Goal: Task Accomplishment & Management: Manage account settings

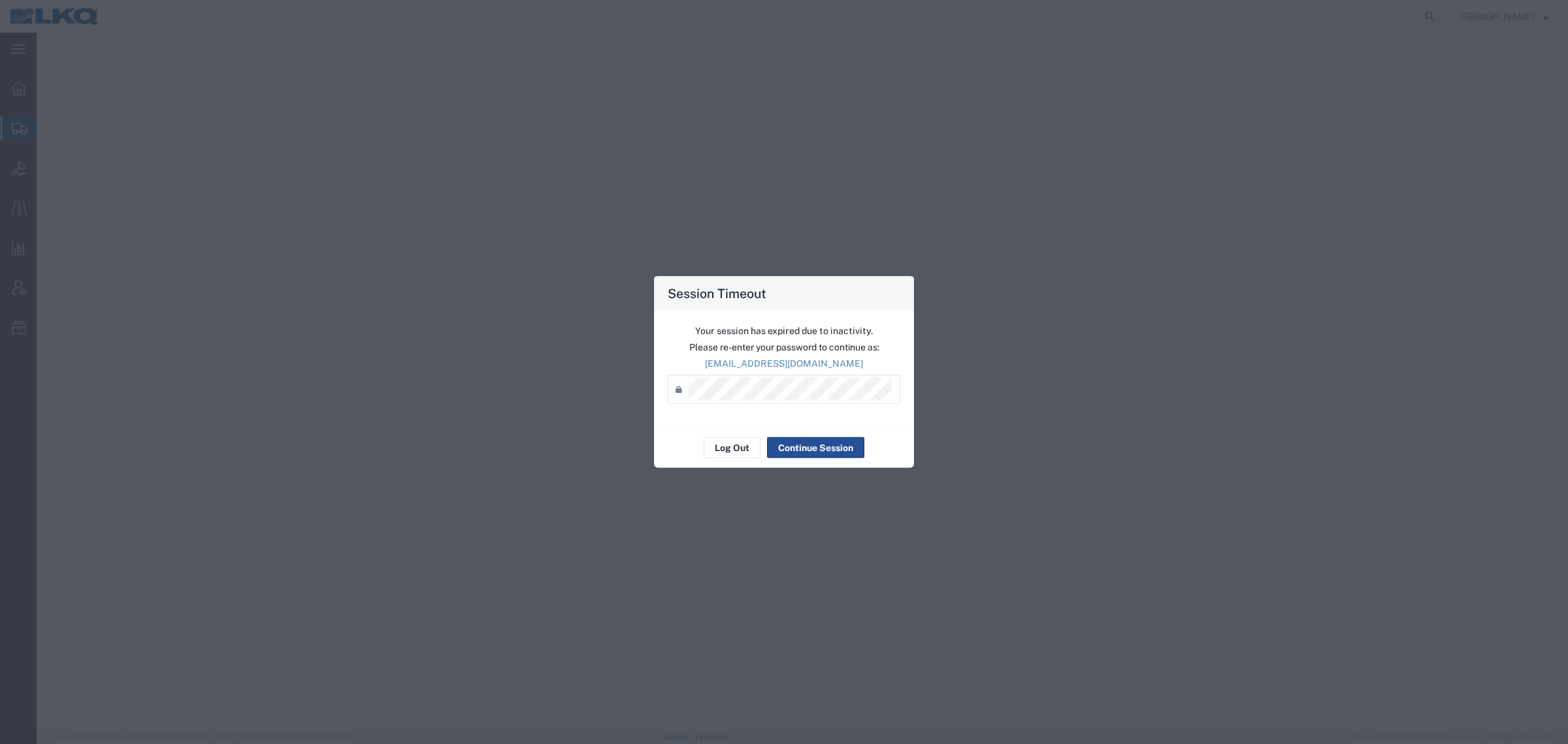
select select
select select "27634"
click at [1063, 374] on div "Session Timeout Your session has expired due to inactivity. Please re-enter you…" at bounding box center [784, 372] width 1568 height 744
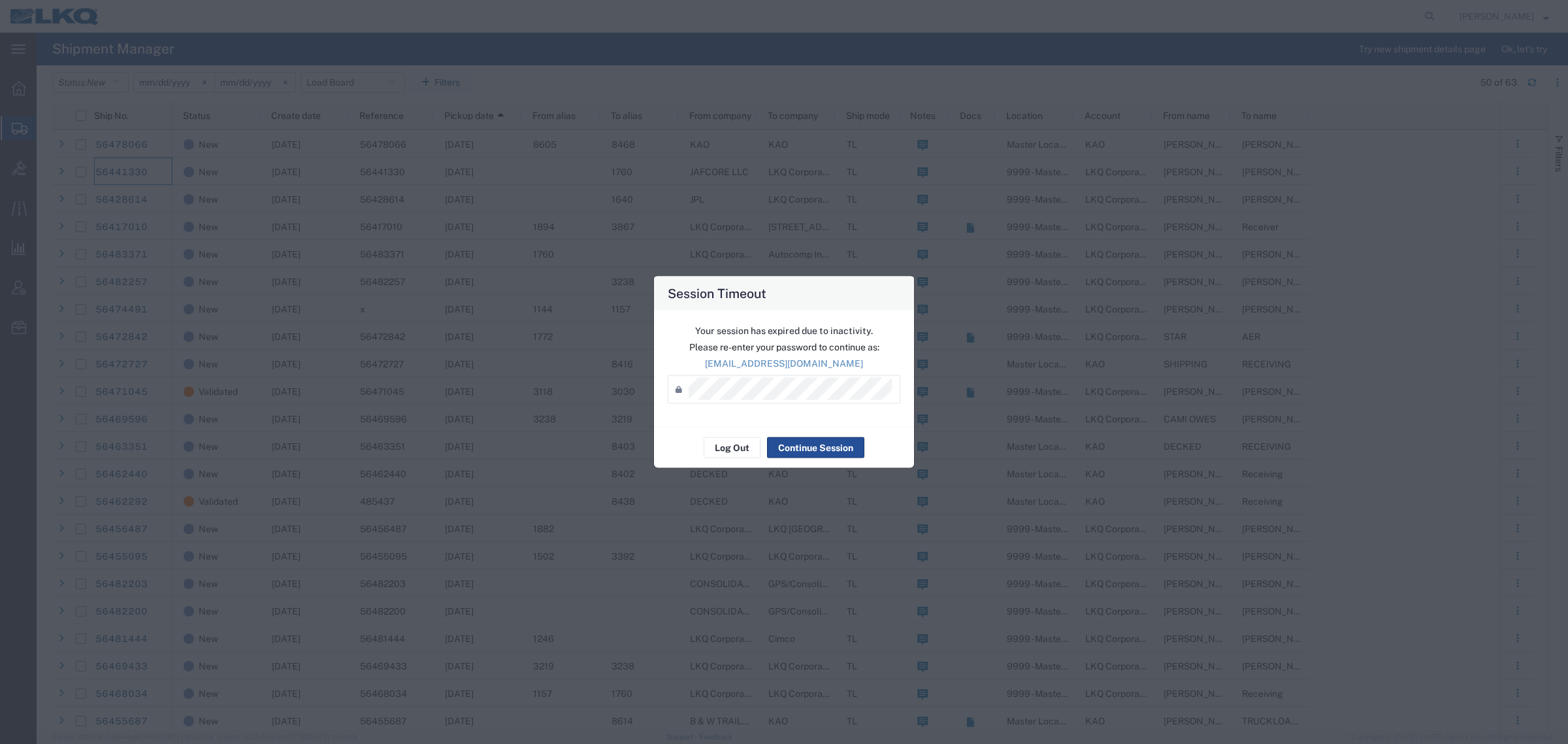
click at [719, 400] on div "Password *" at bounding box center [784, 390] width 232 height 28
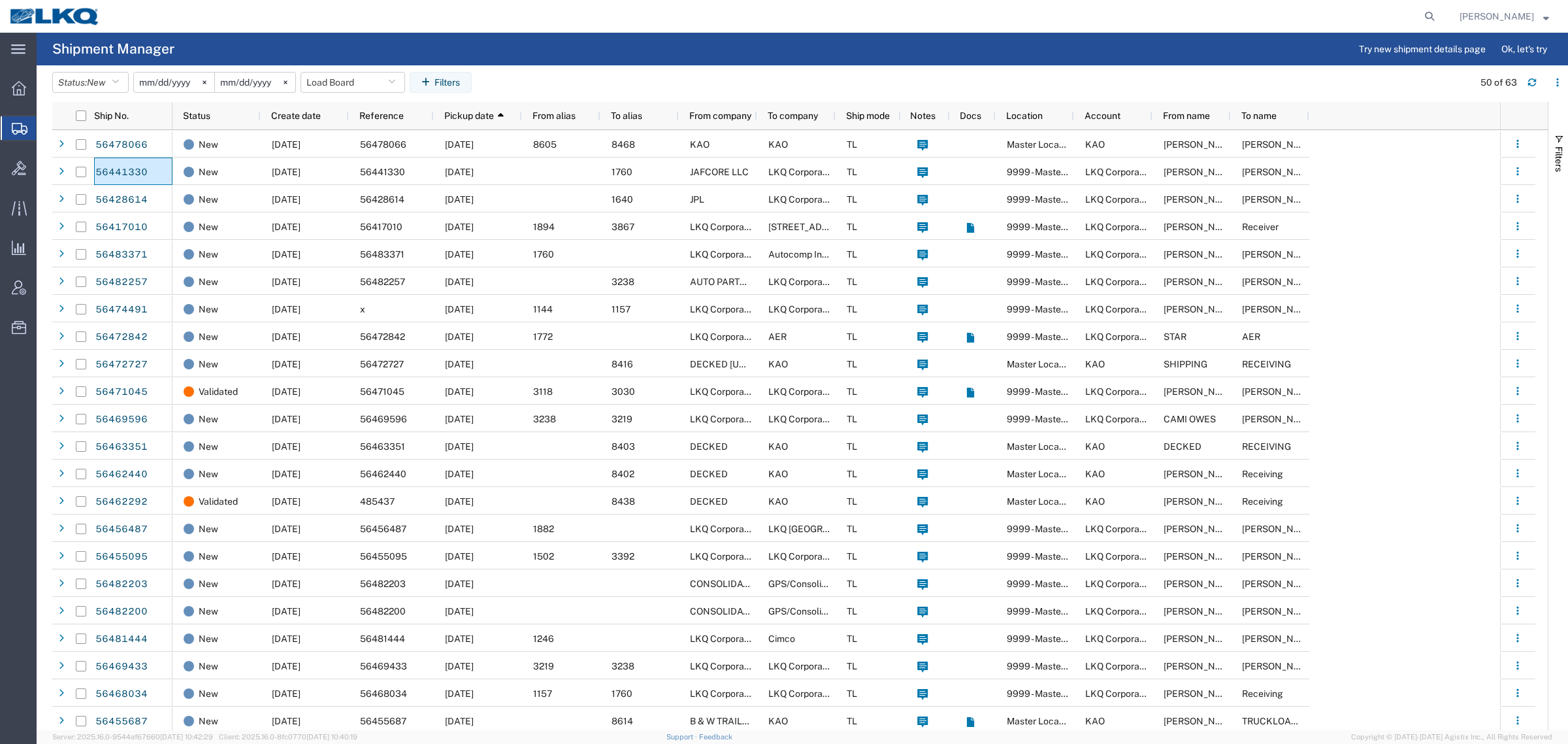
click at [736, 61] on agx-page-header "Shipment Manager Try new shipment details page Ok, let's try" at bounding box center [802, 49] width 1531 height 33
click at [1170, 43] on agx-page-header "Shipment Manager Try new shipment details page Ok, let's try" at bounding box center [802, 49] width 1531 height 33
click at [820, 29] on div at bounding box center [775, 16] width 1331 height 33
click at [557, 25] on div at bounding box center [775, 16] width 1331 height 33
click at [625, 30] on div at bounding box center [775, 16] width 1331 height 33
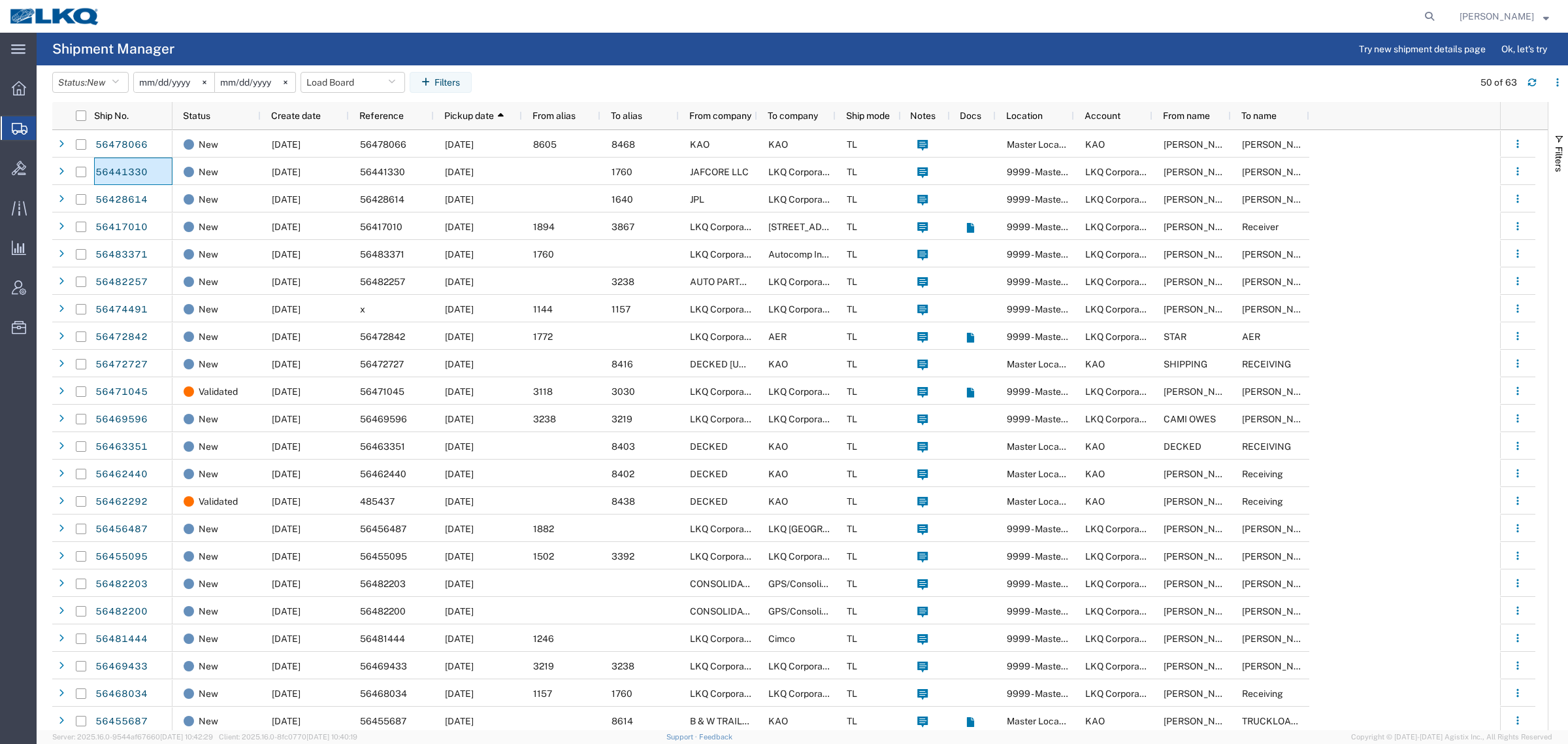
click at [327, 43] on agx-page-header "Shipment Manager Try new shipment details page Ok, let's try" at bounding box center [802, 49] width 1531 height 33
click at [339, 81] on button "Load Board" at bounding box center [353, 82] width 104 height 21
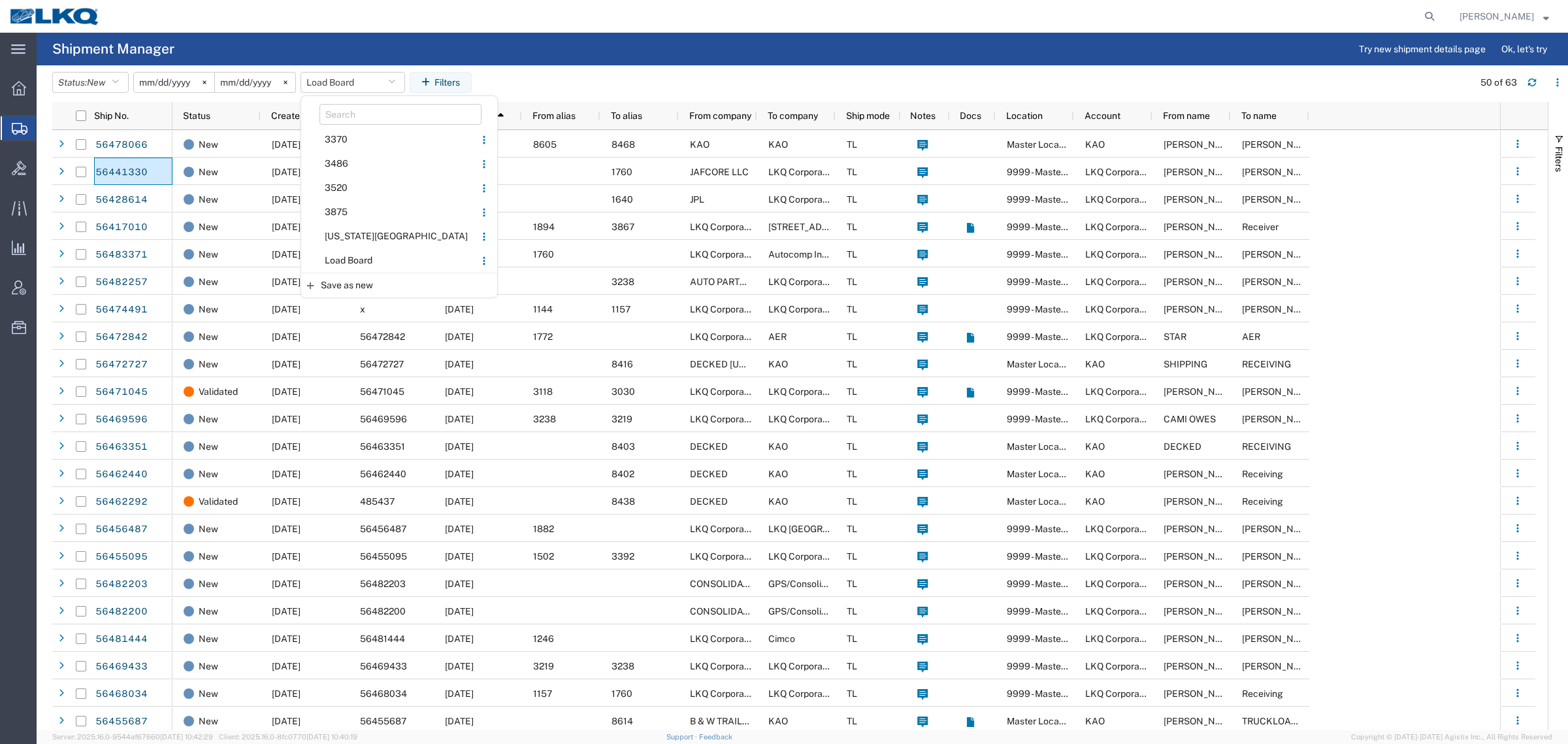
drag, startPoint x: 383, startPoint y: 255, endPoint x: 526, endPoint y: 92, distance: 216.8
click at [386, 255] on span "Load Board" at bounding box center [388, 261] width 171 height 24
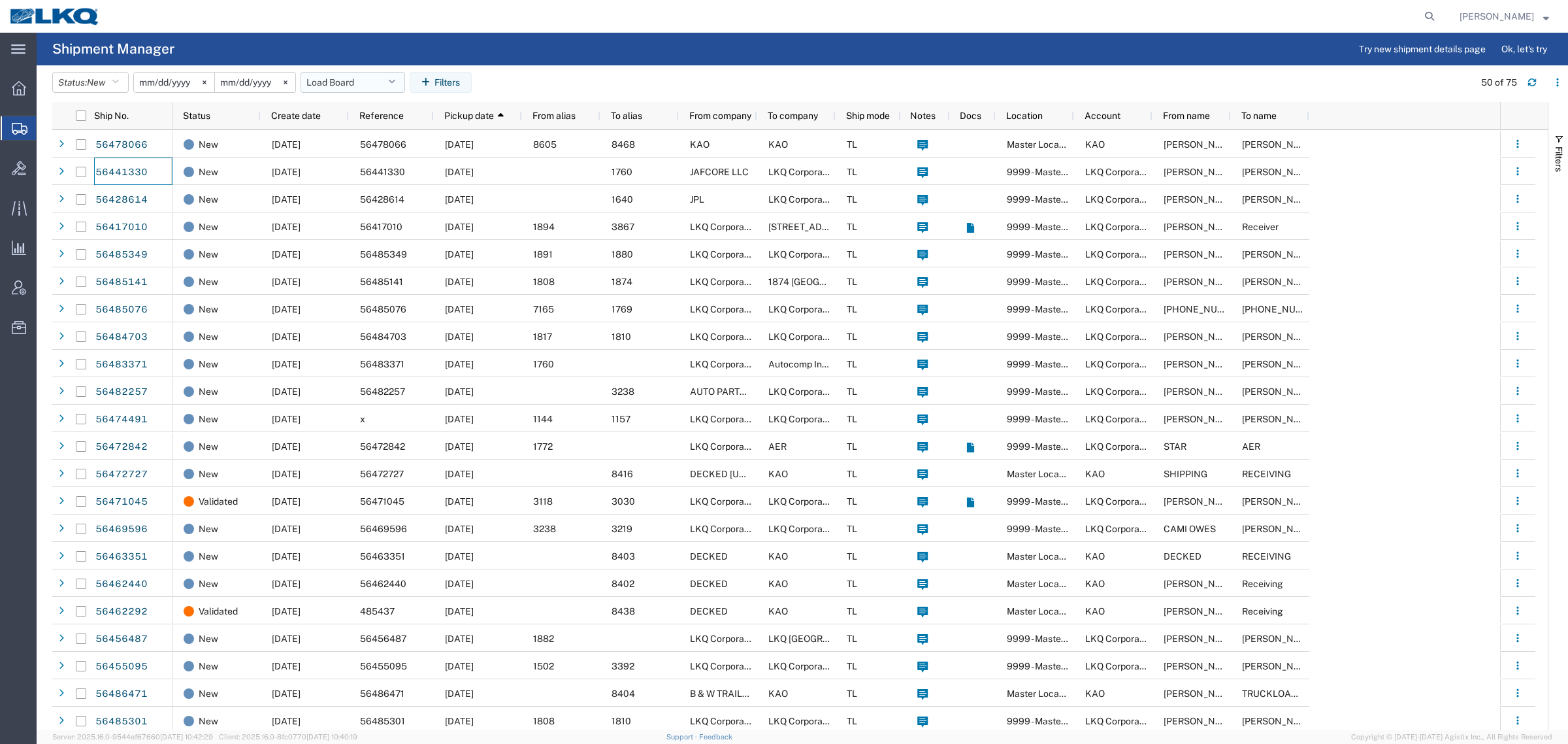
click at [361, 77] on button "Load Board" at bounding box center [353, 82] width 104 height 21
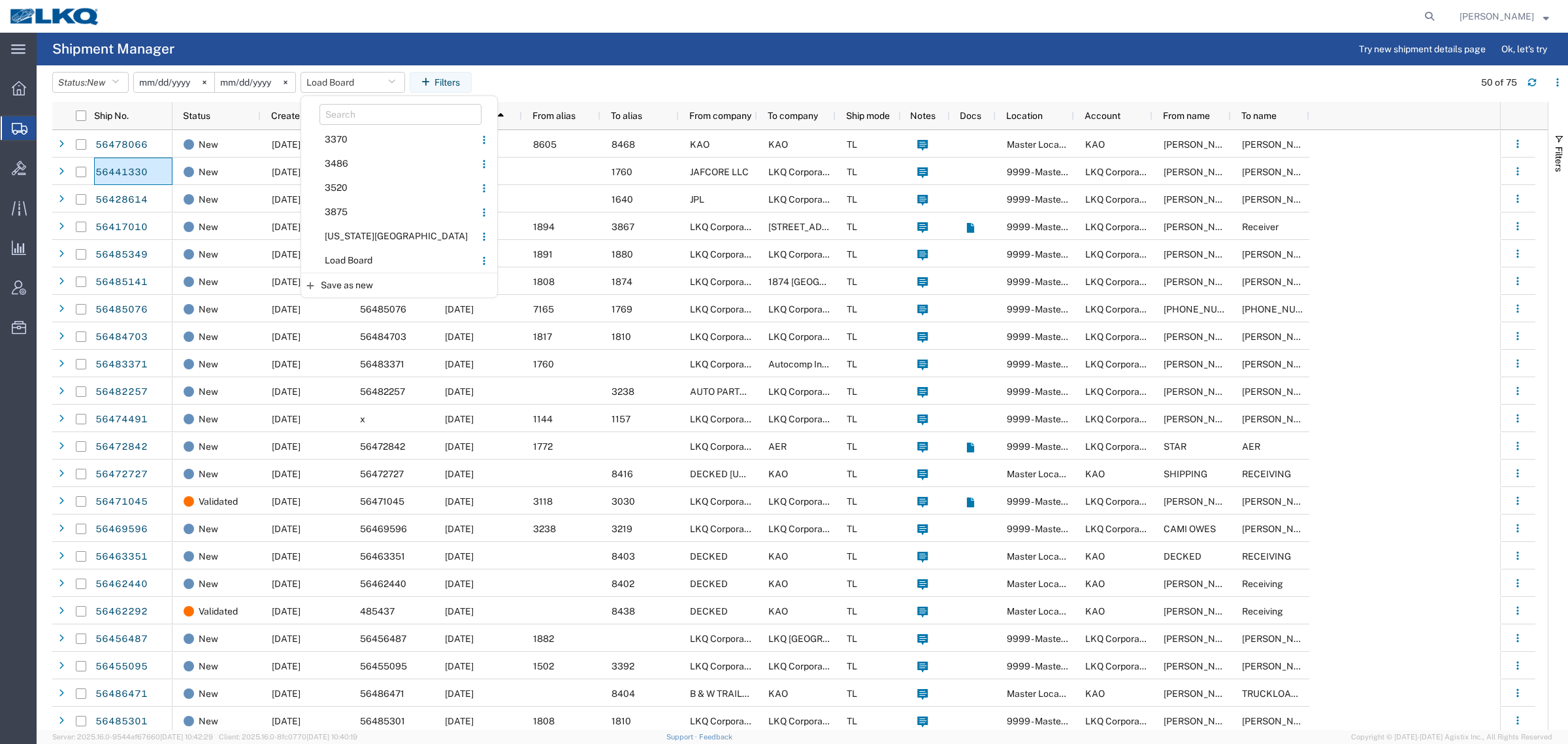
drag, startPoint x: 356, startPoint y: 260, endPoint x: 493, endPoint y: 141, distance: 181.5
click at [357, 259] on span "Load Board" at bounding box center [388, 261] width 171 height 24
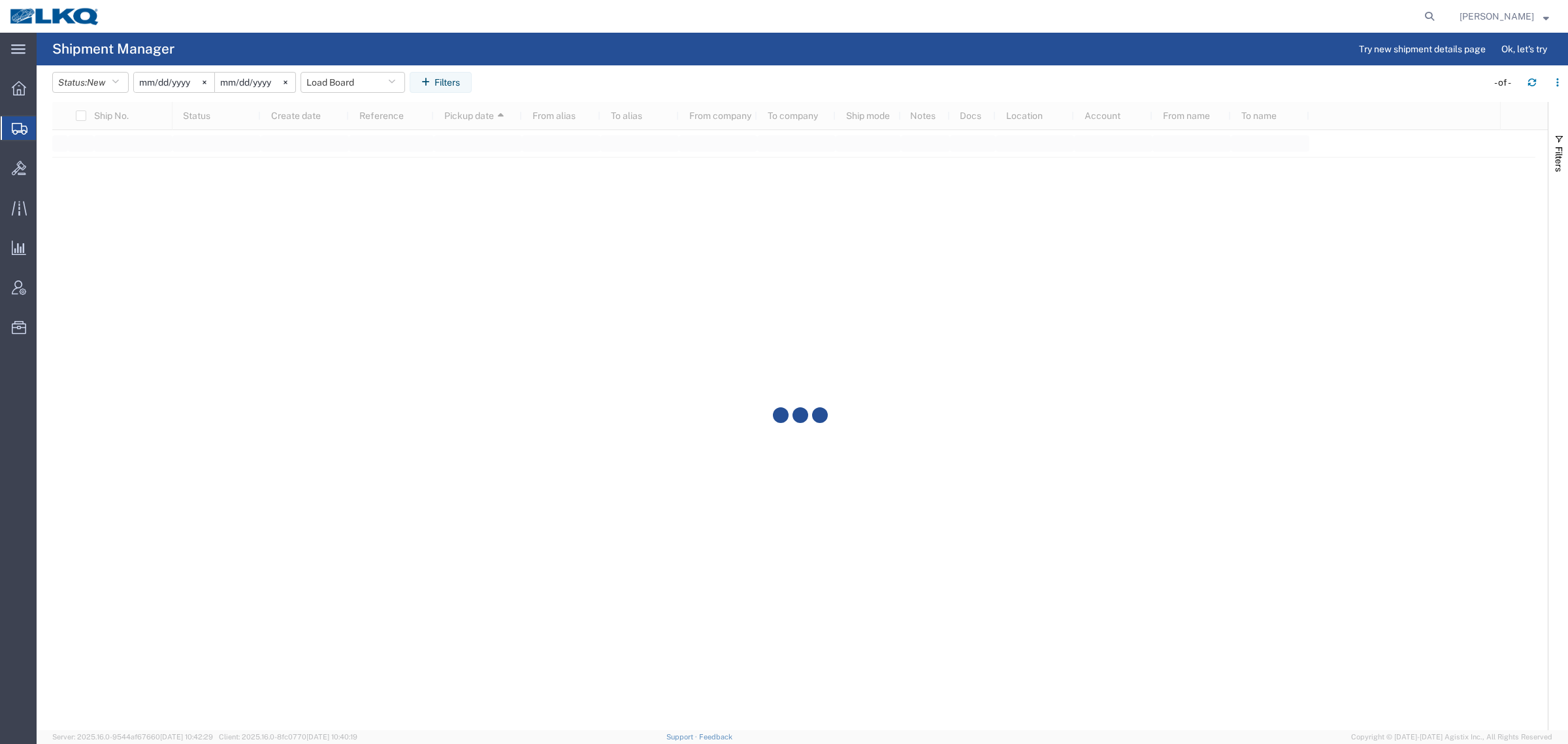
click at [591, 54] on agx-page-header "Shipment Manager Try new shipment details page Ok, let's try" at bounding box center [802, 49] width 1531 height 33
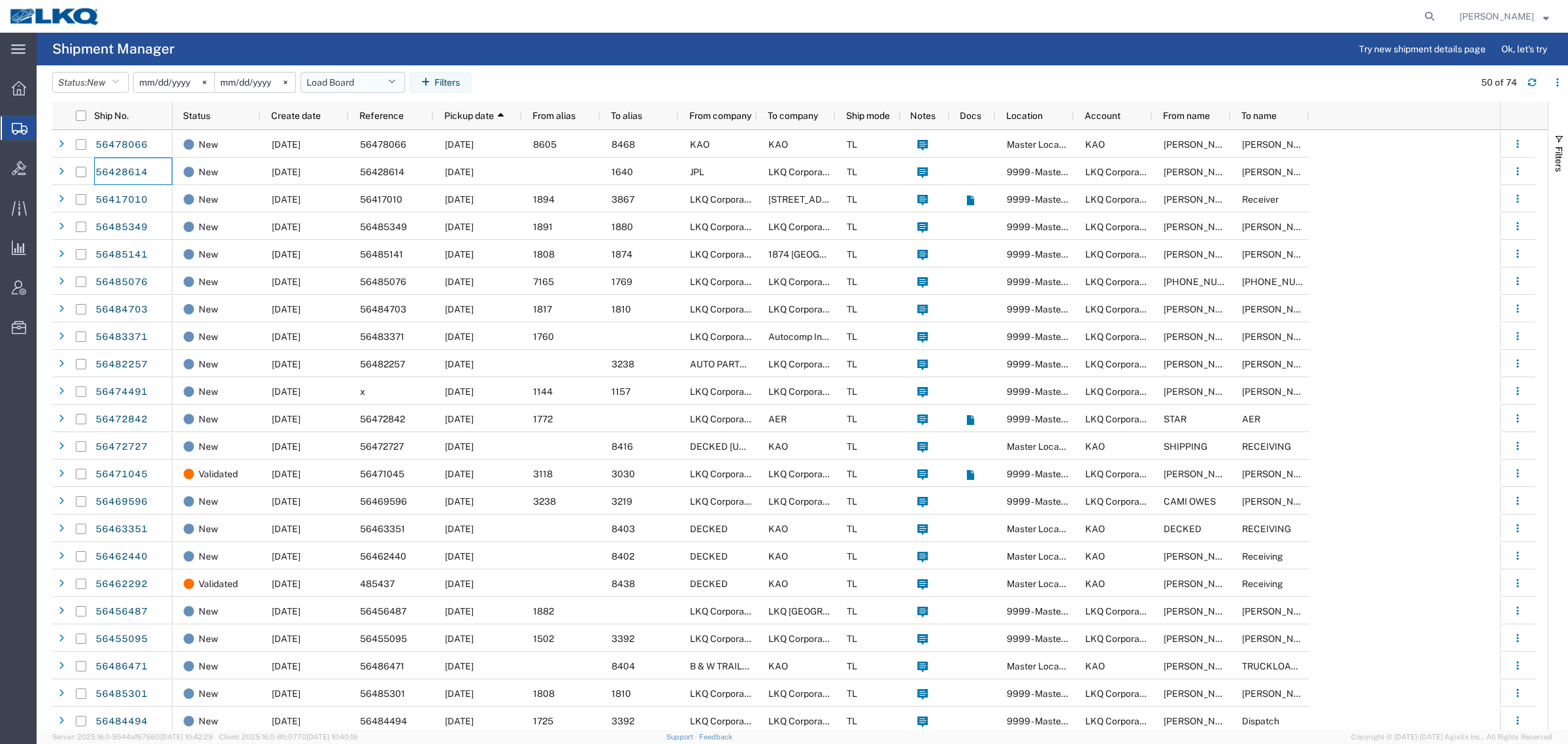
click at [343, 85] on button "Load Board" at bounding box center [353, 82] width 104 height 21
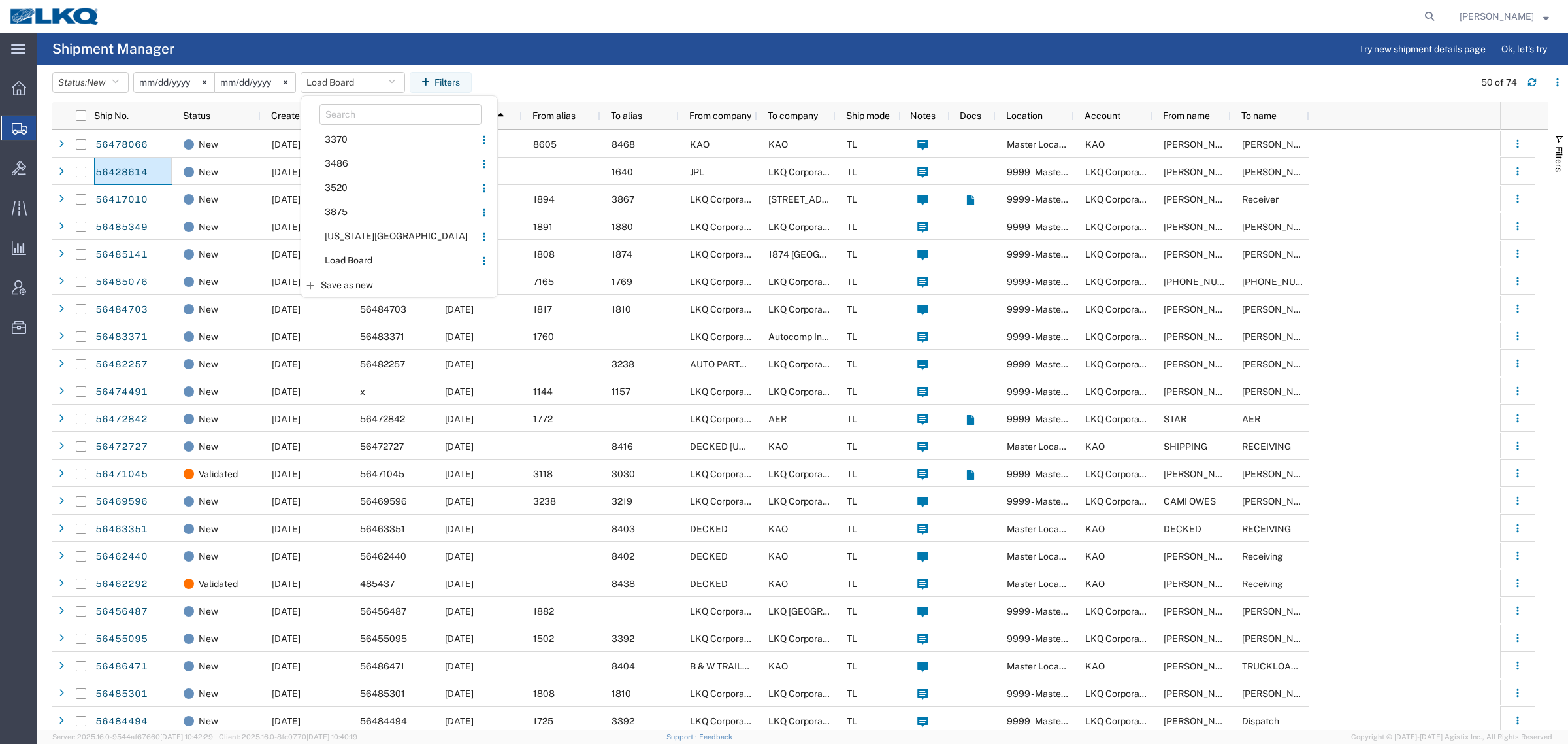
drag, startPoint x: 380, startPoint y: 260, endPoint x: 406, endPoint y: 249, distance: 28.2
click at [383, 260] on span "Load Board" at bounding box center [388, 261] width 171 height 24
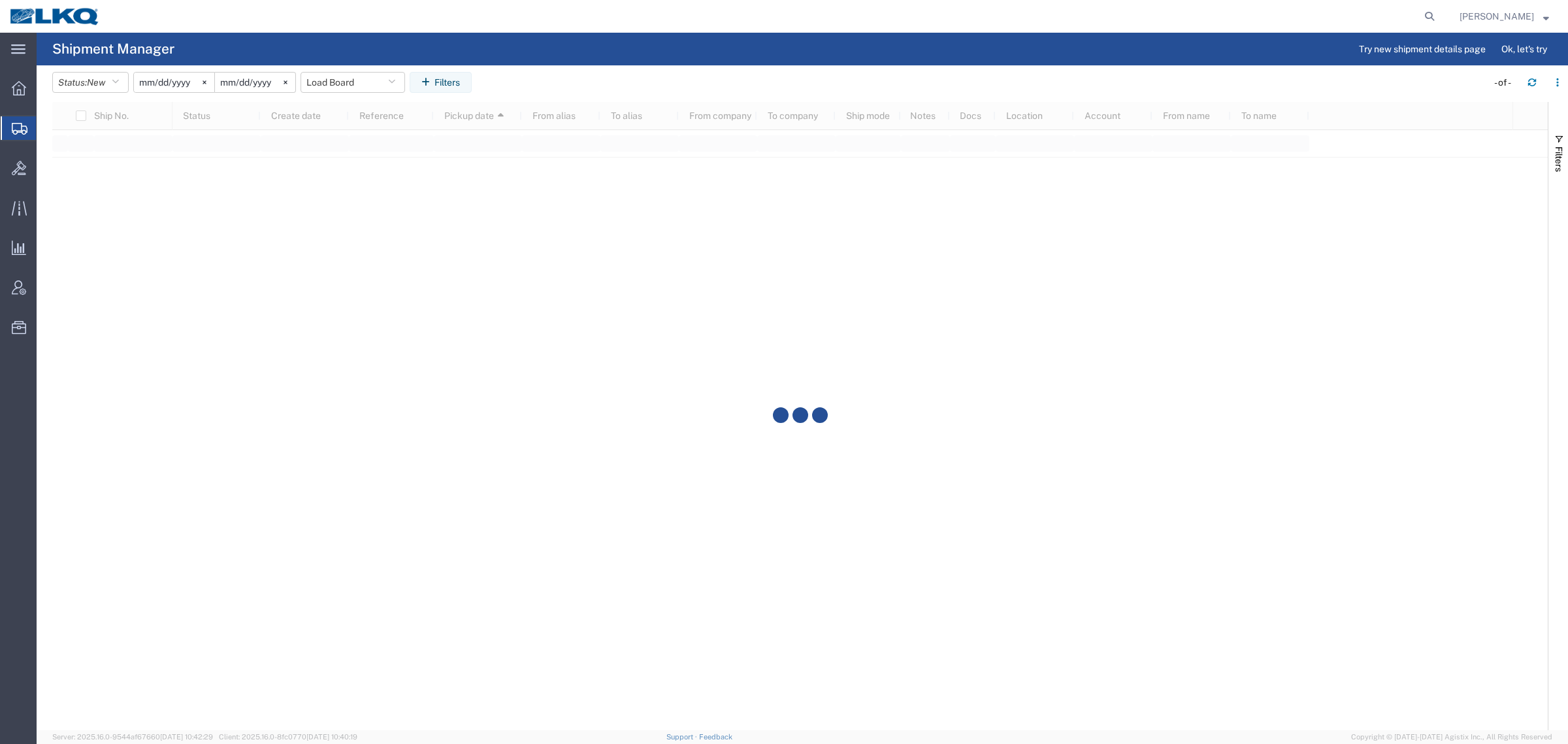
click at [661, 82] on agx-table-filter-chips "Status: New Active All Approved Booked Canceled Delivered Denied New On Hold Pe…" at bounding box center [766, 87] width 1428 height 30
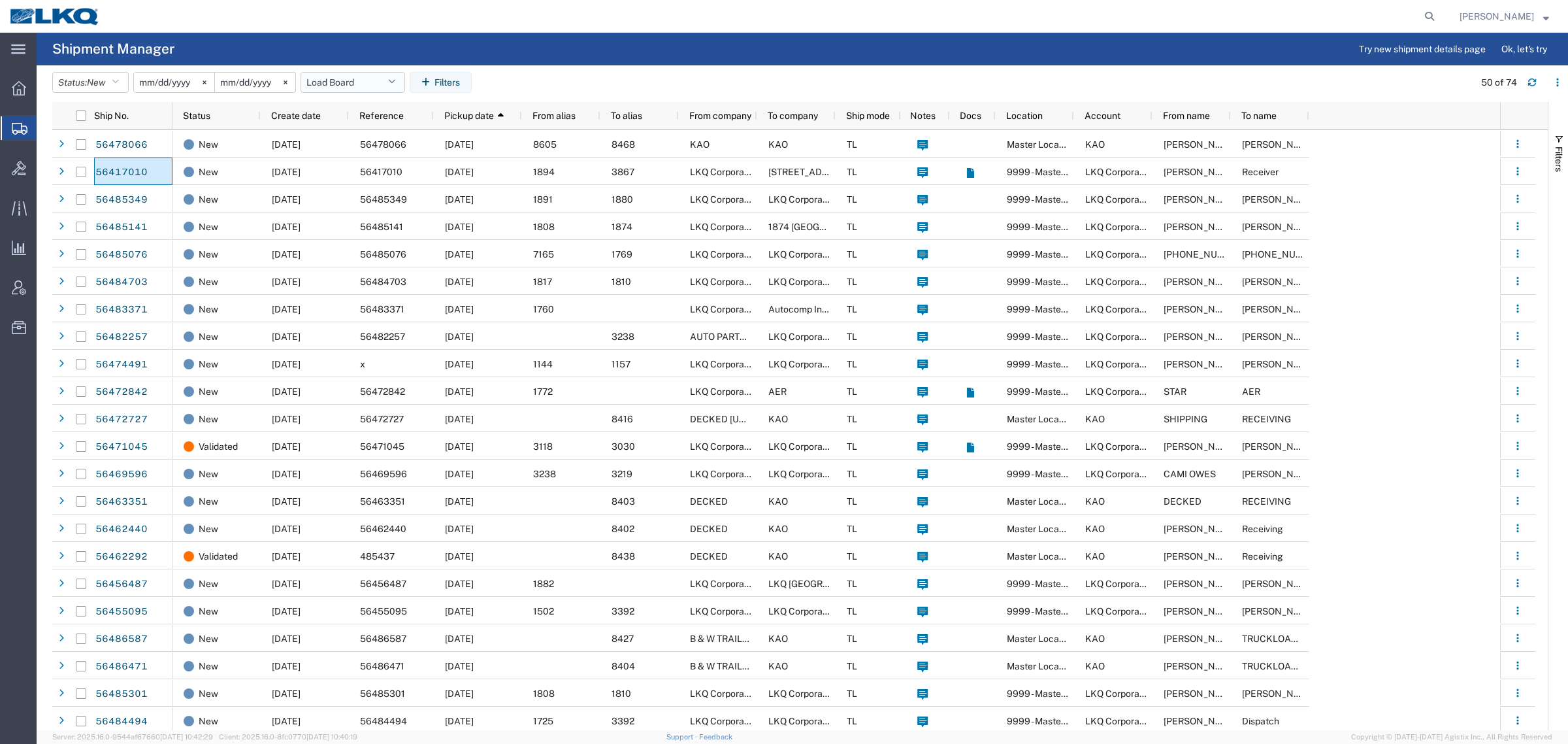
click at [341, 83] on button "Load Board" at bounding box center [353, 82] width 104 height 21
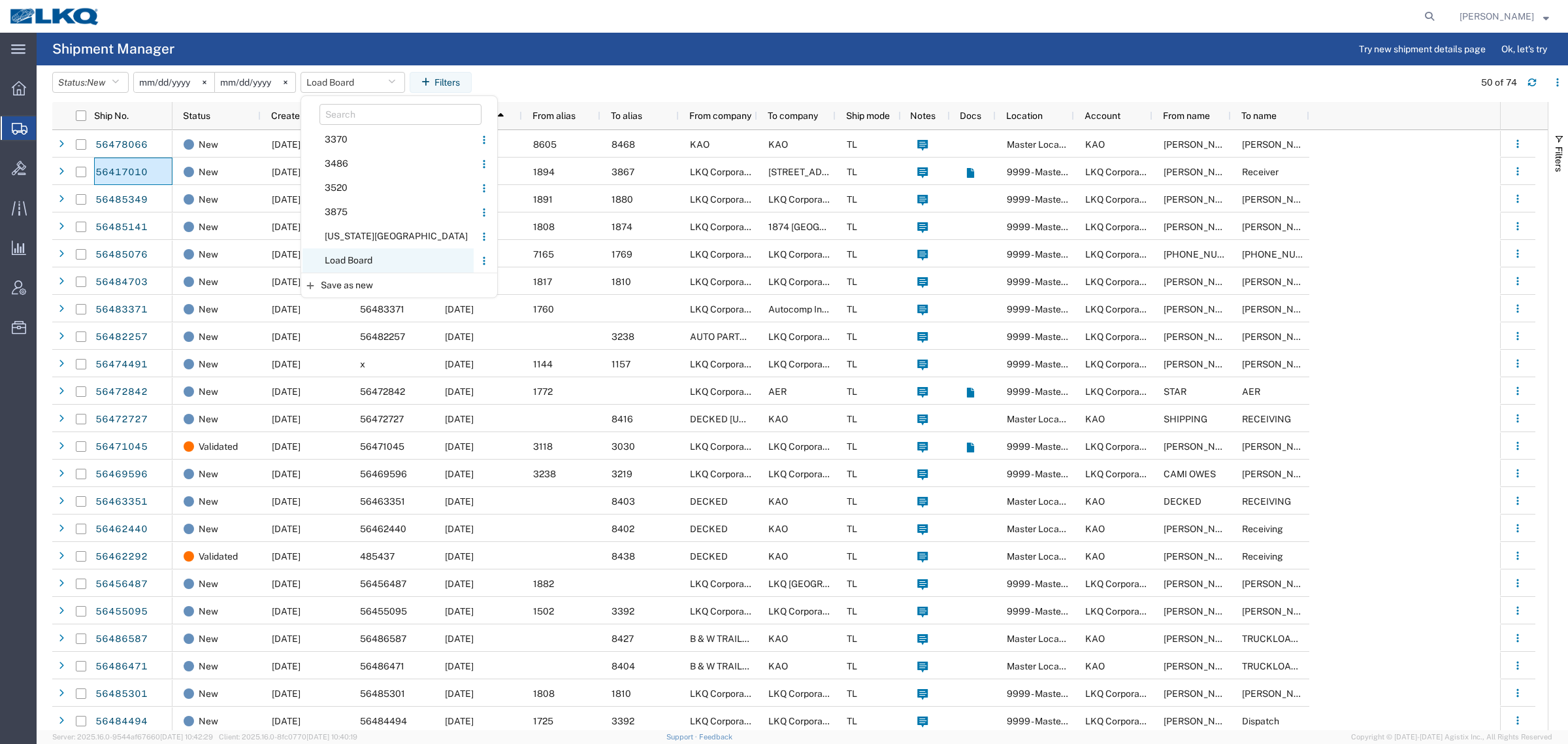
click at [371, 250] on span "Load Board" at bounding box center [388, 261] width 171 height 24
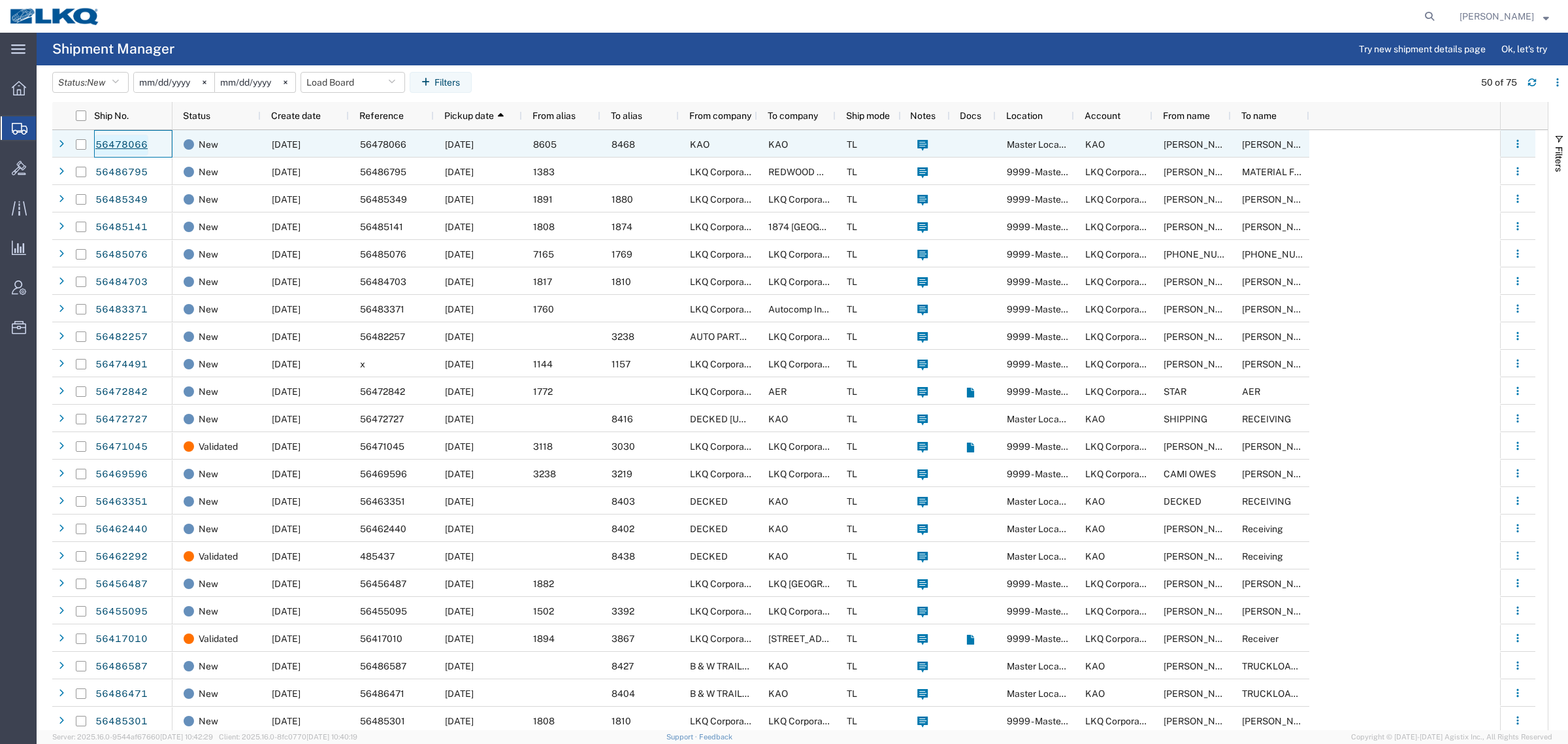
drag, startPoint x: 125, startPoint y: 128, endPoint x: 114, endPoint y: 144, distance: 19.4
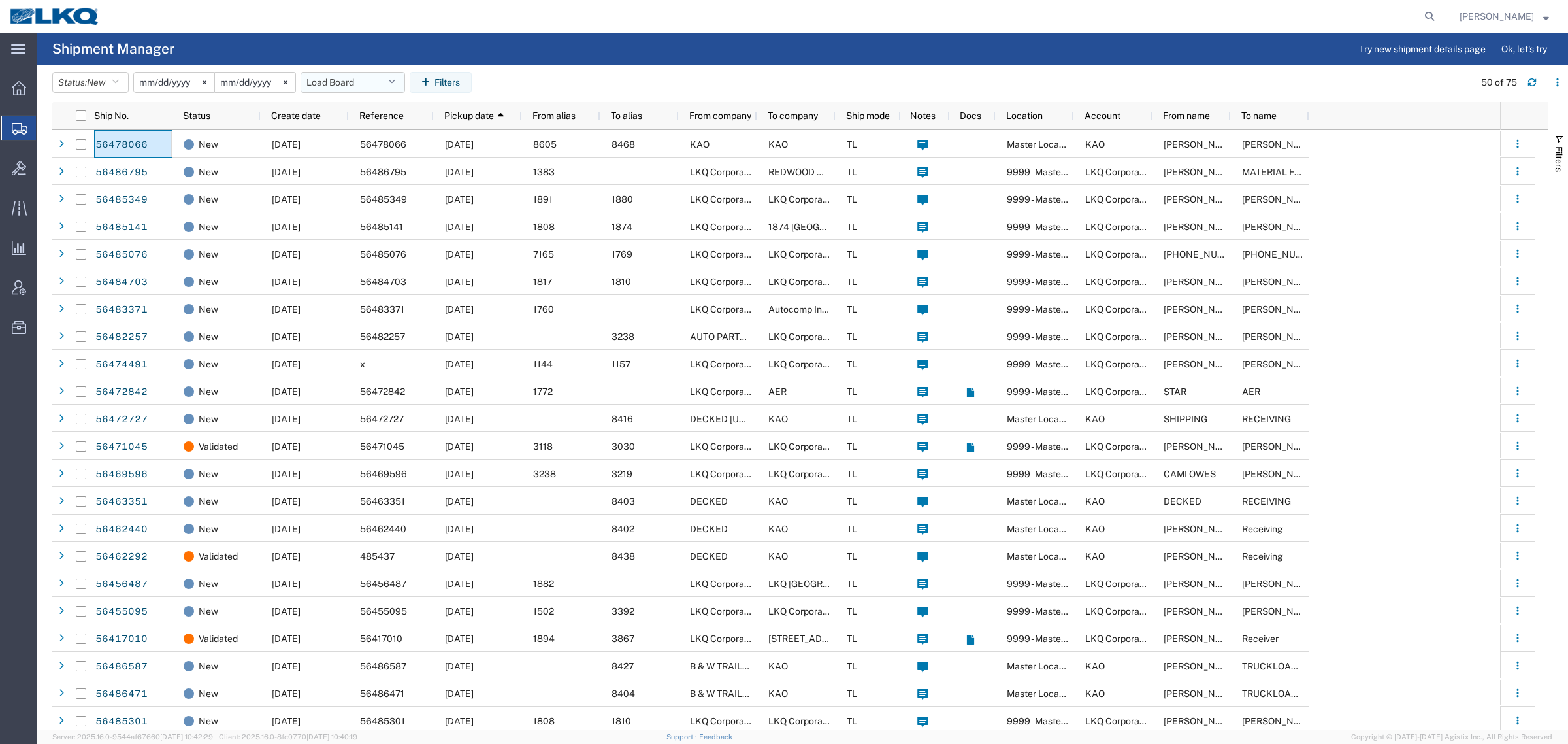
click at [341, 82] on button "Load Board" at bounding box center [353, 82] width 104 height 21
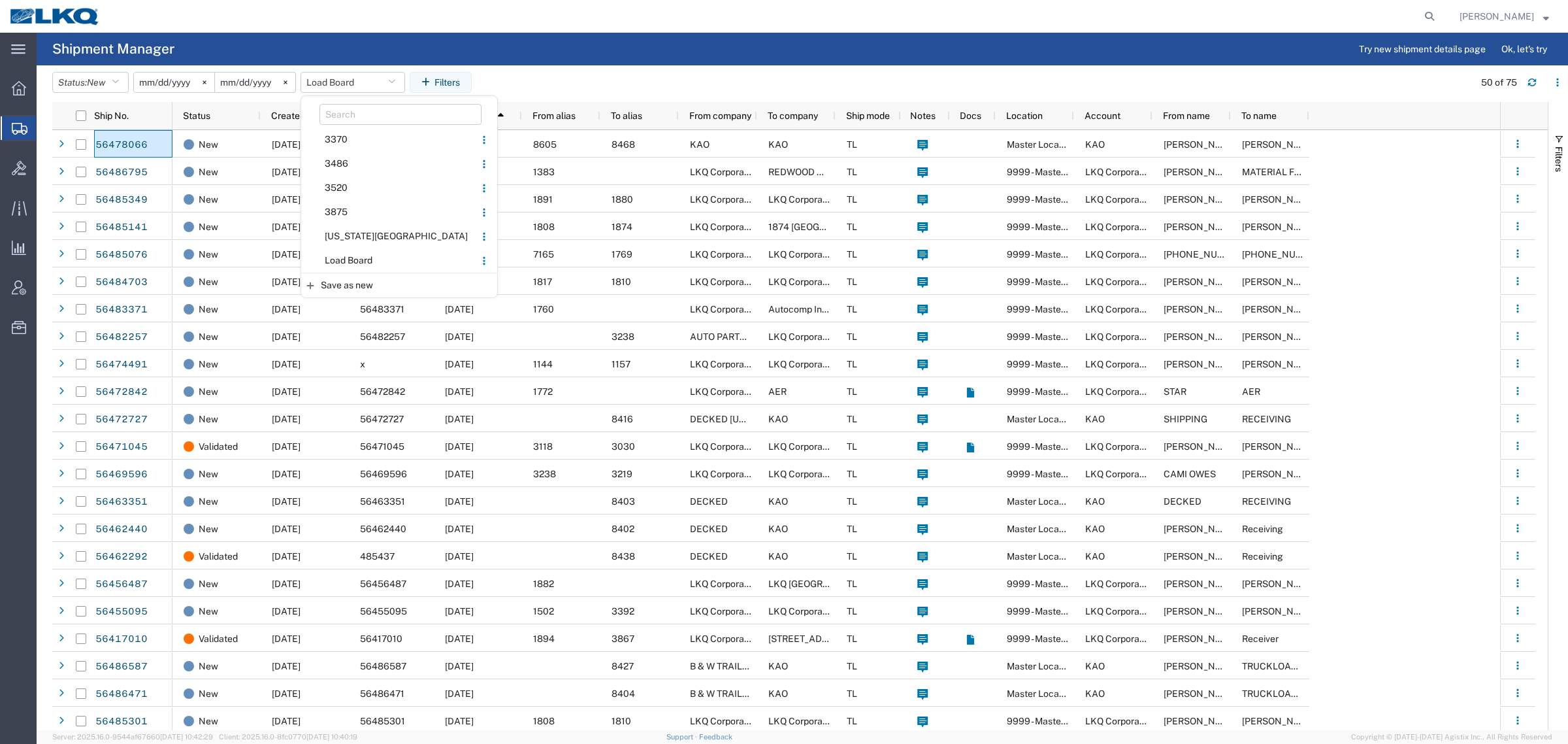
drag, startPoint x: 368, startPoint y: 258, endPoint x: 665, endPoint y: 104, distance: 334.6
click at [373, 255] on span "Load Board" at bounding box center [388, 261] width 171 height 24
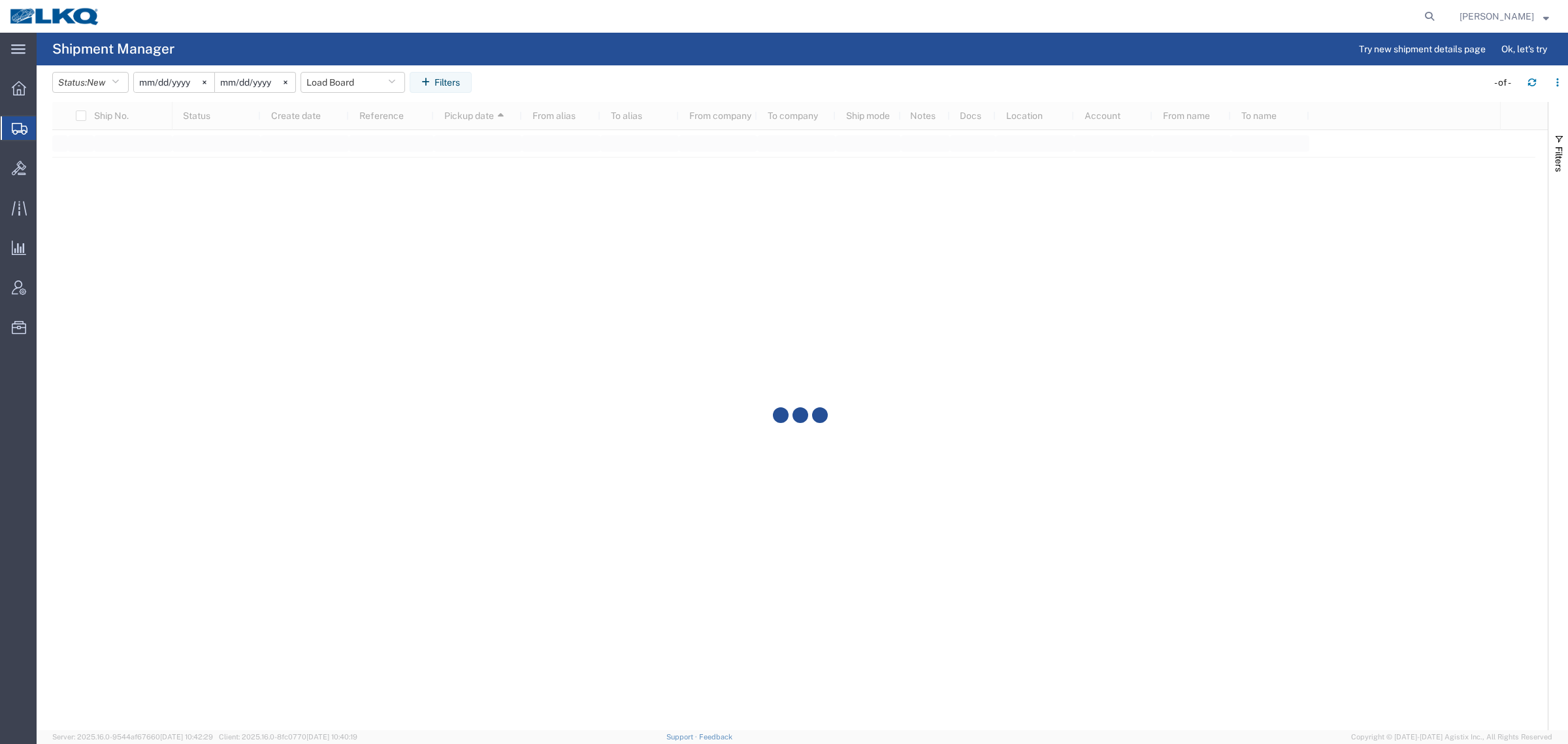
click at [723, 83] on agx-table-filter-chips "Status: New Active All Approved Booked Canceled Delivered Denied New On Hold Pe…" at bounding box center [766, 87] width 1428 height 30
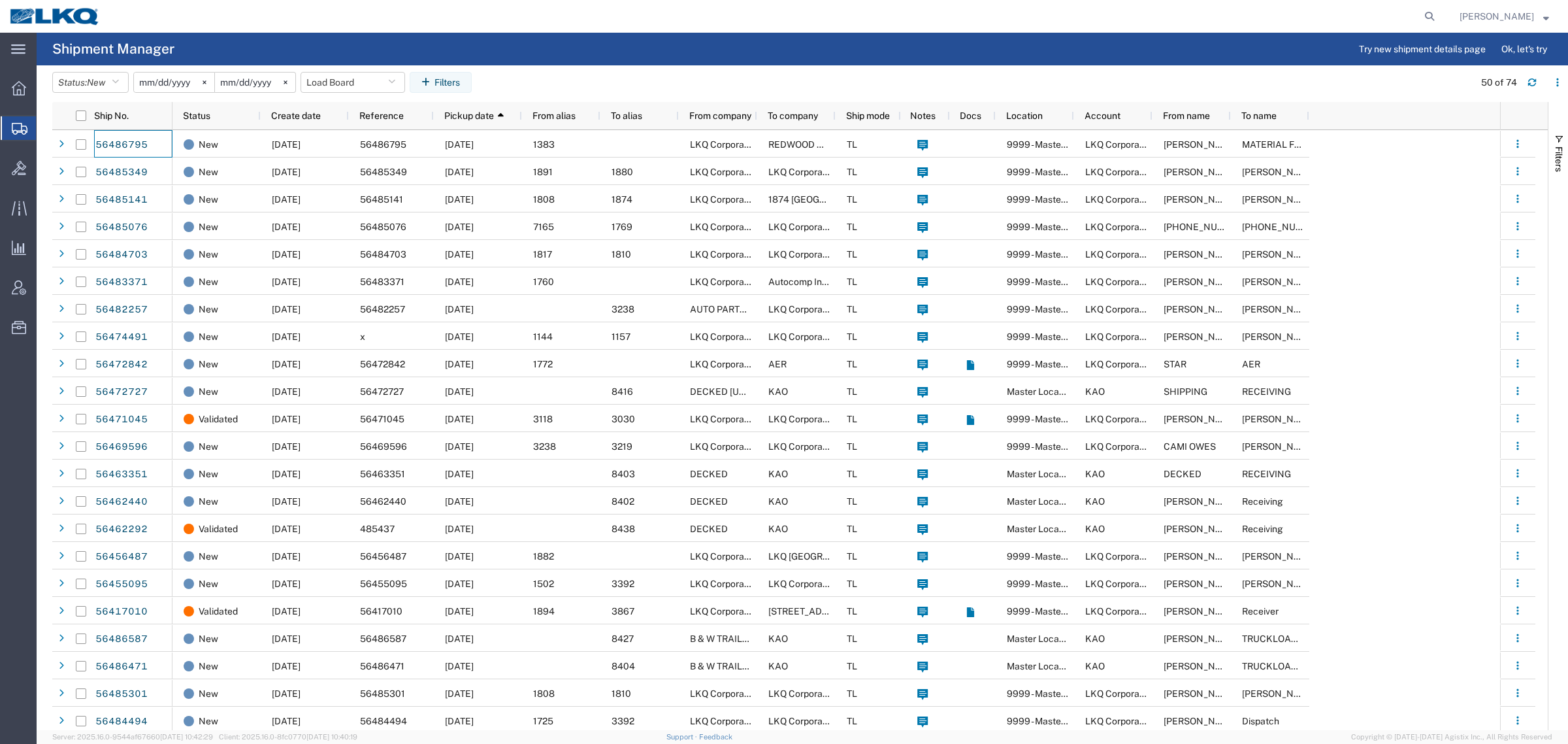
click at [1067, 56] on agx-page-header "Shipment Manager Try new shipment details page Ok, let's try" at bounding box center [802, 49] width 1531 height 33
click at [564, 73] on agx-table-filter-chips "Status: New Active All Approved Booked Canceled Delivered Denied New On Hold Pe…" at bounding box center [759, 87] width 1415 height 30
click at [658, 77] on agx-table-filter-chips "Status: New Active All Approved Booked Canceled Delivered Denied New On Hold Pe…" at bounding box center [759, 87] width 1415 height 30
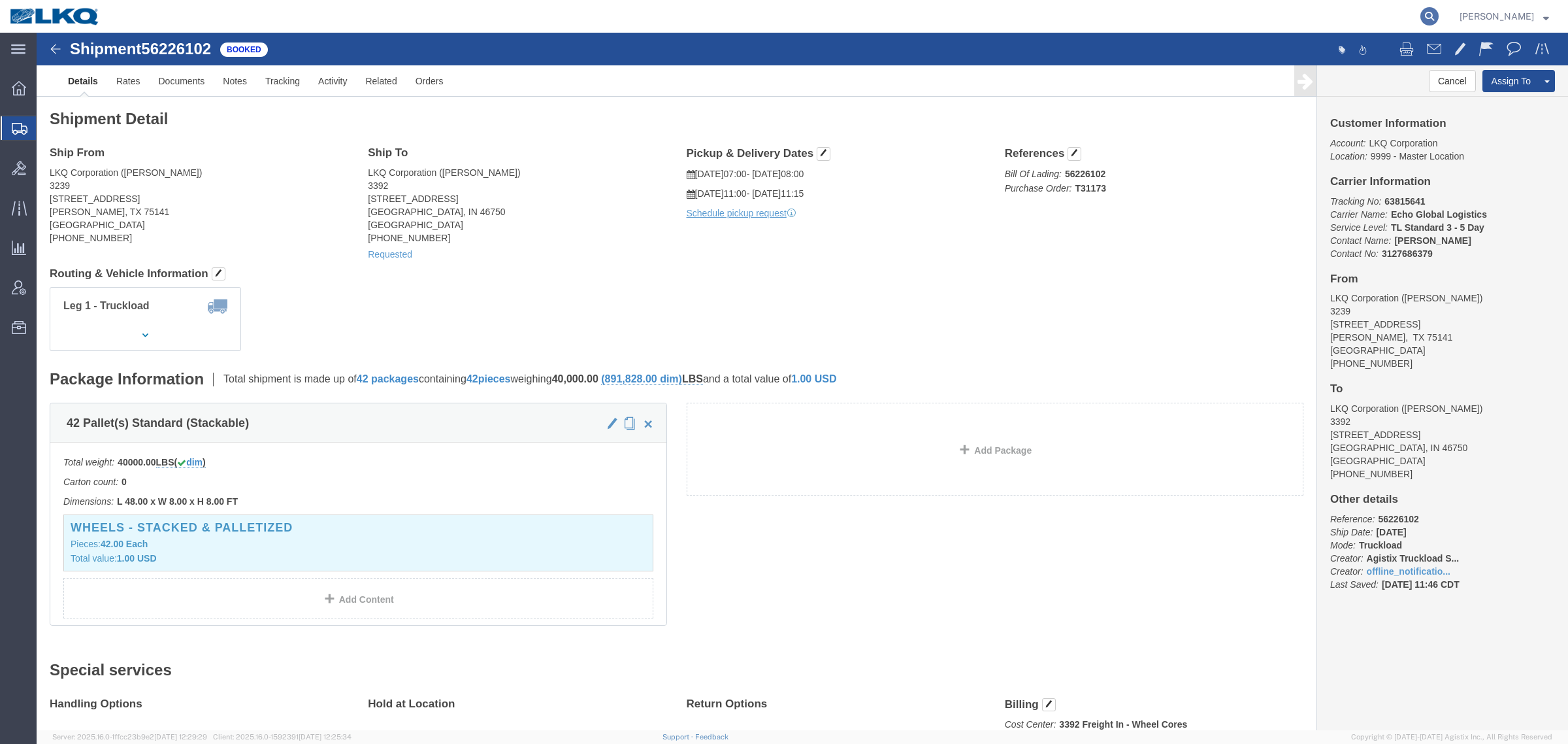
click at [1438, 14] on icon at bounding box center [1429, 16] width 18 height 18
paste input "56479450"
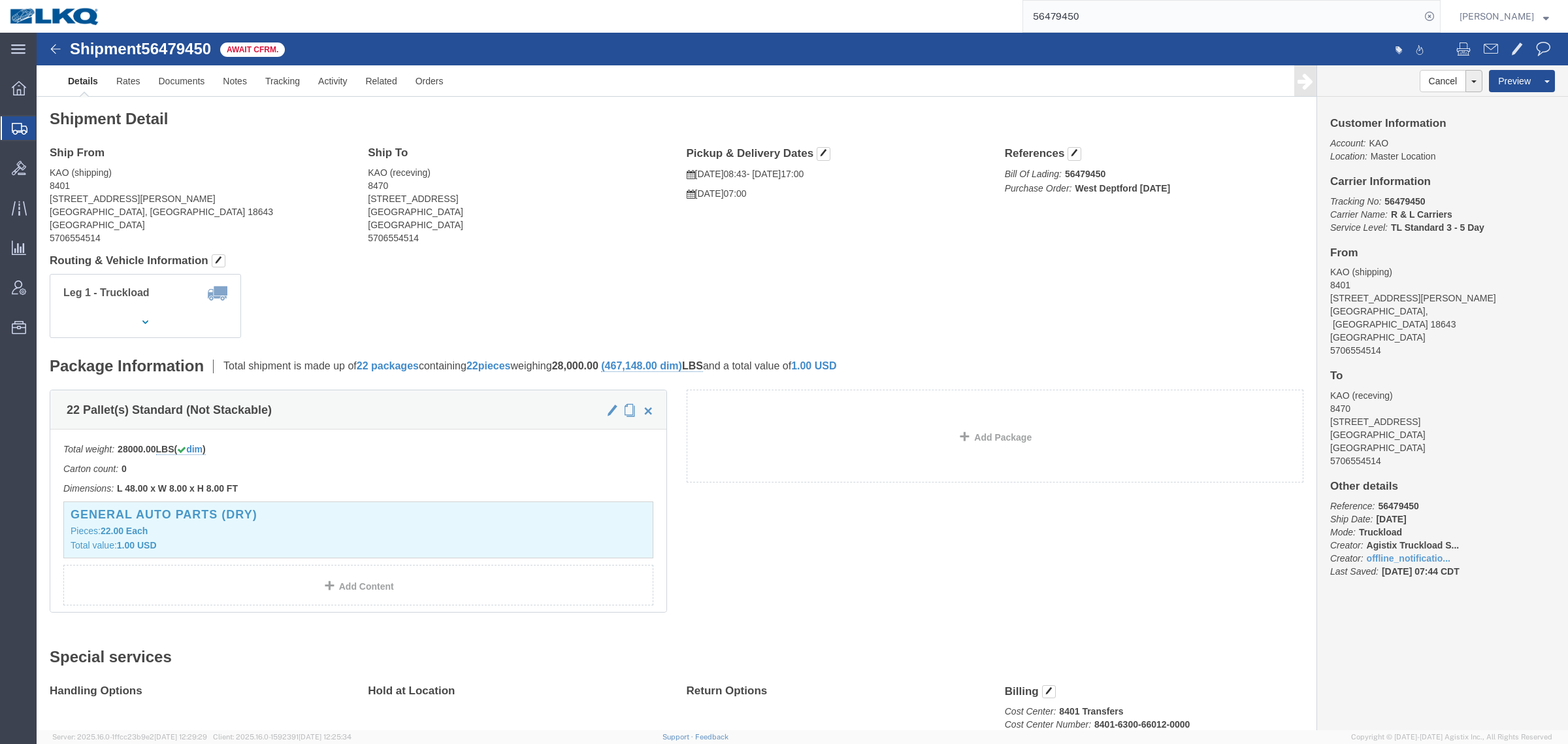
click address "KAO (receving) [STREET_ADDRESS][PERSON_NAME] 5706554514"
click address "KAO (shipping) [STREET_ADDRESS][PERSON_NAME] 5706554514"
drag, startPoint x: 268, startPoint y: 138, endPoint x: 275, endPoint y: 136, distance: 7.3
click address "KAO (shipping) [STREET_ADDRESS][PERSON_NAME] 5706554514"
click div "Ship To KAO (receving) [STREET_ADDRESS][PERSON_NAME] 5706554514"
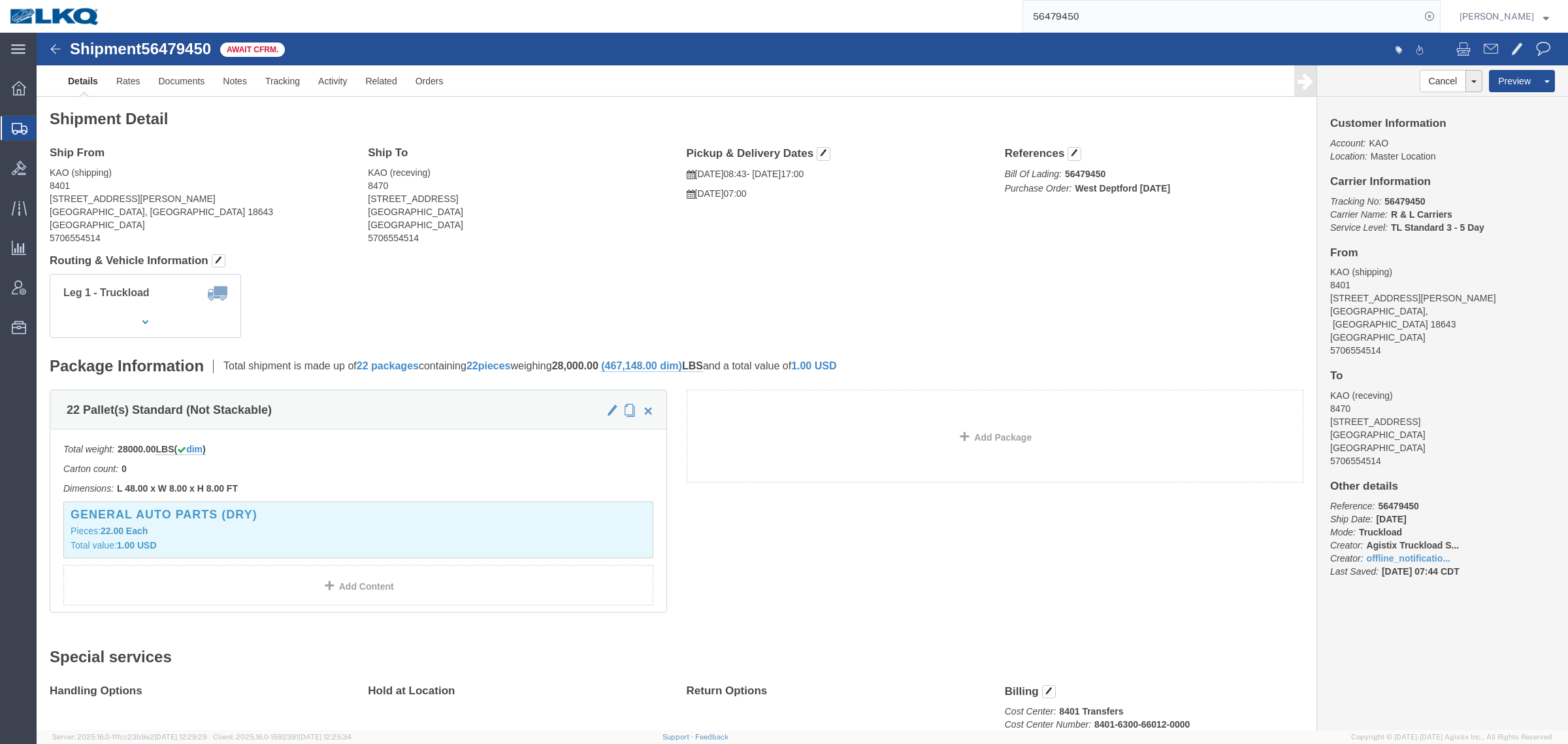
drag, startPoint x: 298, startPoint y: 138, endPoint x: 429, endPoint y: 136, distance: 131.0
click div "Ship From KAO (shipping) [STREET_ADDRESS][PERSON_NAME] 5706554514"
drag, startPoint x: 467, startPoint y: 136, endPoint x: 454, endPoint y: 138, distance: 13.2
click address "KAO (receving) [STREET_ADDRESS][PERSON_NAME] 5706554514"
click address "KAO (shipping) [STREET_ADDRESS][PERSON_NAME] 5706554514"
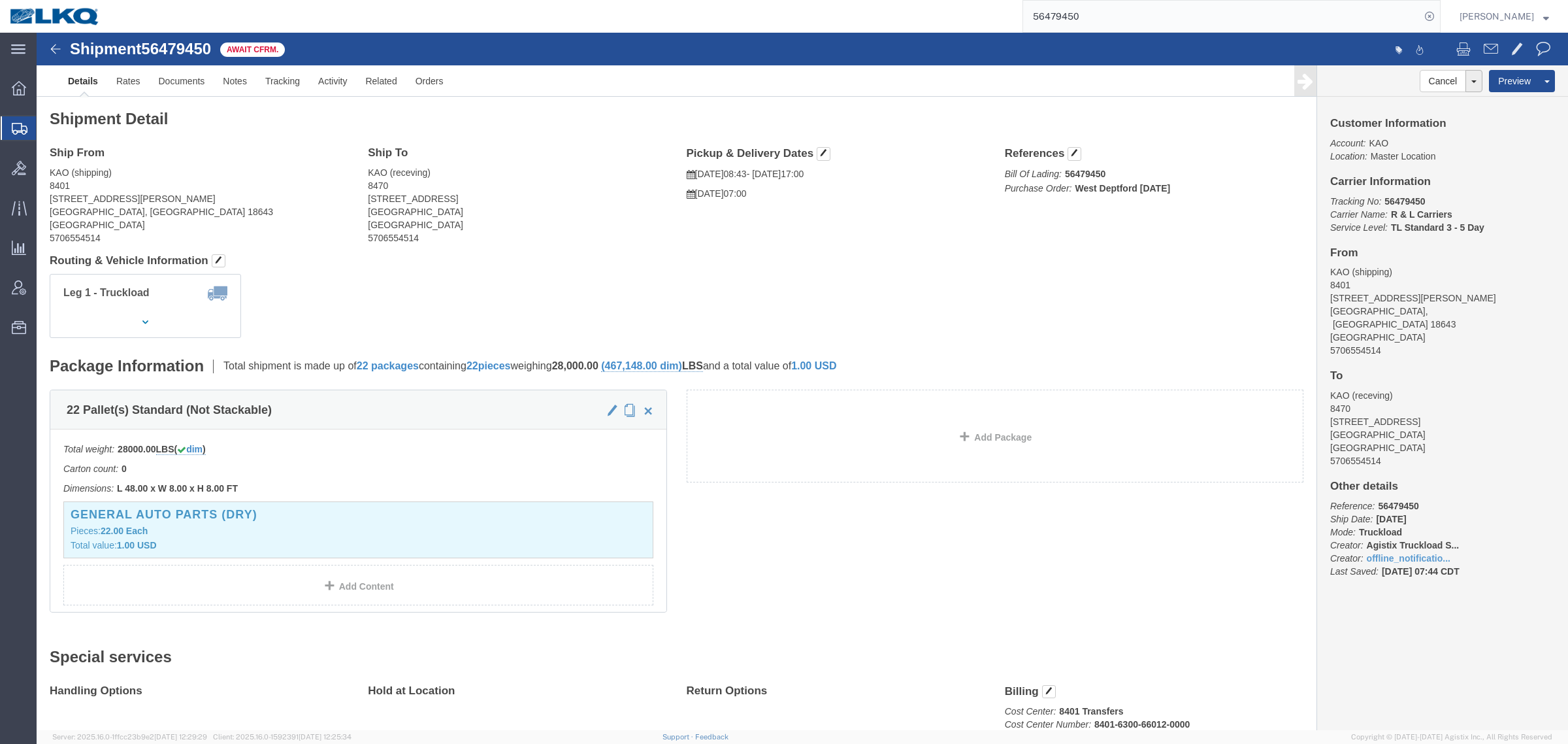
click div "Ship To KAO (receving) [STREET_ADDRESS][PERSON_NAME] 5706554514"
click div "Leg 1 - Truckload Vehicle 1: Standard Dry Van (53 Feet) Number of trucks: 1"
drag, startPoint x: 1111, startPoint y: 13, endPoint x: 820, endPoint y: 13, distance: 291.0
click at [846, 9] on div "56479450" at bounding box center [775, 16] width 1331 height 33
paste input "84145"
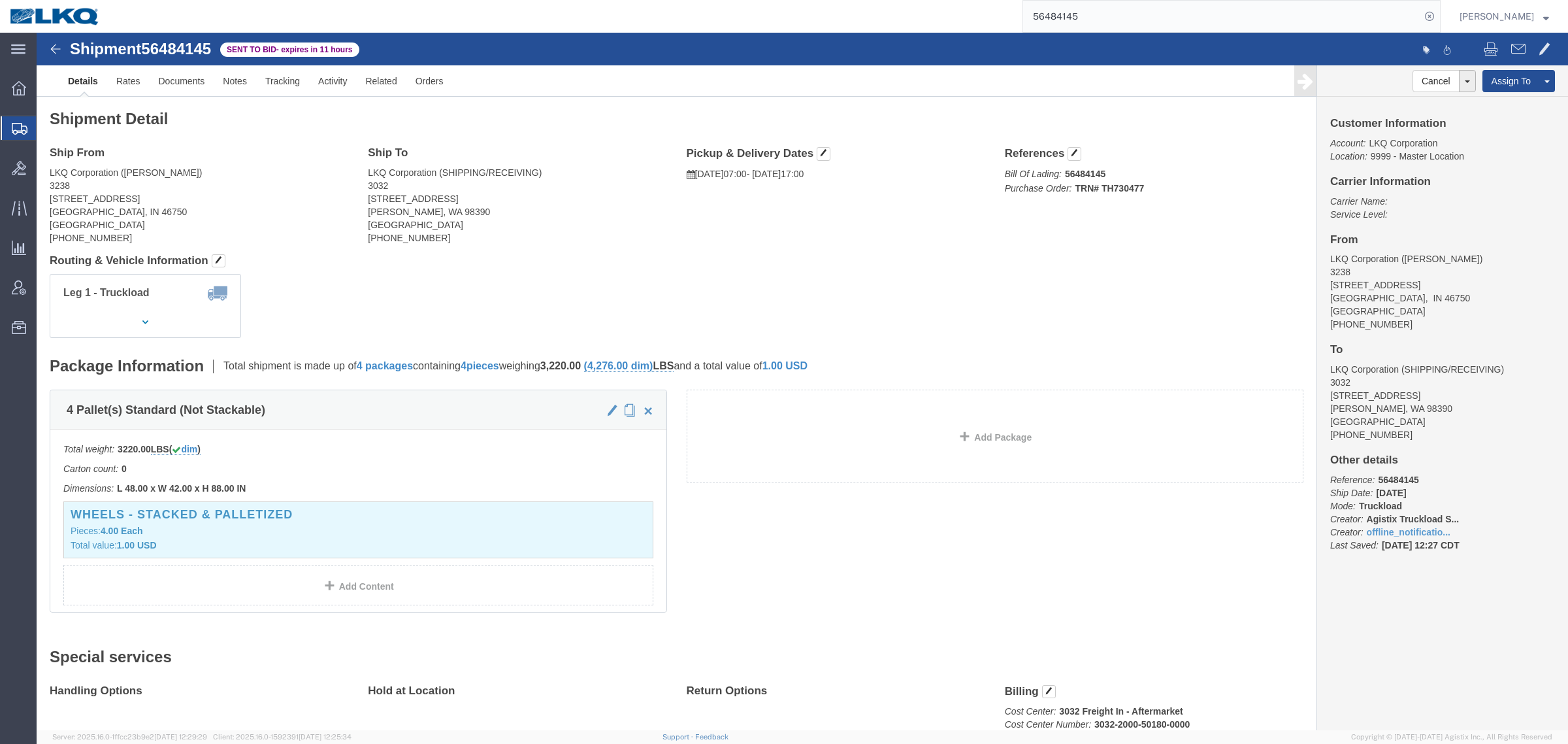
click link "Rates"
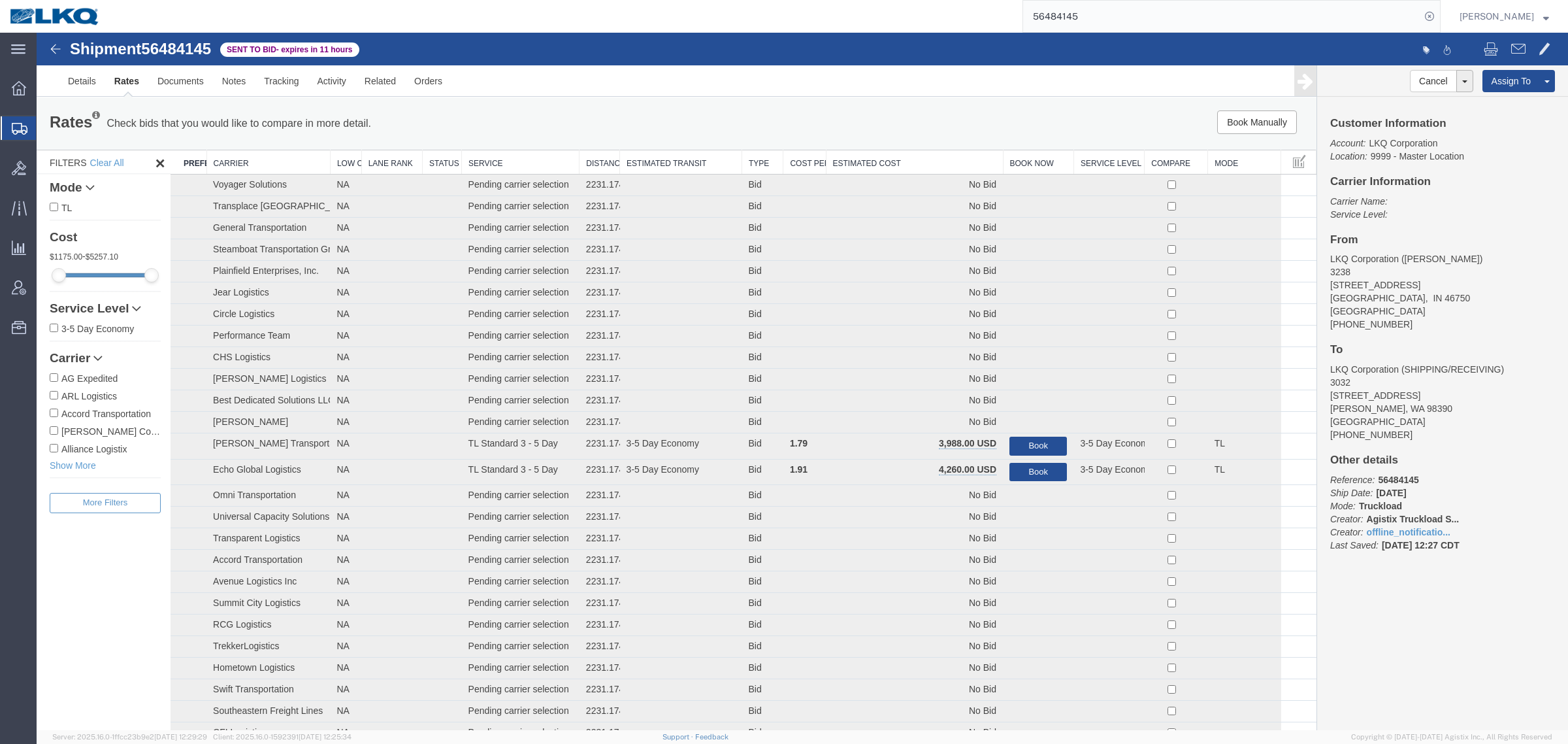
click at [921, 167] on th "Estimated Cost" at bounding box center [914, 163] width 177 height 24
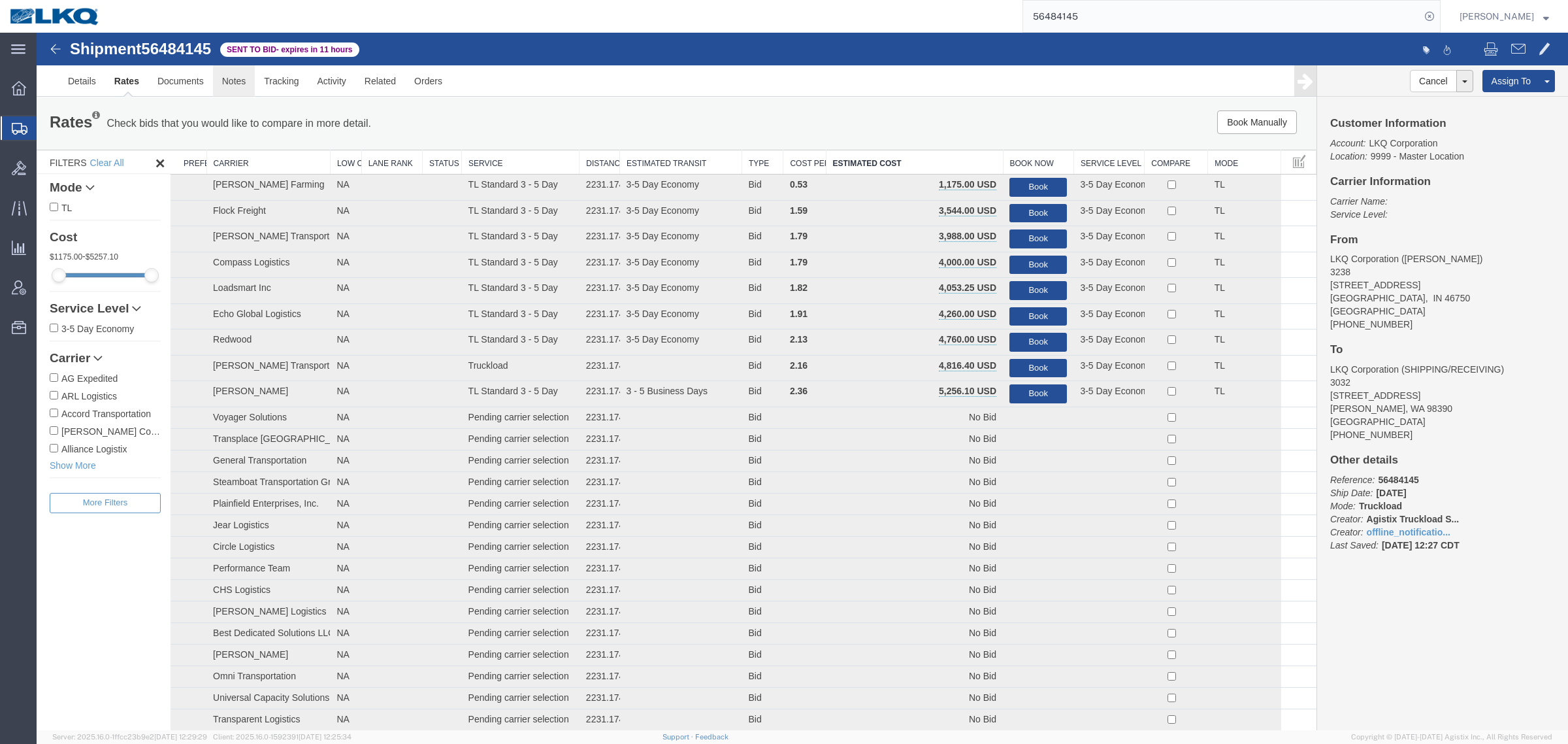
click at [236, 82] on link "Notes" at bounding box center [234, 81] width 43 height 31
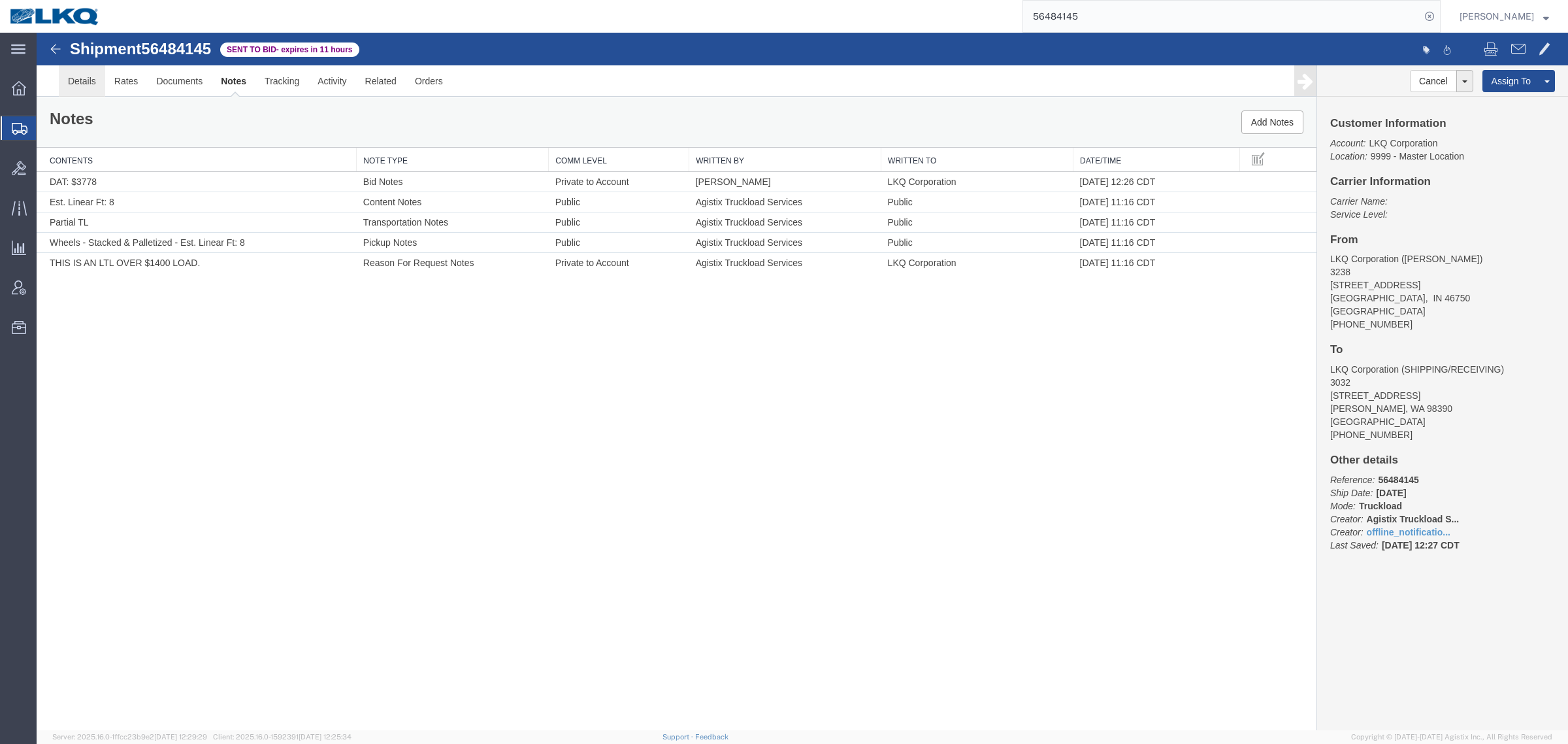
click at [83, 83] on link "Details" at bounding box center [82, 81] width 46 height 31
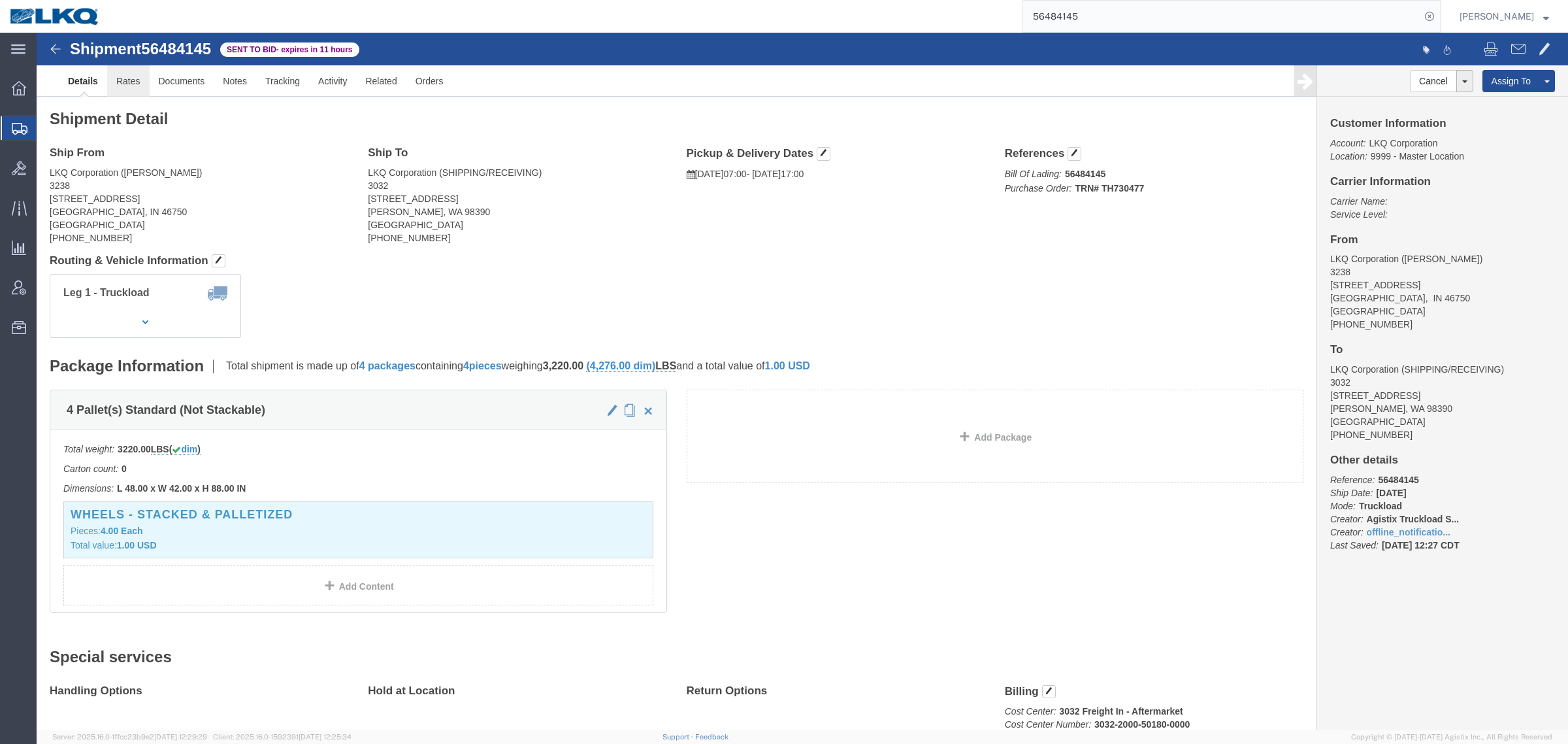
click link "Rates"
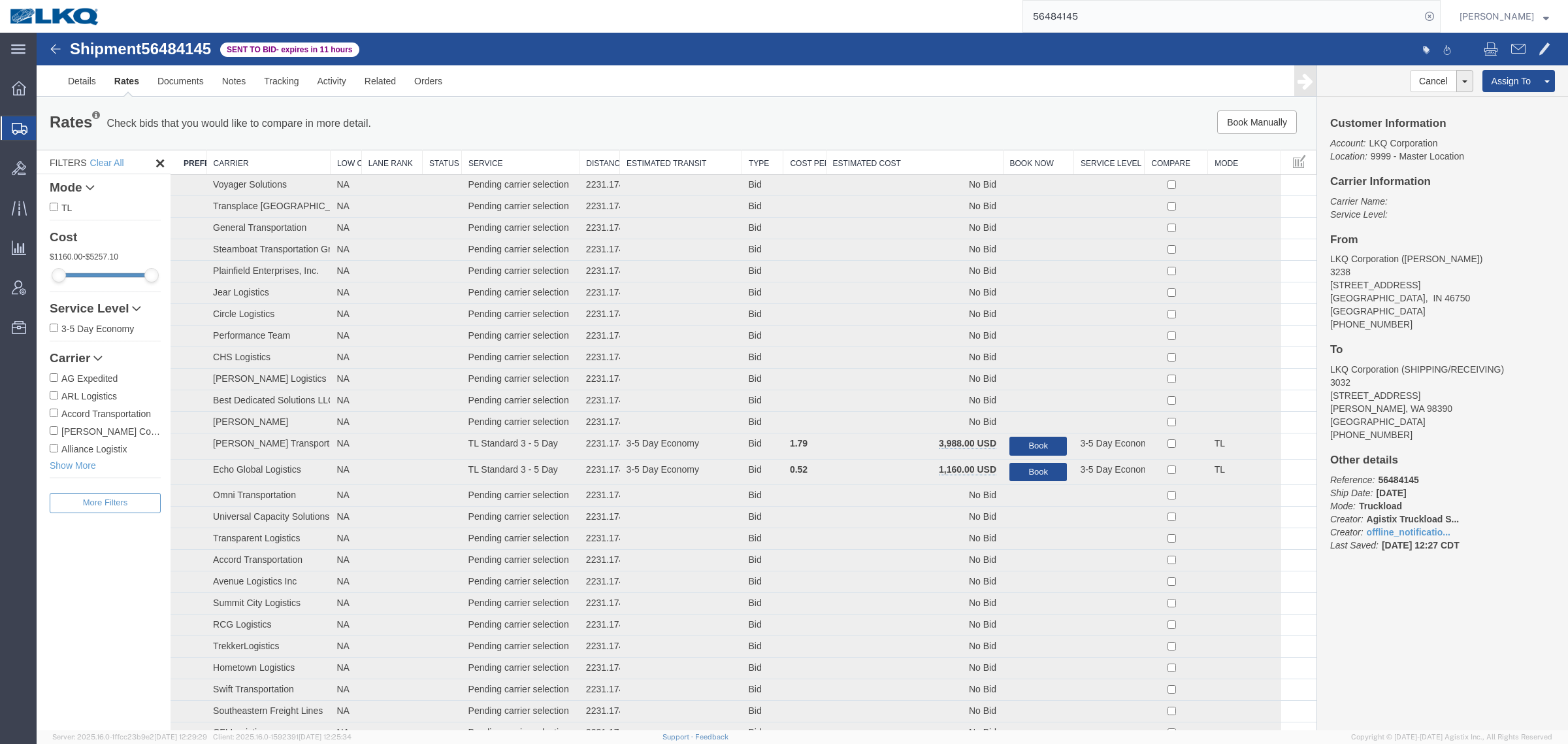
click at [912, 152] on th "Estimated Cost" at bounding box center [914, 163] width 177 height 24
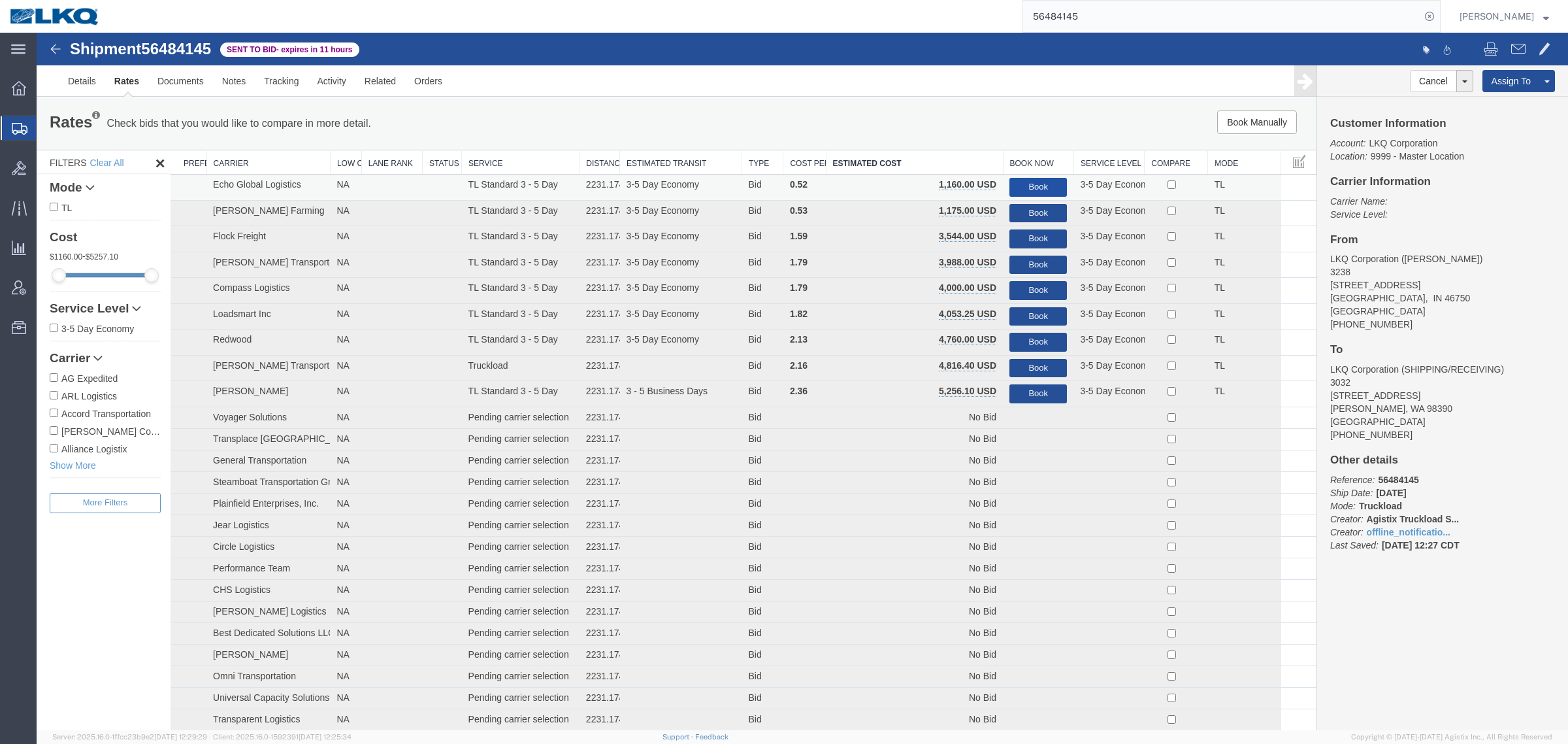
click at [1036, 180] on button "Book" at bounding box center [1038, 187] width 58 height 19
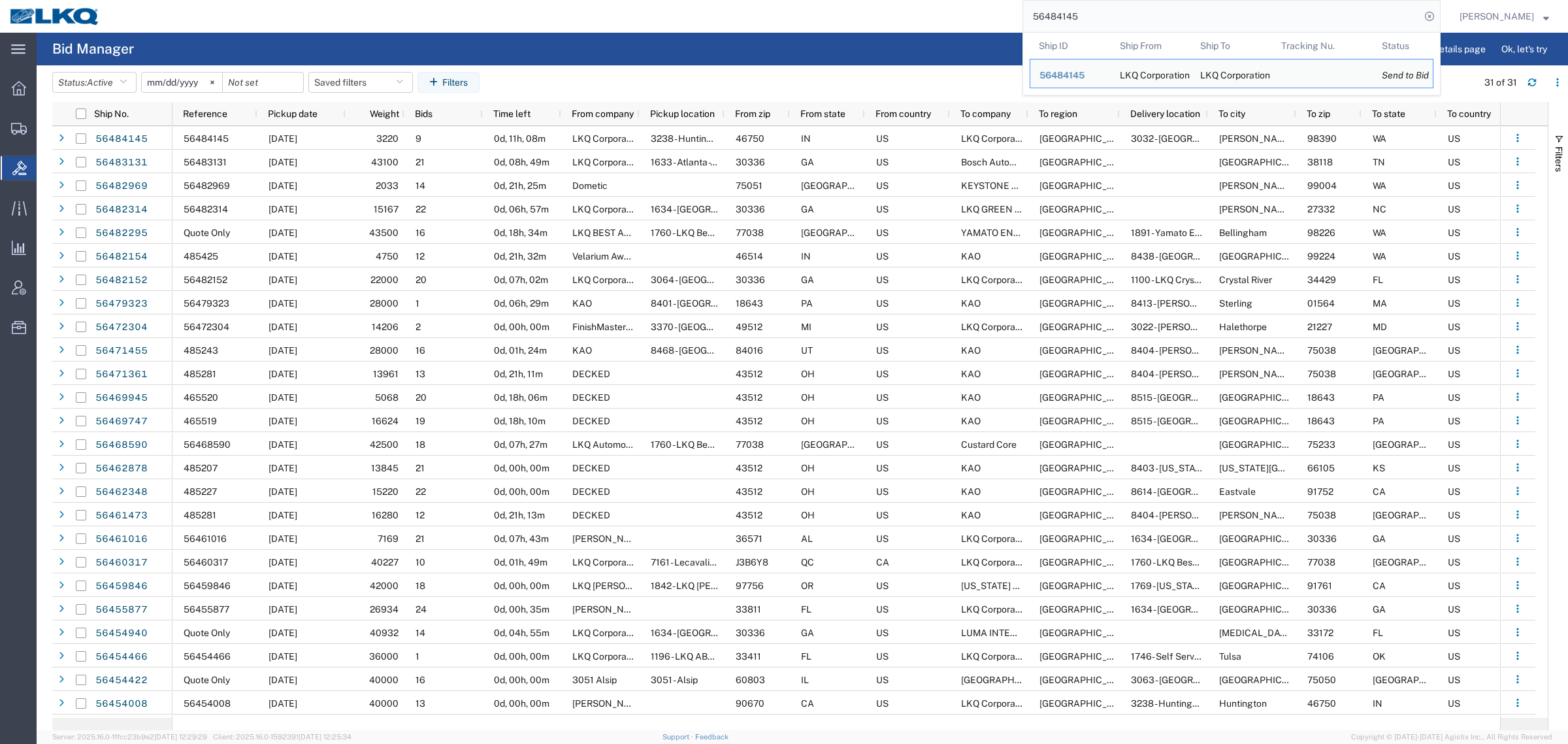
drag, startPoint x: 1121, startPoint y: 16, endPoint x: 1112, endPoint y: 15, distance: 9.1
click at [1112, 15] on input "56484145" at bounding box center [1222, 16] width 397 height 31
click at [1116, 14] on input "56484145" at bounding box center [1222, 16] width 397 height 31
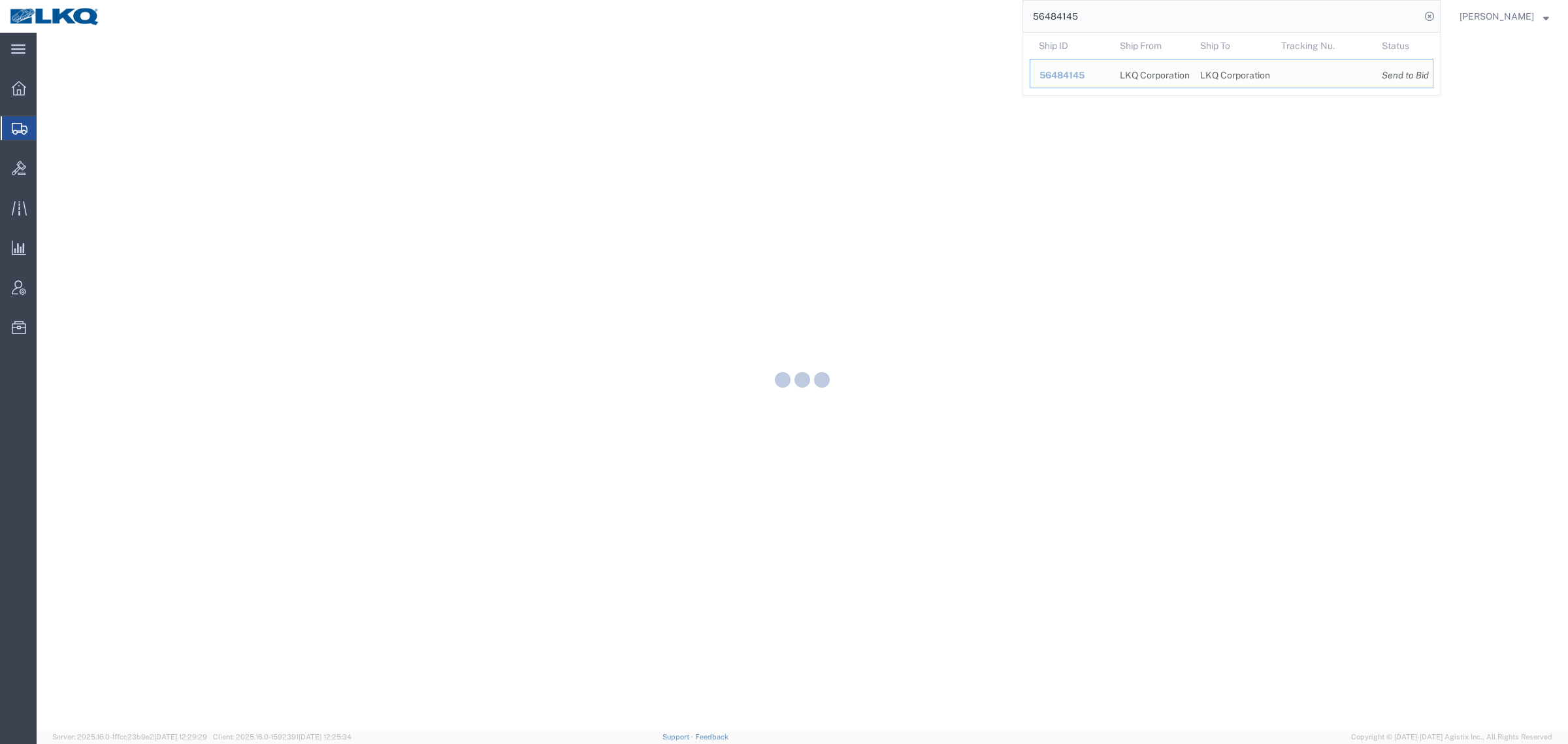
click at [1076, 20] on input "56484145" at bounding box center [1222, 16] width 397 height 31
paste input "59962"
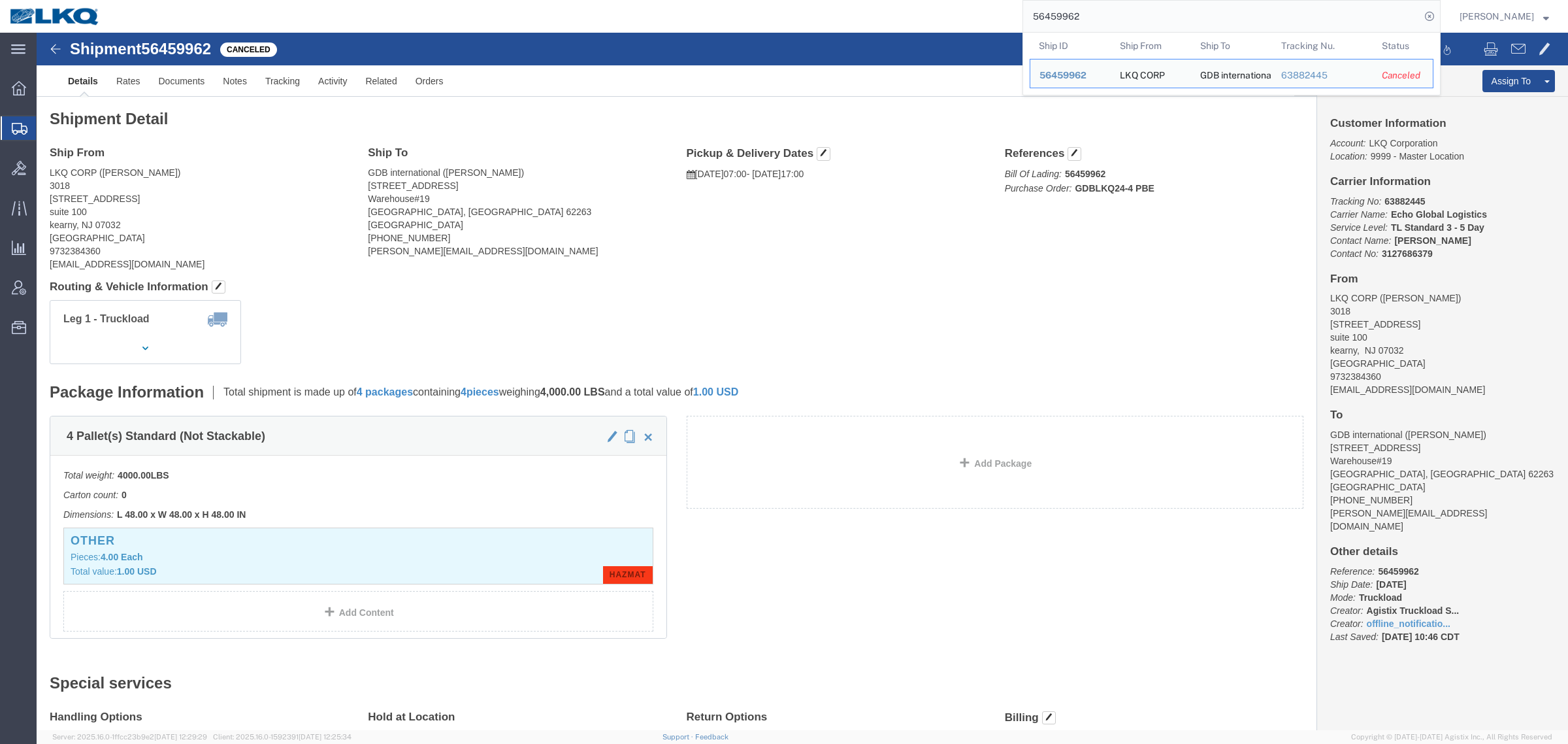
drag, startPoint x: 1003, startPoint y: 13, endPoint x: 771, endPoint y: 8, distance: 232.1
paste input "62348"
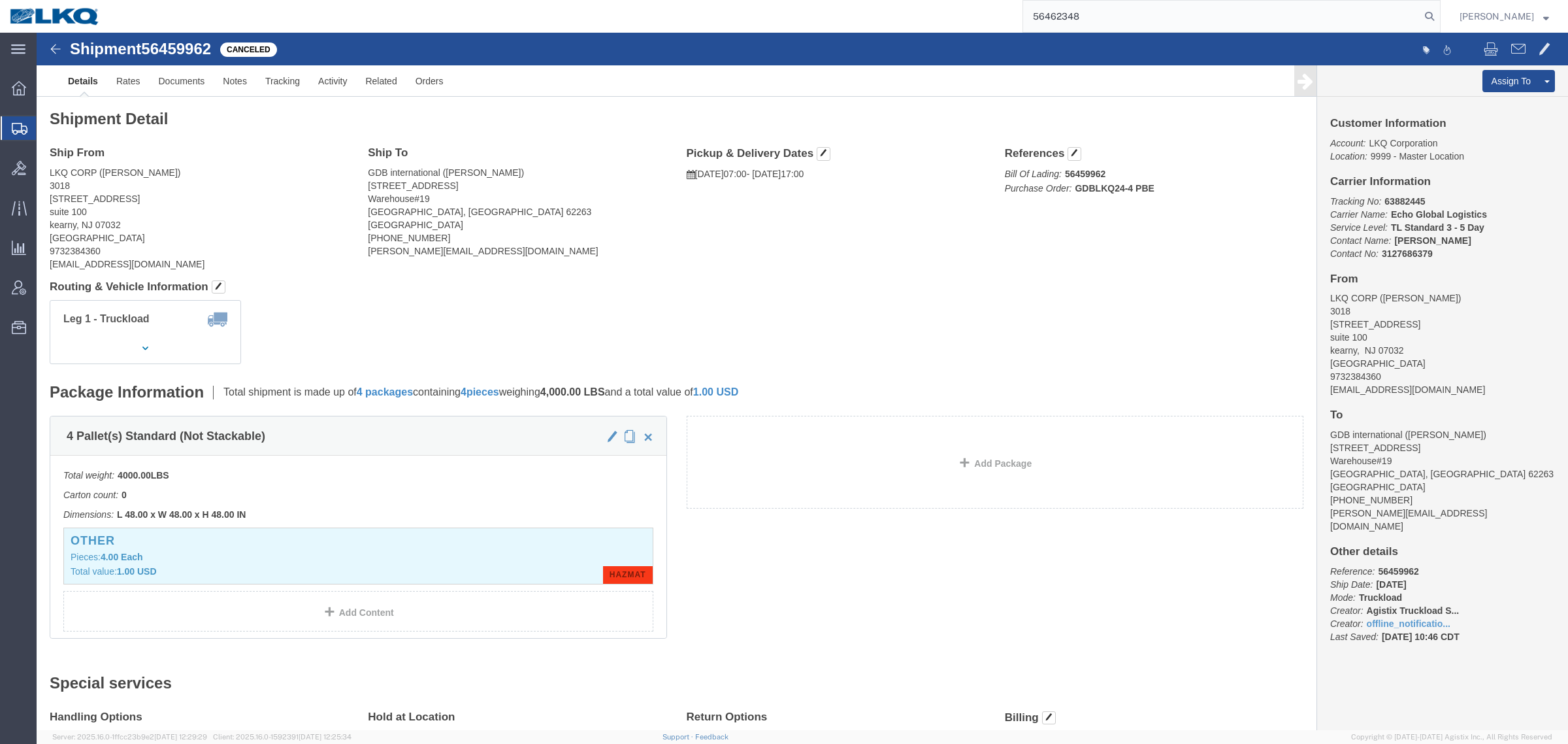
type input "56462348"
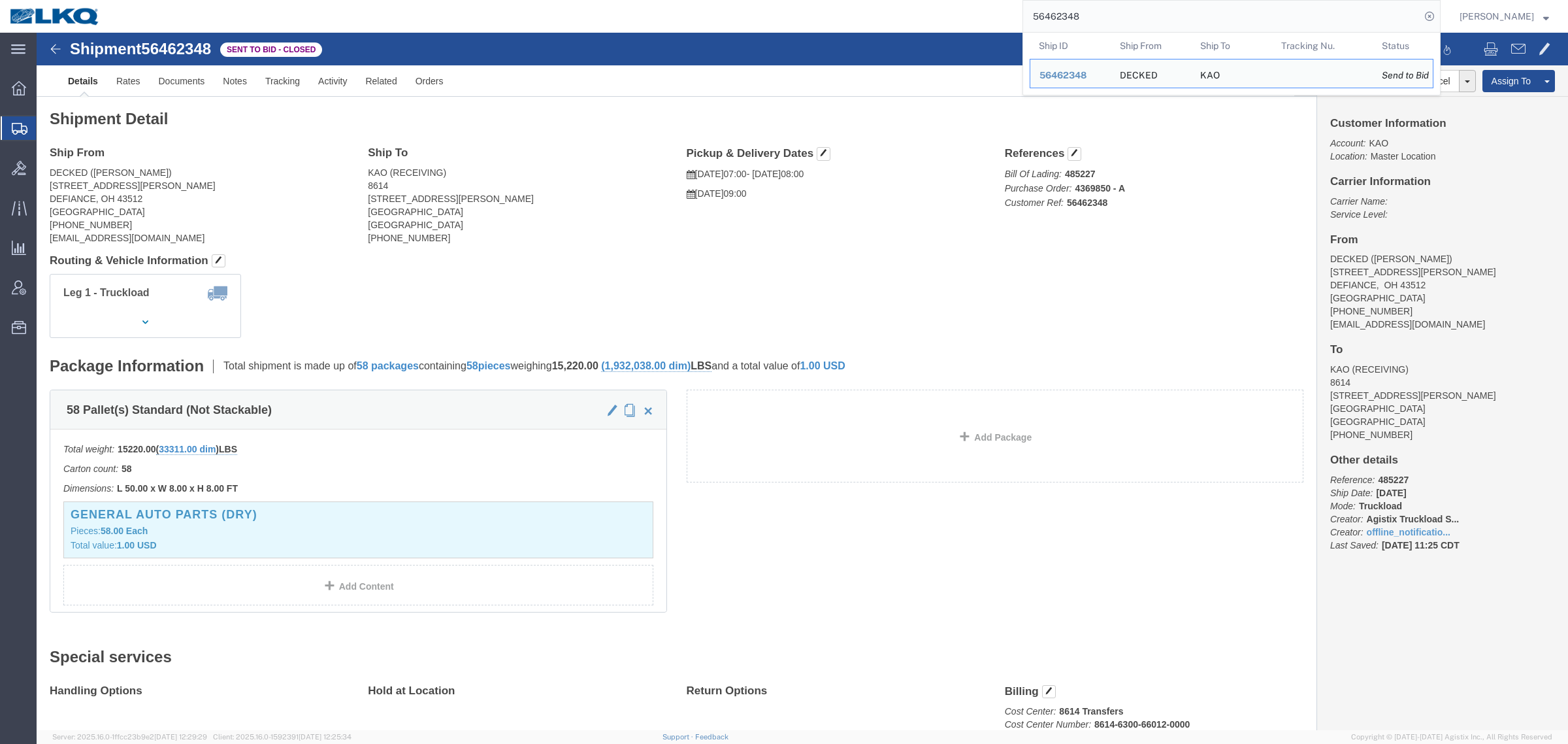
click div "Ship From DECKED (Ashley Schwarzman) 25401 ELLIOTT RD DEFIANCE, OH 43512 United…"
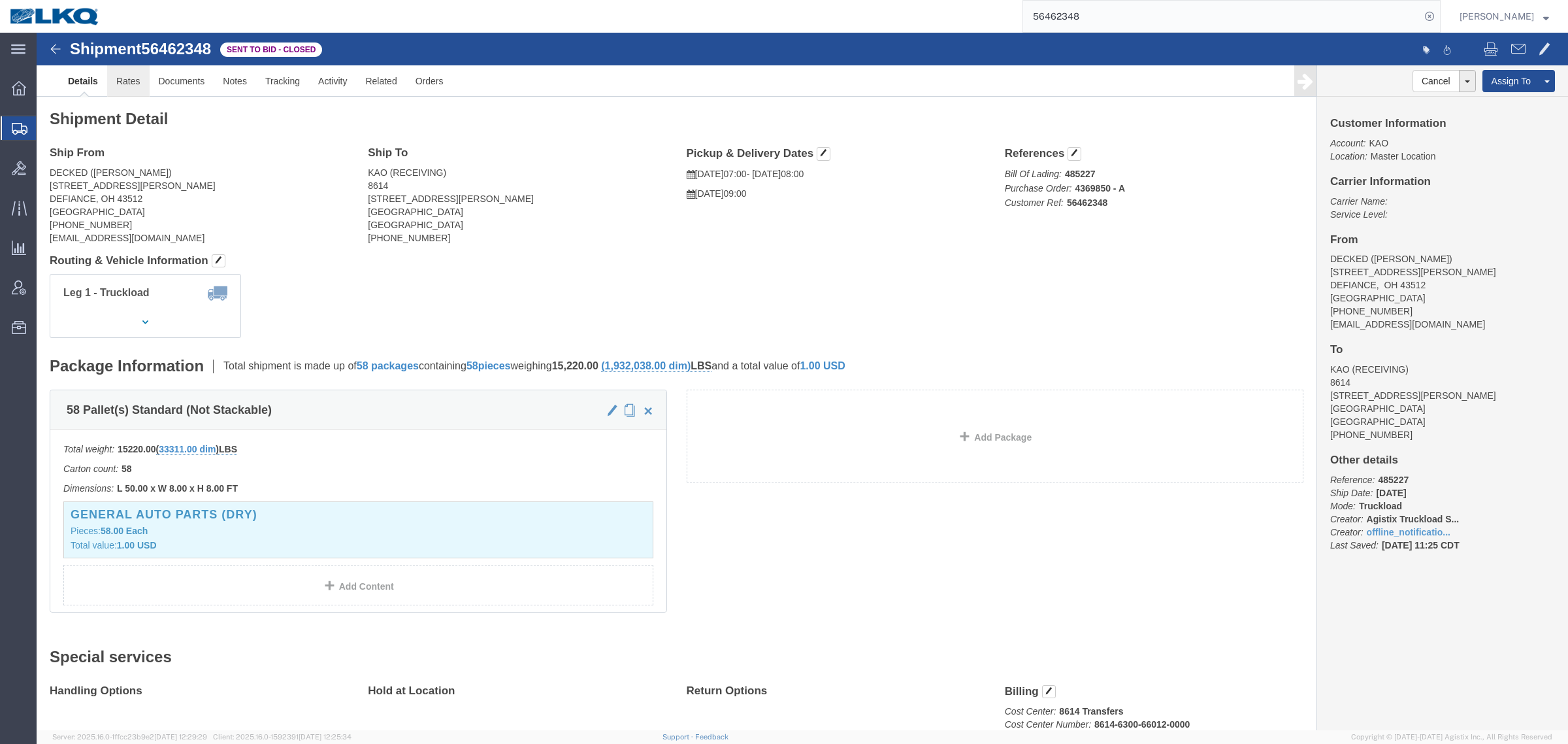
click link "Rates"
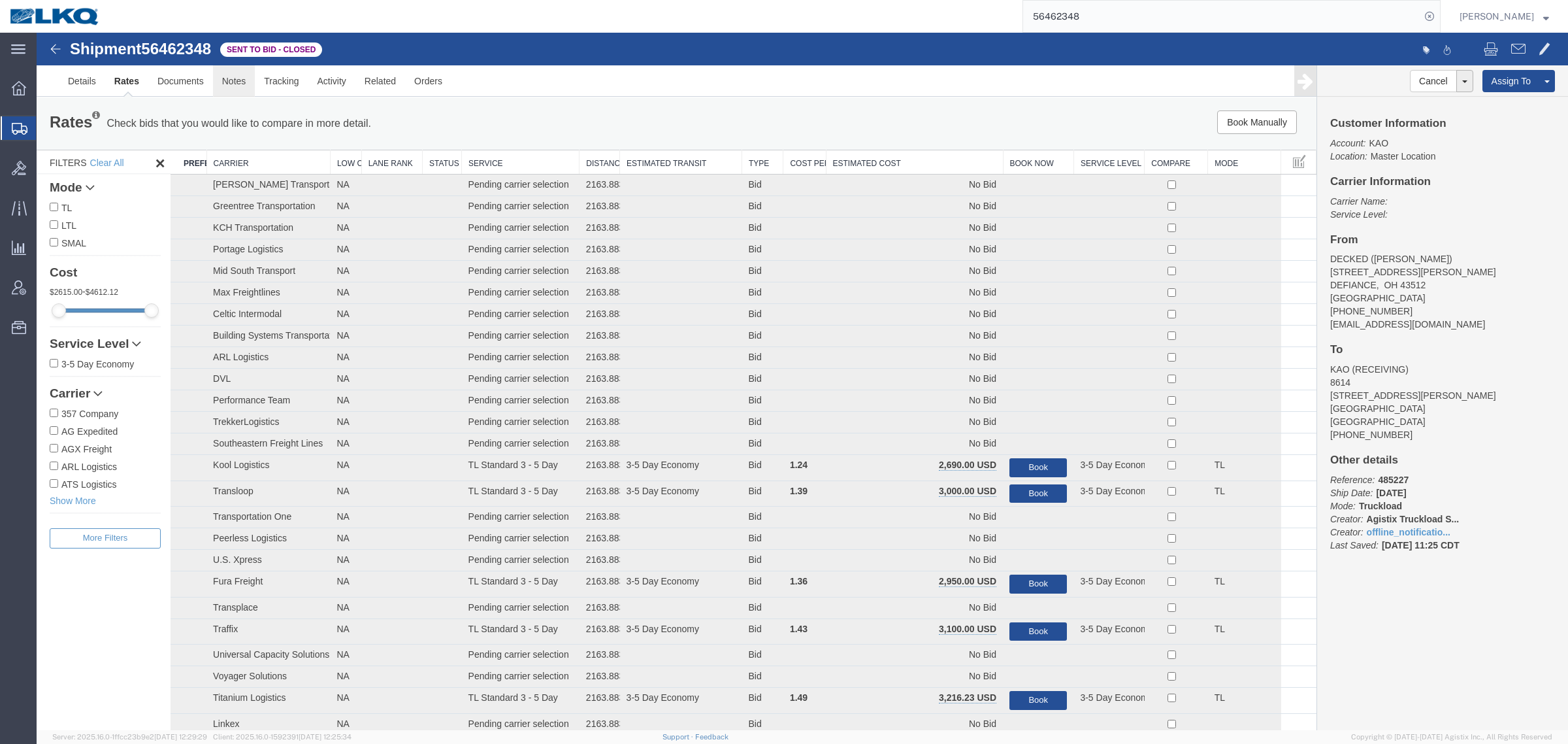
click at [230, 88] on link "Notes" at bounding box center [234, 81] width 43 height 31
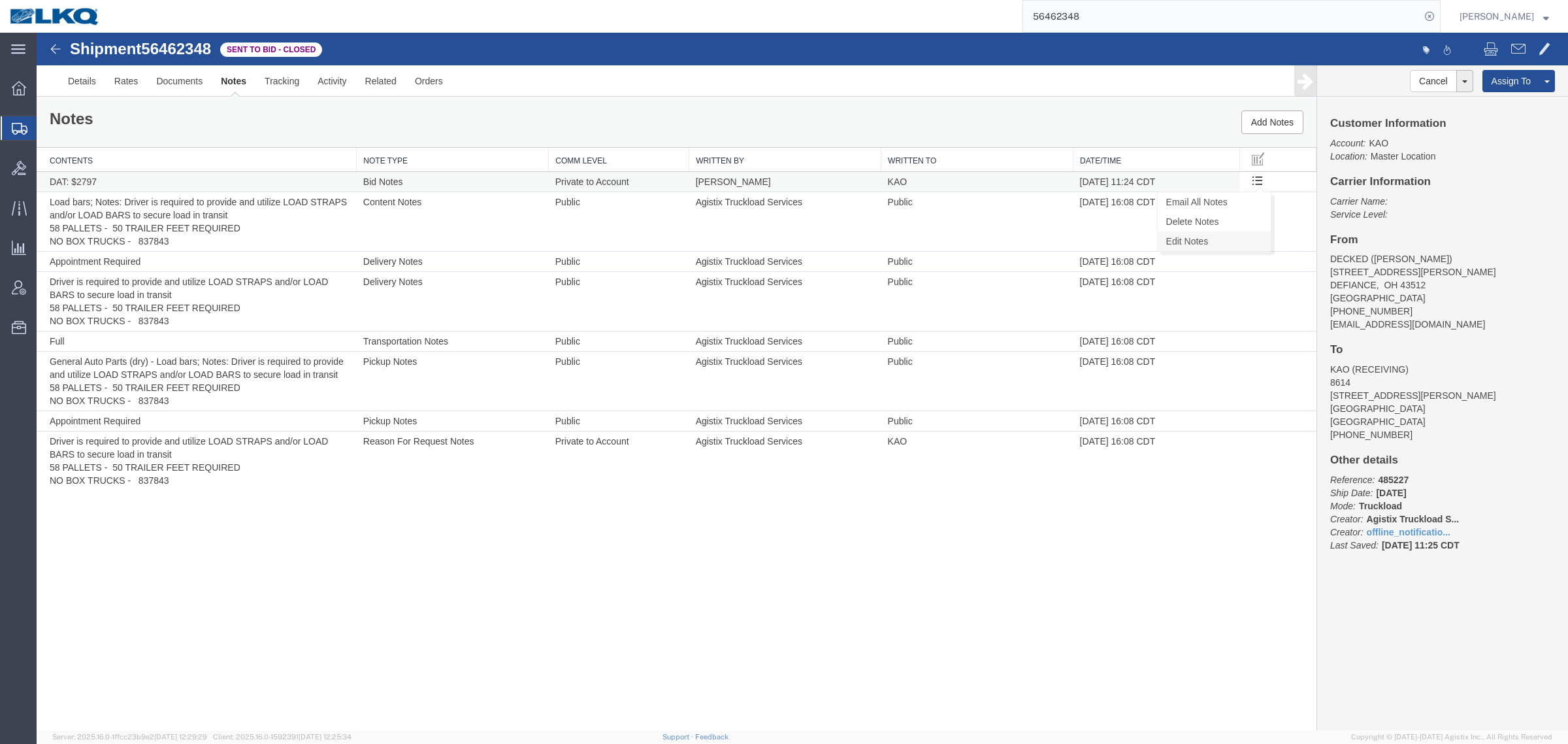
click at [1226, 232] on link "Edit Notes" at bounding box center [1214, 241] width 113 height 20
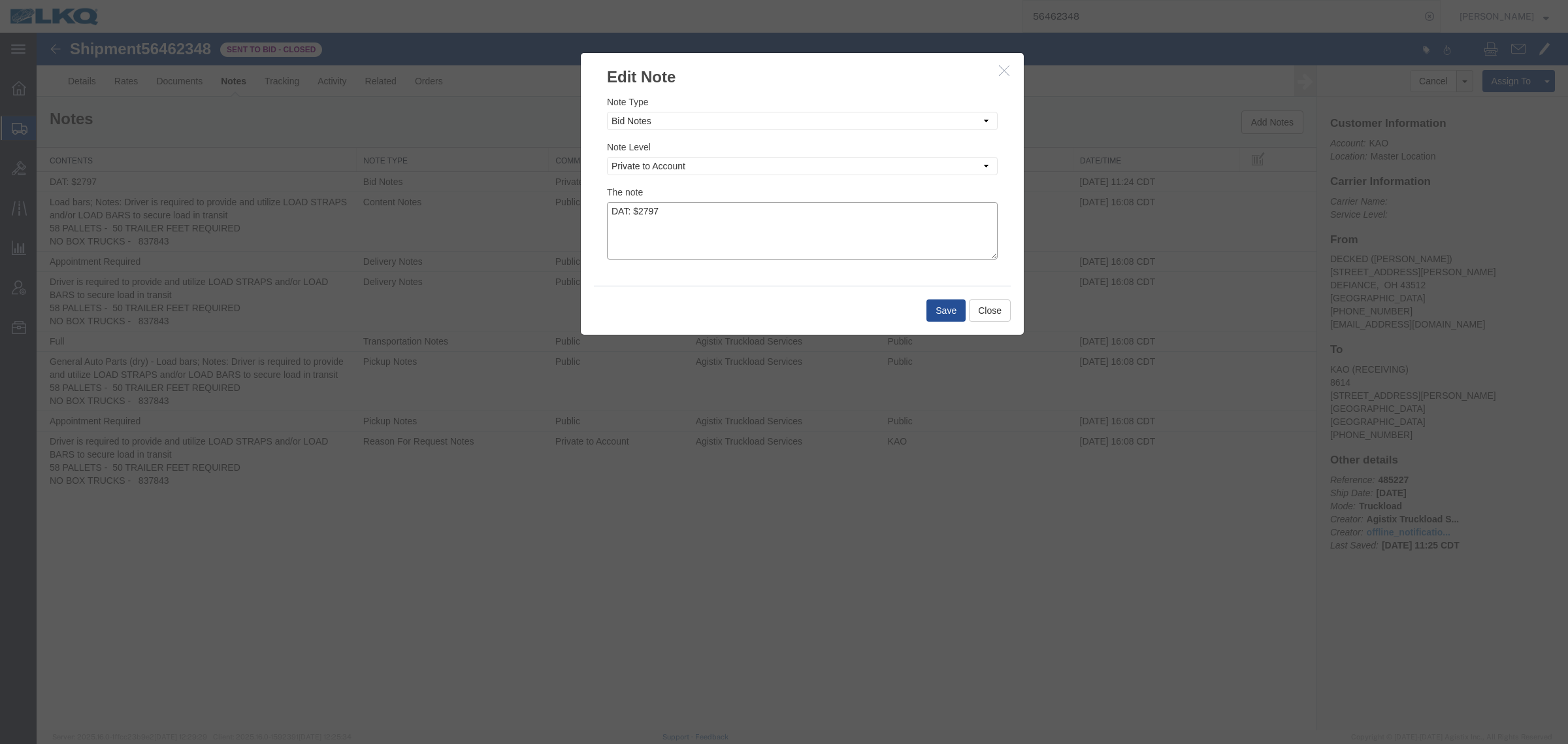
click at [755, 203] on textarea "DAT: $2797" at bounding box center [802, 230] width 391 height 58
type textarea "DAT: $2797, Original: $2628"
click at [946, 308] on button "Save" at bounding box center [946, 310] width 39 height 22
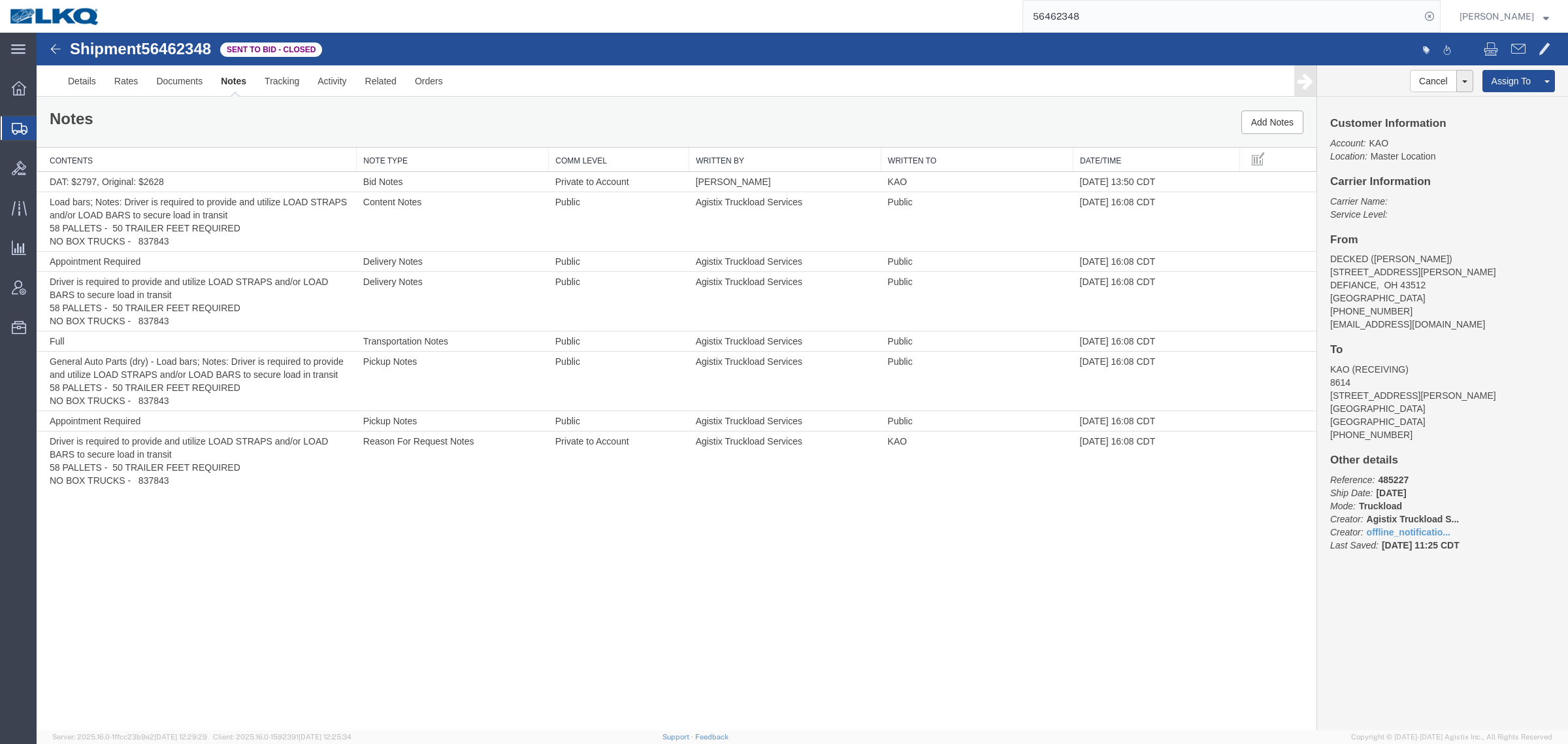
drag, startPoint x: 765, startPoint y: 89, endPoint x: 588, endPoint y: 83, distance: 177.1
click at [752, 89] on ul "Details Rates Documents Notes Tracking Activity Related Orders" at bounding box center [802, 80] width 1487 height 30
click at [121, 86] on link "Rates" at bounding box center [126, 81] width 43 height 31
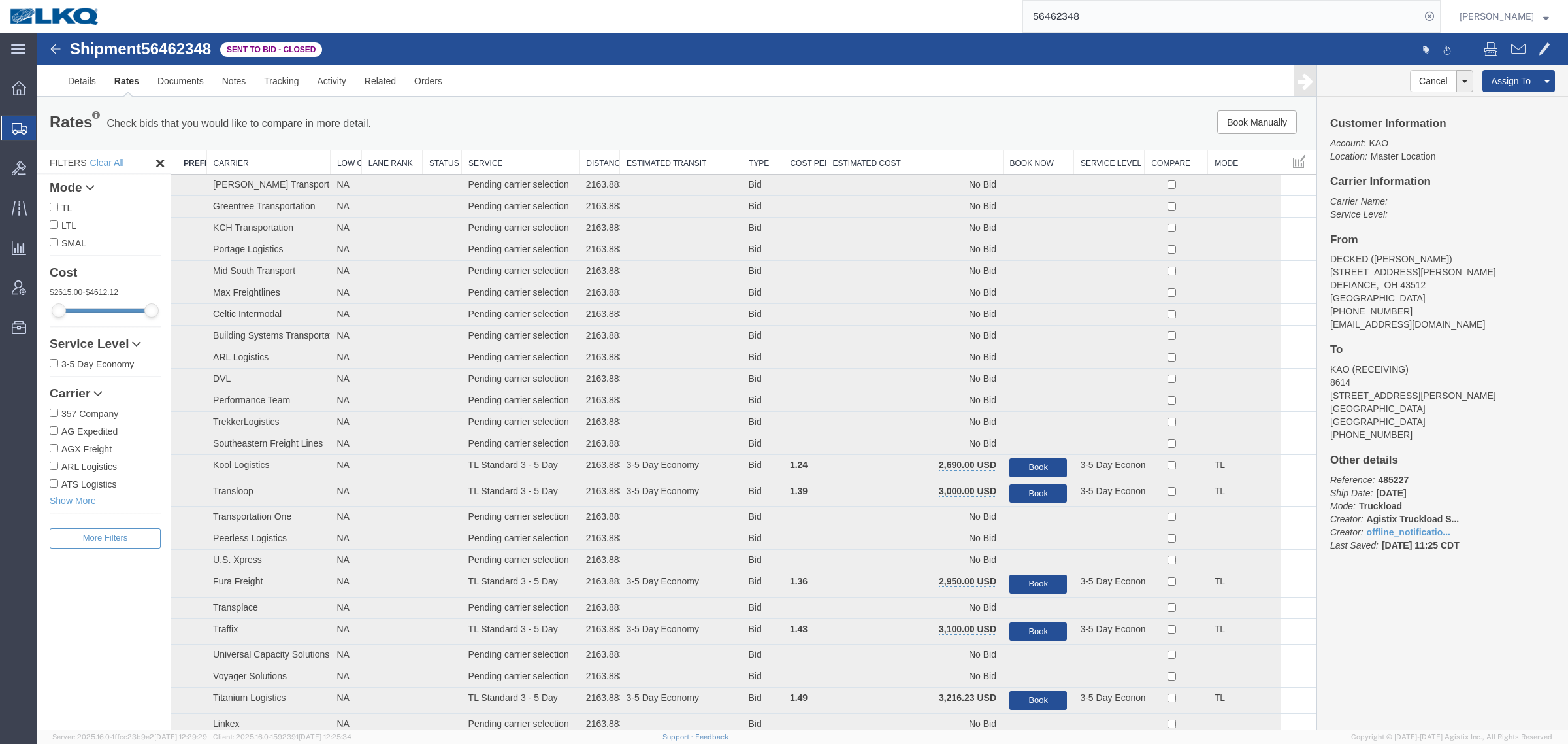
click at [890, 161] on th "Estimated Cost" at bounding box center [914, 163] width 177 height 24
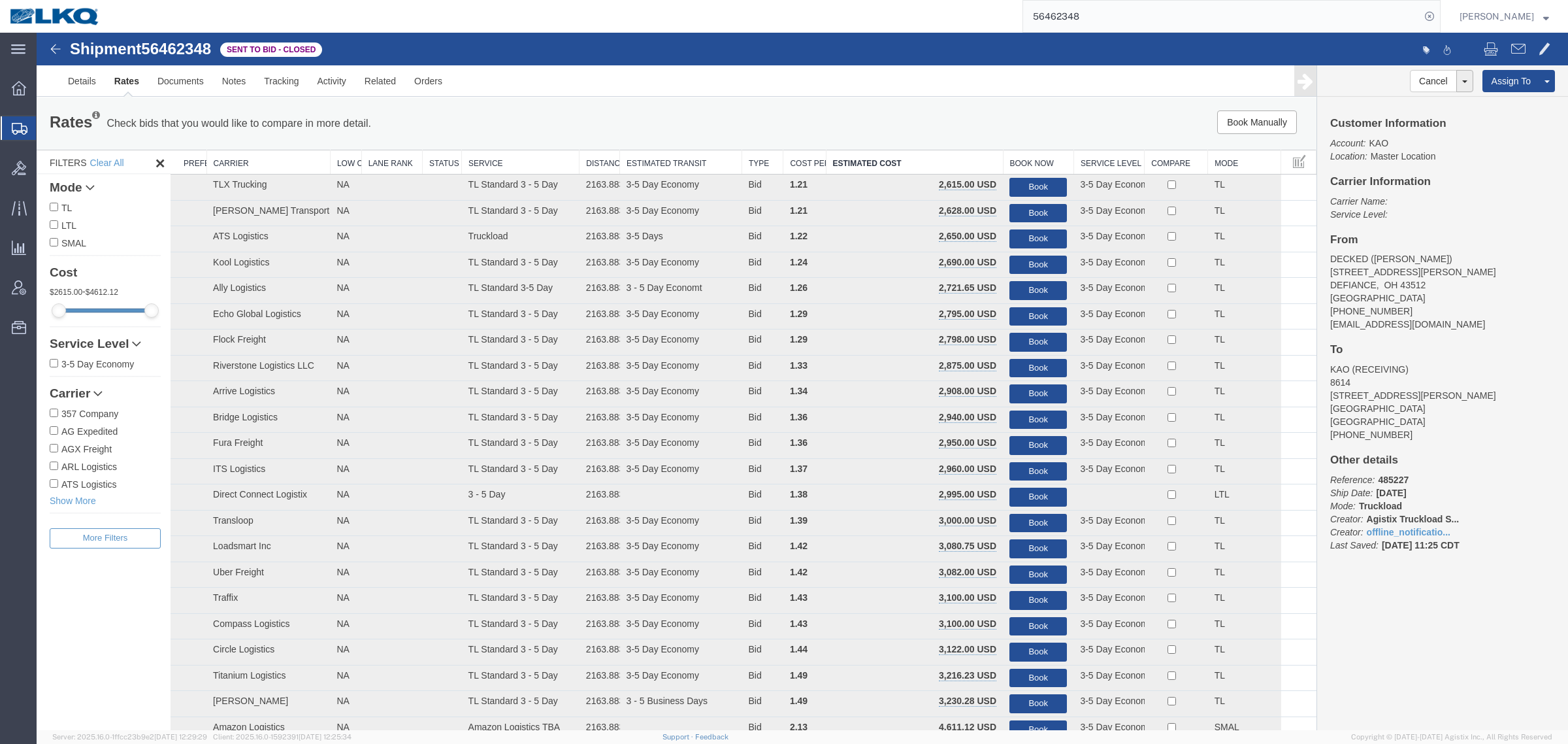
click at [908, 119] on div "Book Manually Pause Continue" at bounding box center [1048, 122] width 530 height 24
click at [1027, 211] on button "Book" at bounding box center [1038, 213] width 58 height 19
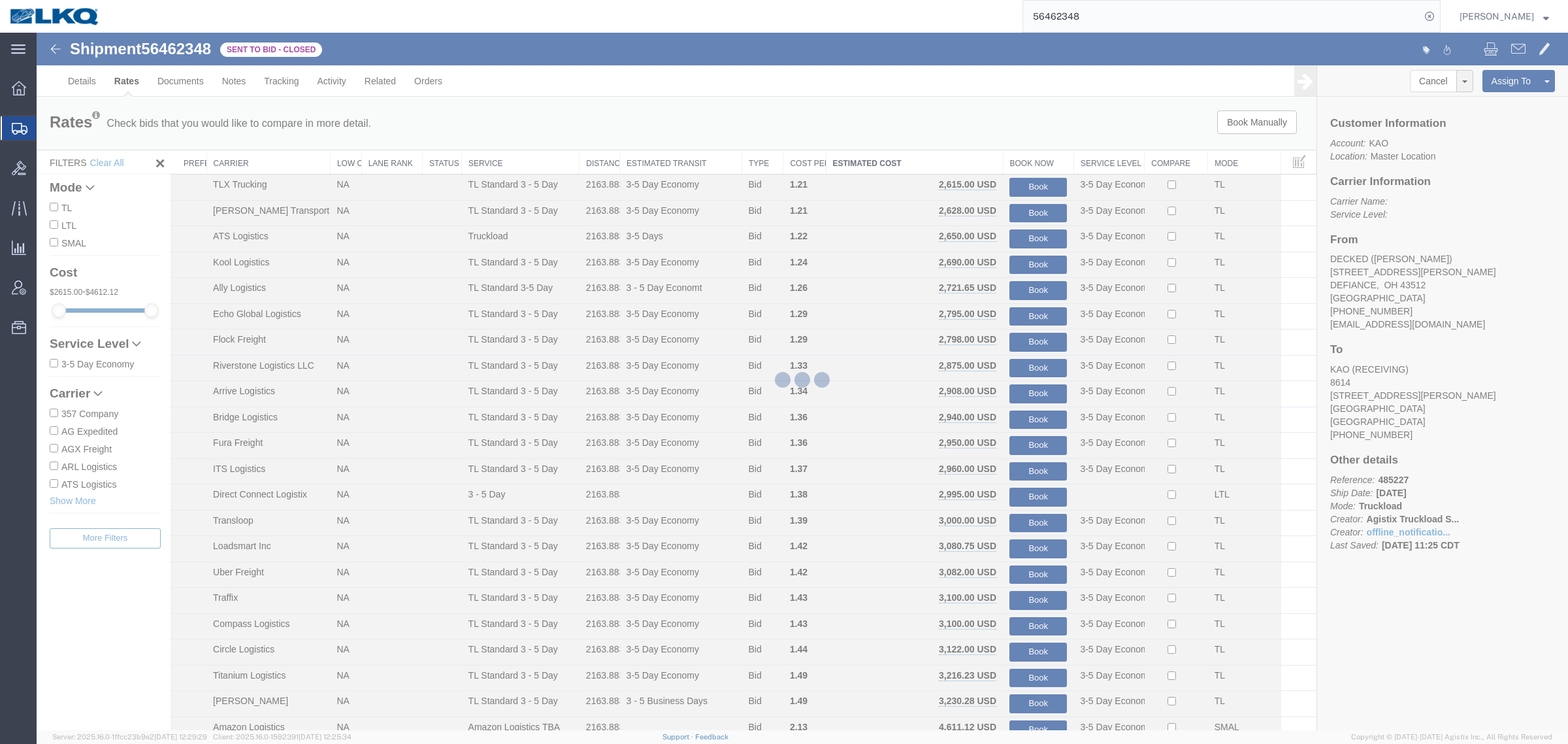
click at [990, 115] on div at bounding box center [802, 381] width 1531 height 697
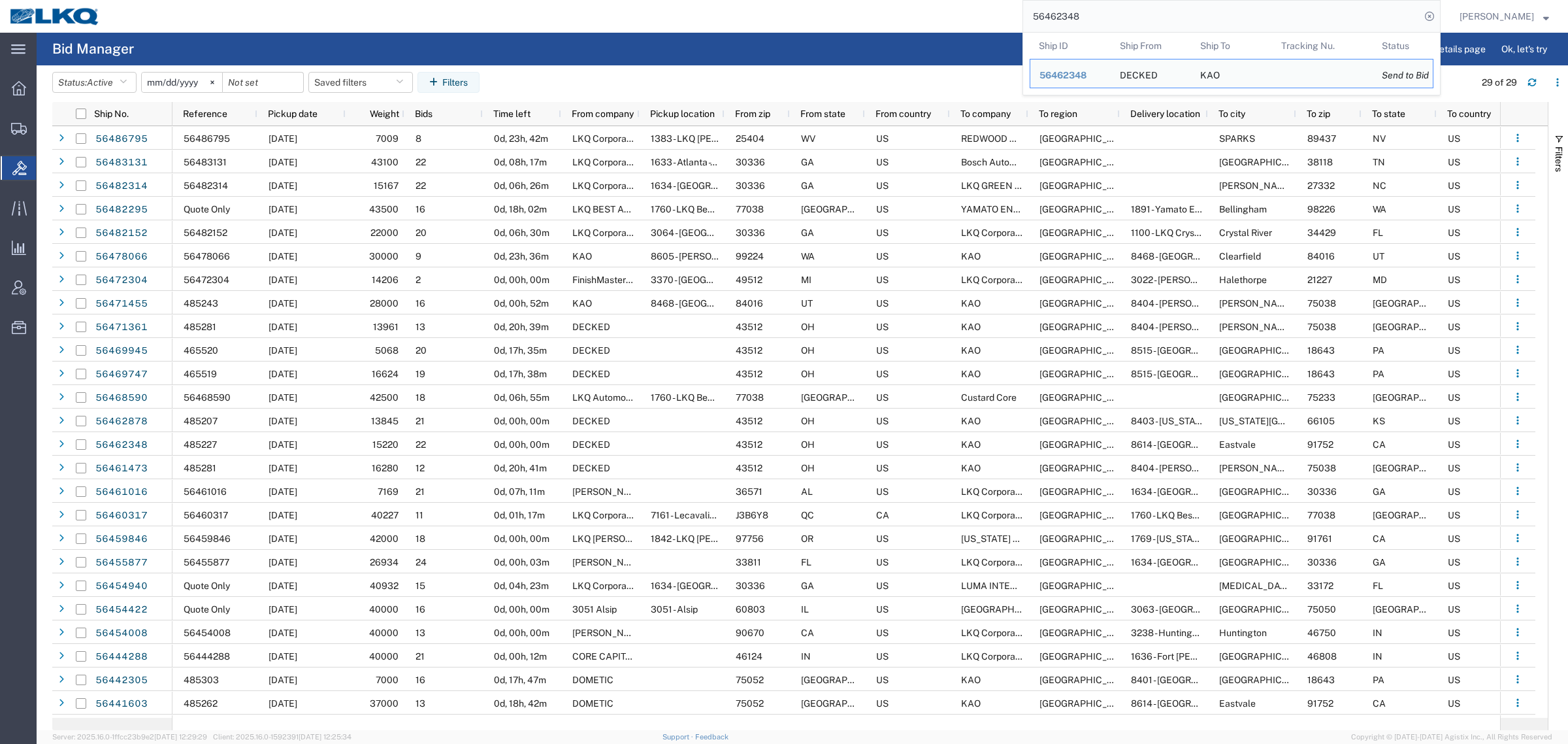
click at [1121, 14] on input "56462348" at bounding box center [1222, 16] width 397 height 31
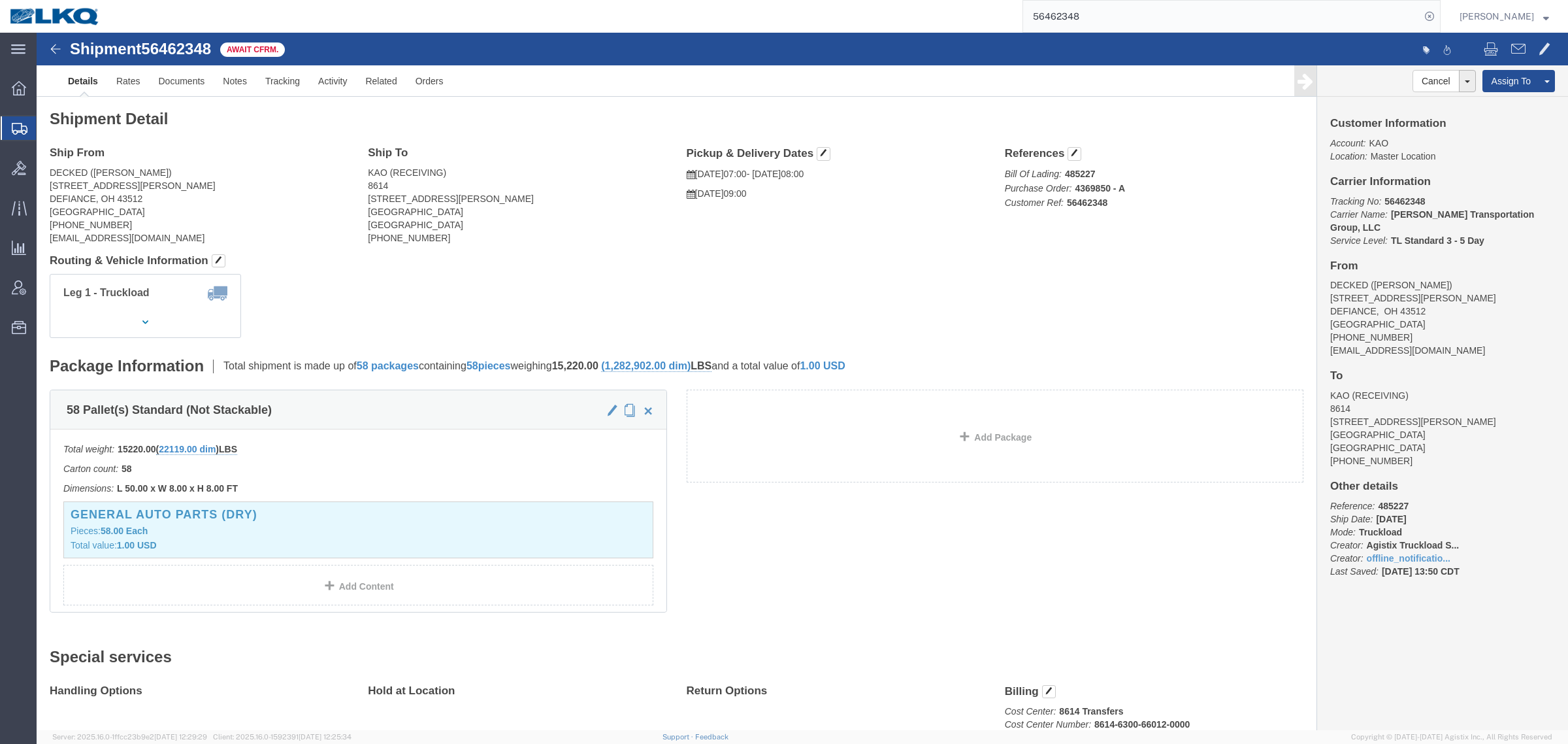
click div "Leg 1 - Truckload Vehicle 1: Standard Dry Van (53 Feet) Number of trucks: 1"
click address "DECKED (Ashley Schwarzman) 25401 ELLIOTT RD DEFIANCE, OH 43512 United States 20…"
click link "Notes"
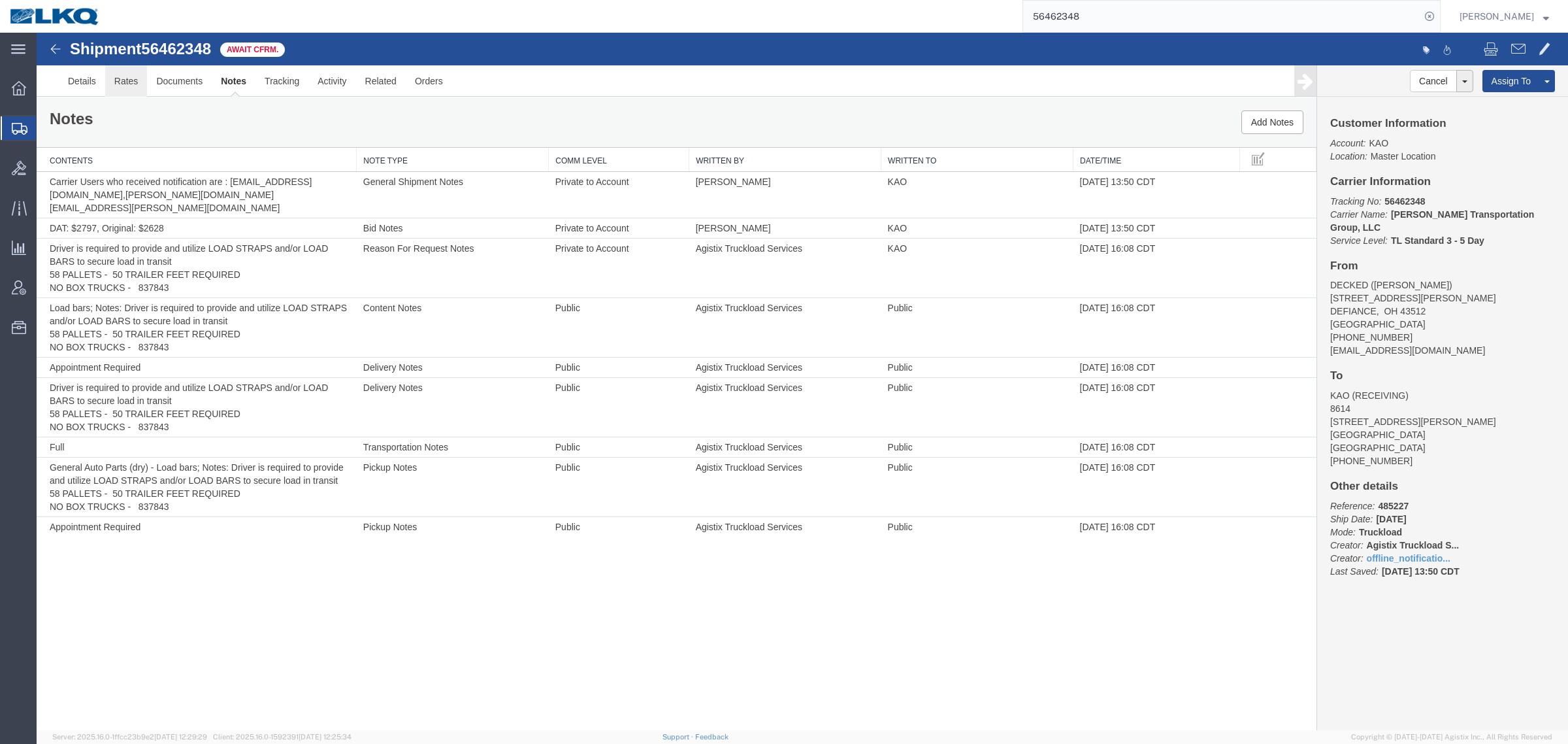
click at [116, 86] on link "Rates" at bounding box center [126, 81] width 43 height 31
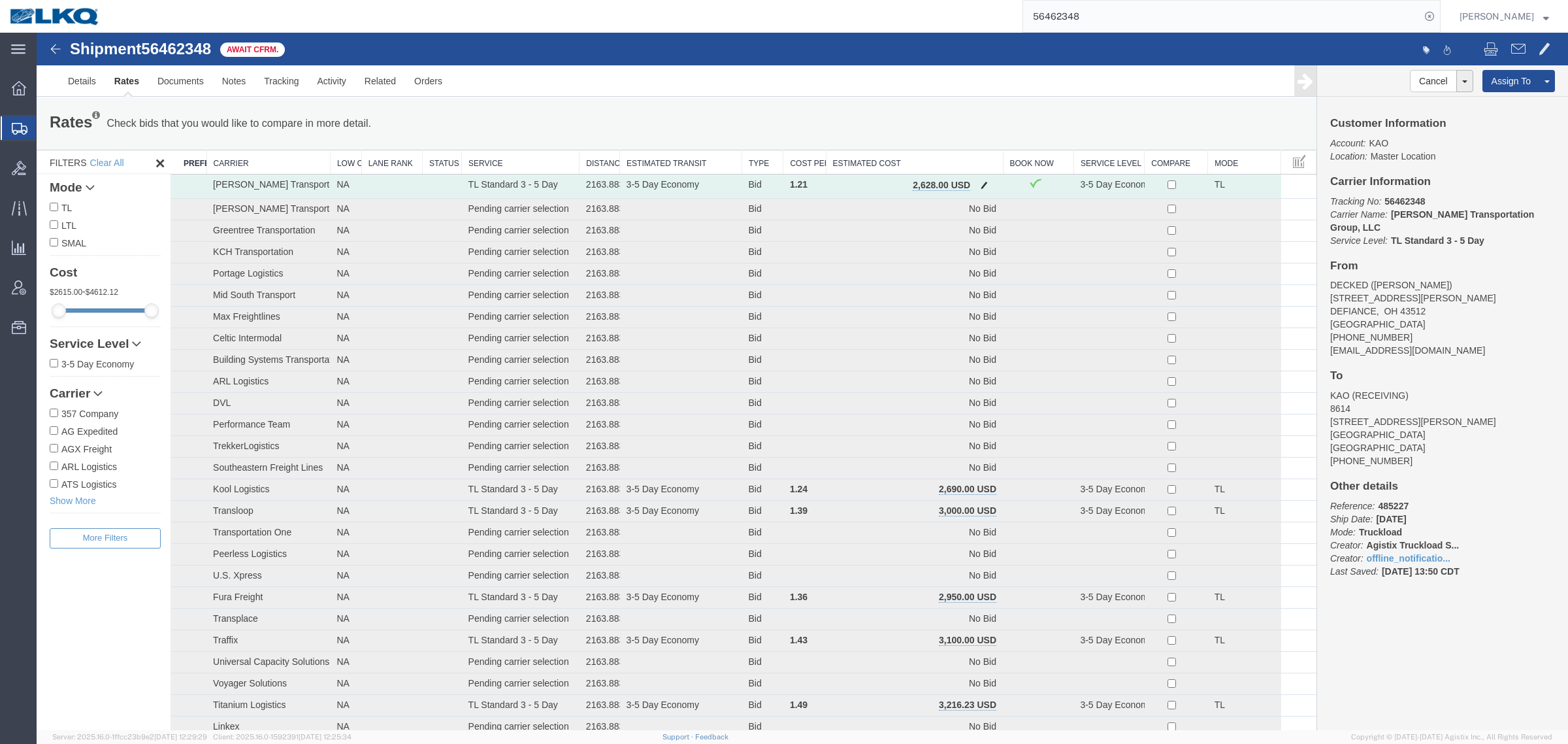
click at [981, 185] on span "button" at bounding box center [984, 185] width 7 height 9
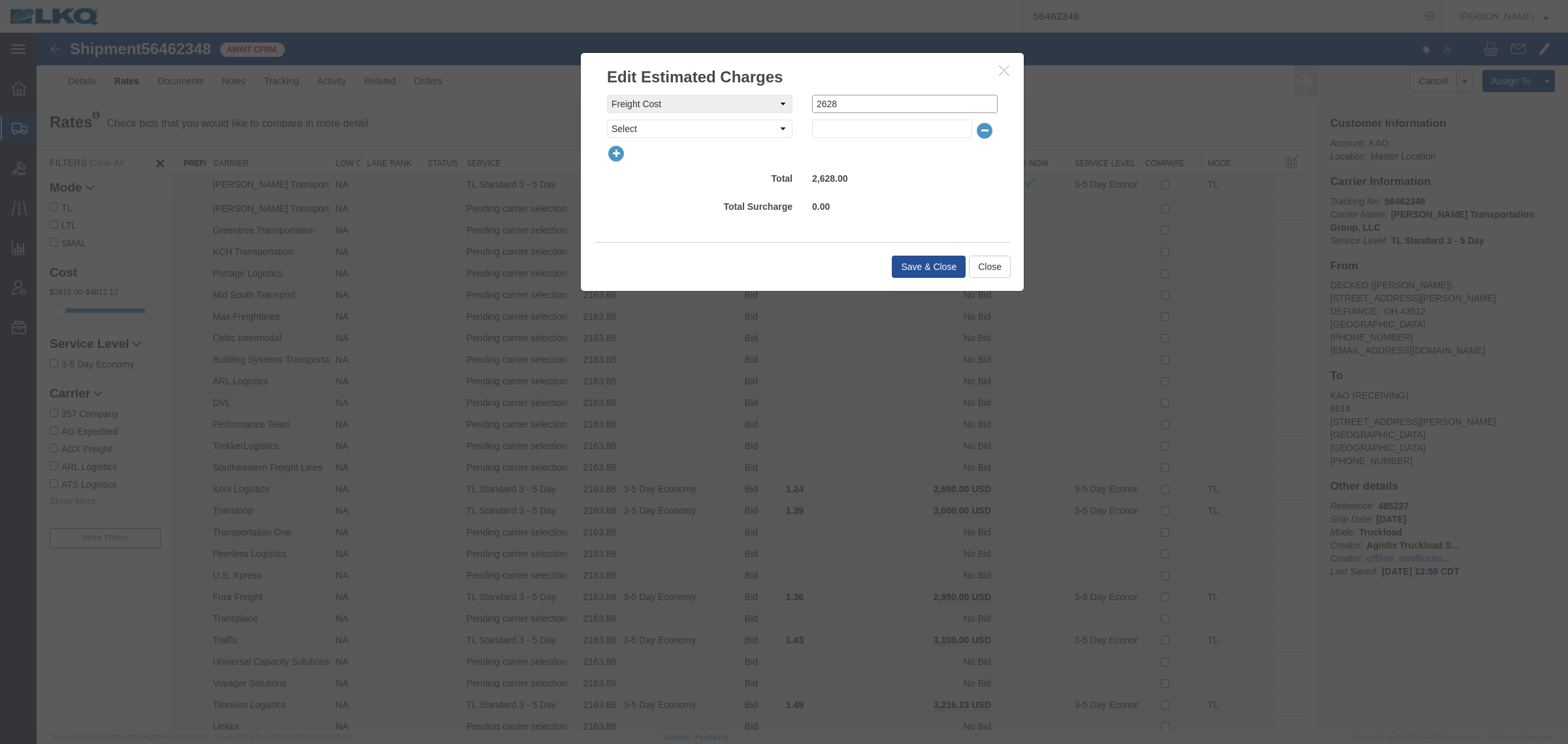
click at [883, 104] on input "2628" at bounding box center [905, 104] width 186 height 18
type input "2600"
click at [920, 273] on button "Save & Close" at bounding box center [929, 266] width 74 height 22
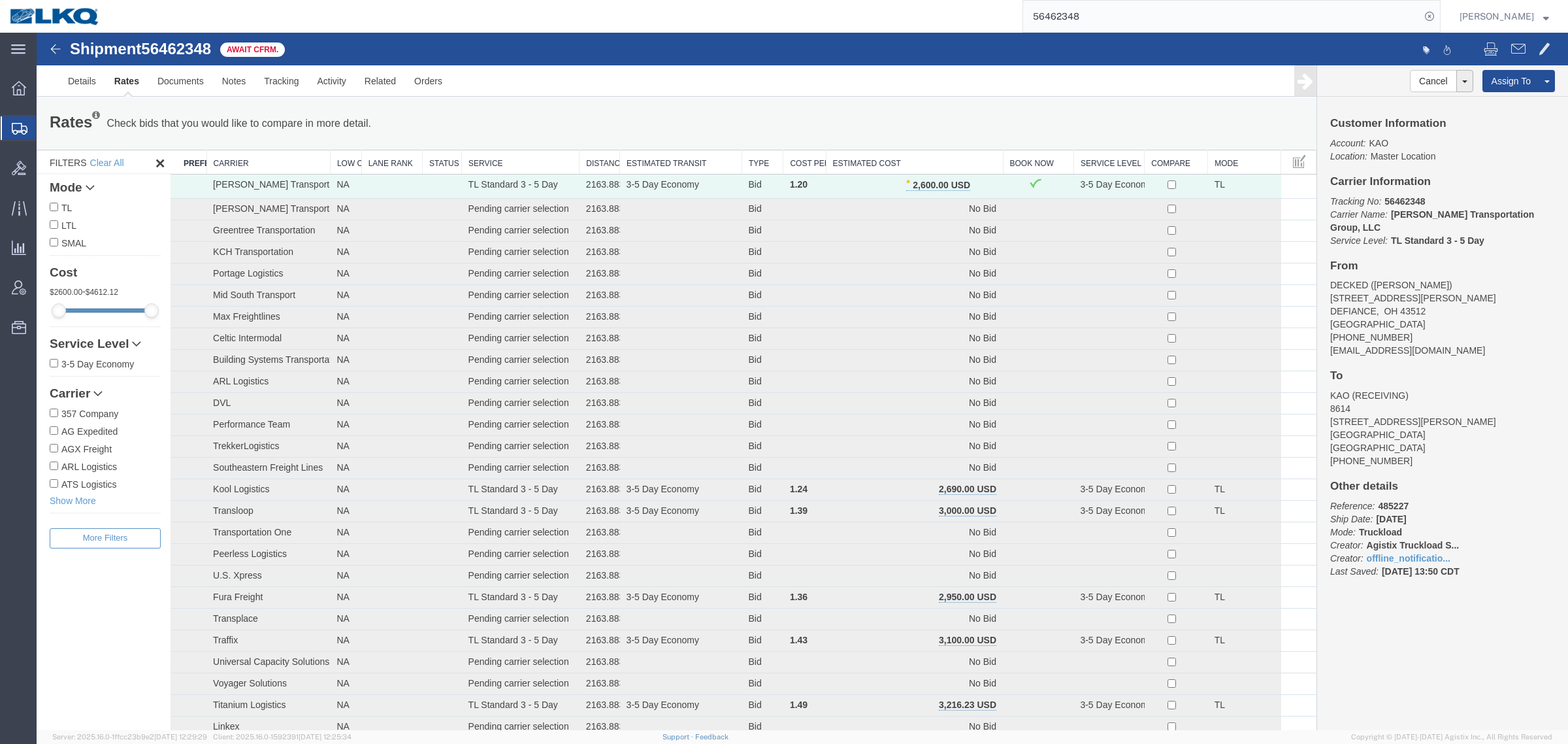
click at [919, 138] on div "Rates Check bids that you would like to compare in more detail. Compare Filter …" at bounding box center [677, 123] width 1280 height 52
click at [923, 157] on th "Estimated Cost" at bounding box center [914, 163] width 177 height 24
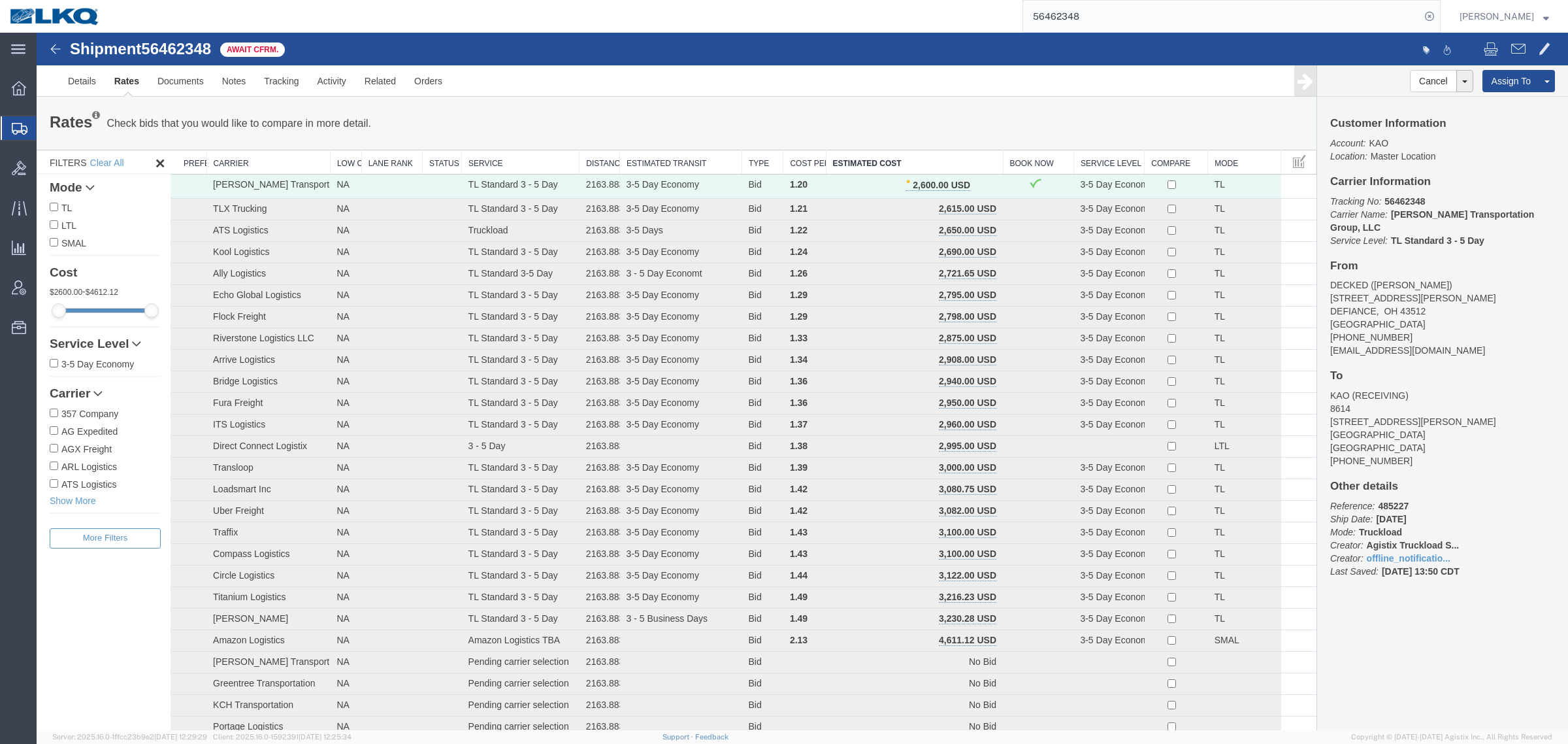
click at [908, 108] on div "Rates Check bids that you would like to compare in more detail. Compare Filter …" at bounding box center [677, 123] width 1280 height 52
click at [724, 64] on div "Shipment 56462348 98 of 98 Await Cfrm. Details Rates Documents Notes Tracking A…" at bounding box center [802, 64] width 1531 height 64
drag, startPoint x: 1119, startPoint y: 5, endPoint x: 915, endPoint y: 30, distance: 205.5
click at [915, 30] on div "56462348" at bounding box center [775, 16] width 1331 height 33
paste input "82152"
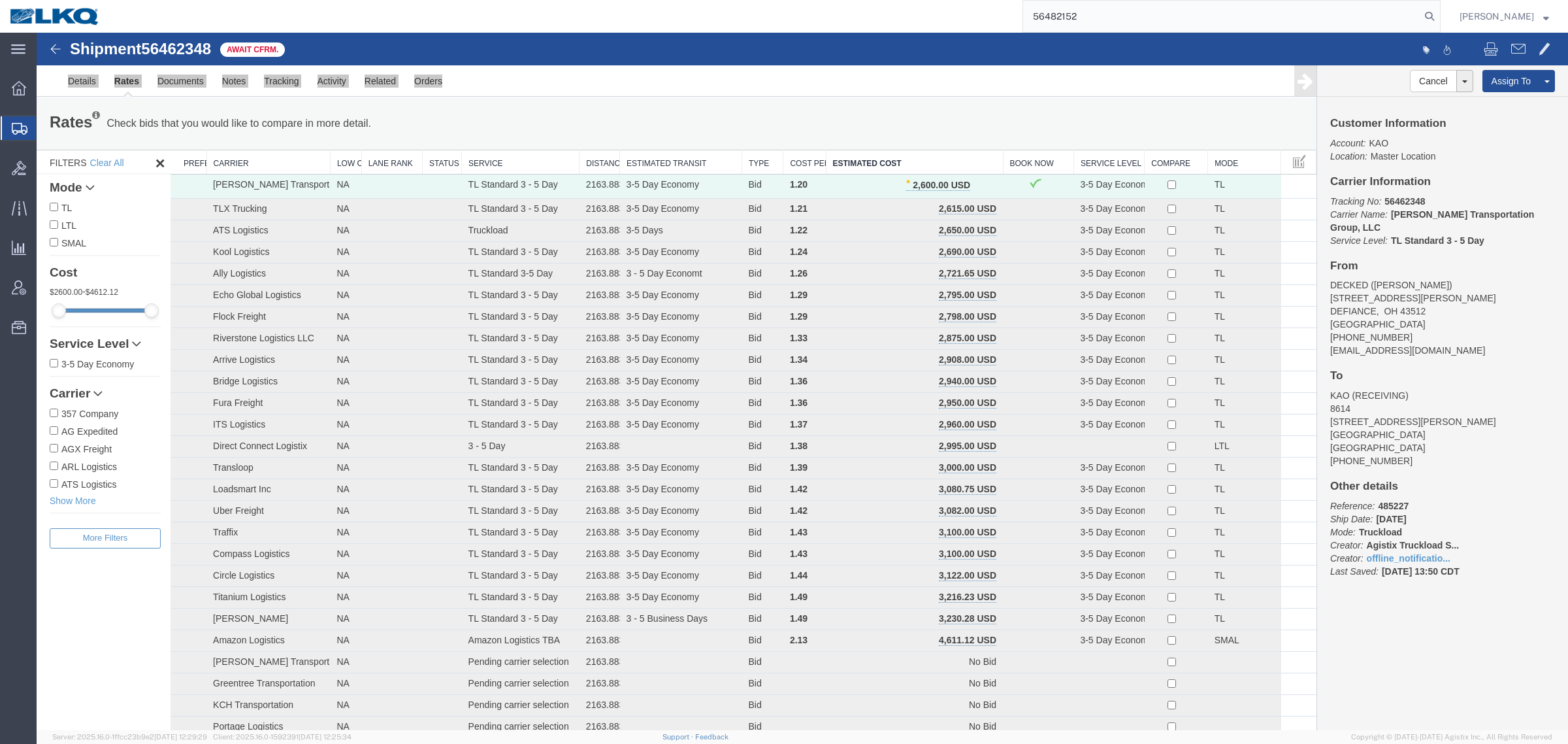
type input "56482152"
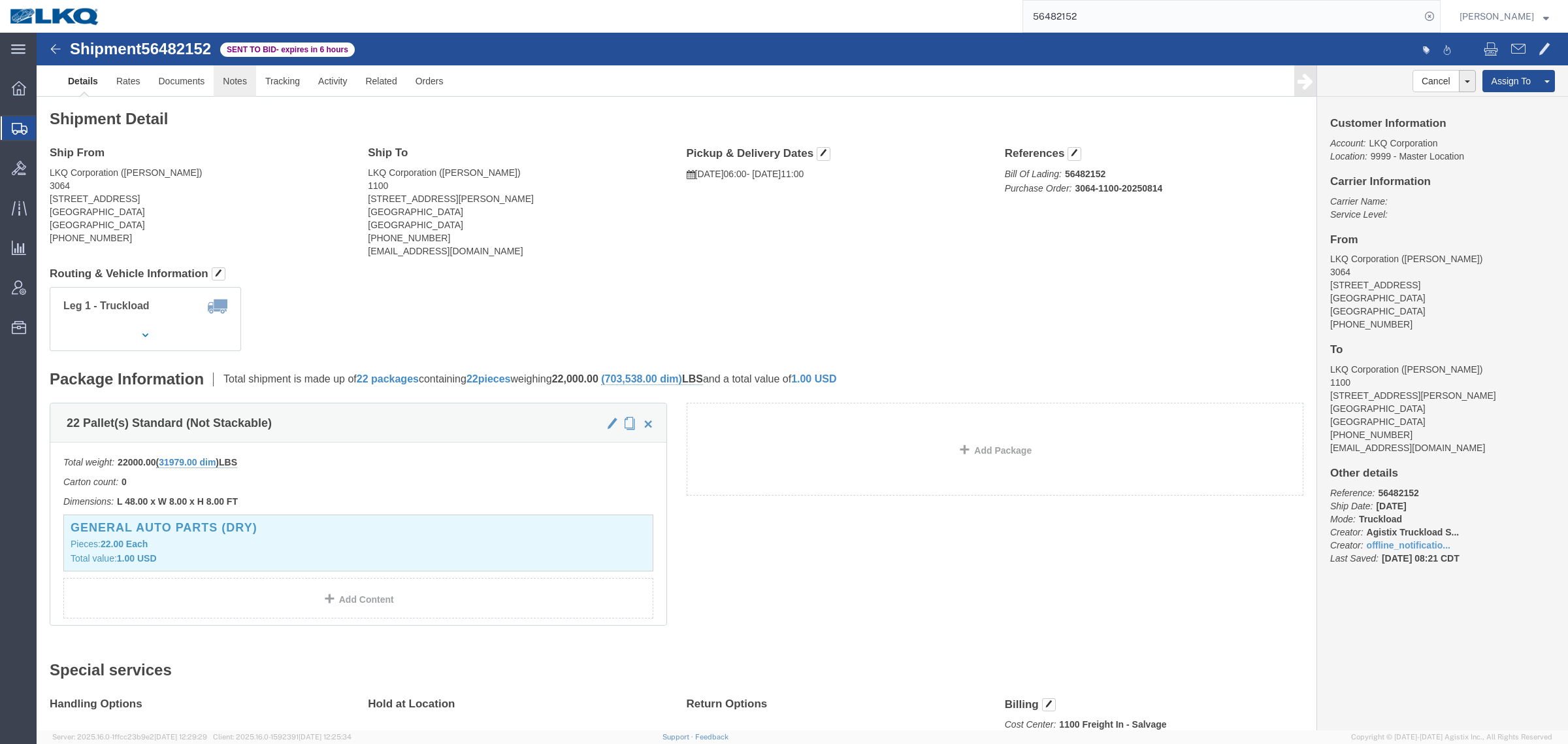
click link "Notes"
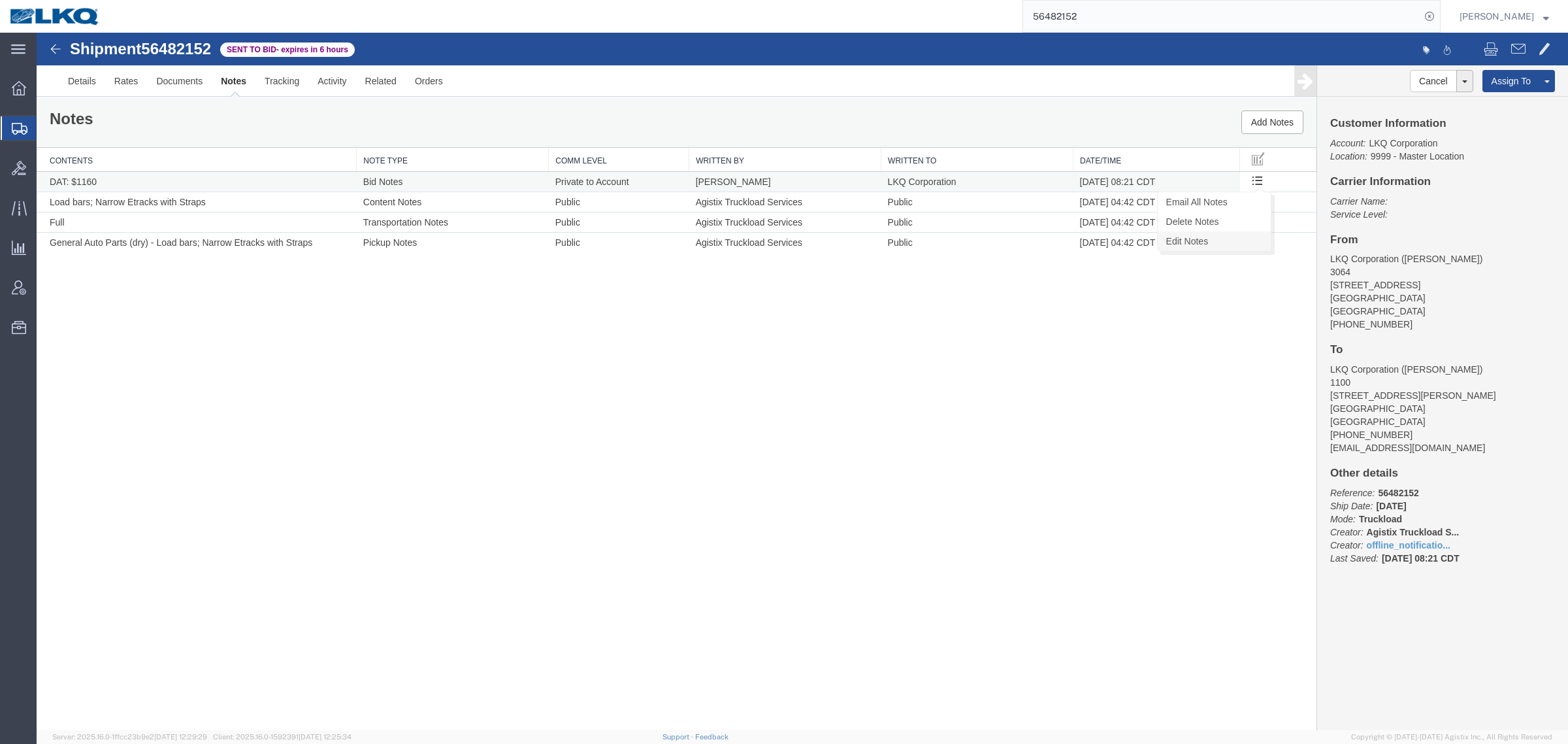
click at [1216, 236] on link "Edit Notes" at bounding box center [1214, 241] width 113 height 20
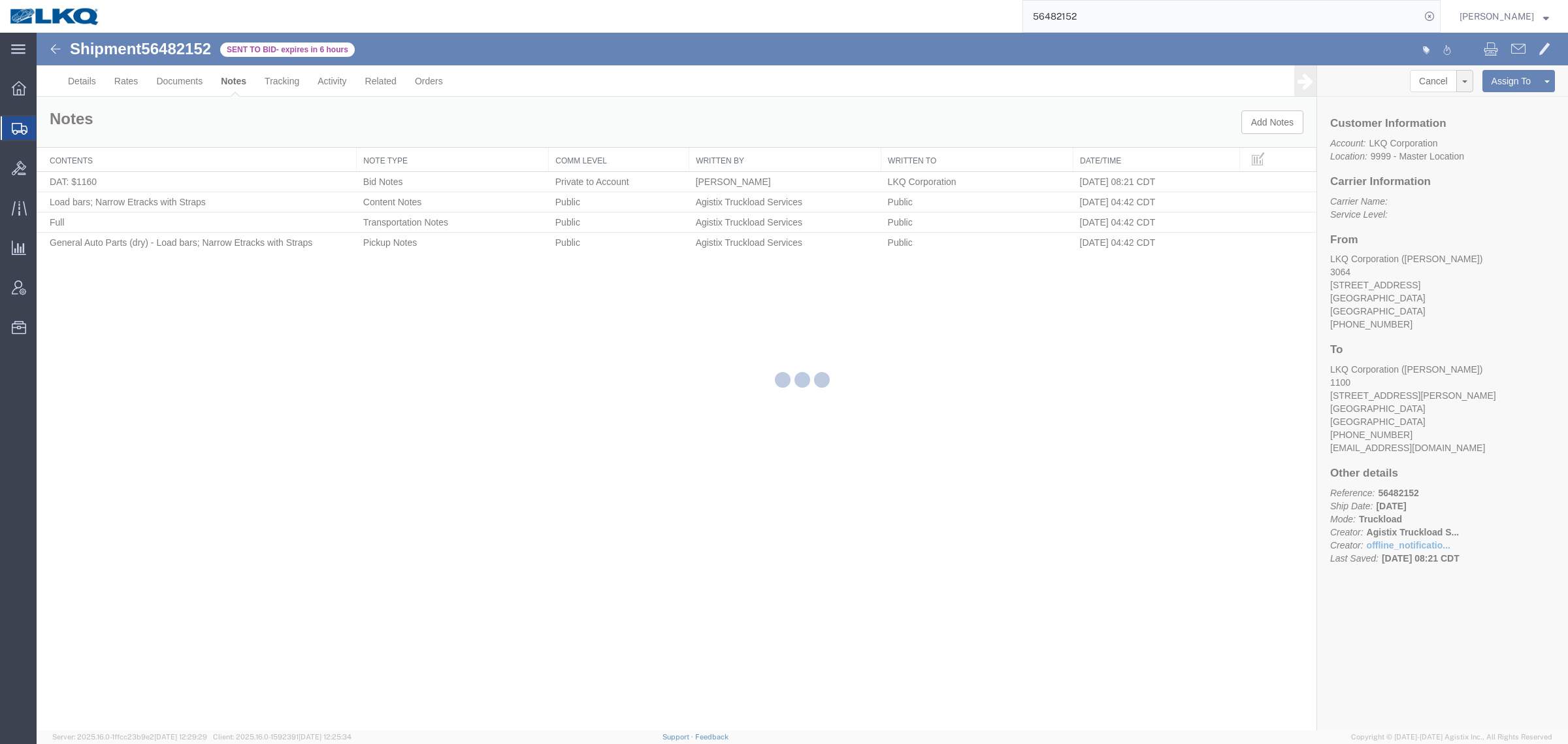
select select "BID_NOTES"
select select "PRIVATE_TO_ACCOUNT"
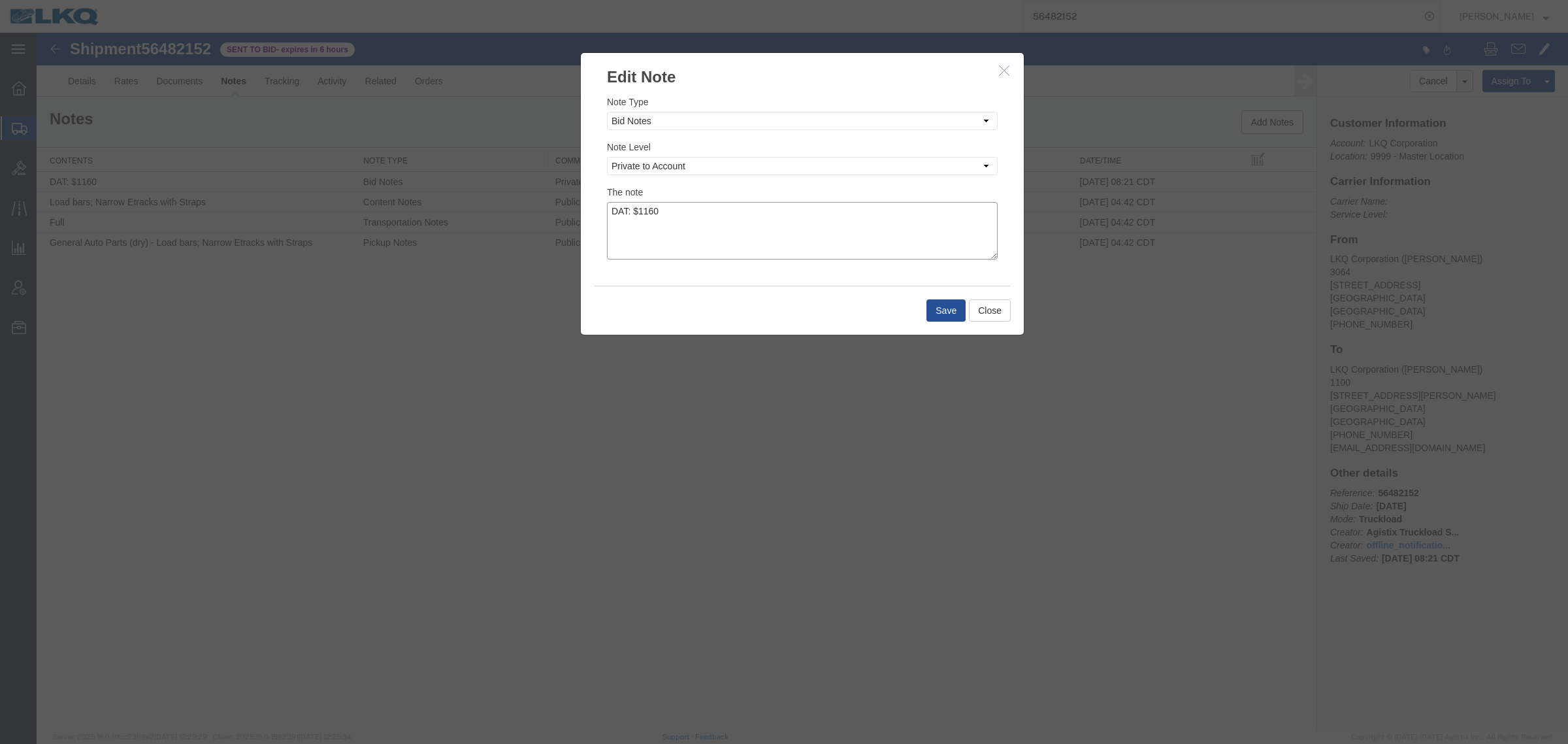
click at [750, 213] on textarea "DAT: $1160" at bounding box center [802, 230] width 391 height 58
type textarea "DAT: $1160, Original: $1198"
click at [942, 302] on button "Save" at bounding box center [946, 310] width 39 height 22
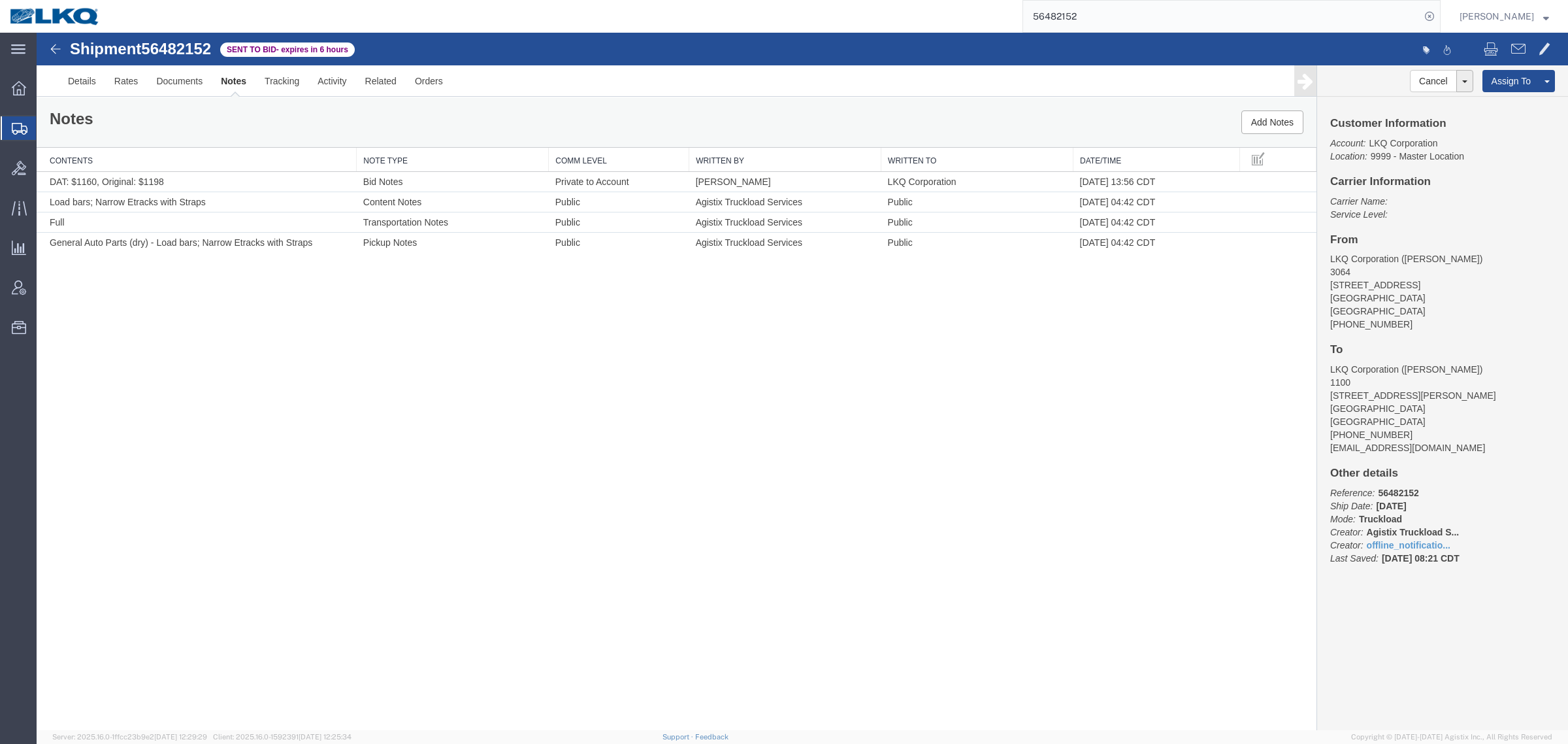
drag, startPoint x: 802, startPoint y: 554, endPoint x: 860, endPoint y: 527, distance: 64.0
click at [802, 554] on div "Shipment 56482152 4 of 4 Sent to Bid - expires in 6 hours Details Rates Documen…" at bounding box center [802, 381] width 1531 height 697
click at [570, 394] on div "Shipment 56482152 4 of 4 Sent to Bid - expires in 6 hours Details Rates Documen…" at bounding box center [802, 381] width 1531 height 697
click at [668, 344] on div "Shipment 56482152 4 of 4 Sent to Bid - expires in 6 hours Details Rates Documen…" at bounding box center [802, 381] width 1531 height 697
click at [314, 463] on div "Shipment 56482152 4 of 4 Sent to Bid - expires in 6 hours Details Rates Documen…" at bounding box center [802, 381] width 1531 height 697
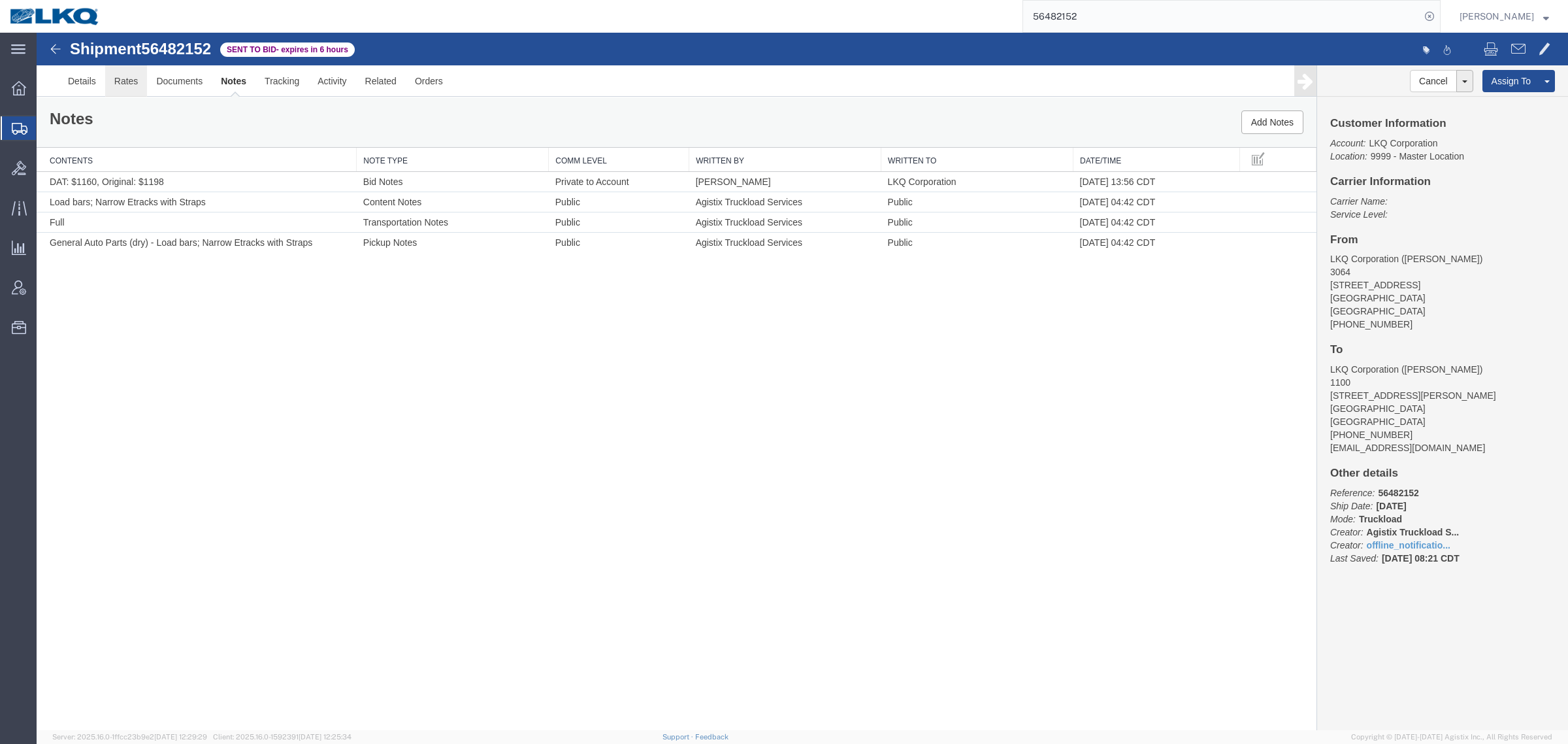
click at [131, 85] on link "Rates" at bounding box center [126, 81] width 43 height 31
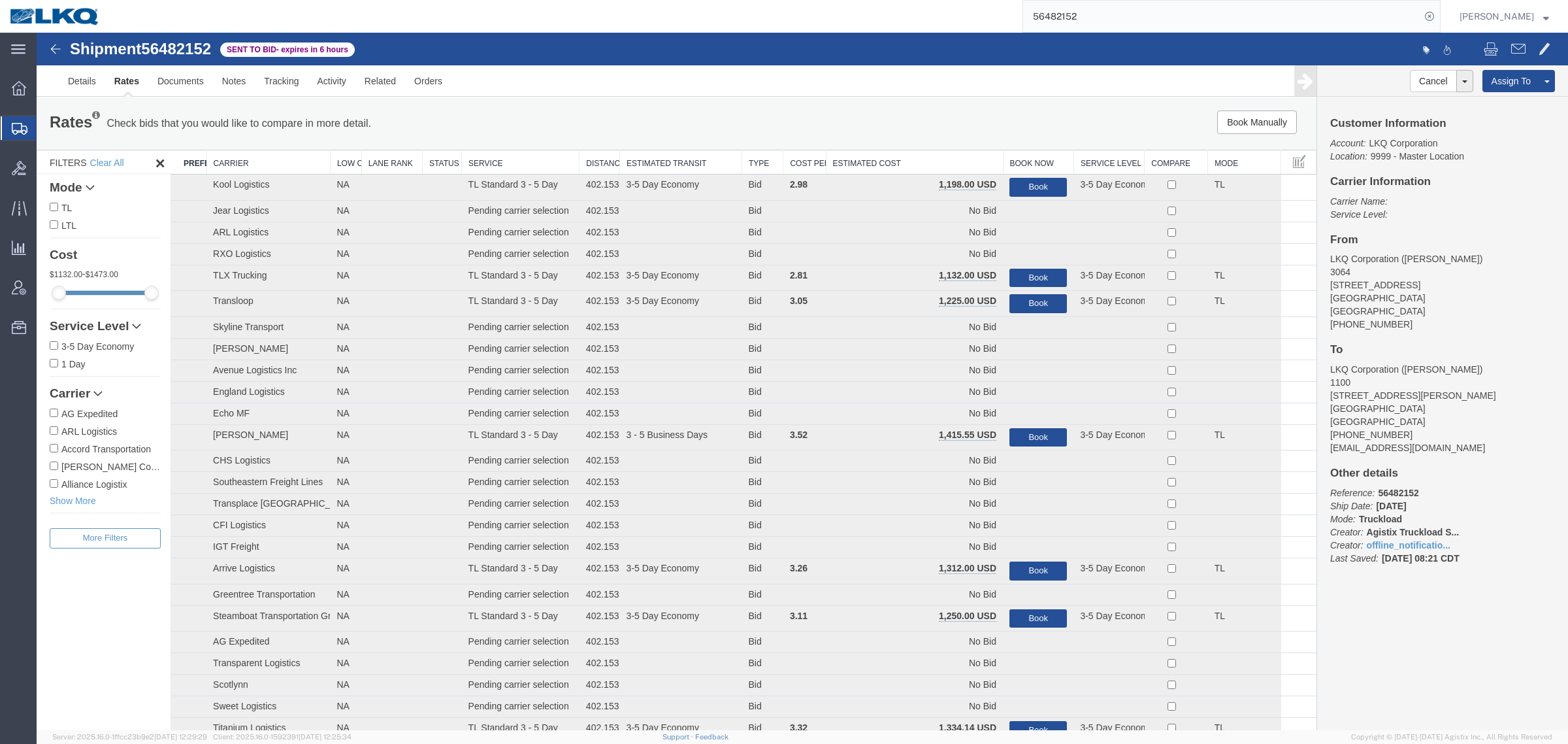
click at [891, 157] on th "Estimated Cost" at bounding box center [914, 163] width 177 height 24
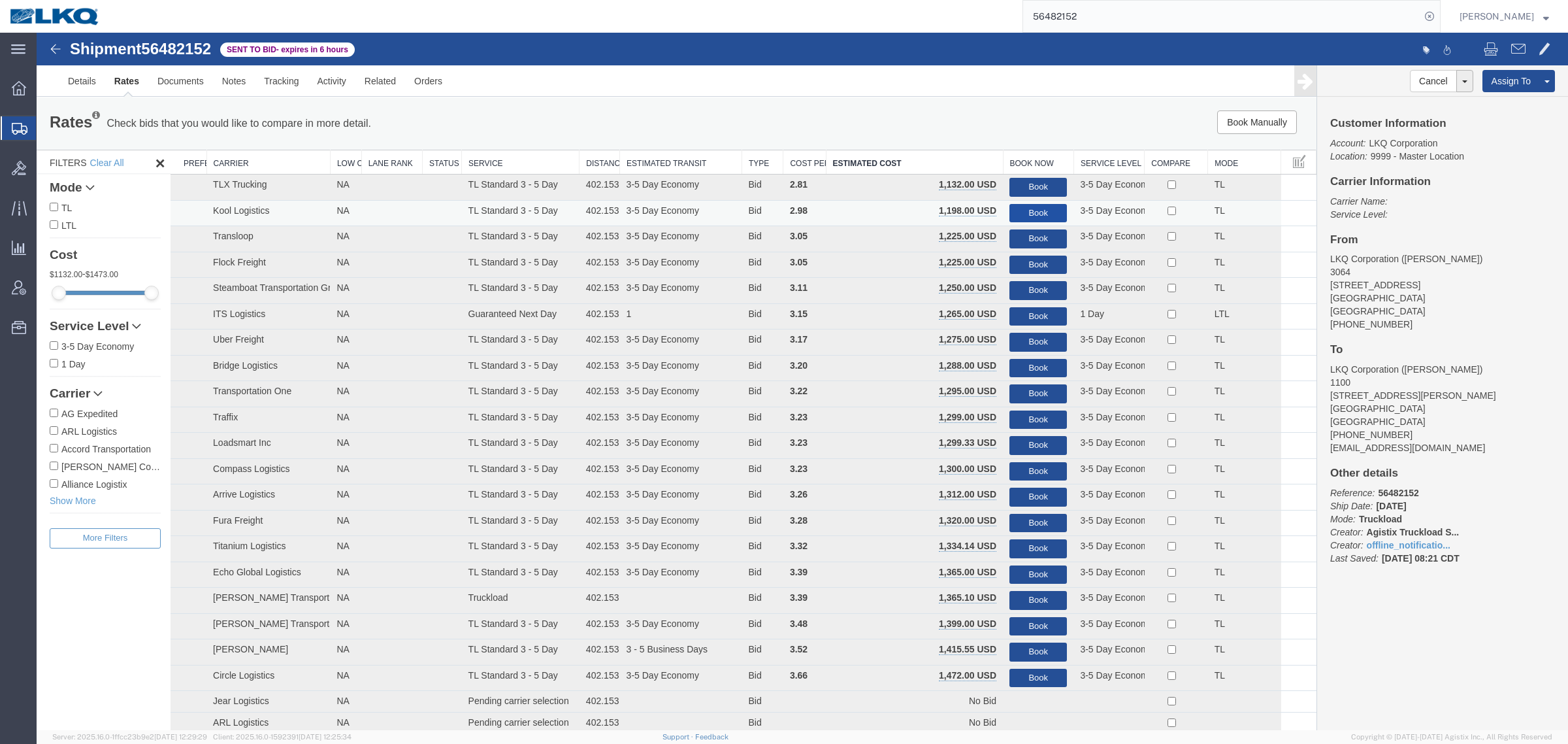
click at [1023, 209] on button "Book" at bounding box center [1038, 213] width 58 height 19
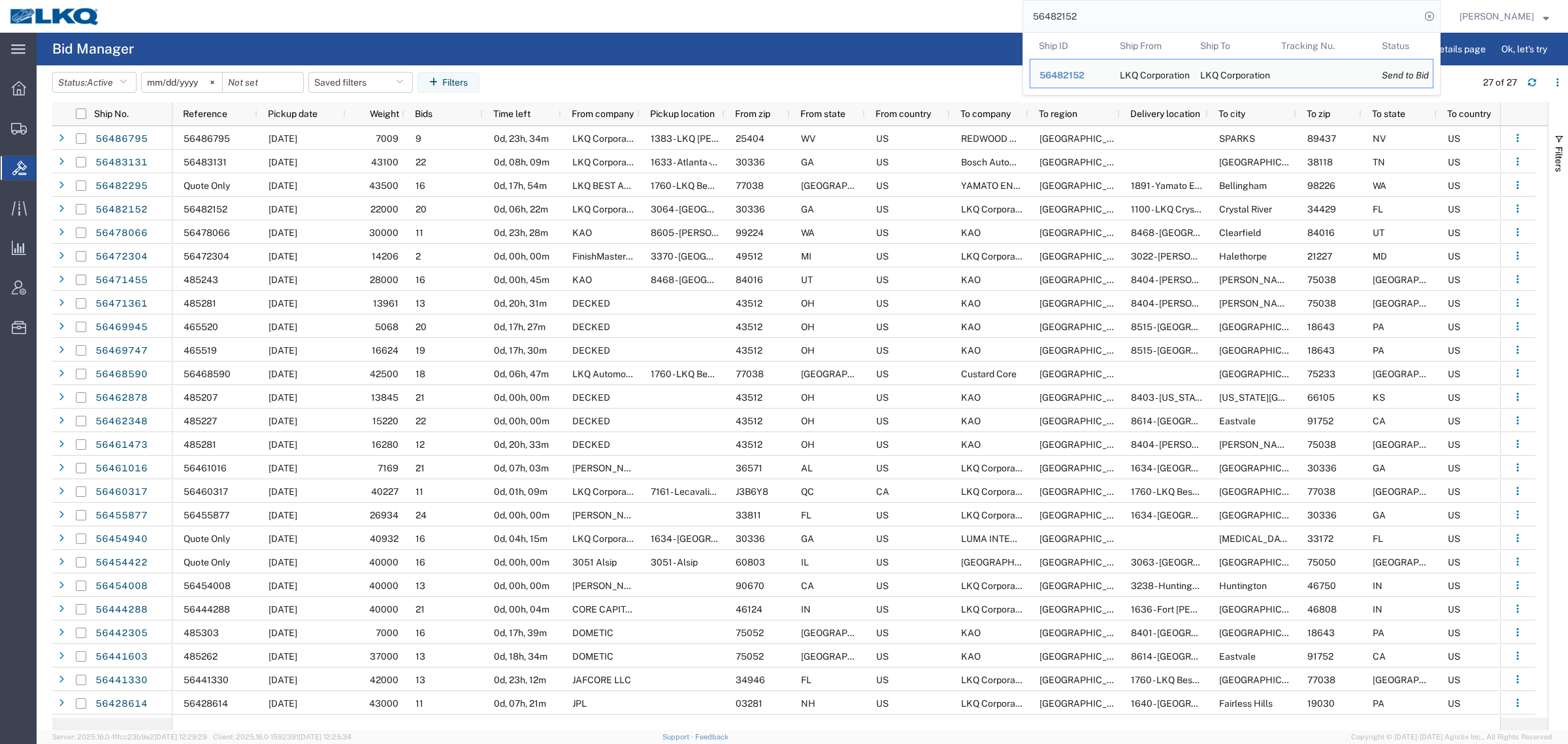
click at [1112, 15] on input "56482152" at bounding box center [1222, 16] width 397 height 31
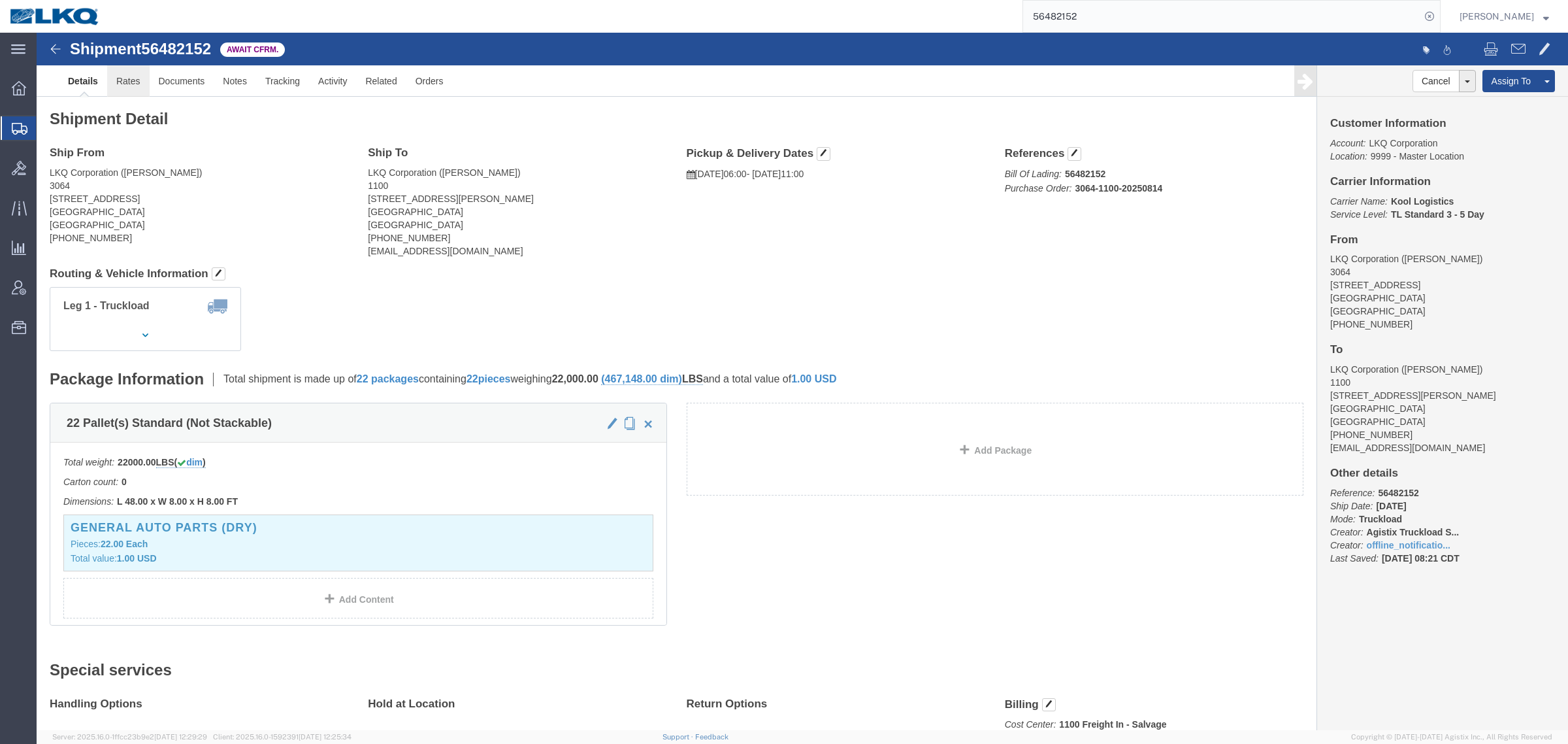
click link "Rates"
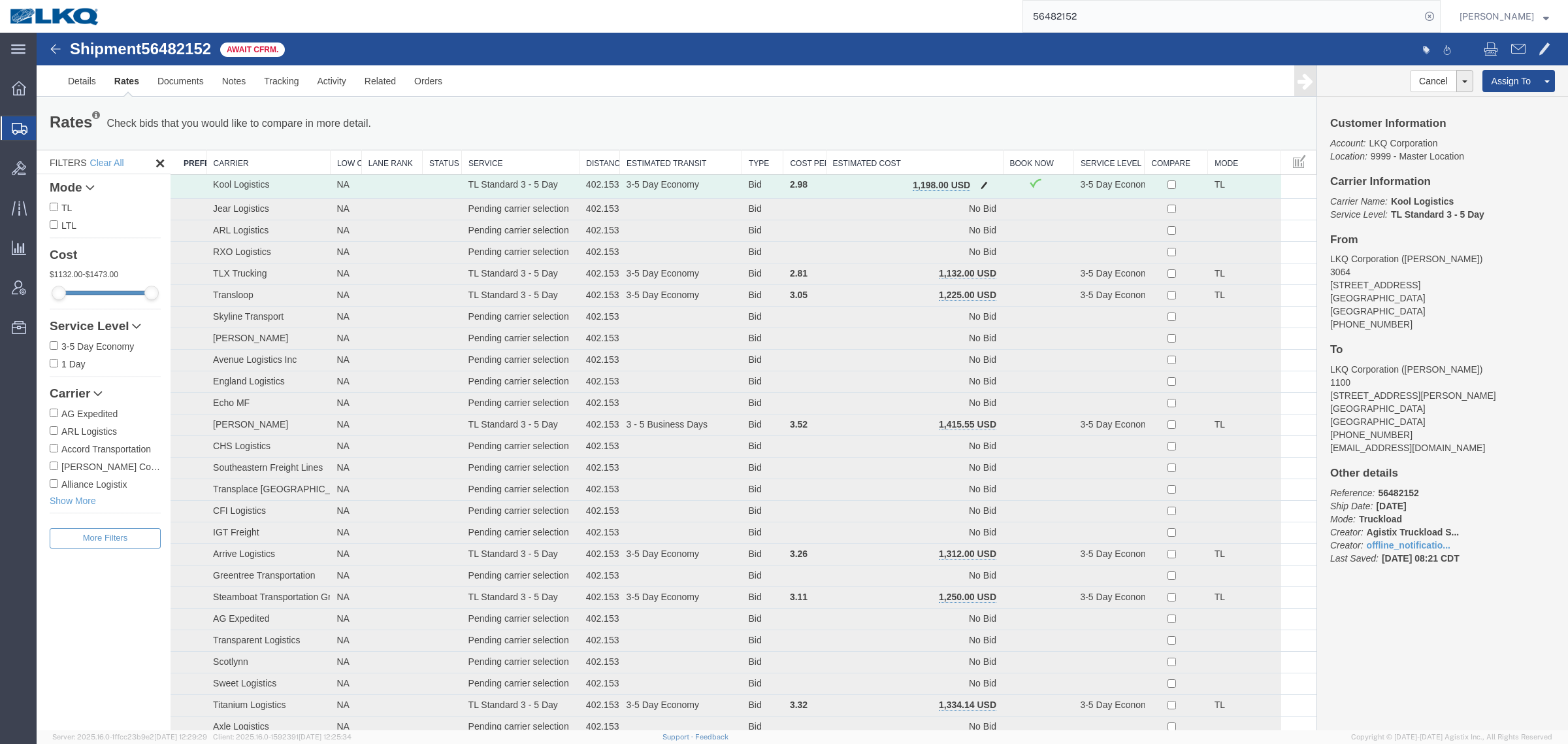
click at [981, 184] on span "button" at bounding box center [984, 185] width 7 height 9
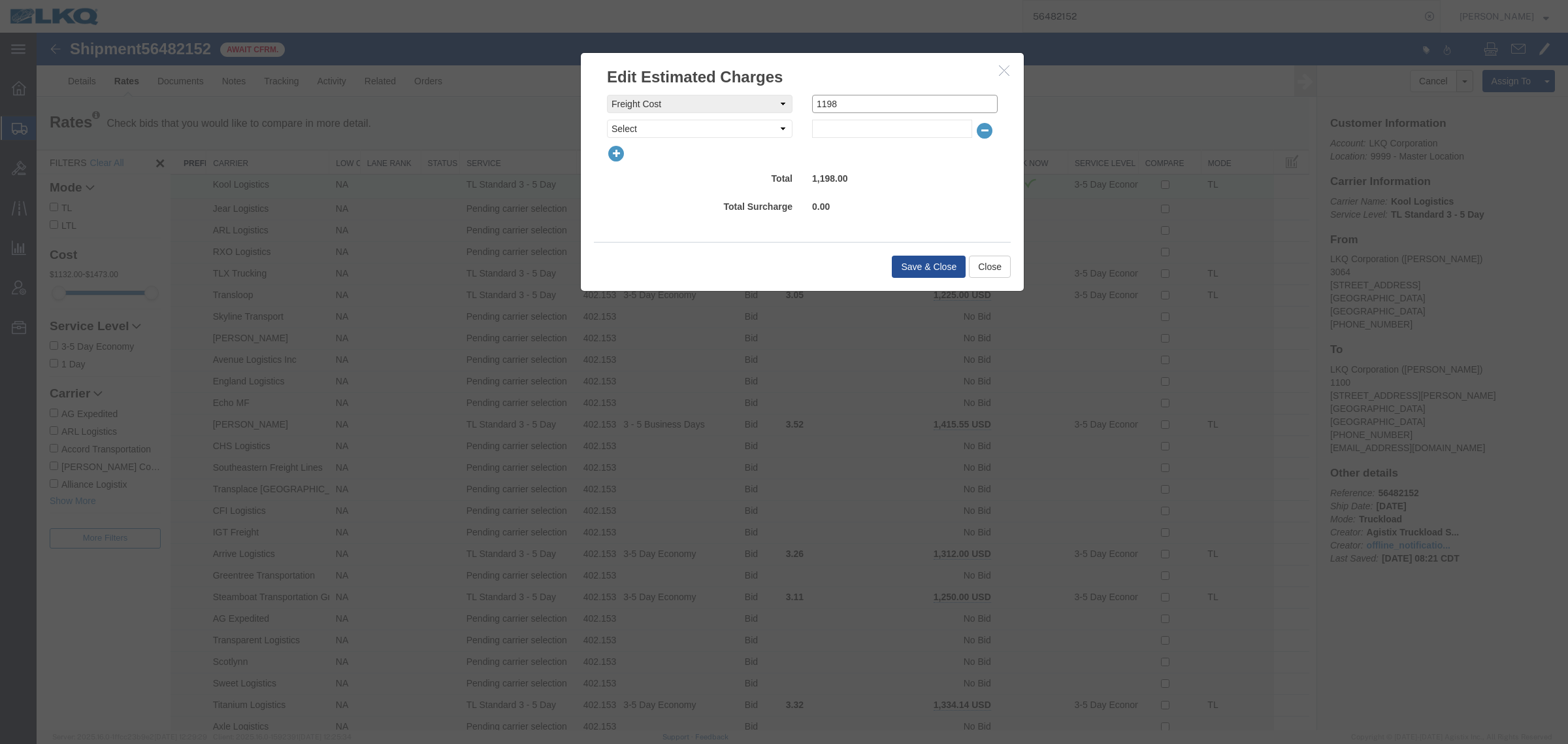
click at [890, 105] on input "1198" at bounding box center [905, 104] width 186 height 18
type input "1175"
click at [918, 266] on button "Save & Close" at bounding box center [929, 266] width 74 height 22
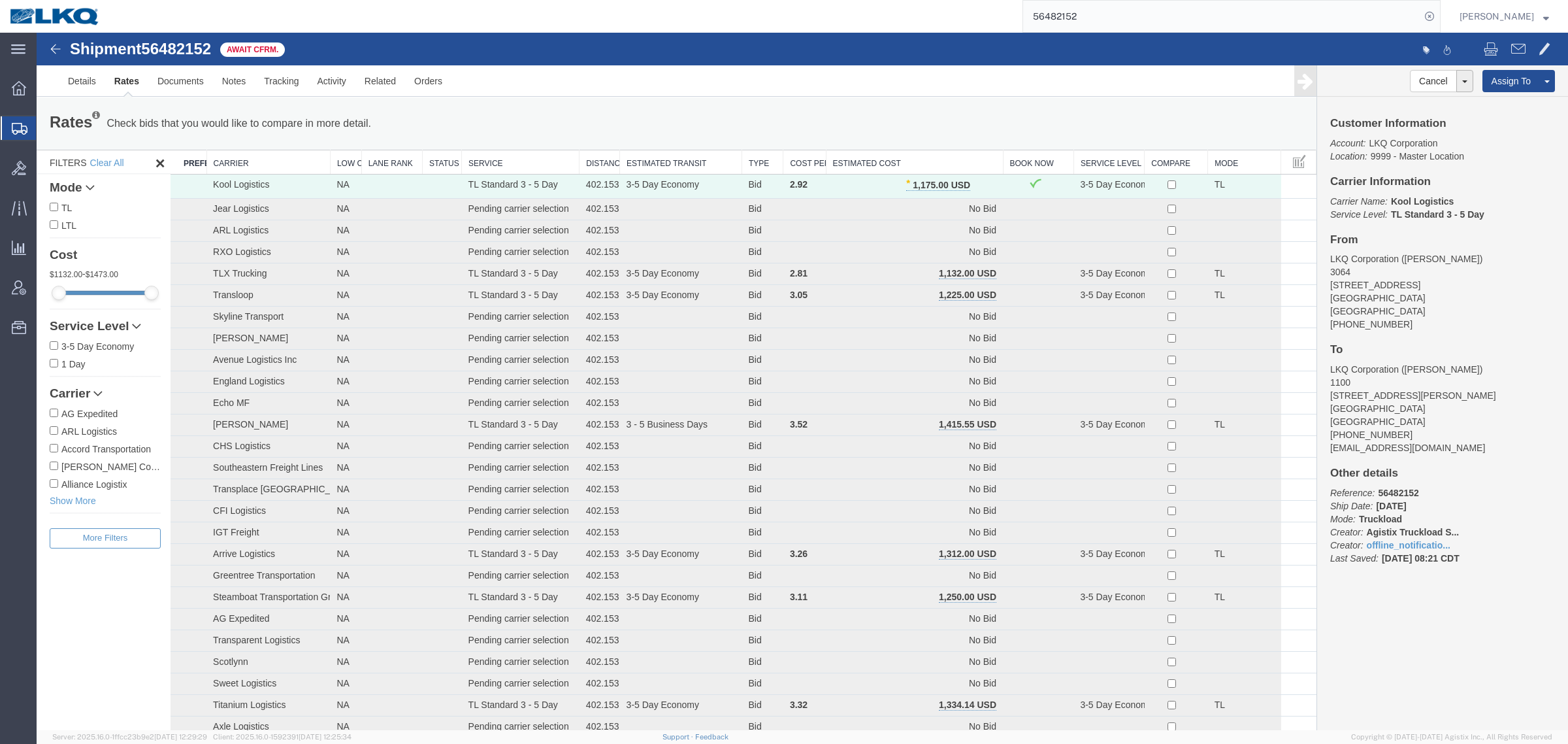
paste input "54008"
click at [880, 18] on div "56482152" at bounding box center [775, 16] width 1331 height 33
type input "56454008"
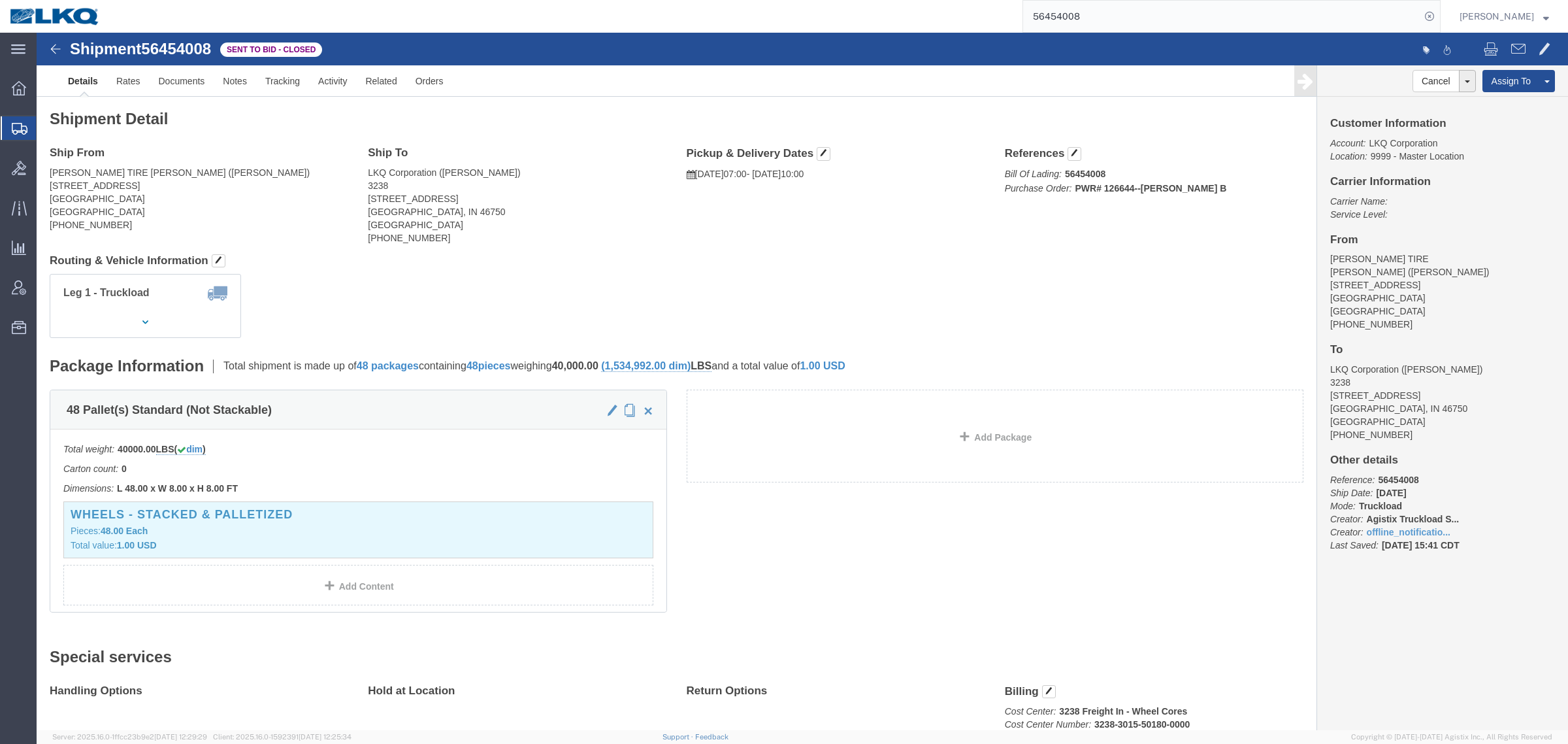
click div "Shipment Detail Ship From LAKIN TIRE WEST (ERICKA PICASSO) 15305 SPRING AVENUE …"
click div "Leg 1 - Truckload Vehicle 1: Standard Dry Van (53 Feet) Number of trucks: 1"
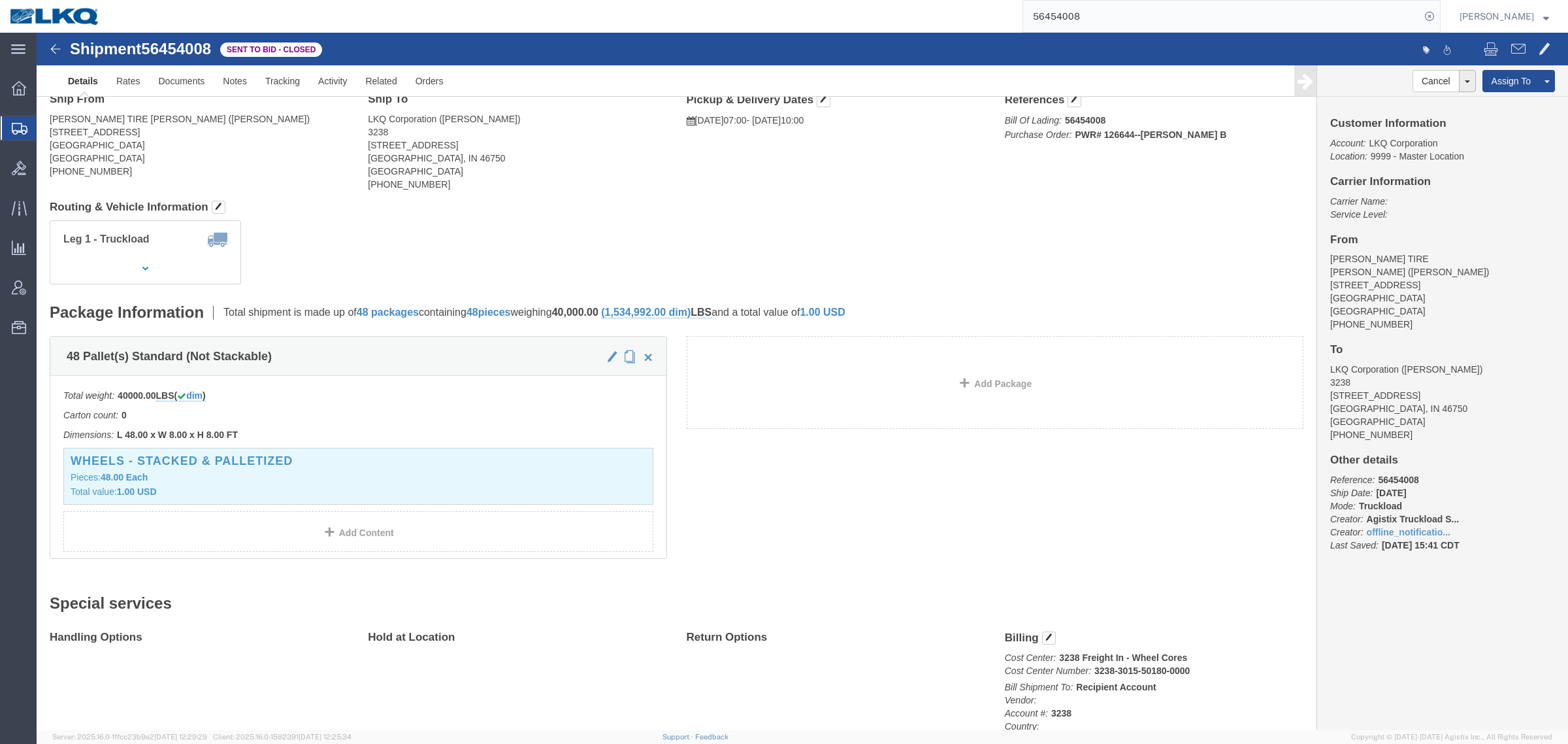
scroll to position [82, 0]
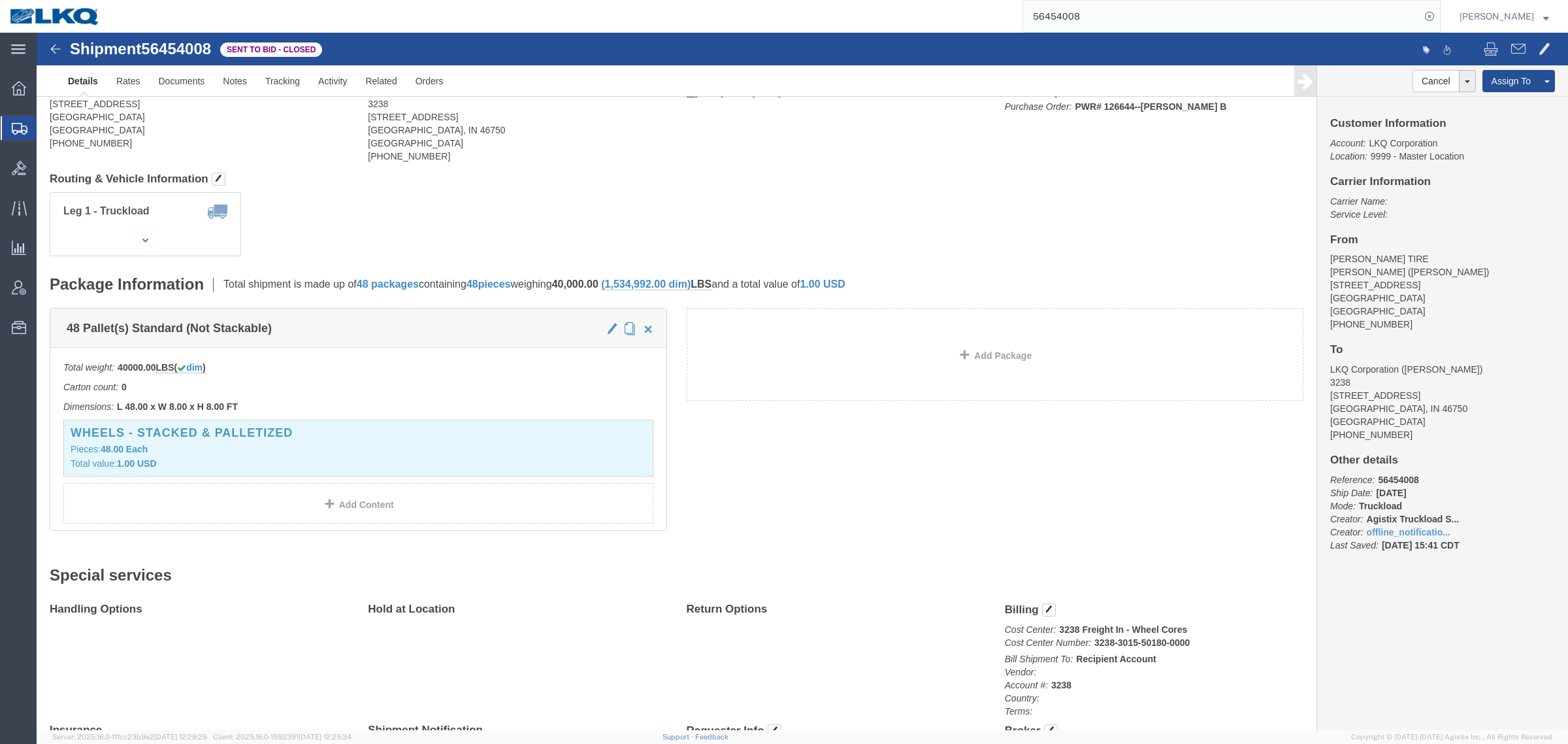
click div "Leg 1 - Truckload Vehicle 1: Standard Dry Van (53 Feet) Number of trucks: 1"
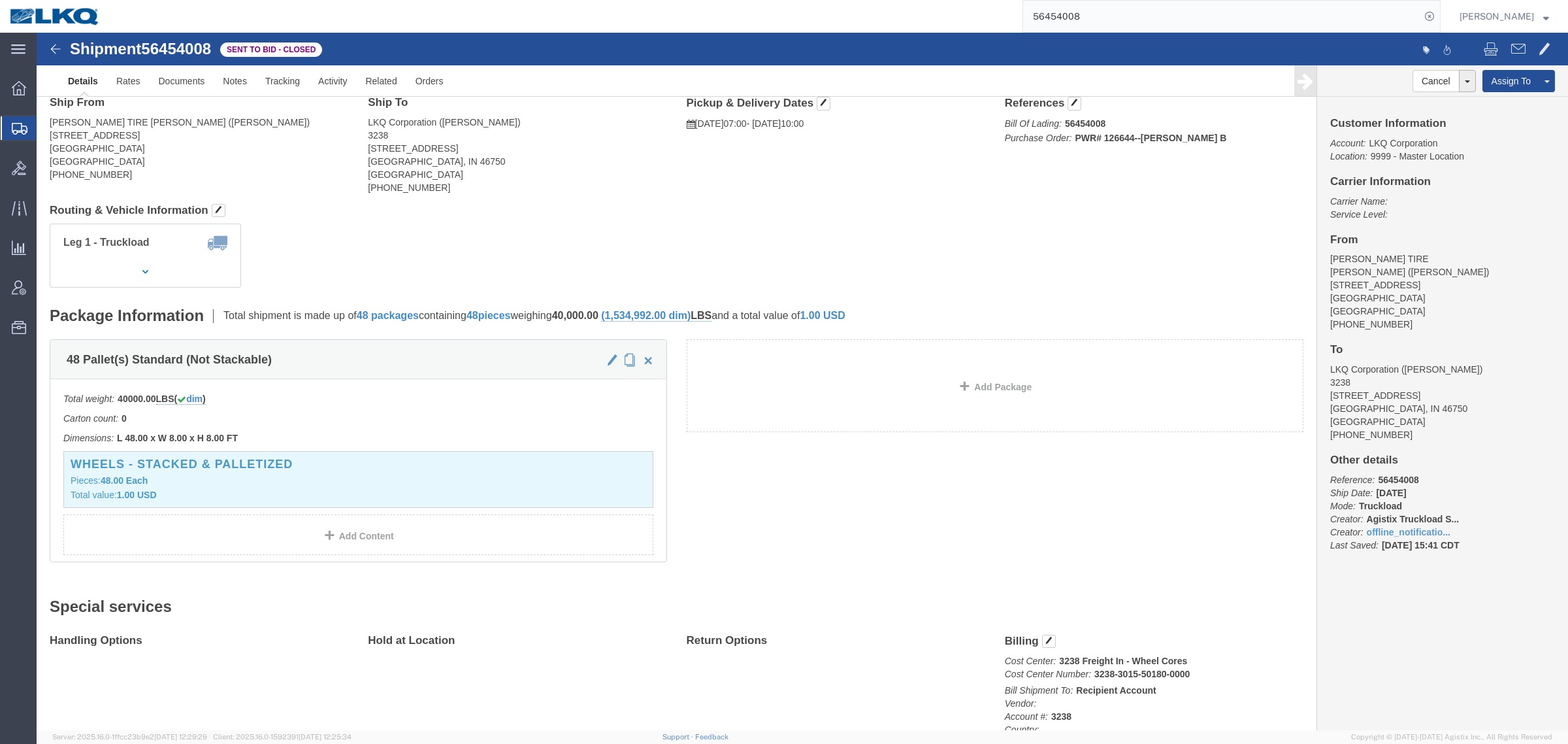
scroll to position [0, 0]
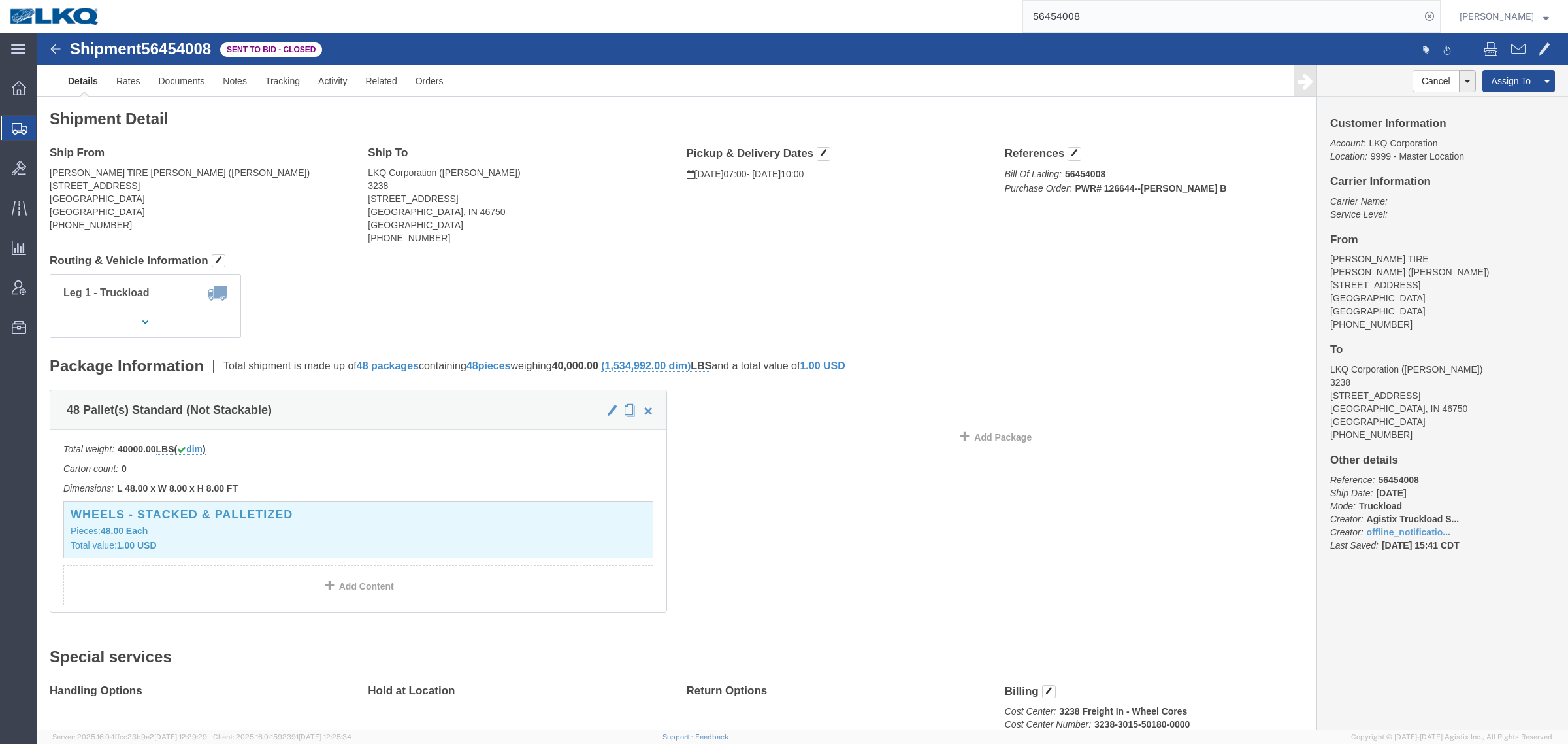
click div "Leg 1 - Truckload Vehicle 1: Standard Dry Van (53 Feet) Number of trucks: 1"
click div "Ship From LAKIN TIRE WEST (ERICKA PICASSO) 15305 SPRING AVENUE SANTA FE SPRINGS…"
click link "Rates"
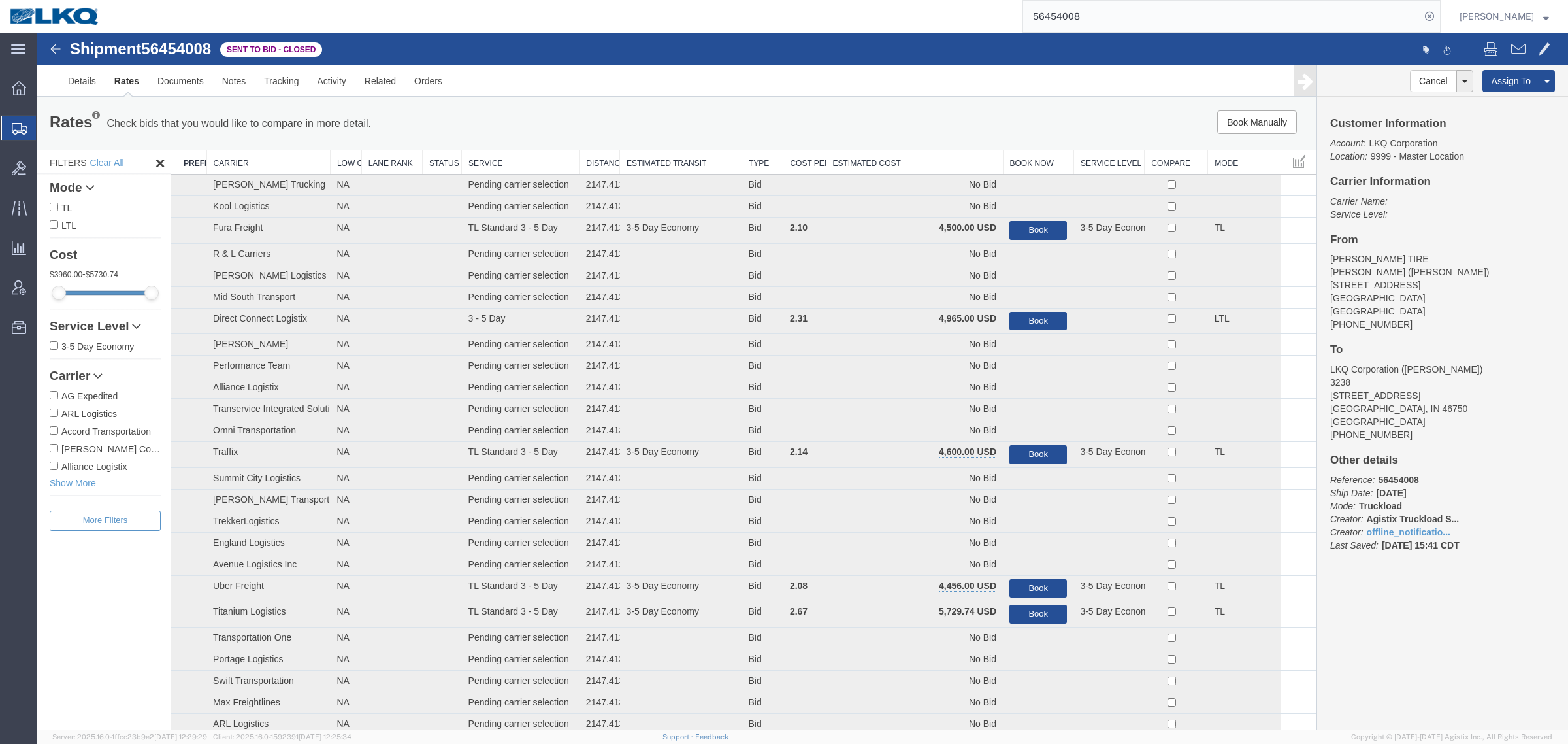
click at [910, 161] on th "Estimated Cost" at bounding box center [914, 163] width 177 height 24
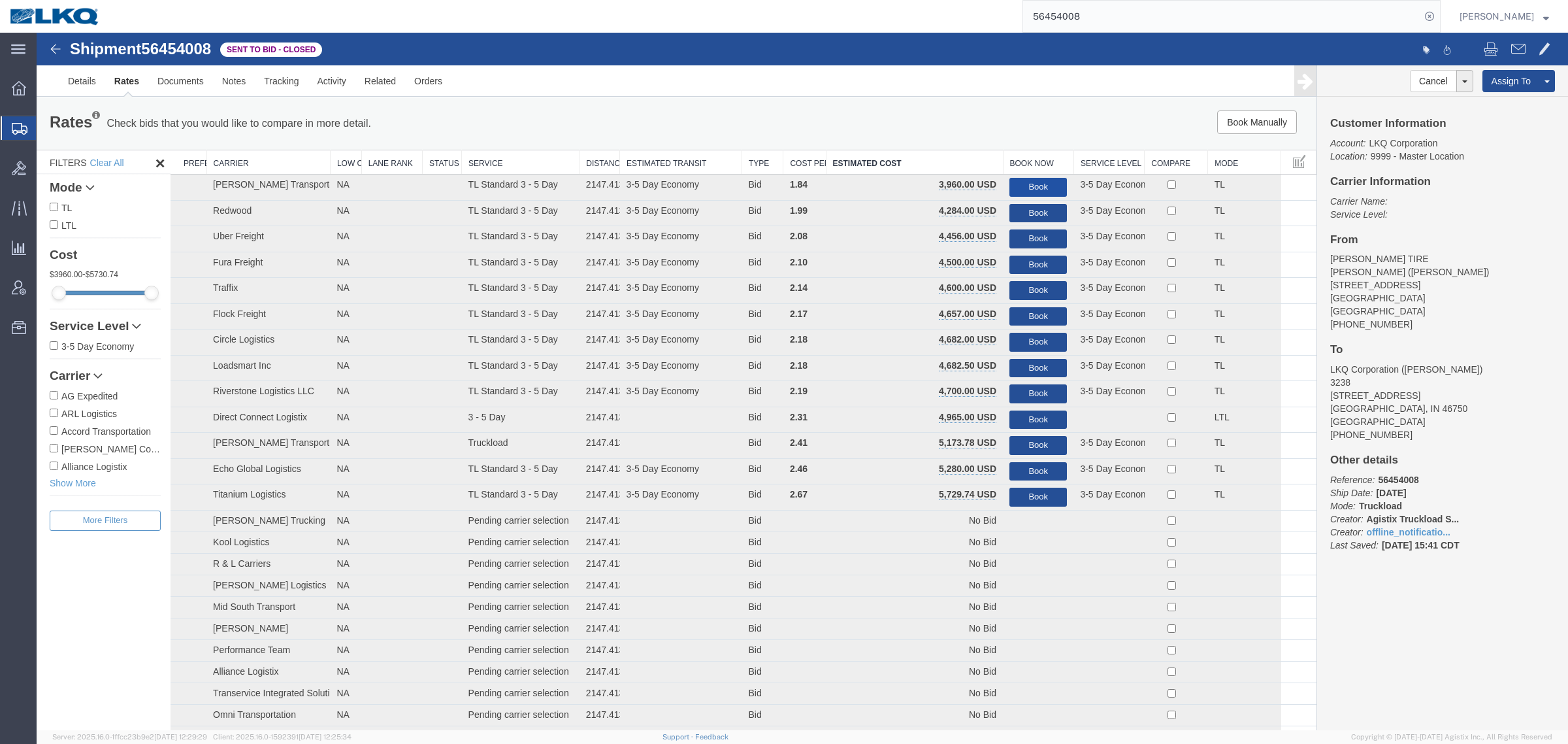
drag, startPoint x: 1016, startPoint y: 181, endPoint x: 1006, endPoint y: 161, distance: 22.4
click at [1016, 181] on button "Book" at bounding box center [1038, 187] width 58 height 19
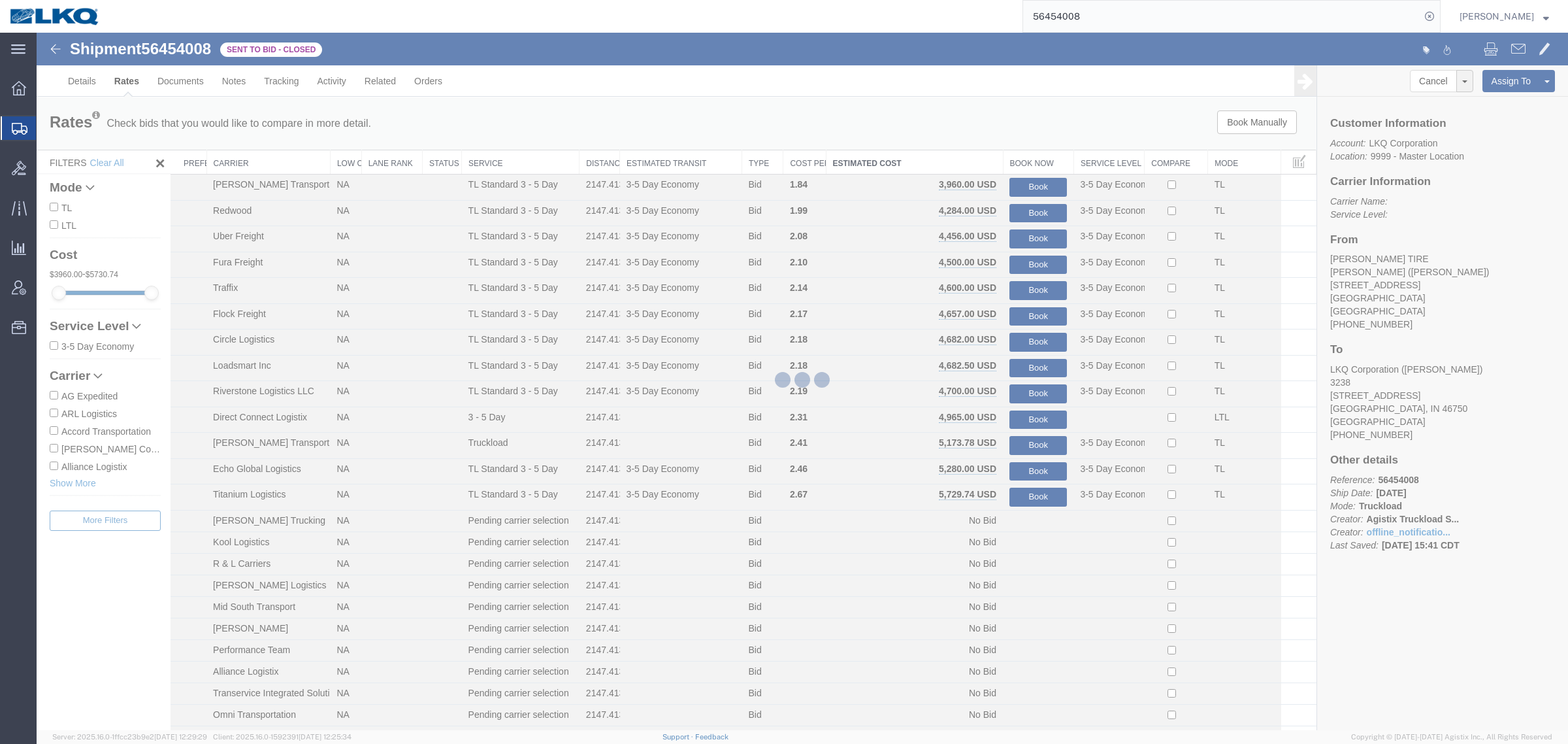
click at [994, 127] on div at bounding box center [802, 381] width 1531 height 697
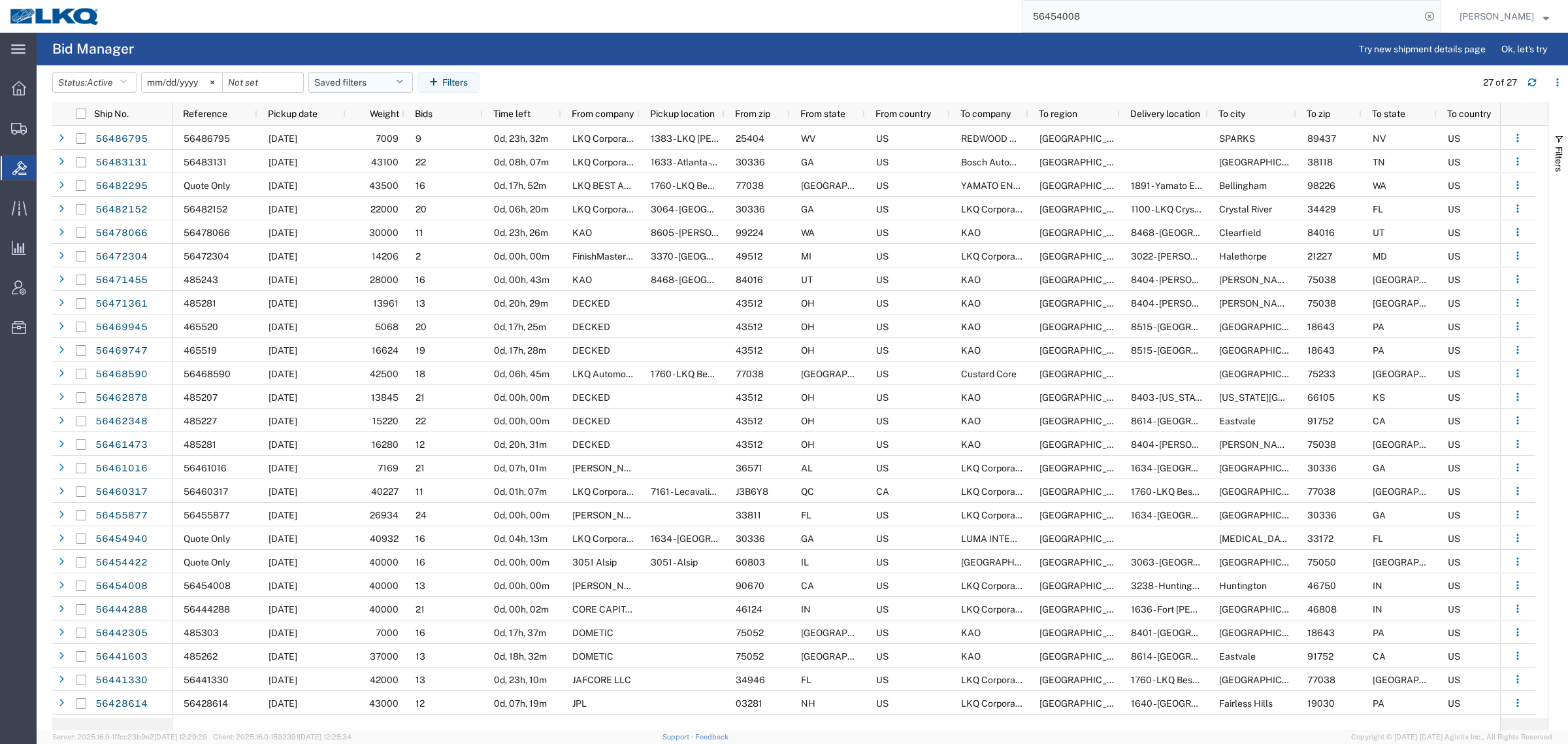
click at [341, 77] on button "Saved filters" at bounding box center [360, 82] width 104 height 21
click at [366, 141] on span "Bid Board" at bounding box center [396, 140] width 171 height 24
type input "[DATE]"
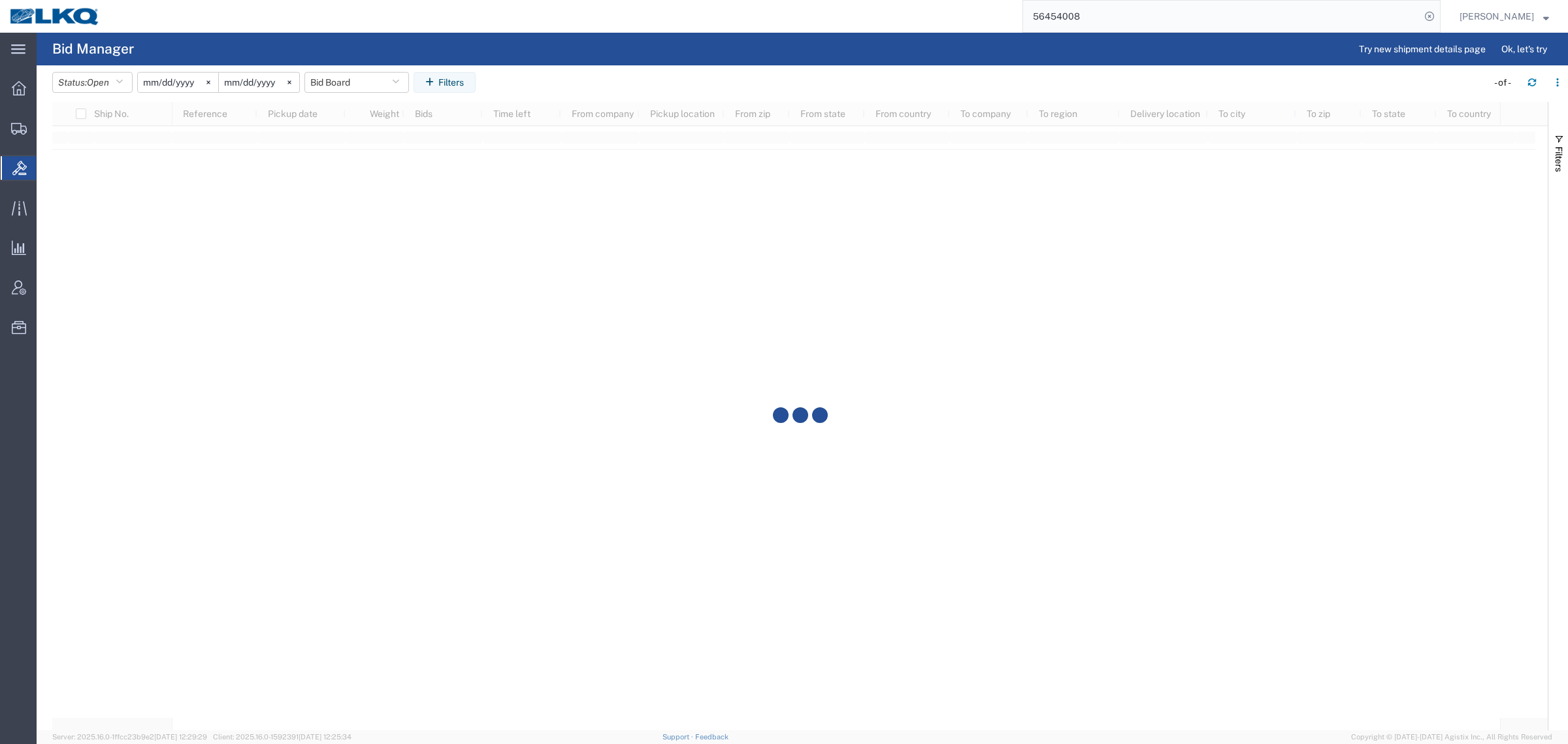
click at [765, 35] on agx-page-header "Bid Manager Try new shipment details page Ok, let's try" at bounding box center [802, 49] width 1531 height 33
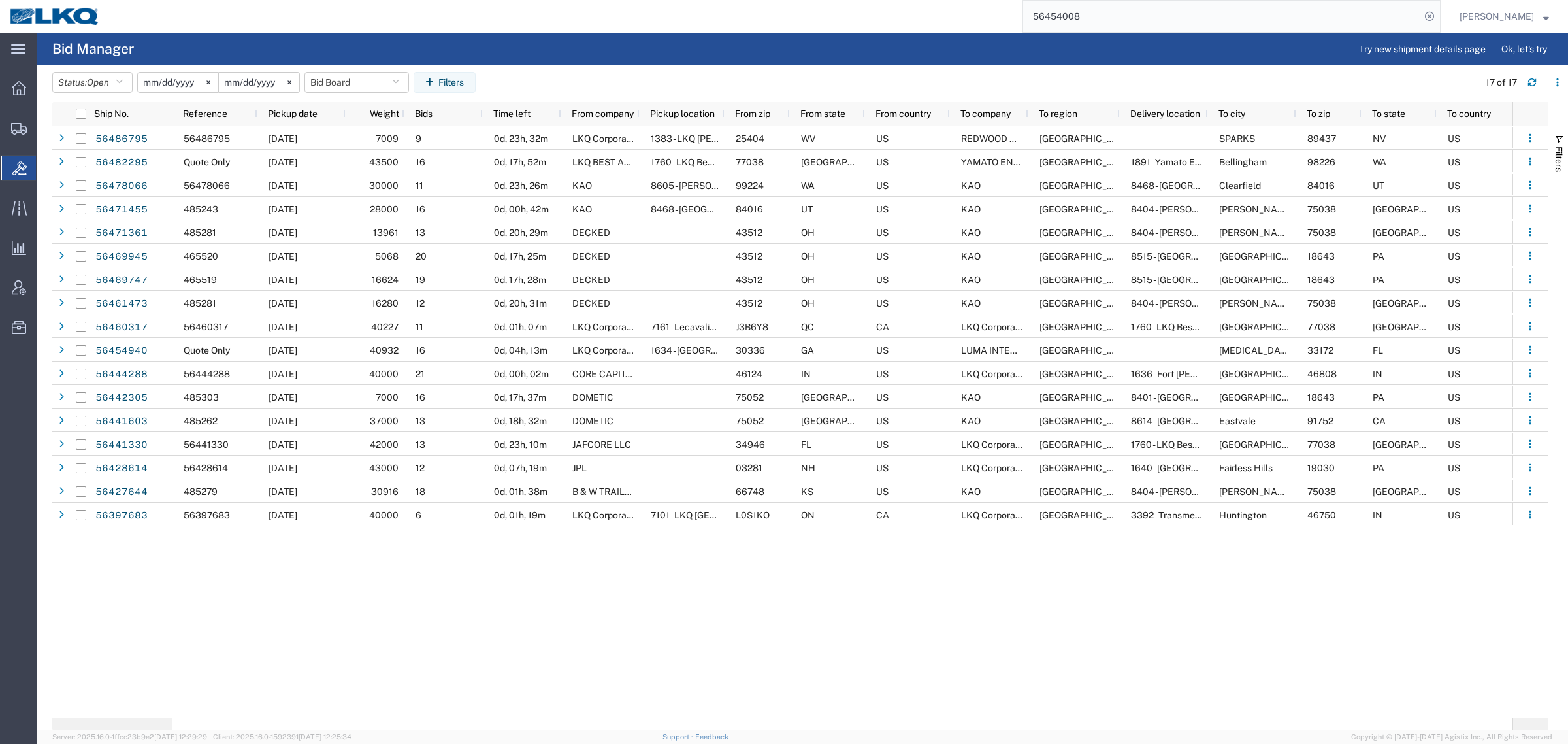
click at [345, 580] on div "56486795 08/15/2025 7009 9 0d, 23h, 32m LKQ Corporation 1383 - LKQ Ernie's Auto…" at bounding box center [843, 421] width 1340 height 592
click at [360, 79] on button "Bid Board" at bounding box center [356, 82] width 104 height 21
click at [377, 149] on span "Bid Board" at bounding box center [391, 140] width 171 height 24
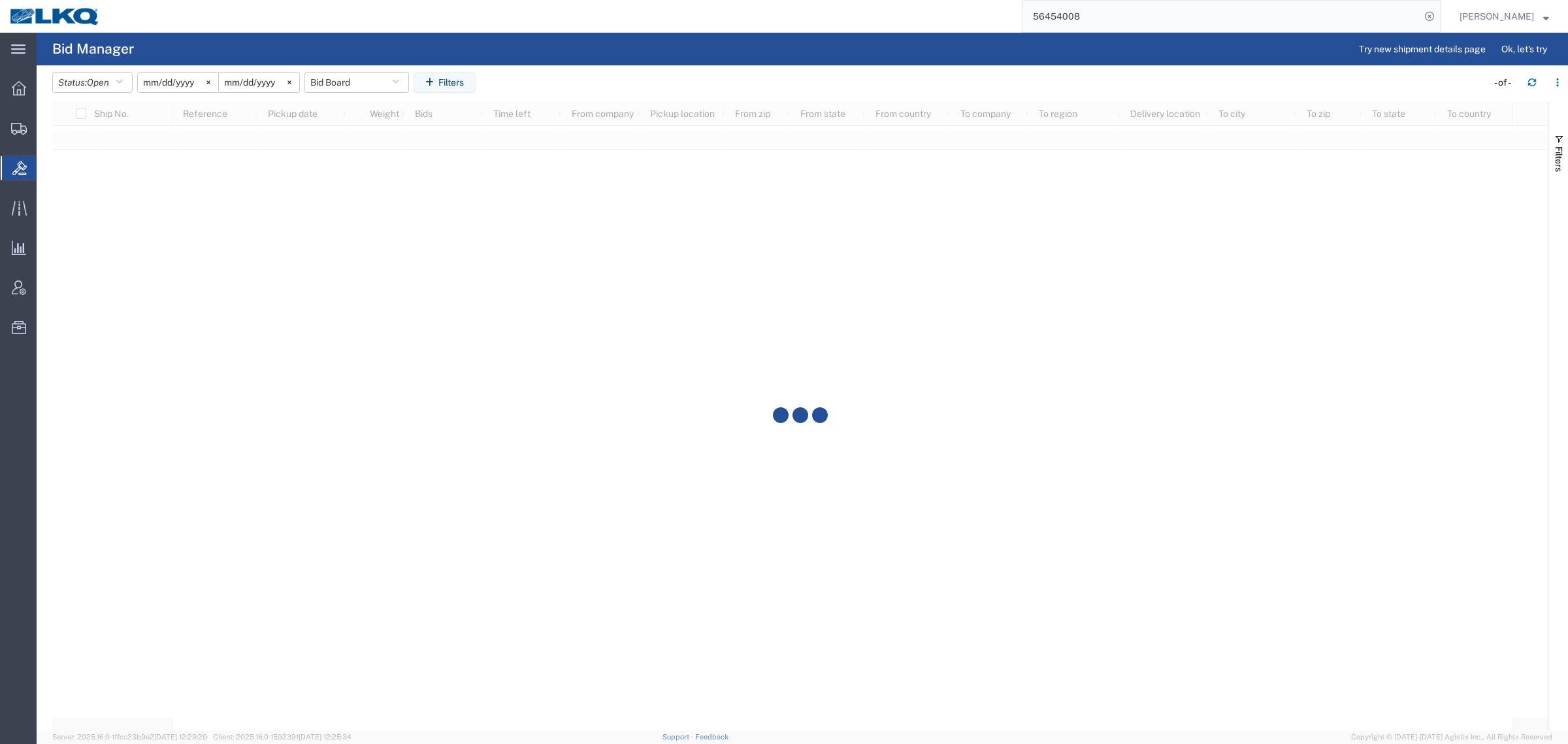
click at [712, 85] on agx-table-filter-chips "Status: Open Active All Awaiting Confirmation Awarded Closed Expired Open Withd…" at bounding box center [766, 87] width 1428 height 30
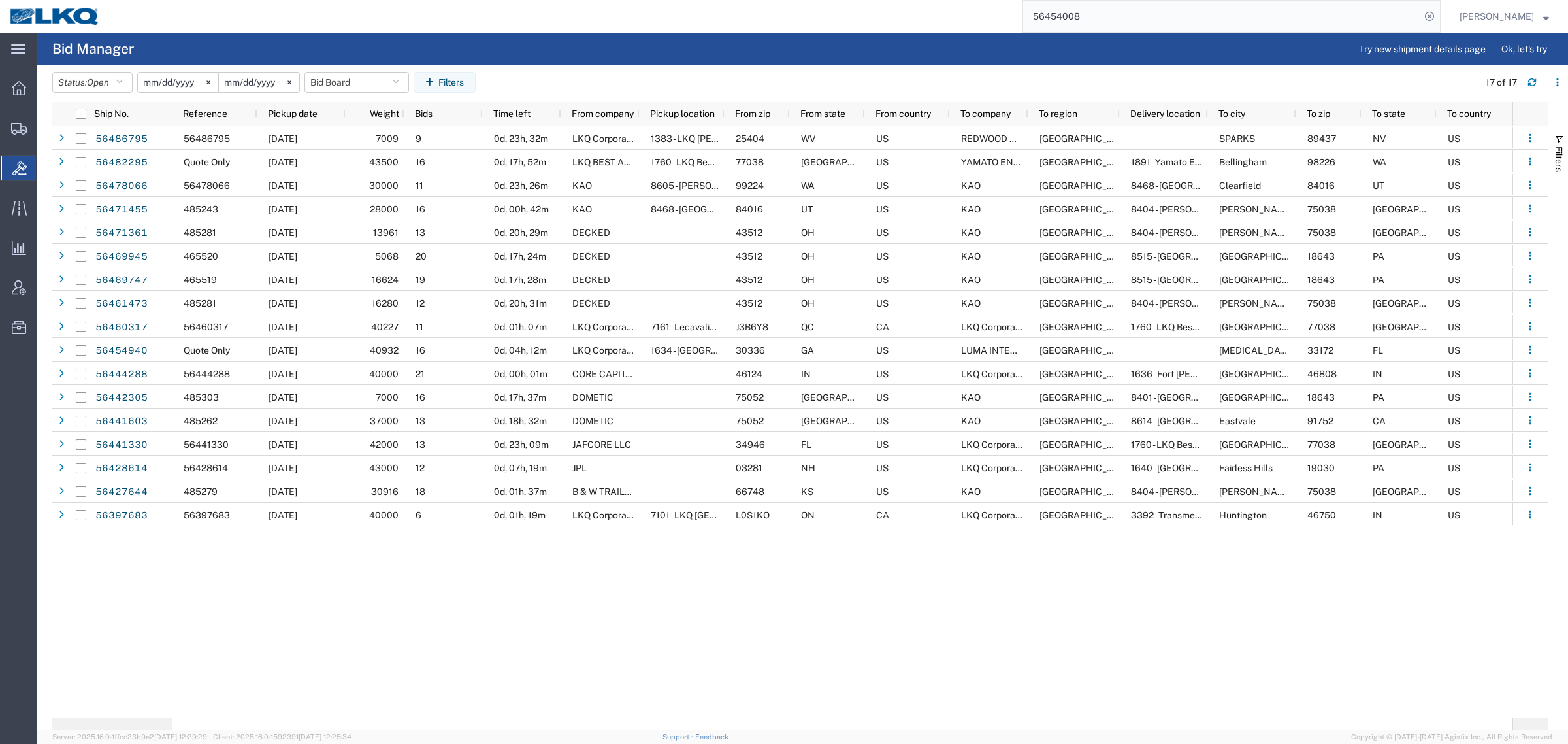
click at [1162, 11] on input "56454008" at bounding box center [1222, 16] width 397 height 31
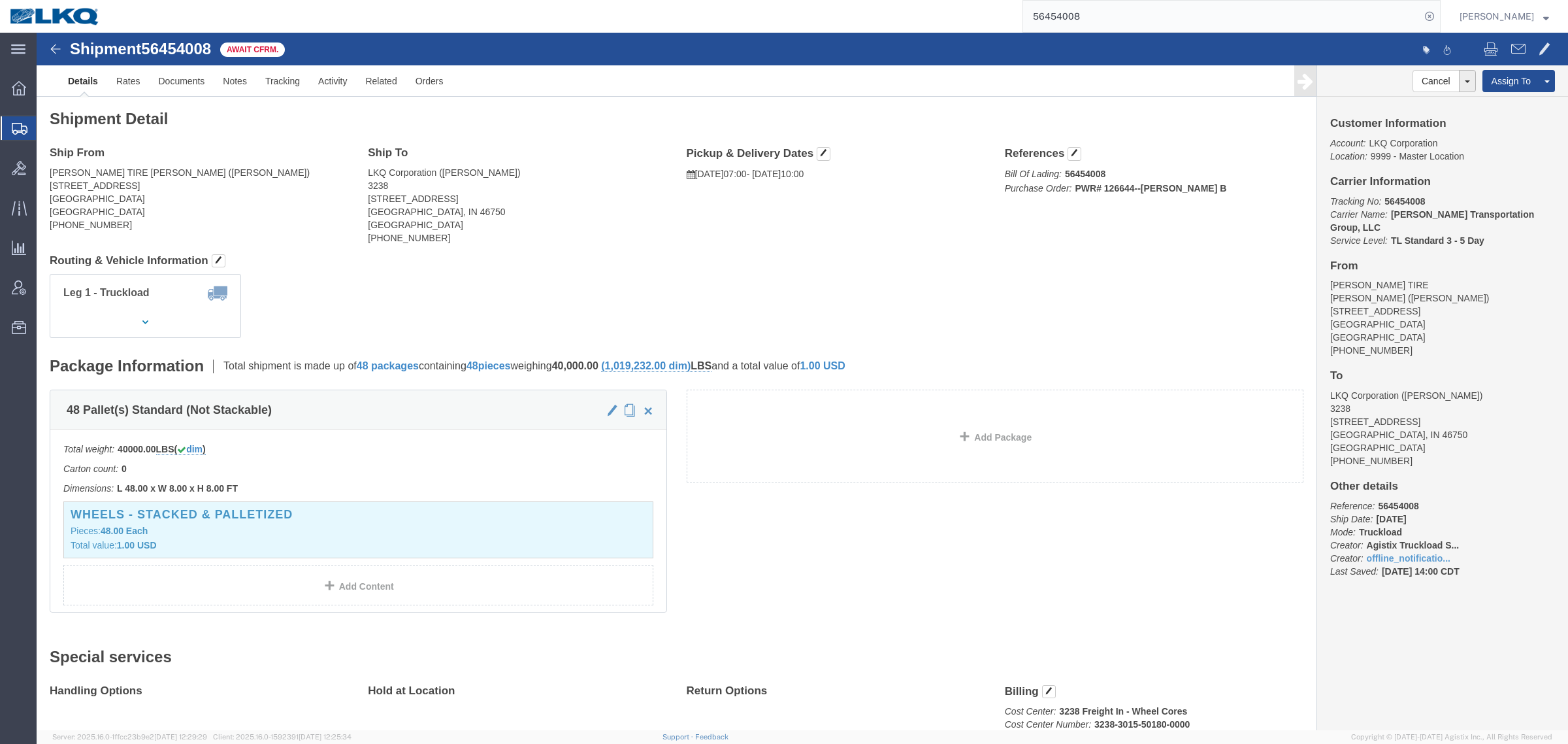
click div "Leg 1 - Truckload Vehicle 1: Standard Dry Van (53 Feet) Number of trucks: 1"
click address "LKQ Corporation (DEE SNEAD) 3238 1870 Riverfork Drive W Huntington, IN 46750 Un…"
click div "Leg 1 - Truckload Vehicle 1: Standard Dry Van (53 Feet) Number of trucks: 1"
click link "Rates"
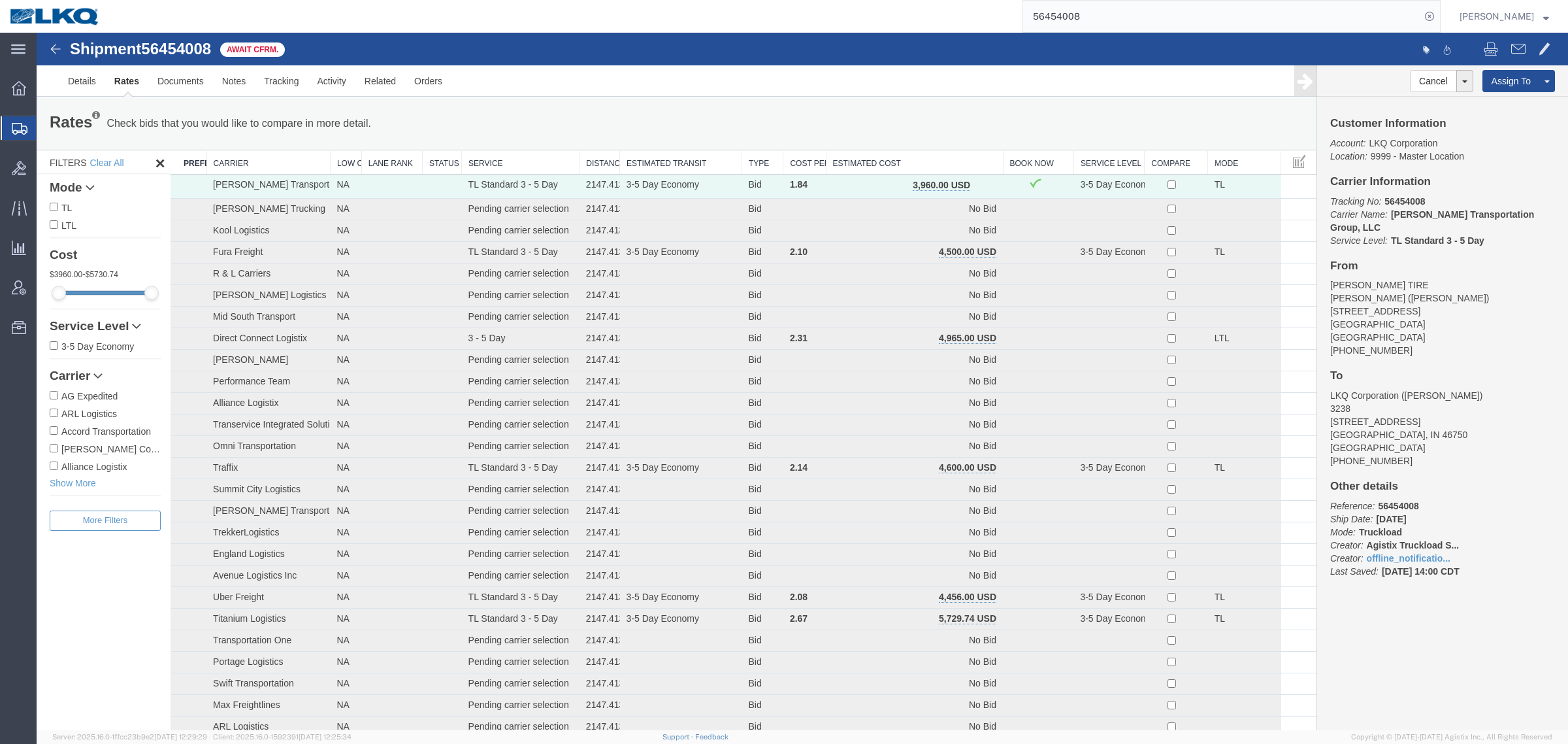
click at [975, 182] on button "button" at bounding box center [984, 186] width 18 height 17
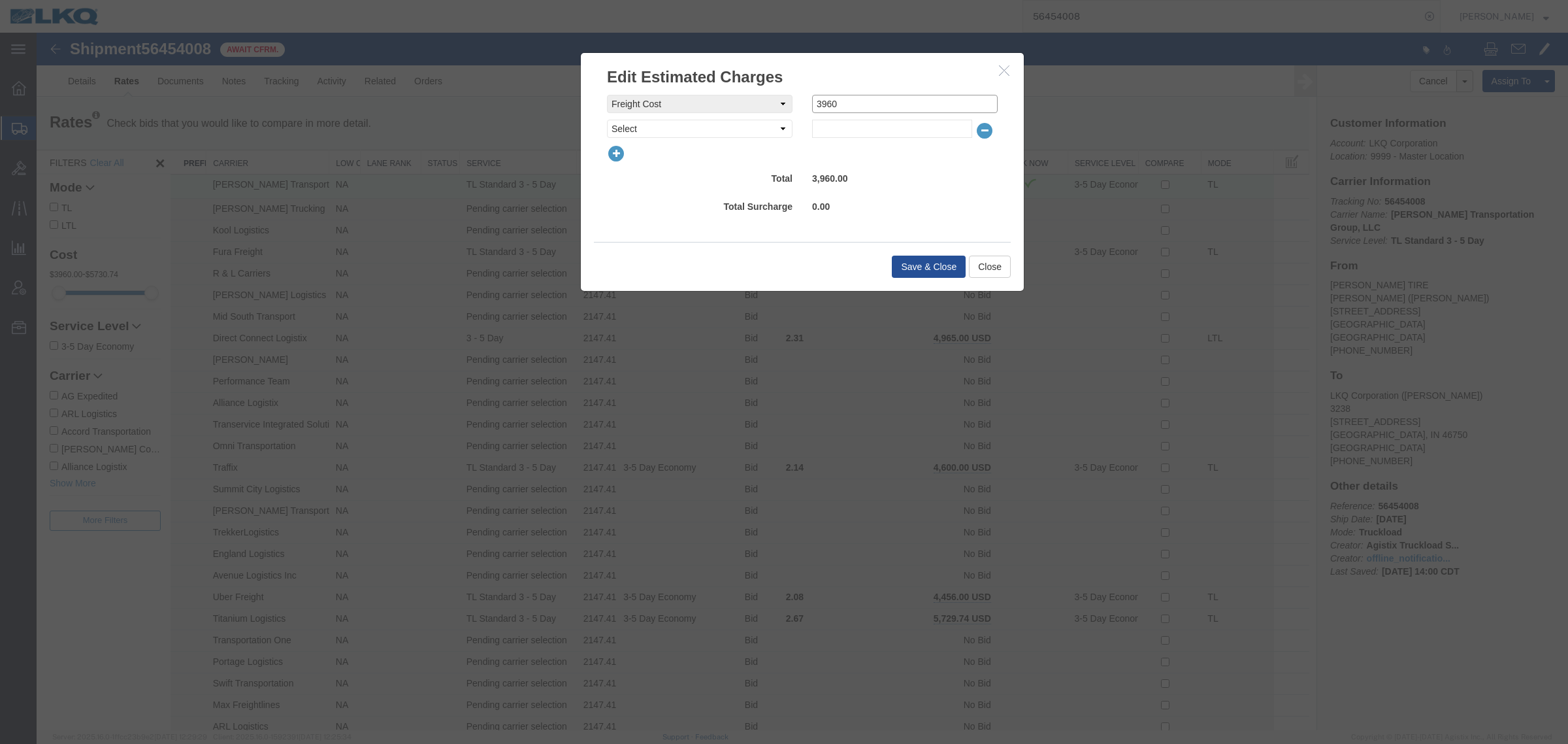
click at [857, 106] on input "3960" at bounding box center [905, 104] width 186 height 18
type input "3950"
click at [929, 272] on button "Save & Close" at bounding box center [929, 266] width 74 height 22
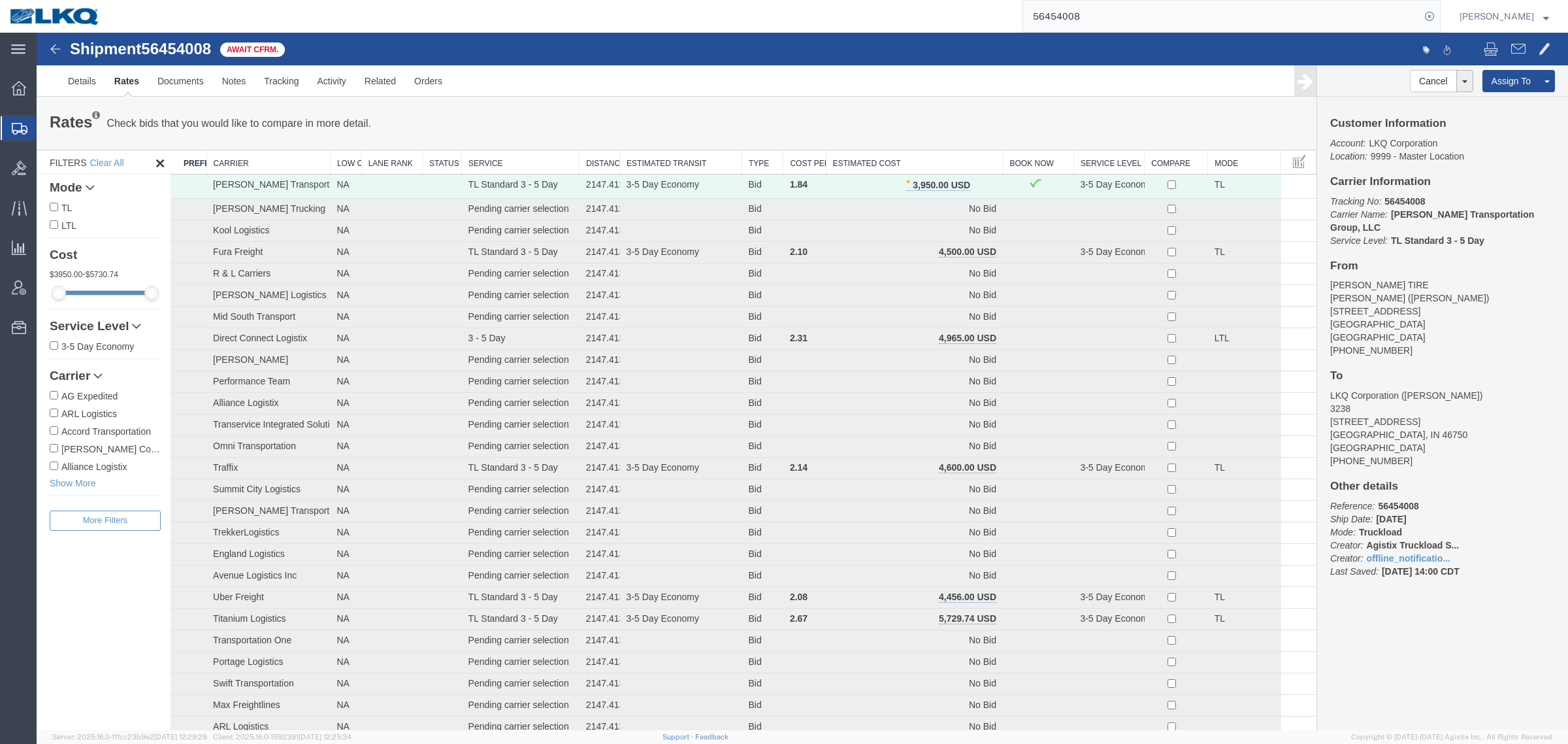
click at [616, 59] on div "Shipment 56454008 78 of 78 Await Cfrm." at bounding box center [420, 53] width 765 height 25
drag, startPoint x: 1132, startPoint y: 20, endPoint x: 881, endPoint y: -3, distance: 252.1
click at [881, 0] on html "main_menu Created with Sketch. Collapse Menu Overview Shipments Shipment Manage…" at bounding box center [784, 372] width 1568 height 744
paste input "6287"
type input "56462878"
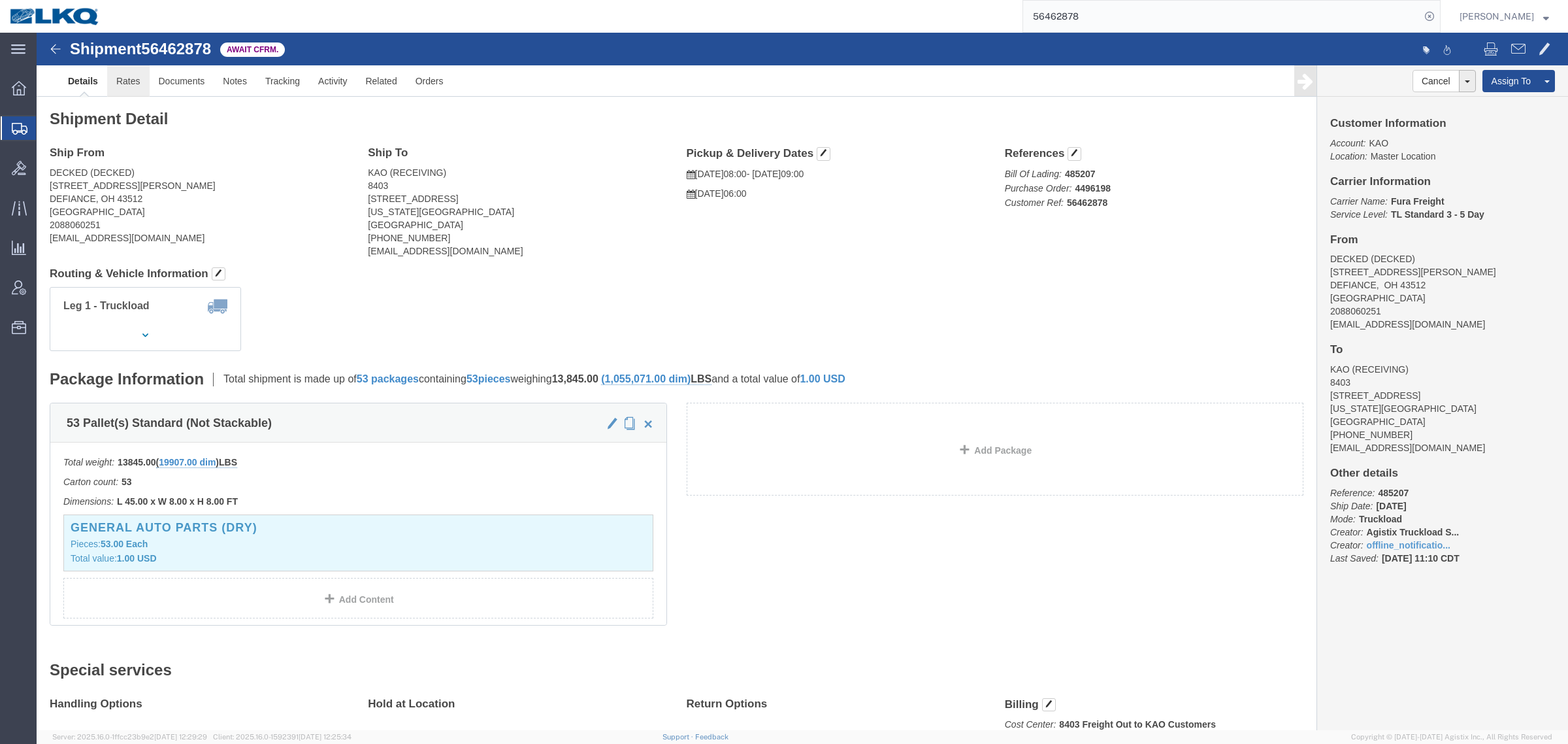
click link "Rates"
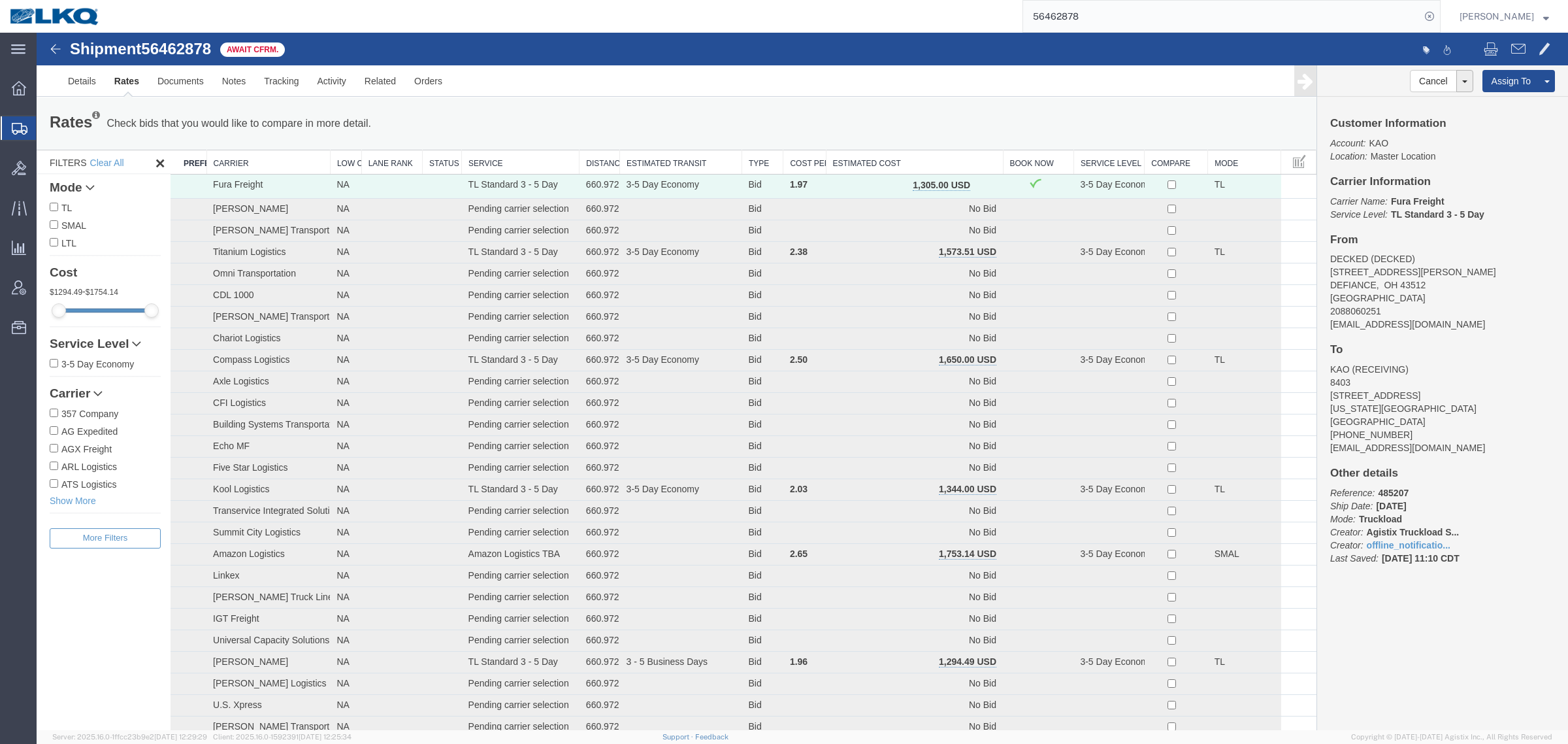
click at [914, 132] on div "Rates Check bids that you would like to compare in more detail. Compare Filter …" at bounding box center [677, 123] width 1273 height 26
click at [926, 157] on th "Estimated Cost" at bounding box center [914, 163] width 177 height 24
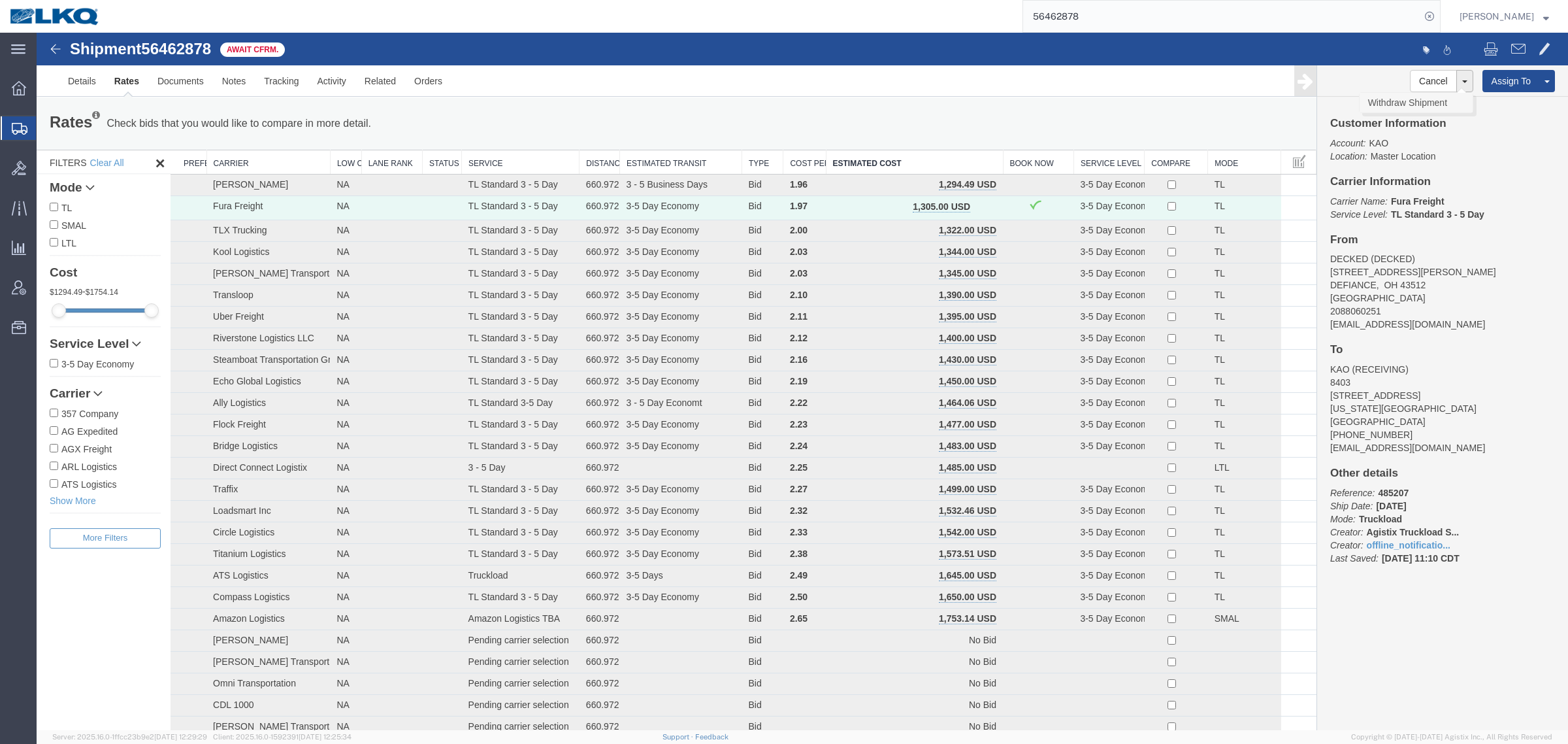
drag, startPoint x: 1395, startPoint y: 102, endPoint x: 1364, endPoint y: 104, distance: 31.1
click at [1395, 102] on link "Withdraw Shipment" at bounding box center [1416, 102] width 113 height 20
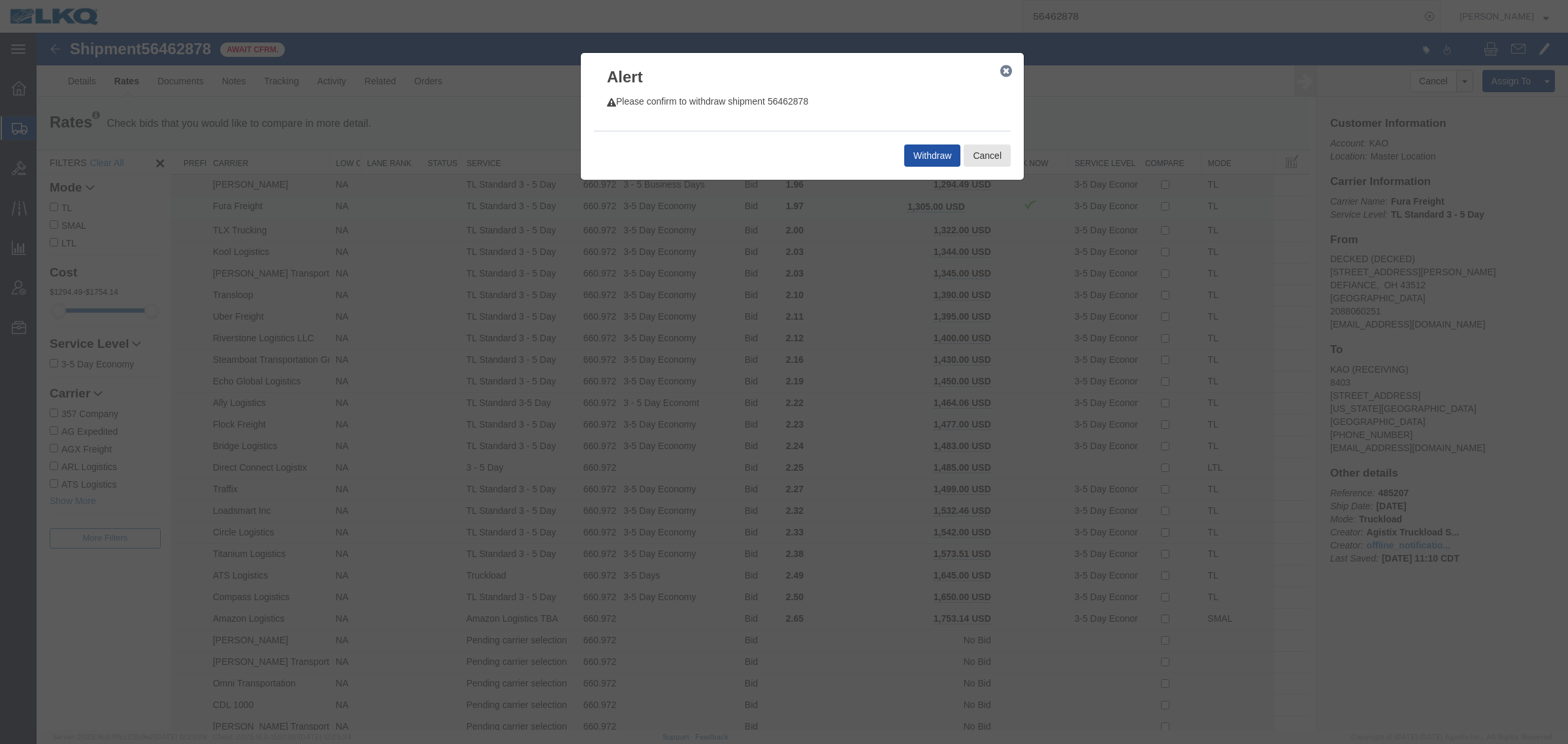
click at [928, 154] on button "Withdraw" at bounding box center [932, 155] width 56 height 22
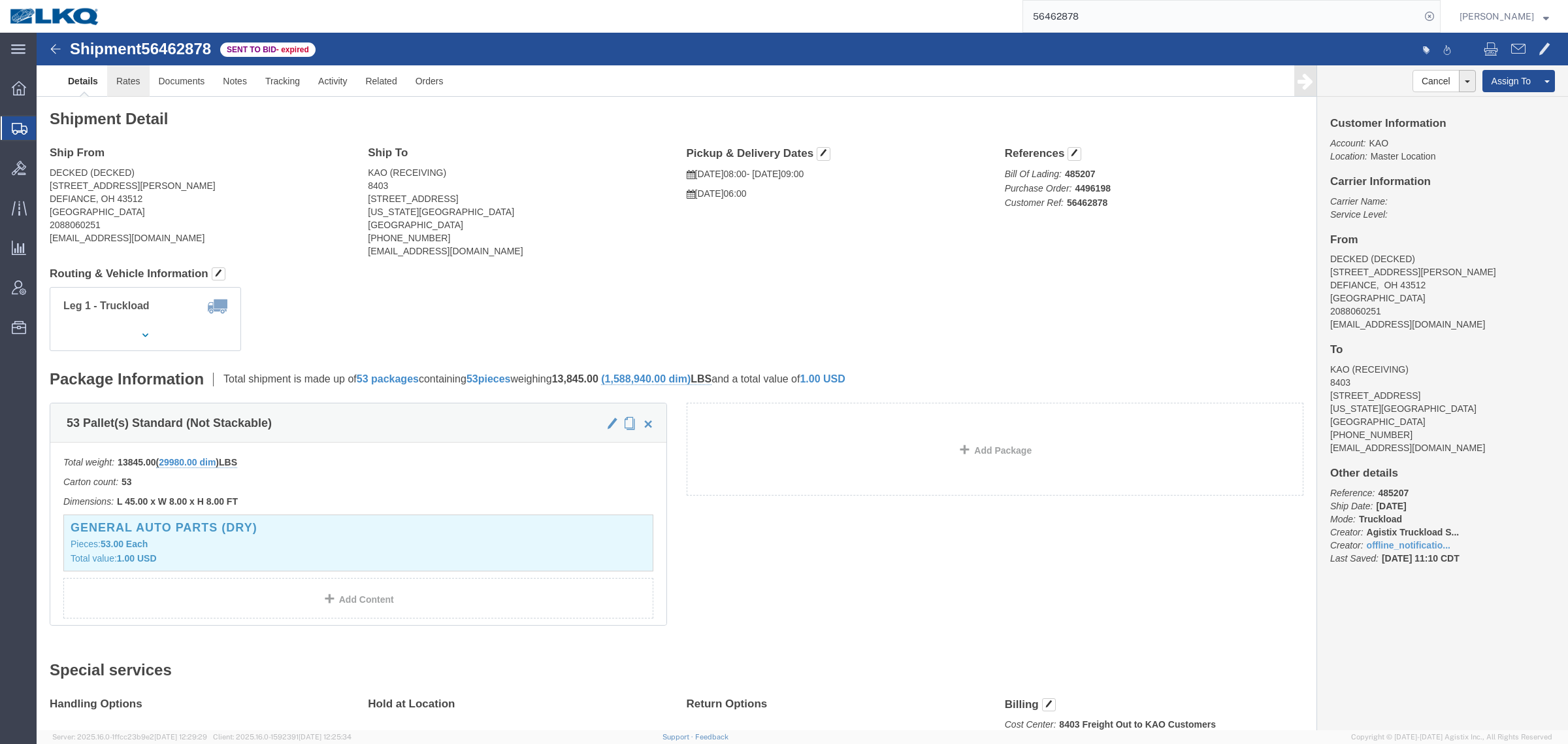
click link "Rates"
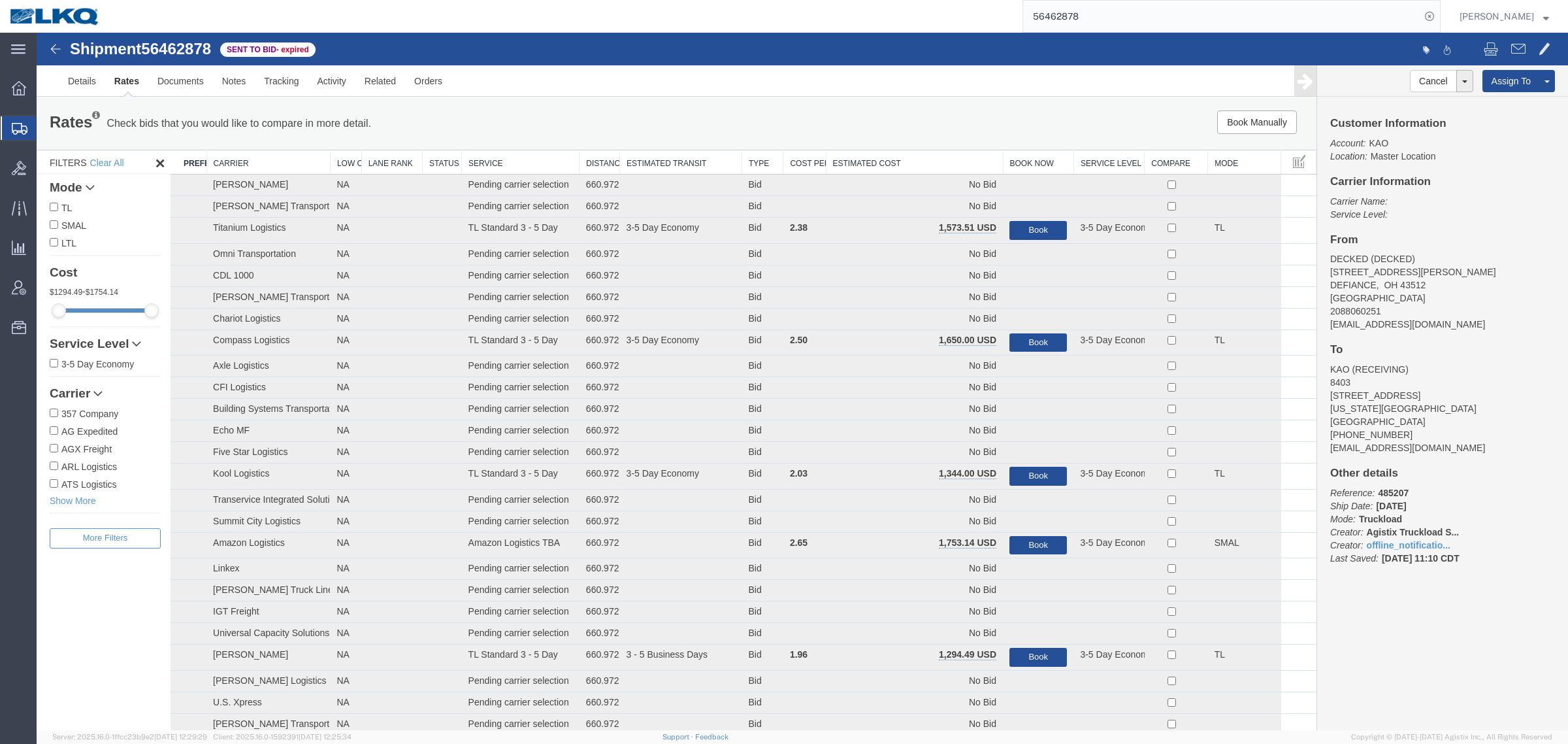
drag, startPoint x: 908, startPoint y: 152, endPoint x: 927, endPoint y: 154, distance: 19.1
click at [910, 155] on th "Estimated Cost" at bounding box center [914, 163] width 177 height 24
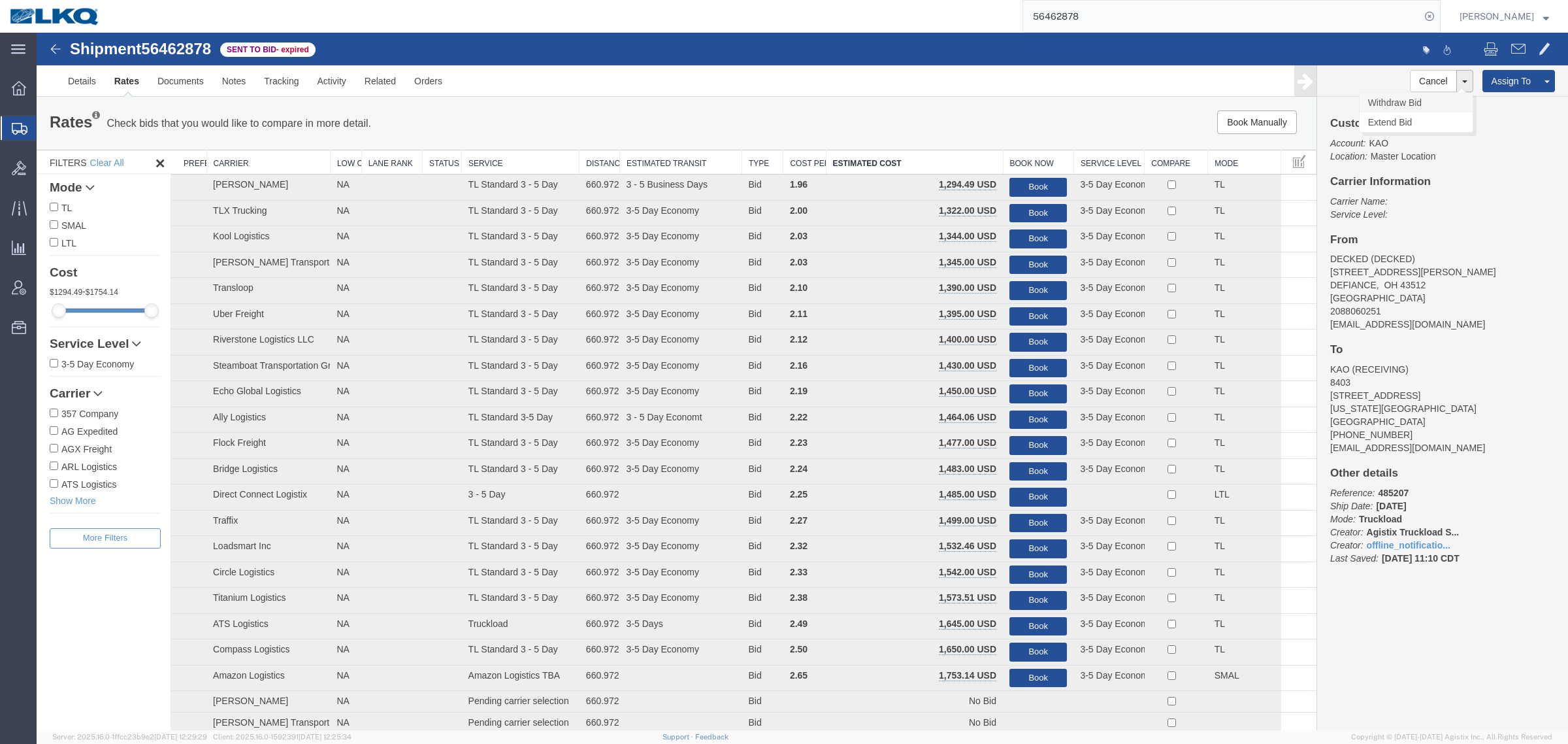
click at [1403, 104] on link "Withdraw Bid" at bounding box center [1416, 102] width 113 height 20
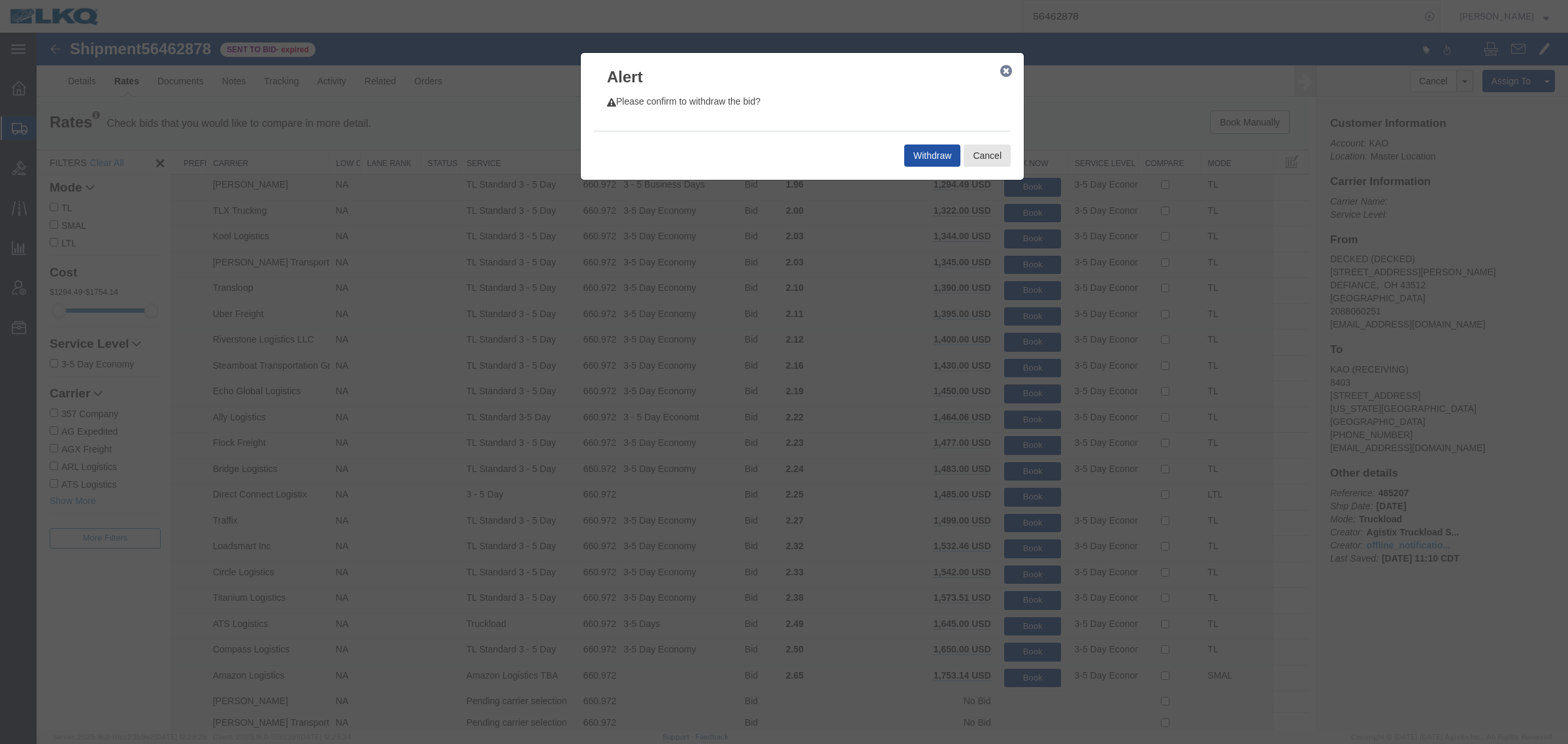
click at [933, 148] on button "Withdraw" at bounding box center [932, 155] width 56 height 22
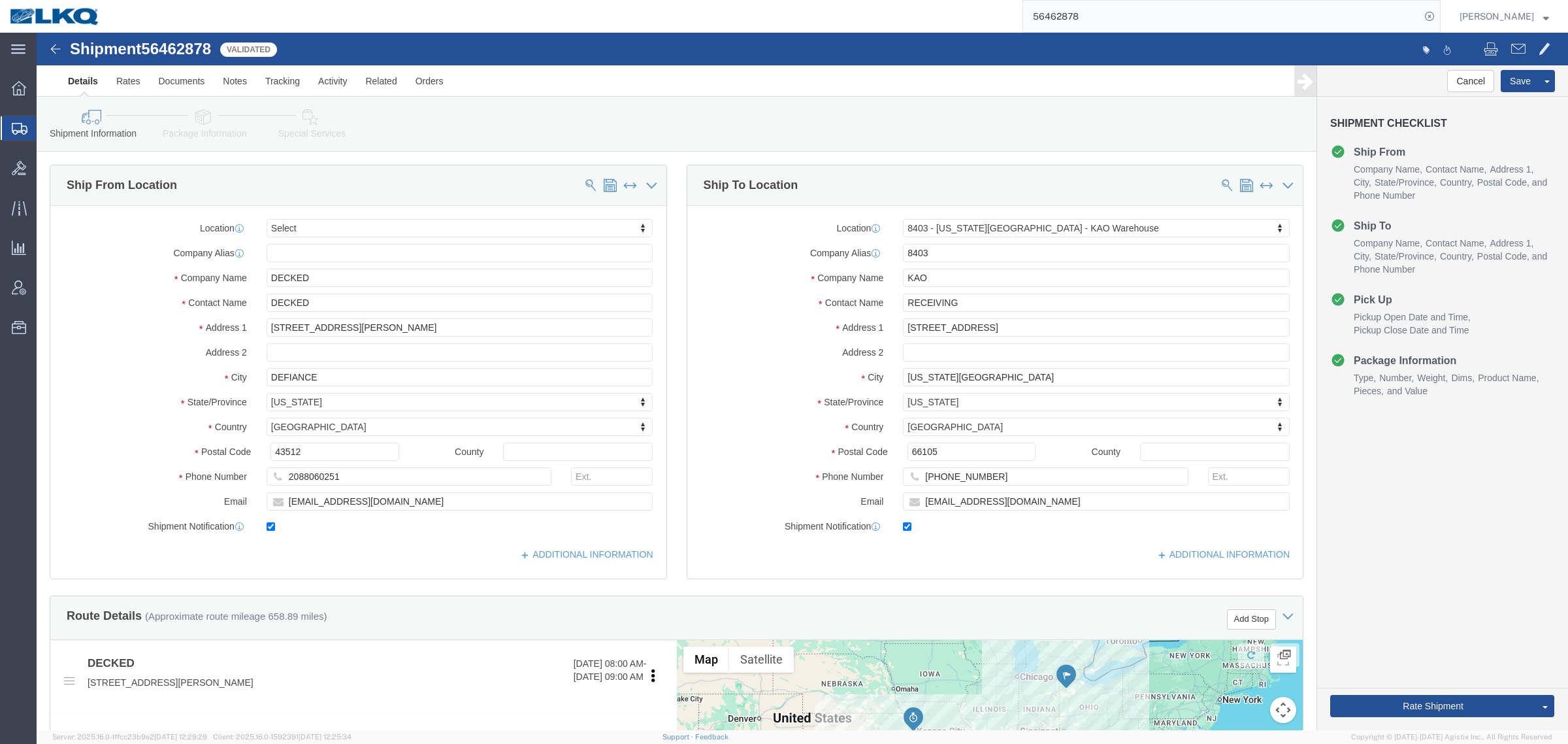
select select
select select "30524"
drag, startPoint x: 654, startPoint y: 58, endPoint x: 742, endPoint y: 121, distance: 108.2
click ul "Details Rates Documents Notes Tracking Activity Related Orders"
drag, startPoint x: 1396, startPoint y: 495, endPoint x: 1323, endPoint y: 590, distance: 119.8
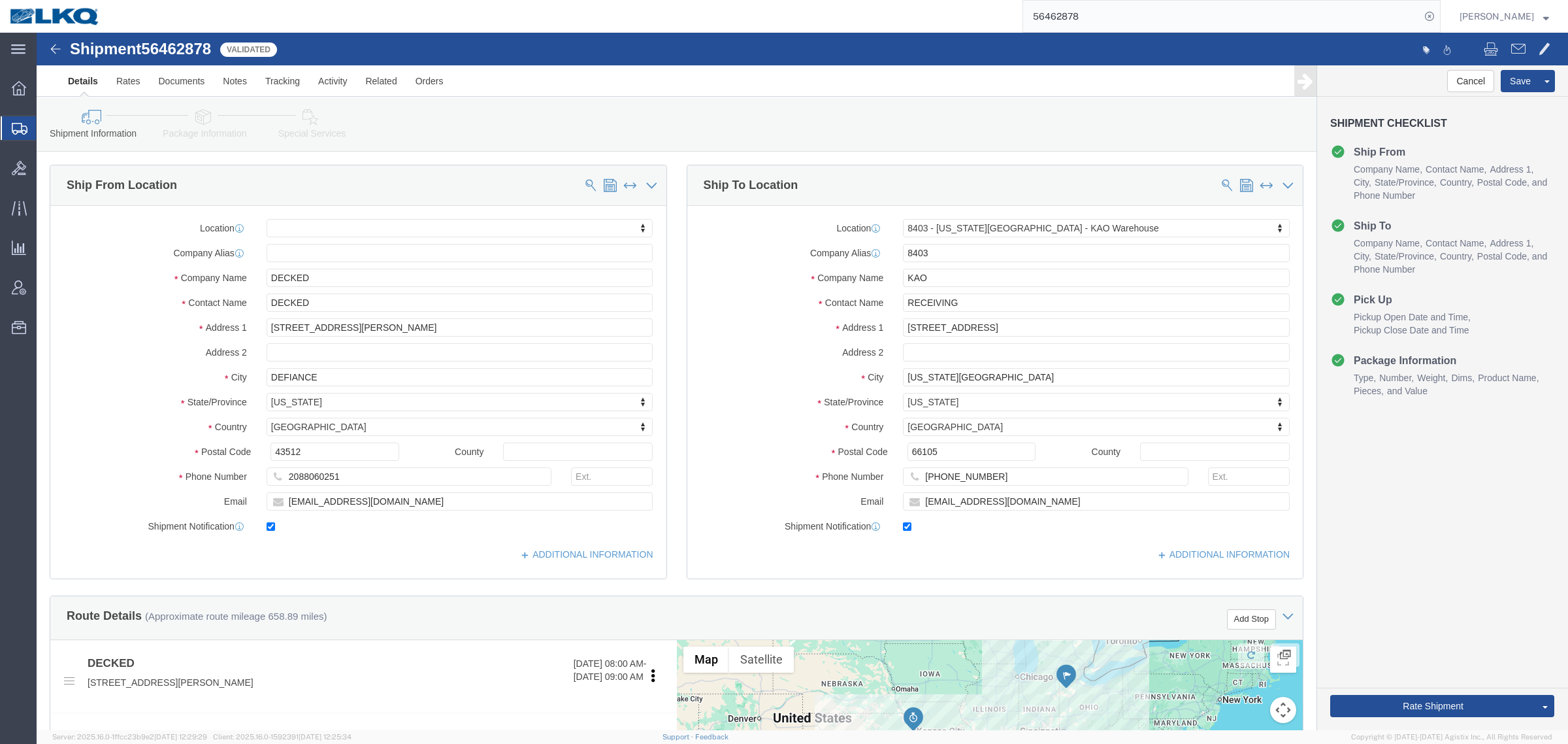
click div "Cancel Save Preview Assign To Clone Shipment Save As Template Shipment Checklis…"
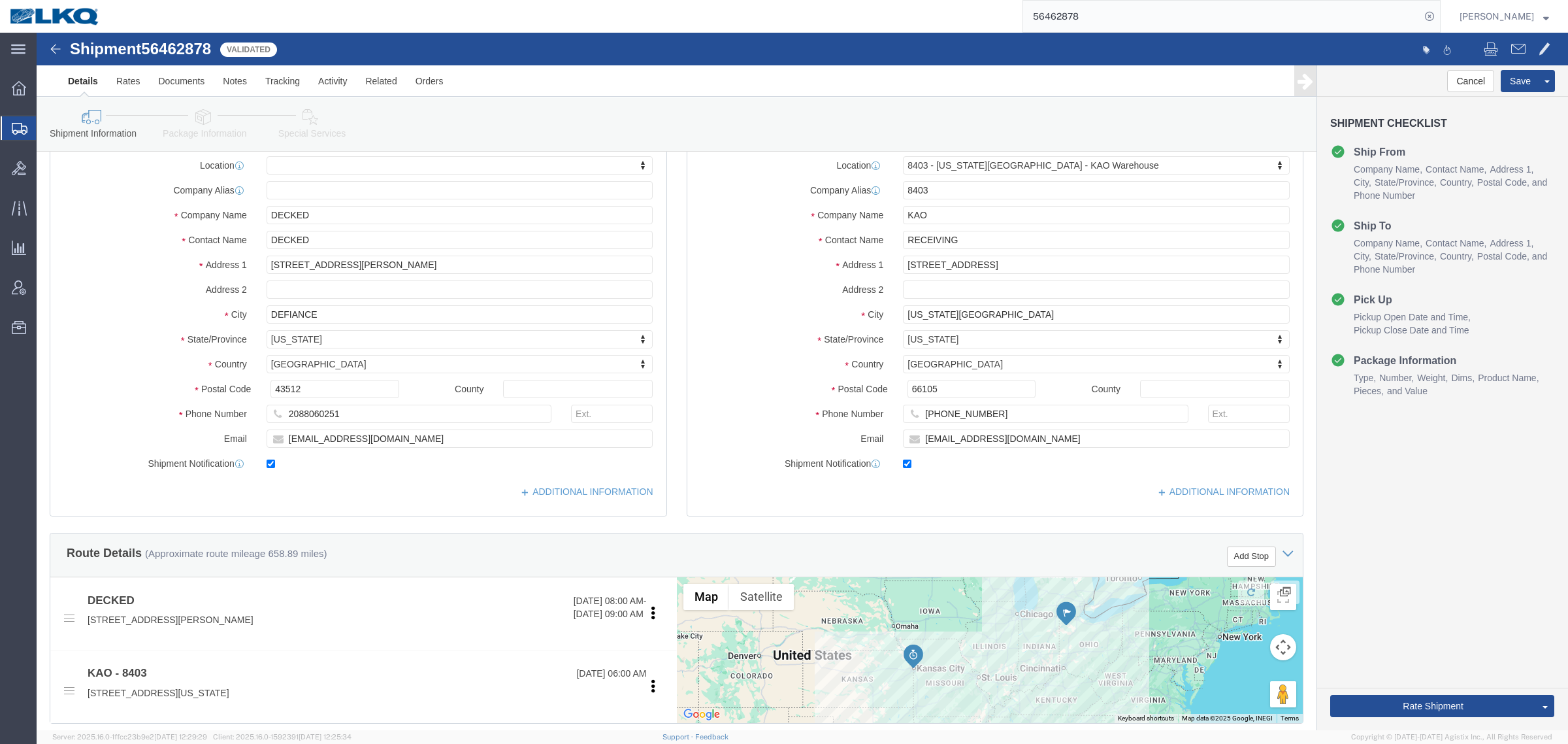
scroll to position [82, 0]
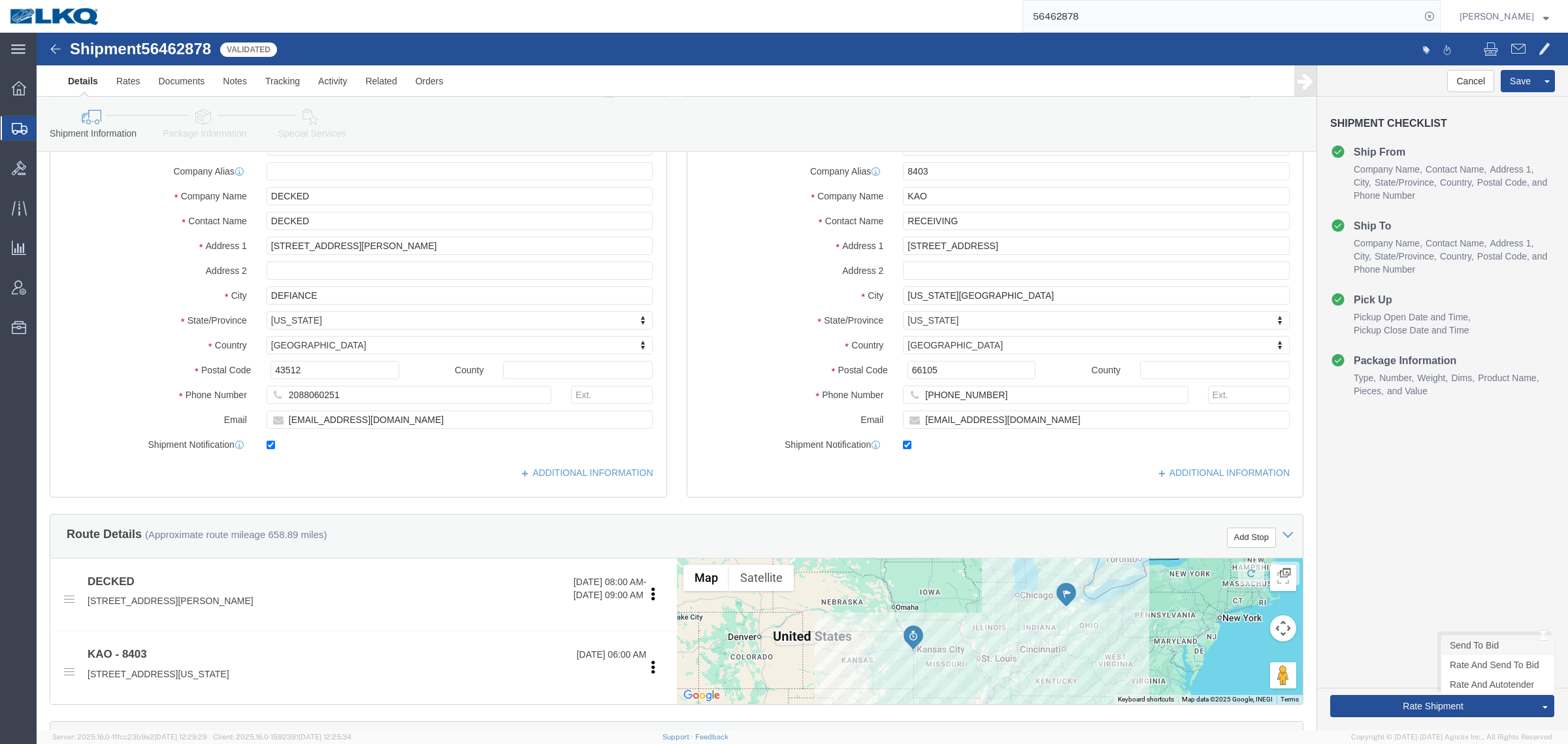
click link "Send To Bid"
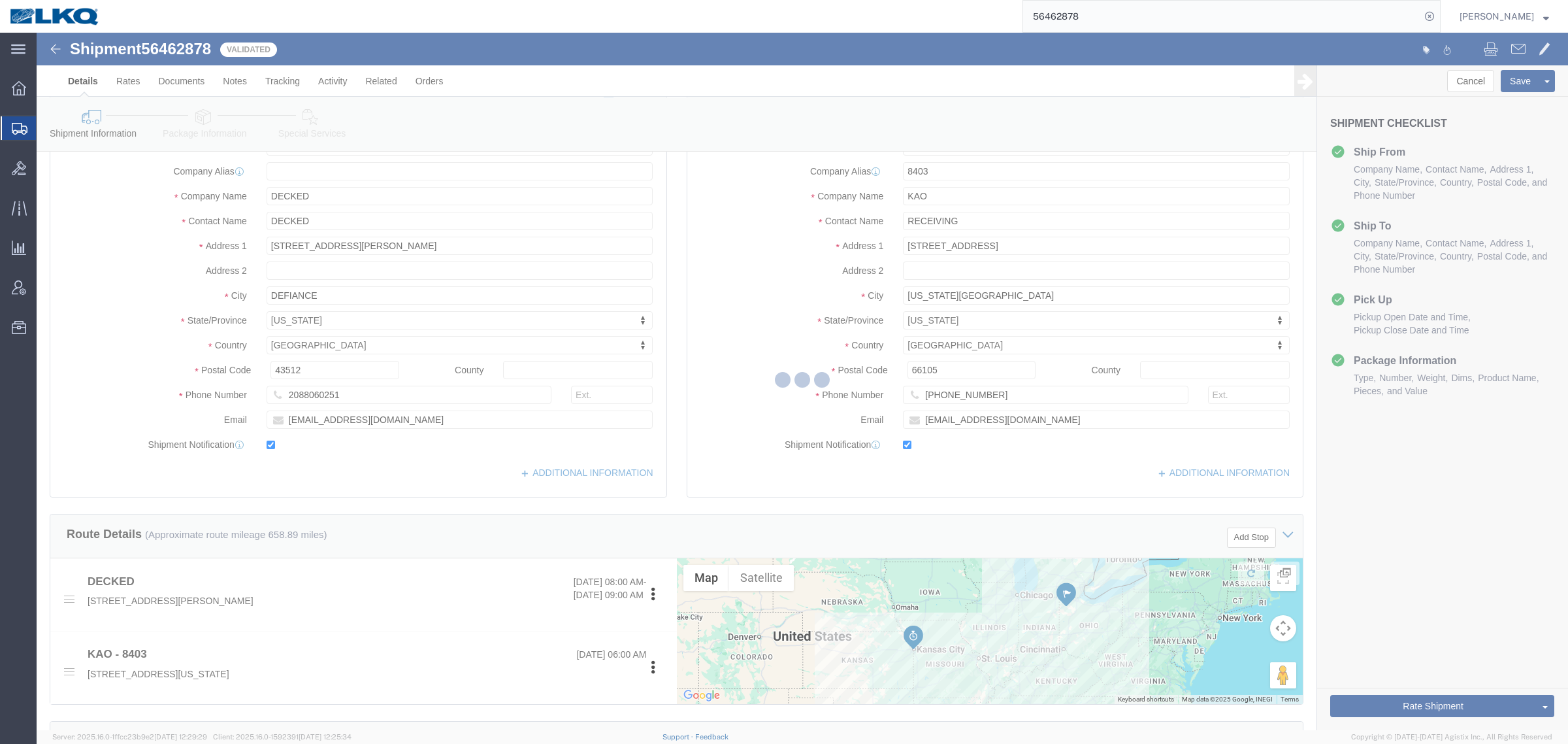
select select "TL"
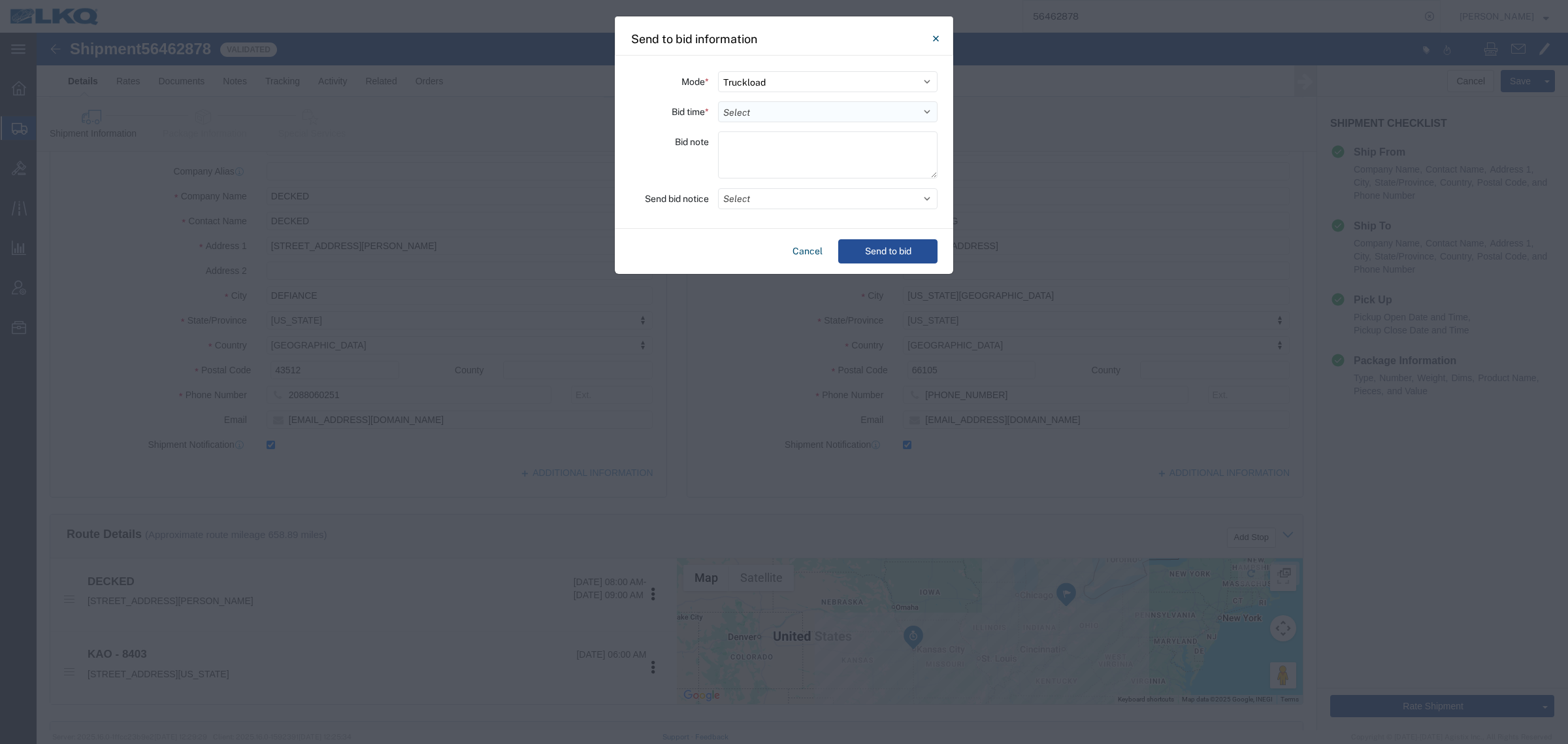
click at [779, 112] on select "Select 30 Min (Rush) 1 Hour (Rush) 2 Hours (Rush) 4 Hours (Rush) 8 Hours (Rush)…" at bounding box center [828, 112] width 219 height 21
select select "24"
click at [718, 102] on select "Select 30 Min (Rush) 1 Hour (Rush) 2 Hours (Rush) 4 Hours (Rush) 8 Hours (Rush)…" at bounding box center [828, 112] width 219 height 21
click at [896, 256] on button "Send to bid" at bounding box center [888, 251] width 100 height 24
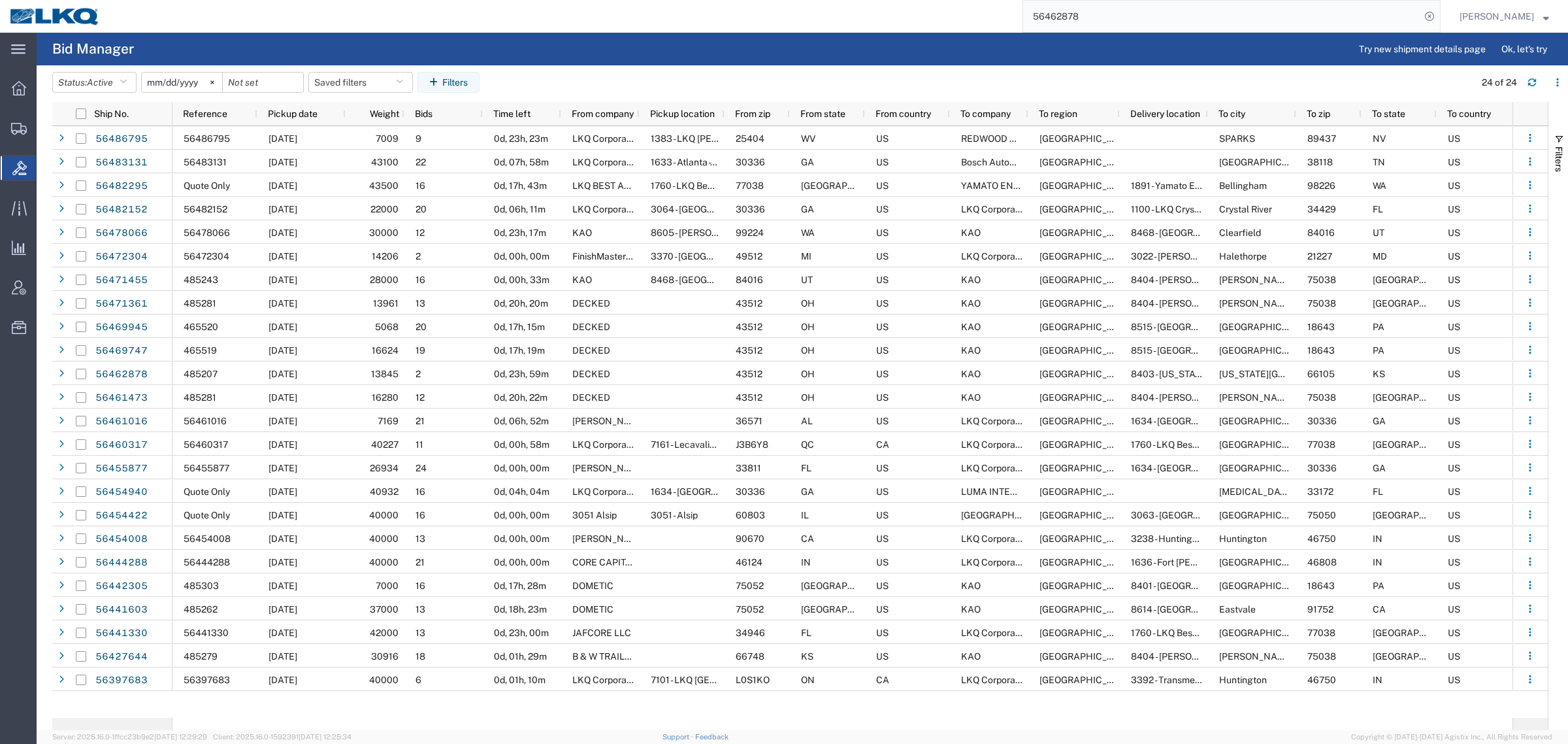
click at [912, 18] on div "56462878" at bounding box center [775, 16] width 1331 height 33
paste input "0317"
type input "56460317"
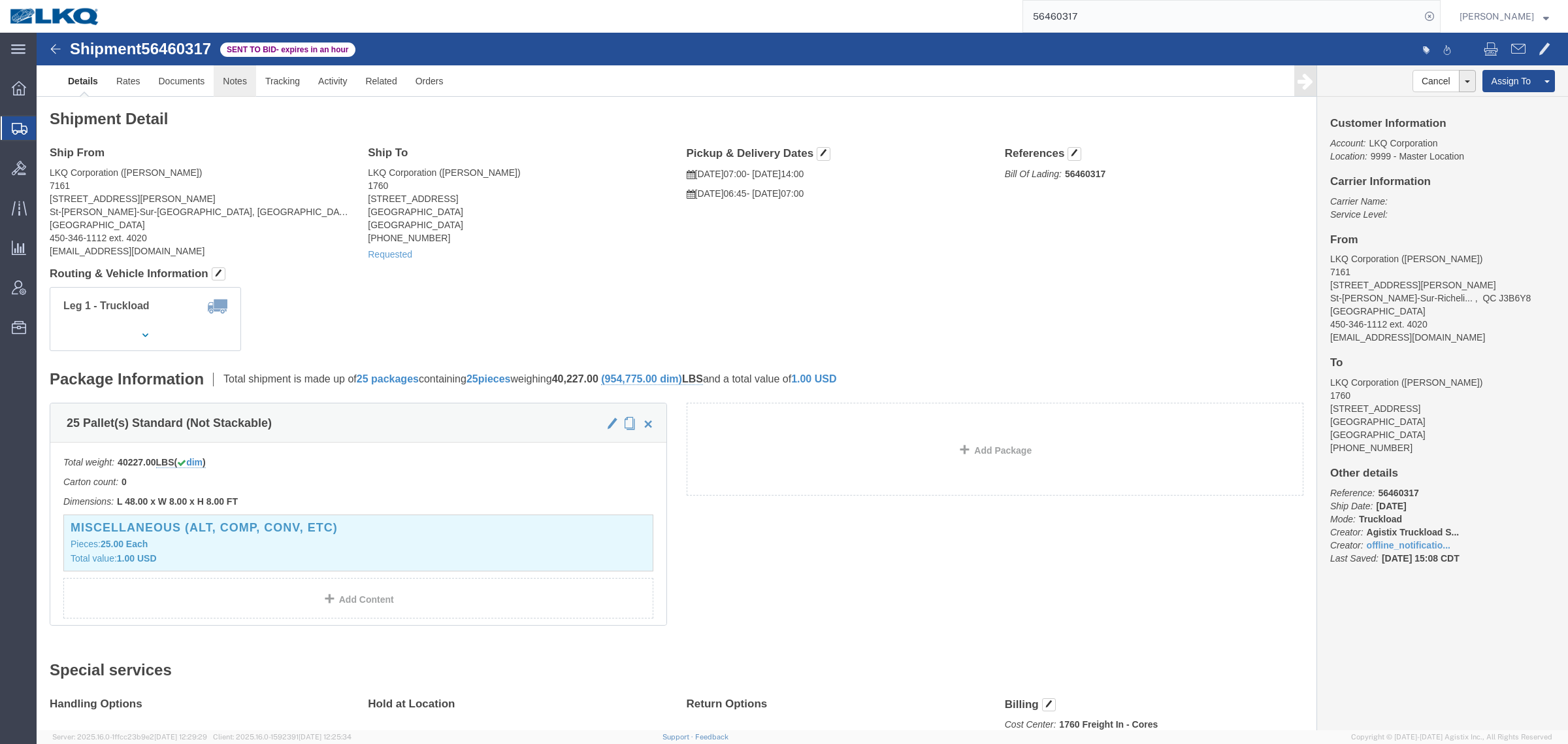
click link "Notes"
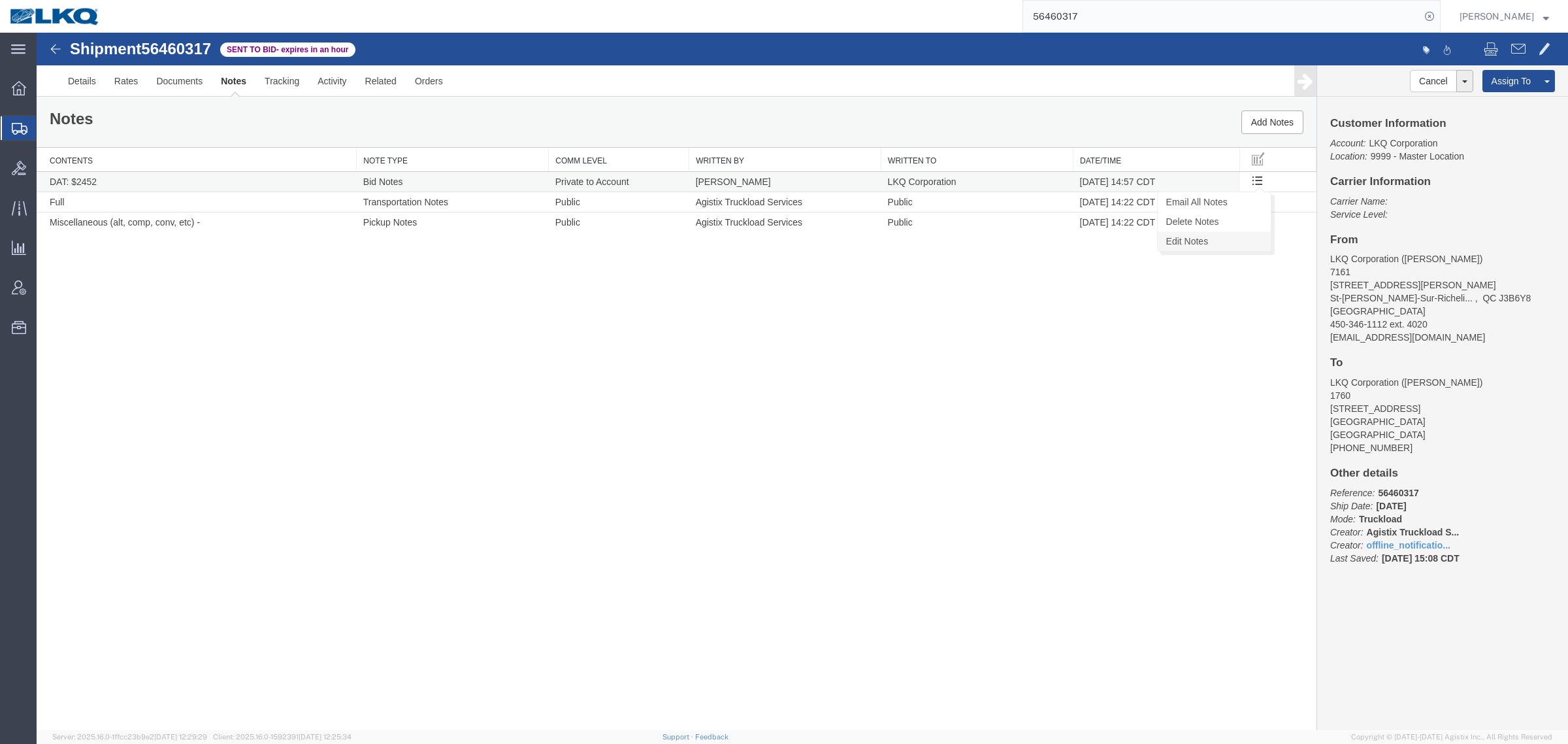
click at [1223, 242] on link "Edit Notes" at bounding box center [1214, 241] width 113 height 20
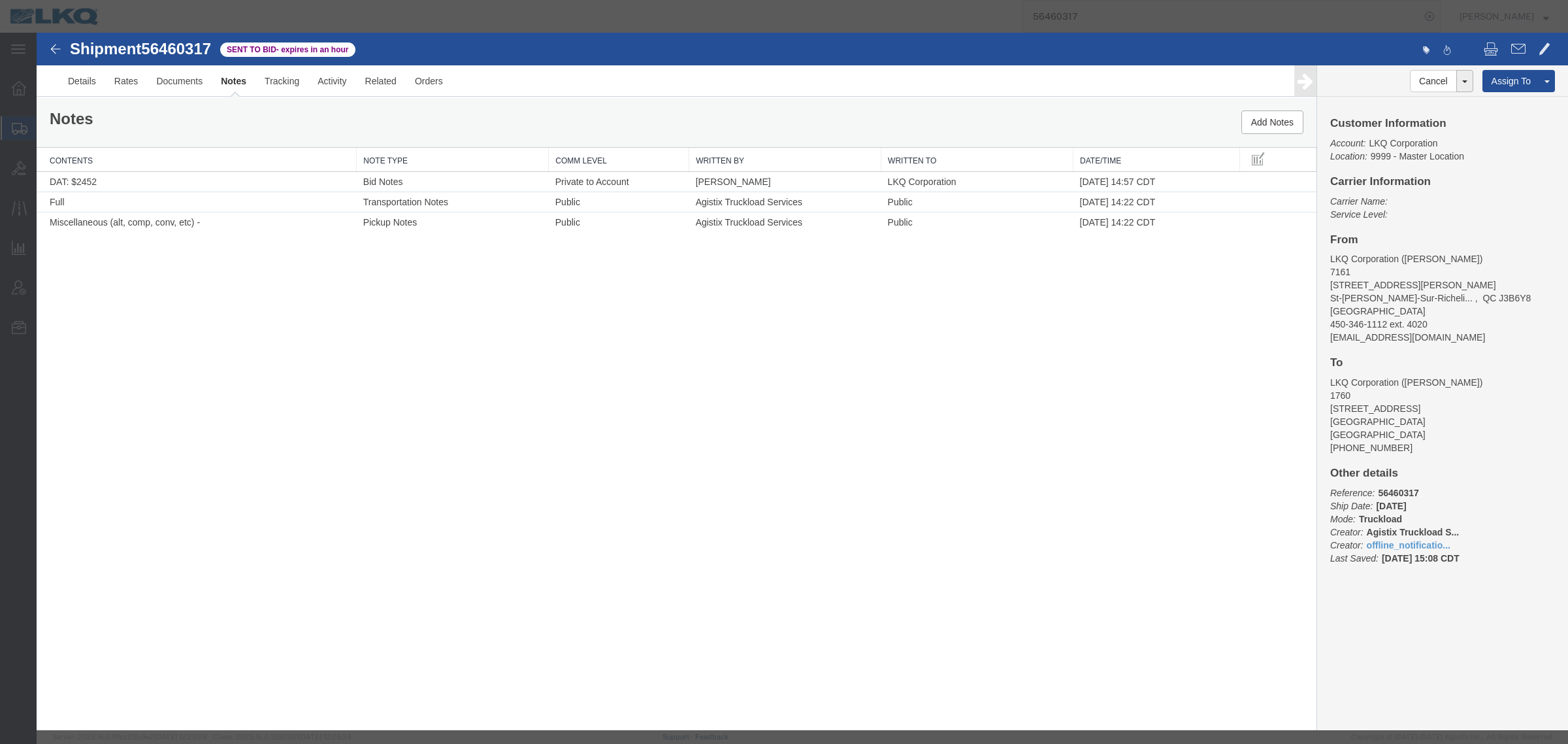
select select "BID_NOTES"
select select "PRIVATE_TO_ACCOUNT"
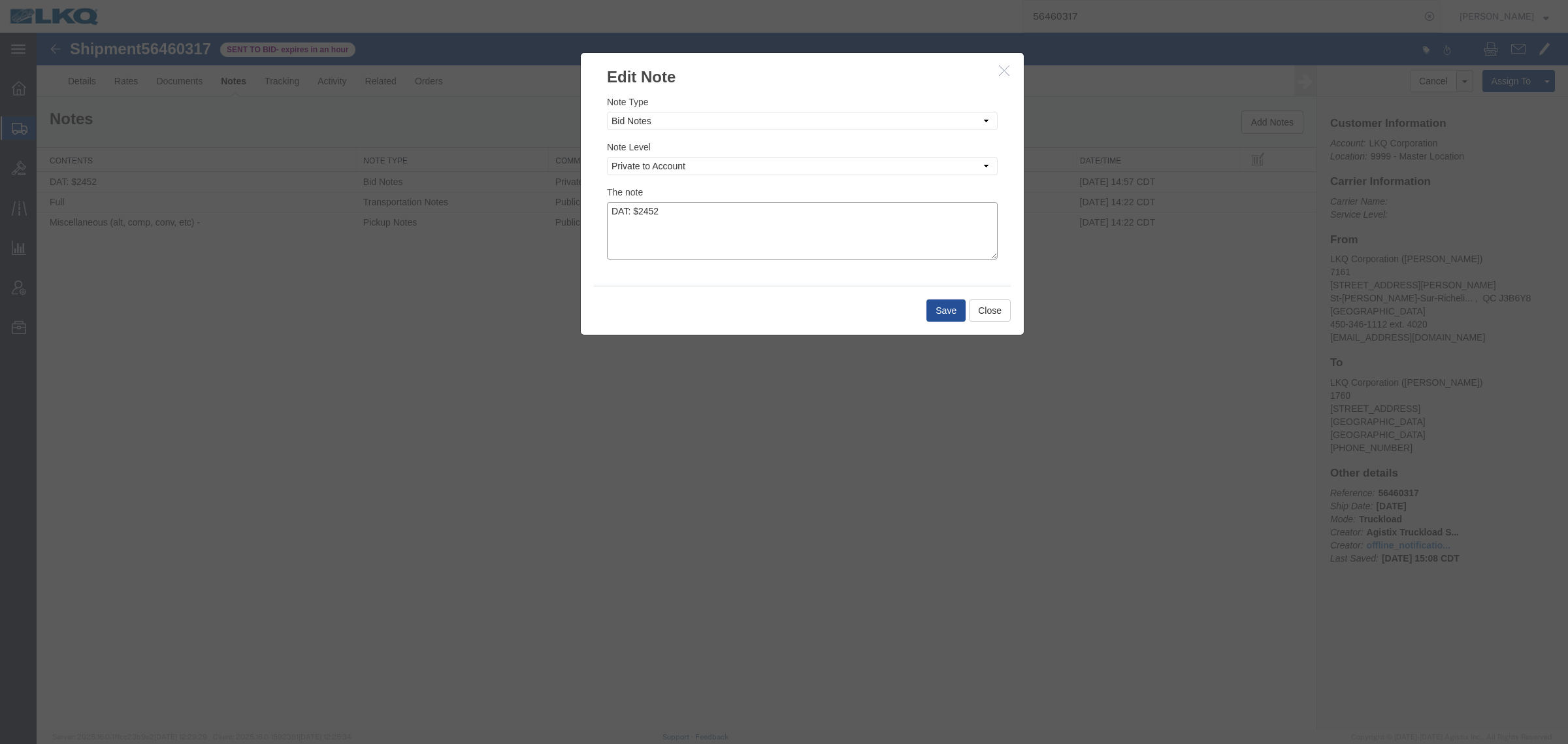
click at [687, 223] on textarea "DAT: $2452" at bounding box center [802, 230] width 391 height 58
type textarea "DAT: $2452, Original: $2200"
click at [927, 304] on button "Save" at bounding box center [946, 310] width 39 height 22
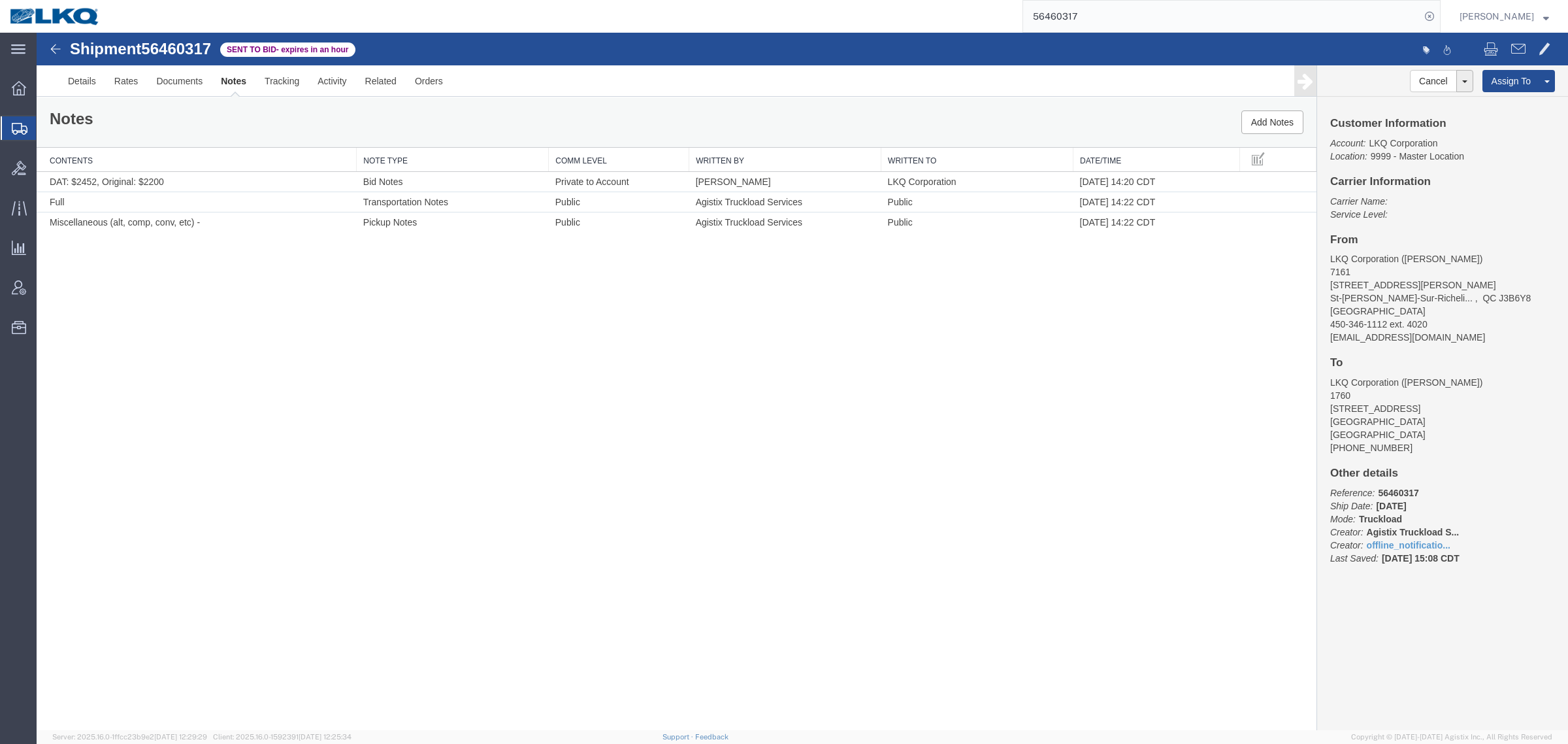
click at [551, 361] on div "Shipment 56460317 3 of 3 Sent to Bid - expires in an hour Details Rates Documen…" at bounding box center [802, 381] width 1531 height 697
click at [615, 475] on div "Shipment 56460317 3 of 3 Sent to Bid - expires in an hour Details Rates Documen…" at bounding box center [802, 381] width 1531 height 697
click at [480, 639] on div "Shipment 56460317 3 of 3 Sent to Bid - expires in an hour Details Rates Documen…" at bounding box center [802, 381] width 1531 height 697
click at [341, 387] on div "Shipment 56460317 3 of 3 Sent to Bid - expires in an hour Details Rates Documen…" at bounding box center [802, 381] width 1531 height 697
click at [579, 412] on div "Shipment 56460317 3 of 3 Sent to Bid - expires in an hour Details Rates Documen…" at bounding box center [802, 381] width 1531 height 697
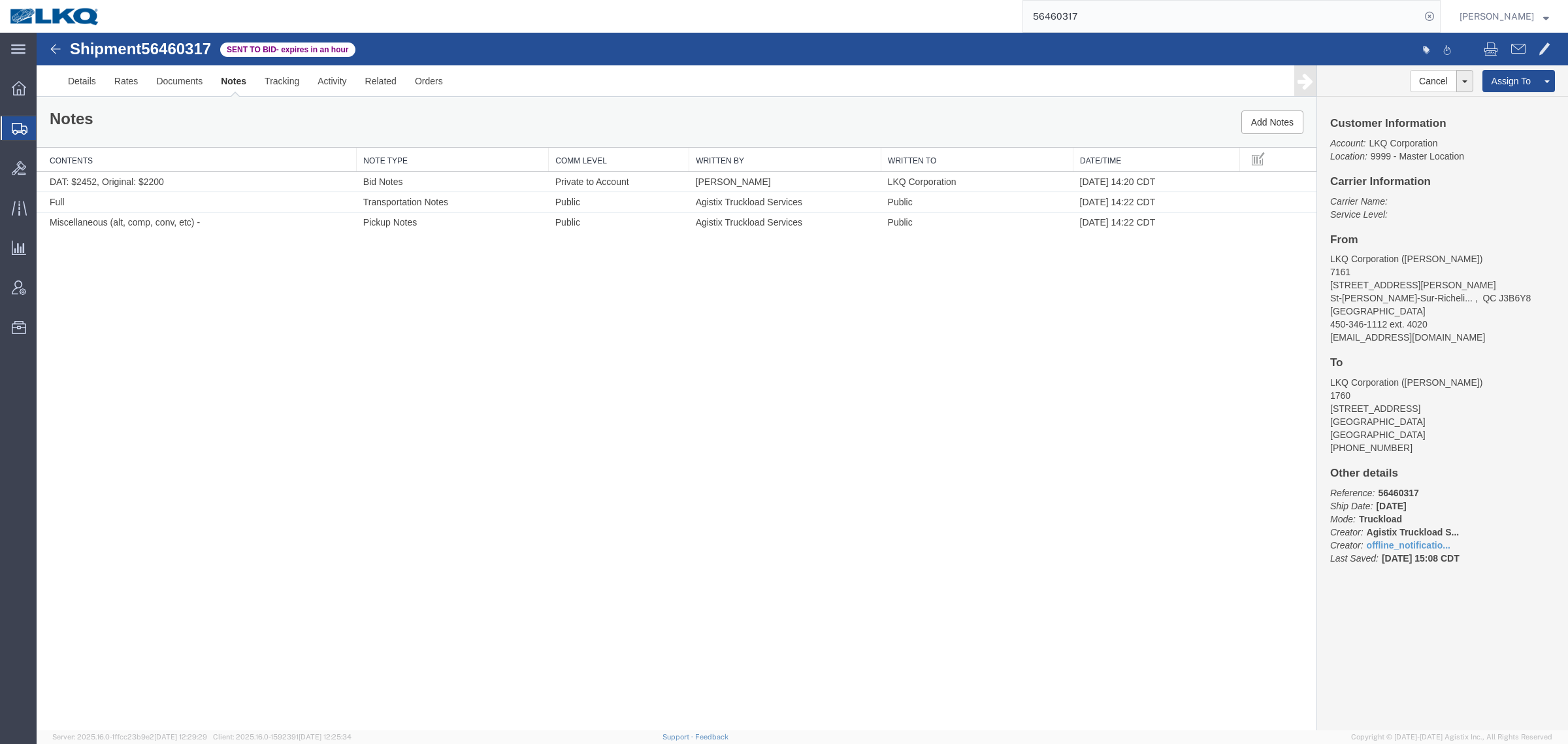
click at [658, 343] on div "Shipment 56460317 3 of 3 Sent to Bid - expires in an hour Details Rates Documen…" at bounding box center [802, 381] width 1531 height 697
drag, startPoint x: 937, startPoint y: 436, endPoint x: 919, endPoint y: 441, distance: 18.7
click at [935, 436] on div "Shipment 56460317 3 of 3 Sent to Bid - expires in an hour Details Rates Documen…" at bounding box center [802, 381] width 1531 height 697
drag, startPoint x: 860, startPoint y: 406, endPoint x: 841, endPoint y: 410, distance: 19.4
click at [846, 409] on div "Shipment 56460317 3 of 3 Sent to Bid - expires in an hour Details Rates Documen…" at bounding box center [802, 381] width 1531 height 697
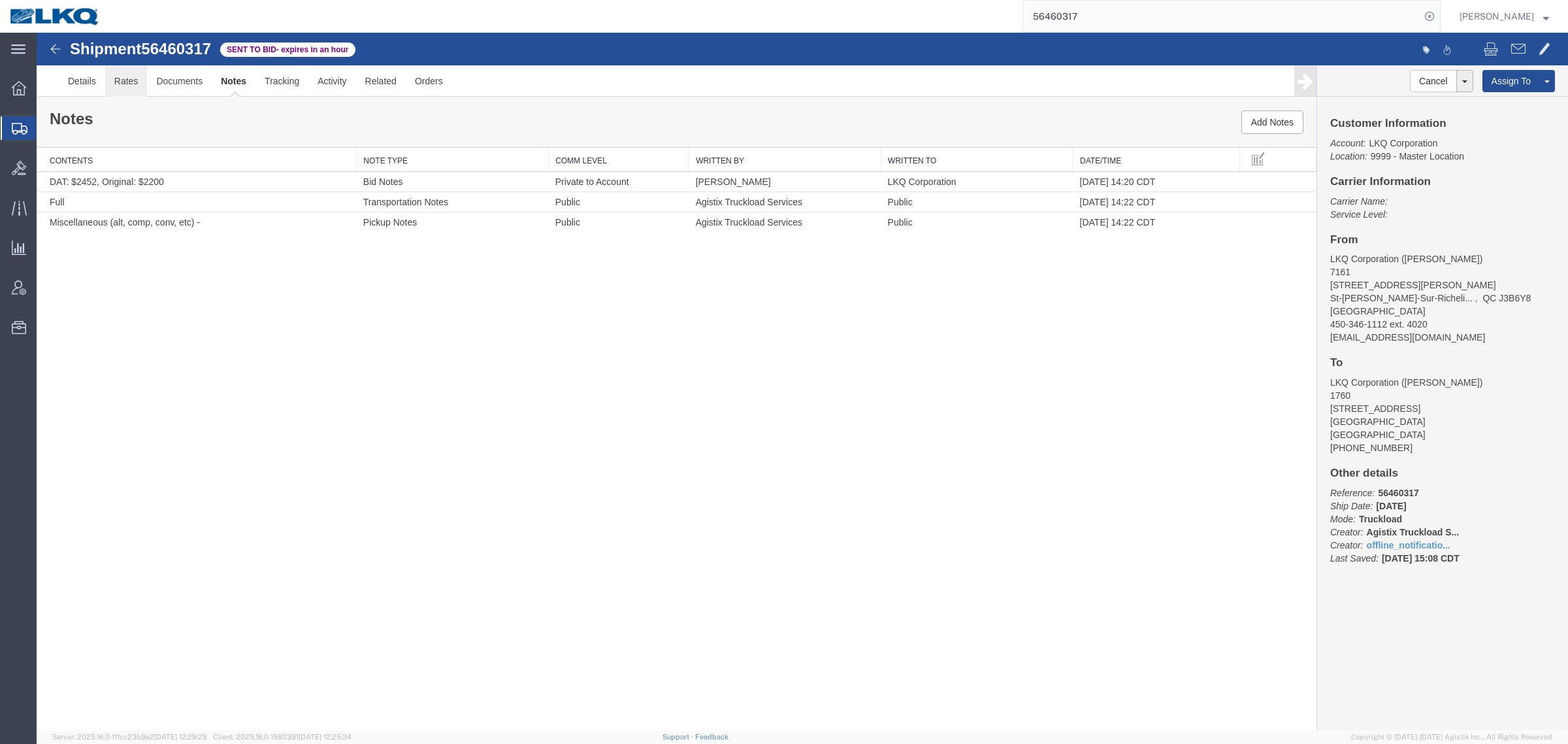
click at [128, 89] on link "Rates" at bounding box center [126, 81] width 43 height 31
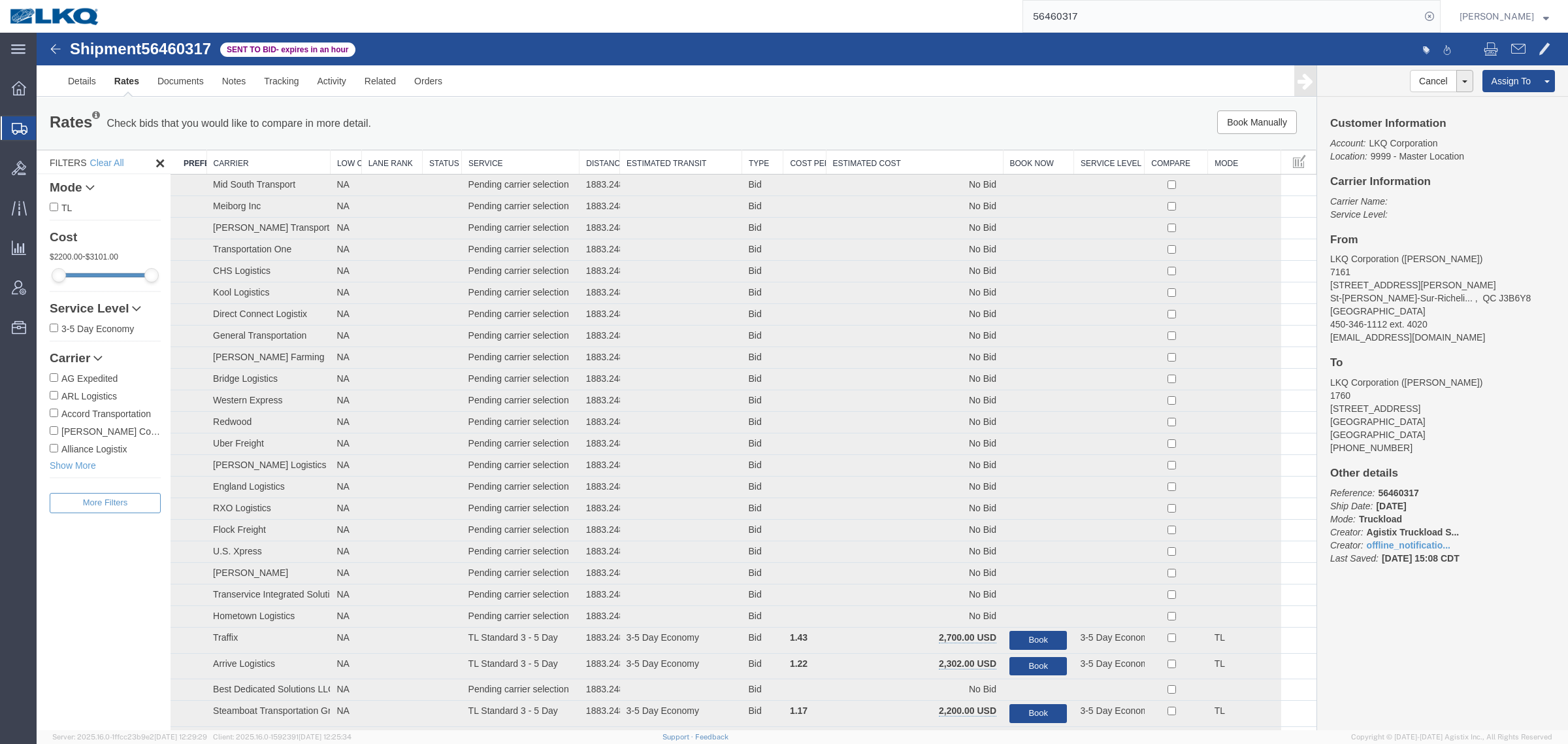
click at [893, 161] on th "Estimated Cost" at bounding box center [914, 163] width 177 height 24
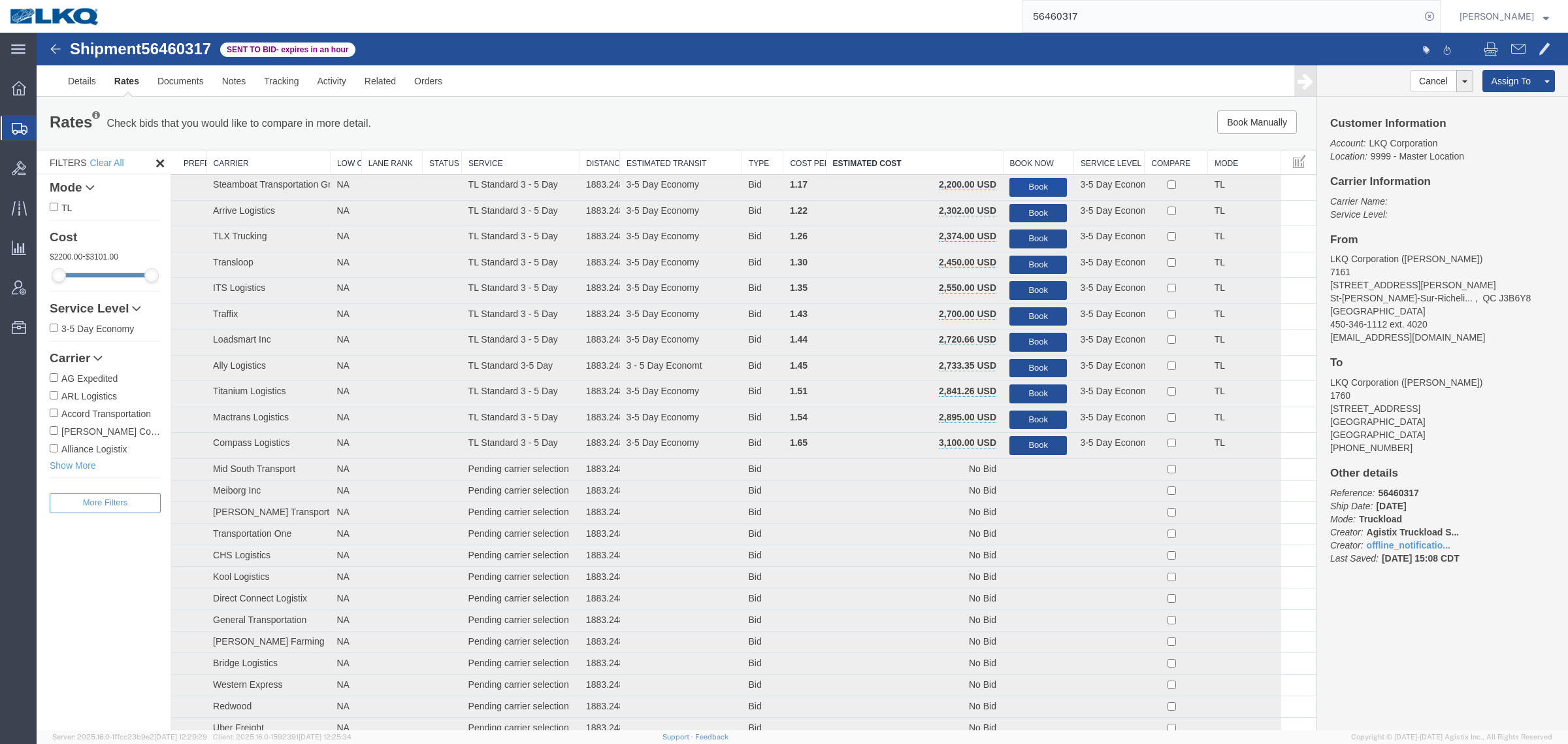
click at [1025, 187] on button "Book" at bounding box center [1038, 187] width 58 height 19
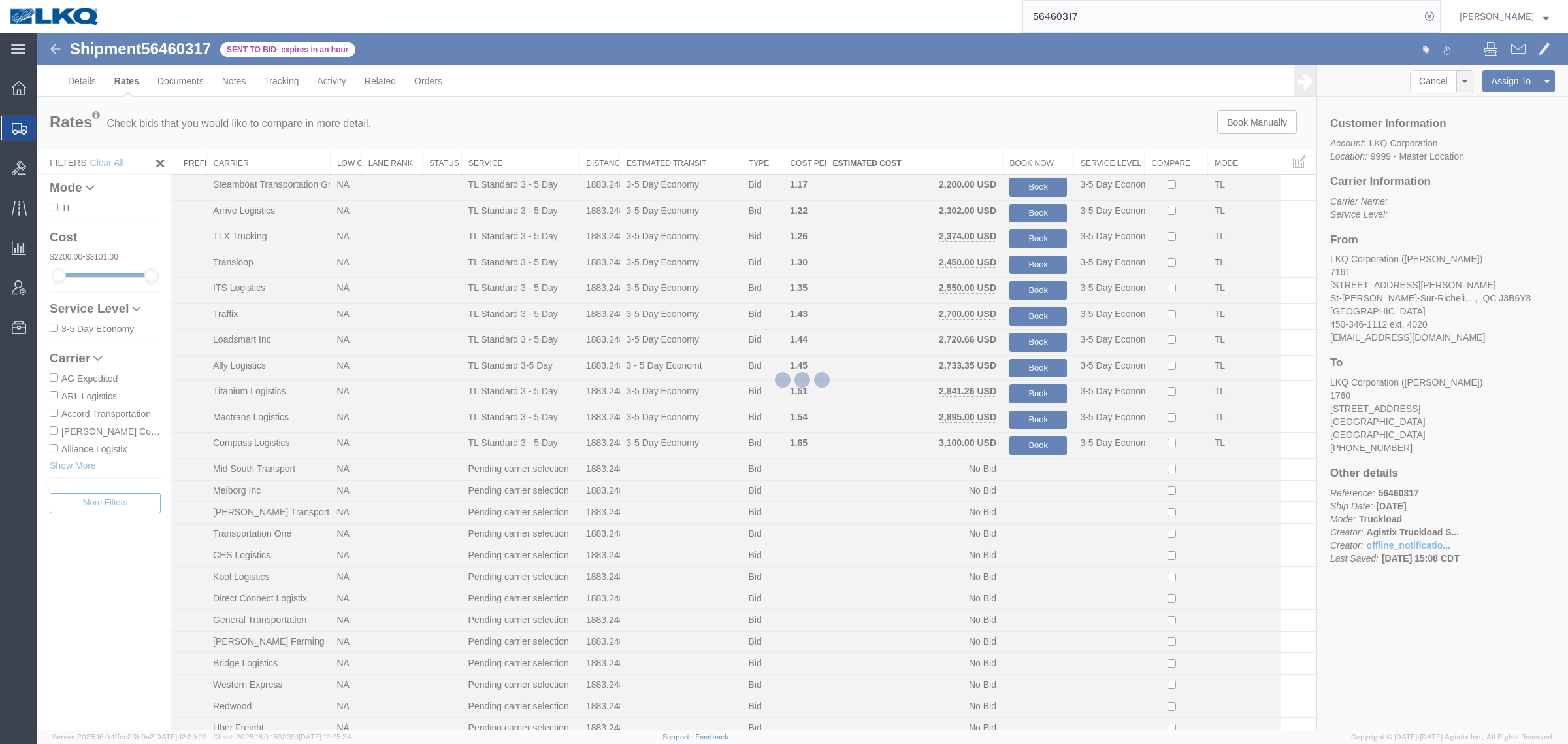
click at [1003, 149] on div at bounding box center [802, 381] width 1531 height 697
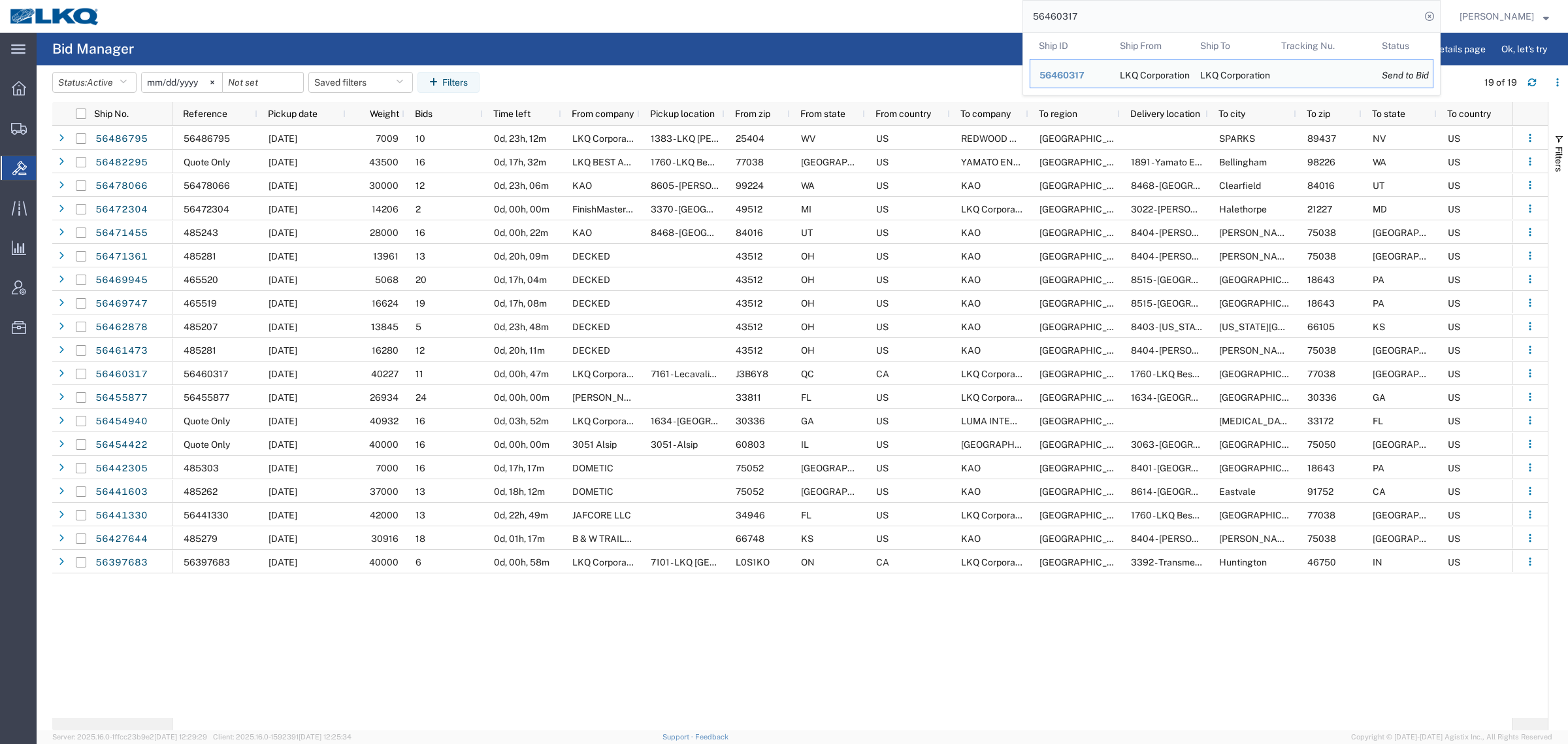
click at [1128, 15] on input "56460317" at bounding box center [1222, 16] width 397 height 31
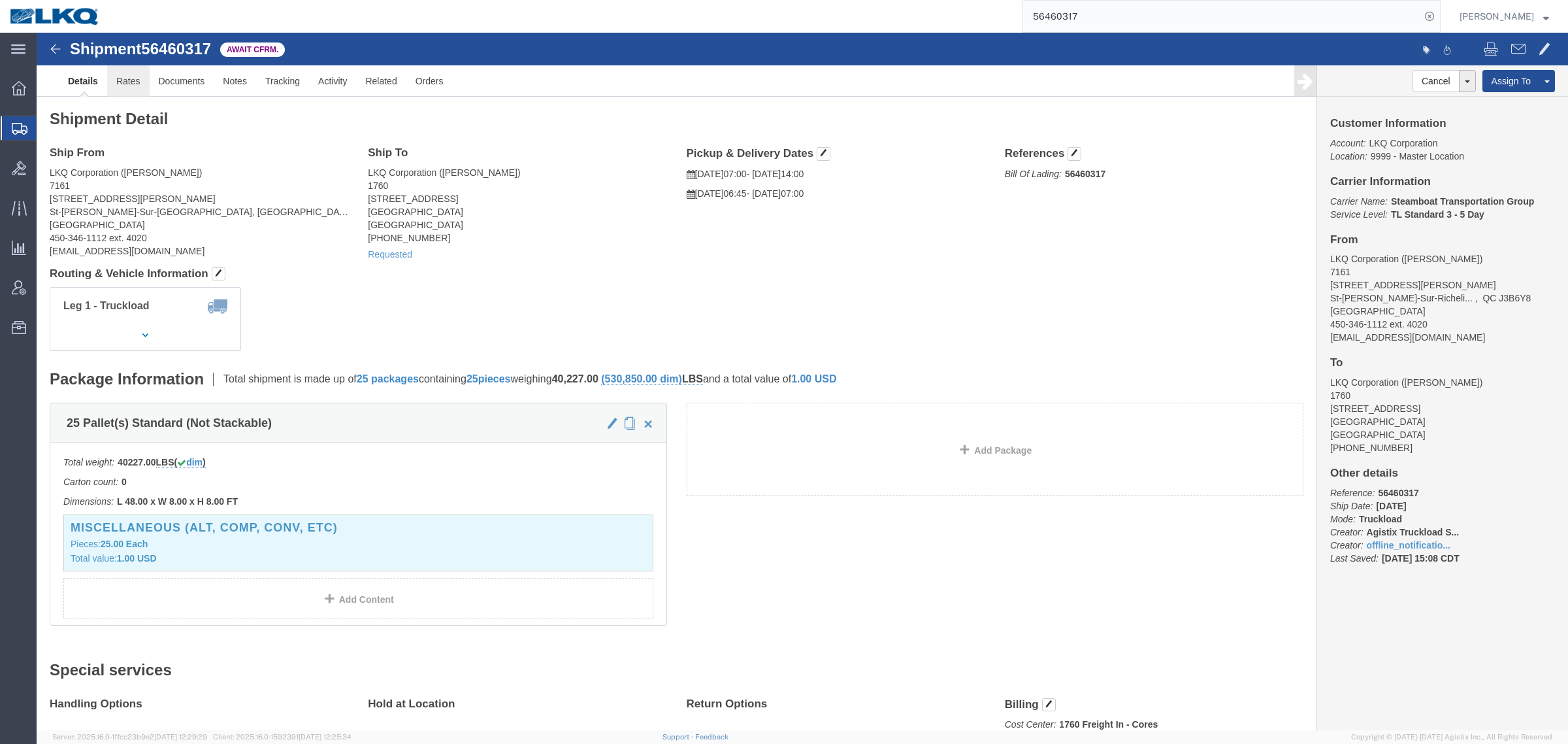
click link "Rates"
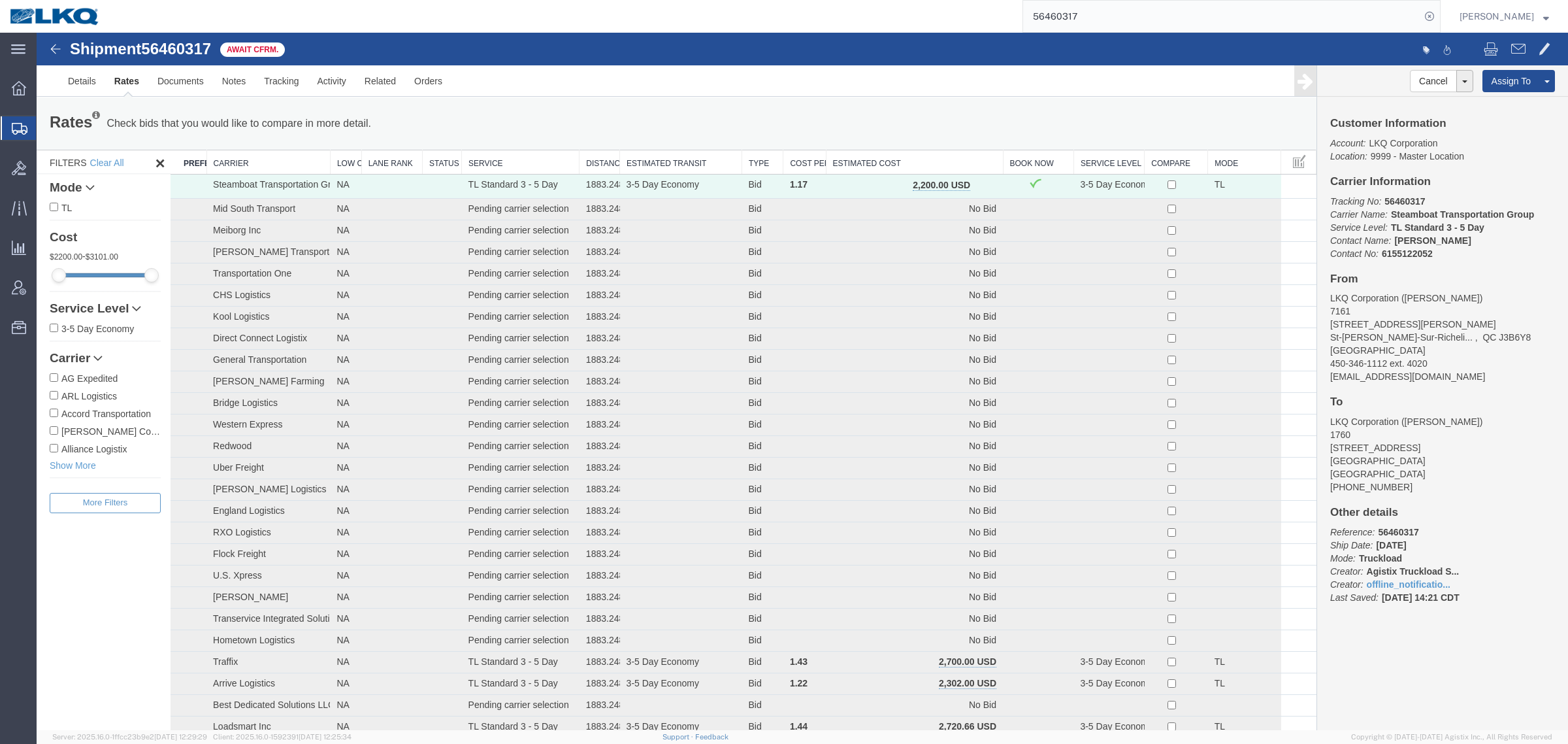
click at [927, 155] on th "Estimated Cost" at bounding box center [914, 163] width 177 height 24
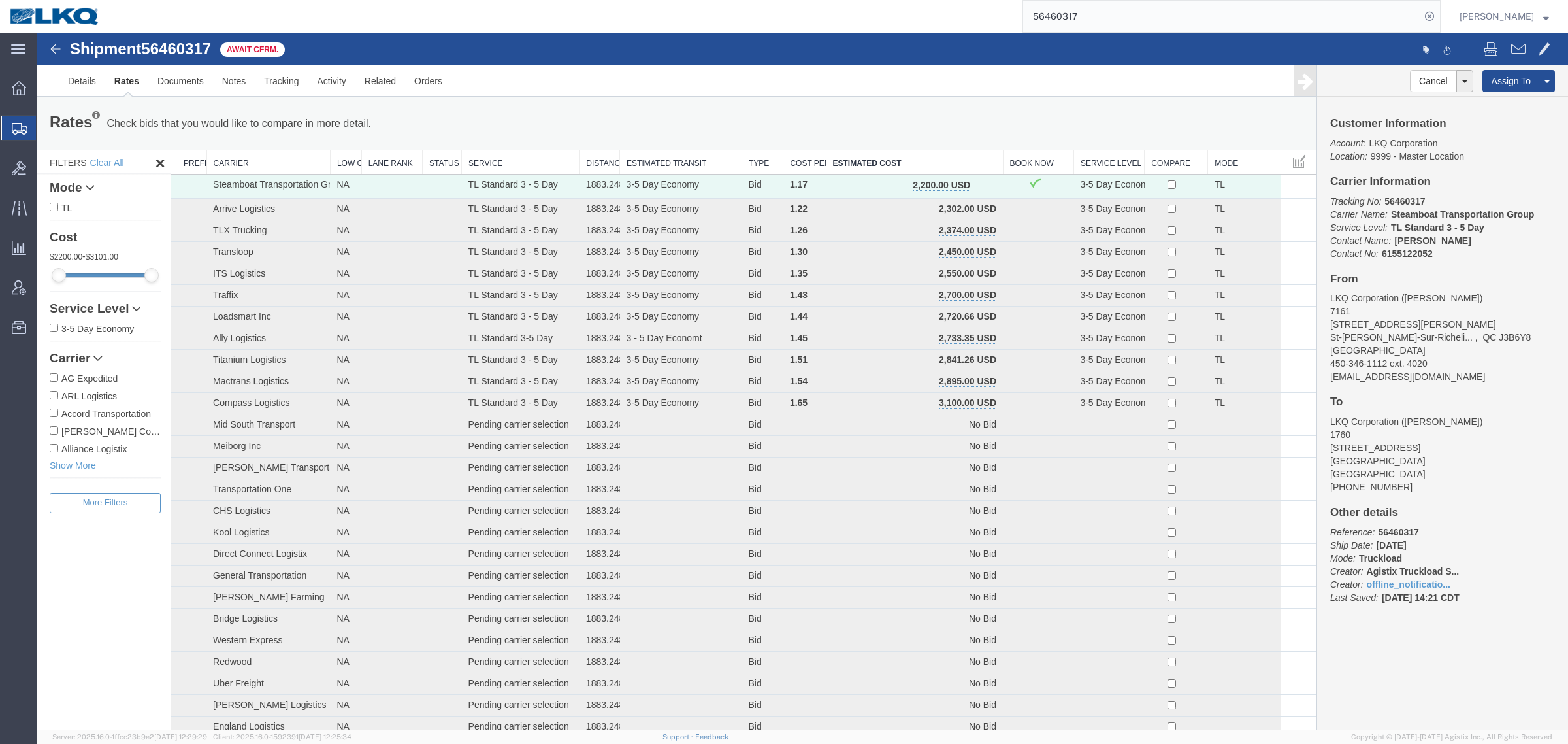
click at [975, 183] on button "button" at bounding box center [984, 186] width 18 height 17
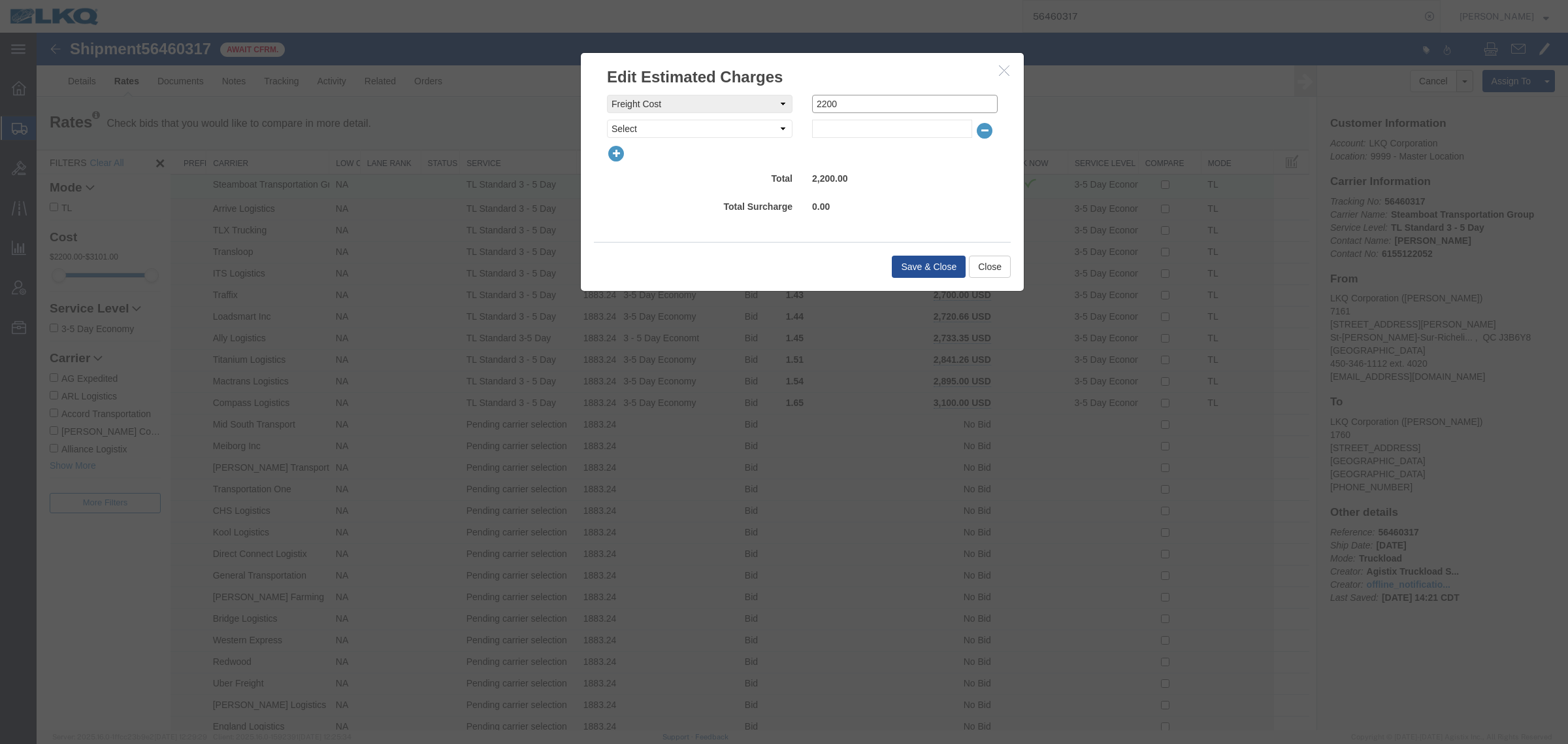
click at [880, 106] on input "2200" at bounding box center [905, 104] width 186 height 18
type input "2150"
click at [925, 260] on button "Save & Close" at bounding box center [929, 266] width 74 height 22
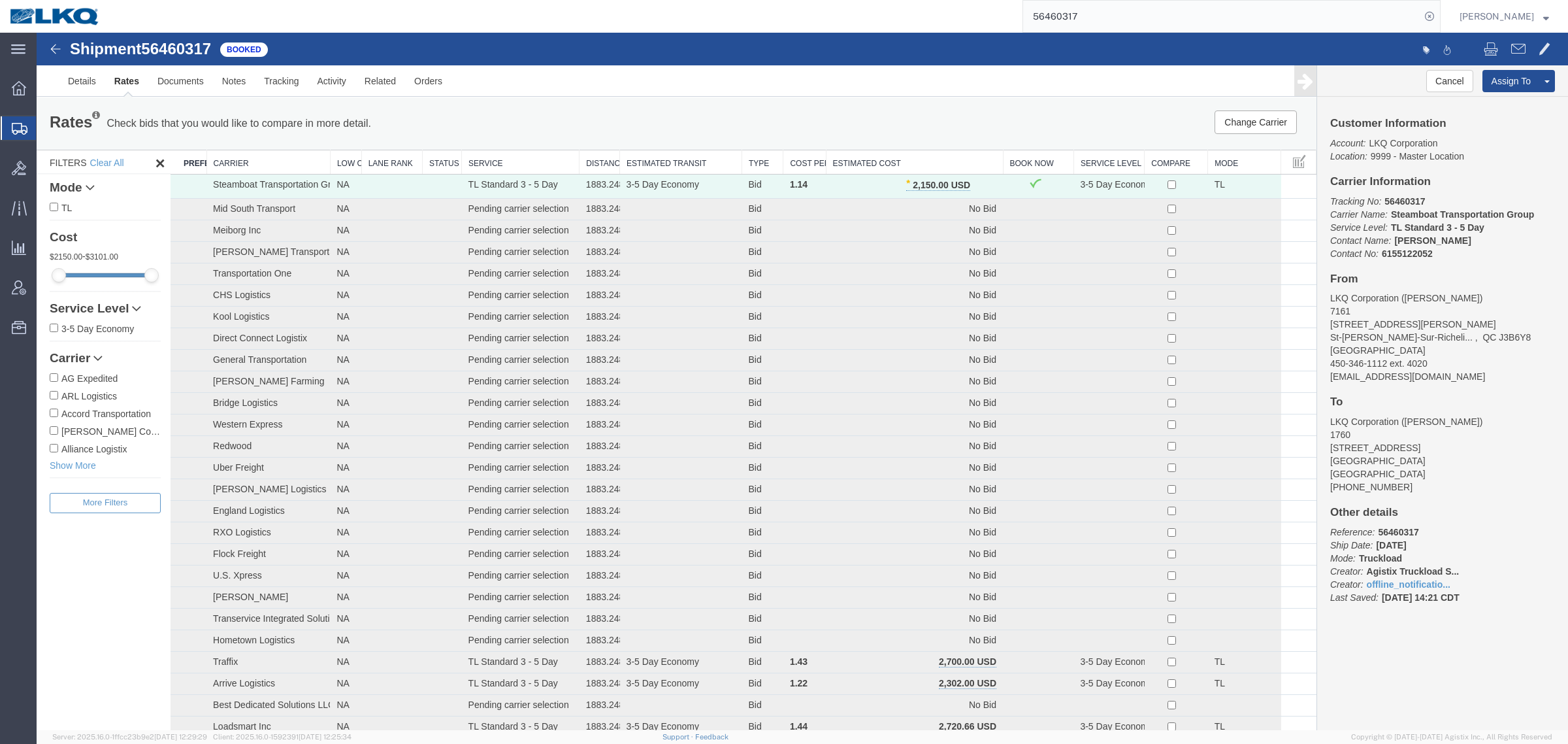
click at [784, 117] on div "Change Carrier Pause Continue" at bounding box center [1048, 122] width 530 height 24
drag, startPoint x: 704, startPoint y: 112, endPoint x: 697, endPoint y: 112, distance: 7.0
click at [703, 112] on div "Rates Check bids that you would like to compare in more detail. Compare Filter" at bounding box center [411, 123] width 743 height 26
click at [678, 105] on div "Rates Check bids that you would like to compare in more detail. Compare Filter …" at bounding box center [677, 123] width 1280 height 52
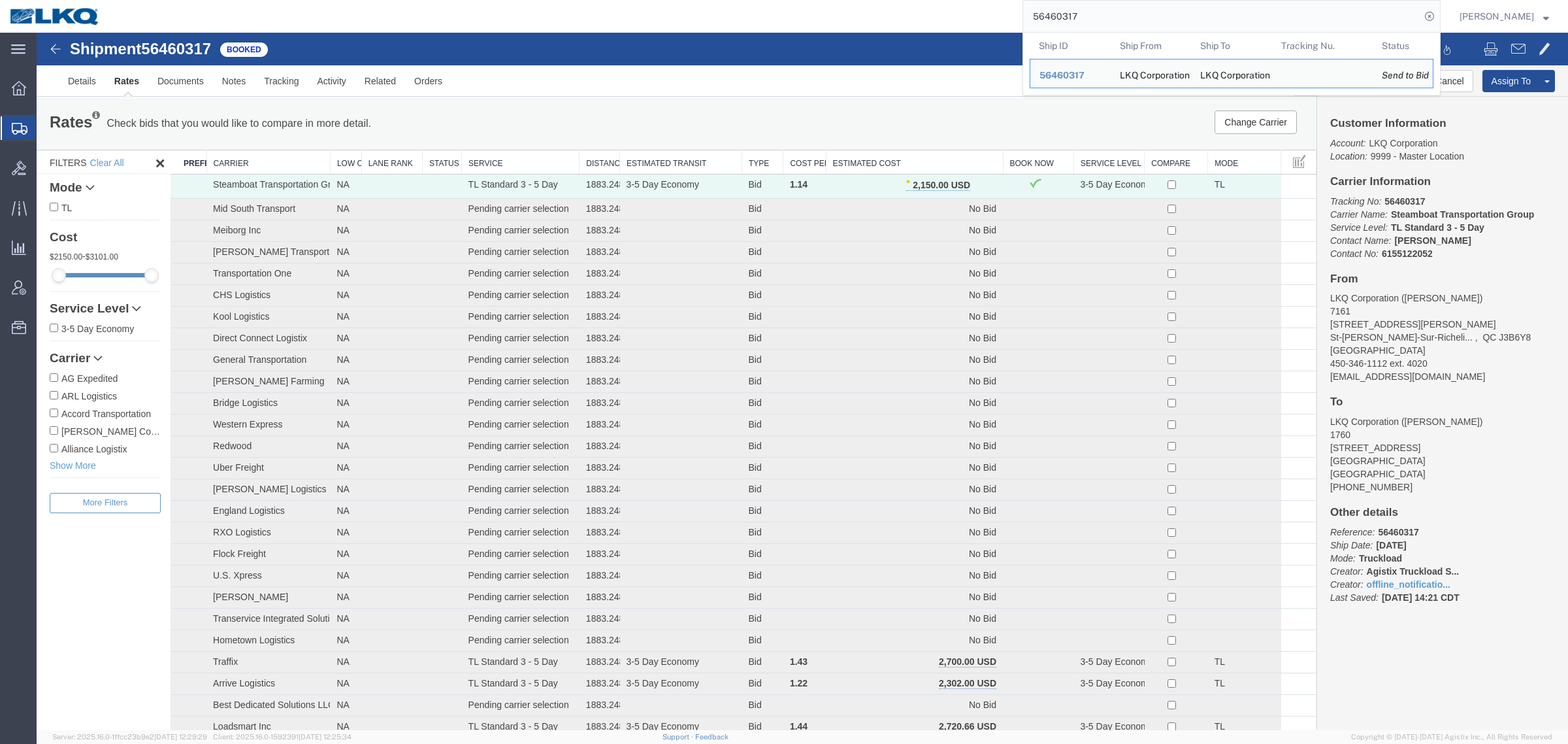
drag, startPoint x: 1129, startPoint y: 5, endPoint x: 880, endPoint y: 31, distance: 250.4
click at [887, 31] on div "56460317 Ship ID Ship From Ship To Tracking Nu. Status Ship ID 56460317 Ship Fr…" at bounding box center [775, 16] width 1331 height 33
paste input "87463"
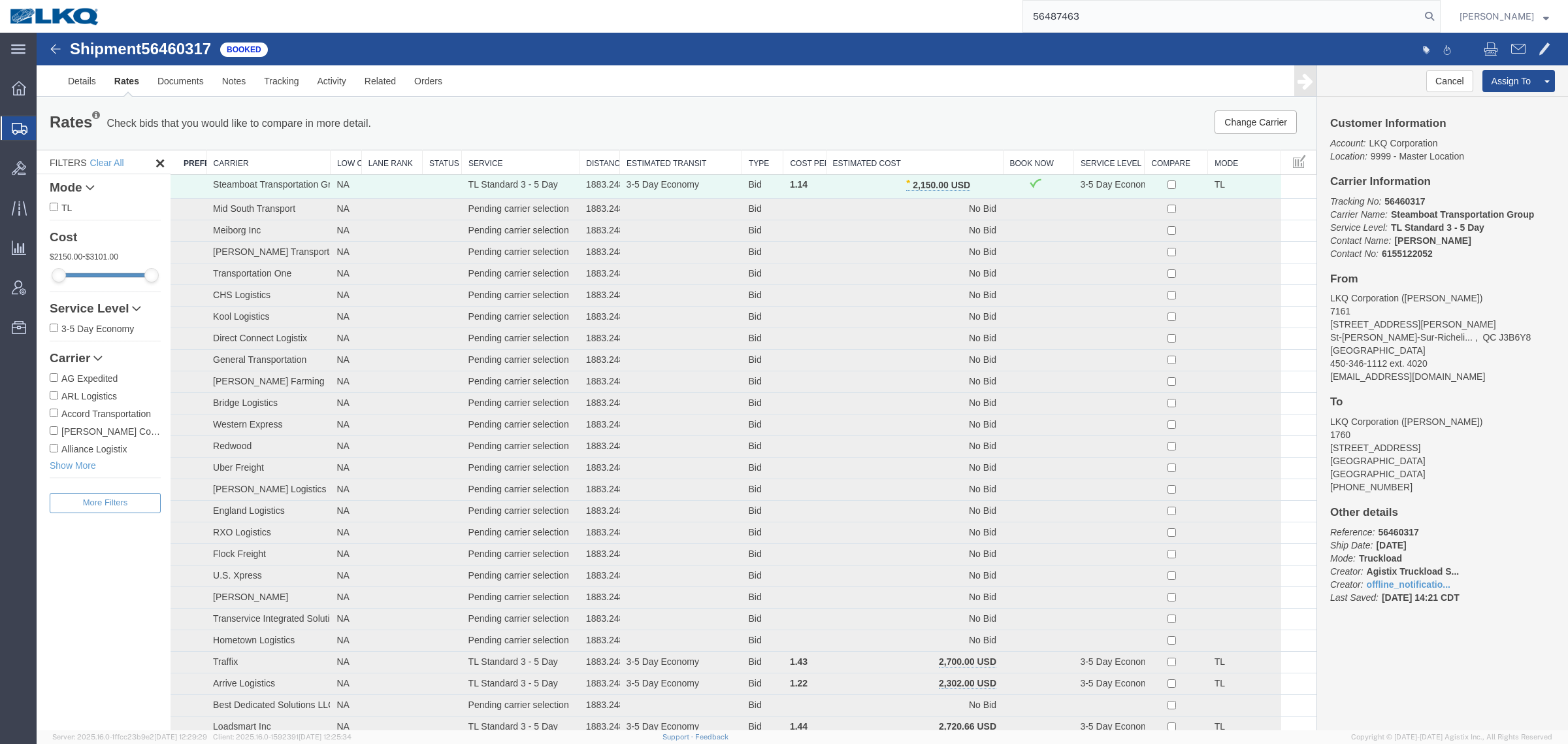
type input "56487463"
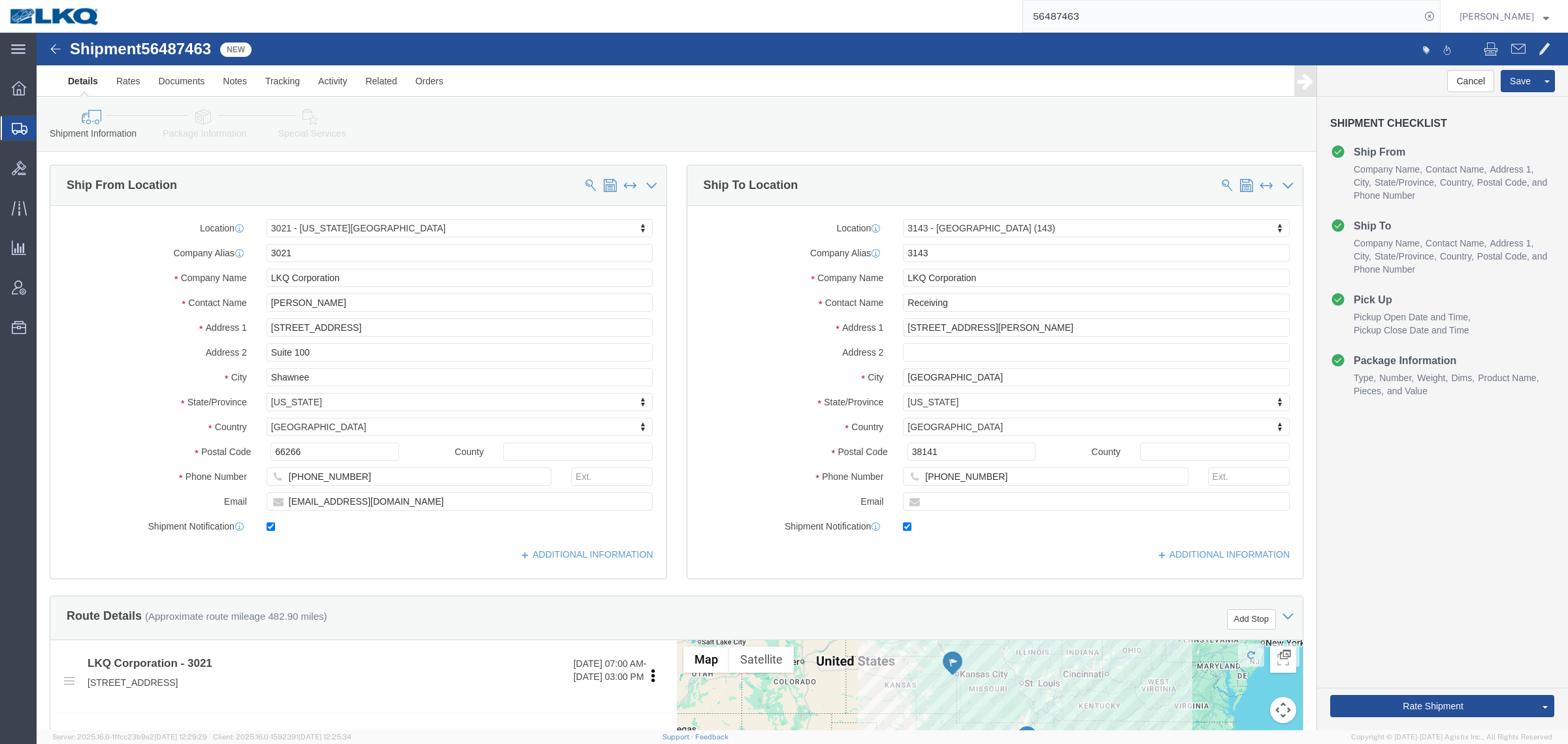
select select "27738"
select select "27872"
drag, startPoint x: 640, startPoint y: 93, endPoint x: 553, endPoint y: 87, distance: 87.2
click div "Shipment Information Package Information Special Services Loading Routing"
click link "Notes"
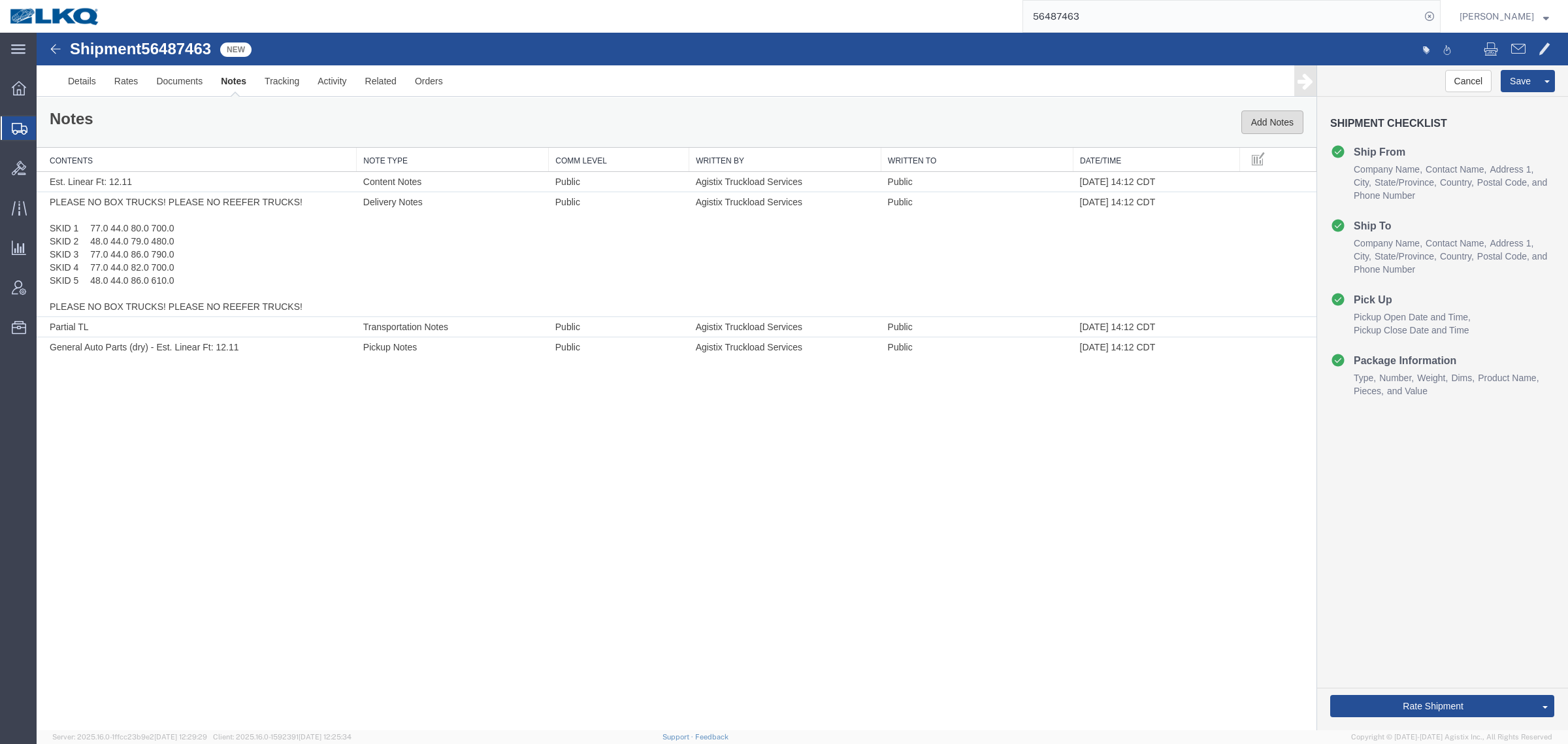
click at [1262, 122] on button "Add Notes" at bounding box center [1273, 122] width 62 height 24
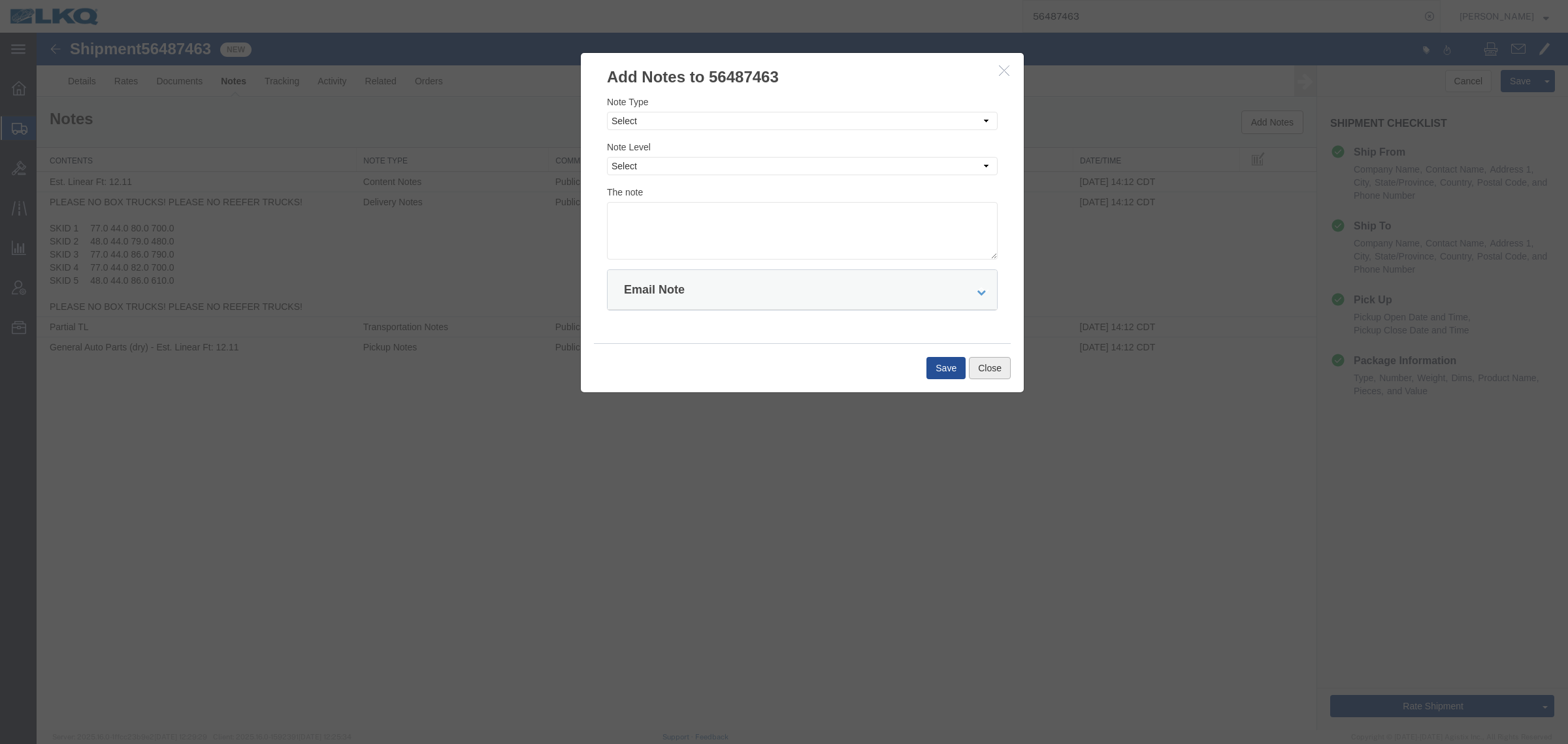
click at [982, 373] on button "Close" at bounding box center [990, 368] width 42 height 22
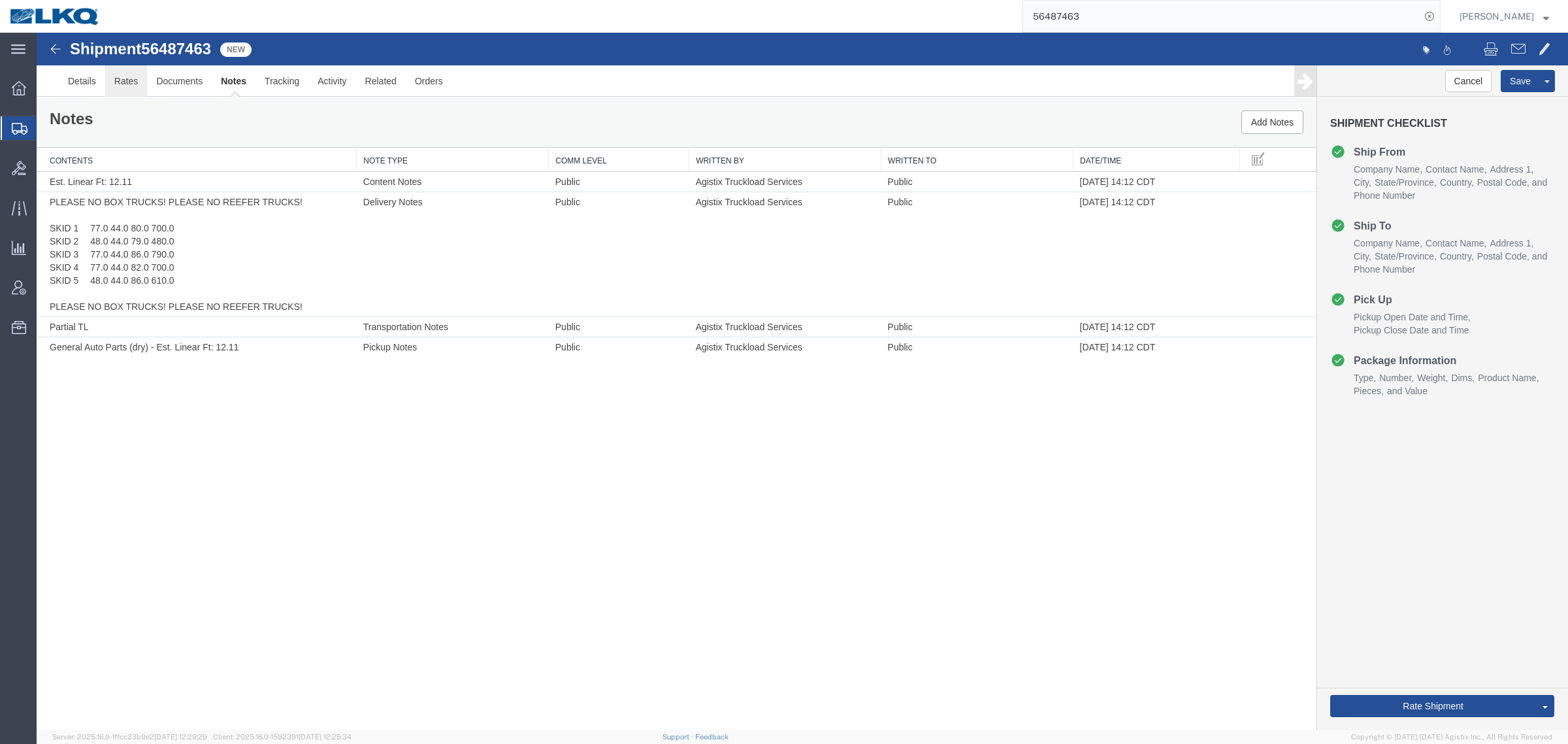
click at [131, 96] on link "Rates" at bounding box center [126, 81] width 43 height 31
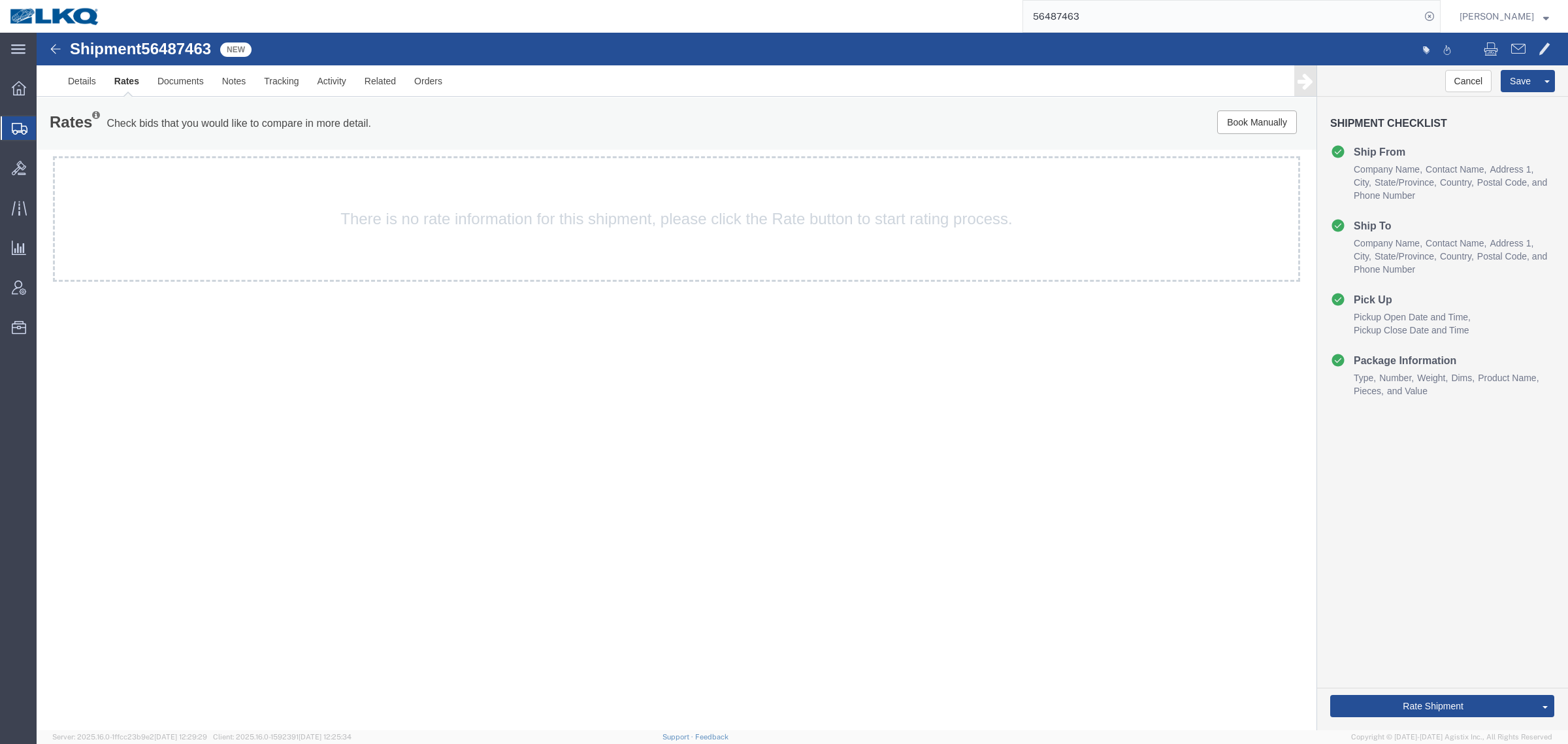
click at [438, 432] on div "Shipment 56487463 4 of 4 New Details Rates Documents Notes Tracking Activity Re…" at bounding box center [802, 381] width 1531 height 697
click at [438, 432] on div "Shipment 56487463 4 of 4 New Details Rates Documents Notes Tracking Activity Re…" at bounding box center [802, 381] width 1531 height 697
click at [72, 85] on link "Details" at bounding box center [82, 81] width 46 height 31
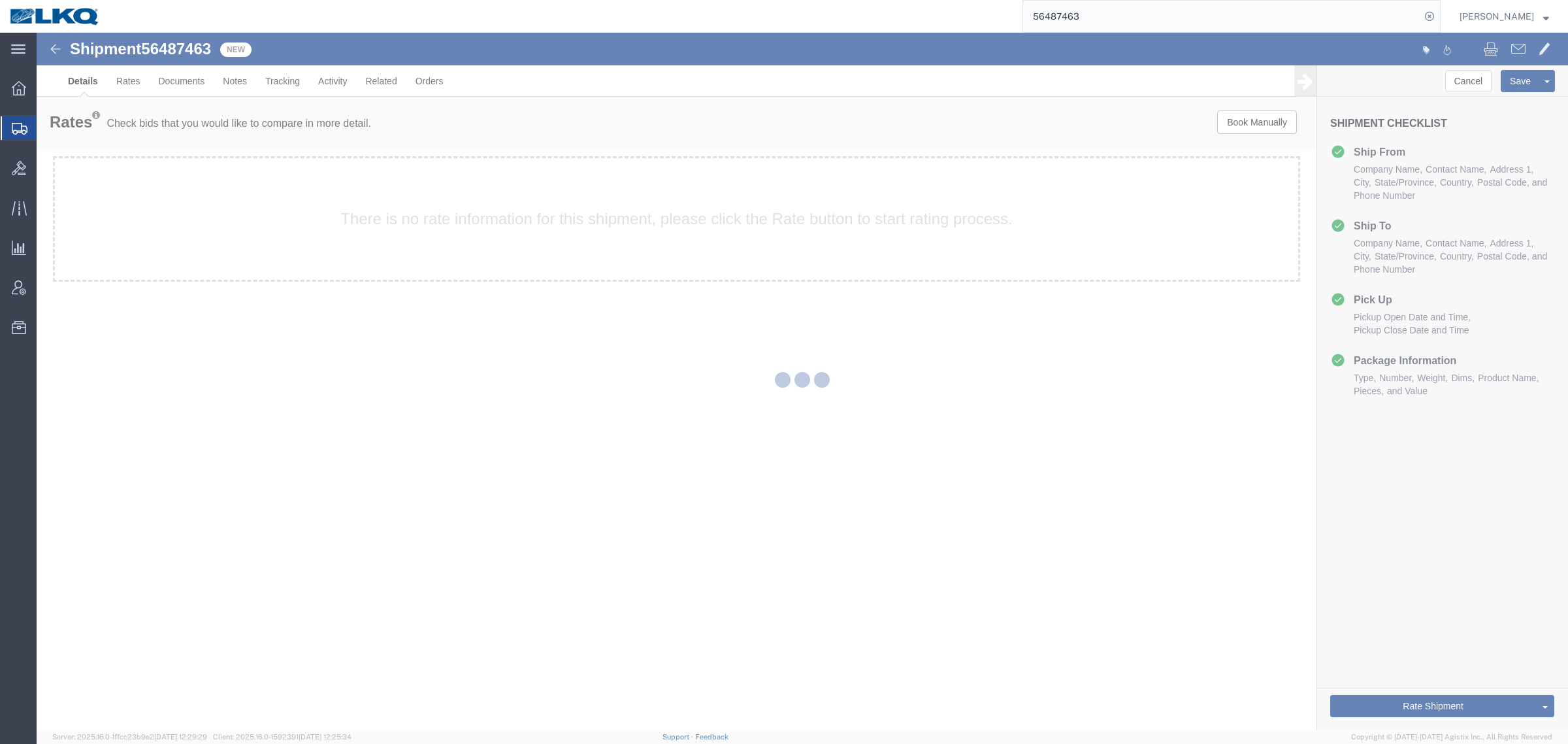
select select "27738"
select select "27872"
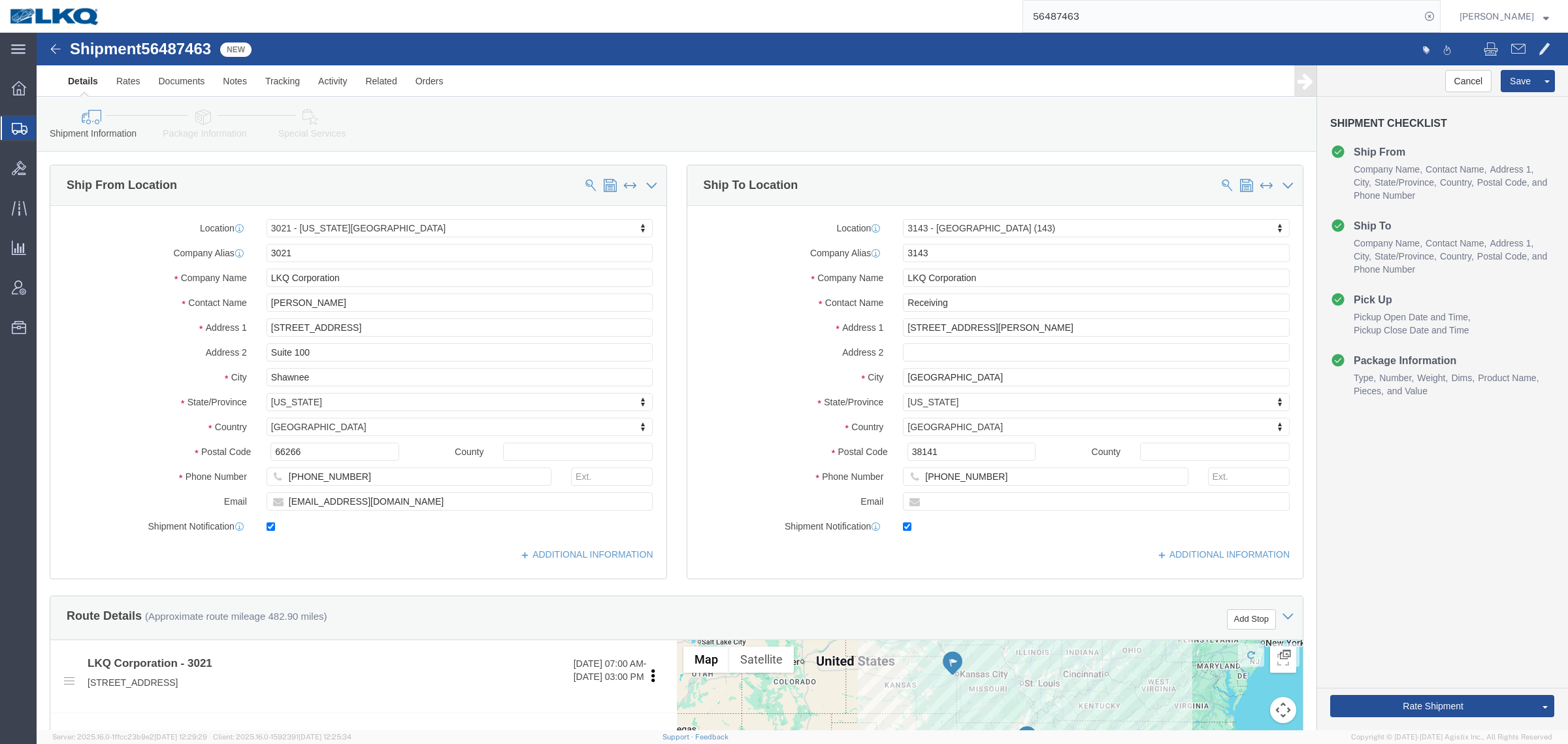
click div "Shipment Information Package Information Special Services Loading Routing"
click link "Rates"
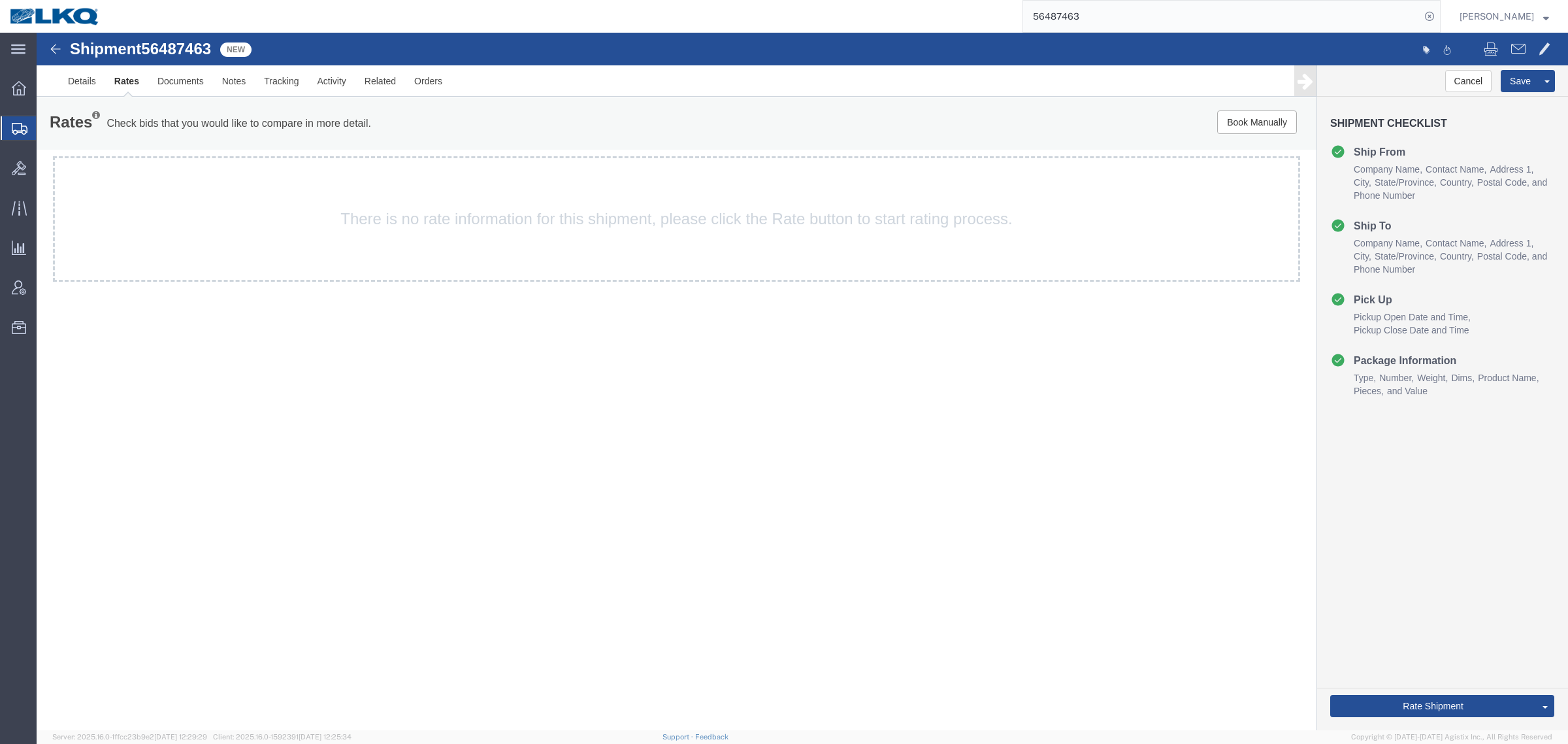
click at [1060, 508] on div "Shipment 56487463 4 of 4 New Details Rates Documents Notes Tracking Activity Re…" at bounding box center [802, 381] width 1531 height 697
click at [188, 56] on span "56487463" at bounding box center [175, 49] width 70 height 18
click at [217, 497] on div "Shipment 56487463 4 of 4 New Details Rates Documents Notes Tracking Activity Re…" at bounding box center [802, 381] width 1531 height 697
click at [503, 534] on div "Shipment 56487463 4 of 4 New Details Rates Documents Notes Tracking Activity Re…" at bounding box center [802, 381] width 1531 height 697
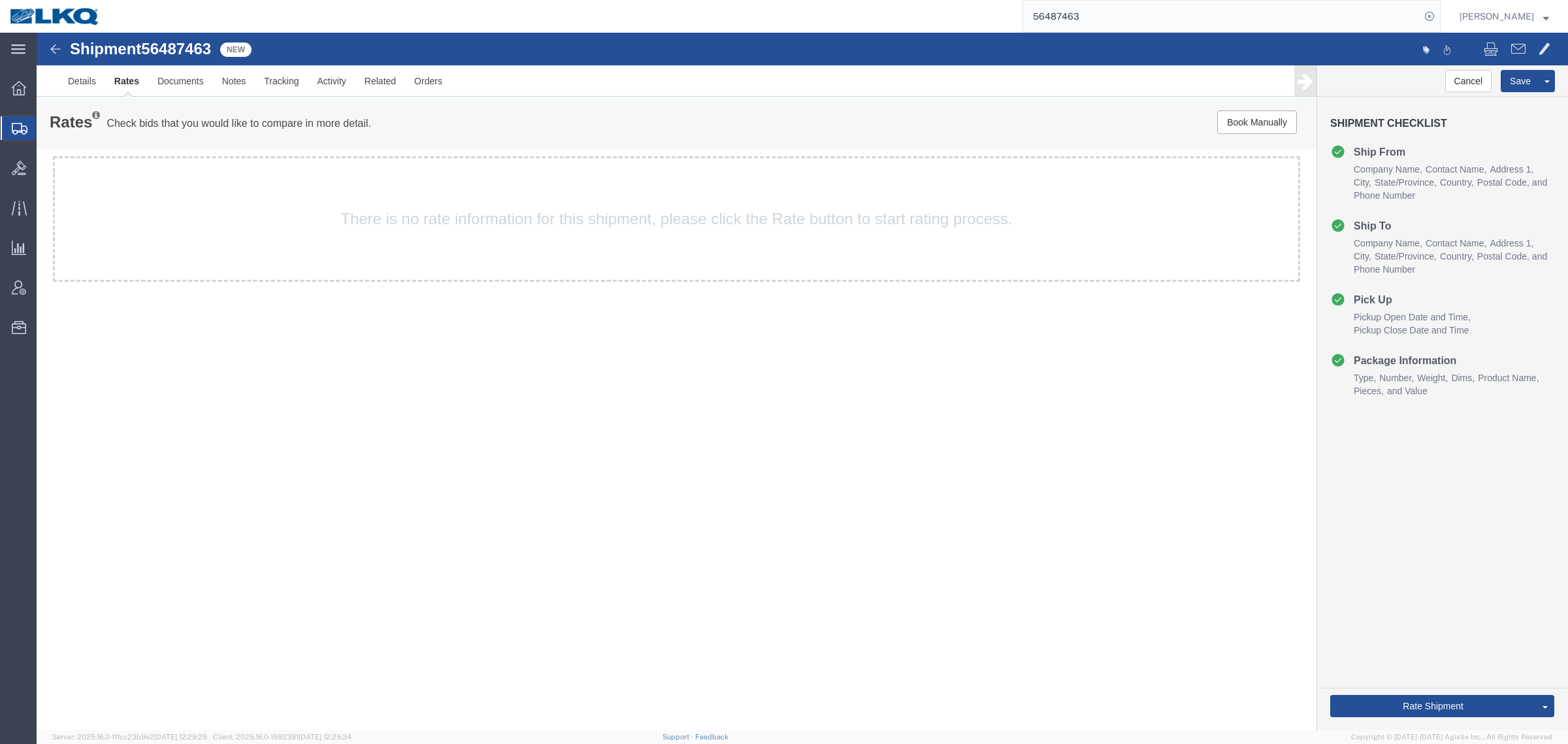
click at [703, 403] on div "Shipment 56487463 4 of 4 New Details Rates Documents Notes Tracking Activity Re…" at bounding box center [802, 381] width 1531 height 697
click at [532, 399] on div "Shipment 56487463 4 of 4 New Details Rates Documents Notes Tracking Activity Re…" at bounding box center [802, 381] width 1531 height 697
click at [668, 457] on div "Shipment 56487463 4 of 4 New Details Rates Documents Notes Tracking Activity Re…" at bounding box center [802, 381] width 1531 height 697
click at [347, 426] on div "Shipment 56487463 4 of 4 New Details Rates Documents Notes Tracking Activity Re…" at bounding box center [802, 381] width 1531 height 697
click at [172, 52] on span "56487463" at bounding box center [175, 49] width 70 height 18
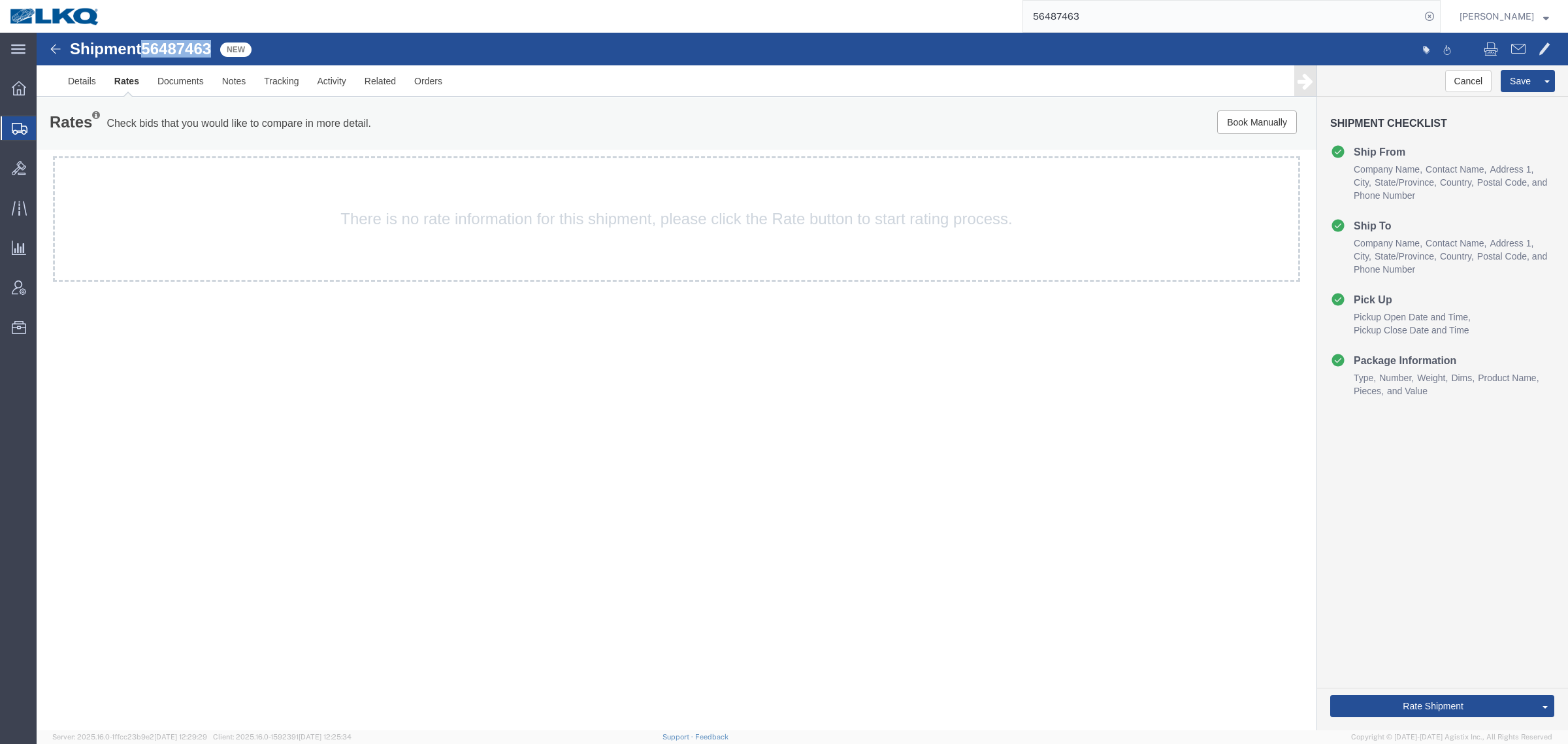
click at [172, 52] on span "56487463" at bounding box center [175, 49] width 70 height 18
copy span "56487463"
click at [77, 77] on link "Details" at bounding box center [82, 81] width 46 height 31
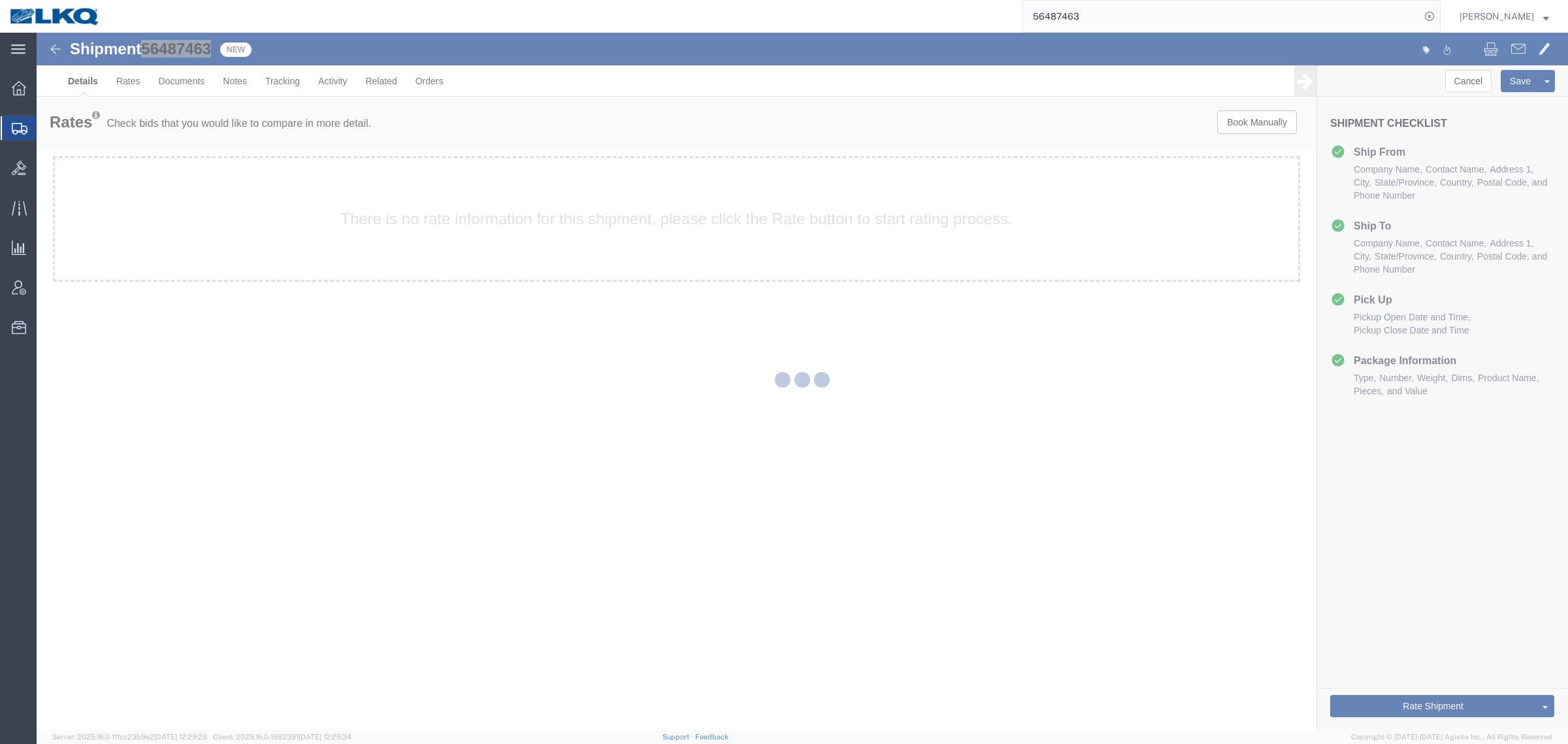
select select "27738"
select select "27872"
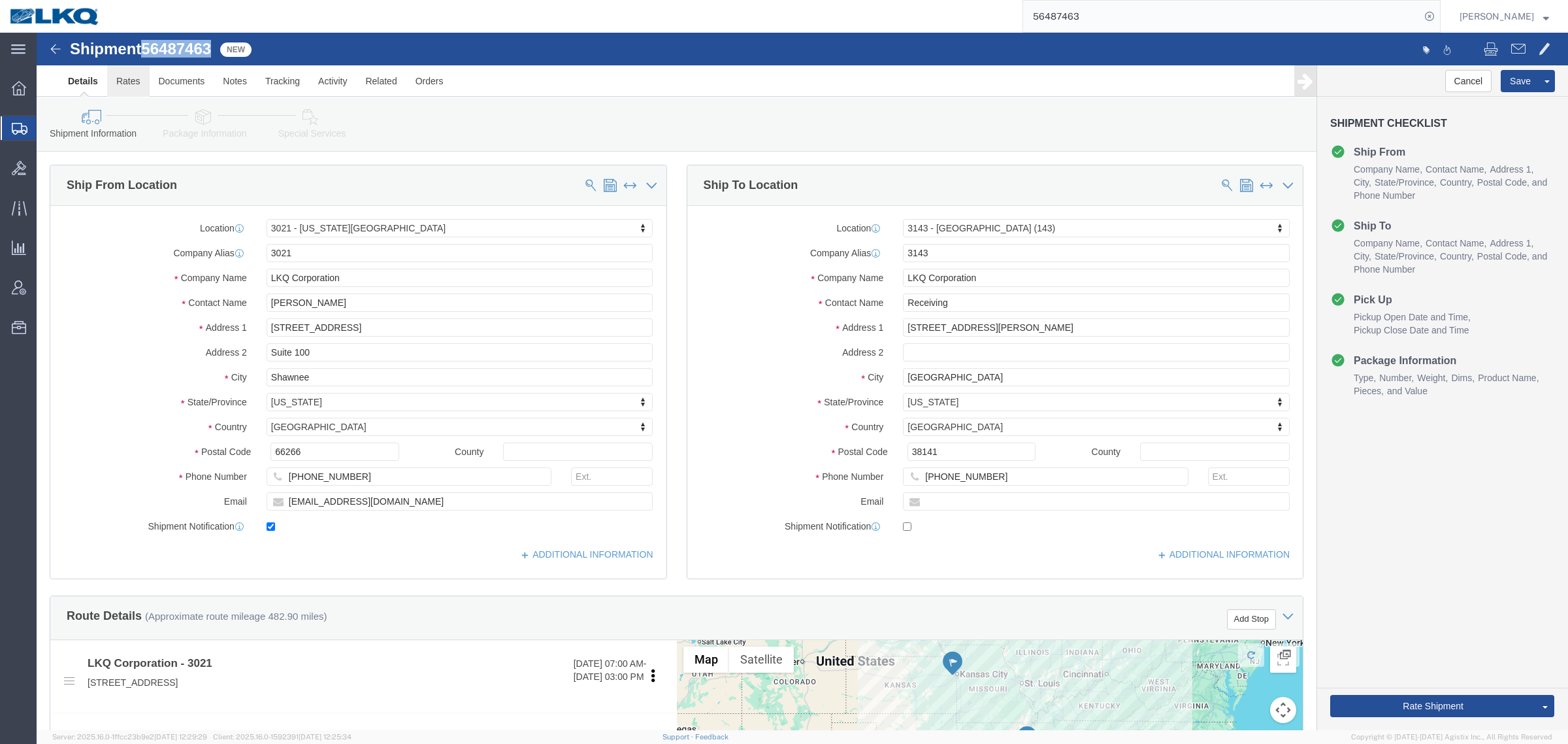
click link "Rates"
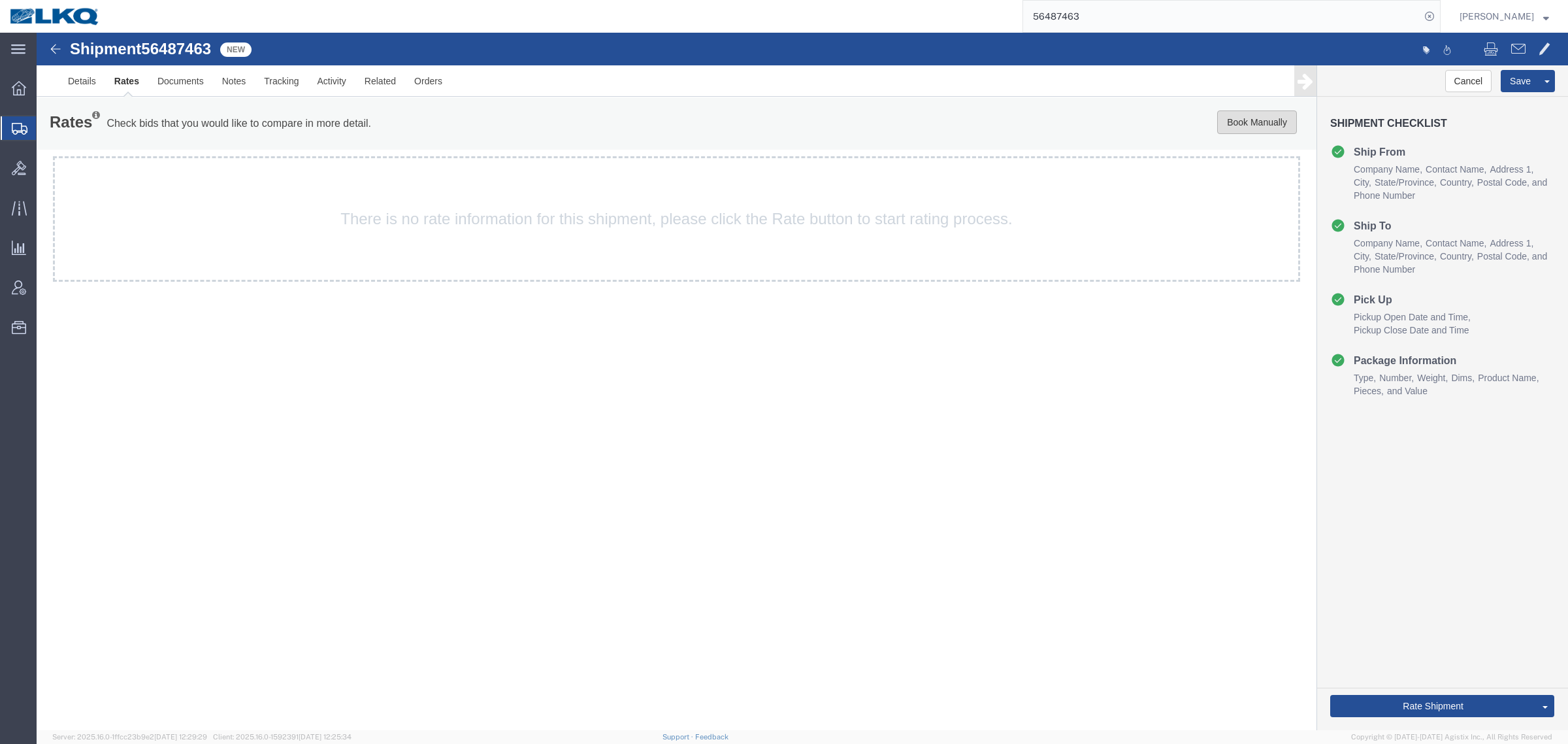
click at [1256, 125] on button "Book Manually" at bounding box center [1257, 122] width 80 height 24
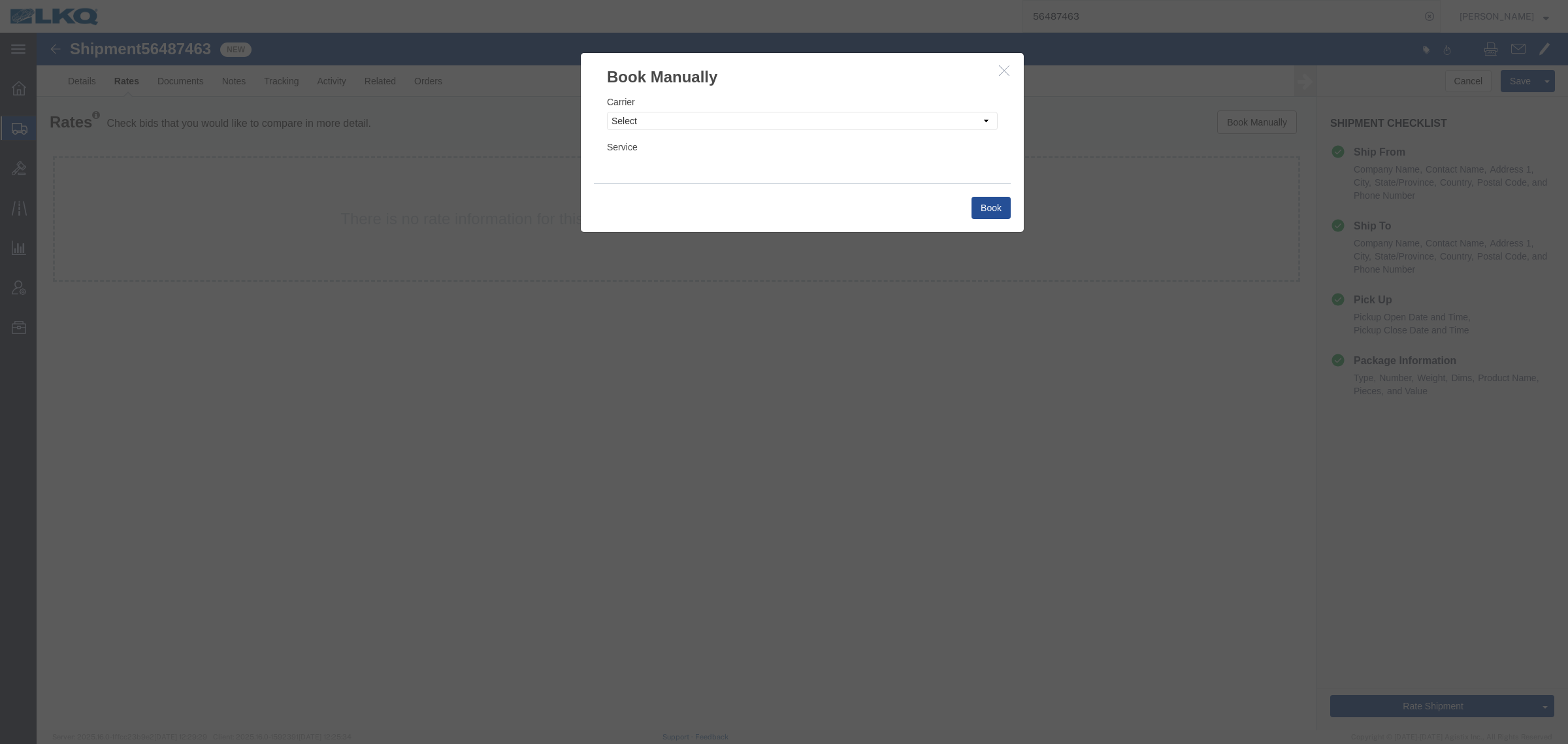
drag, startPoint x: 832, startPoint y: 108, endPoint x: 826, endPoint y: 112, distance: 7.2
click at [830, 110] on div "Carrier Select Add New Carrier (and default service) AG Expedited ARL Logistics…" at bounding box center [802, 112] width 391 height 35
click at [819, 117] on select "Select Add New Carrier (and default service) AG Expedited ARL Logistics Accord …" at bounding box center [802, 121] width 391 height 18
select select "4622"
click at [607, 112] on select "Select Add New Carrier (and default service) AG Expedited ARL Logistics Accord …" at bounding box center [802, 121] width 391 height 18
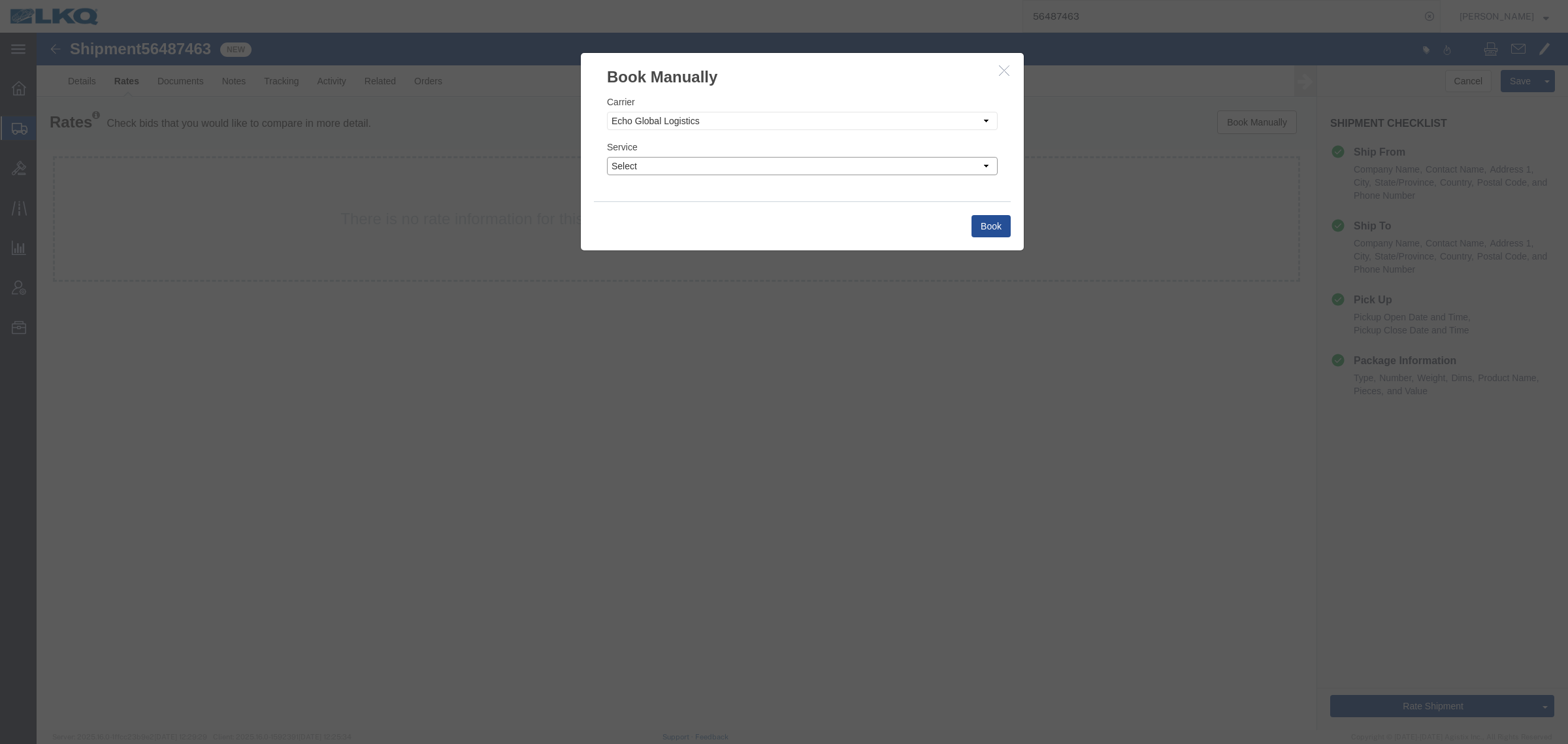
click at [763, 168] on select "Select Guaranteed Next Day LTL Standard 3-5 Day Rail TL Standard 3 - 5 Day" at bounding box center [802, 165] width 391 height 18
select select "13989"
click at [607, 157] on select "Select Guaranteed Next Day LTL Standard 3-5 Day Rail TL Standard 3 - 5 Day" at bounding box center [802, 165] width 391 height 18
click at [985, 219] on button "Book" at bounding box center [991, 226] width 39 height 22
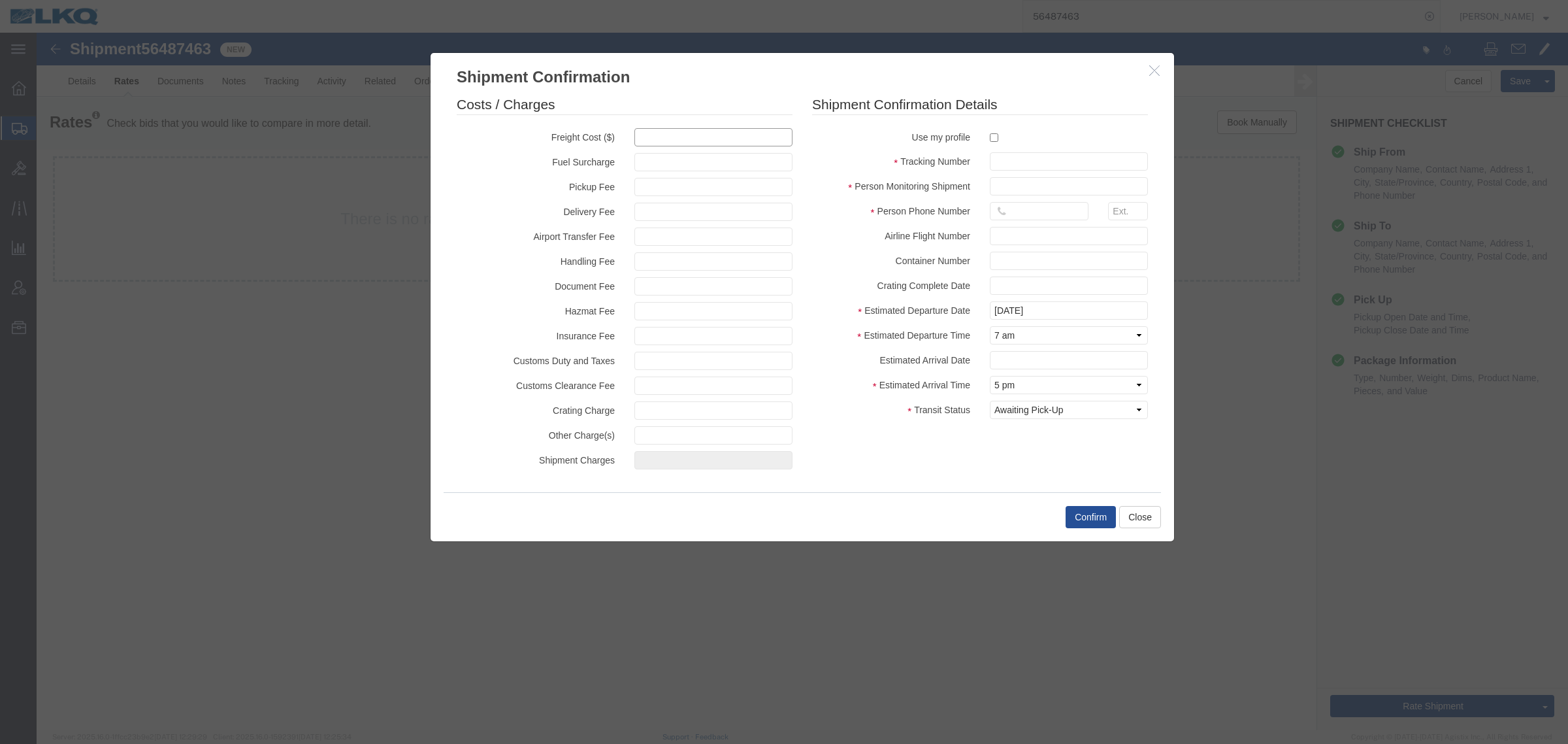
click at [641, 132] on input "text" at bounding box center [713, 137] width 158 height 18
type input "1100"
type input "1,100.00"
click at [1045, 152] on fieldset "Shipment Confirmation Details Use my profile Tracking Number Person Monitoring …" at bounding box center [980, 260] width 336 height 331
click at [1042, 171] on fieldset "Shipment Confirmation Details Use my profile Tracking Number Person Monitoring …" at bounding box center [980, 260] width 336 height 331
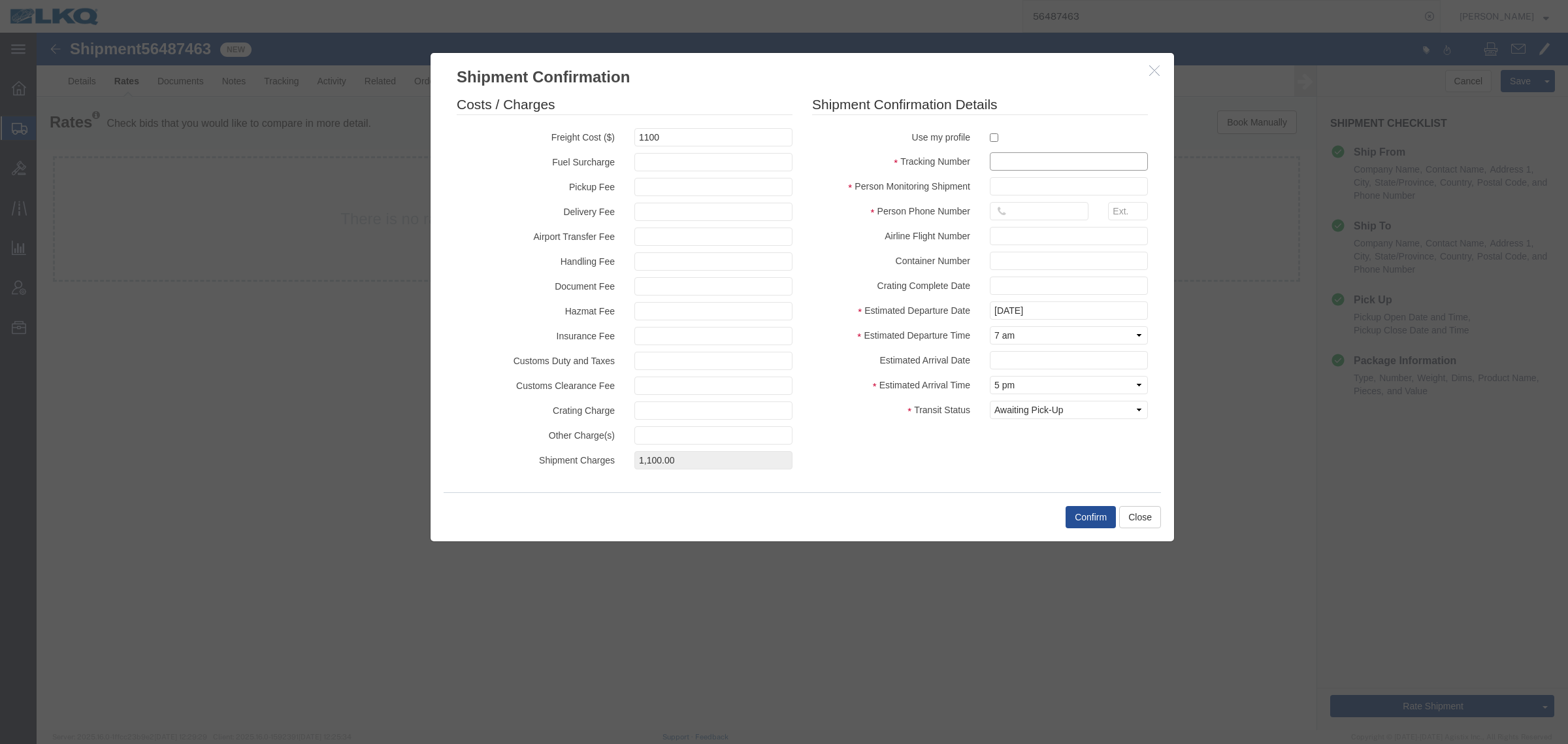
click at [1047, 167] on input "text" at bounding box center [1068, 161] width 158 height 18
paste input "56487463"
type input "56487463"
click at [1059, 197] on fieldset "Shipment Confirmation Details Use my profile Tracking Number 56487463 Person Mo…" at bounding box center [980, 260] width 336 height 331
click at [1065, 183] on input "text" at bounding box center [1068, 186] width 158 height 18
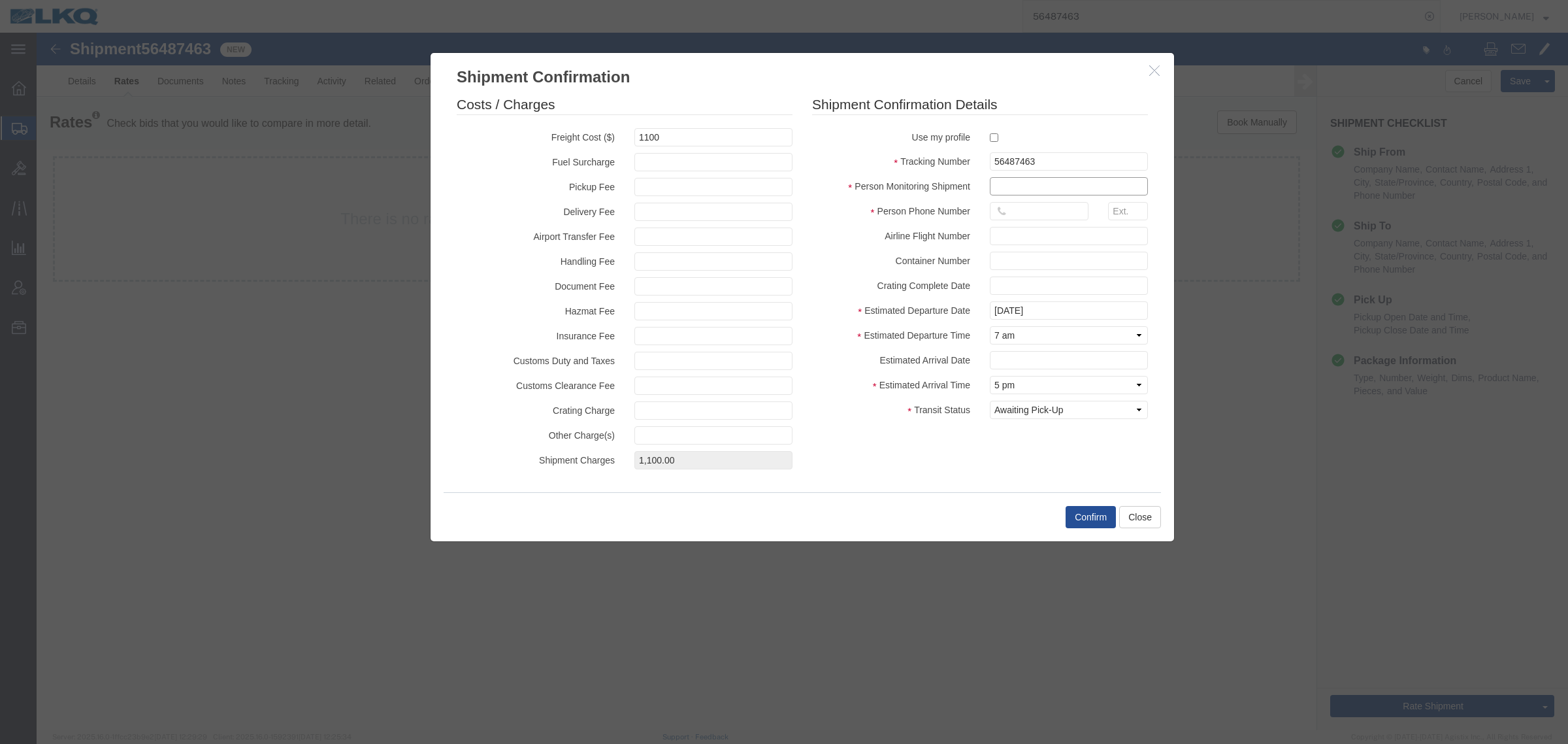
type input "[PERSON_NAME]"
click at [1059, 216] on input "16159309356" at bounding box center [1039, 211] width 99 height 18
click at [1059, 215] on input "16159309356" at bounding box center [1039, 211] width 99 height 18
type input "6150000000"
click at [1101, 518] on button "Confirm" at bounding box center [1090, 517] width 50 height 22
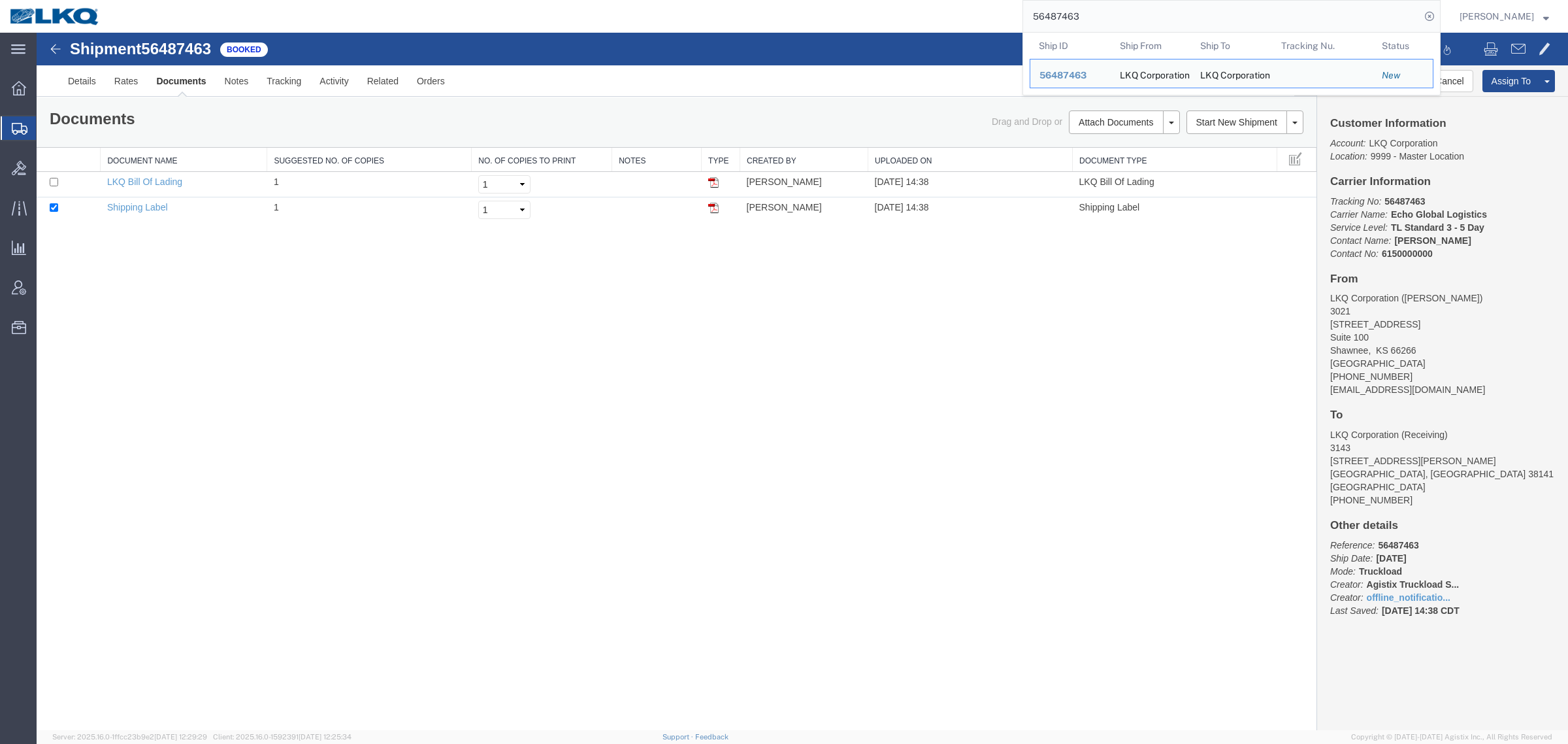
drag, startPoint x: 1116, startPoint y: 18, endPoint x: 887, endPoint y: 14, distance: 229.0
click at [891, 14] on div "56487463 Ship ID Ship From Ship To Tracking Nu. Status Ship ID 56487463 Ship Fr…" at bounding box center [775, 16] width 1331 height 33
paste input "6795"
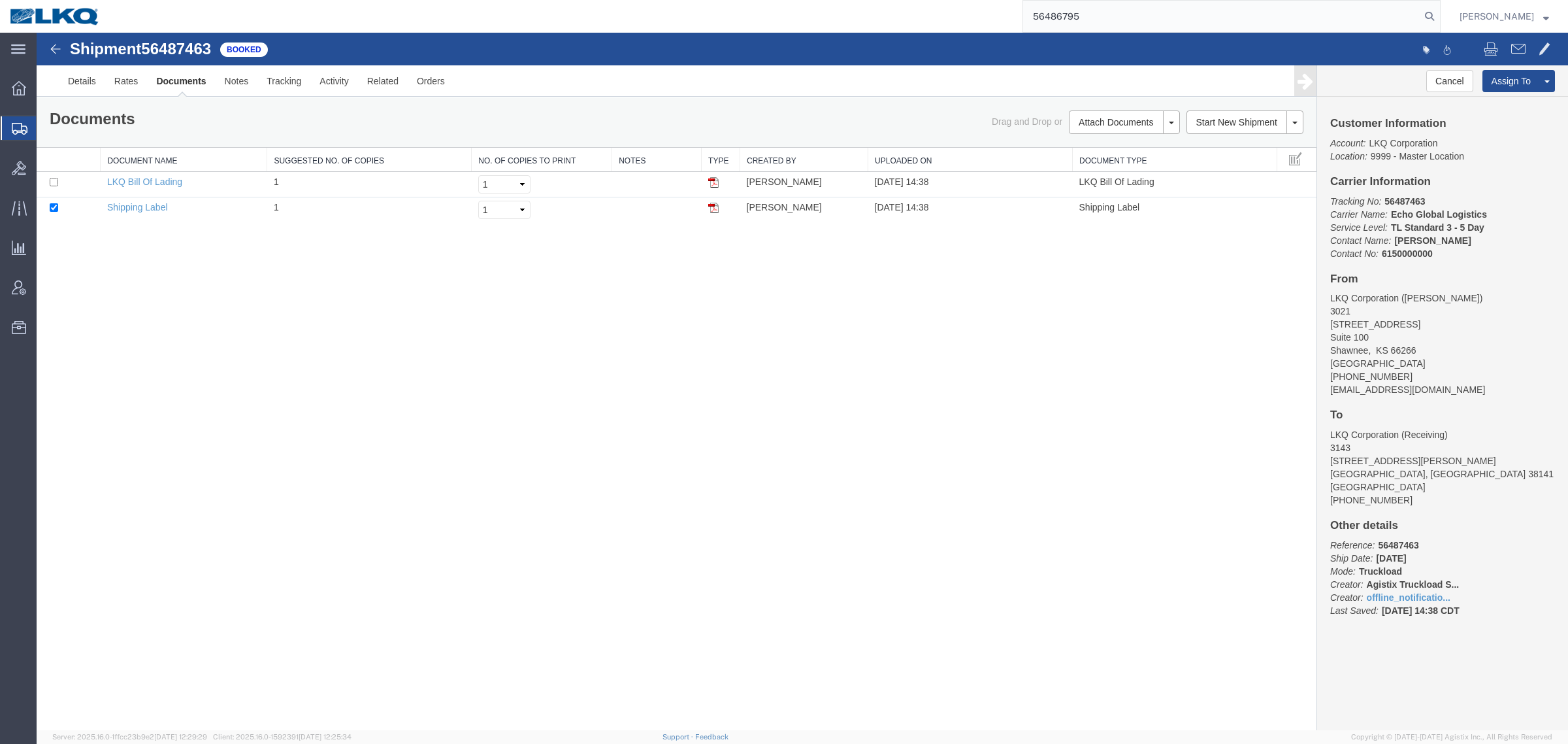
type input "56486795"
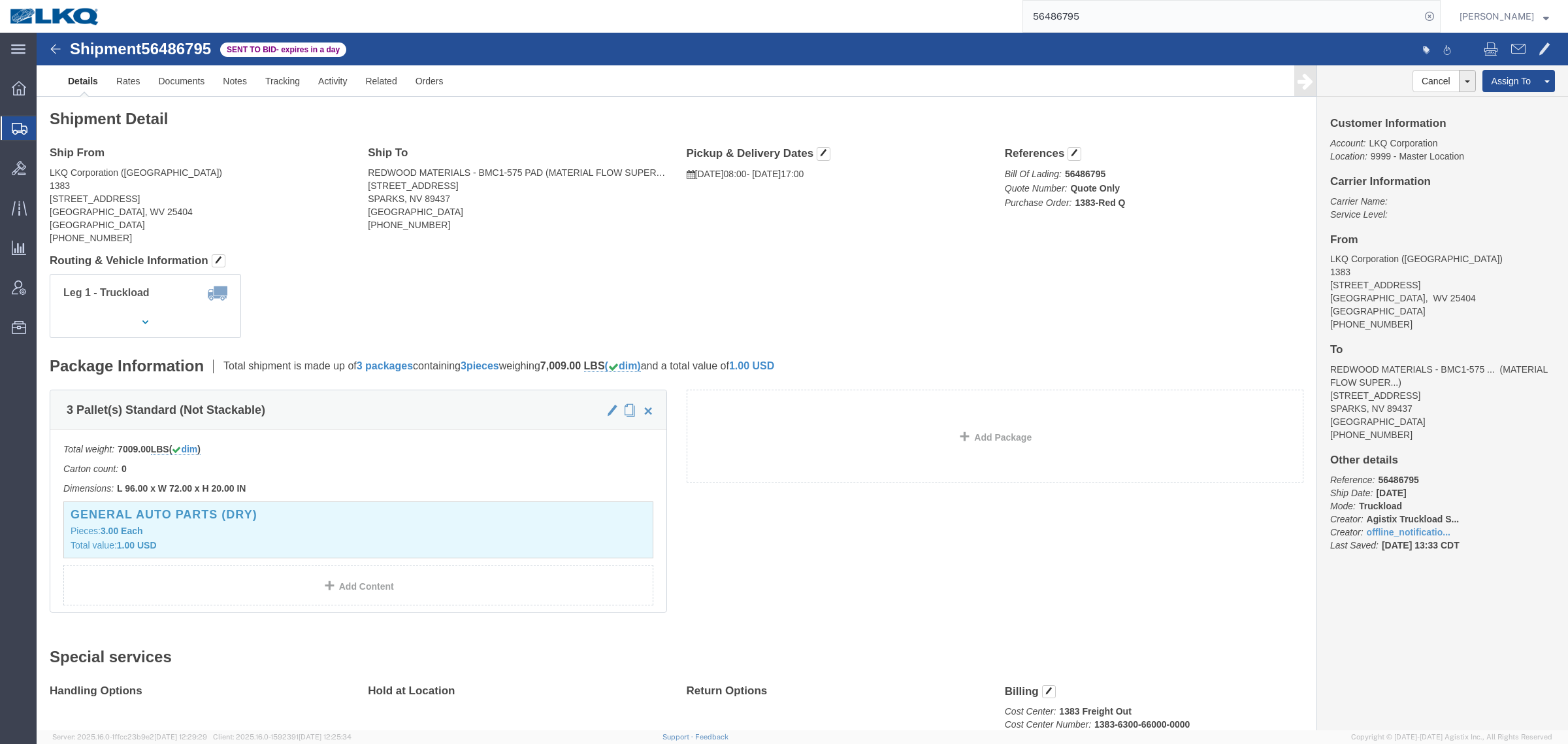
click h4 "Routing & Vehicle Information"
click div "Leg 1 - Truckload Vehicle 1: Standard Dry Van (53 Feet) Number of trucks: 1"
click h4 "Routing & Vehicle Information"
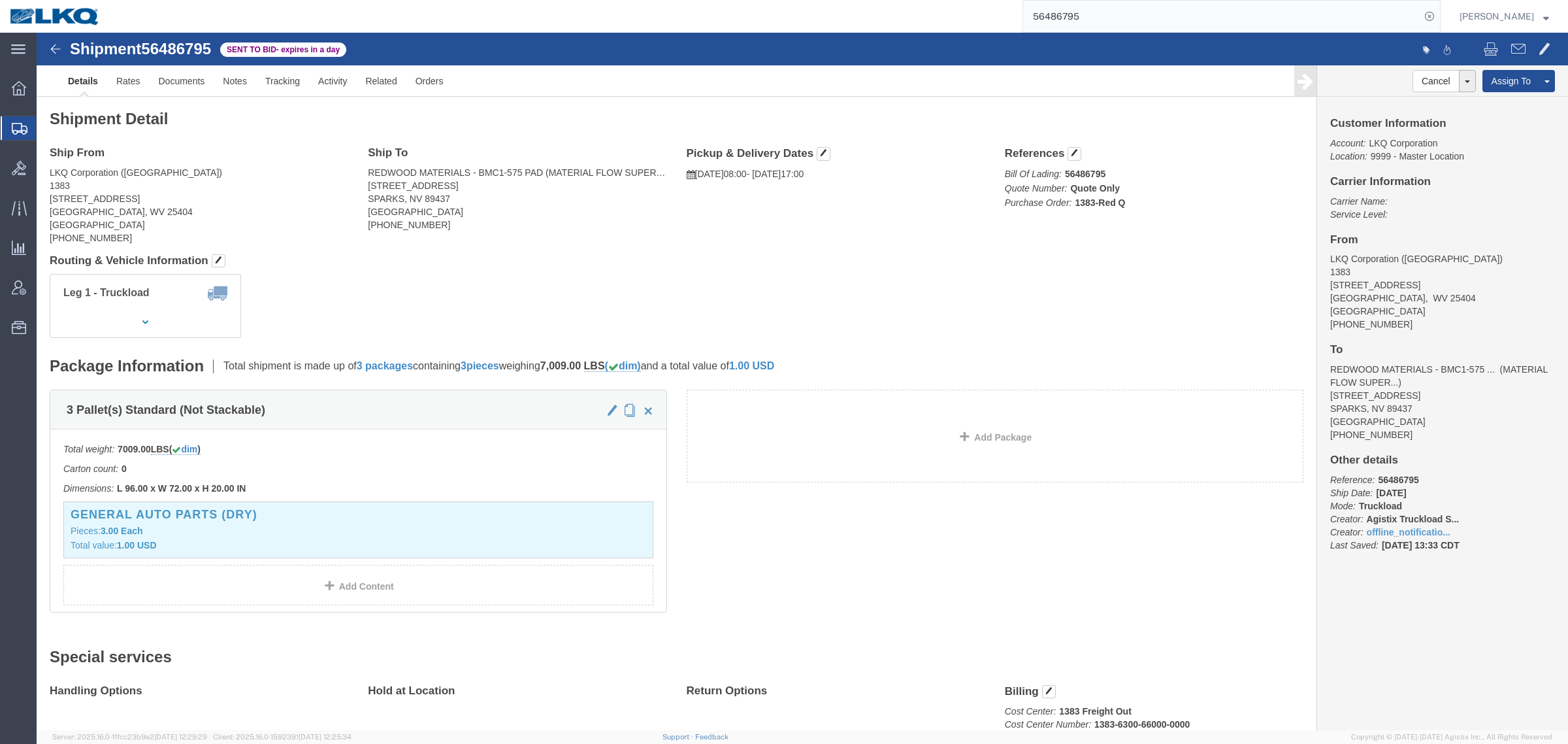
click div "Shipment Detail Ship From LKQ Corporation (Chad) 1383 4590 Williamsport Pike Ma…"
drag, startPoint x: 893, startPoint y: 237, endPoint x: 784, endPoint y: 234, distance: 109.0
click div "Shipment Detail Ship From LKQ Corporation (Chad) 1383 4590 Williamsport Pike Ma…"
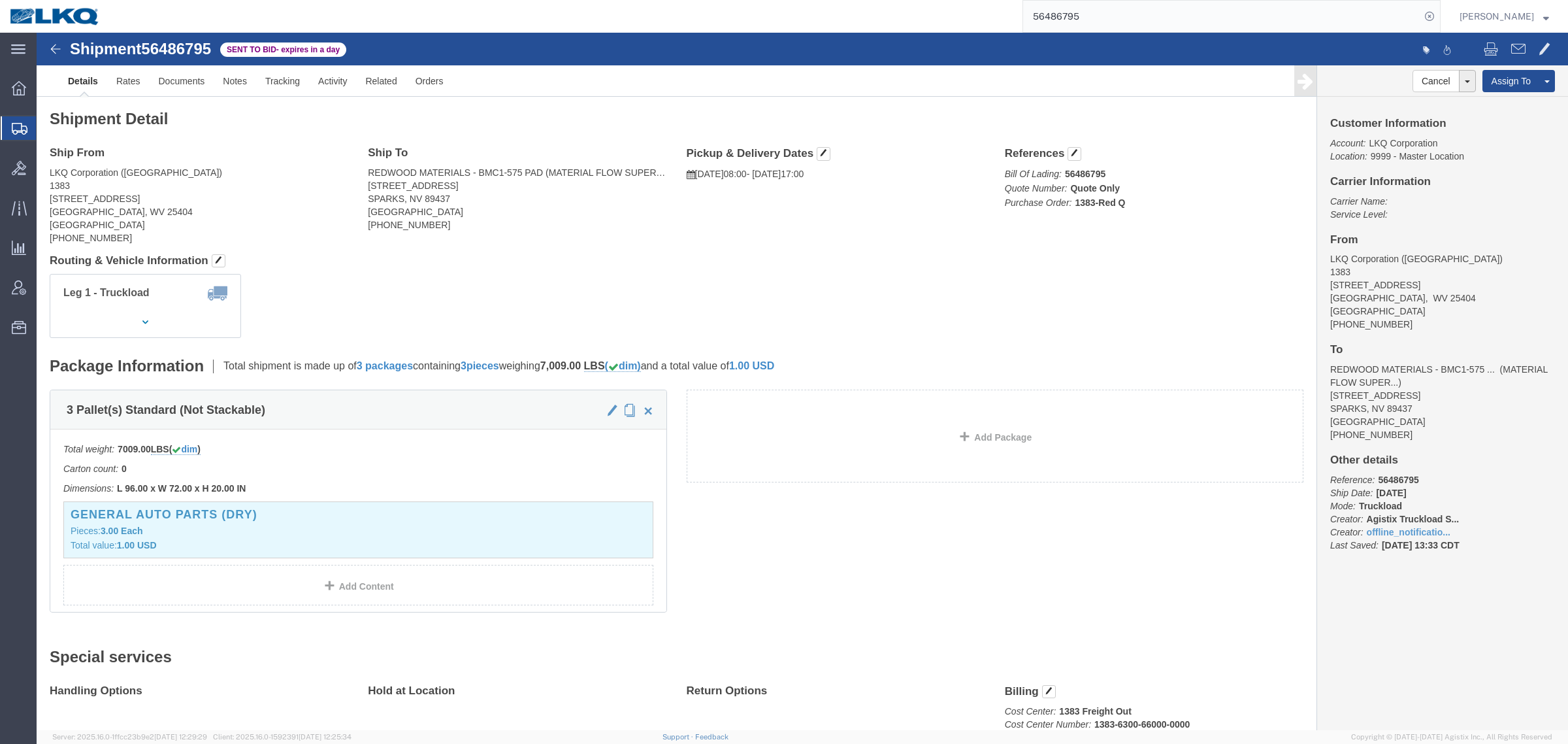
drag, startPoint x: 772, startPoint y: 233, endPoint x: 764, endPoint y: 234, distance: 8.1
click h4 "Routing & Vehicle Information"
drag, startPoint x: 663, startPoint y: 233, endPoint x: 639, endPoint y: 235, distance: 24.1
click h4 "Routing & Vehicle Information"
click div "Shipment Detail Ship From LKQ Corporation (Chad) 1383 4590 Williamsport Pike Ma…"
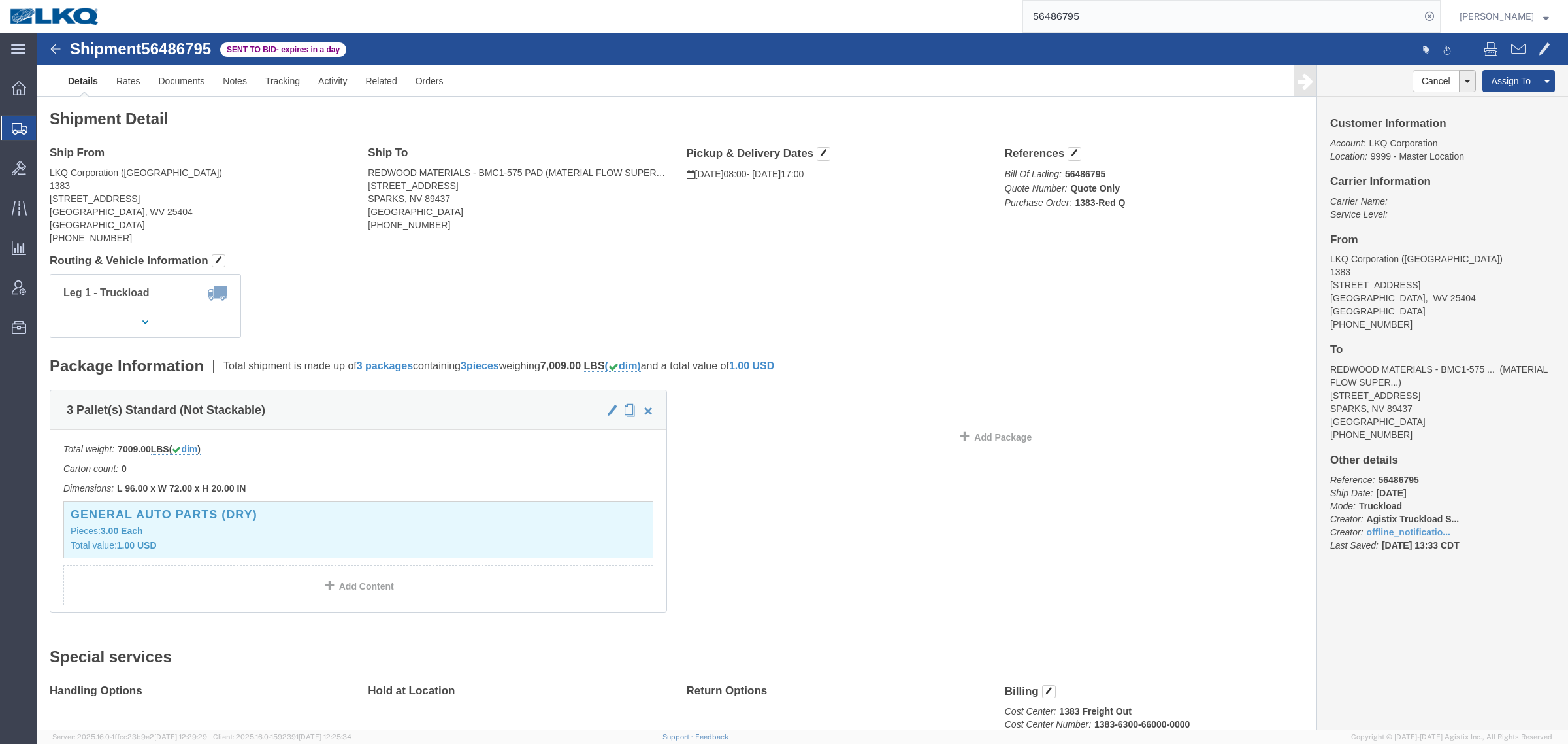
click div "Leg 1 - Truckload Vehicle 1: Standard Dry Van (53 Feet) Number of trucks: 1"
drag, startPoint x: 190, startPoint y: 201, endPoint x: 108, endPoint y: 135, distance: 105.3
click address "LKQ Corporation (Chad) 1383 4590 Williamsport Pike Martinsburg, WV 25404 United…"
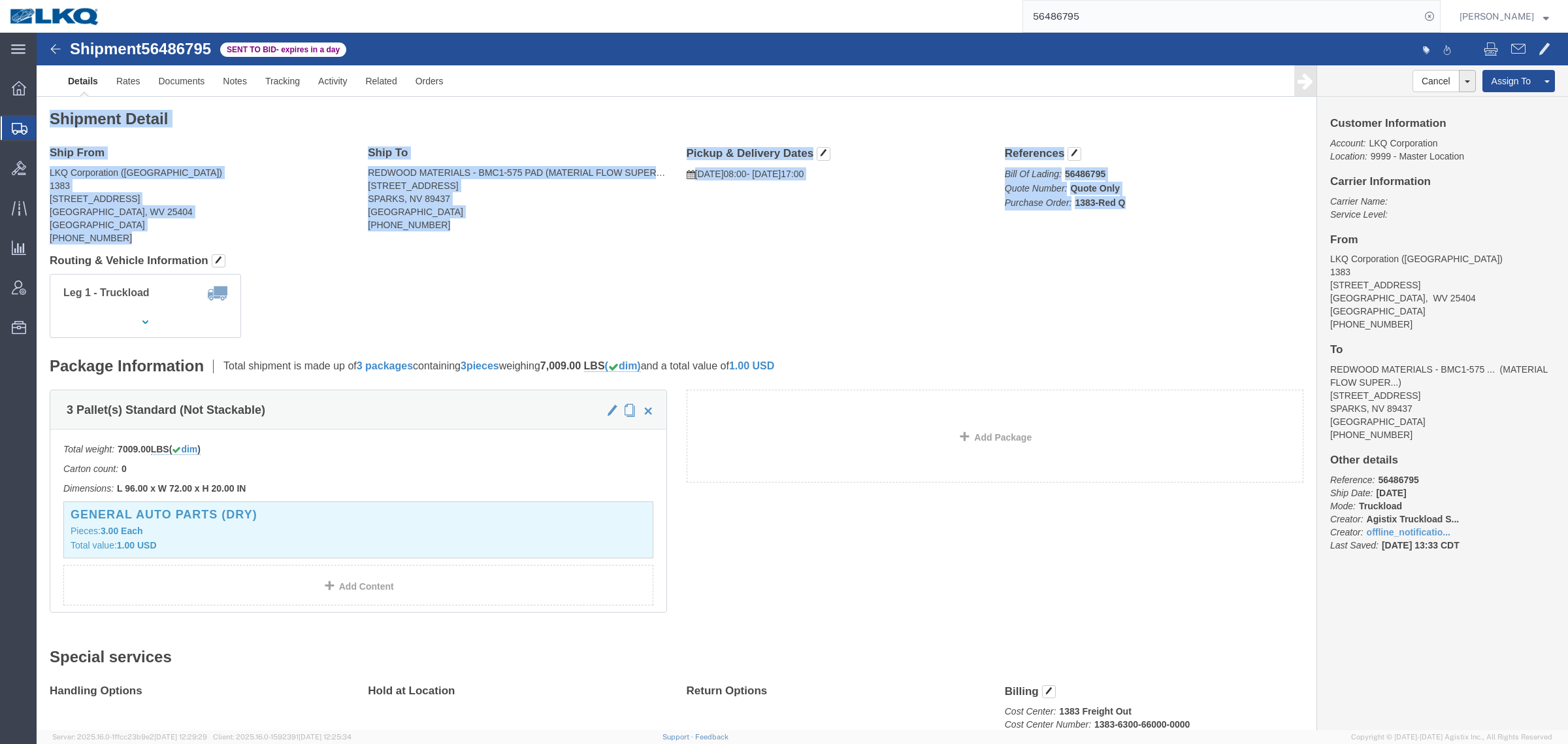
drag, startPoint x: 14, startPoint y: 83, endPoint x: 1040, endPoint y: 207, distance: 1033.5
click div "Shipment Detail Ship From LKQ Corporation (Chad) 1383 4590 Williamsport Pike Ma…"
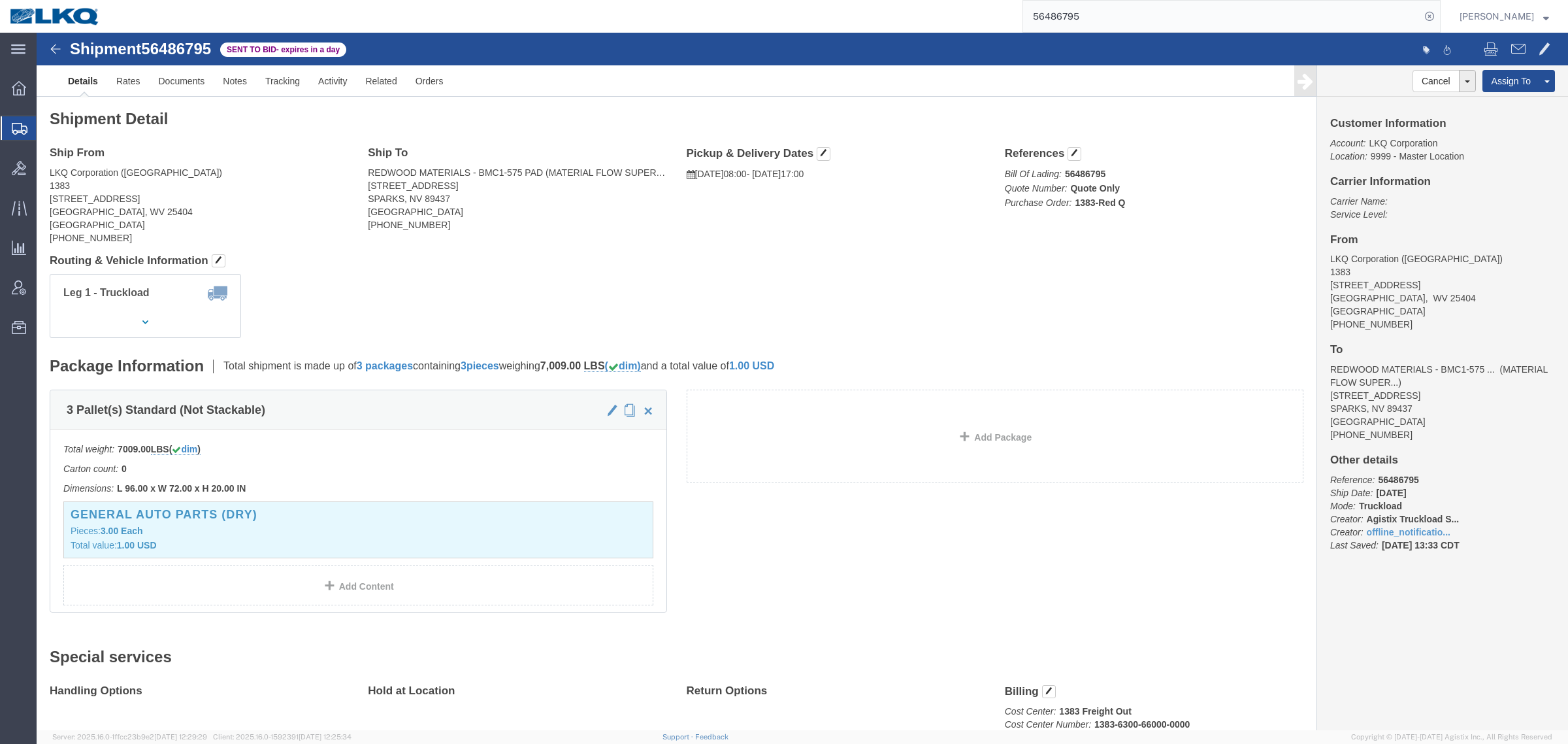
drag, startPoint x: 1035, startPoint y: 209, endPoint x: 1013, endPoint y: 213, distance: 22.4
click div "Ship From LKQ Corporation (Chad) 1383 4590 Williamsport Pike Martinsburg, WV 25…"
click div "Shipment Detail Ship From LKQ Corporation (Chad) 1383 4590 Williamsport Pike Ma…"
click div "Ship From LKQ Corporation (Chad) 1383 4590 Williamsport Pike Martinsburg, WV 25…"
click address "LKQ Corporation (Chad) 1383 4590 Williamsport Pike Martinsburg, WV 25404 United…"
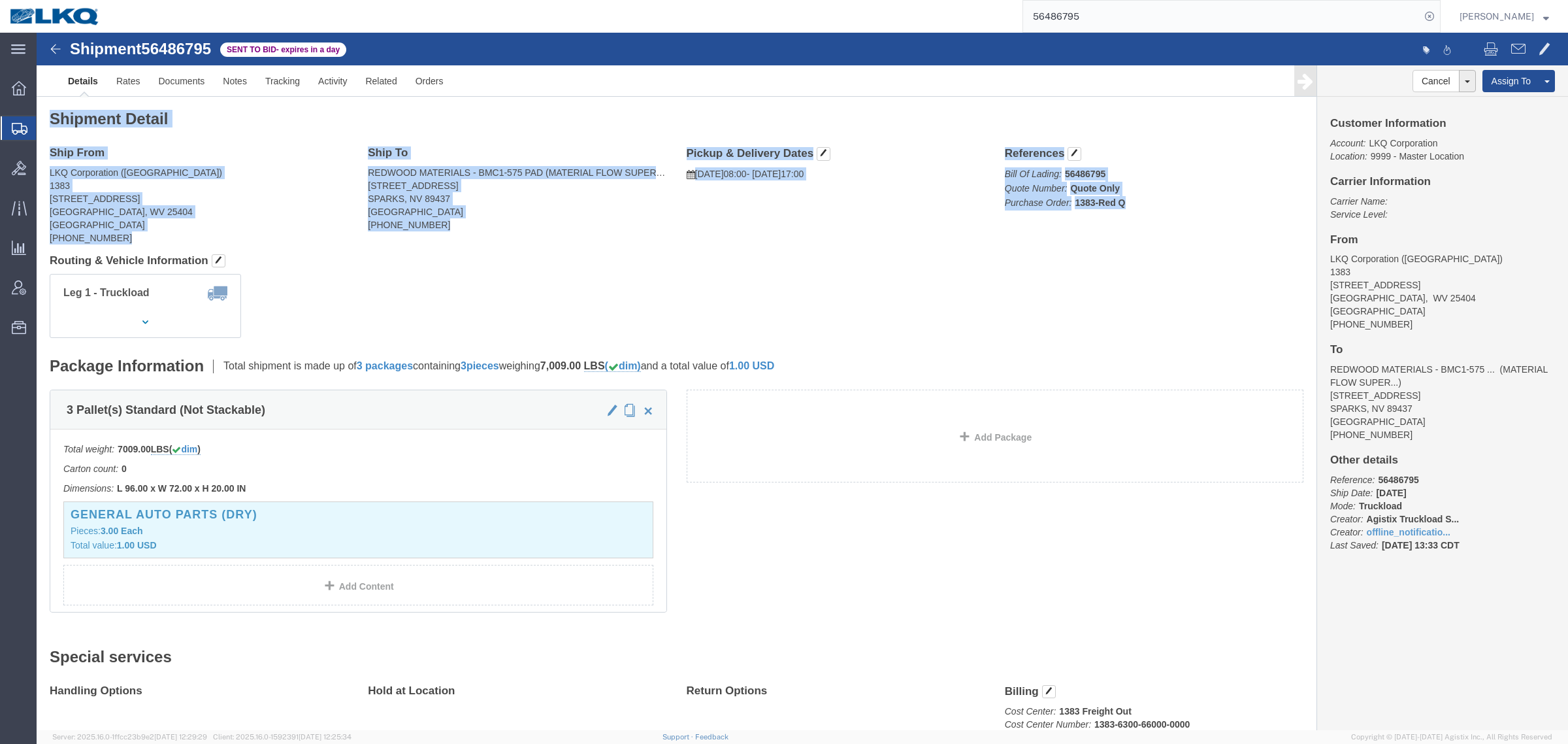
drag, startPoint x: 7, startPoint y: 85, endPoint x: 1078, endPoint y: 208, distance: 1078.0
click div "Shipment Detail Ship From LKQ Corporation (Chad) 1383 4590 Williamsport Pike Ma…"
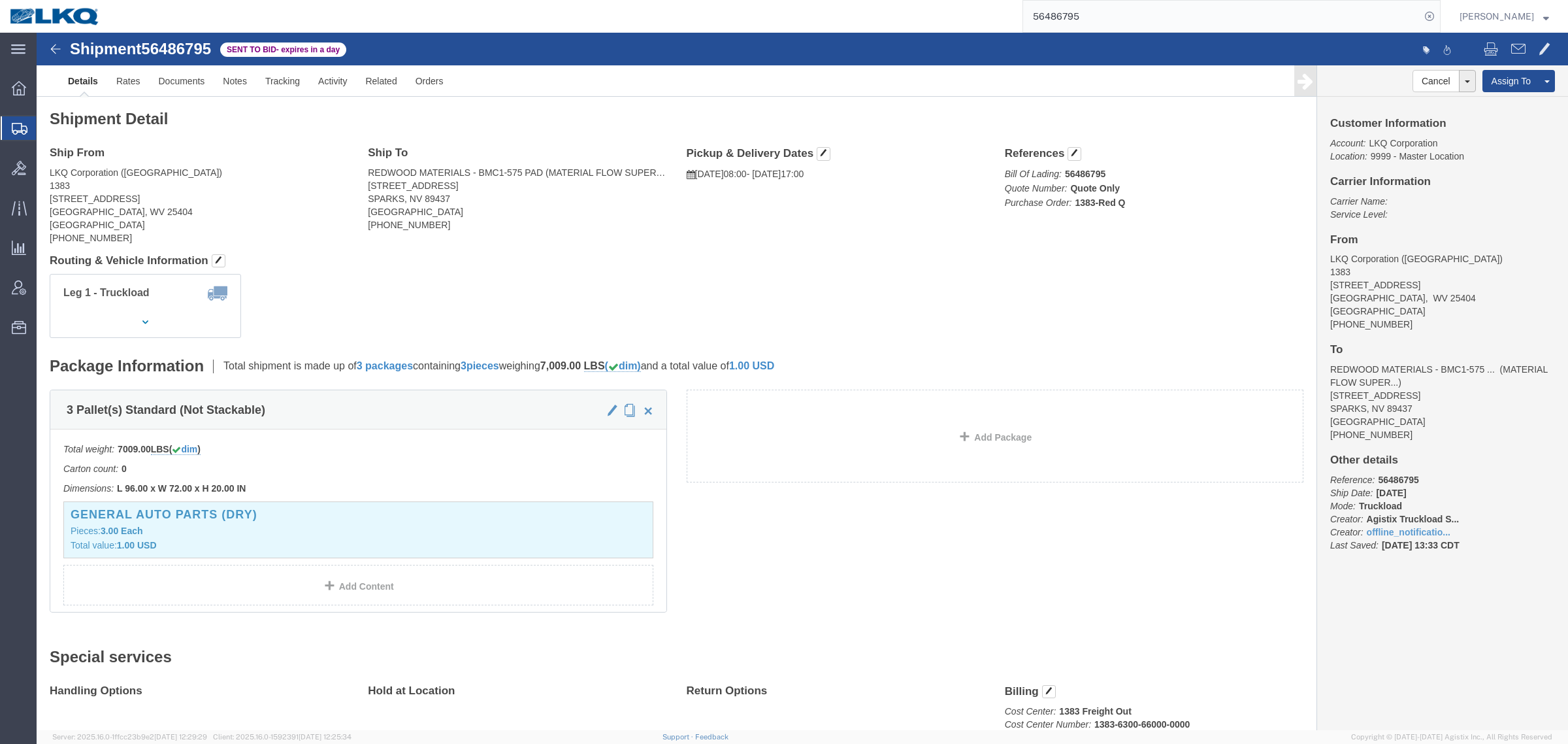
drag, startPoint x: 996, startPoint y: 218, endPoint x: 696, endPoint y: 207, distance: 300.2
click div "Shipment Detail Ship From LKQ Corporation (Chad) 1383 4590 Williamsport Pike Ma…"
click div "Ship From LKQ Corporation (Chad) 1383 4590 Williamsport Pike Martinsburg, WV 25…"
drag, startPoint x: 524, startPoint y: 197, endPoint x: 503, endPoint y: 197, distance: 21.0
click address "REDWOOD MATERIALS - BMC1-575 PAD (MATERIAL FLOW SUPERVISOR//+) 575 INNOVATION W…"
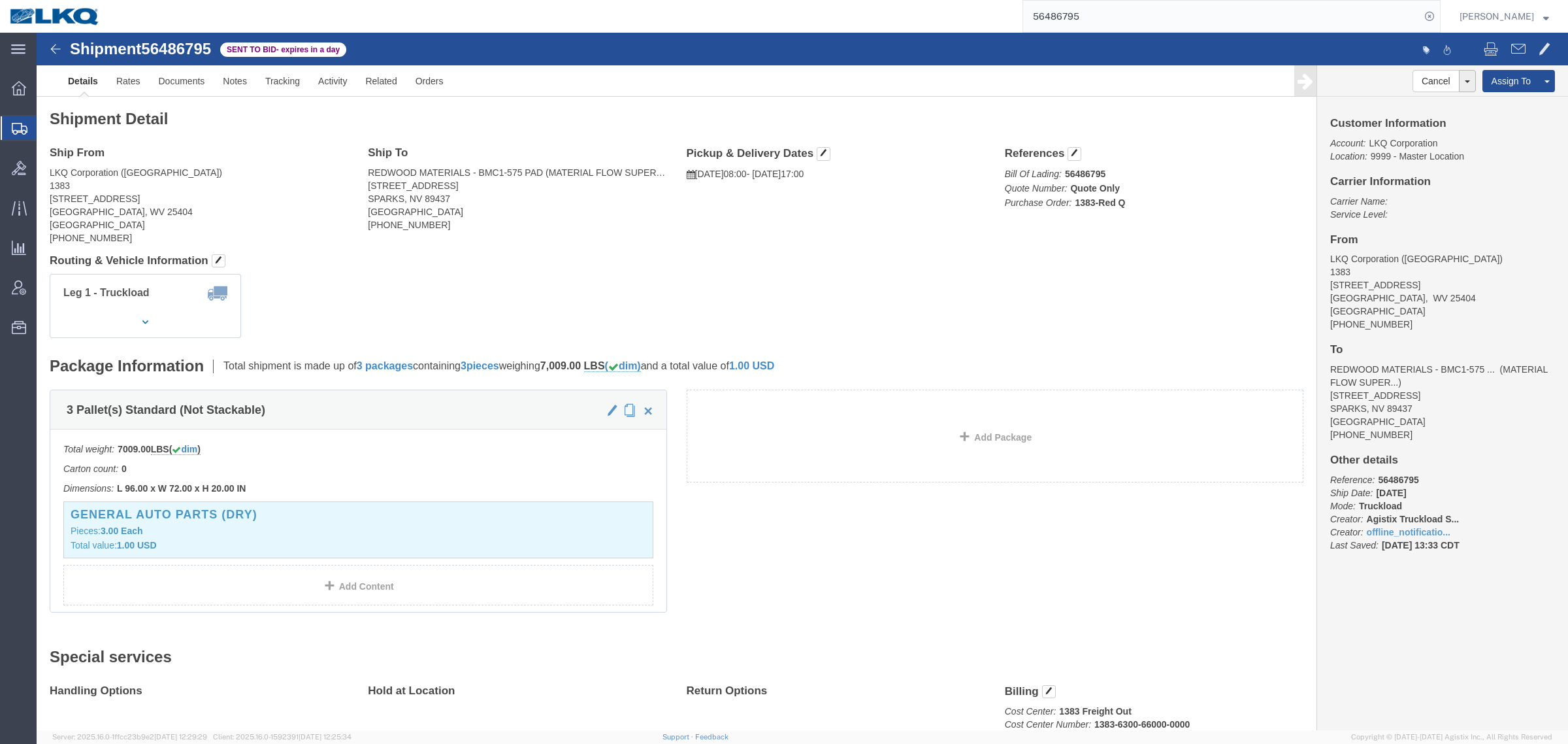
click address "LKQ Corporation (Chad) 1383 4590 Williamsport Pike Martinsburg, WV 25404 United…"
click div "Leg 1 - Truckload Vehicle 1: Standard Dry Van (53 Feet) Number of trucks: 1"
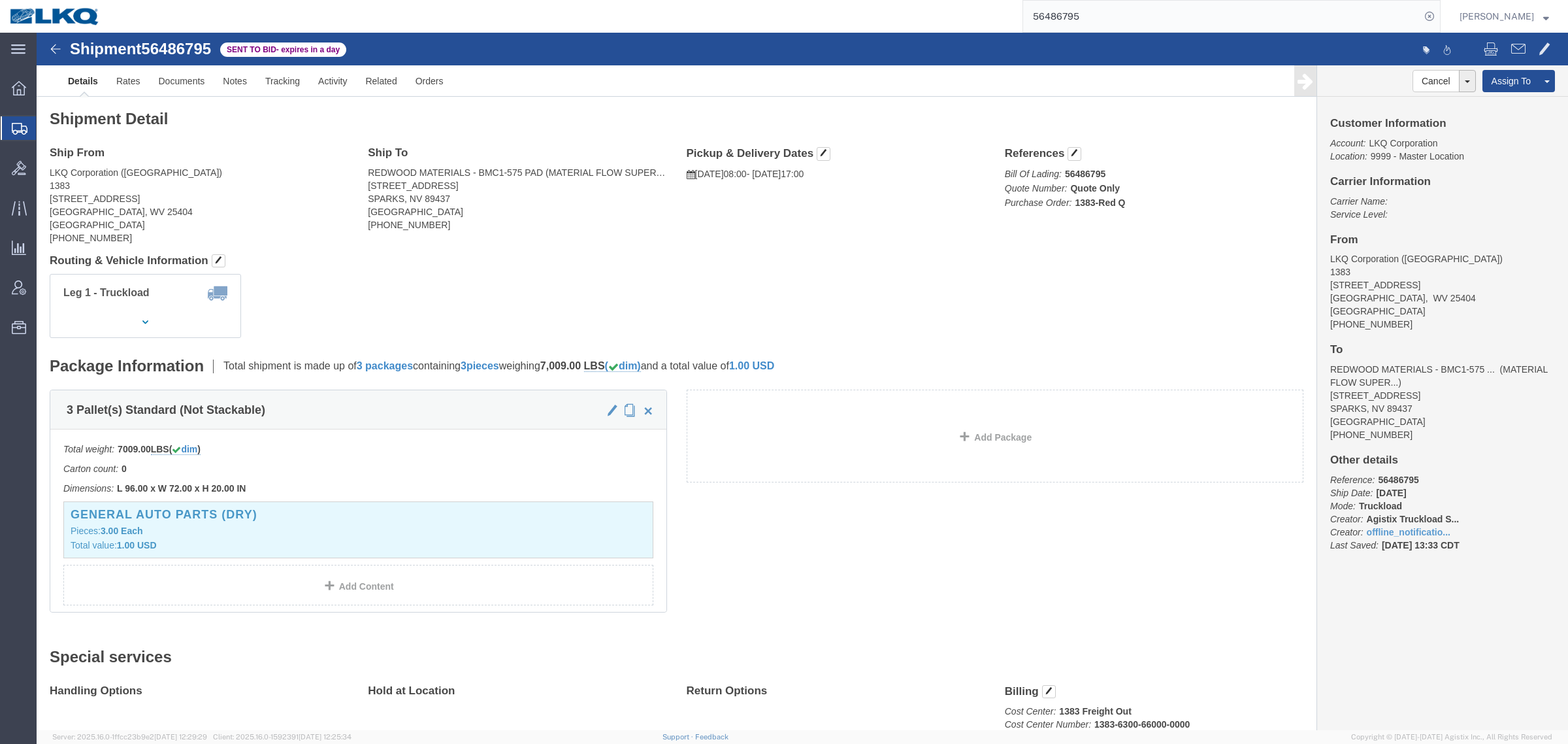
click div "Leg 1 - Truckload Vehicle 1: Standard Dry Van (53 Feet) Number of trucks: 1"
drag, startPoint x: 379, startPoint y: 201, endPoint x: 354, endPoint y: 207, distance: 25.7
click div "Ship To REDWOOD MATERIALS - BMC1-575 PAD (MATERIAL FLOW SUPERVISOR//+) 575 INNO…"
click address "LKQ Corporation (Chad) 1383 4590 Williamsport Pike Martinsburg, WV 25404 United…"
drag, startPoint x: 1020, startPoint y: 518, endPoint x: 1033, endPoint y: 518, distance: 13.0
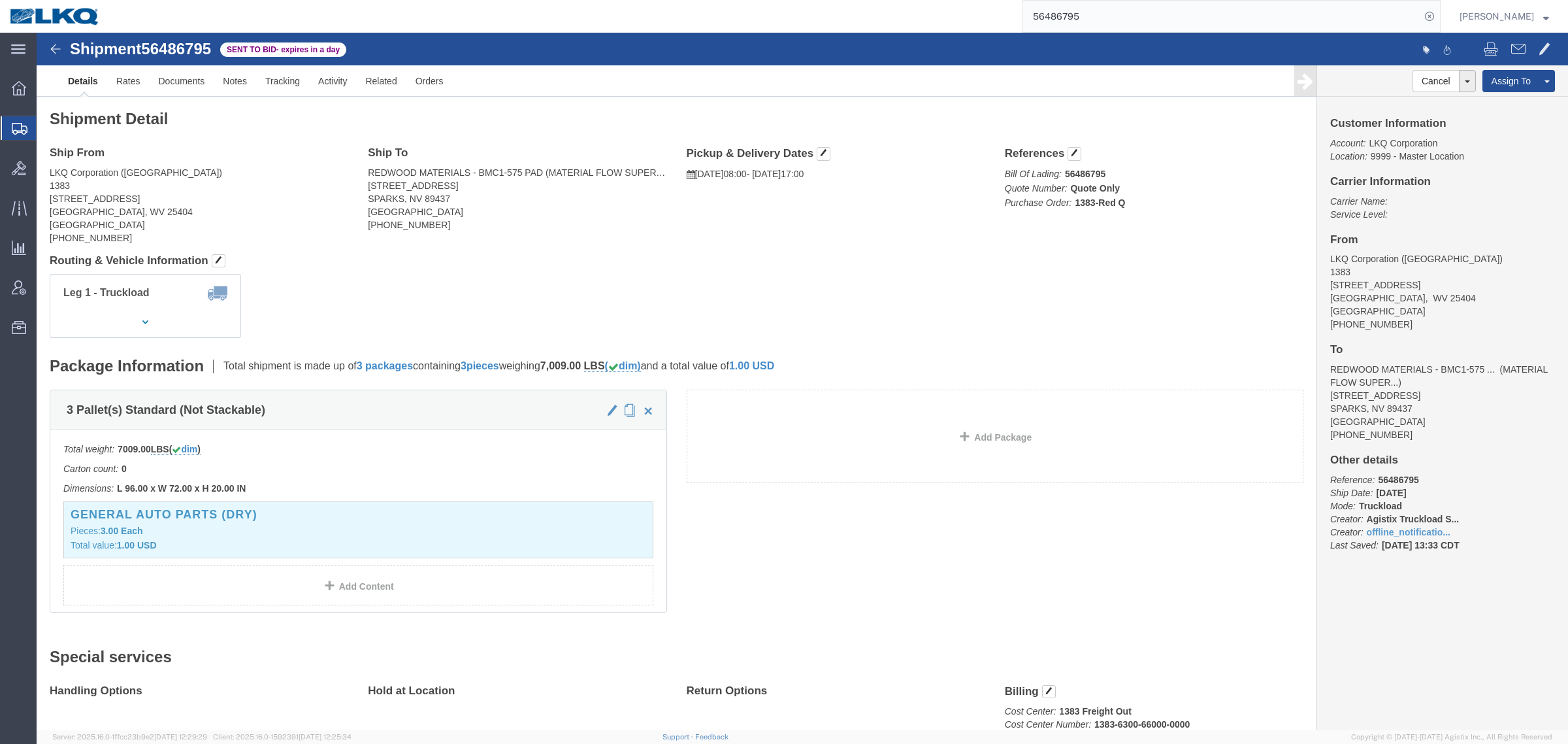
click div "3 Pallet(s) Standard (Not Stackable) Total weight: 7009.00 LBS ( dim ) Carton c…"
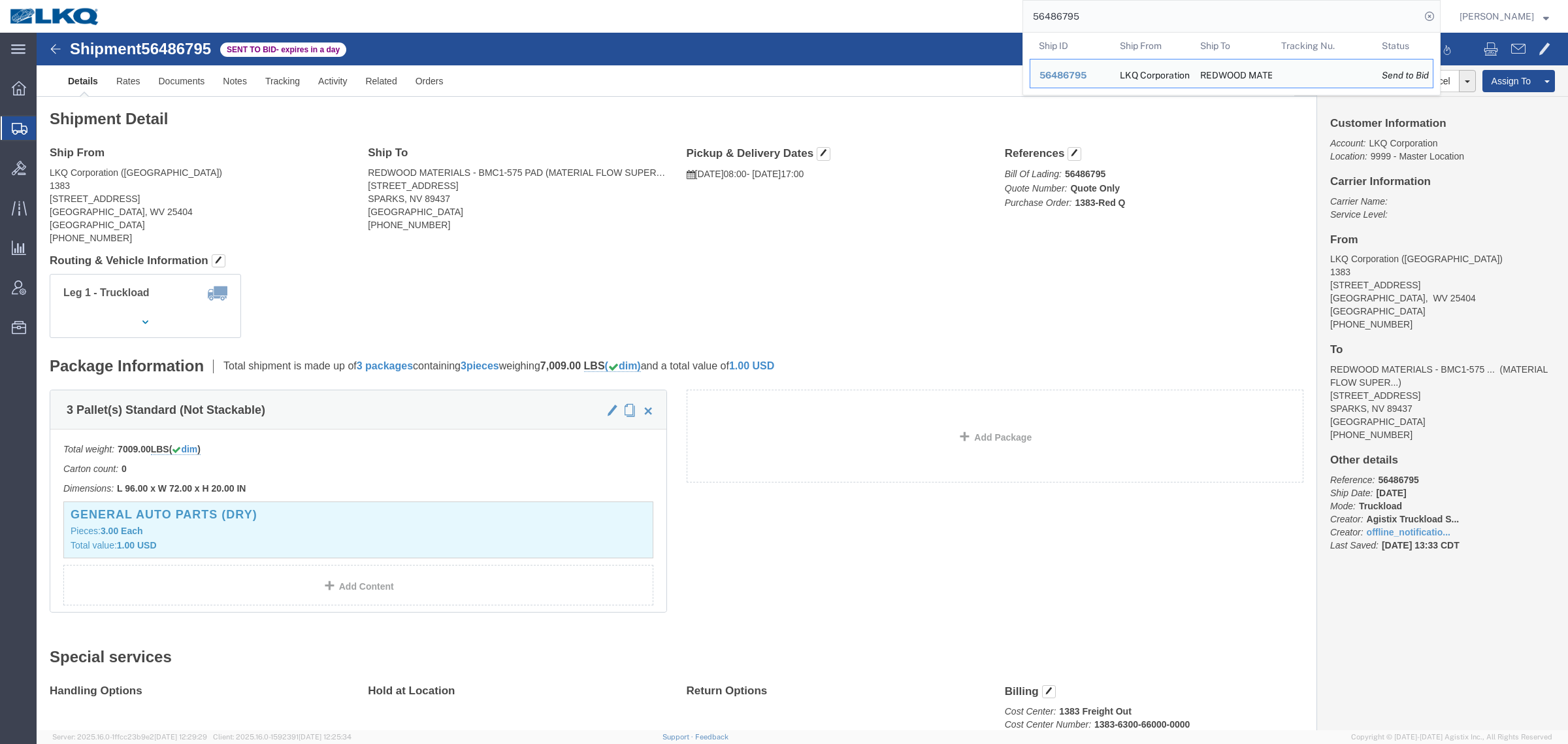
click at [1116, 16] on input "56486795" at bounding box center [1222, 16] width 397 height 31
click h4 "Ship From"
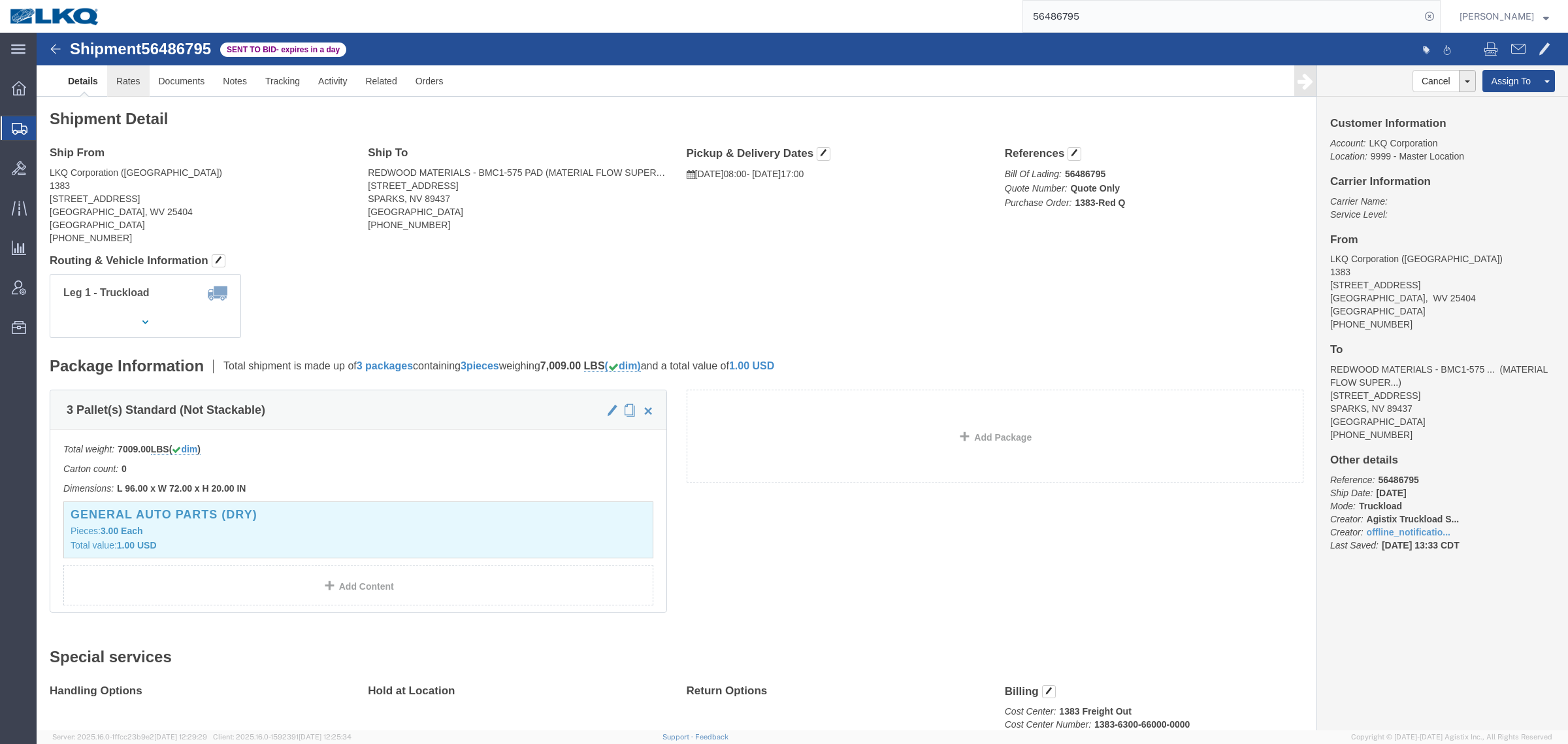
click link "Rates"
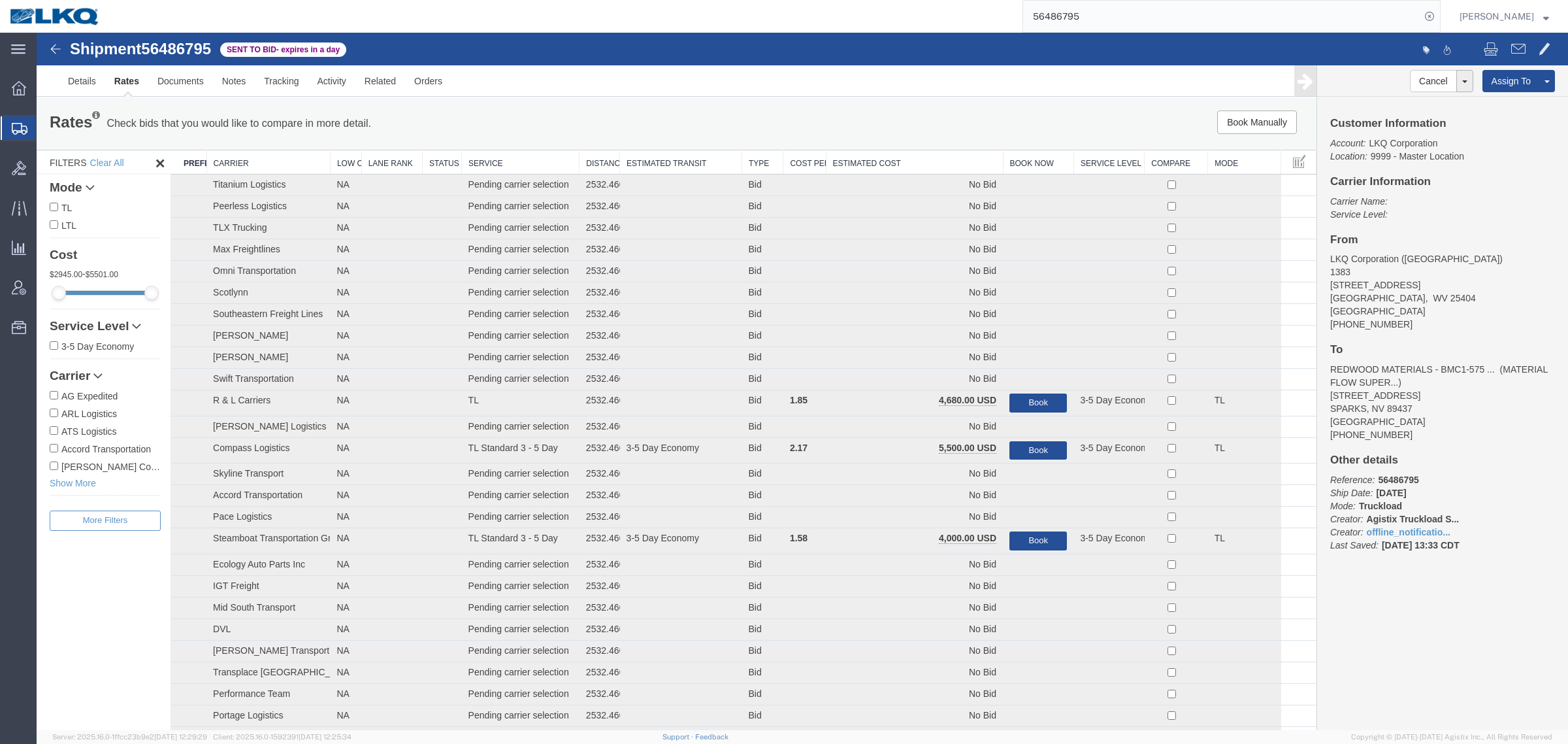
click at [902, 125] on div "Book Manually Pause Continue" at bounding box center [1048, 122] width 530 height 24
click at [905, 167] on th "Estimated Cost" at bounding box center [914, 163] width 177 height 24
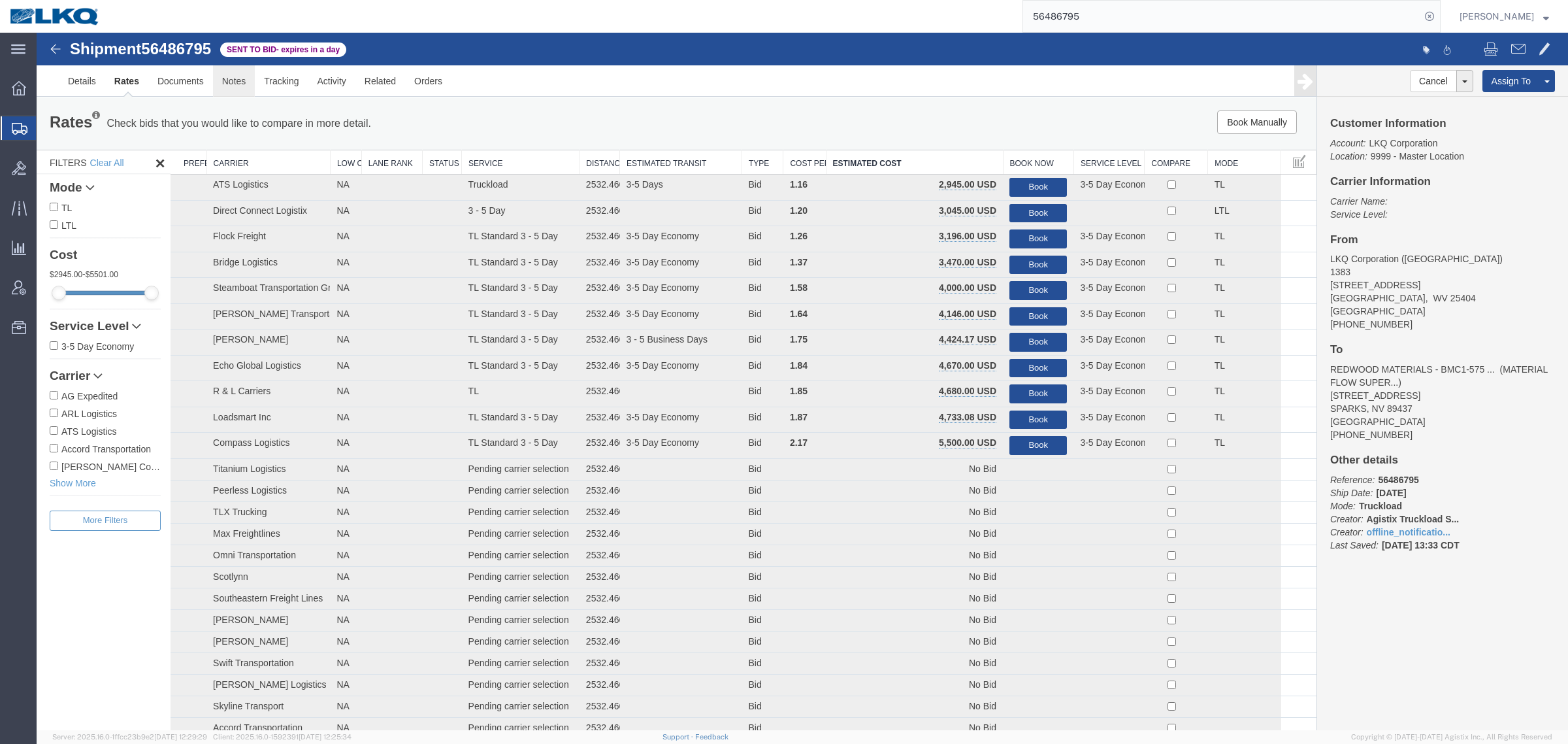
click at [239, 82] on link "Notes" at bounding box center [234, 81] width 43 height 31
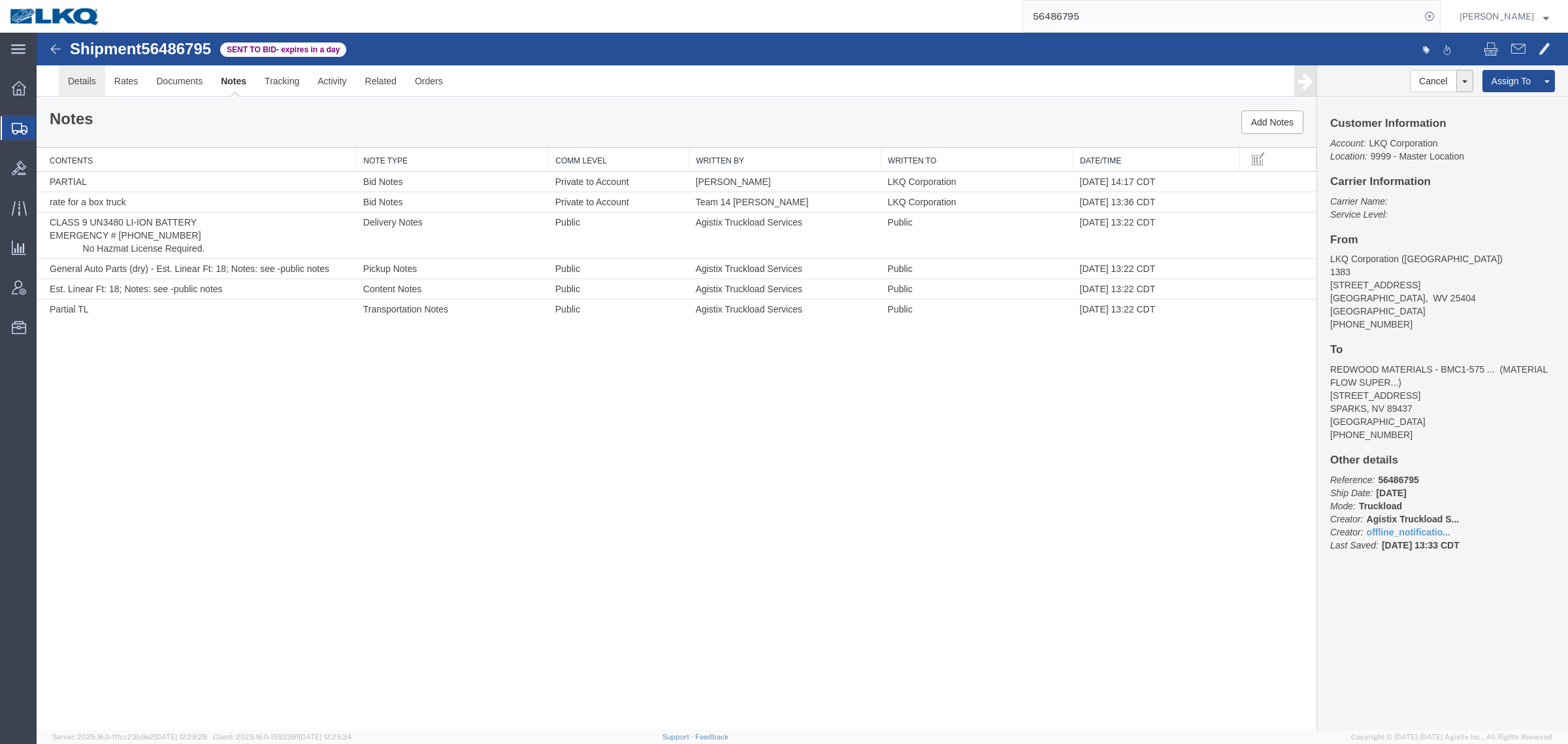
click at [82, 76] on link "Details" at bounding box center [82, 81] width 46 height 31
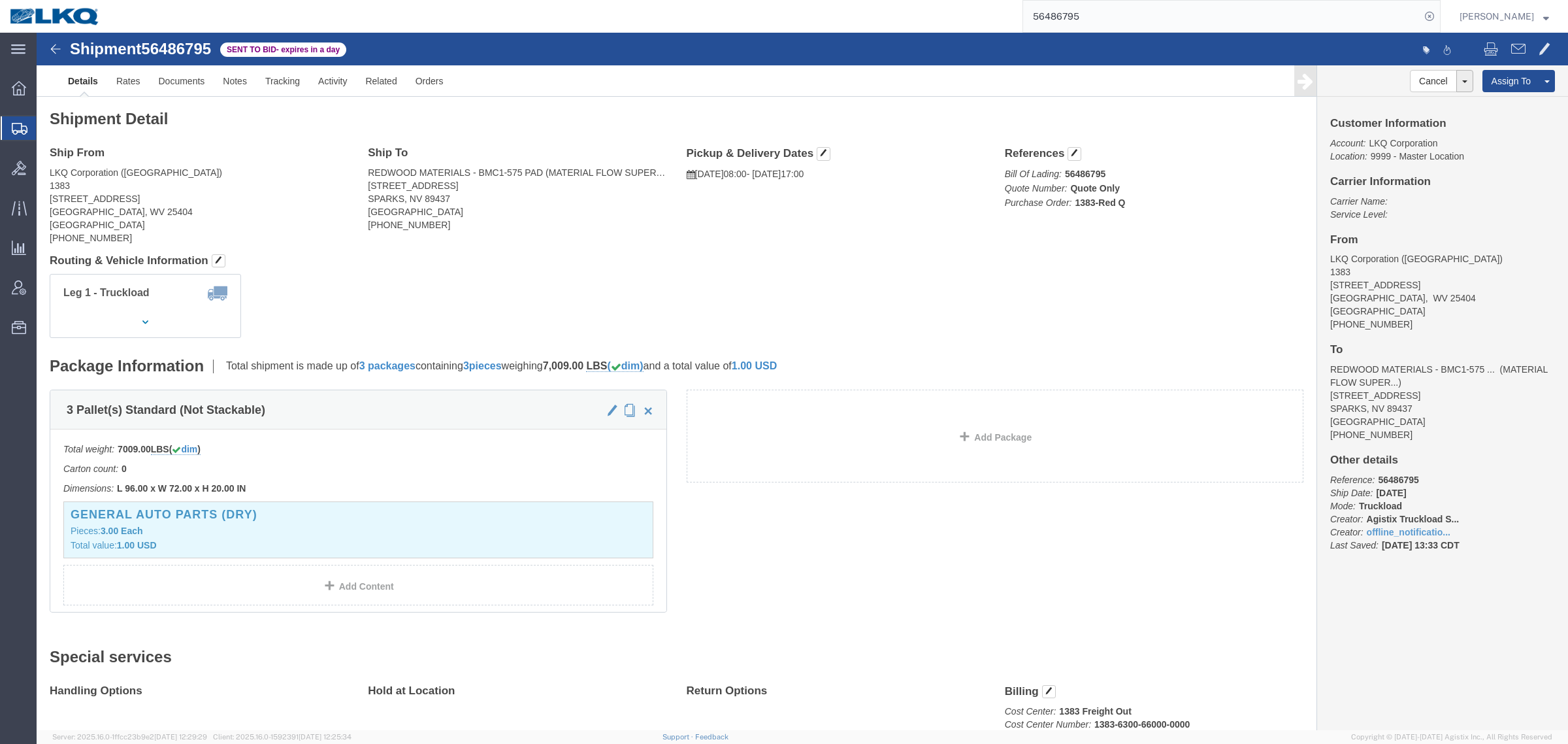
click div "Leg 1 - Truckload Vehicle 1: Standard Dry Van (53 Feet) Number of trucks: 1"
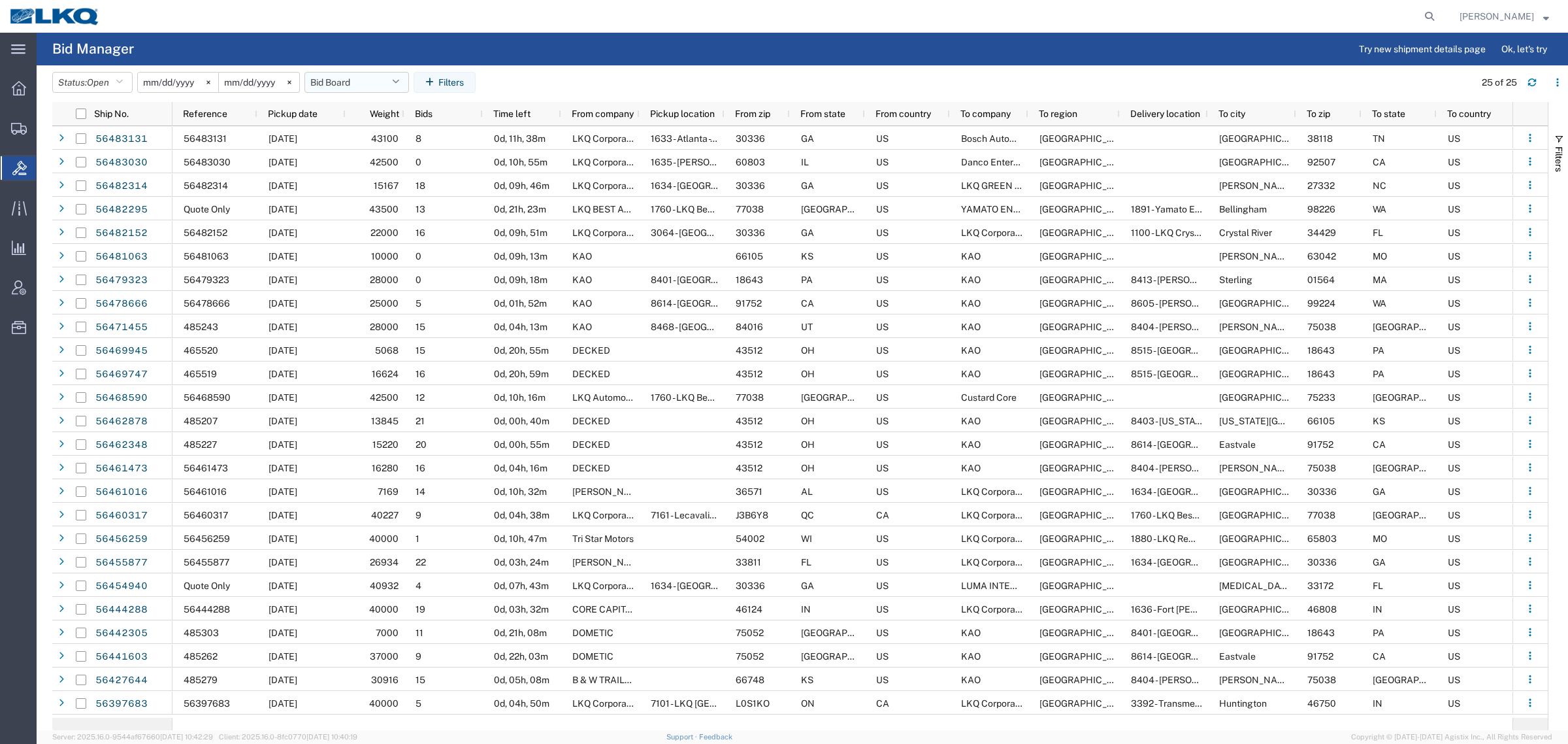
click at [363, 83] on button "Bid Board" at bounding box center [356, 82] width 104 height 21
click at [378, 136] on span "Bid Board" at bounding box center [391, 140] width 171 height 24
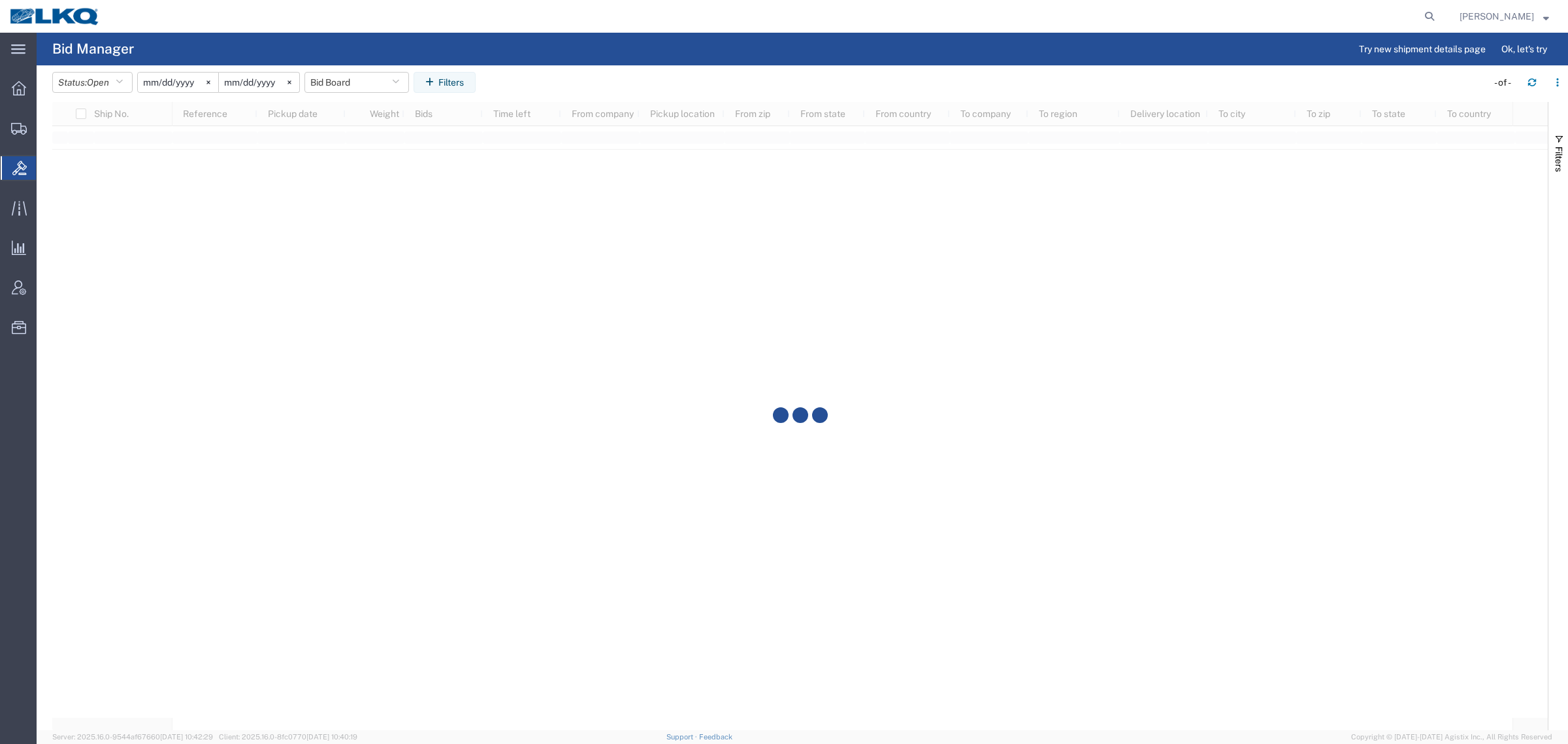
drag, startPoint x: 620, startPoint y: 70, endPoint x: 633, endPoint y: 73, distance: 13.3
click at [633, 73] on header "Status: Open Active All Awaiting Confirmation Awarded Closed Expired Open Withd…" at bounding box center [810, 83] width 1516 height 37
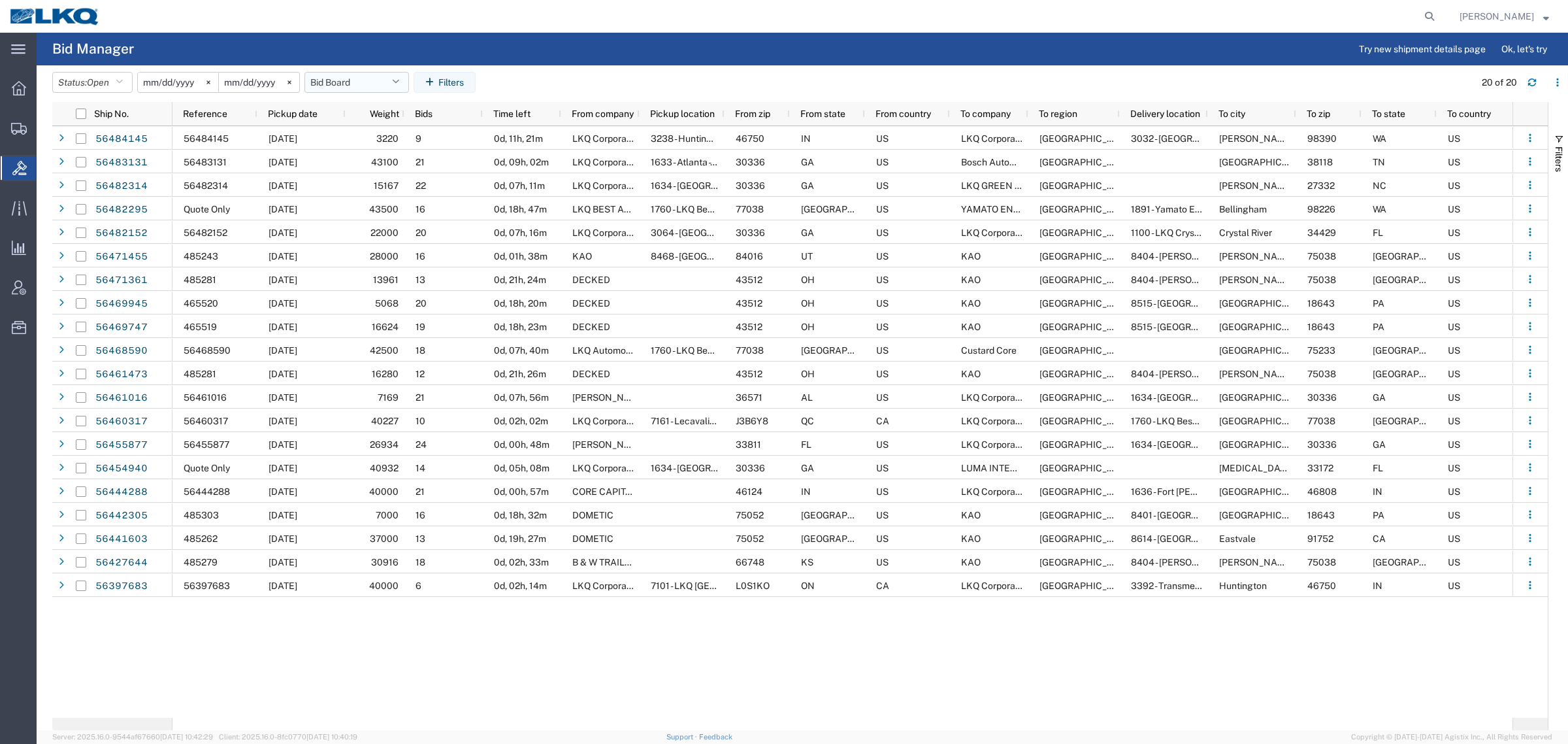
click at [356, 85] on button "Bid Board" at bounding box center [356, 82] width 104 height 21
click at [364, 142] on span "Bid Board" at bounding box center [391, 140] width 171 height 24
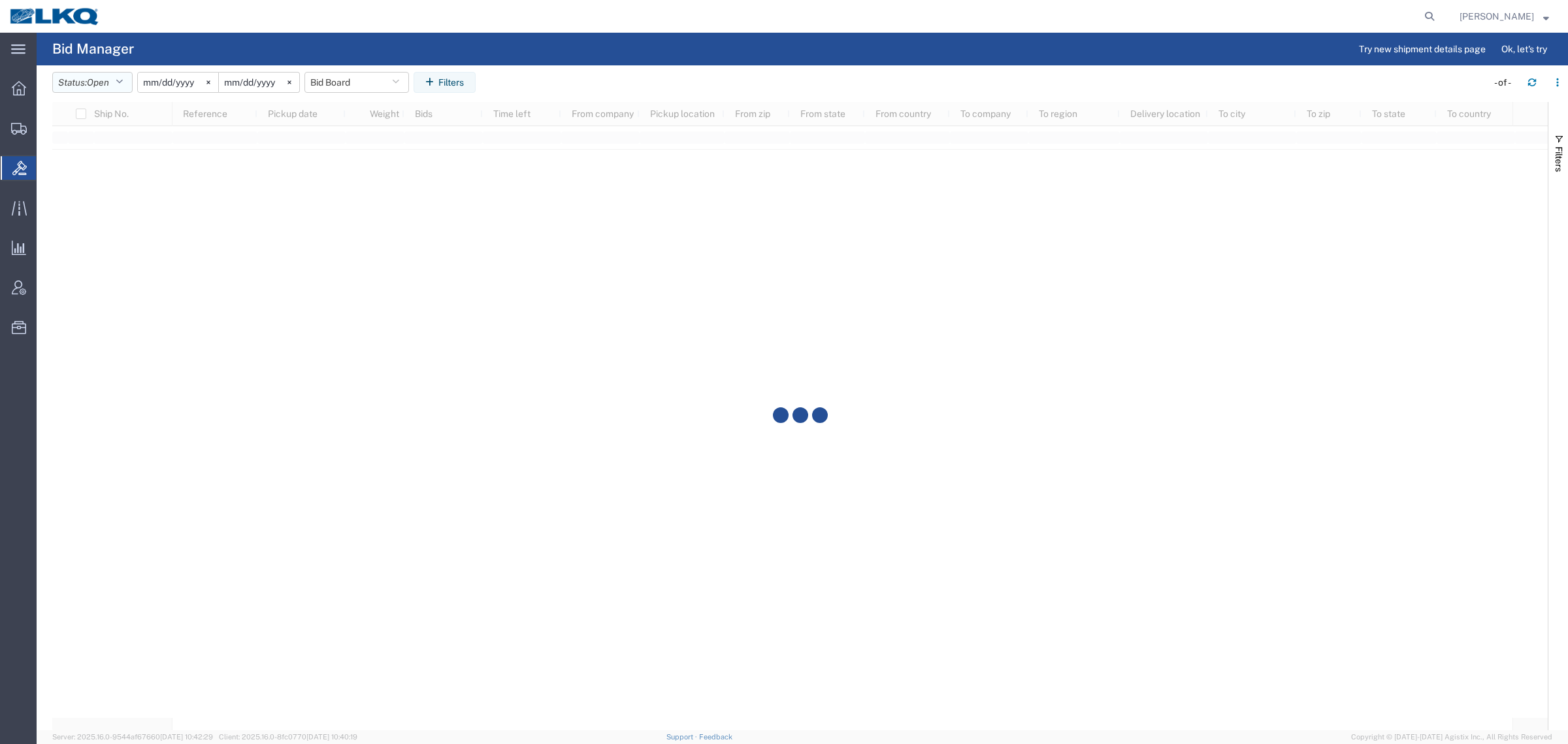
click at [83, 83] on button "Status: Open" at bounding box center [92, 82] width 81 height 21
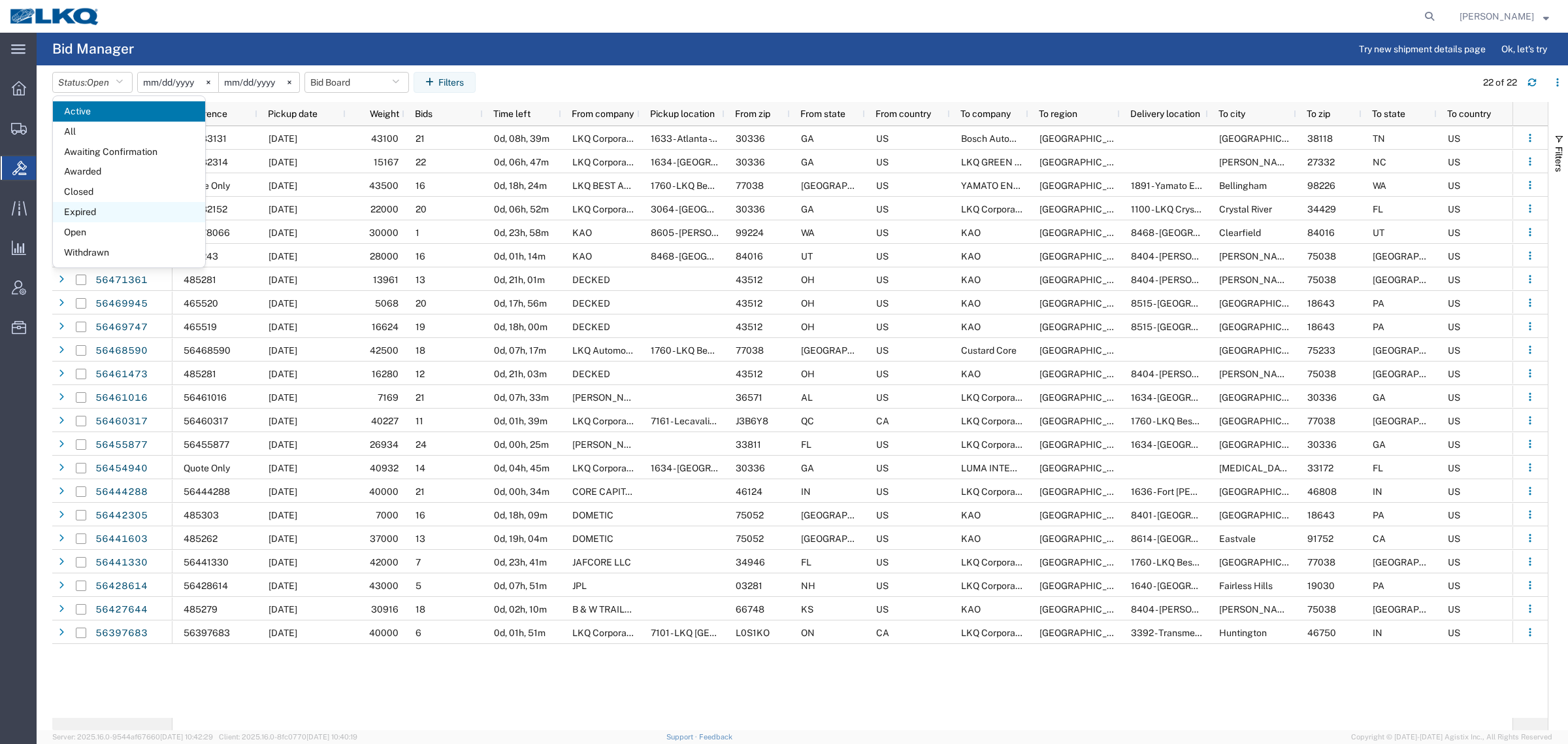
click at [100, 214] on span "Expired" at bounding box center [129, 212] width 152 height 20
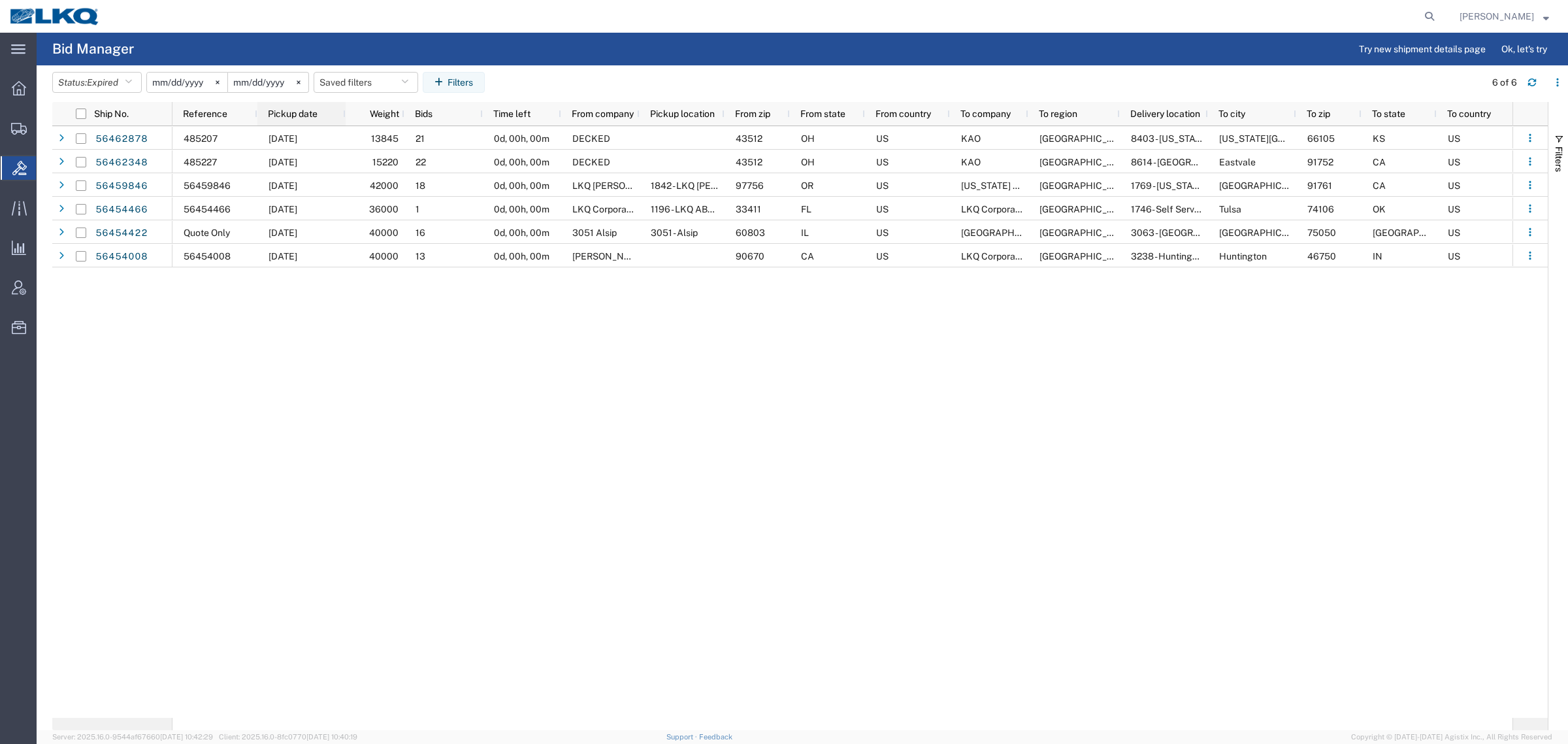
click at [305, 111] on span "Pickup date" at bounding box center [292, 113] width 49 height 10
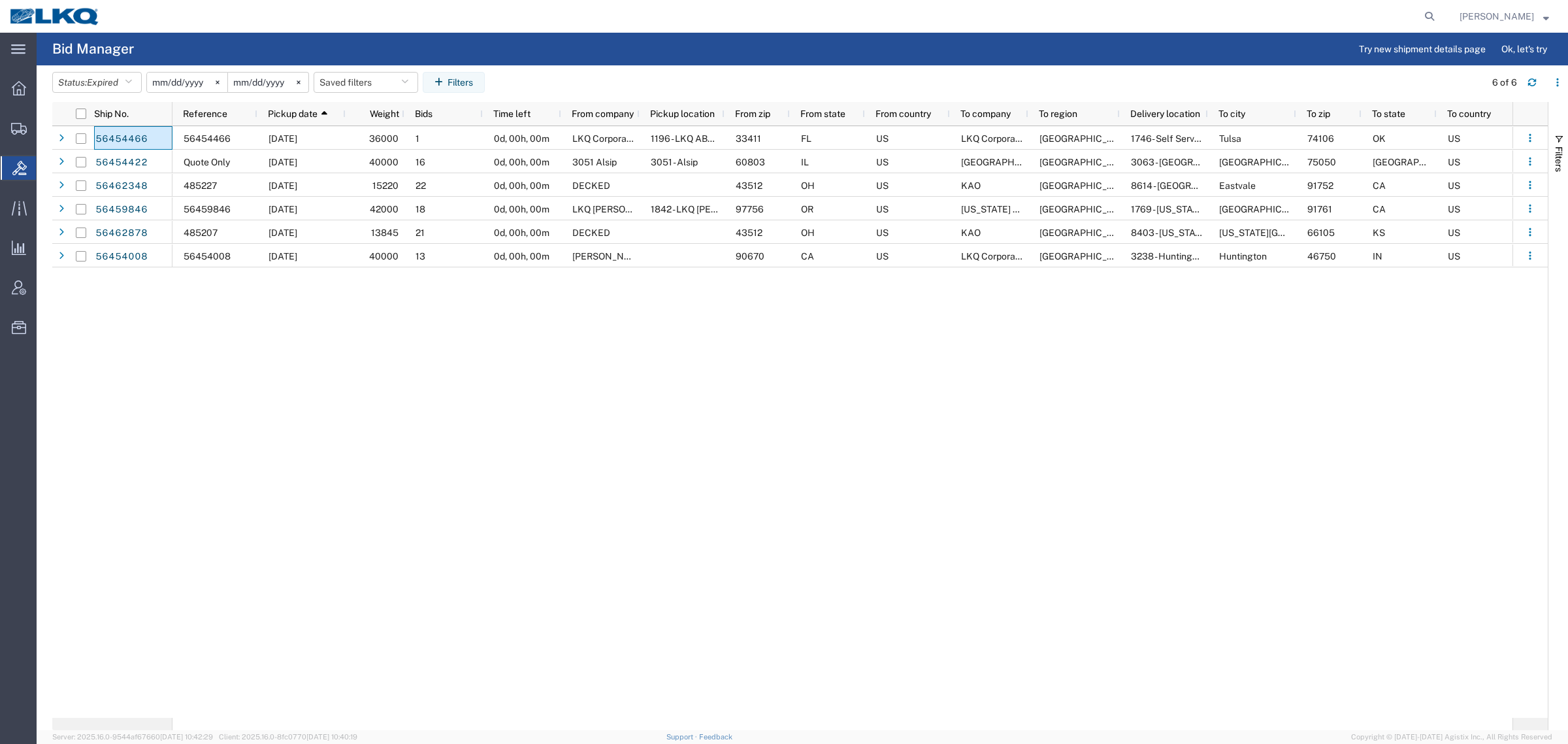
drag, startPoint x: 126, startPoint y: 136, endPoint x: 551, endPoint y: 72, distance: 429.8
click at [551, 72] on agx-table-filter-chips "Status: Expired Active All Awaiting Confirmation Awarded Closed Expired Open Wi…" at bounding box center [765, 87] width 1426 height 30
click at [1529, 82] on icon "button" at bounding box center [1532, 83] width 9 height 9
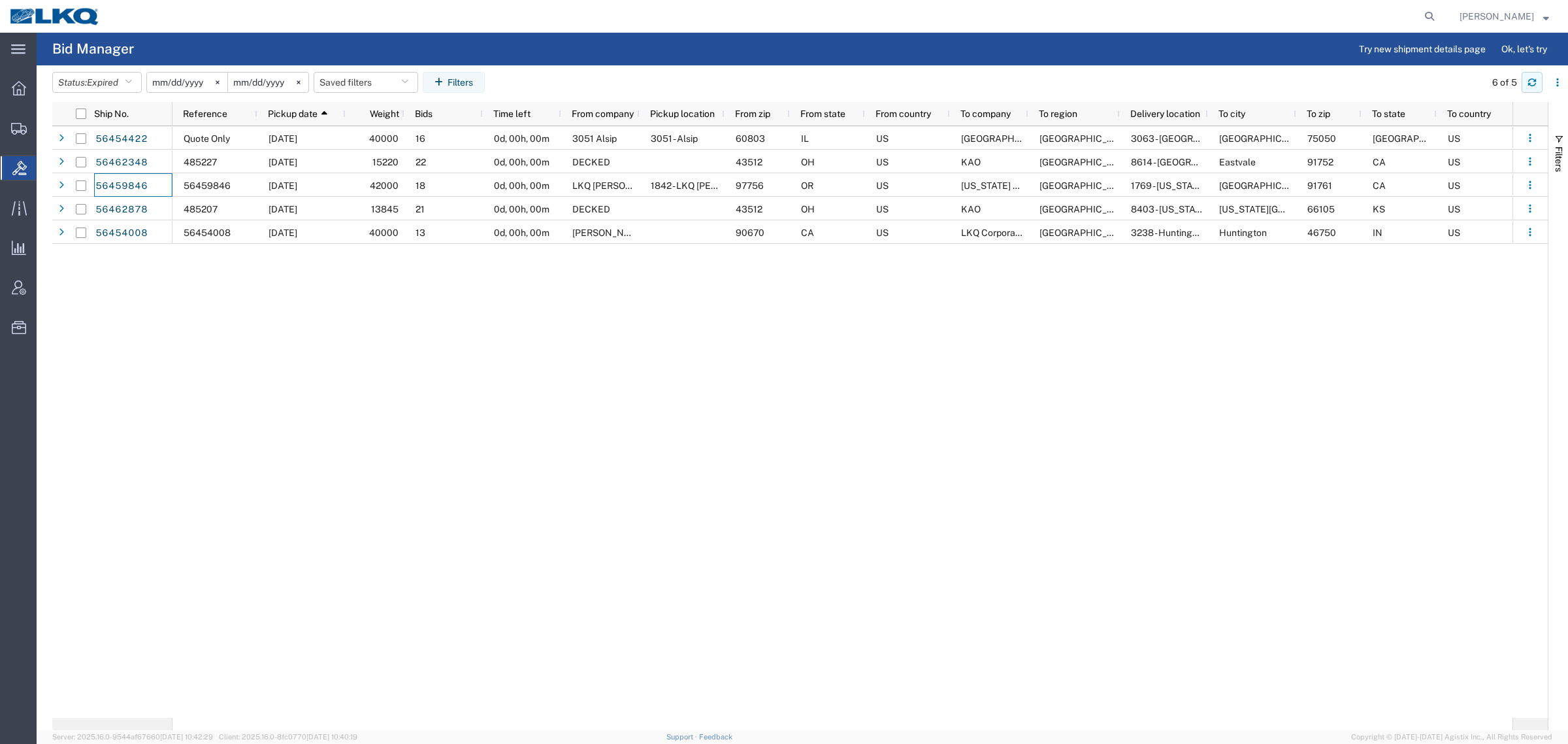
click at [1529, 79] on icon "button" at bounding box center [1532, 83] width 9 height 9
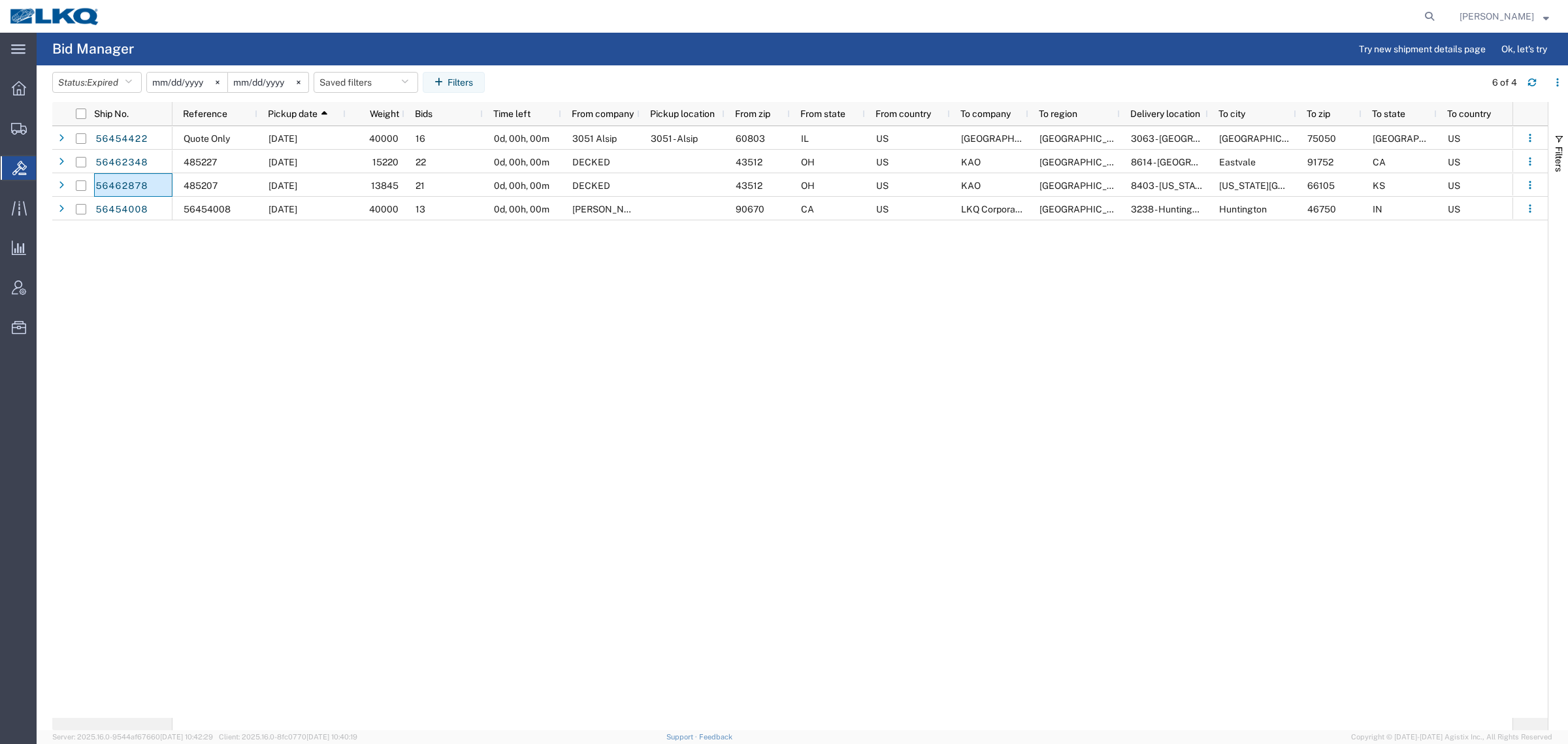
drag, startPoint x: 113, startPoint y: 178, endPoint x: 724, endPoint y: 43, distance: 625.7
click at [724, 43] on agx-page-header "Bid Manager Try new shipment details page Ok, let's try" at bounding box center [802, 49] width 1531 height 33
click at [353, 79] on button "Saved filters" at bounding box center [366, 82] width 104 height 21
drag, startPoint x: 390, startPoint y: 131, endPoint x: 556, endPoint y: 91, distance: 170.8
click at [392, 131] on span "Bid Board" at bounding box center [401, 140] width 171 height 24
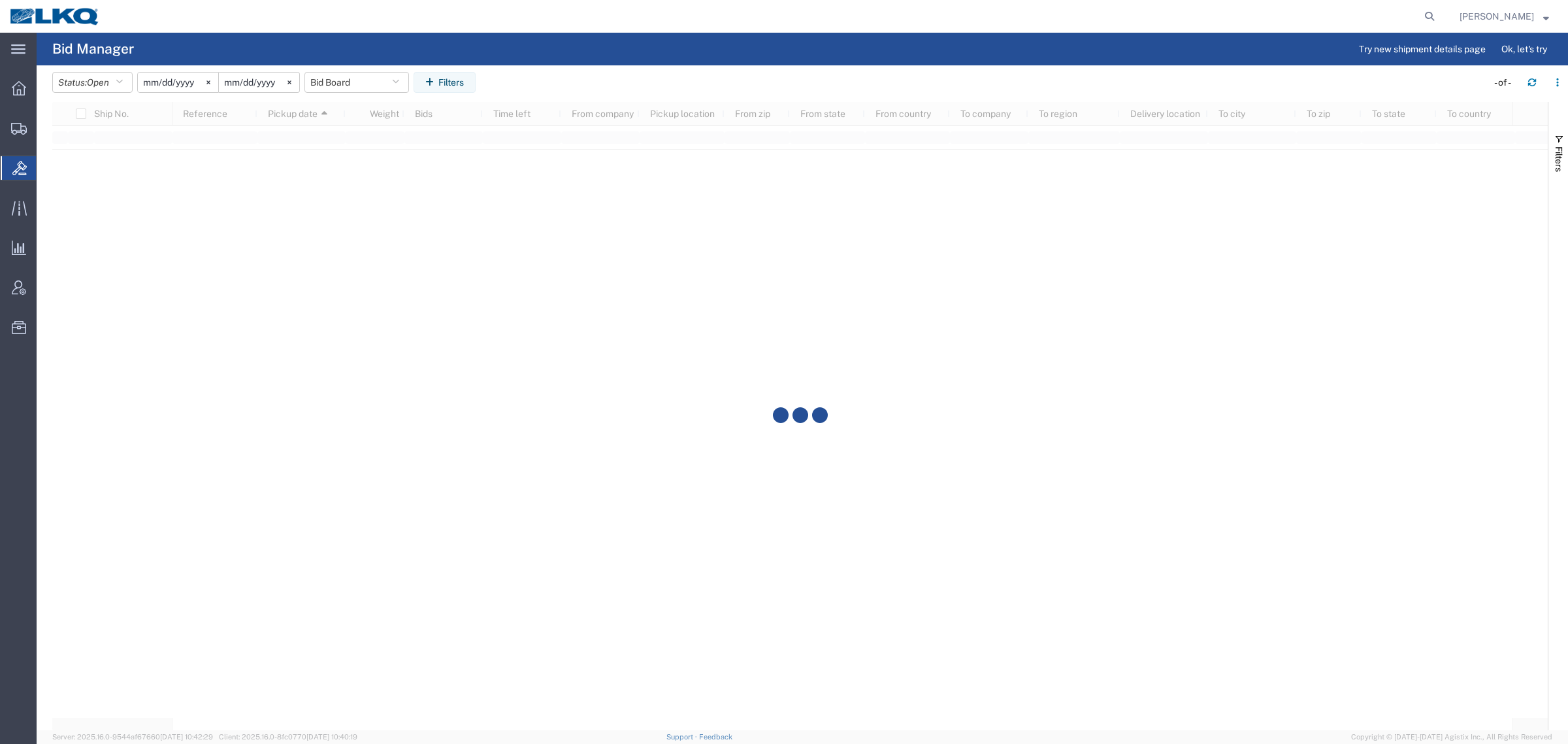
click at [643, 79] on agx-table-filter-chips "Status: Open Active All Awaiting Confirmation Awarded Closed Expired Open Withd…" at bounding box center [766, 87] width 1428 height 30
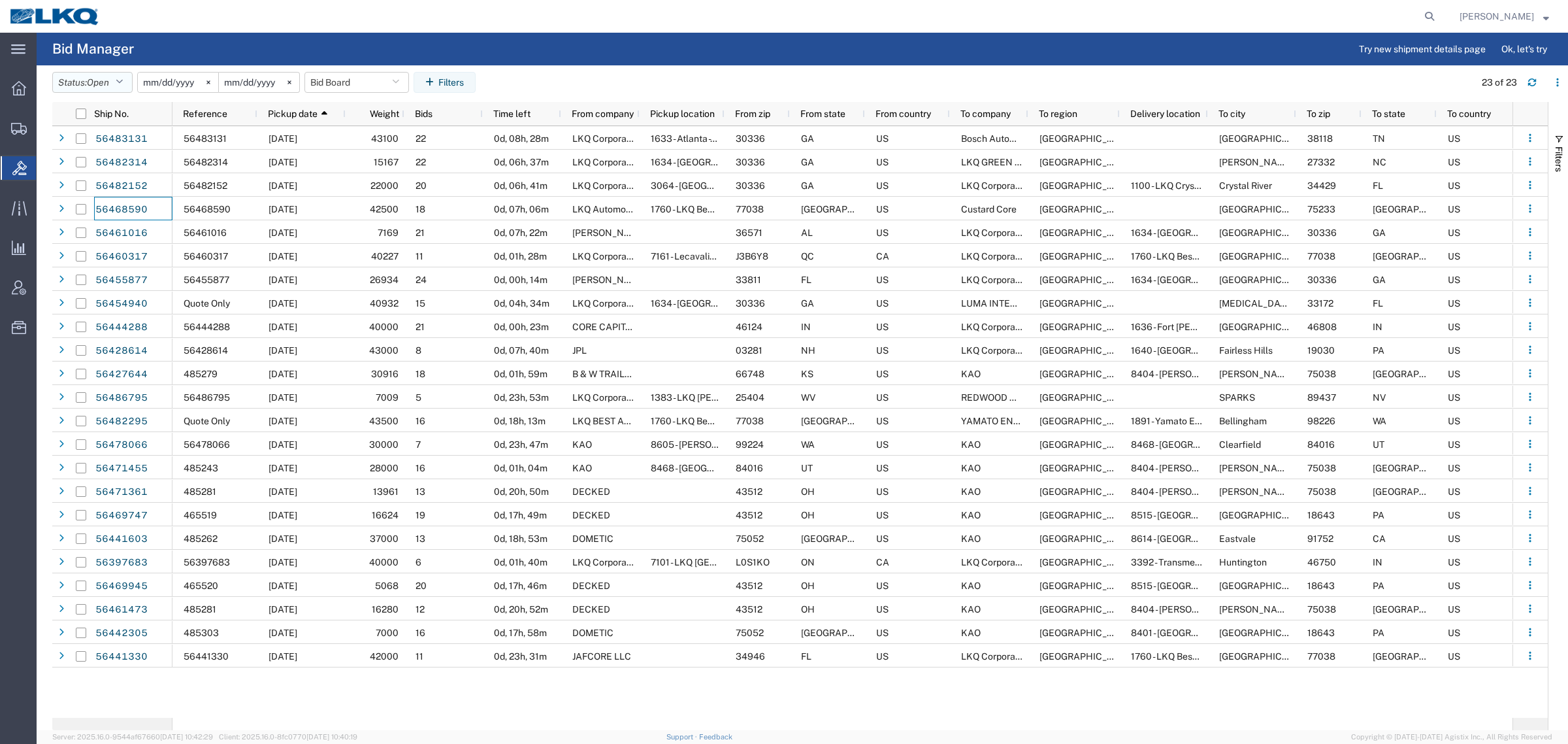
click at [88, 81] on button "Status: Open" at bounding box center [92, 82] width 81 height 21
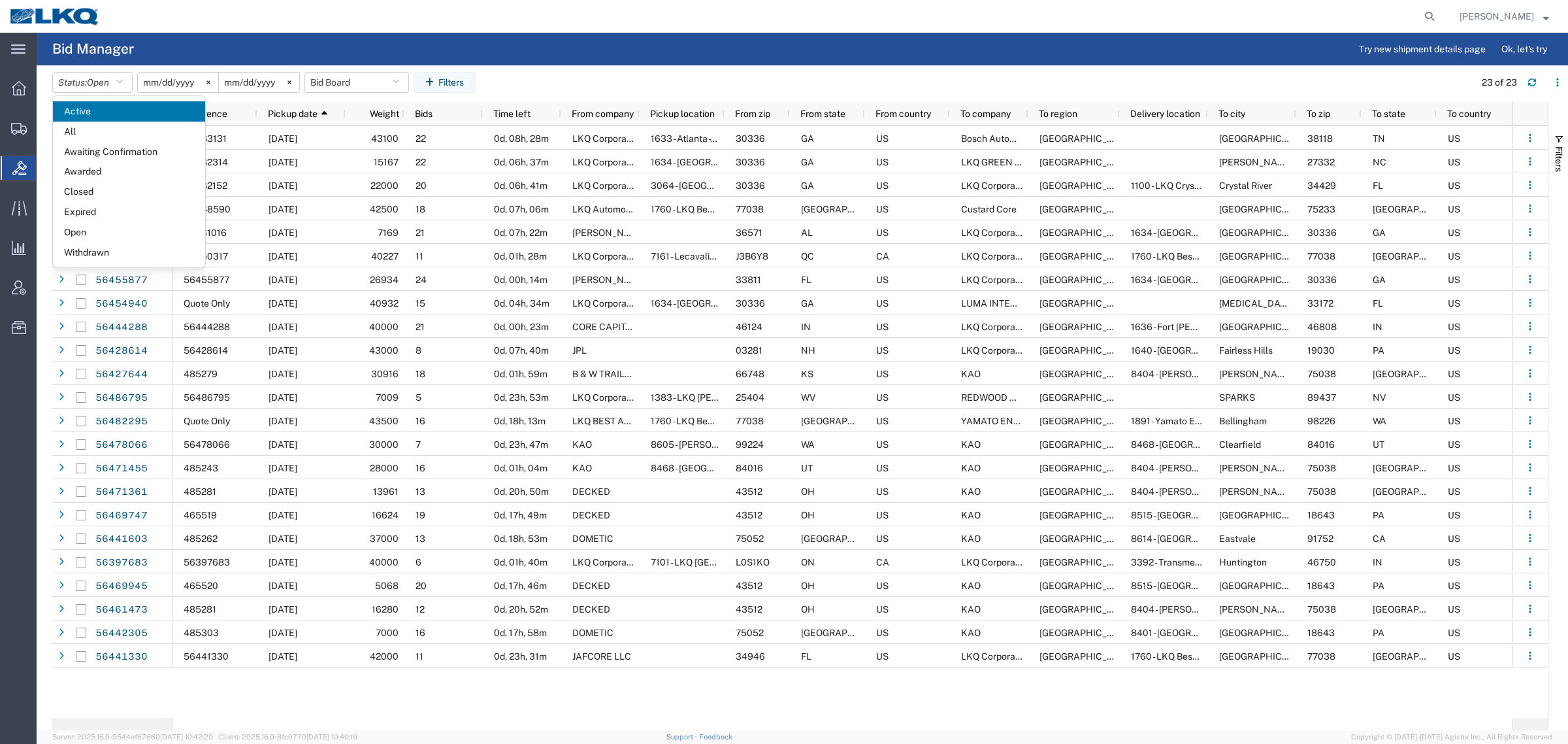
click at [102, 208] on span "Expired" at bounding box center [129, 212] width 152 height 20
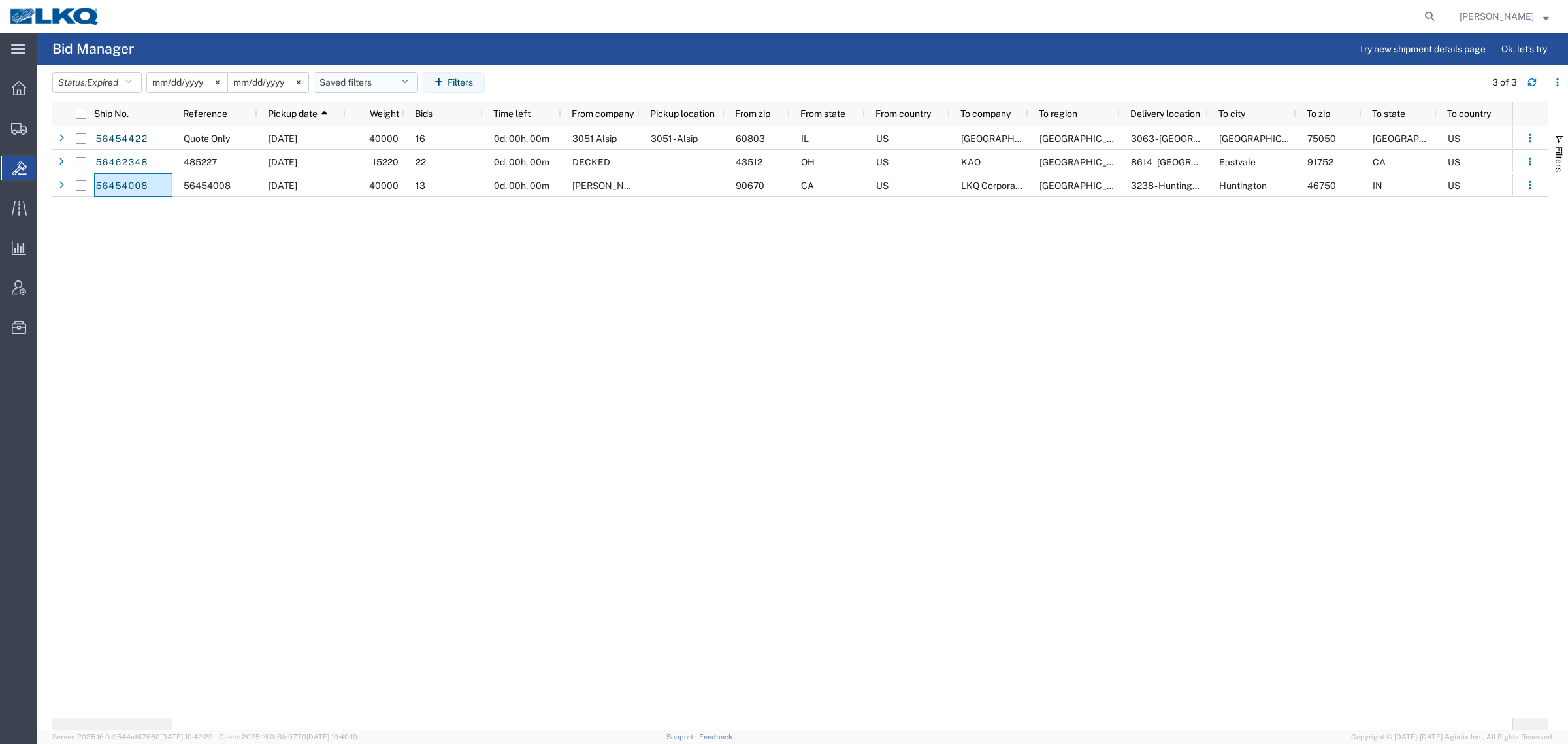
click at [358, 79] on button "Saved filters" at bounding box center [366, 82] width 104 height 21
click at [375, 139] on span "Bid Board" at bounding box center [401, 140] width 171 height 24
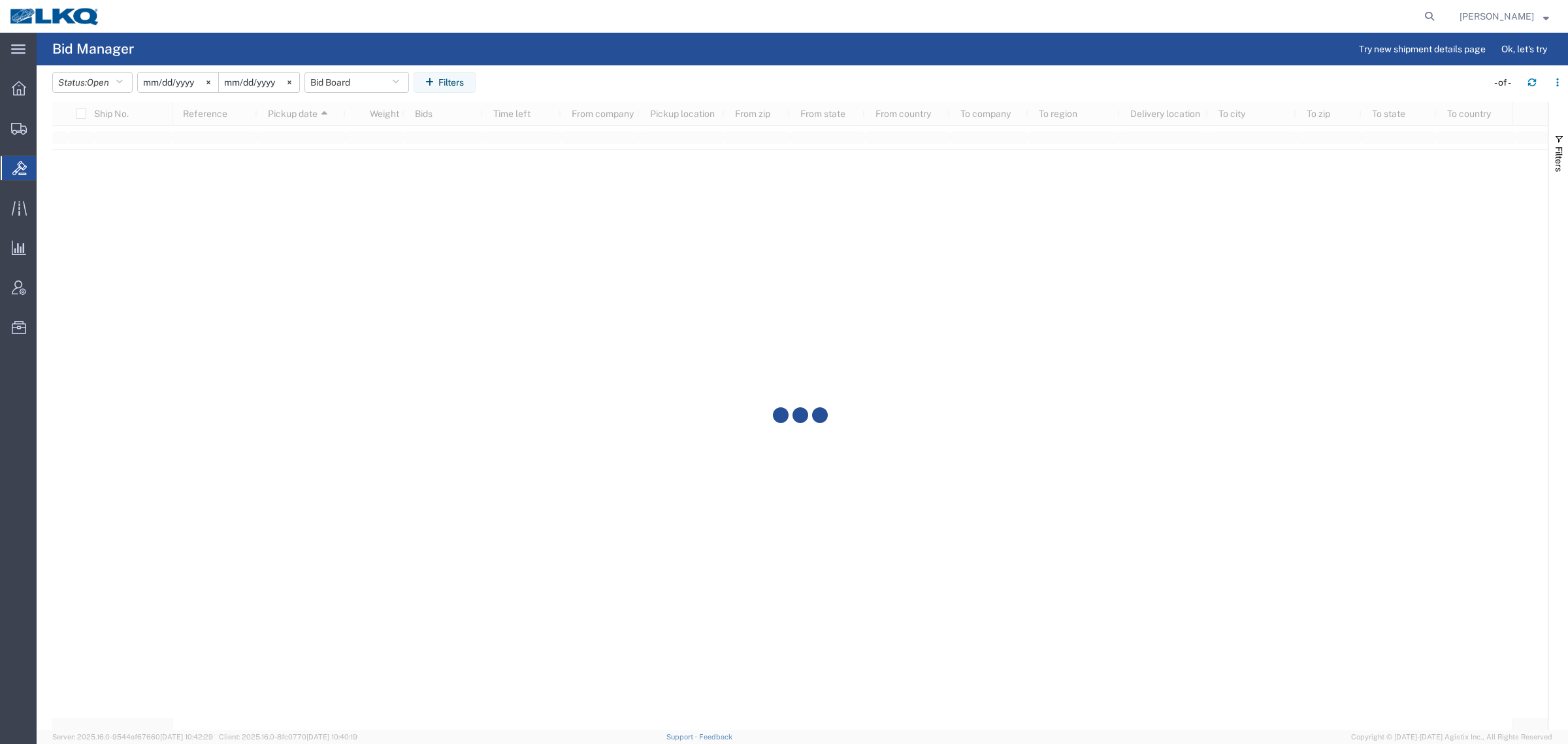
click at [568, 77] on agx-table-filter-chips "Status: Open Active All Awaiting Confirmation Awarded Closed Expired Open Withd…" at bounding box center [766, 87] width 1428 height 30
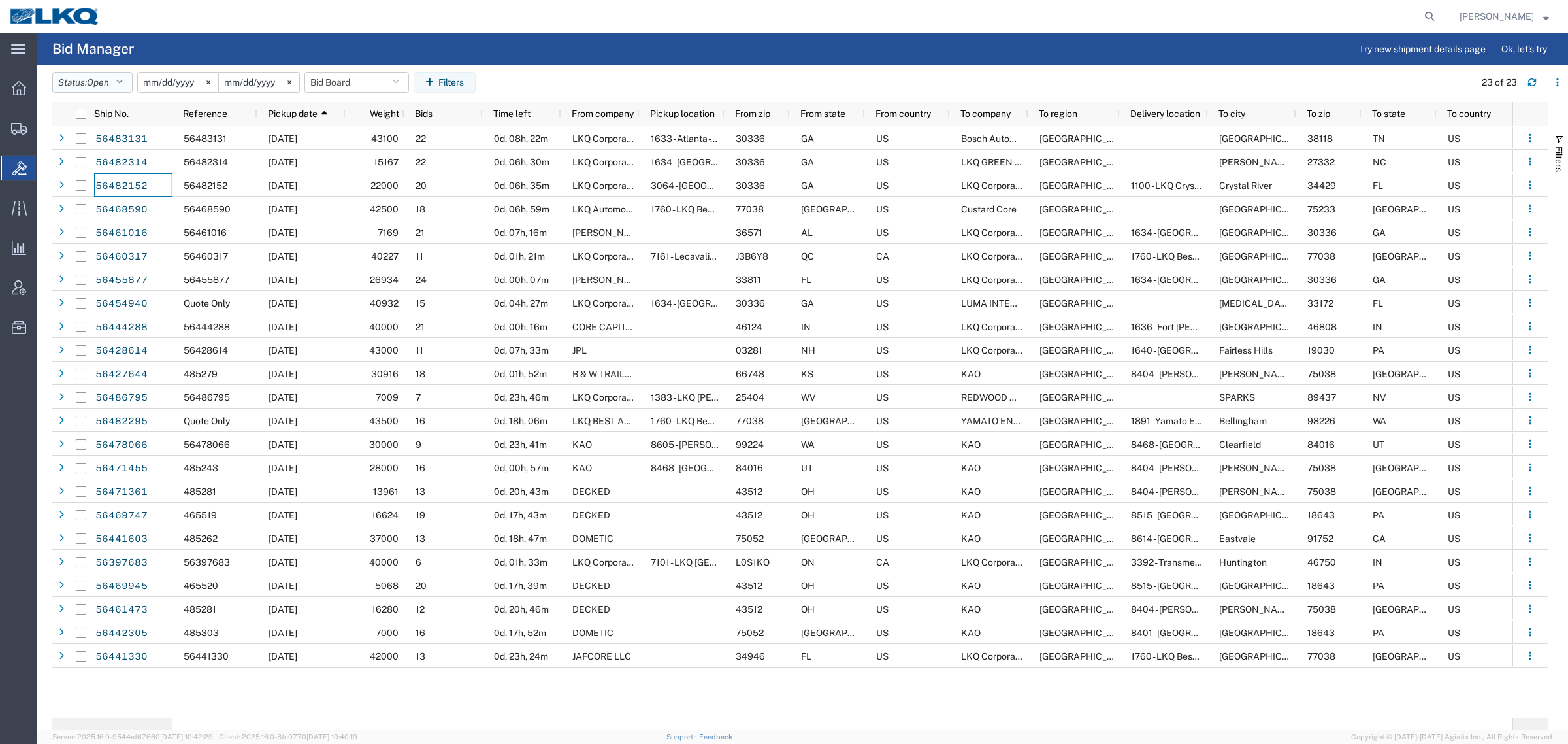
click at [72, 77] on button "Status: Open" at bounding box center [92, 82] width 81 height 21
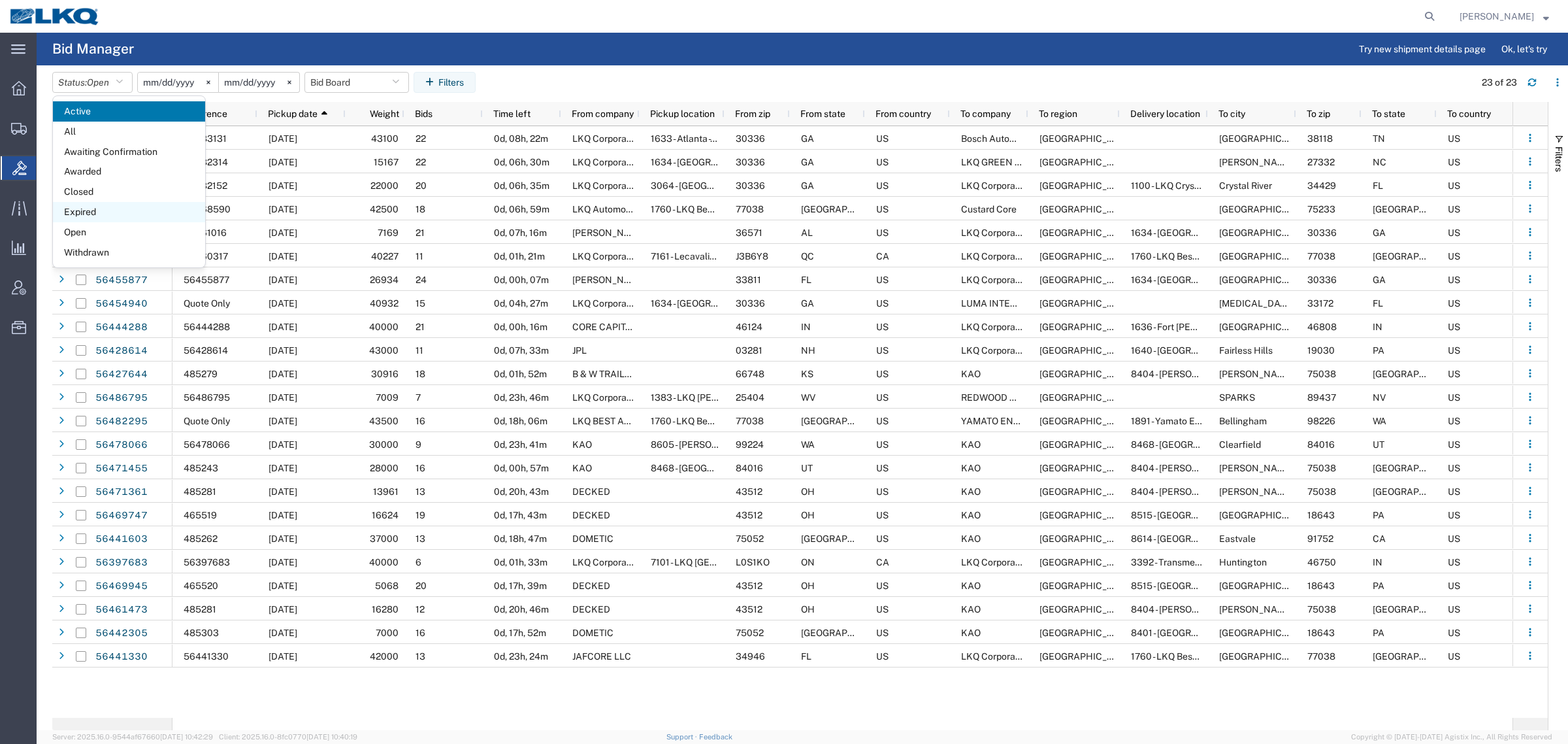
click at [106, 212] on span "Expired" at bounding box center [129, 212] width 152 height 20
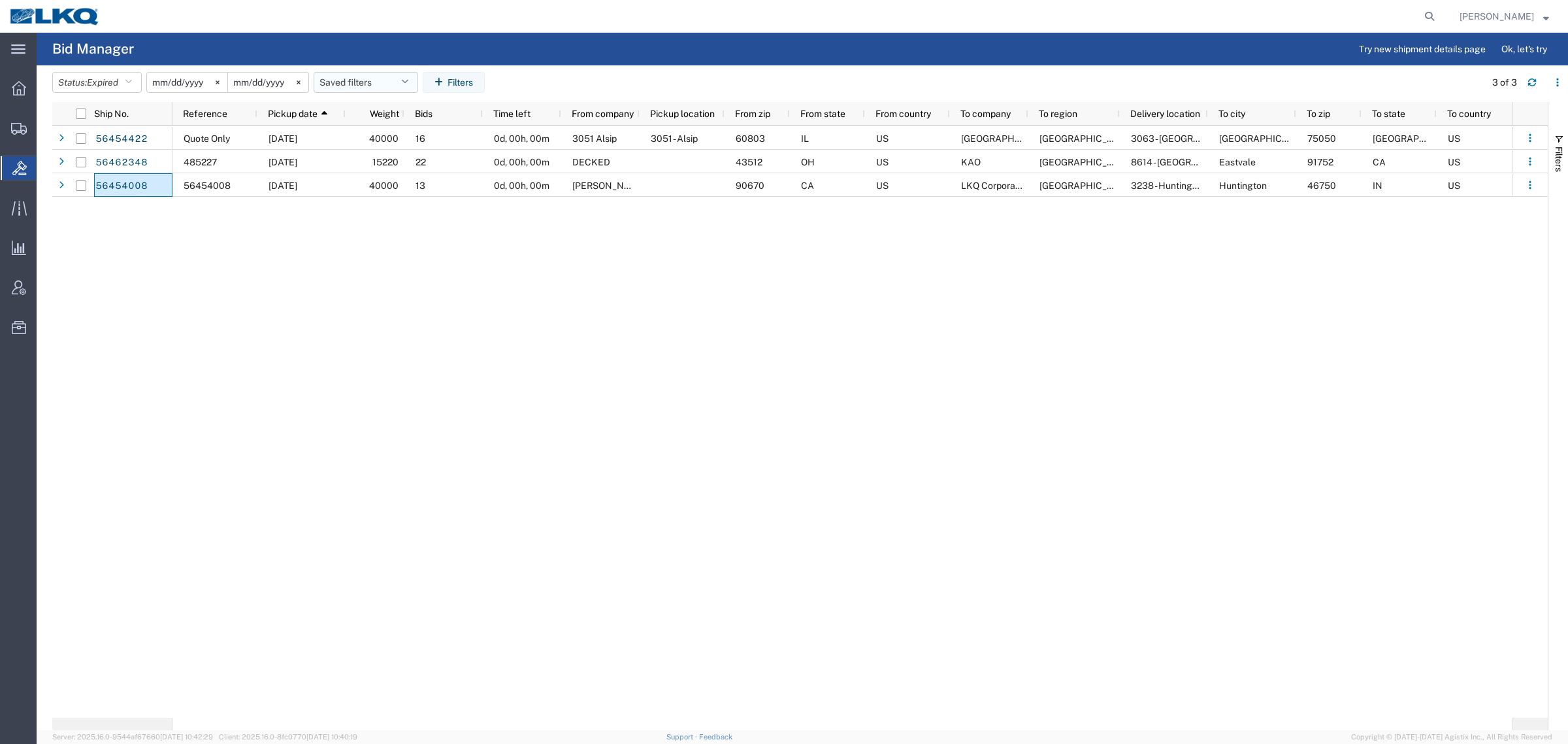
click at [366, 76] on button "Saved filters" at bounding box center [366, 82] width 104 height 21
drag, startPoint x: 380, startPoint y: 138, endPoint x: 389, endPoint y: 120, distance: 20.1
click at [380, 138] on span "Bid Board" at bounding box center [401, 140] width 171 height 24
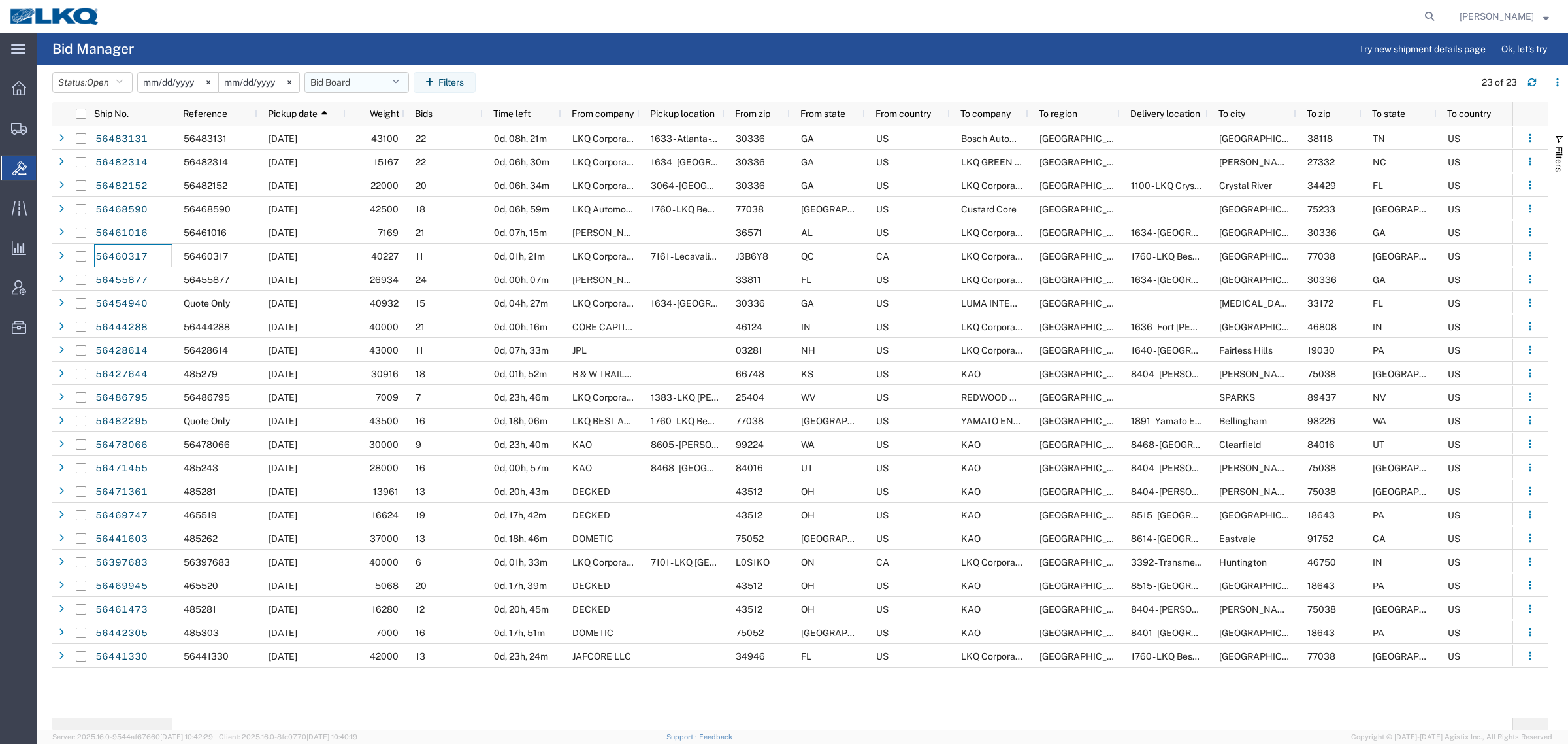
click at [341, 77] on button "Bid Board" at bounding box center [356, 82] width 104 height 21
click at [370, 144] on span "Bid Board" at bounding box center [391, 140] width 171 height 24
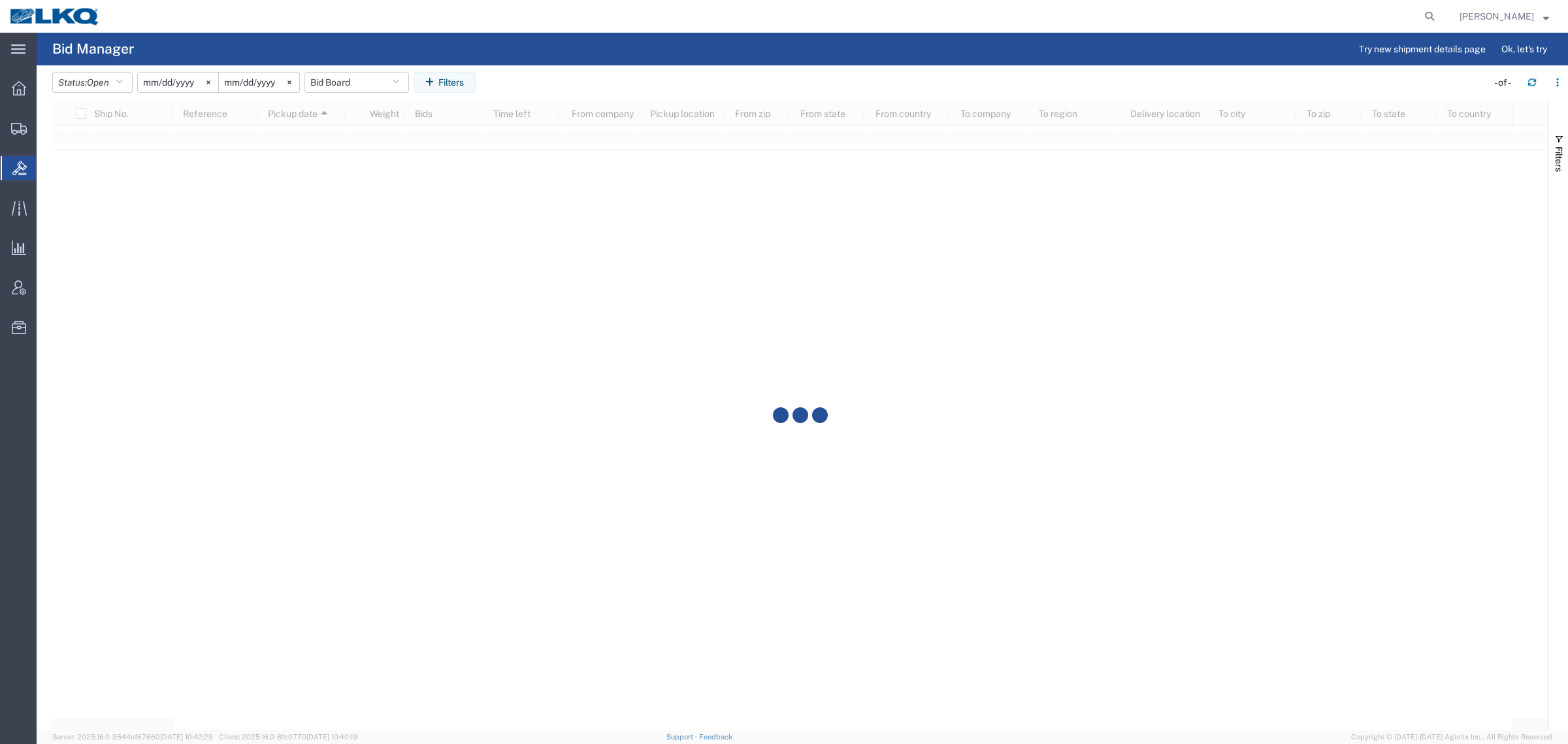
click at [615, 77] on agx-table-filter-chips "Status: Open Active All Awaiting Confirmation Awarded Closed Expired Open Withd…" at bounding box center [766, 87] width 1428 height 30
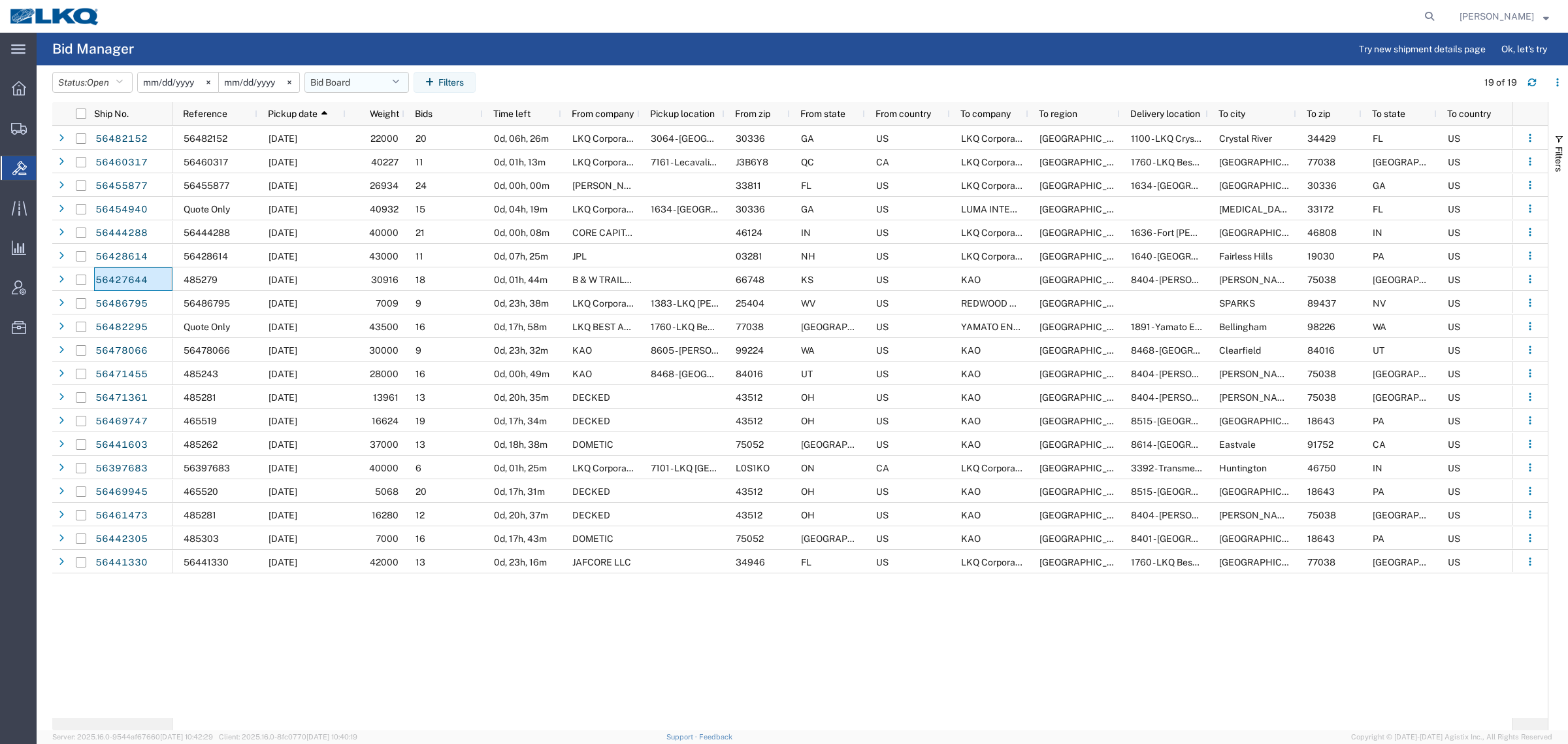
click at [347, 81] on button "Bid Board" at bounding box center [356, 82] width 104 height 21
drag, startPoint x: 360, startPoint y: 138, endPoint x: 561, endPoint y: 79, distance: 209.5
click at [364, 138] on span "Bid Board" at bounding box center [391, 140] width 171 height 24
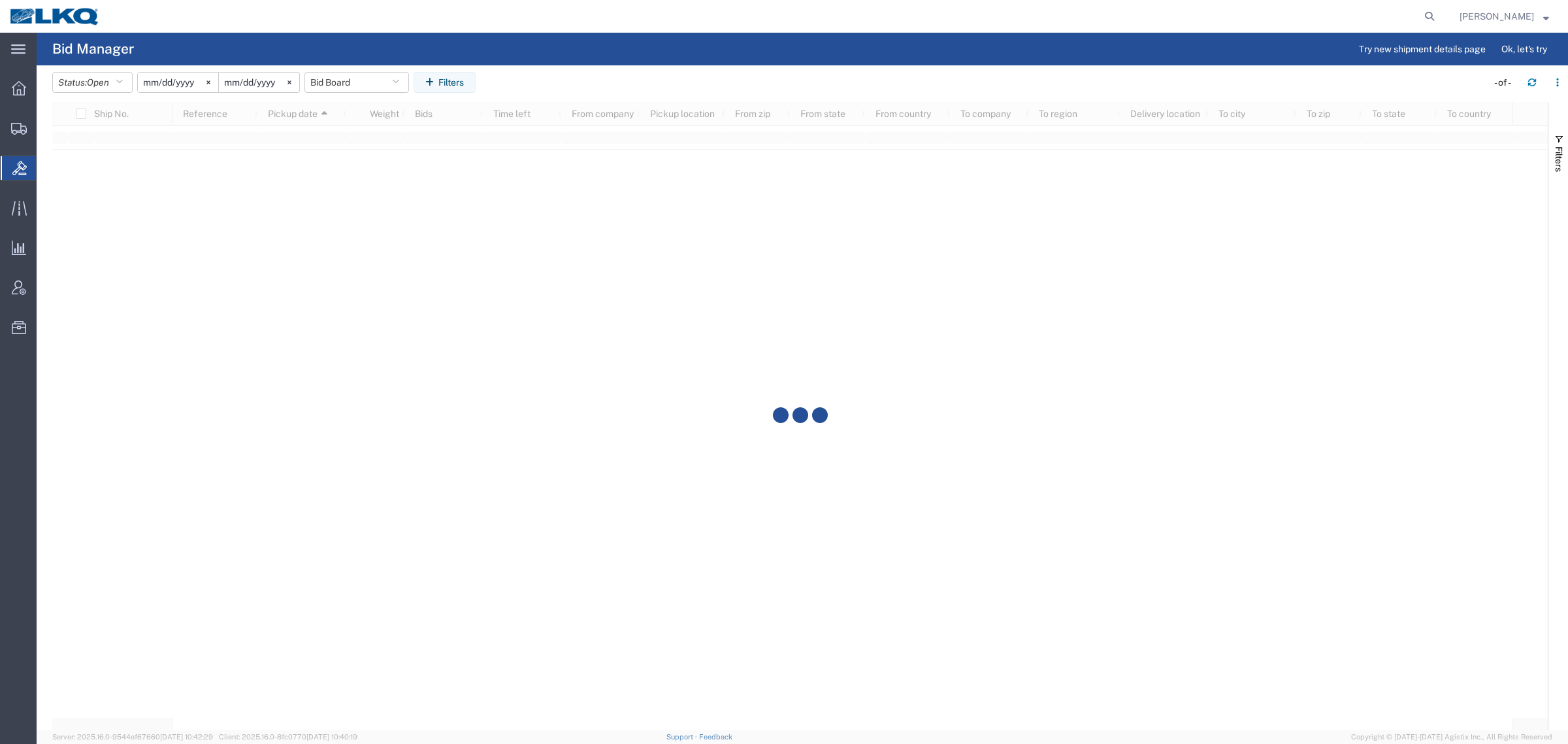
click at [593, 68] on header "Status: Open Active All Awaiting Confirmation Awarded Closed Expired Open Withd…" at bounding box center [810, 83] width 1516 height 37
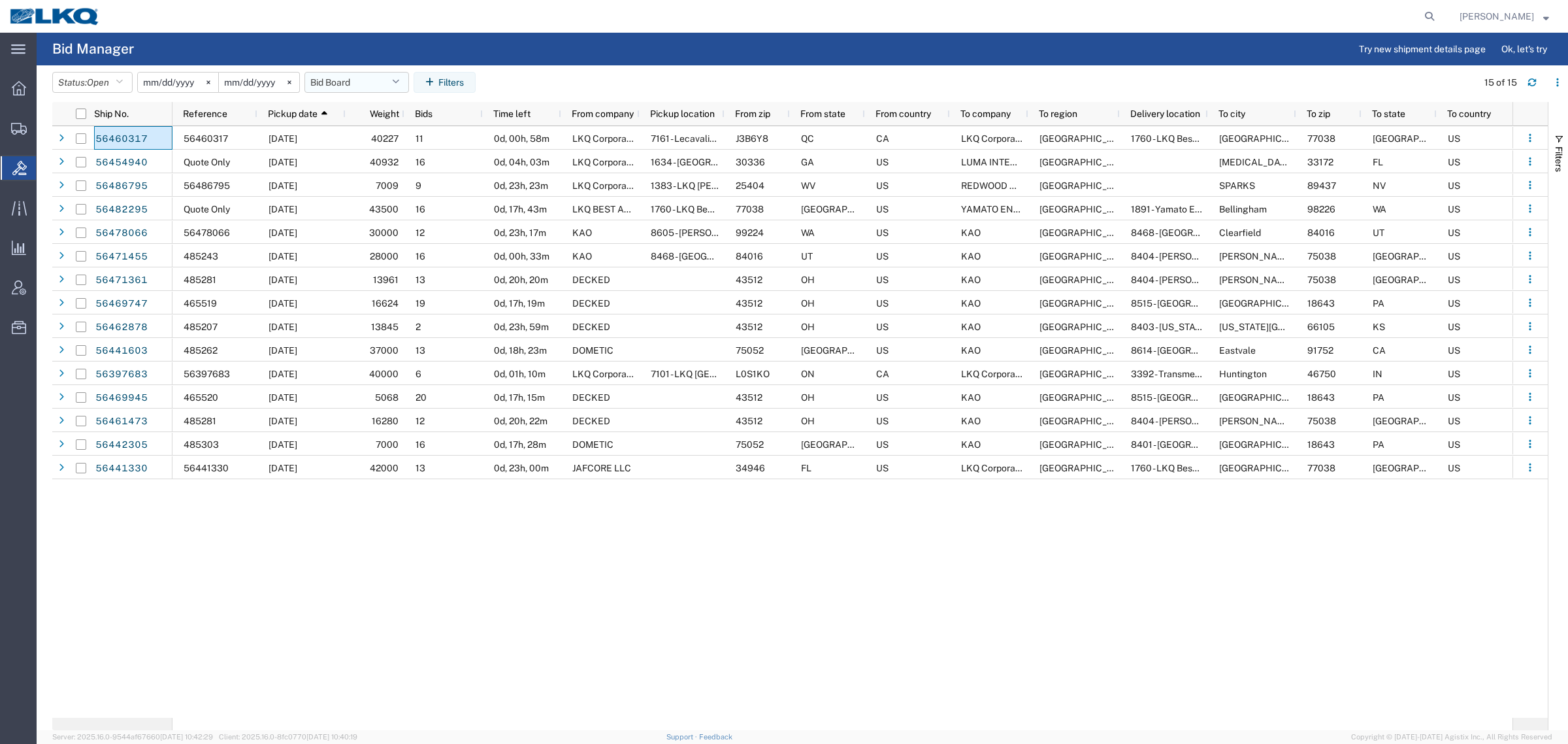
click at [345, 82] on button "Bid Board" at bounding box center [356, 82] width 104 height 21
click at [360, 141] on span "Bid Board" at bounding box center [391, 140] width 171 height 24
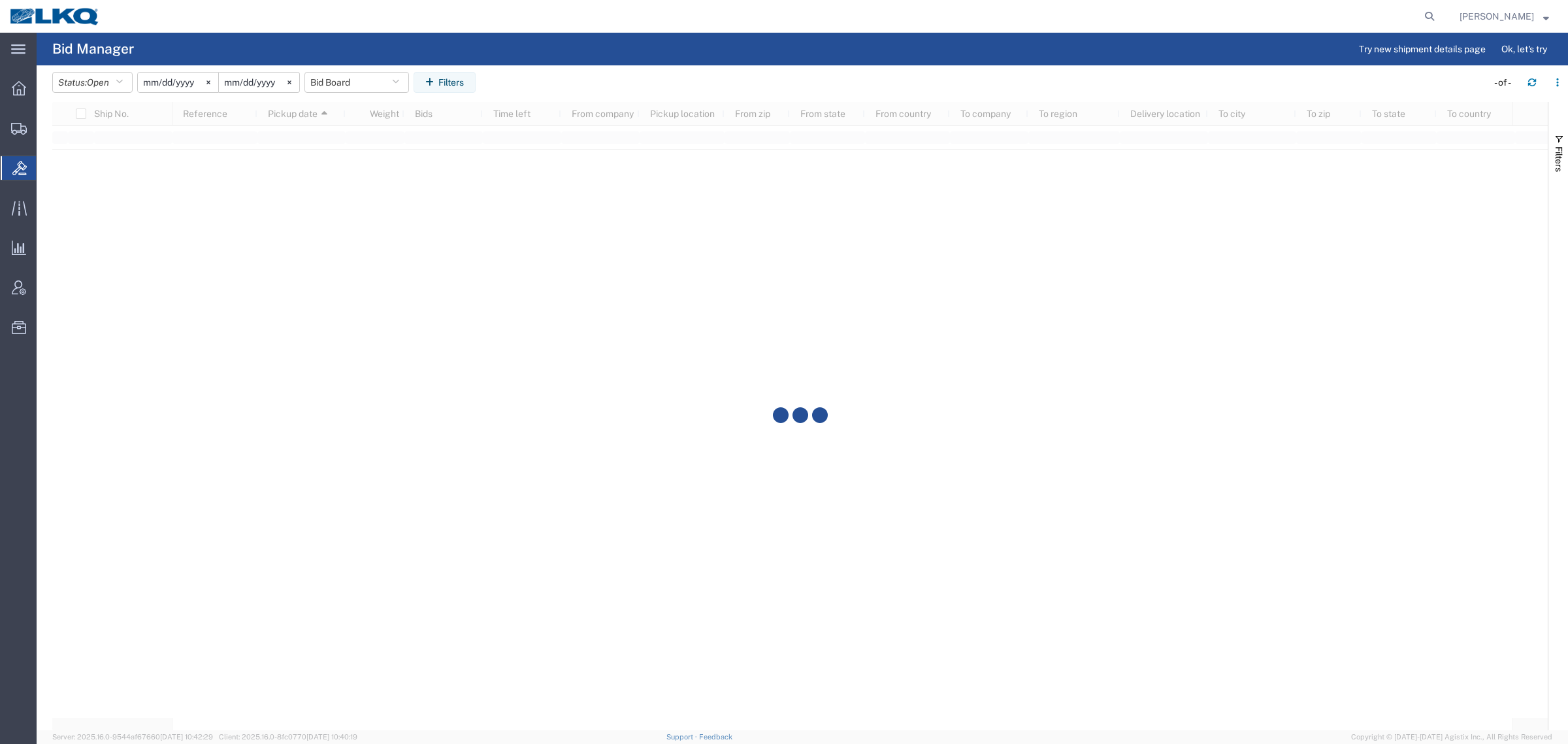
click at [666, 103] on div at bounding box center [800, 415] width 1496 height 628
click at [669, 86] on agx-table-filter-chips "Status: Open Active All Awaiting Confirmation Awarded Closed Expired Open Withd…" at bounding box center [766, 87] width 1428 height 30
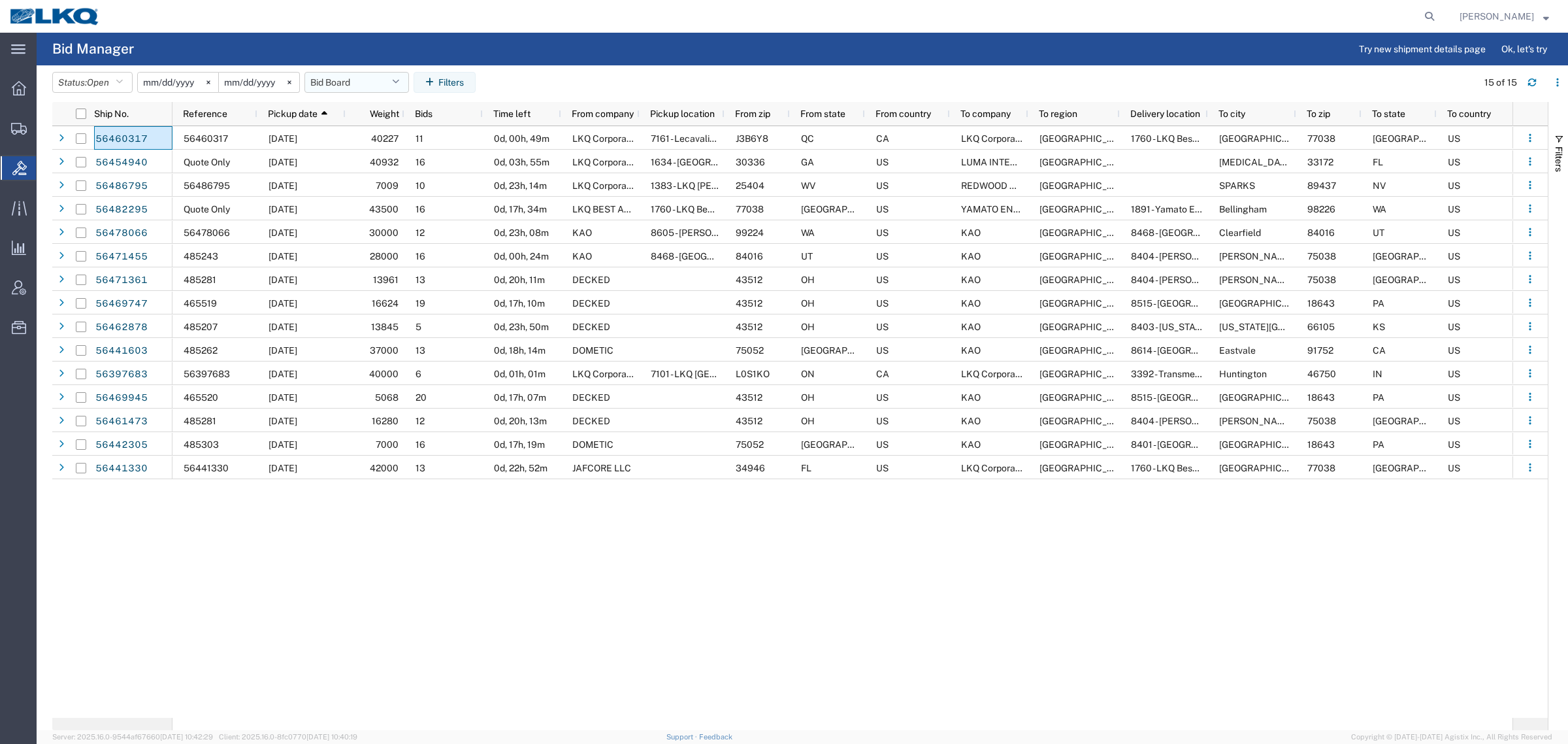
click at [346, 83] on button "Bid Board" at bounding box center [356, 82] width 104 height 21
click at [366, 139] on span "Bid Board" at bounding box center [391, 140] width 171 height 24
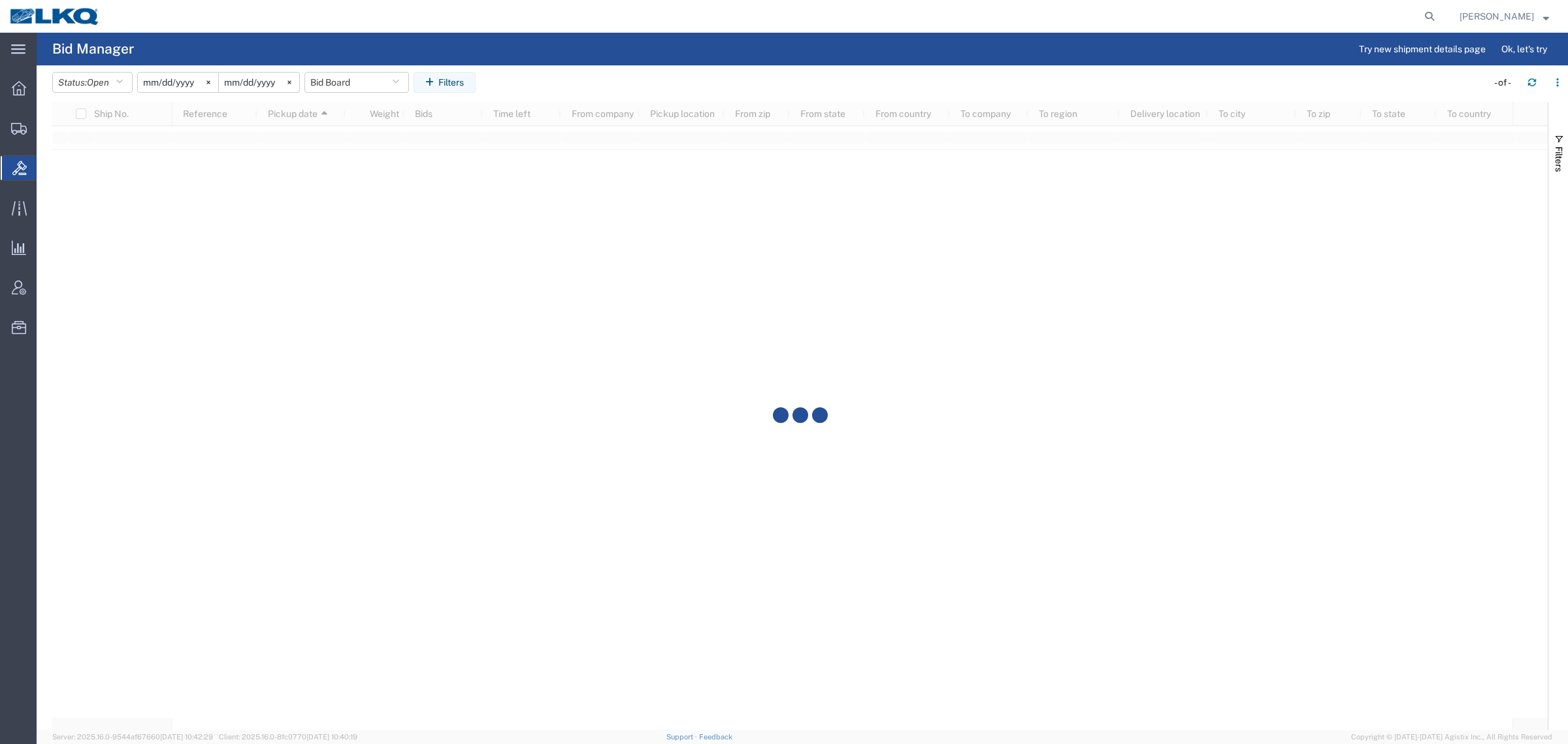
click at [697, 70] on header "Status: Open Active All Awaiting Confirmation Awarded Closed Expired Open Withd…" at bounding box center [810, 83] width 1516 height 37
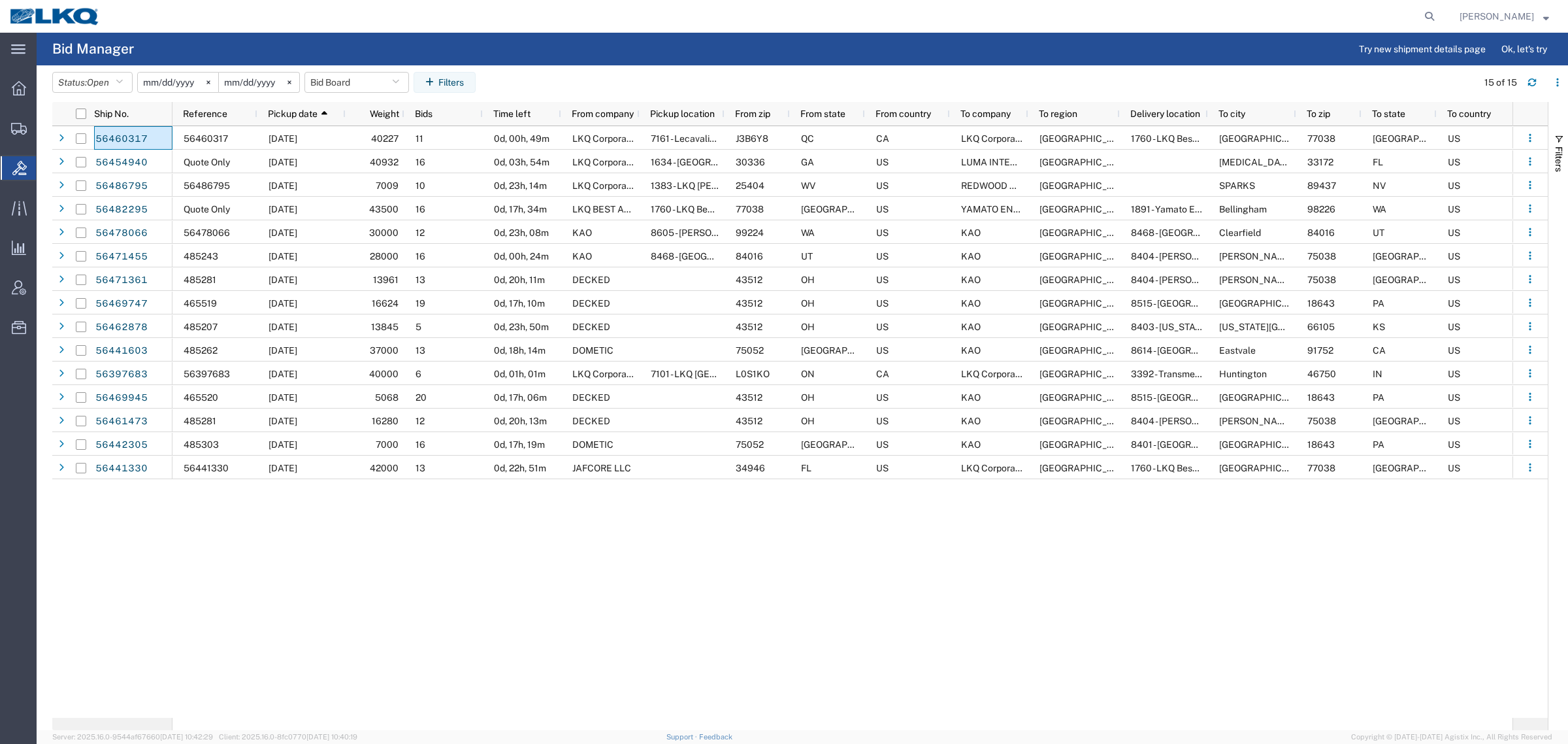
click at [757, 61] on agx-page-header "Bid Manager Try new shipment details page Ok, let's try" at bounding box center [802, 49] width 1531 height 33
click at [801, 546] on div "56460317 08/14/2025 40227 11 0d, 00h, 49m LKQ Corporation 7161 - Lecavalier - S…" at bounding box center [843, 421] width 1340 height 592
click at [333, 83] on button "Bid Board" at bounding box center [356, 82] width 104 height 21
drag, startPoint x: 363, startPoint y: 136, endPoint x: 560, endPoint y: 74, distance: 206.5
click at [366, 136] on span "Bid Board" at bounding box center [391, 140] width 171 height 24
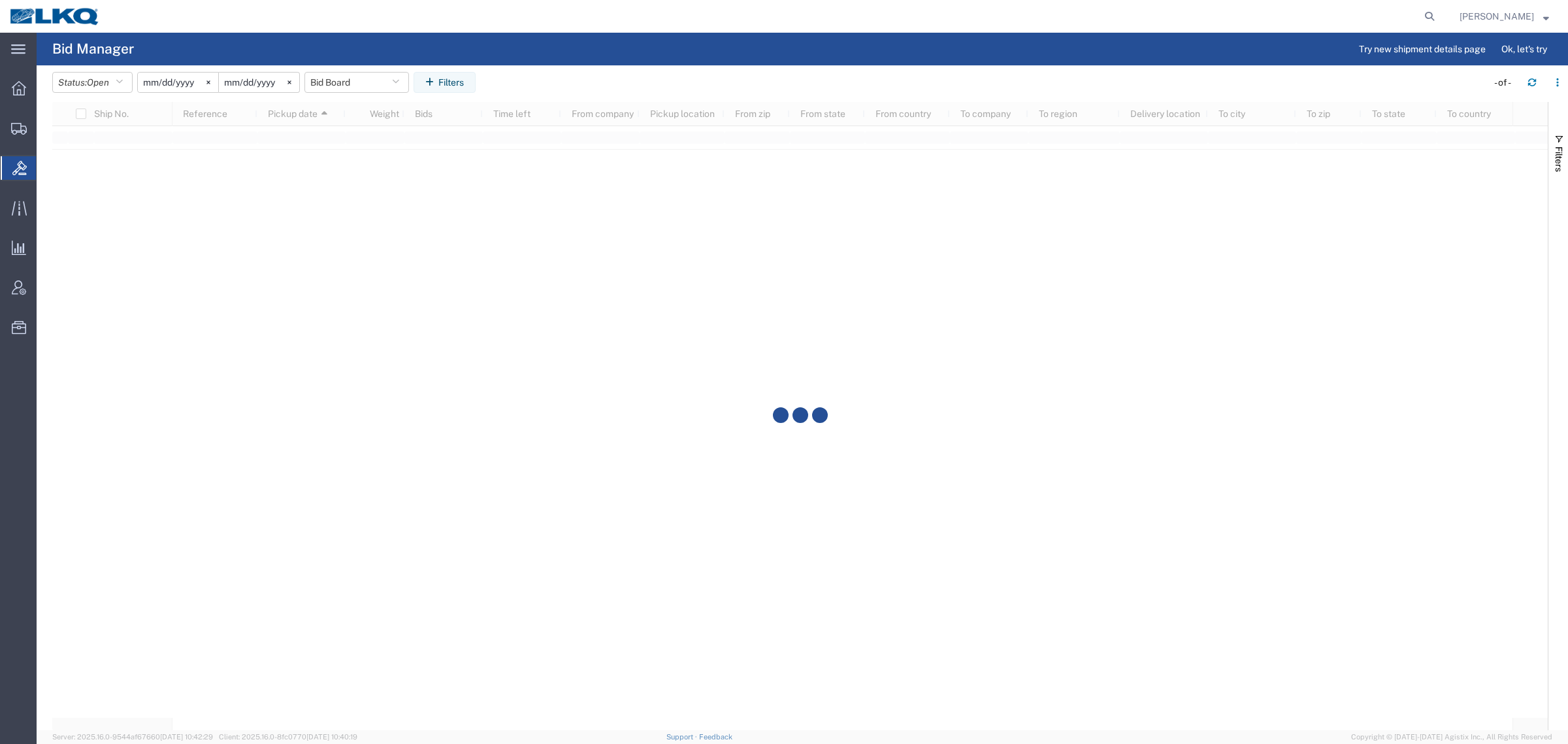
click at [599, 70] on header "Status: Open Active All Awaiting Confirmation Awarded Closed Expired Open Withd…" at bounding box center [810, 83] width 1516 height 37
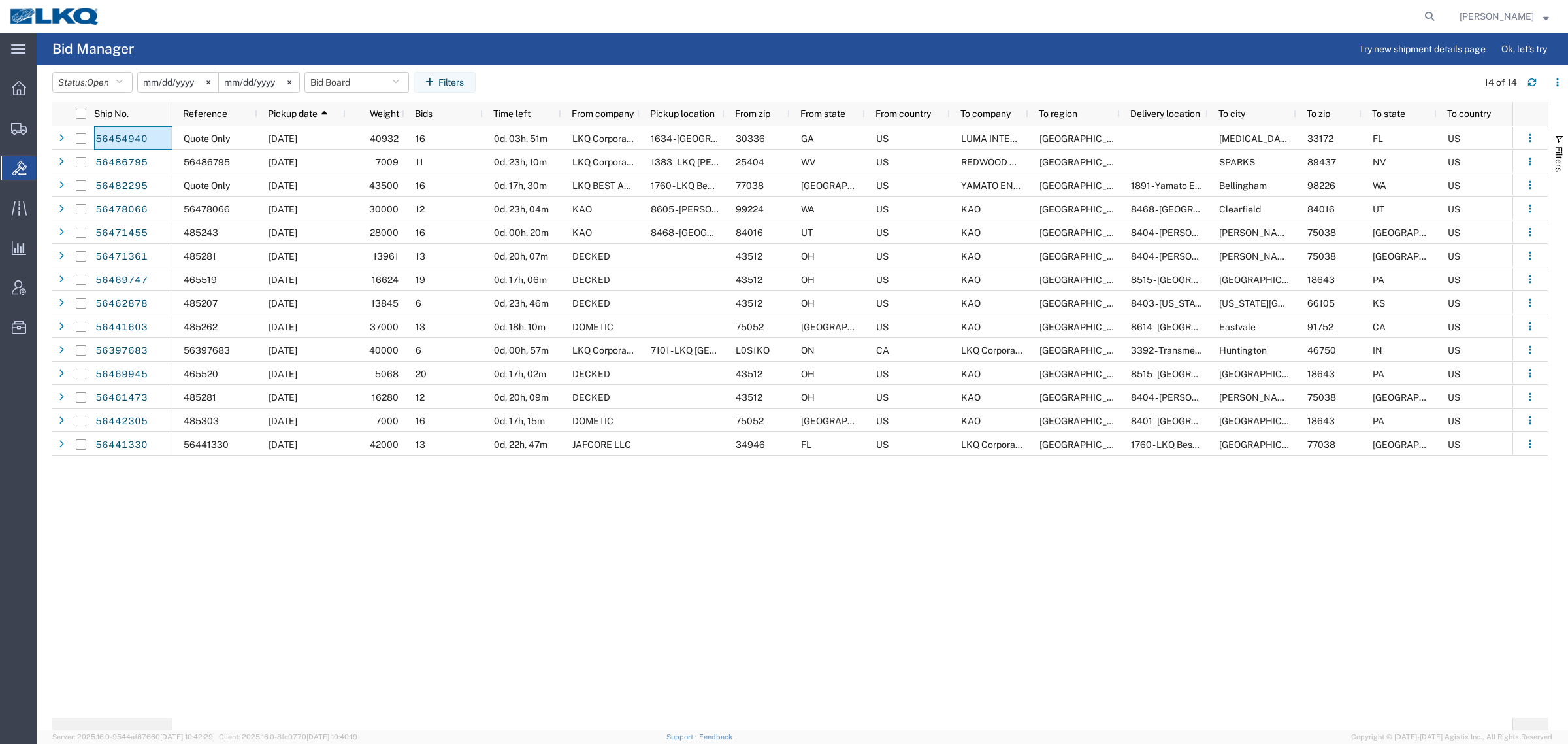
click at [765, 482] on div "Quote Only 08/14/2025 40932 16 0d, 03h, 51m LKQ Corporation 1634 - Atlanta - Kn…" at bounding box center [843, 421] width 1340 height 592
click at [331, 89] on button "Bid Board" at bounding box center [356, 82] width 104 height 21
click at [358, 134] on span "Bid Board" at bounding box center [391, 140] width 171 height 24
click at [589, 59] on agx-page-header "Bid Manager Try new shipment details page Ok, let's try" at bounding box center [802, 49] width 1531 height 33
click at [74, 77] on button "Status: Open" at bounding box center [92, 82] width 81 height 21
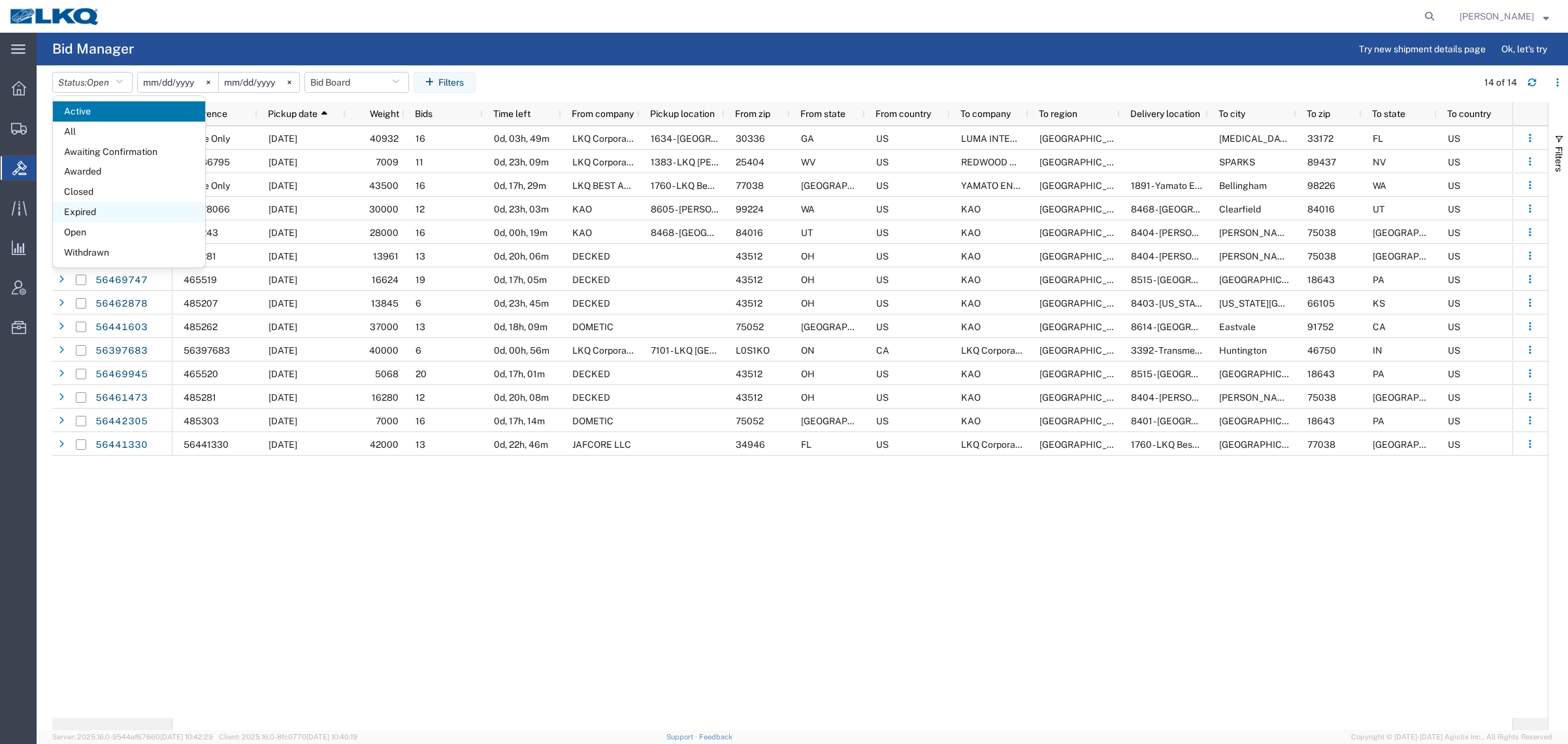
click at [85, 211] on span "Expired" at bounding box center [129, 212] width 152 height 20
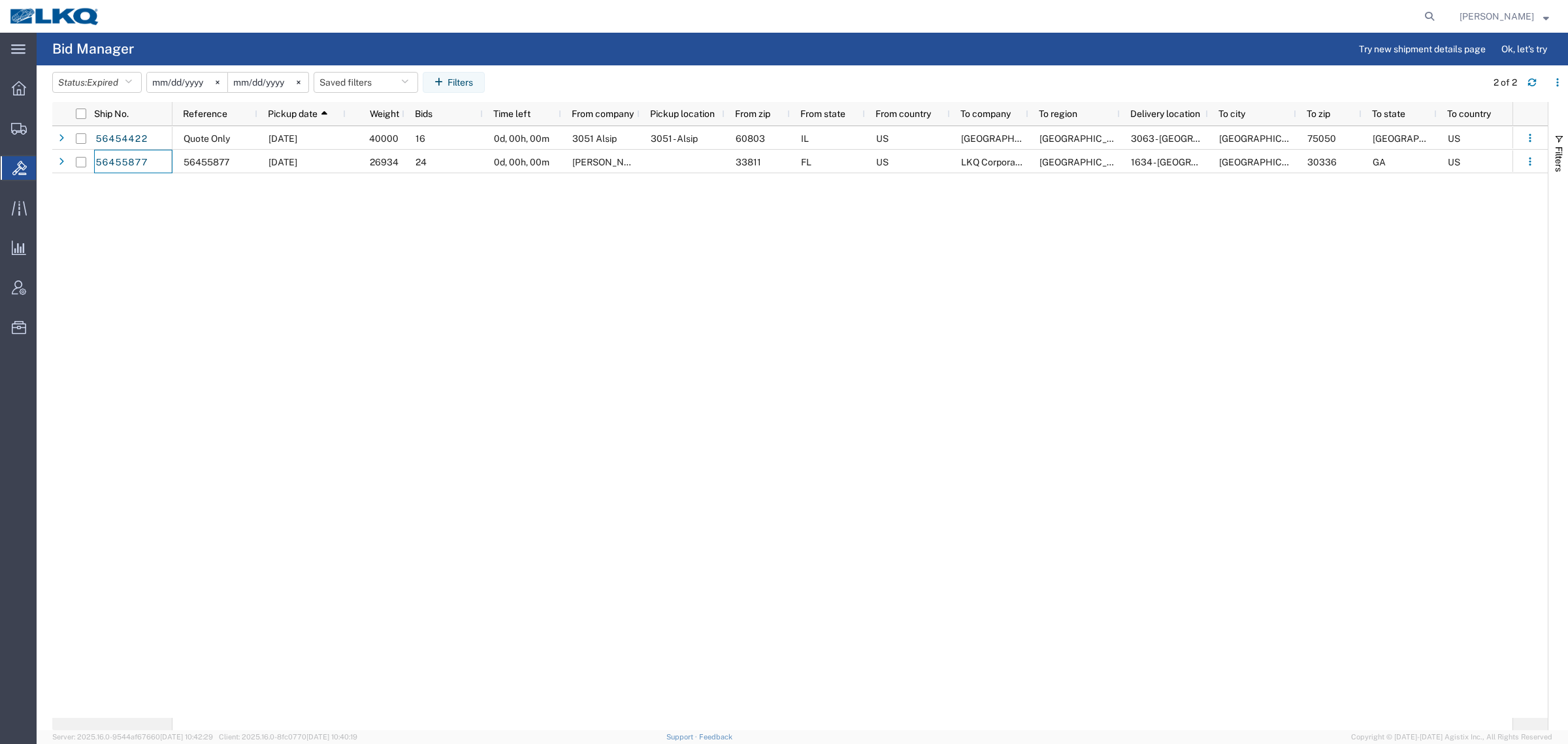
click at [481, 27] on div at bounding box center [775, 16] width 1331 height 33
click at [708, 457] on div "Quote Only 08/13/2025 40000 16 0d, 00h, 00m 3051 Alsip 3051 - Alsip 60803 IL US…" at bounding box center [843, 421] width 1340 height 592
click at [555, 445] on div "Quote Only 08/13/2025 40000 16 0d, 00h, 00m 3051 Alsip 3051 - Alsip 60803 IL US…" at bounding box center [843, 421] width 1340 height 592
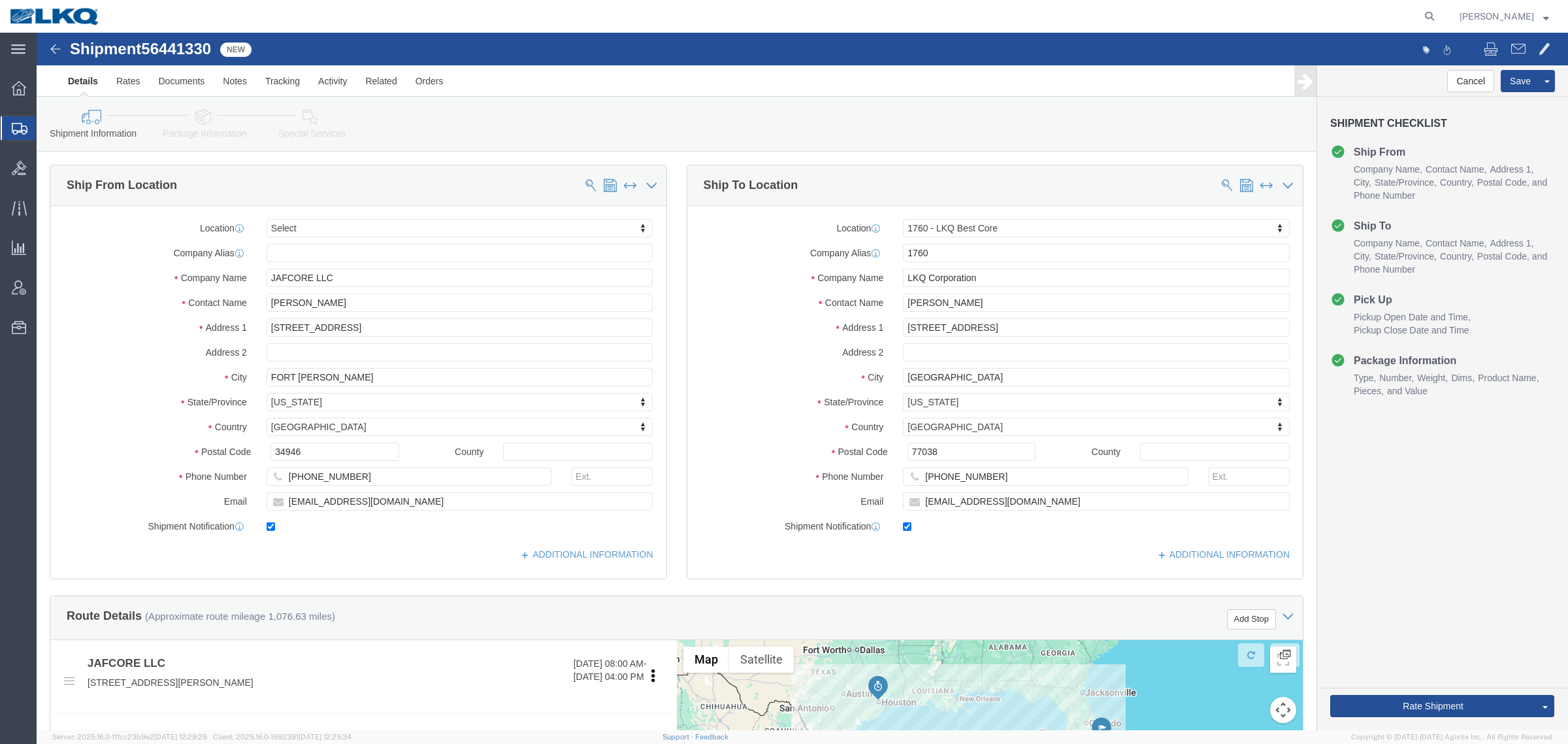
drag, startPoint x: 614, startPoint y: 94, endPoint x: 600, endPoint y: 104, distance: 17.2
click div "Shipment Information Package Information Special Services Loading Routing"
select select
select select "27634"
click ul "Details Rates Documents Notes Tracking Activity Related Orders"
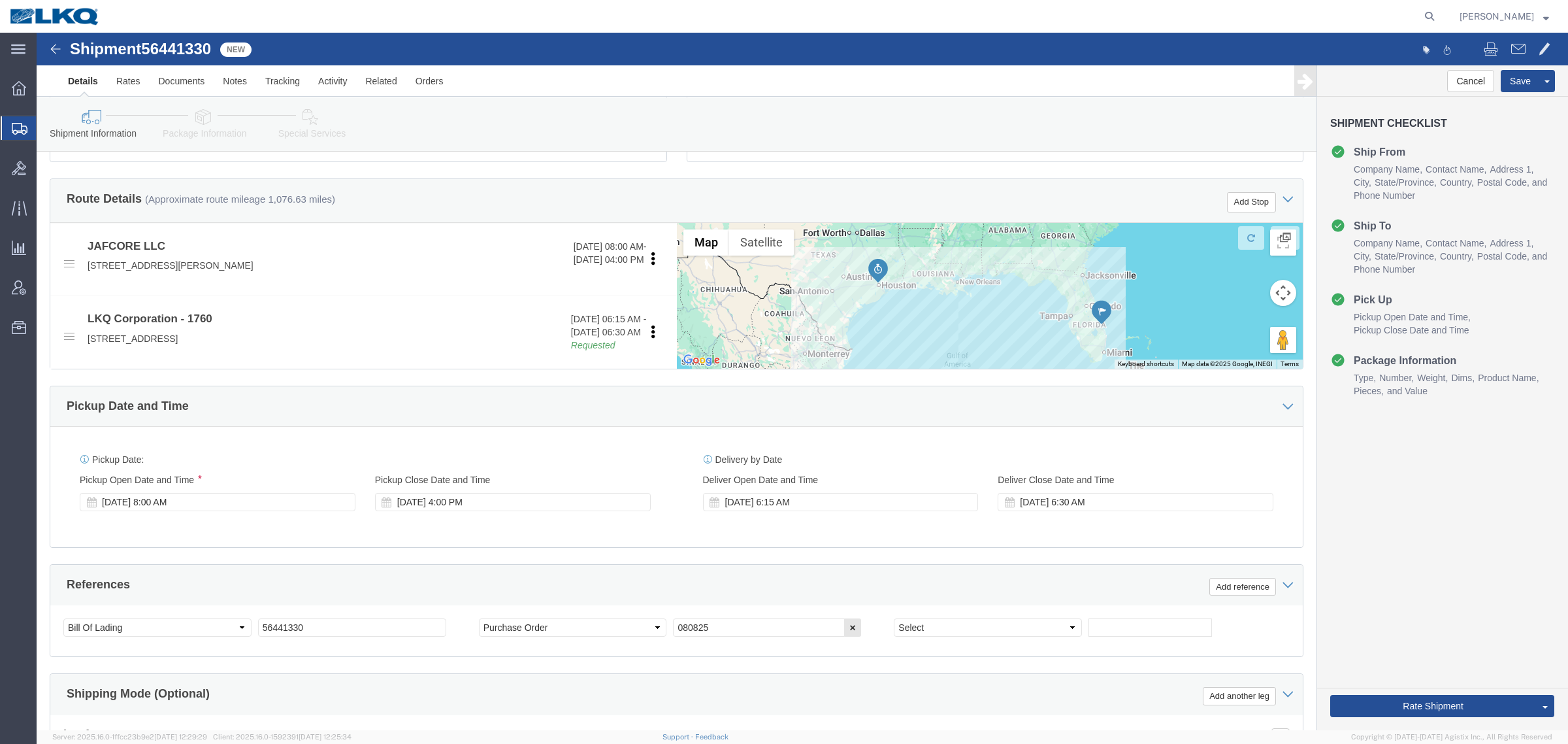
scroll to position [393, 0]
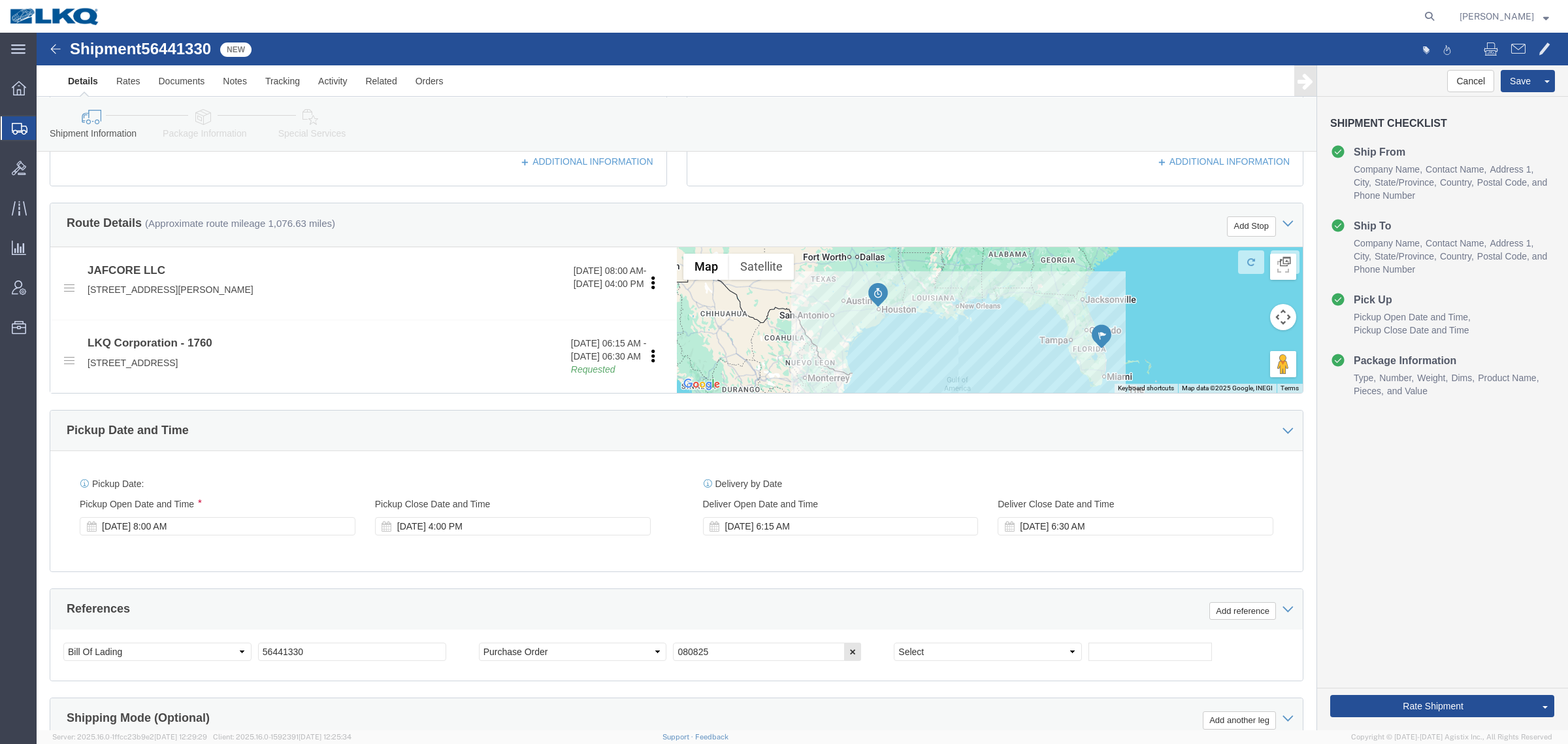
click div "[DATE] 8:00 AM"
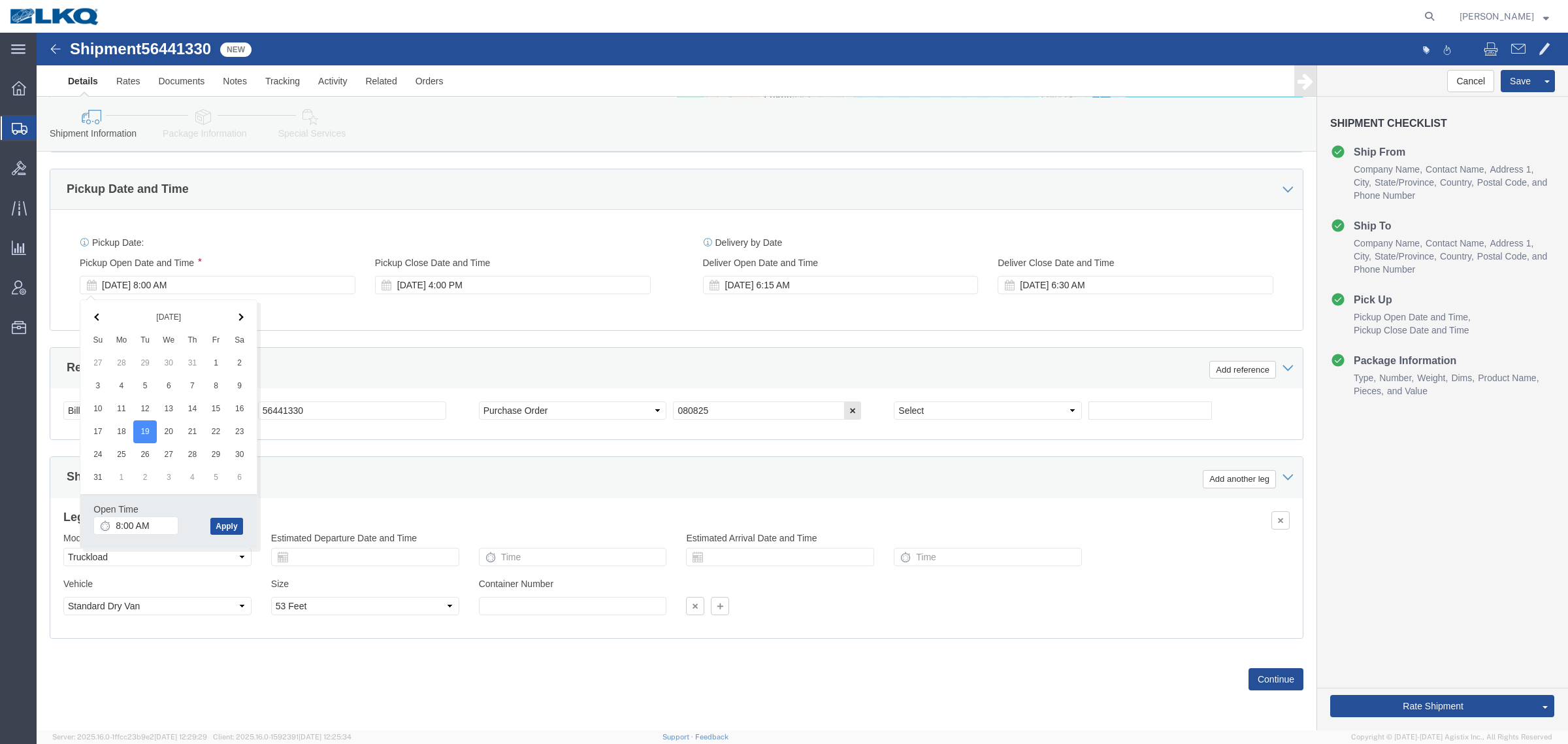
click button "Apply"
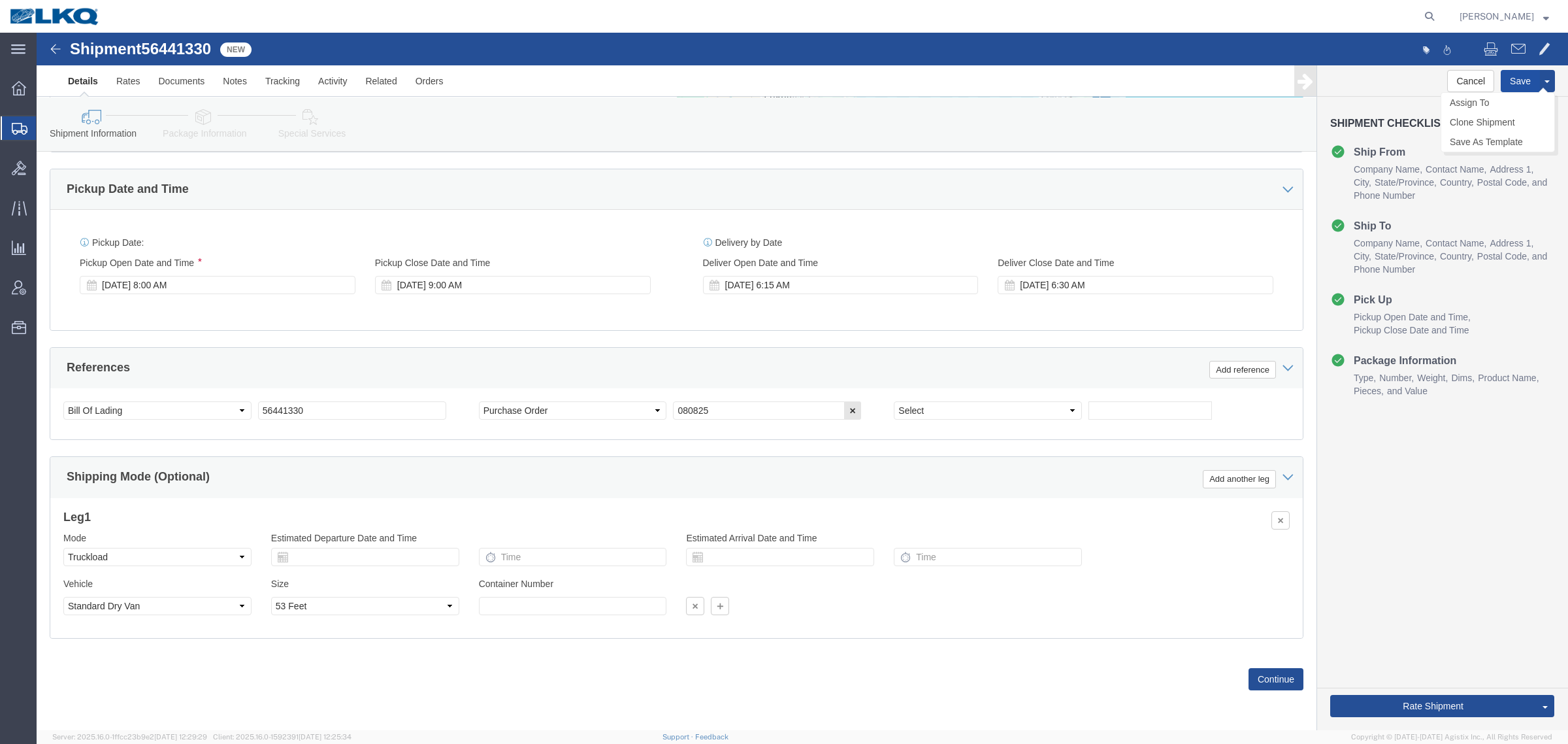
click button "Save"
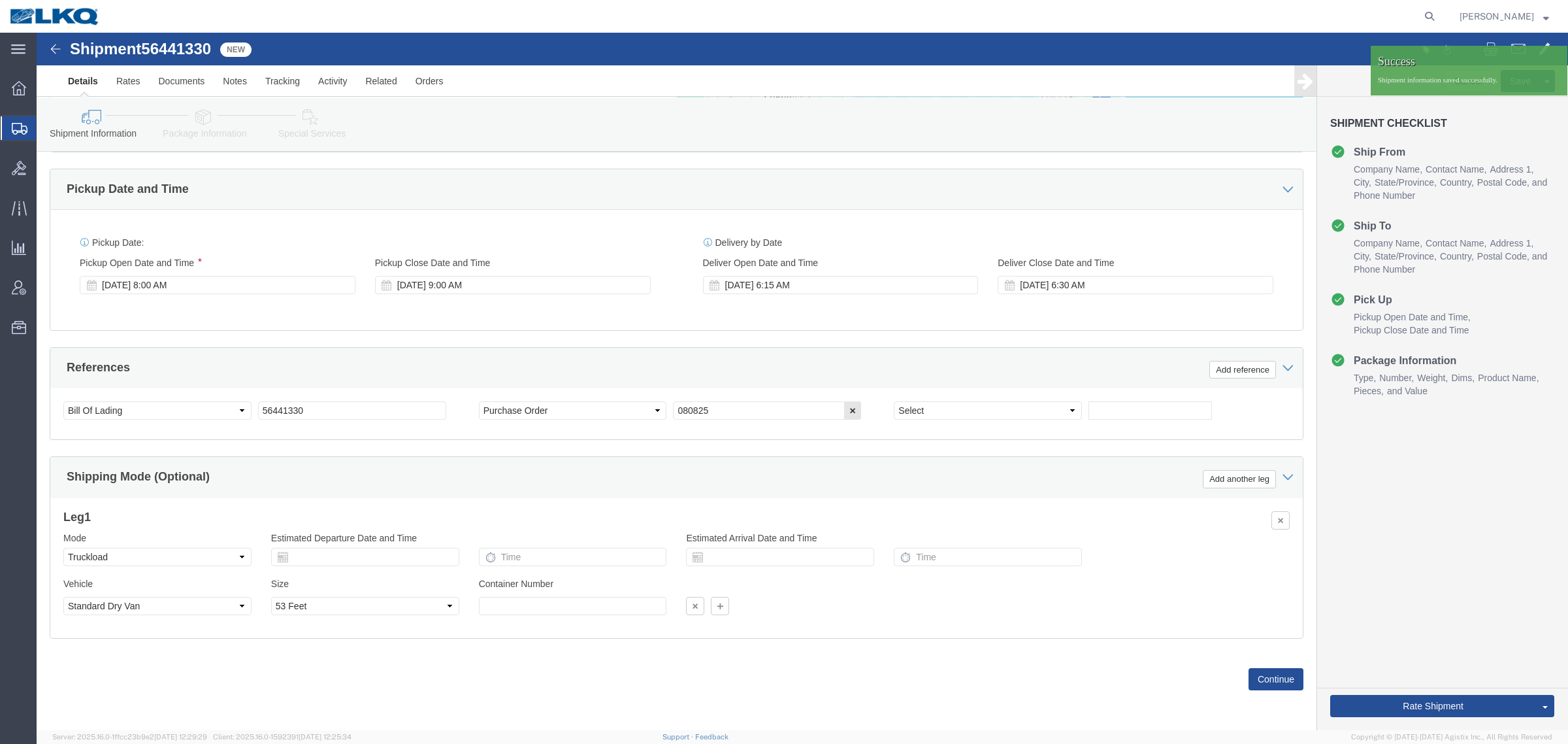
click div "Pickup Date: Pickup Start Date Pickup Start Time Pickup Open Date and Time Aug …"
click div "References Add reference"
click div "Cancel Save Assign To Clone Shipment Save As Template Shipment Checklist Ship F…"
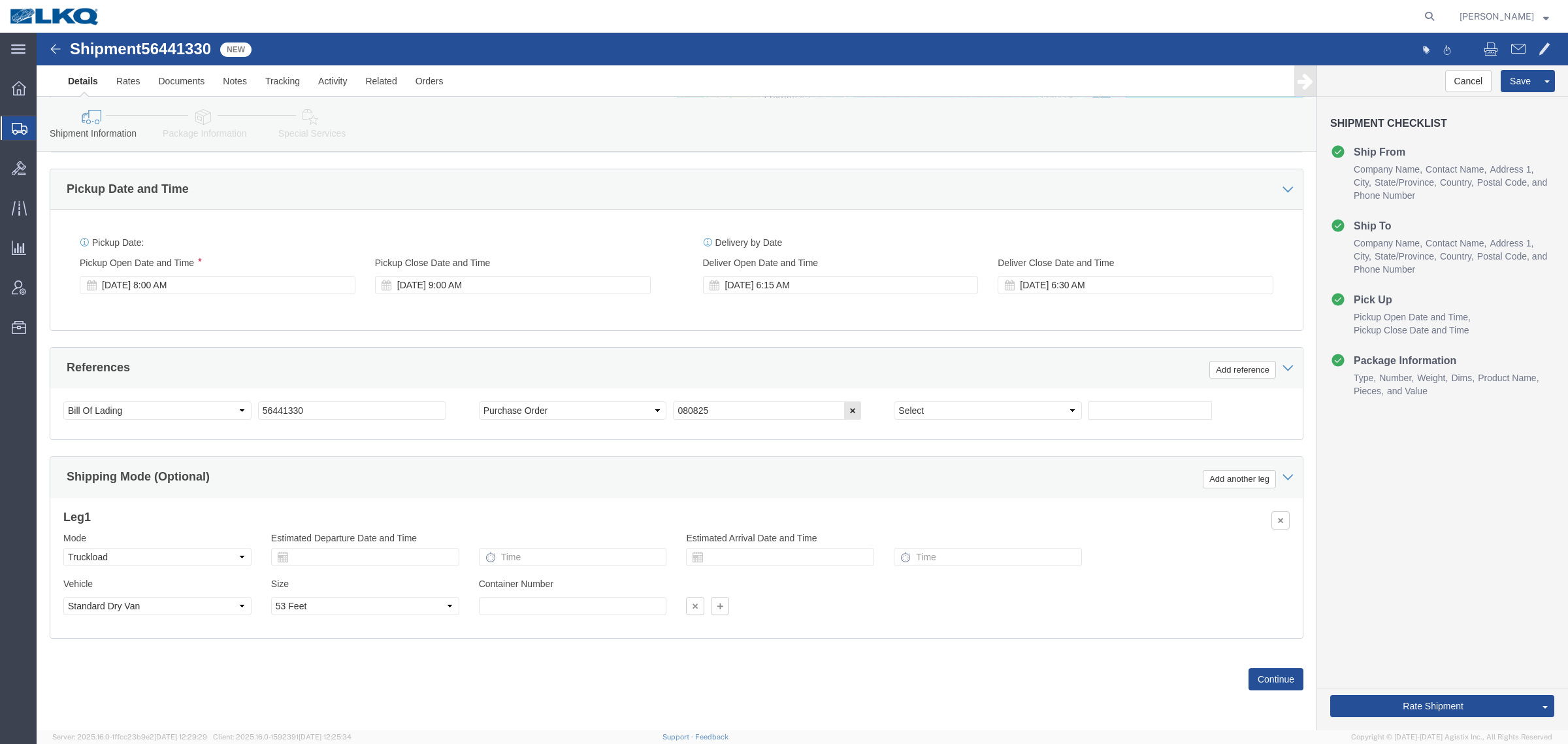
click div "Ship From Location Location My Profile Location 1100 - LKQ Crystal River 1103 -…"
click div "Pickup Date: Pickup Start Date Pickup Start Time Pickup Open Date and Time Aug …"
click div "Cancel Save Assign To Clone Shipment Save As Template Shipment Checklist Ship F…"
click div "References Add reference"
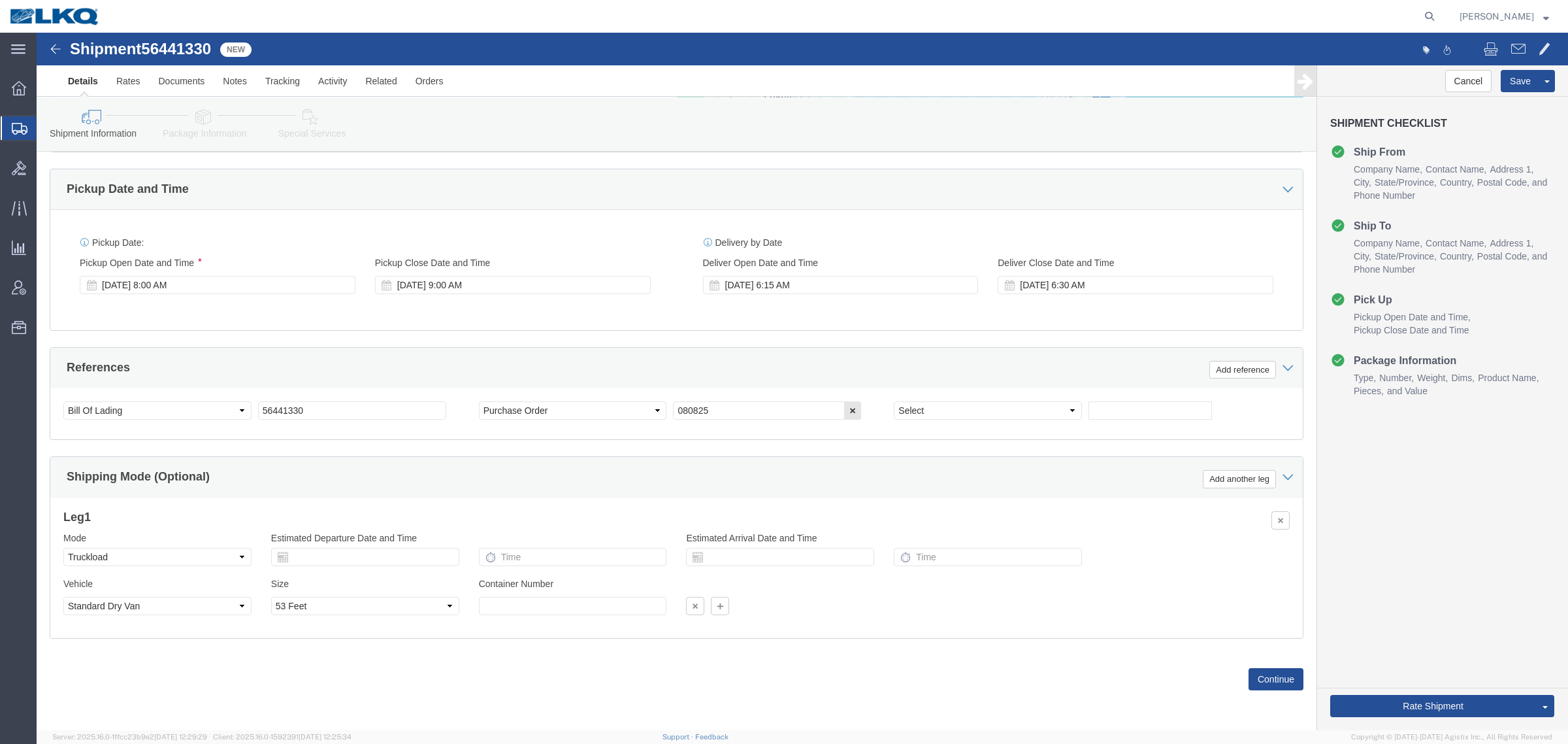
click div "References Add reference"
drag, startPoint x: 832, startPoint y: 318, endPoint x: 839, endPoint y: 341, distance: 24.0
click div "References Add reference"
drag, startPoint x: 824, startPoint y: 337, endPoint x: 860, endPoint y: 360, distance: 42.7
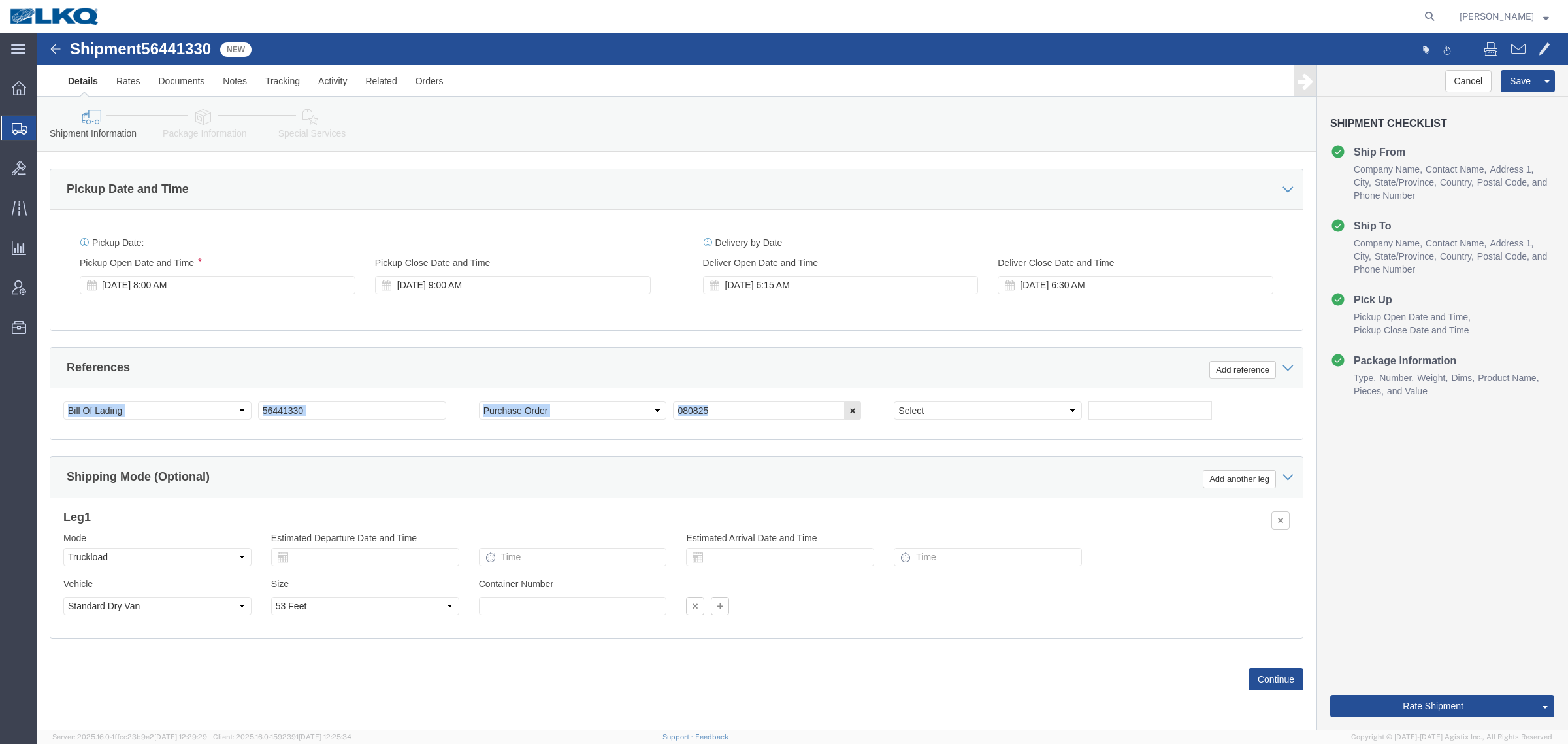
click div "References Add reference Select Account Type Activity ID Airline Appointment Nu…"
click div "References Add reference"
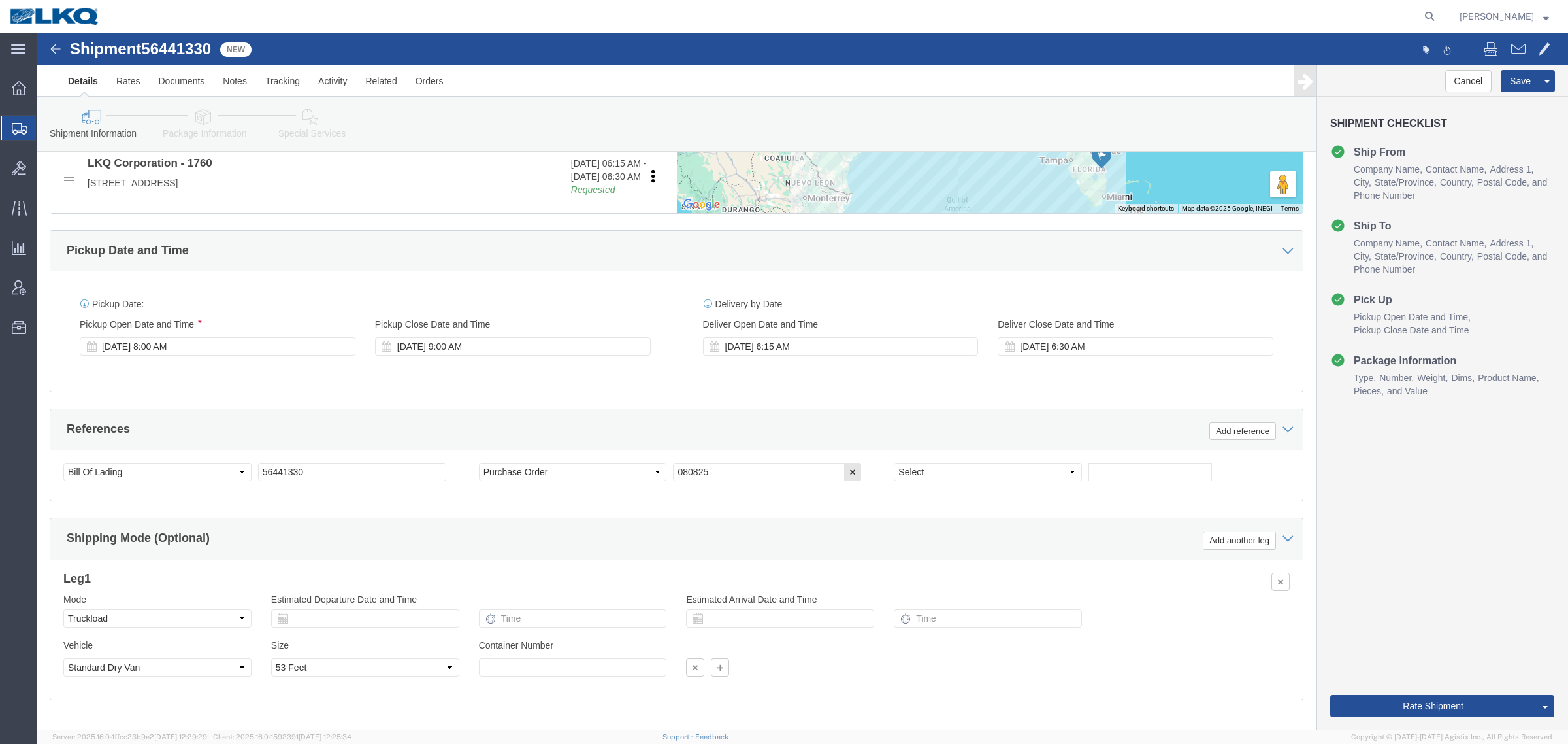
scroll to position [474, 0]
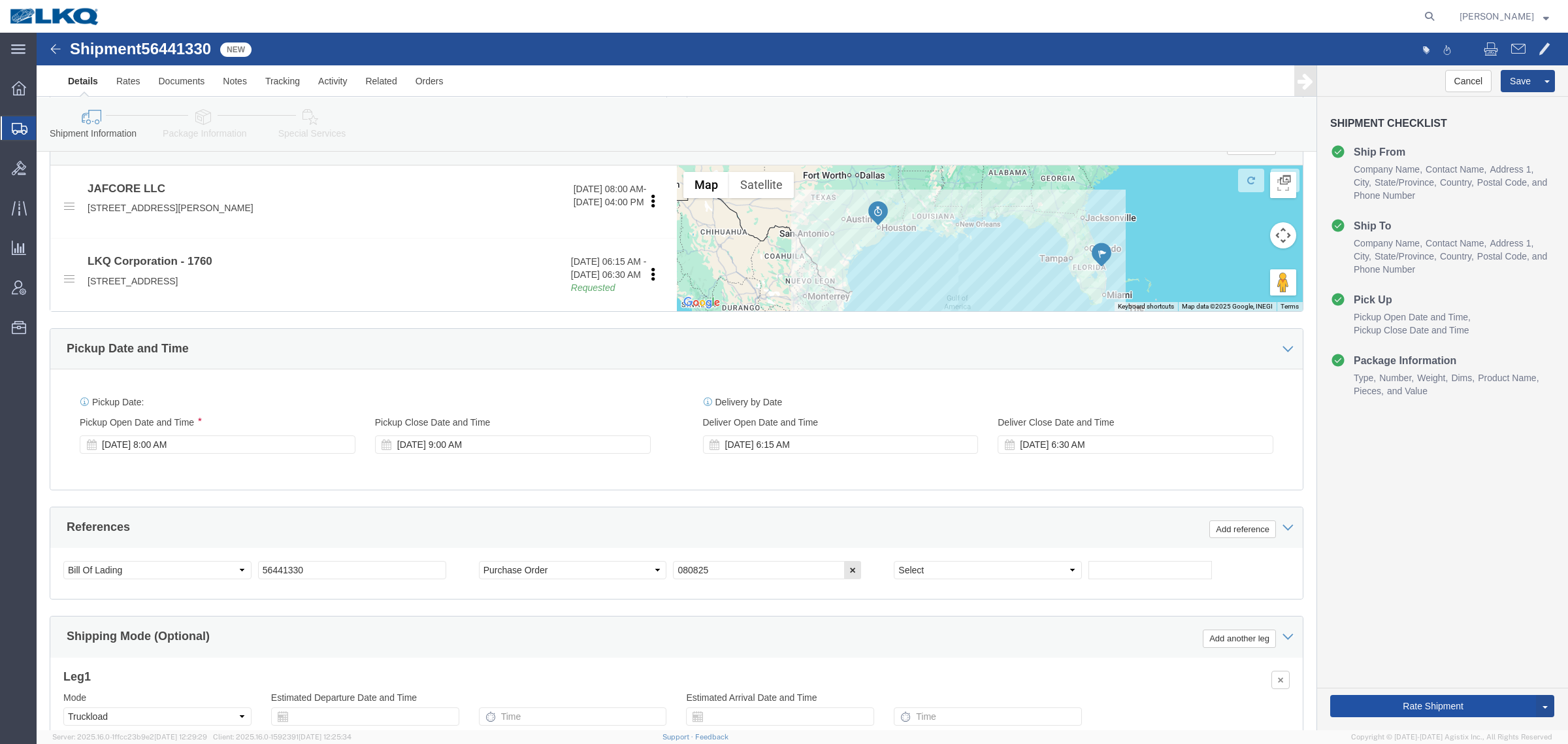
click button "Rate Shipment"
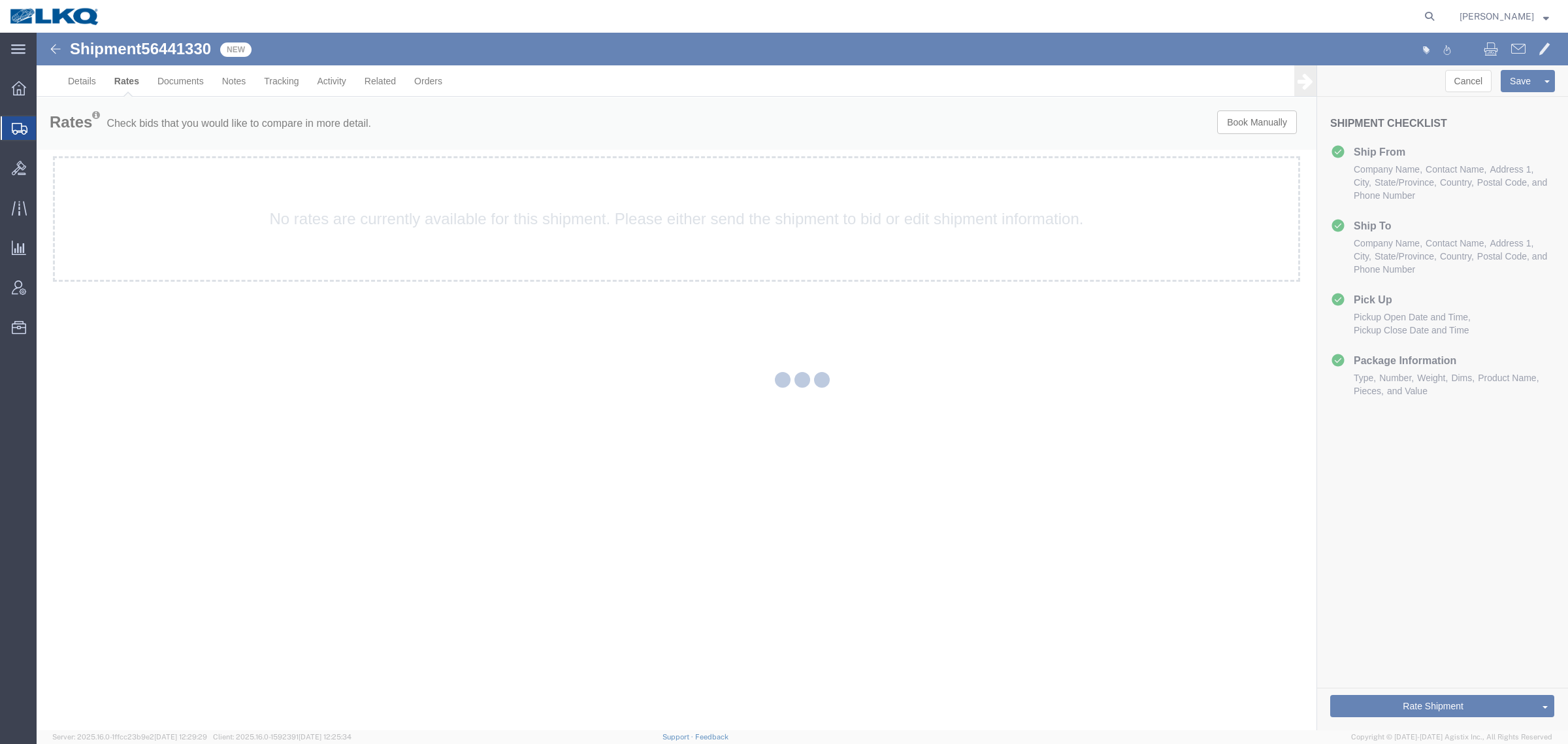
scroll to position [0, 0]
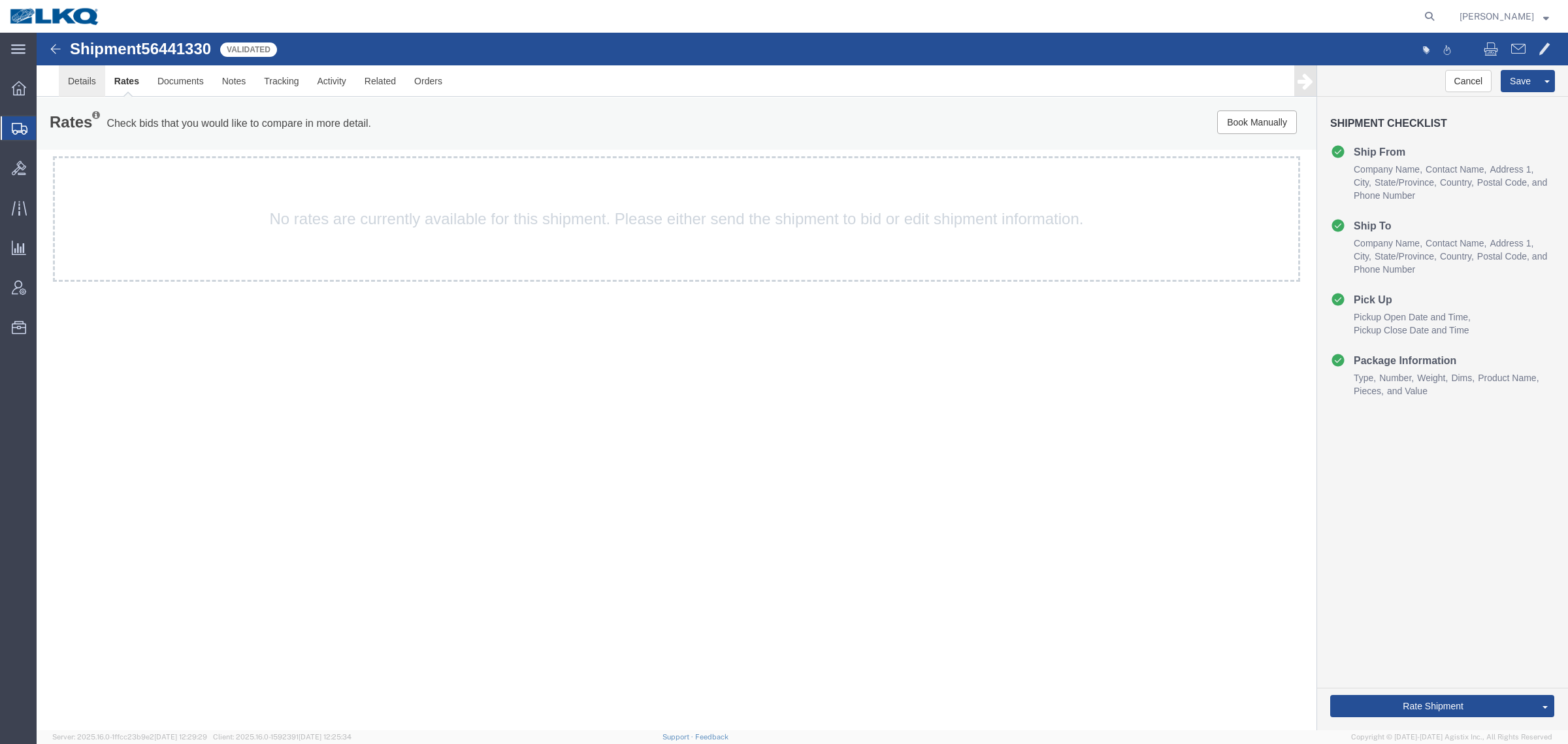
click at [80, 85] on link "Details" at bounding box center [82, 81] width 46 height 31
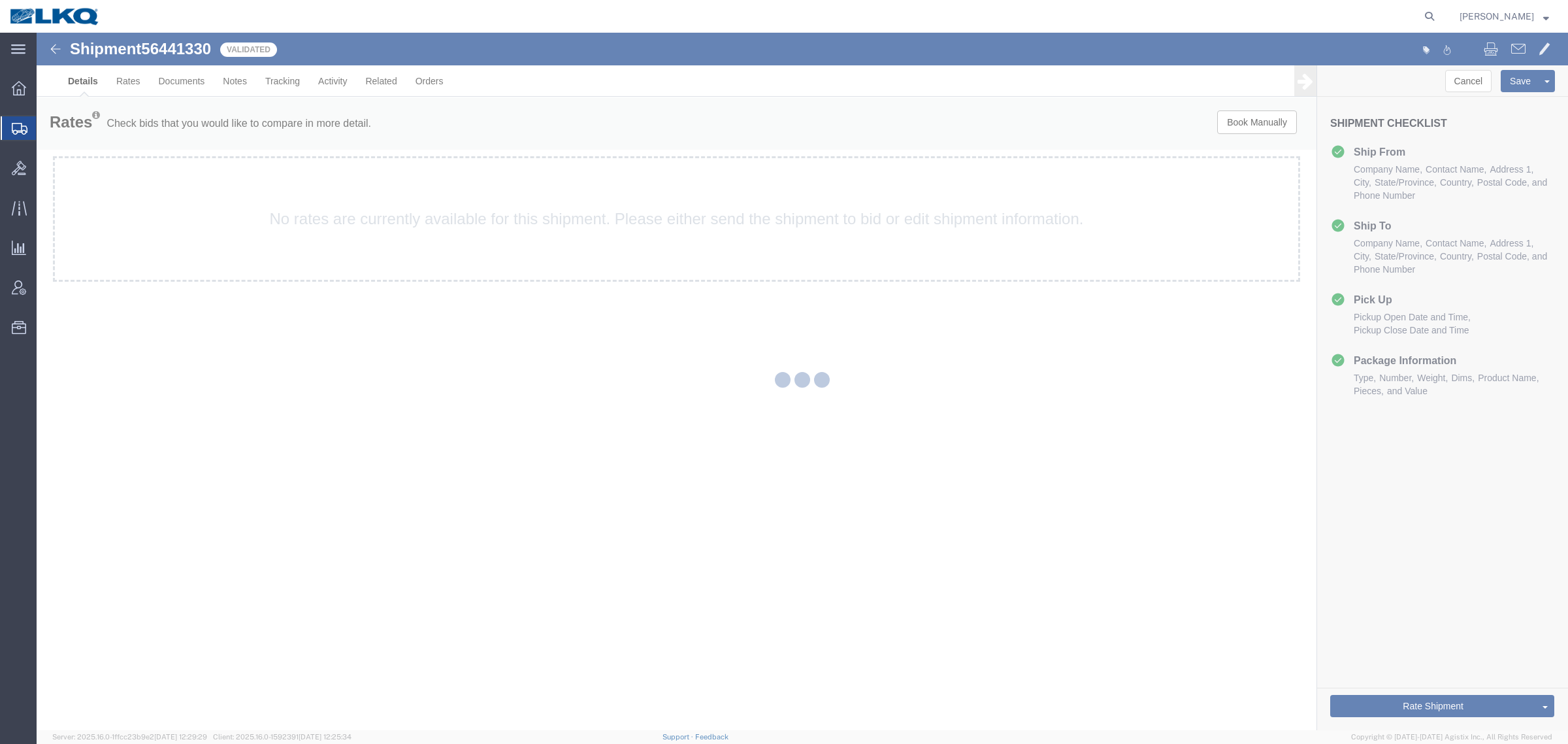
select select "27634"
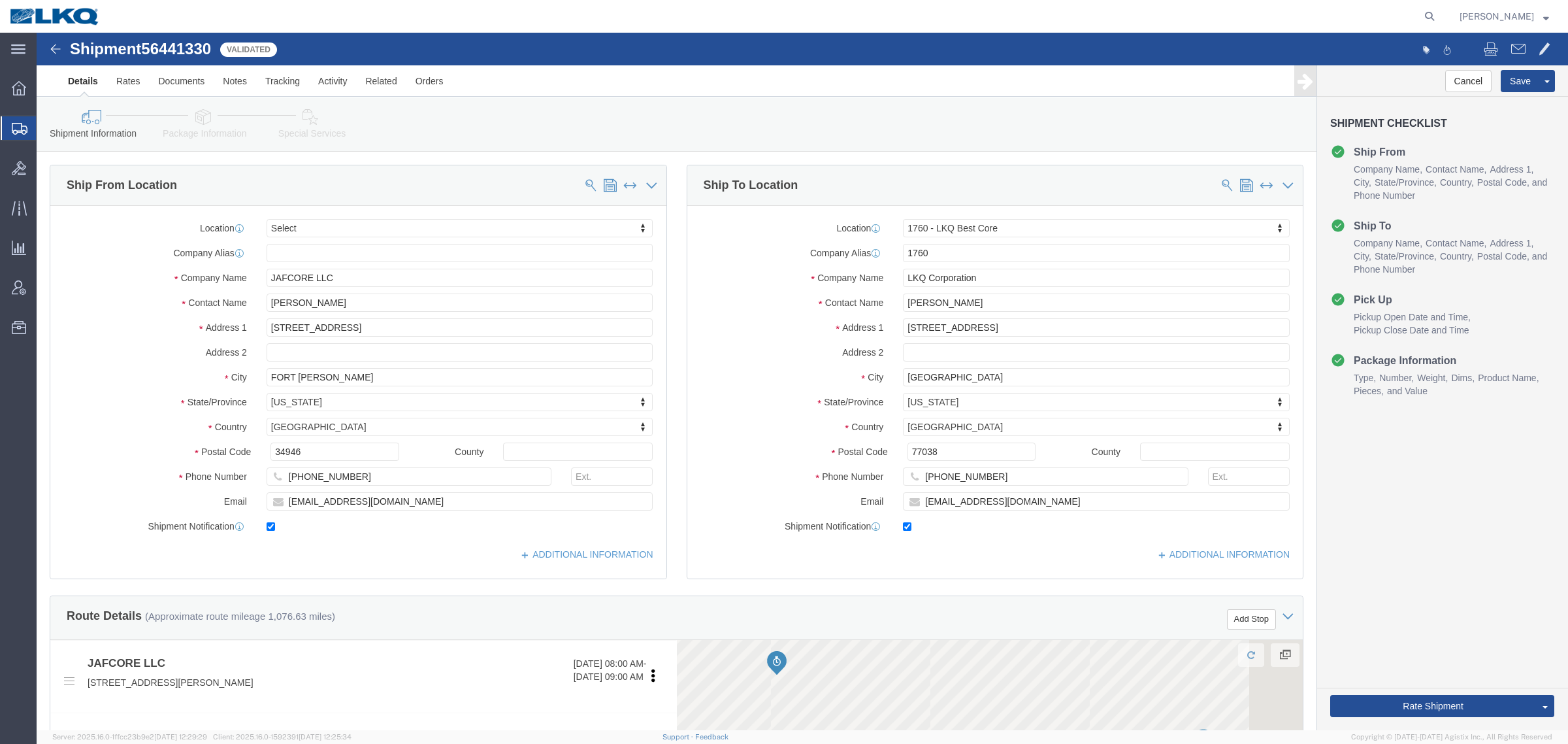
click div "Shipment Information Package Information Special Services Loading Routing"
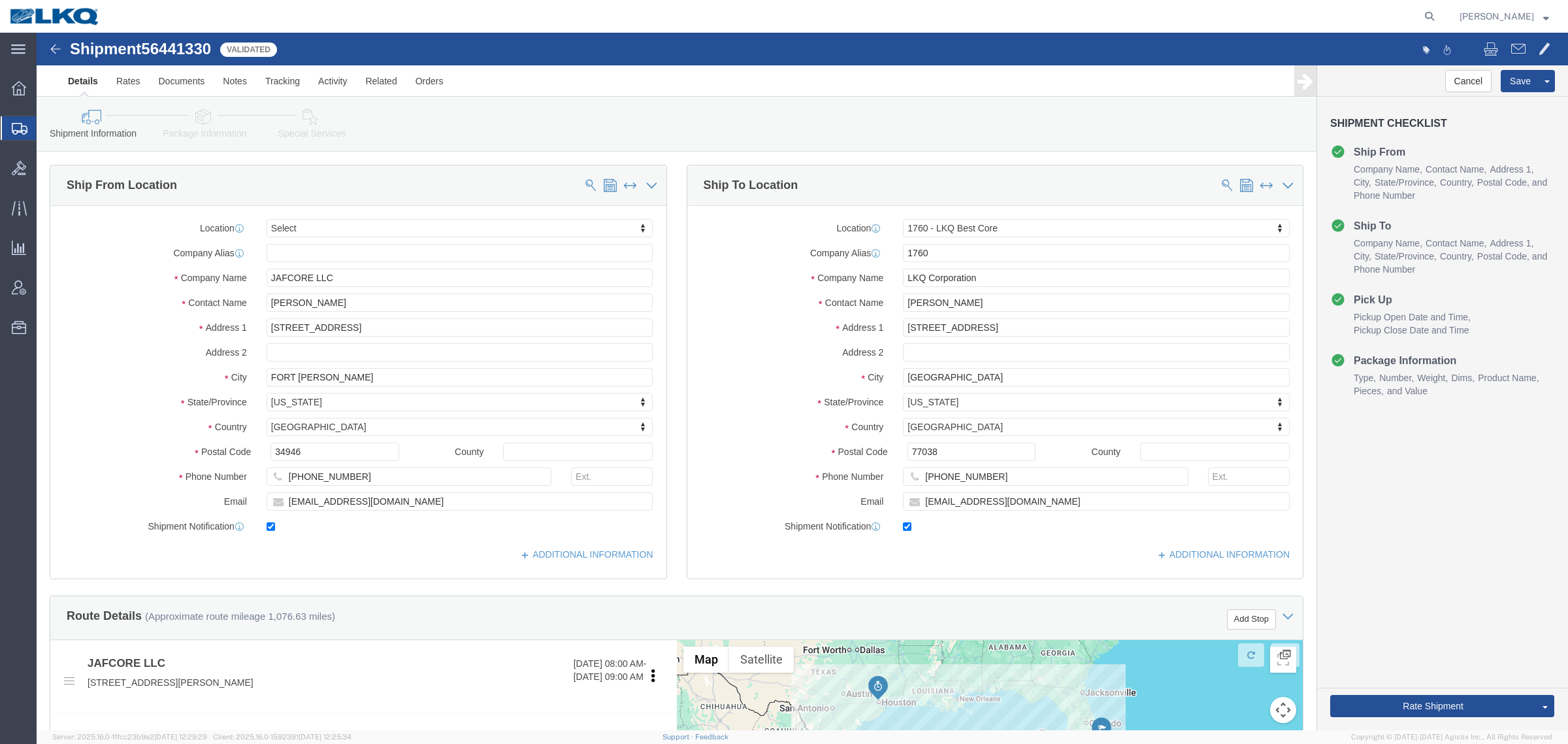
click span "56441330"
copy span "56441330"
click link "Special Services"
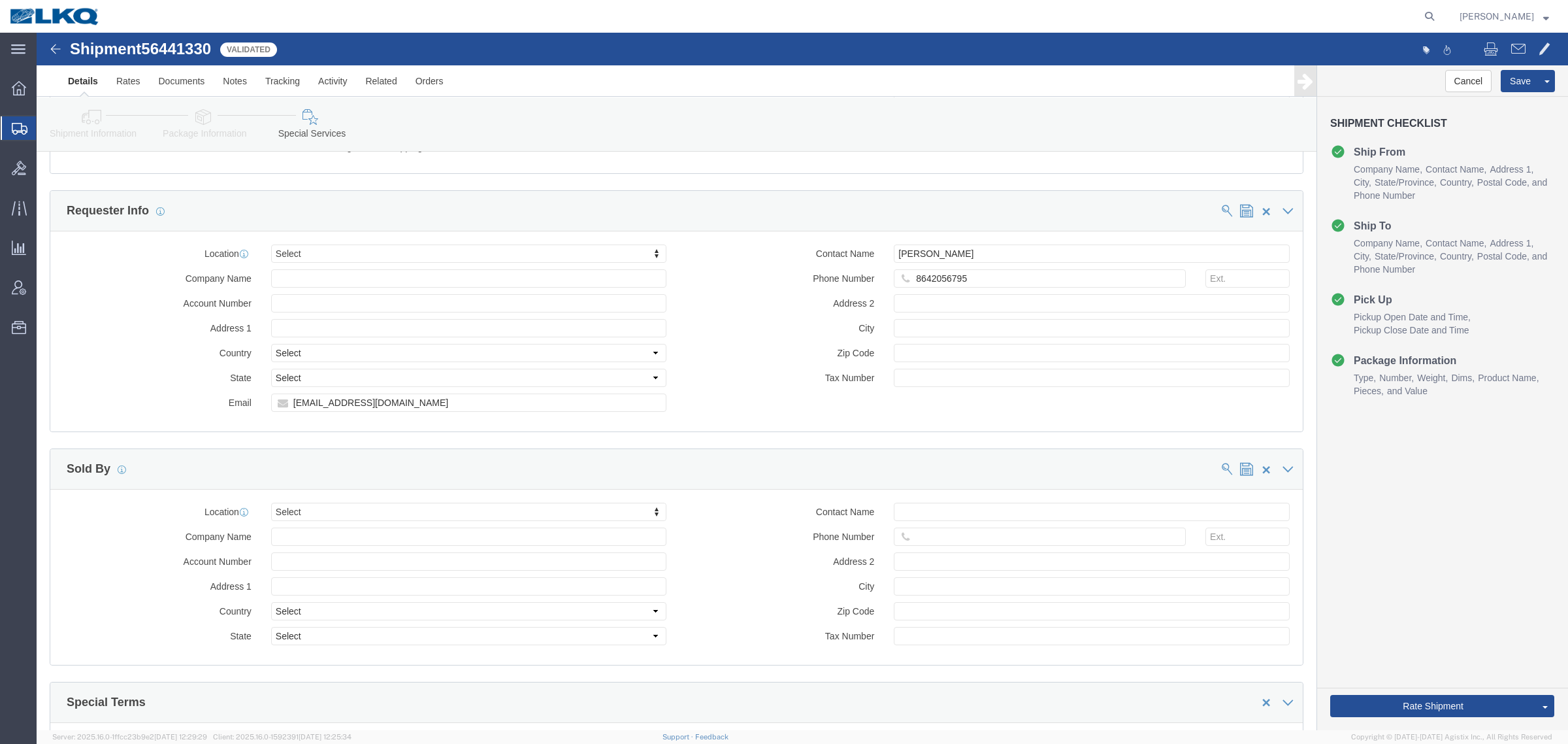
scroll to position [1285, 0]
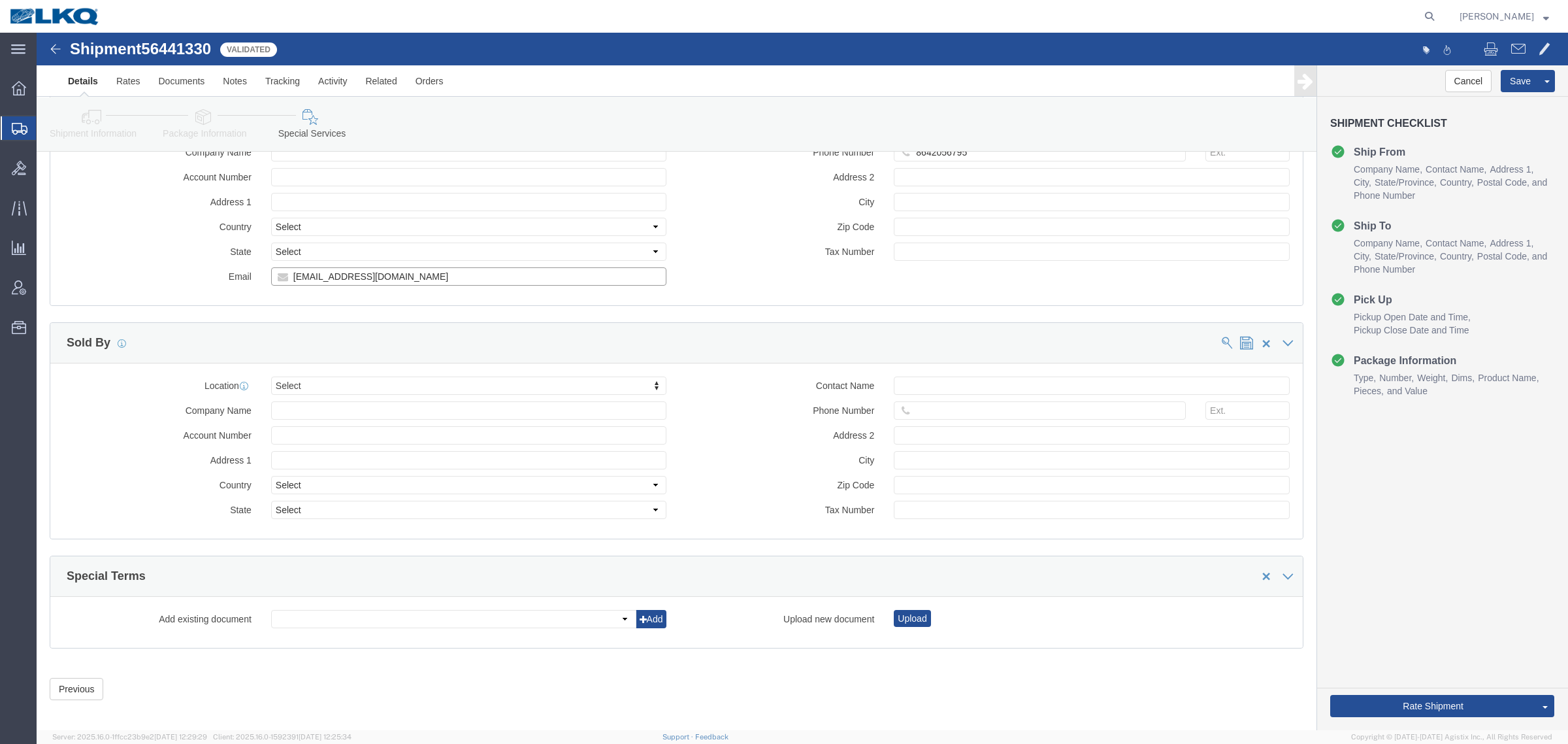
click input "tmkelcy@lkqcorp.com"
click link "Shipment Information"
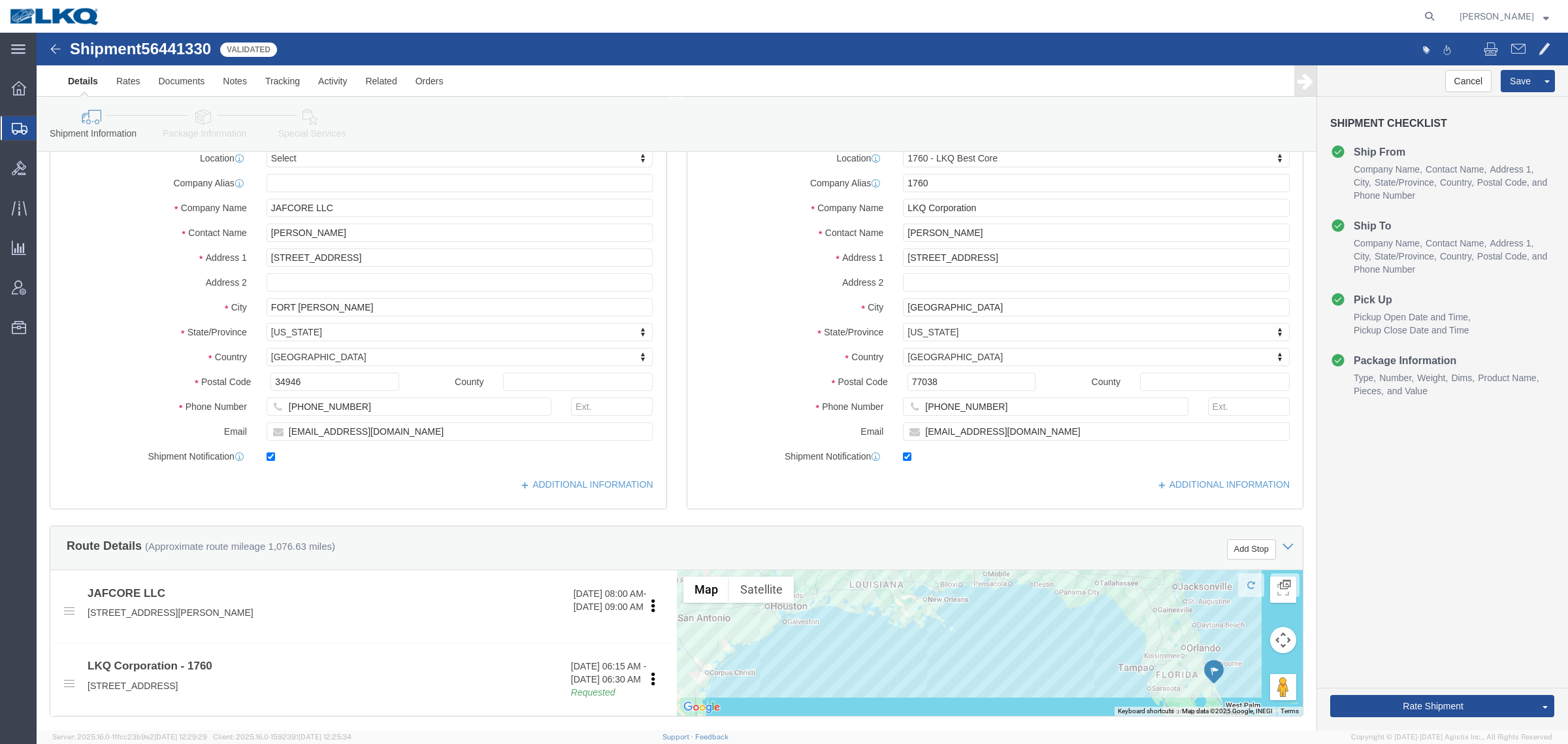
scroll to position [66, 0]
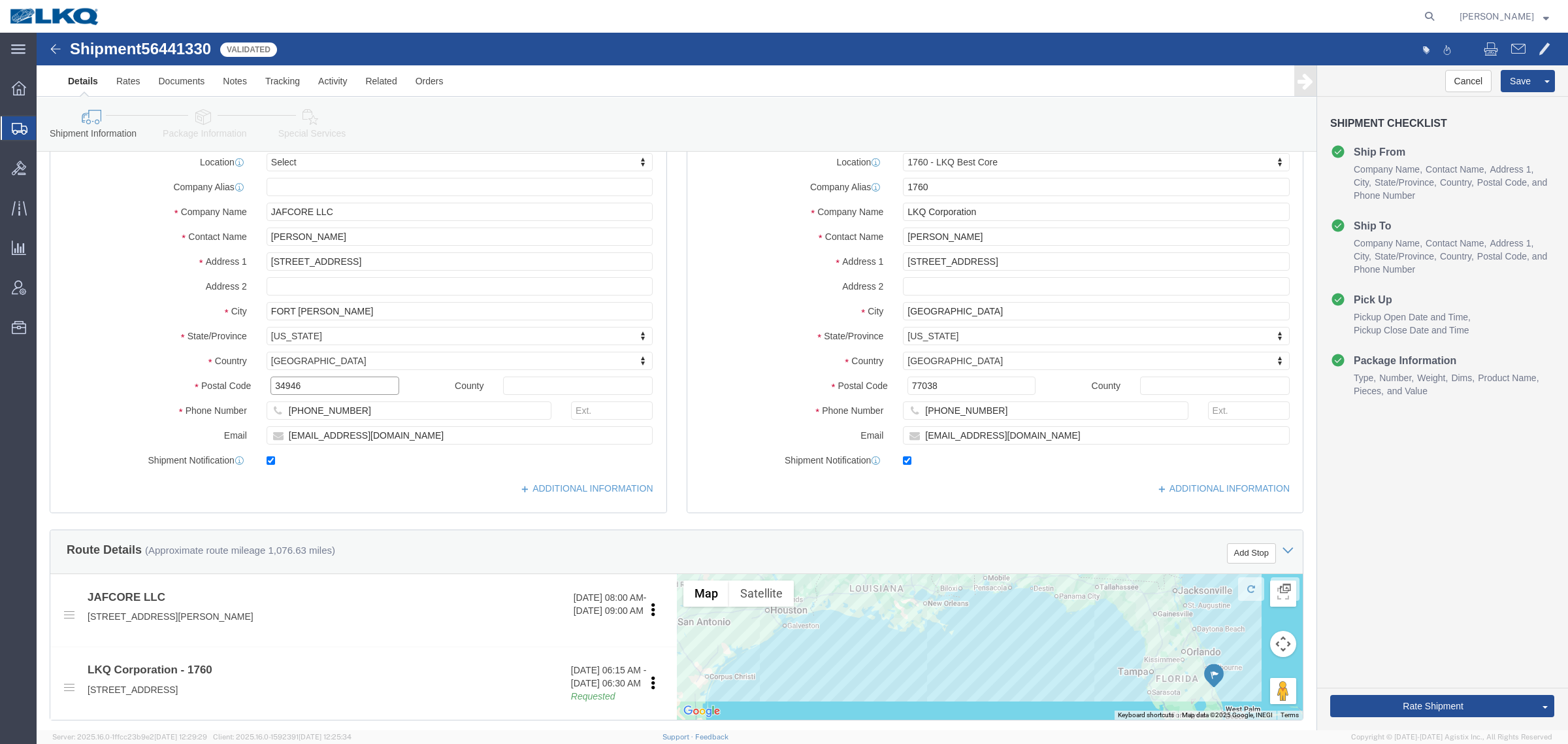
click input "34946"
click input "77038"
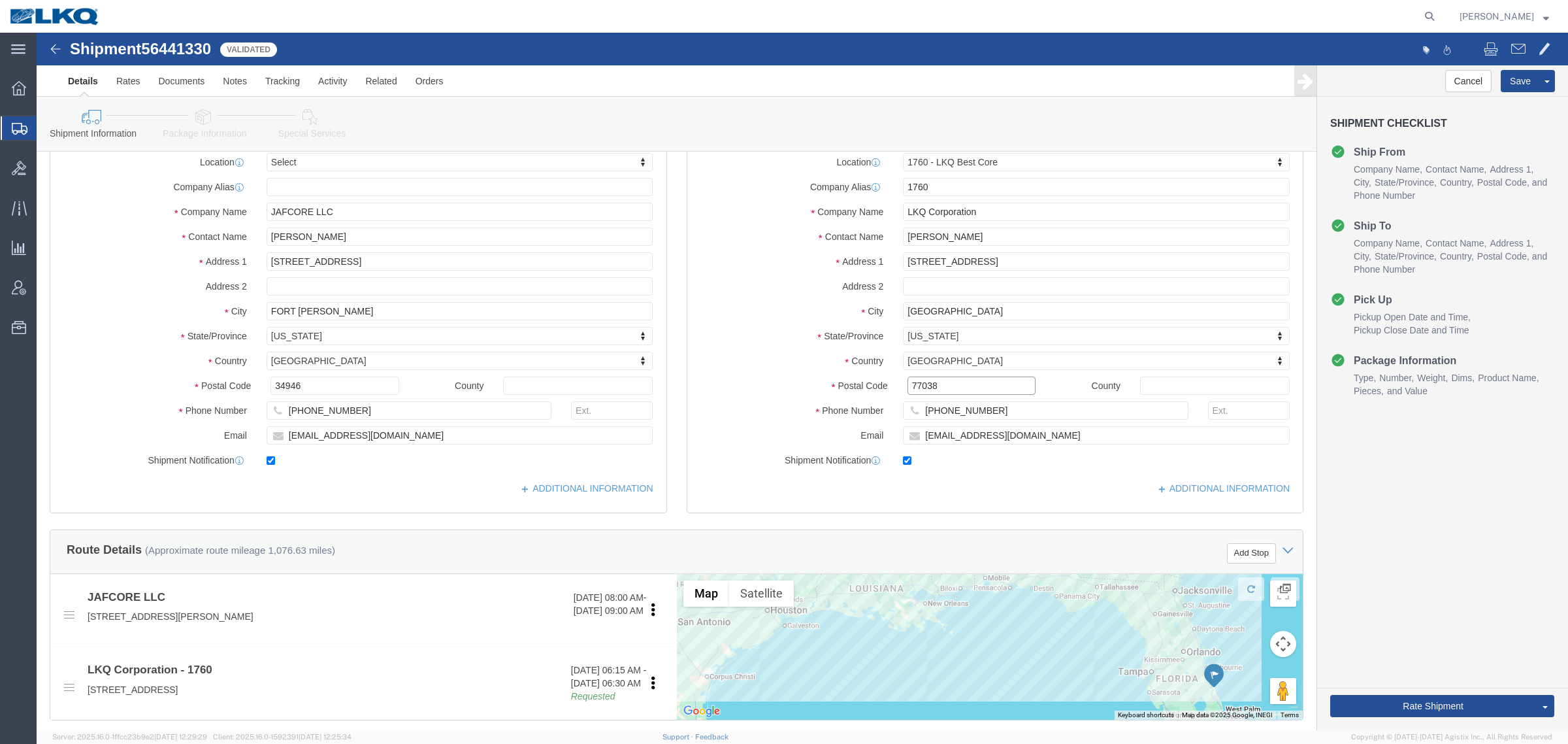
click input "77038"
click link "Notes"
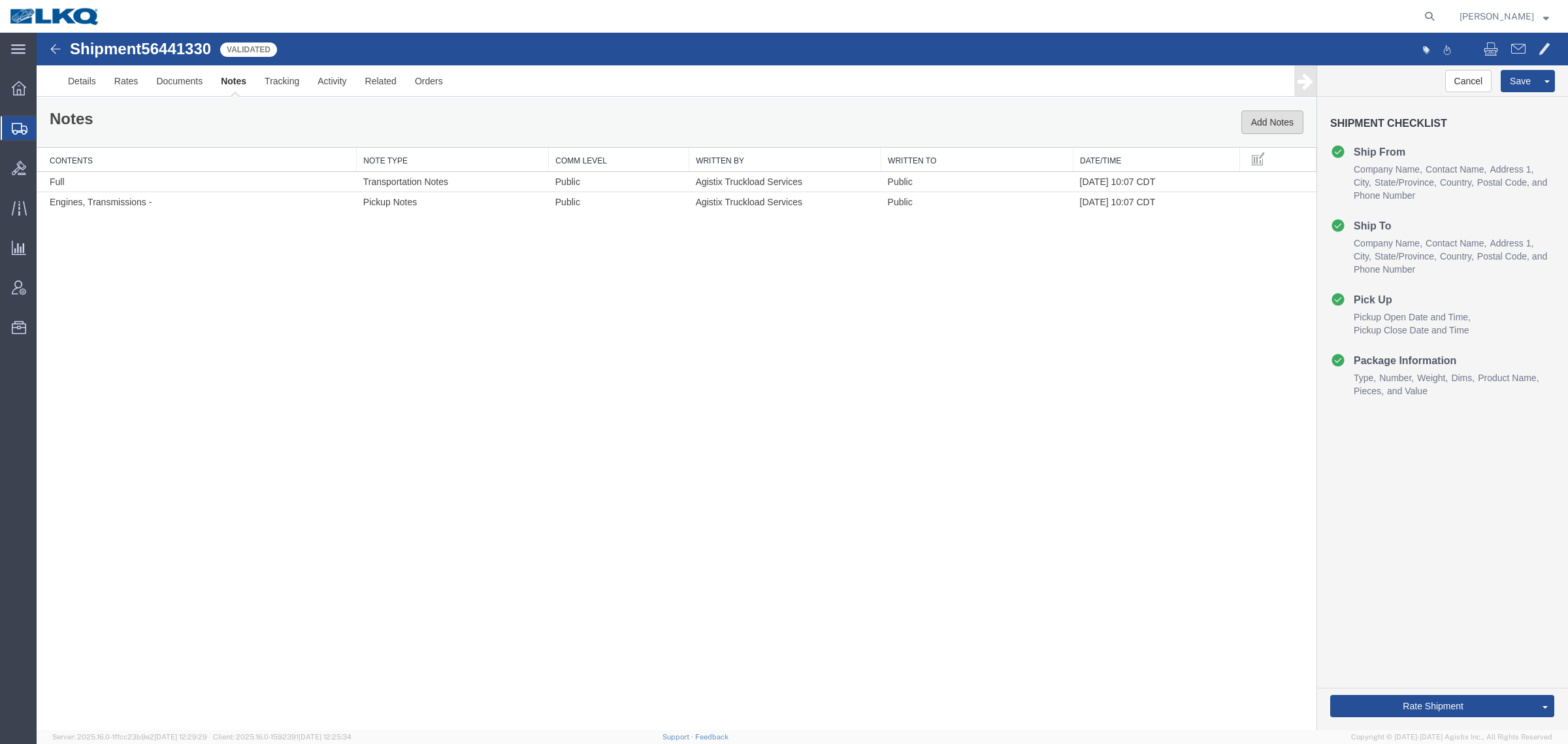
click at [1265, 116] on button "Add Notes" at bounding box center [1273, 122] width 62 height 24
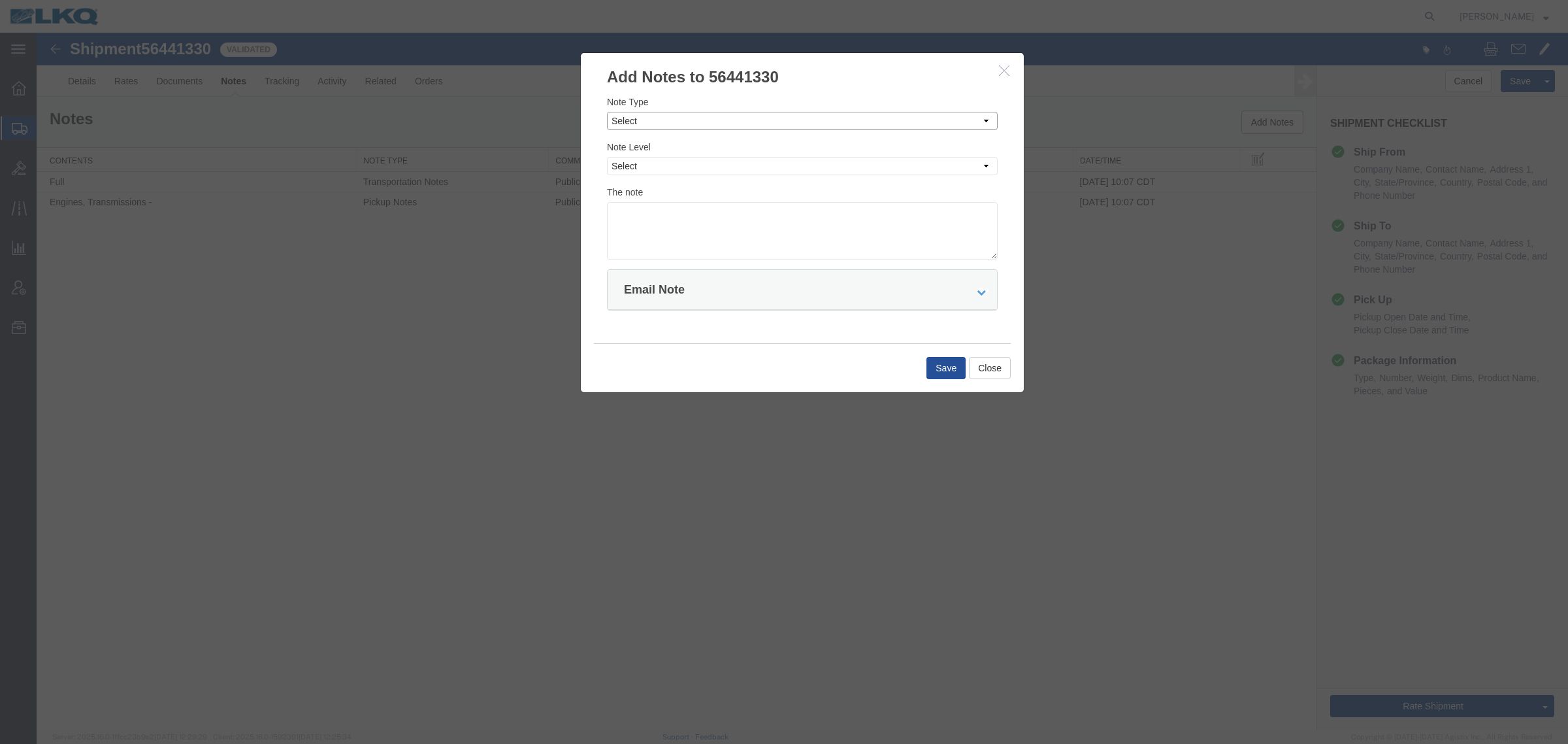
click at [831, 127] on select "Select Approval Bid Notes Carrier Change Notes Claim Notes Content Hazmat Notes…" at bounding box center [802, 121] width 391 height 18
select select "BID_NOTES"
click at [607, 112] on select "Select Approval Bid Notes Carrier Change Notes Claim Notes Content Hazmat Notes…" at bounding box center [802, 121] width 391 height 18
click at [782, 164] on select "Select Private to Account Private to Vendor Public" at bounding box center [802, 165] width 391 height 18
select select "PRIVATE_TO_ACCOUNT"
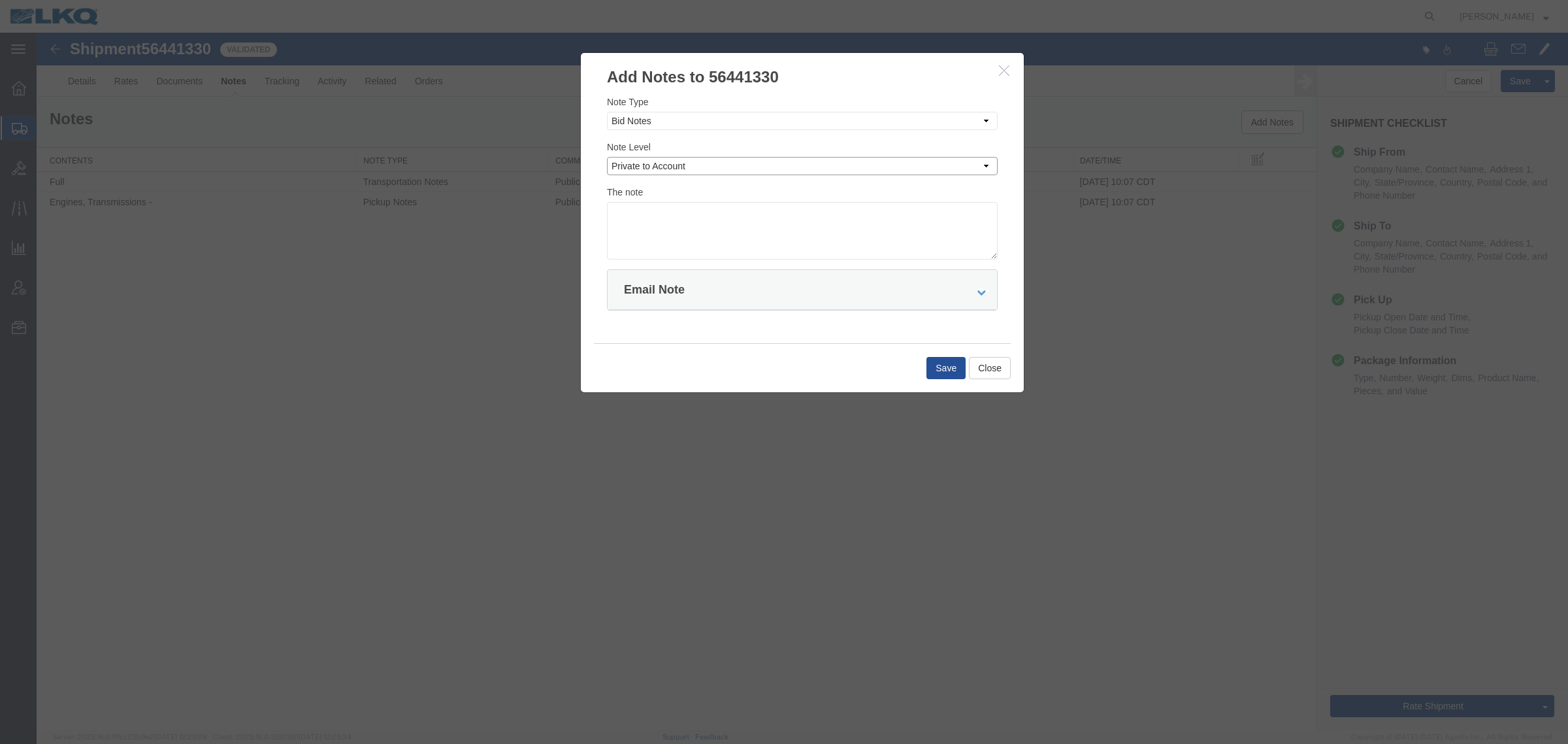
click at [607, 157] on select "Select Private to Account Private to Vendor Public" at bounding box center [802, 165] width 391 height 18
click at [756, 217] on textarea at bounding box center [802, 230] width 391 height 58
type textarea "DAT: $1135"
click at [928, 375] on button "Save" at bounding box center [946, 368] width 39 height 22
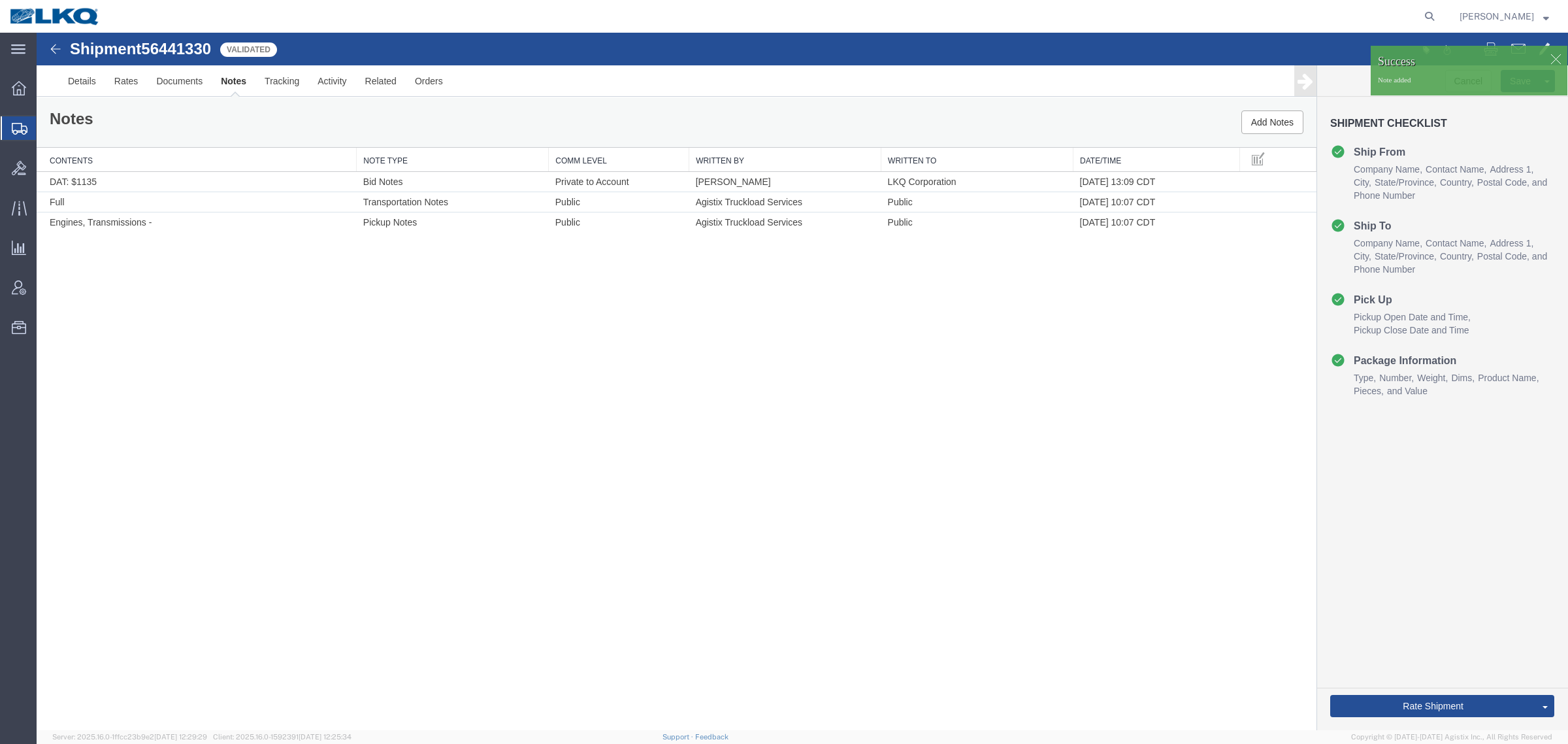
click at [500, 355] on div "Shipment 56441330 3 of 3 Validated Details Rates Documents Notes Tracking Activ…" at bounding box center [802, 381] width 1531 height 697
click at [396, 344] on div "Shipment 56441330 3 of 3 Validated Details Rates Documents Notes Tracking Activ…" at bounding box center [802, 381] width 1531 height 697
click at [305, 308] on div "Shipment 56441330 3 of 3 Validated Details Rates Documents Notes Tracking Activ…" at bounding box center [802, 381] width 1531 height 697
click at [364, 283] on div "Shipment 56441330 3 of 3 Validated Details Rates Documents Notes Tracking Activ…" at bounding box center [802, 381] width 1531 height 697
click at [341, 283] on div "Shipment 56441330 3 of 3 Validated Details Rates Documents Notes Tracking Activ…" at bounding box center [802, 381] width 1531 height 697
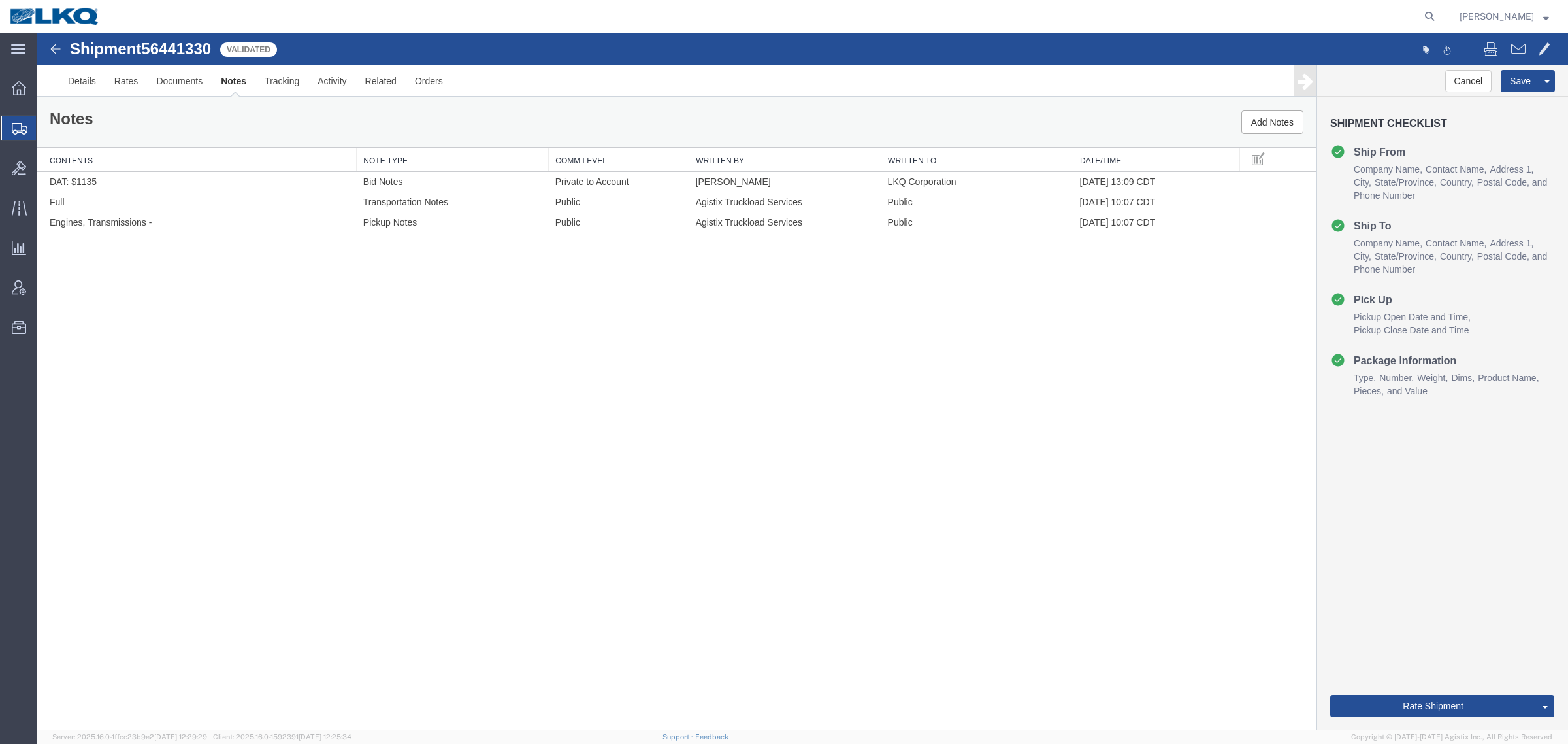
click at [396, 281] on div "Shipment 56441330 3 of 3 Validated Details Rates Documents Notes Tracking Activ…" at bounding box center [802, 381] width 1531 height 697
click at [529, 407] on div "Shipment 56441330 3 of 3 Validated Details Rates Documents Notes Tracking Activ…" at bounding box center [802, 381] width 1531 height 697
click at [522, 445] on div "Shipment 56441330 3 of 3 Validated Details Rates Documents Notes Tracking Activ…" at bounding box center [802, 381] width 1531 height 697
click at [799, 361] on div "Shipment 56441330 3 of 3 Validated Details Rates Documents Notes Tracking Activ…" at bounding box center [802, 381] width 1531 height 697
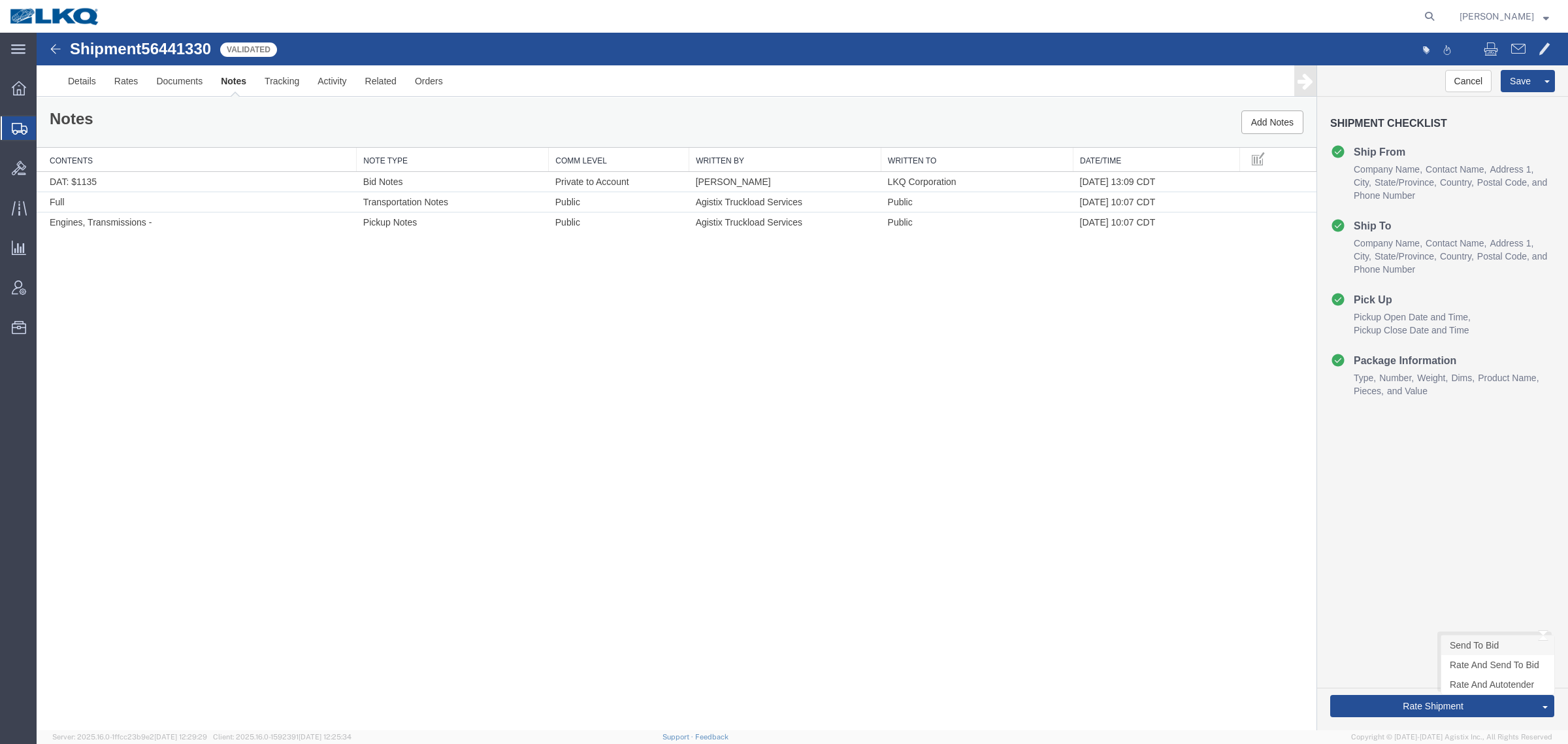
click at [1466, 647] on link "Send To Bid" at bounding box center [1498, 645] width 113 height 20
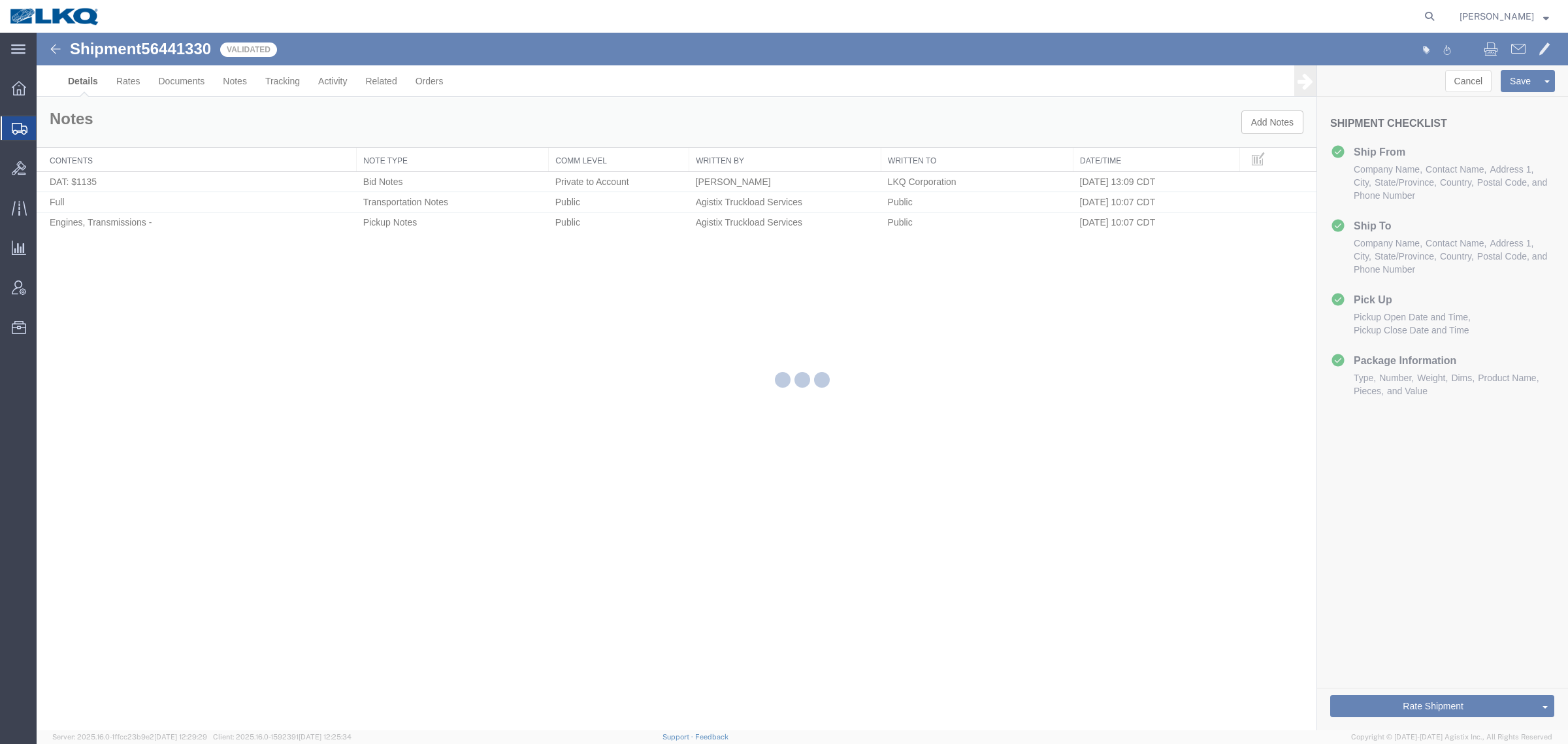
select select "27634"
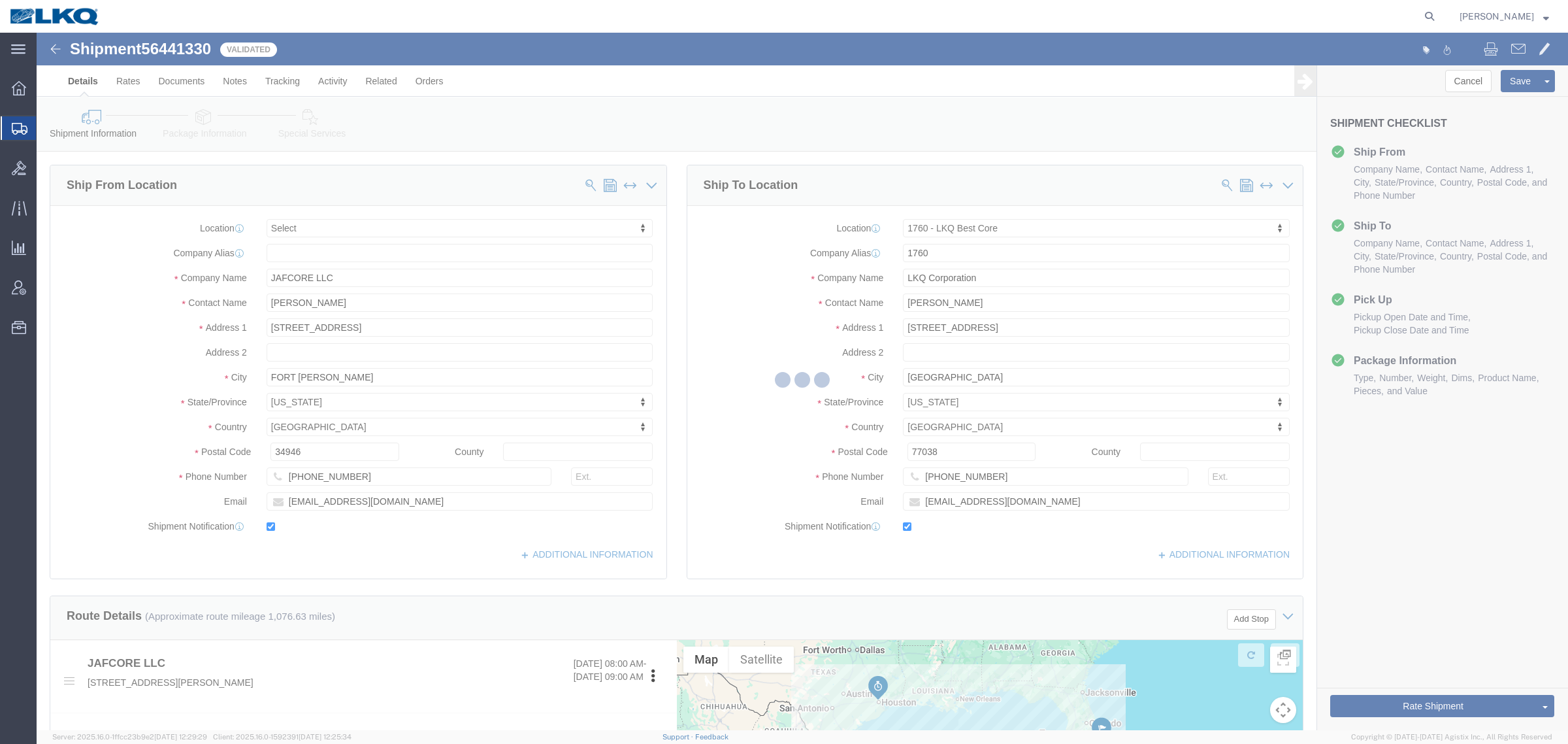
select select "TL"
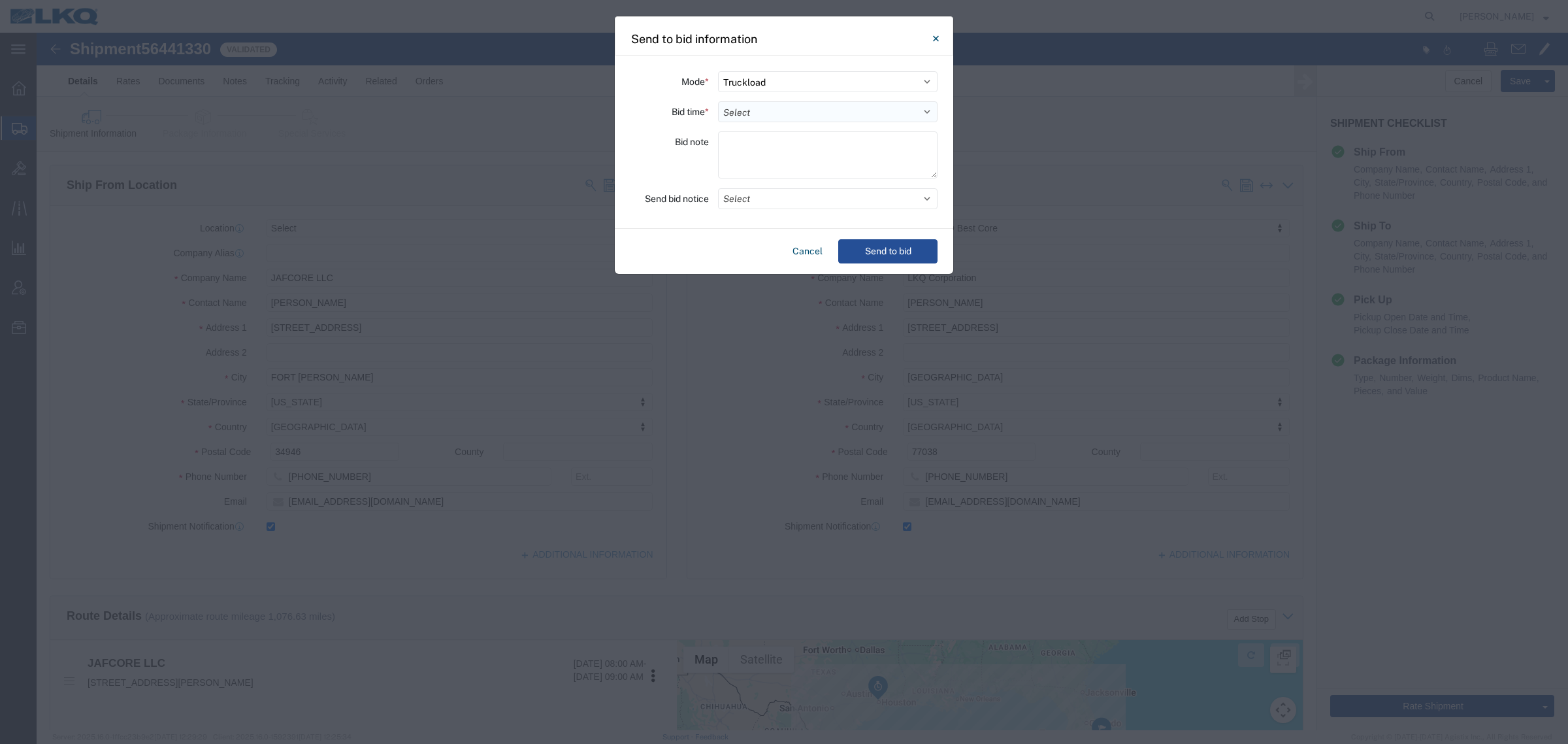
click at [760, 112] on select "Select 30 Min (Rush) 1 Hour (Rush) 2 Hours (Rush) 4 Hours (Rush) 8 Hours (Rush)…" at bounding box center [828, 112] width 219 height 21
click at [718, 102] on select "Select 30 Min (Rush) 1 Hour (Rush) 2 Hours (Rush) 4 Hours (Rush) 8 Hours (Rush)…" at bounding box center [828, 112] width 219 height 21
click at [774, 161] on textarea at bounding box center [828, 154] width 219 height 47
click at [775, 94] on div "Mode * Select Small Parcel Truckload Air Rail Less than Truckload Ocean Freight…" at bounding box center [784, 142] width 339 height 173
click at [775, 108] on select "Select 30 Min (Rush) 1 Hour (Rush) 2 Hours (Rush) 4 Hours (Rush) 8 Hours (Rush)…" at bounding box center [828, 112] width 219 height 21
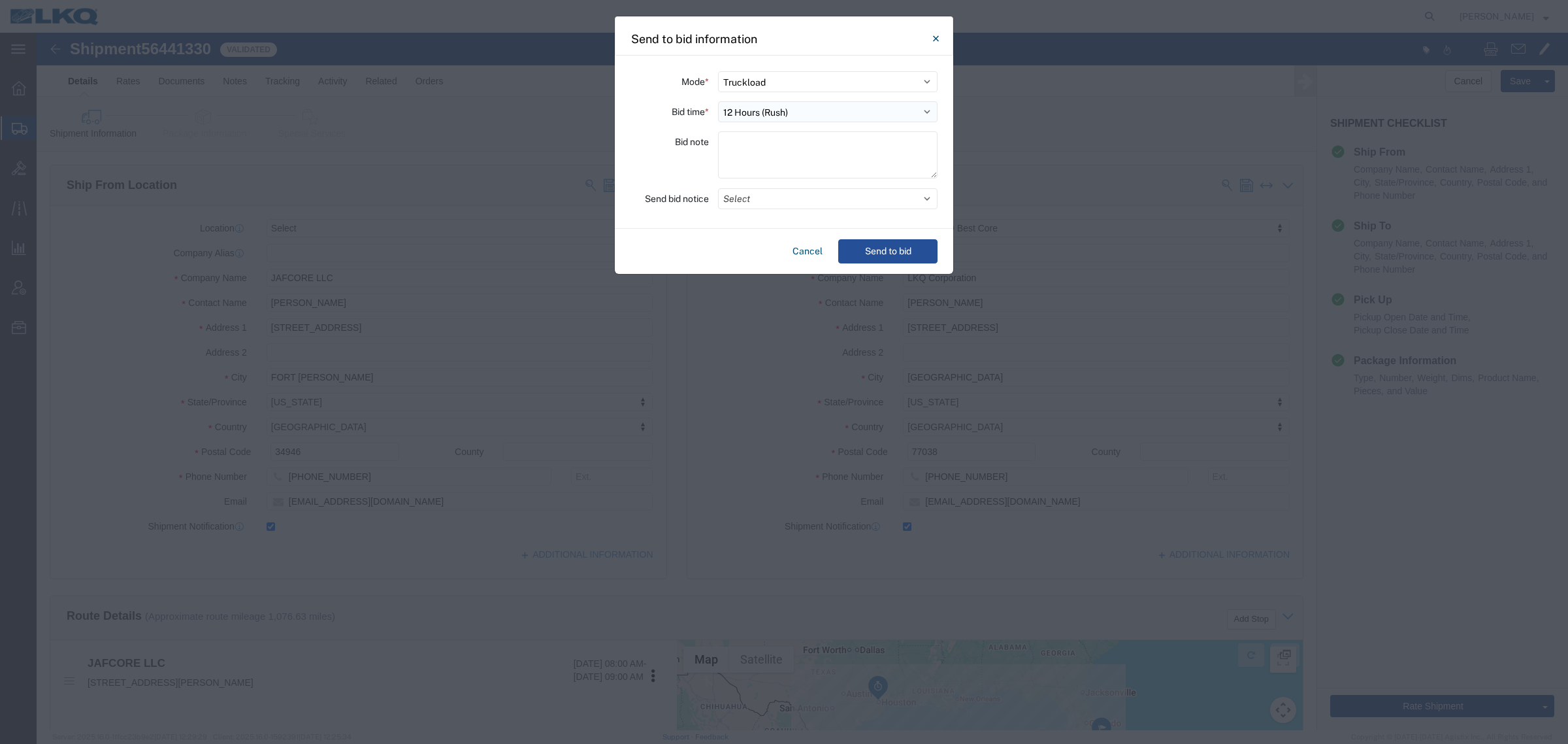
select select "24"
click at [718, 102] on select "Select 30 Min (Rush) 1 Hour (Rush) 2 Hours (Rush) 4 Hours (Rush) 8 Hours (Rush)…" at bounding box center [828, 112] width 219 height 21
click at [889, 255] on button "Send to bid" at bounding box center [888, 251] width 100 height 24
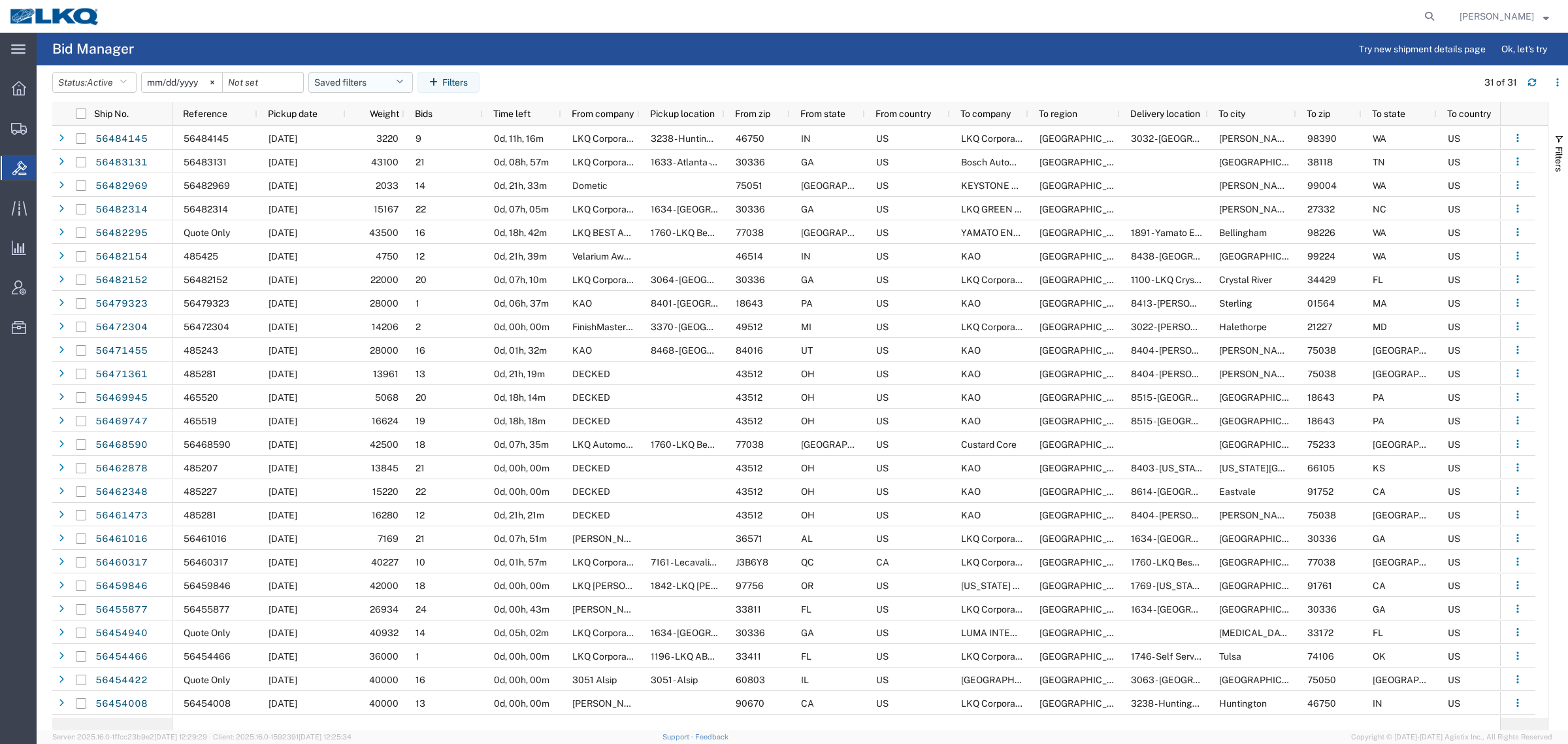
click at [364, 83] on button "Saved filters" at bounding box center [360, 82] width 104 height 21
drag, startPoint x: 360, startPoint y: 138, endPoint x: 390, endPoint y: 119, distance: 35.5
click at [363, 136] on span "Bid Board" at bounding box center [396, 140] width 171 height 24
type input "2024-12-01"
type input "2025-12-31"
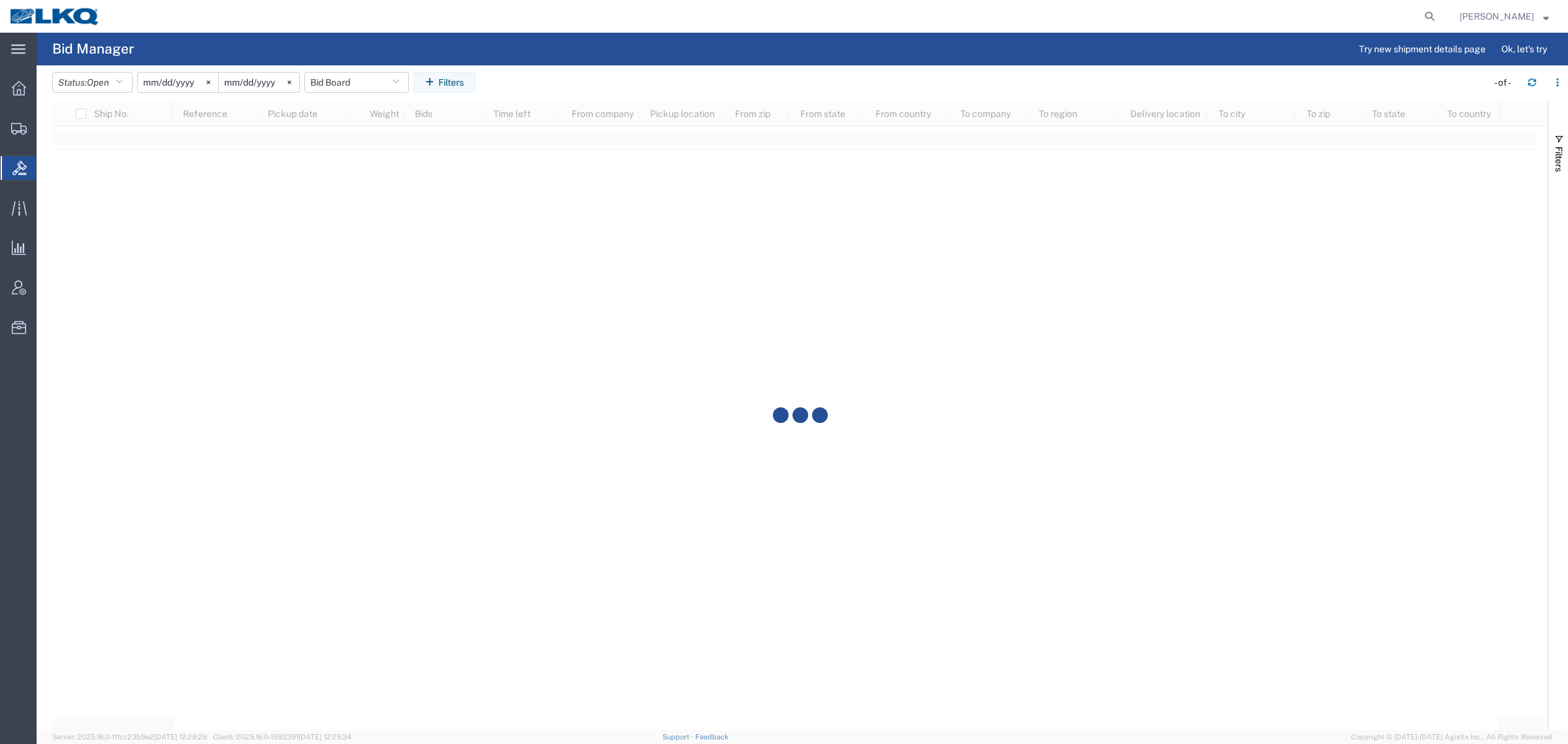
click at [553, 77] on agx-table-filter-chips "Status: Open Active All Awaiting Confirmation Awarded Closed Expired Open Withd…" at bounding box center [766, 87] width 1428 height 30
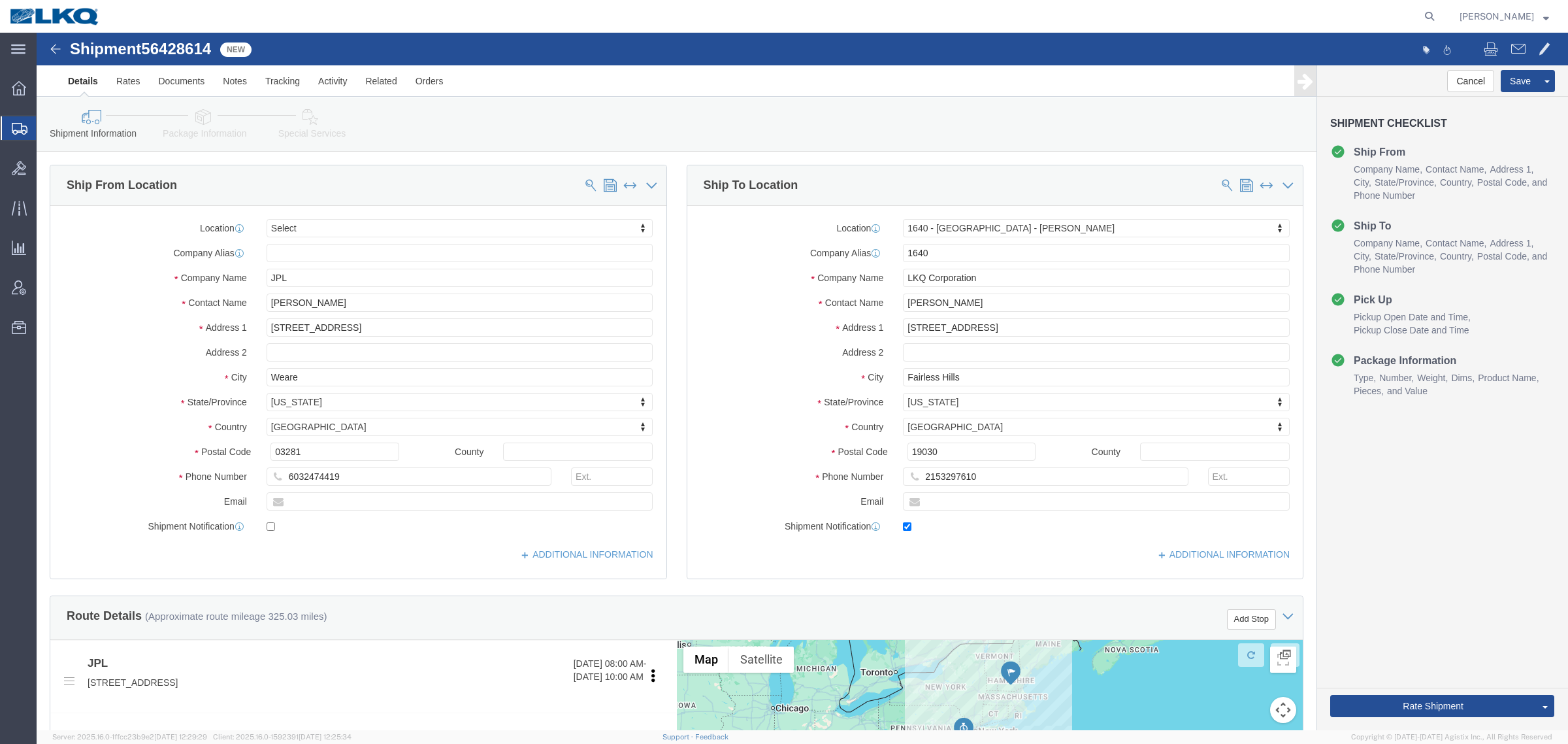
select select
select select "28713"
click span "56428614"
copy span "56428614"
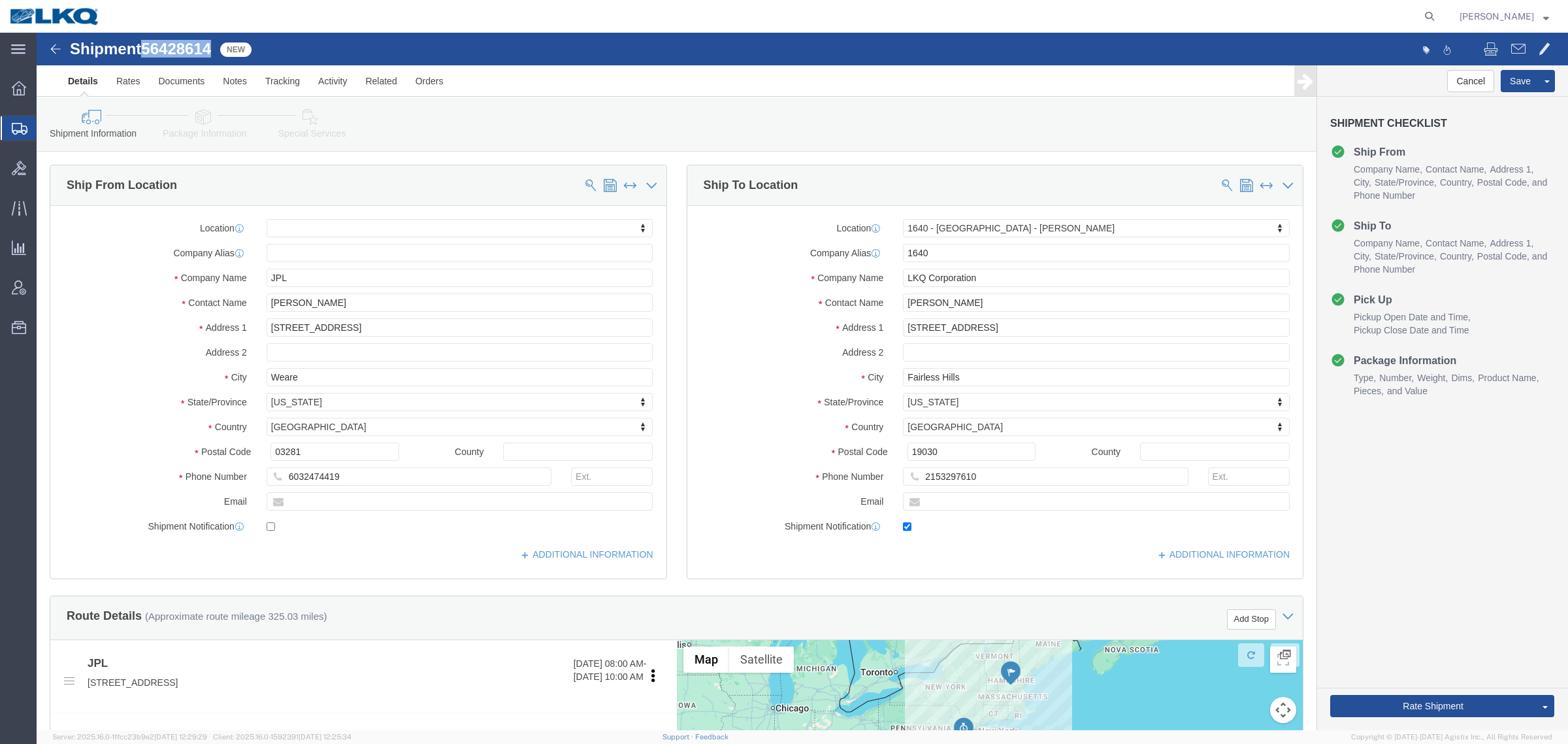
click icon
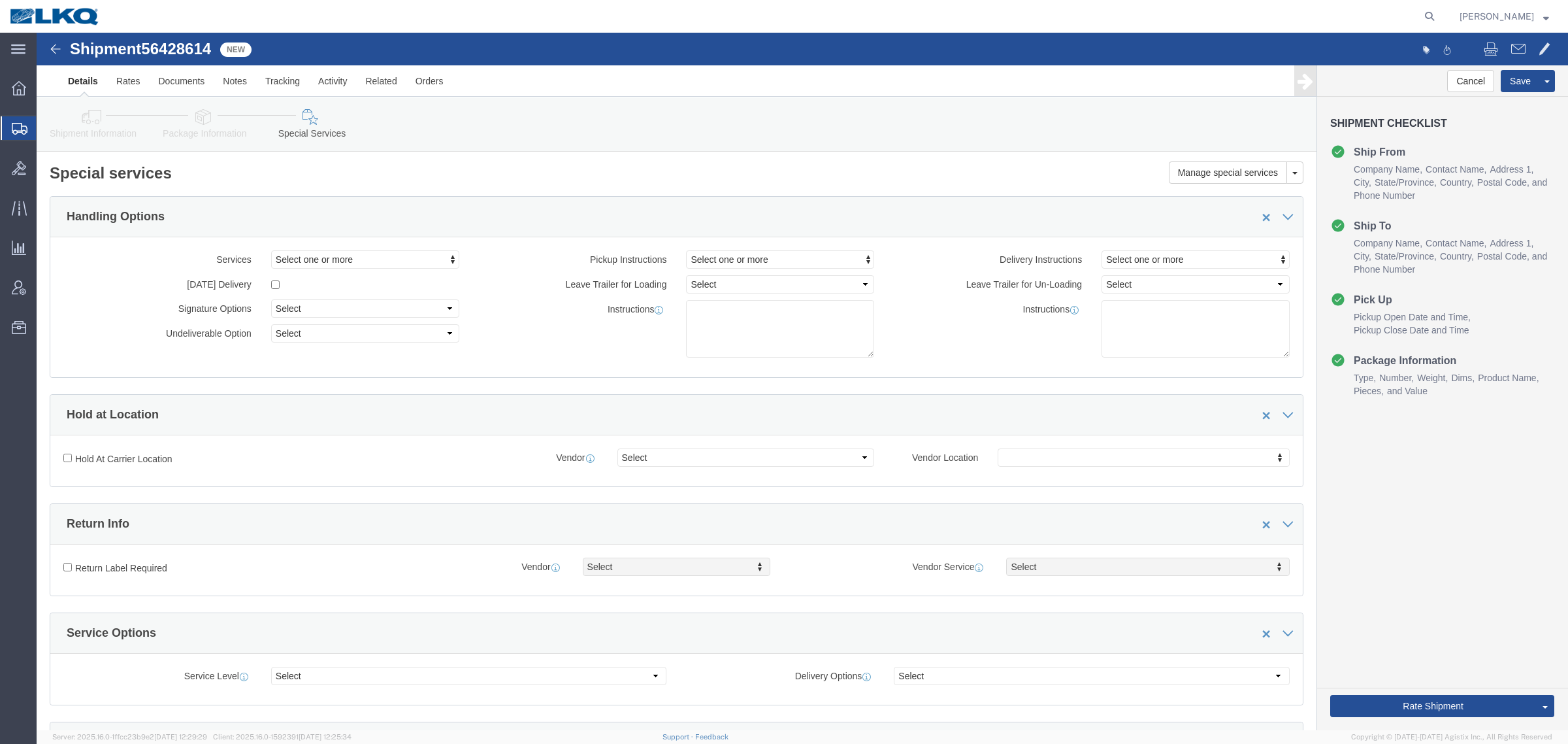
click icon
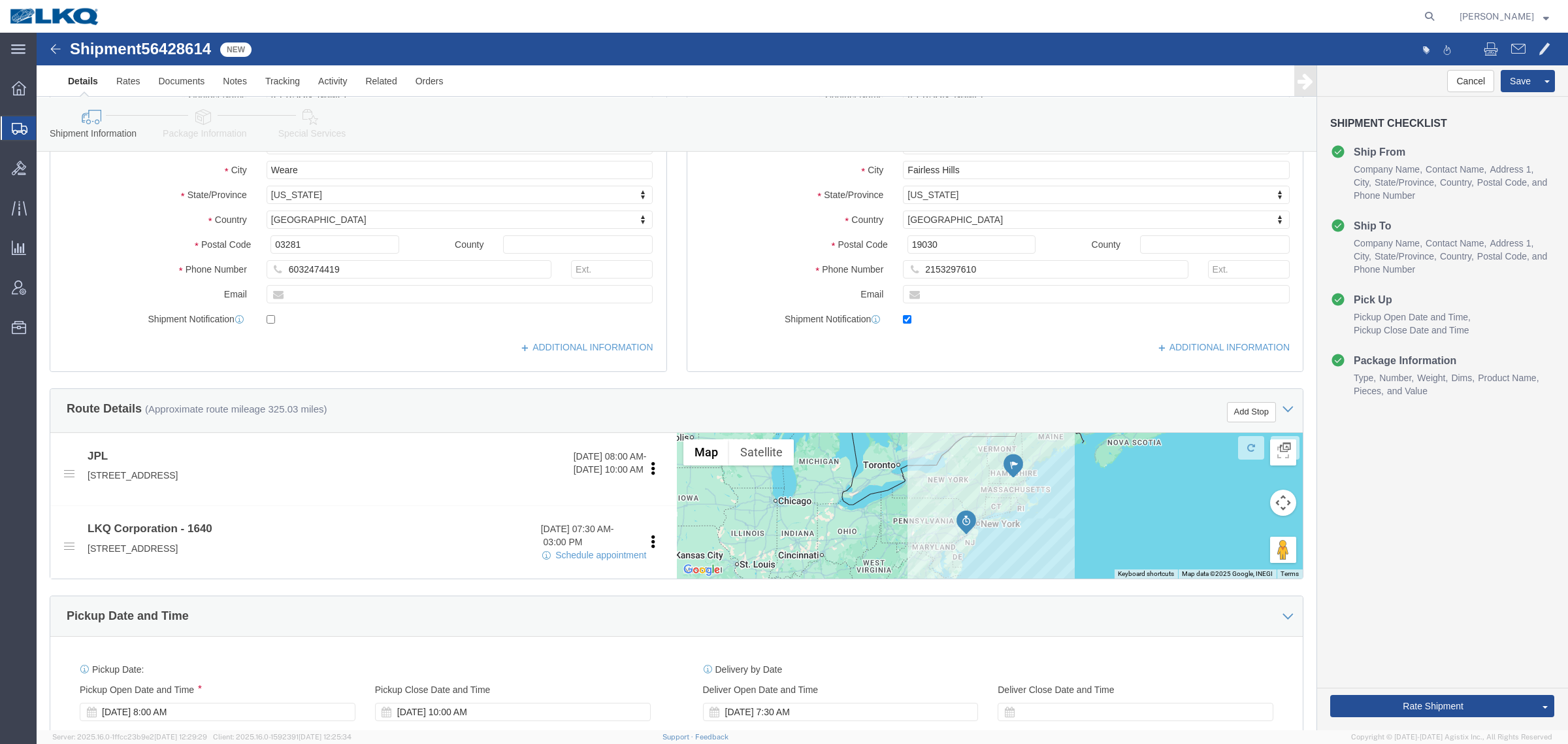
scroll to position [245, 0]
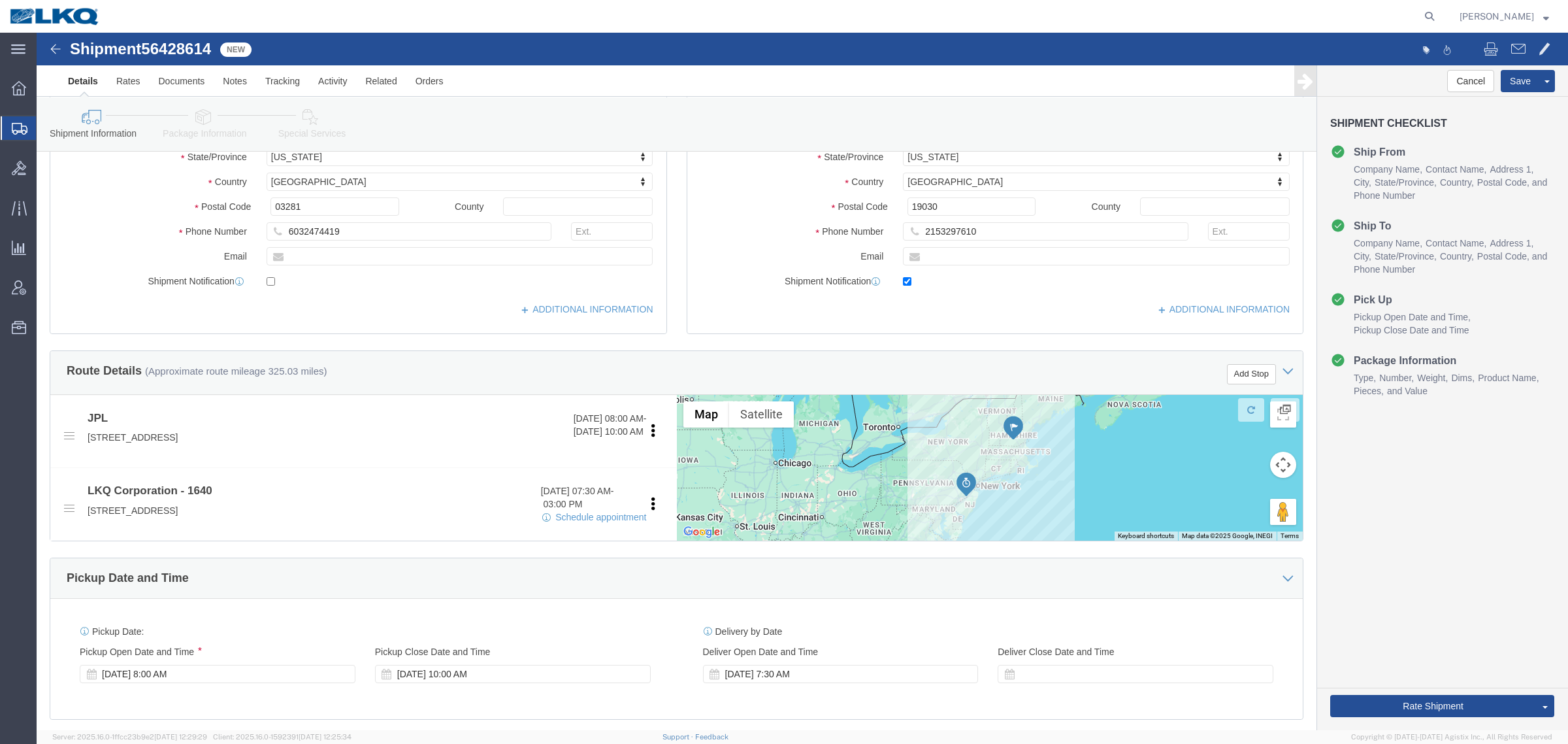
click div "Route Details (Approximate route mileage 325.03 miles) Add Stop"
click link "Special Services"
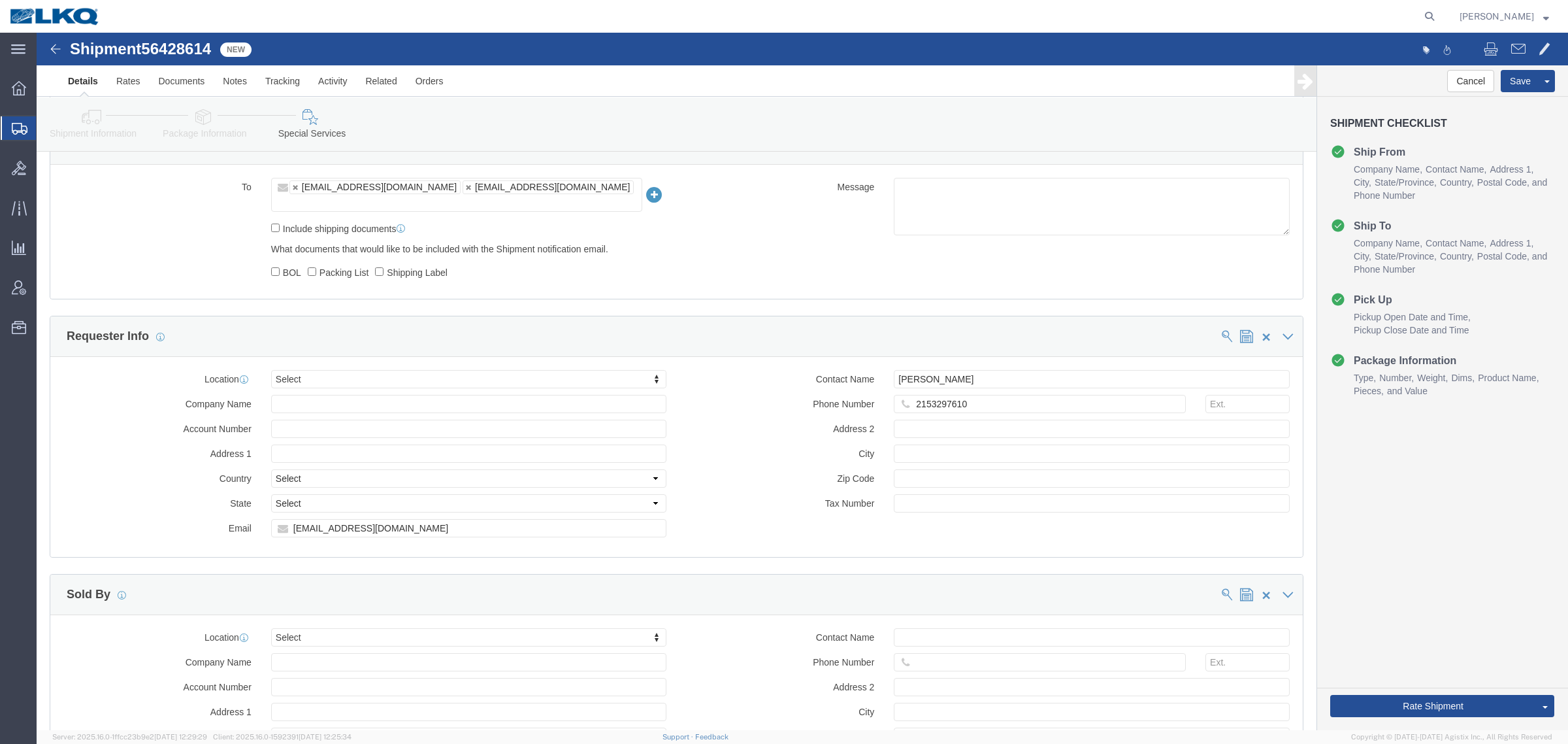
scroll to position [1062, 0]
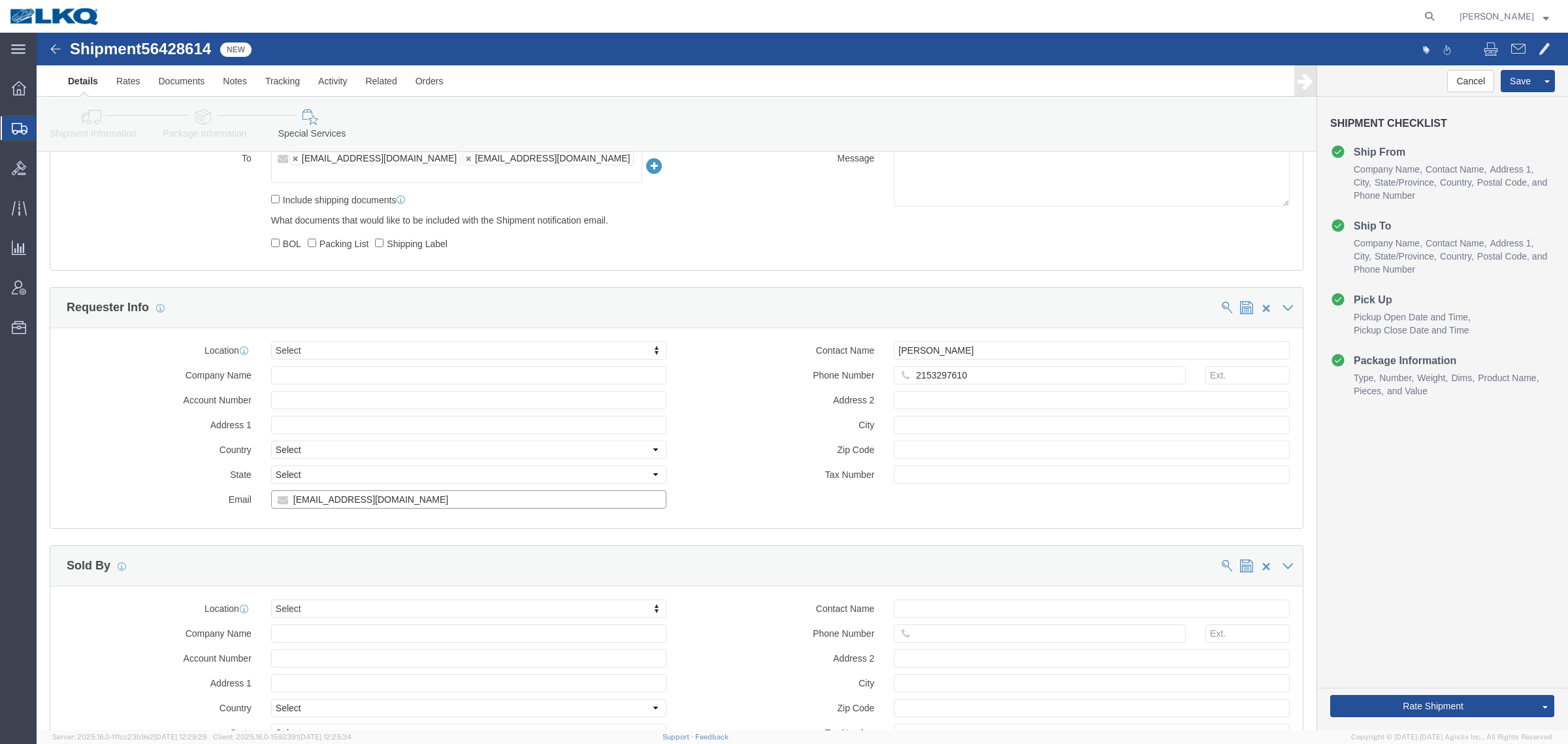
click input "[EMAIL_ADDRESS][DOMAIN_NAME]"
click div "What documents that would like to be included with the Shipment notification em…"
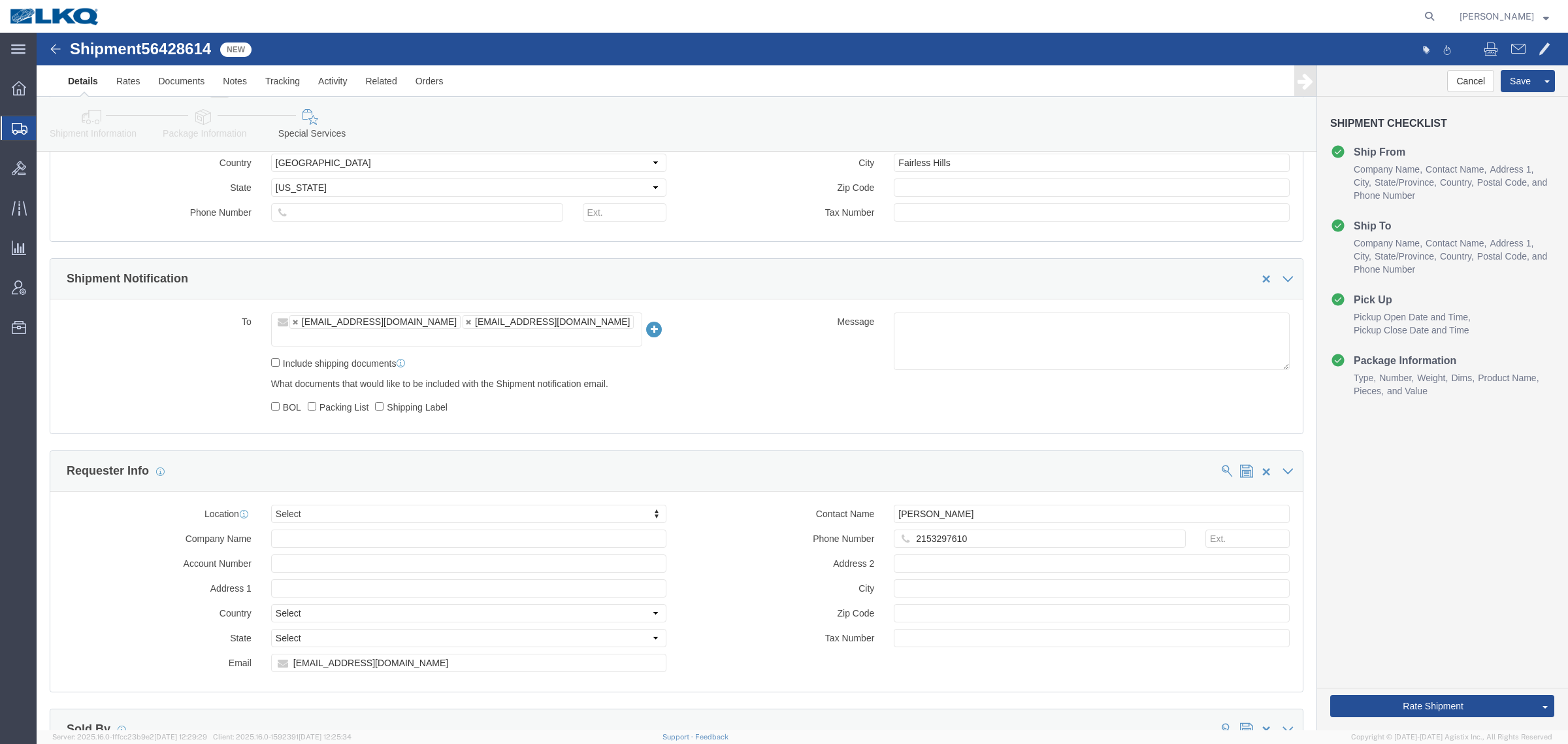
click link "Shipment Information"
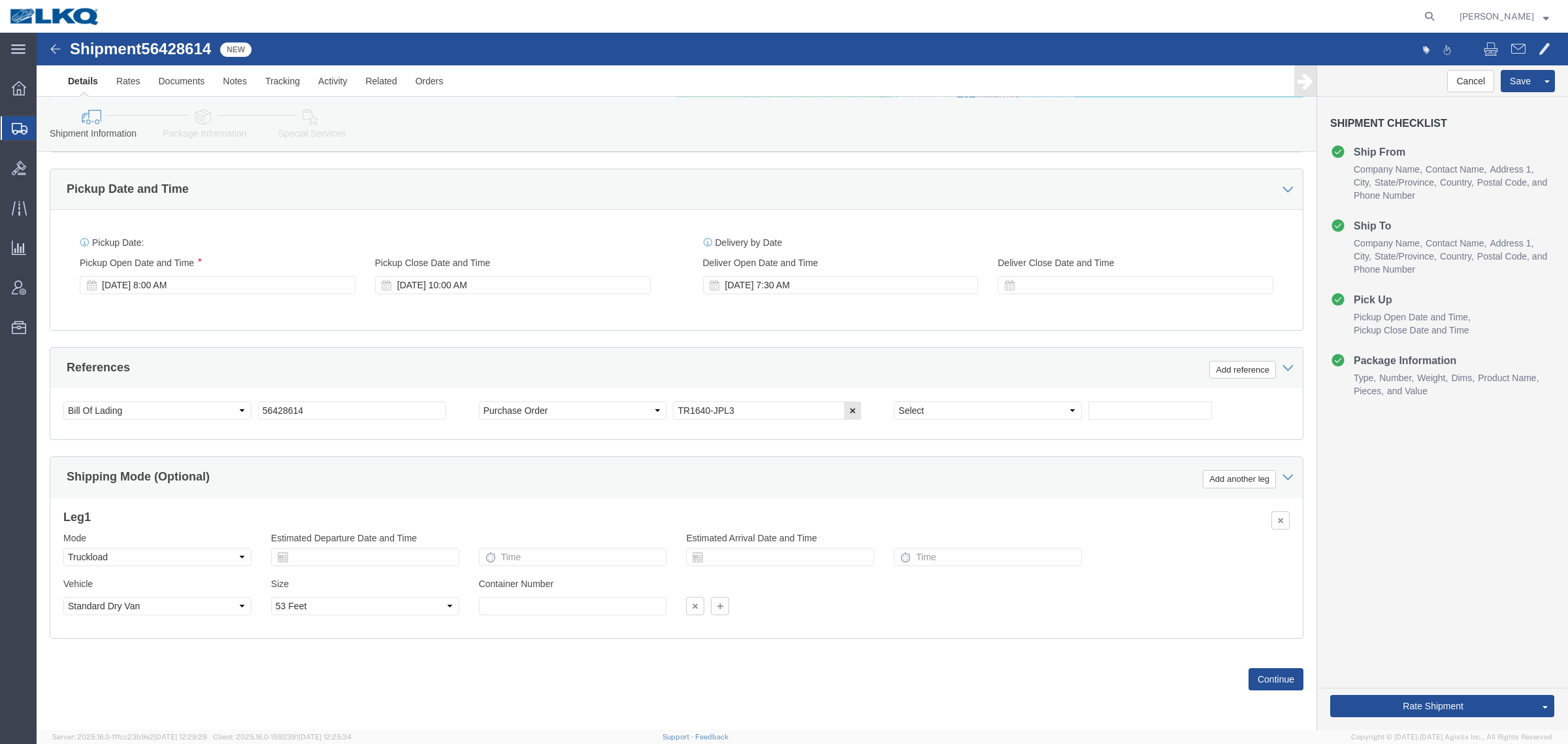
scroll to position [474, 0]
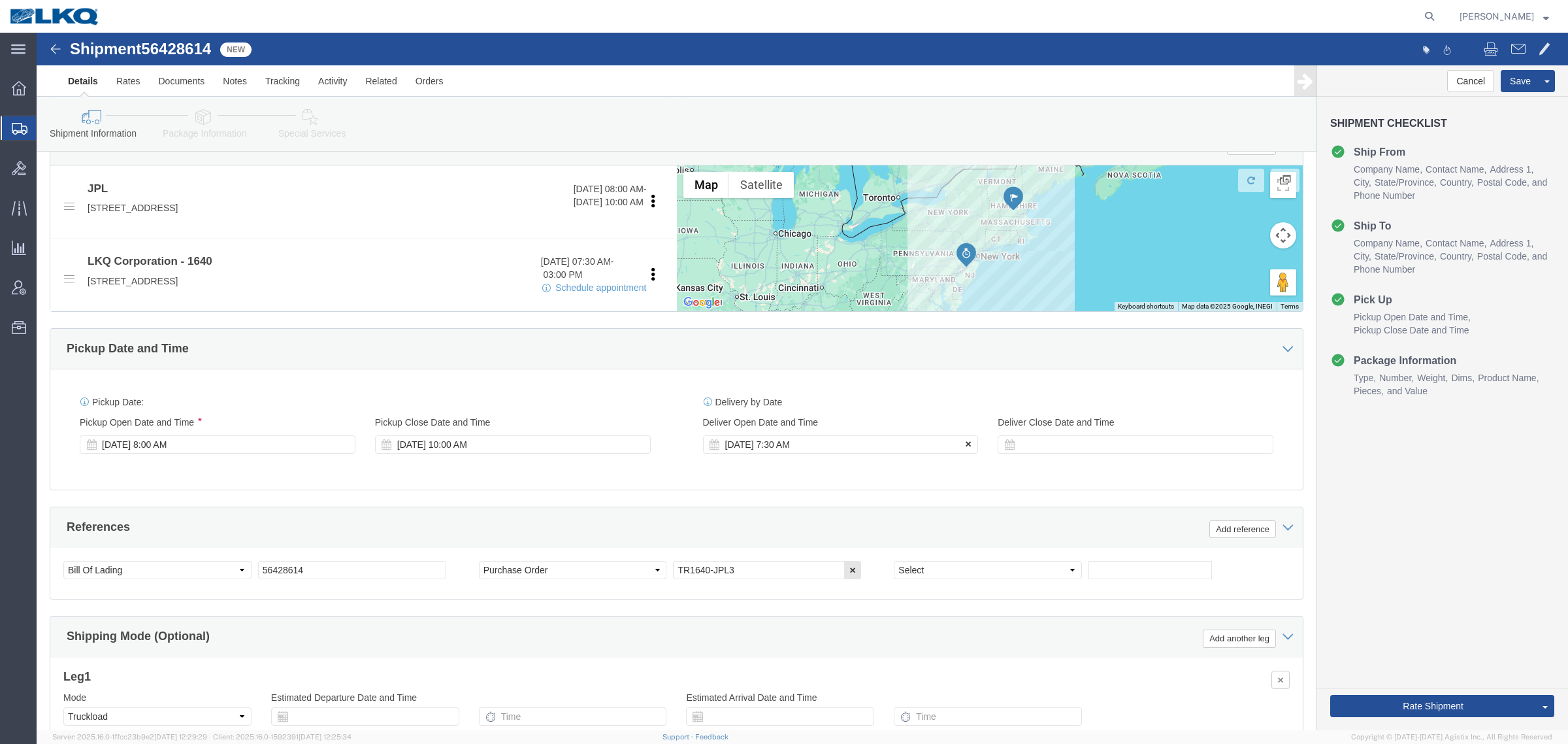
click icon
click link "Notes"
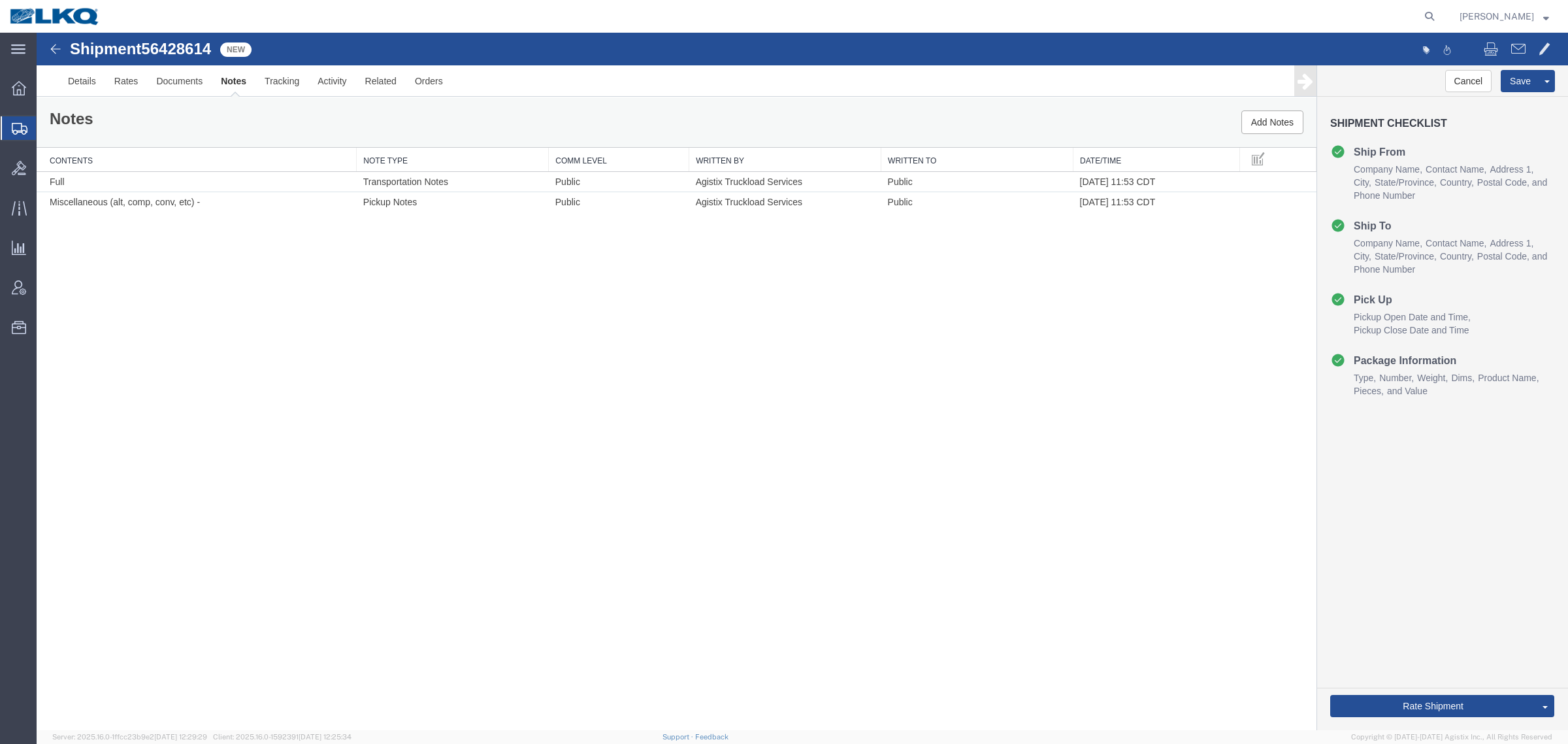
click at [274, 373] on div "Shipment 56428614 2 of 2 New Details Rates Documents Notes Tracking Activity Re…" at bounding box center [802, 381] width 1531 height 697
click at [863, 611] on div "Shipment 56428614 2 of 2 New Details Rates Documents Notes Tracking Activity Re…" at bounding box center [802, 381] width 1531 height 697
click at [467, 435] on div "Shipment 56428614 2 of 2 New Details Rates Documents Notes Tracking Activity Re…" at bounding box center [802, 381] width 1531 height 697
click at [619, 459] on div "Shipment 56428614 2 of 2 New Details Rates Documents Notes Tracking Activity Re…" at bounding box center [802, 381] width 1531 height 697
click at [364, 501] on div "Shipment 56428614 2 of 2 New Details Rates Documents Notes Tracking Activity Re…" at bounding box center [802, 381] width 1531 height 697
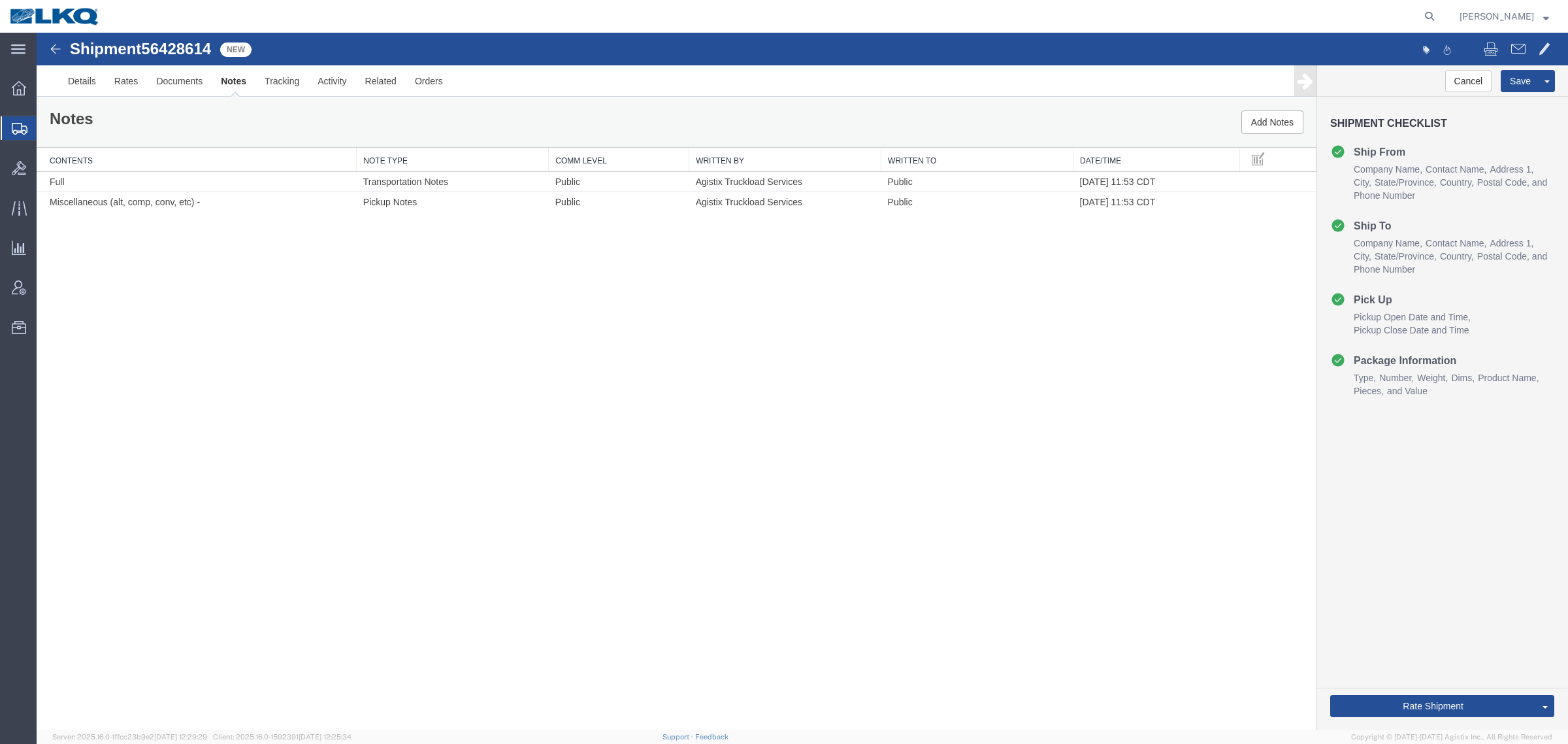
click at [393, 302] on div "Shipment 56428614 2 of 2 New Details Rates Documents Notes Tracking Activity Re…" at bounding box center [802, 381] width 1531 height 697
click at [83, 89] on link "Details" at bounding box center [82, 81] width 46 height 31
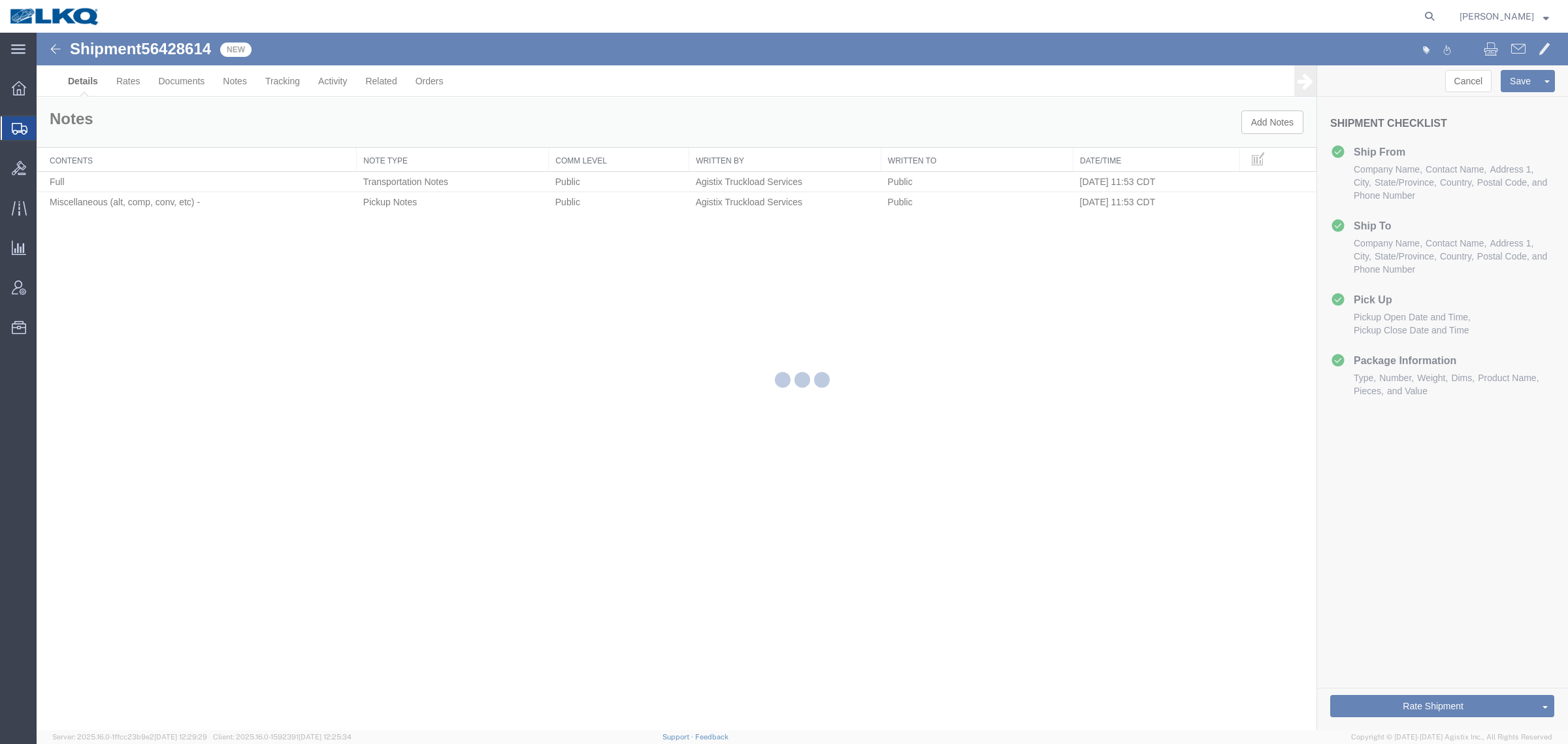
select select "28713"
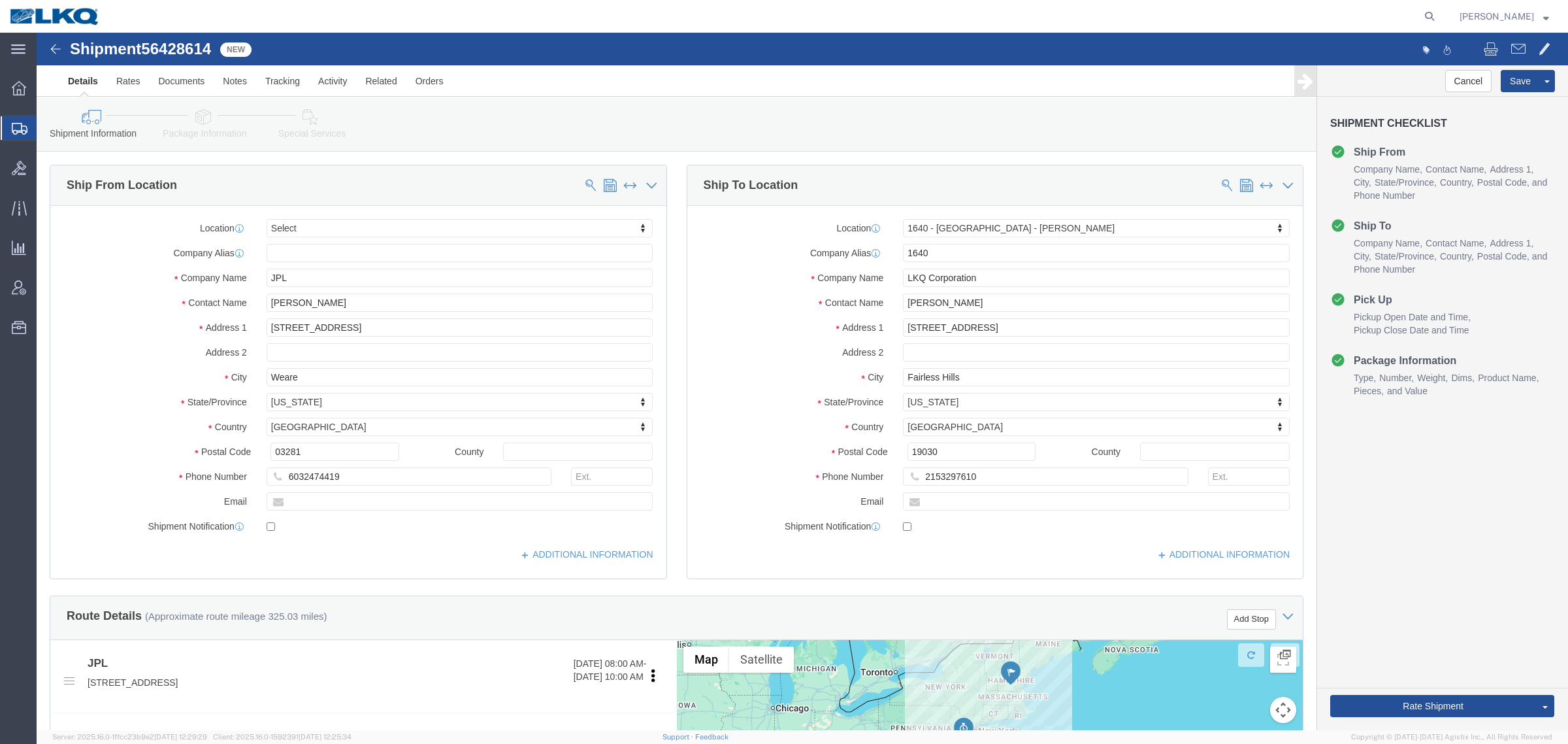
click span "56428614"
copy span "56428614"
click icon
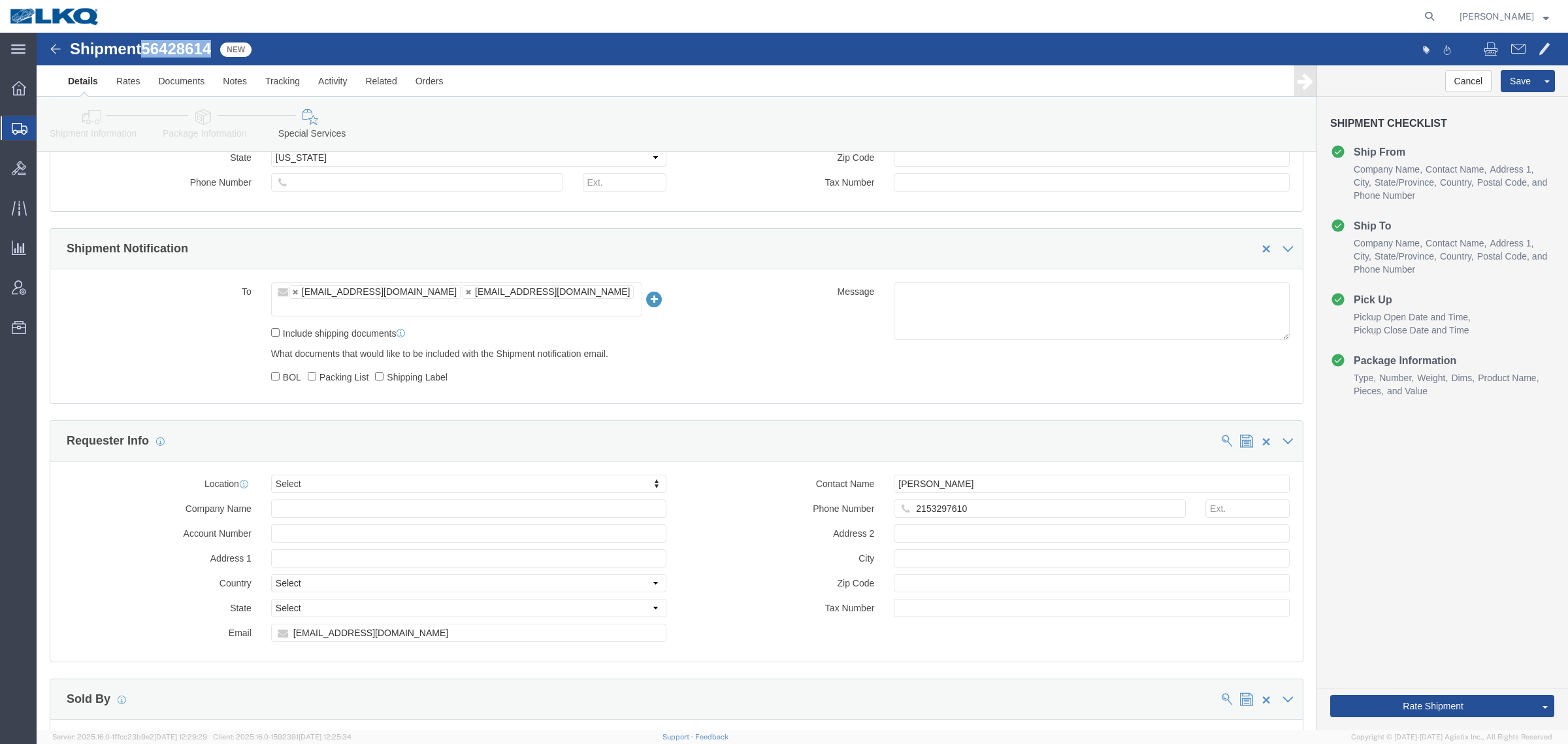
scroll to position [980, 0]
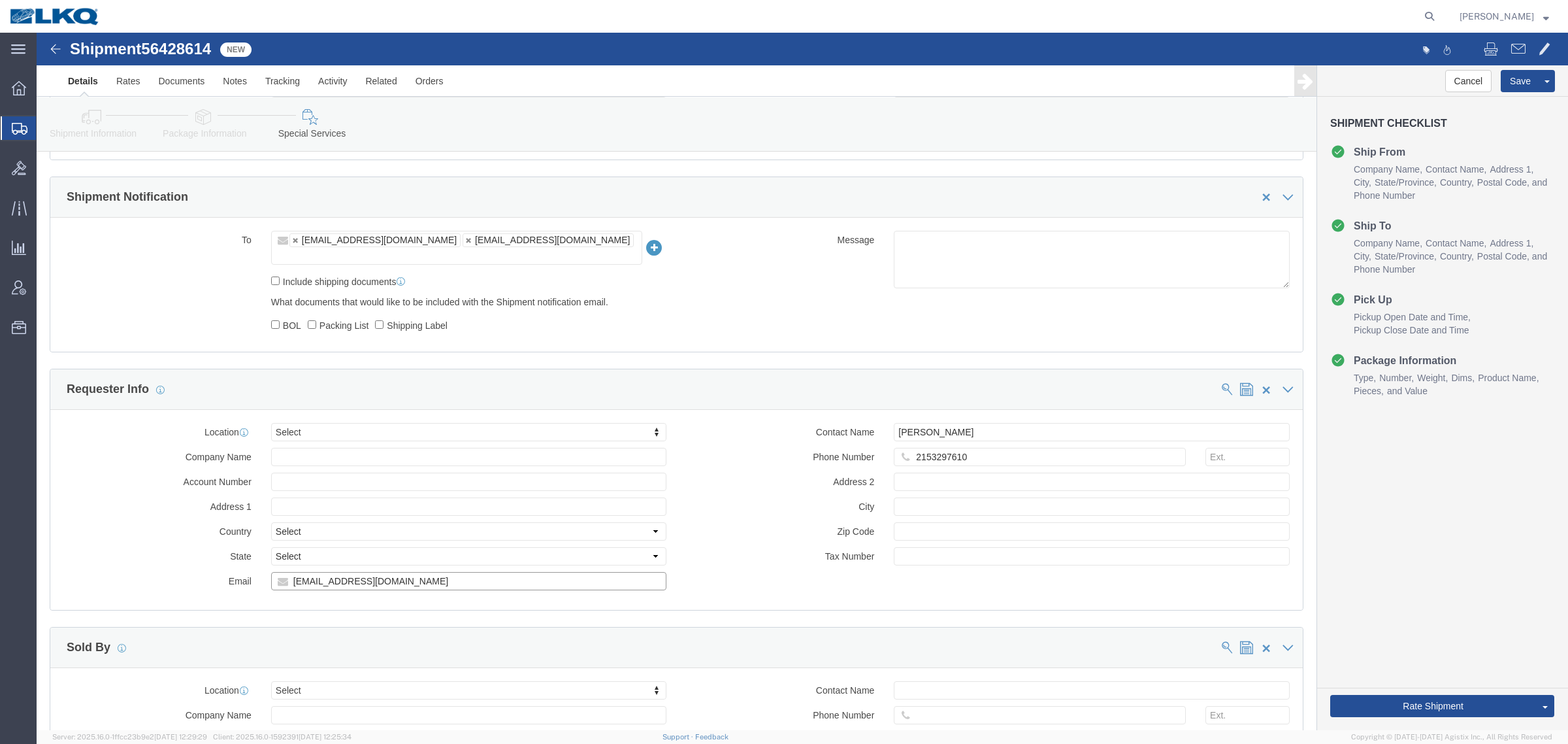
click input "dkrobinson@lkqcorp.com"
click div "Sold By"
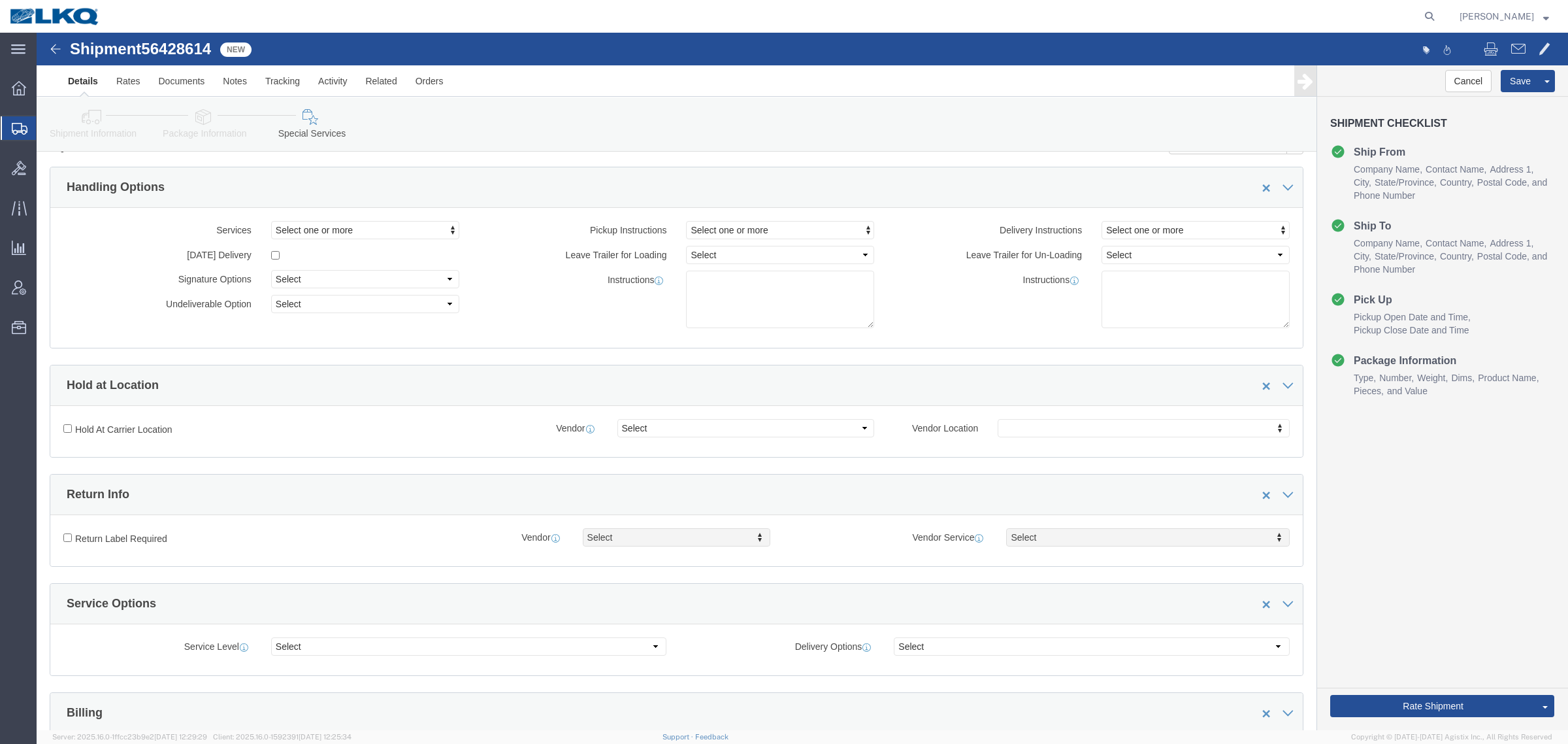
scroll to position [33, 0]
click div "Handling Options"
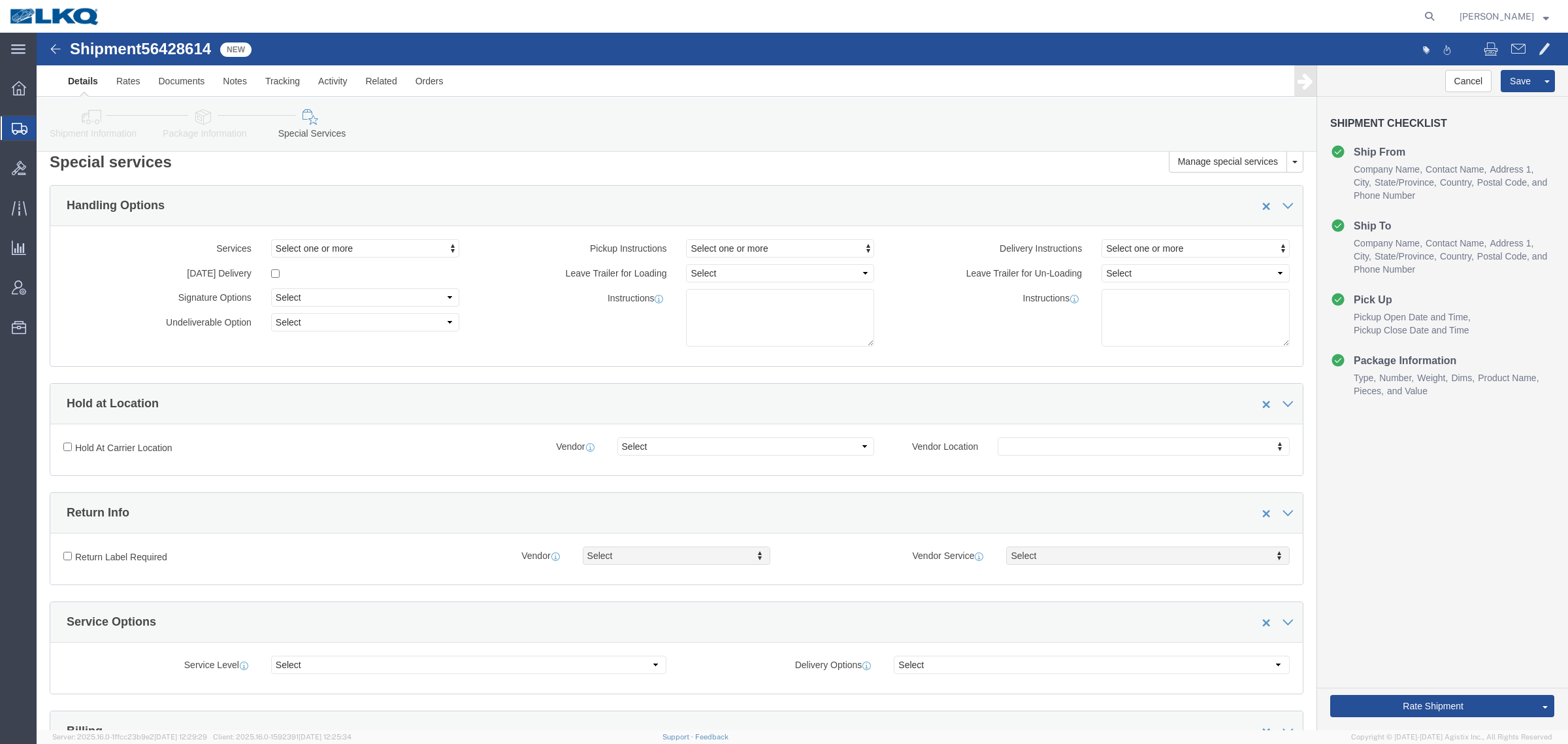
scroll to position [0, 0]
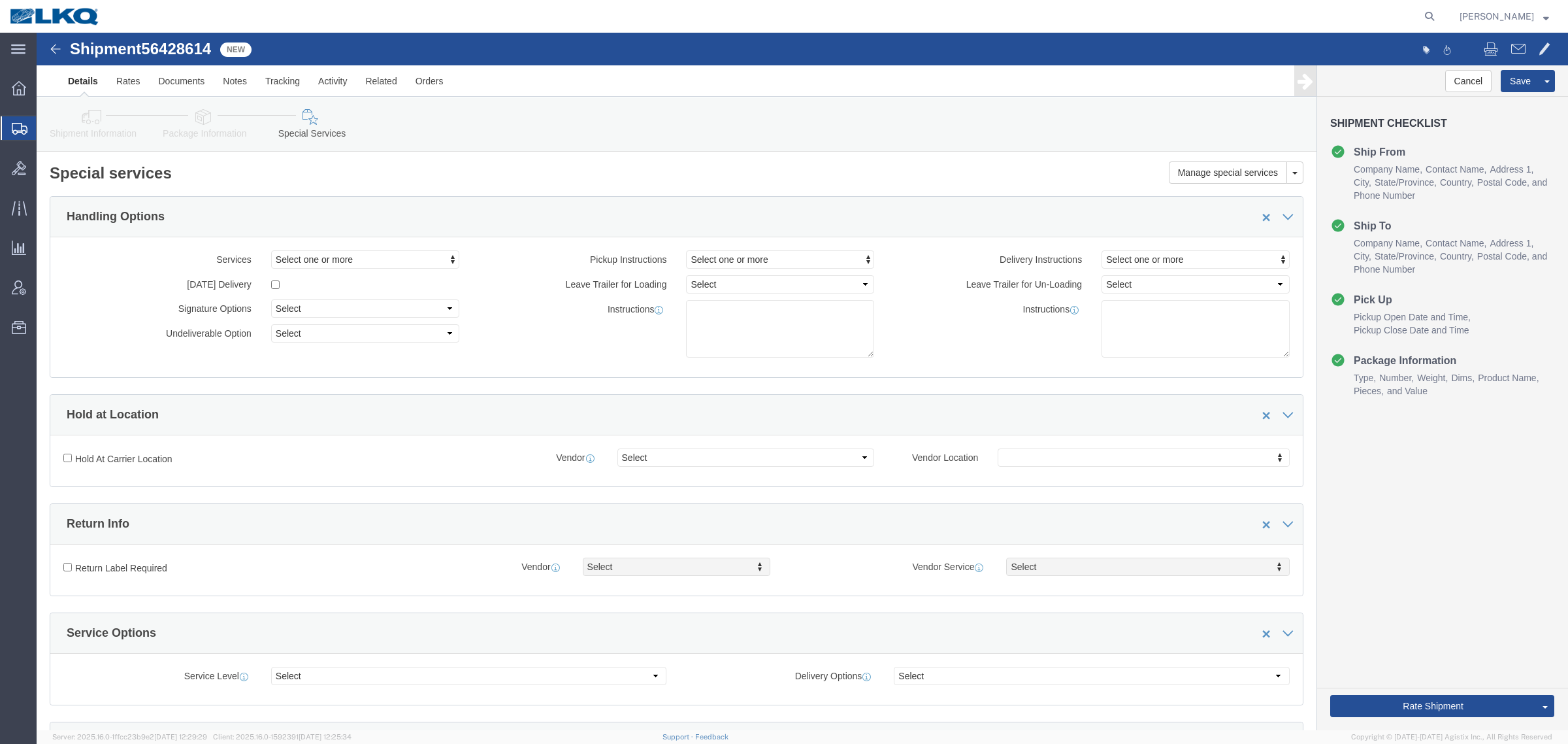
click link "Shipment Information"
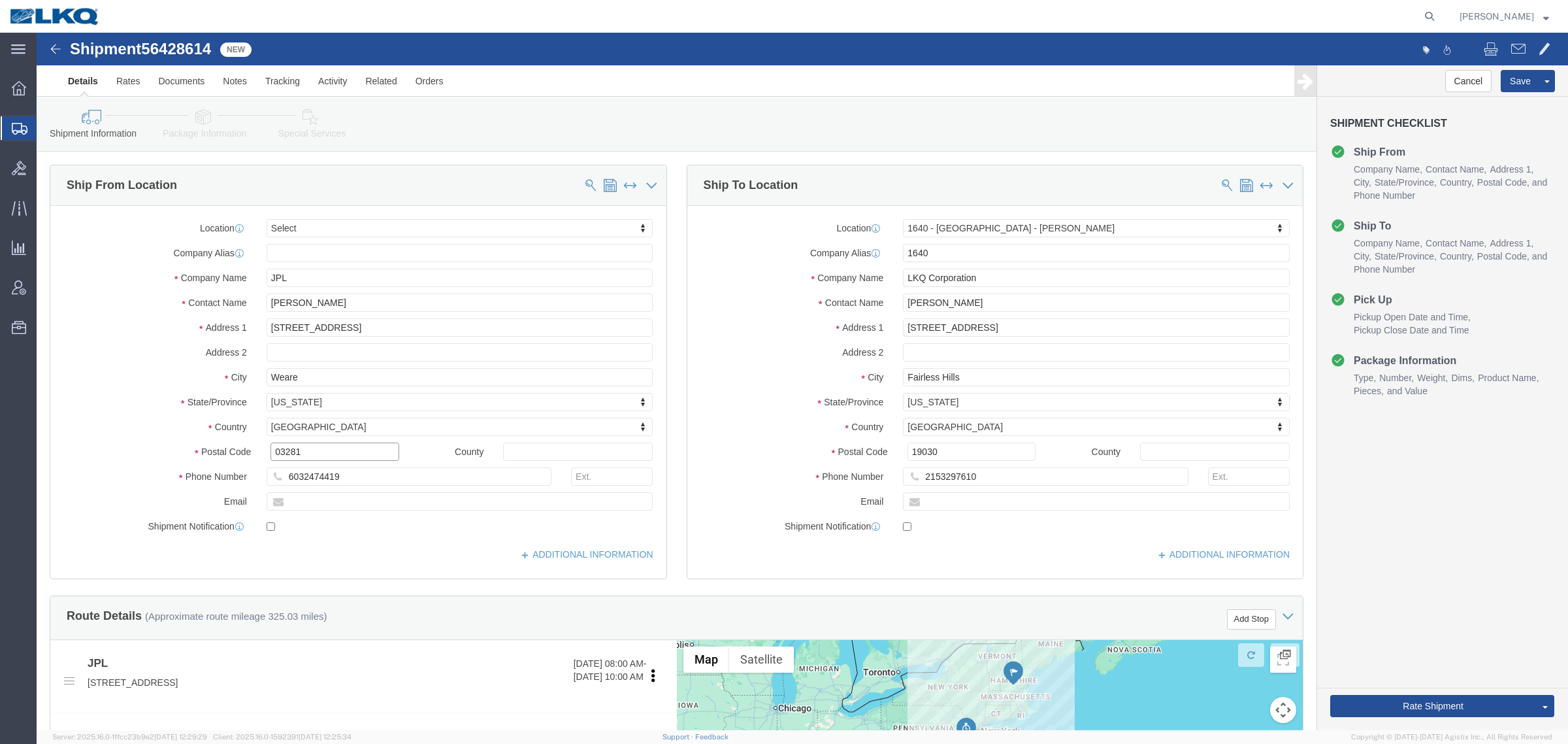
click input "03281"
drag, startPoint x: 1320, startPoint y: 648, endPoint x: 1317, endPoint y: 658, distance: 10.4
click div "Cancel Save Assign To Clone Shipment Save As Template Shipment Checklist Ship F…"
click button "Rate Shipment"
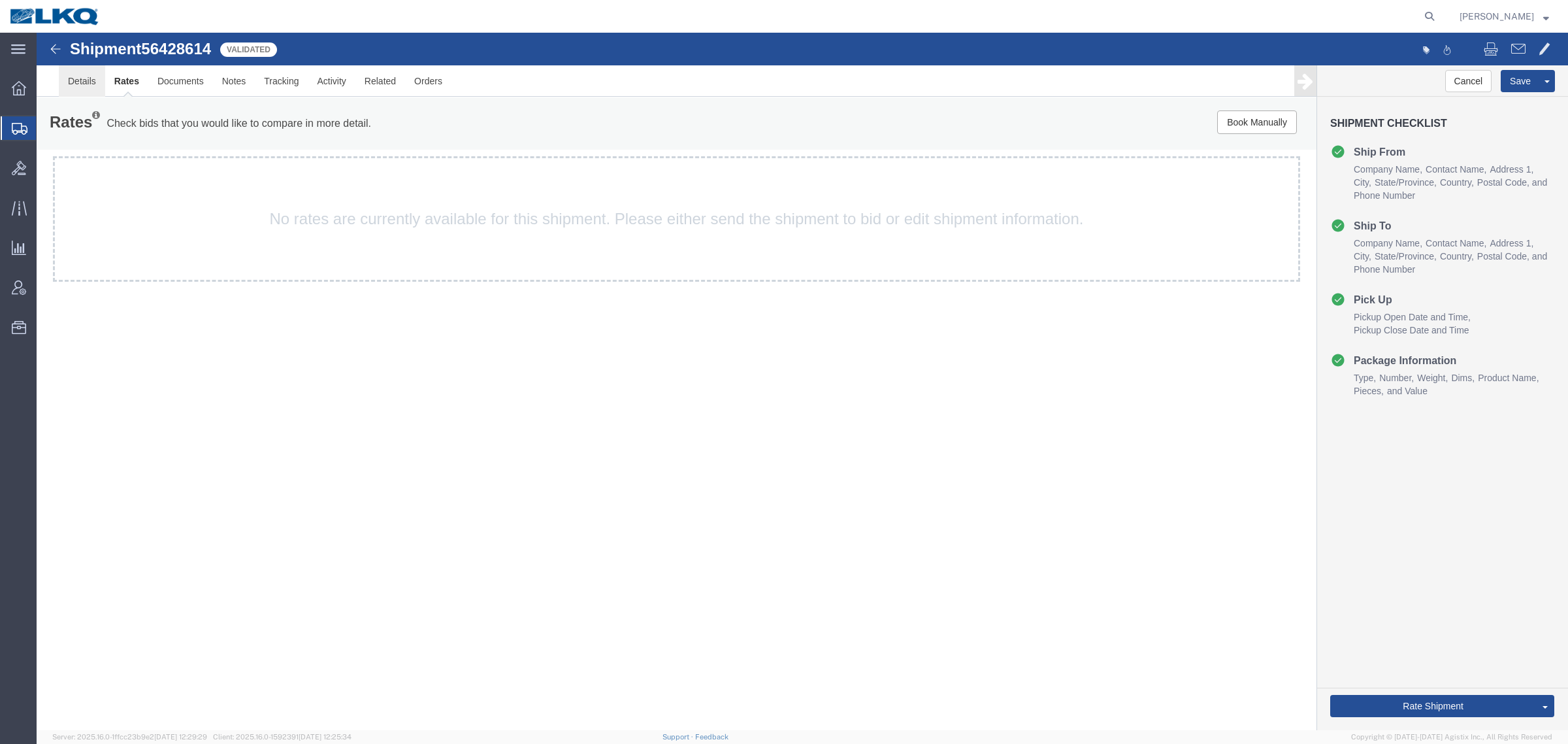
click at [82, 85] on link "Details" at bounding box center [82, 81] width 46 height 31
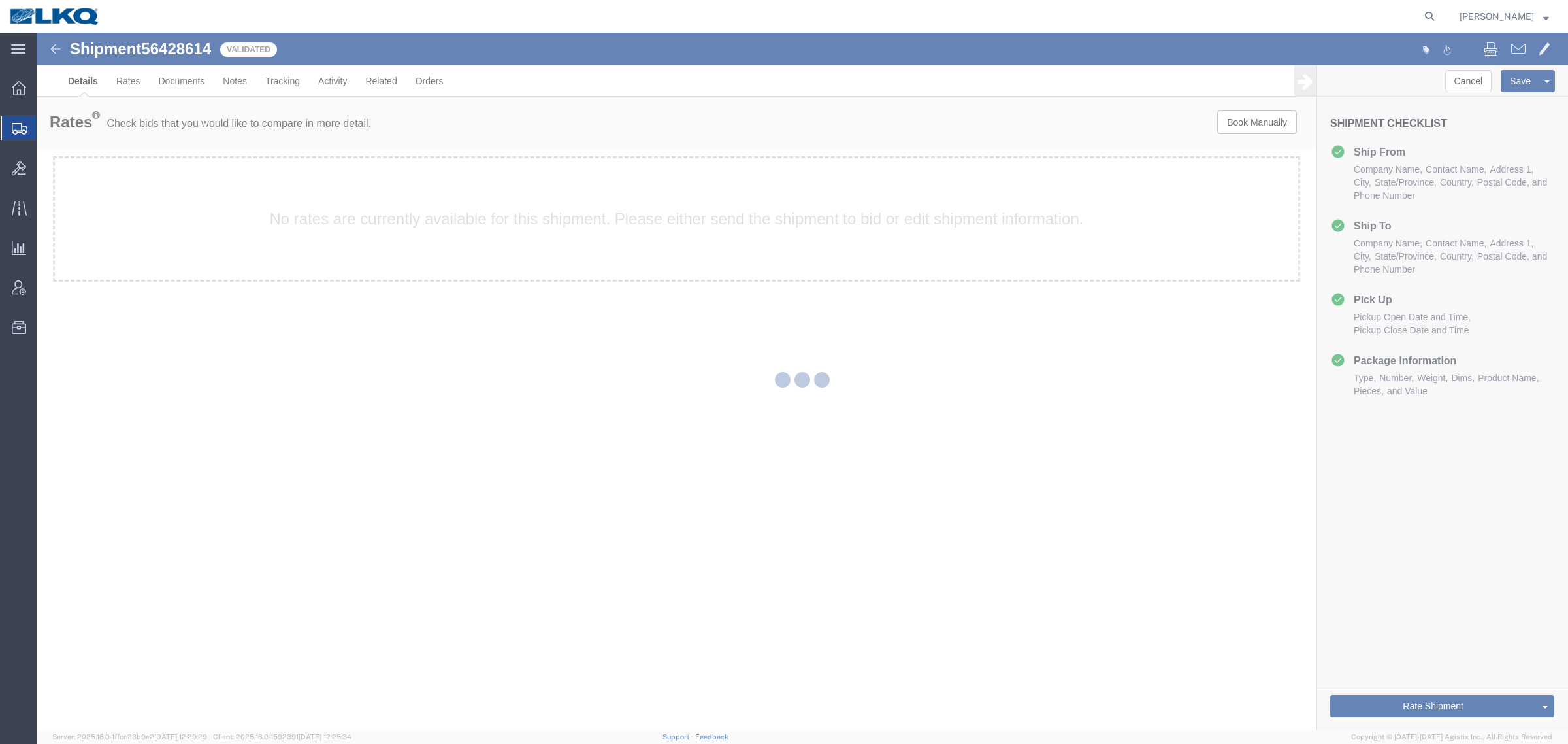
select select "28713"
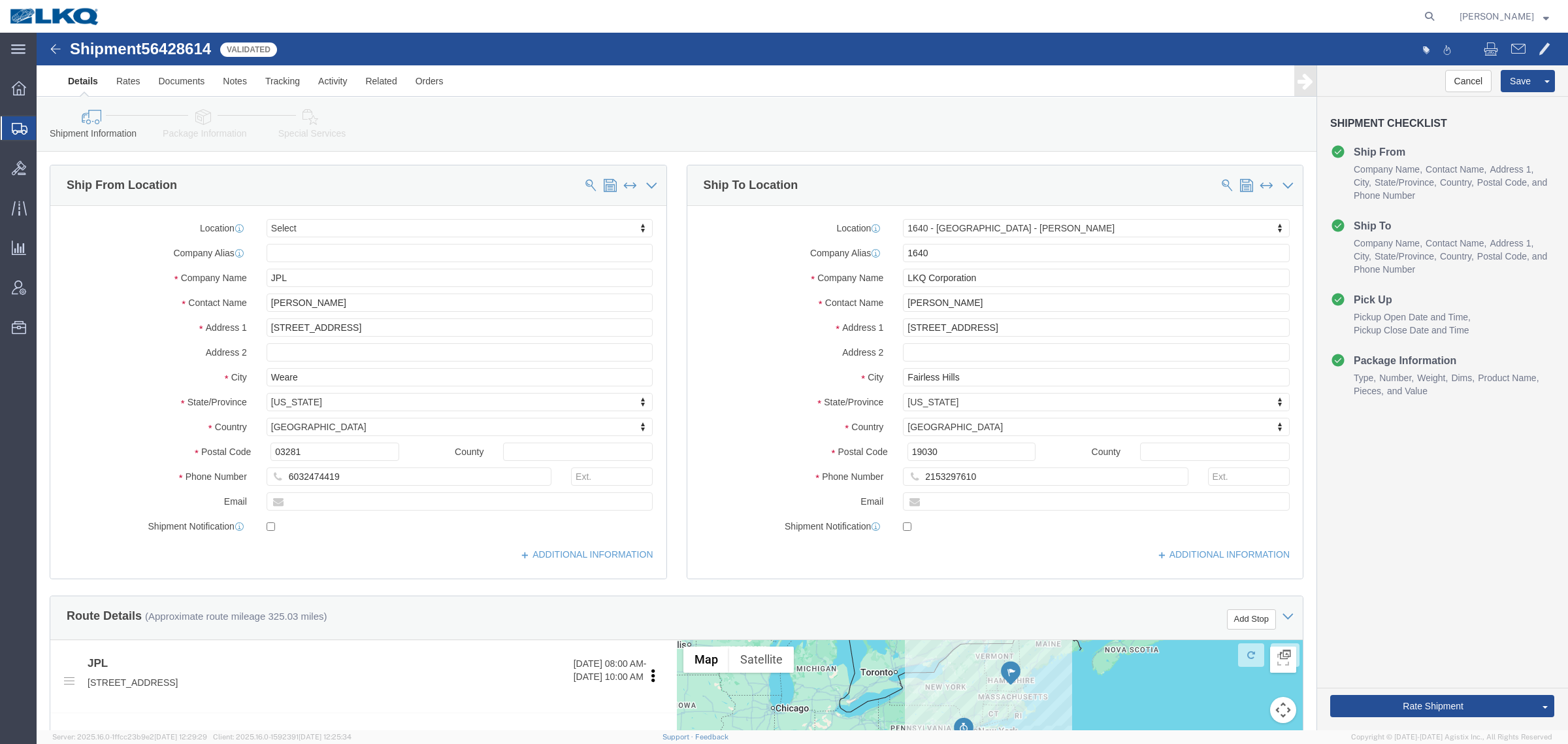
click div "Shipment Information Package Information Special Services Loading Routing"
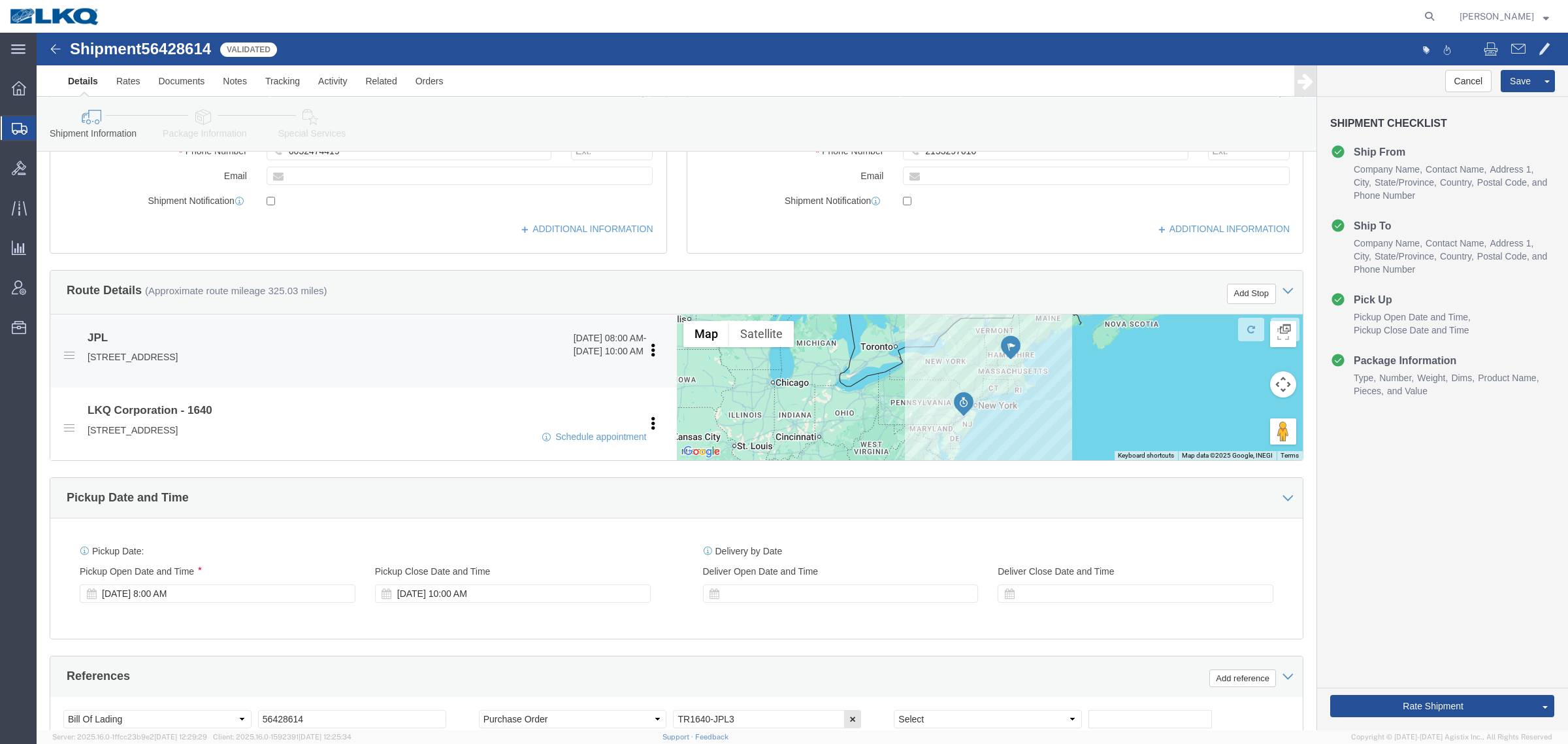
scroll to position [327, 0]
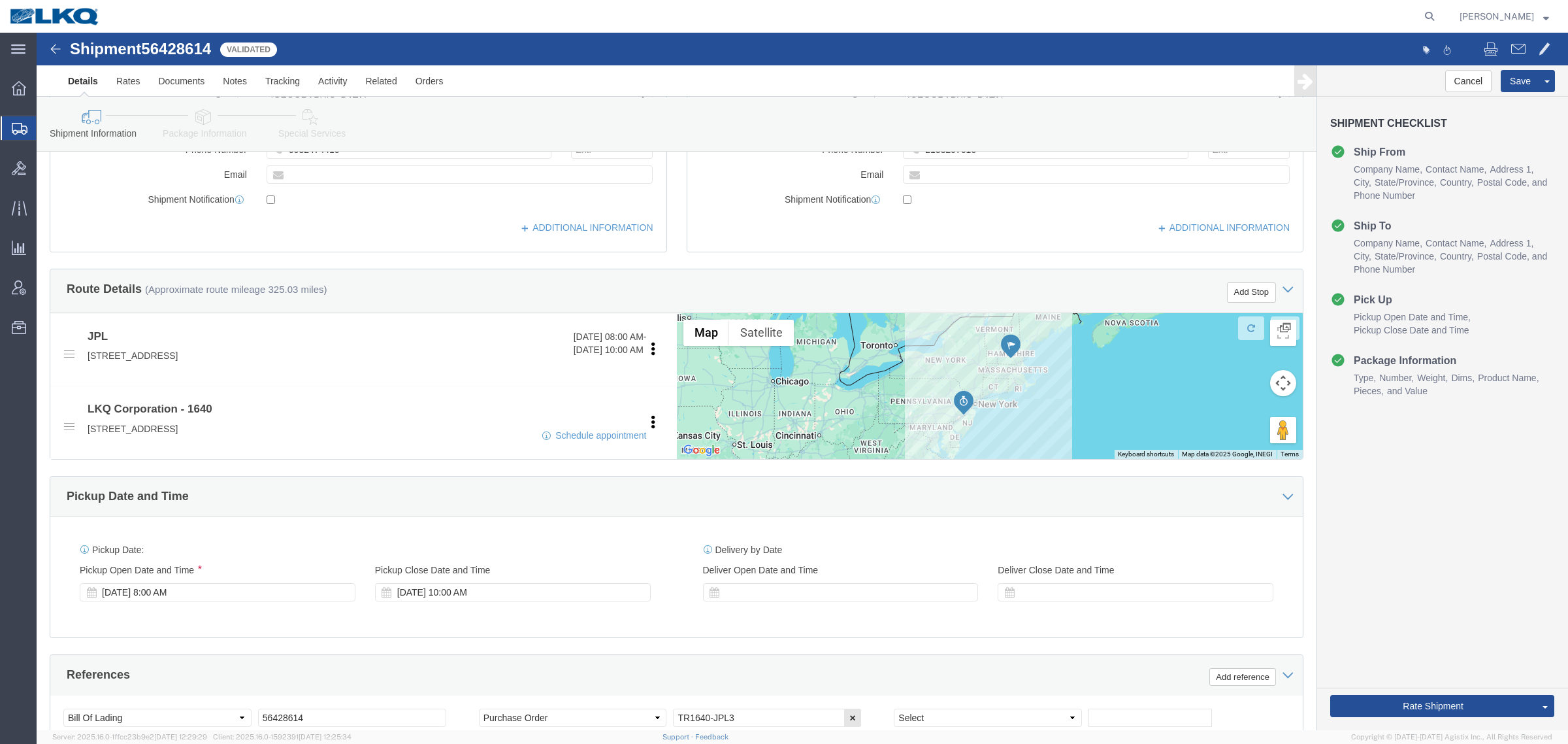
click div "Pickup Date and Time"
click div "ADDITIONAL INFORMATION"
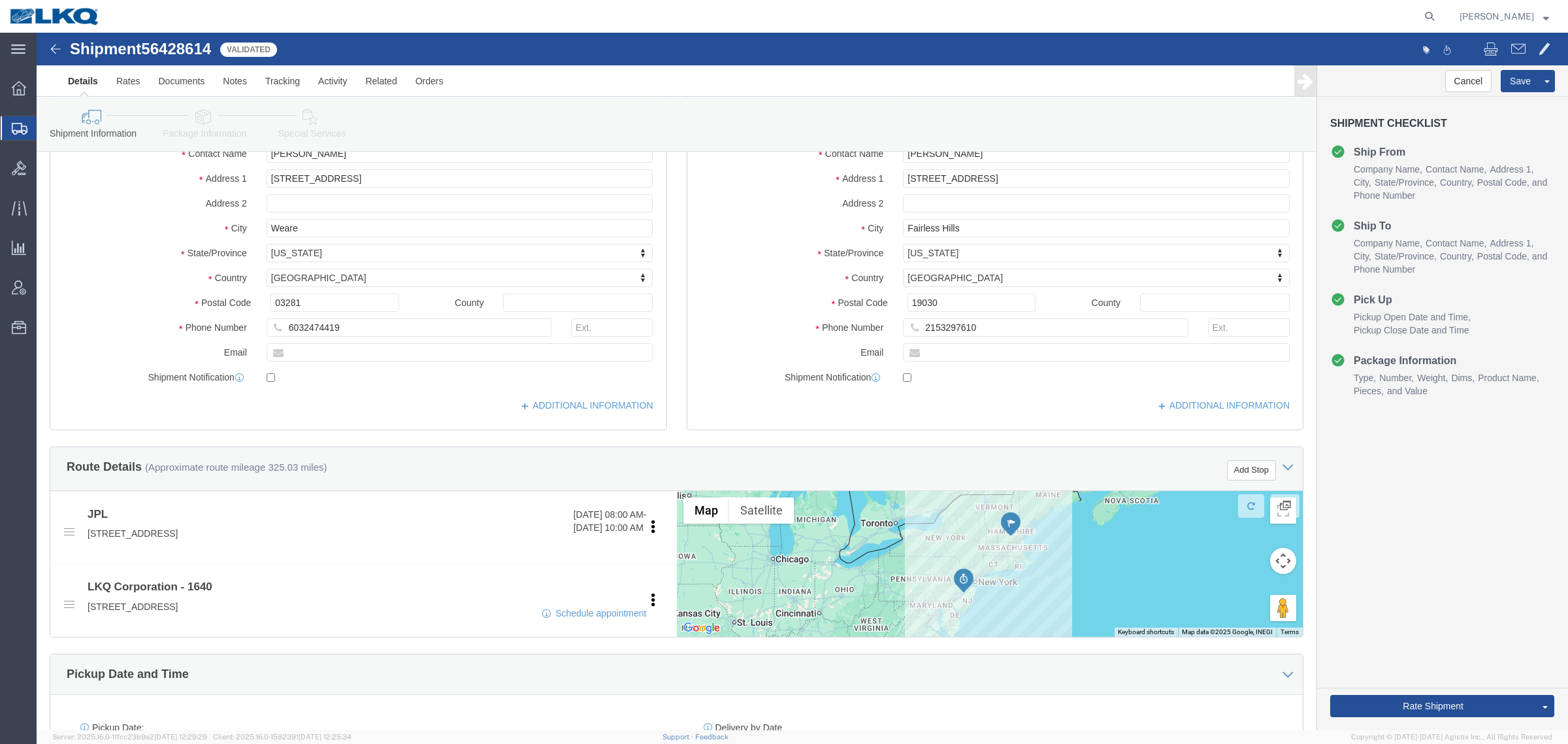
scroll to position [0, 0]
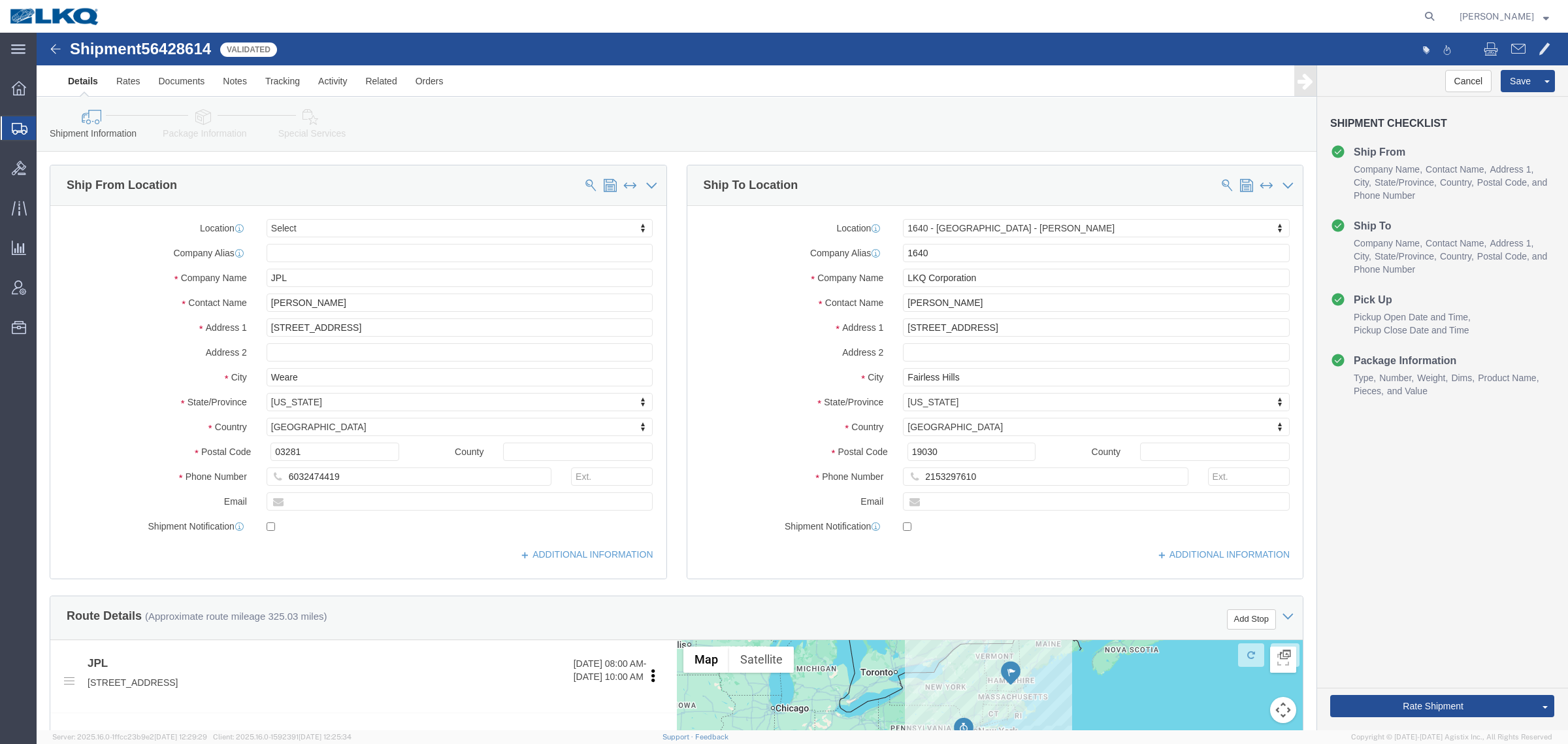
click div "Shipment Information Package Information Special Services Loading Routing"
click div "Shipment 56428614 2 of 2 Validated"
click div "Shipment Information Package Information Special Services Loading Routing"
click link "Special Services"
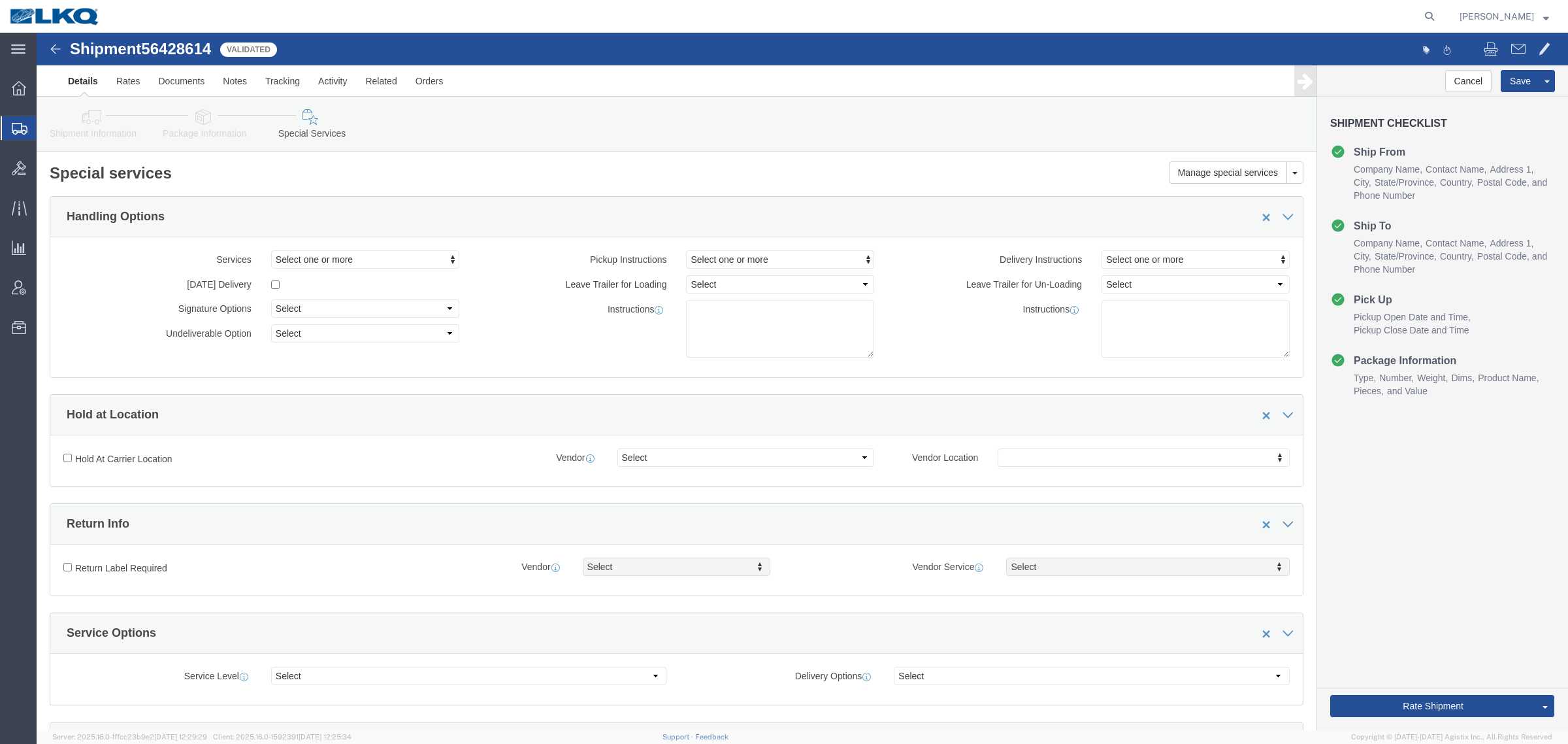
click link "Shipment Information"
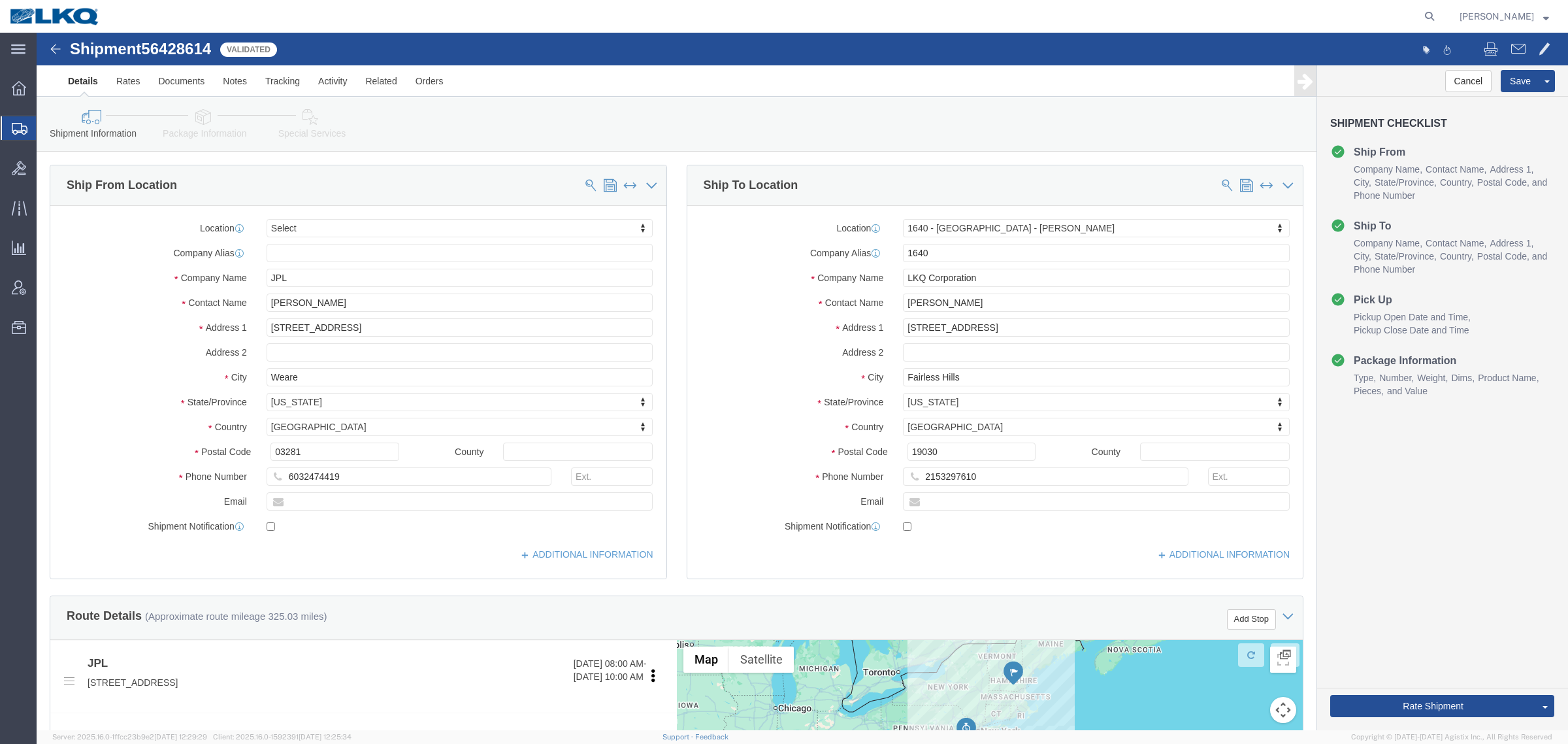
click ul "Details Rates Documents Notes Tracking Activity Related Orders"
click div "Shipment Information Package Information Special Services Loading Routing"
click div "Cancel Save Preview Assign To Clone Shipment Save As Template Shipment Checklis…"
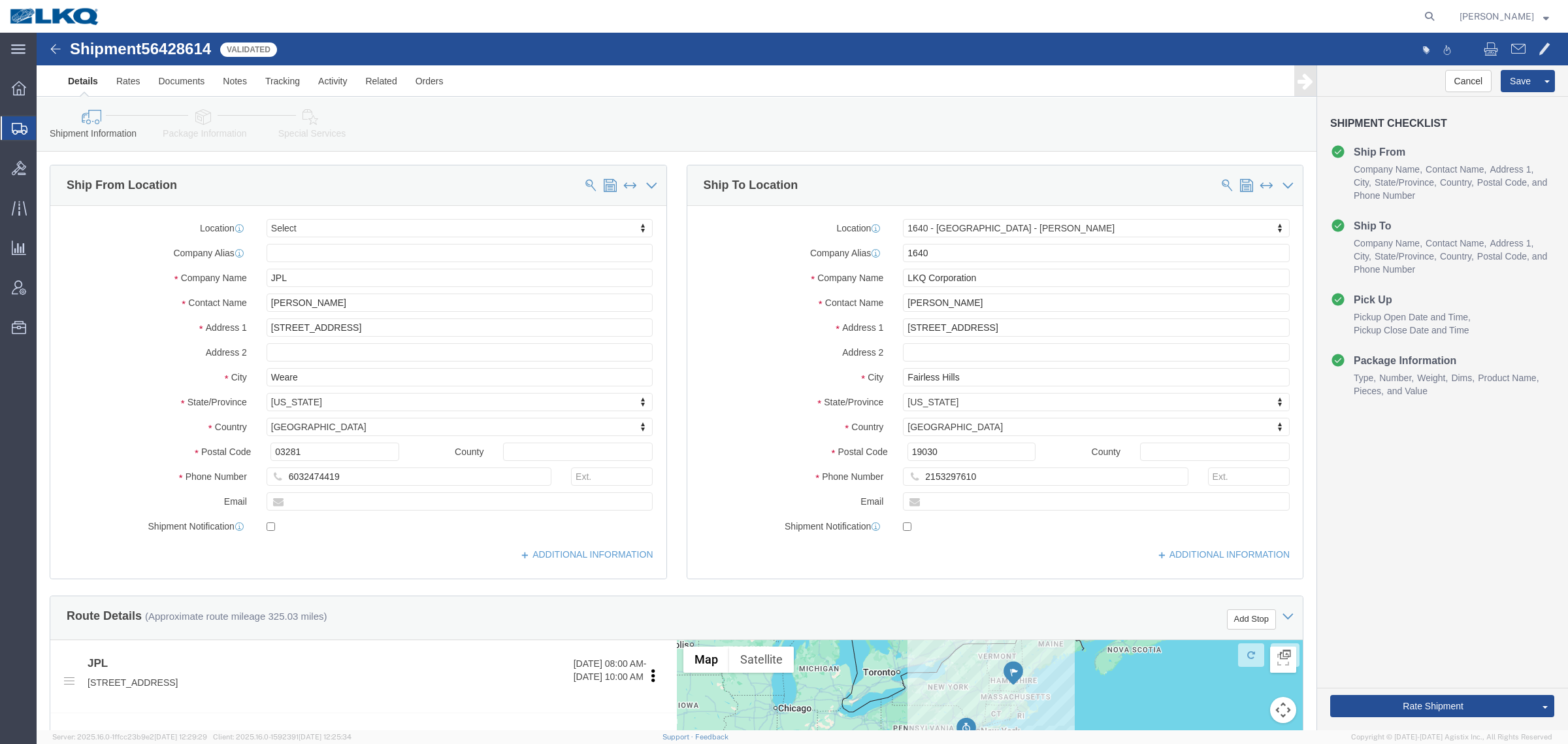
click div "Shipment Information Package Information Special Services Loading Routing"
click div "Cancel Save Preview Assign To Clone Shipment Save As Template Shipment Checklis…"
click span "Pickup Close Date and Time"
click h4 "Pick Up"
click ul "Ship From Company Name Contact Name Address 1 City State/Province Country Posta…"
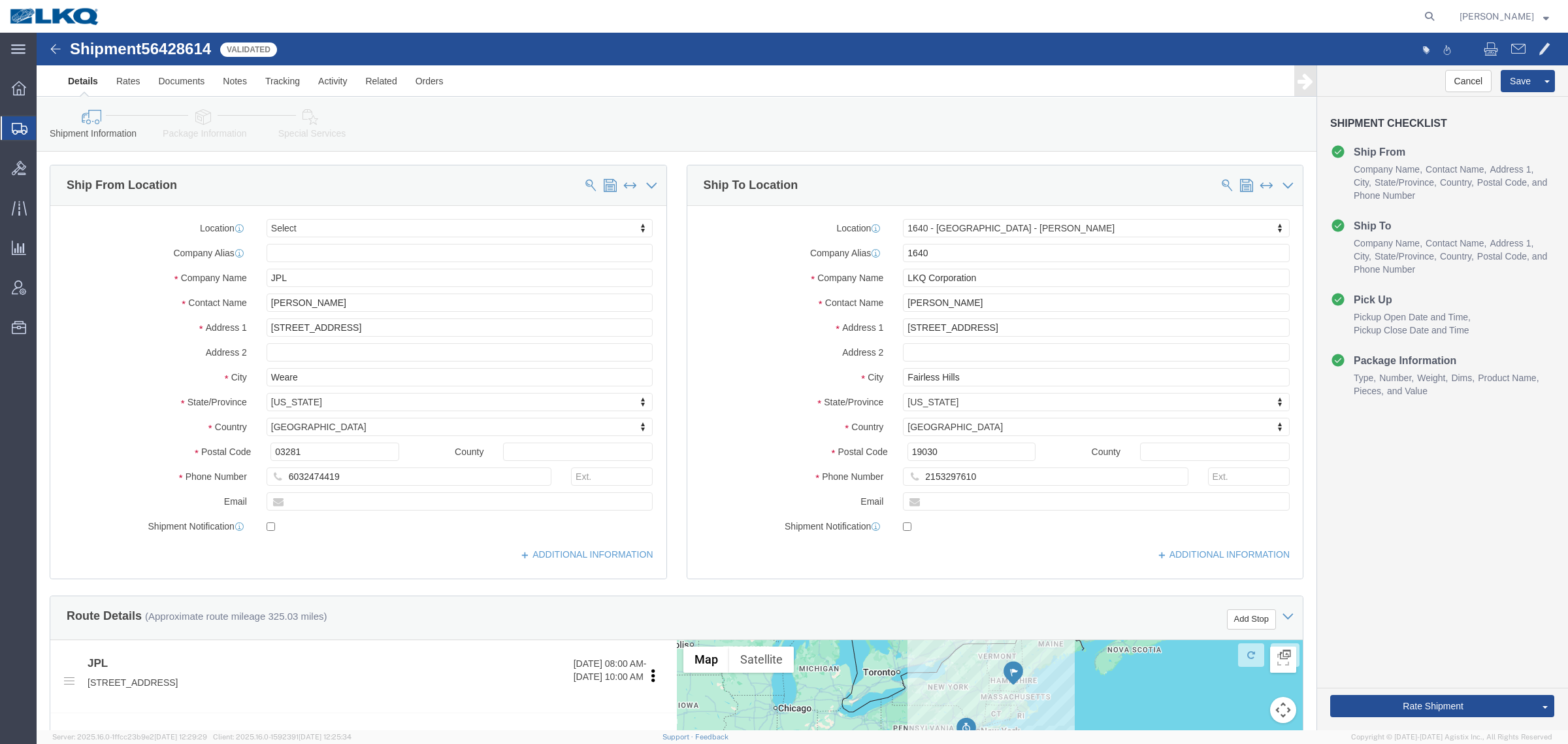
click div "Shipment Information Package Information Special Services Loading Routing"
drag, startPoint x: 662, startPoint y: 68, endPoint x: 644, endPoint y: 79, distance: 21.1
click div "Shipment Information Package Information Special Services Loading Routing"
drag, startPoint x: 510, startPoint y: 94, endPoint x: 797, endPoint y: 260, distance: 331.5
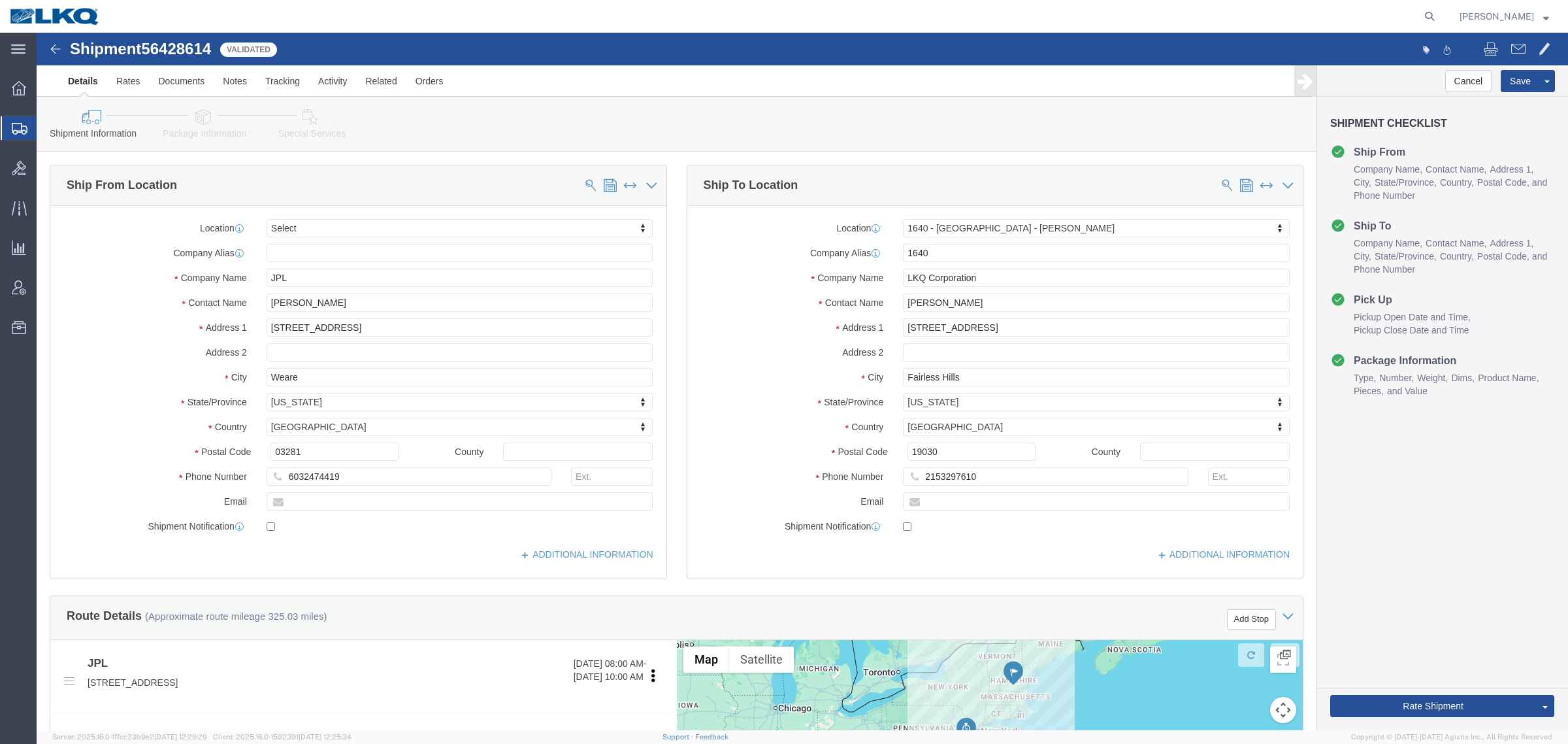
click div "Shipment Information Package Information Special Services Loading Routing Pleas…"
click label "Contact Name"
click div "Shipment Information Package Information Special Services Loading Routing"
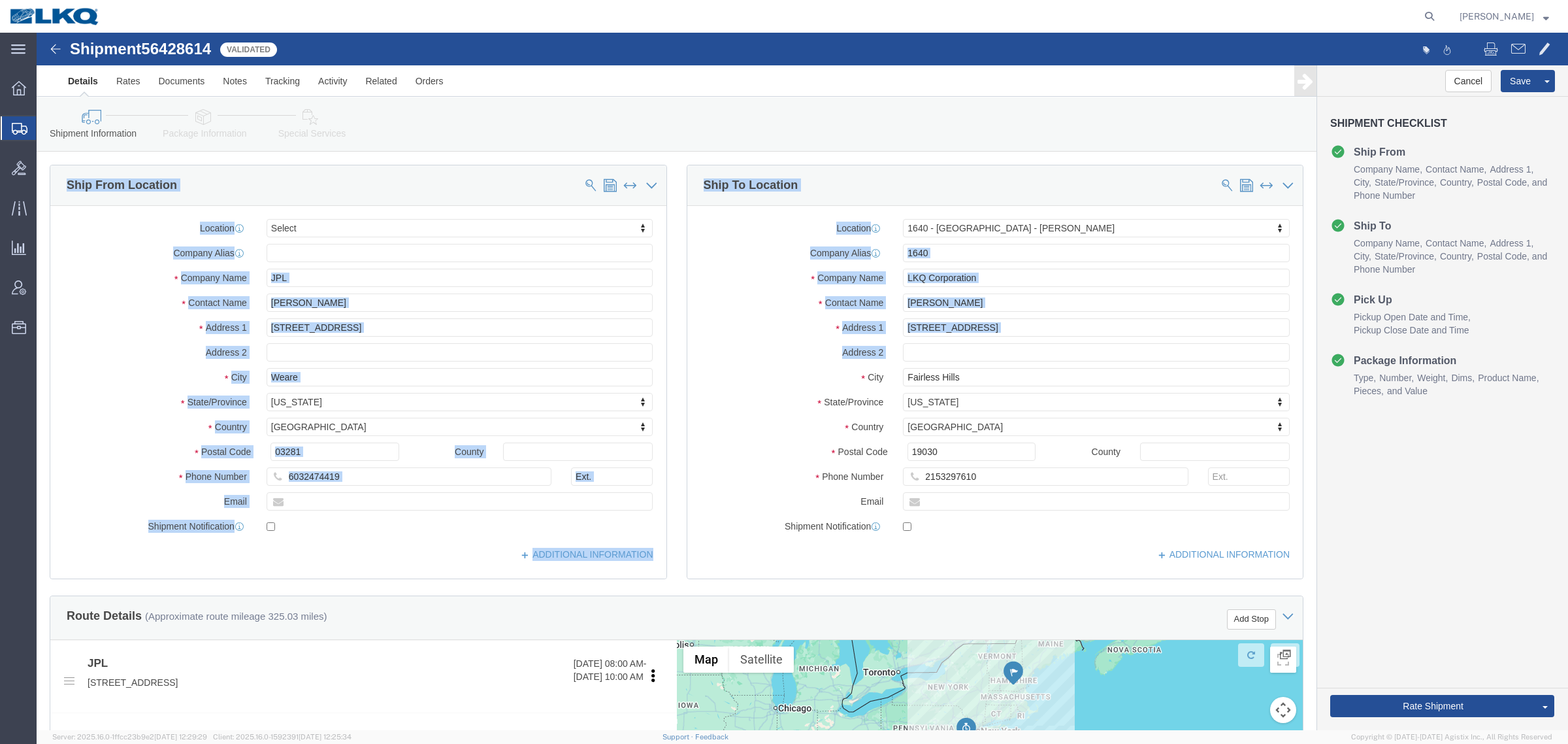
drag, startPoint x: 467, startPoint y: 79, endPoint x: 706, endPoint y: 353, distance: 363.6
click div "Shipment Information Package Information Special Services Loading Routing Pleas…"
click div "City Fairless Hills"
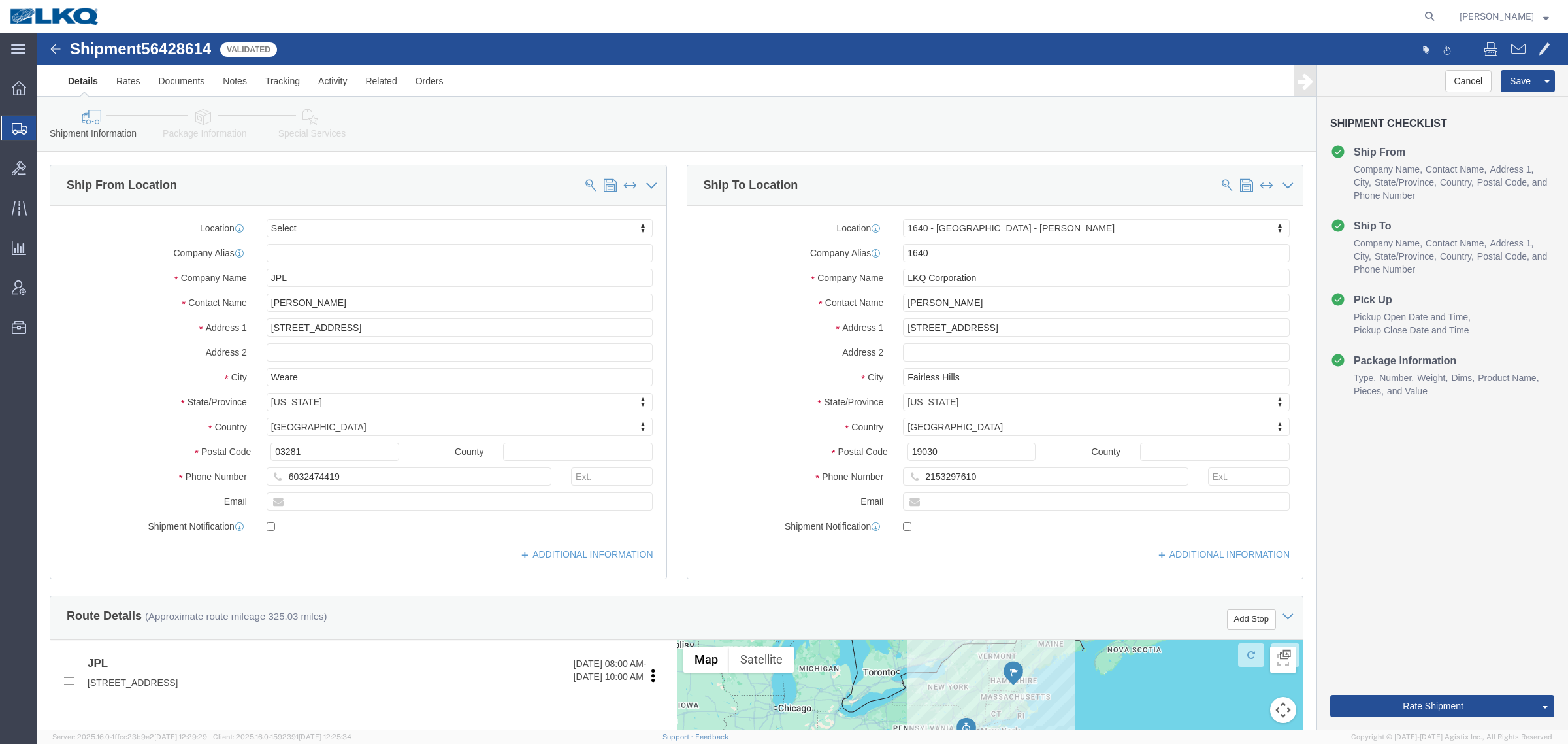
click div "Shipment Information Package Information Special Services Loading Routing"
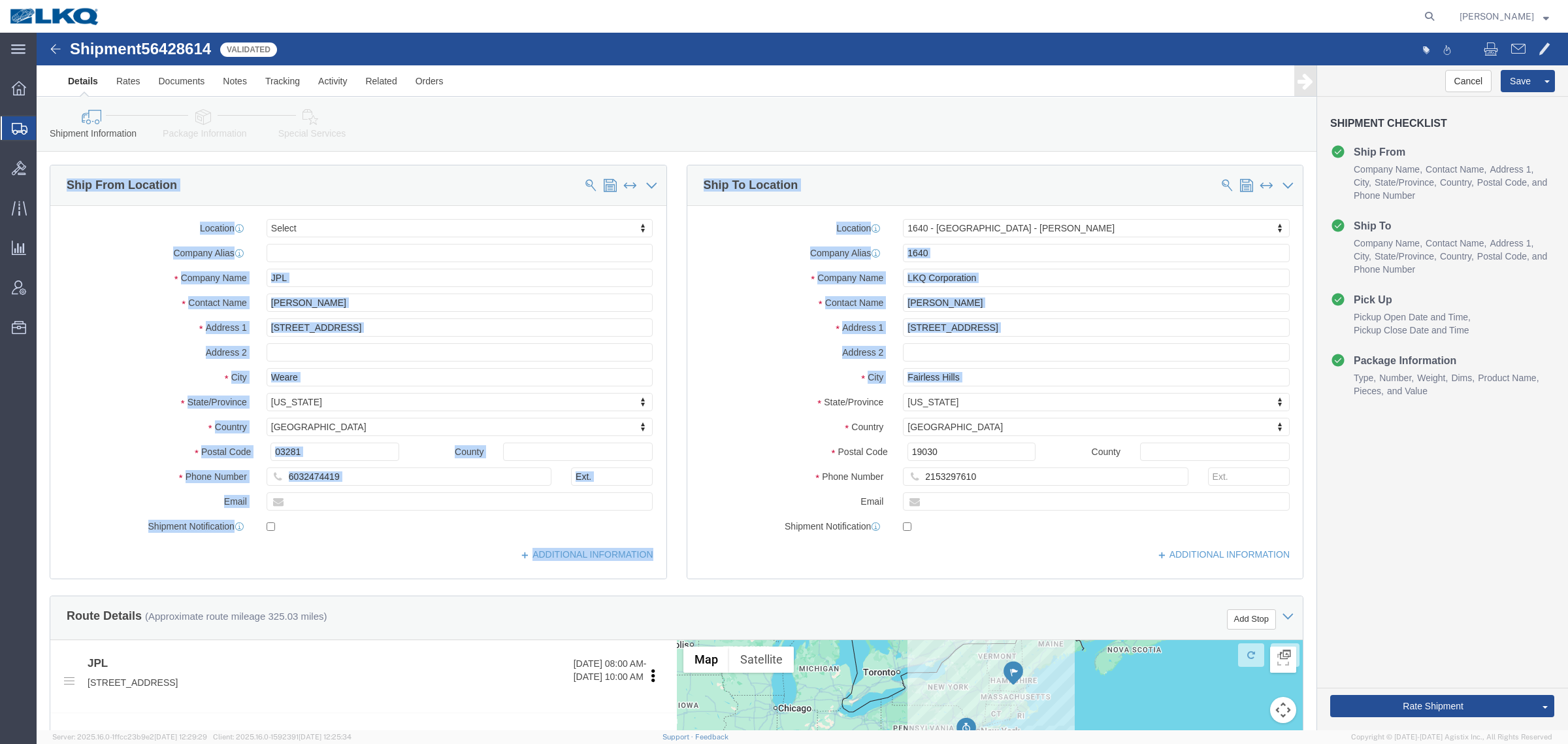
drag, startPoint x: 534, startPoint y: 95, endPoint x: 689, endPoint y: 373, distance: 318.3
click div "Shipment Information Package Information Special Services Loading Routing Pleas…"
click label "State/Province"
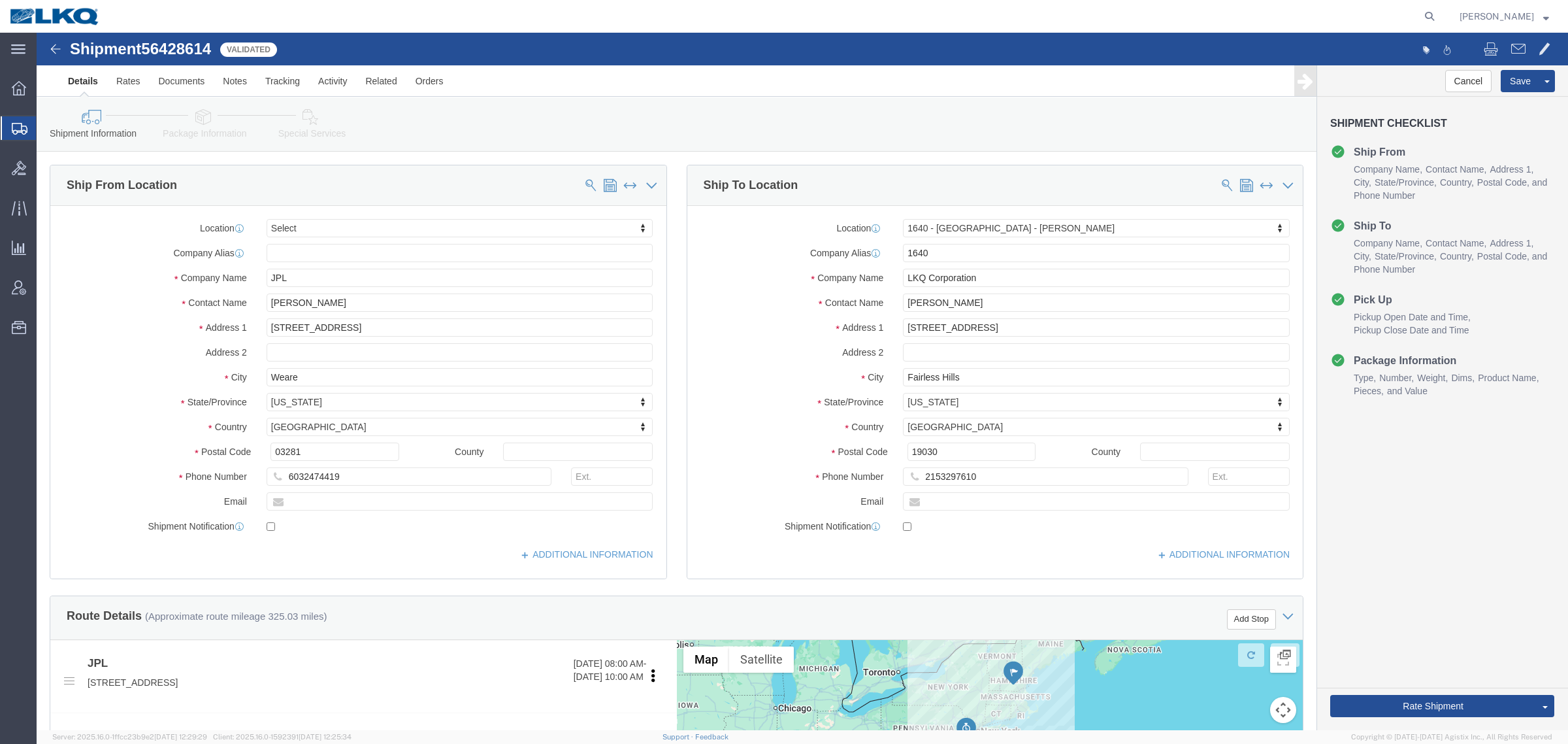
click div "Shipment Information Package Information Special Services Loading Routing"
click input "03281"
click input "19030"
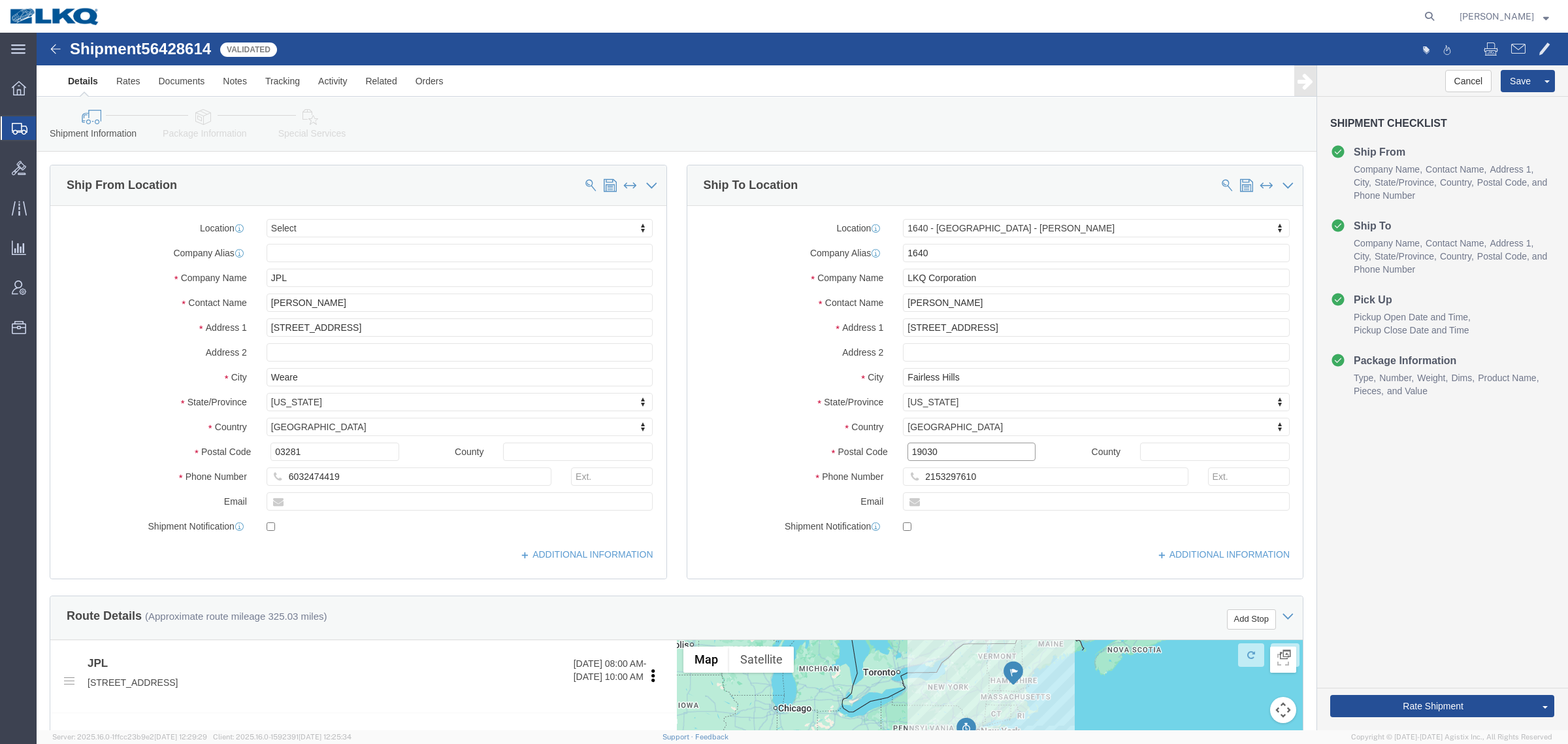
click input "19030"
click link "Notes"
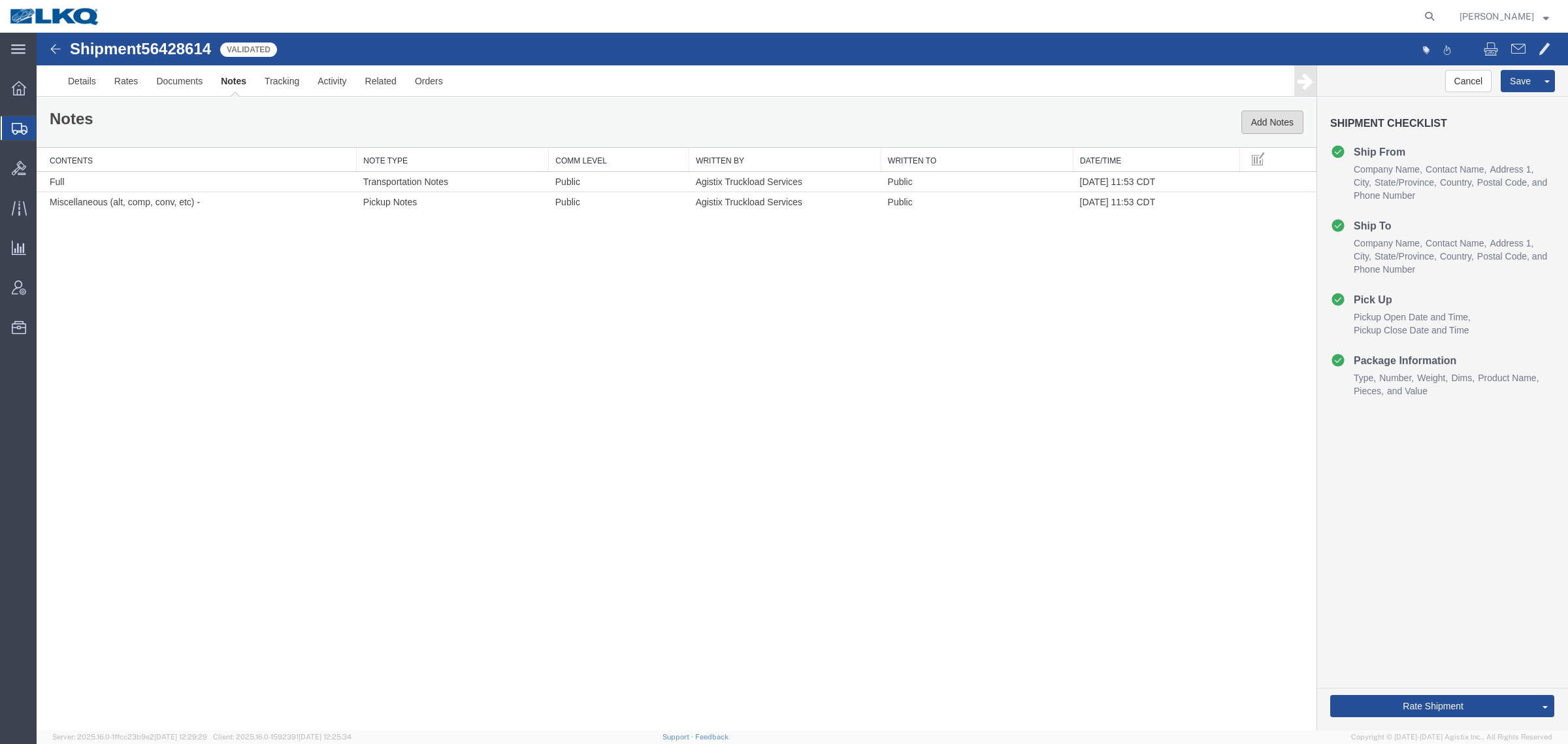
click at [1292, 125] on button "Add Notes" at bounding box center [1273, 122] width 62 height 24
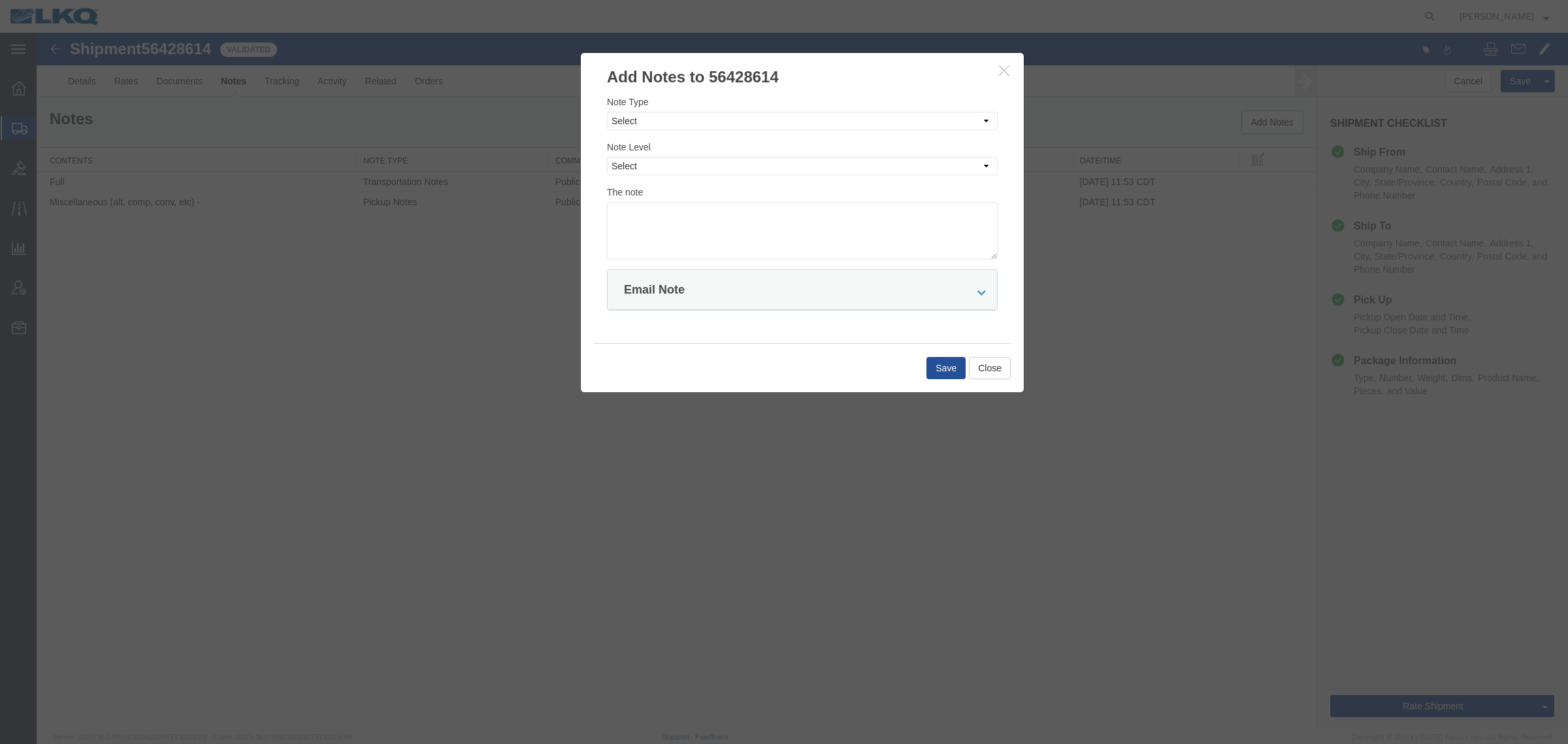
click at [856, 132] on div "Note Type Select Approval Bid Notes Carrier Change Notes Claim Notes Content Ha…" at bounding box center [802, 177] width 391 height 165
drag, startPoint x: 787, startPoint y: 119, endPoint x: 786, endPoint y: 126, distance: 7.1
click at [787, 121] on select "Select Approval Bid Notes Carrier Change Notes Claim Notes Content Hazmat Notes…" at bounding box center [802, 121] width 391 height 18
click at [607, 112] on select "Select Approval Bid Notes Carrier Change Notes Claim Notes Content Hazmat Notes…" at bounding box center [802, 121] width 391 height 18
click at [693, 109] on div "Note Type Select Approval Bid Notes Carrier Change Notes Claim Notes Content Ha…" at bounding box center [802, 112] width 391 height 35
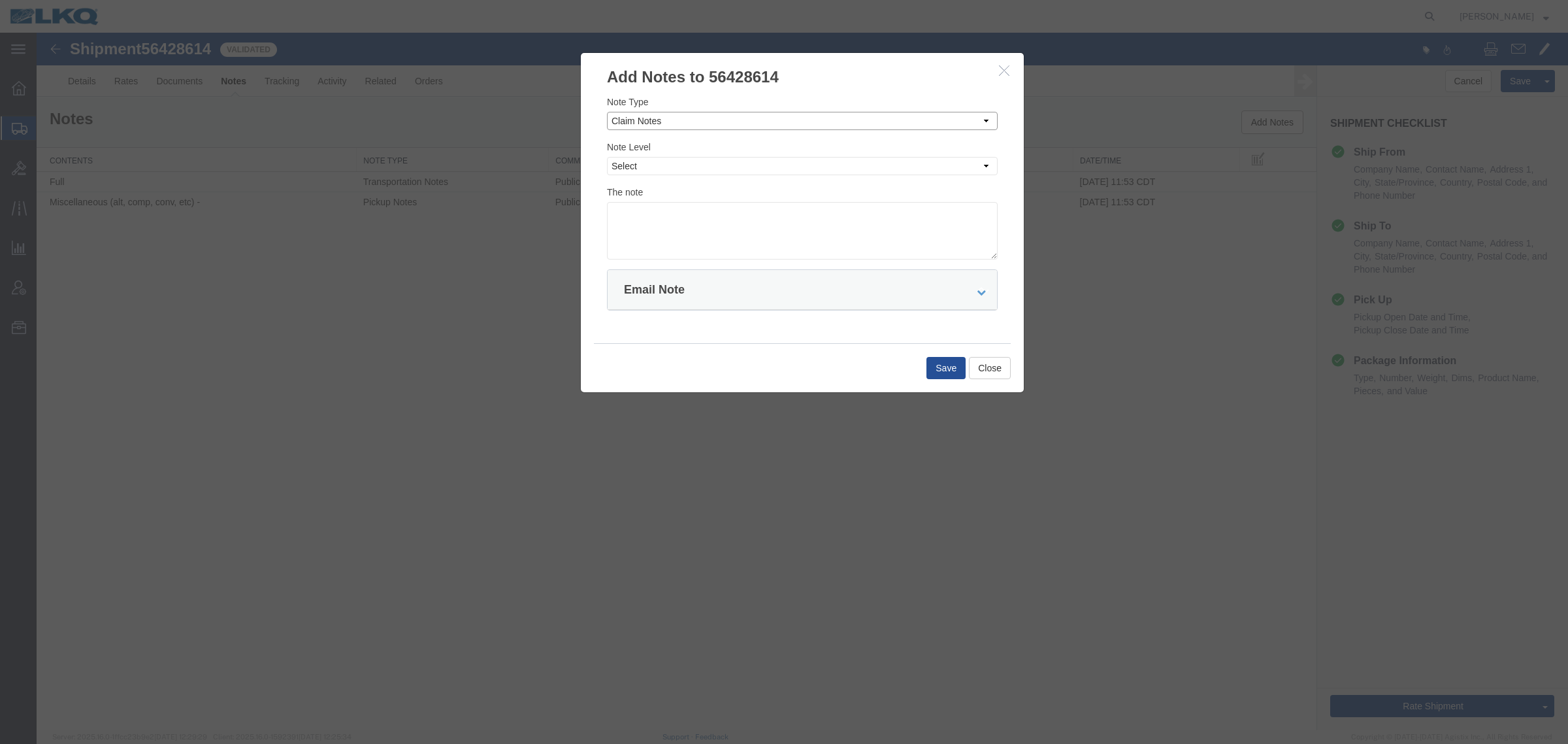
click at [690, 122] on select "Select Approval Bid Notes Carrier Change Notes Claim Notes Content Hazmat Notes…" at bounding box center [802, 121] width 391 height 18
select select "BID_NOTES"
click at [607, 112] on select "Select Approval Bid Notes Carrier Change Notes Claim Notes Content Hazmat Notes…" at bounding box center [802, 121] width 391 height 18
click at [687, 182] on div "Note Type Select Approval Bid Notes Carrier Change Notes Claim Notes Content Ha…" at bounding box center [802, 177] width 391 height 165
click at [687, 168] on select "Select Private to Account Private to Vendor Public" at bounding box center [802, 165] width 391 height 18
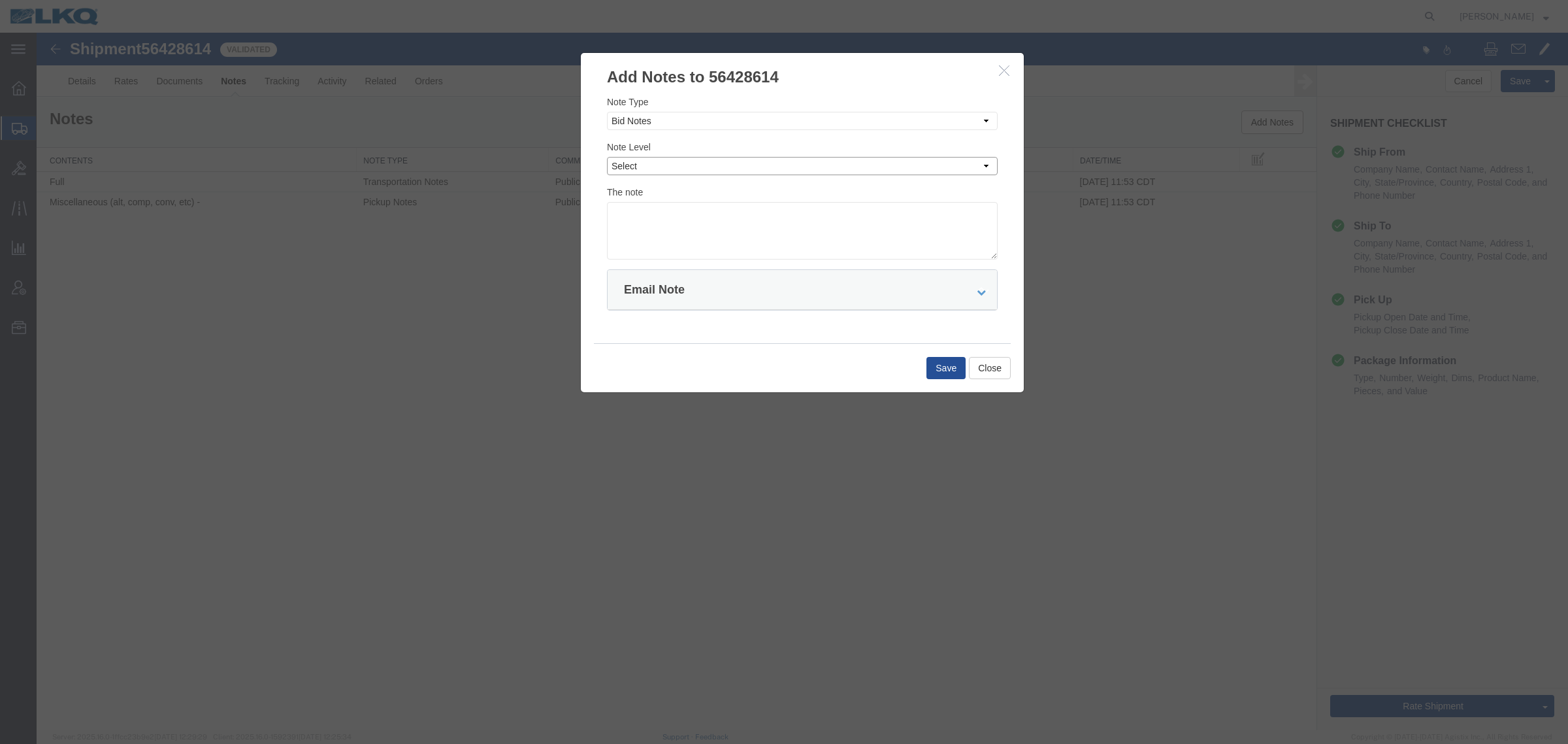
select select "PRIVATE_TO_ACCOUNT"
click at [607, 157] on select "Select Private to Account Private to Vendor Public" at bounding box center [802, 165] width 391 height 18
click at [683, 247] on textarea at bounding box center [802, 230] width 391 height 58
type textarea "DAT: $756"
click at [952, 377] on button "Save" at bounding box center [946, 368] width 39 height 22
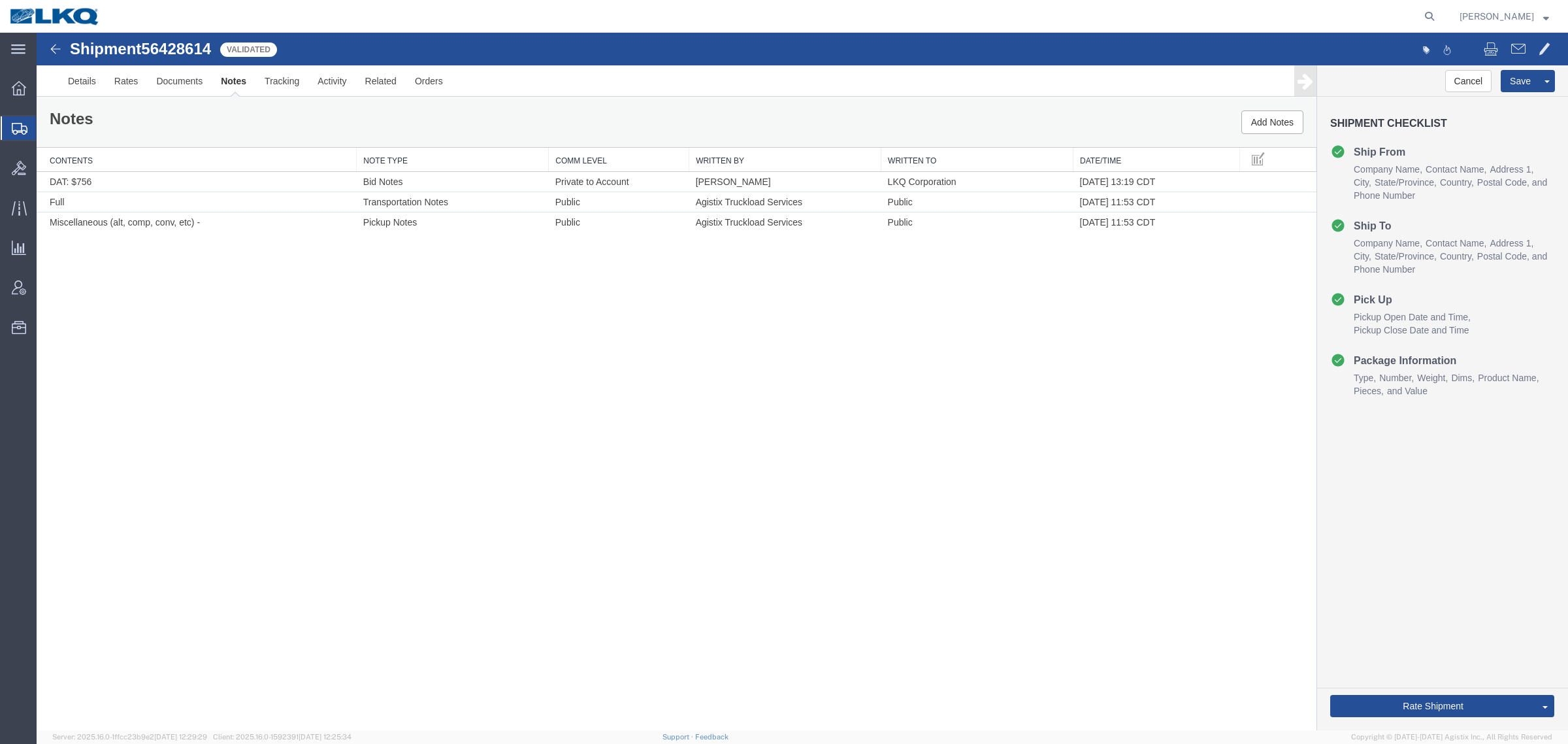
click at [1002, 501] on div "Shipment 56428614 3 of 3 Validated Details Rates Documents Notes Tracking Activ…" at bounding box center [802, 381] width 1531 height 697
click at [988, 539] on div "Shipment 56428614 3 of 3 Validated Details Rates Documents Notes Tracking Activ…" at bounding box center [802, 381] width 1531 height 697
click at [440, 342] on div "Shipment 56428614 3 of 3 Validated Details Rates Documents Notes Tracking Activ…" at bounding box center [802, 381] width 1531 height 697
click at [37, 33] on link "Send To Bid" at bounding box center [37, 33] width 0 height 0
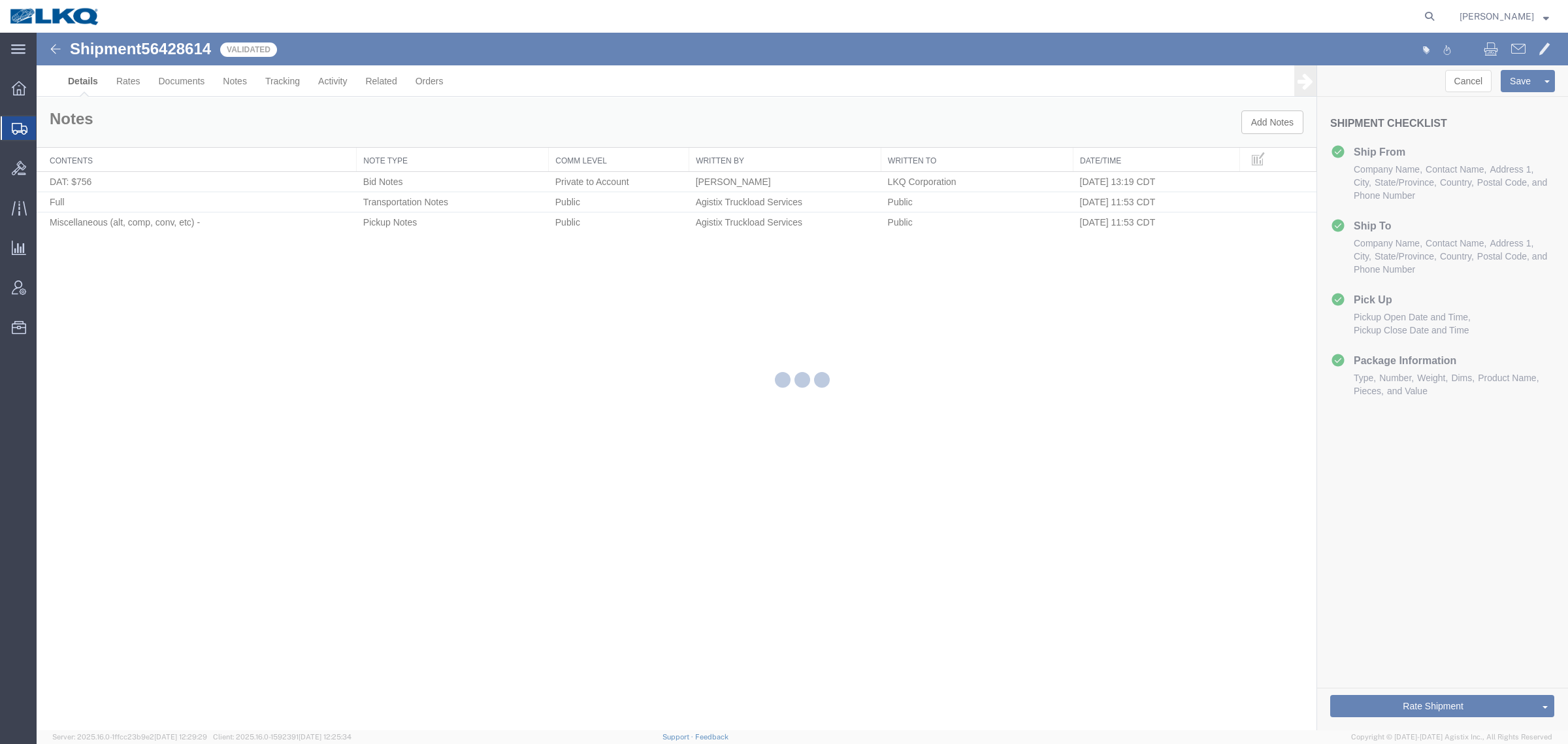
select select "28713"
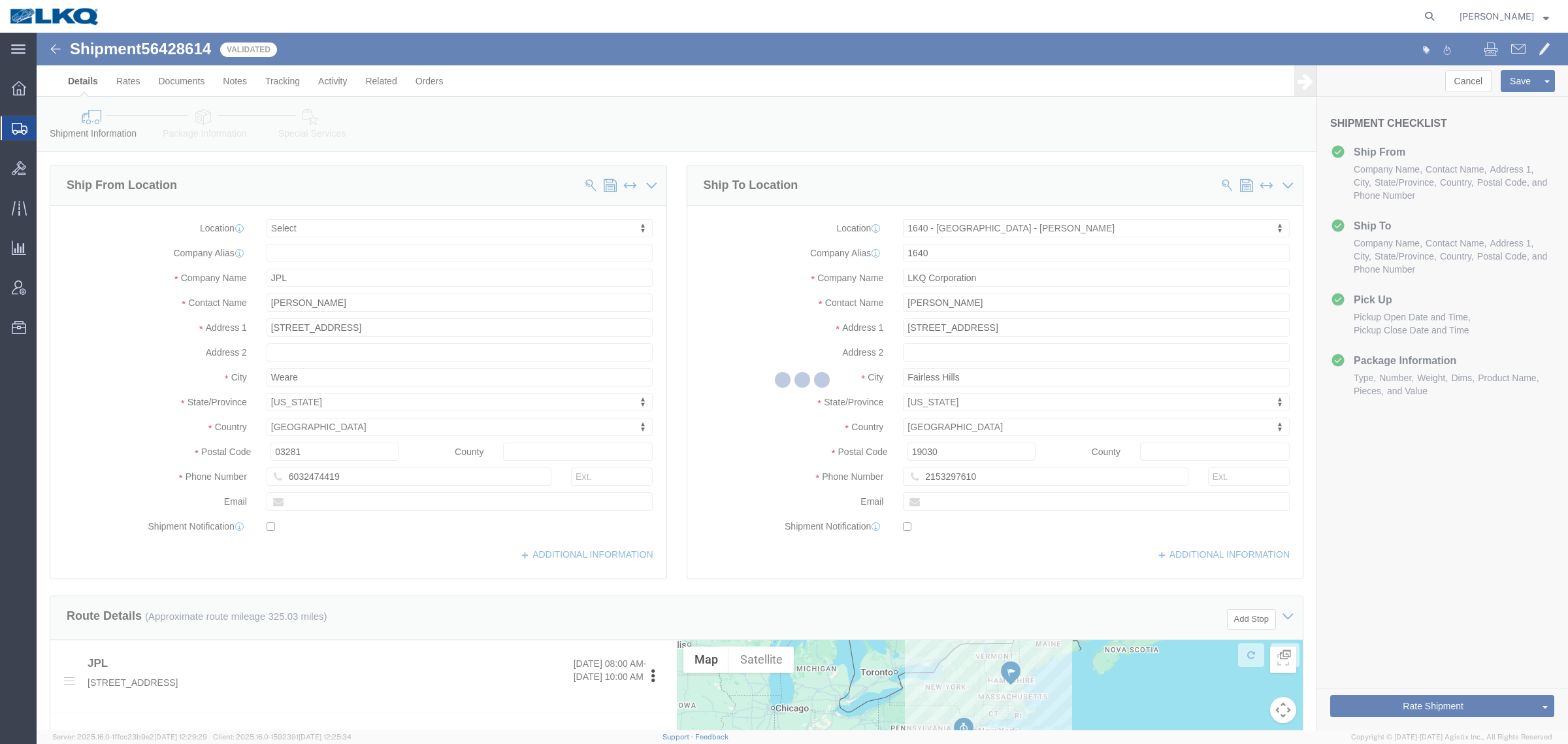
select select "TL"
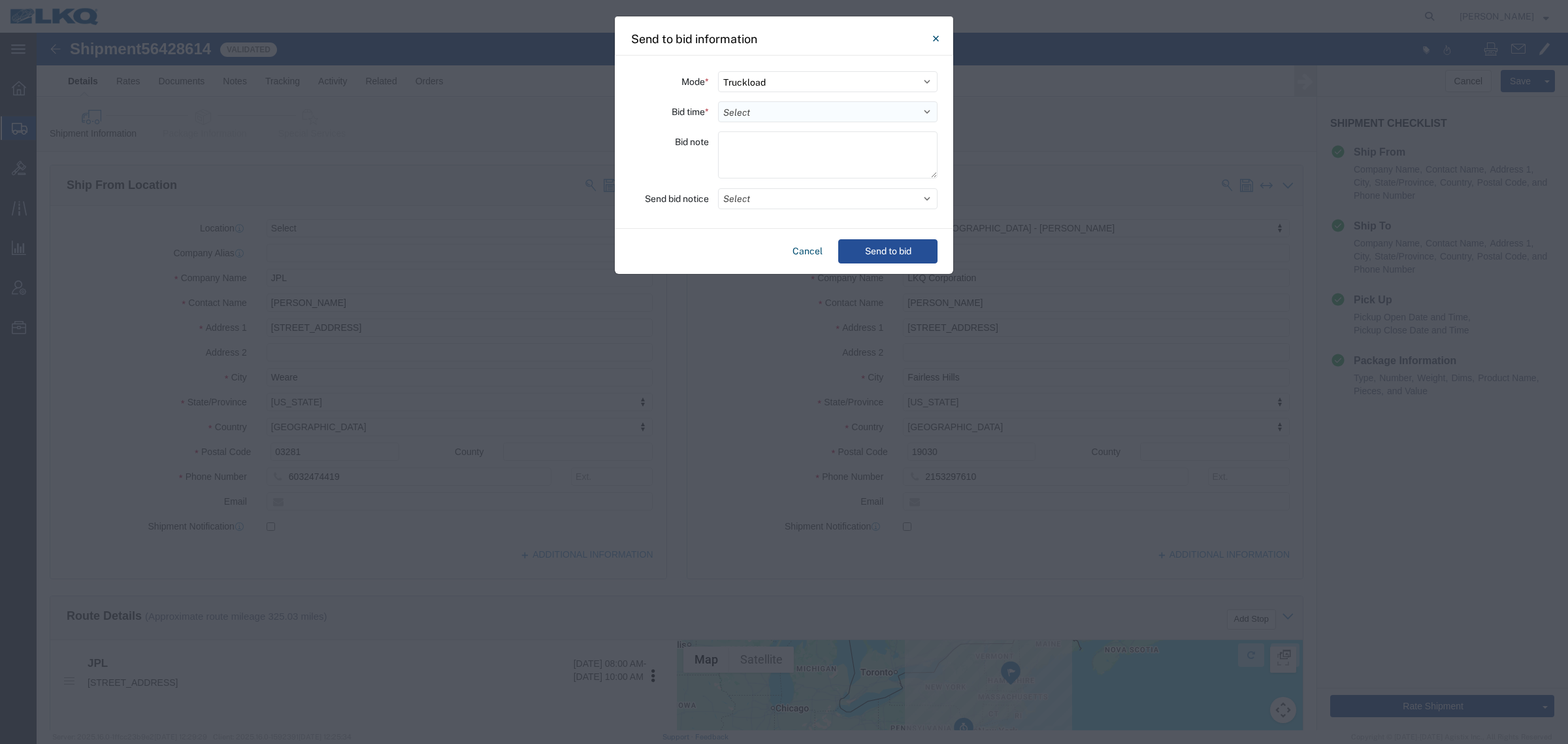
click at [803, 108] on select "Select 30 Min (Rush) 1 Hour (Rush) 2 Hours (Rush) 4 Hours (Rush) 8 Hours (Rush)…" at bounding box center [828, 112] width 219 height 21
click at [718, 102] on select "Select 30 Min (Rush) 1 Hour (Rush) 2 Hours (Rush) 4 Hours (Rush) 8 Hours (Rush)…" at bounding box center [828, 112] width 219 height 21
drag, startPoint x: 776, startPoint y: 103, endPoint x: 773, endPoint y: 121, distance: 18.2
click at [776, 105] on select "Select 30 Min (Rush) 1 Hour (Rush) 2 Hours (Rush) 4 Hours (Rush) 8 Hours (Rush)…" at bounding box center [828, 112] width 219 height 21
select select "8"
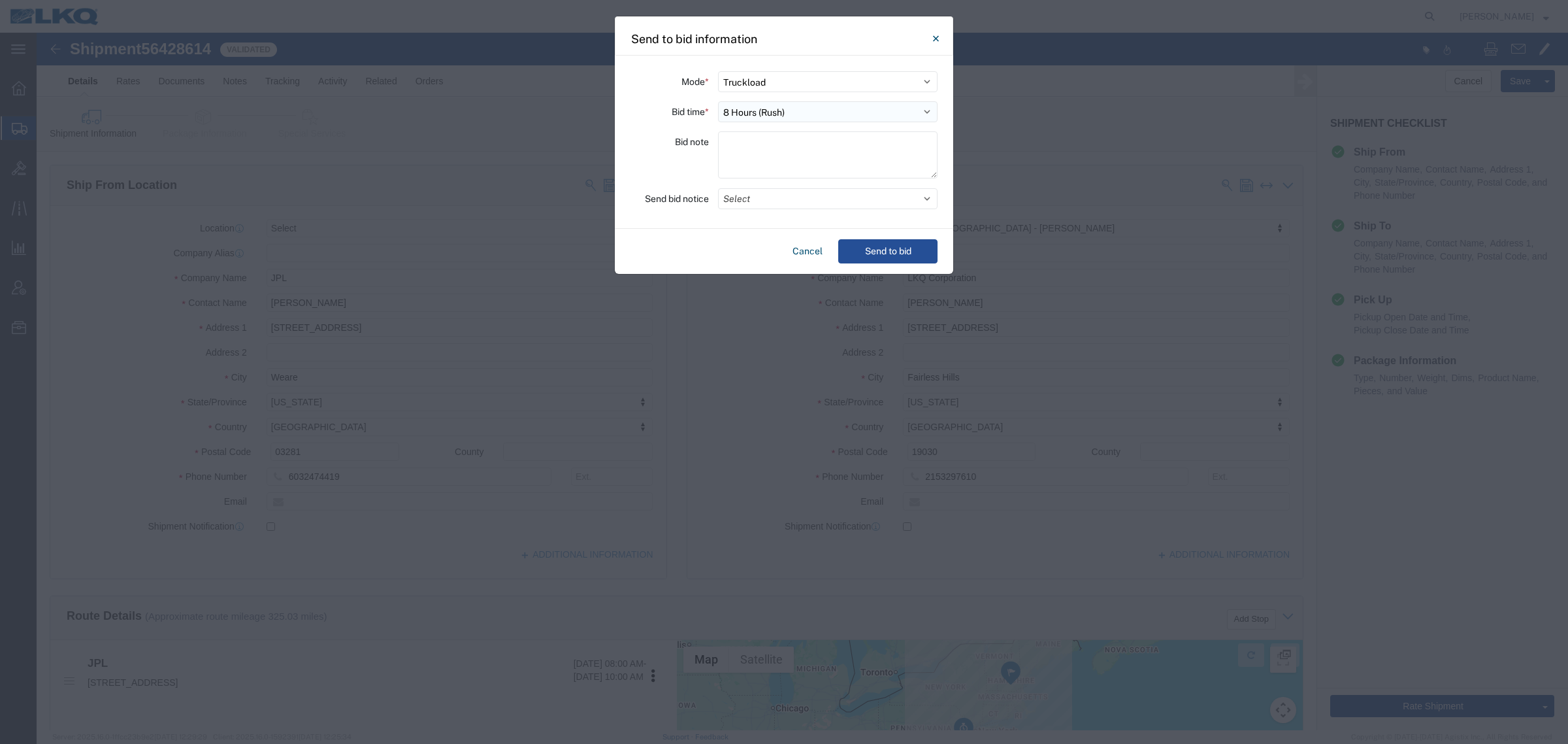
click at [718, 102] on select "Select 30 Min (Rush) 1 Hour (Rush) 2 Hours (Rush) 4 Hours (Rush) 8 Hours (Rush)…" at bounding box center [828, 112] width 219 height 21
click at [902, 239] on button "Send to bid" at bounding box center [888, 251] width 100 height 24
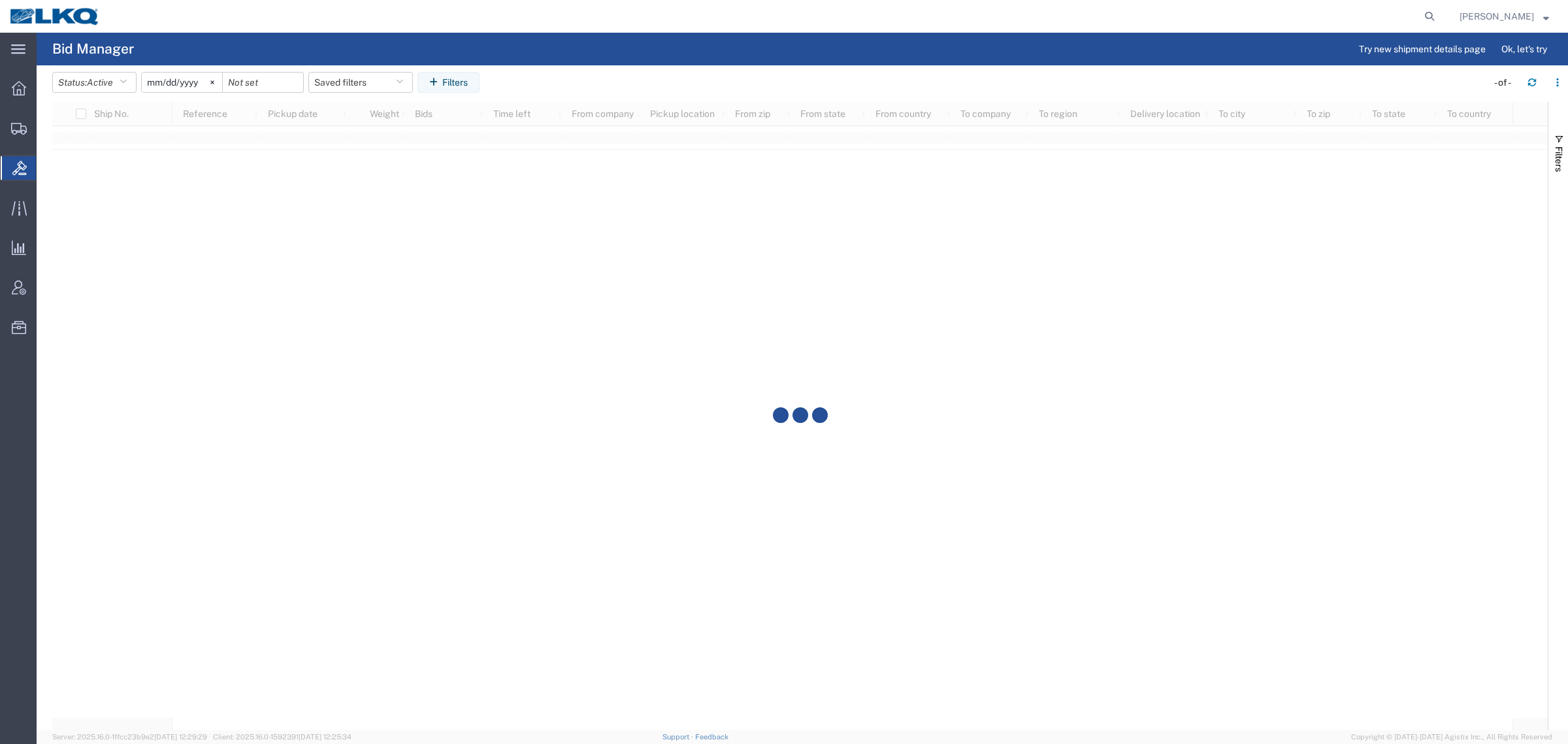
click at [500, 46] on agx-page-header "Bid Manager Try new shipment details page Ok, let's try" at bounding box center [802, 49] width 1531 height 33
click at [452, 46] on agx-page-header "Bid Manager Try new shipment details page Ok, let's try" at bounding box center [802, 49] width 1531 height 33
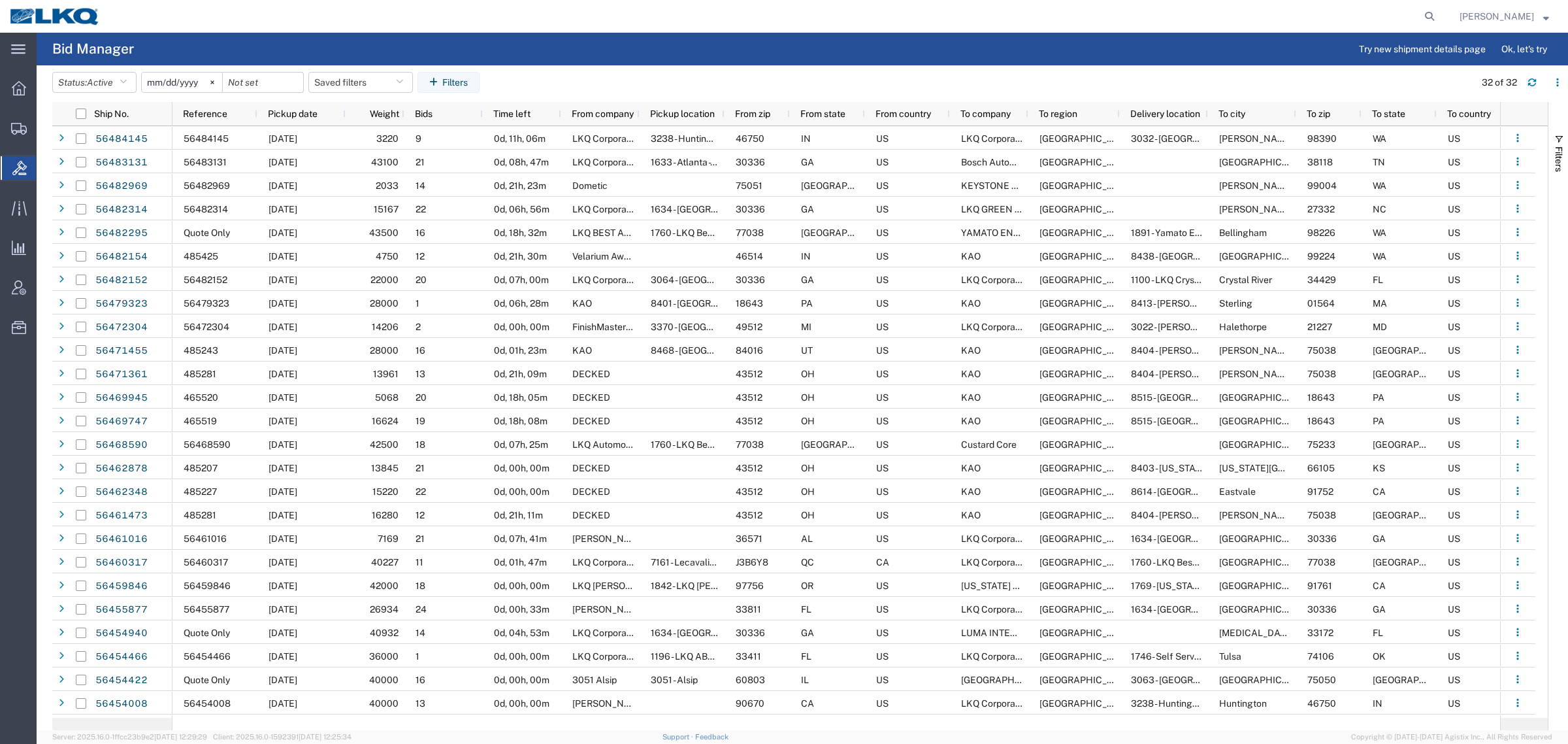
click at [433, 37] on agx-page-header "Bid Manager Try new shipment details page Ok, let's try" at bounding box center [802, 49] width 1531 height 33
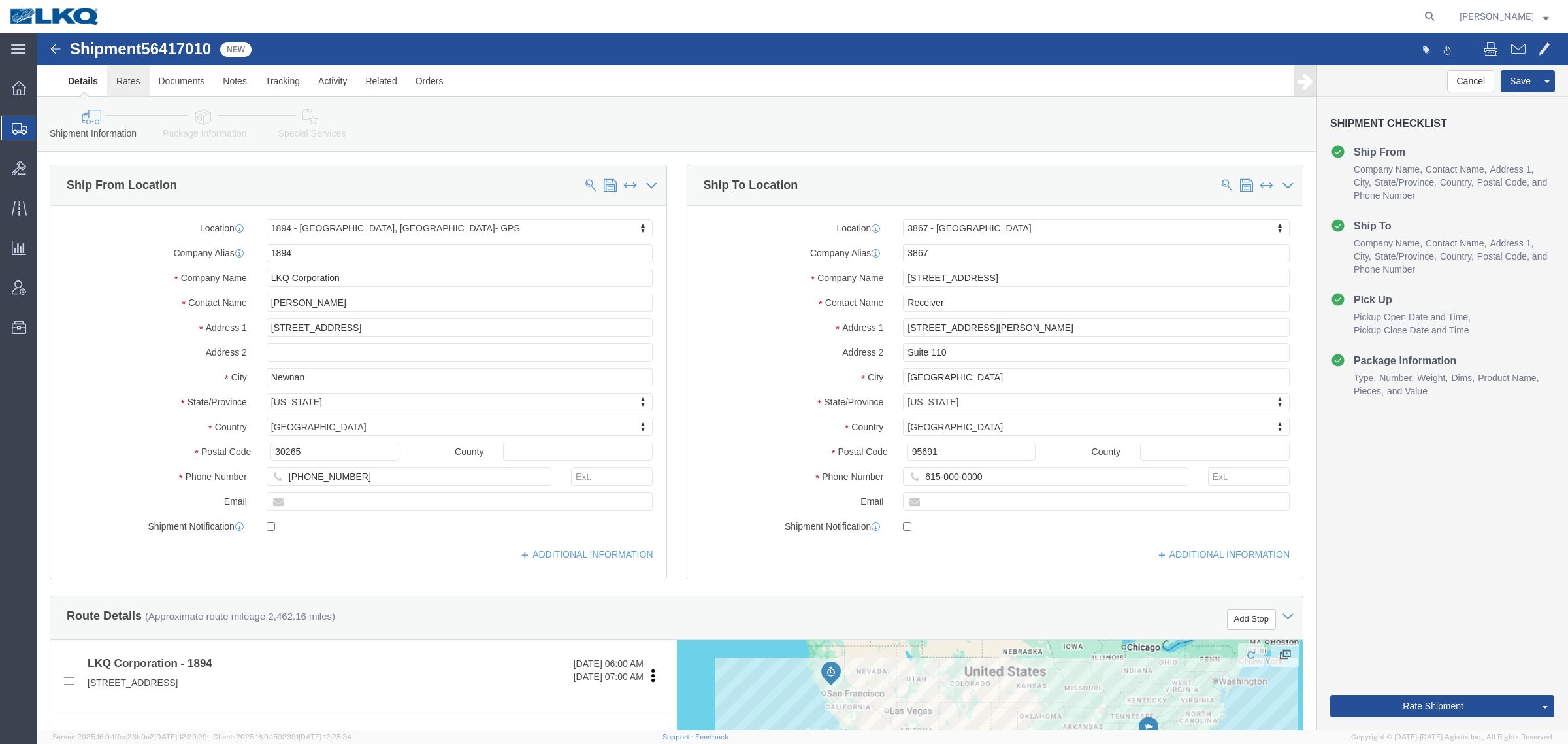
click link "Rates"
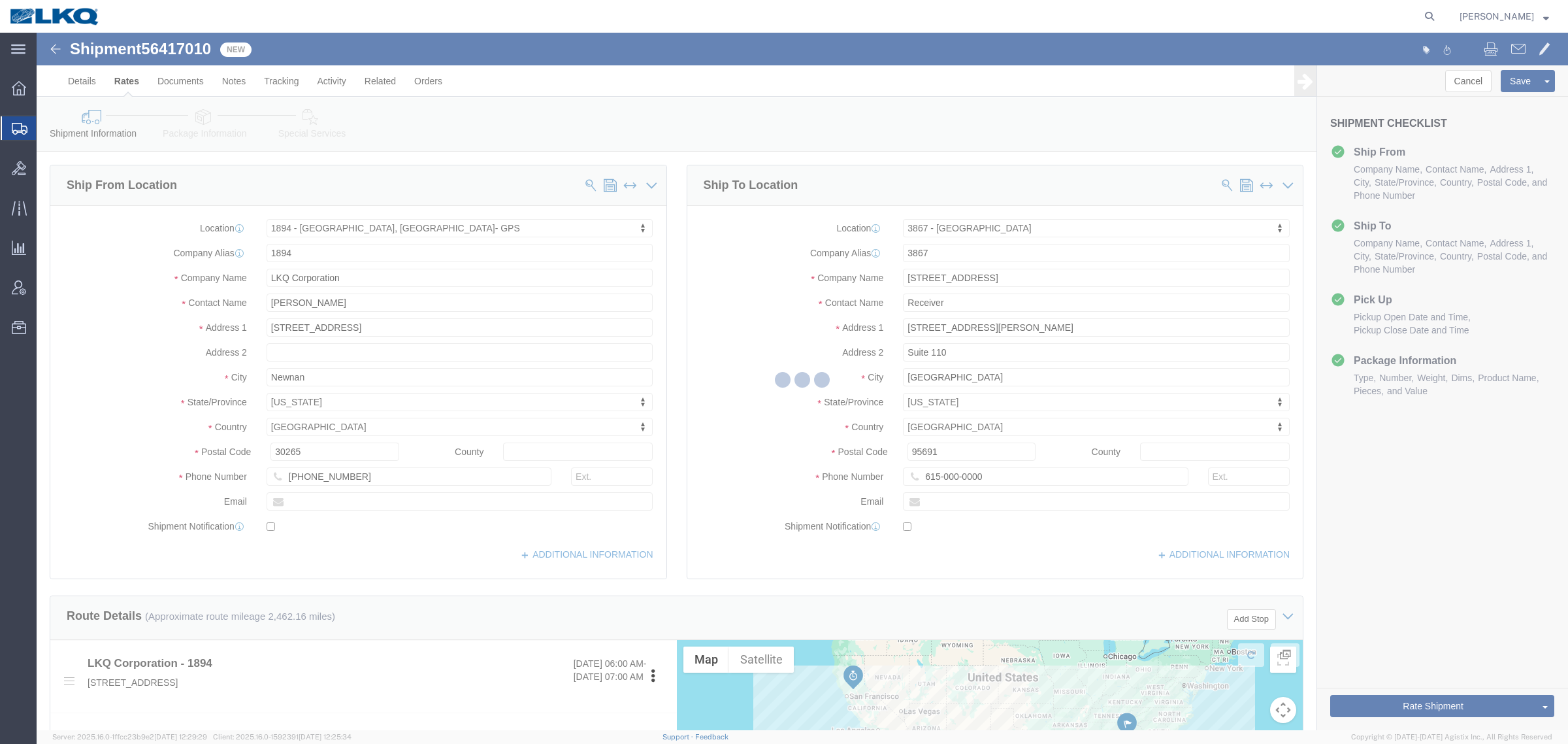
select select "30706"
select select "57631"
click at [799, 124] on div at bounding box center [802, 381] width 1531 height 697
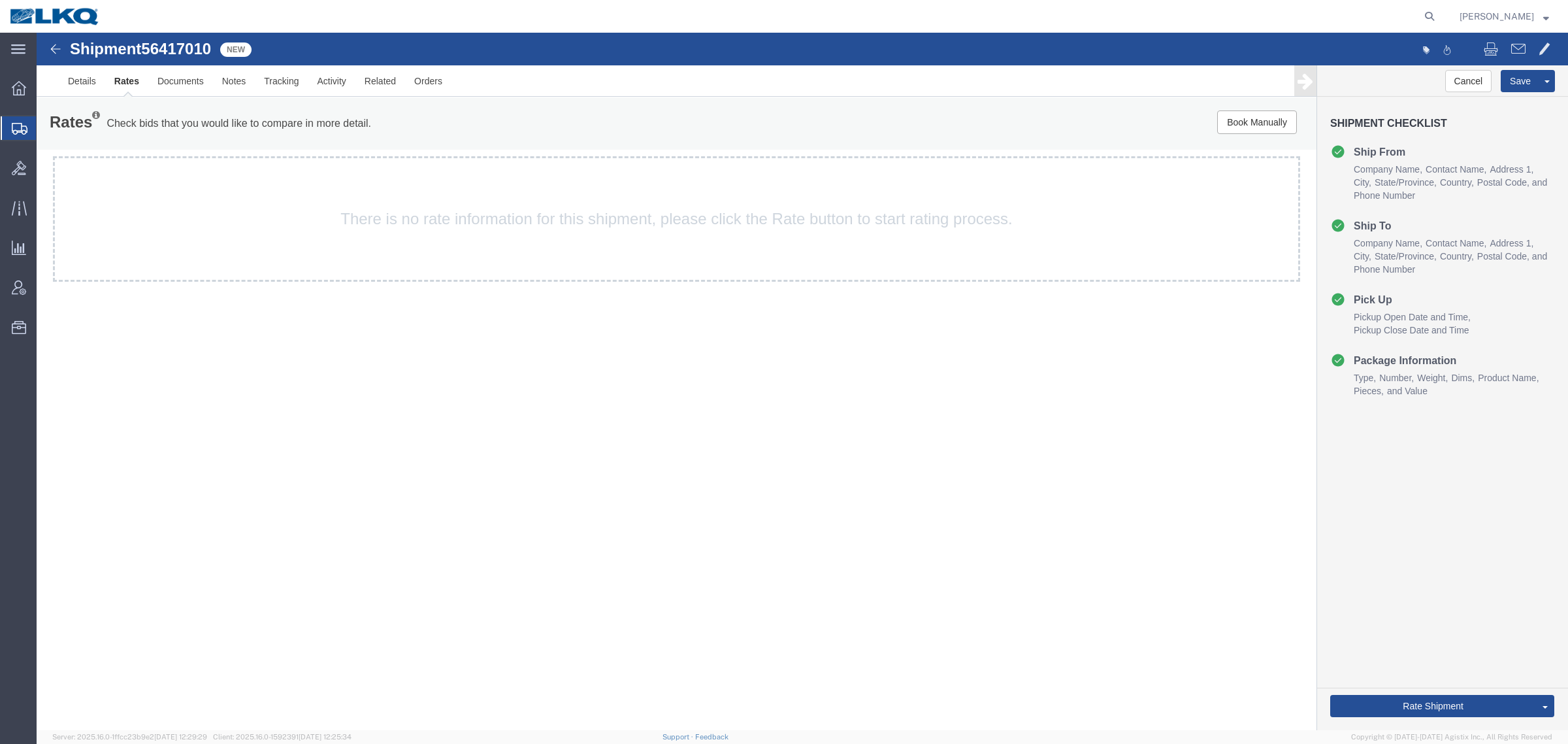
click at [510, 125] on div "Rates Check bids that you would like to compare in more detail. Compare Filter" at bounding box center [411, 123] width 743 height 26
click at [199, 136] on div "Rates Check bids that you would like to compare in more detail. Compare Filter" at bounding box center [411, 123] width 743 height 26
click at [83, 89] on link "Details" at bounding box center [82, 81] width 46 height 31
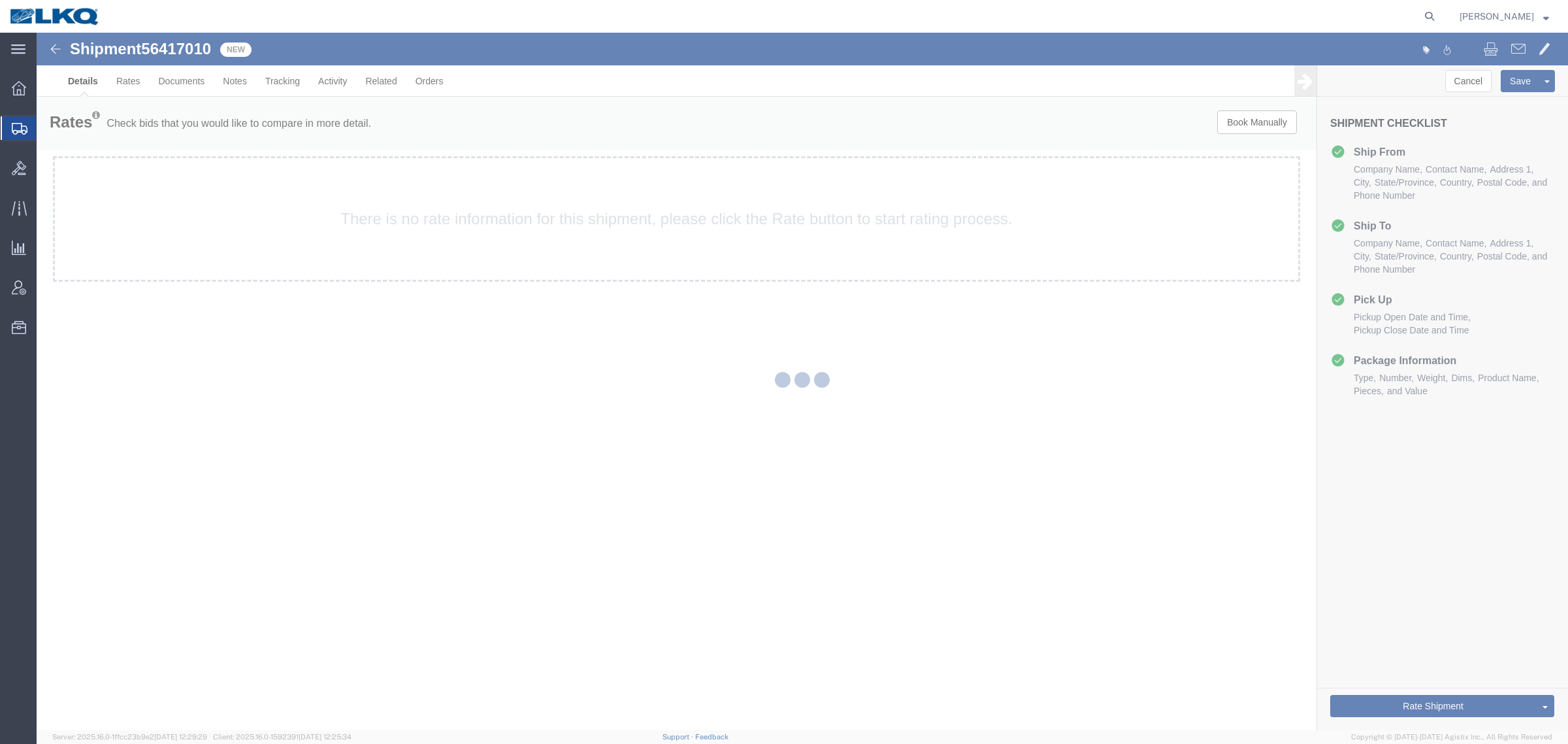
select select "30706"
select select "57631"
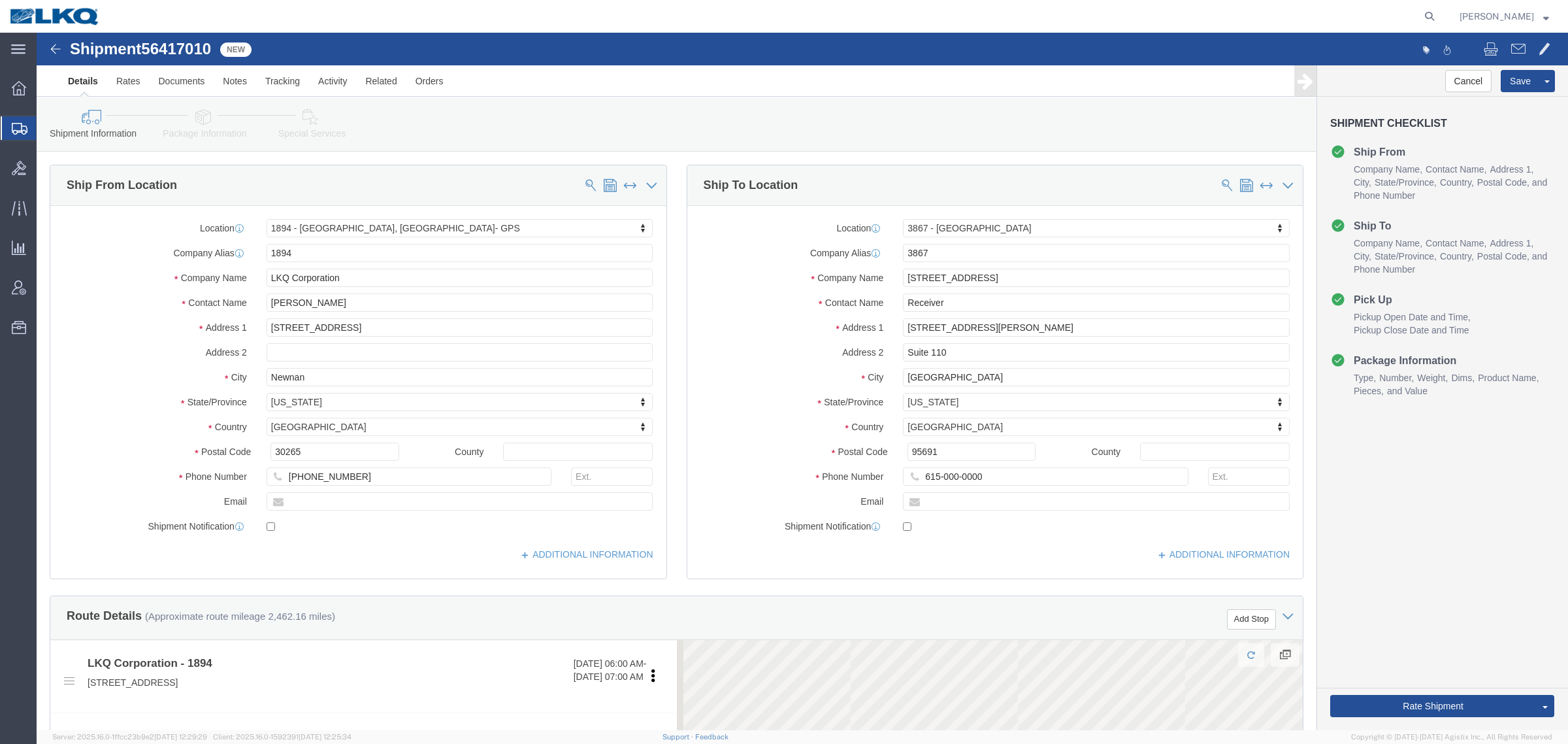
click div "Shipment Information Package Information Special Services Loading Routing"
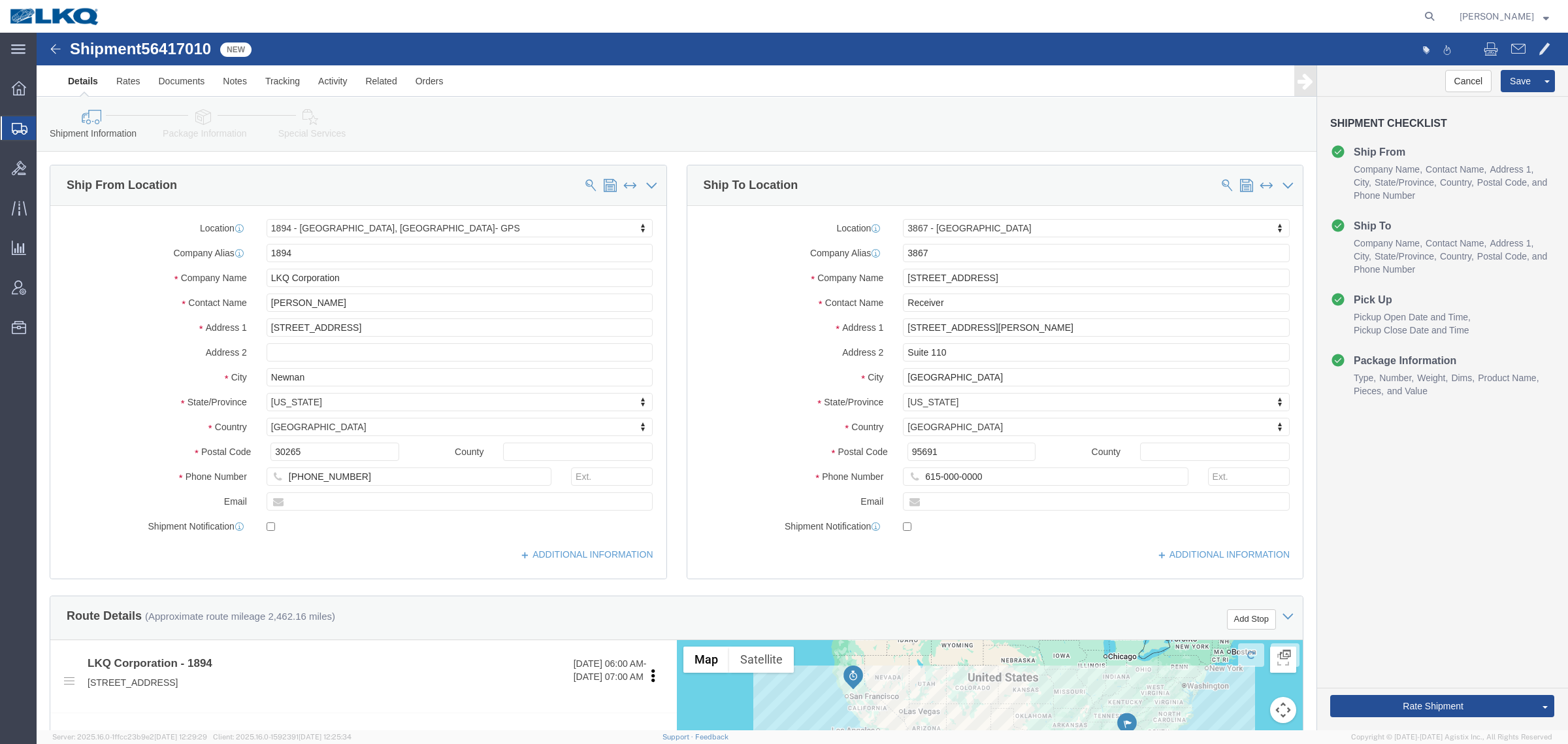
click icon
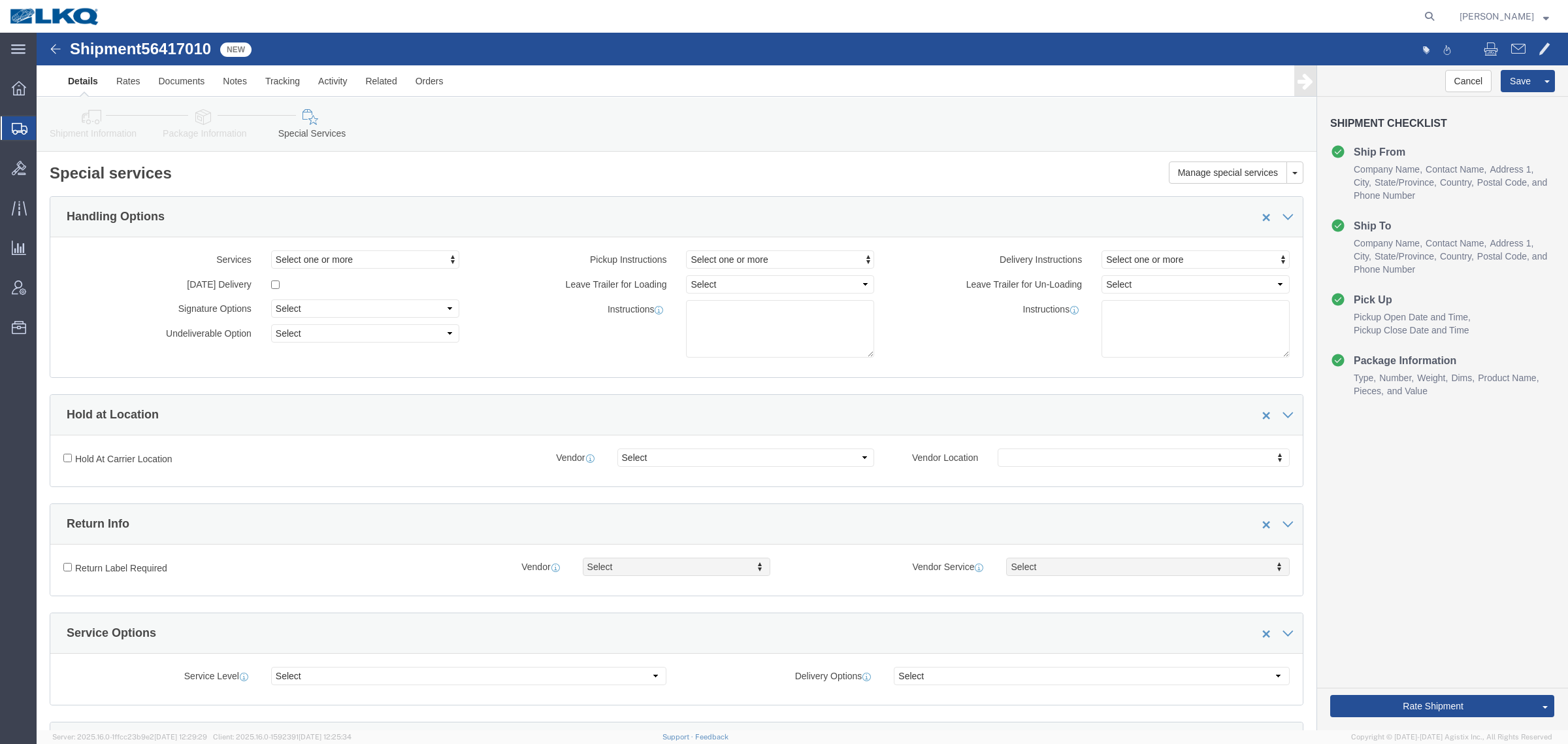
drag, startPoint x: 417, startPoint y: 162, endPoint x: 198, endPoint y: 117, distance: 223.6
click div "Manage special services Handling Options Hold at Location Return Info Service O…"
click span "56417010"
copy span "56417010"
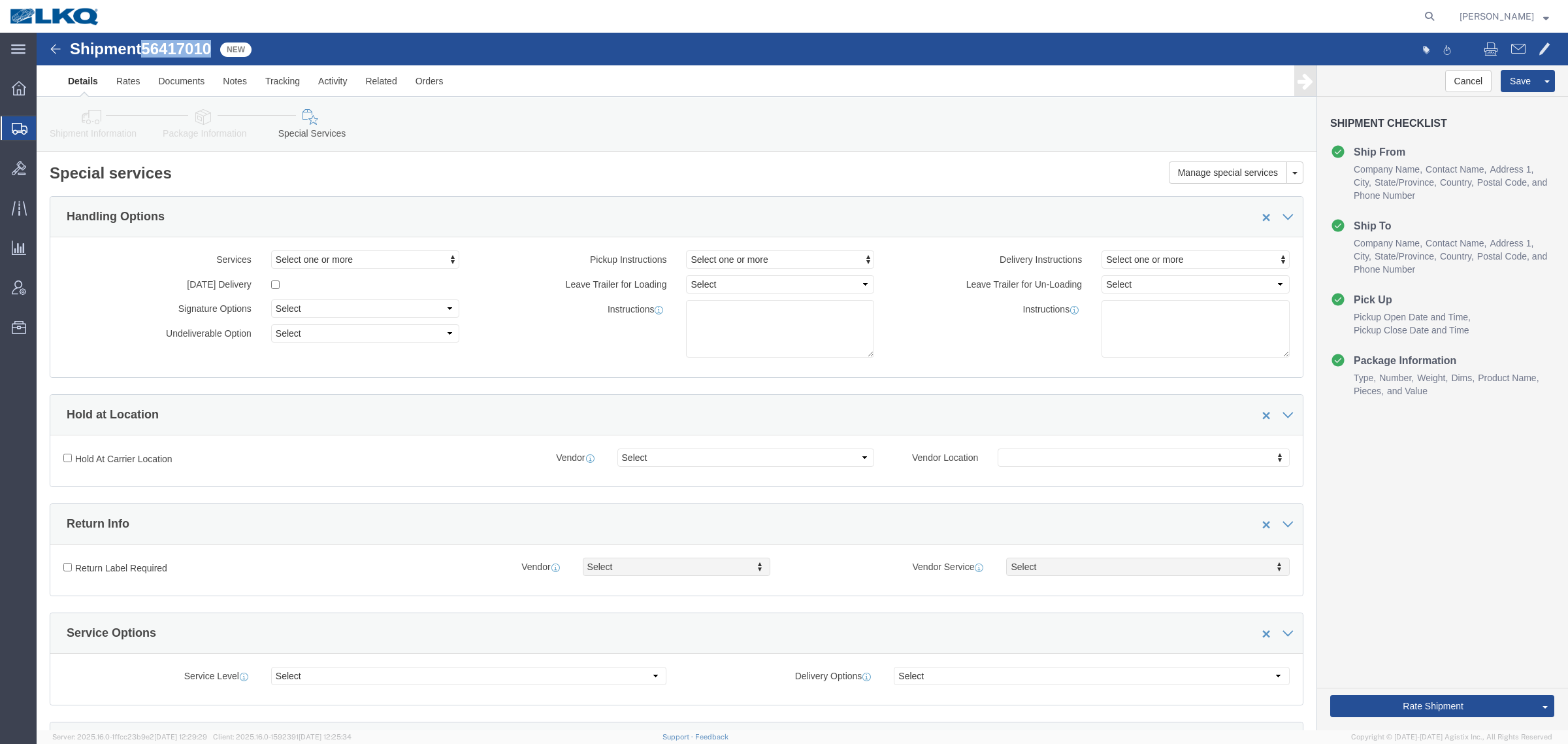
click icon
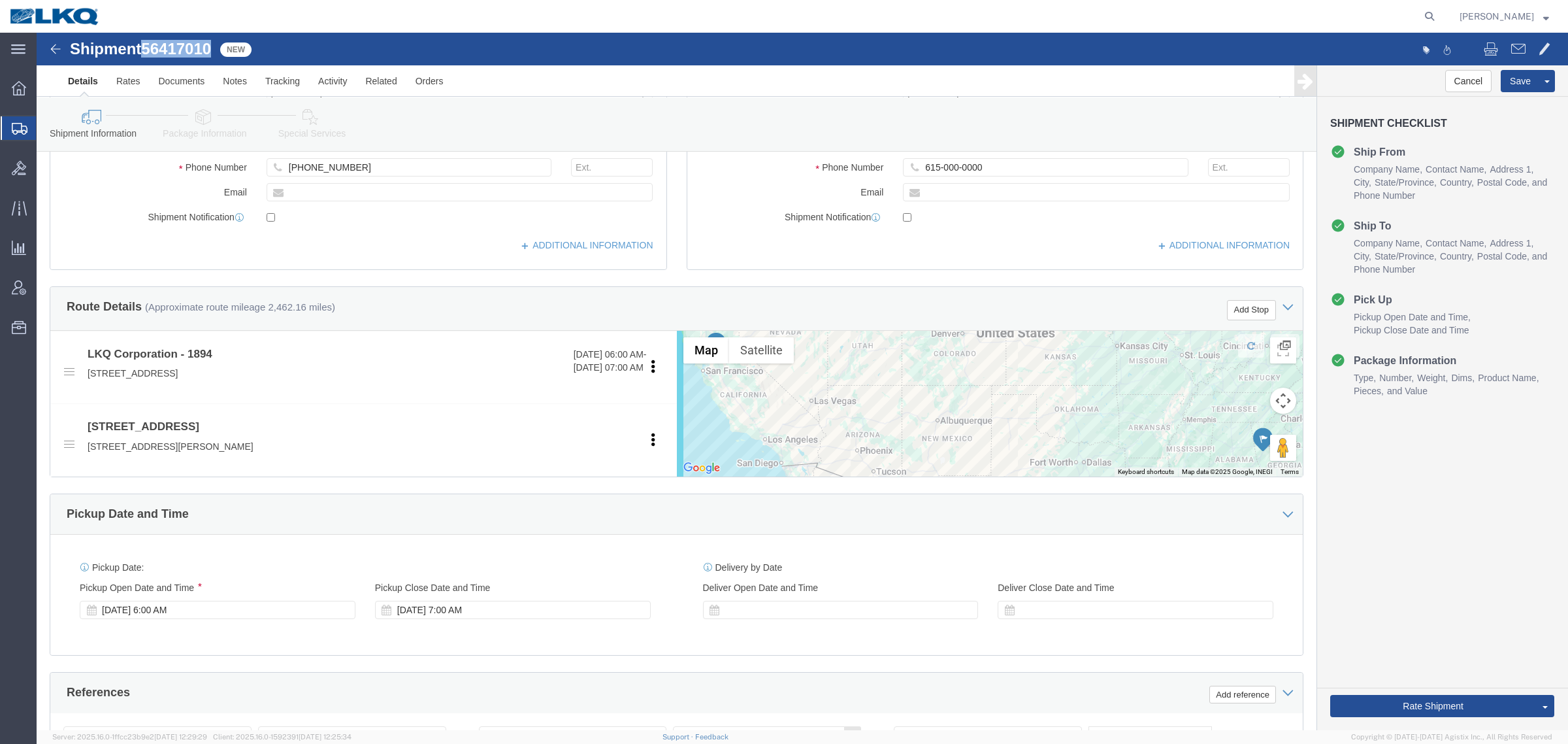
scroll to position [409, 0]
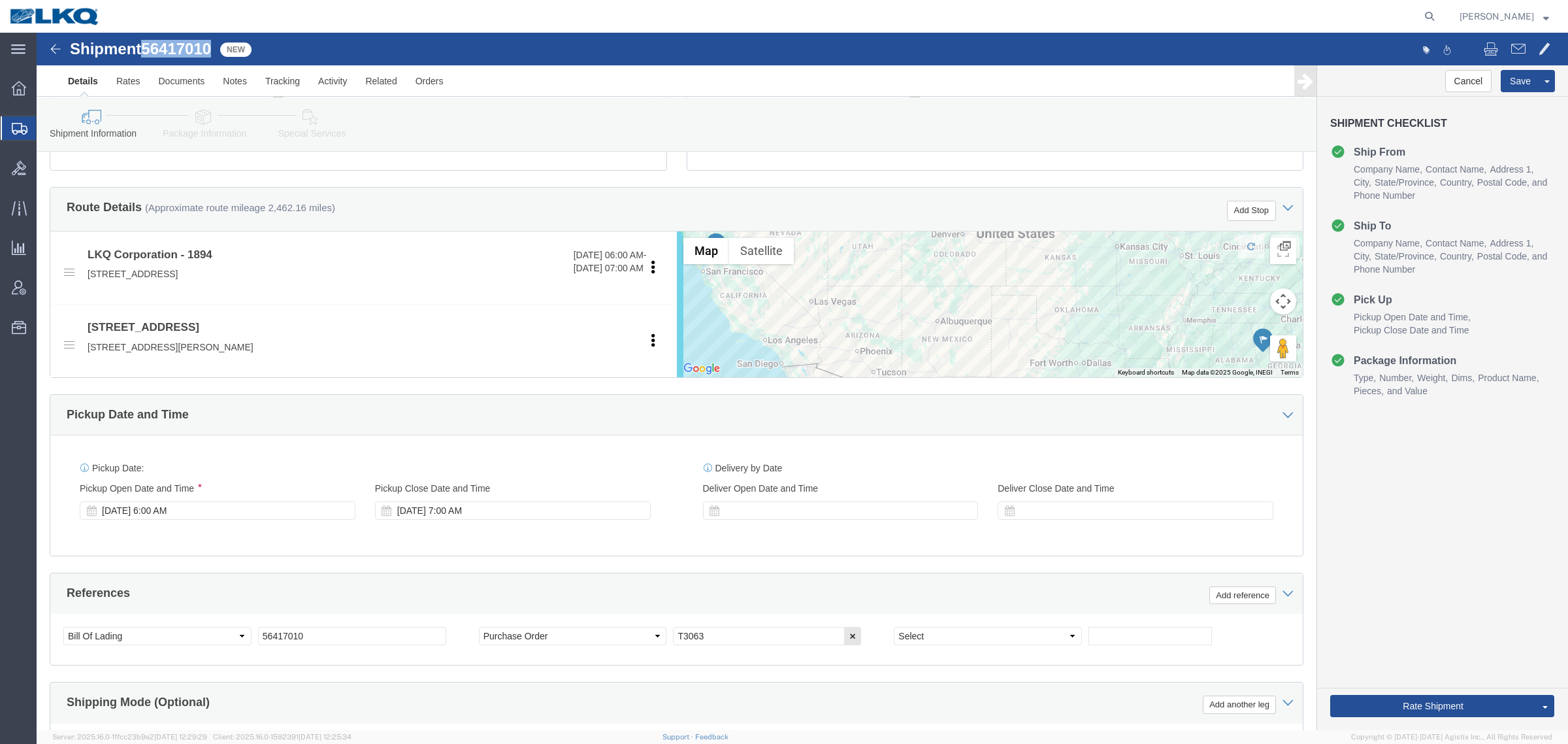
click link "Special Services"
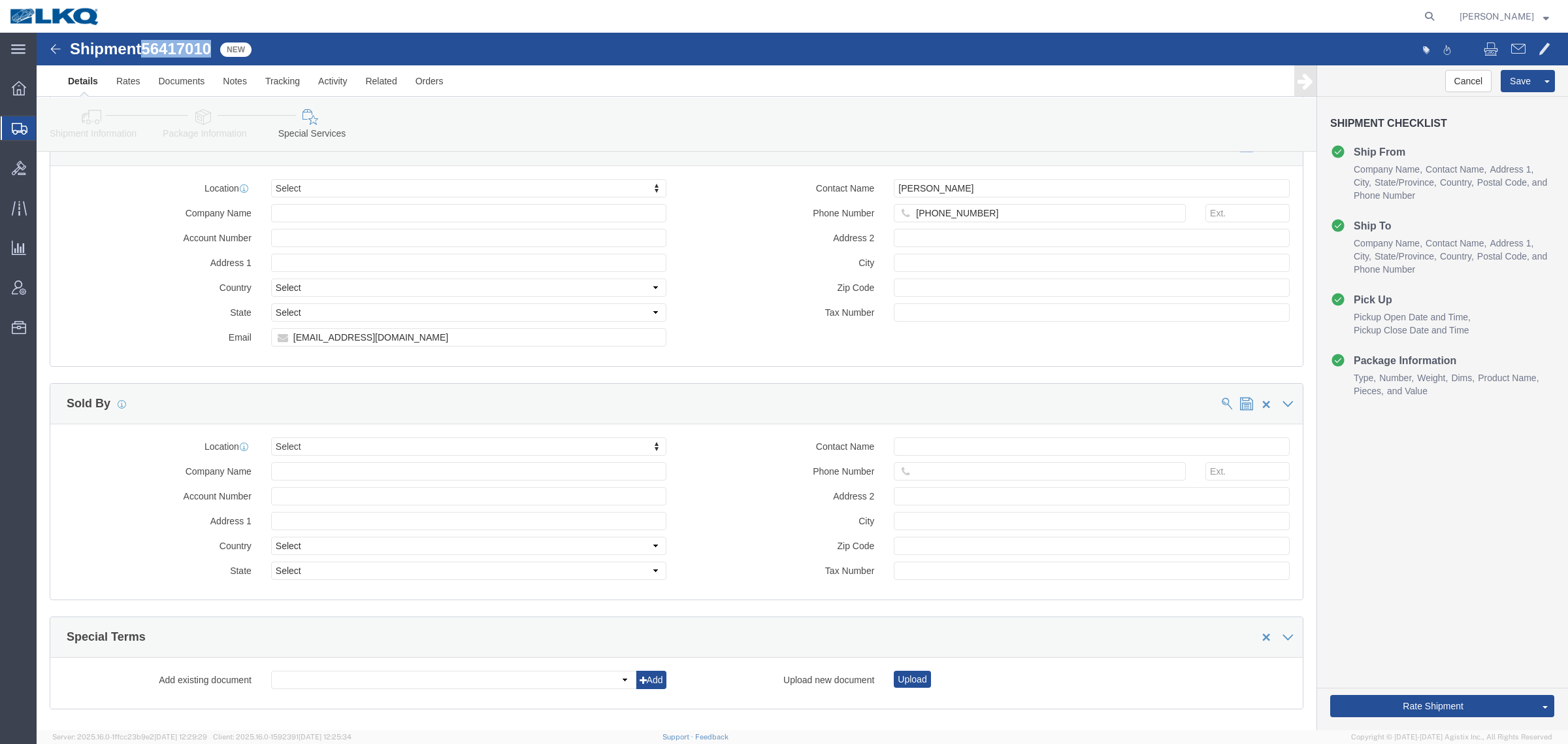
scroll to position [1226, 0]
click input "[EMAIL_ADDRESS][DOMAIN_NAME]"
click link "Shipment Information"
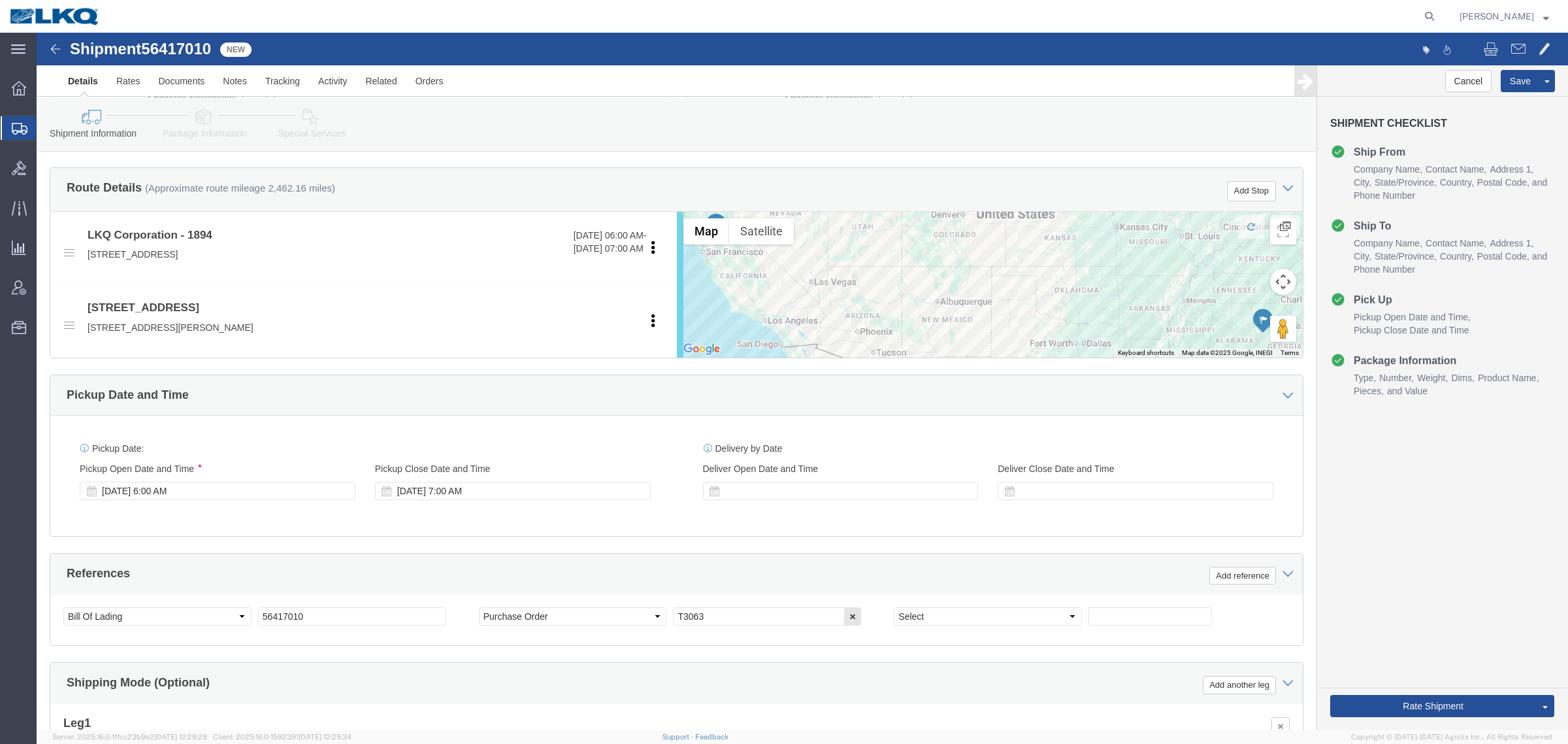
scroll to position [251, 0]
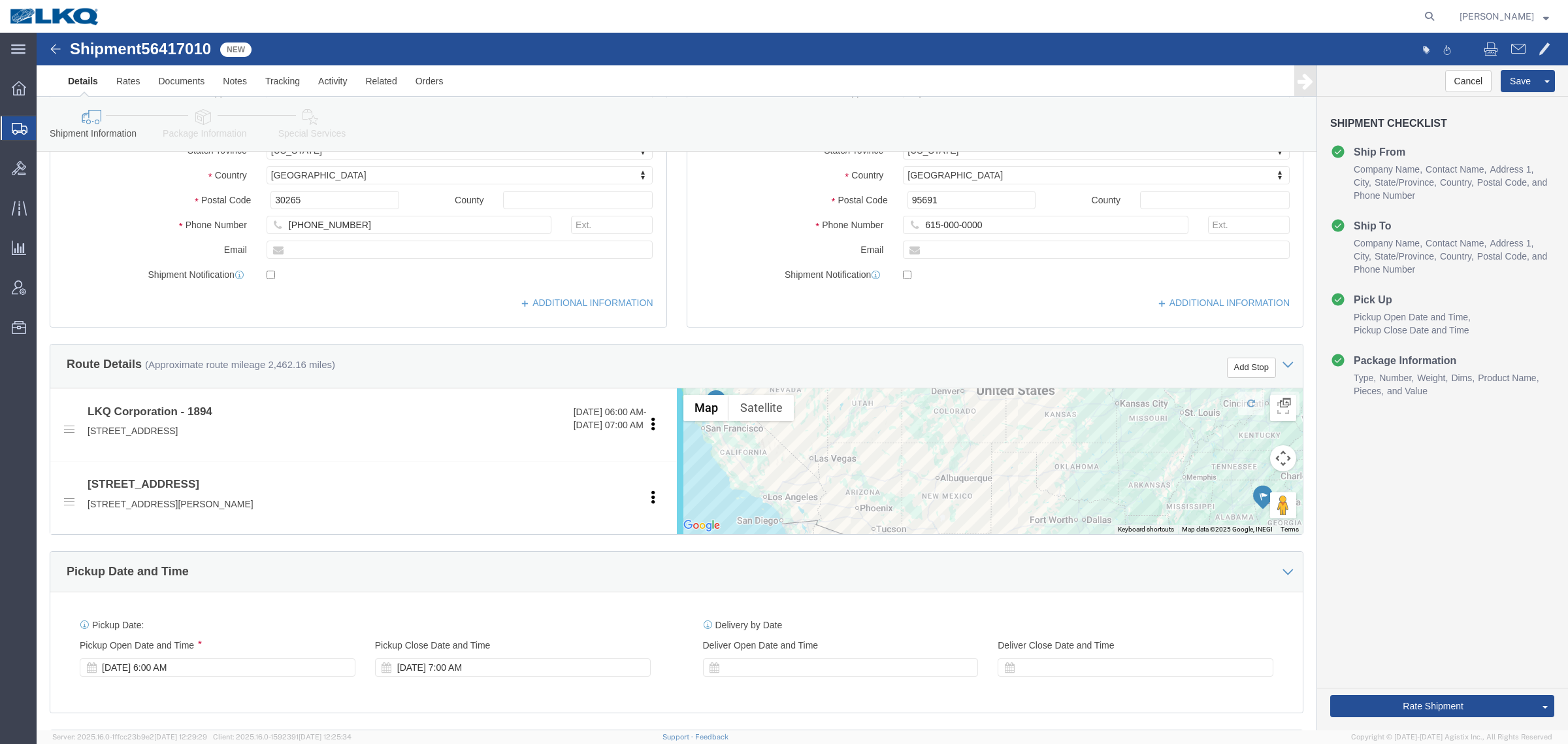
click div "Route Details (Approximate route mileage 2,462.16 miles) Add Stop"
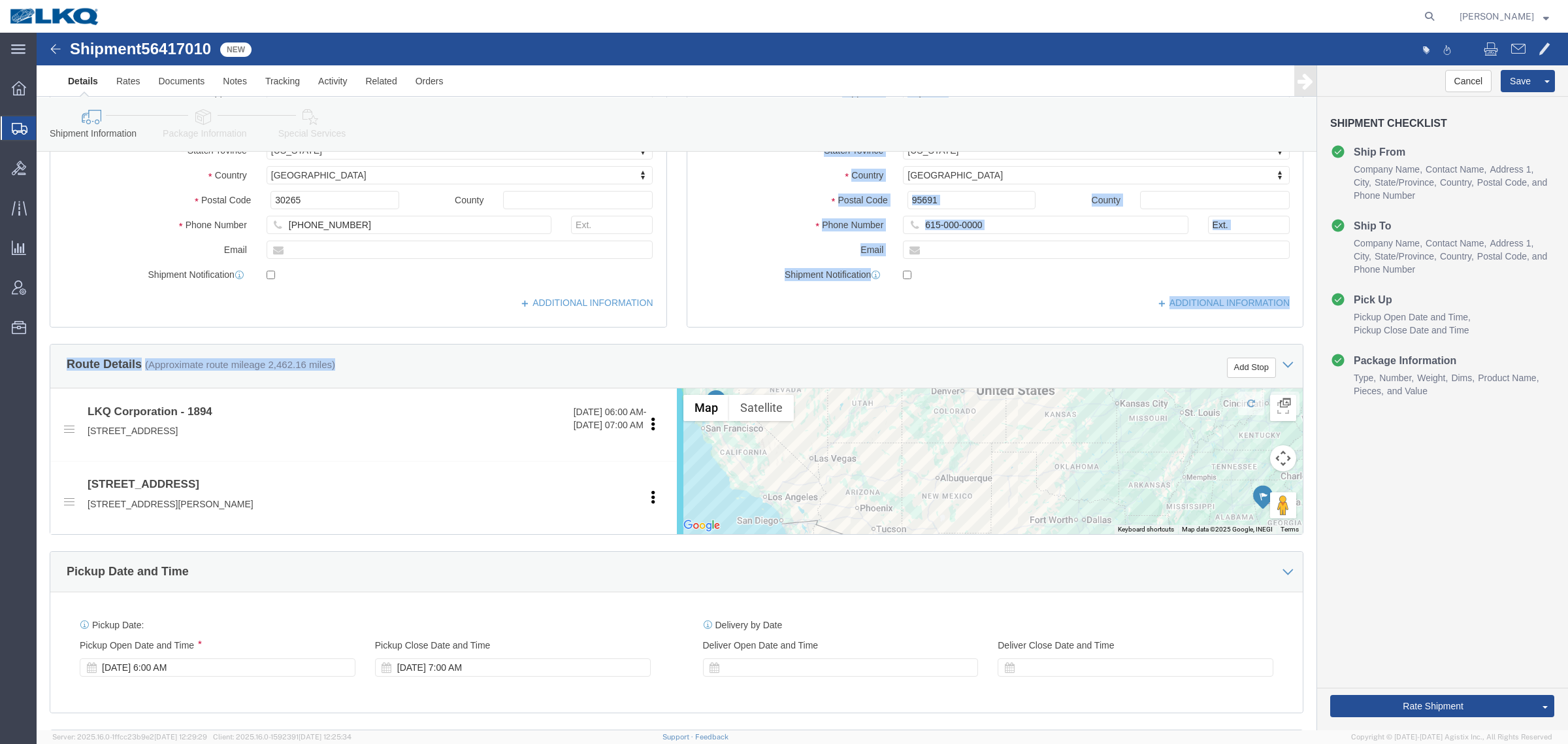
click div "Ship From Location Location 1894 - Newnan, GA- GPS Select My Profile Location 1…"
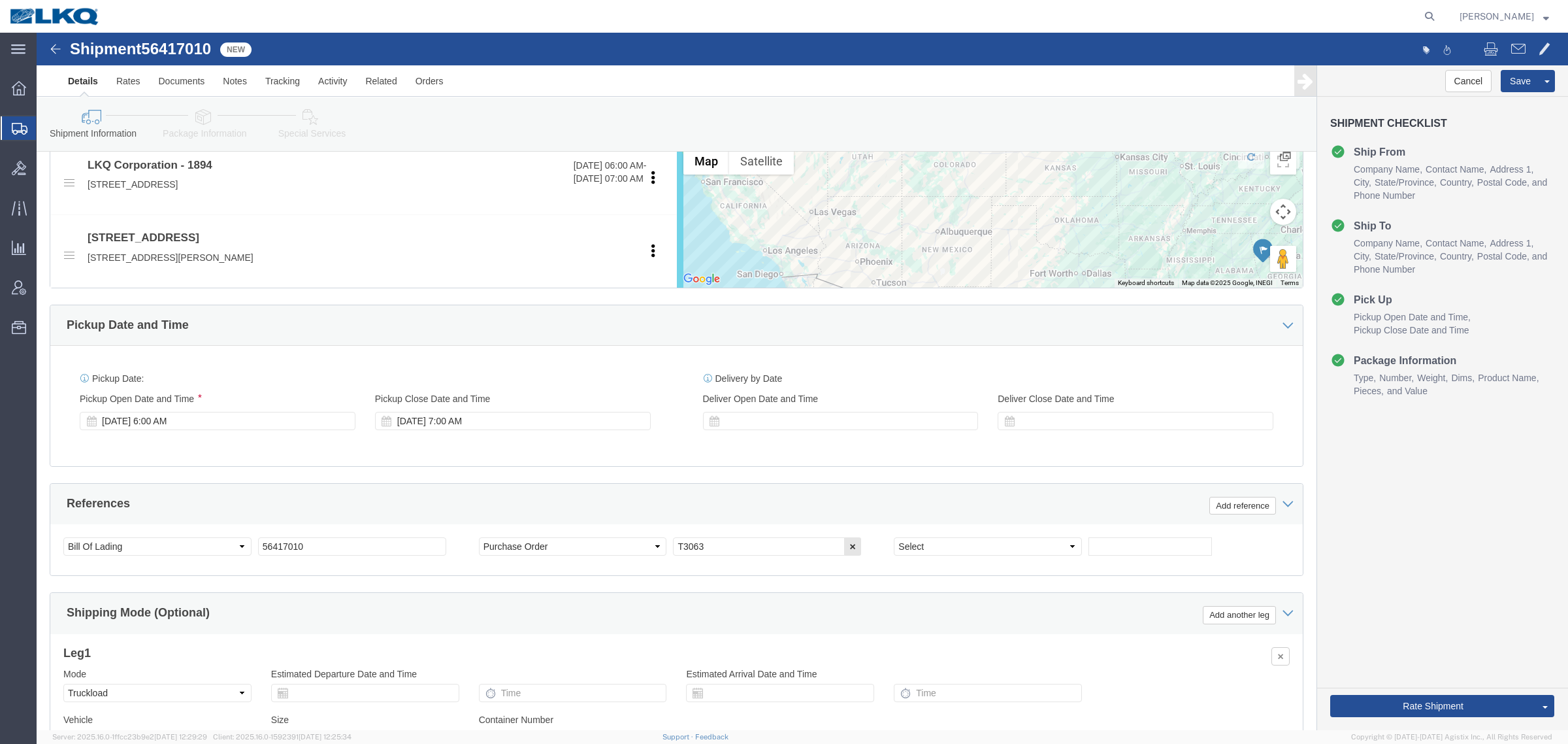
scroll to position [579, 0]
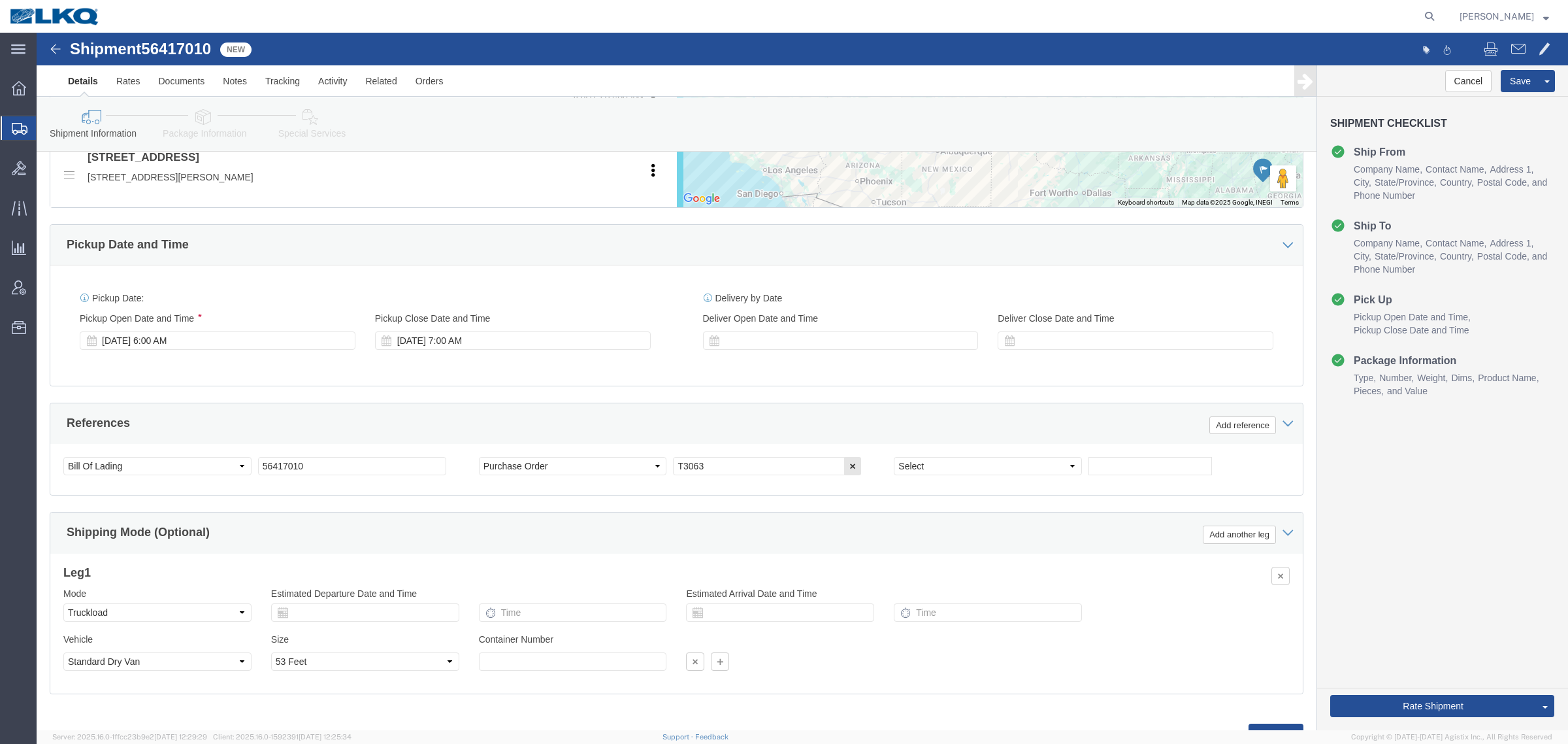
click div "Pickup Start Date Pickup Start Time Pickup Open Date and Time Aug 14 2025 6:00 …"
click div "Aug 14 2025 6:00 AM"
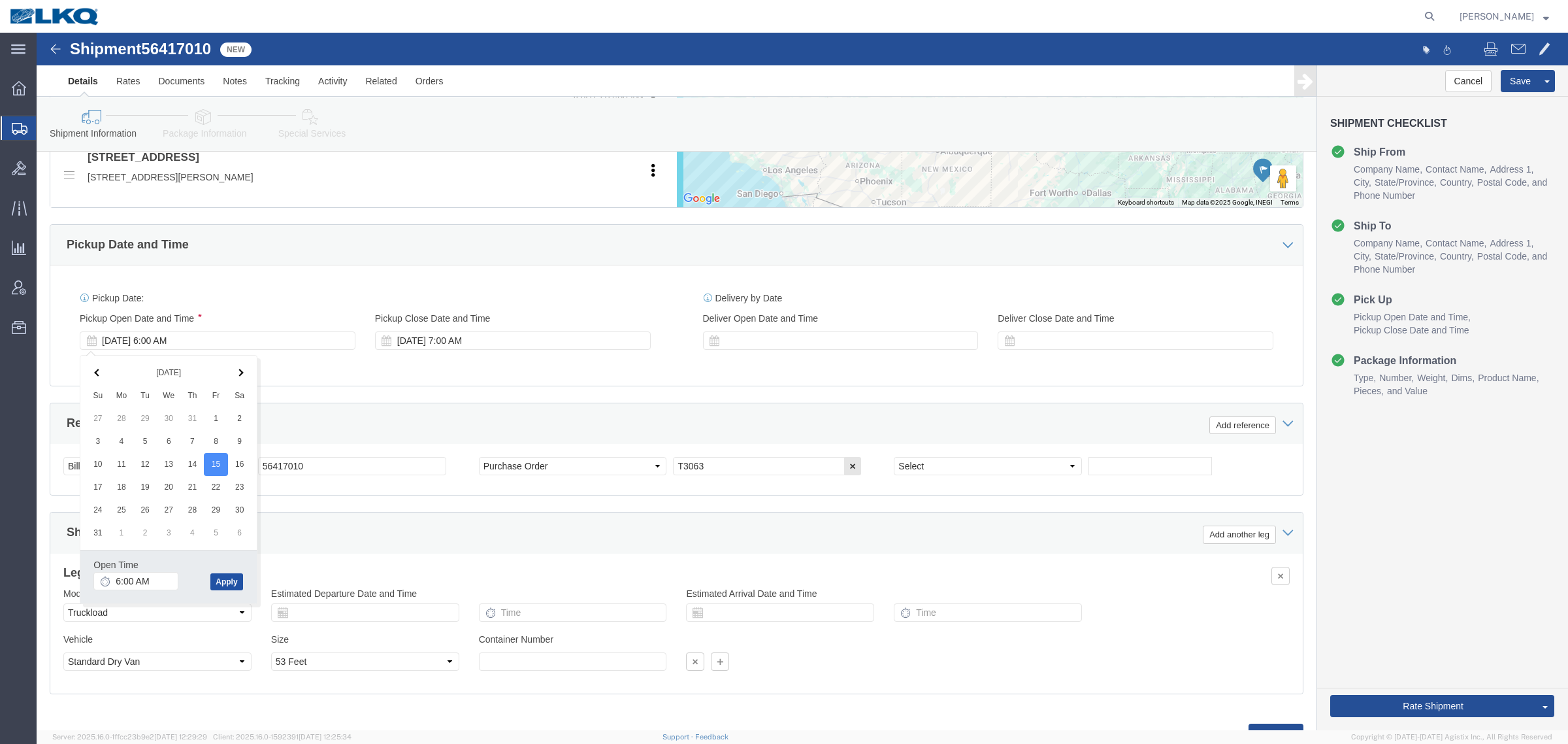
click button "Apply"
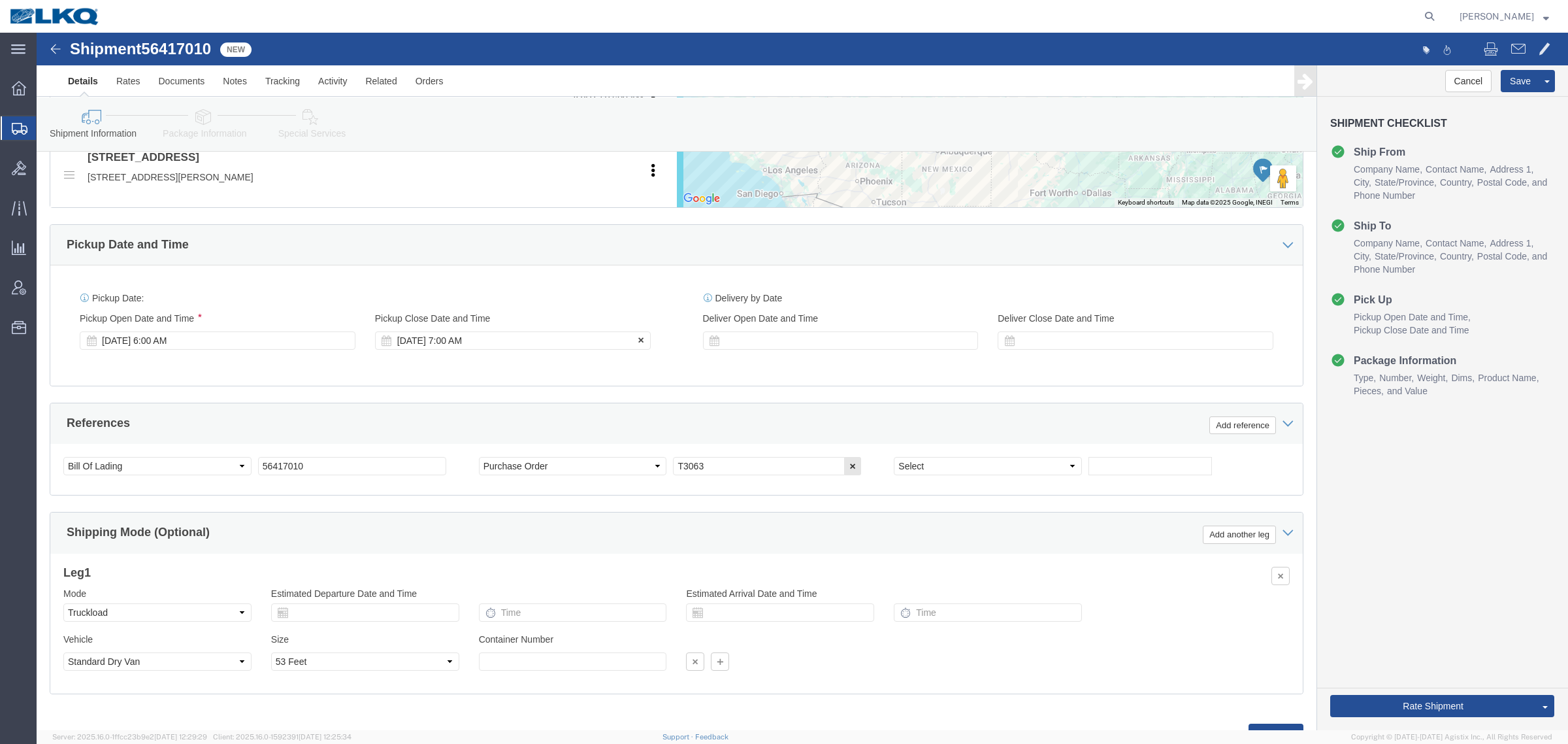
click label "Pickup Close Date and Time"
click div "Pickup Date: Pickup Start Date Pickup Start Time Pickup Open Date and Time Aug …"
click button "Save"
click div "Cancel Save Assign To Clone Shipment Save As Template Shipment Checklist Ship F…"
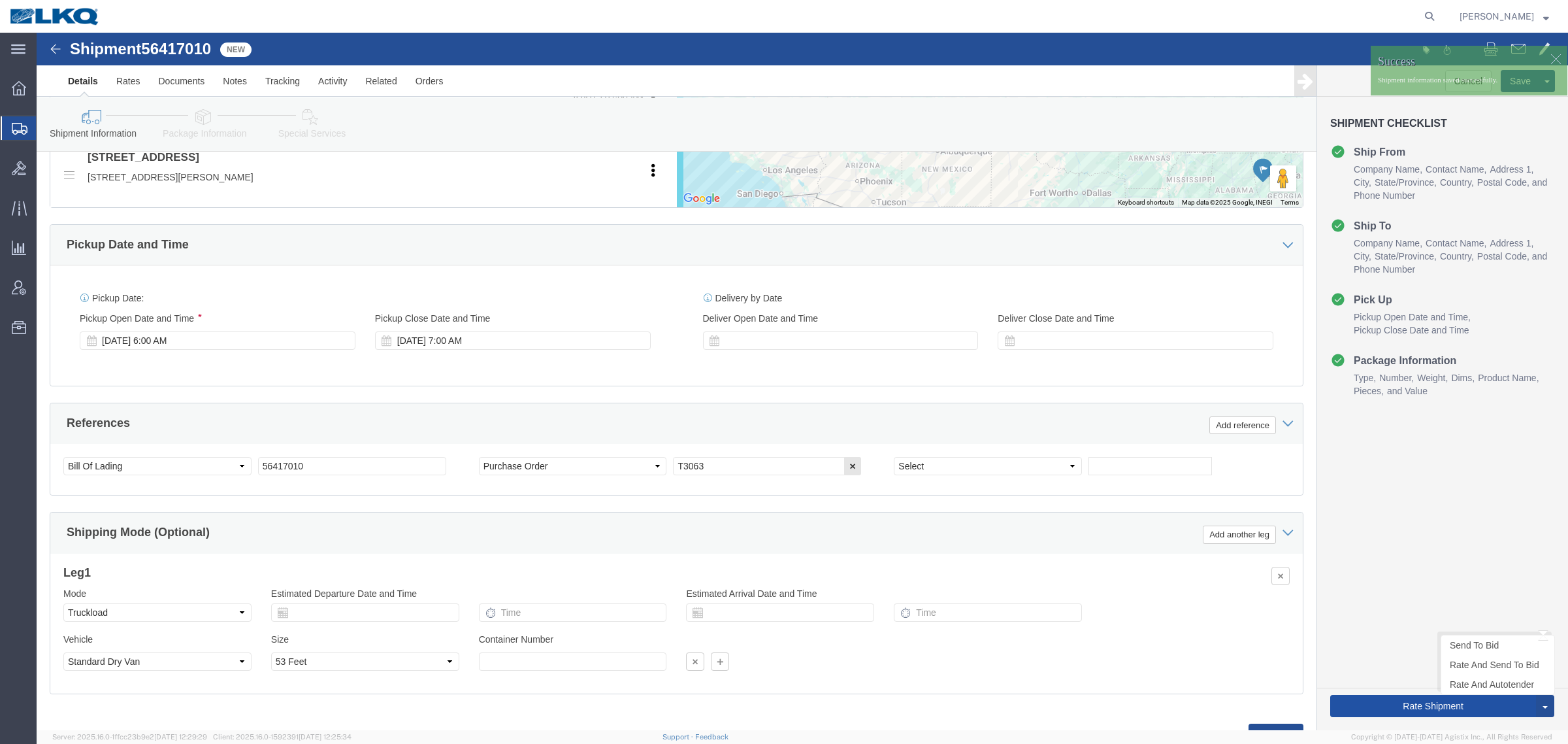
click button "Rate Shipment"
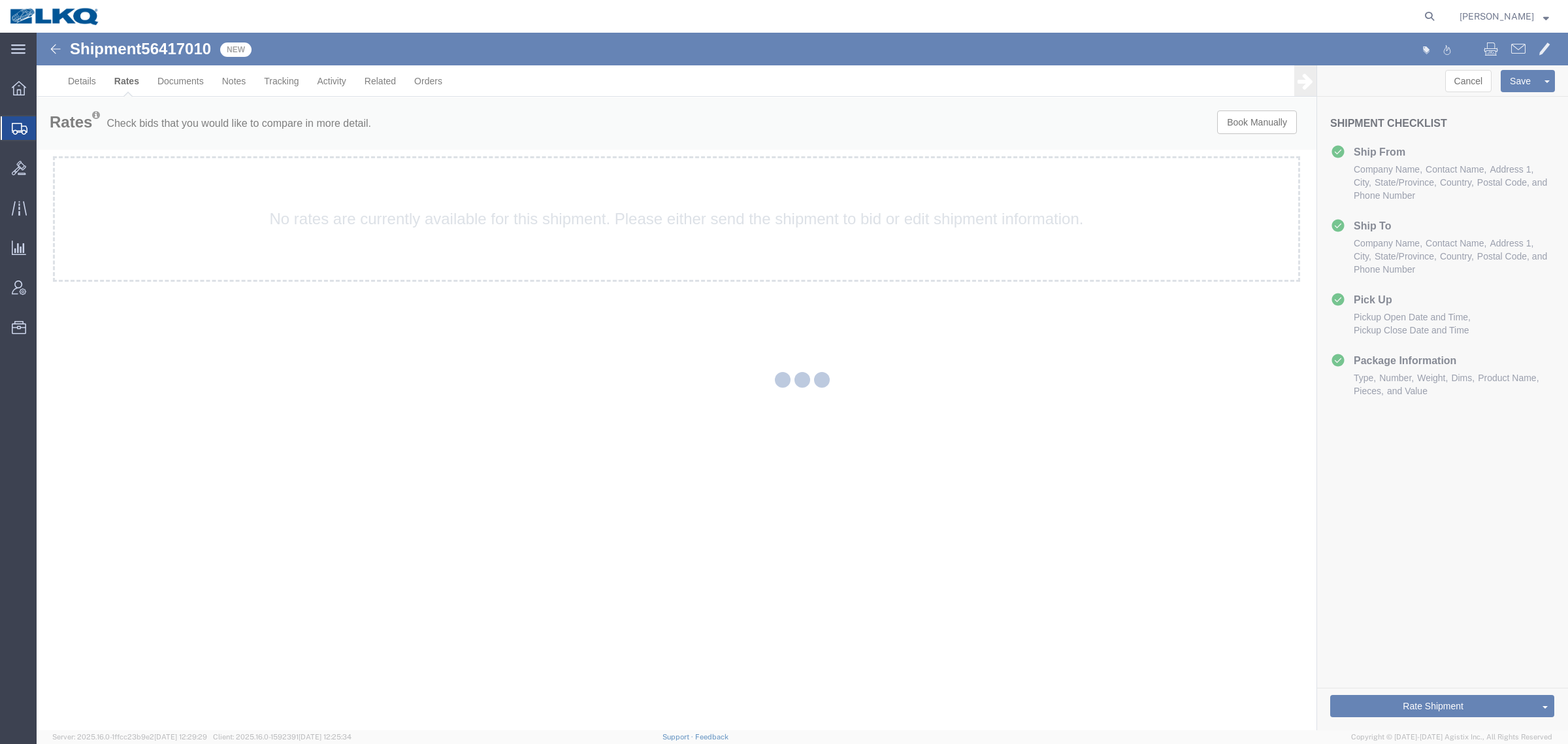
scroll to position [0, 0]
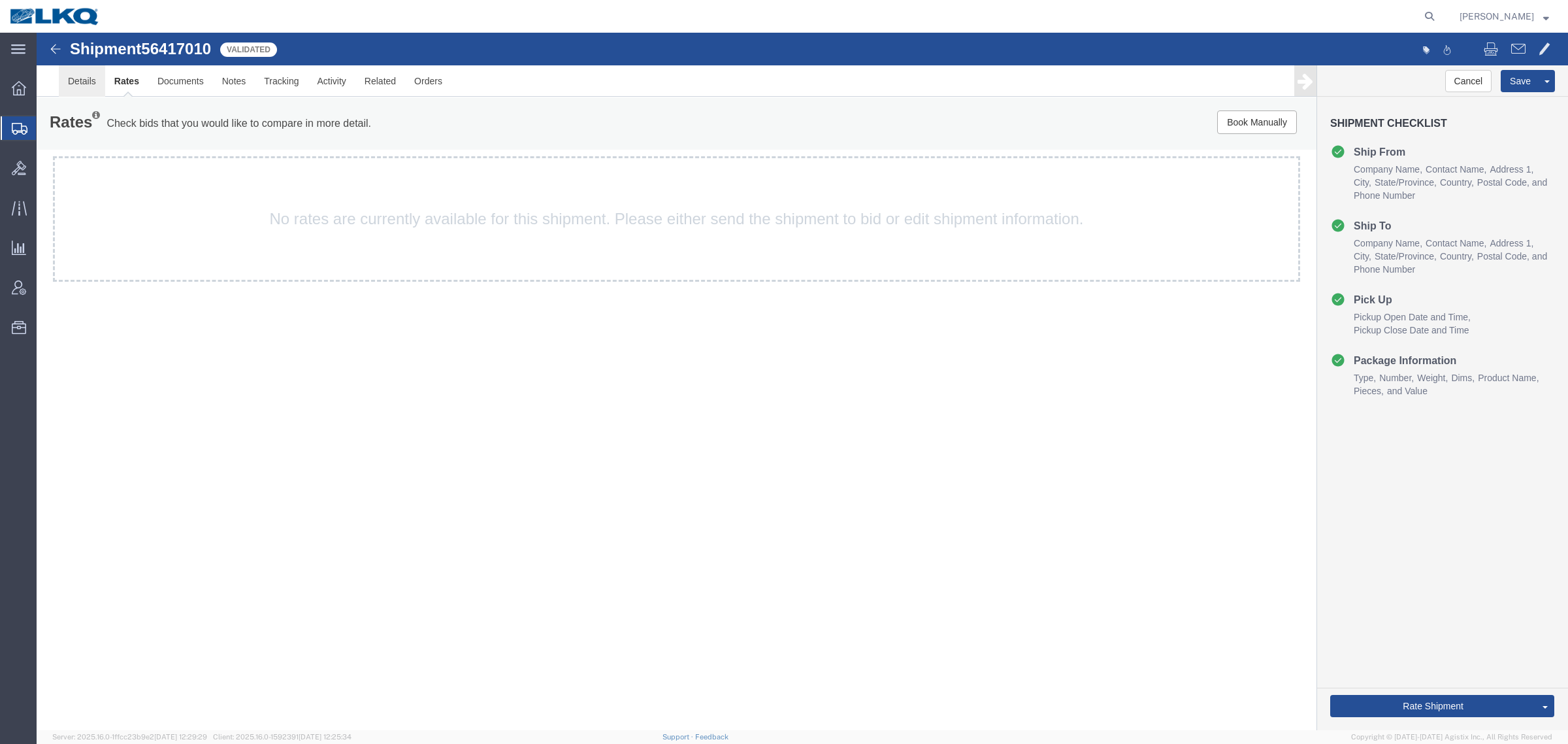
click at [67, 81] on link "Details" at bounding box center [82, 81] width 46 height 31
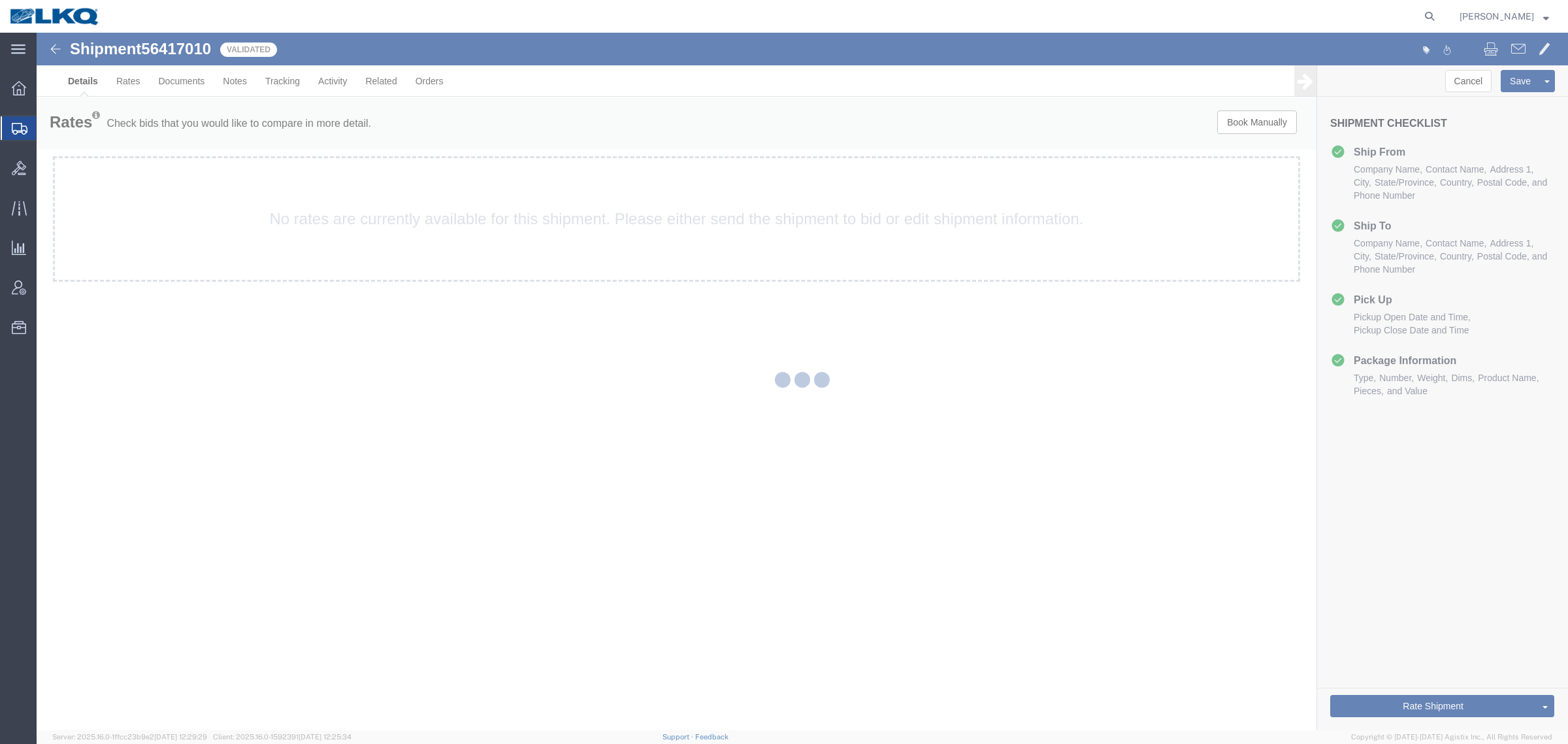
select select "30706"
select select "57631"
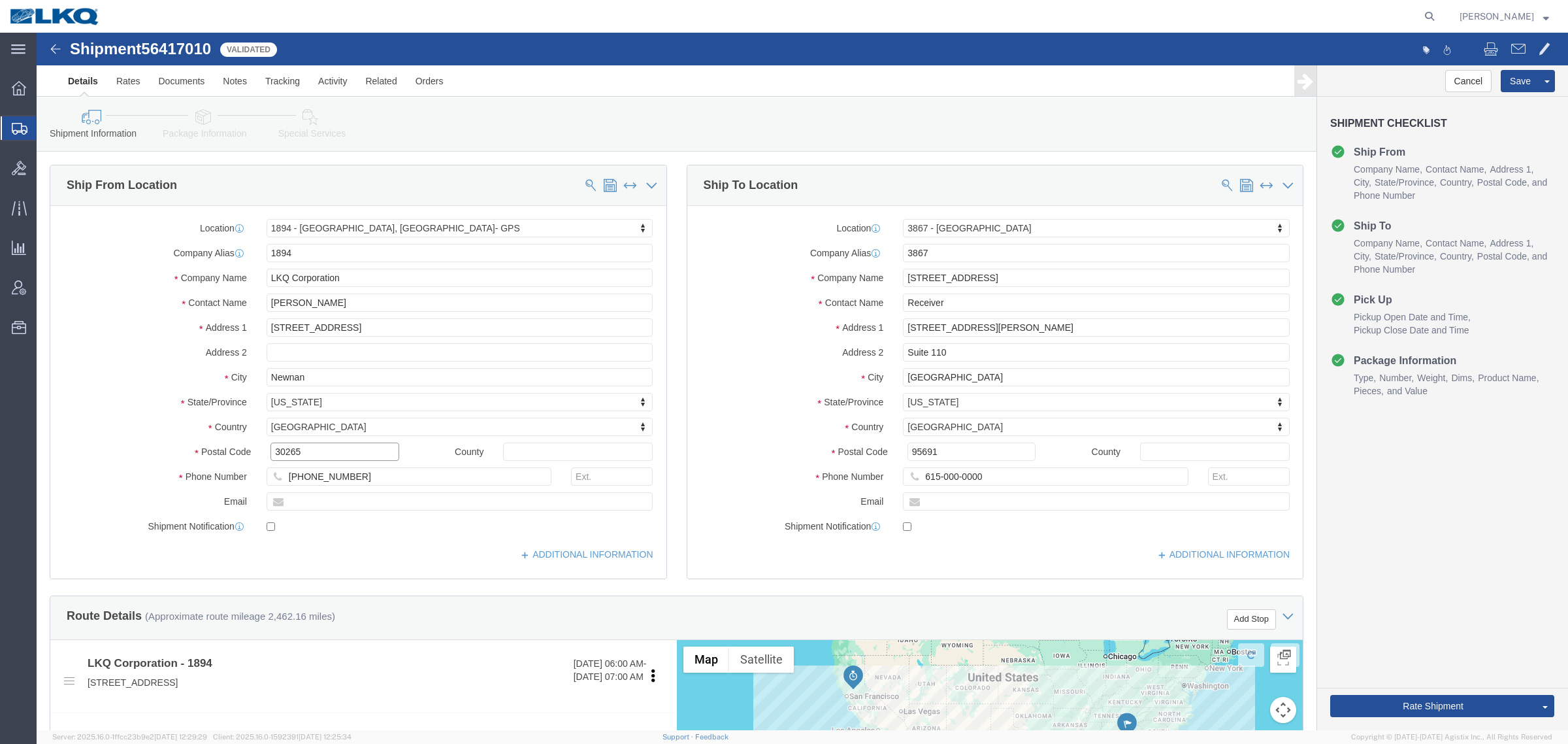
click input "30265"
click input "95691"
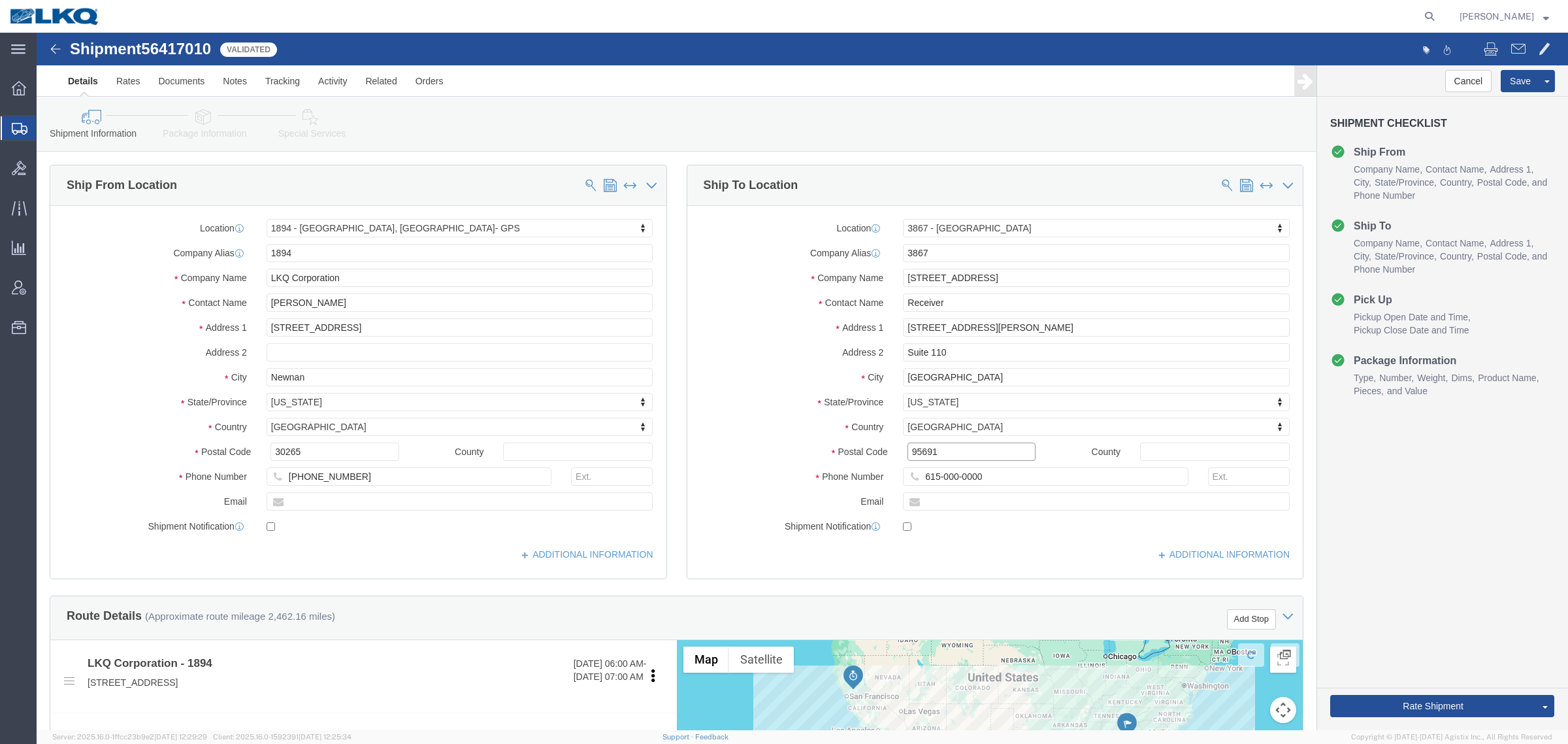
click input "95691"
click link "Notes"
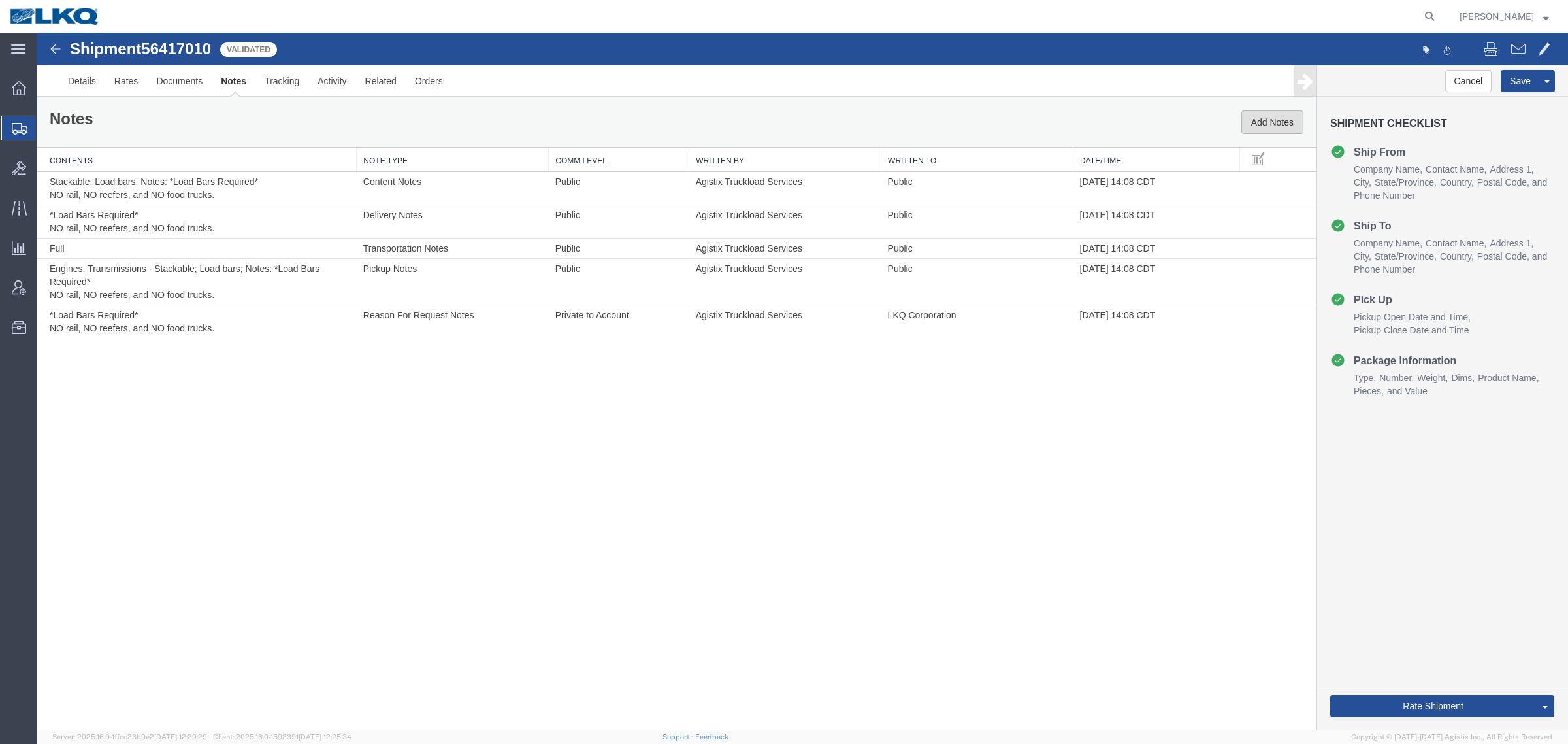
click at [1265, 115] on button "Add Notes" at bounding box center [1273, 122] width 62 height 24
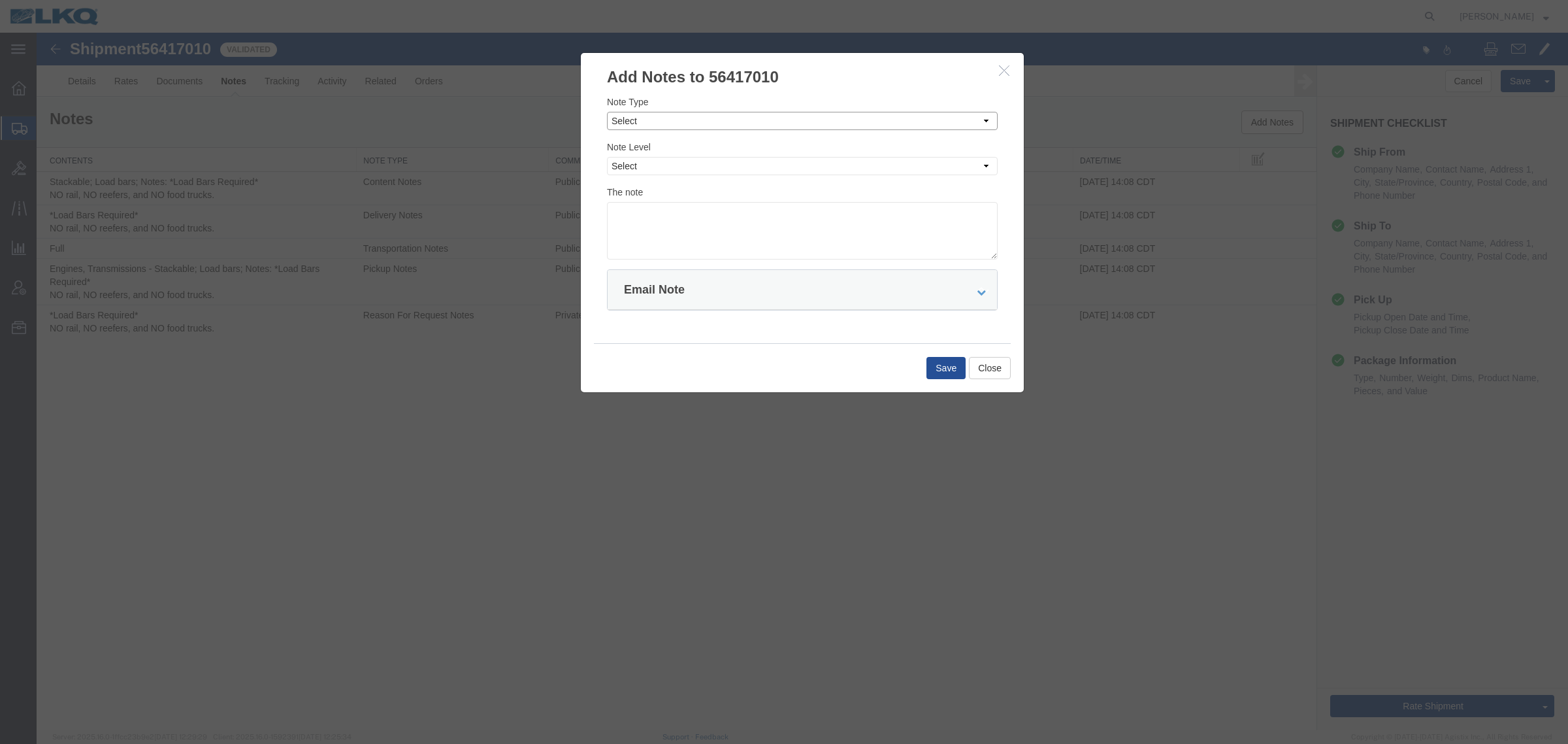
click at [691, 116] on select "Select Approval Bid Notes Carrier Change Notes Claim Notes Content Hazmat Notes…" at bounding box center [802, 121] width 391 height 18
select select "BID_NOTES"
click at [607, 112] on select "Select Approval Bid Notes Carrier Change Notes Claim Notes Content Hazmat Notes…" at bounding box center [802, 121] width 391 height 18
click at [707, 170] on select "Select Private to Account Private to Vendor Public" at bounding box center [802, 165] width 391 height 18
select select "PRIVATE_TO_ACCOUNT"
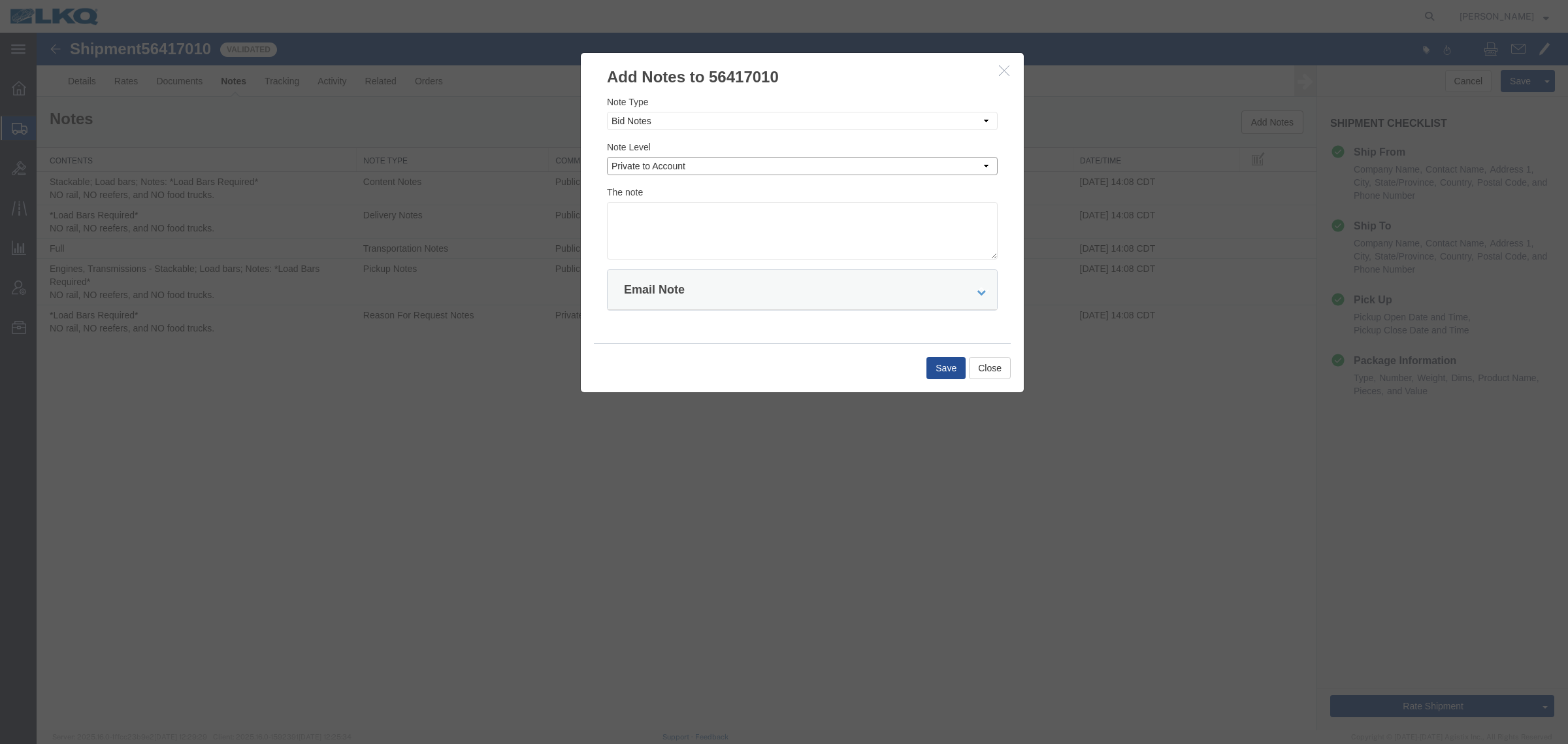
click at [607, 157] on select "Select Private to Account Private to Vendor Public" at bounding box center [802, 165] width 391 height 18
click at [735, 215] on textarea at bounding box center [802, 230] width 391 height 58
type textarea "DAT: $4069"
click at [942, 366] on button "Save" at bounding box center [946, 368] width 39 height 22
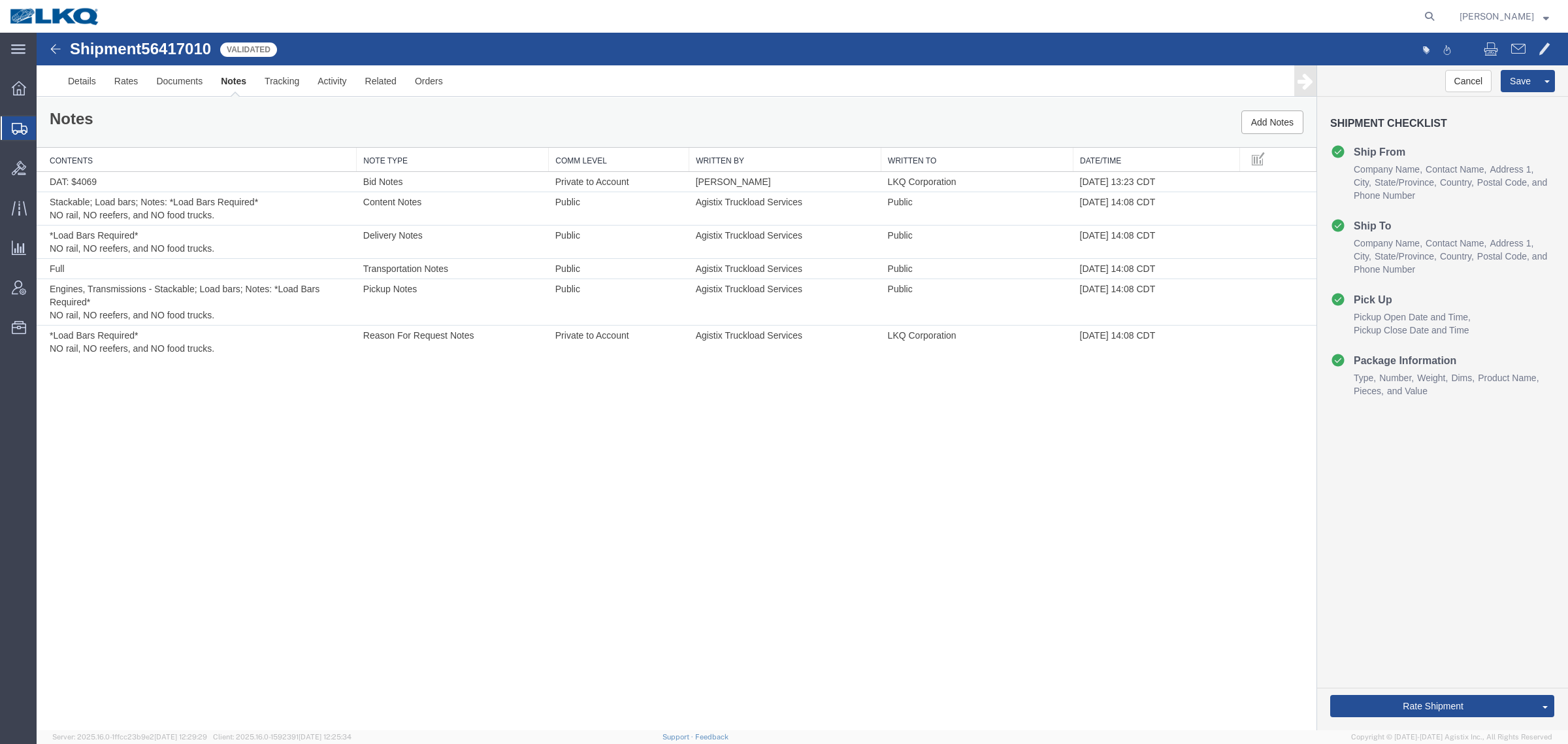
click at [485, 409] on div "Shipment 56417010 6 of 6 Validated Details Rates Documents Notes Tracking Activ…" at bounding box center [802, 381] width 1531 height 697
click at [446, 422] on div "Shipment 56417010 6 of 6 Validated Details Rates Documents Notes Tracking Activ…" at bounding box center [802, 381] width 1531 height 697
drag, startPoint x: 482, startPoint y: 414, endPoint x: 490, endPoint y: 414, distance: 8.0
click at [484, 414] on div "Shipment 56417010 6 of 6 Validated Details Rates Documents Notes Tracking Activ…" at bounding box center [802, 381] width 1531 height 697
drag, startPoint x: 660, startPoint y: 390, endPoint x: 671, endPoint y: 390, distance: 11.0
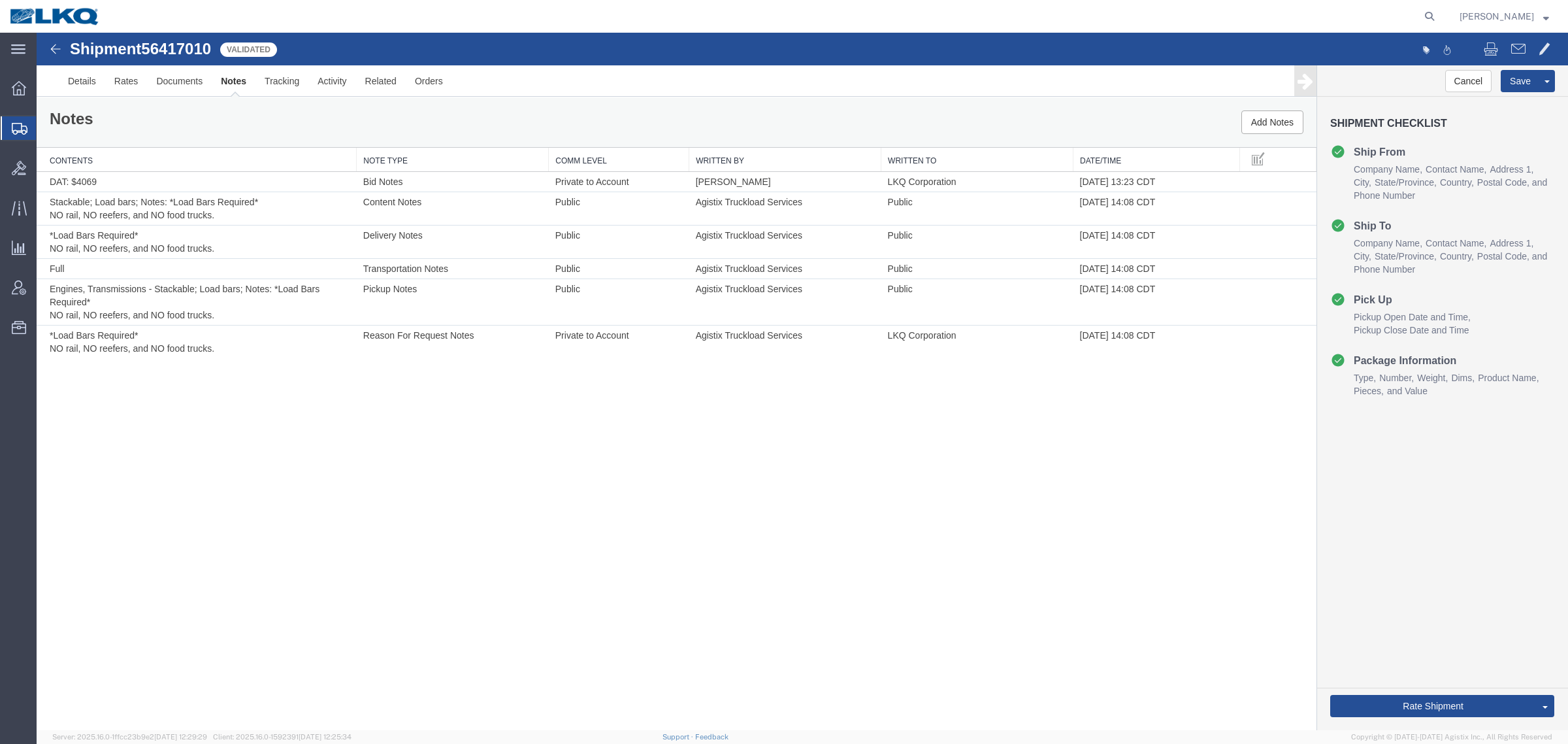
click at [661, 390] on div "Shipment 56417010 6 of 6 Validated Details Rates Documents Notes Tracking Activ…" at bounding box center [802, 381] width 1531 height 697
click at [843, 379] on div "Shipment 56417010 6 of 6 Validated Details Rates Documents Notes Tracking Activ…" at bounding box center [802, 381] width 1531 height 697
click at [1007, 390] on div "Shipment 56417010 6 of 6 Validated Details Rates Documents Notes Tracking Activ…" at bounding box center [802, 381] width 1531 height 697
click at [843, 413] on div "Shipment 56417010 6 of 6 Validated Details Rates Documents Notes Tracking Activ…" at bounding box center [802, 381] width 1531 height 697
drag, startPoint x: 672, startPoint y: 421, endPoint x: 652, endPoint y: 428, distance: 21.2
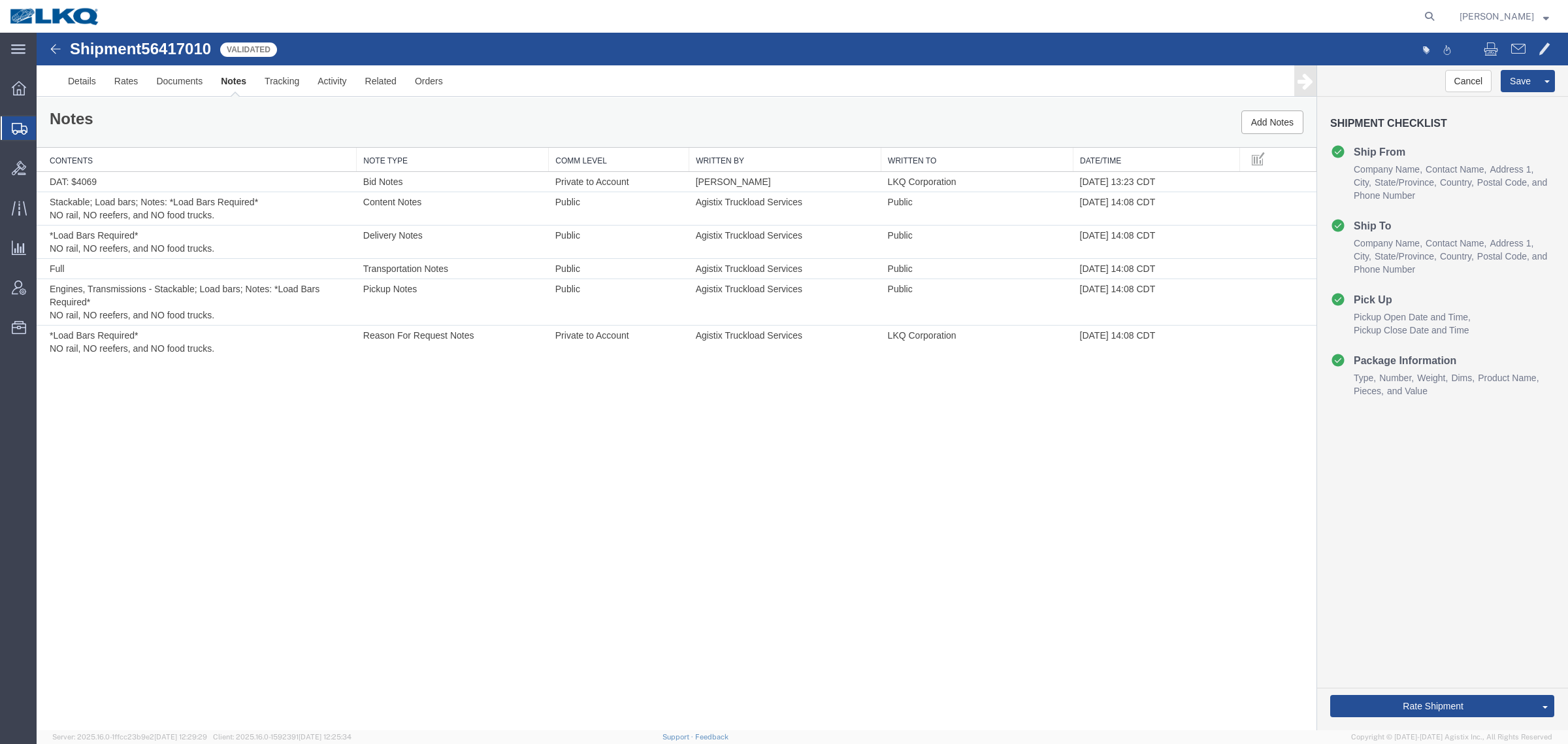
click at [667, 423] on div "Shipment 56417010 6 of 6 Validated Details Rates Documents Notes Tracking Activ…" at bounding box center [802, 381] width 1531 height 697
click at [505, 429] on div "Shipment 56417010 6 of 6 Validated Details Rates Documents Notes Tracking Activ…" at bounding box center [802, 381] width 1531 height 697
click at [328, 420] on div "Shipment 56417010 6 of 6 Validated Details Rates Documents Notes Tracking Activ…" at bounding box center [802, 381] width 1531 height 697
click at [368, 129] on div "Notes Add Notes" at bounding box center [677, 122] width 1280 height 49
click at [552, 65] on ul "Details Rates Documents Notes Tracking Activity Related Orders" at bounding box center [802, 80] width 1487 height 30
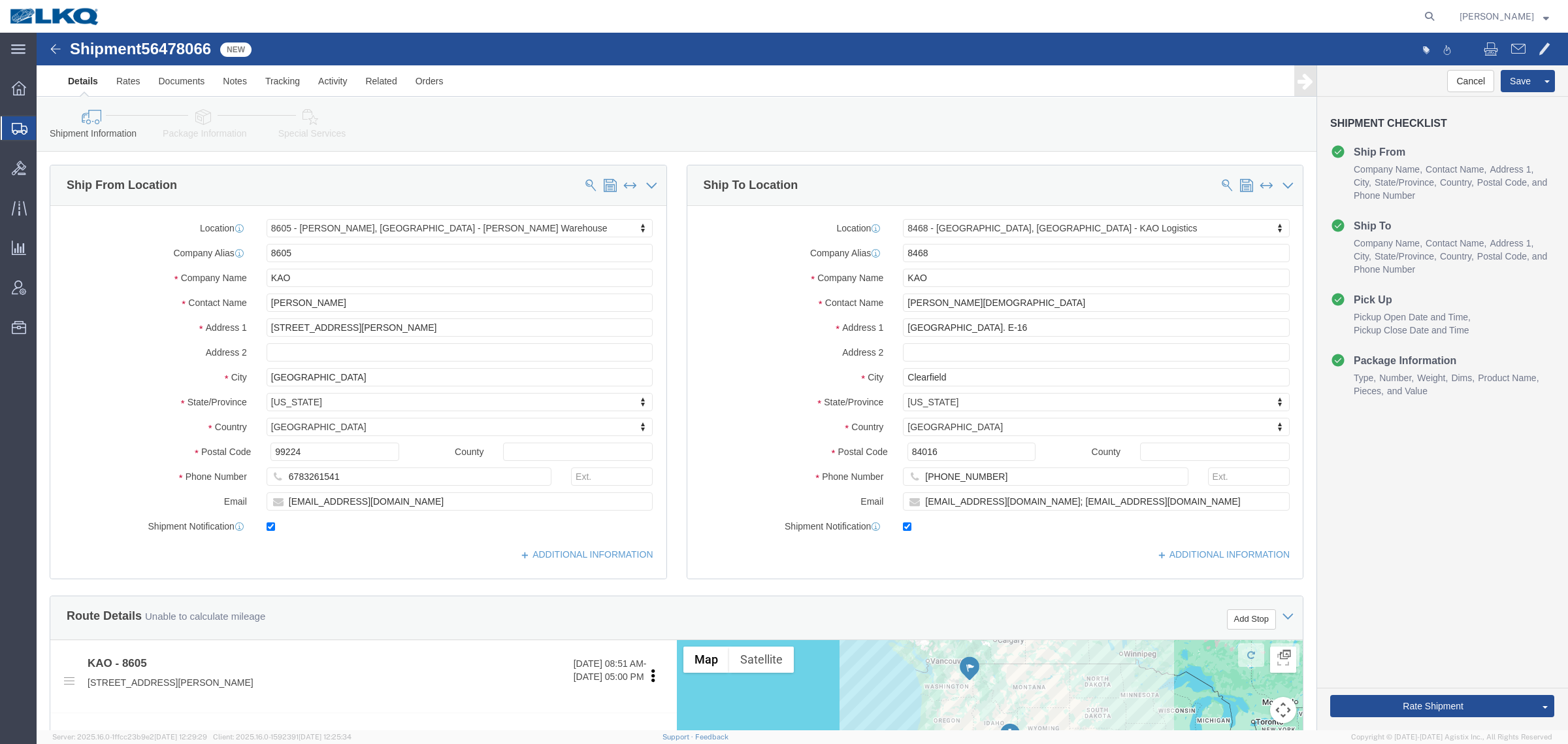
select select "30602"
select select "30576"
click link "Notes"
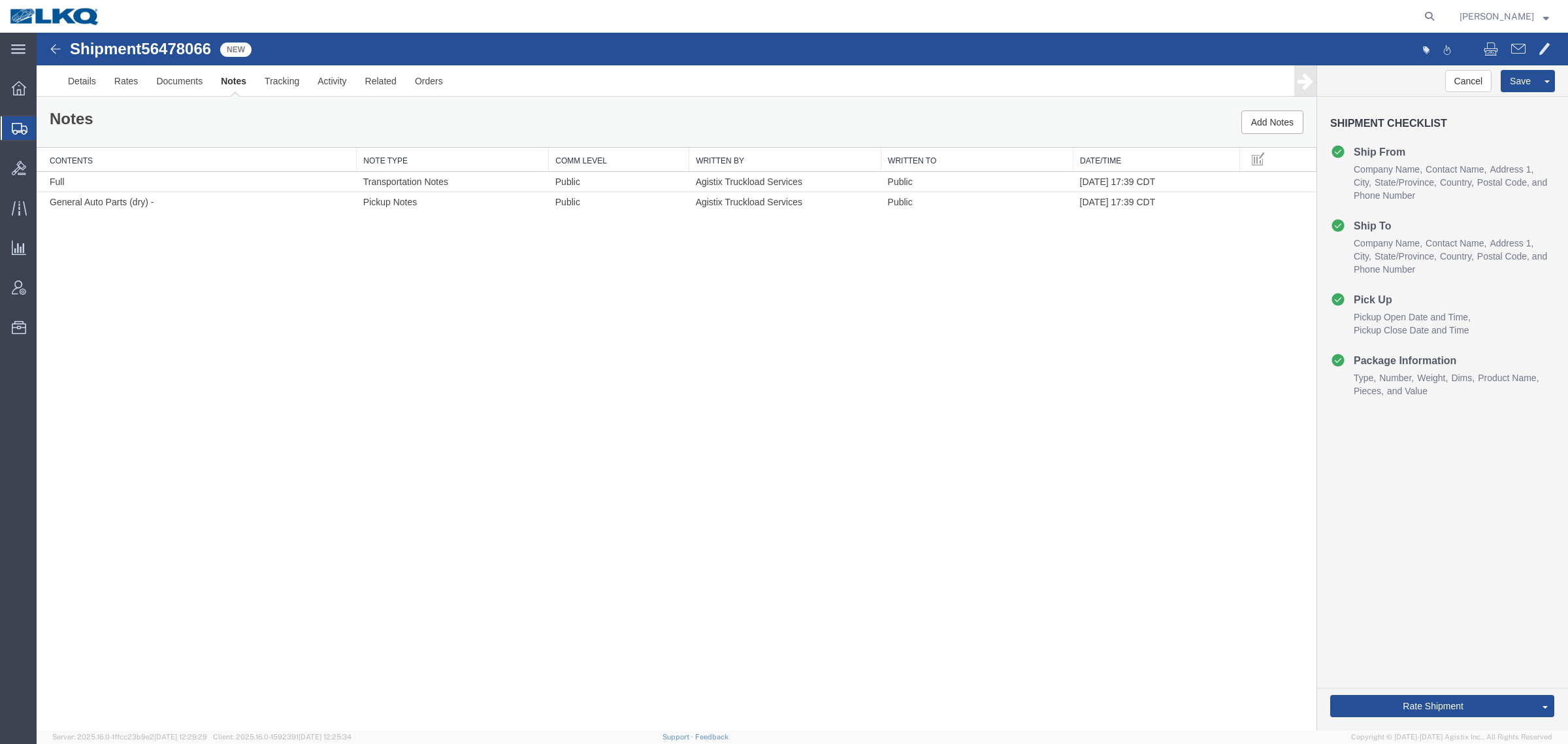
click at [110, 119] on div "Notes Add Notes" at bounding box center [677, 122] width 1280 height 49
click at [72, 85] on link "Details" at bounding box center [82, 81] width 46 height 31
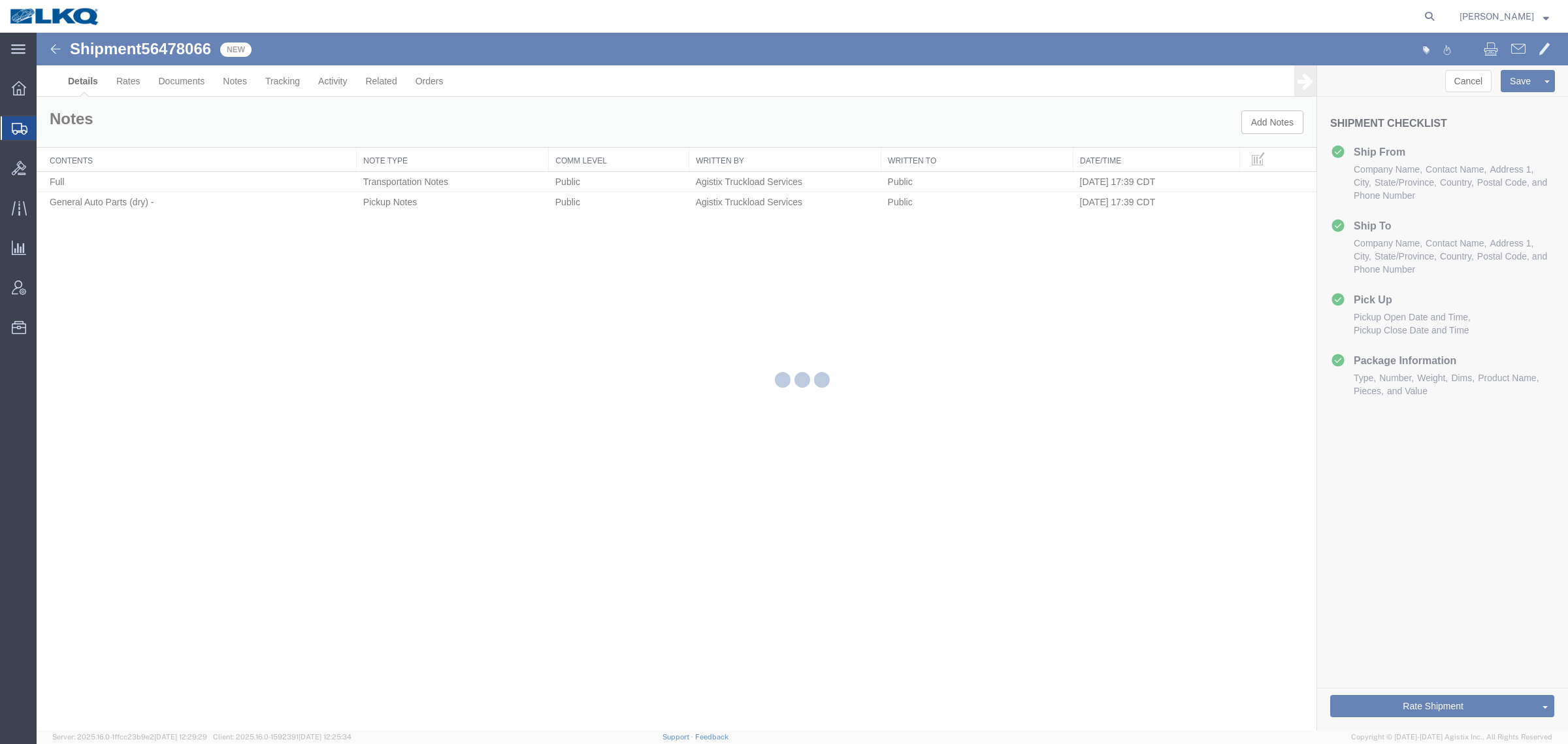
select select "30602"
select select "30576"
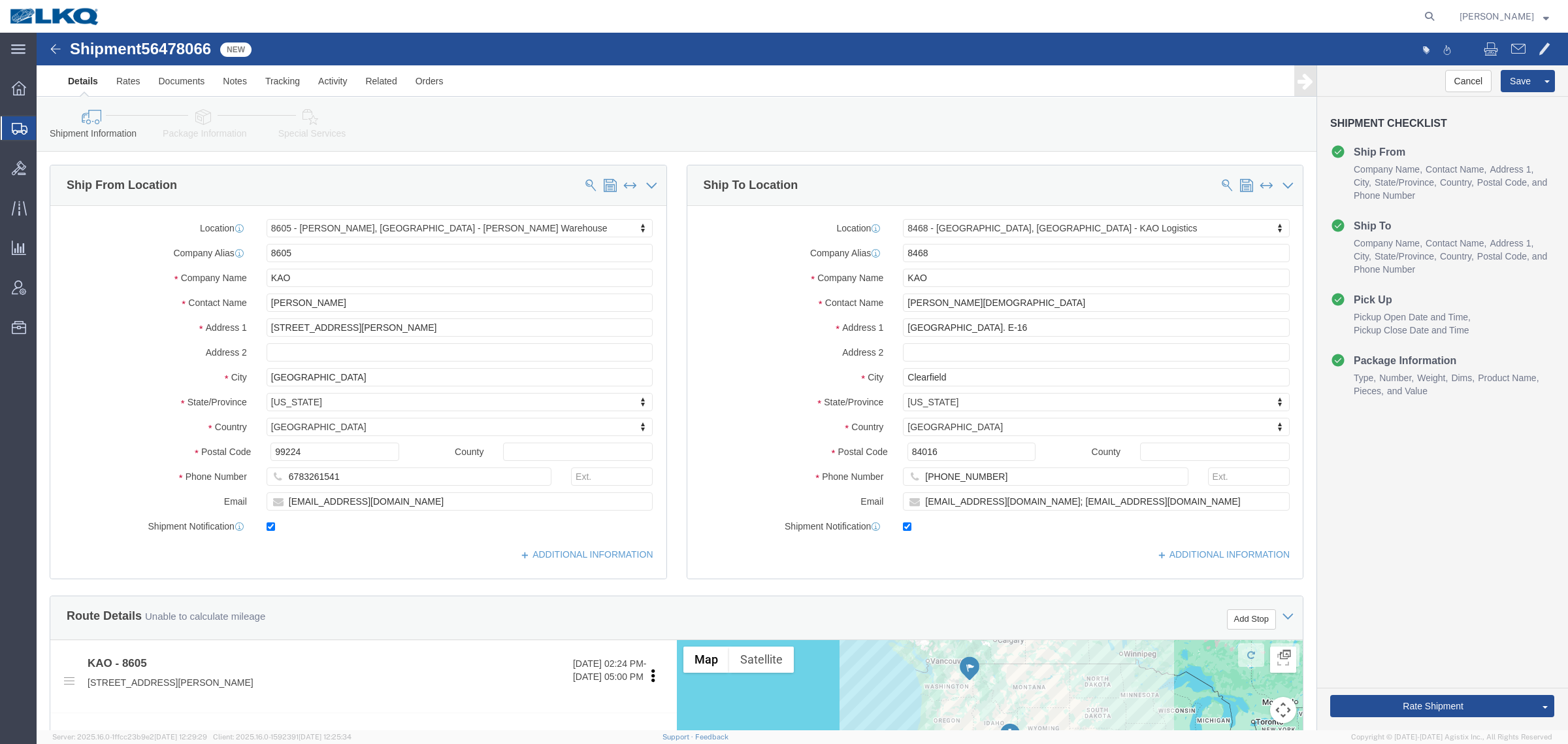
click span "56478066"
copy span "56478066"
click link "Special Services"
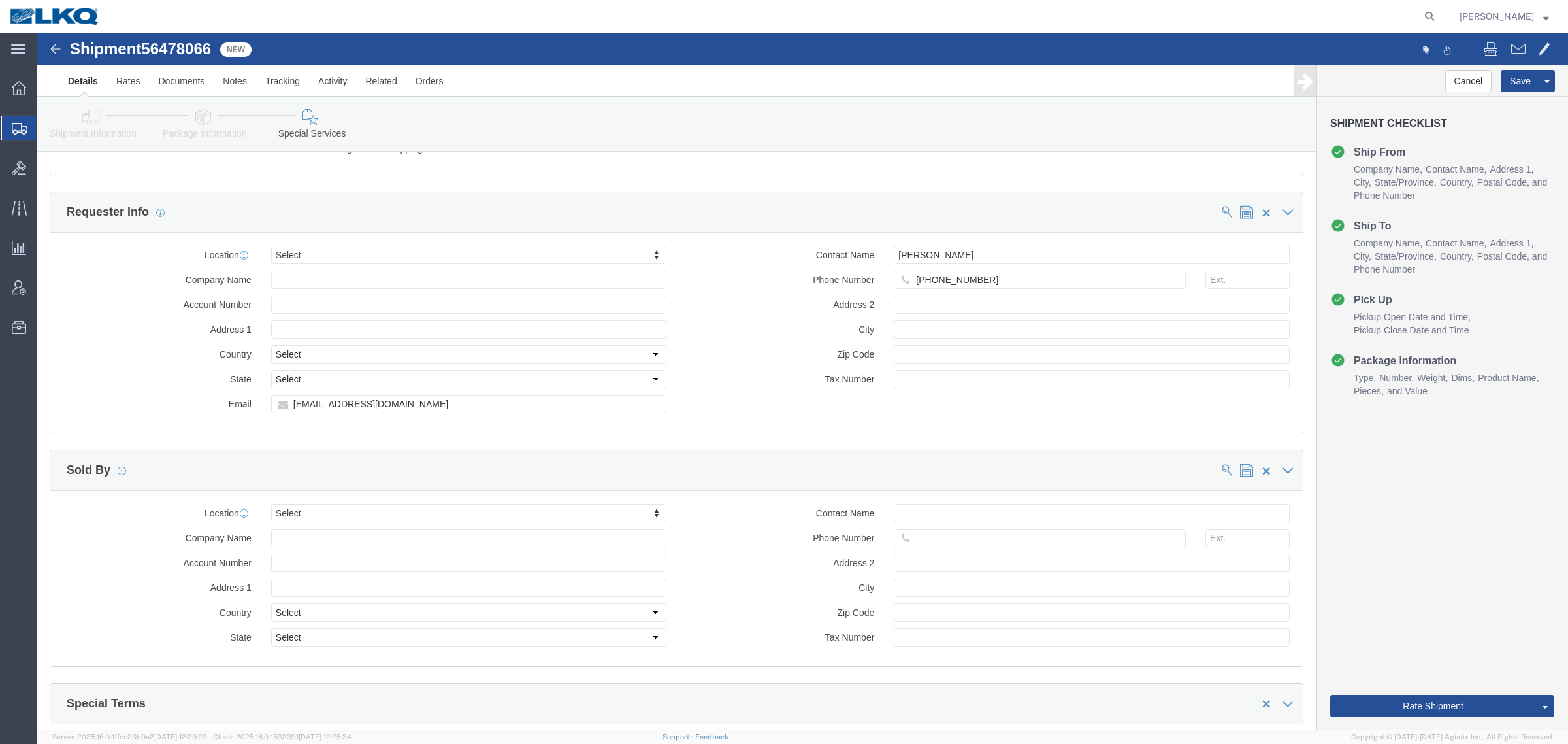
scroll to position [1285, 0]
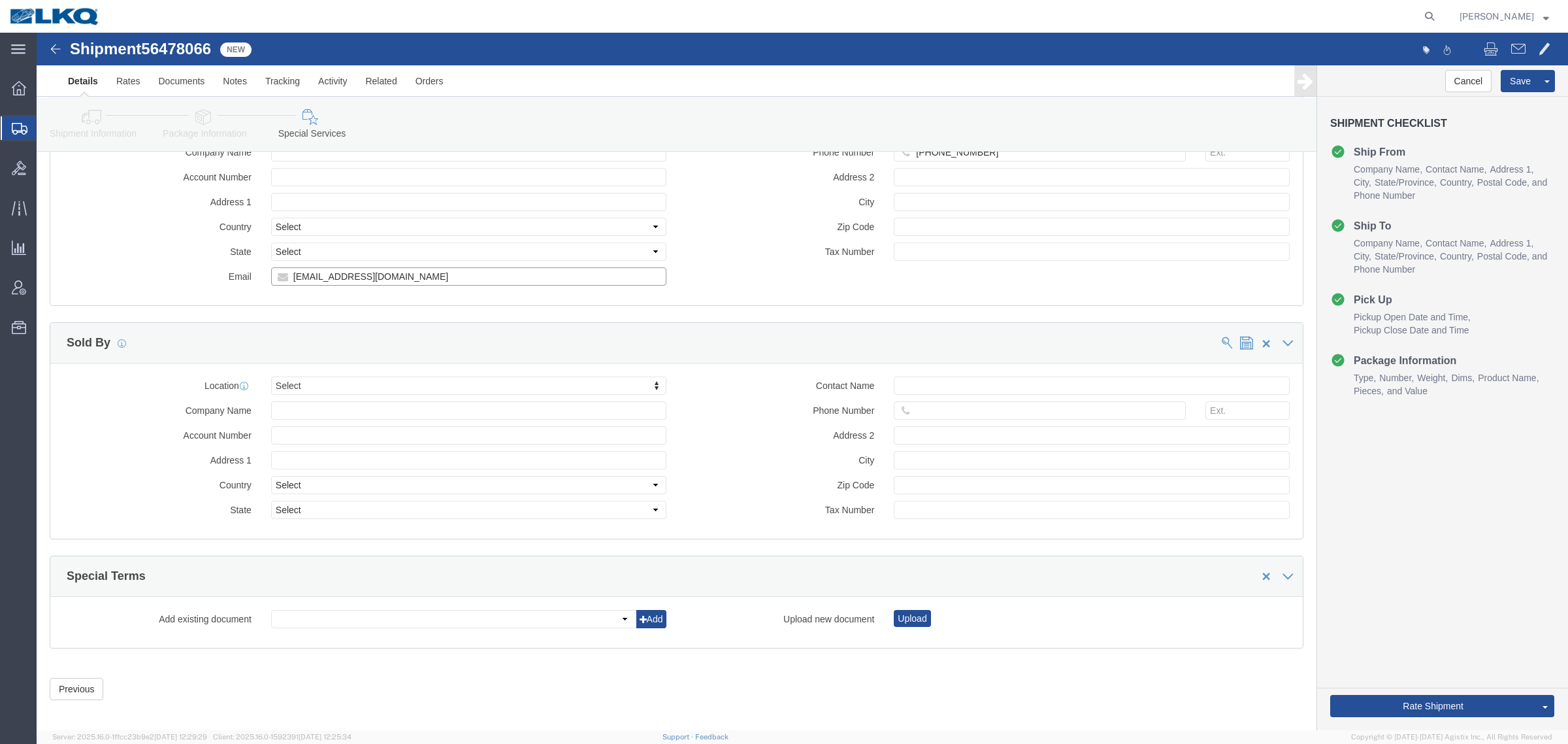
click input "[EMAIL_ADDRESS][DOMAIN_NAME]"
drag, startPoint x: 64, startPoint y: 96, endPoint x: 89, endPoint y: 96, distance: 25.0
click link "Shipment Information"
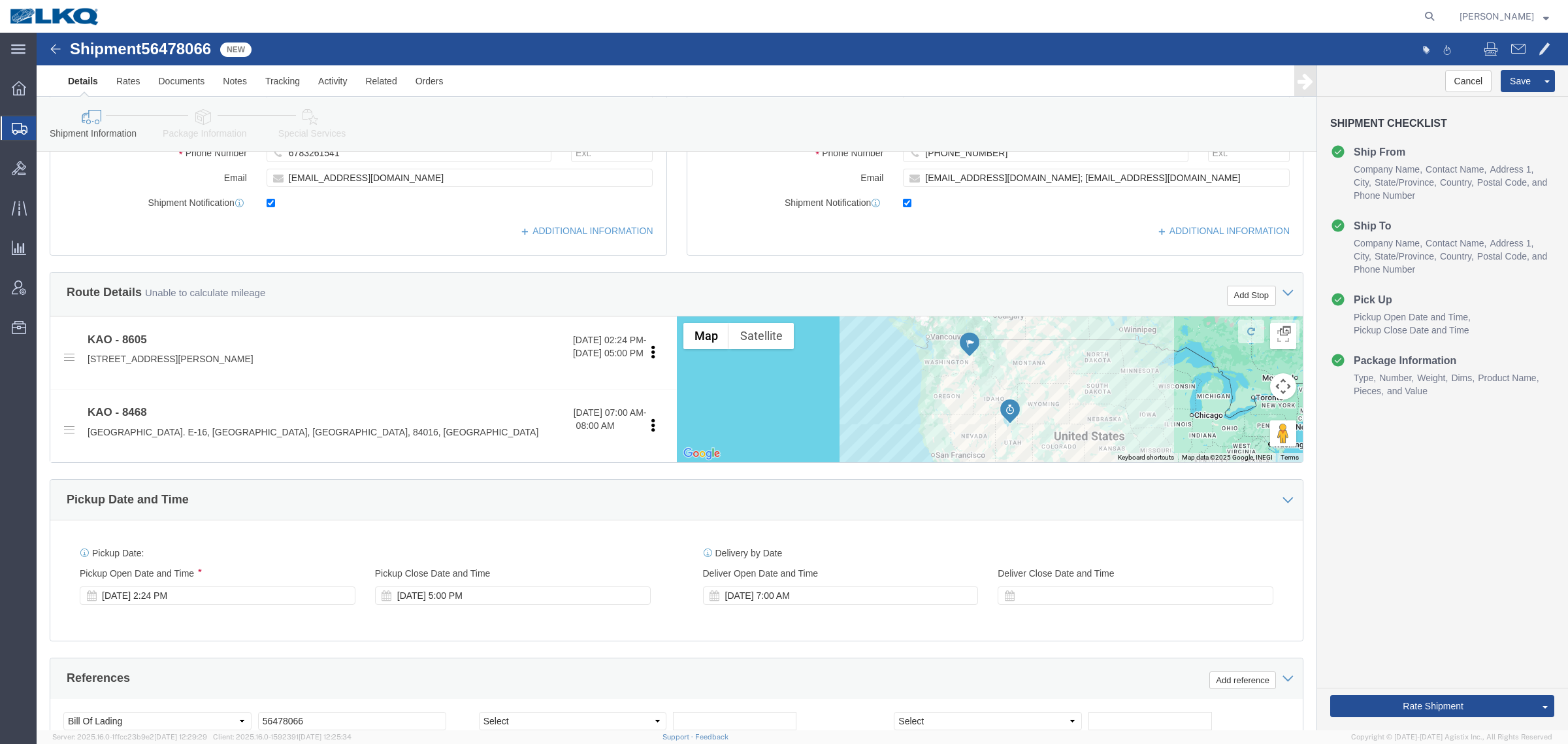
scroll to position [327, 0]
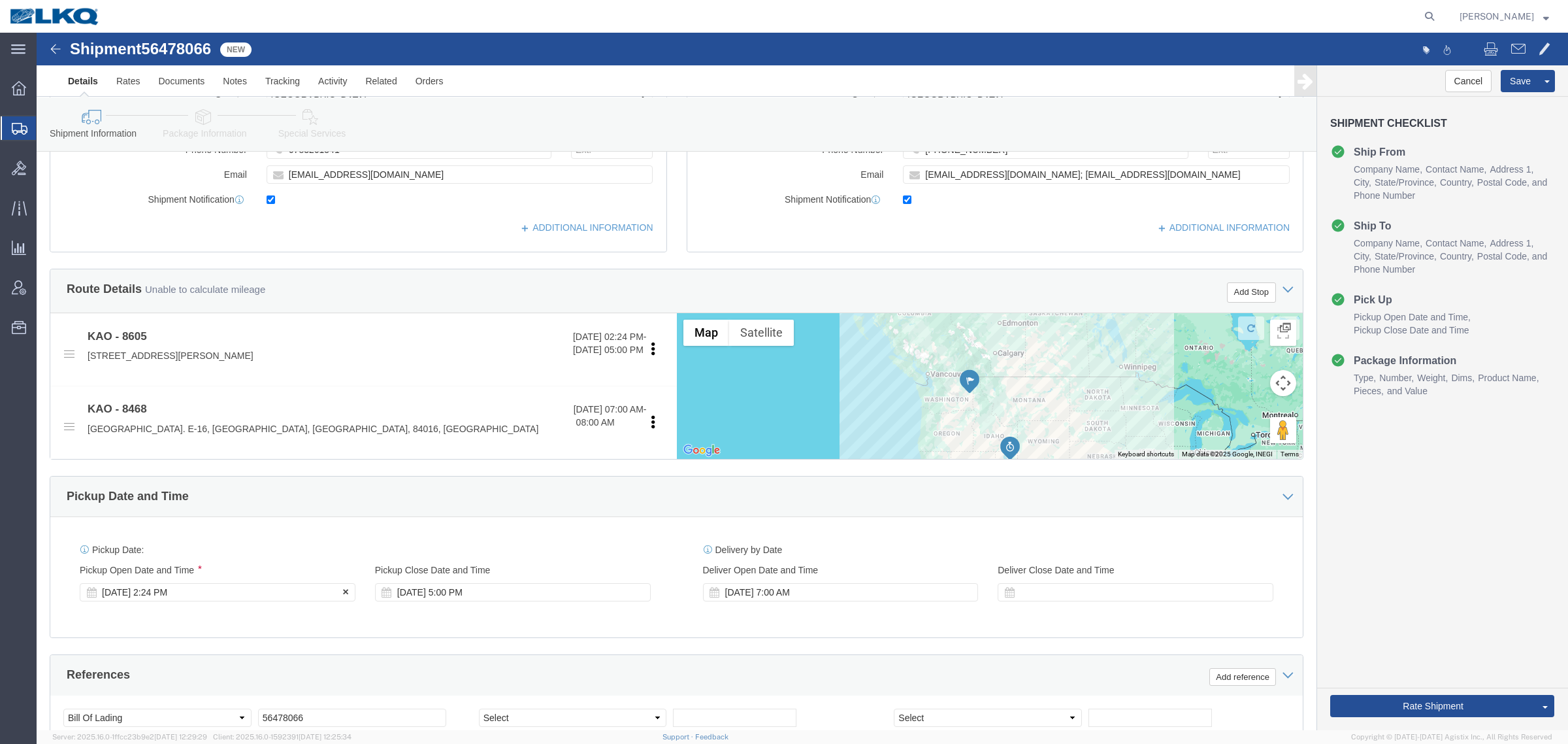
click div "[DATE] 2:24 PM"
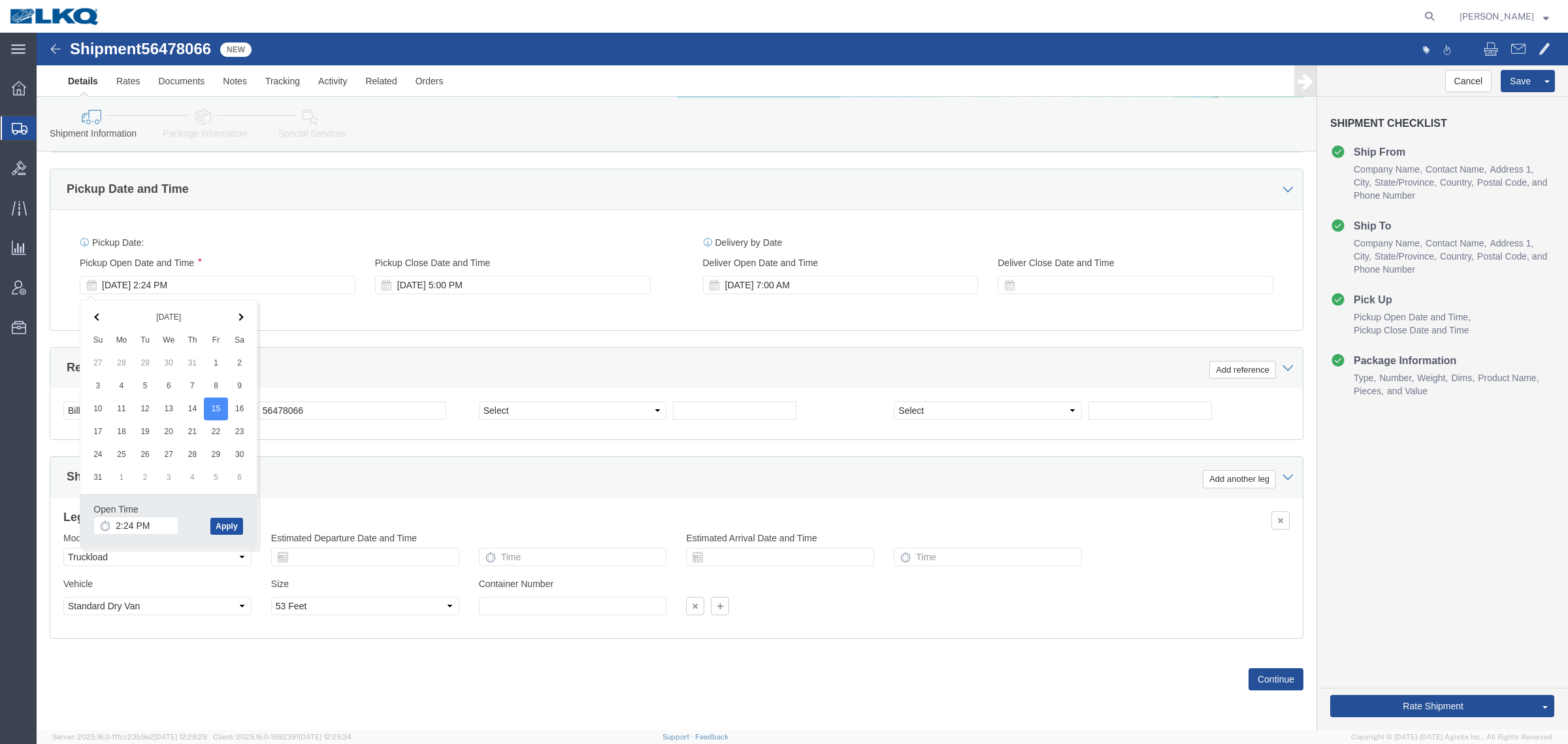
click button "Apply"
drag, startPoint x: 435, startPoint y: 346, endPoint x: 458, endPoint y: 324, distance: 31.8
click div "References Add reference"
click div "[DATE] 2:24 PM"
type input "9:00 AM"
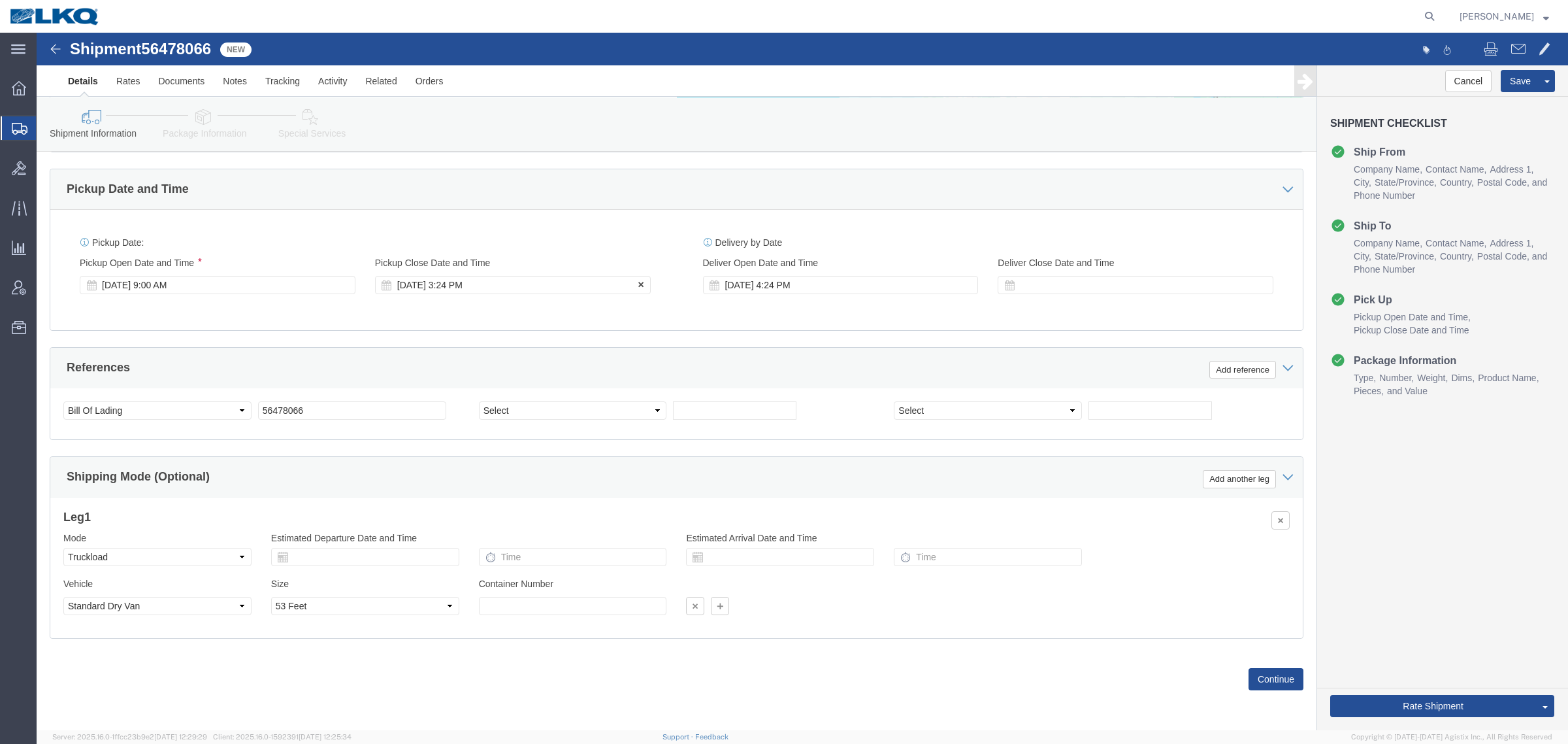
click div "[DATE] 3:24 PM"
type input "2:00 PM"
click button "Apply"
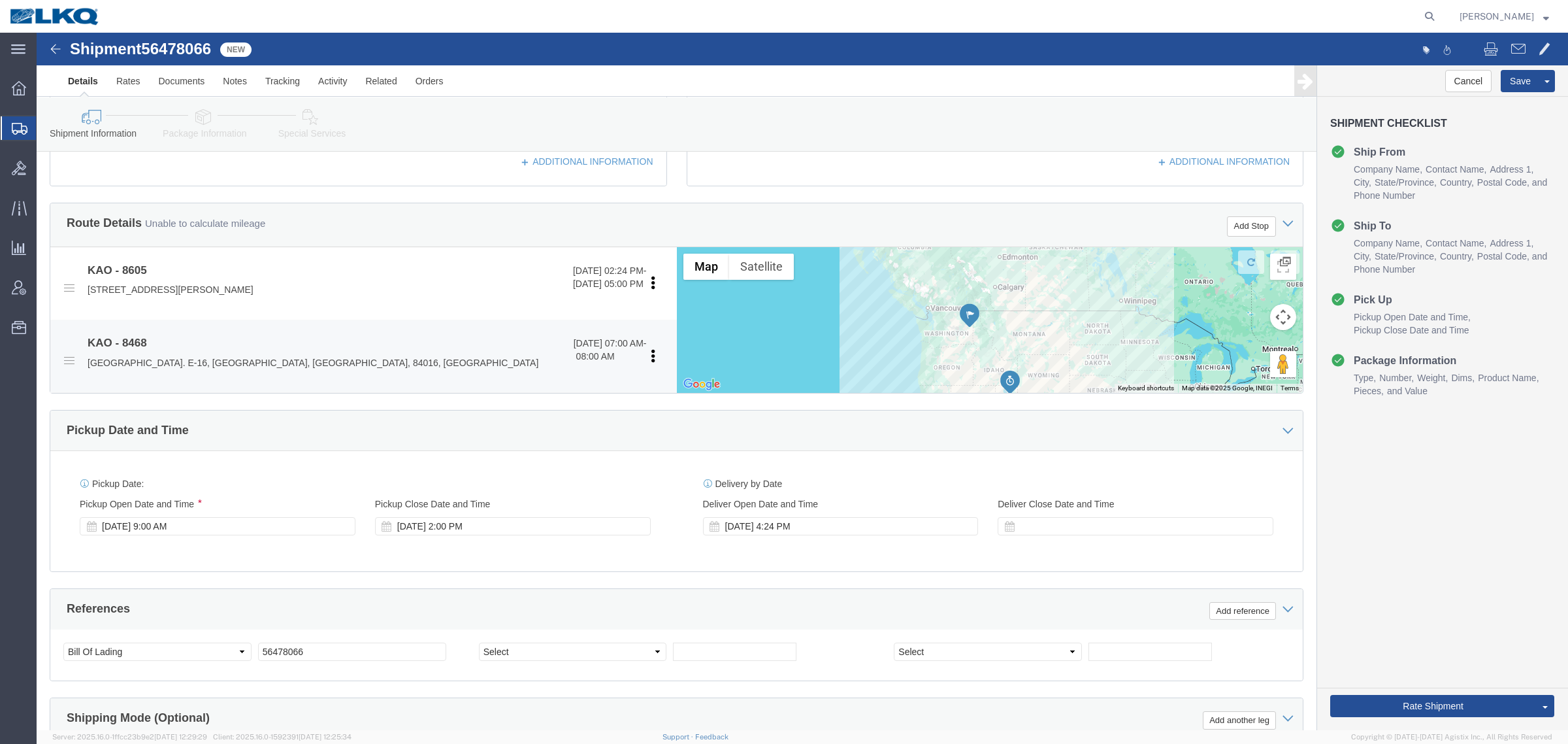
scroll to position [311, 0]
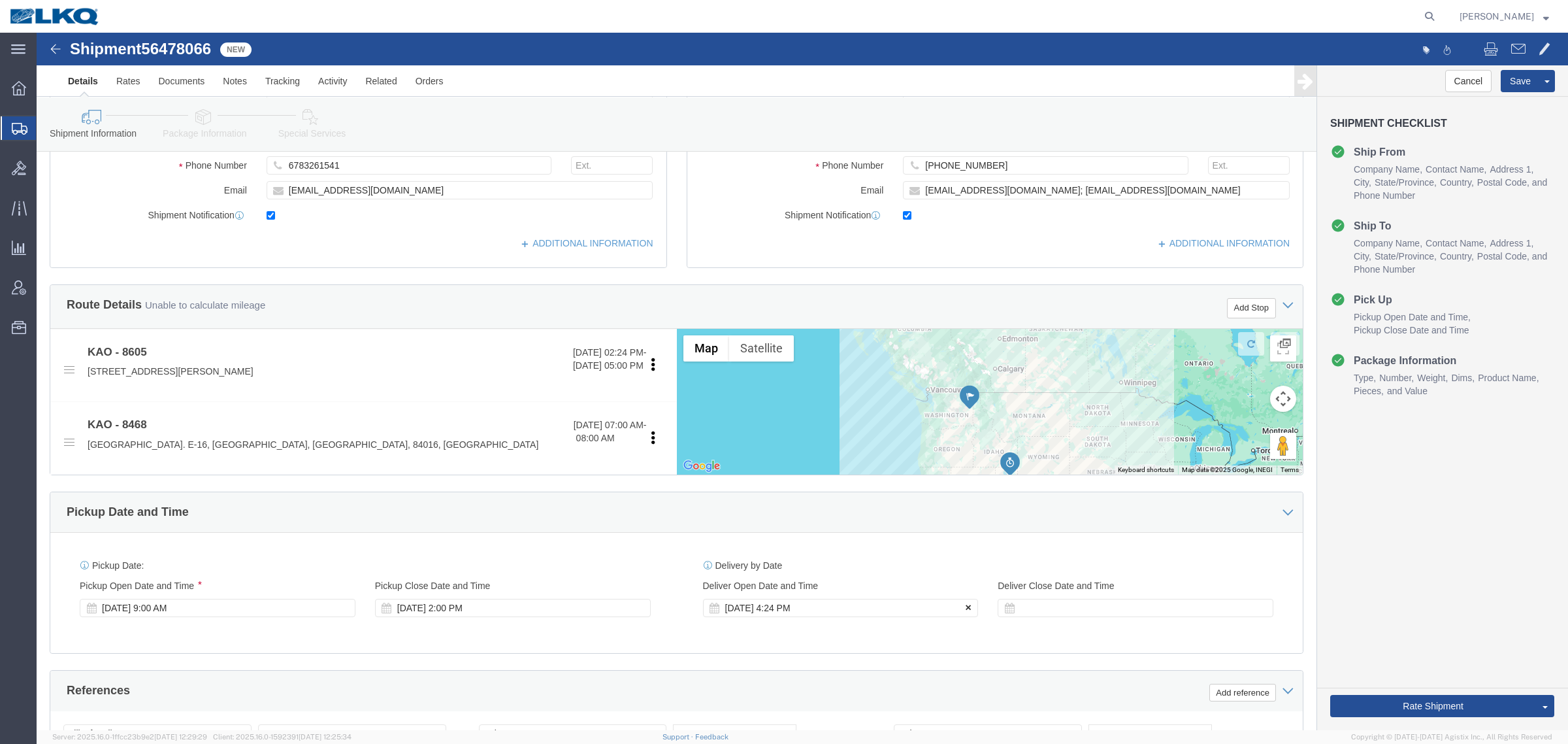
click icon
click div "Cancel Save Assign To Clone Shipment Save As Template Shipment Checklist Ship F…"
click button "Rate Shipment"
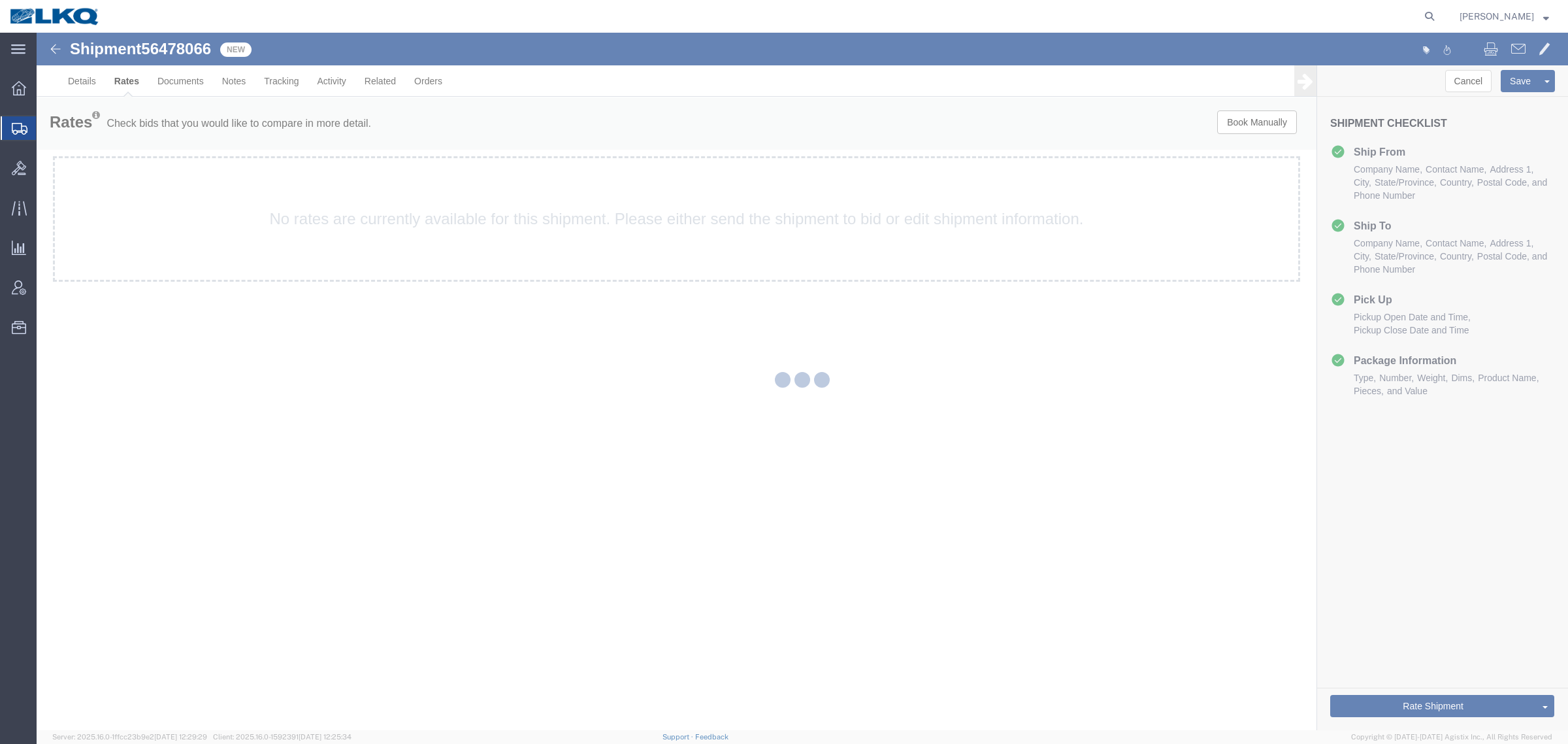
scroll to position [0, 0]
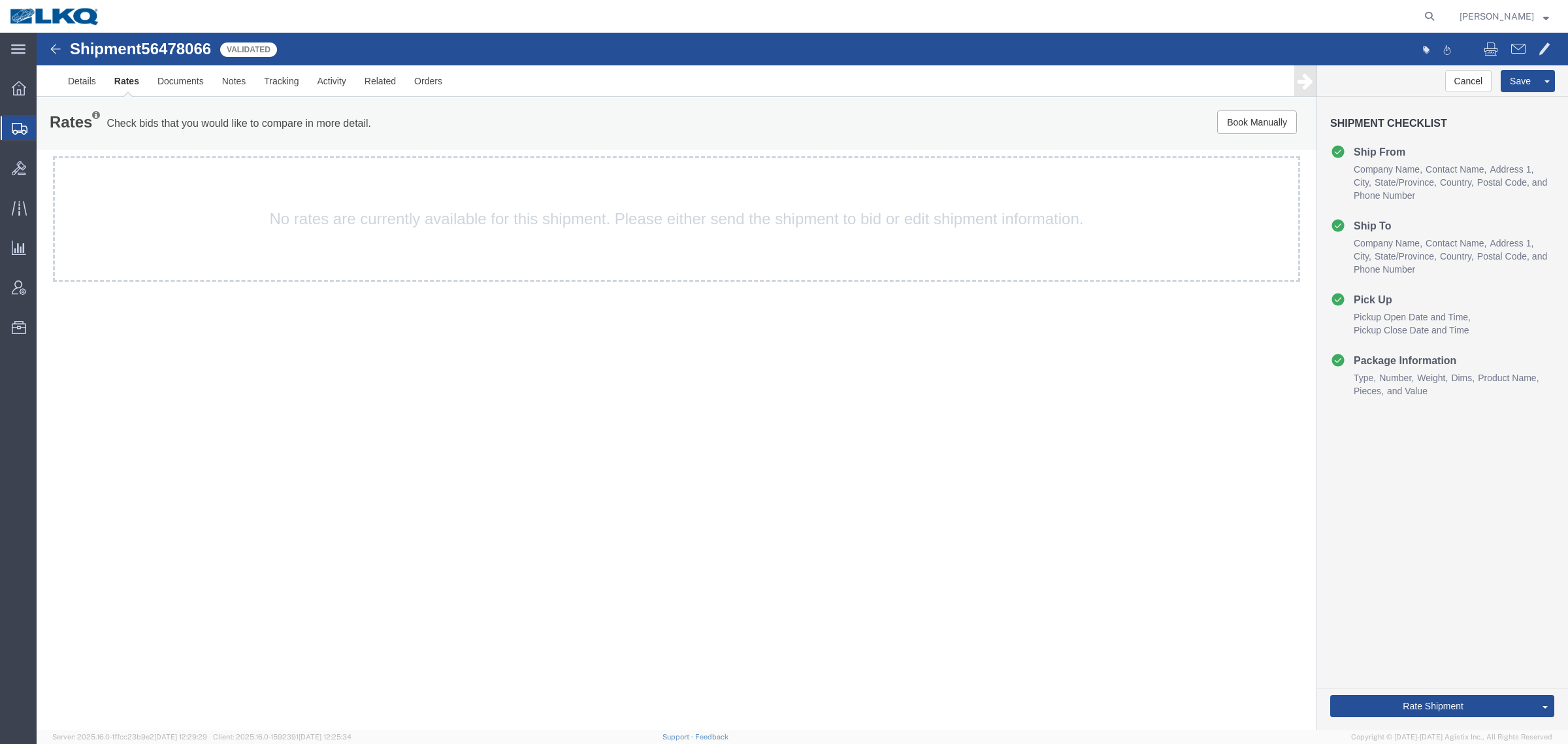
click at [609, 556] on div "Shipment 56478066 2 of 2 Validated Details Rates Documents Notes Tracking Activ…" at bounding box center [802, 381] width 1531 height 697
click at [72, 79] on link "Details" at bounding box center [82, 81] width 46 height 31
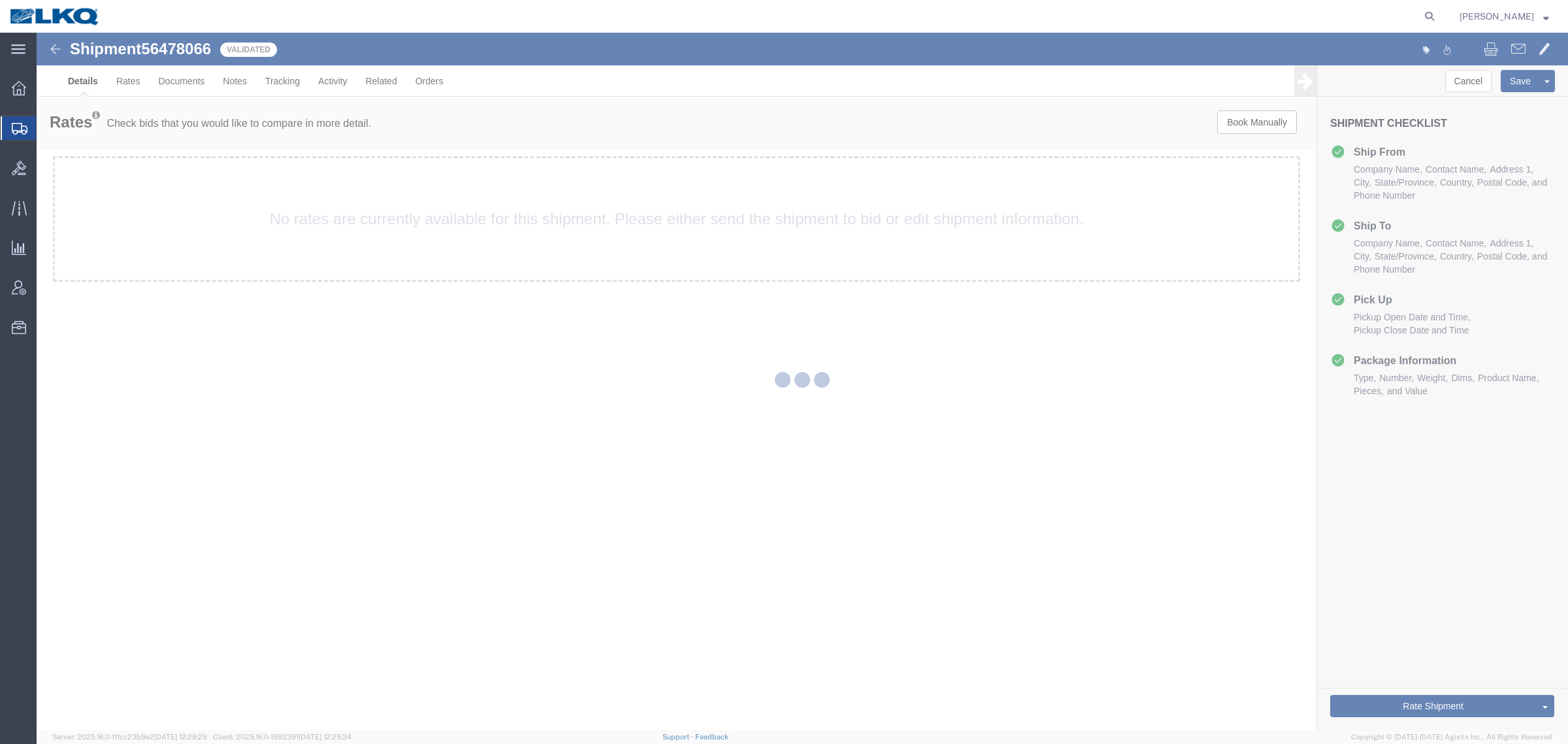
select select "30602"
select select "30576"
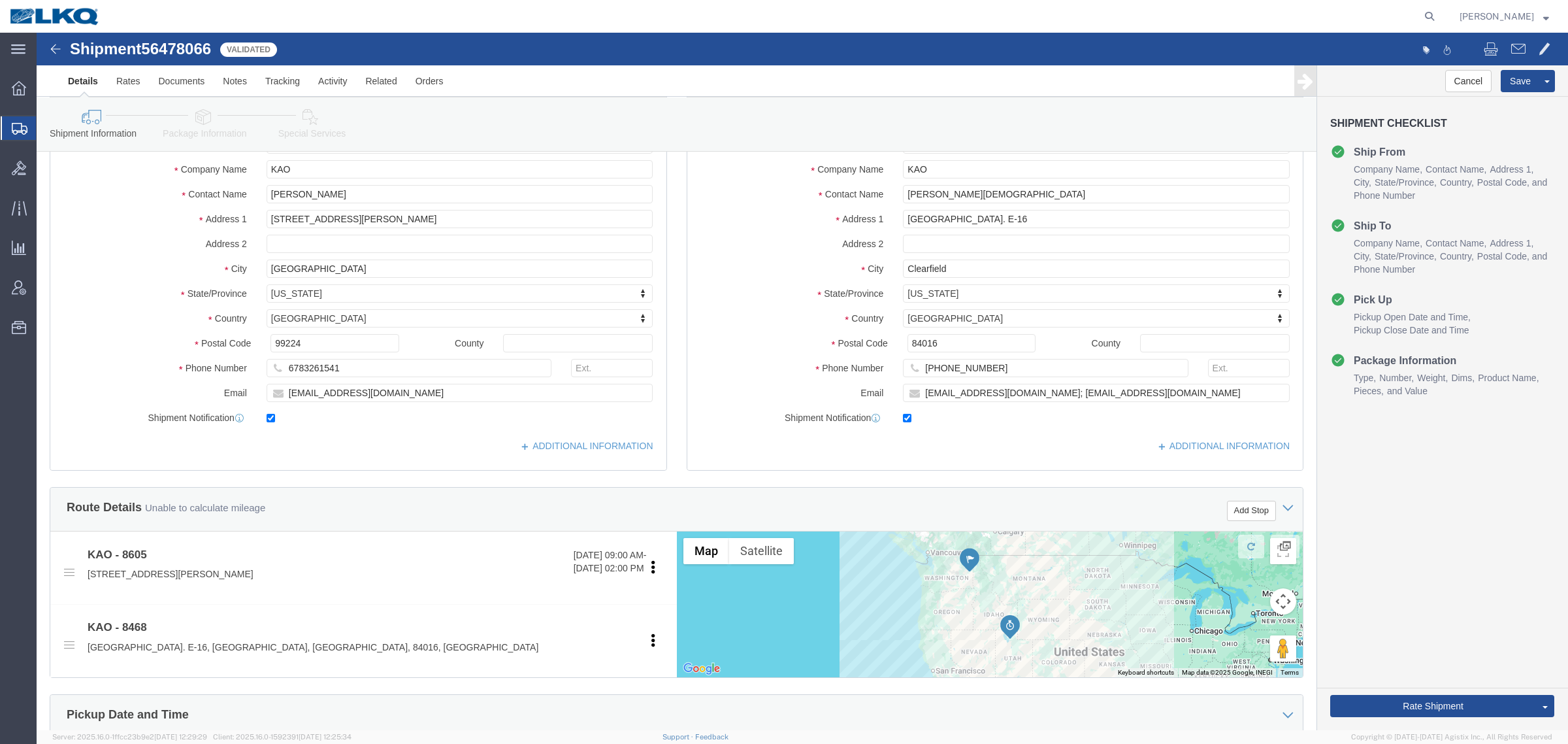
scroll to position [82, 0]
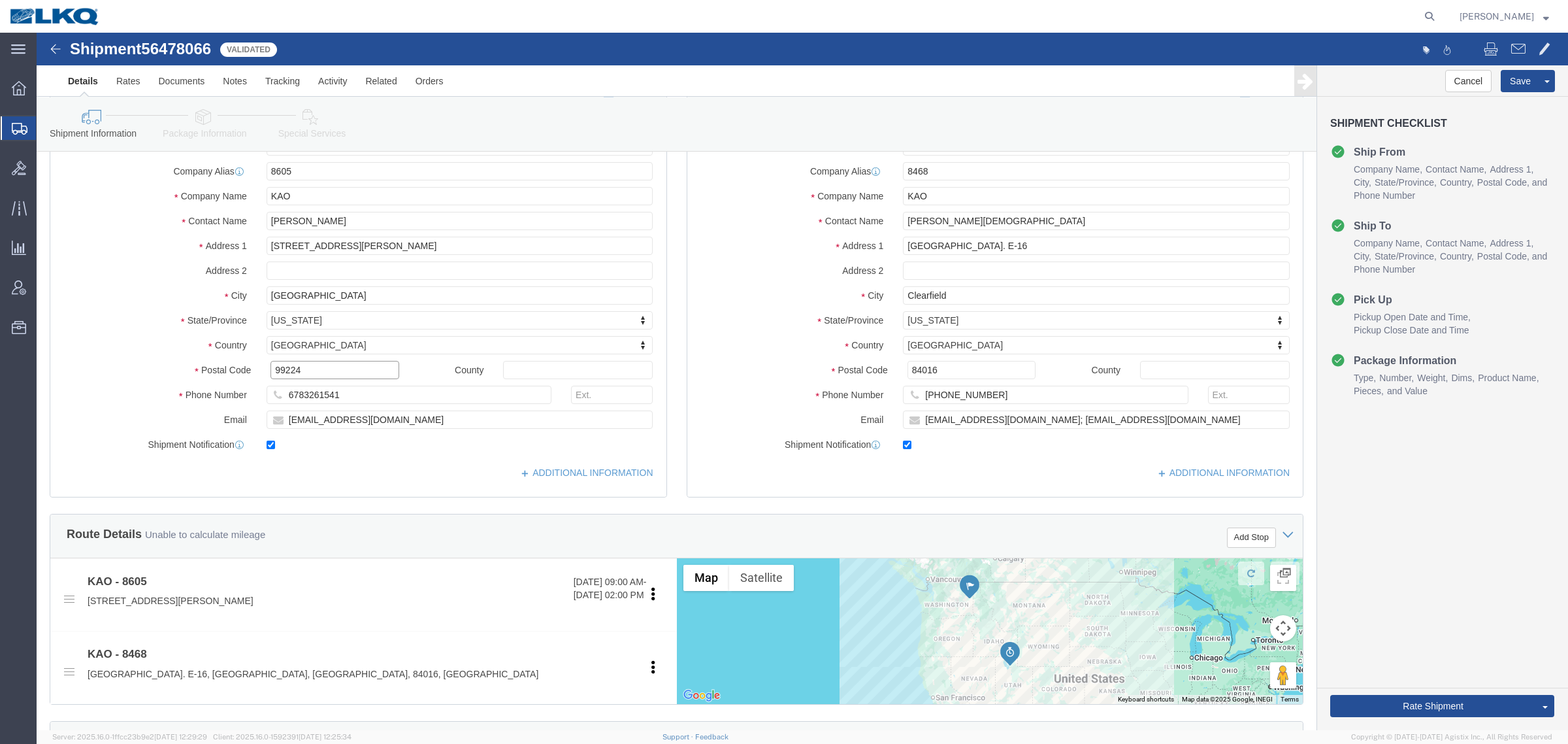
click input "99224"
click input "84016"
click link "Notes"
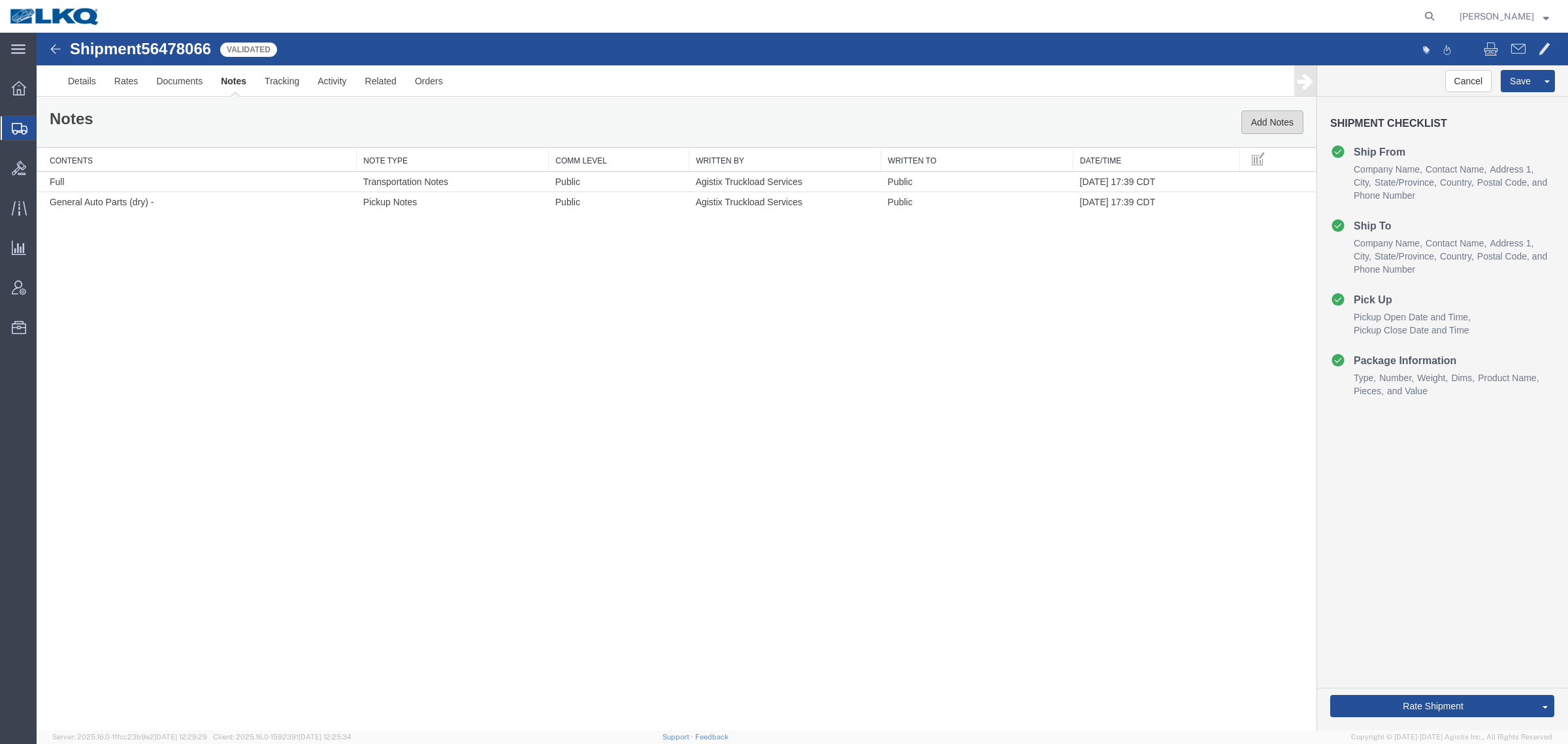
click at [1265, 122] on button "Add Notes" at bounding box center [1273, 122] width 62 height 24
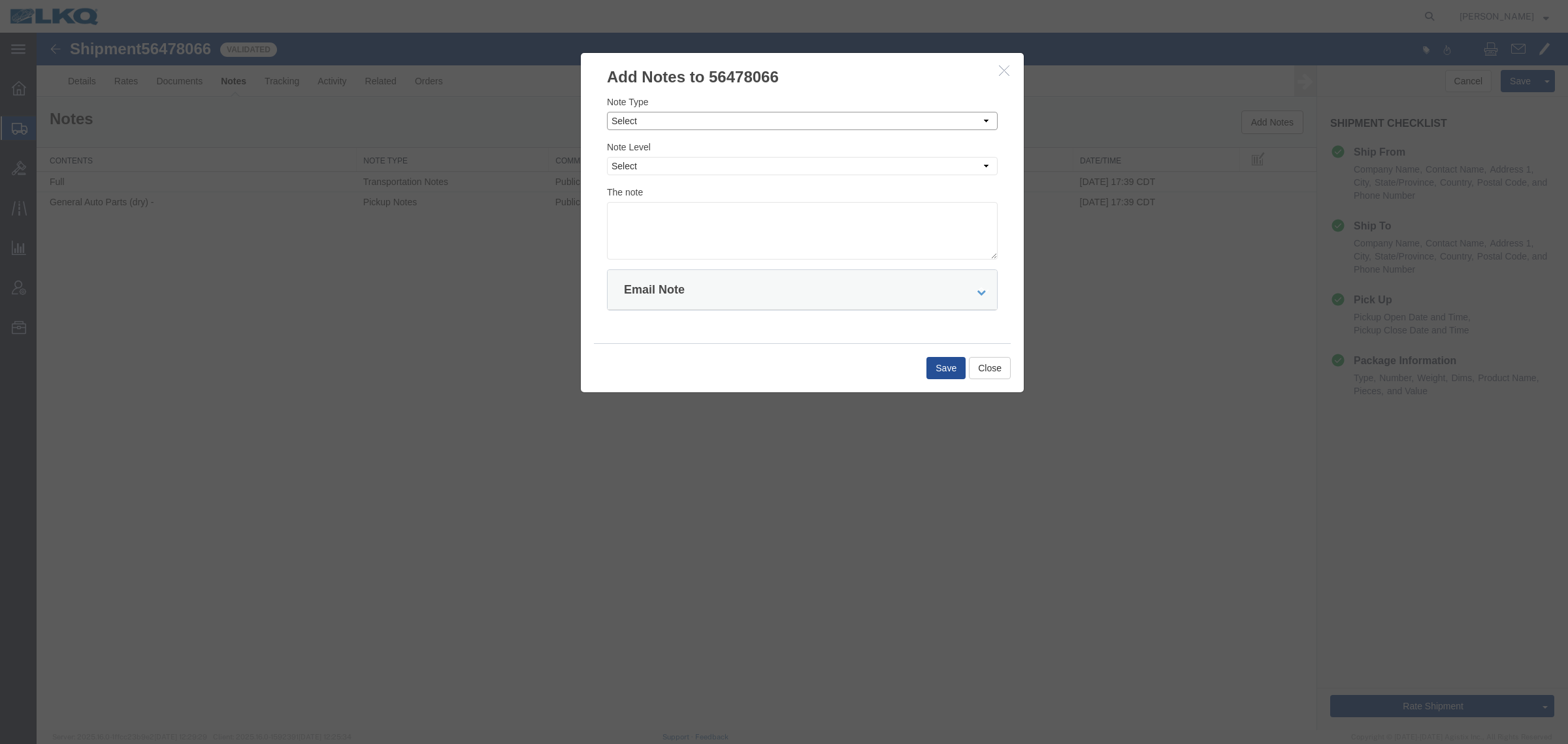
click at [709, 123] on select "Select Approval Bid Notes Carrier Change Notes Claim Notes Content Hazmat Notes…" at bounding box center [802, 121] width 391 height 18
select select "BID_NOTES"
click at [607, 112] on select "Select Approval Bid Notes Carrier Change Notes Claim Notes Content Hazmat Notes…" at bounding box center [802, 121] width 391 height 18
click at [715, 165] on select "Select Private to Account Private to Vendor Public" at bounding box center [802, 165] width 391 height 18
select select "PRIVATE_TO_ACCOUNT"
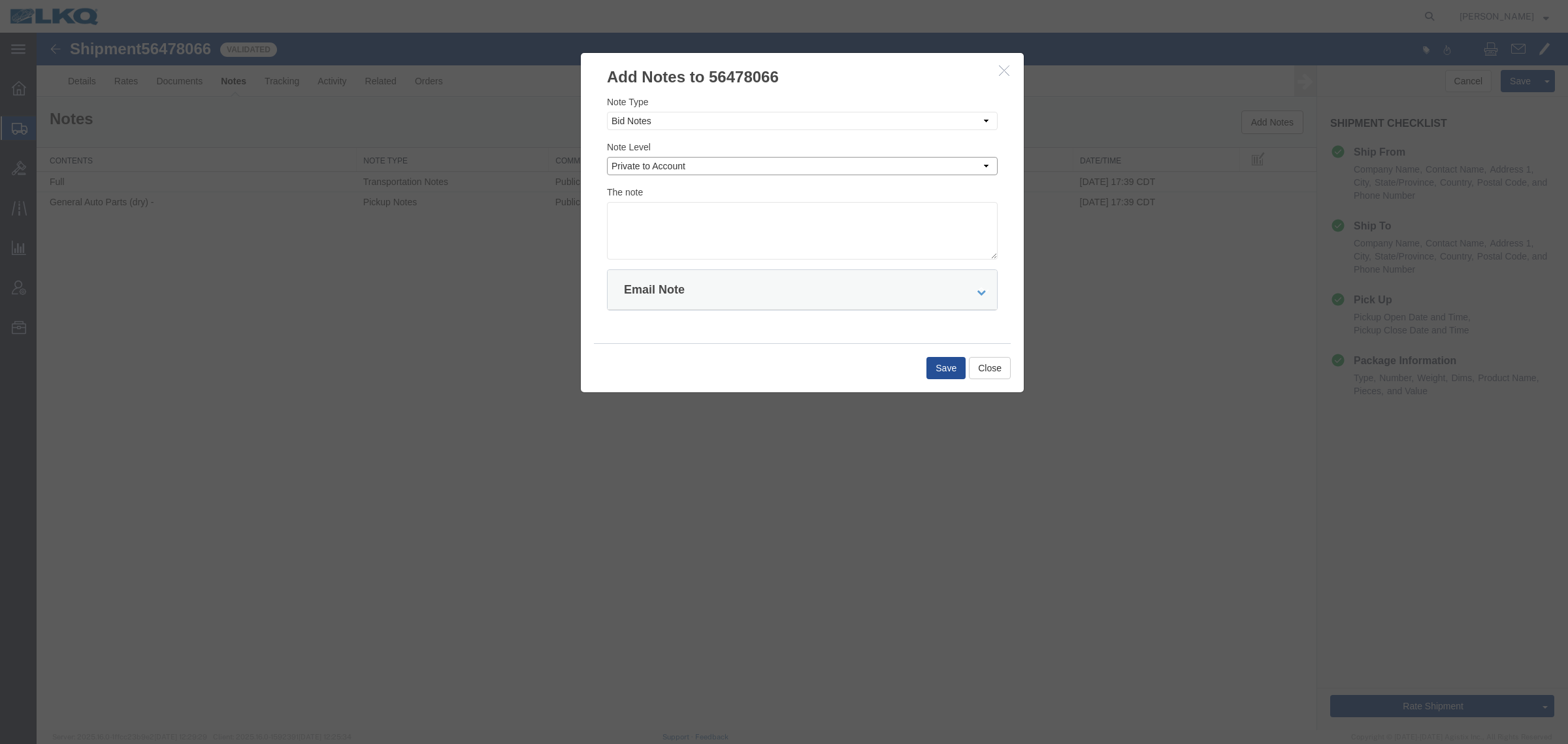
click at [607, 157] on select "Select Private to Account Private to Vendor Public" at bounding box center [802, 165] width 391 height 18
click at [773, 235] on textarea at bounding box center [802, 230] width 391 height 58
type textarea "DAT: $1379"
click at [964, 373] on button "Save" at bounding box center [946, 368] width 39 height 22
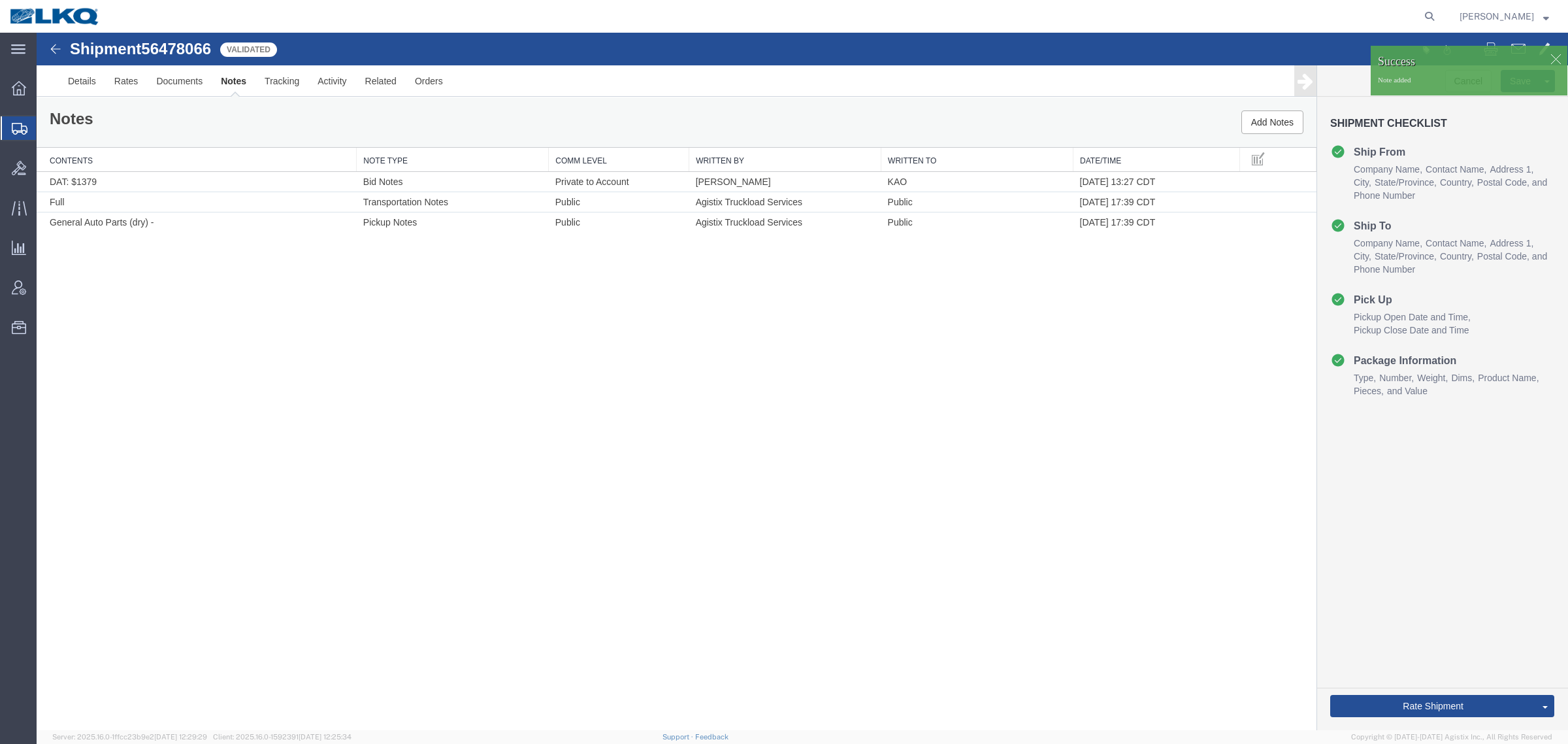
drag, startPoint x: 287, startPoint y: 378, endPoint x: 955, endPoint y: 524, distance: 683.8
click at [354, 397] on div "Shipment 56478066 3 of 3 Validated Details Rates Documents Notes Tracking Activ…" at bounding box center [802, 381] width 1531 height 697
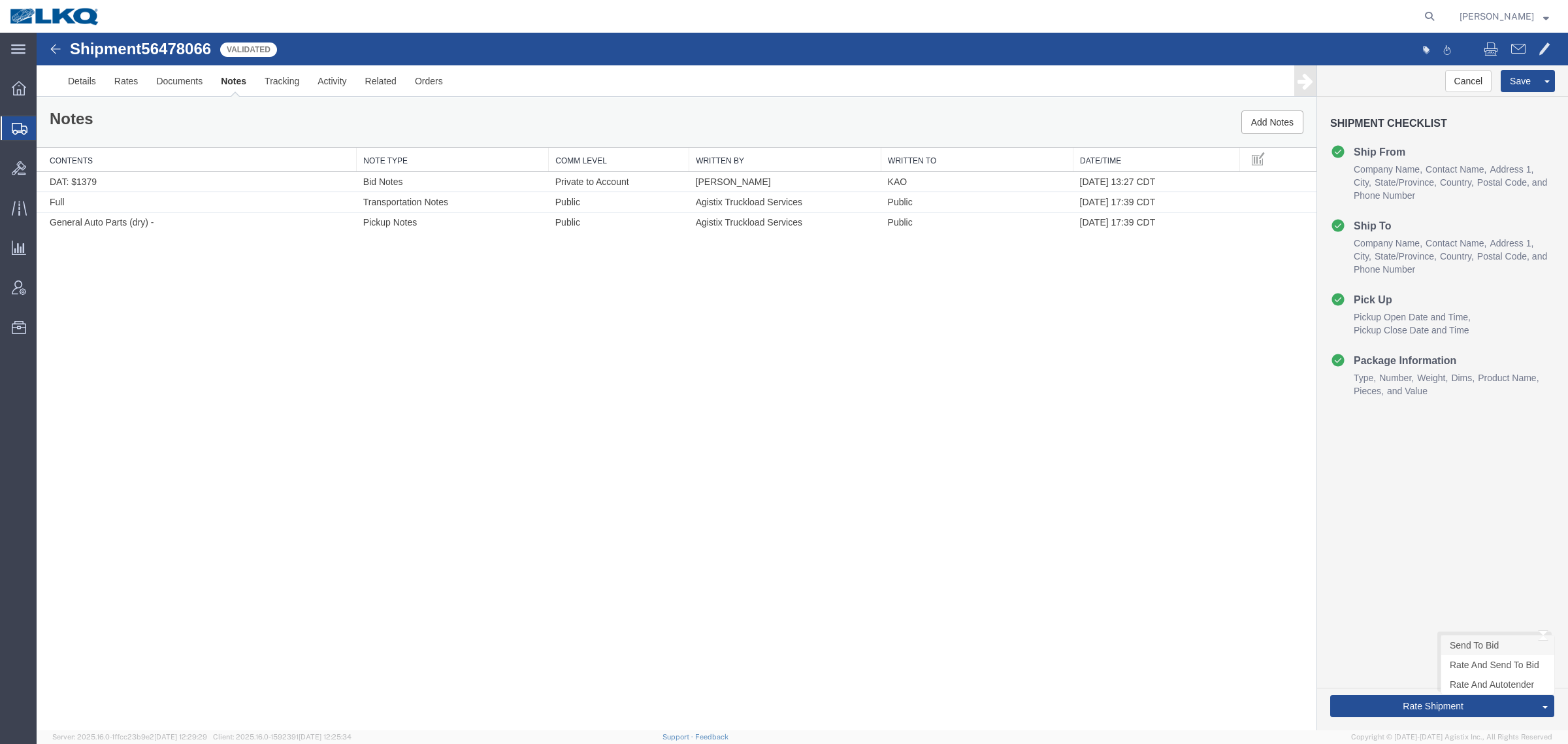
drag, startPoint x: 1494, startPoint y: 638, endPoint x: 1487, endPoint y: 642, distance: 8.1
click at [37, 33] on link "Send To Bid" at bounding box center [37, 33] width 0 height 0
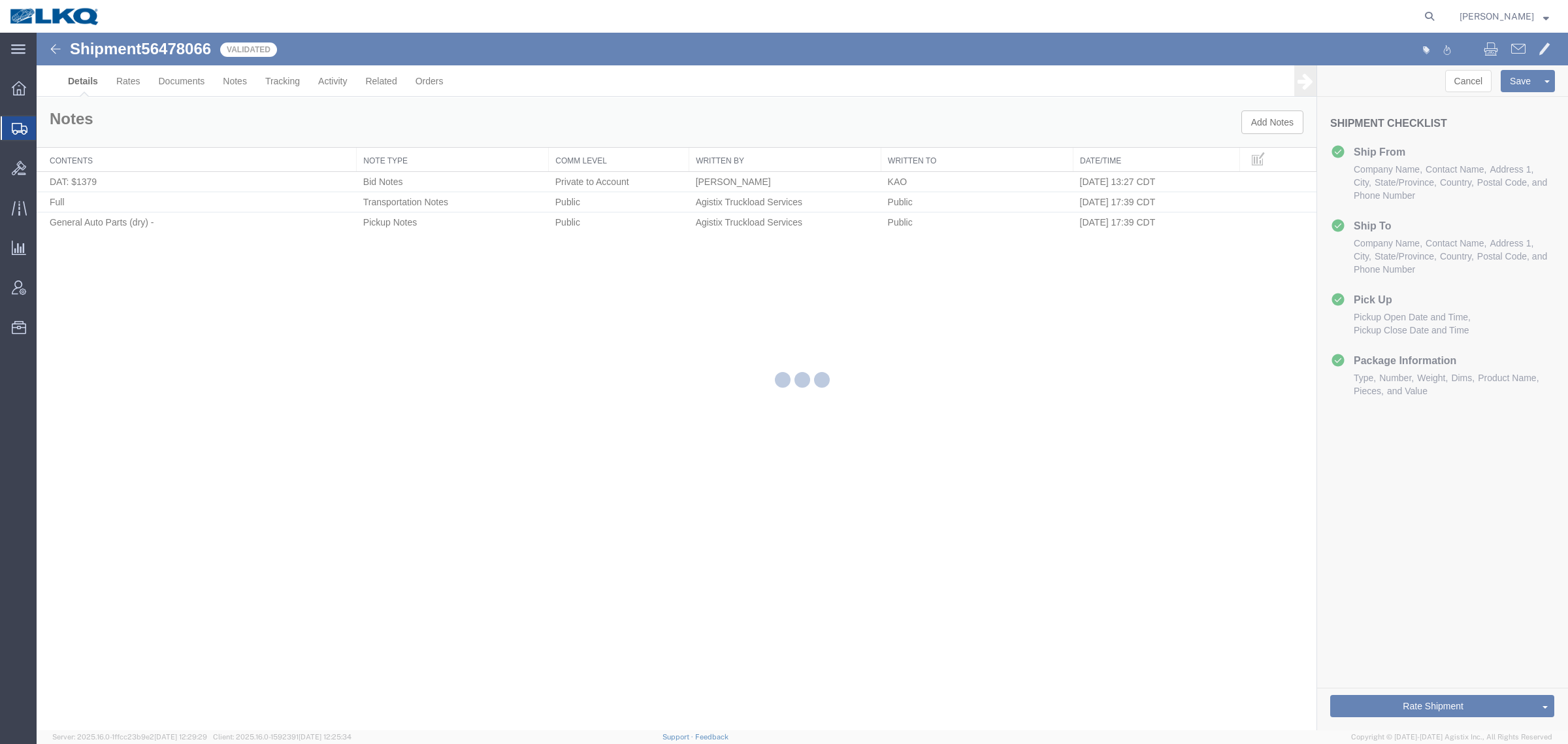
select select "30602"
select select "30576"
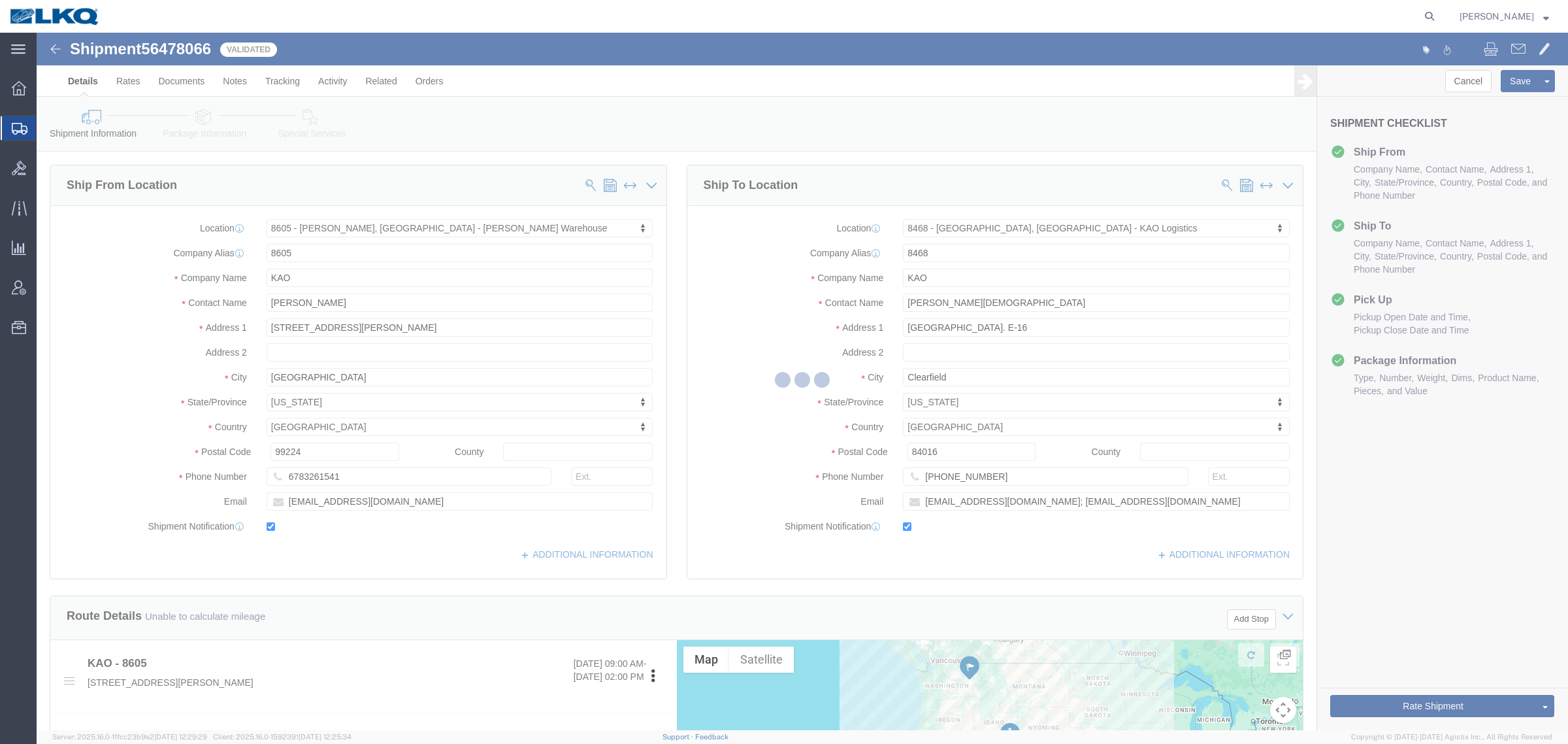
select select "TL"
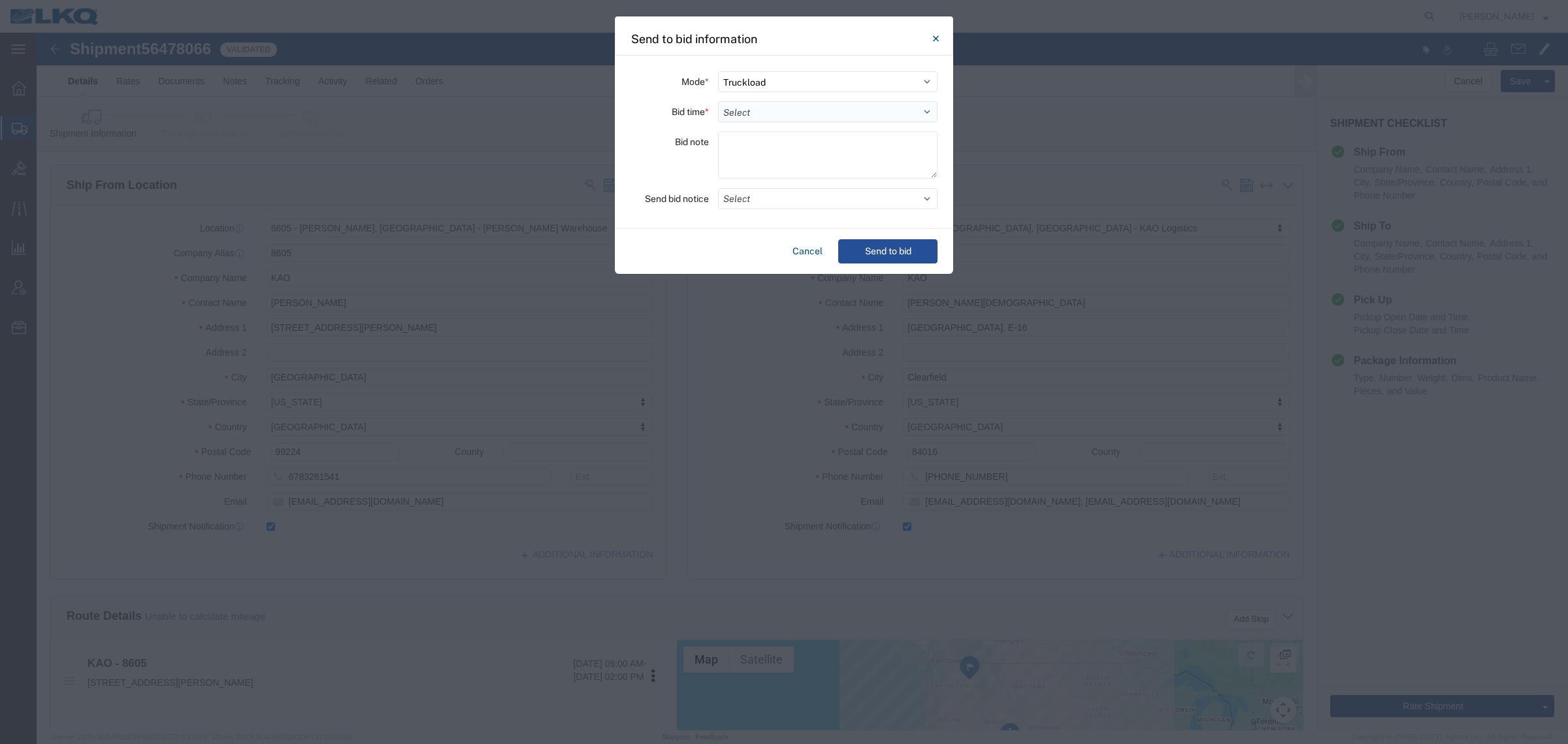
click at [801, 105] on select "Select 30 Min (Rush) 1 Hour (Rush) 2 Hours (Rush) 4 Hours (Rush) 8 Hours (Rush)…" at bounding box center [828, 112] width 219 height 21
click at [691, 129] on div "Mode * Select Small Parcel Truckload Air Rail Less than Truckload Ocean Freight…" at bounding box center [784, 142] width 339 height 173
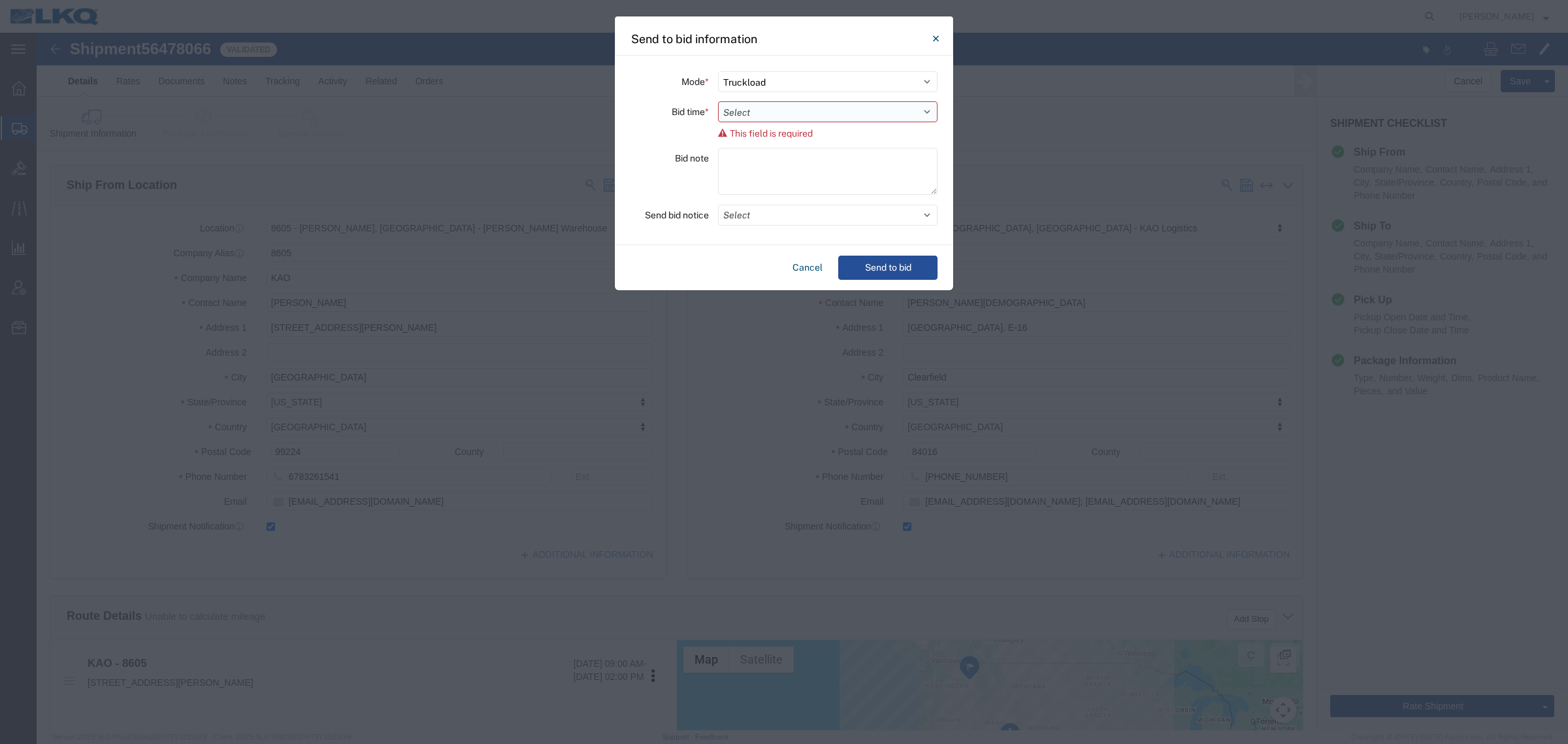
click at [746, 116] on select "Select 30 Min (Rush) 1 Hour (Rush) 2 Hours (Rush) 4 Hours (Rush) 8 Hours (Rush)…" at bounding box center [828, 112] width 219 height 21
select select "24"
click at [718, 102] on select "Select 30 Min (Rush) 1 Hour (Rush) 2 Hours (Rush) 4 Hours (Rush) 8 Hours (Rush)…" at bounding box center [828, 112] width 219 height 21
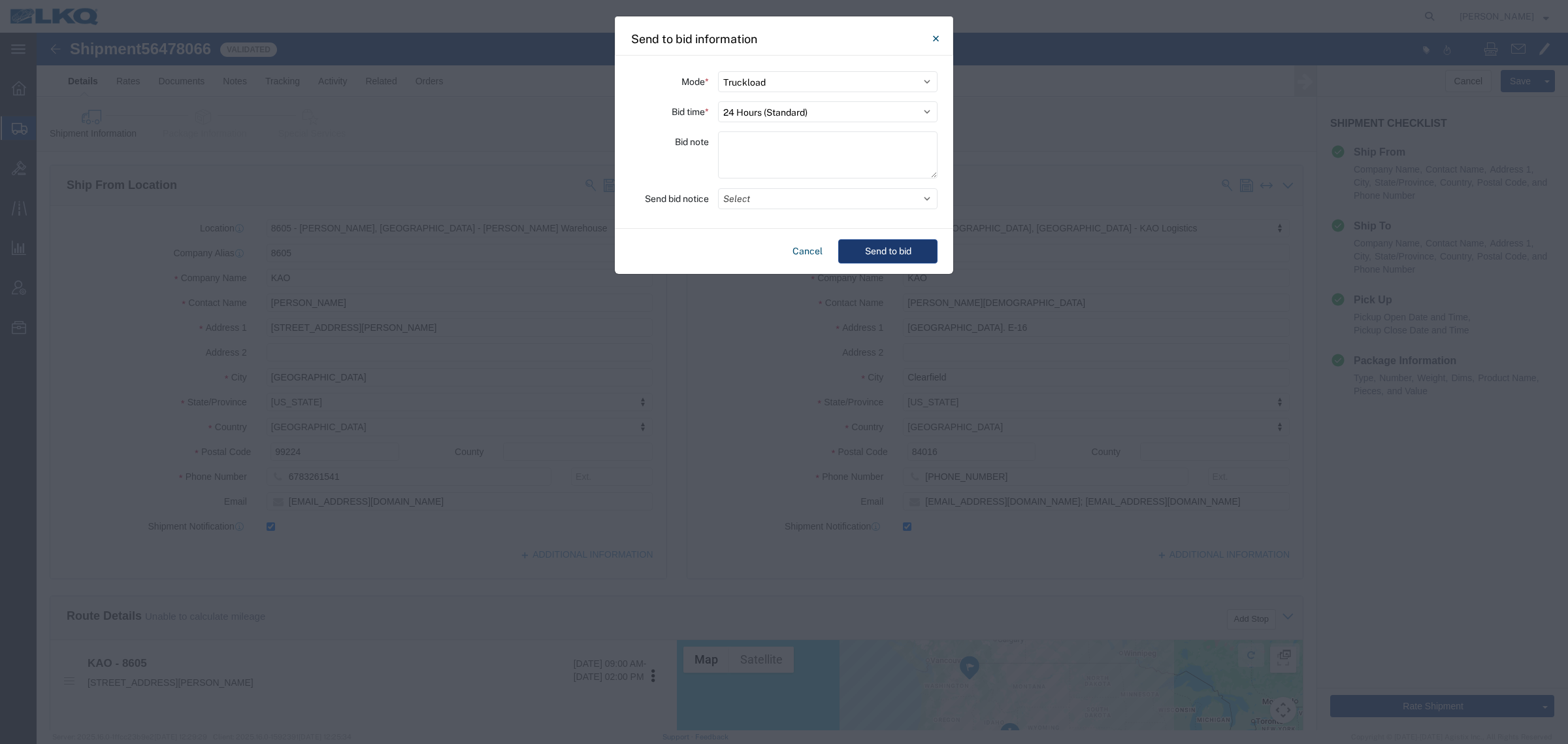
click at [883, 241] on button "Send to bid" at bounding box center [888, 251] width 100 height 24
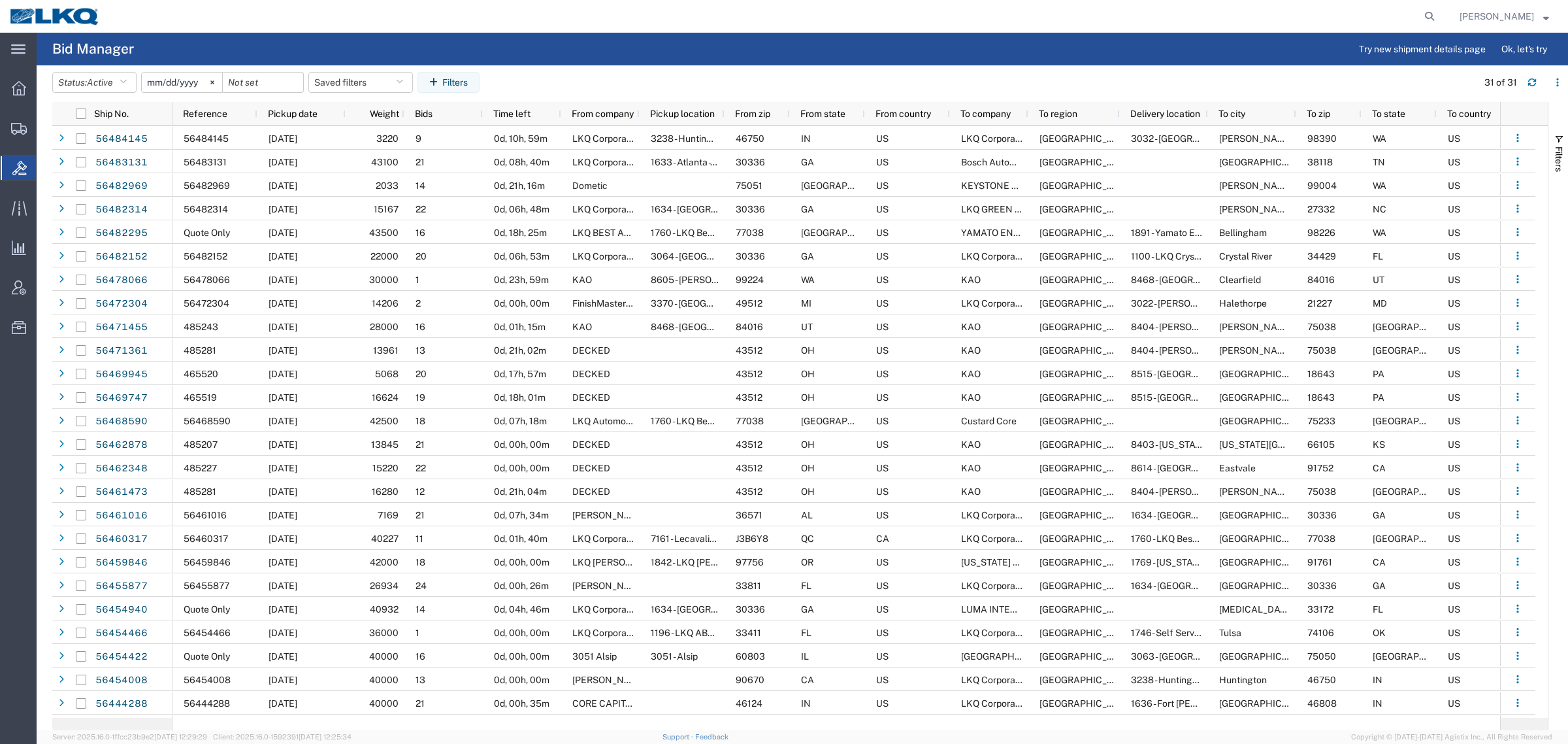
click at [616, 67] on header "Status: Active Active All Awaiting Confirmation Awarded Closed Expired Open Wit…" at bounding box center [810, 83] width 1516 height 37
click at [387, 47] on agx-page-header "Bid Manager Try new shipment details page Ok, let's try" at bounding box center [802, 49] width 1531 height 33
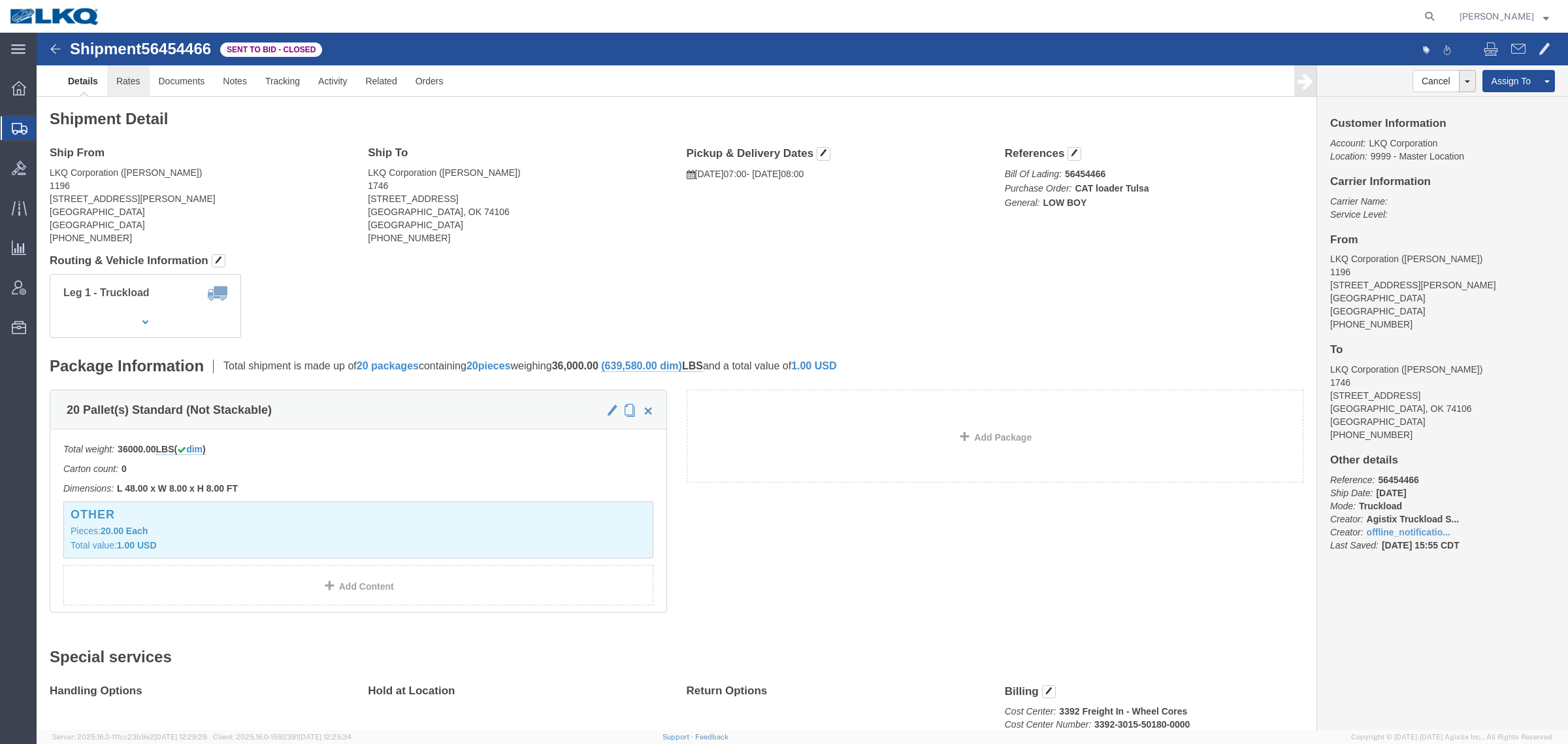
click link "Rates"
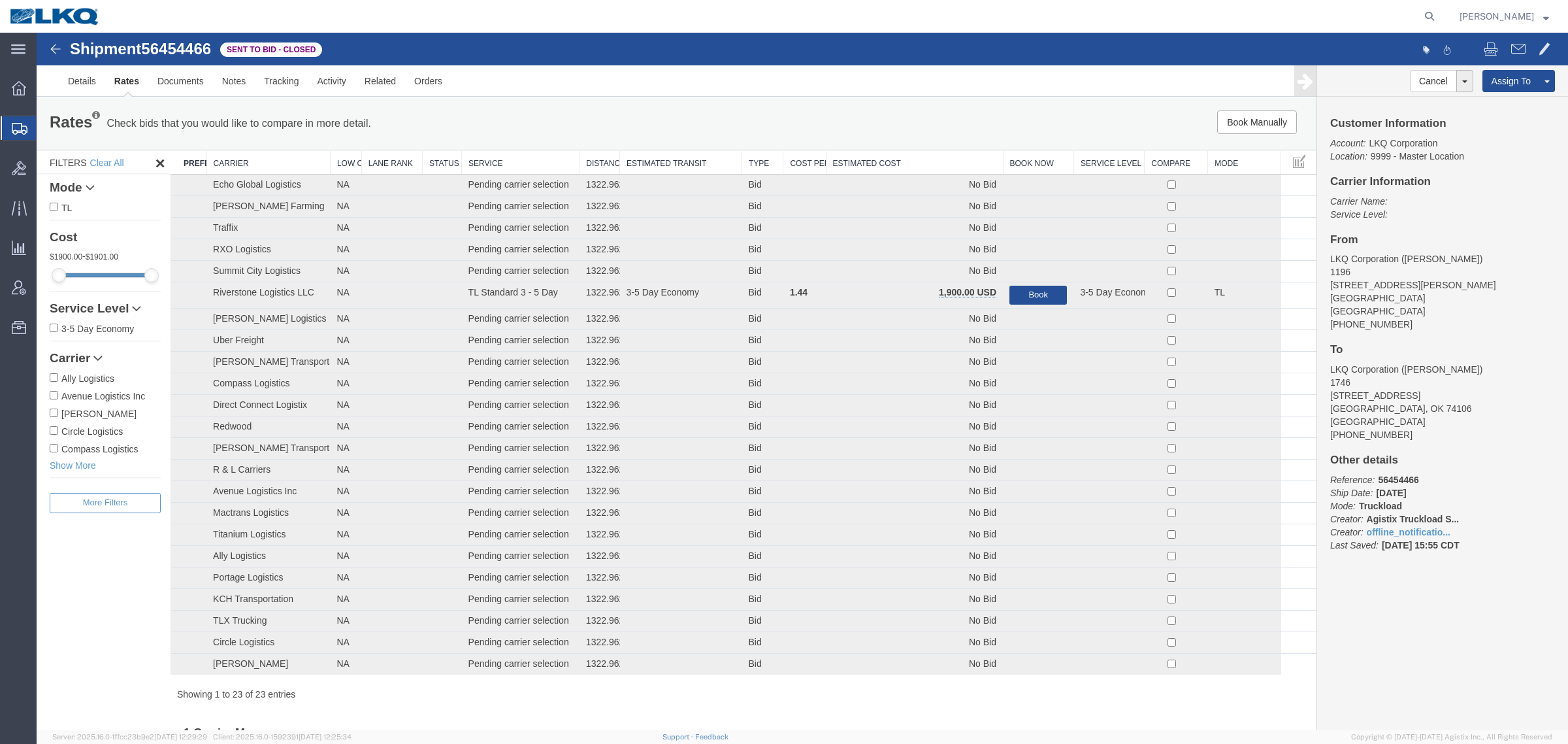
click at [182, 49] on span "56454466" at bounding box center [175, 49] width 70 height 18
click at [182, 49] on span "56454466" at bounding box center [175, 49] width 70 height 18
copy span "56454466"
click at [1396, 103] on link "Withdraw Bid" at bounding box center [1416, 102] width 113 height 20
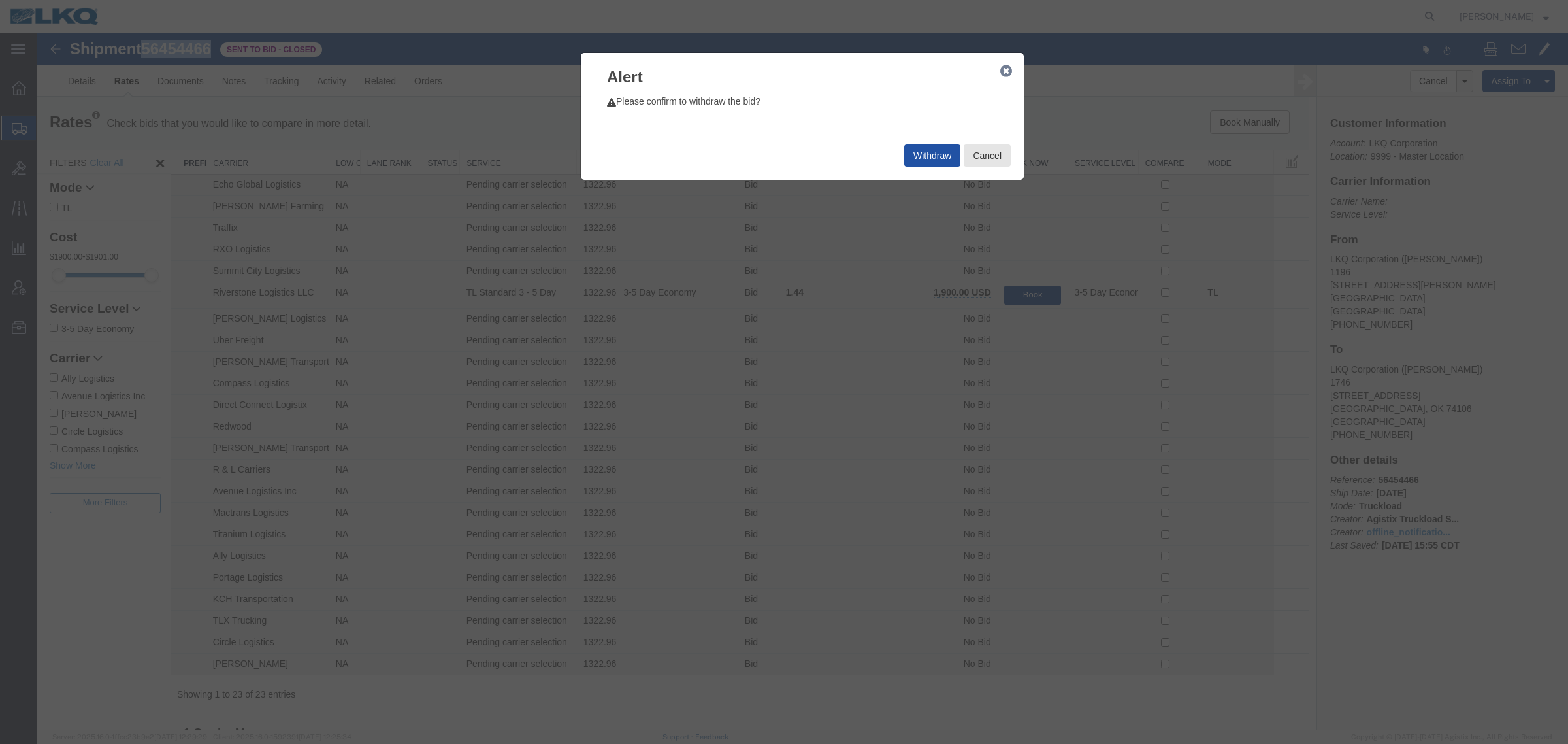
click at [908, 158] on button "Withdraw" at bounding box center [932, 155] width 56 height 22
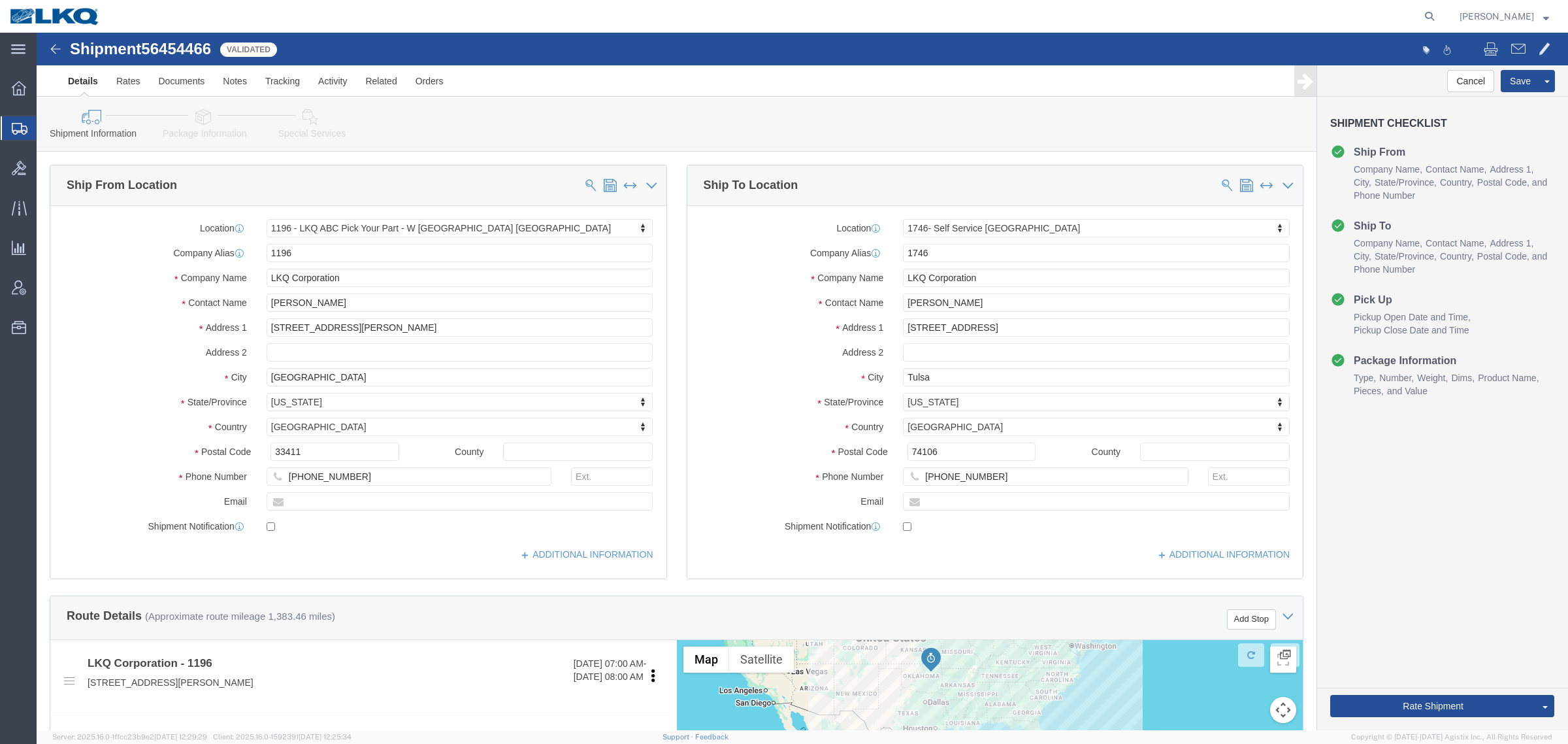
select select "27406"
select select "30763"
click div "Shipment Information Package Information Special Services Loading Routing"
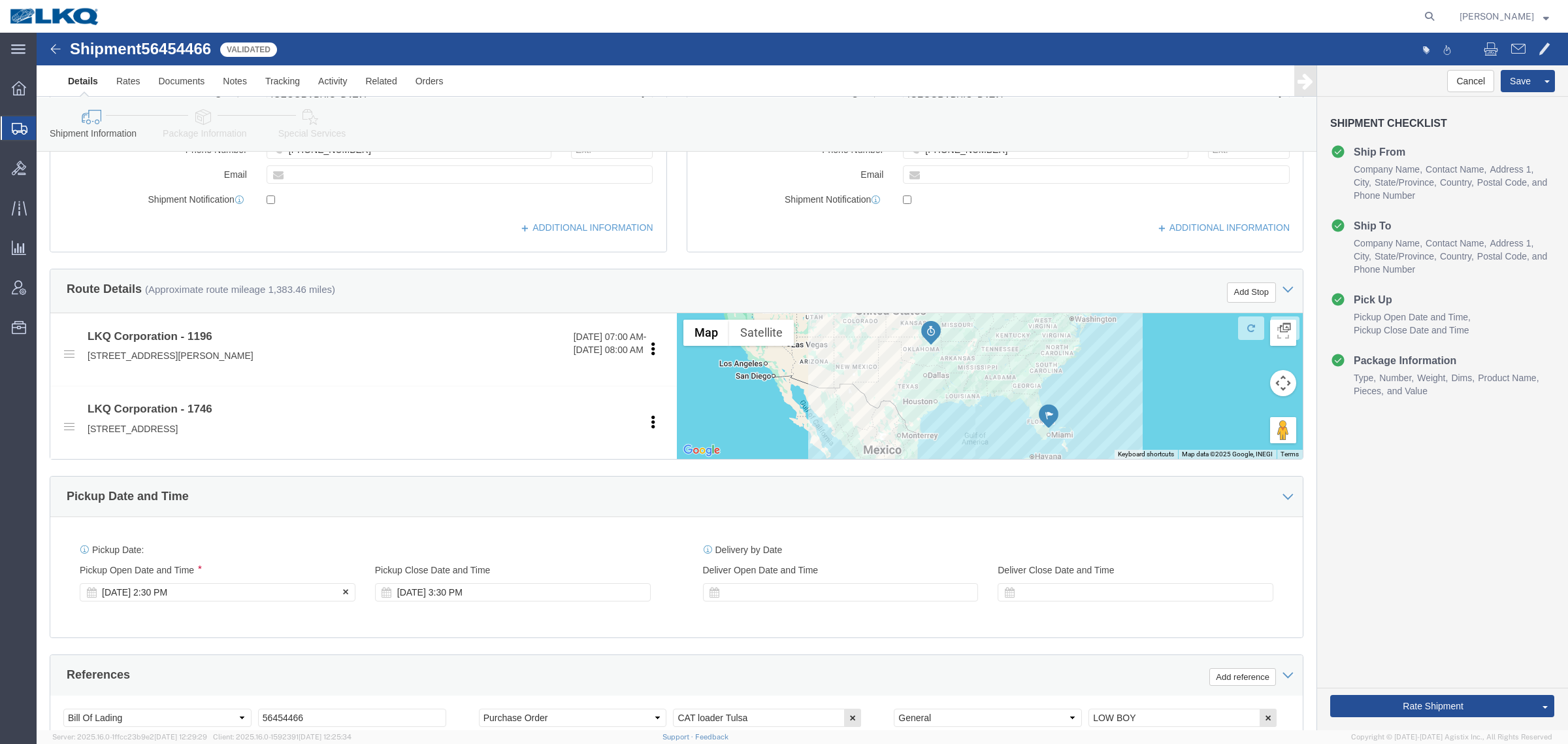
click div "Aug 13 2025 2:30 PM"
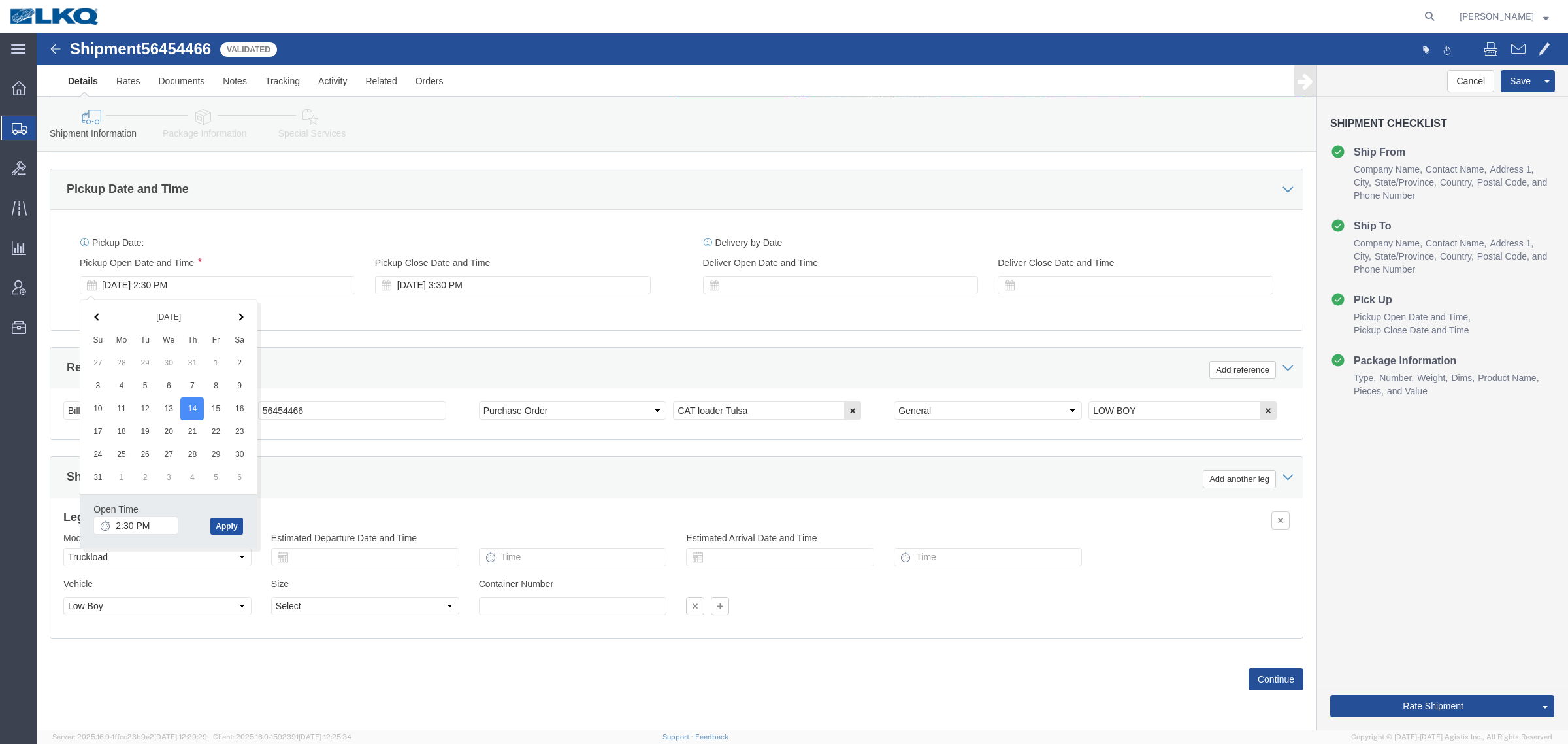
click button "Apply"
click div "Leg 1 Mode Select Air Less than Truckload Multi-Leg Ocean Freight Rail Small Pa…"
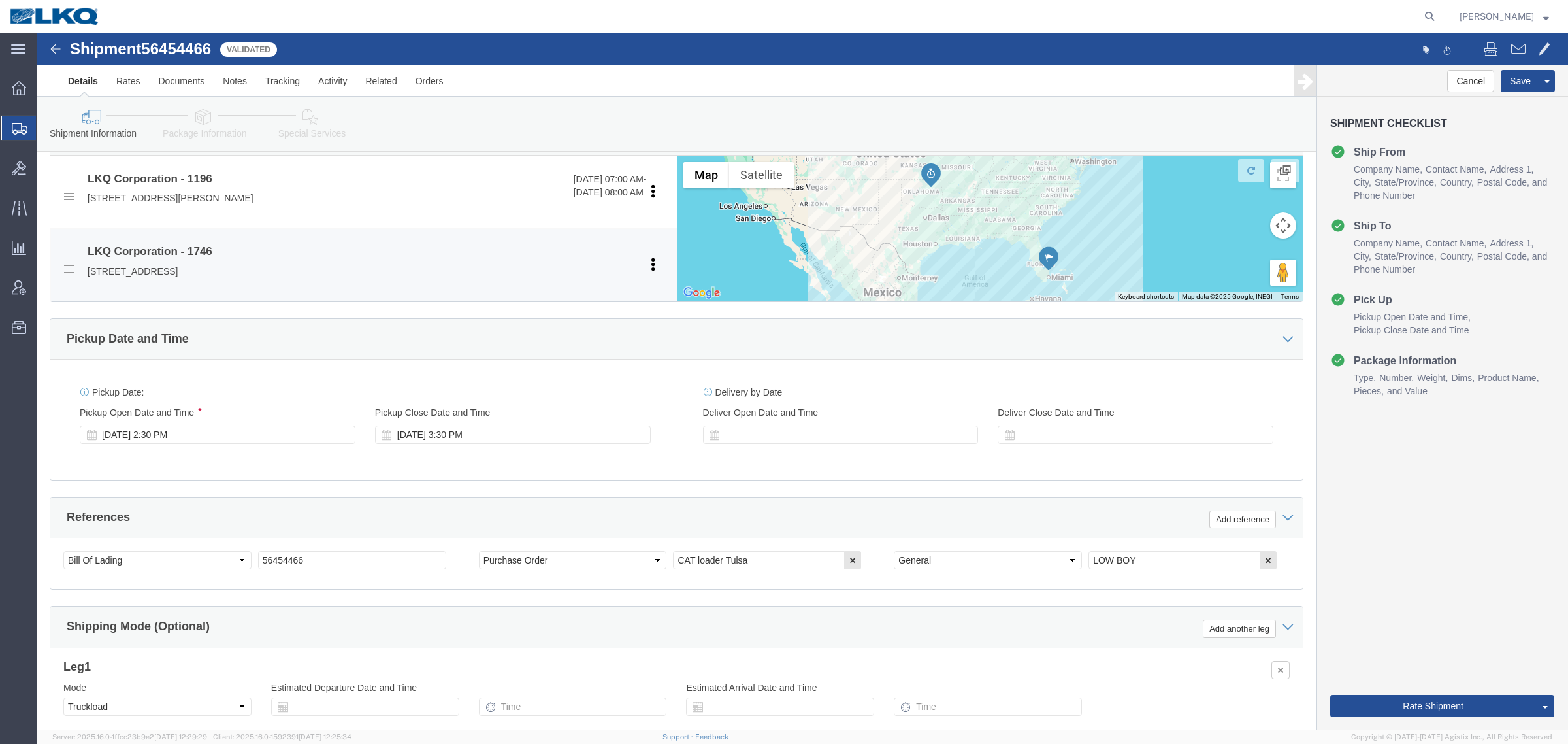
scroll to position [393, 0]
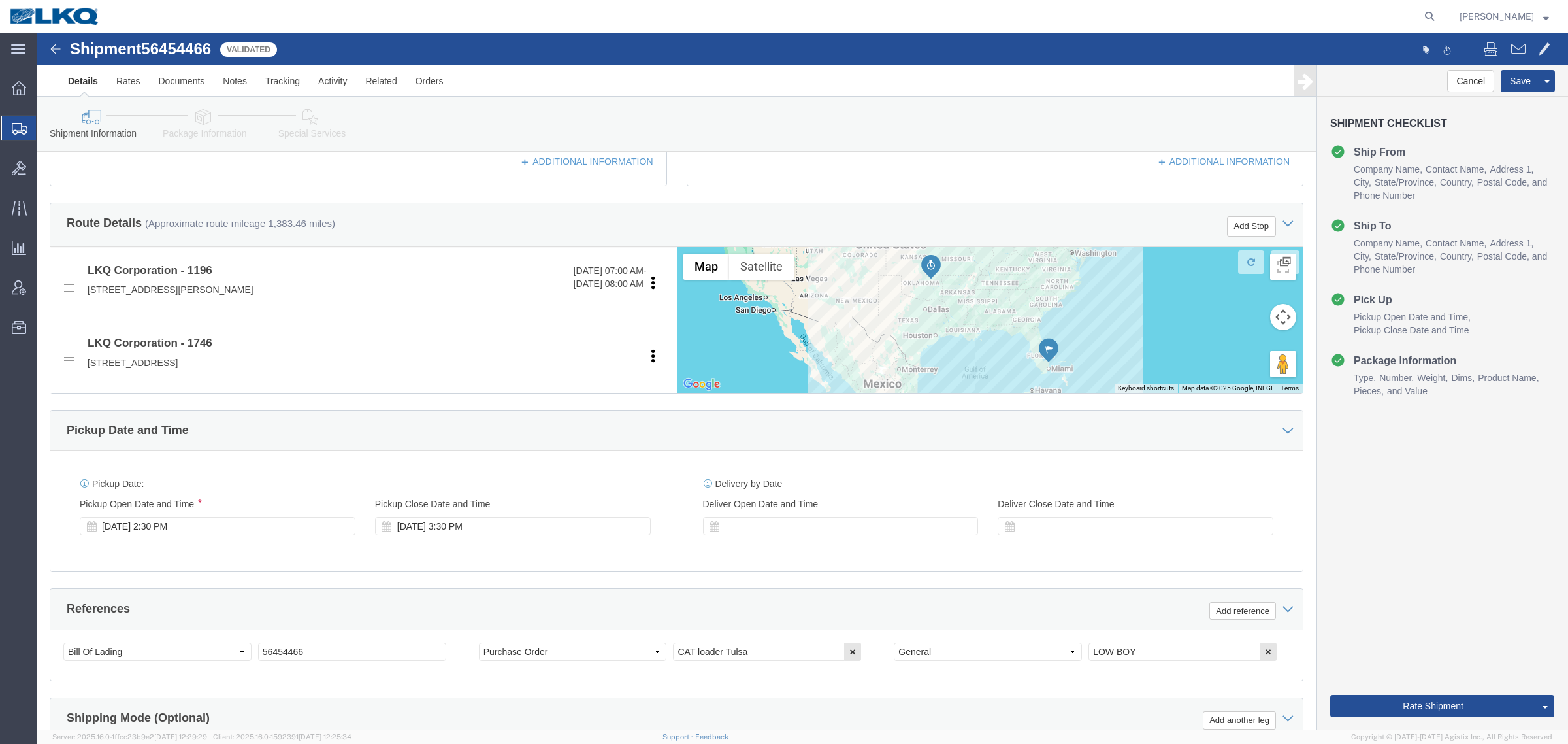
click div "Pickup Date and Time"
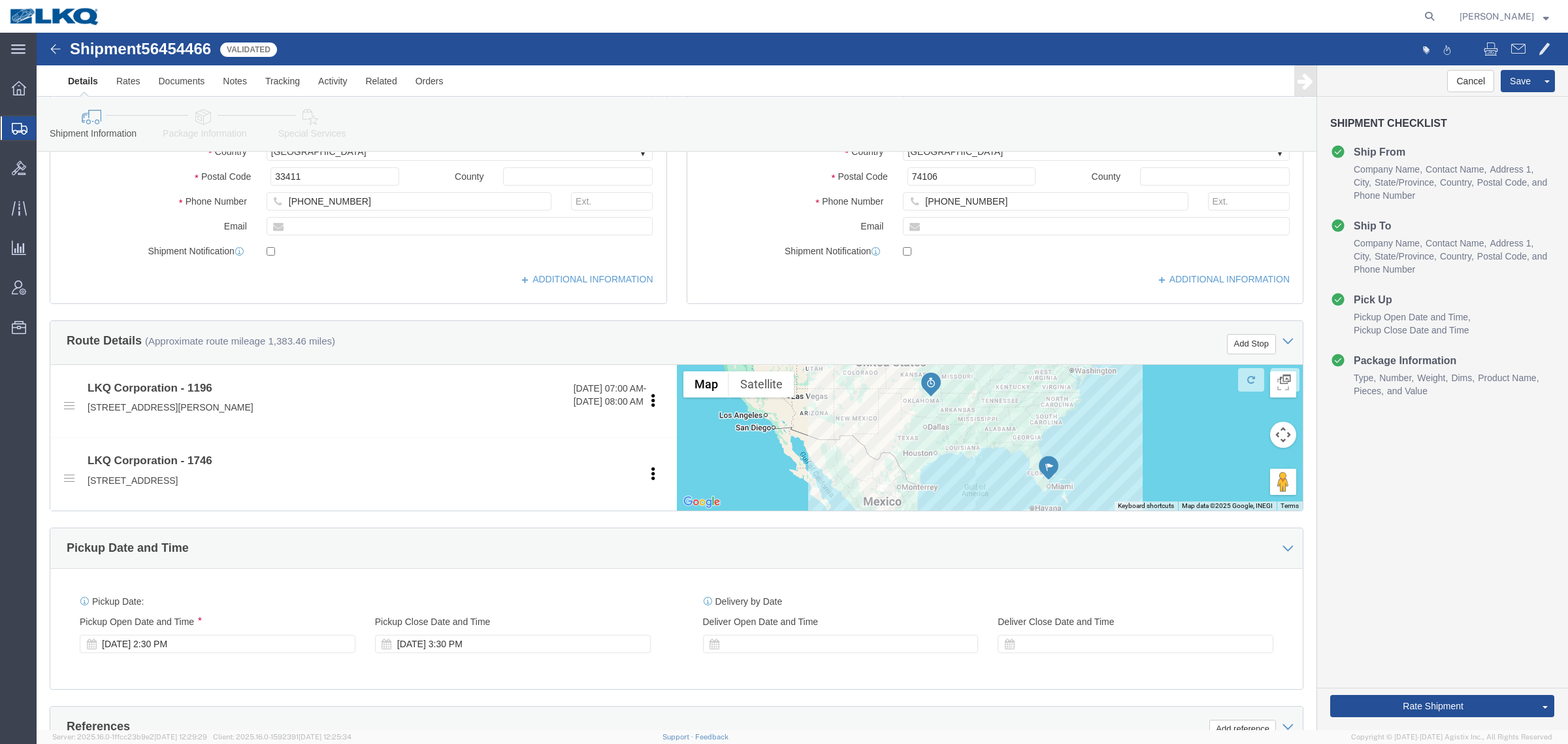
scroll to position [327, 0]
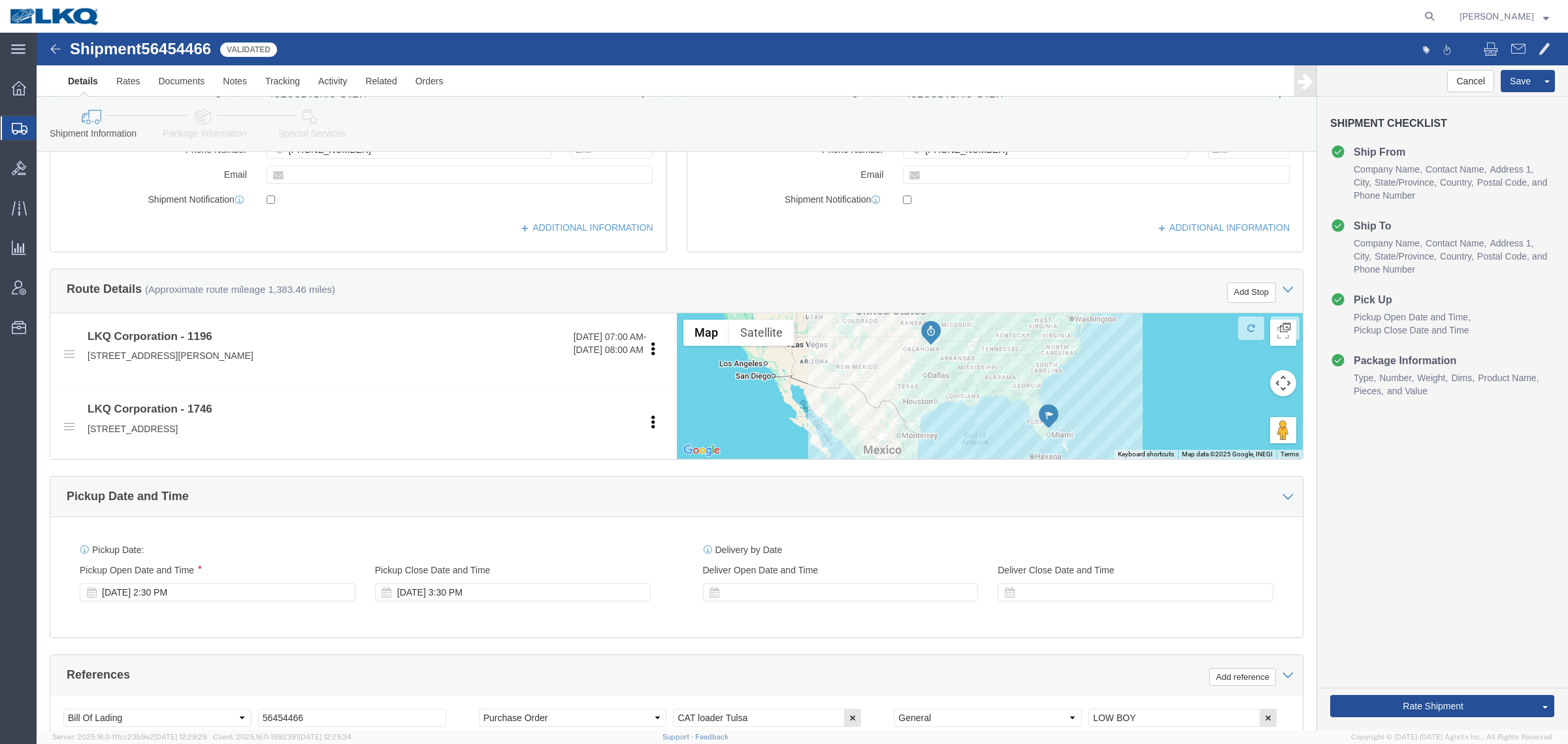
click div "Ship To Location Location 1746- Self Service Tulsa My Profile Location 1100 - L…"
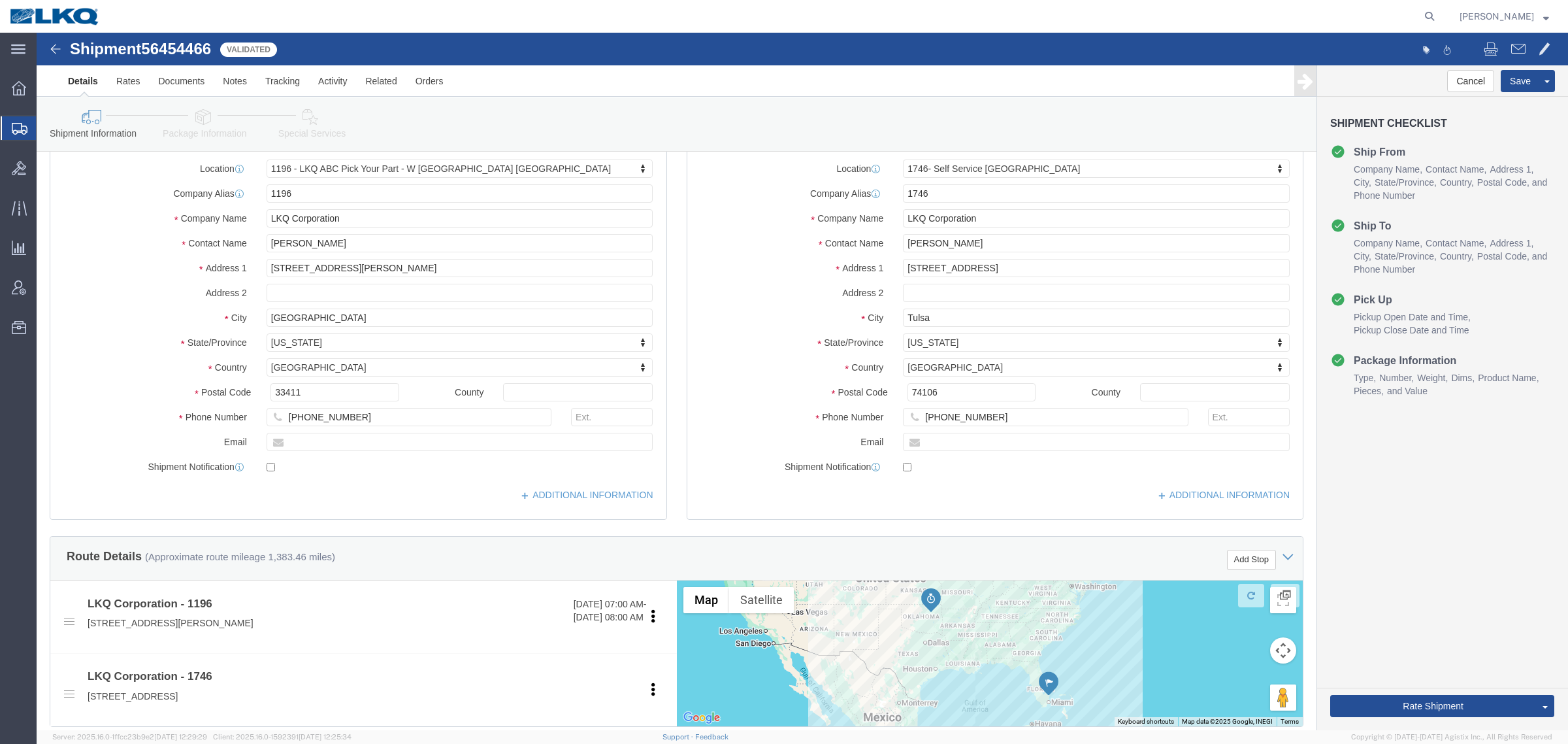
scroll to position [0, 0]
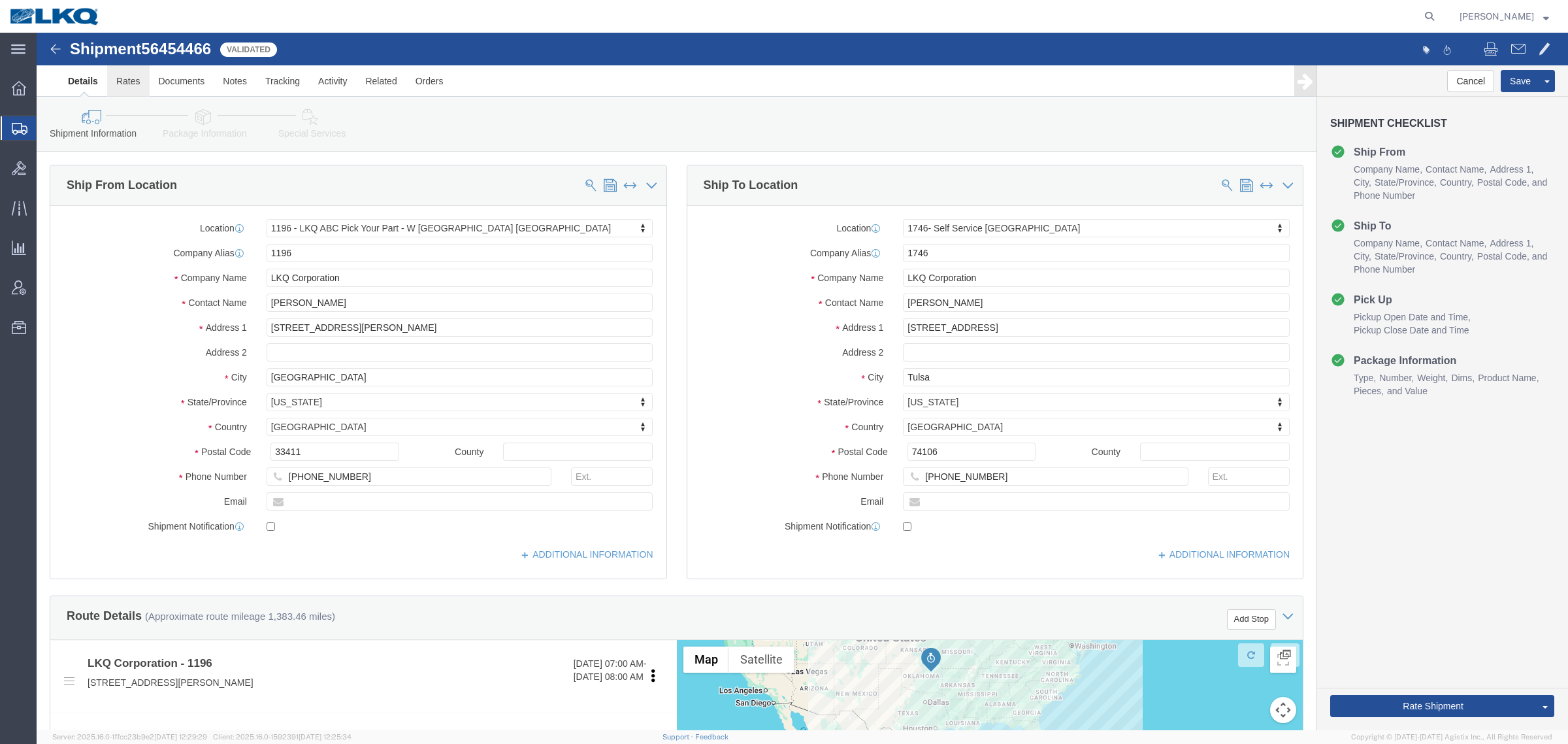
click link "Rates"
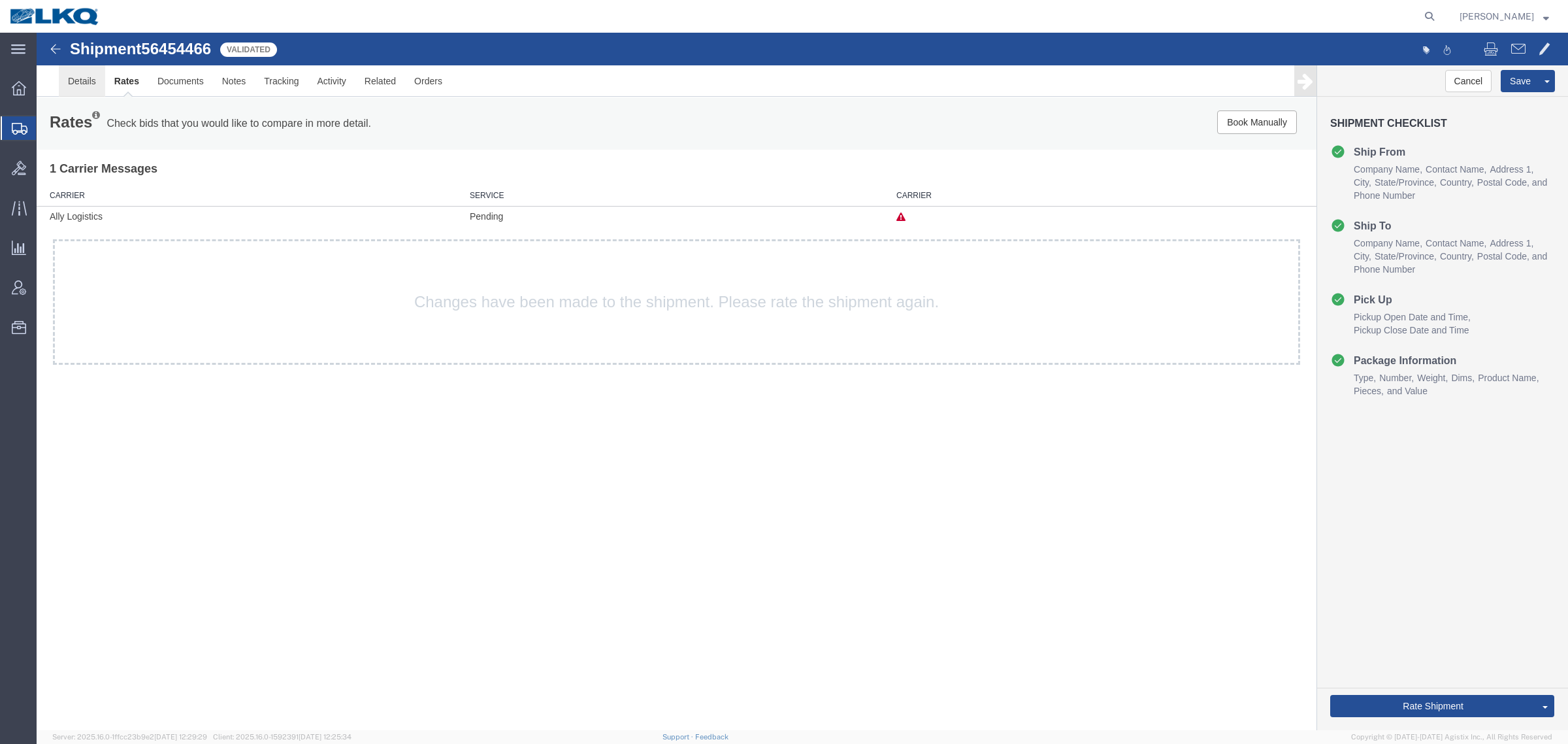
click at [83, 85] on link "Details" at bounding box center [82, 81] width 46 height 31
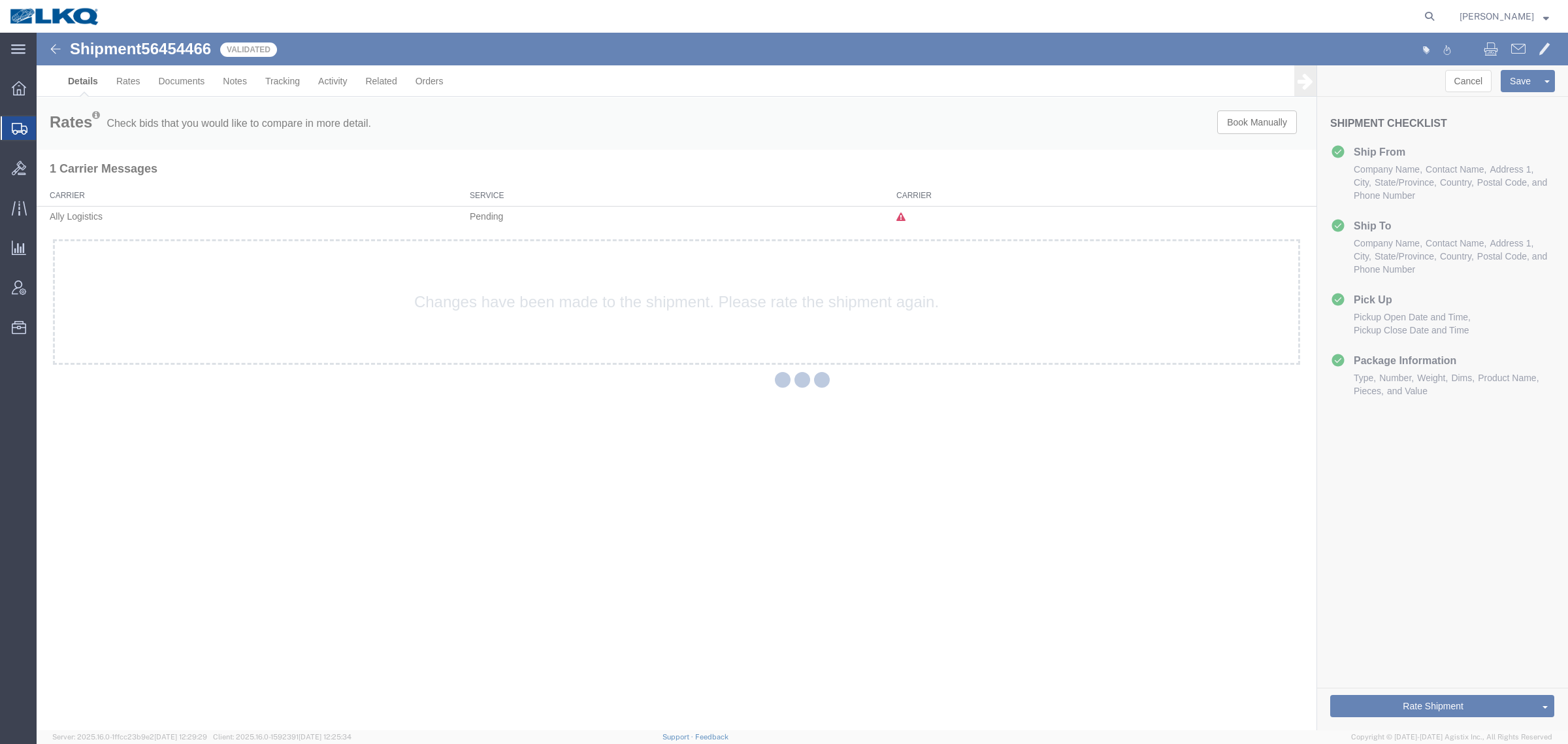
select select "27406"
select select "30763"
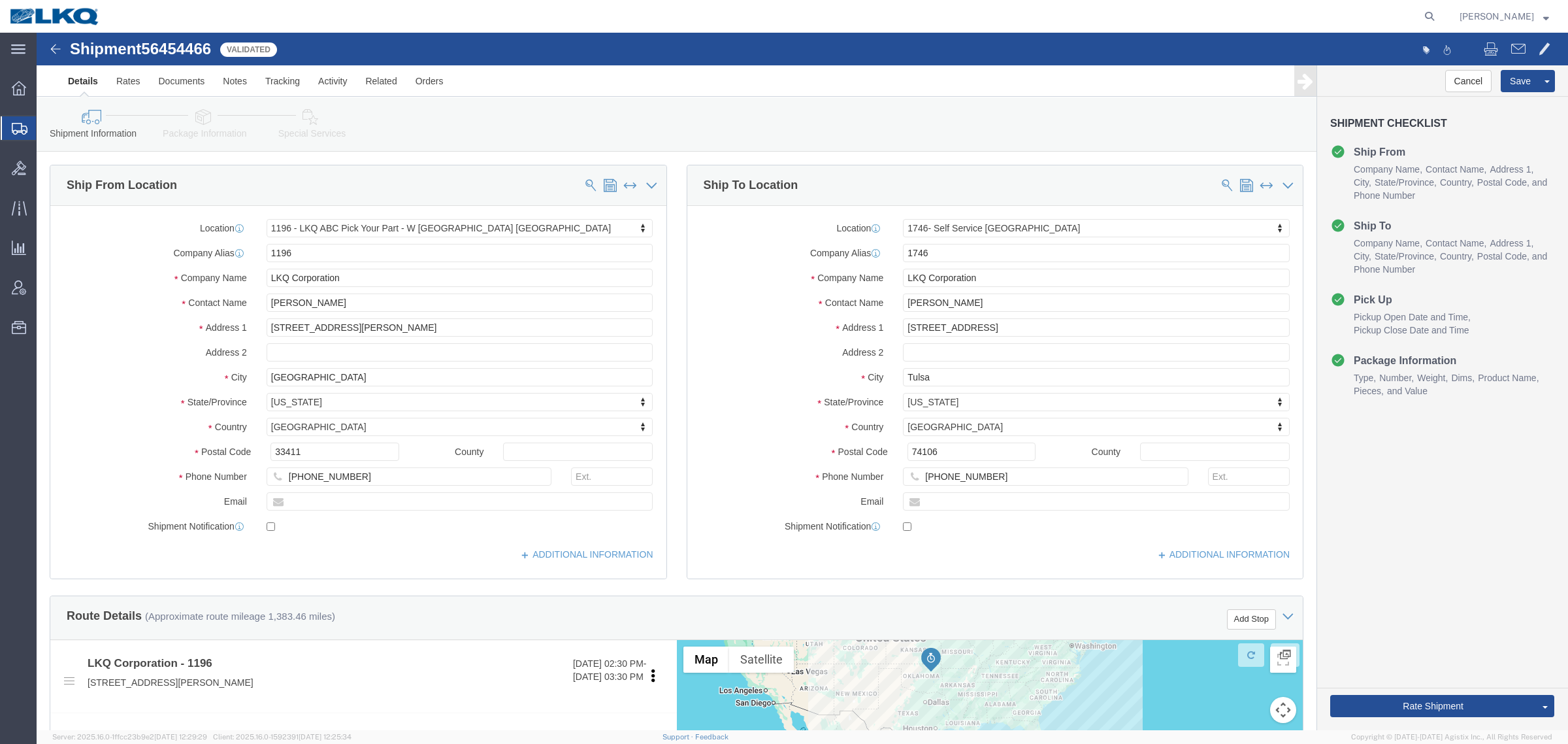
click span "56454466"
copy span "56454466"
click div "Cancel Save Preview Assign To Clone Shipment Save As Template Shipment Checklis…"
click link "Send To Bid"
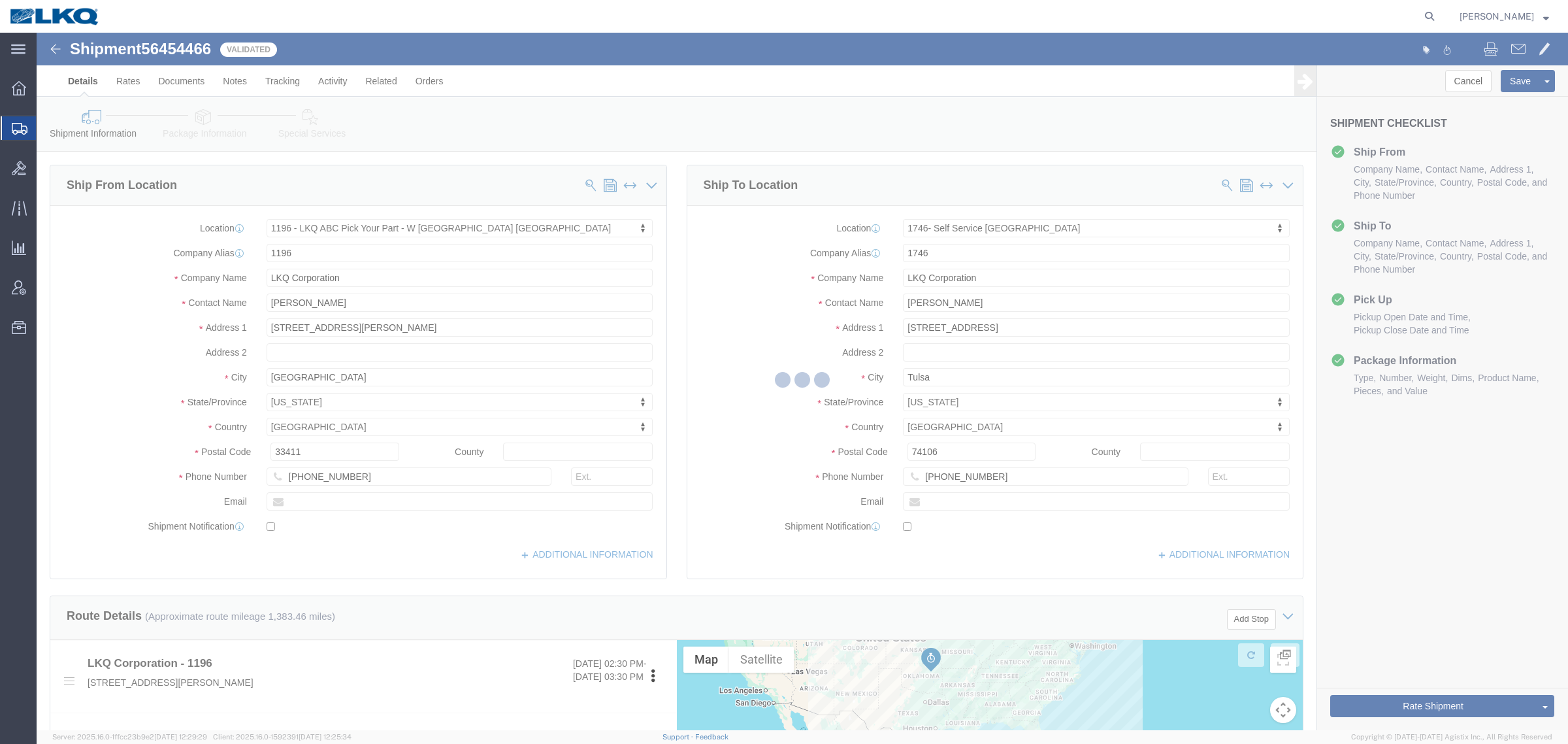
select select "TL"
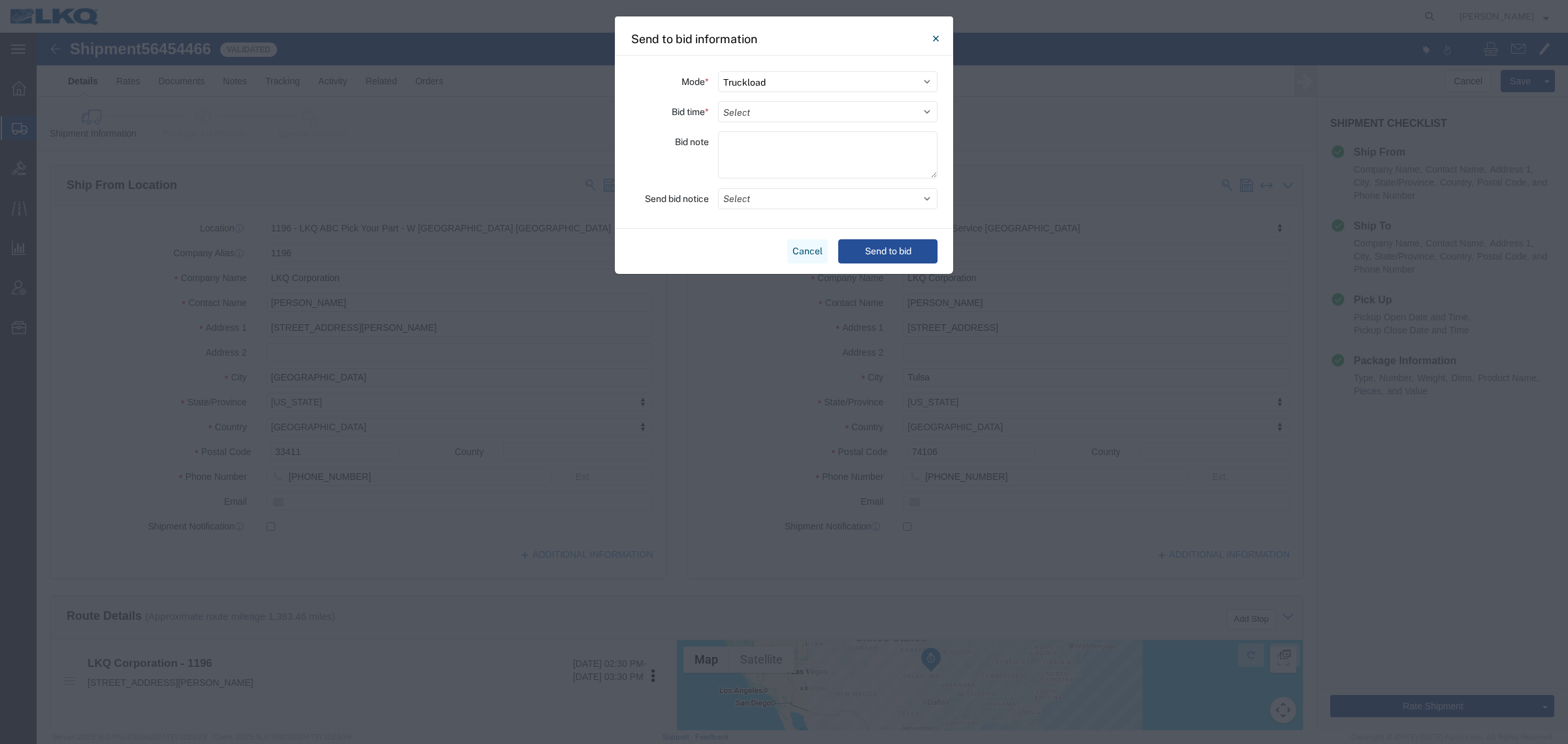
click at [804, 249] on button "Cancel" at bounding box center [807, 251] width 41 height 24
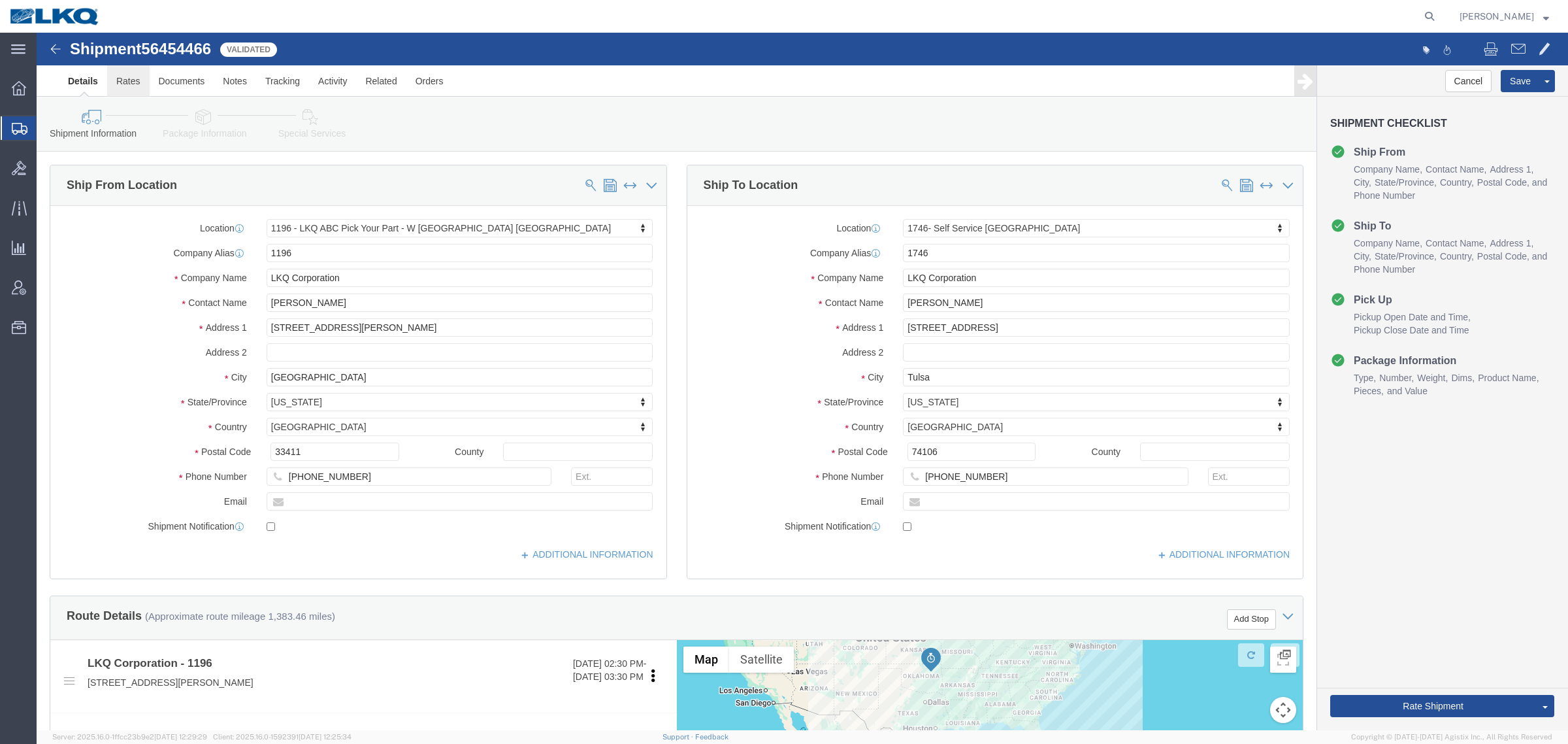
click link "Rates"
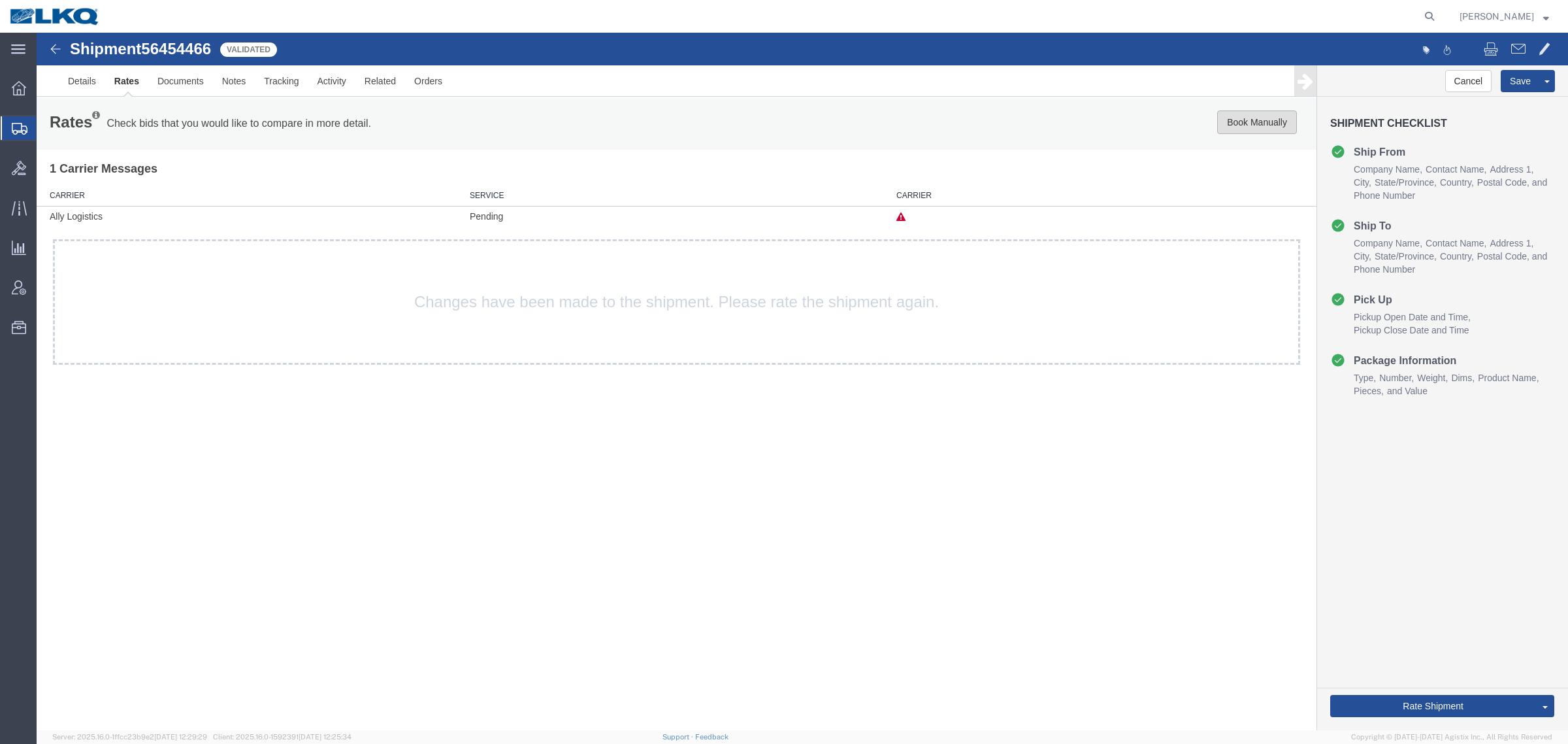
click at [1266, 121] on button "Book Manually" at bounding box center [1257, 122] width 80 height 24
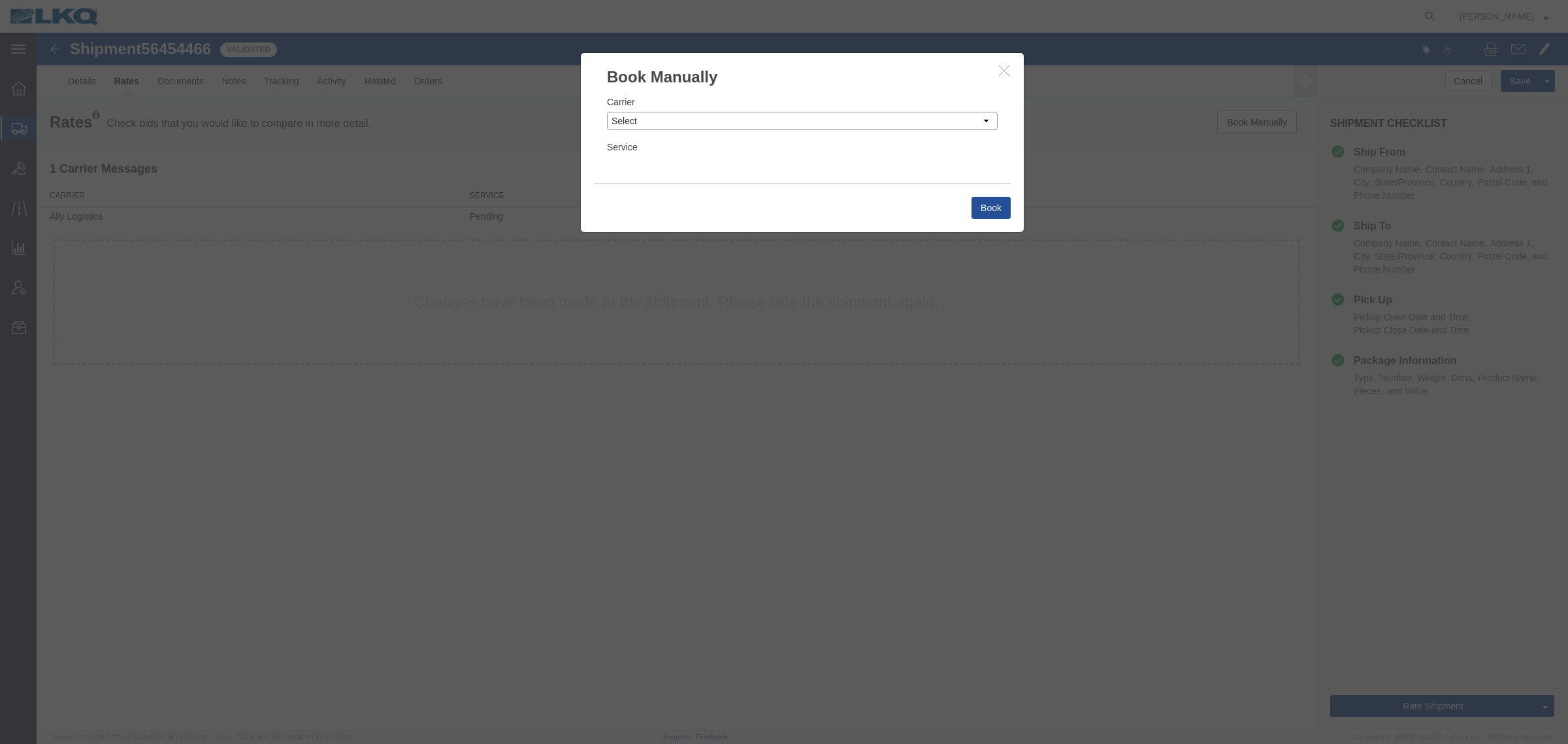
click at [641, 124] on select "Select Add New Carrier (and default service) AG Expedited ARL Logistics Accord …" at bounding box center [802, 121] width 391 height 18
select select "4622"
click at [607, 112] on select "Select Add New Carrier (and default service) AG Expedited ARL Logistics Accord …" at bounding box center [802, 121] width 391 height 18
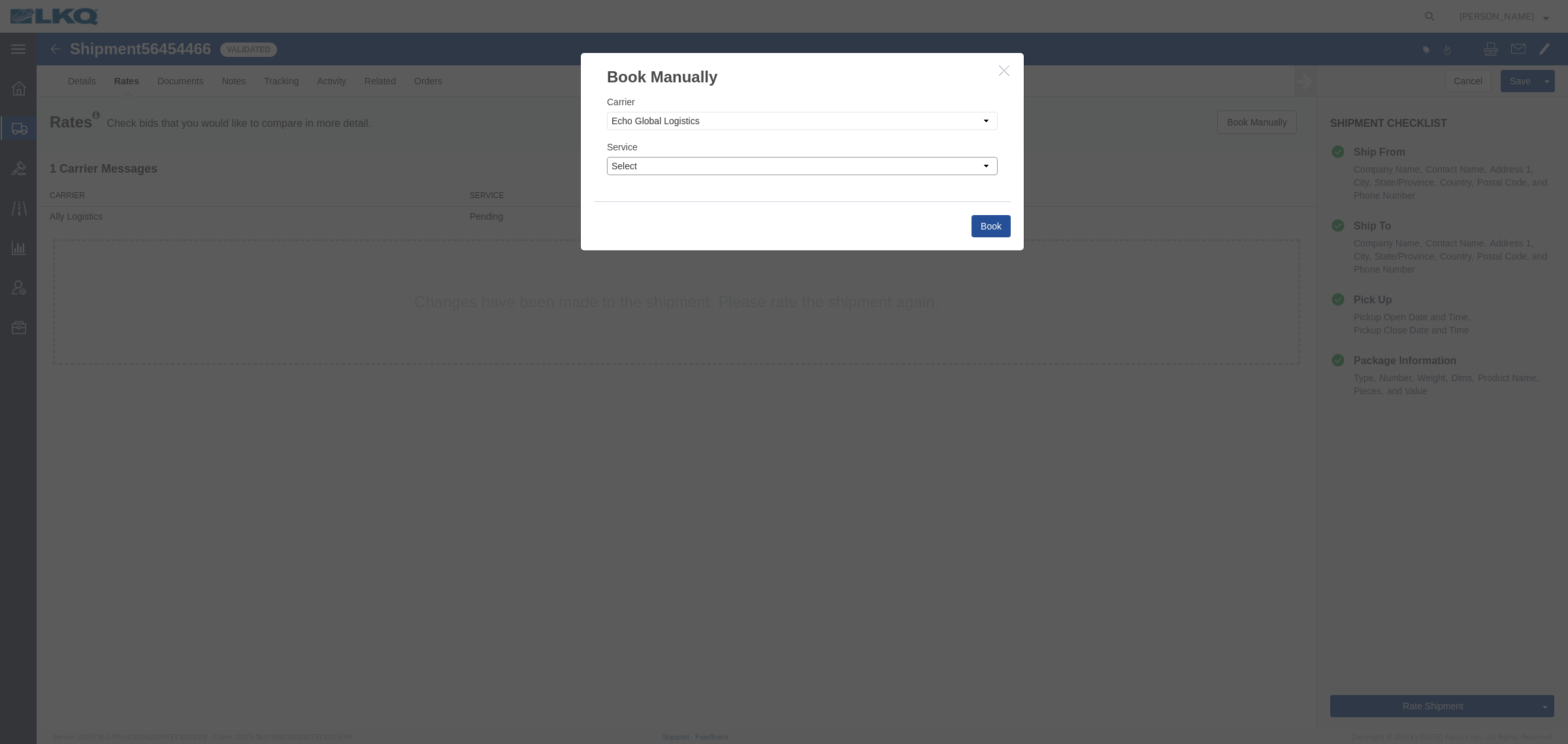
click at [685, 164] on select "Select Guaranteed Next Day LTL Standard 3-5 Day Rail TL Standard 3 - 5 Day" at bounding box center [802, 165] width 391 height 18
select select "13989"
click at [607, 157] on select "Select Guaranteed Next Day LTL Standard 3-5 Day Rail TL Standard 3 - 5 Day" at bounding box center [802, 165] width 391 height 18
click at [756, 112] on select "Select Add New Carrier (and default service) AG Expedited ARL Logistics Accord …" at bounding box center [802, 121] width 391 height 18
select select "23633"
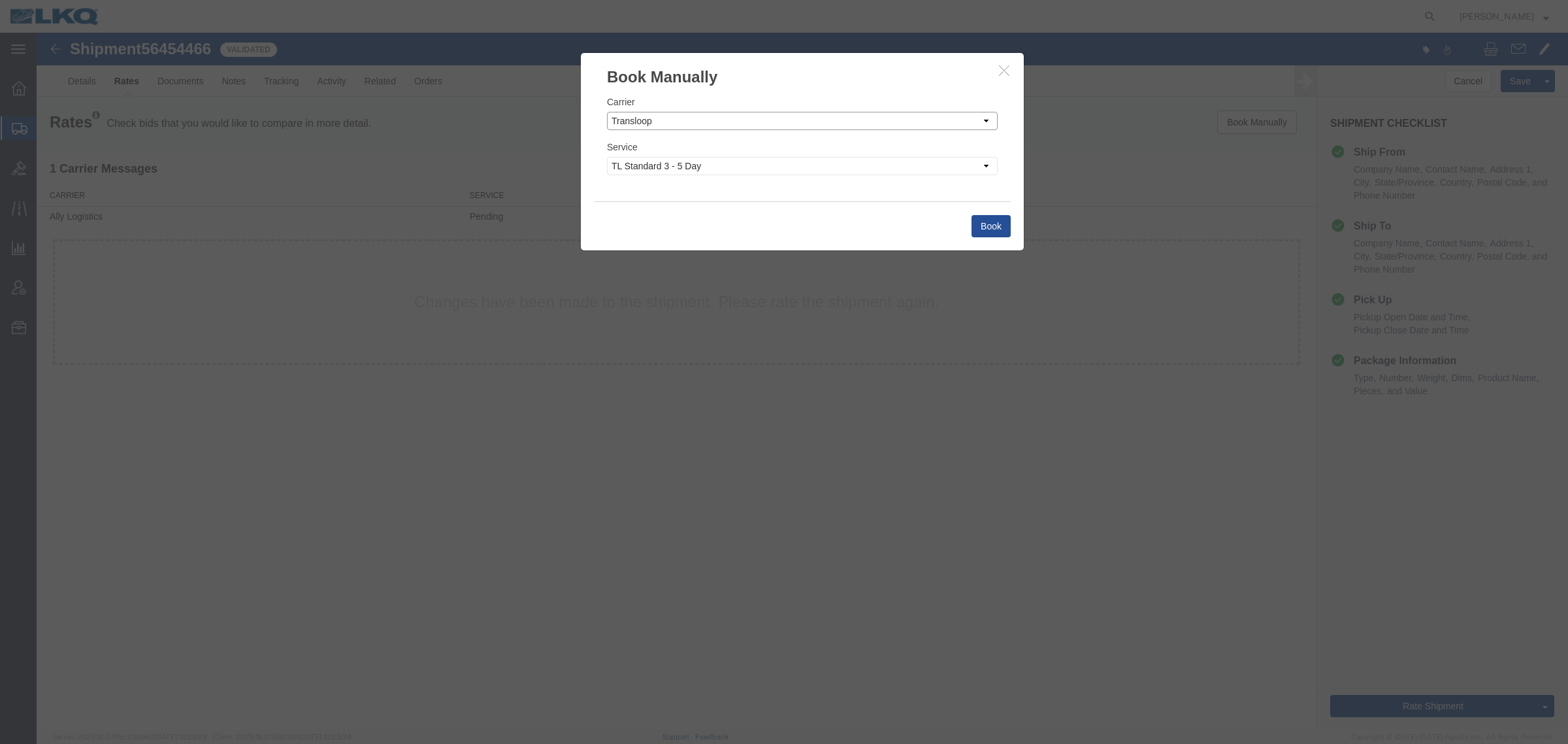
click at [607, 112] on select "Select Add New Carrier (and default service) AG Expedited ARL Logistics Accord …" at bounding box center [802, 121] width 391 height 18
click at [815, 169] on select "Select Rail TL Standard 3 - 5 Day" at bounding box center [802, 165] width 391 height 18
select select "43443"
click at [607, 157] on select "Select Rail TL Standard 3 - 5 Day" at bounding box center [802, 165] width 391 height 18
click at [1008, 208] on div "Book" at bounding box center [802, 226] width 417 height 49
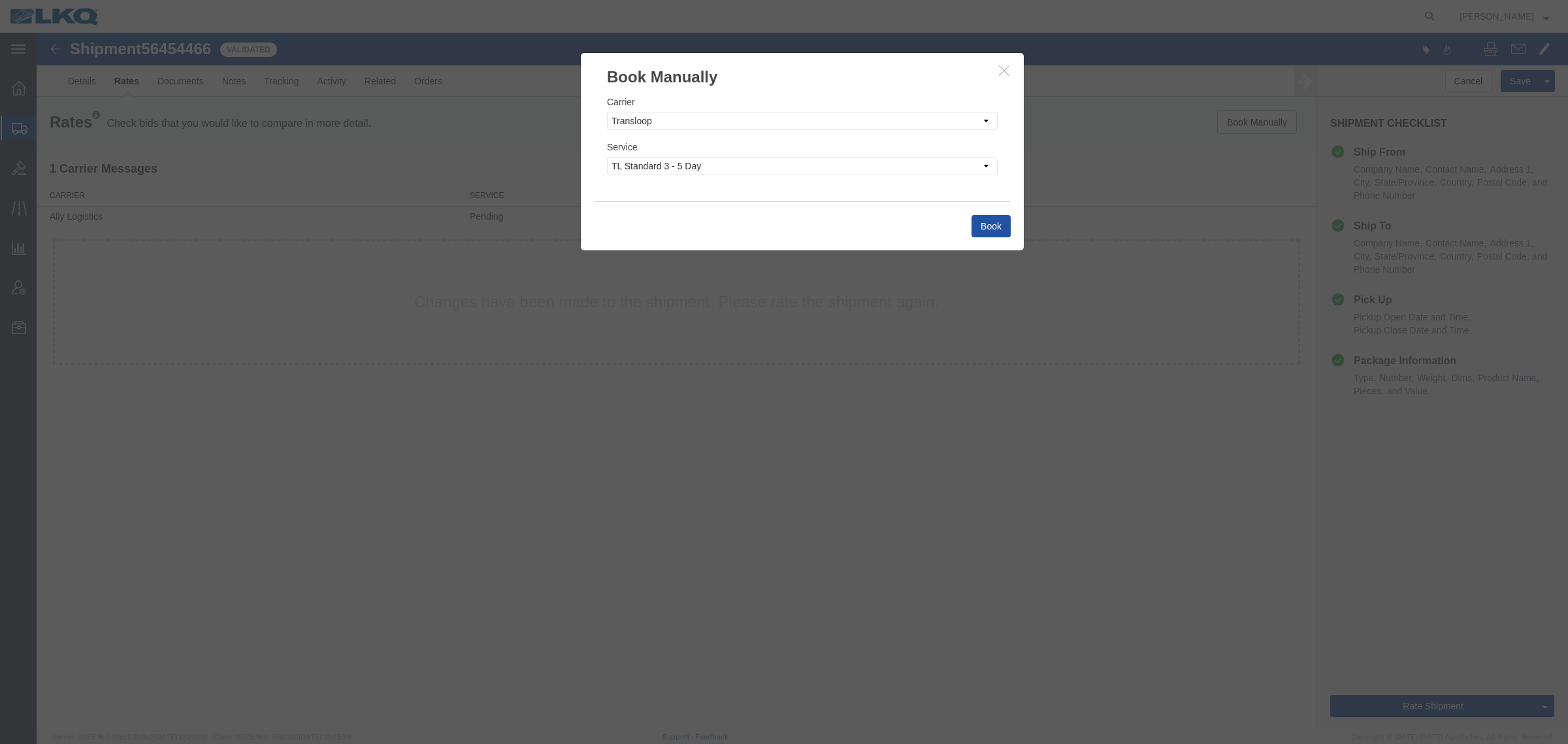
click at [1002, 221] on button "Book" at bounding box center [991, 226] width 39 height 22
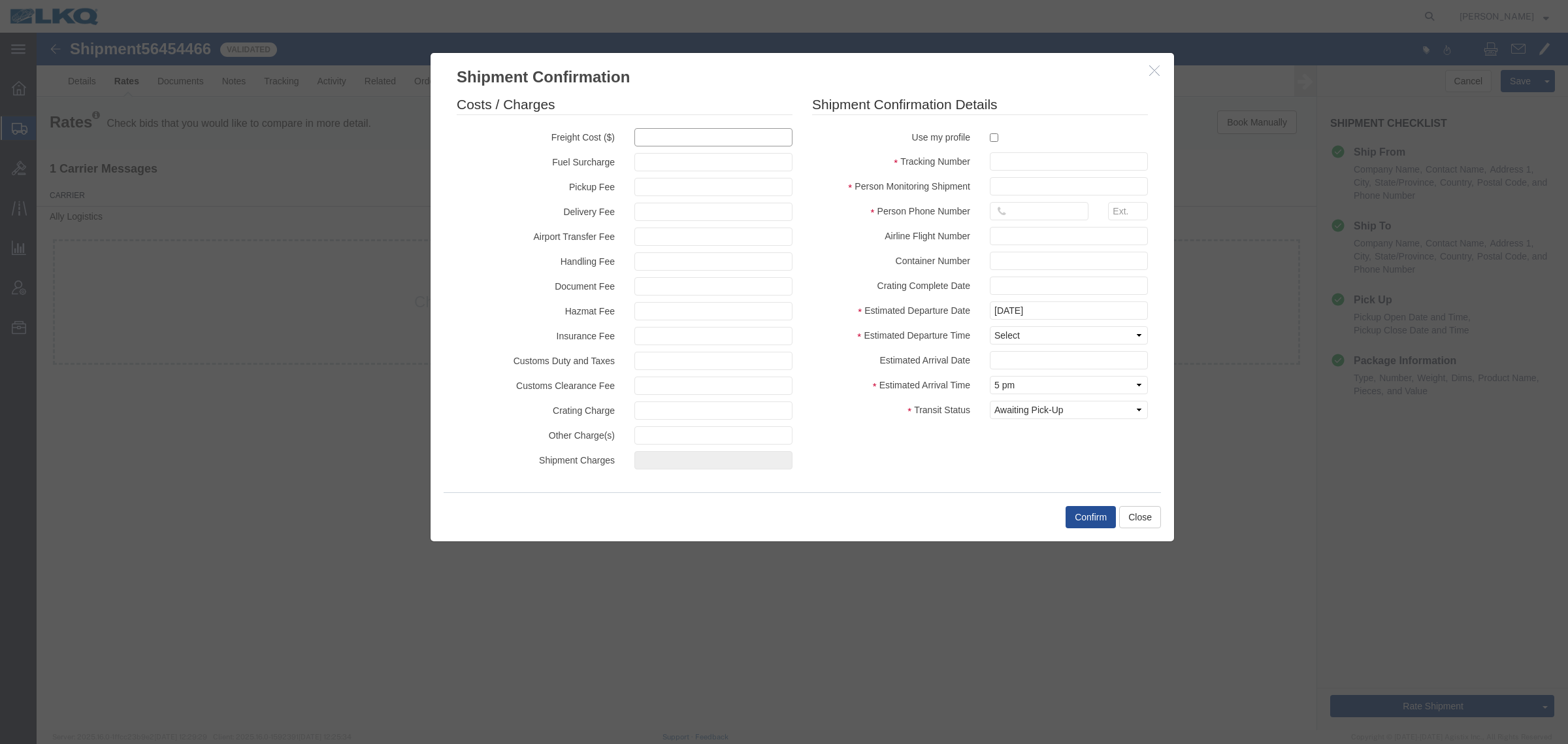
click at [711, 145] on input "text" at bounding box center [713, 137] width 158 height 18
type input "4095"
type input "4,095.00"
click at [1076, 163] on input "text" at bounding box center [1068, 161] width 158 height 18
paste input "56454466"
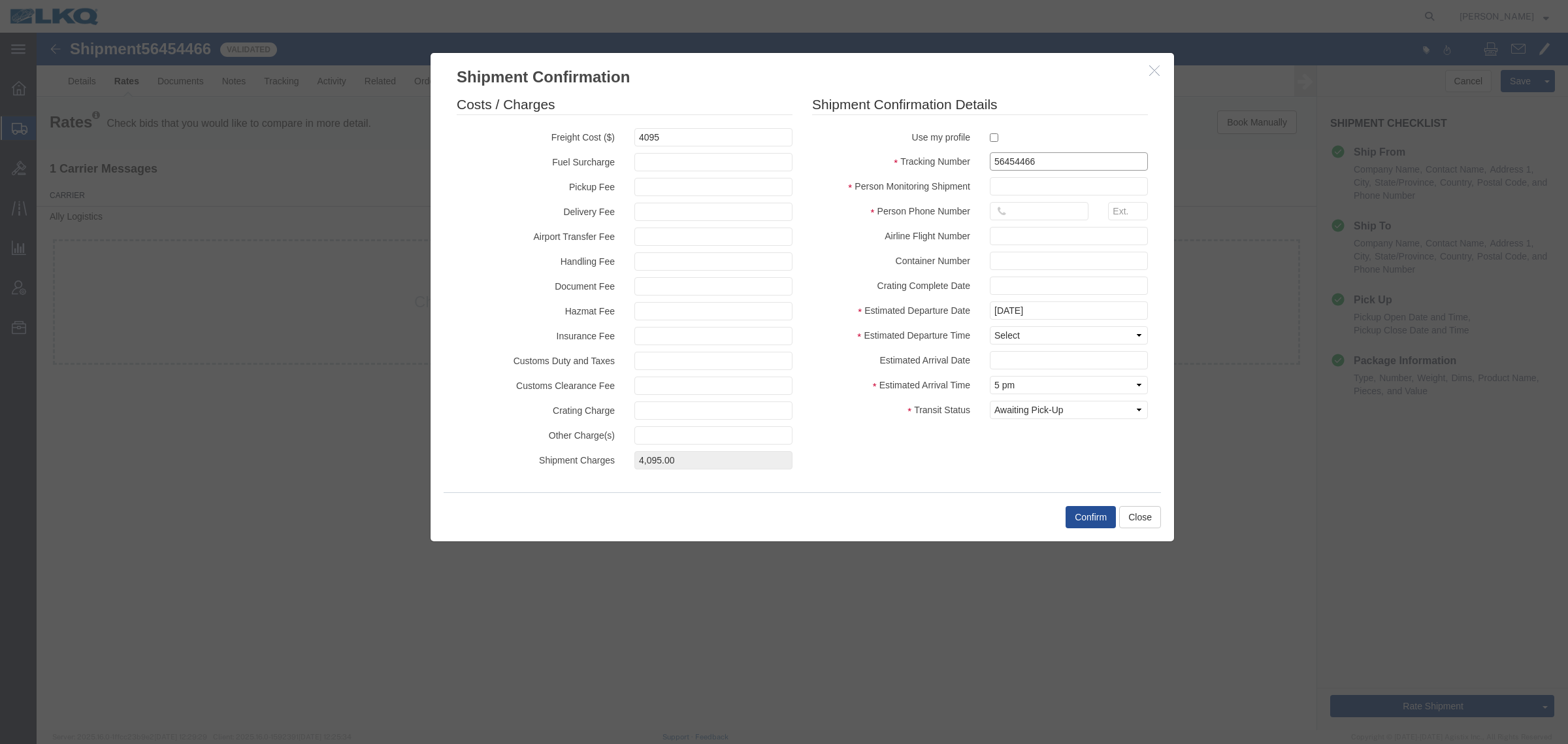
type input "56454466"
click at [1013, 180] on input "text" at bounding box center [1068, 186] width 158 height 18
type input "[PERSON_NAME]"
click at [1046, 211] on input "16159309356" at bounding box center [1039, 211] width 99 height 18
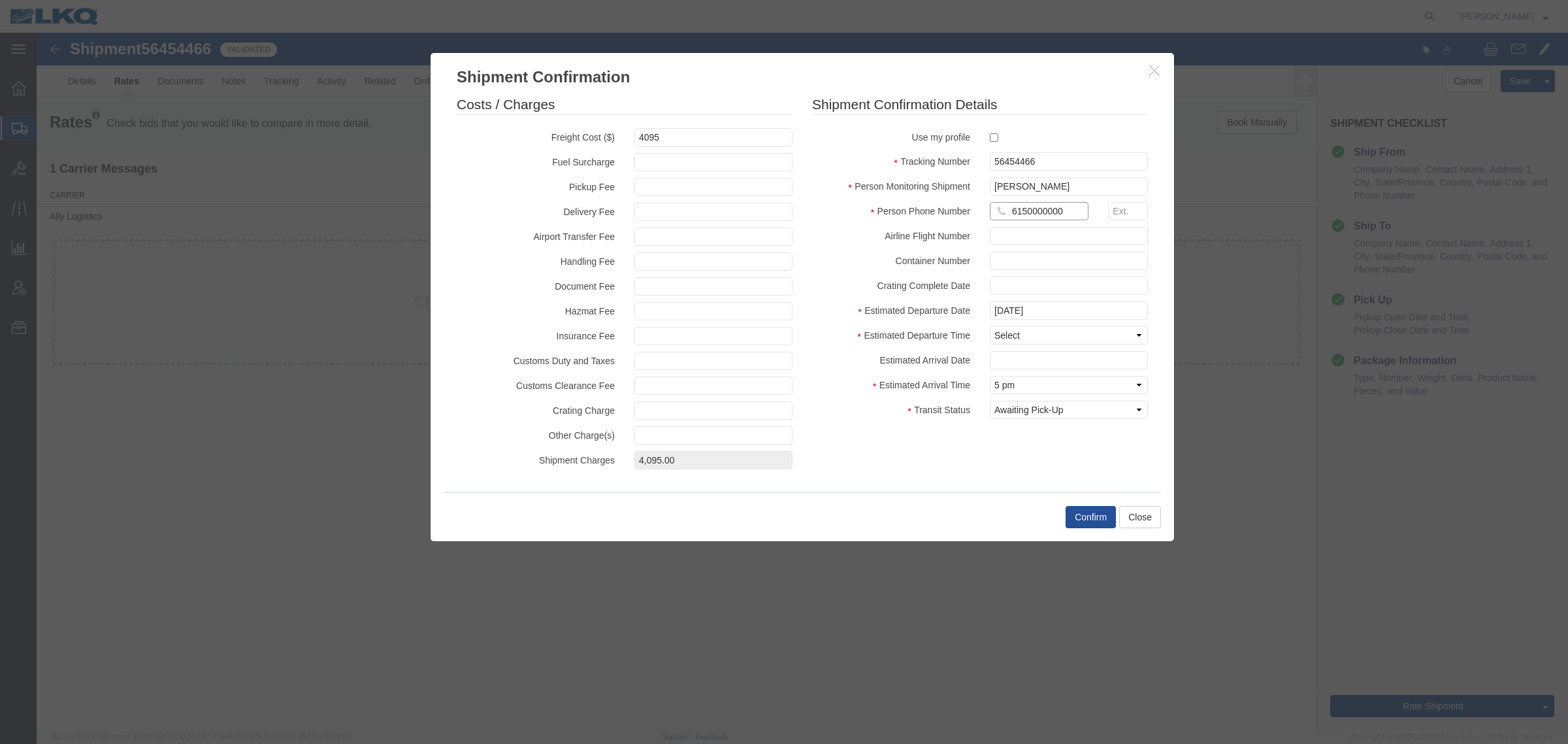
type input "6150000000"
click at [1088, 510] on button "Confirm" at bounding box center [1090, 517] width 50 height 22
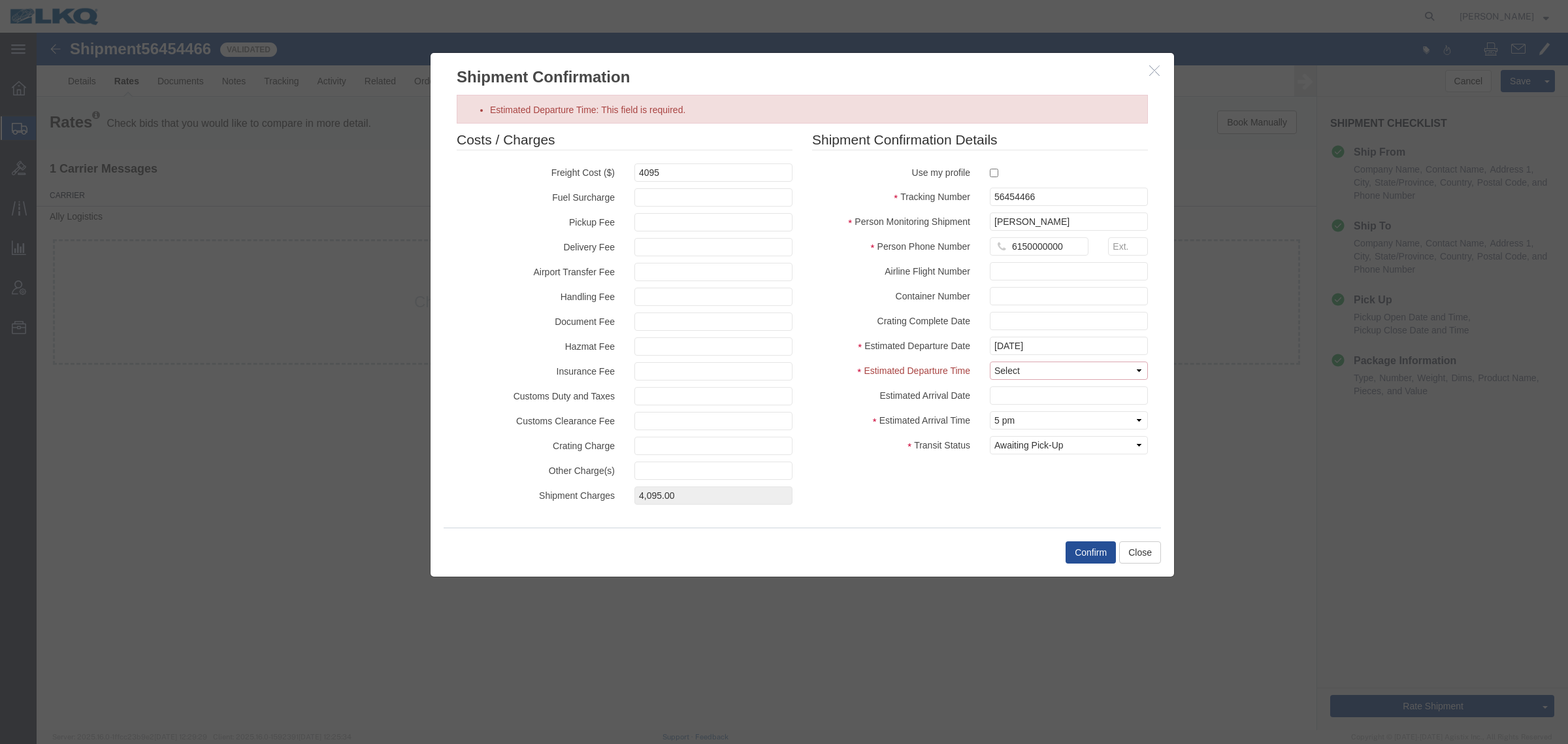
click at [1007, 377] on select "Select Midnight 1 am 2 am 3 am 4 am 5 am 6 am 7 am 8 am 9 am 10 am 11 am 12 Noo…" at bounding box center [1068, 370] width 158 height 18
click at [913, 363] on label "Estimated Departure Time" at bounding box center [891, 369] width 177 height 16
click at [1040, 371] on select "Select Midnight 1 am 2 am 3 am 4 am 5 am 6 am 7 am 8 am 9 am 10 am 11 am 12 Noo…" at bounding box center [1068, 370] width 158 height 18
select select "0900"
click at [990, 361] on select "Select Midnight 1 am 2 am 3 am 4 am 5 am 6 am 7 am 8 am 9 am 10 am 11 am 12 Noo…" at bounding box center [1068, 370] width 158 height 18
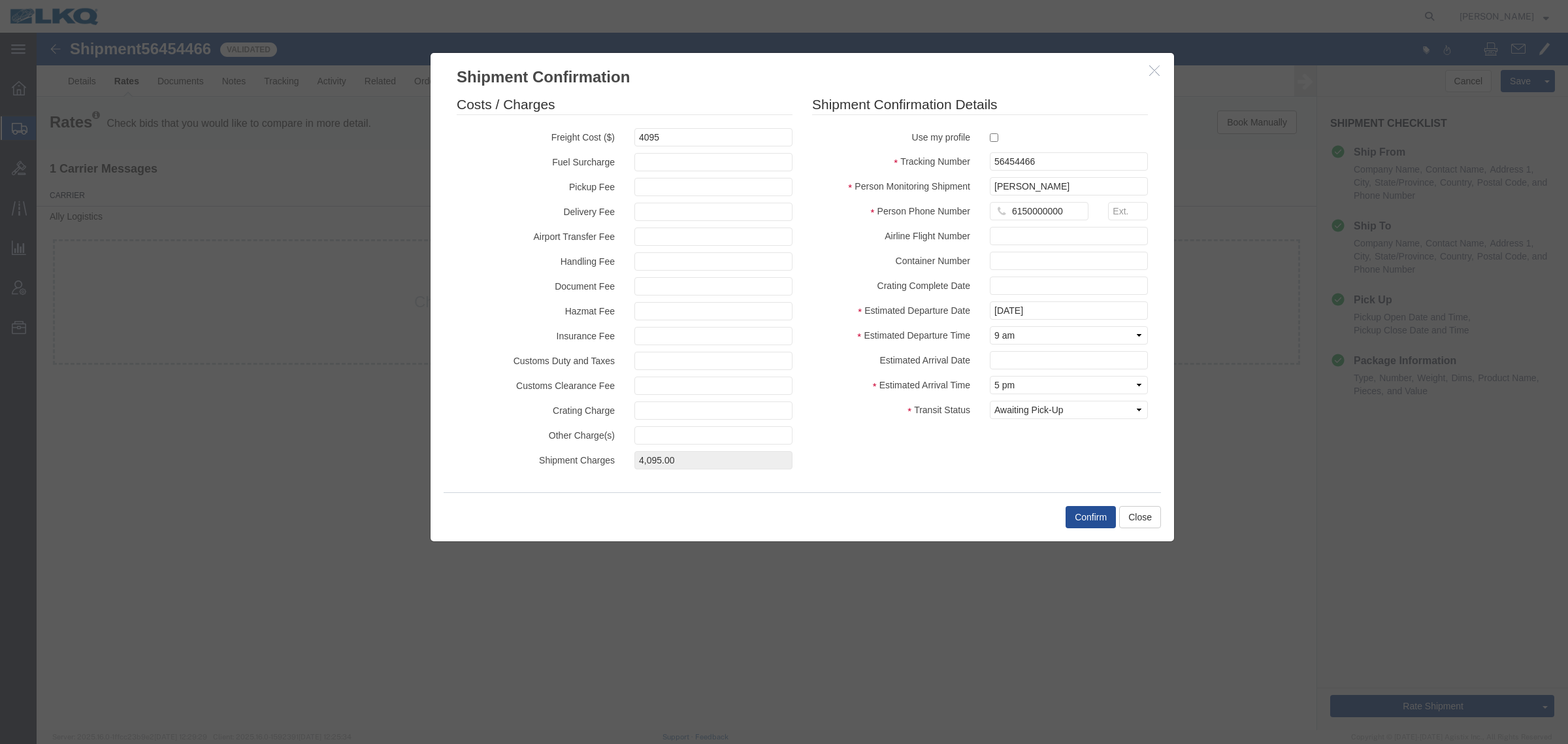
click at [885, 436] on div "Costs / Charges Freight Cost ($) 4095 Fuel Surcharge Pickup Fee Delivery Fee Ai…" at bounding box center [802, 285] width 711 height 381
click at [1070, 508] on button "Confirm" at bounding box center [1090, 517] width 50 height 22
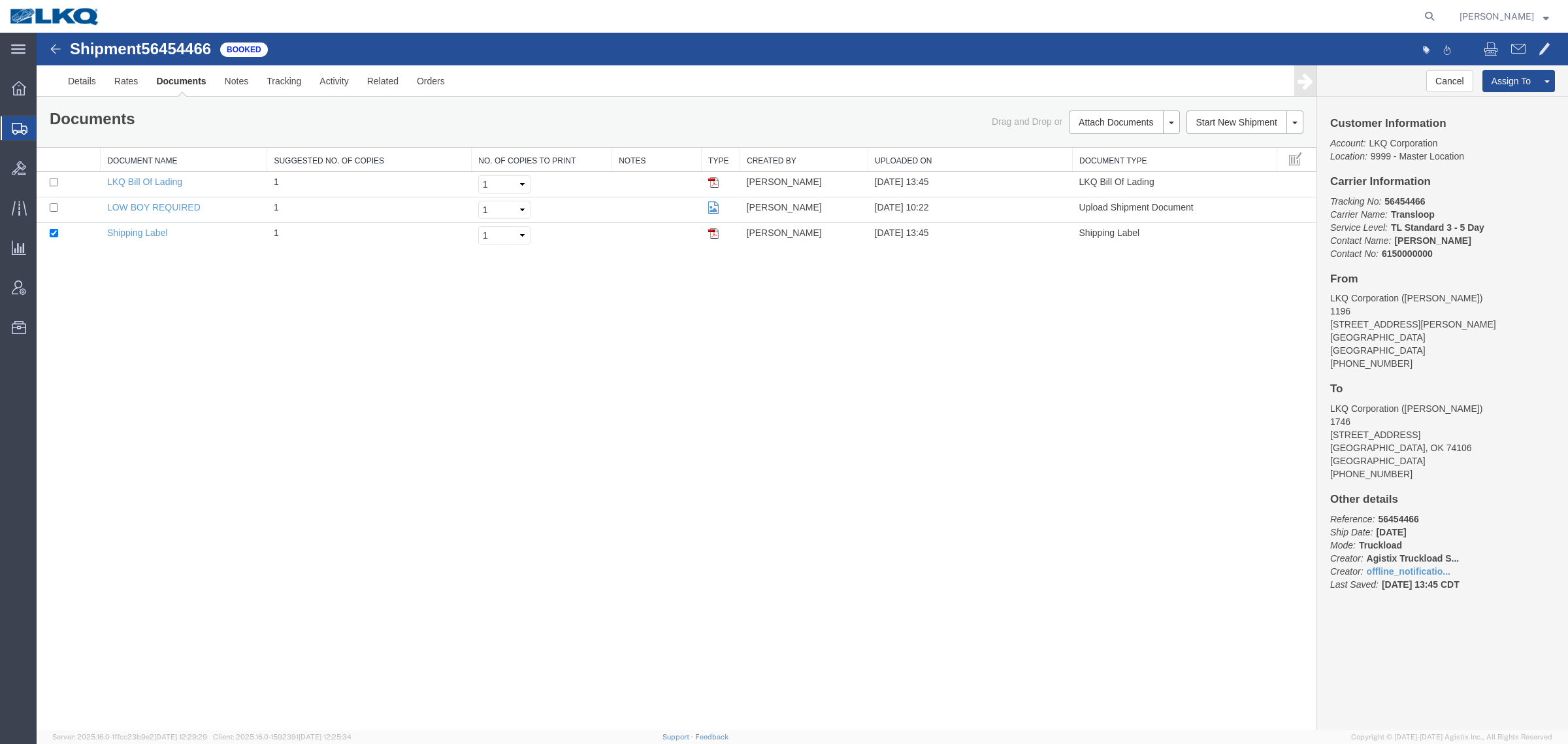
click at [261, 406] on div "Shipment 56454466 3 of 3 Booked Details Rates Documents Notes Tracking Activity…" at bounding box center [802, 381] width 1531 height 697
click at [67, 83] on link "Details" at bounding box center [82, 81] width 46 height 31
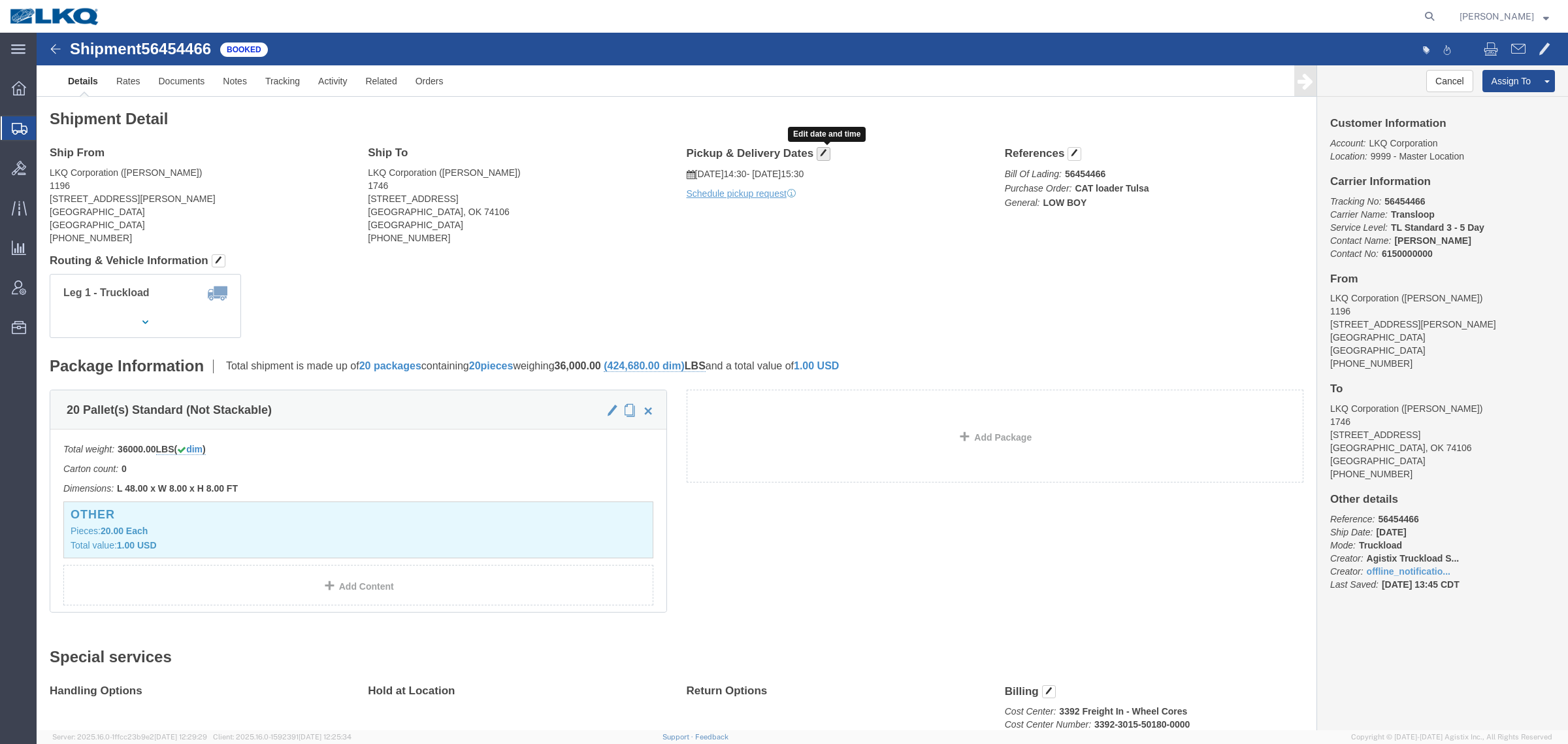
click span "button"
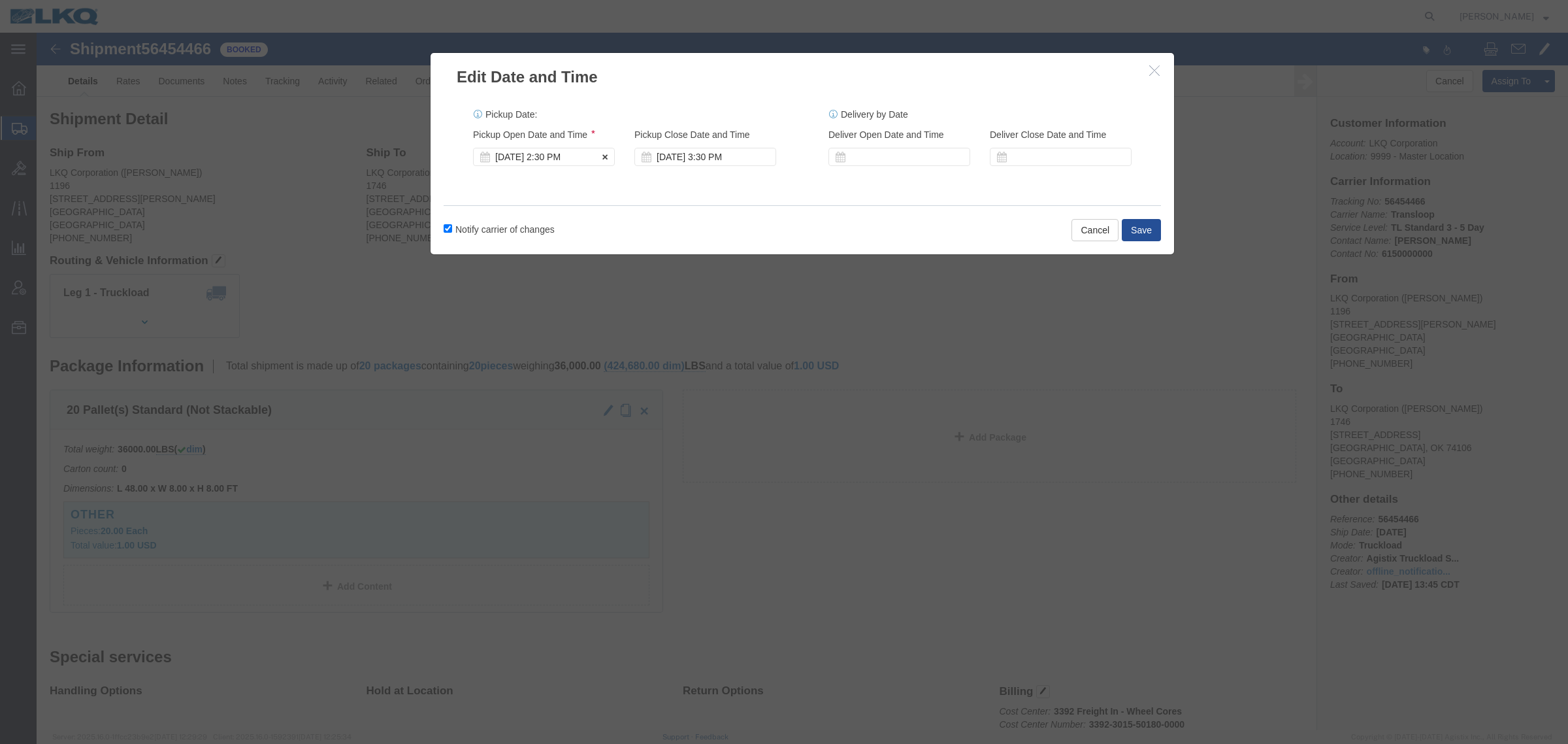
click div "Aug 14 2025 2:30 PM"
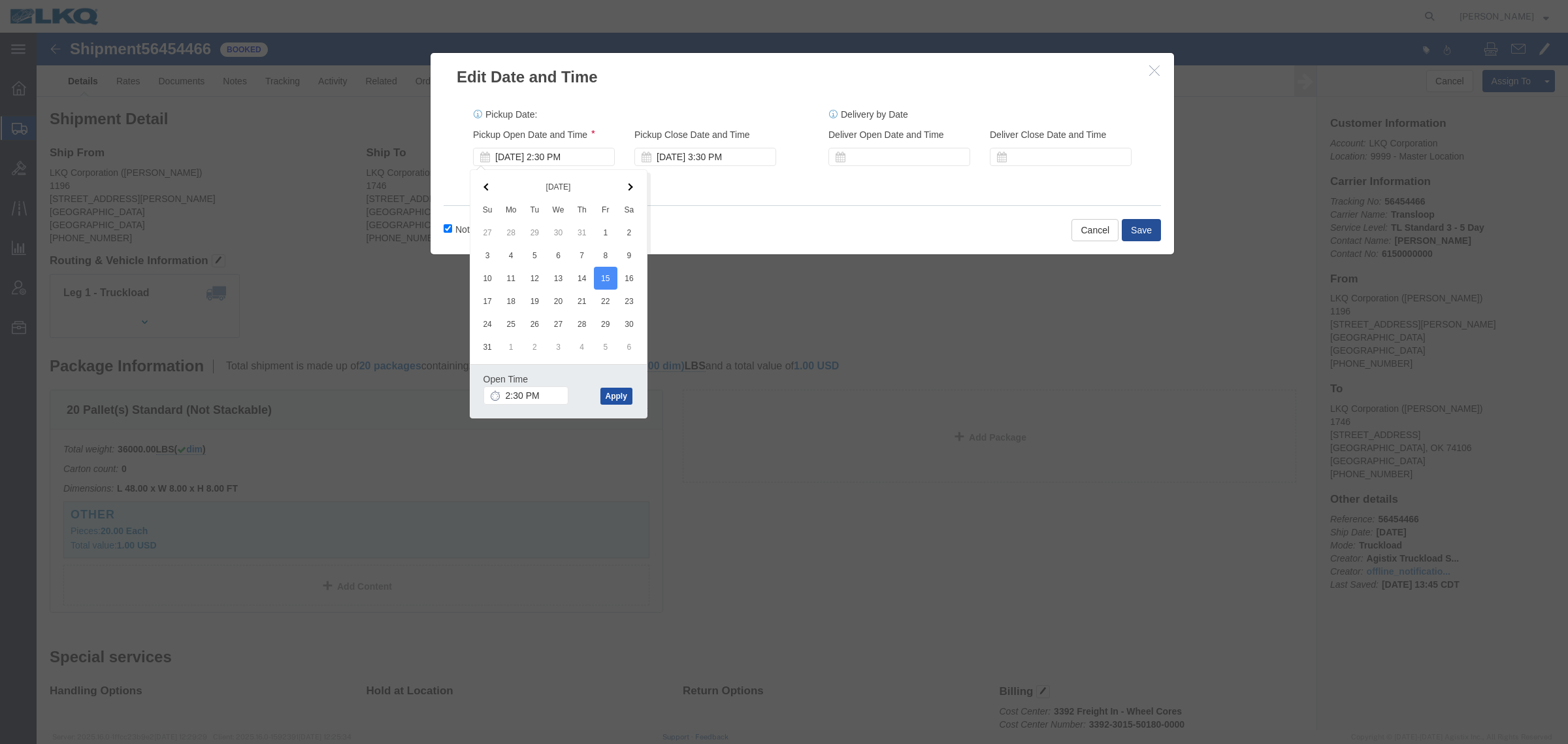
click button "Apply"
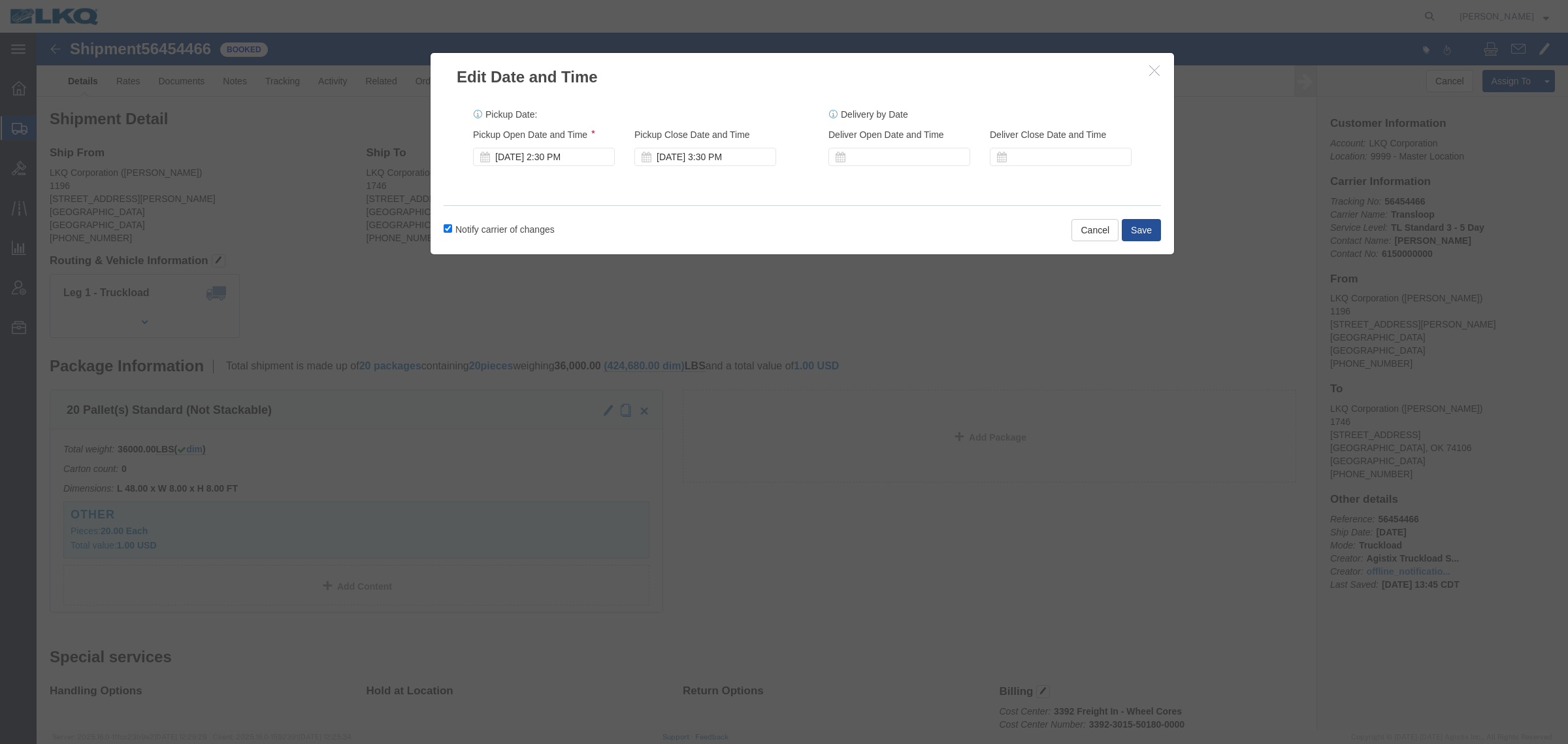
click label "Notify carrier of changes"
click input "Notify carrier of changes"
checkbox input "false"
click button "Save"
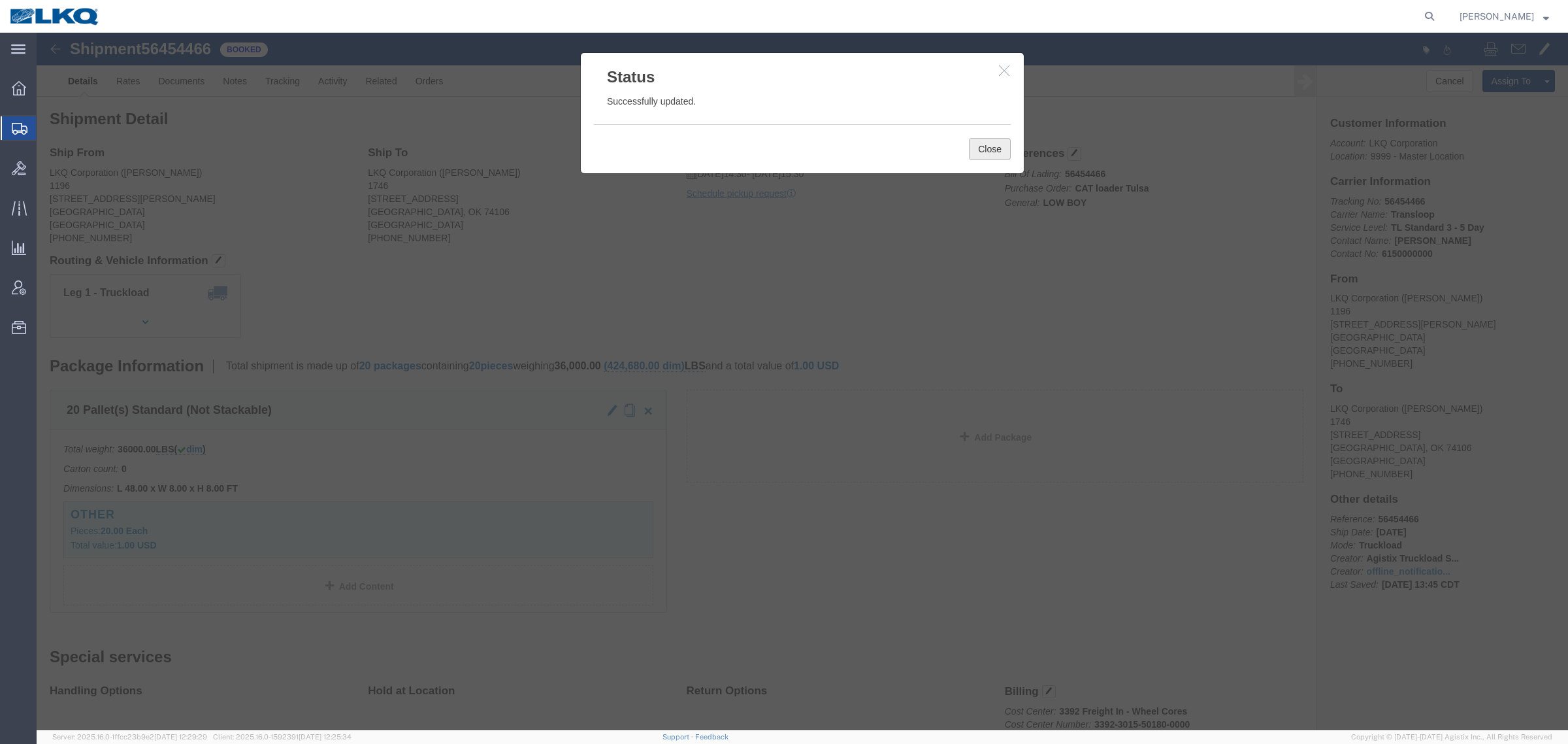
click button "Close"
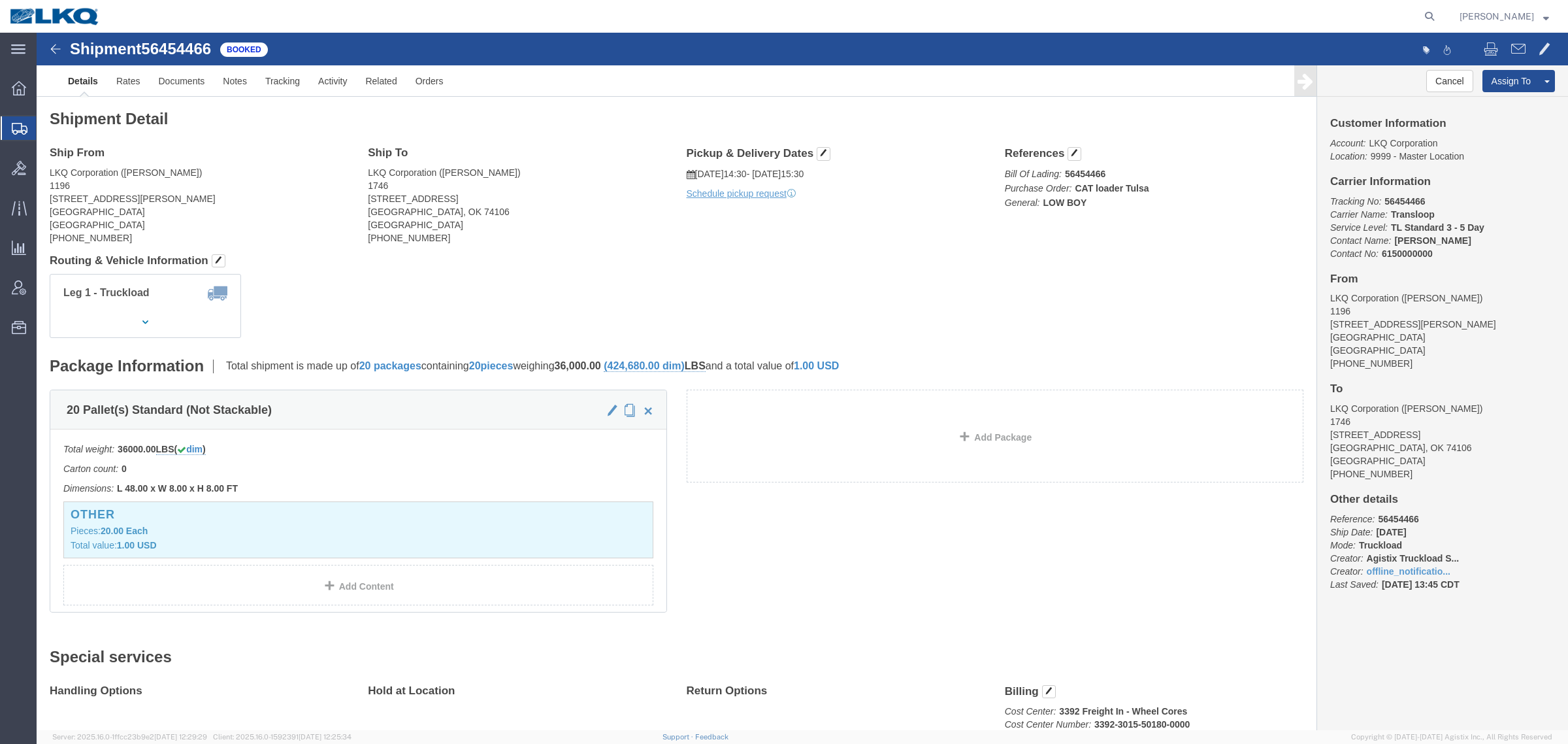
click div "Shipment Detail Ship From LKQ Corporation (Cody Brazeal) 1196 451 Benoist Farms…"
click h4 "Routing & Vehicle Information"
click div "Leg 1 - Truckload Vehicle 1: Low Boy Number of trucks: 1"
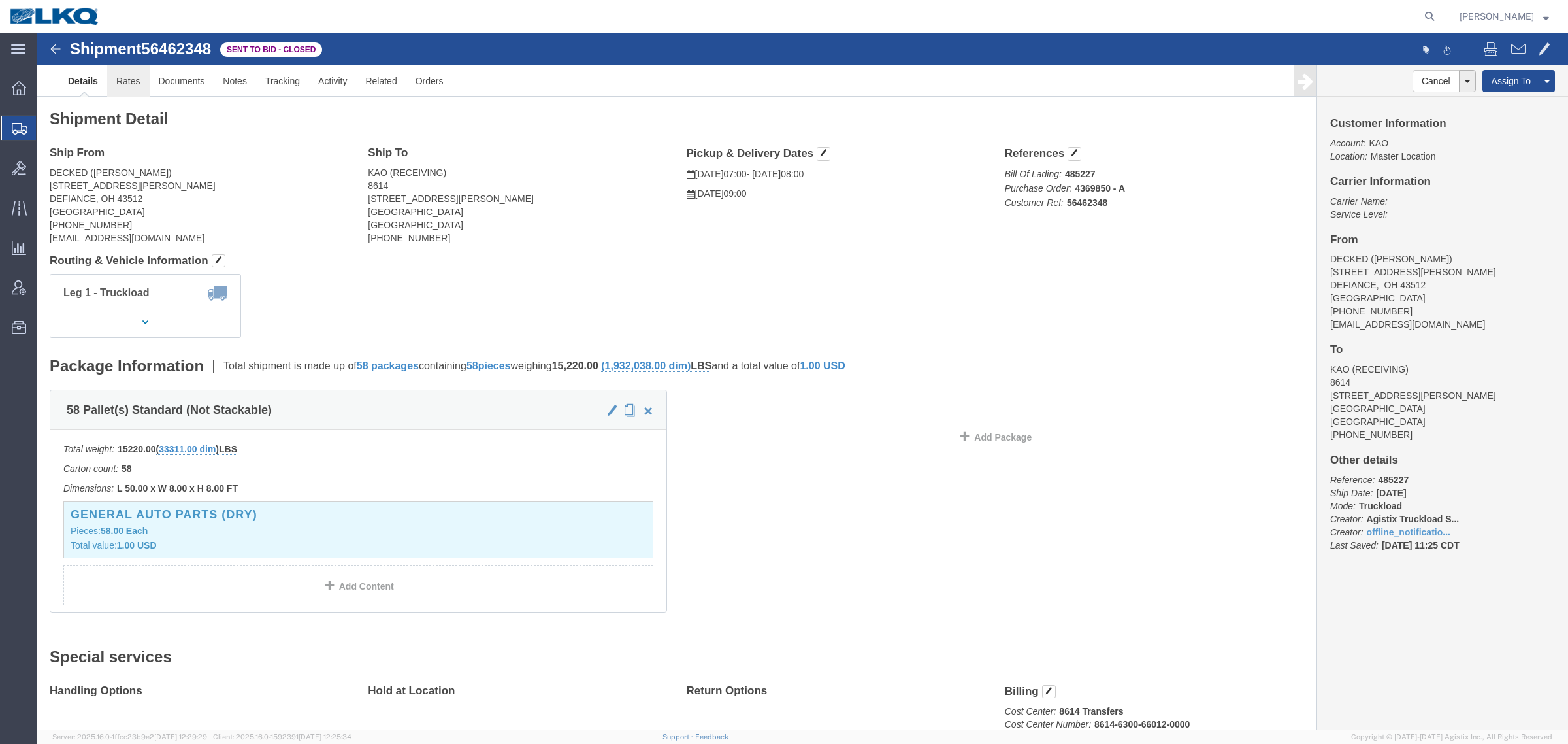
click link "Rates"
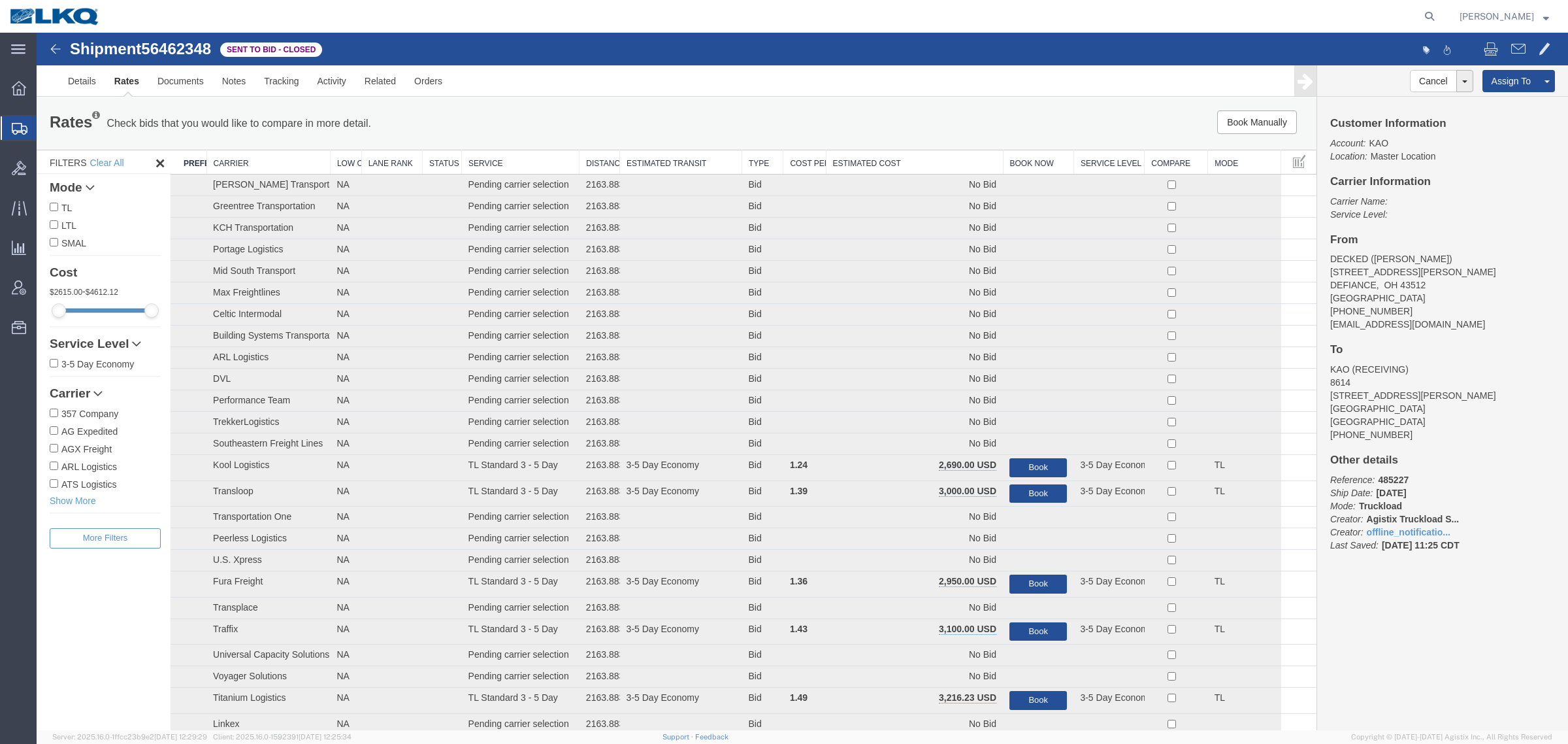
click at [890, 157] on th "Estimated Cost" at bounding box center [914, 163] width 177 height 24
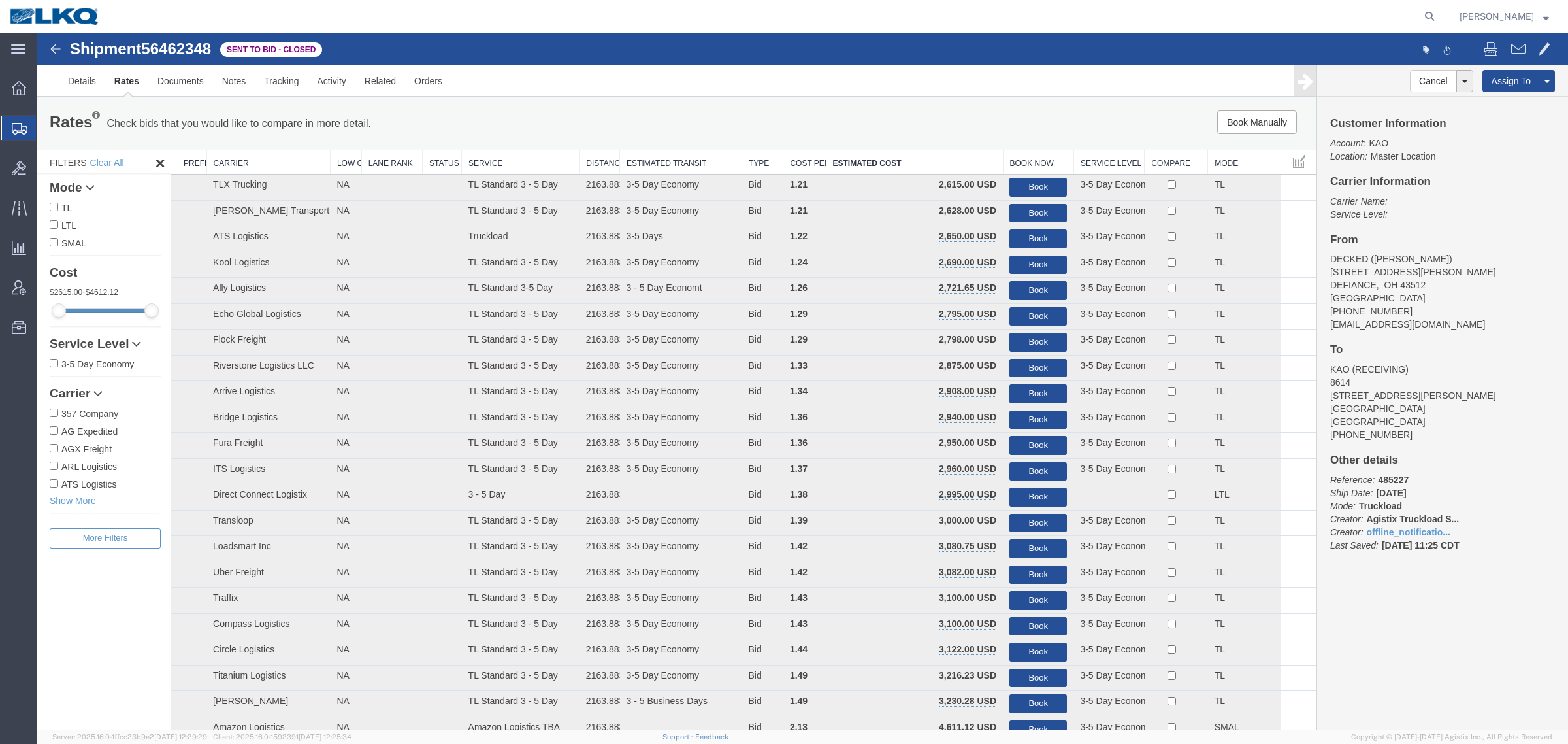
click at [908, 126] on div "Book Manually Pause Continue" at bounding box center [1048, 122] width 530 height 24
click at [238, 70] on link "Notes" at bounding box center [234, 81] width 43 height 31
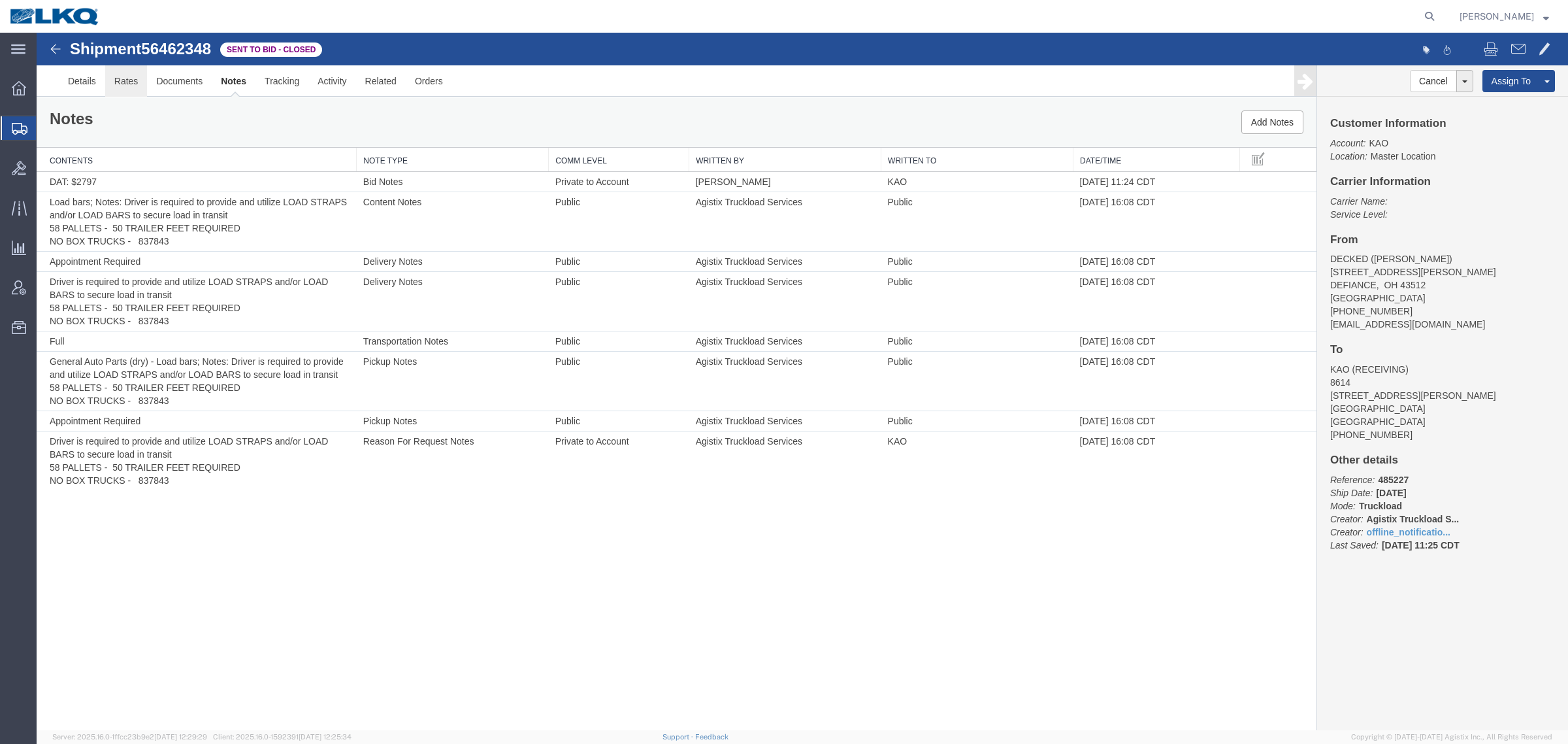
click at [116, 83] on link "Rates" at bounding box center [126, 81] width 43 height 31
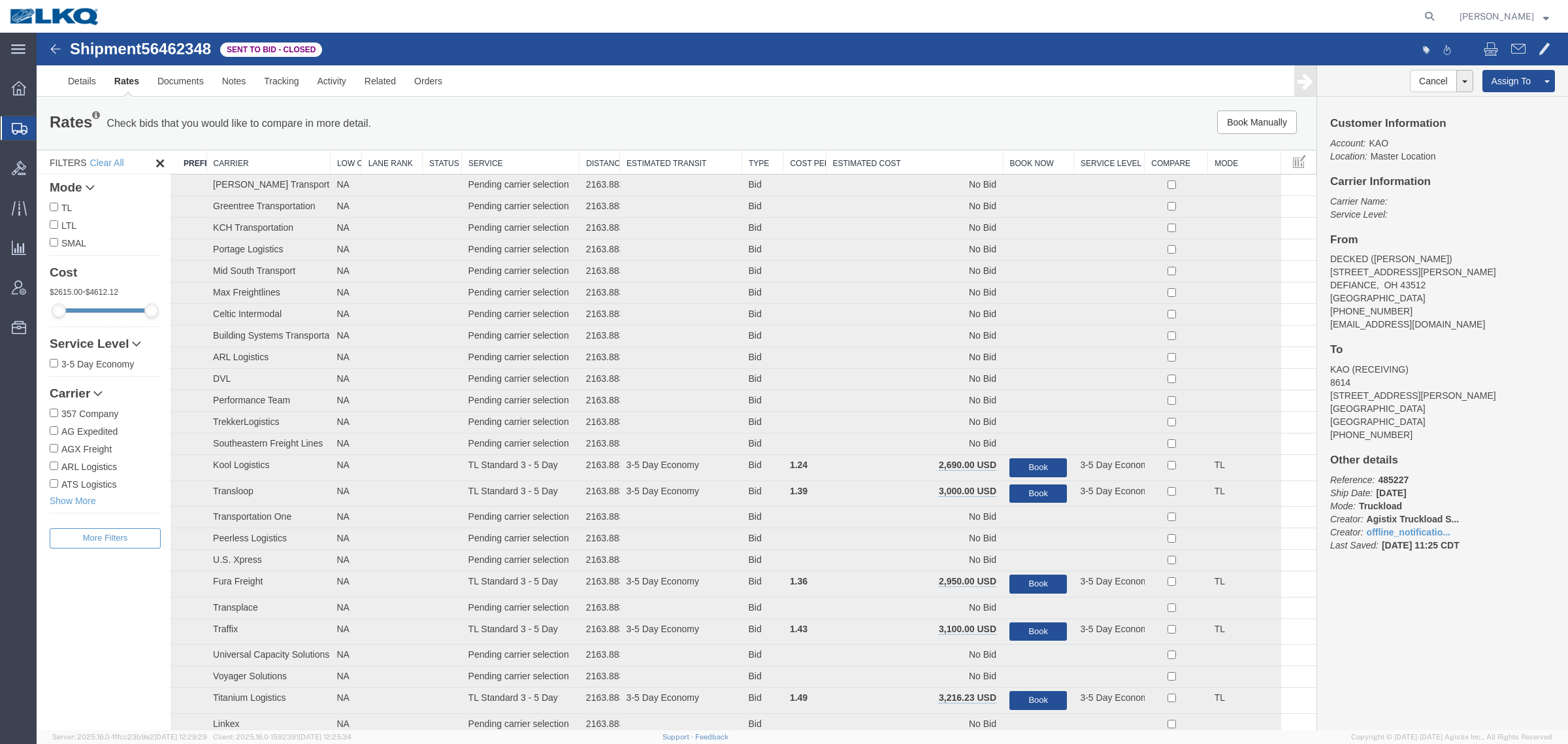
click span "56462348"
copy span "56462348"
click th "Estimated Cost"
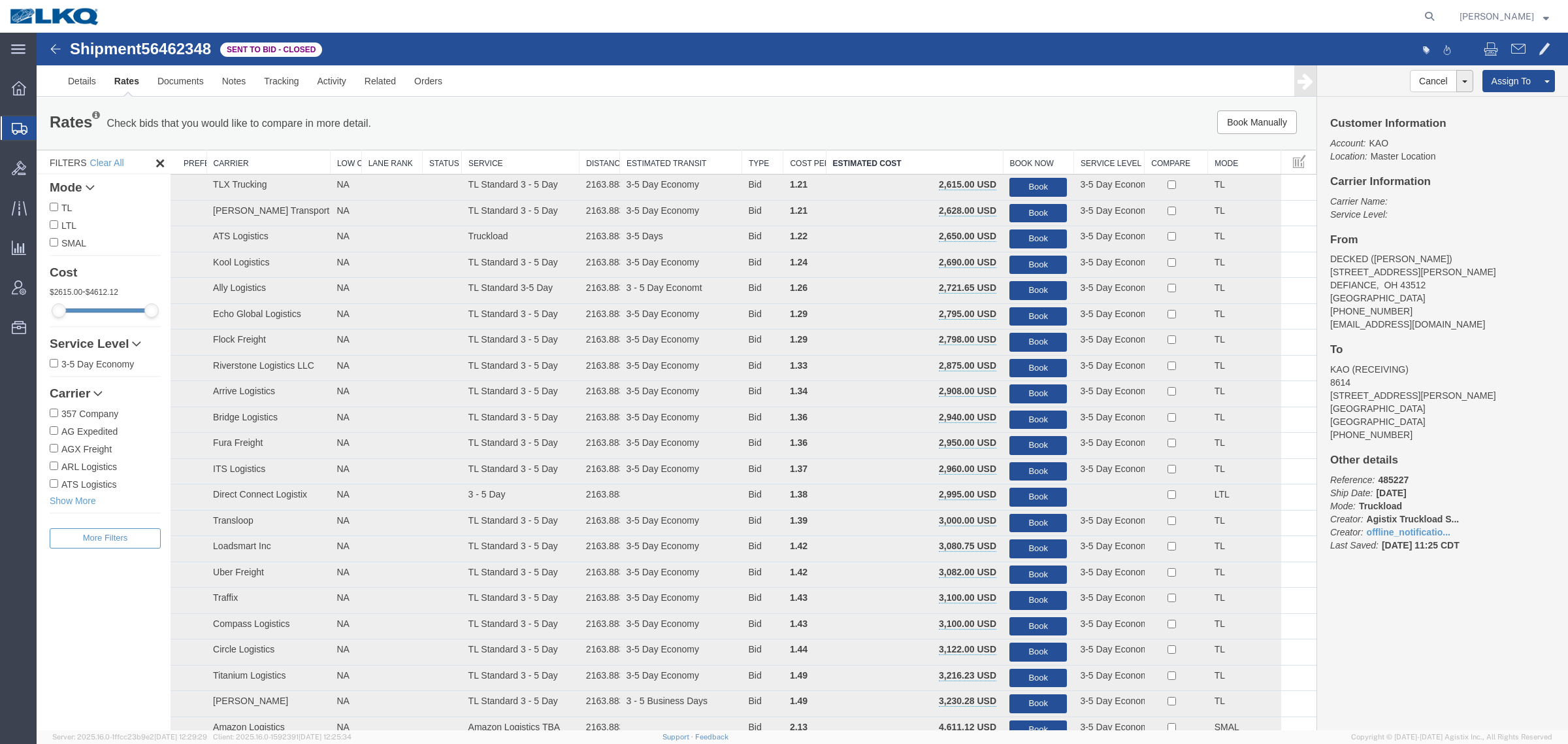
click ul "Details Rates Documents Notes Tracking Activity Related Orders"
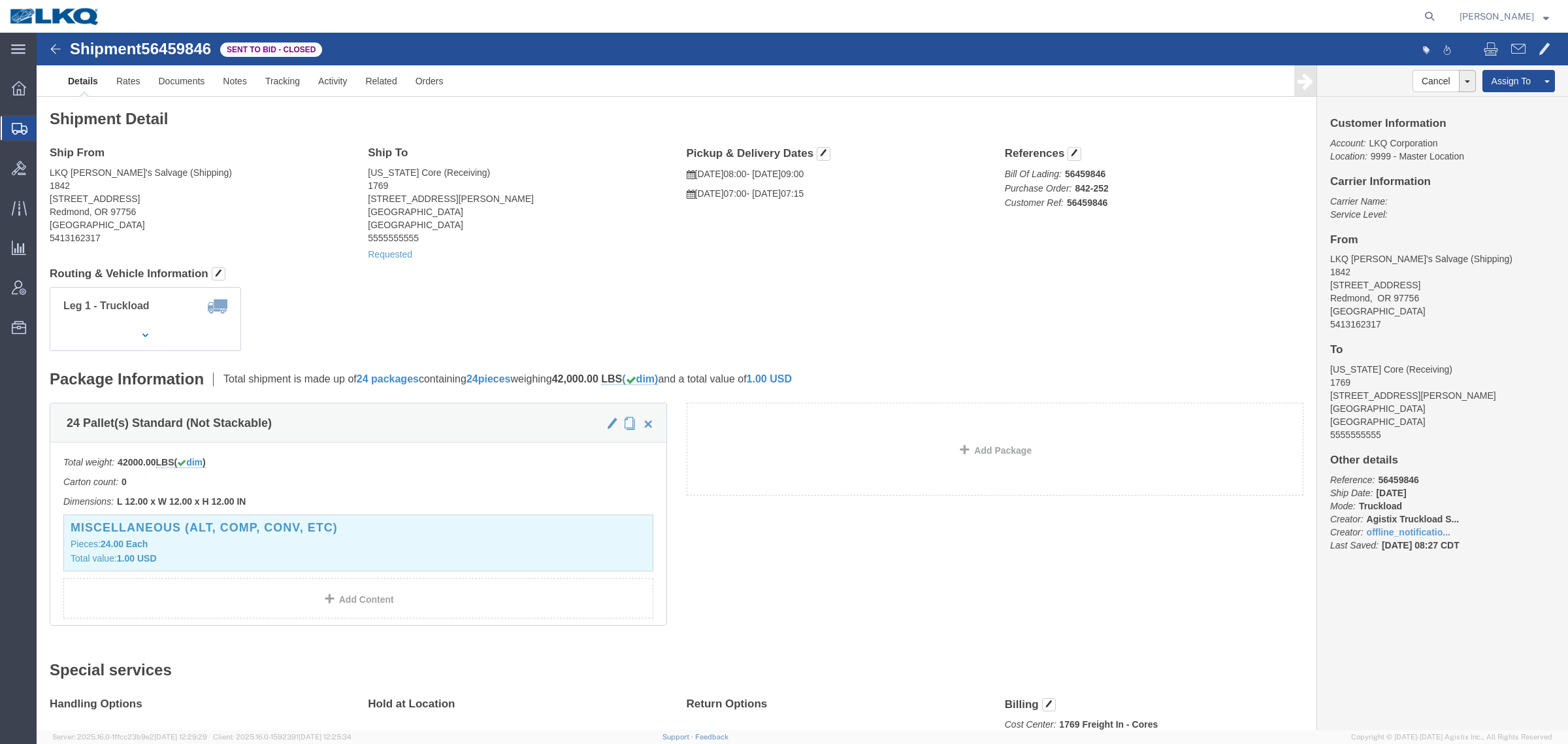
click span "56459846"
copy span "56459846"
click div "Leg 1 - Truckload Vehicle 1: Standard Dry Van (53 Feet) Number of trucks: 1"
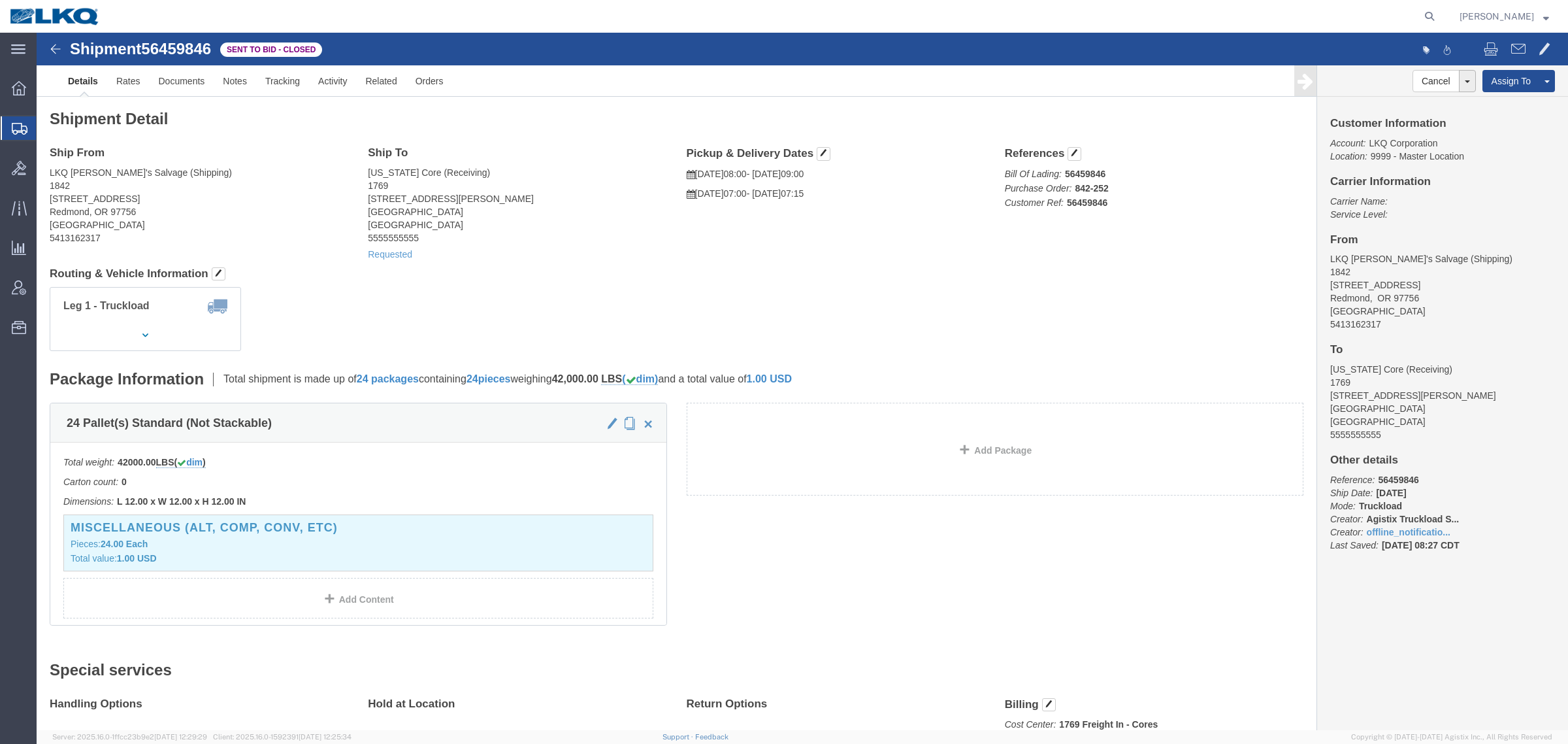
click div "Leg 1 - Truckload Vehicle 1: Standard Dry Van (53 Feet) Number of trucks: 1"
drag, startPoint x: 496, startPoint y: 255, endPoint x: 381, endPoint y: 256, distance: 115.0
click div "Leg 1 - Truckload Vehicle 1: Standard Dry Van (53 Feet) Number of trucks: 1"
drag, startPoint x: 287, startPoint y: 244, endPoint x: 431, endPoint y: 230, distance: 144.7
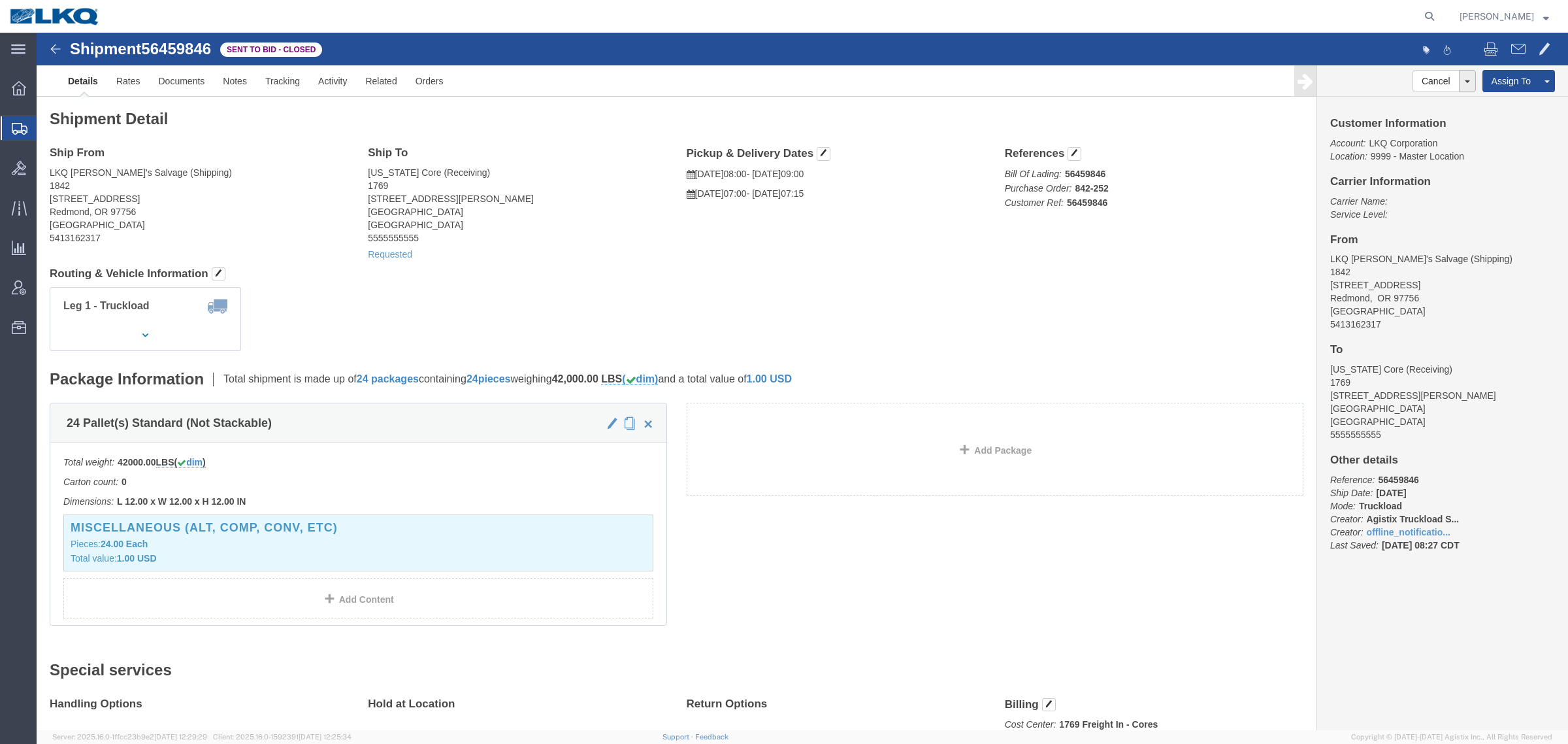
click h4 "Routing & Vehicle Information"
drag, startPoint x: 475, startPoint y: 223, endPoint x: 360, endPoint y: 223, distance: 115.0
click div "Requested"
click div "Ship From LKQ [PERSON_NAME]'s Salvage (Shipping) 1842 [STREET_ADDRESS] 54131623…"
drag, startPoint x: 500, startPoint y: 171, endPoint x: 448, endPoint y: 175, distance: 52.2
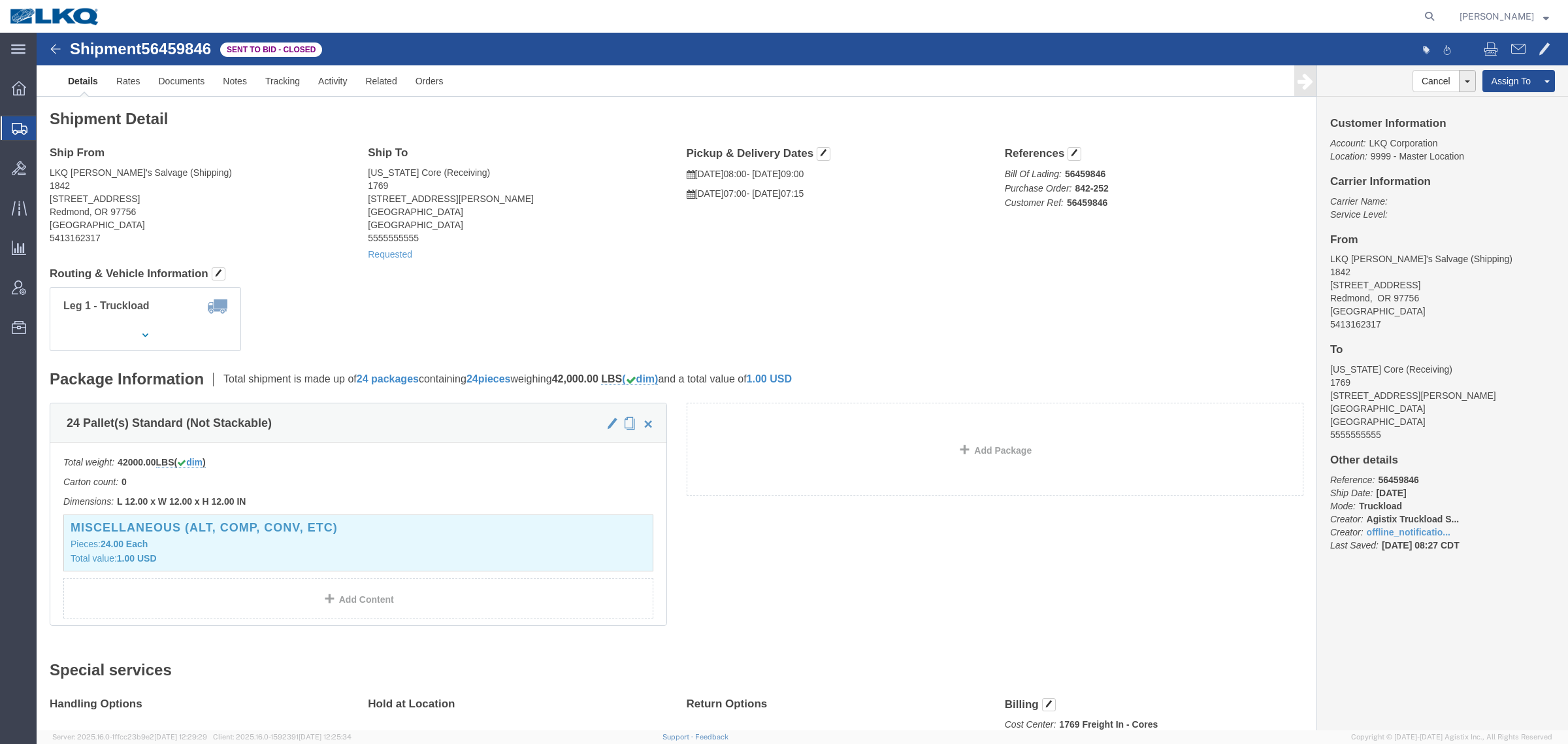
click address "[US_STATE] Core (Receiving) 1769 [STREET_ADDRESS][PERSON_NAME] 5555555555"
click address "LKQ [PERSON_NAME]'s Salvage (Shipping) 1842 [STREET_ADDRESS] 5413162317"
drag, startPoint x: 506, startPoint y: 144, endPoint x: 491, endPoint y: 144, distance: 15.0
click address "[US_STATE] Core (Receiving) 1769 [STREET_ADDRESS][PERSON_NAME] 5555555555"
click address "LKQ [PERSON_NAME]'s Salvage (Shipping) 1842 [STREET_ADDRESS] 5413162317"
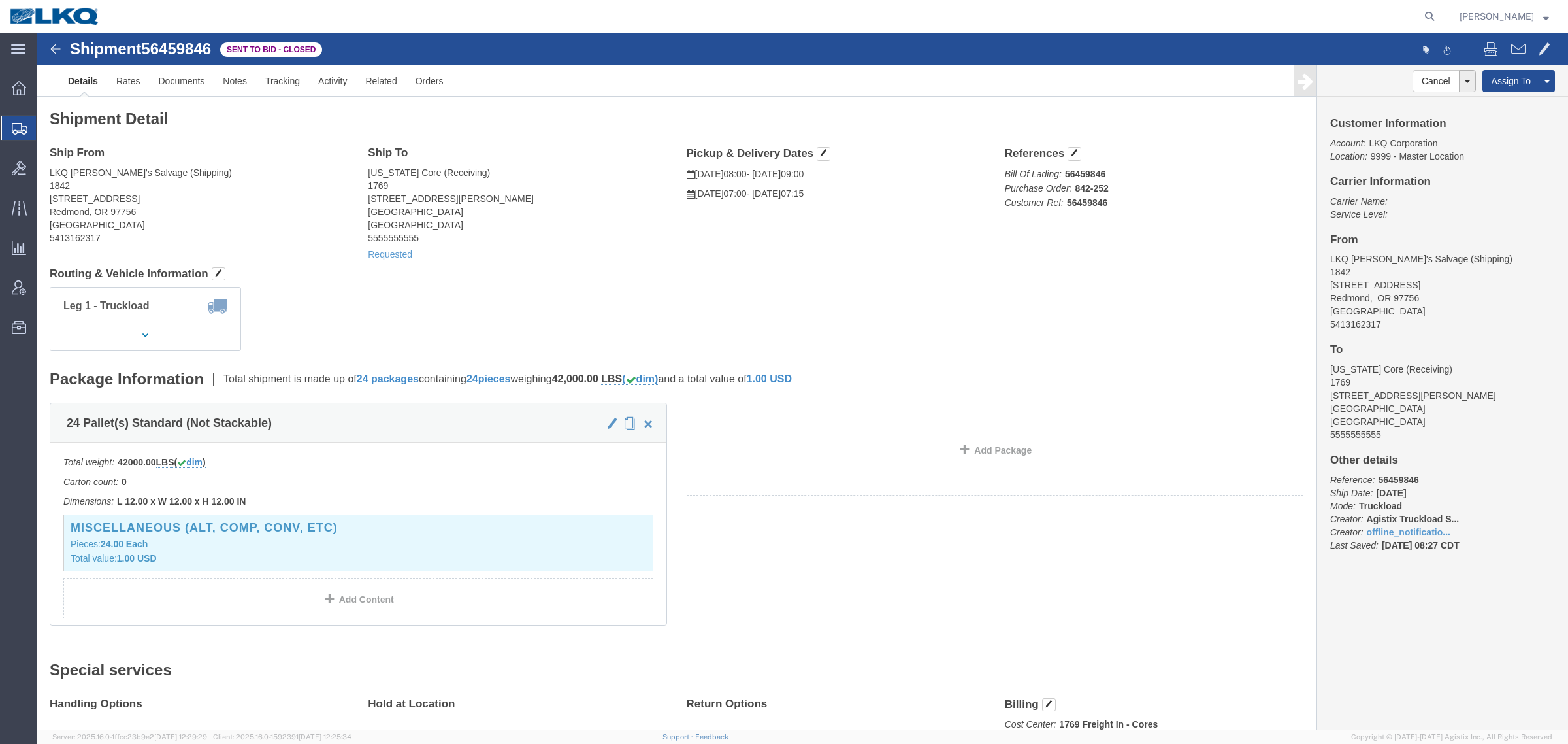
click address "[US_STATE] Core (Receiving) 1769 [STREET_ADDRESS][PERSON_NAME] 5555555555"
click address "LKQ [PERSON_NAME]'s Salvage (Shipping) 1842 [STREET_ADDRESS] 5413162317"
click address "[US_STATE] Core (Receiving) 1769 [STREET_ADDRESS][PERSON_NAME] 5555555555"
click link "Rates"
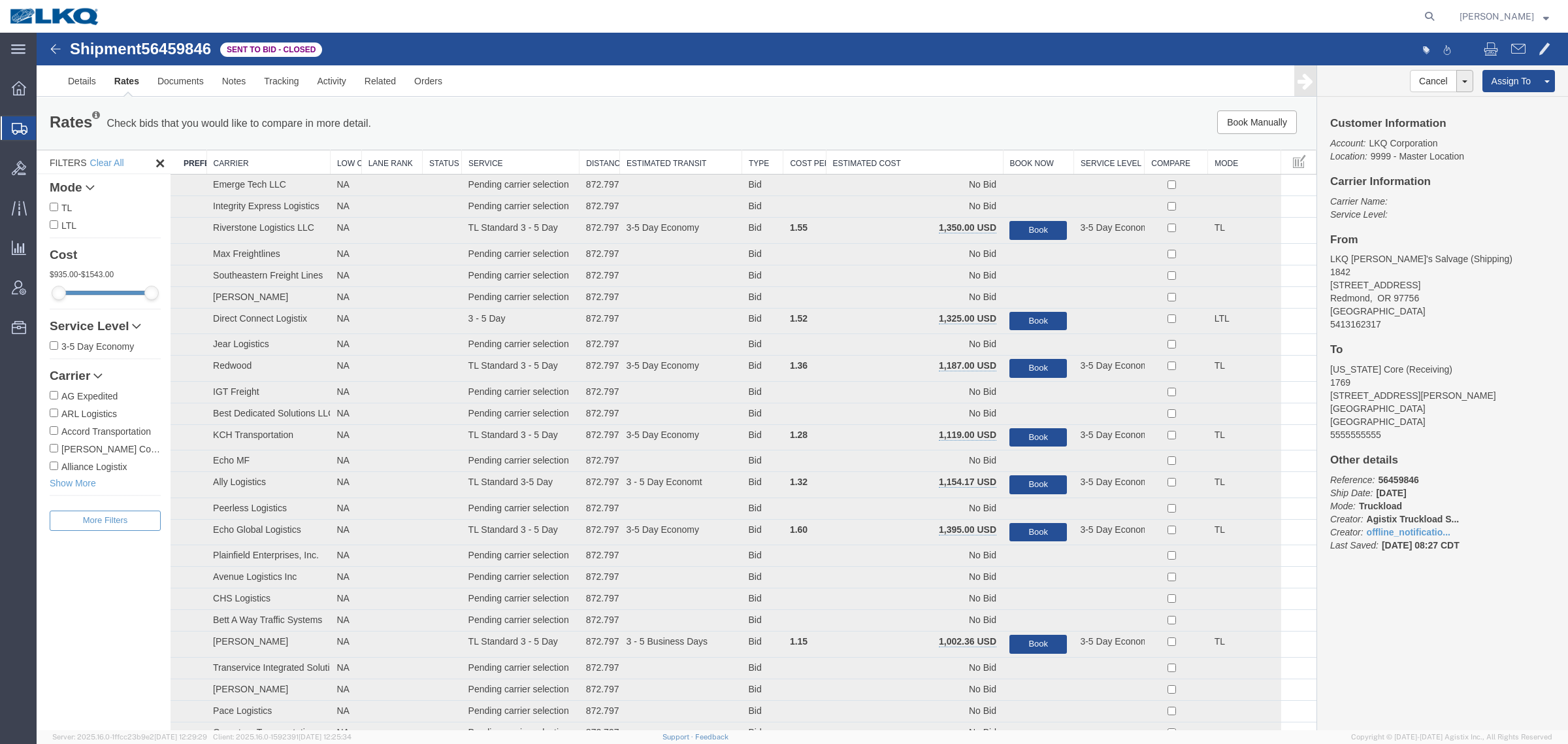
click at [913, 154] on th "Estimated Cost" at bounding box center [914, 163] width 177 height 24
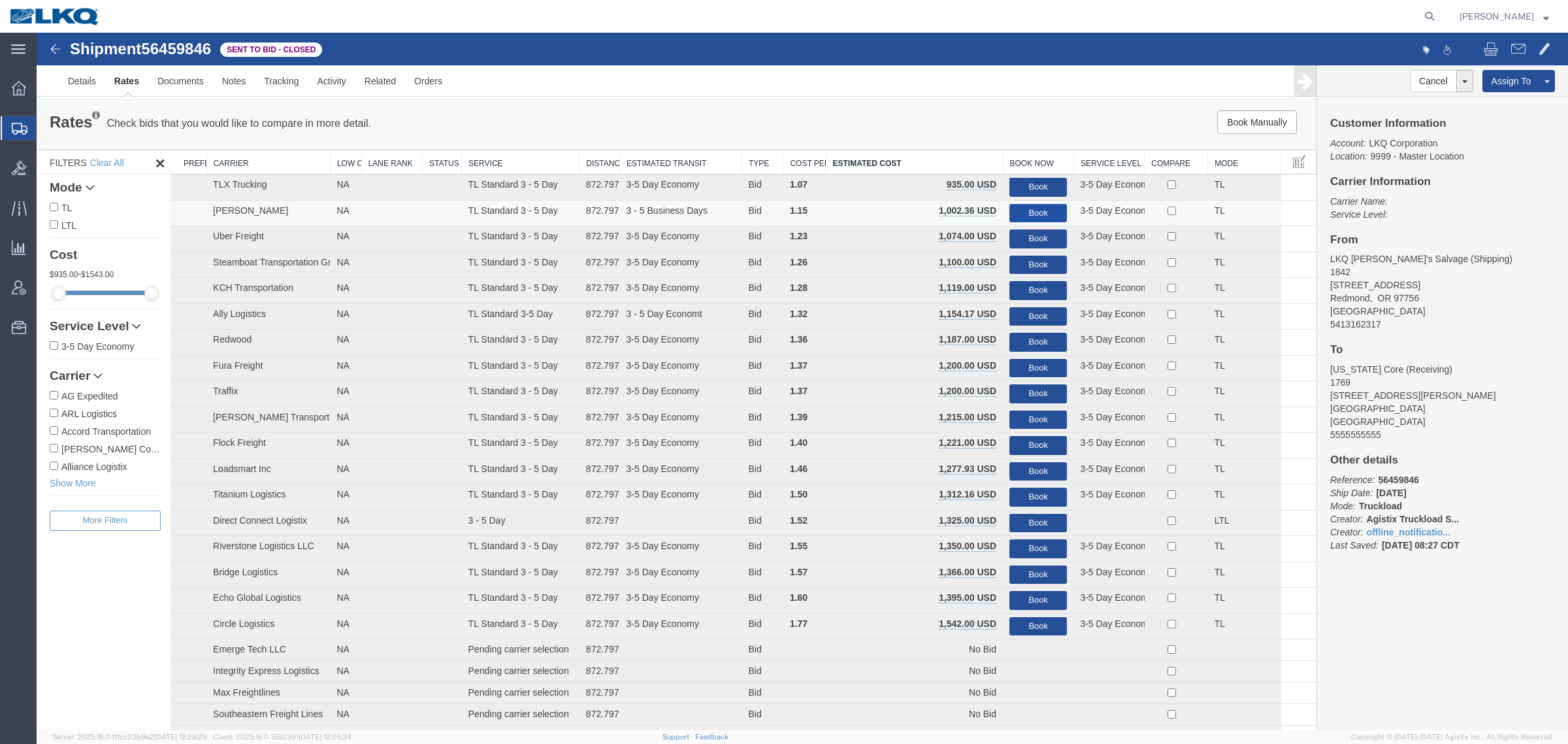
click at [1042, 211] on button "Book" at bounding box center [1038, 213] width 58 height 19
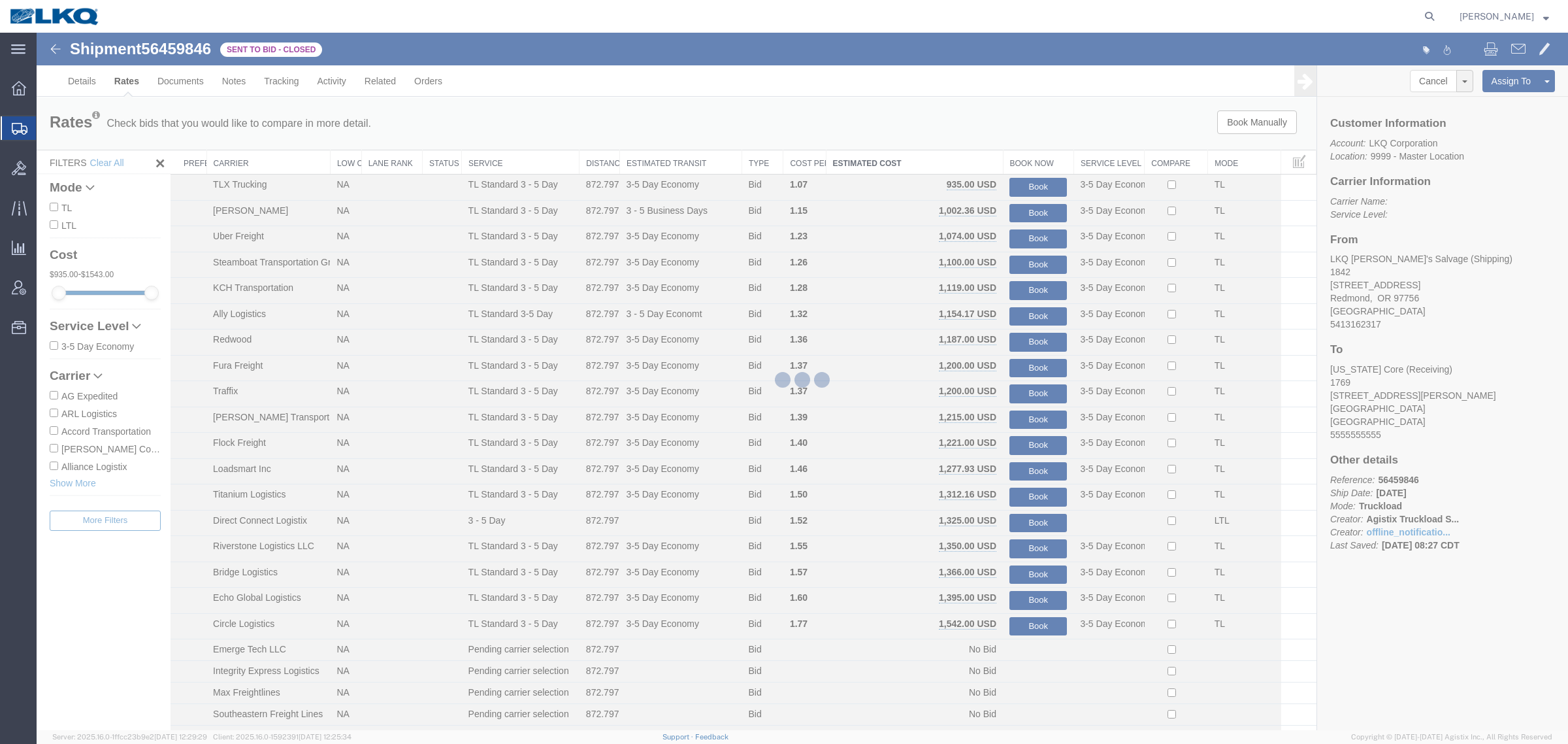
click at [719, 125] on div at bounding box center [802, 381] width 1531 height 697
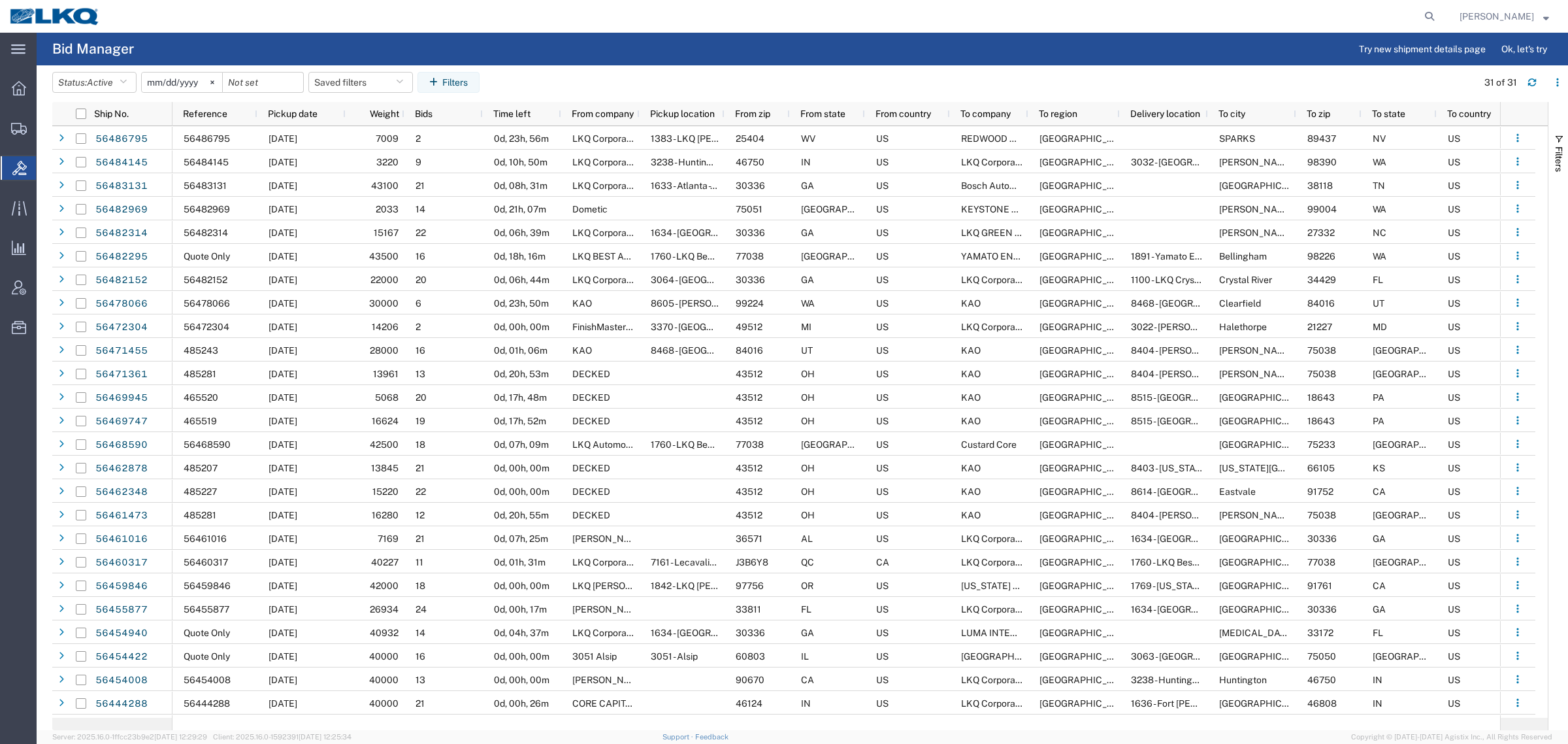
click at [703, 36] on agx-page-header "Bid Manager Try new shipment details page Ok, let's try" at bounding box center [802, 49] width 1531 height 33
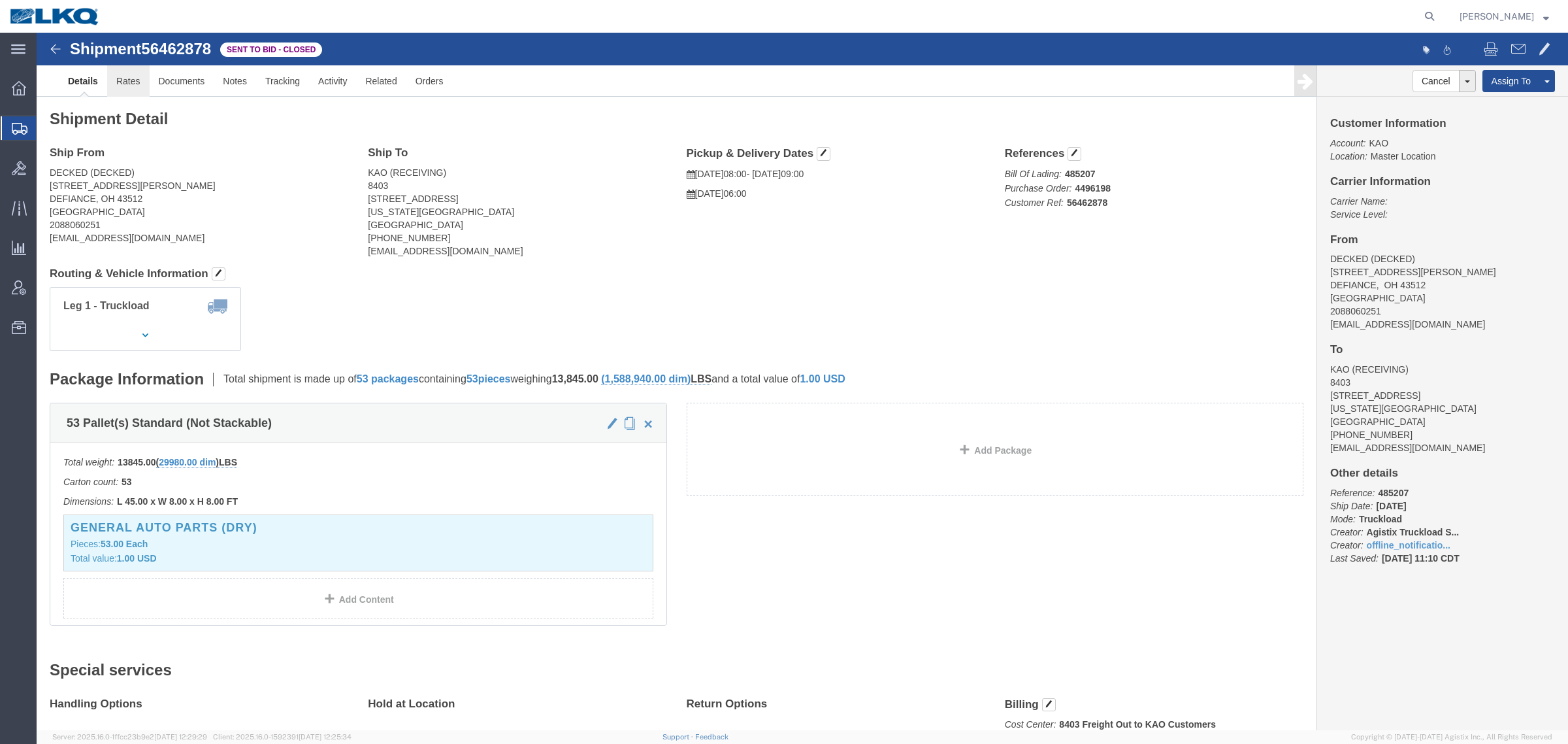
click link "Rates"
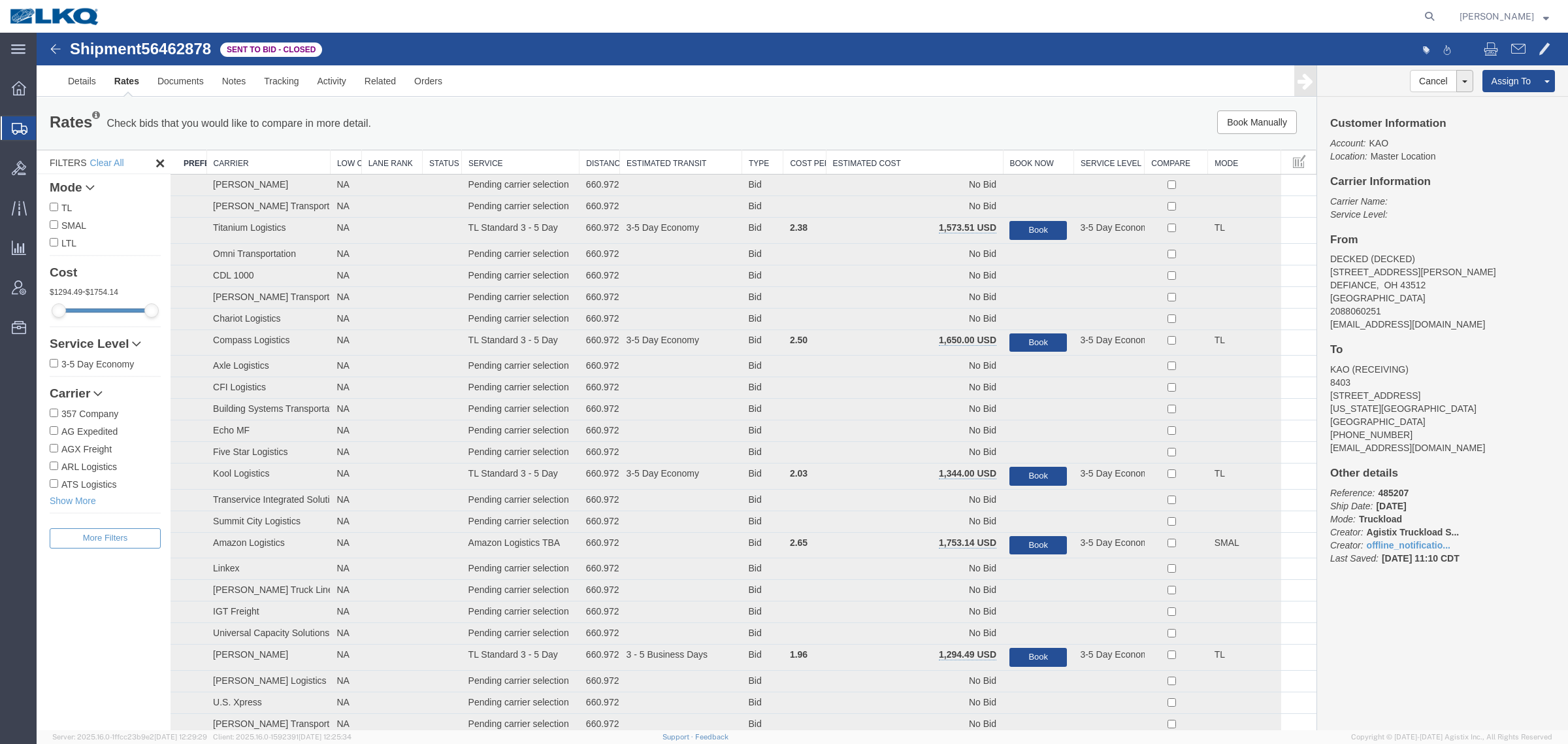
click at [895, 159] on th "Estimated Cost" at bounding box center [914, 163] width 177 height 24
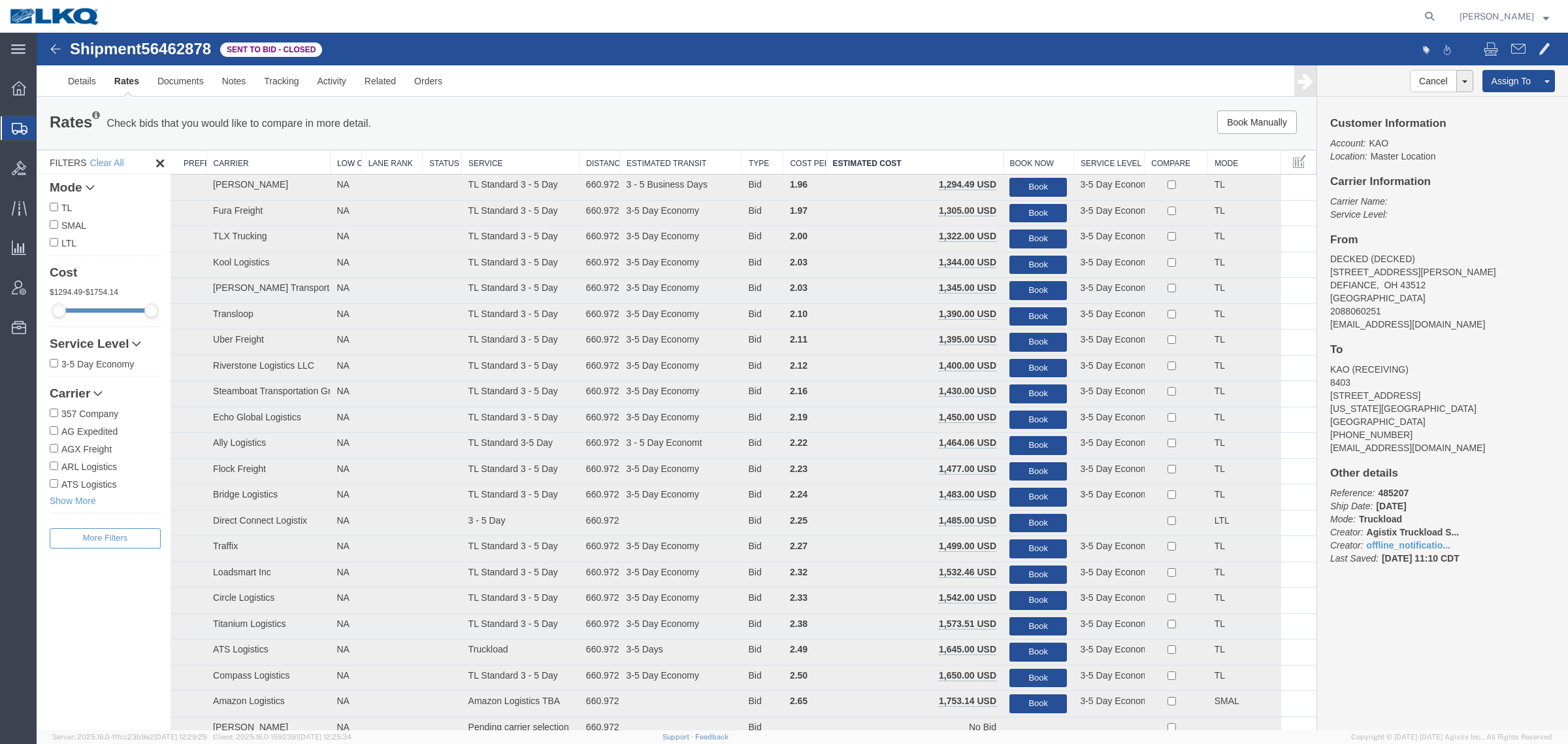
click at [857, 128] on div "Book Manually Pause Continue" at bounding box center [1048, 122] width 530 height 24
click at [230, 85] on link "Notes" at bounding box center [234, 81] width 43 height 31
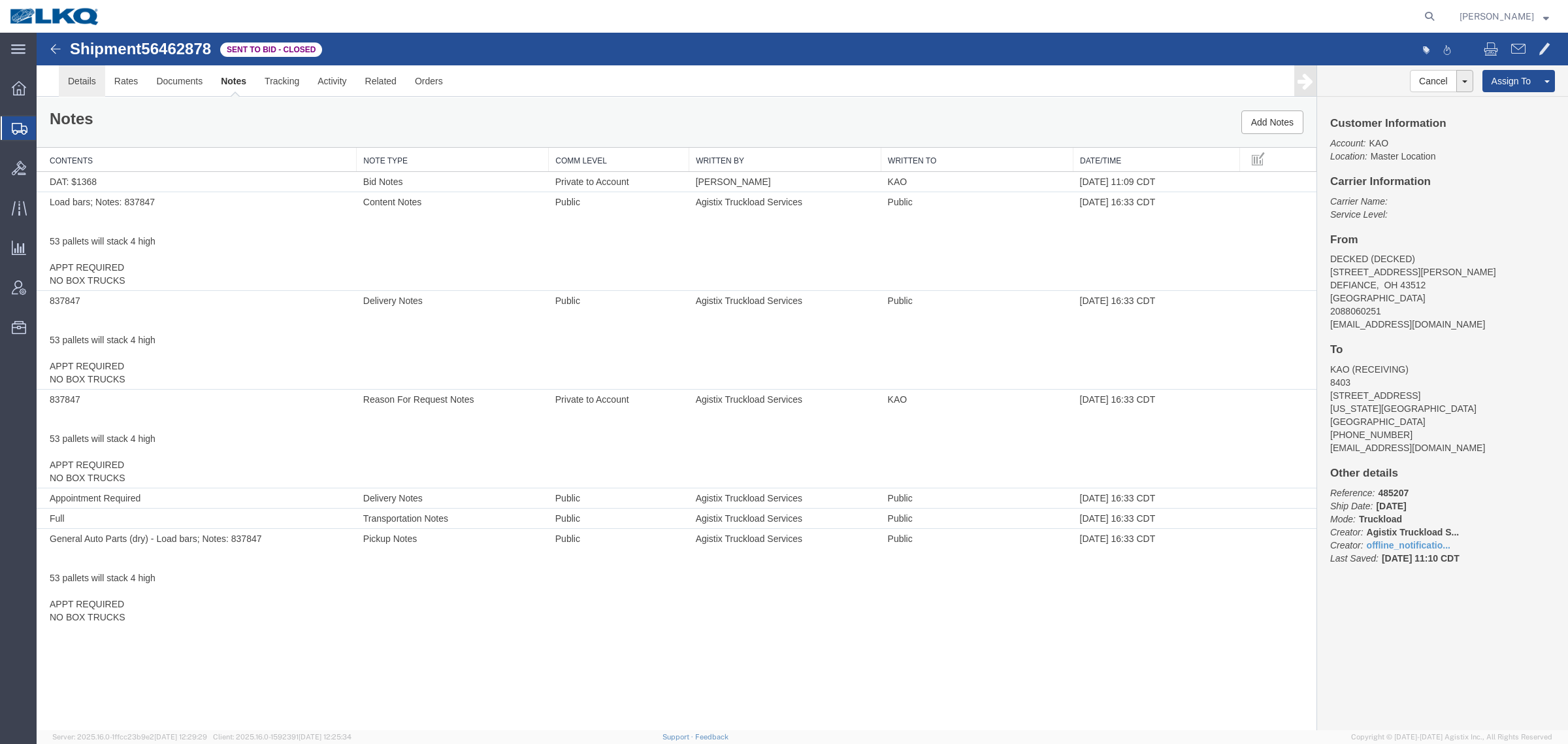
click at [95, 86] on link "Details" at bounding box center [82, 81] width 46 height 31
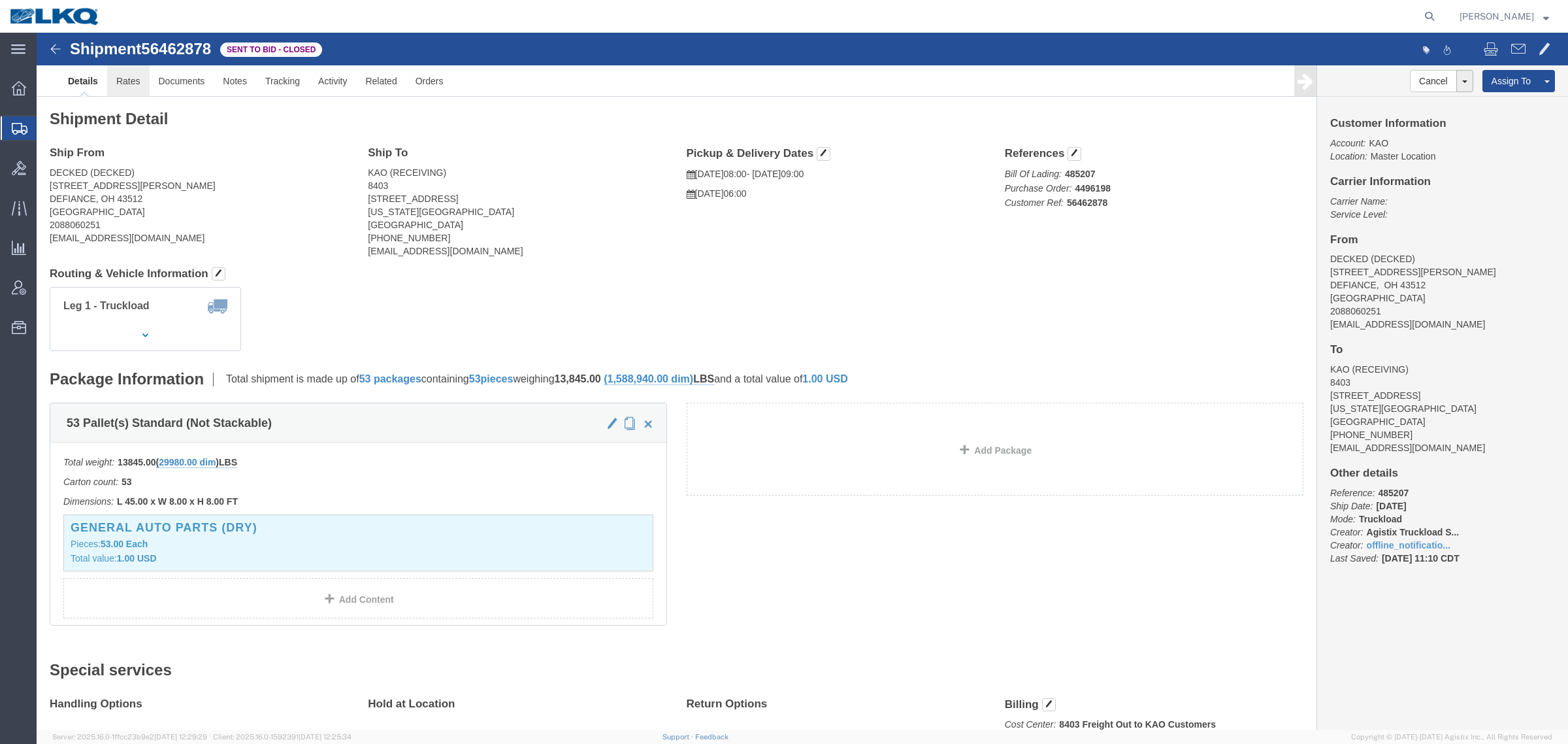
click link "Rates"
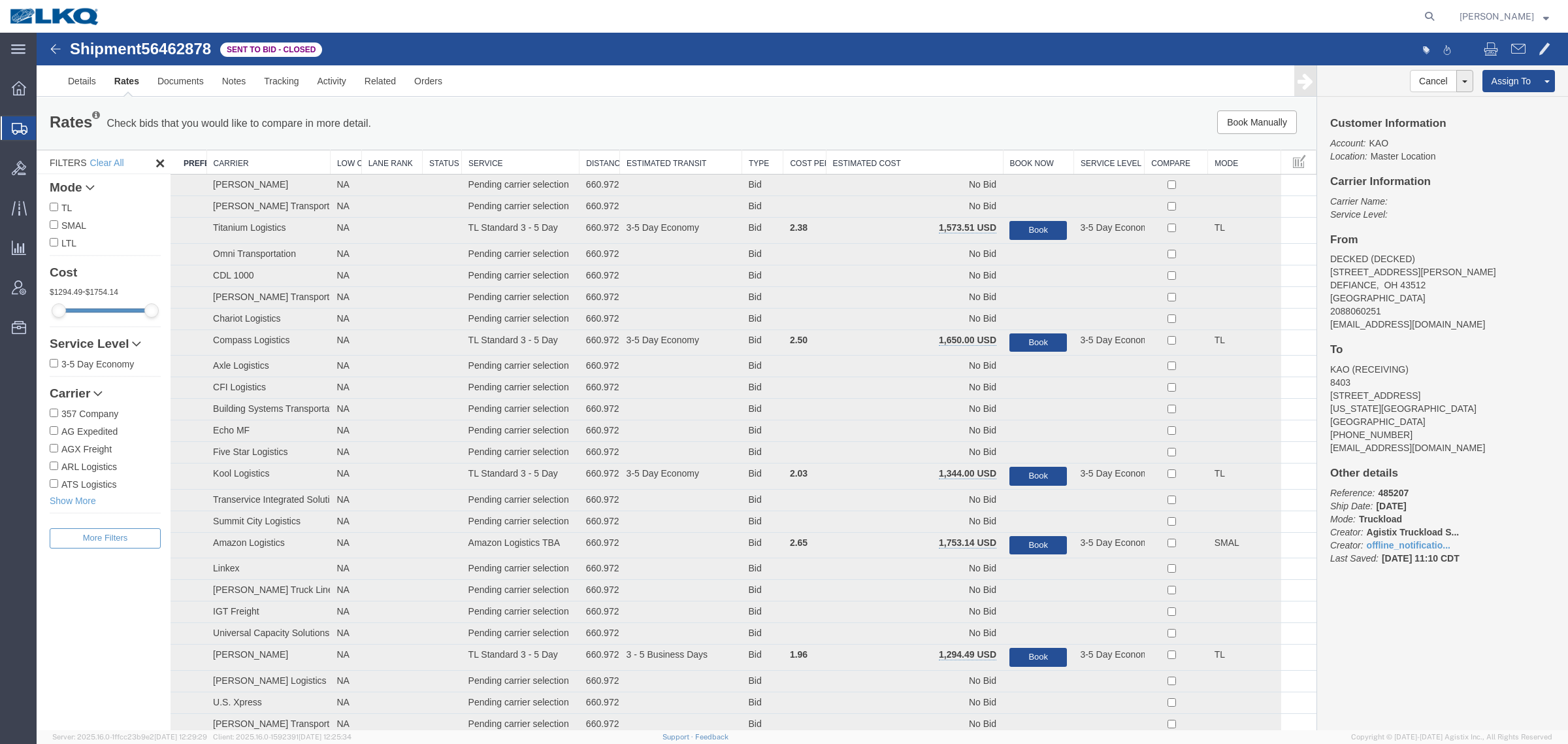
click at [914, 158] on th "Estimated Cost" at bounding box center [914, 163] width 177 height 24
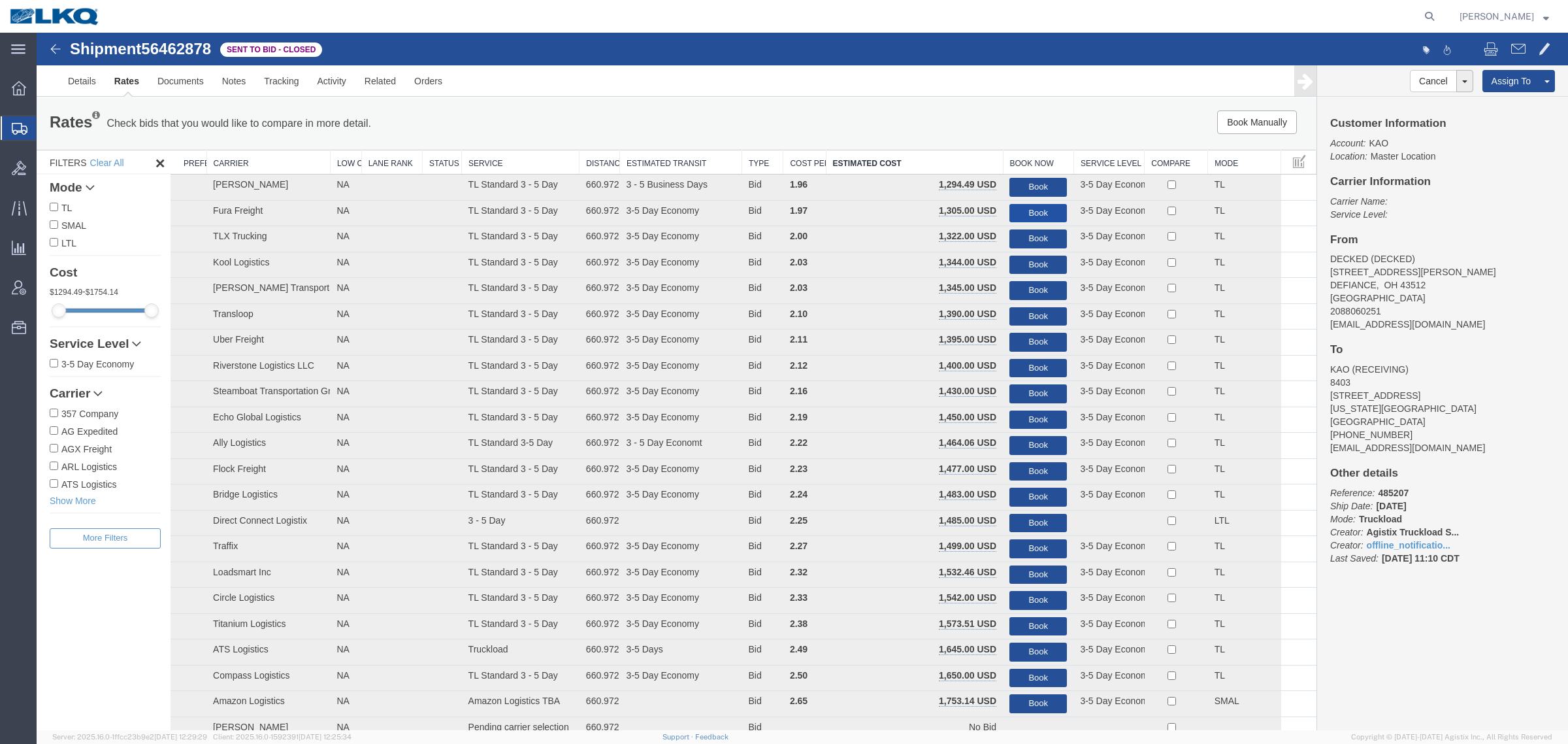
drag, startPoint x: 1040, startPoint y: 211, endPoint x: 1000, endPoint y: 156, distance: 68.0
click at [1040, 211] on button "Book" at bounding box center [1038, 213] width 58 height 19
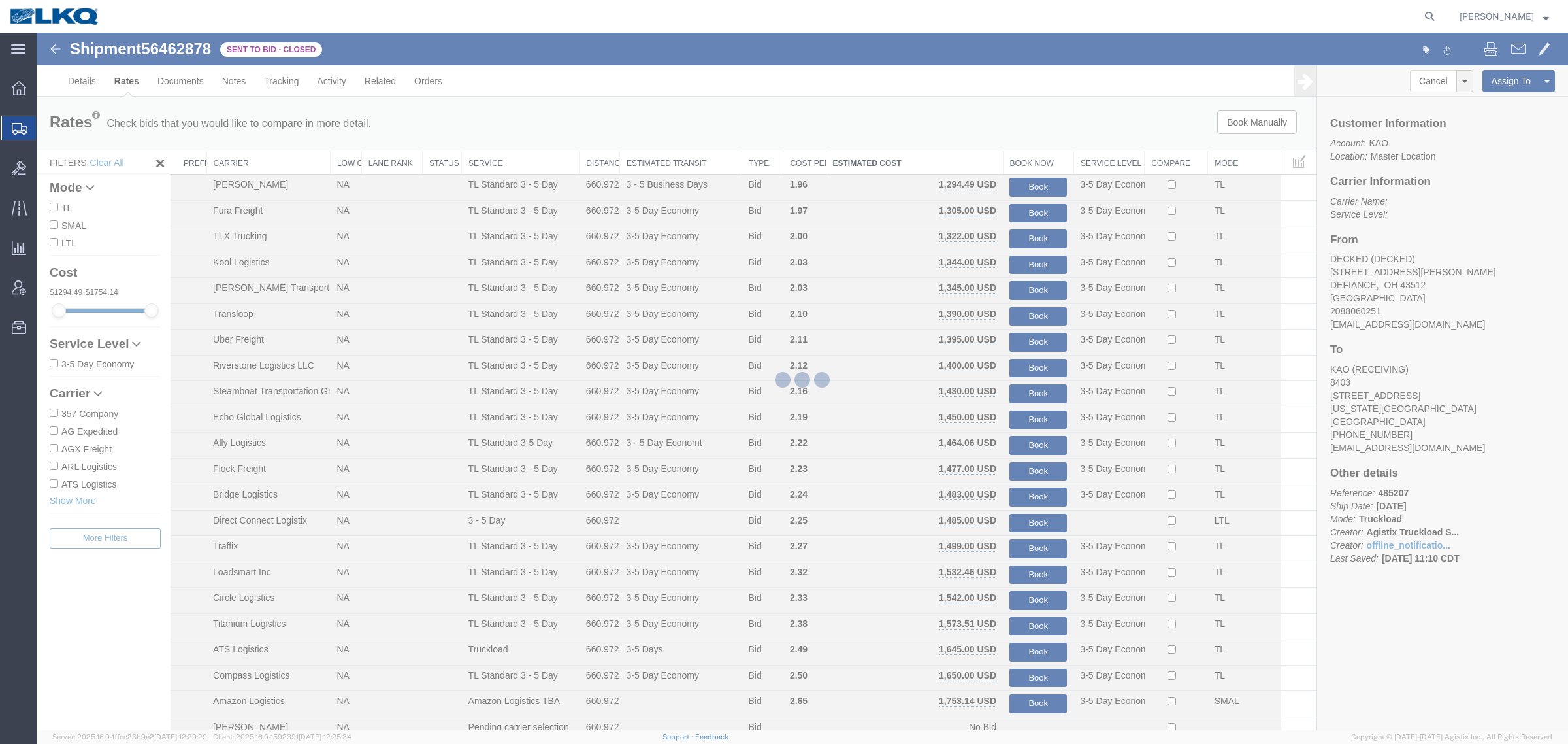
click at [988, 124] on div at bounding box center [802, 381] width 1531 height 697
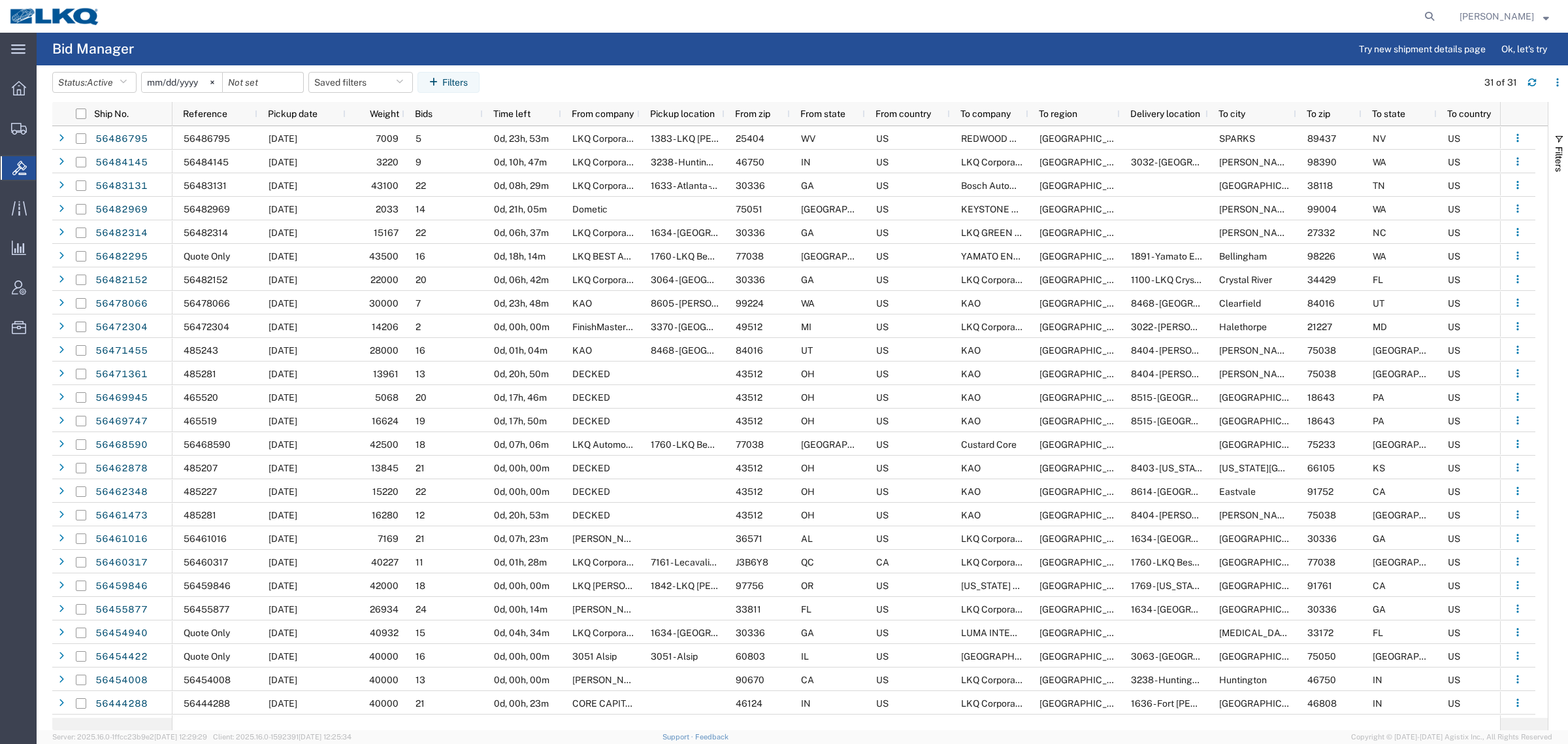
click at [412, 26] on div at bounding box center [775, 16] width 1331 height 33
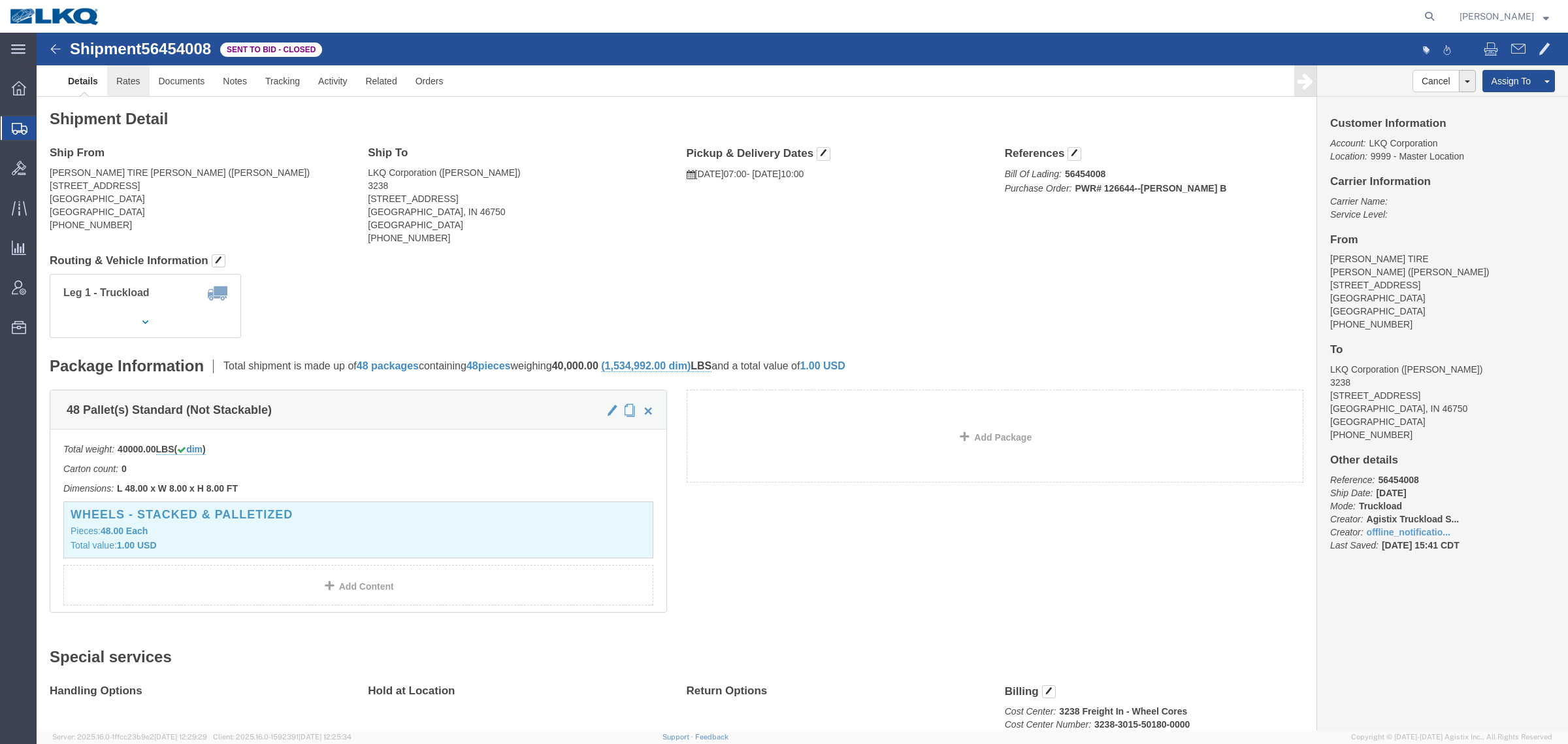
click link "Rates"
click div "Leg 1 - Truckload Vehicle 1: Standard Dry Van (53 Feet) Number of trucks: 1"
click link "Rates"
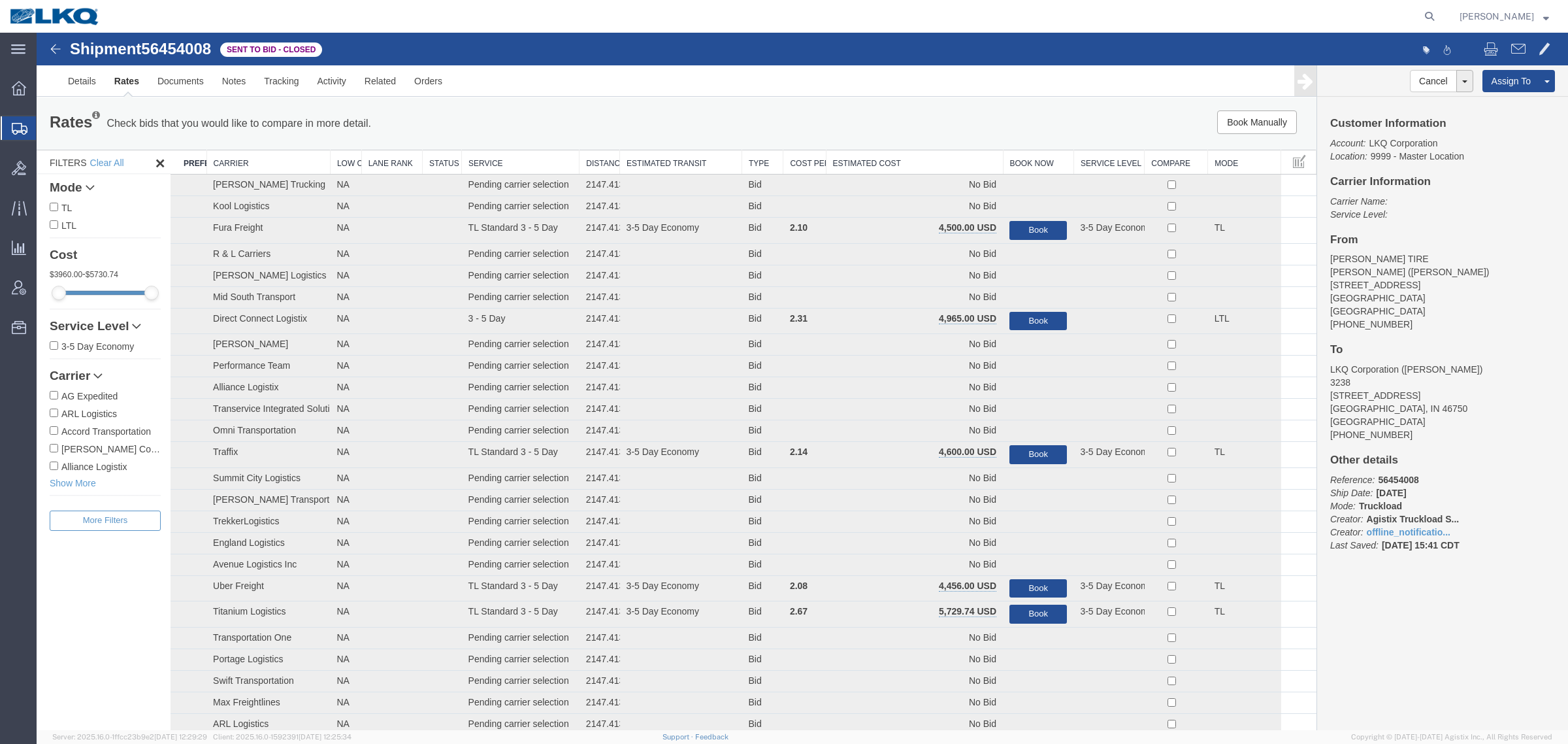
click at [932, 161] on th "Estimated Cost" at bounding box center [914, 163] width 177 height 24
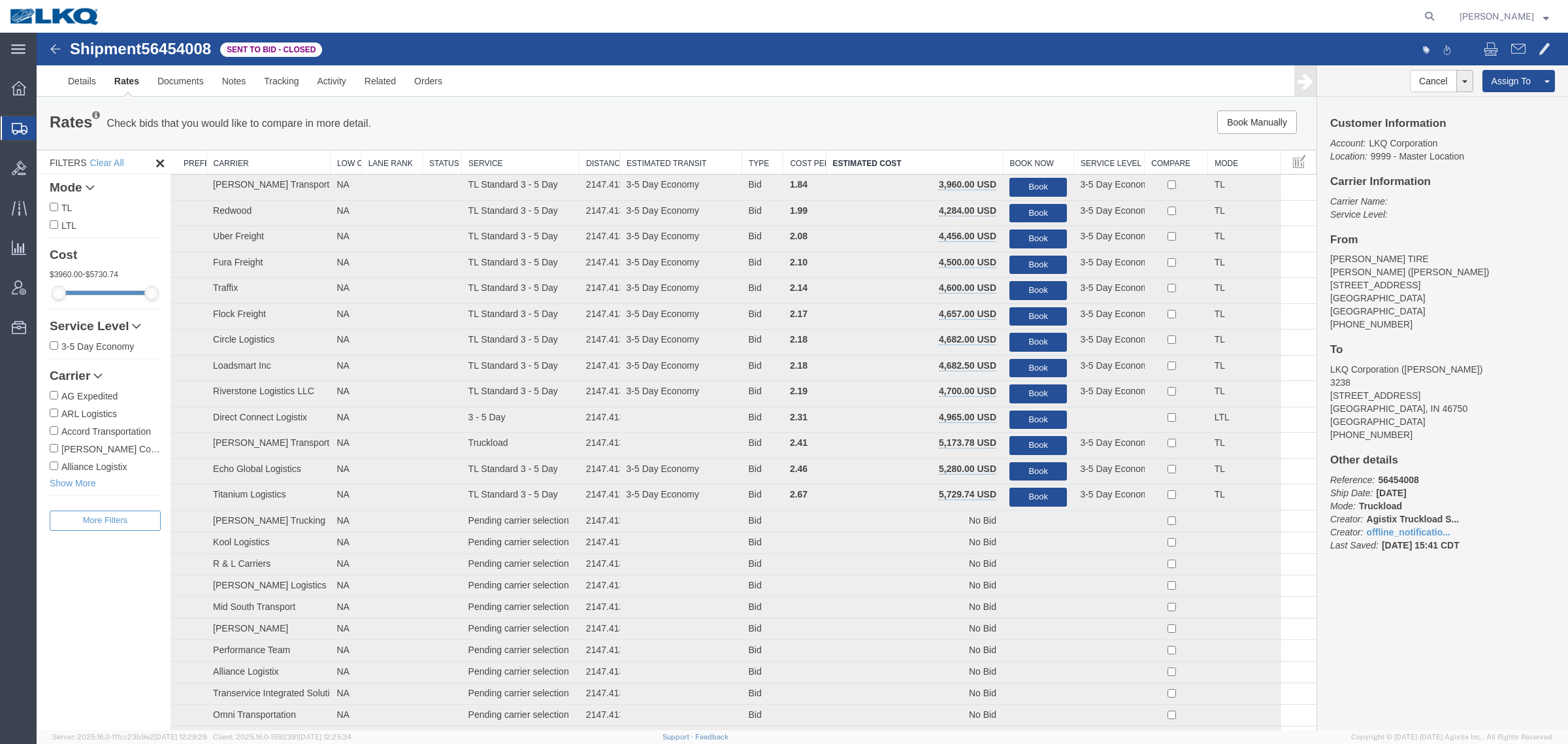
click at [881, 119] on div "Book Manually Pause Continue" at bounding box center [1048, 122] width 530 height 24
click at [230, 83] on link "Notes" at bounding box center [234, 81] width 43 height 31
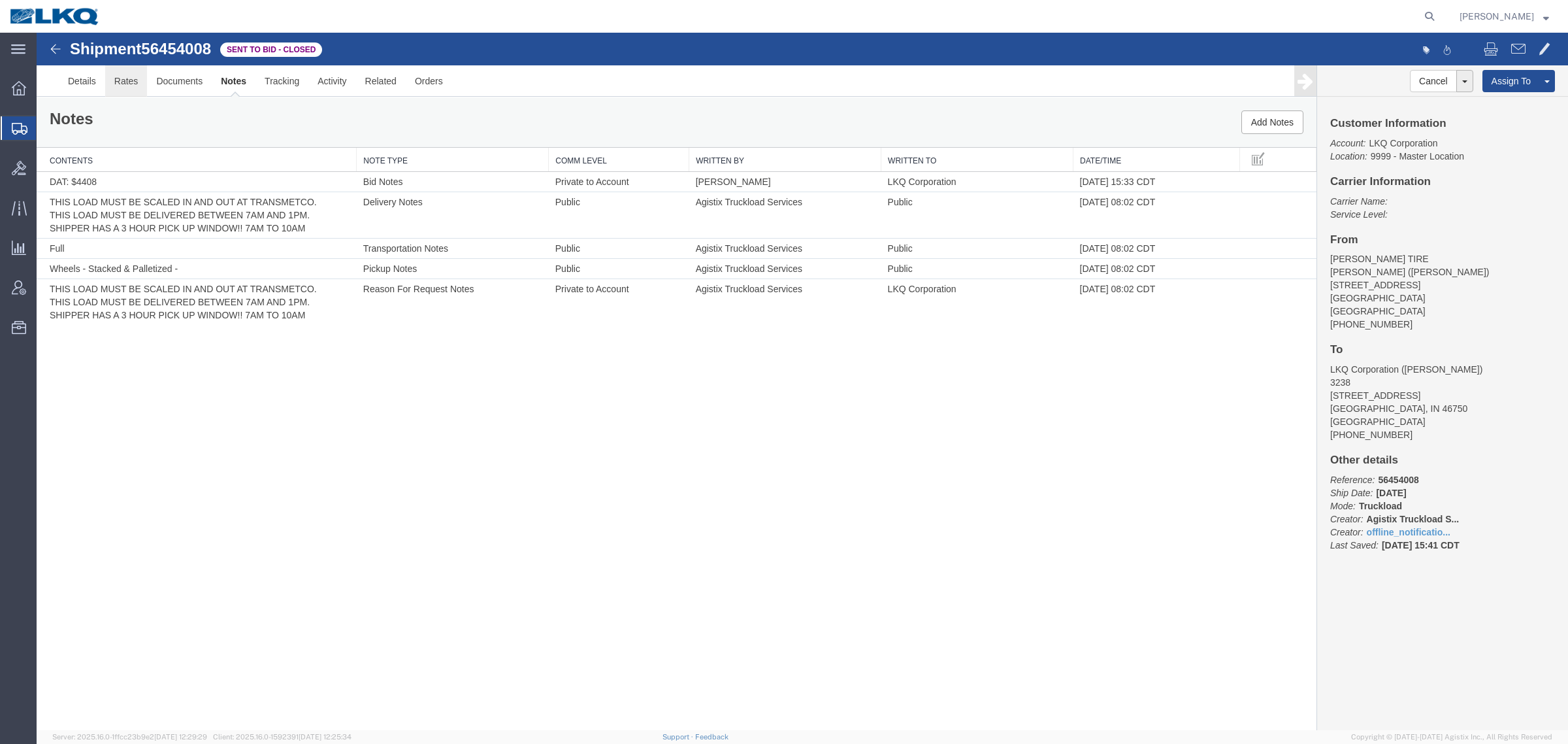
click at [119, 80] on link "Rates" at bounding box center [126, 81] width 43 height 31
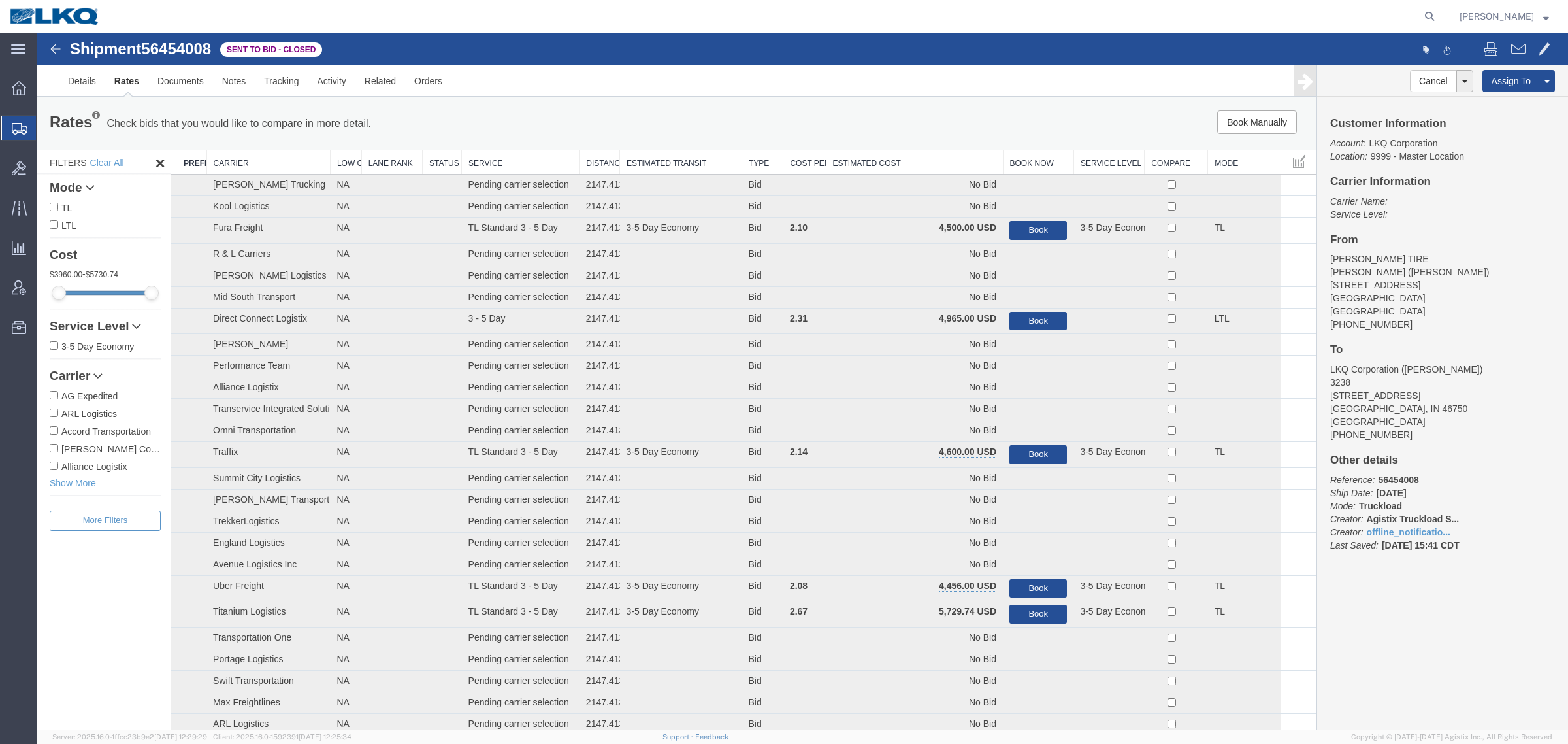
click at [180, 54] on span "56454008" at bounding box center [175, 49] width 70 height 18
copy span "56454008"
click at [887, 162] on th "Estimated Cost" at bounding box center [914, 163] width 177 height 24
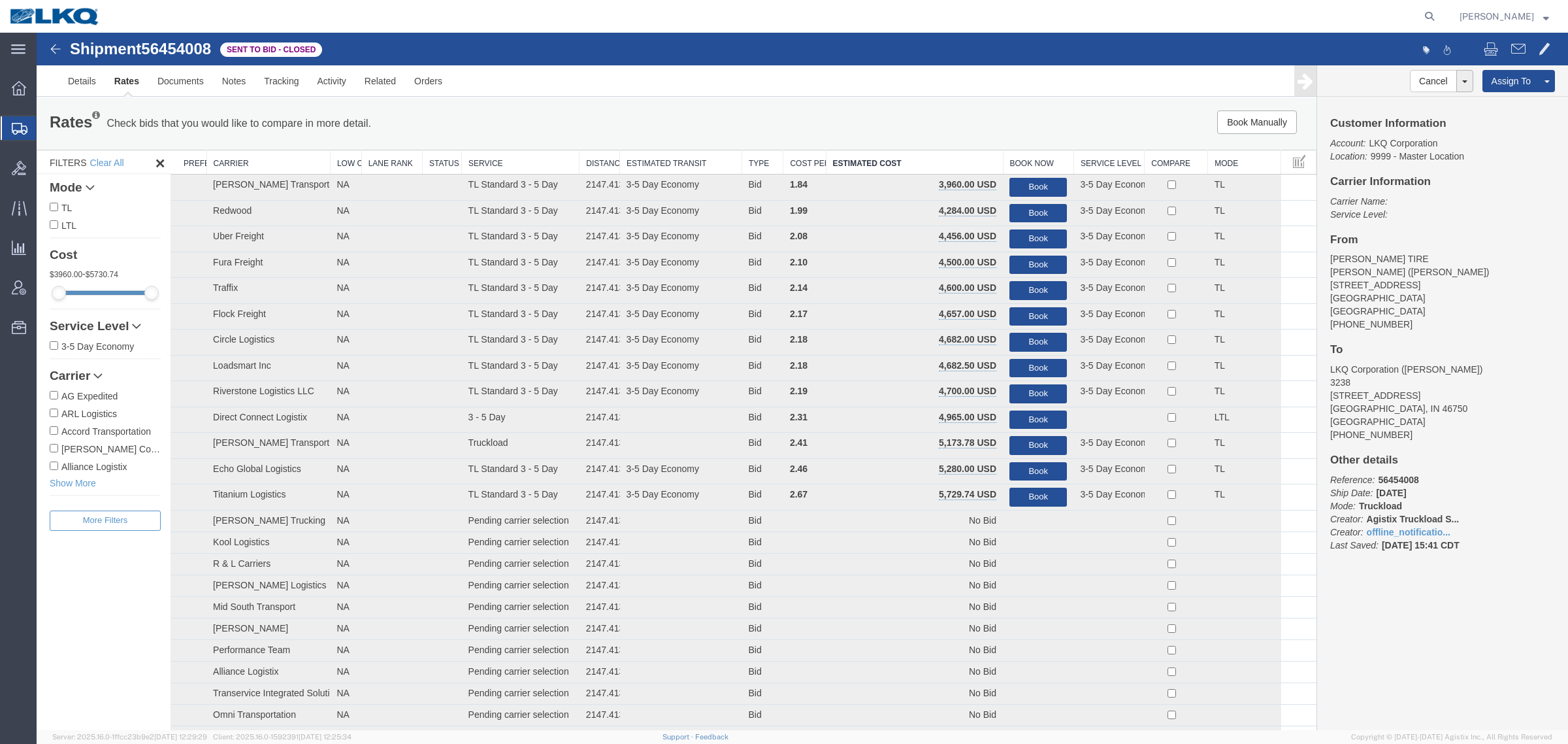
click at [1084, 127] on div "Book Manually Pause Continue" at bounding box center [1048, 122] width 530 height 24
click at [923, 90] on ul "Details Rates Documents Notes Tracking Activity Related Orders" at bounding box center [802, 80] width 1487 height 30
click at [811, 139] on div "Rates Check bids that you would like to compare in more detail. Compare Filter …" at bounding box center [677, 123] width 1280 height 52
click at [807, 126] on div "Book Manually Pause Continue" at bounding box center [1048, 122] width 530 height 24
click at [743, 100] on div "Rates Check bids that you would like to compare in more detail. Compare Filter …" at bounding box center [677, 123] width 1280 height 52
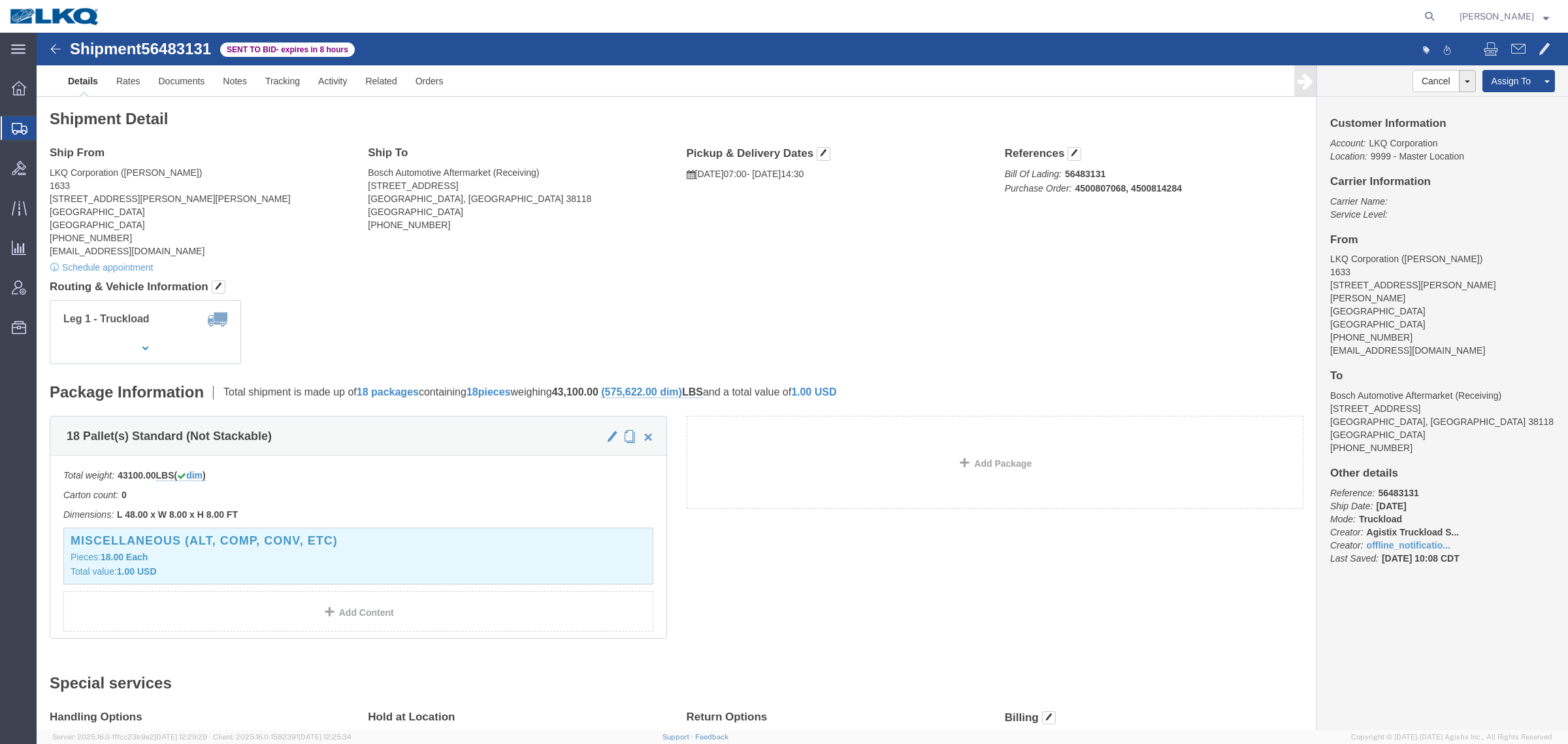
click span "56483131"
copy span "56483131"
click link "Rates"
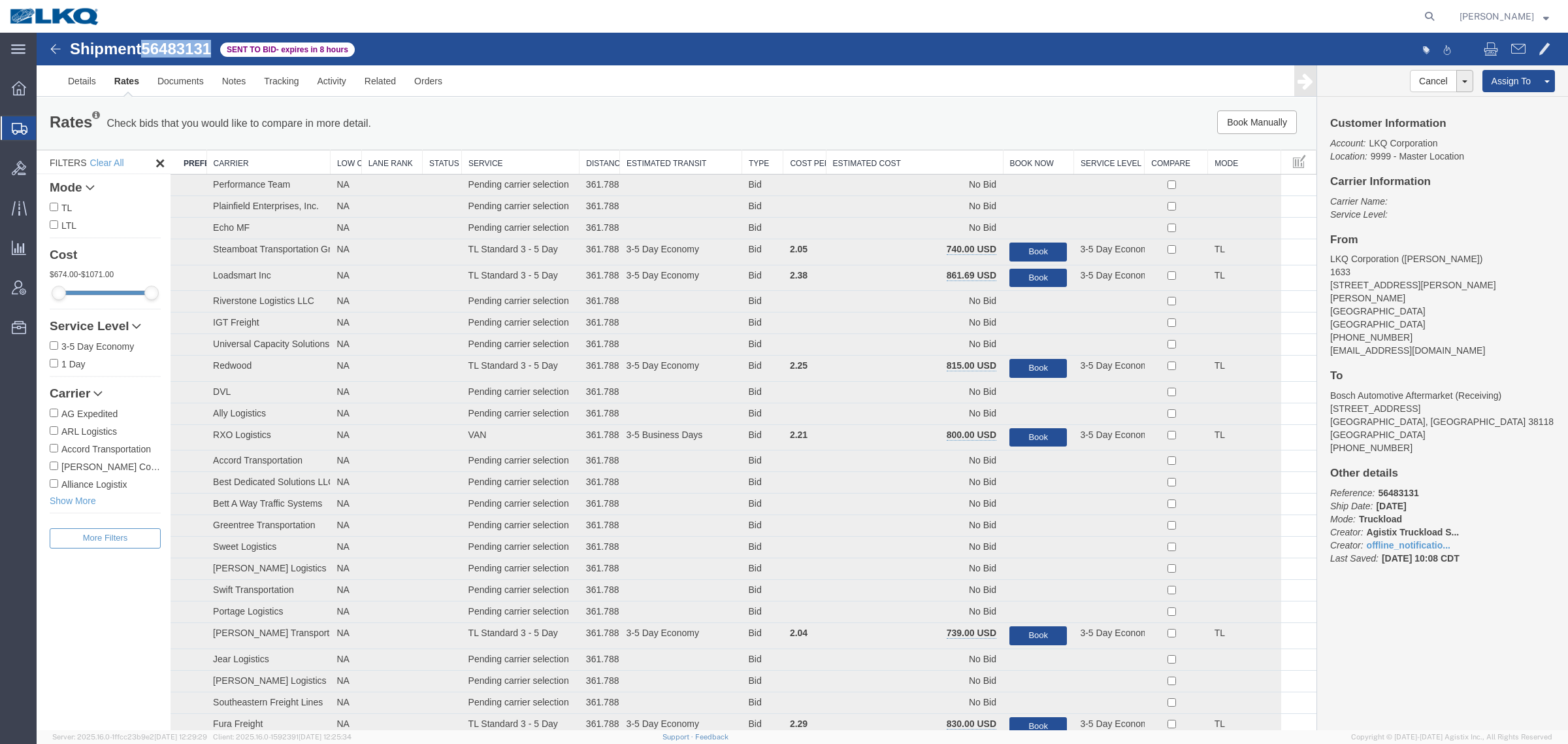
click at [927, 163] on th "Estimated Cost" at bounding box center [914, 163] width 177 height 24
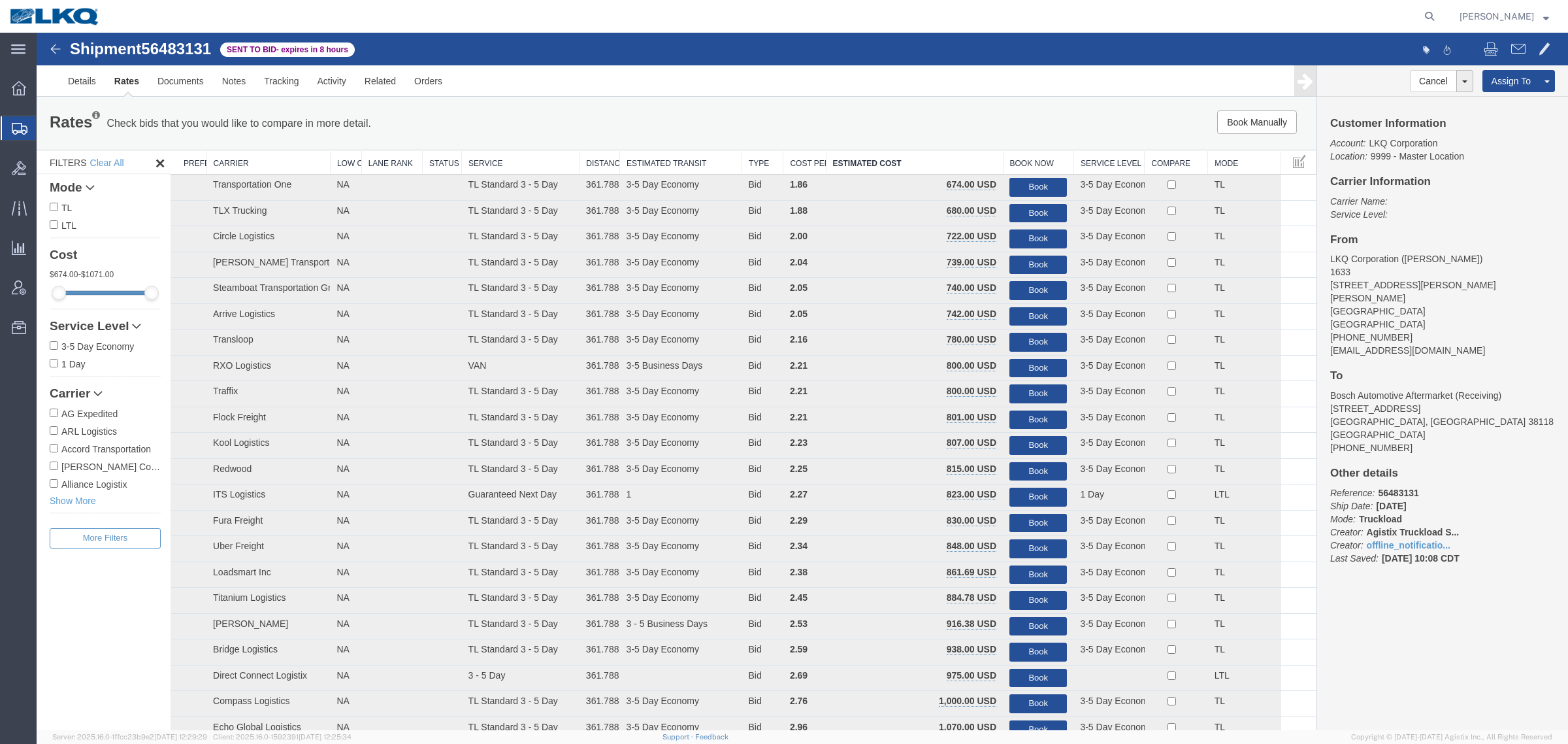
click at [929, 138] on div "Rates Check bids that you would like to compare in more detail. Compare Filter …" at bounding box center [677, 123] width 1280 height 52
click at [980, 117] on div "Book Manually Pause Continue" at bounding box center [1048, 122] width 530 height 24
click at [979, 115] on div "Book Manually Pause Continue" at bounding box center [1048, 122] width 530 height 24
click at [1027, 183] on button "Book" at bounding box center [1038, 187] width 58 height 19
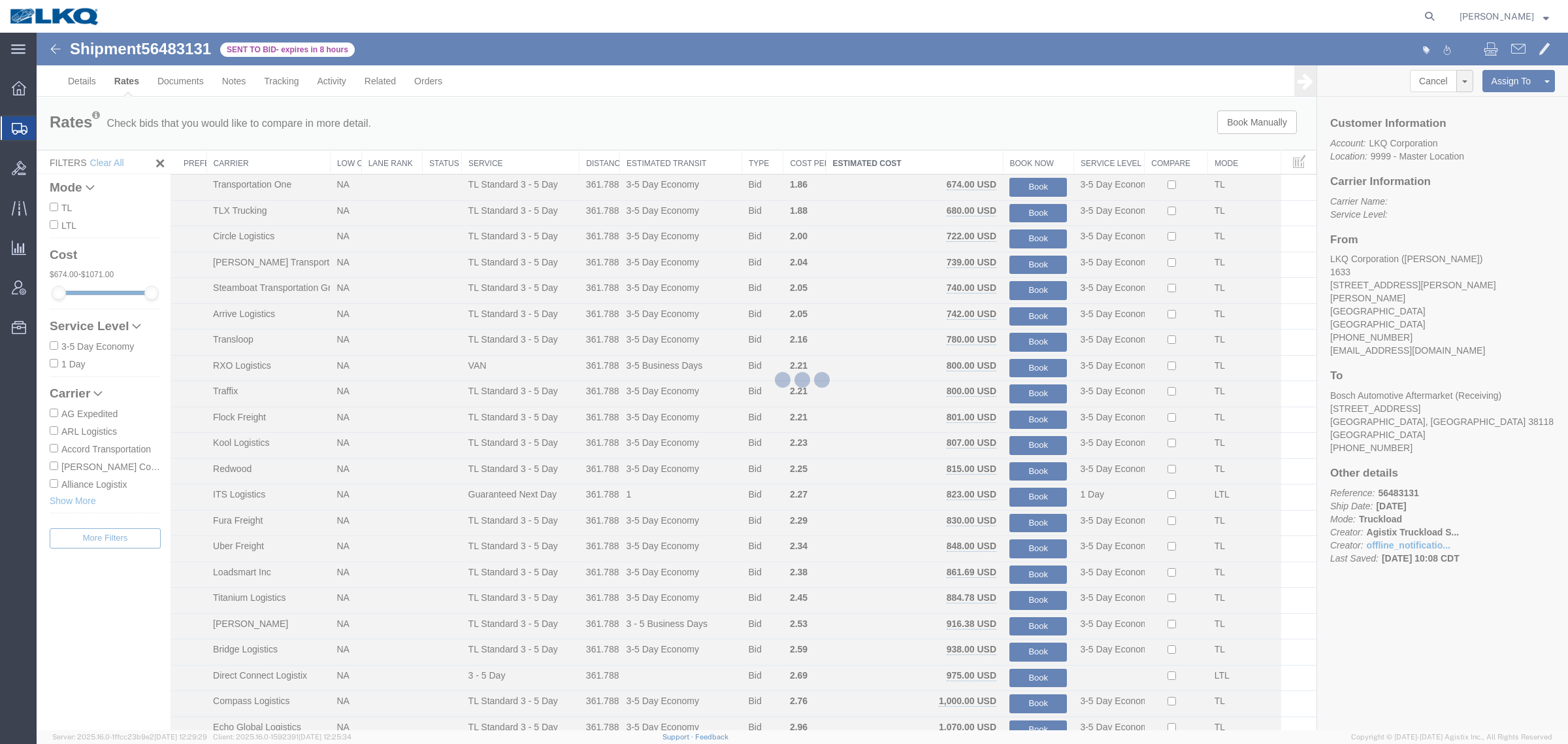
click at [1000, 131] on div at bounding box center [802, 381] width 1531 height 697
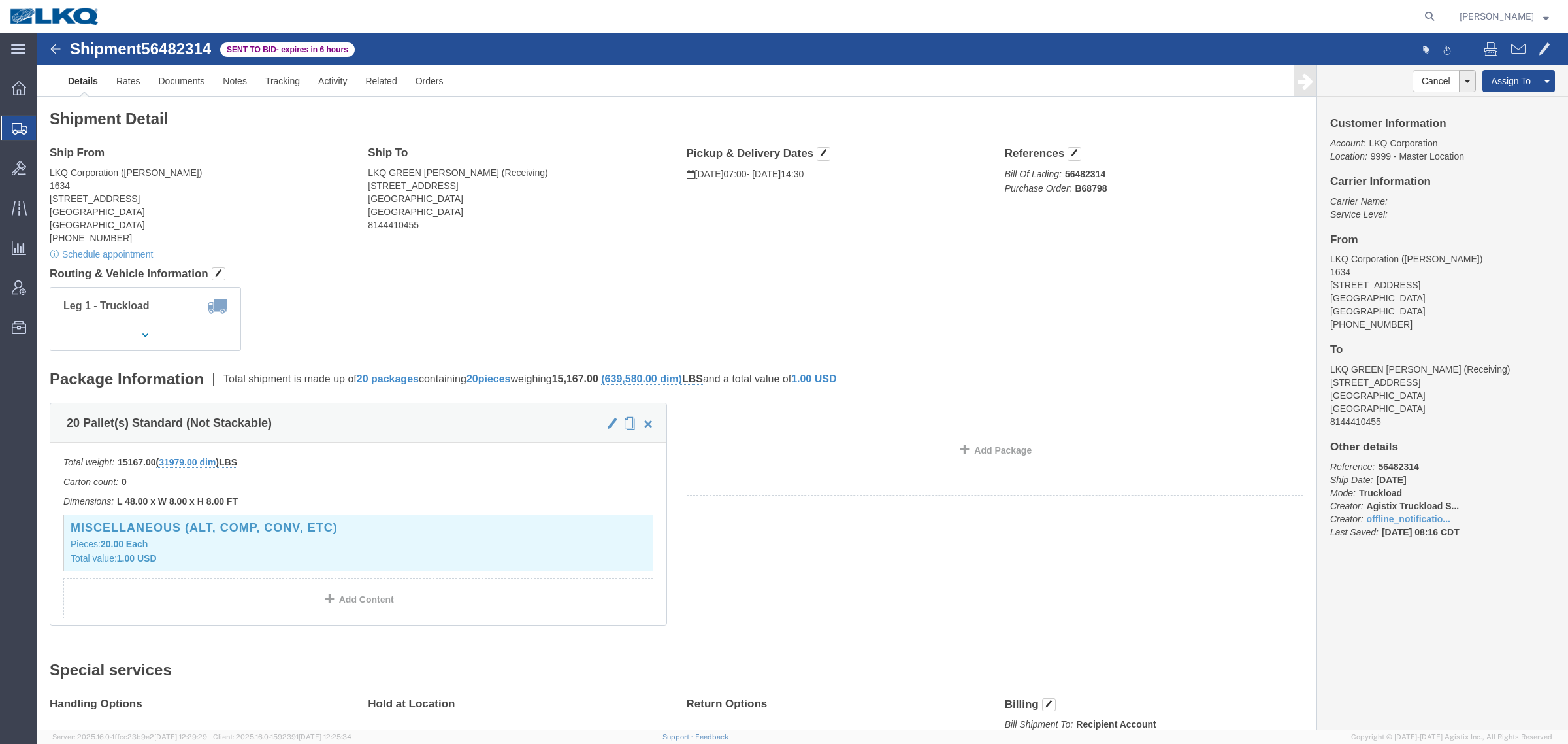
click div "Shipment Detail Ship From LKQ Corporation ([PERSON_NAME]) 1634 [STREET_ADDRESS]…"
drag, startPoint x: 620, startPoint y: 241, endPoint x: 514, endPoint y: 240, distance: 106.0
click h4 "Routing & Vehicle Information"
click address "LKQ Corporation ([PERSON_NAME]) 1634 [STREET_ADDRESS] [PHONE_NUMBER]"
click link "Rates"
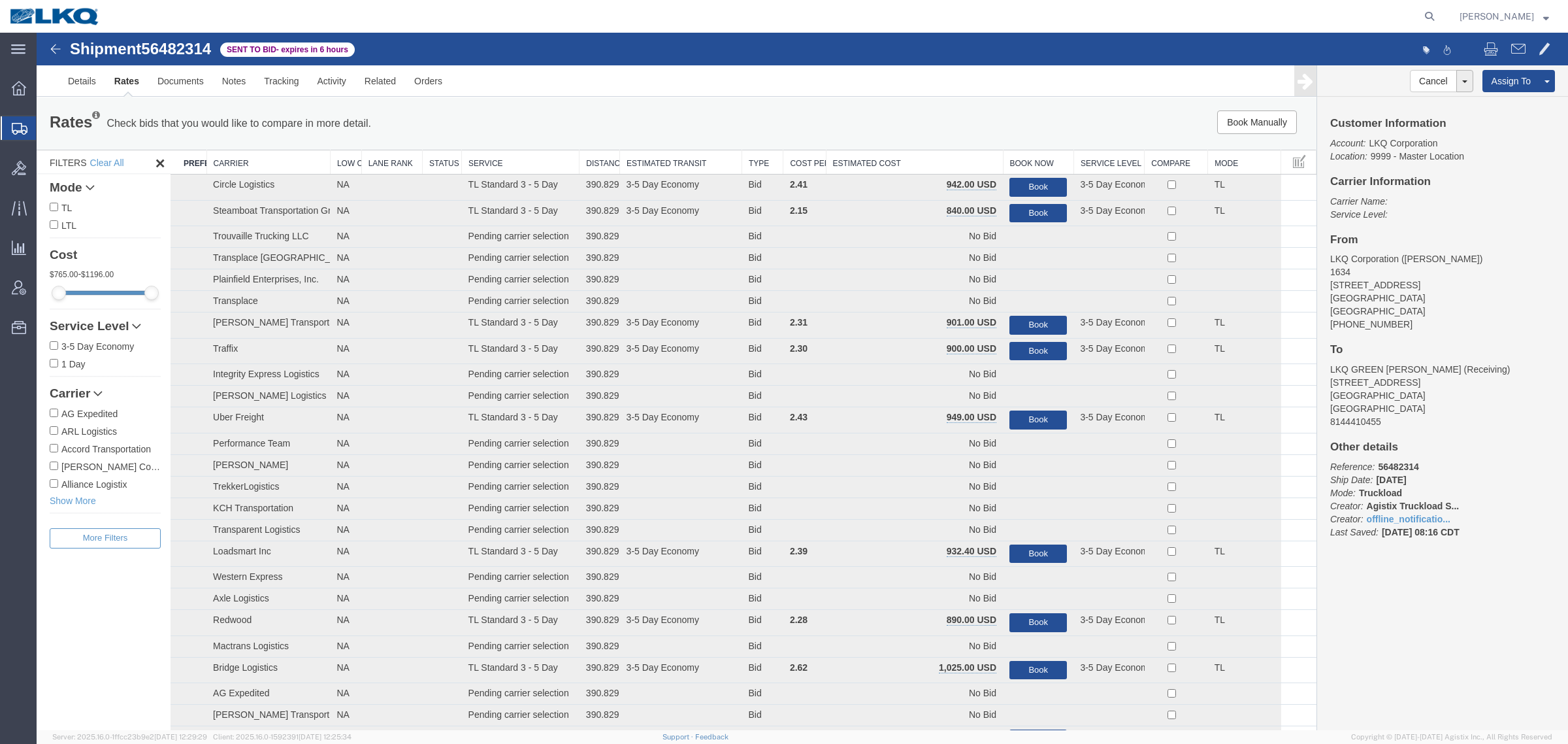
click at [898, 162] on th "Estimated Cost" at bounding box center [914, 163] width 177 height 24
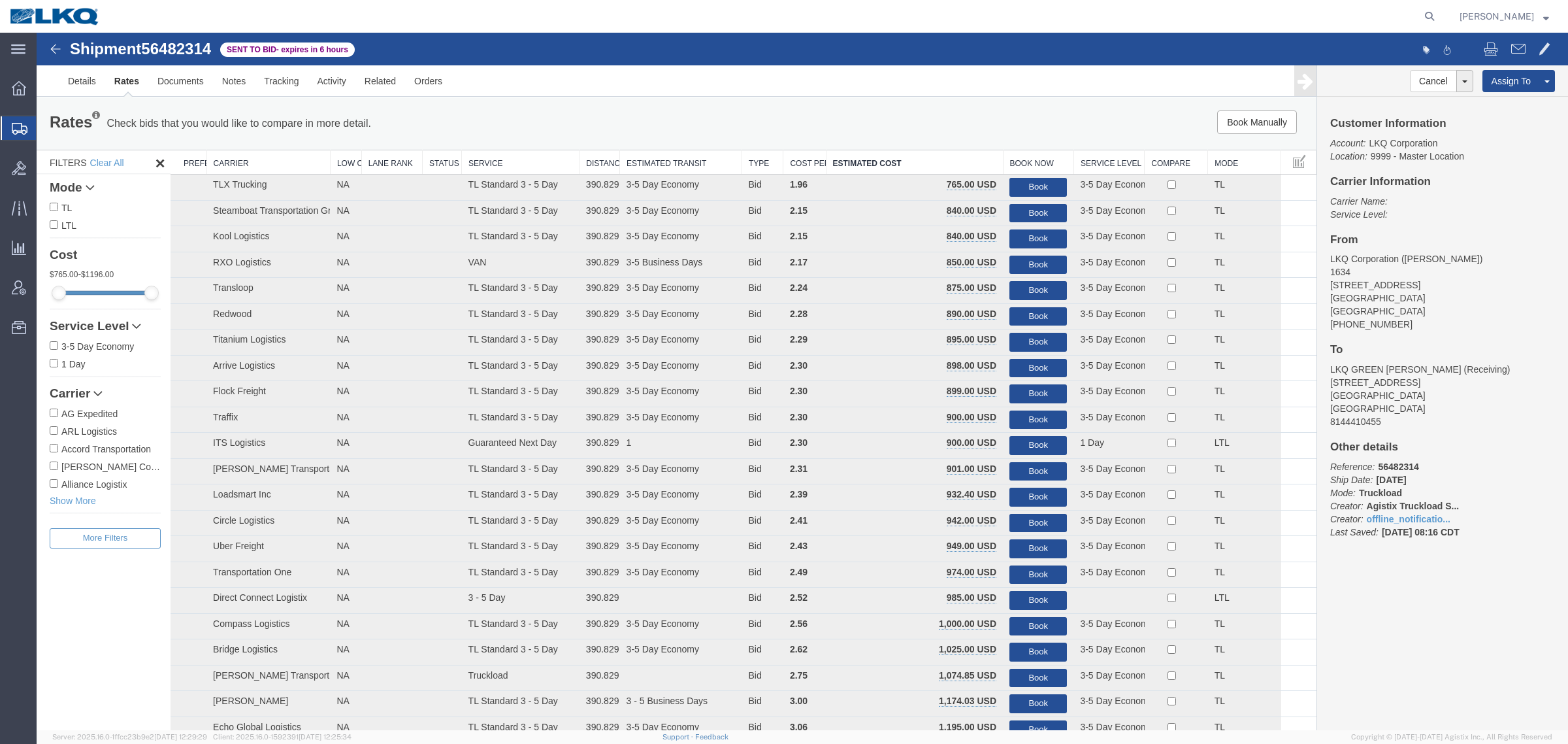
click at [975, 106] on div "Rates Check bids that you would like to compare in more detail. Compare Filter …" at bounding box center [677, 123] width 1280 height 52
click at [1021, 210] on button "Book" at bounding box center [1038, 213] width 58 height 19
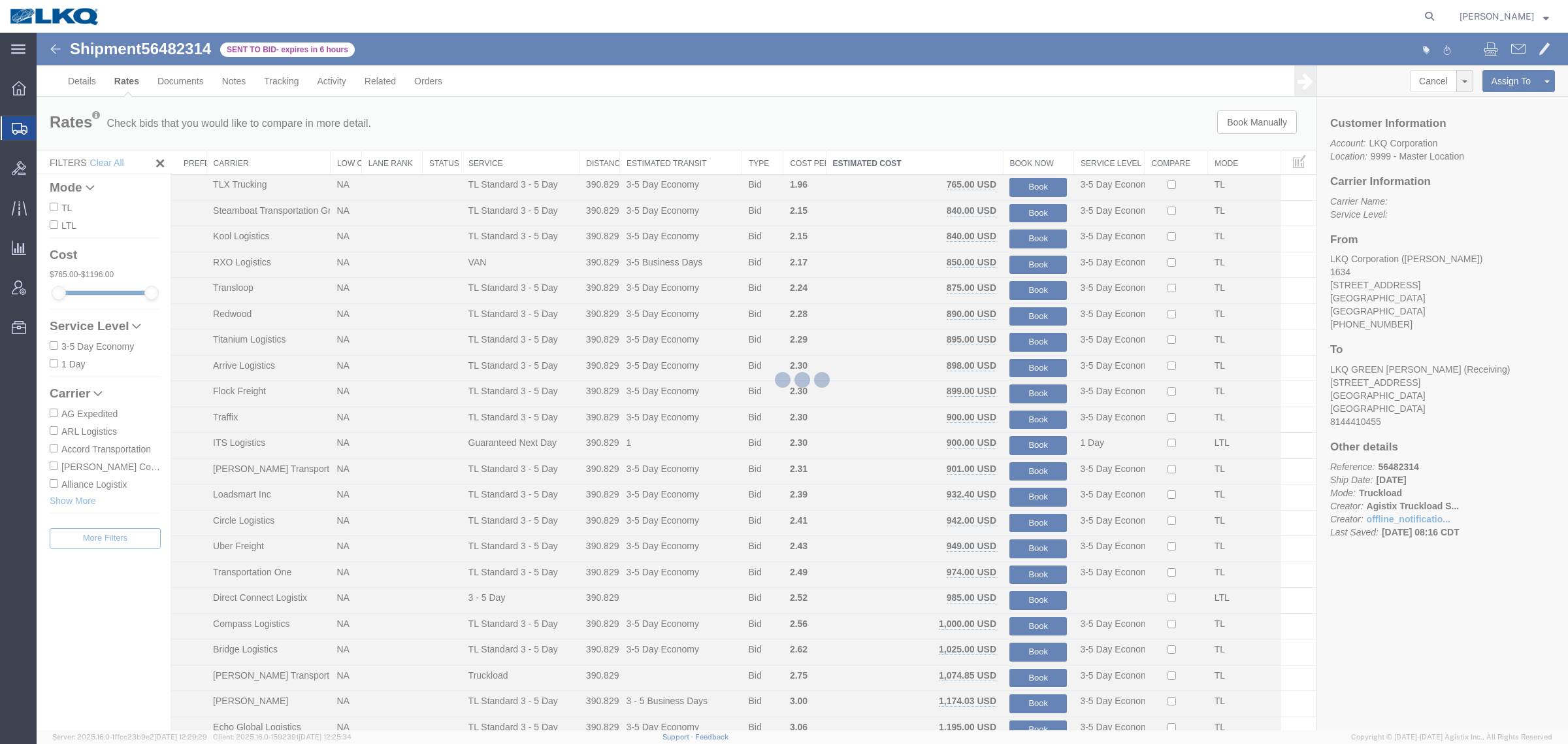
click at [935, 109] on div at bounding box center [802, 381] width 1531 height 697
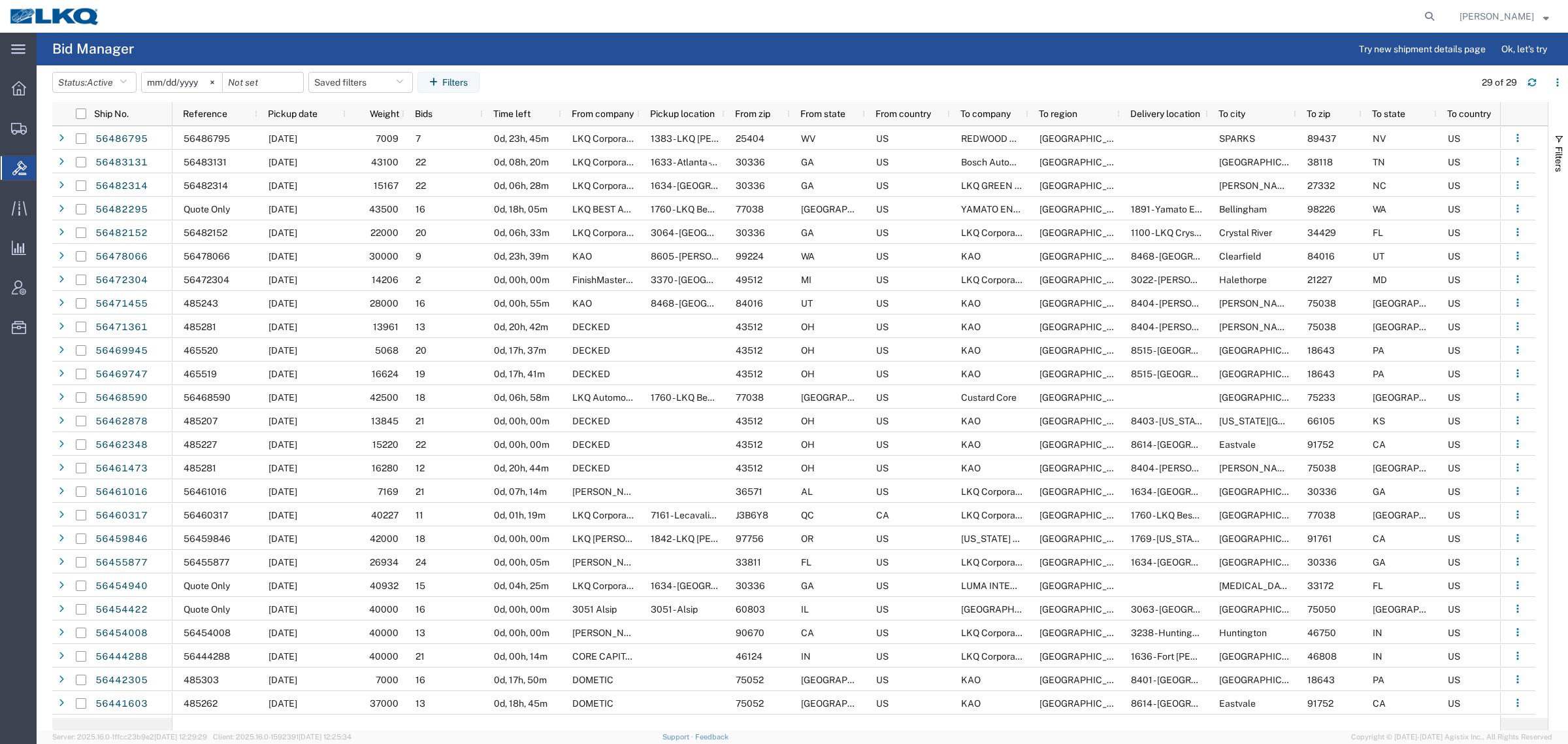
drag, startPoint x: 835, startPoint y: 16, endPoint x: 870, endPoint y: 10, distance: 35.5
click at [835, 16] on div at bounding box center [775, 16] width 1331 height 33
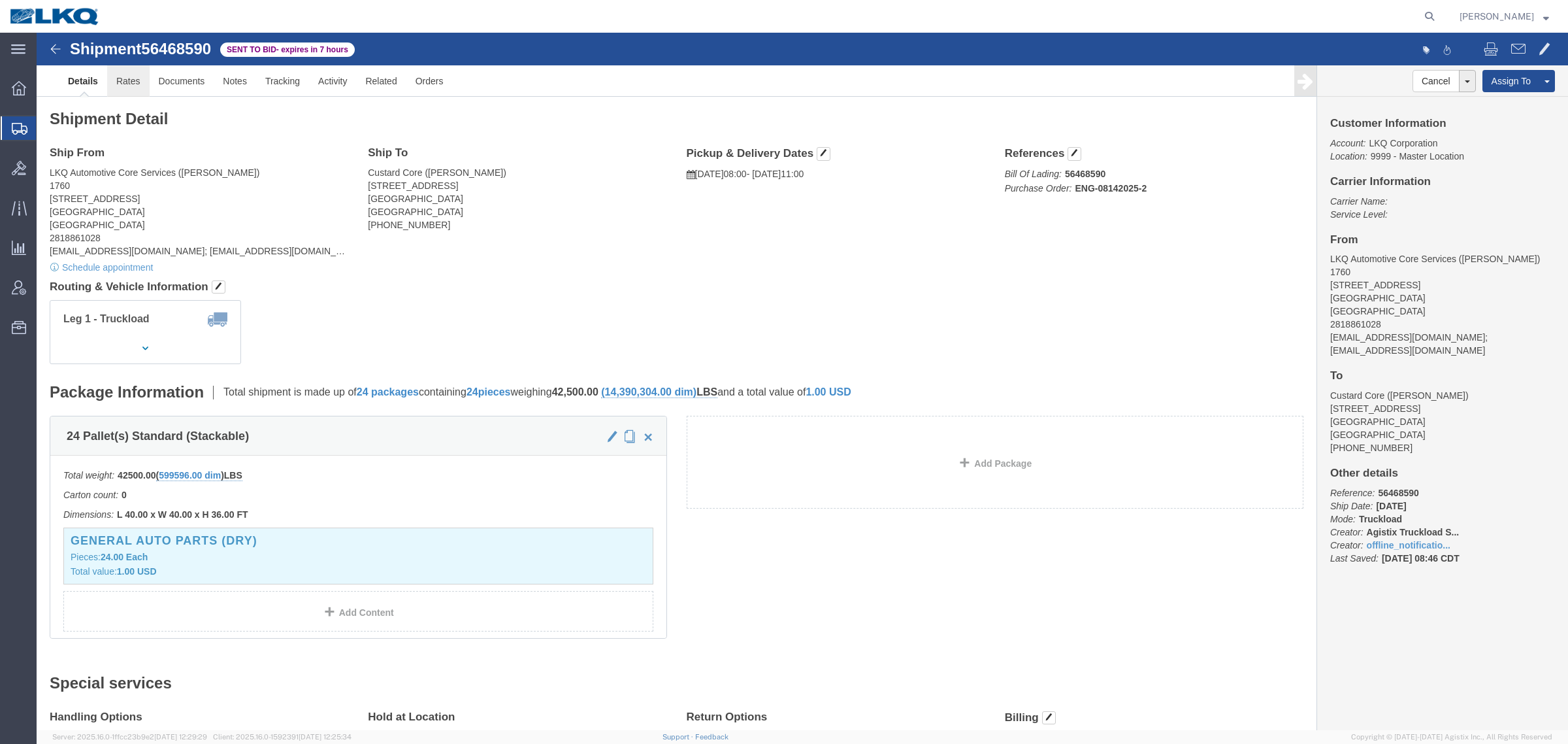
click link "Rates"
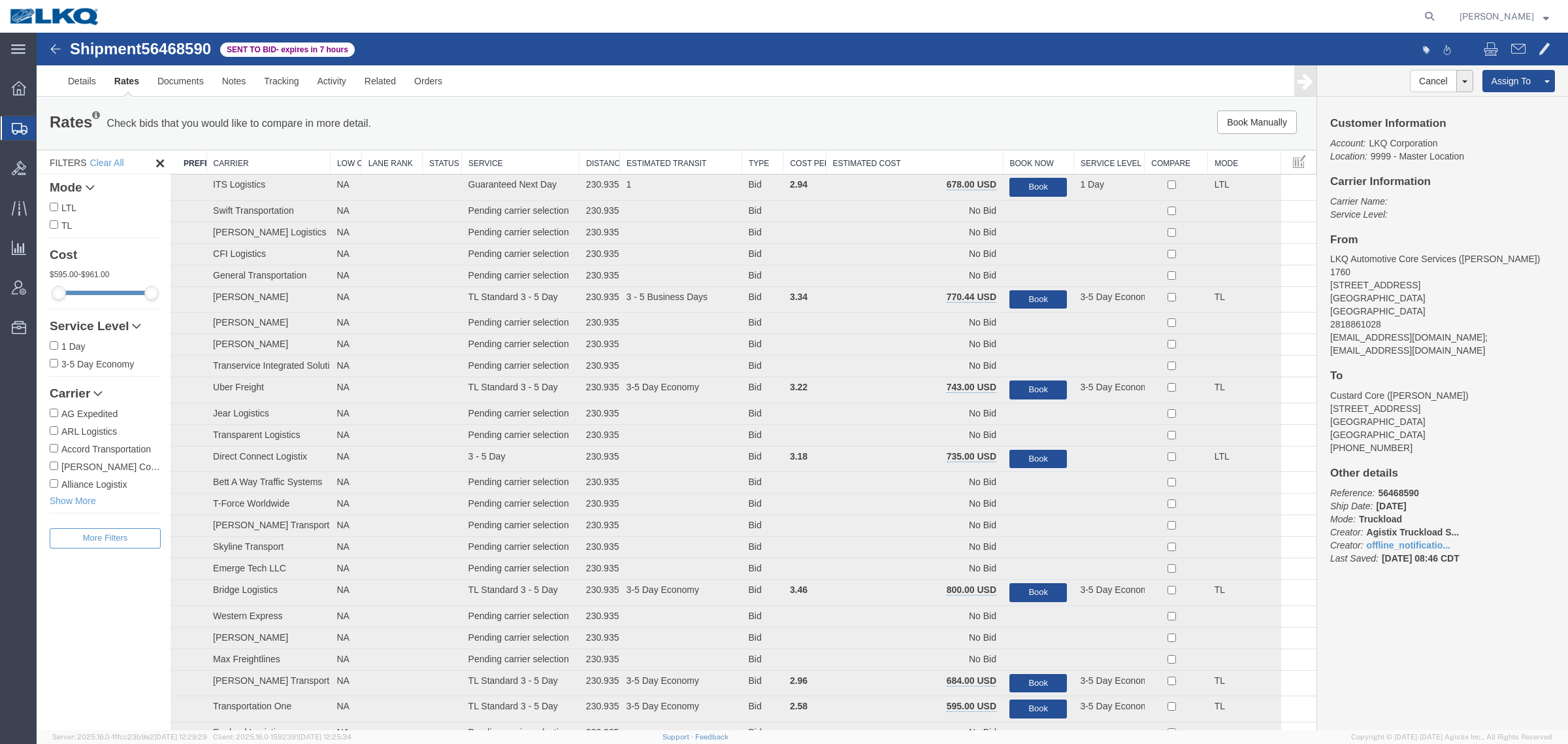
click at [857, 123] on div "Book Manually Pause Continue" at bounding box center [1048, 122] width 530 height 24
click at [871, 154] on th "Estimated Cost" at bounding box center [914, 163] width 177 height 24
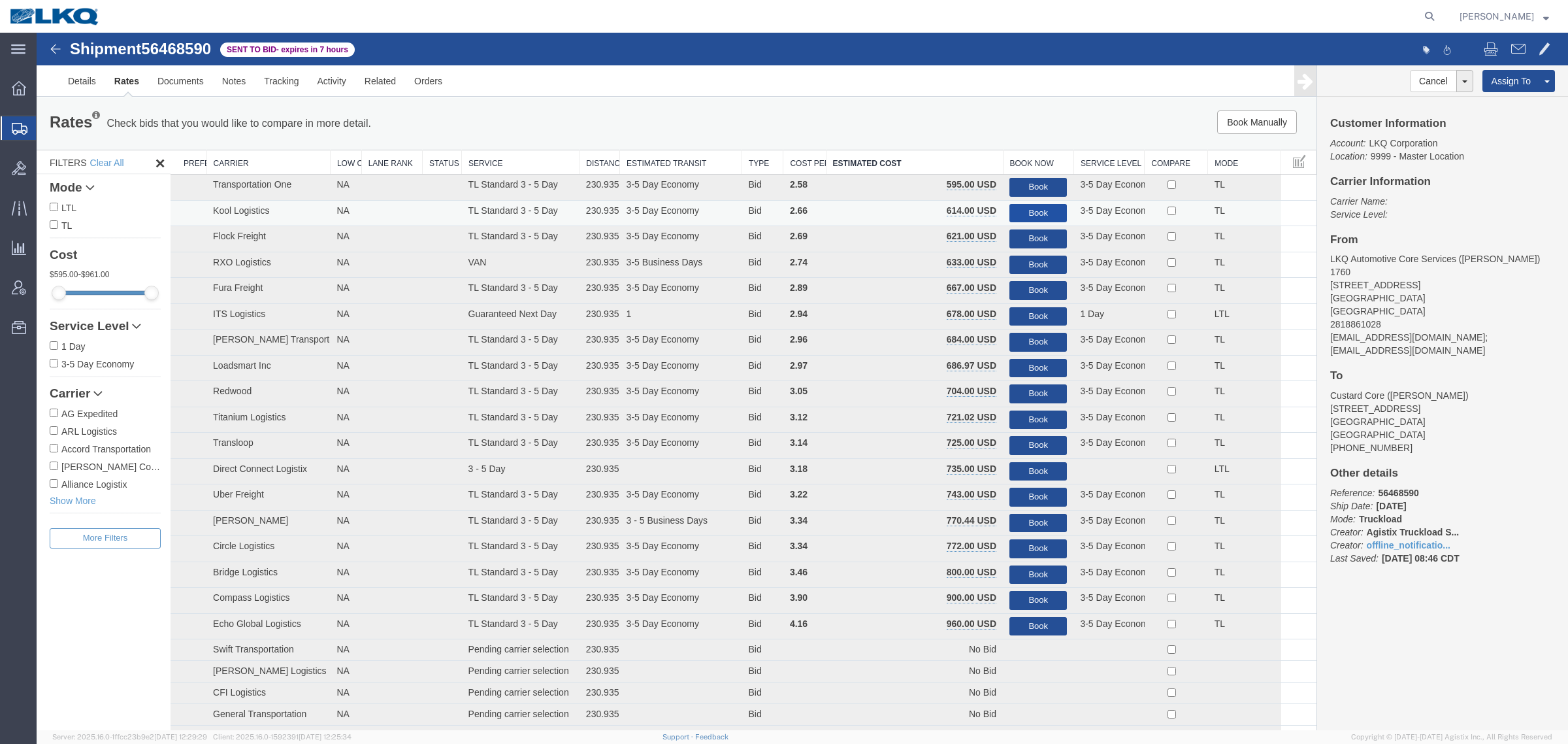
click at [1019, 207] on button "Book" at bounding box center [1038, 213] width 58 height 19
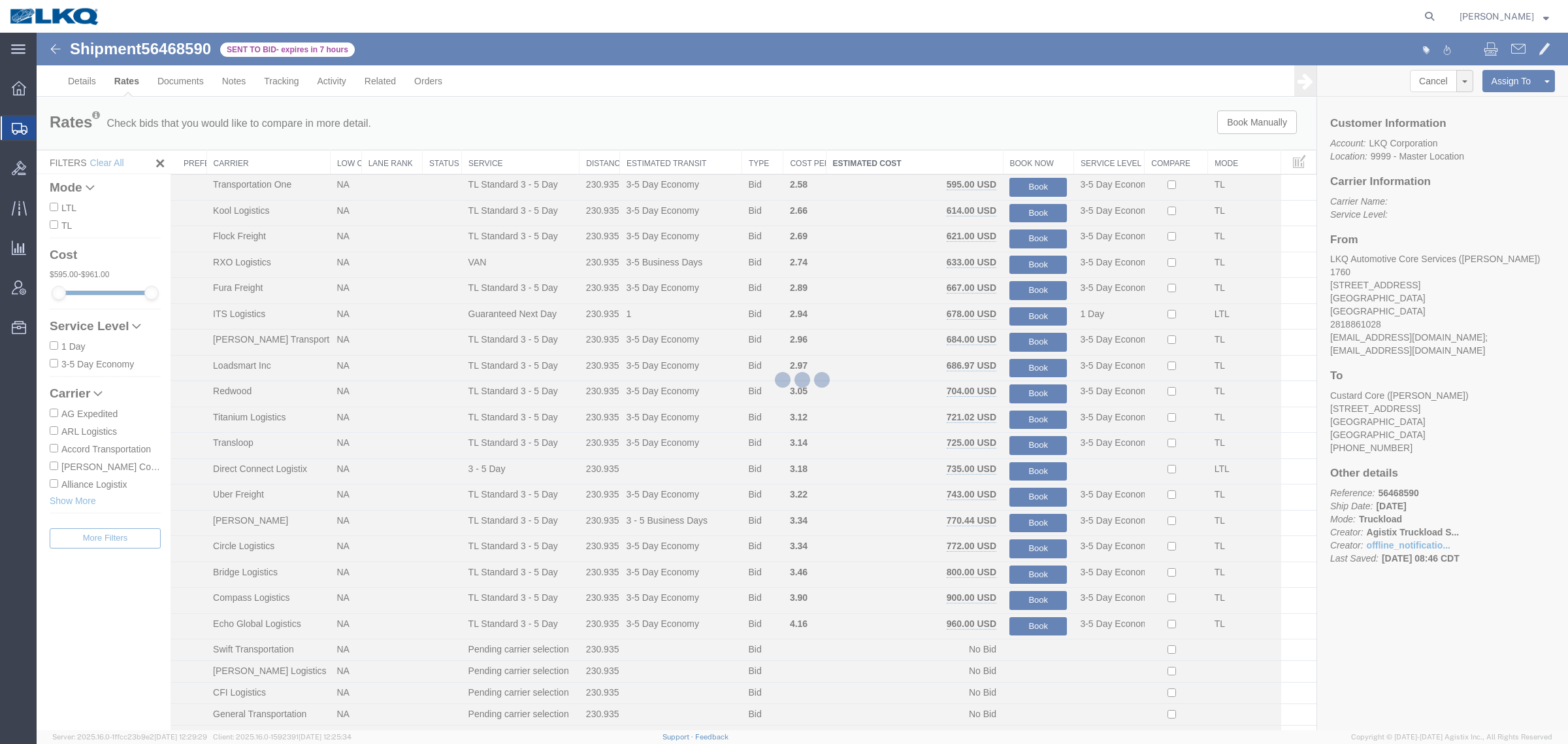
click at [970, 129] on div at bounding box center [802, 381] width 1531 height 697
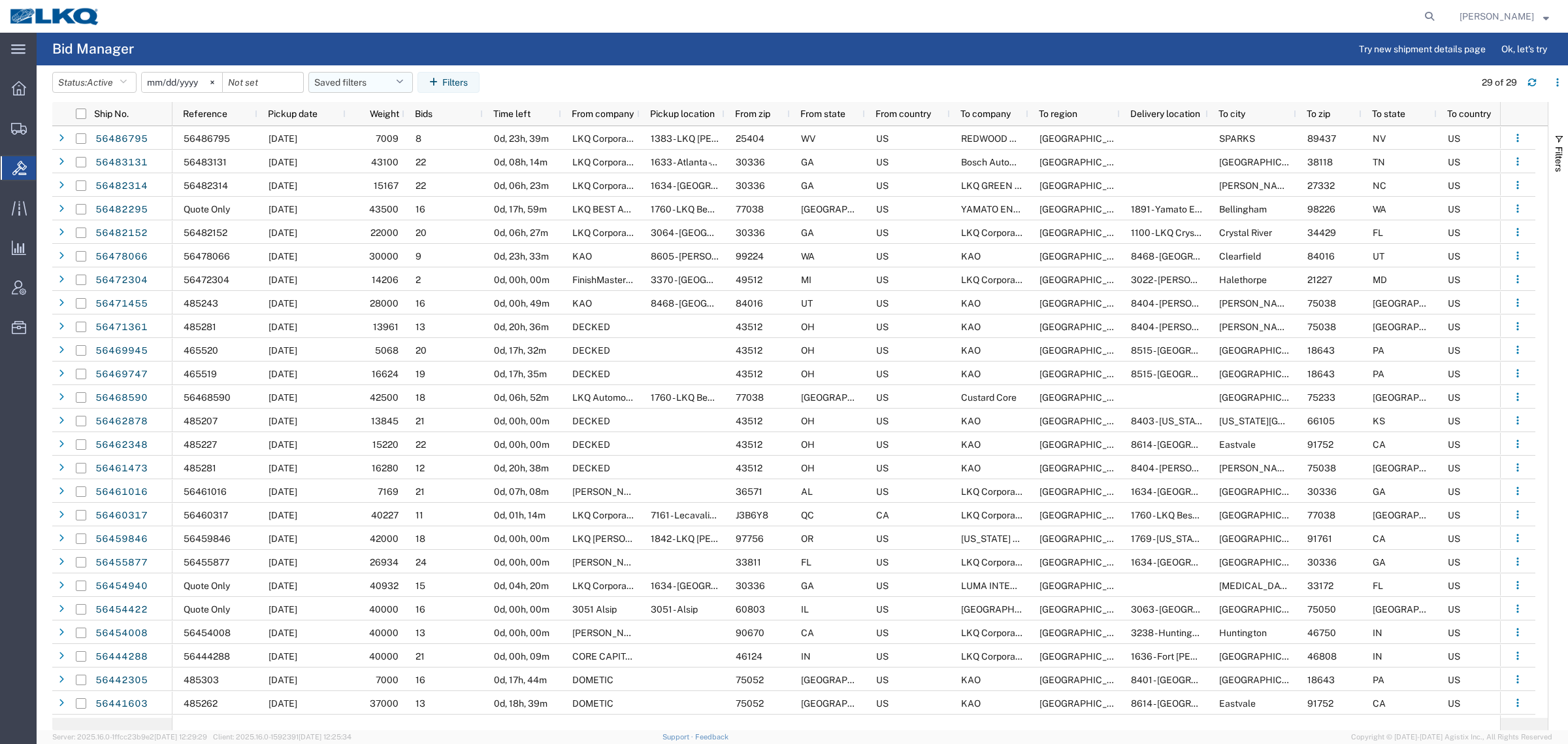
click at [345, 86] on button "Saved filters" at bounding box center [360, 82] width 104 height 21
click at [369, 139] on span "Bid Board" at bounding box center [396, 140] width 171 height 24
type input "[DATE]"
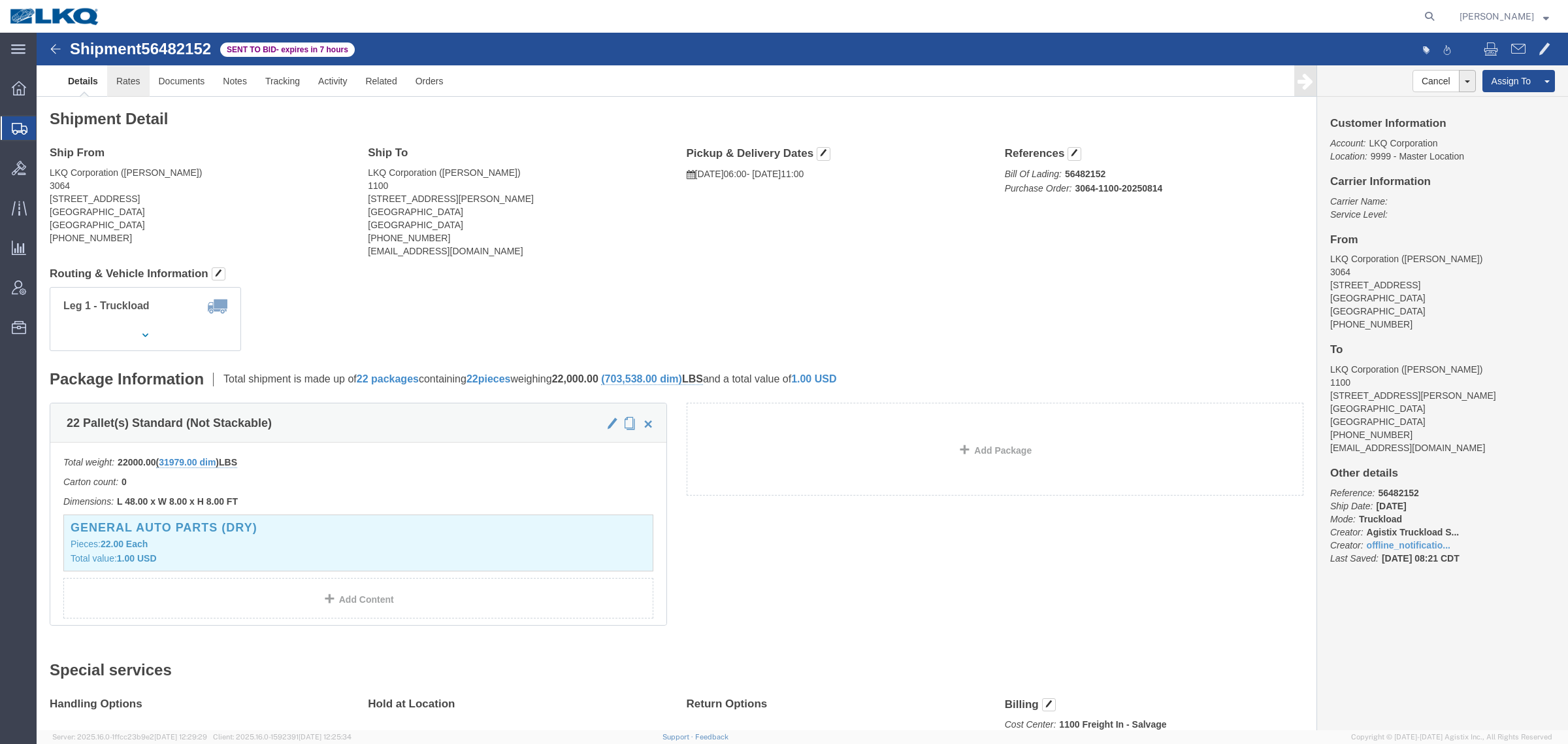
click link "Rates"
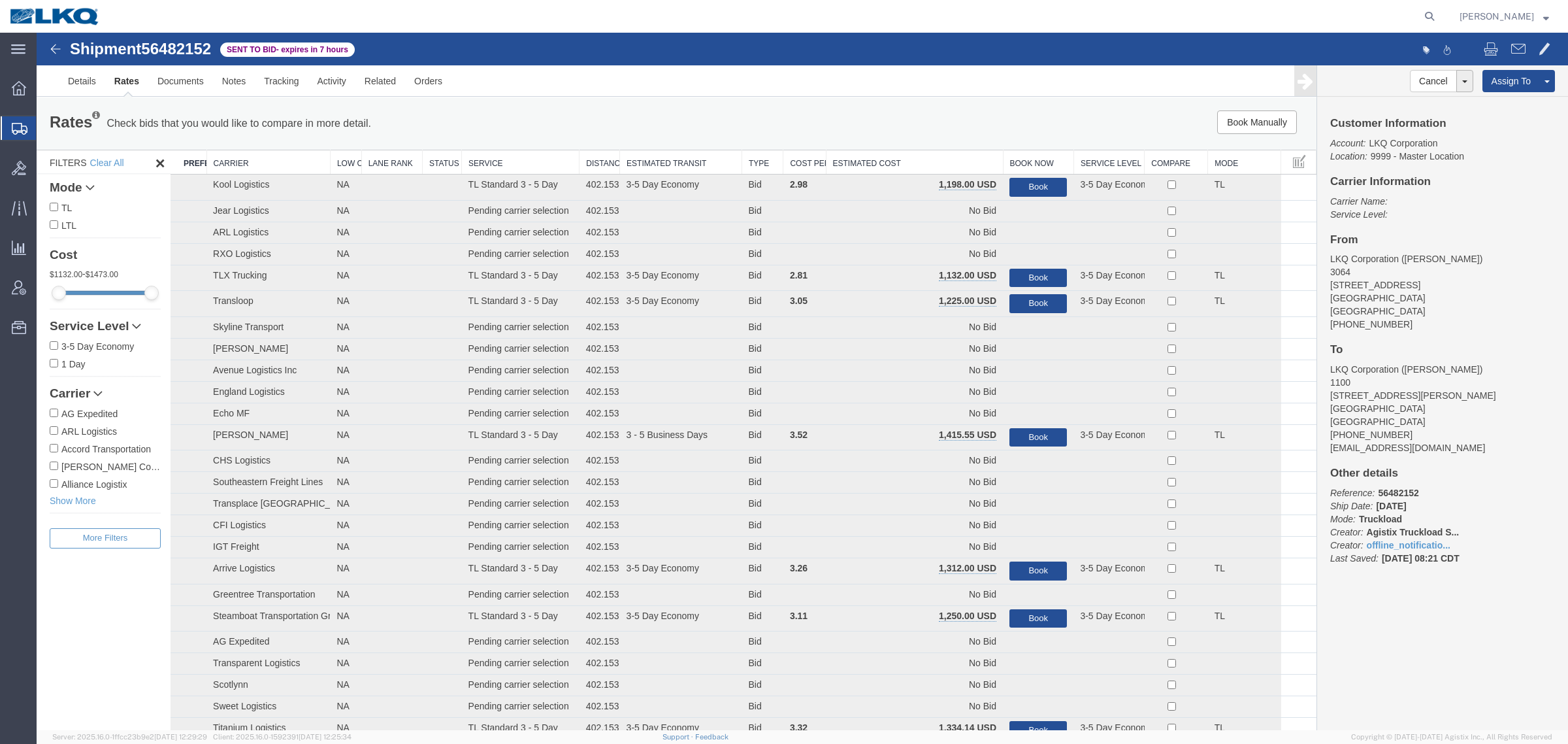
drag, startPoint x: 920, startPoint y: 129, endPoint x: 919, endPoint y: 142, distance: 13.0
click at [921, 129] on div "Book Manually Pause Continue" at bounding box center [1048, 122] width 530 height 24
click at [912, 156] on th "Estimated Cost" at bounding box center [914, 163] width 177 height 24
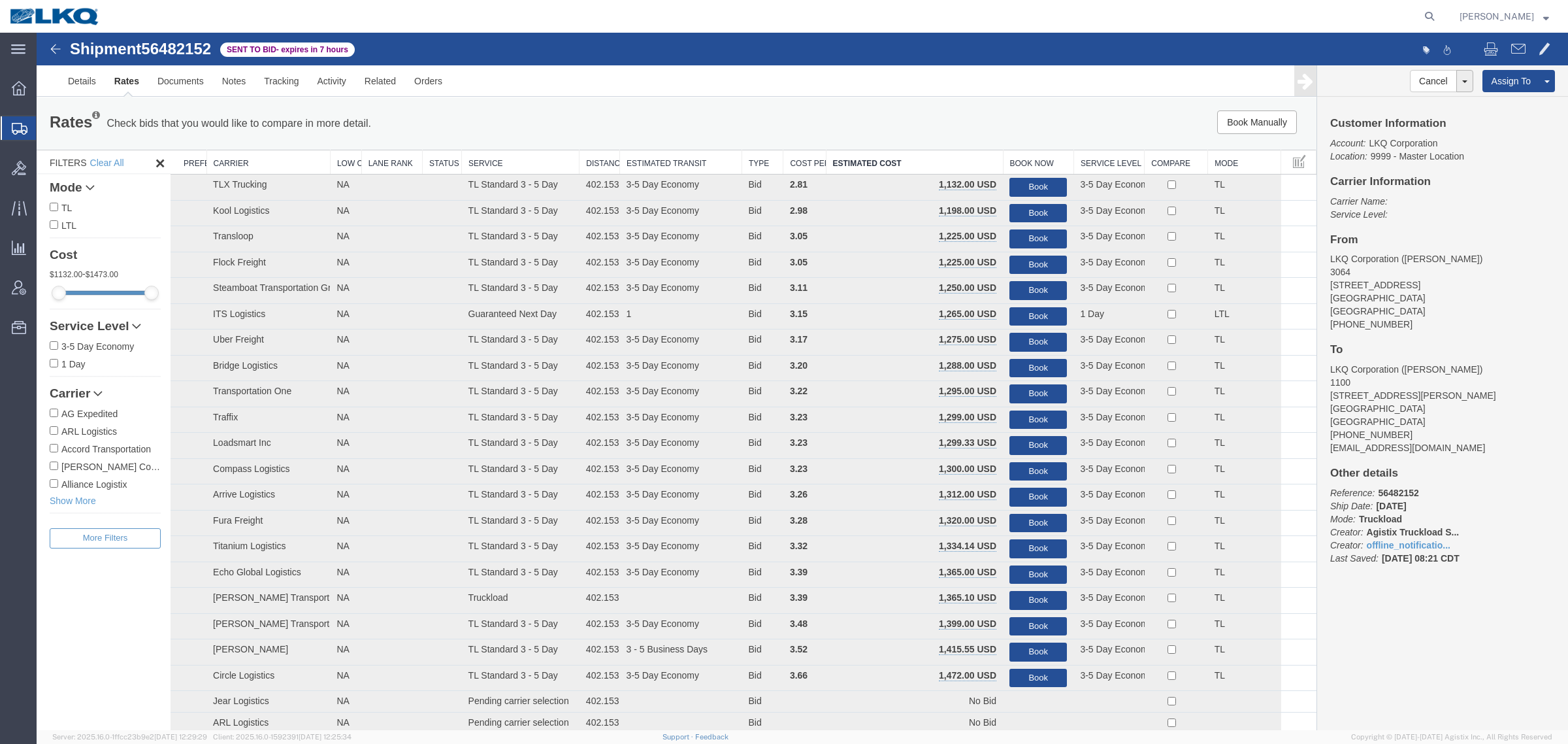
click at [187, 50] on span "56482152" at bounding box center [175, 49] width 70 height 18
copy span "56482152"
click at [222, 98] on div "Rates Check bids that you would like to compare in more detail. Compare Filter …" at bounding box center [677, 123] width 1280 height 52
click at [230, 90] on link "Notes" at bounding box center [234, 81] width 43 height 31
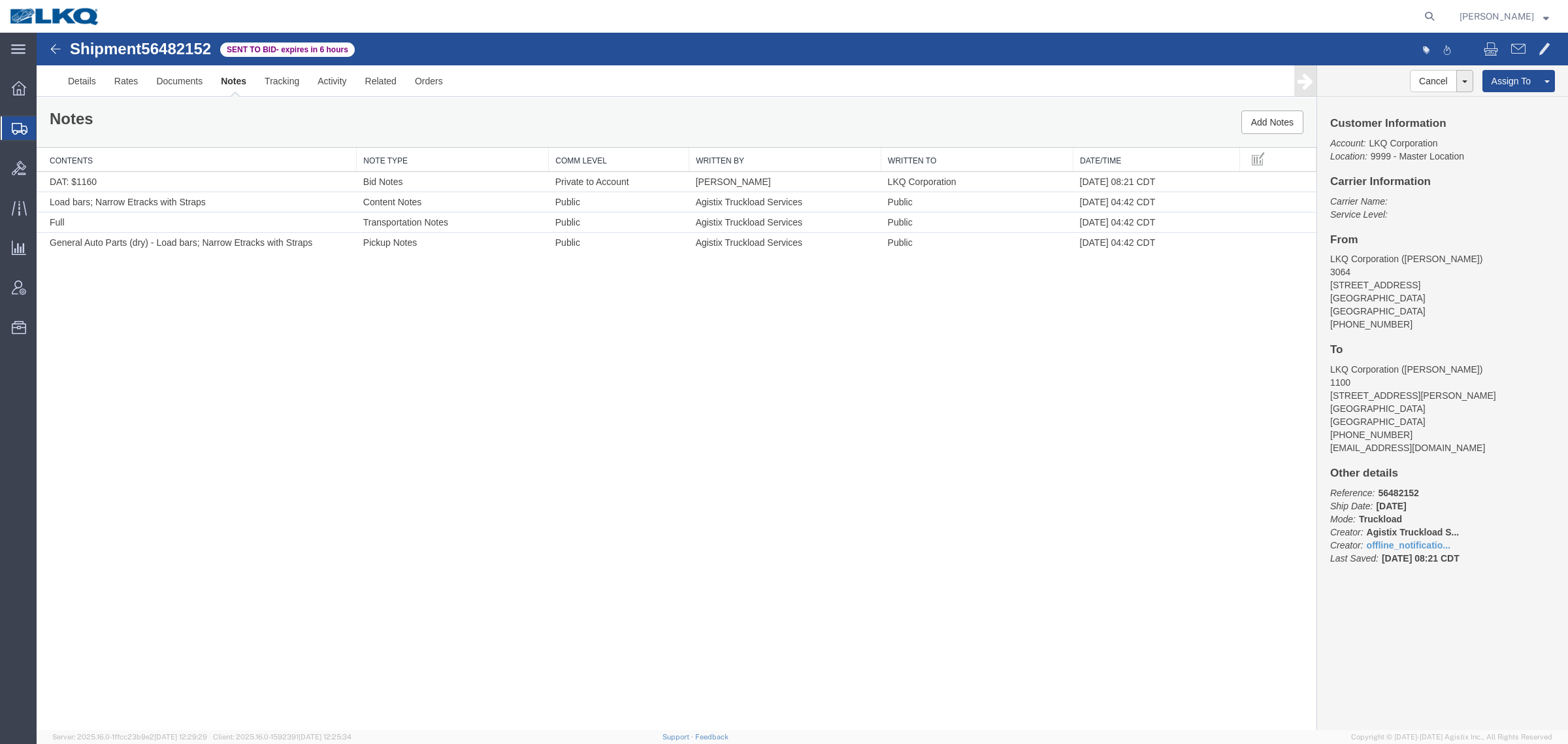
click at [553, 112] on div "Notes Add Notes" at bounding box center [677, 122] width 1280 height 49
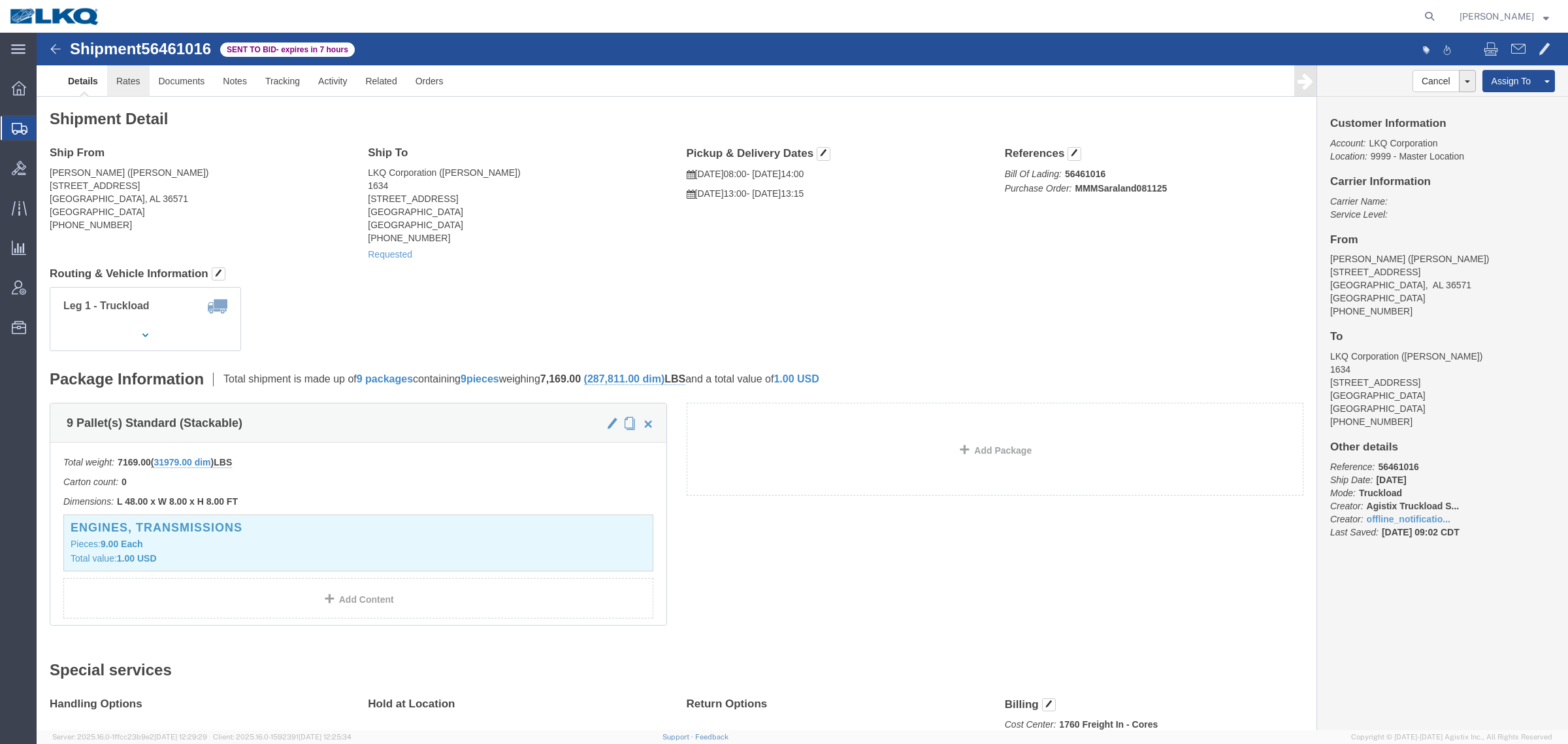
click link "Rates"
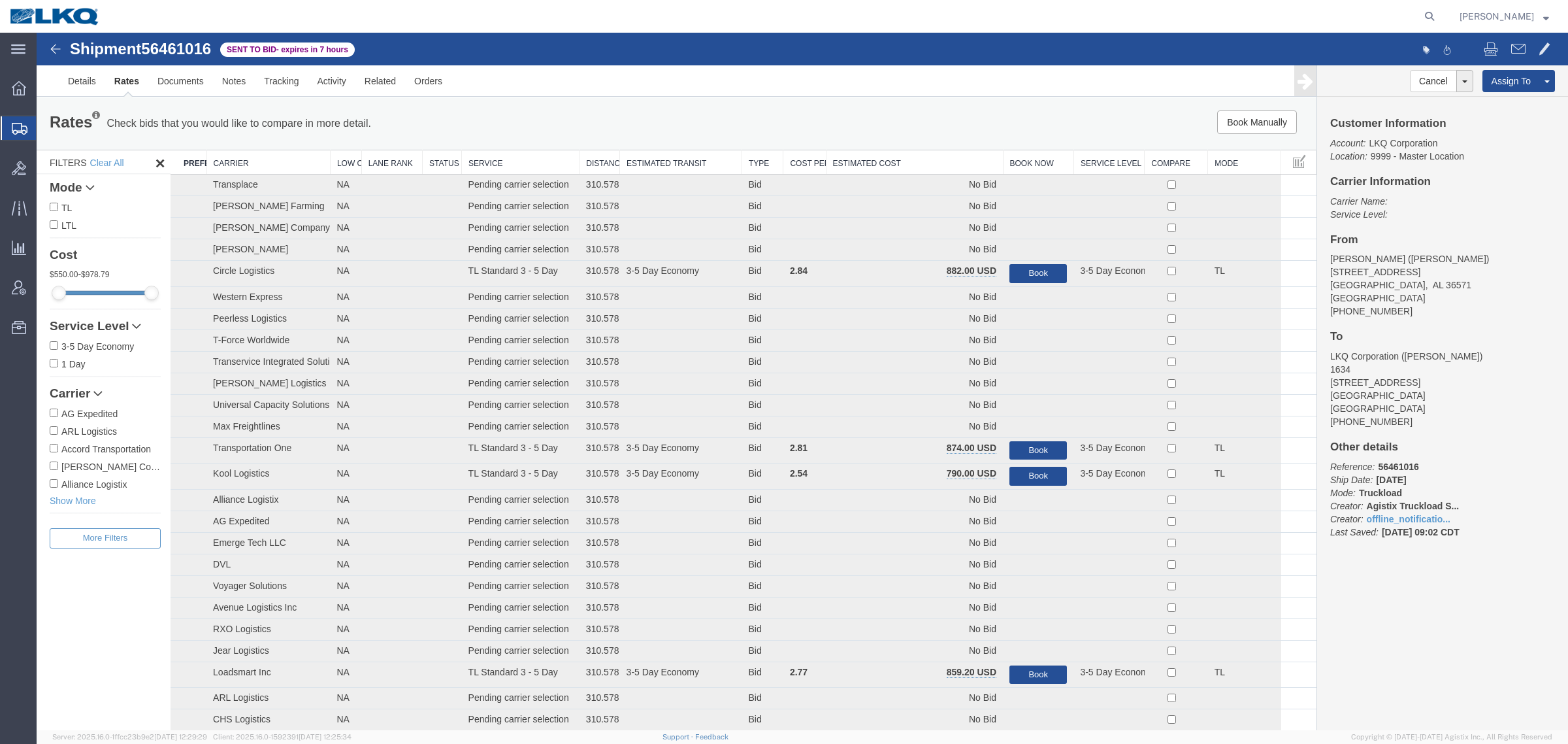
click at [918, 156] on th "Estimated Cost" at bounding box center [914, 163] width 177 height 24
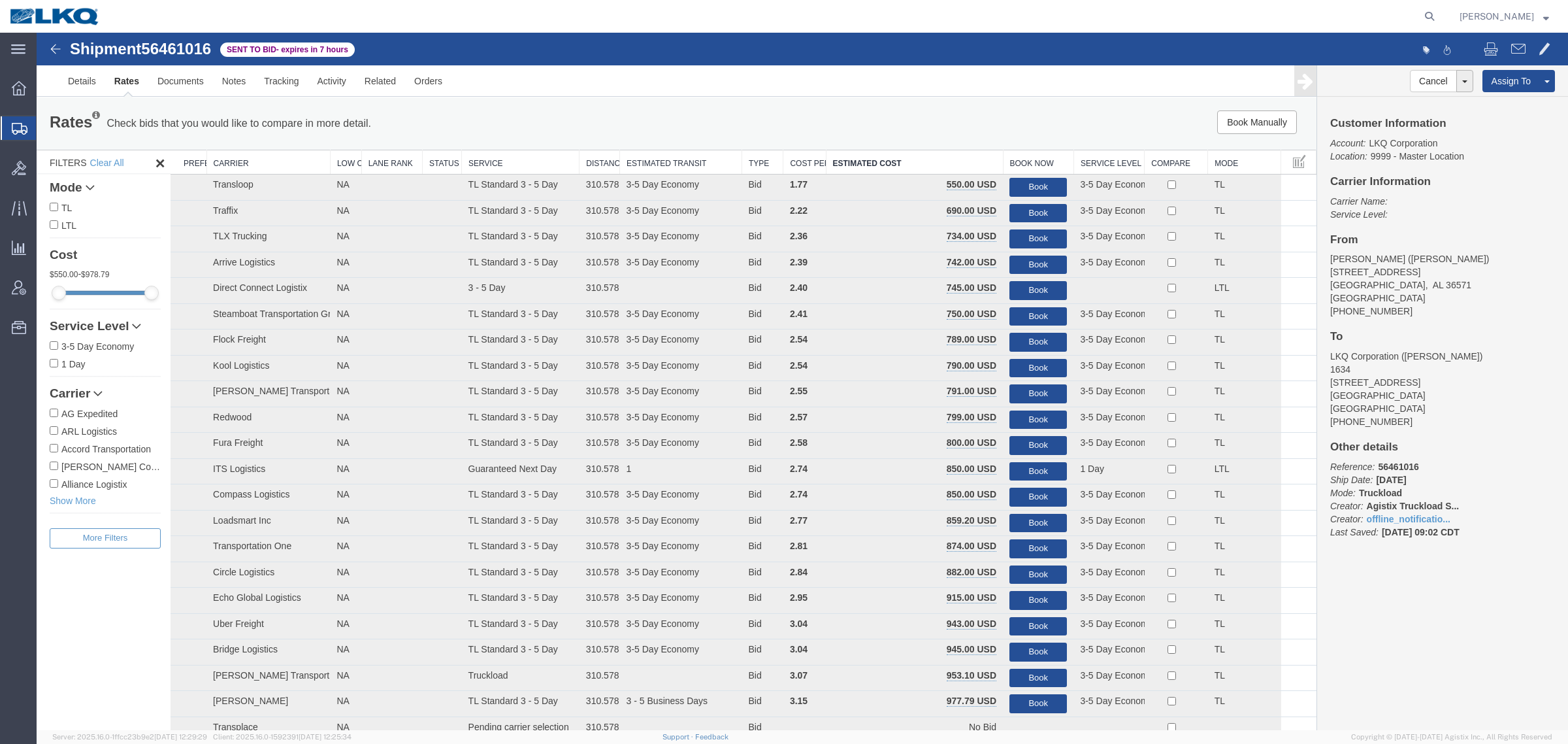
click at [998, 122] on div "Book Manually Pause Continue" at bounding box center [1048, 122] width 530 height 24
click at [1014, 185] on button "Book" at bounding box center [1038, 187] width 58 height 19
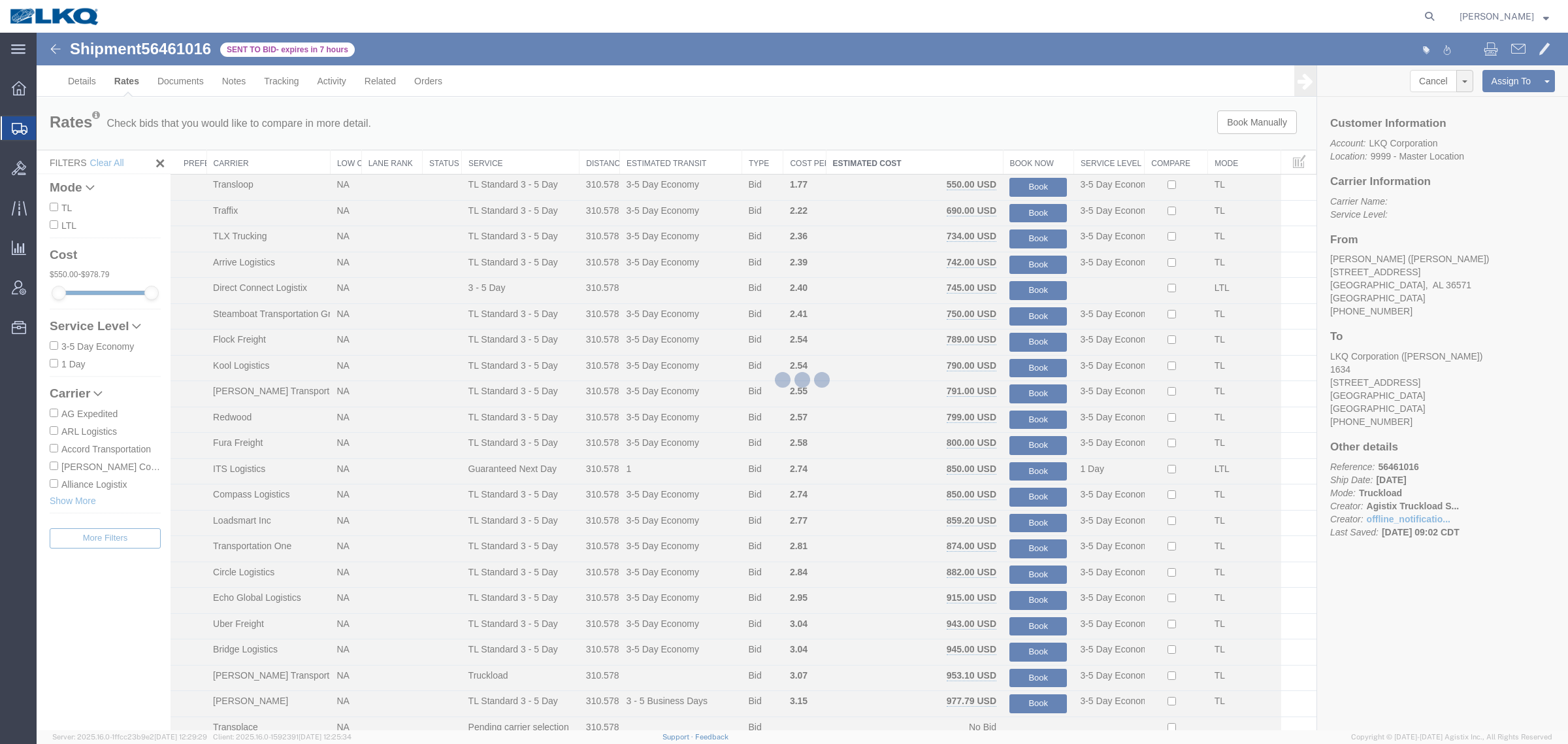
click at [991, 138] on div at bounding box center [802, 381] width 1531 height 697
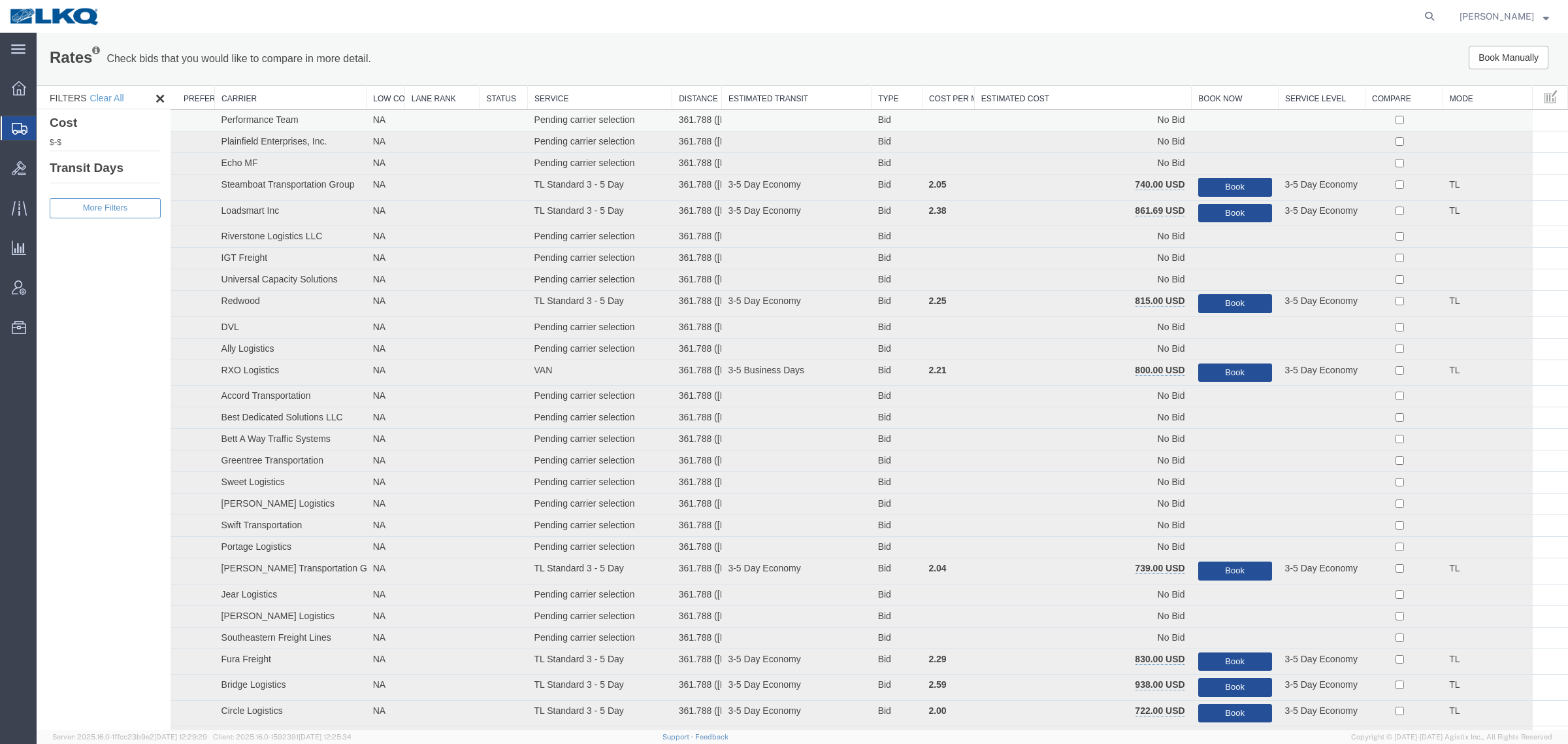
click at [1057, 111] on td "No Bid" at bounding box center [1082, 121] width 217 height 22
click at [1067, 98] on th "Estimated Cost" at bounding box center [1082, 98] width 217 height 24
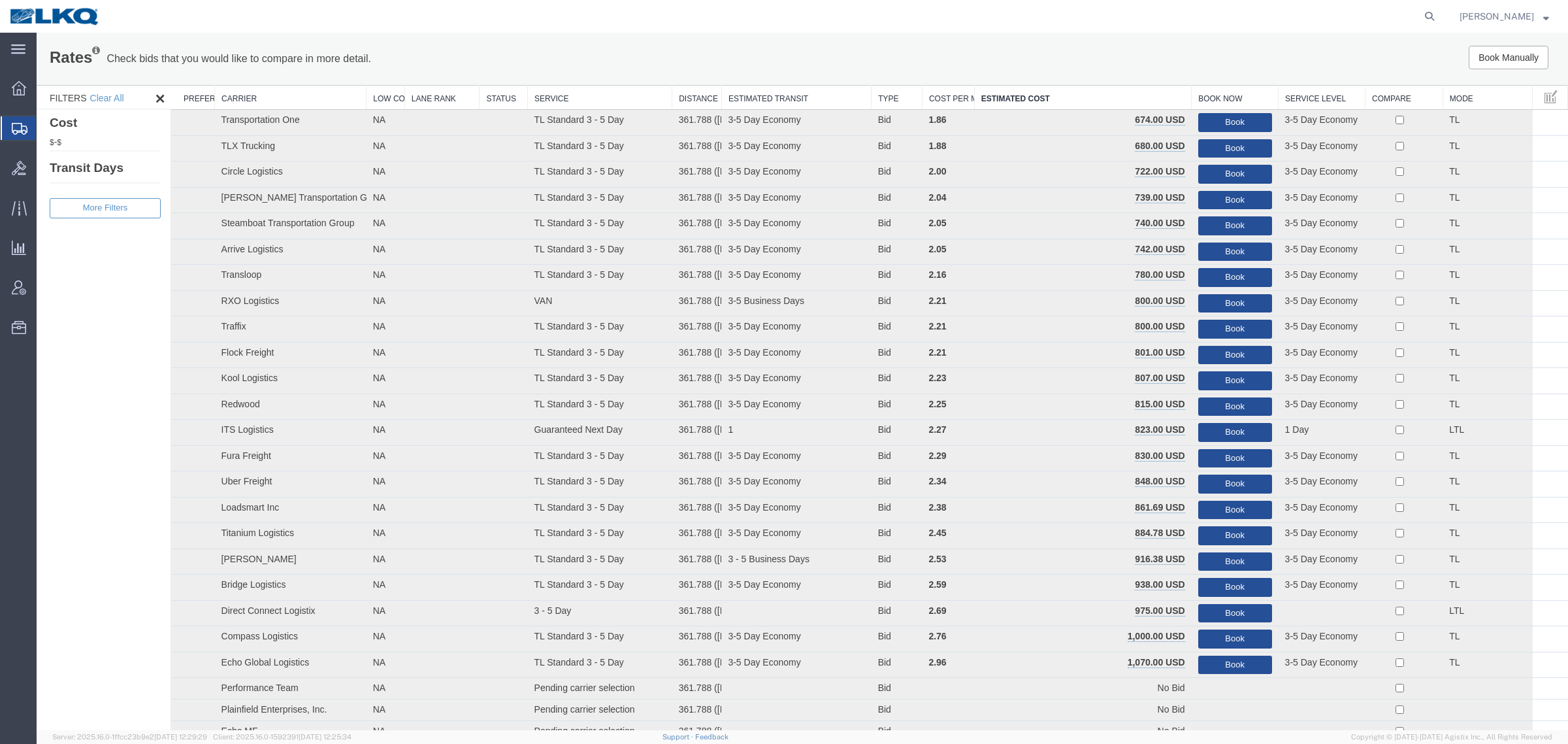
click at [891, 30] on div at bounding box center [775, 16] width 1331 height 33
click at [1248, 171] on button "Book" at bounding box center [1235, 174] width 74 height 19
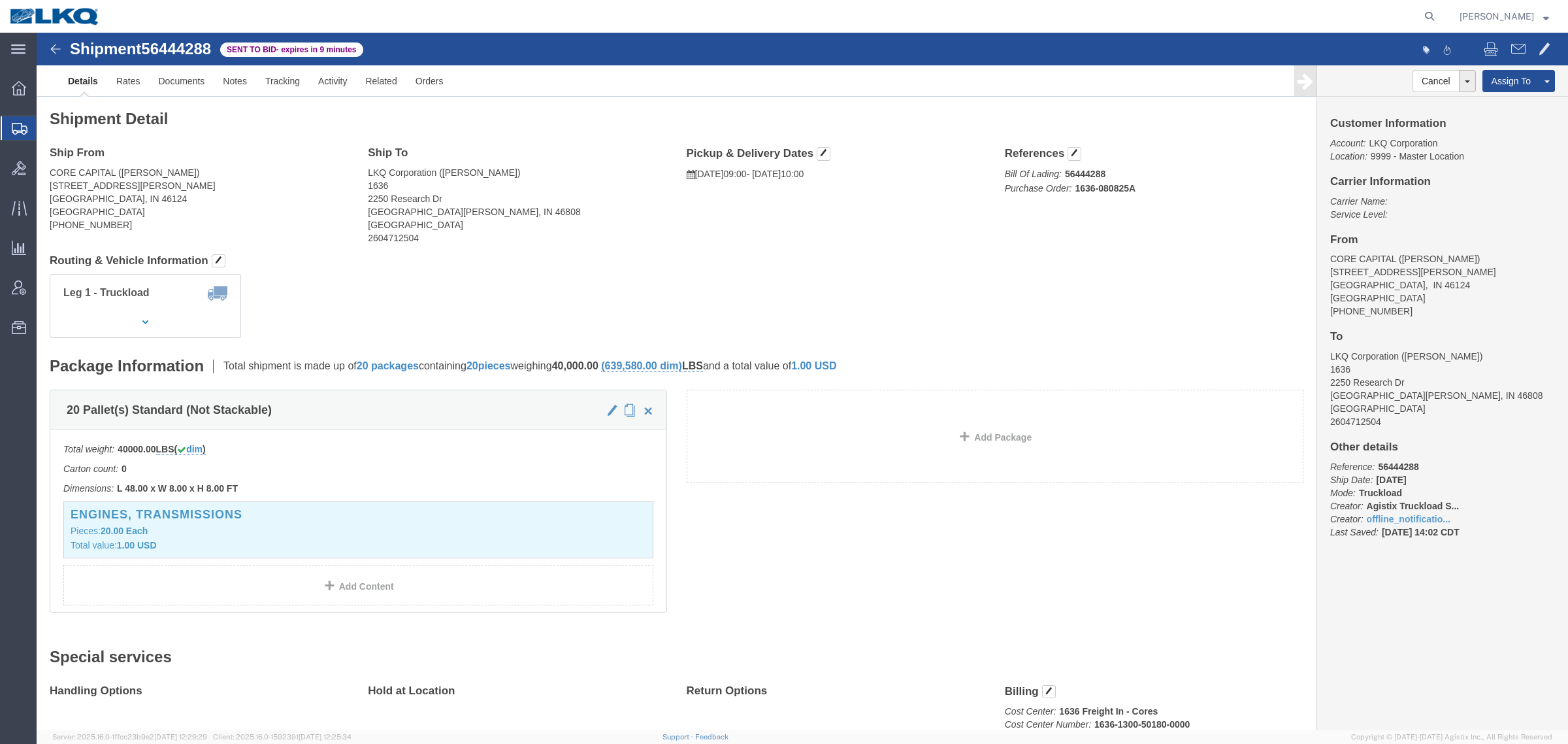
click span "56444288"
copy span "56444288"
click h4 "Ship From"
click h2 "Shipment Detail"
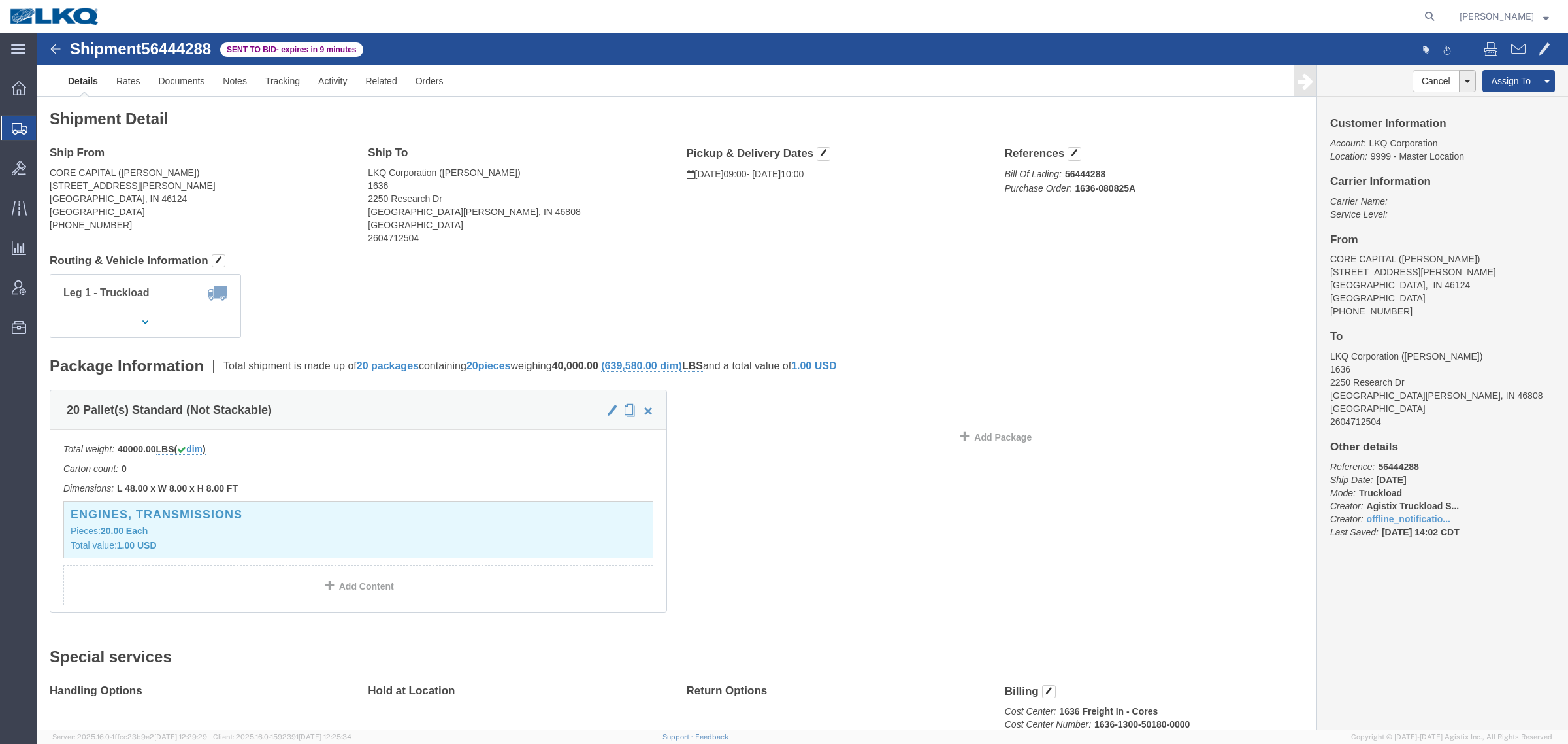
drag, startPoint x: 539, startPoint y: 144, endPoint x: 499, endPoint y: 180, distance: 53.8
click address "LKQ Corporation (AARON) 1636 2250 Research Dr Fort Wayne, IN 46808 United State…"
click address "CORE CAPITAL (RICHARD) 619 S KYLE ST EDINBURGH, IN 46124 United States 317-494-…"
click span "56444288"
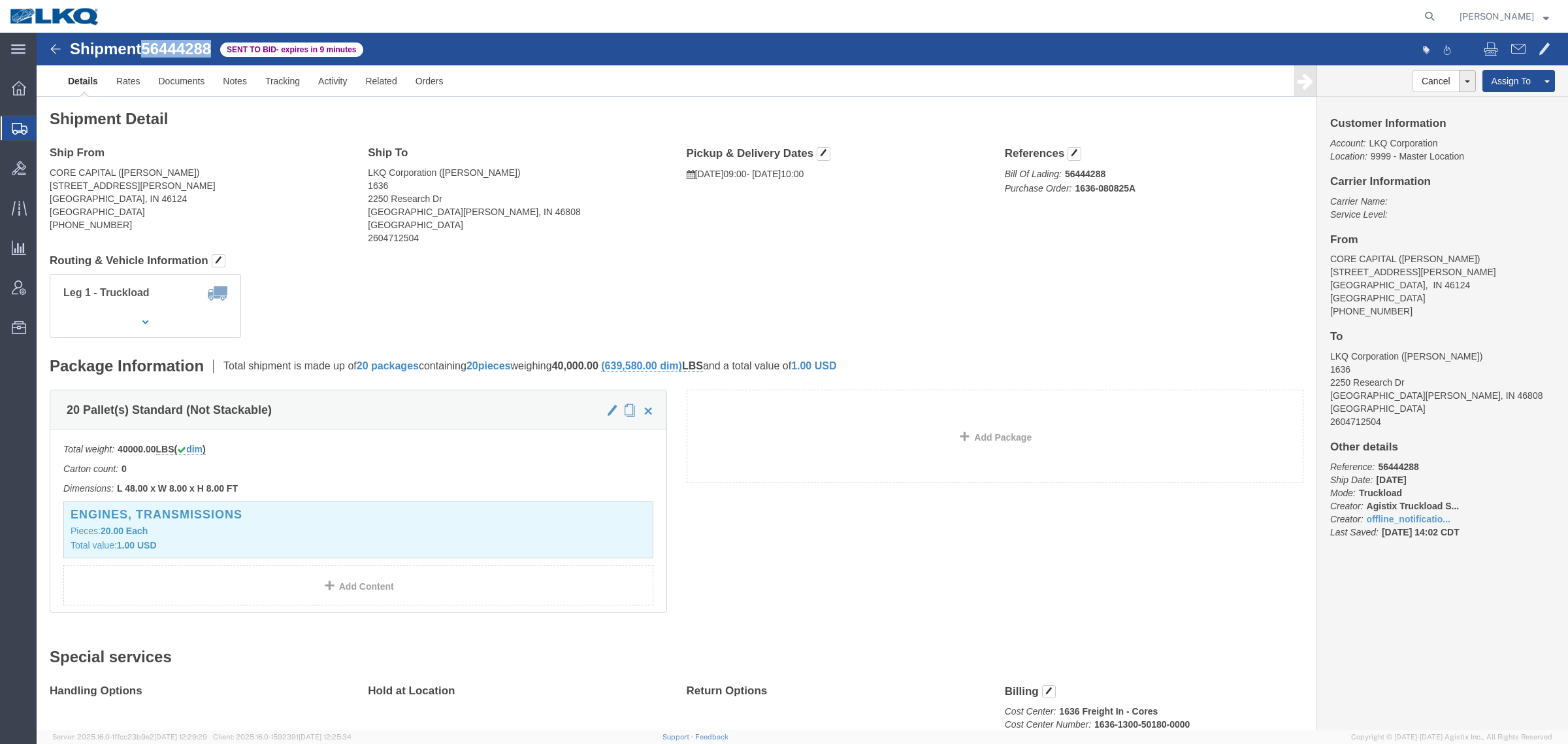
copy span "56444288"
drag, startPoint x: 94, startPoint y: 49, endPoint x: 192, endPoint y: 110, distance: 115.4
click link "Rates"
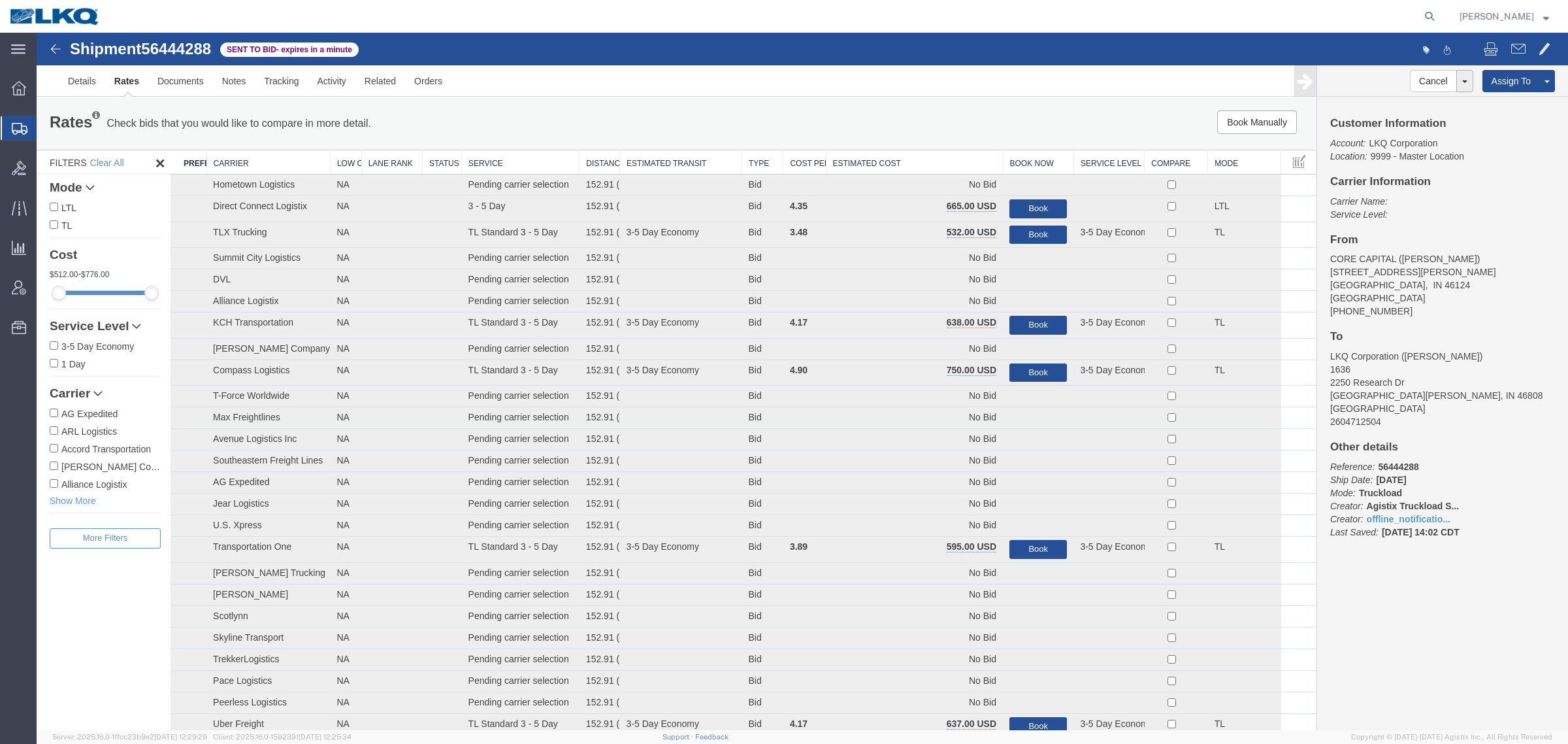
click at [922, 125] on div "Book Manually Pause Continue" at bounding box center [1048, 122] width 530 height 24
click at [914, 161] on th "Estimated Cost" at bounding box center [914, 163] width 177 height 24
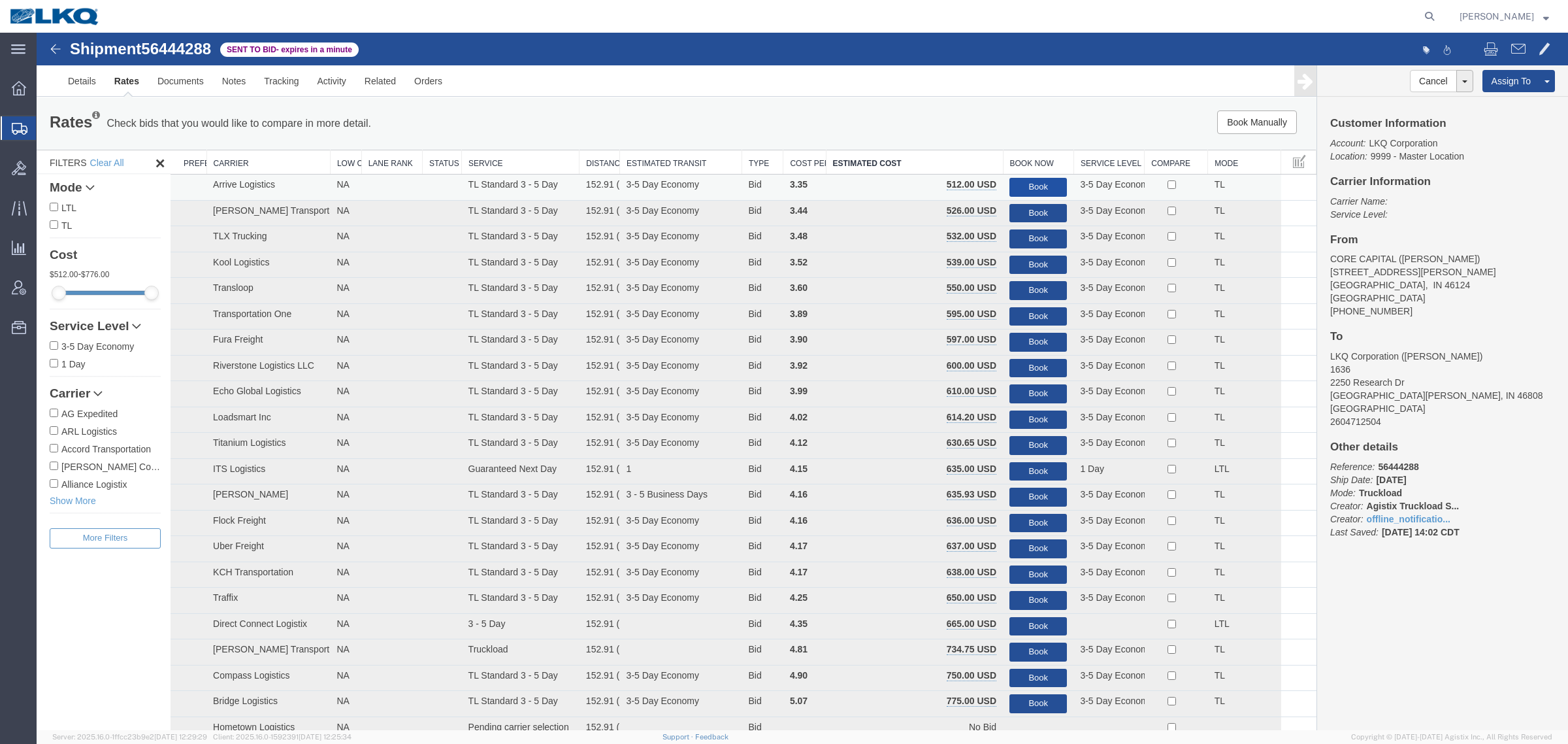
click at [1032, 184] on button "Book" at bounding box center [1038, 187] width 58 height 19
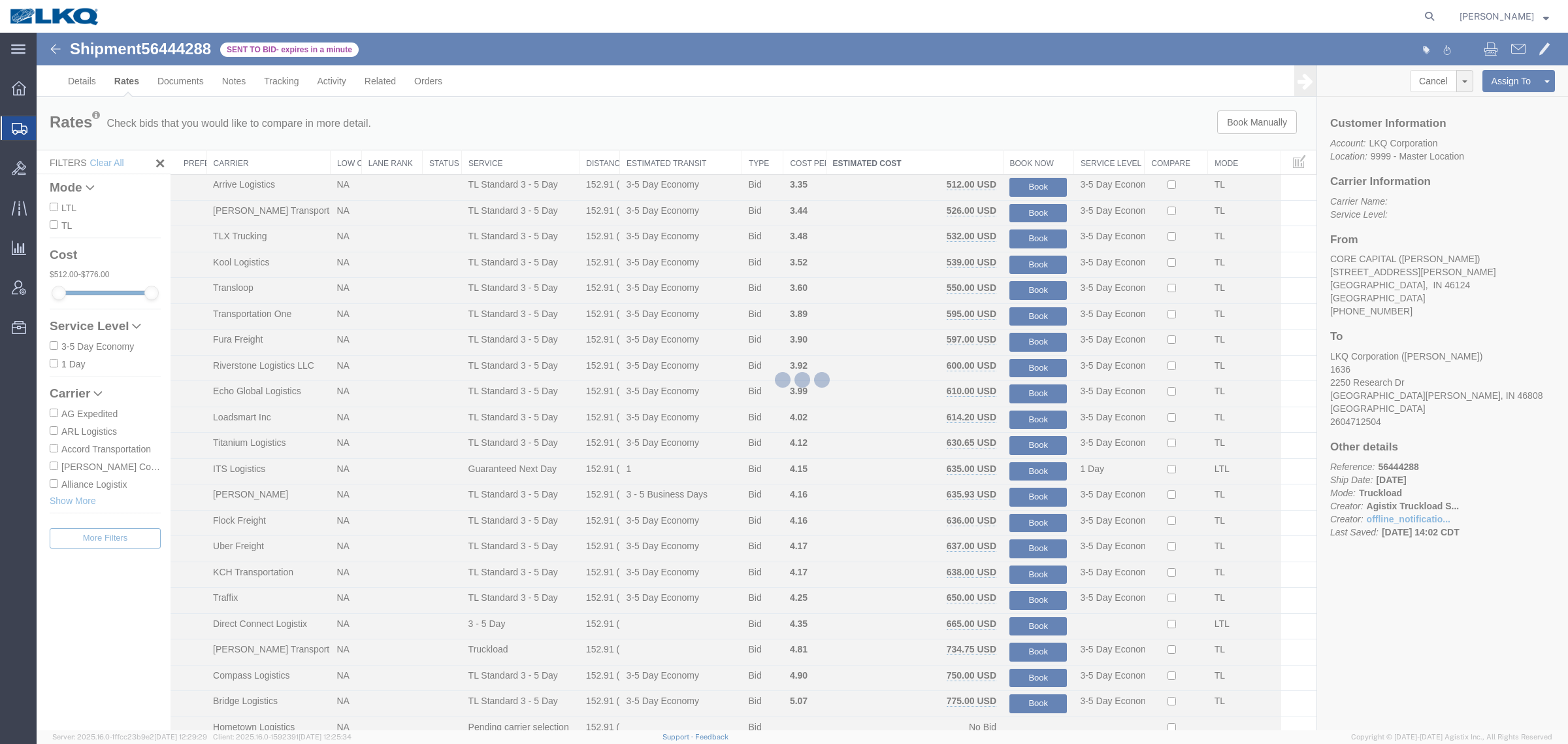
click at [1000, 142] on div at bounding box center [802, 381] width 1531 height 697
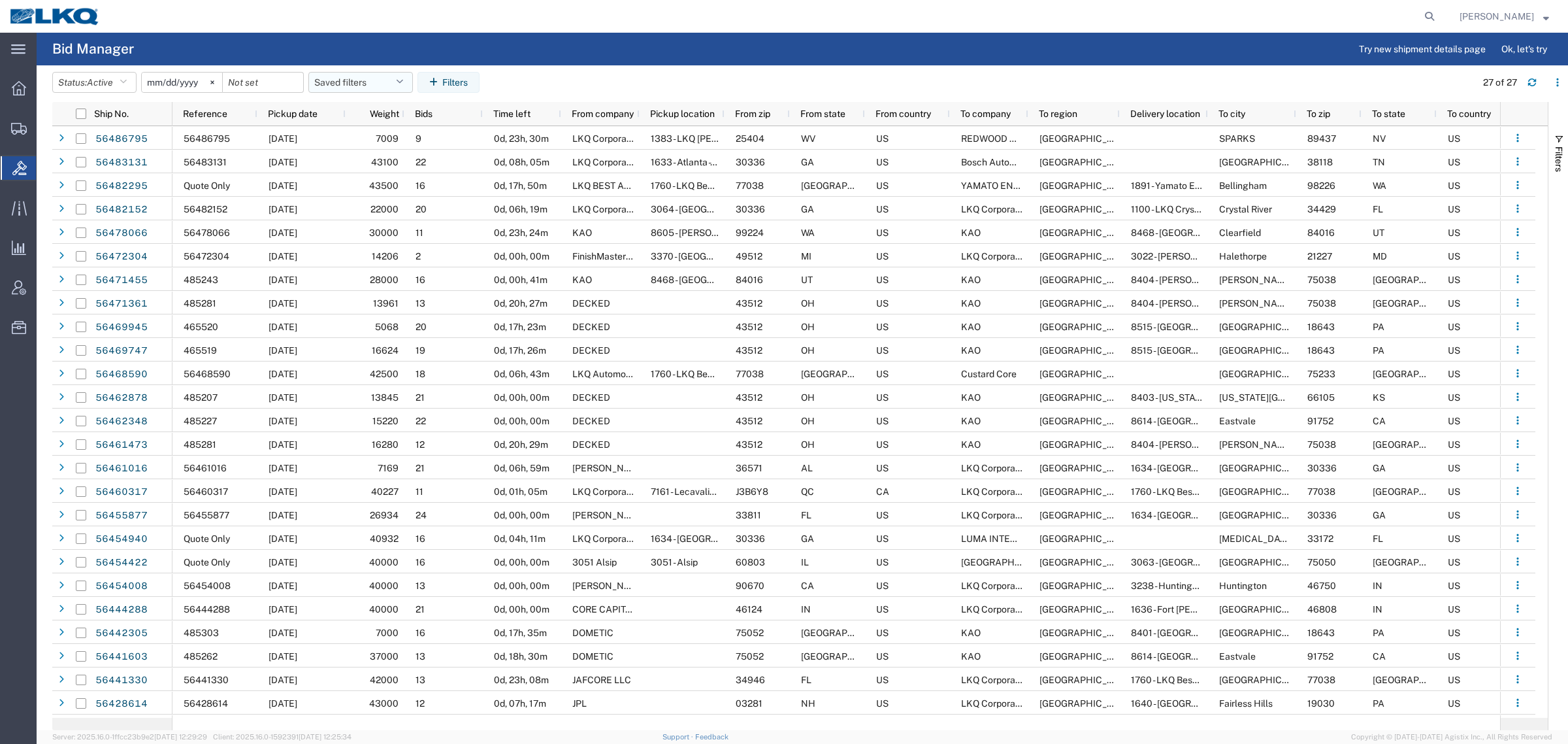
click at [327, 85] on button "Saved filters" at bounding box center [360, 82] width 104 height 21
drag, startPoint x: 371, startPoint y: 142, endPoint x: 778, endPoint y: 112, distance: 408.1
click at [380, 142] on span "Bid Board" at bounding box center [396, 140] width 171 height 24
type input "2024-12-01"
type input "2025-12-31"
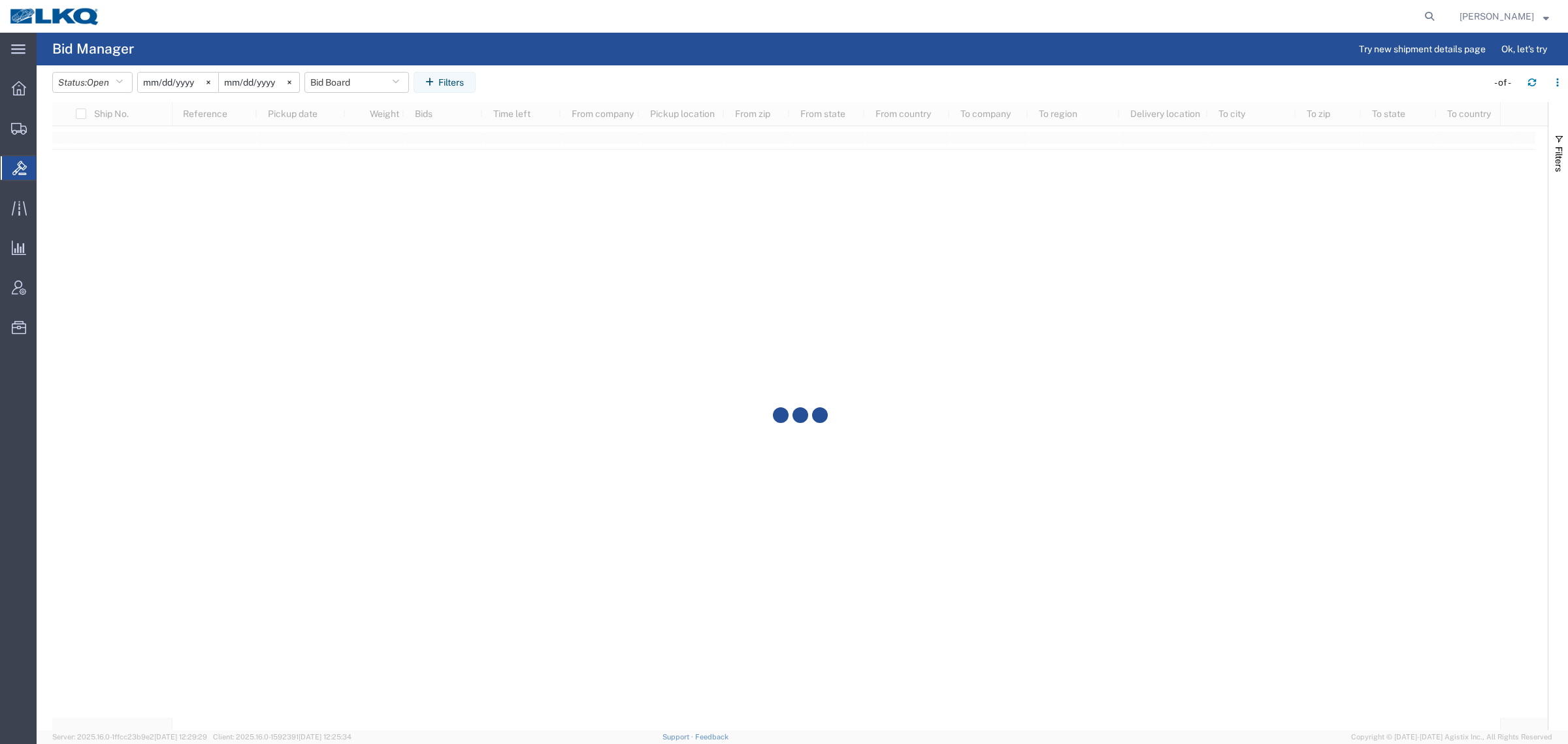
click at [814, 106] on div at bounding box center [800, 415] width 1496 height 628
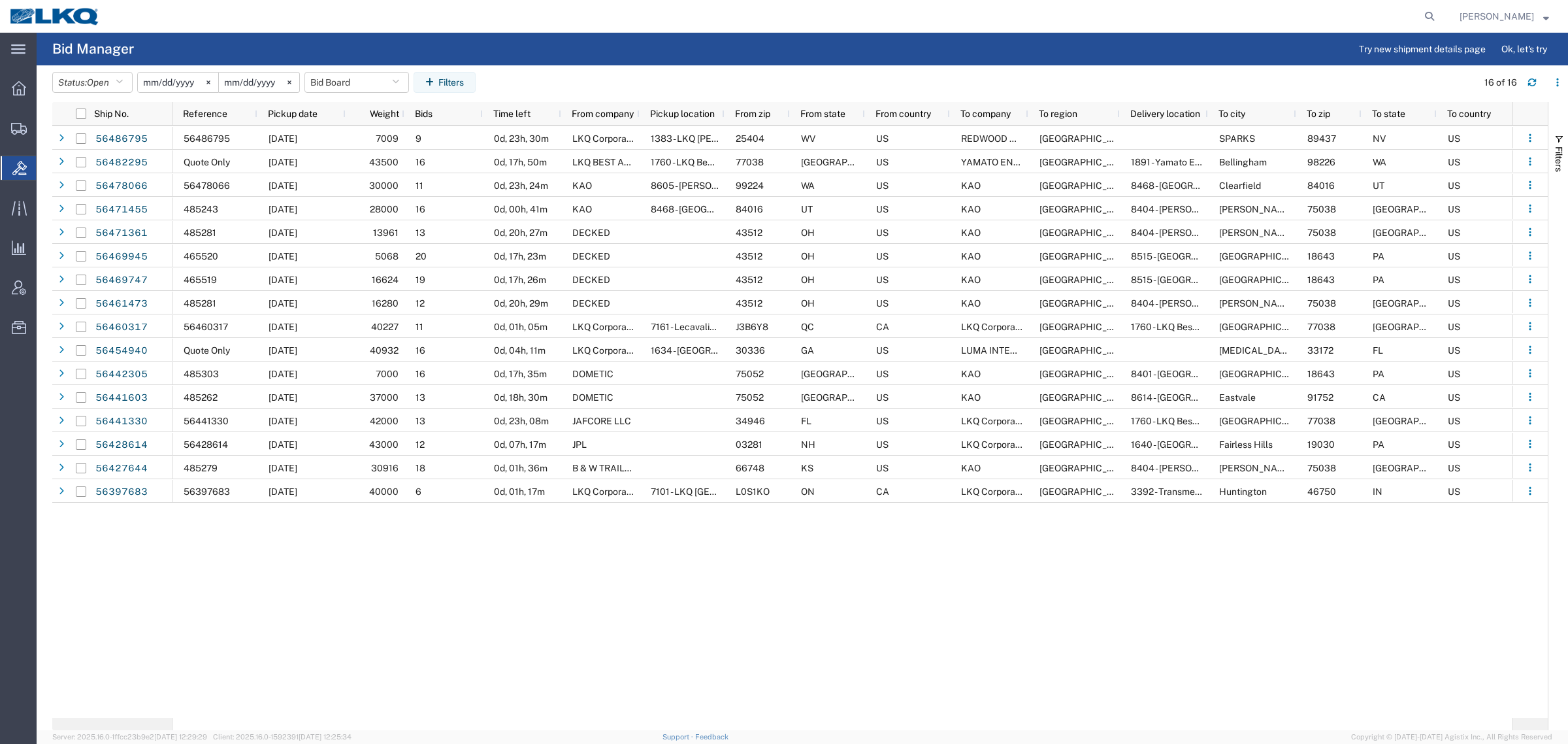
drag, startPoint x: 859, startPoint y: 77, endPoint x: 612, endPoint y: 60, distance: 247.6
click at [857, 77] on agx-table-filter-chips "Status: Open Active All Awaiting Confirmation Awarded Closed Expired Open Withd…" at bounding box center [761, 87] width 1418 height 30
click at [353, 72] on agx-table-filter "Status: Open Active All Awaiting Confirmation Awarded Closed Expired Open Withd…" at bounding box center [266, 82] width 428 height 21
click at [360, 86] on button "Bid Board" at bounding box center [356, 82] width 104 height 21
drag, startPoint x: 370, startPoint y: 138, endPoint x: 526, endPoint y: 83, distance: 165.4
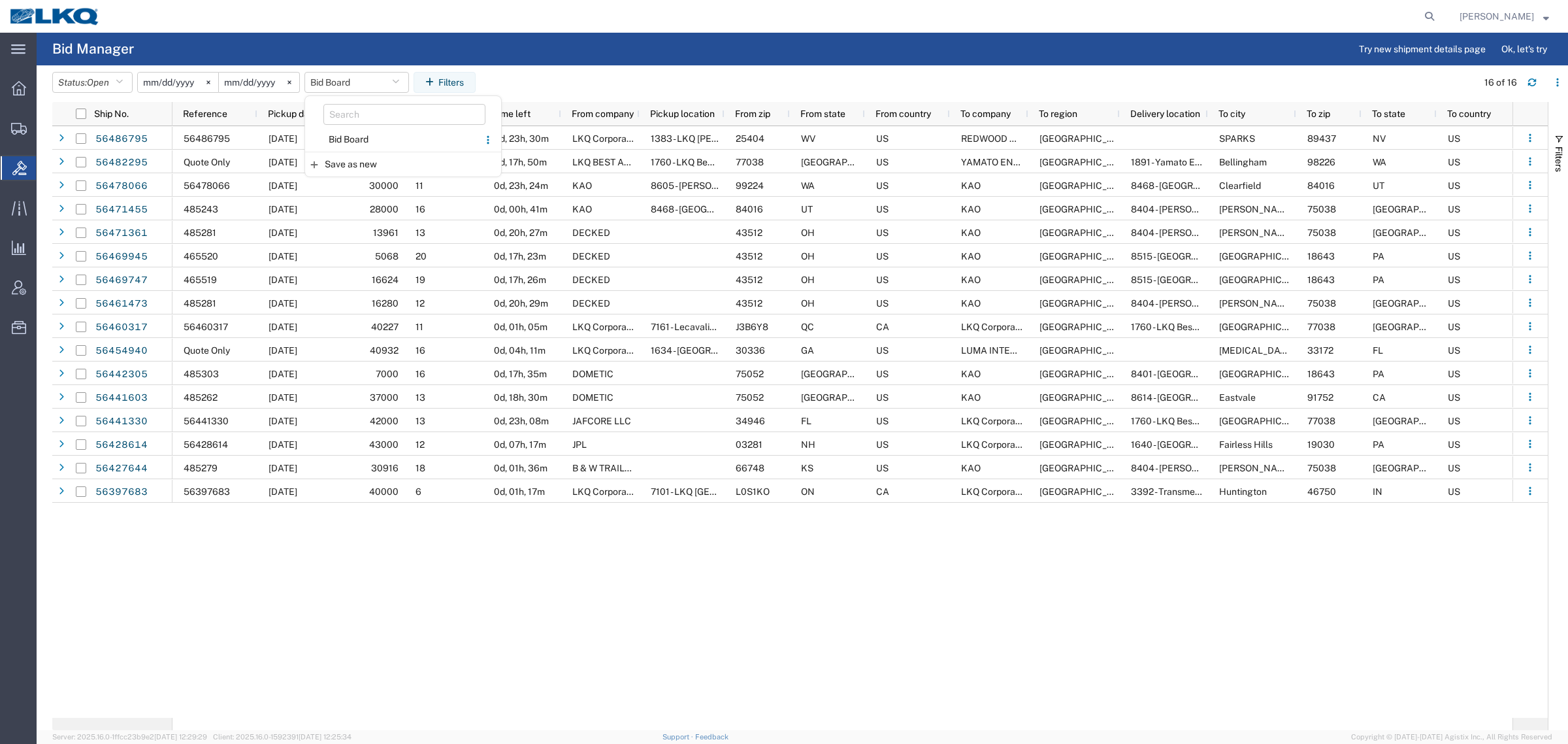
click at [373, 138] on span "Bid Board" at bounding box center [391, 140] width 171 height 24
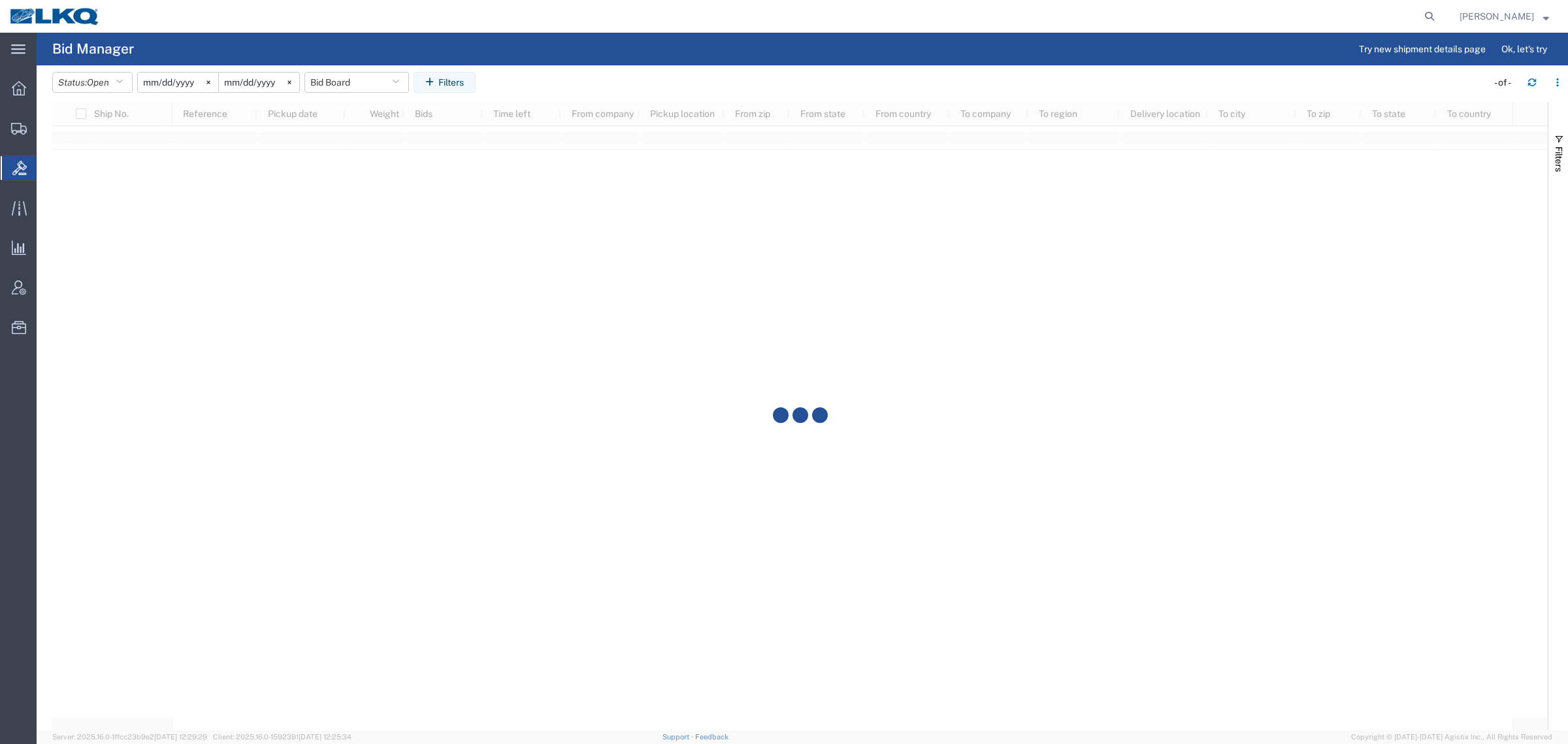
click at [727, 89] on agx-table-filter-chips "Status: Open Active All Awaiting Confirmation Awarded Closed Expired Open Withd…" at bounding box center [766, 87] width 1428 height 30
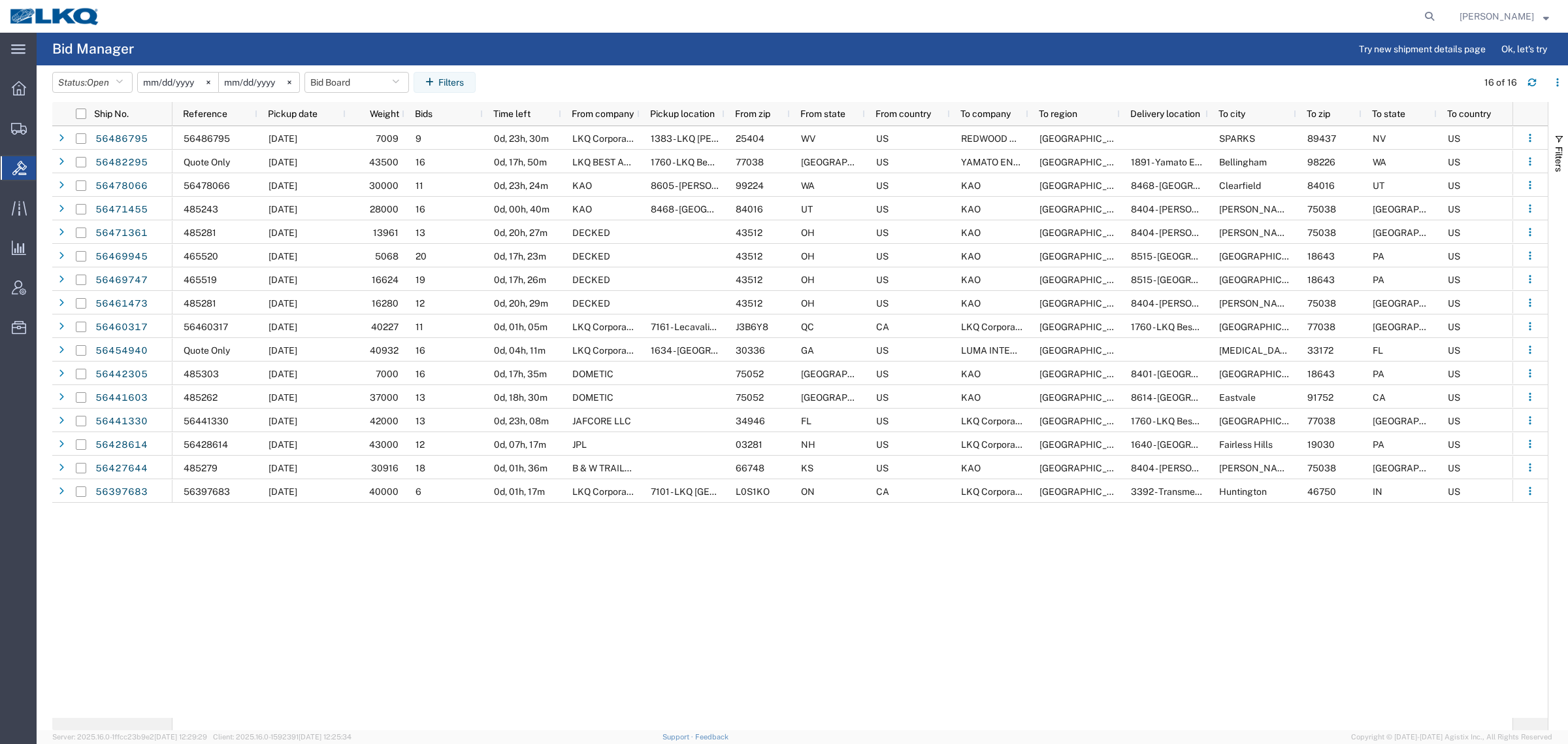
click at [635, 28] on div at bounding box center [775, 16] width 1331 height 33
click at [294, 113] on span "Pickup date" at bounding box center [292, 113] width 49 height 10
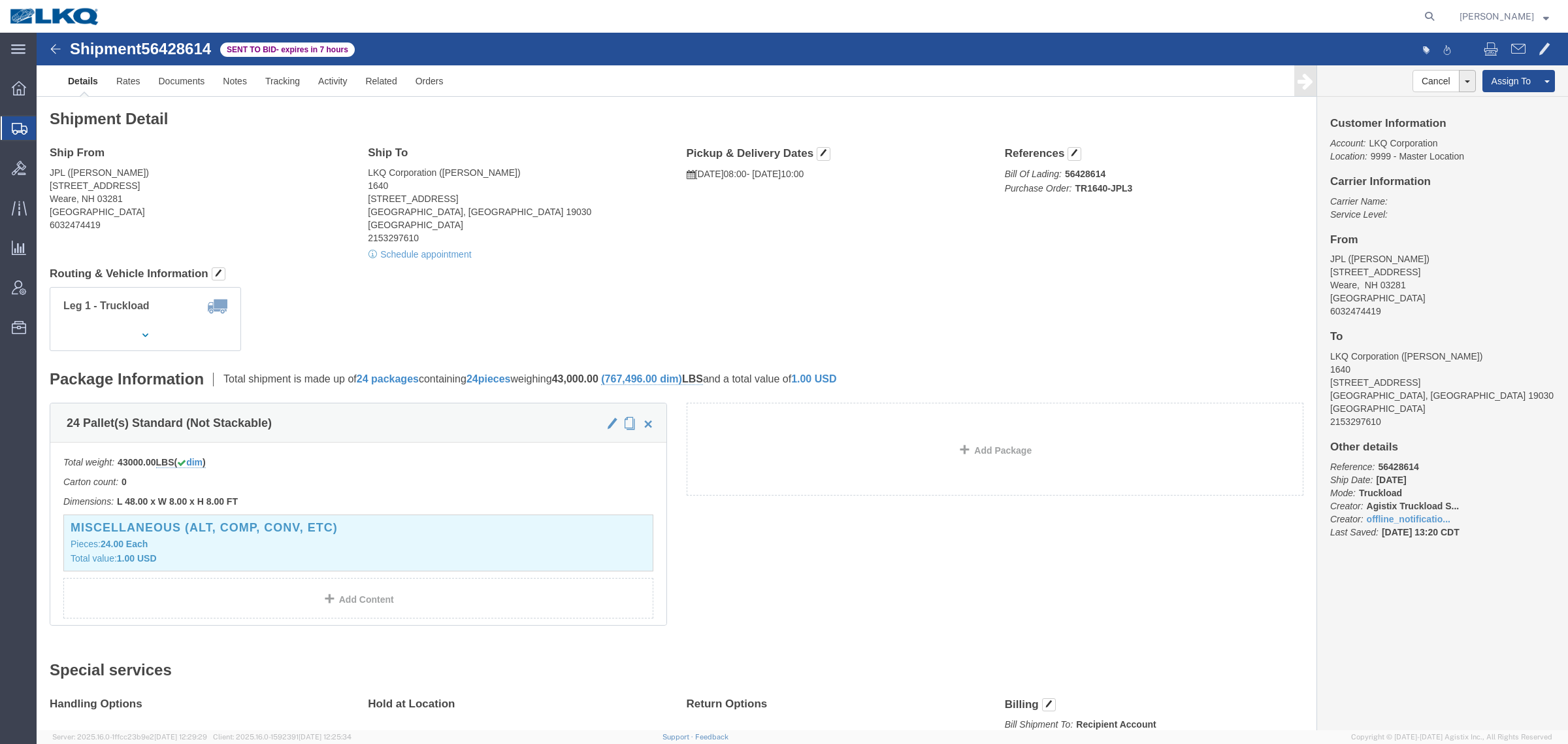
drag, startPoint x: 153, startPoint y: 121, endPoint x: 125, endPoint y: 102, distance: 33.8
click h4 "Ship From"
click link "Rates"
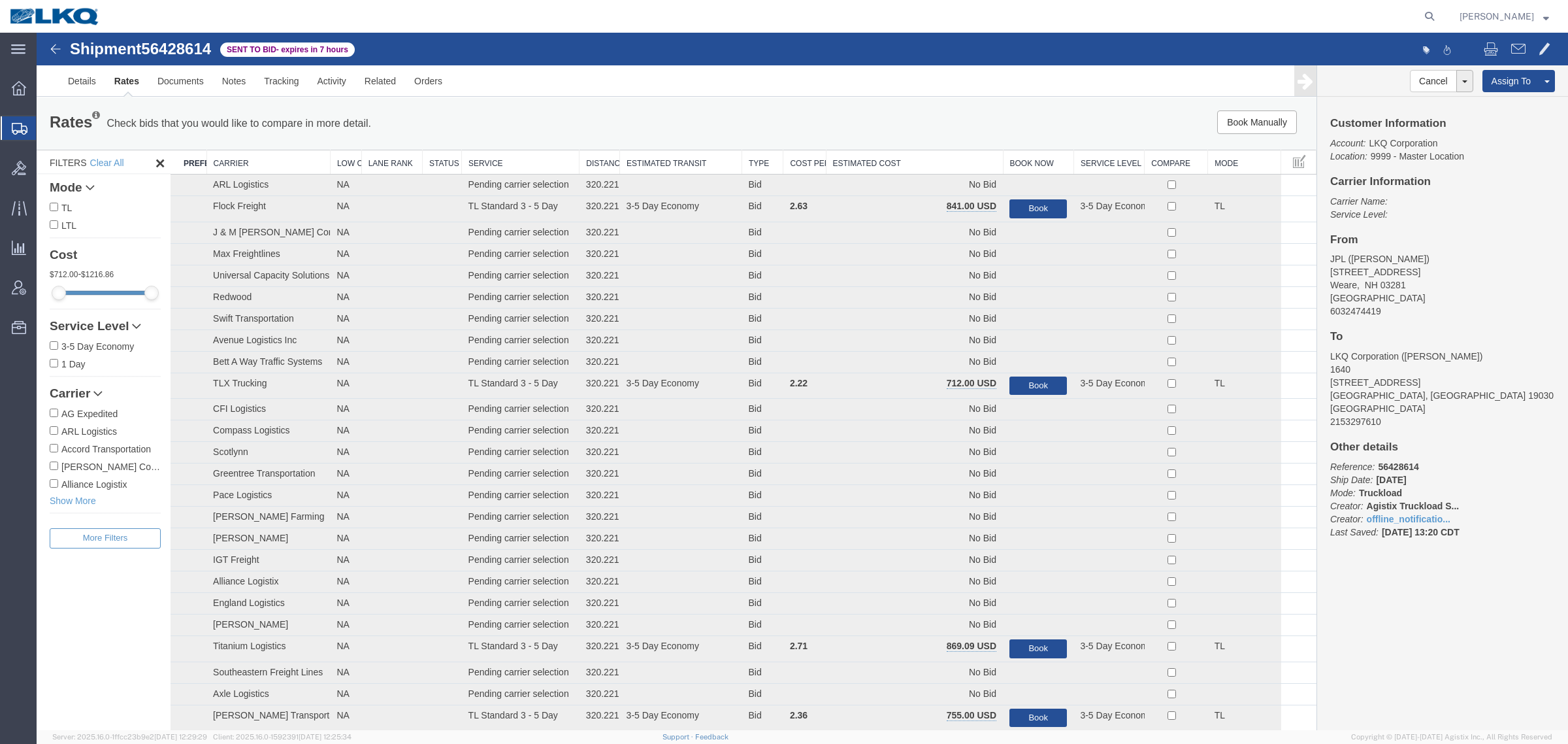
click at [896, 164] on th "Estimated Cost" at bounding box center [914, 163] width 177 height 24
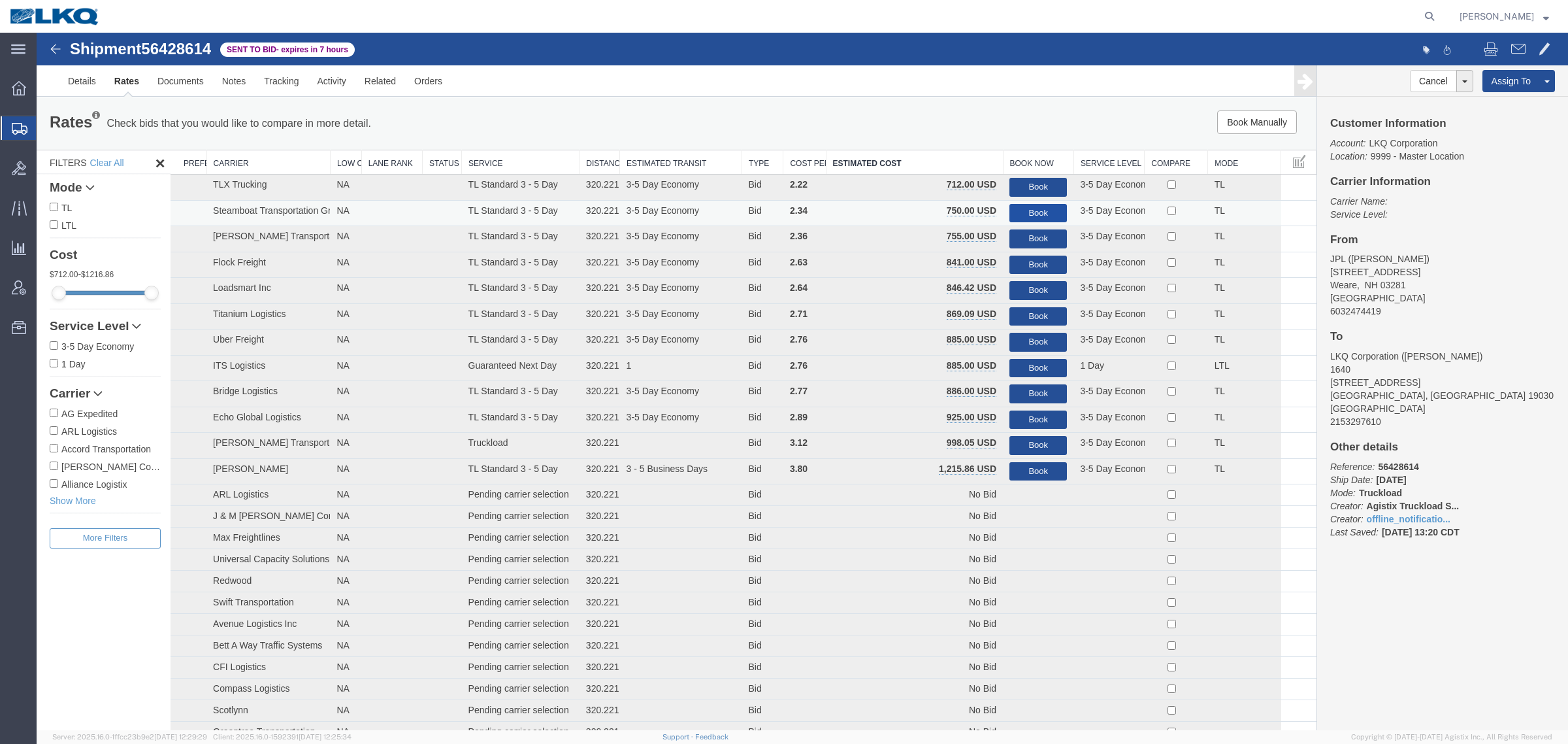
click at [1021, 207] on button "Book" at bounding box center [1038, 213] width 58 height 19
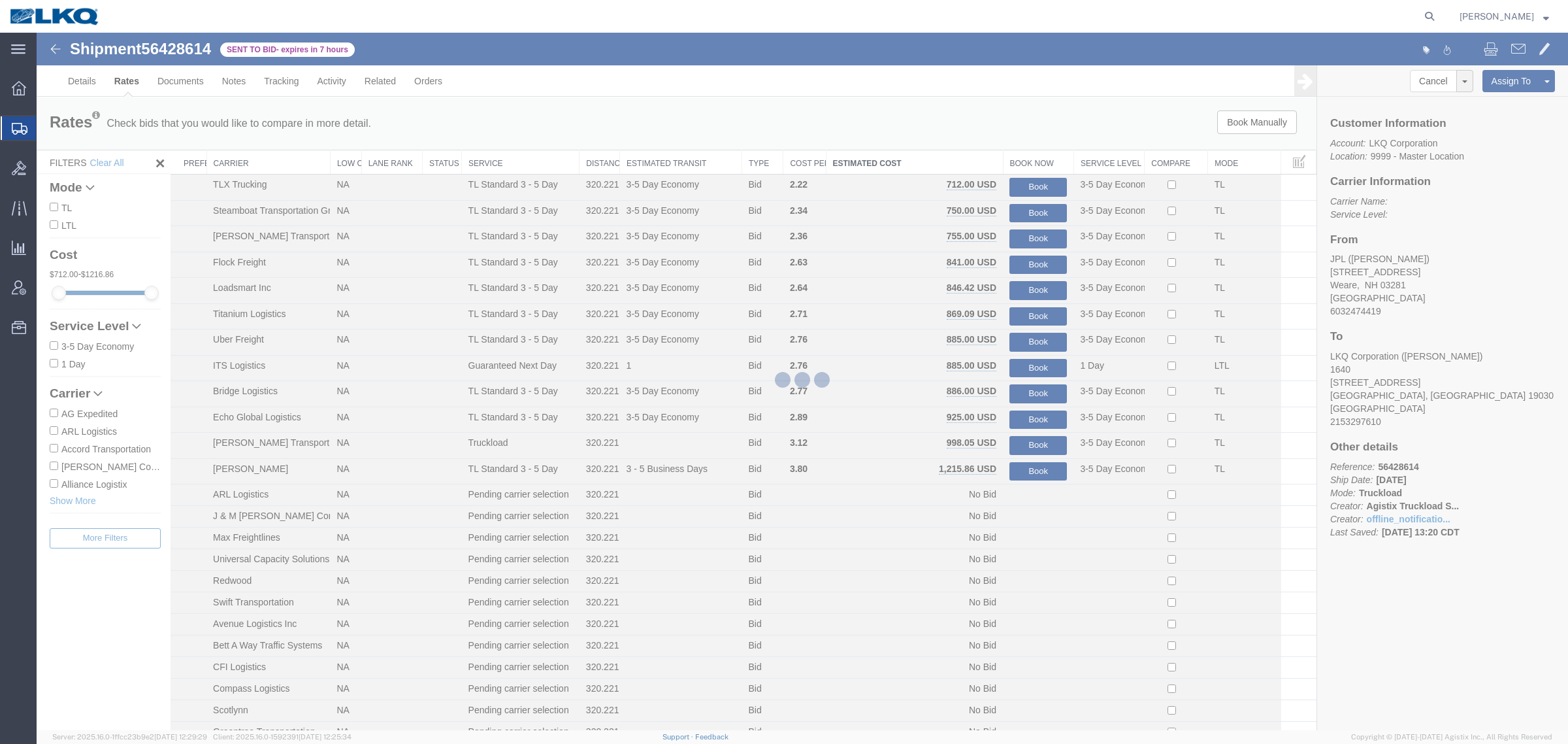
click at [967, 111] on div at bounding box center [802, 381] width 1531 height 697
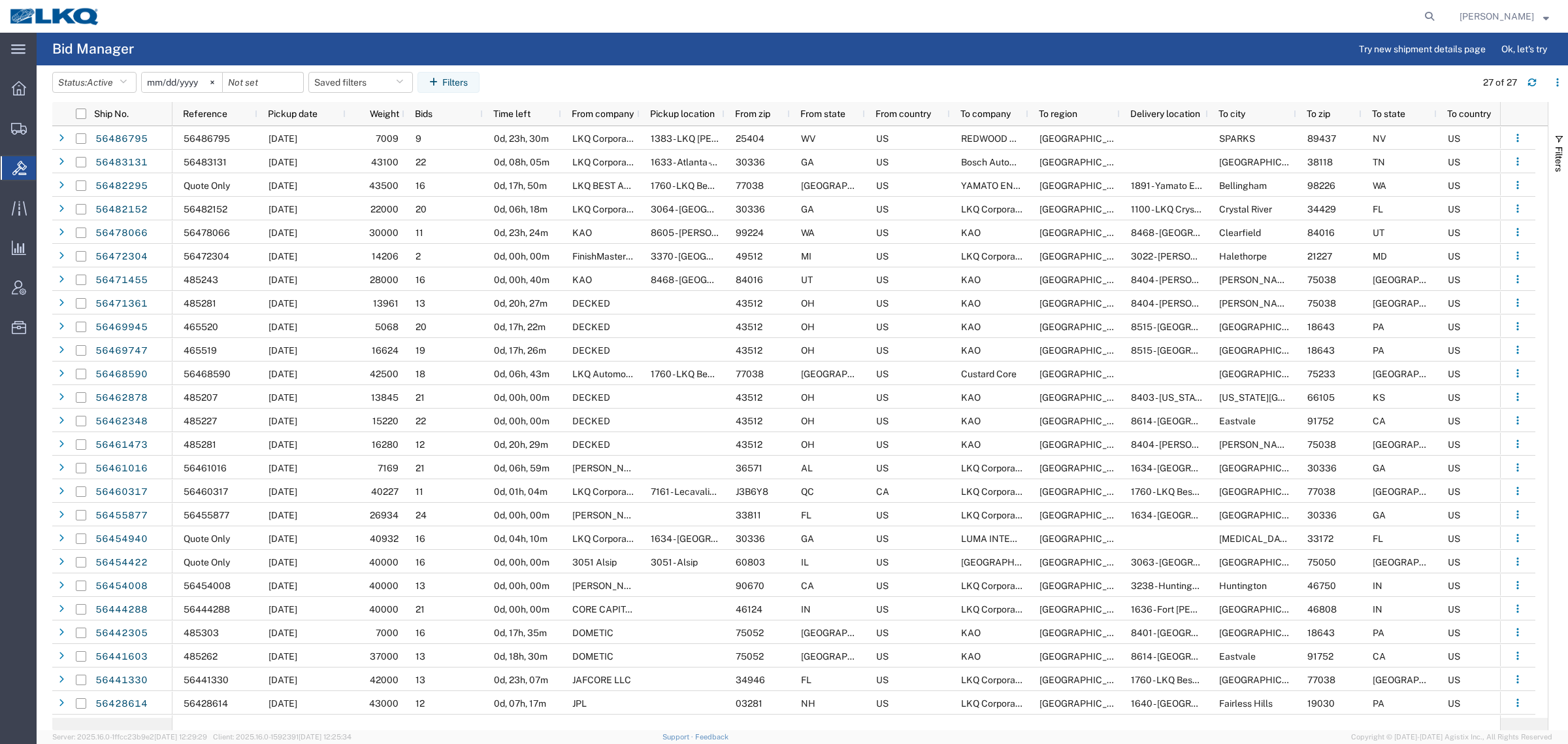
click at [672, 74] on agx-table-filter-chips "Status: Active Active All Awaiting Confirmation Awarded Closed Expired Open Wit…" at bounding box center [761, 87] width 1417 height 30
click at [564, 57] on agx-page-header "Bid Manager Try new shipment details page Ok, let's try" at bounding box center [802, 49] width 1531 height 33
click at [562, 60] on agx-page-header "Bid Manager Try new shipment details page Ok, let's try" at bounding box center [802, 49] width 1531 height 33
click at [358, 76] on button "Saved filters" at bounding box center [360, 82] width 104 height 21
click at [355, 136] on span "Bid Board" at bounding box center [396, 140] width 171 height 24
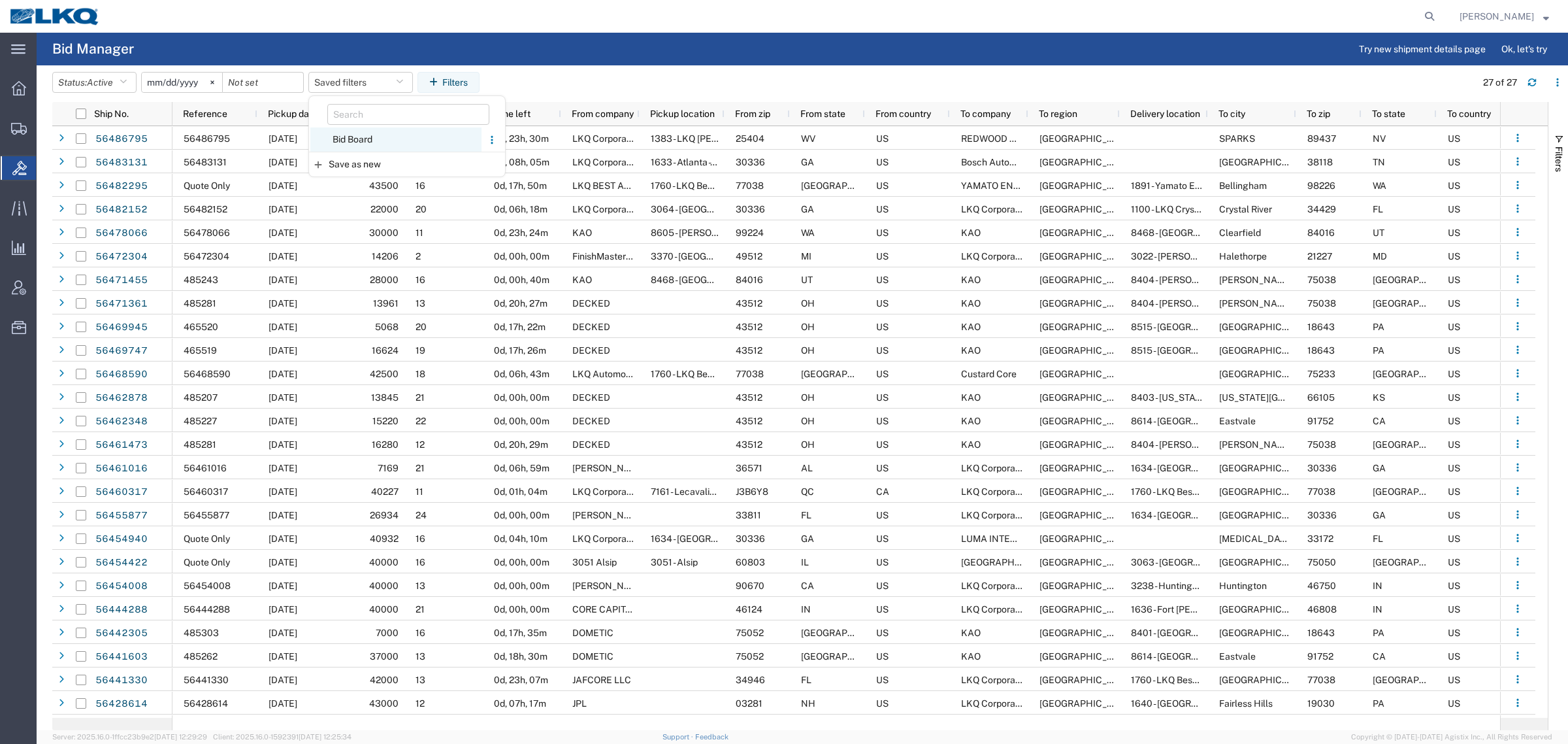
type input "[DATE]"
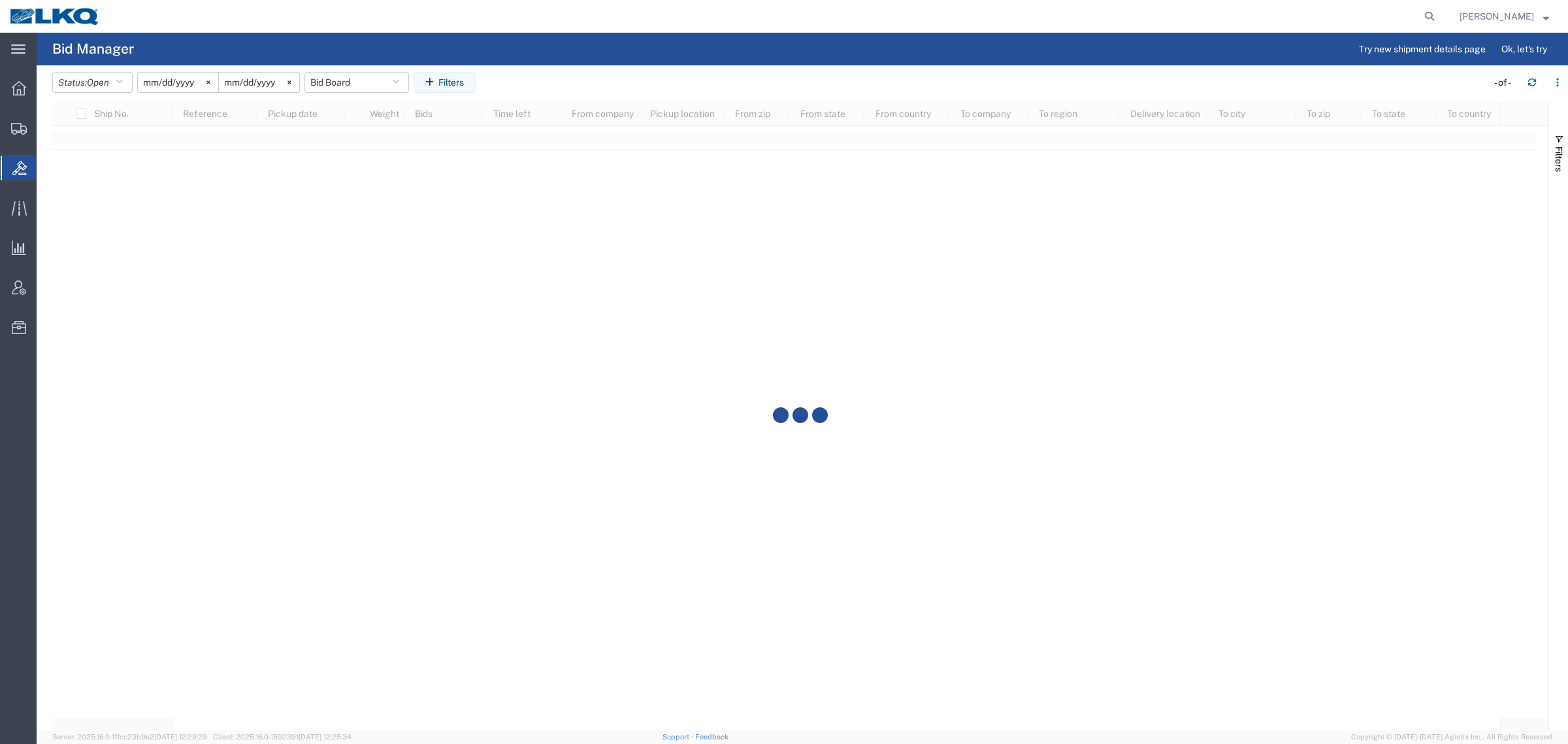
click at [611, 56] on agx-page-header "Bid Manager Try new shipment details page Ok, let's try" at bounding box center [802, 49] width 1531 height 33
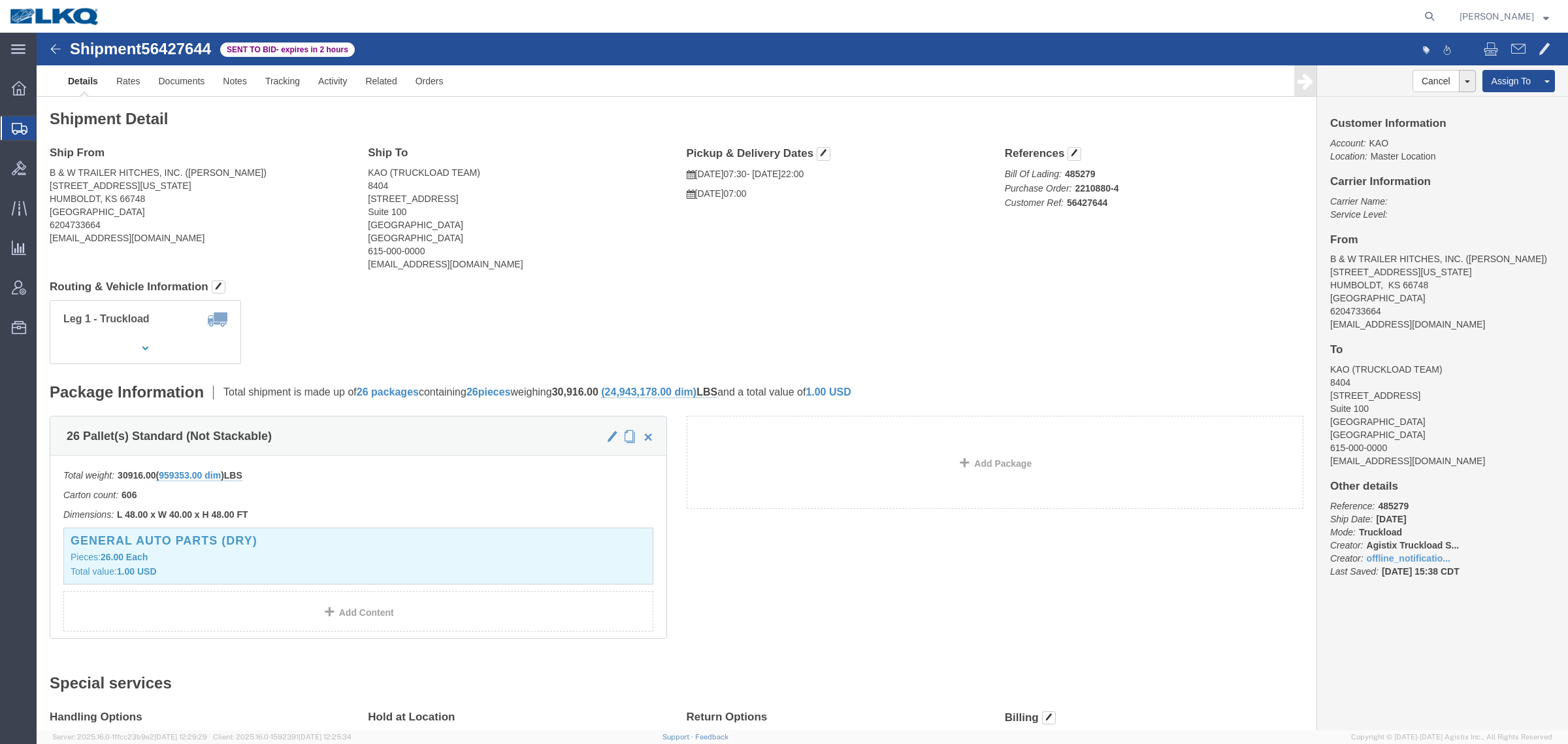
click div "Shipment Detail Ship From B & W TRAILER HITCHES, INC. ([PERSON_NAME]) [STREET_A…"
click h4 "Ship To"
click h4 "Ship From"
click h4 "Ship To"
click address "KAO (TRUCKLOAD TEAM) 8404 [STREET_ADDRESS] 615-000-0000 [EMAIL_ADDRESS][DOMAIN_…"
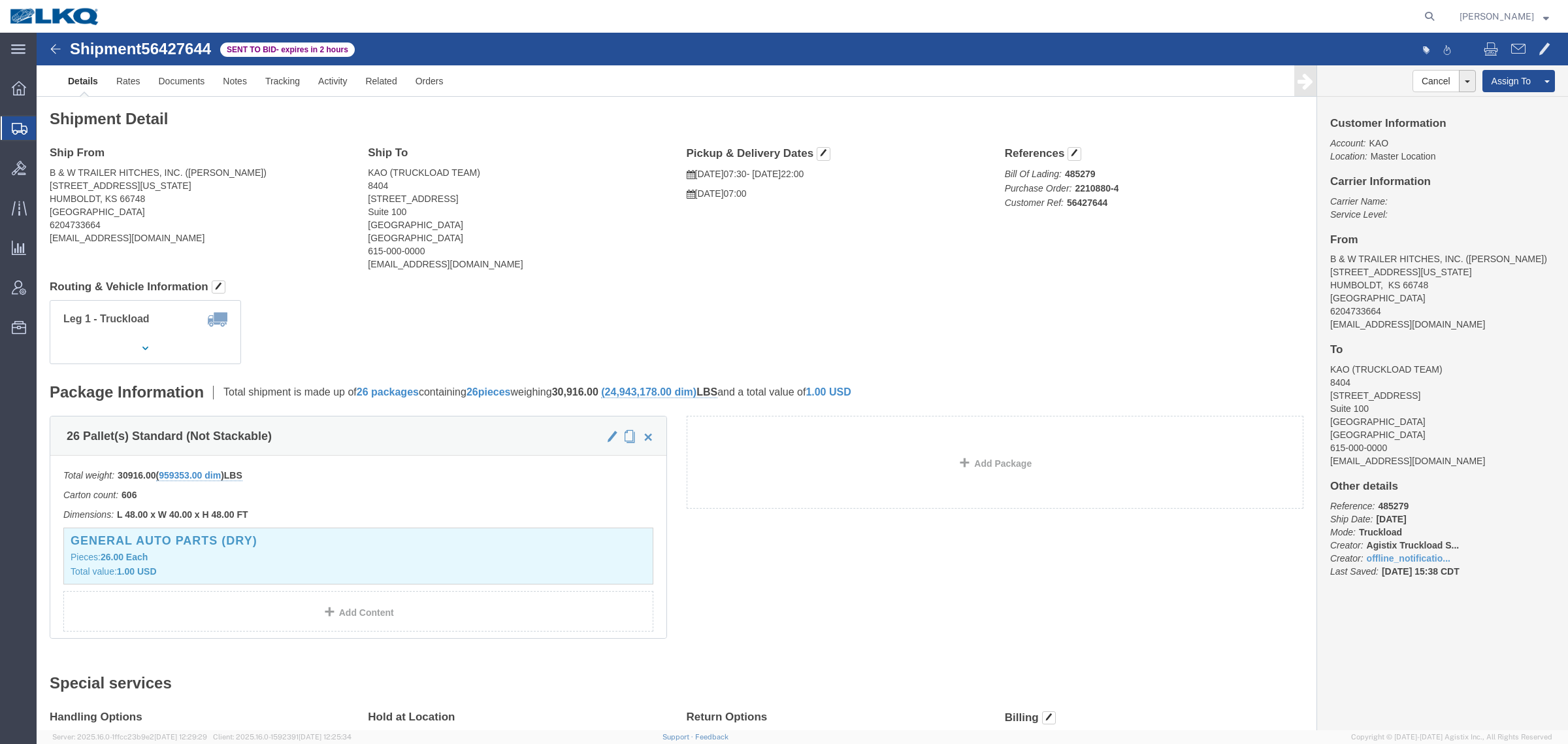
click div "Ship To KAO (TRUCKLOAD TEAM) 8404 [STREET_ADDRESS] 615-000-0000 [EMAIL_ADDRESS]…"
click address "KAO (TRUCKLOAD TEAM) 8404 [STREET_ADDRESS] 615-000-0000 [EMAIL_ADDRESS][DOMAIN_…"
click div "Ship To KAO (TRUCKLOAD TEAM) 8404 [STREET_ADDRESS] 615-000-0000 [EMAIL_ADDRESS]…"
click link "Rates"
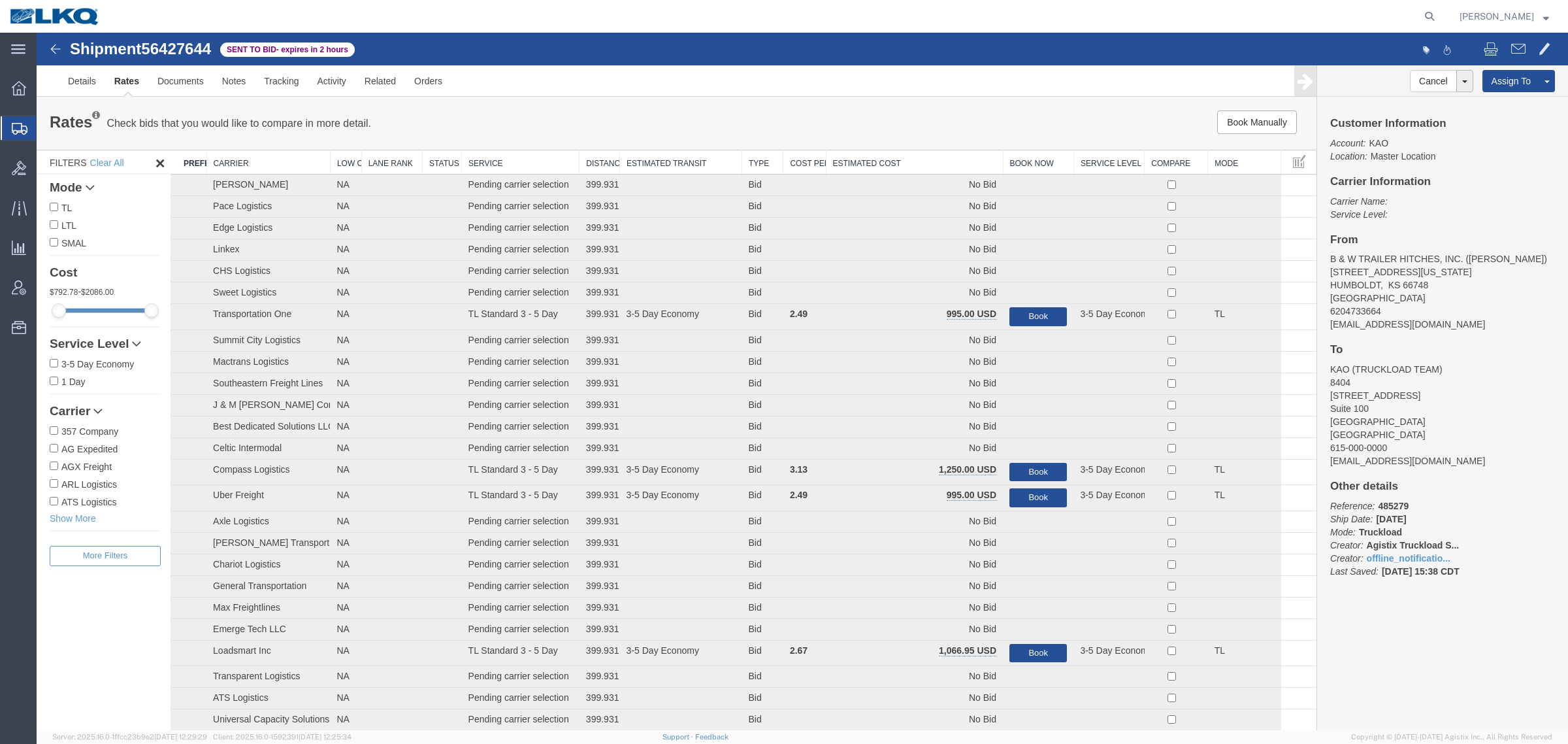
click at [904, 170] on th "Estimated Cost" at bounding box center [914, 163] width 177 height 24
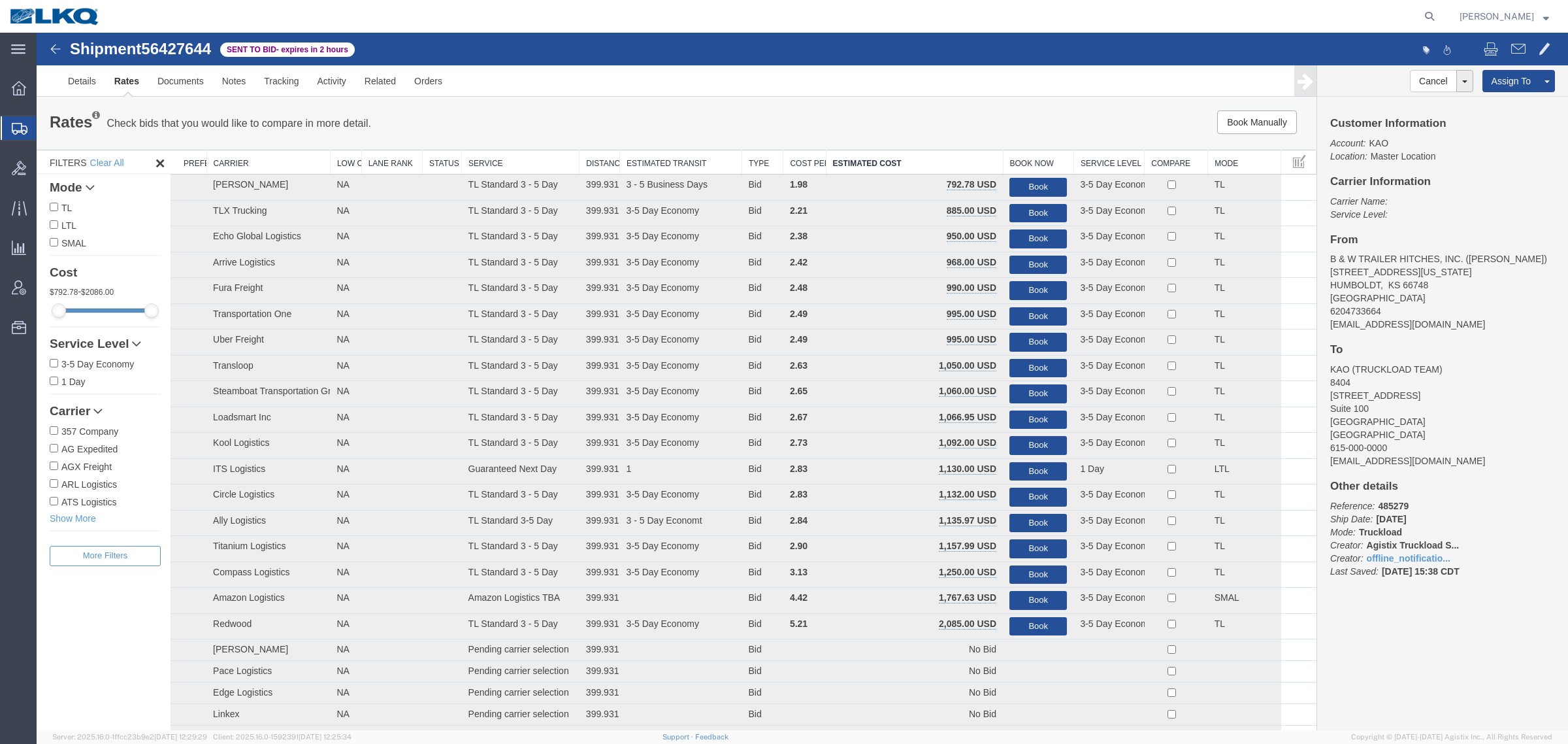
click at [839, 121] on div "Book Manually Pause Continue" at bounding box center [1048, 122] width 530 height 24
click at [1019, 180] on button "Book" at bounding box center [1038, 187] width 58 height 19
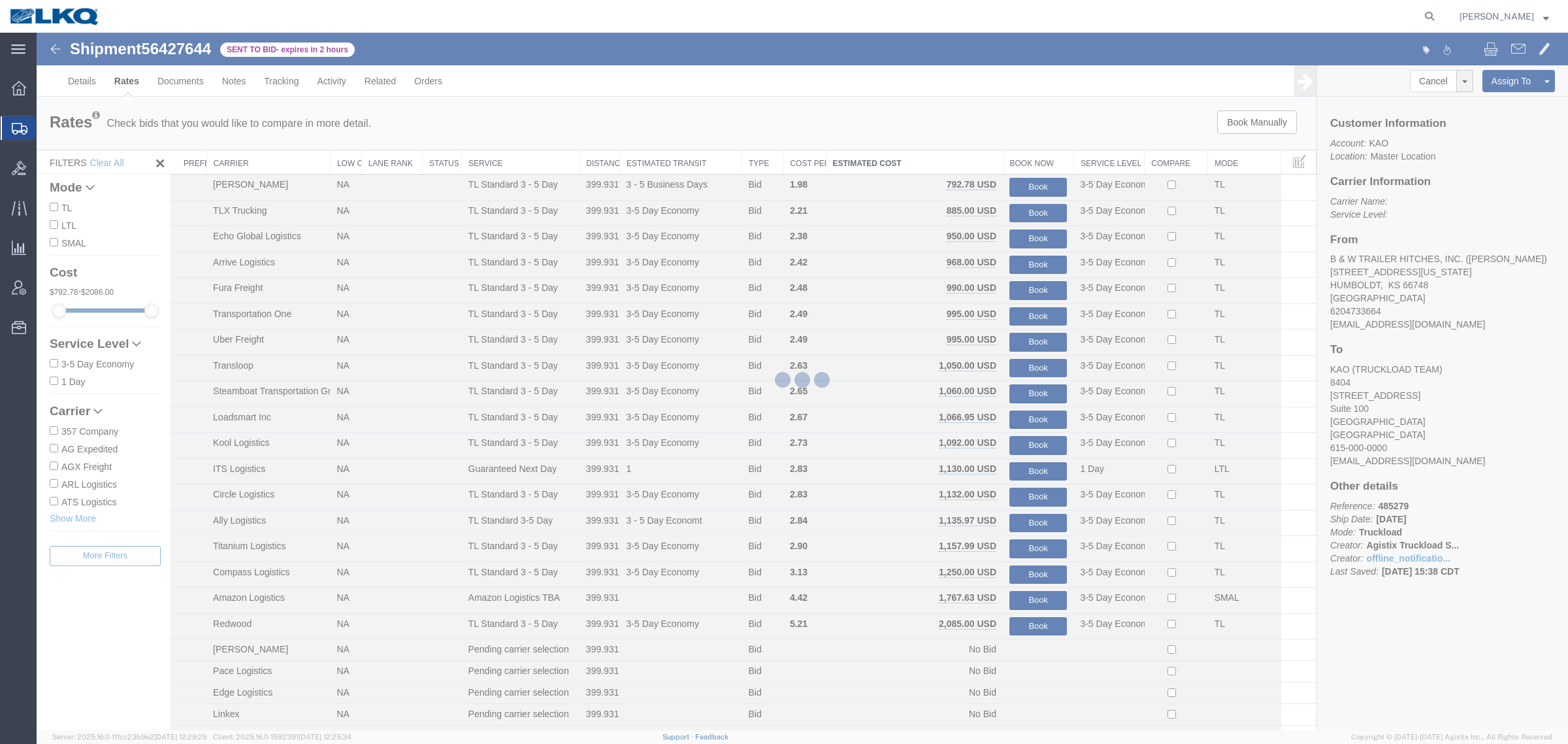
click at [991, 136] on div at bounding box center [802, 381] width 1531 height 697
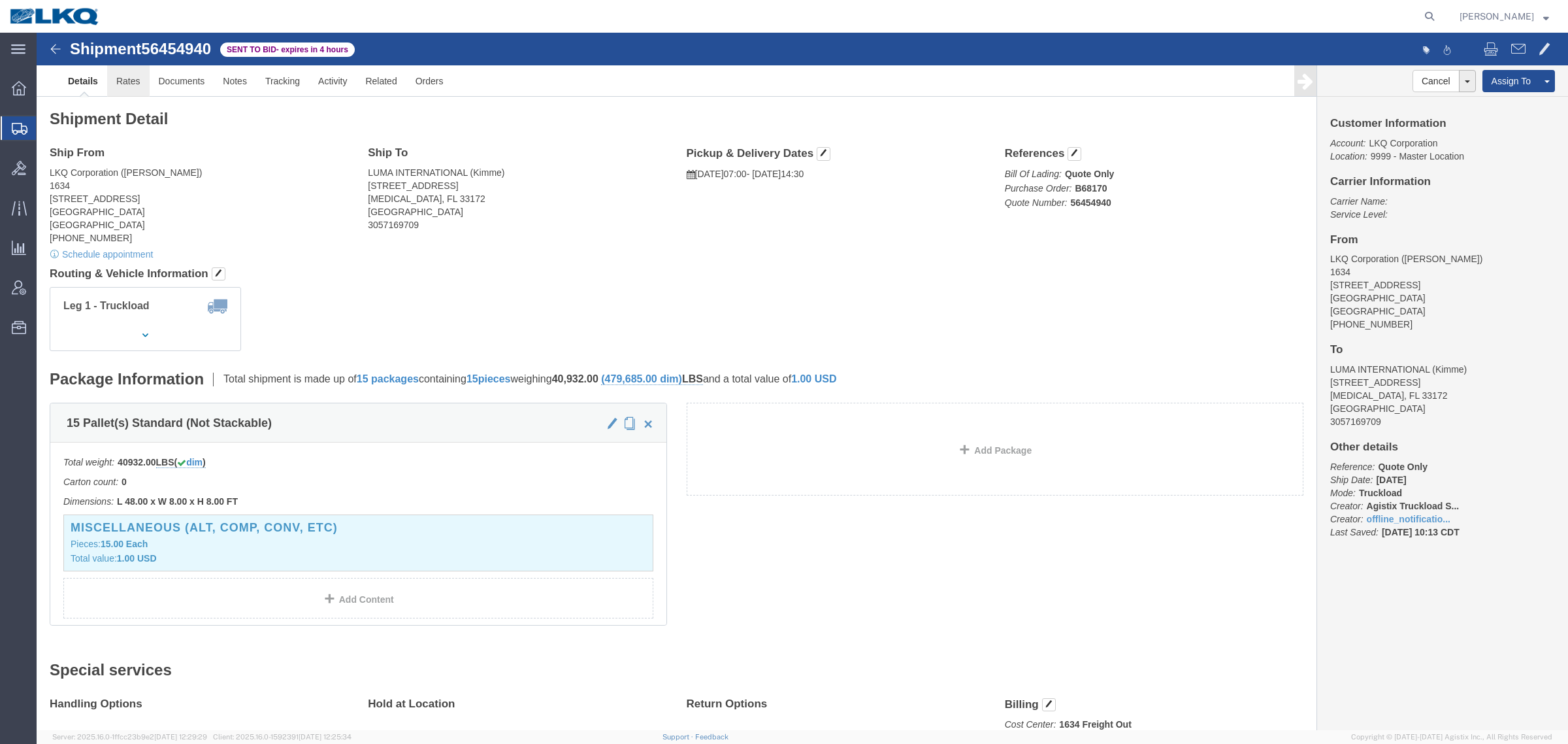
click link "Rates"
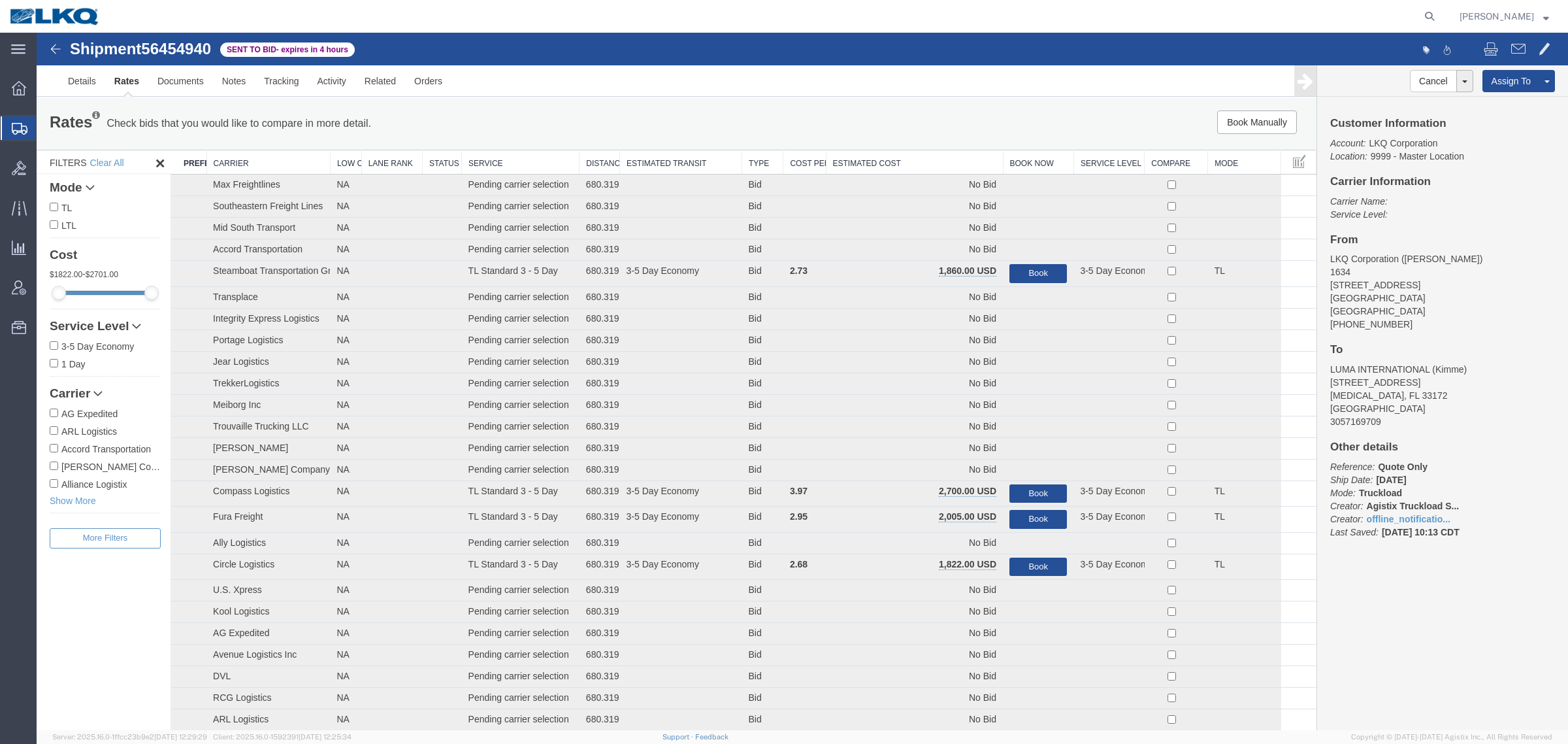
click at [194, 47] on span "56454940" at bounding box center [175, 49] width 70 height 18
click at [193, 46] on span "56454940" at bounding box center [175, 49] width 70 height 18
copy span "56454940"
click at [79, 61] on div "Shipment 56454940 85 of 85 Sent to Bid - expires in 4 hours" at bounding box center [420, 53] width 765 height 25
click at [81, 76] on link "Details" at bounding box center [82, 81] width 46 height 31
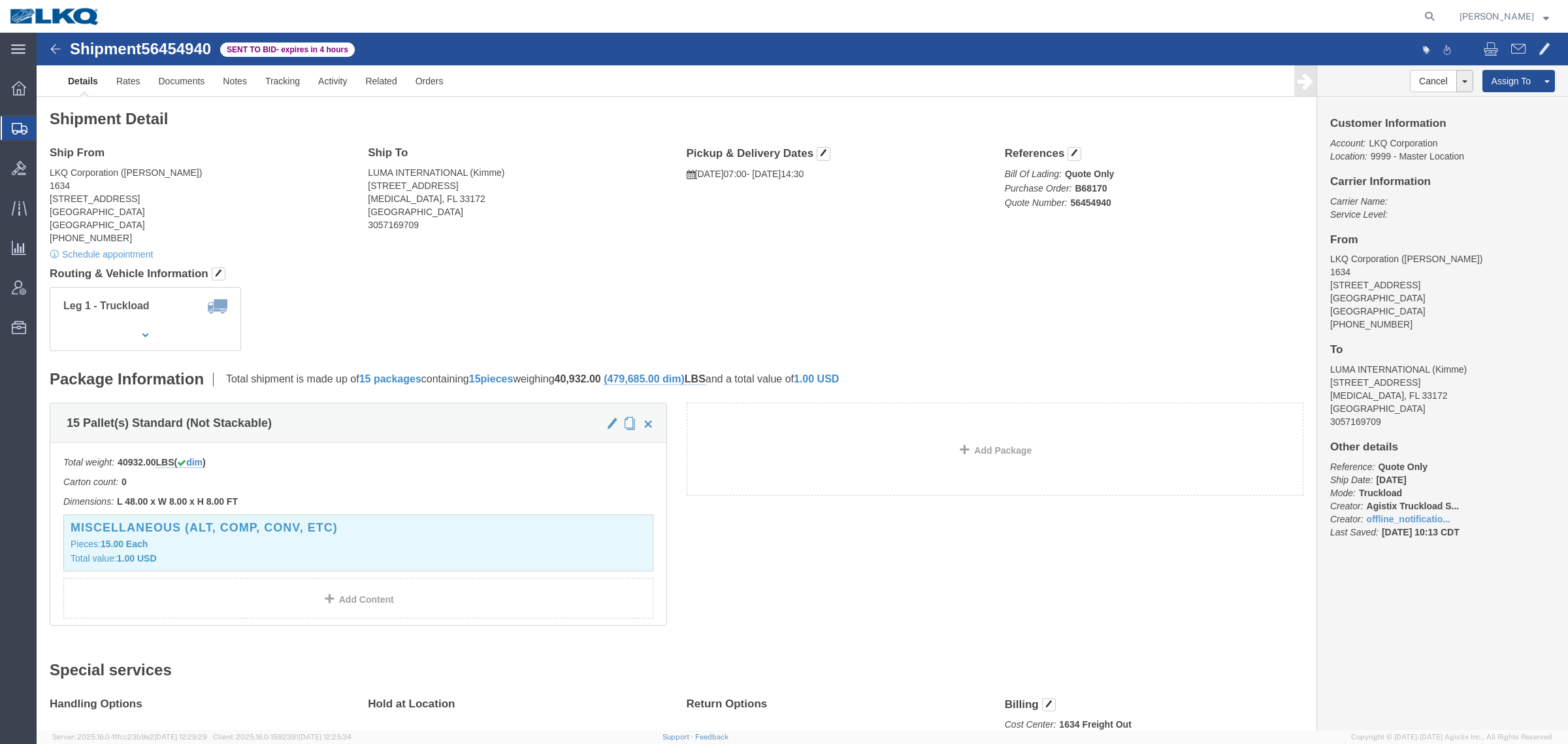
click address "LKQ Corporation ([PERSON_NAME]) 1634 [STREET_ADDRESS] [PHONE_NUMBER]"
click link "Rates"
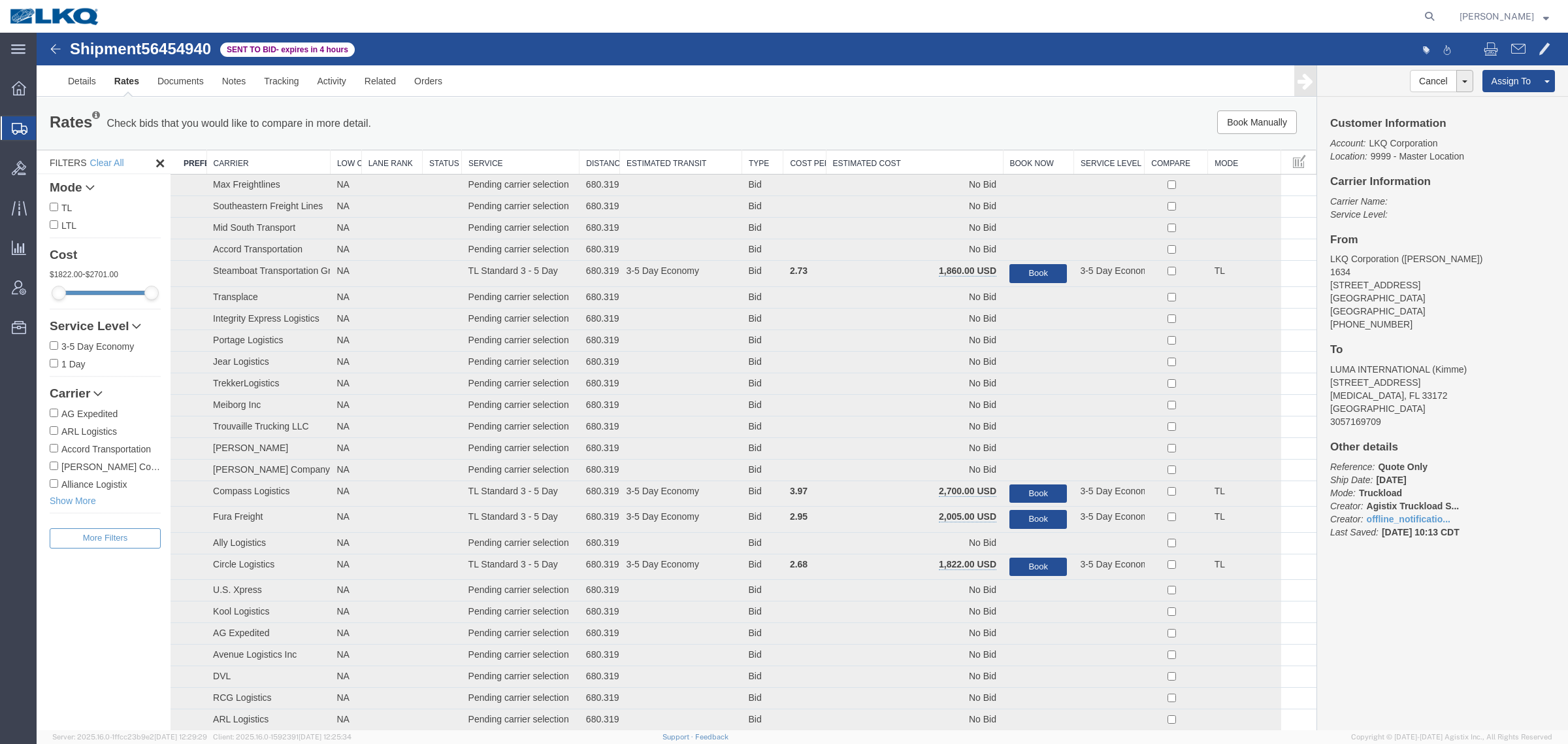
click at [894, 145] on div "Rates Check bids that you would like to compare in more detail. Compare Filter …" at bounding box center [677, 123] width 1280 height 52
click at [894, 157] on th "Estimated Cost" at bounding box center [914, 163] width 177 height 24
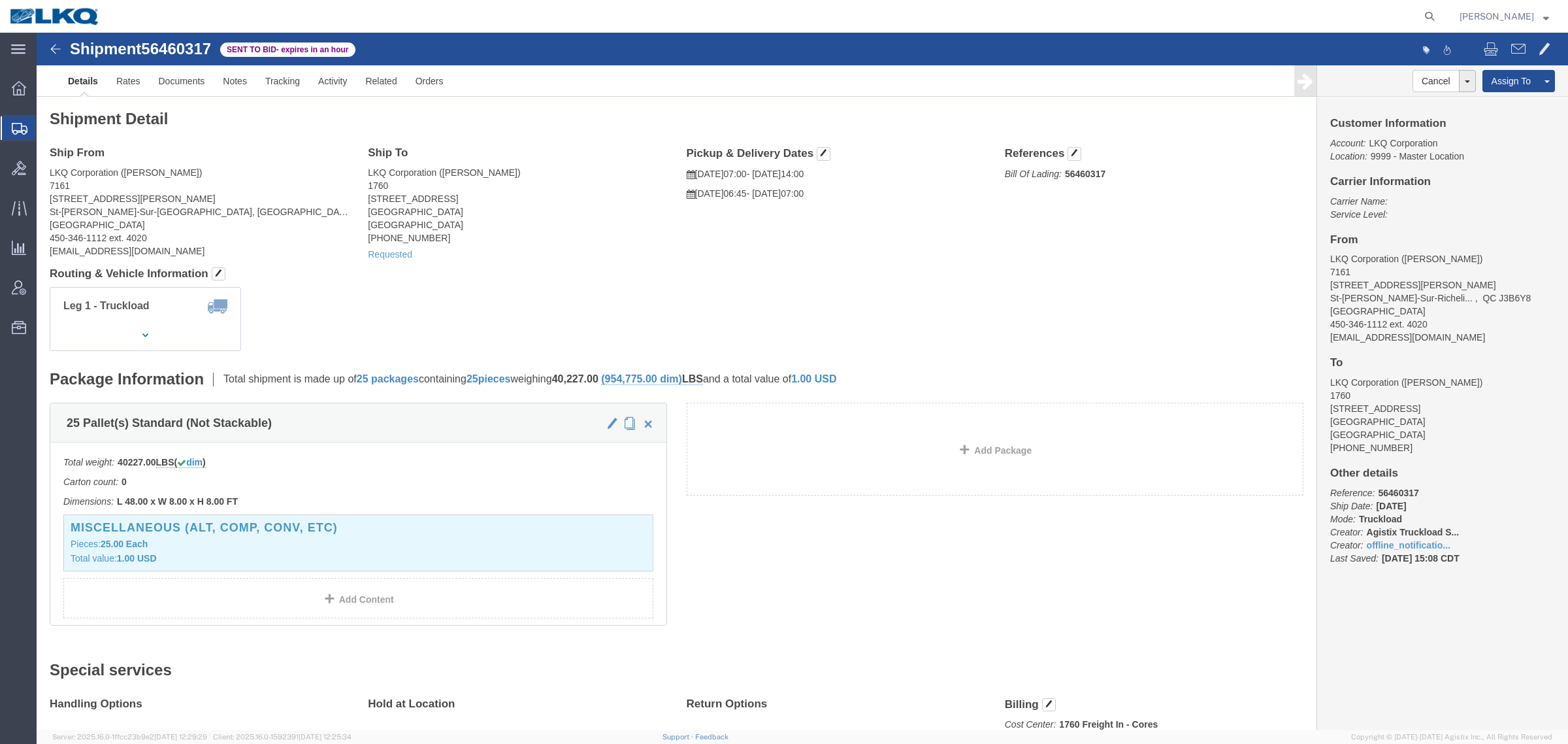
click link "Details"
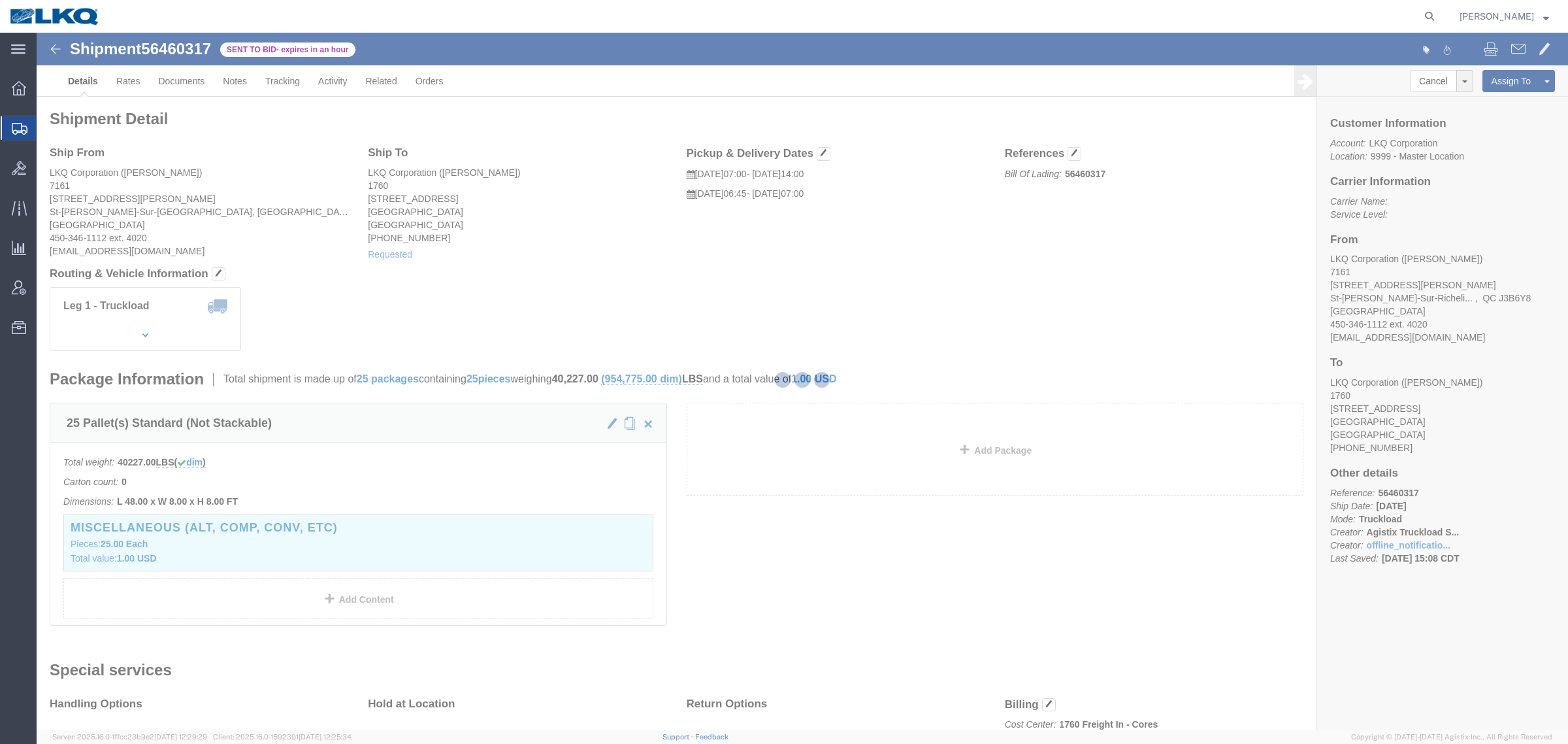
click at [132, 83] on div at bounding box center [802, 381] width 1531 height 697
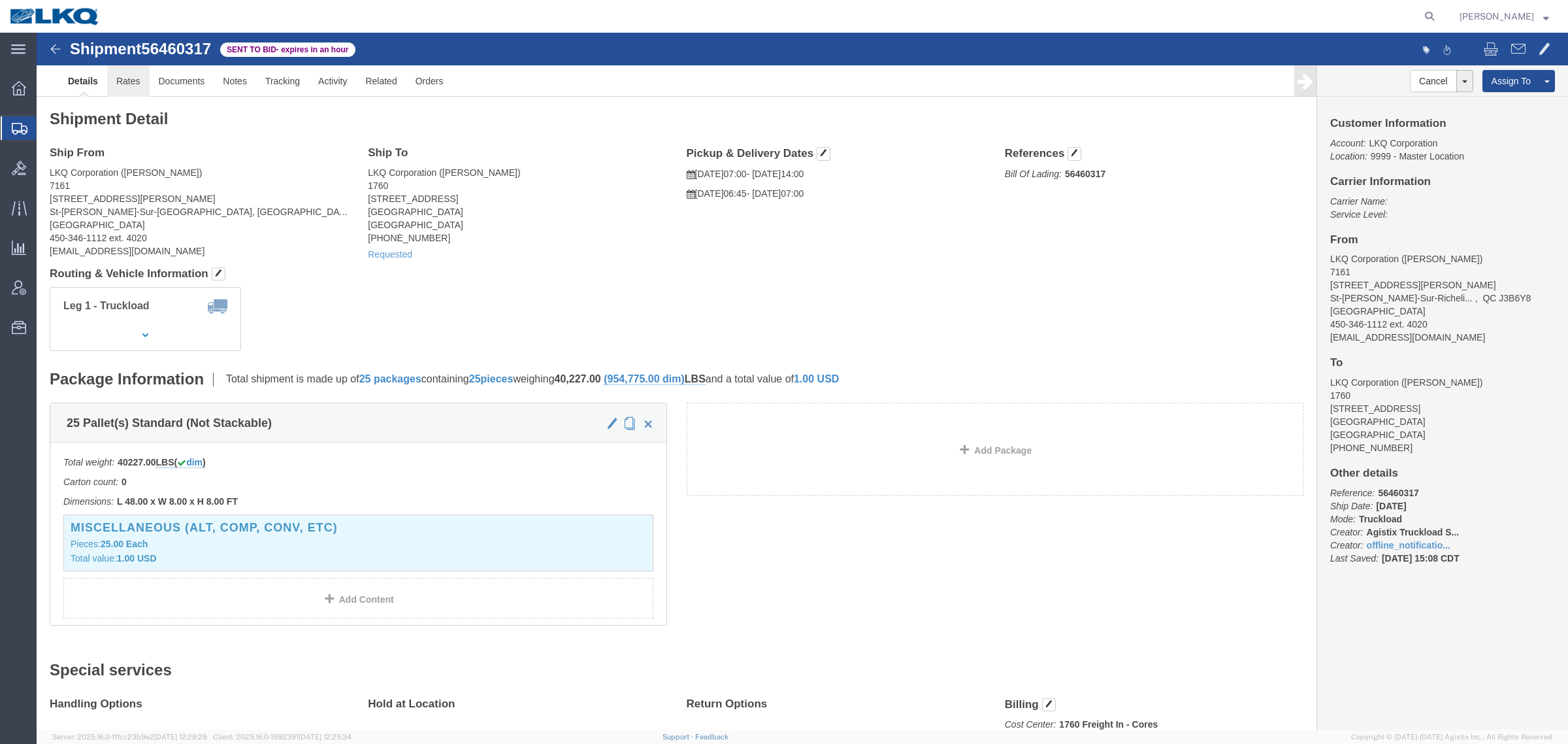
click link "Rates"
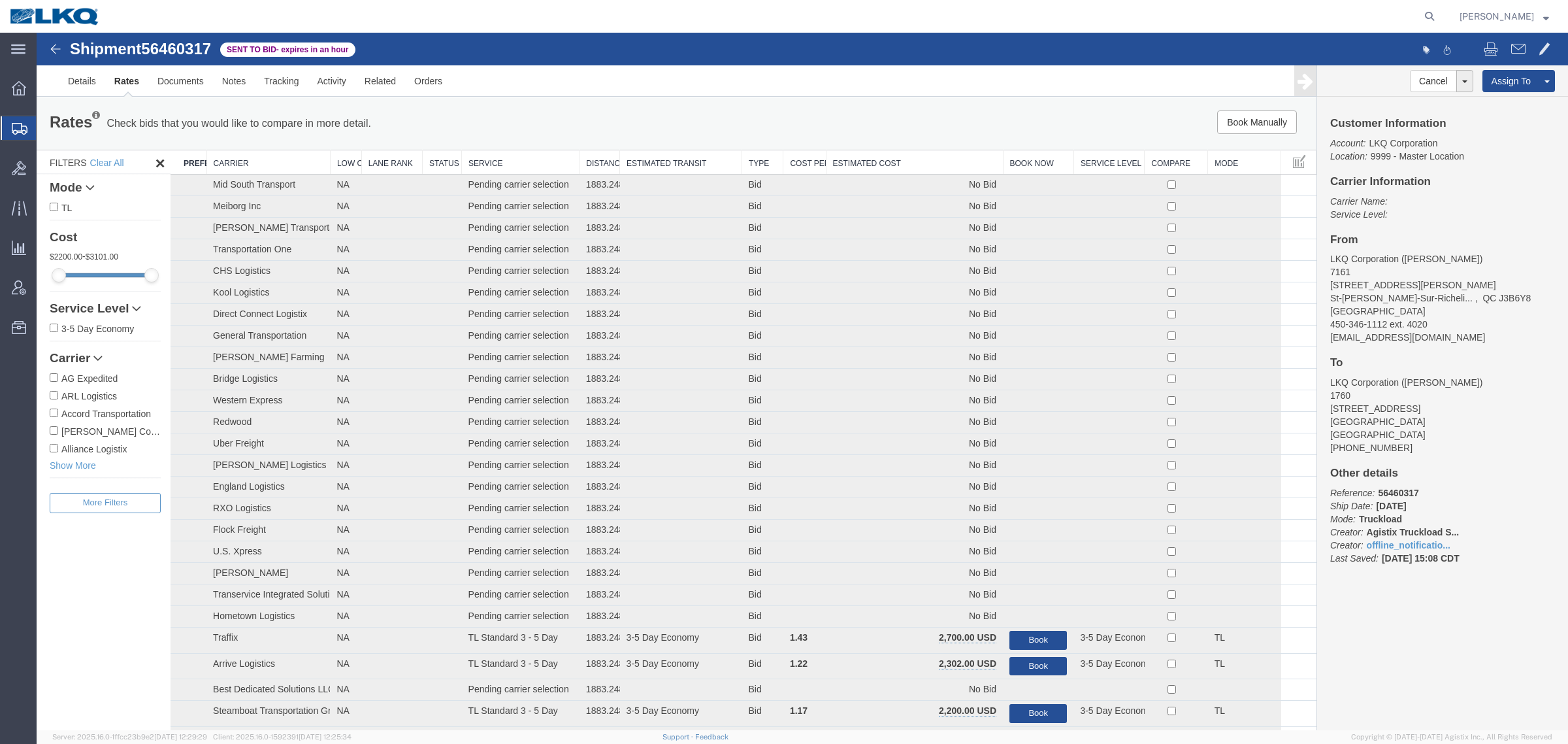
click at [921, 162] on th "Estimated Cost" at bounding box center [914, 163] width 177 height 24
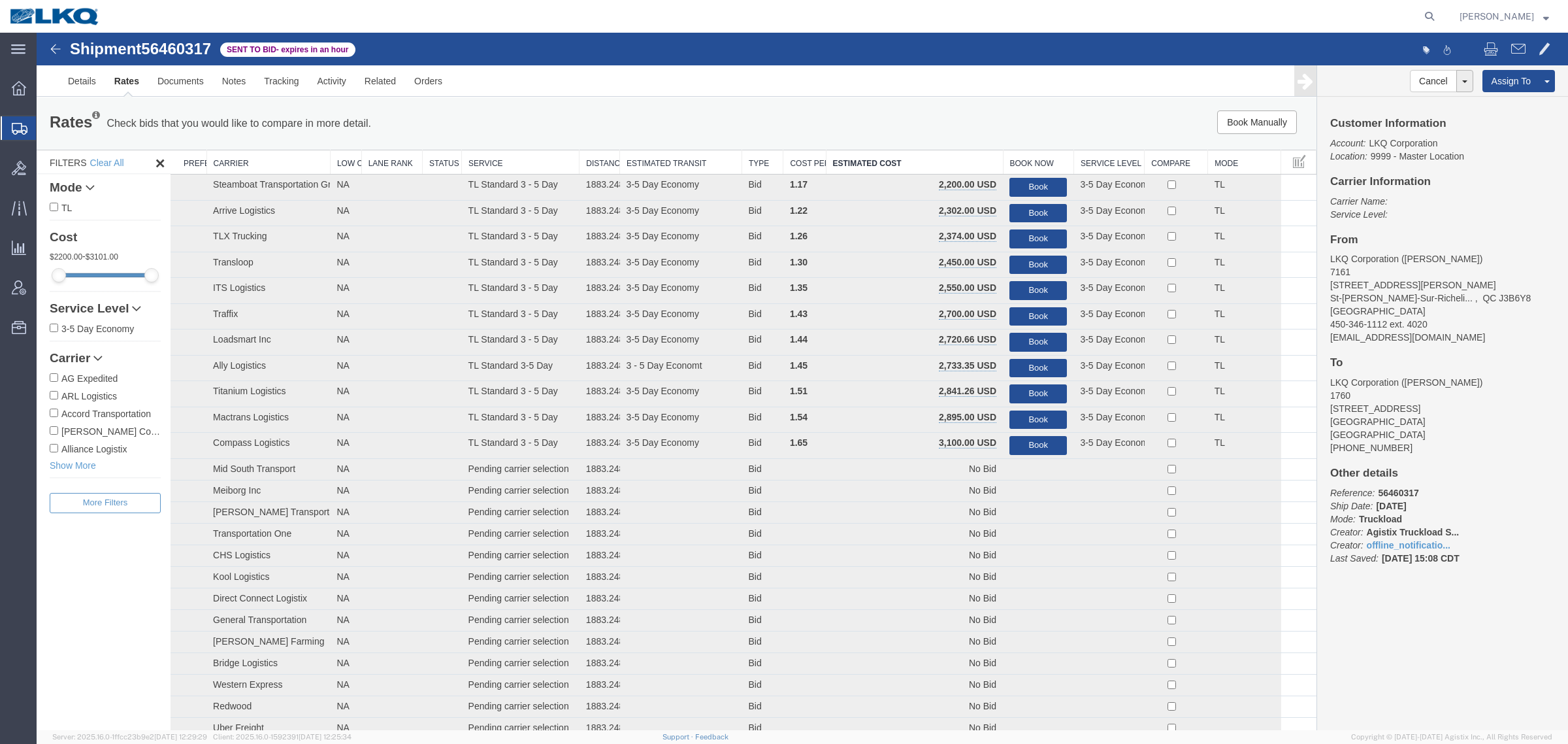
click at [906, 112] on div "Book Manually Pause Continue" at bounding box center [1048, 122] width 530 height 24
click at [186, 41] on span "56460317" at bounding box center [175, 49] width 70 height 18
copy span "56460317"
click at [1042, 116] on div "Book Manually Pause Continue" at bounding box center [1048, 122] width 530 height 24
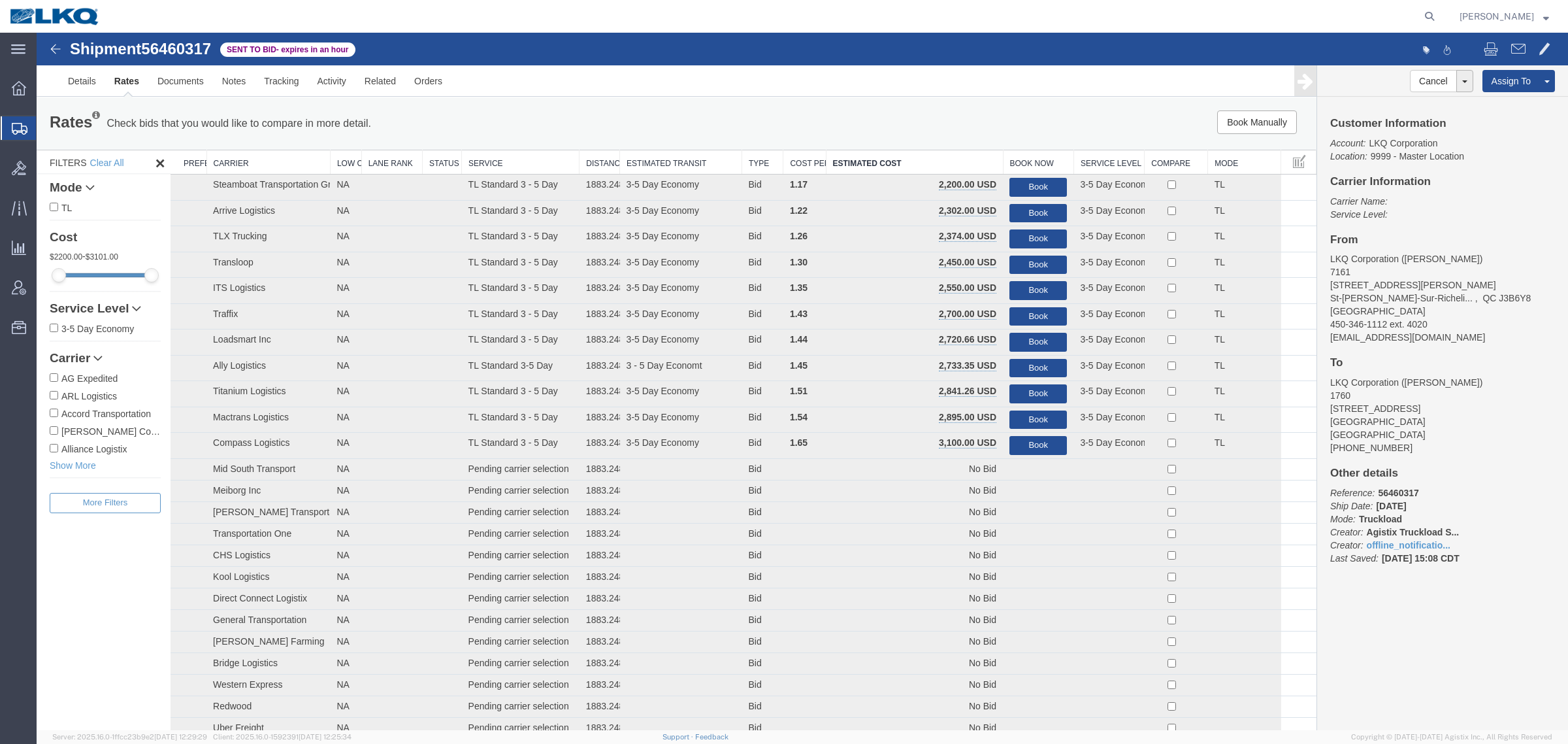
click at [1002, 100] on div "Rates Check bids that you would like to compare in more detail. Compare Filter …" at bounding box center [677, 123] width 1280 height 52
click at [692, 100] on div "Rates Check bids that you would like to compare in more detail. Compare Filter …" at bounding box center [677, 123] width 1280 height 52
click at [674, 121] on div "Rates Check bids that you would like to compare in more detail. Compare Filter" at bounding box center [411, 123] width 743 height 26
click at [230, 80] on link "Notes" at bounding box center [234, 81] width 43 height 31
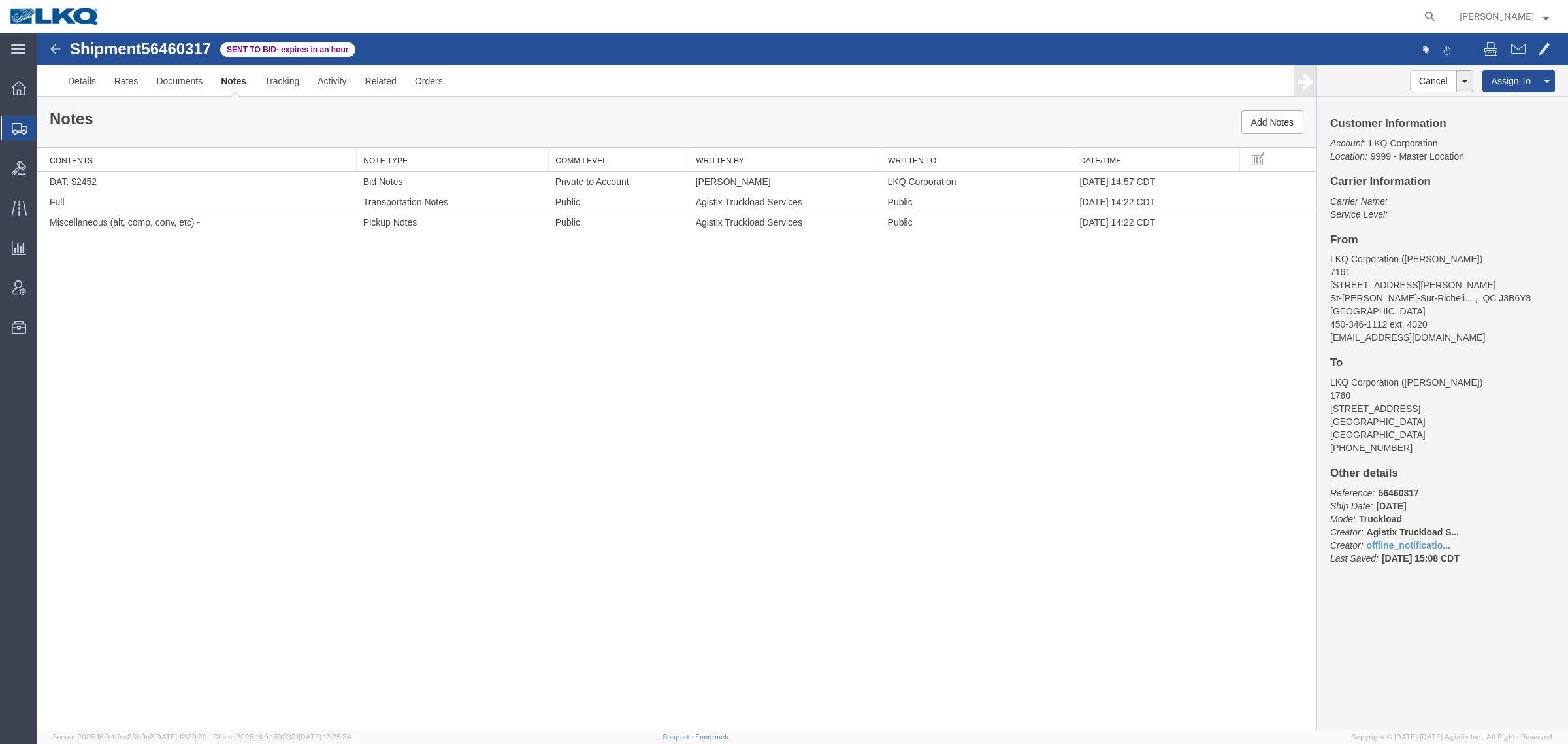
click at [530, 386] on div "Shipment 56460317 3 of 3 Sent to Bid - expires in an hour Details Rates Documen…" at bounding box center [802, 381] width 1531 height 697
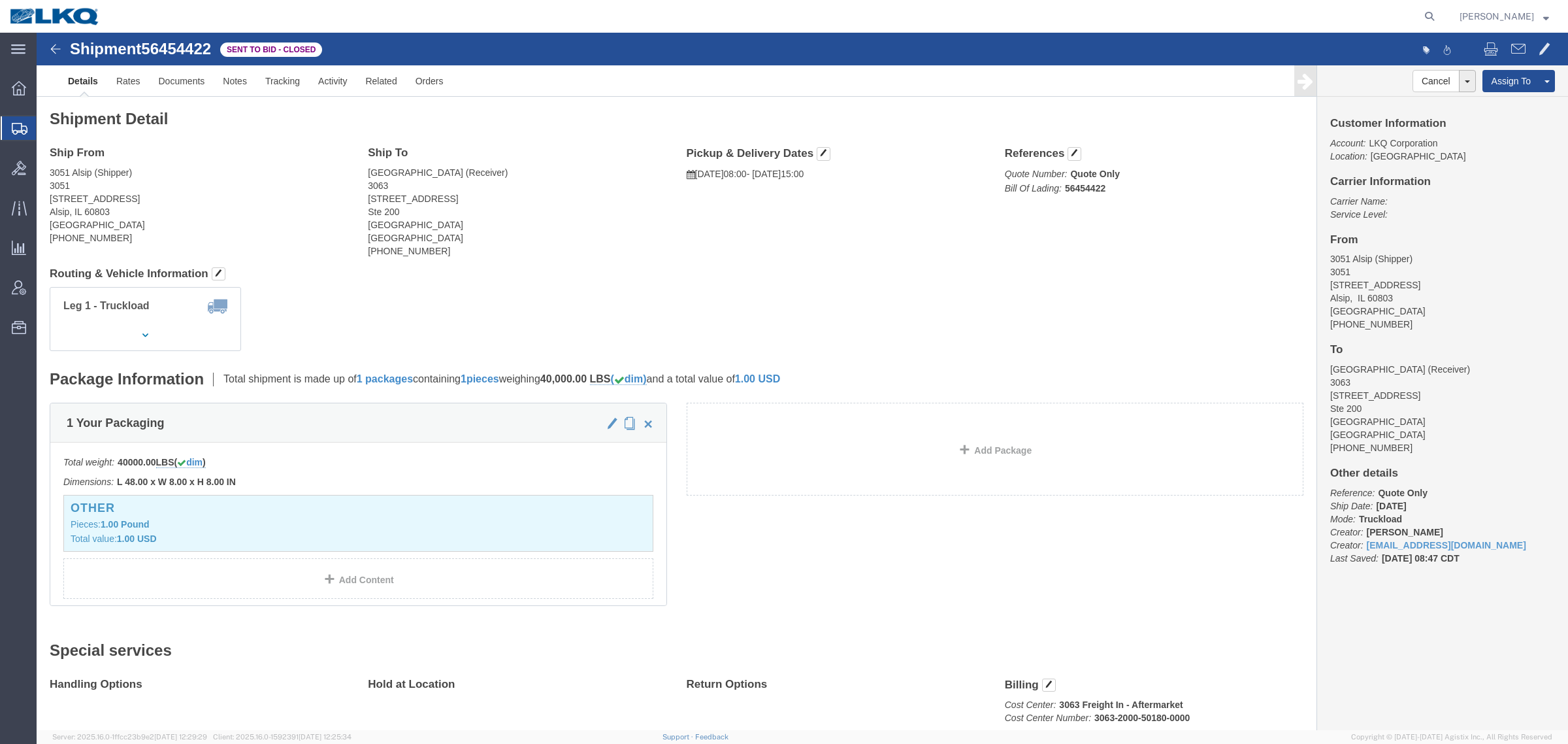
click span "56454422"
copy span "56454422"
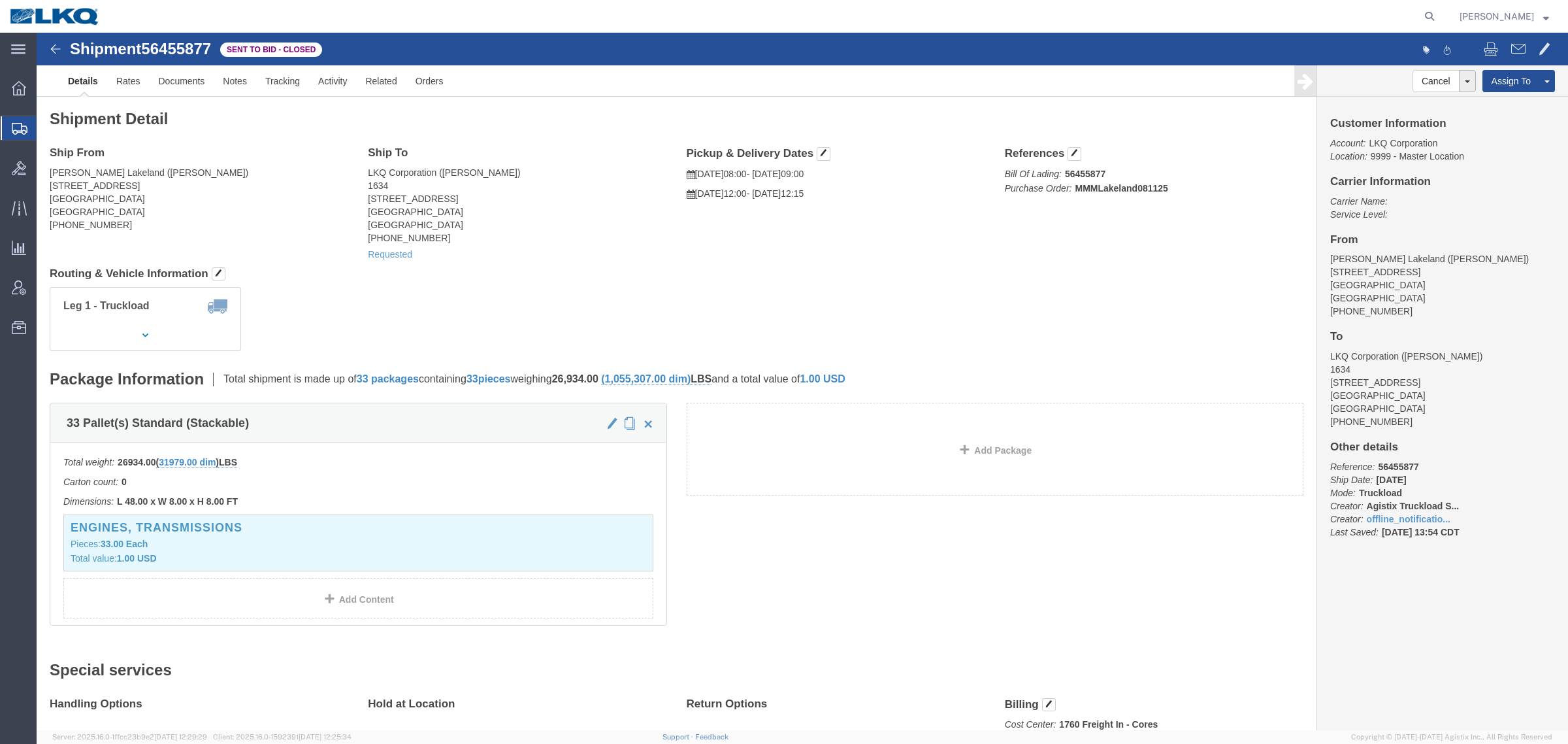
click div "Leg 1 - Truckload Vehicle 1: Standard Dry Van (53 Feet) Number of trucks: 1"
click div "Shipment Detail Ship From [PERSON_NAME] [GEOGRAPHIC_DATA] ([PERSON_NAME]) [STRE…"
click link "Rates"
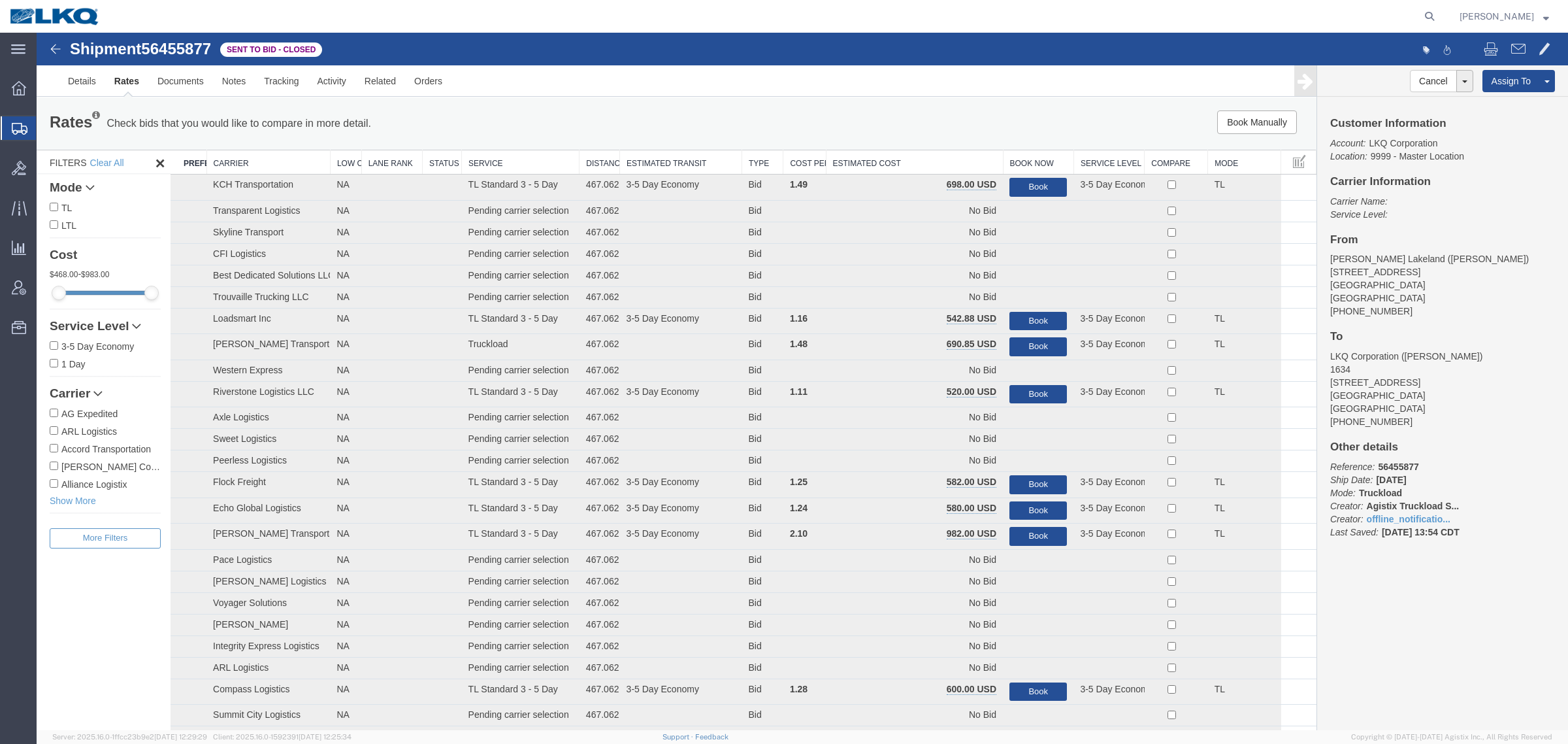
click at [948, 160] on th "Estimated Cost" at bounding box center [914, 163] width 177 height 24
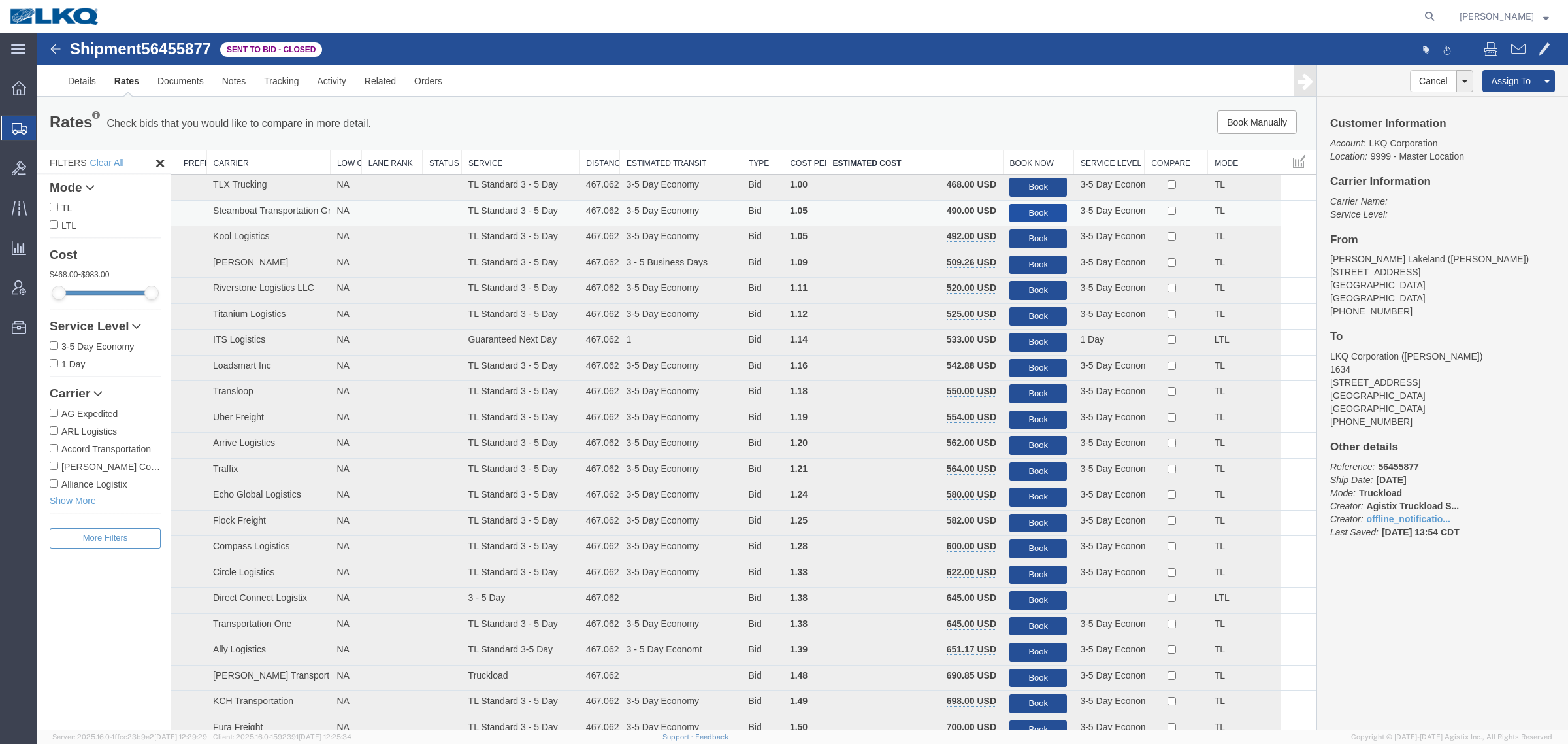
click at [1029, 209] on button "Book" at bounding box center [1038, 213] width 58 height 19
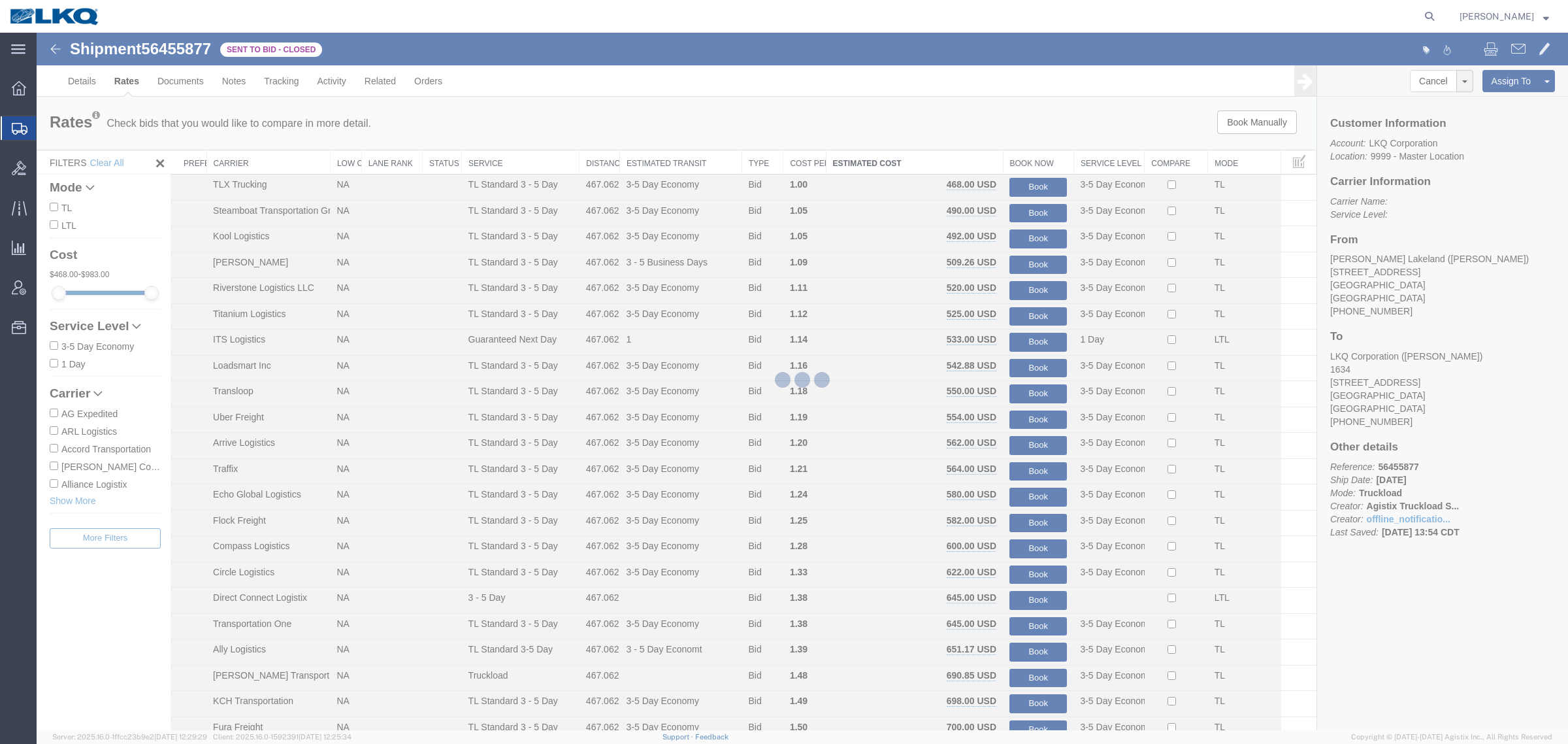
click at [942, 124] on div at bounding box center [802, 381] width 1531 height 697
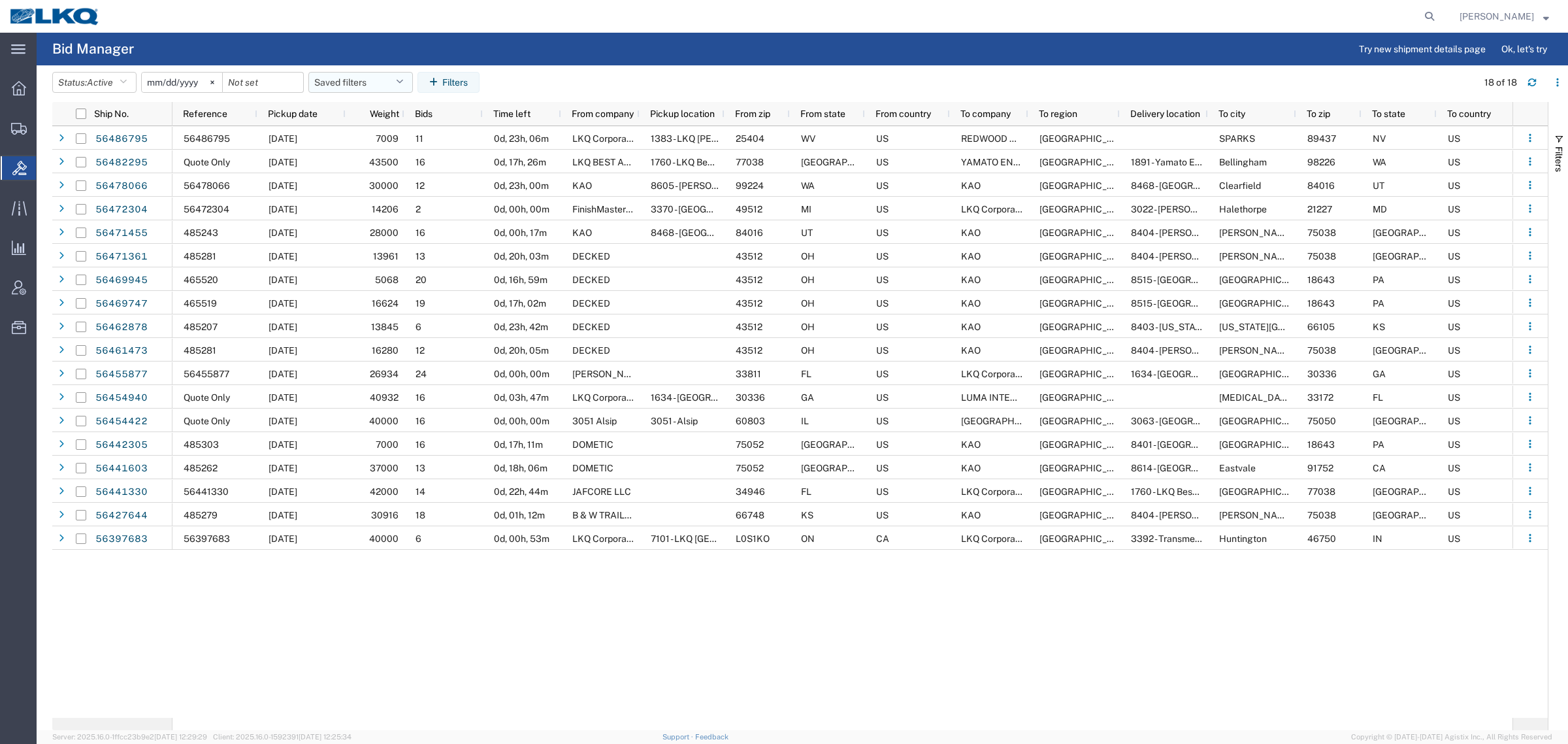
click at [355, 85] on button "Saved filters" at bounding box center [360, 82] width 104 height 21
click at [379, 138] on span "Bid Board" at bounding box center [396, 140] width 171 height 24
type input "[DATE]"
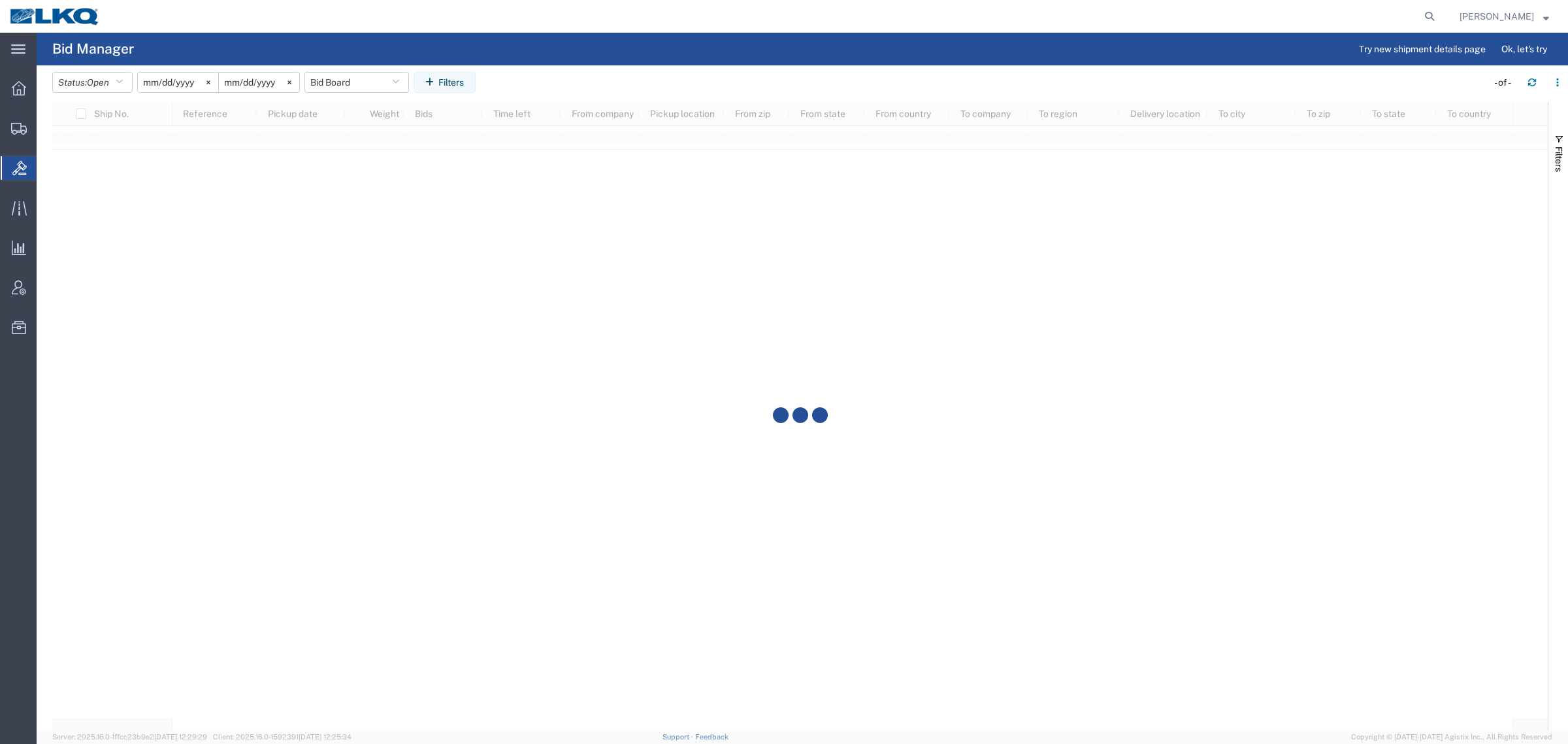
click at [629, 63] on agx-page-header "Bid Manager Try new shipment details page Ok, let's try" at bounding box center [802, 49] width 1531 height 33
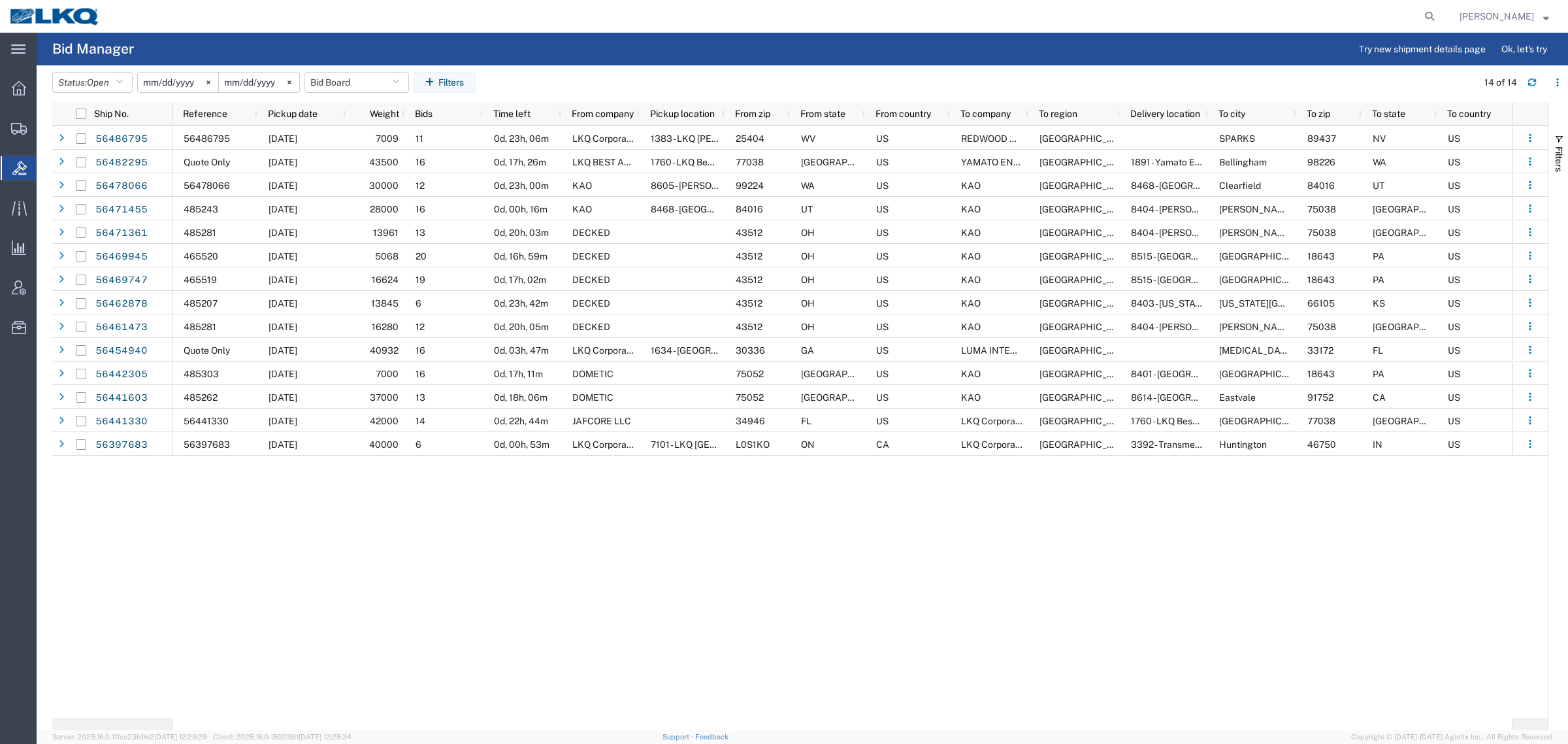
click at [670, 82] on agx-table-filter-chips "Status: Open Active All Awaiting Confirmation Awarded Closed Expired Open Withd…" at bounding box center [761, 87] width 1418 height 30
click at [354, 80] on button "Bid Board" at bounding box center [356, 82] width 104 height 21
drag, startPoint x: 376, startPoint y: 138, endPoint x: 478, endPoint y: 118, distance: 103.9
click at [377, 138] on span "Bid Board" at bounding box center [391, 140] width 171 height 24
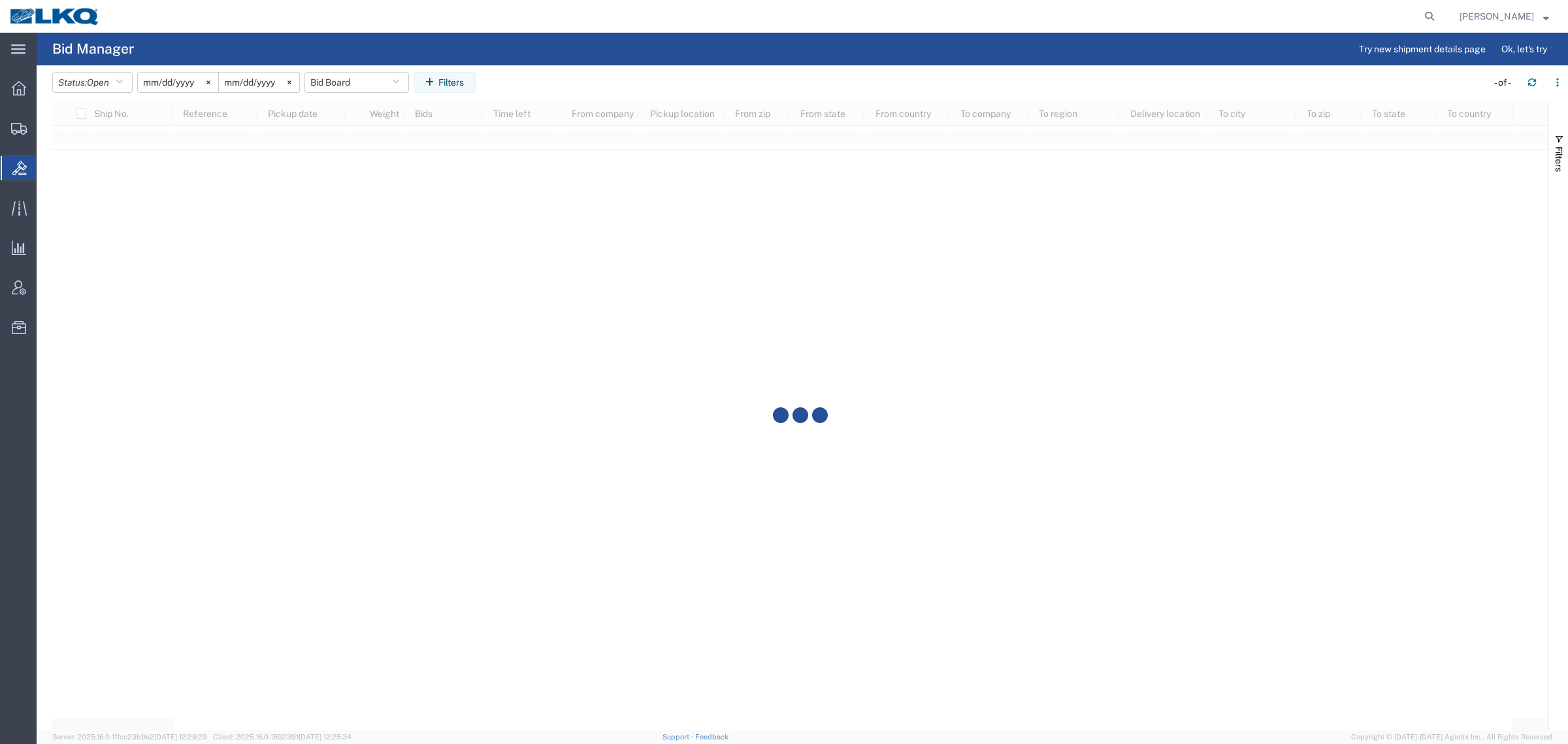
click at [614, 73] on agx-table-filter-chips "Status: Open Active All Awaiting Confirmation Awarded Closed Expired Open Withd…" at bounding box center [766, 87] width 1428 height 30
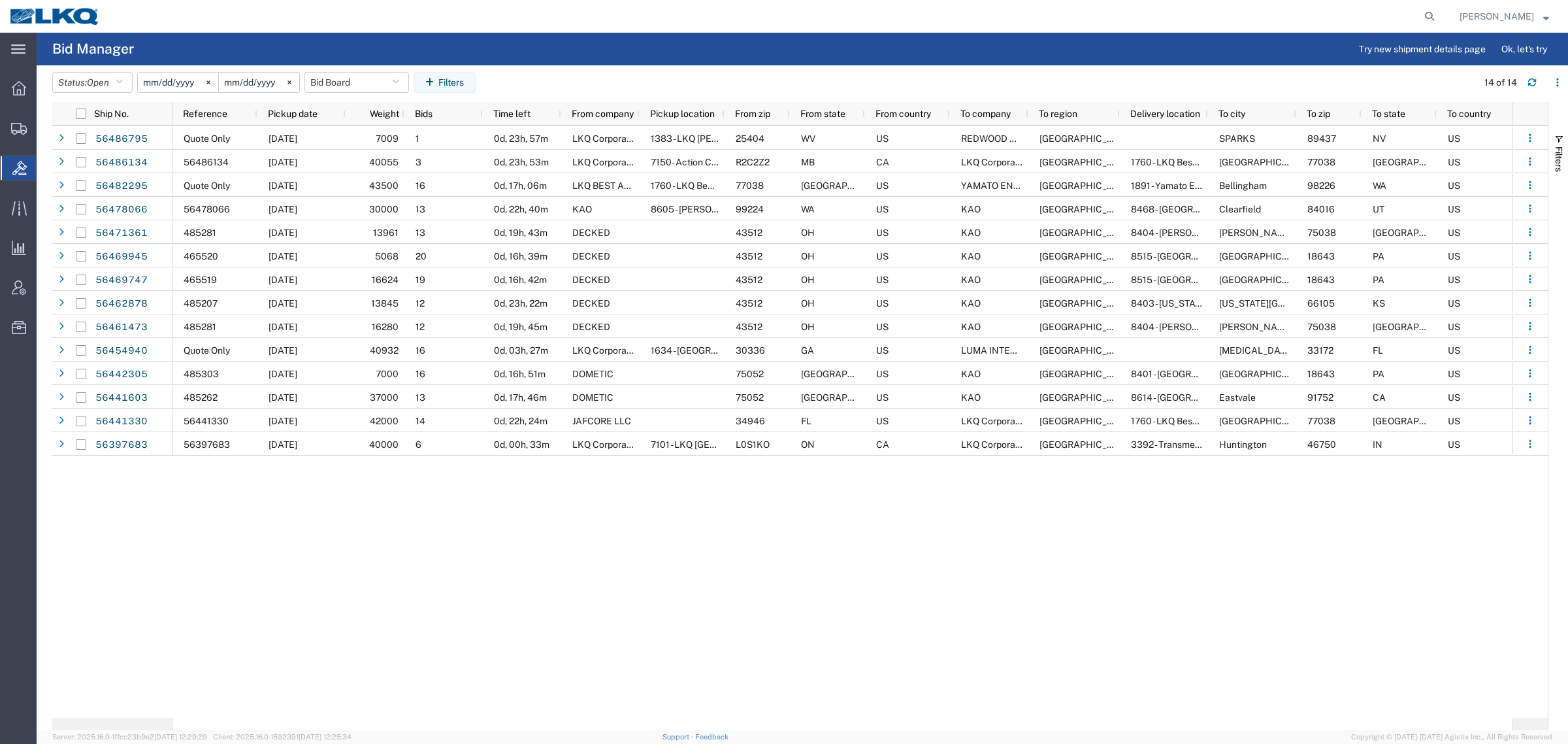
click at [851, 80] on agx-table-filter-chips "Status: Open Active All Awaiting Confirmation Awarded Closed Expired Open Withd…" at bounding box center [761, 87] width 1418 height 30
click at [765, 73] on agx-table-filter-chips "Status: Open Active All Awaiting Confirmation Awarded Closed Expired Open Withd…" at bounding box center [761, 87] width 1418 height 30
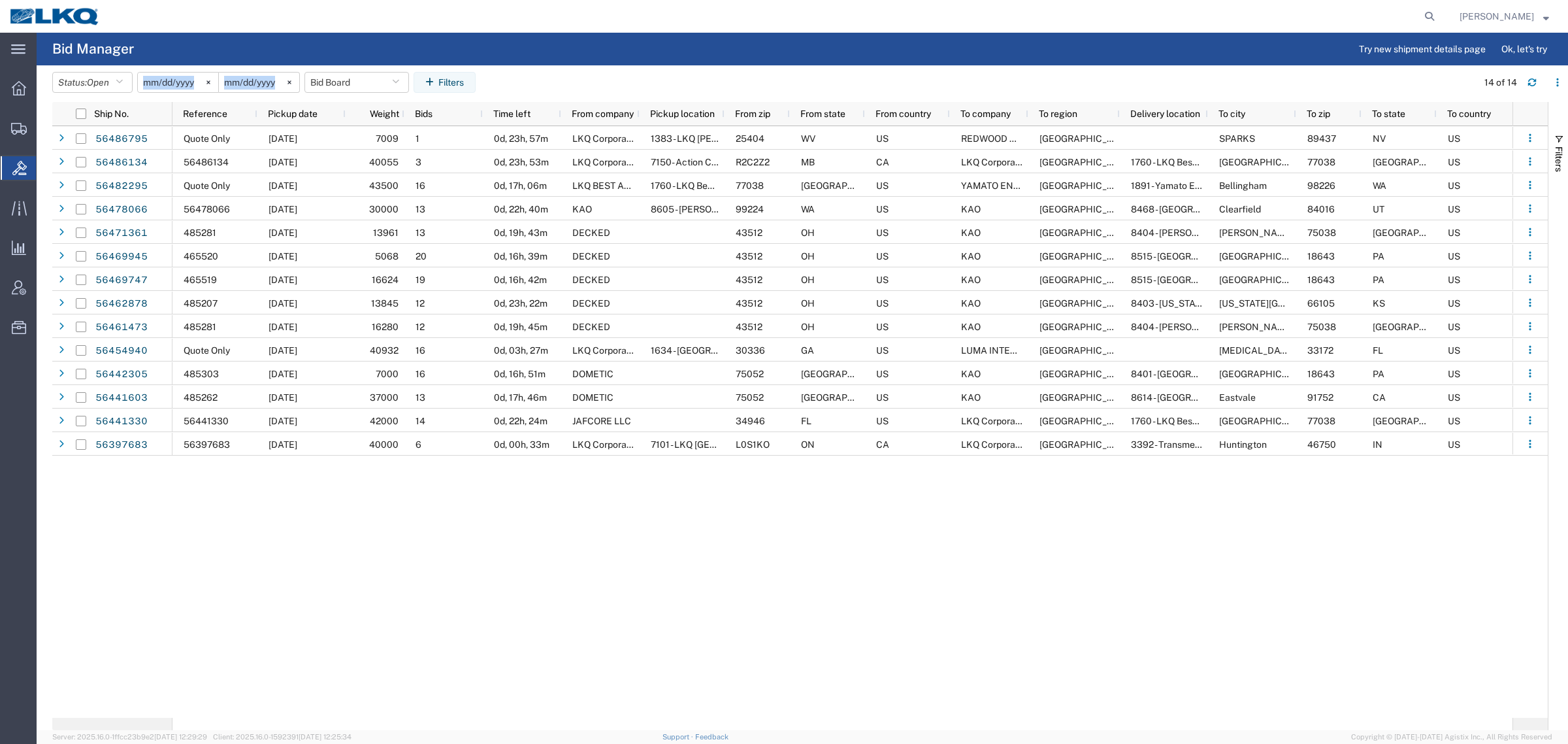
click at [765, 73] on agx-table-filter-chips "Status: Open Active All Awaiting Confirmation Awarded Closed Expired Open Withd…" at bounding box center [761, 87] width 1418 height 30
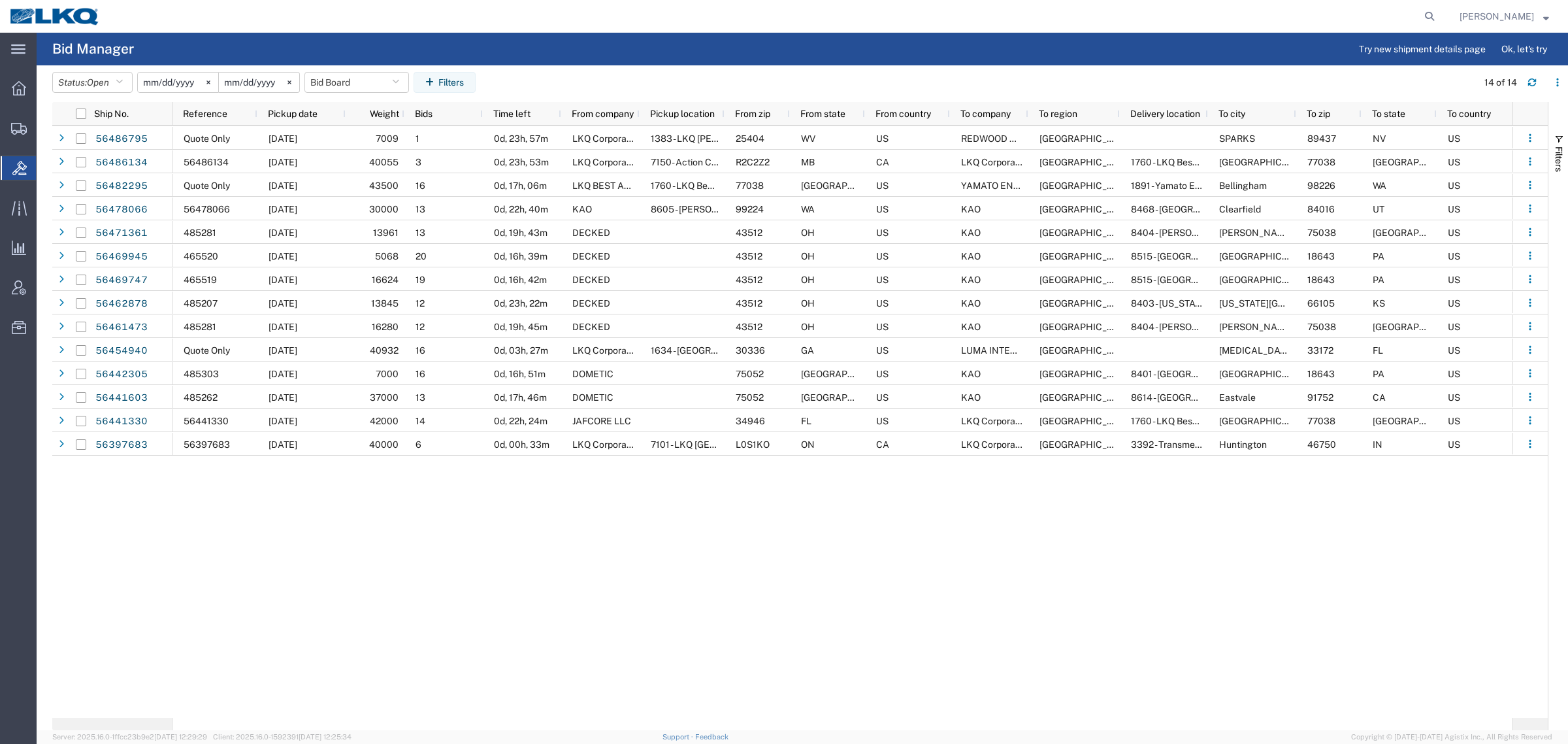
click at [468, 16] on div at bounding box center [775, 16] width 1331 height 33
click at [624, 59] on agx-page-header "Bid Manager Try new shipment details page Ok, let's try" at bounding box center [802, 49] width 1531 height 33
click at [580, 60] on agx-page-header "Bid Manager Try new shipment details page Ok, let's try" at bounding box center [802, 49] width 1531 height 33
click at [580, 61] on agx-page-header "Bid Manager Try new shipment details page Ok, let's try" at bounding box center [802, 49] width 1531 height 33
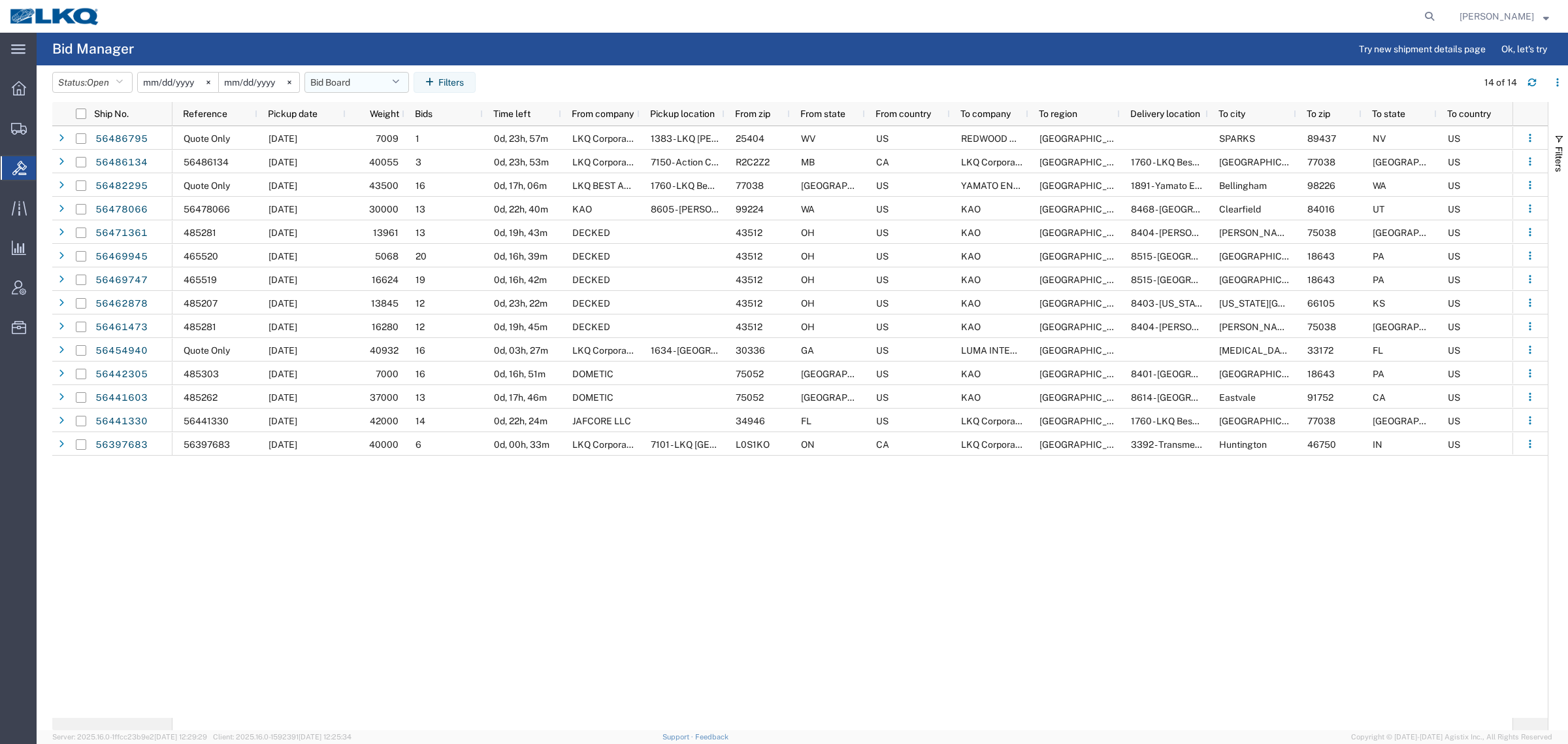
click at [368, 85] on button "Bid Board" at bounding box center [356, 82] width 104 height 21
click at [373, 144] on span "Bid Board" at bounding box center [391, 140] width 171 height 24
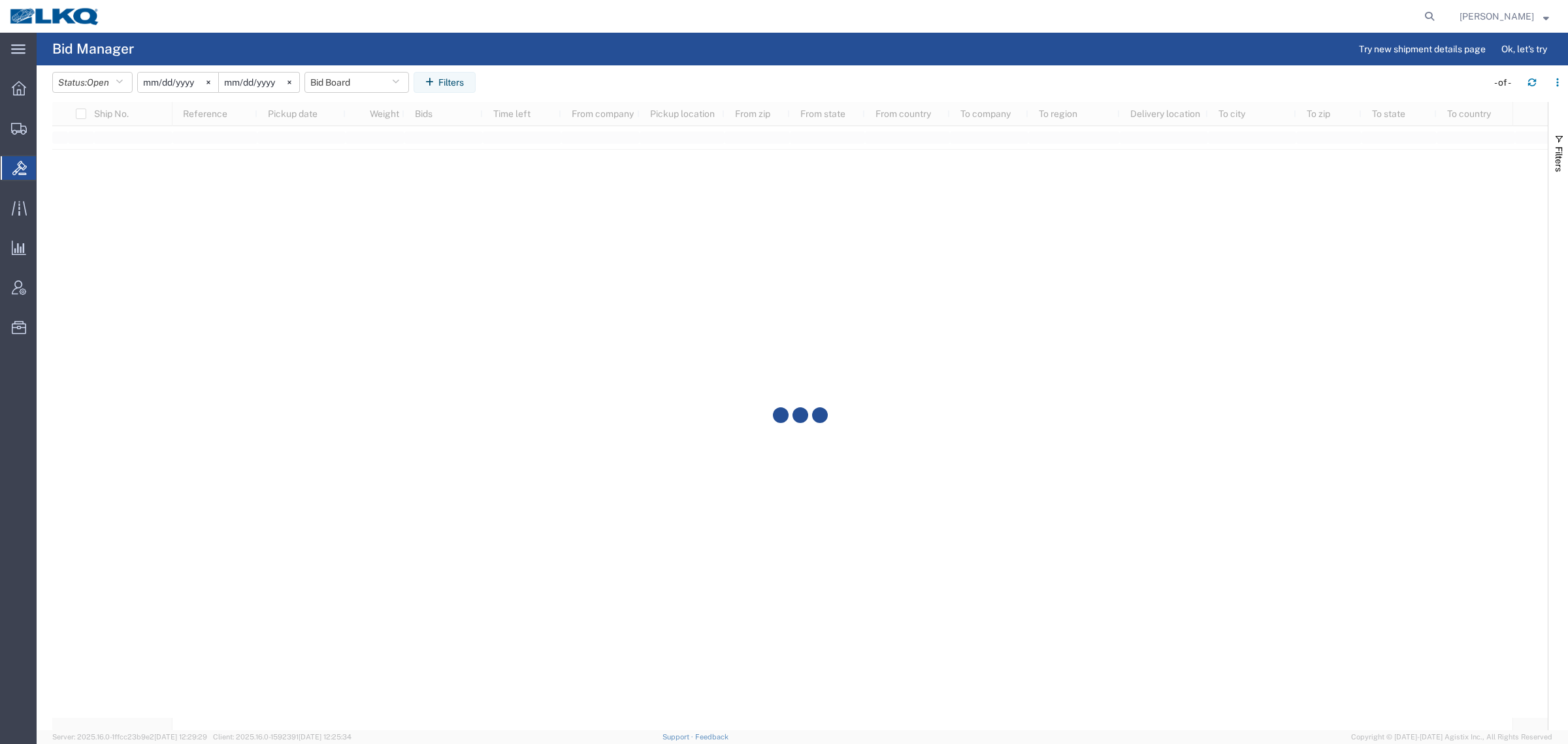
click at [599, 74] on agx-table-filter-chips "Status: Open Active All Awaiting Confirmation Awarded Closed Expired Open Withd…" at bounding box center [766, 87] width 1428 height 30
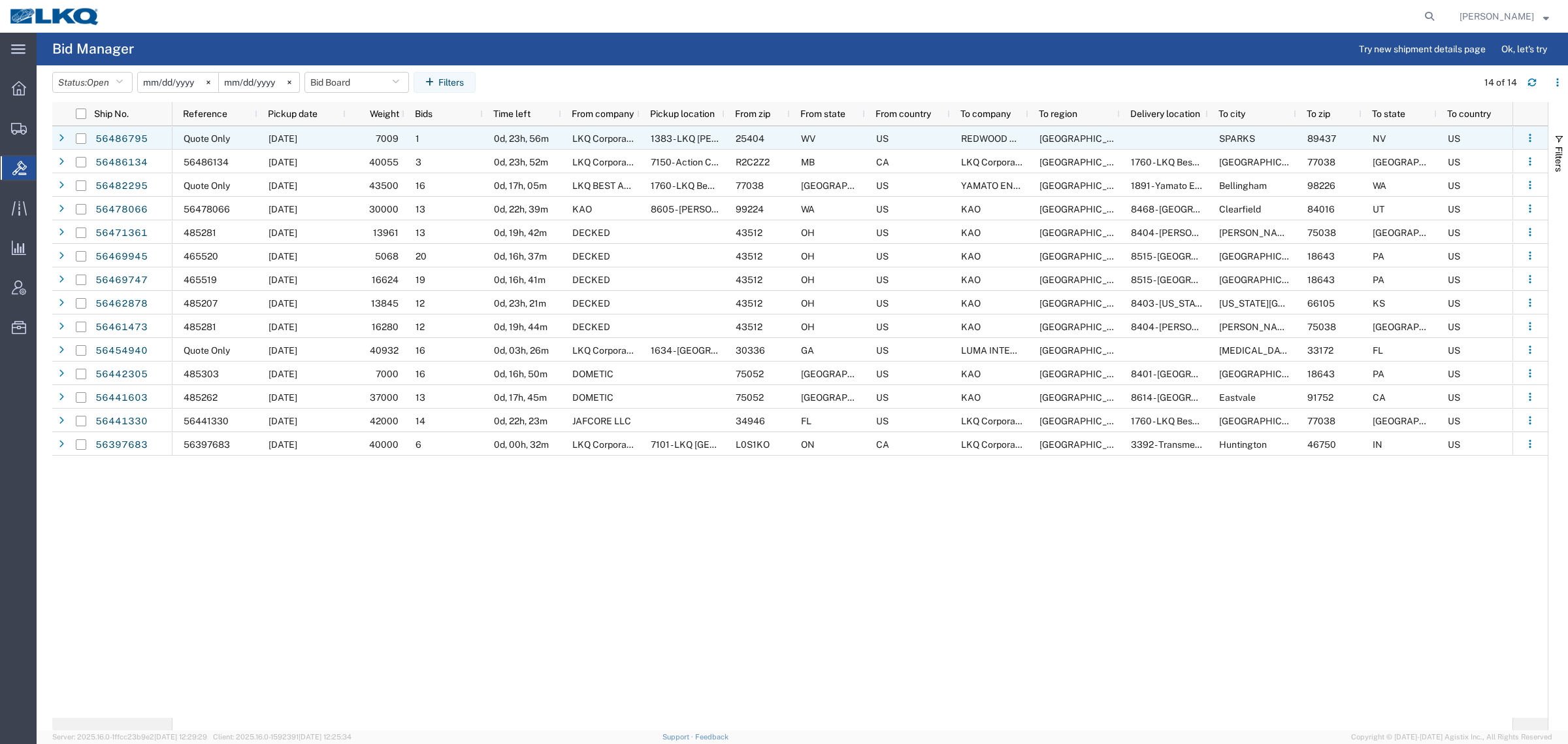
click at [665, 131] on div "1383 - LKQ [PERSON_NAME]'s Auto Enterprises" at bounding box center [681, 138] width 85 height 24
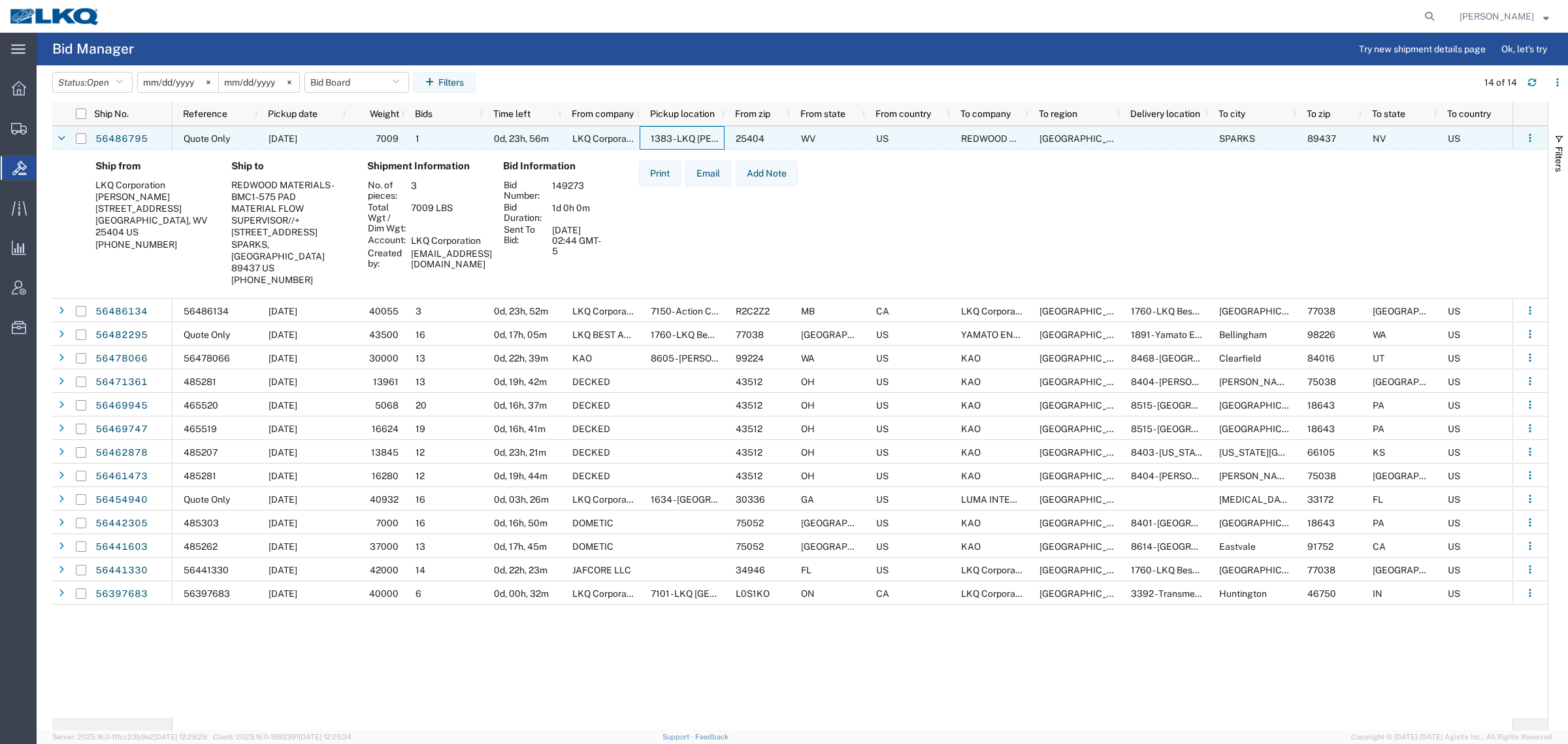
click at [665, 131] on div "1383 - LKQ [PERSON_NAME]'s Auto Enterprises" at bounding box center [681, 138] width 85 height 24
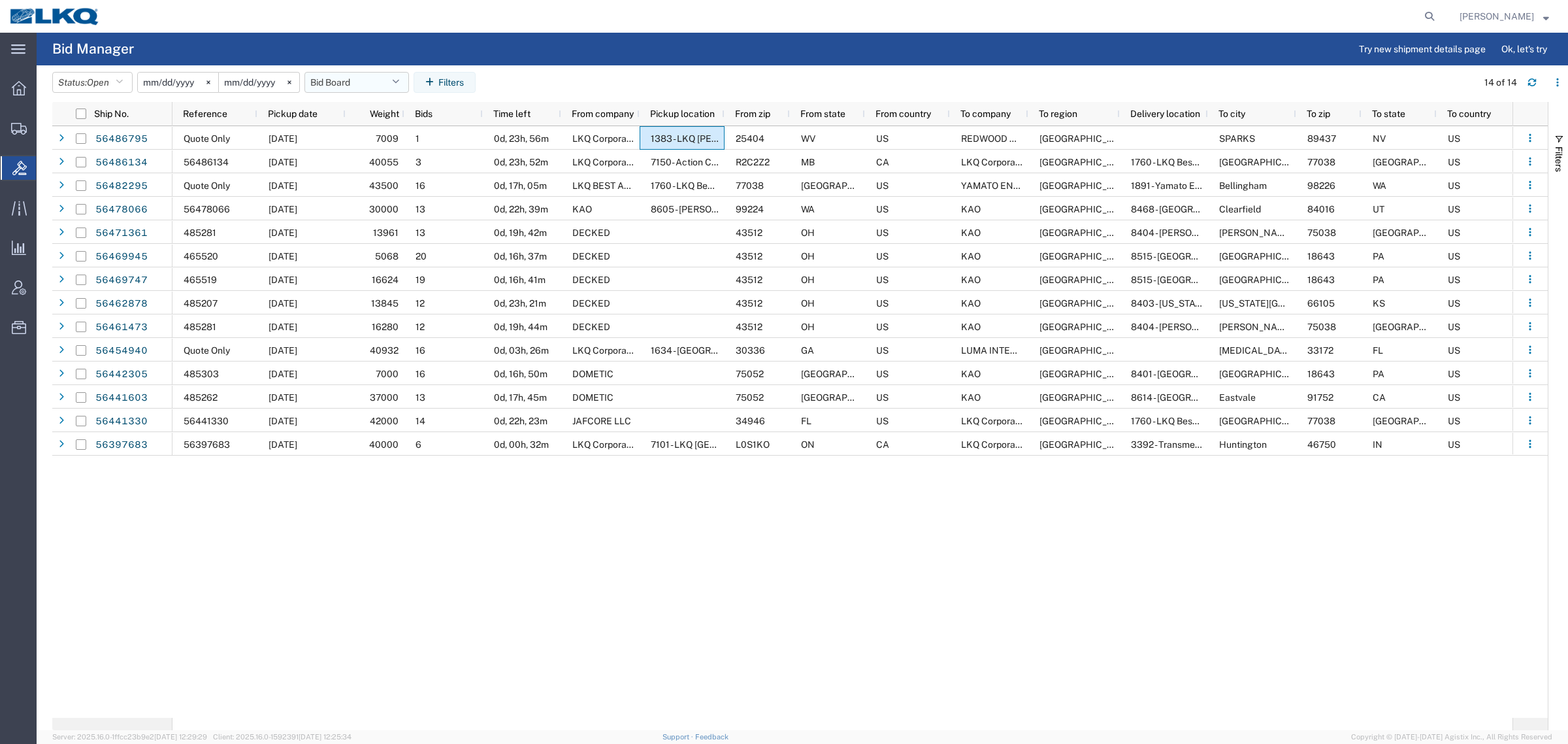
click at [354, 85] on button "Bid Board" at bounding box center [356, 82] width 104 height 21
click at [378, 133] on span "Bid Board" at bounding box center [391, 140] width 171 height 24
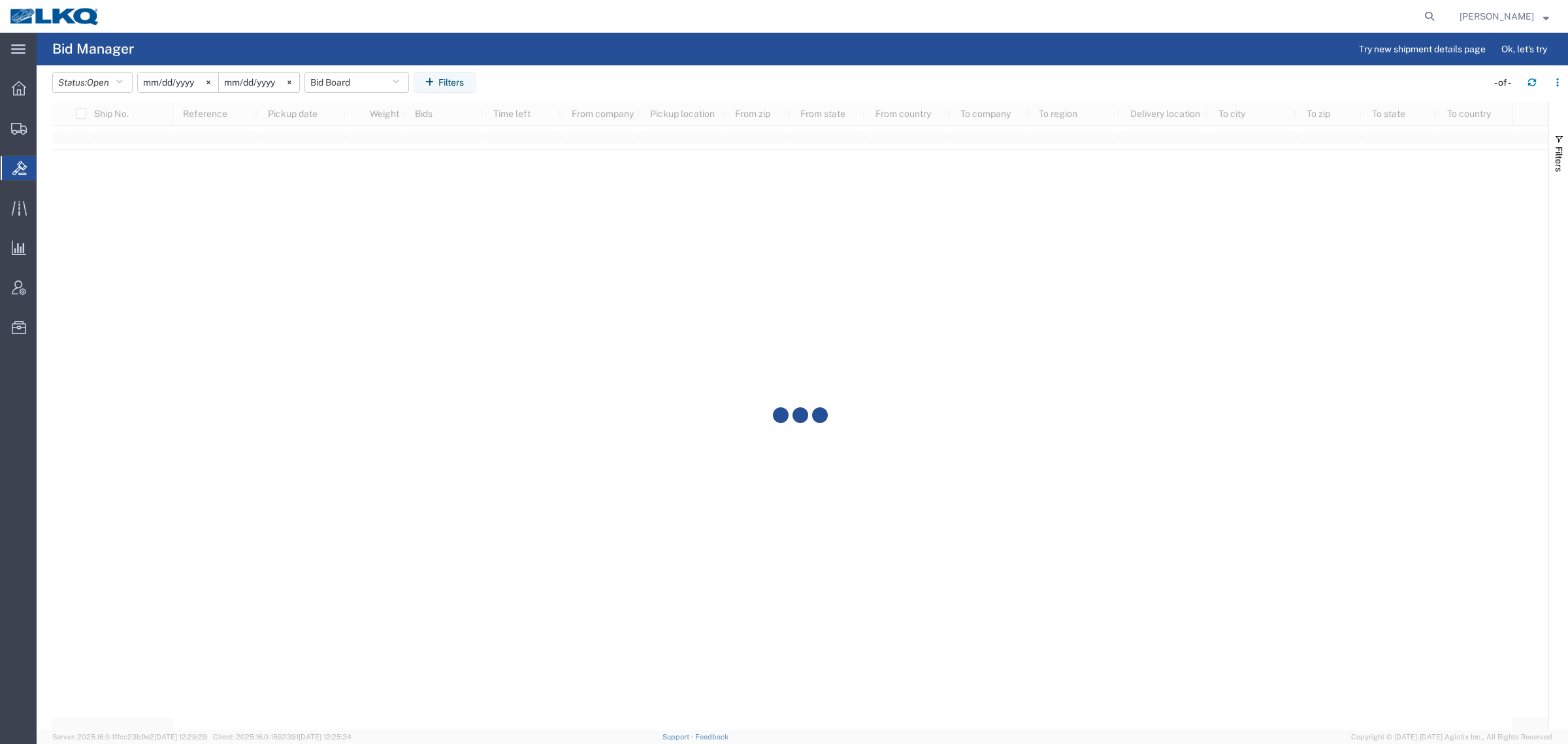
click at [641, 40] on agx-page-header "Bid Manager Try new shipment details page Ok, let's try" at bounding box center [802, 49] width 1531 height 33
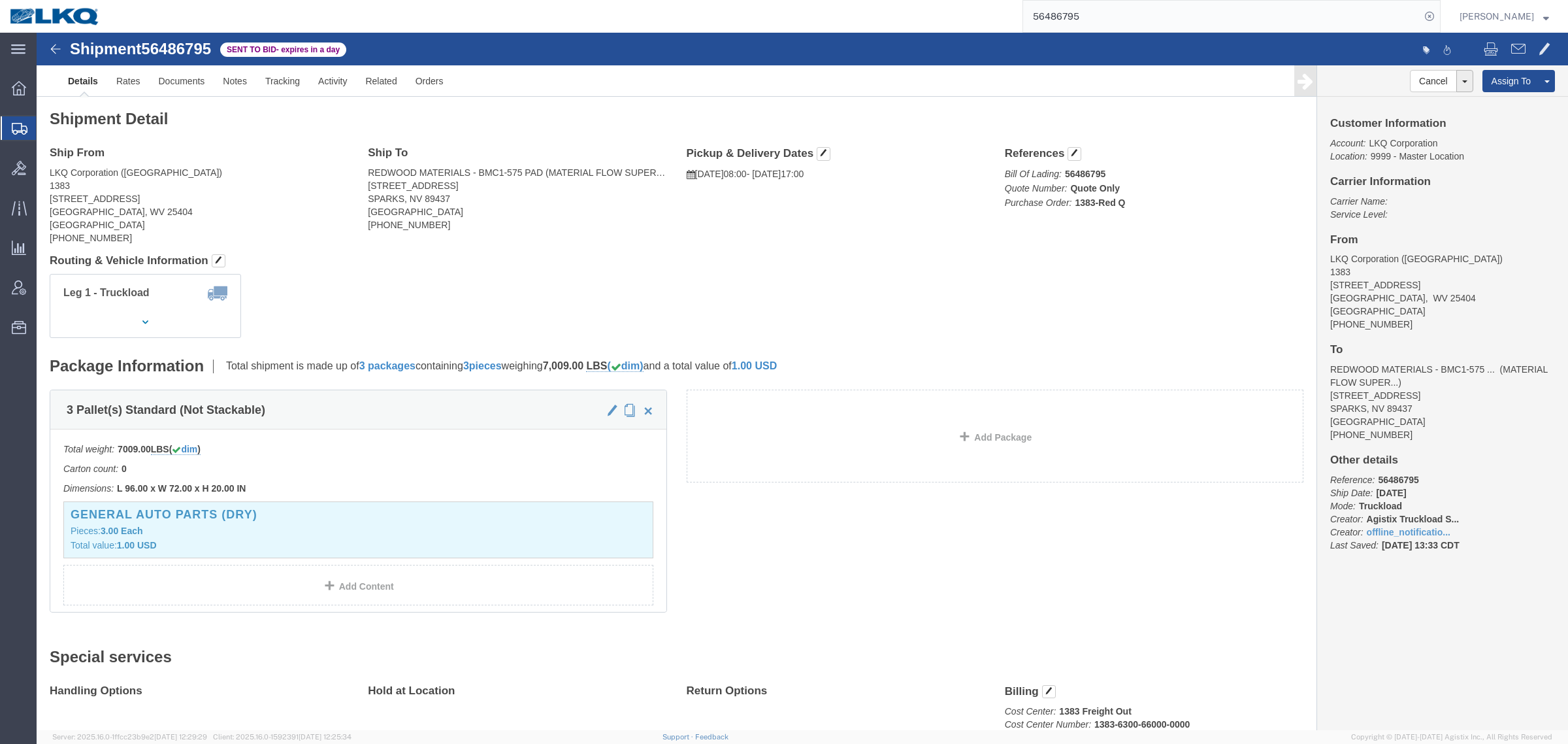
click link "Details"
click link "Rates"
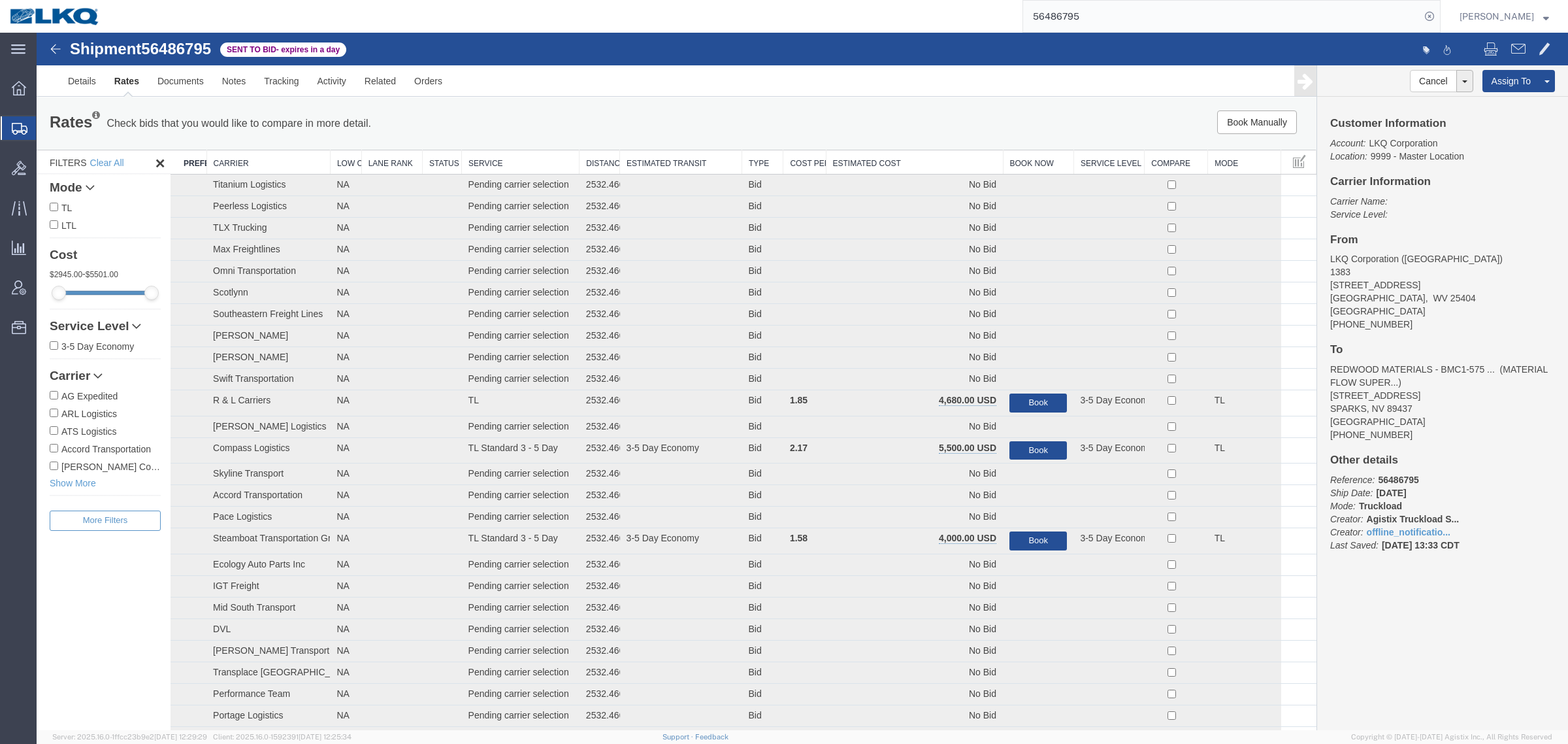
click at [740, 123] on div "Rates Check bids that you would like to compare in more detail. Compare Filter" at bounding box center [411, 123] width 743 height 26
click at [906, 154] on th "Estimated Cost" at bounding box center [914, 163] width 177 height 24
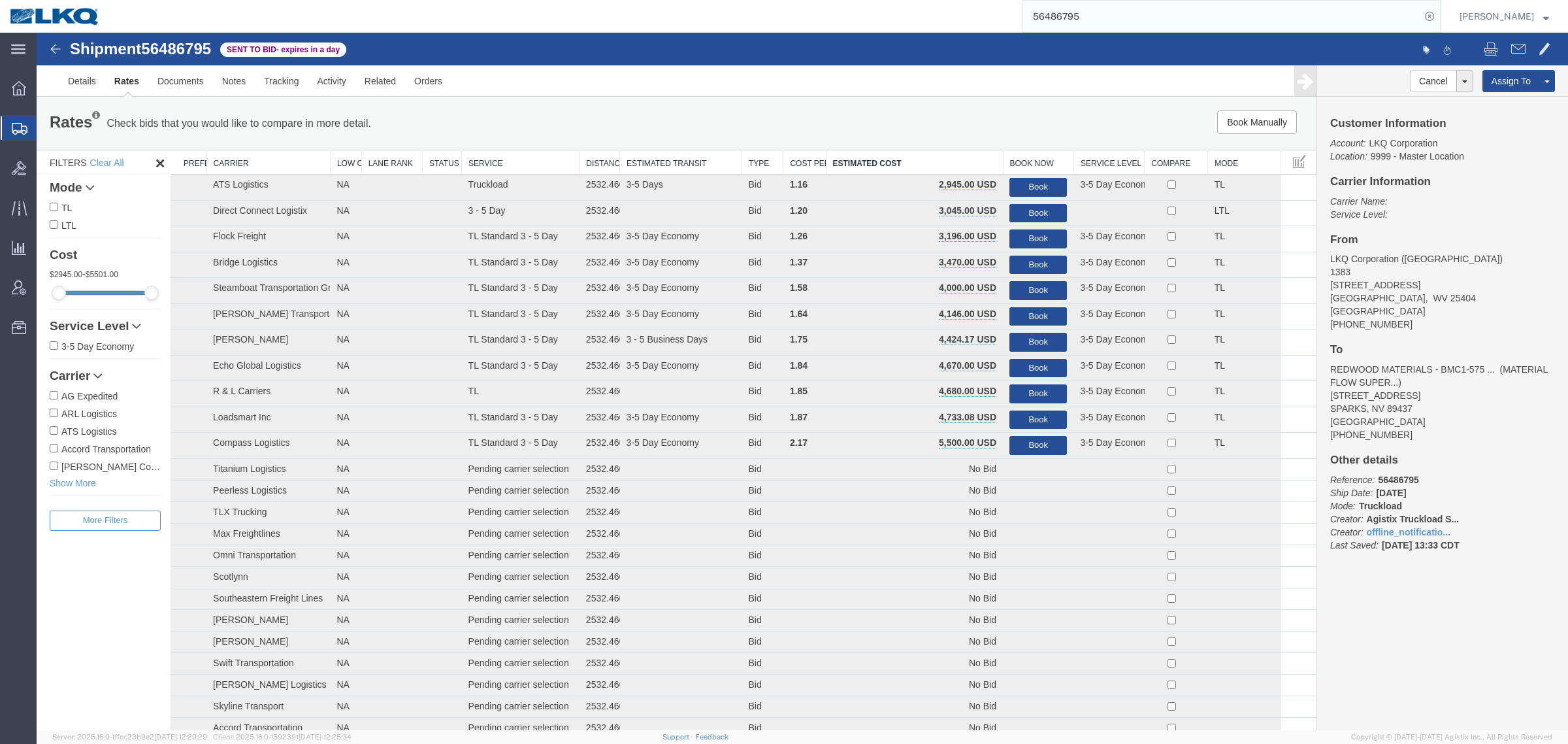
click at [807, 121] on div "Book Manually Pause Continue" at bounding box center [1048, 122] width 530 height 24
click at [1170, 7] on input "56486795" at bounding box center [1222, 16] width 397 height 31
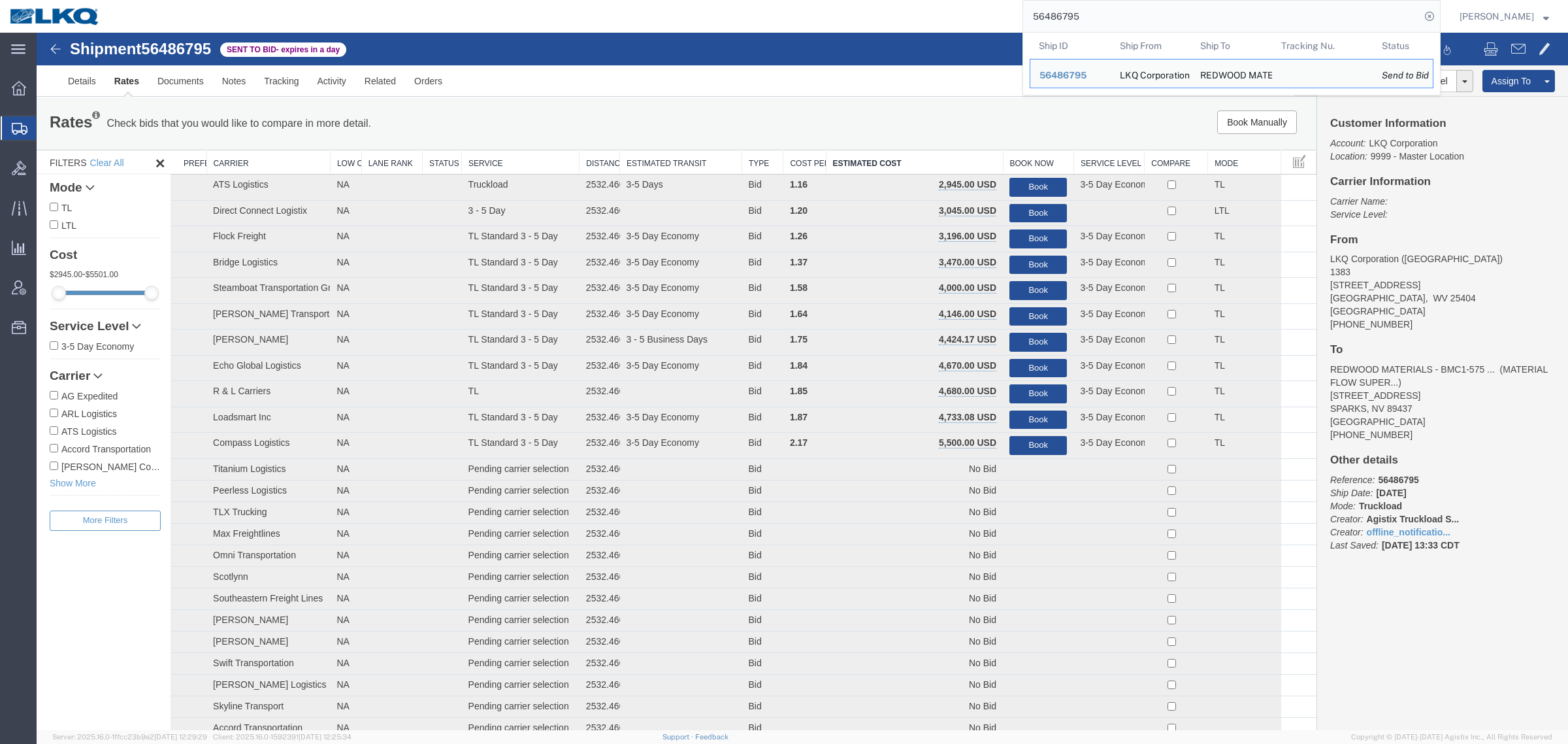
click at [1170, 7] on input "56486795" at bounding box center [1222, 16] width 397 height 31
paste input "7867"
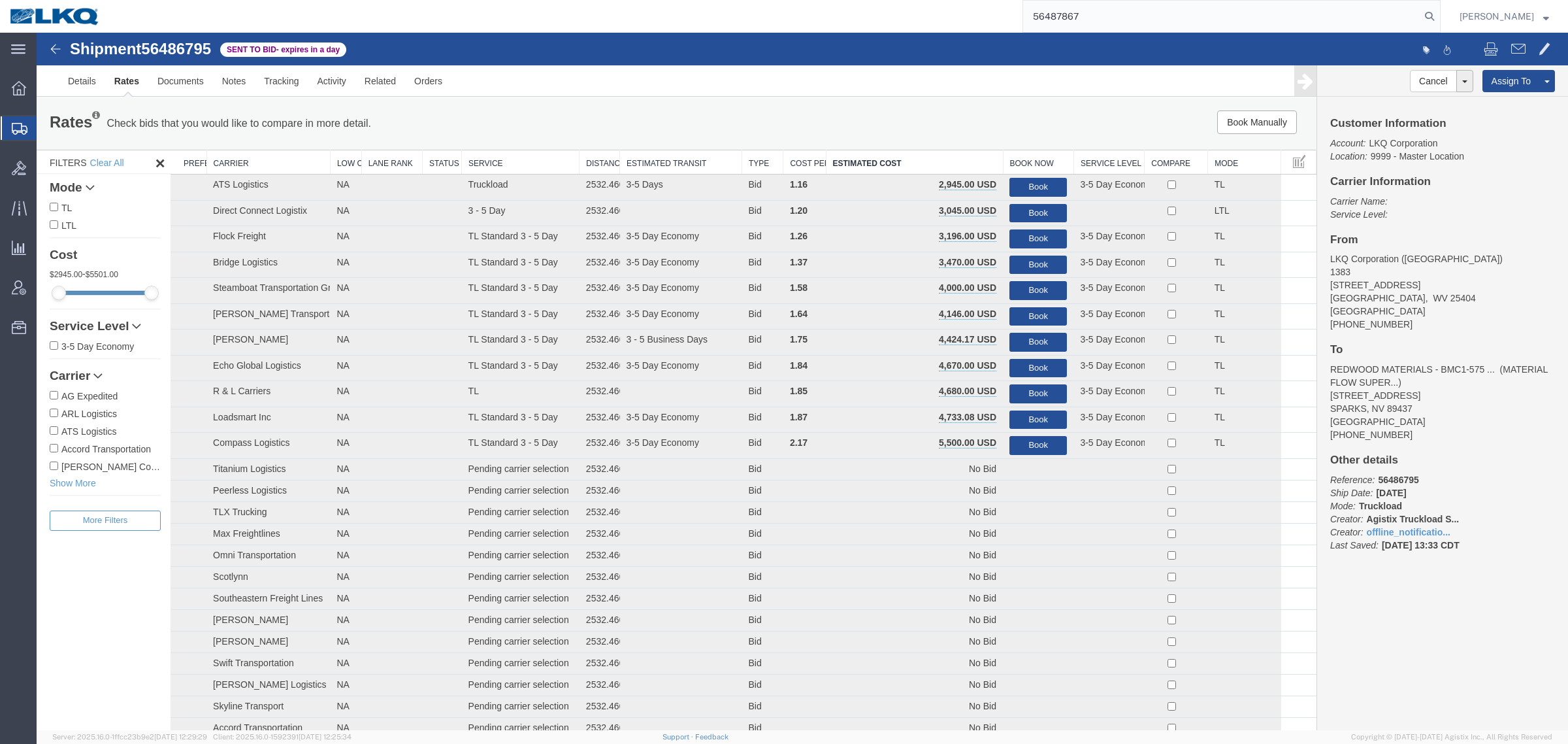
type input "56487867"
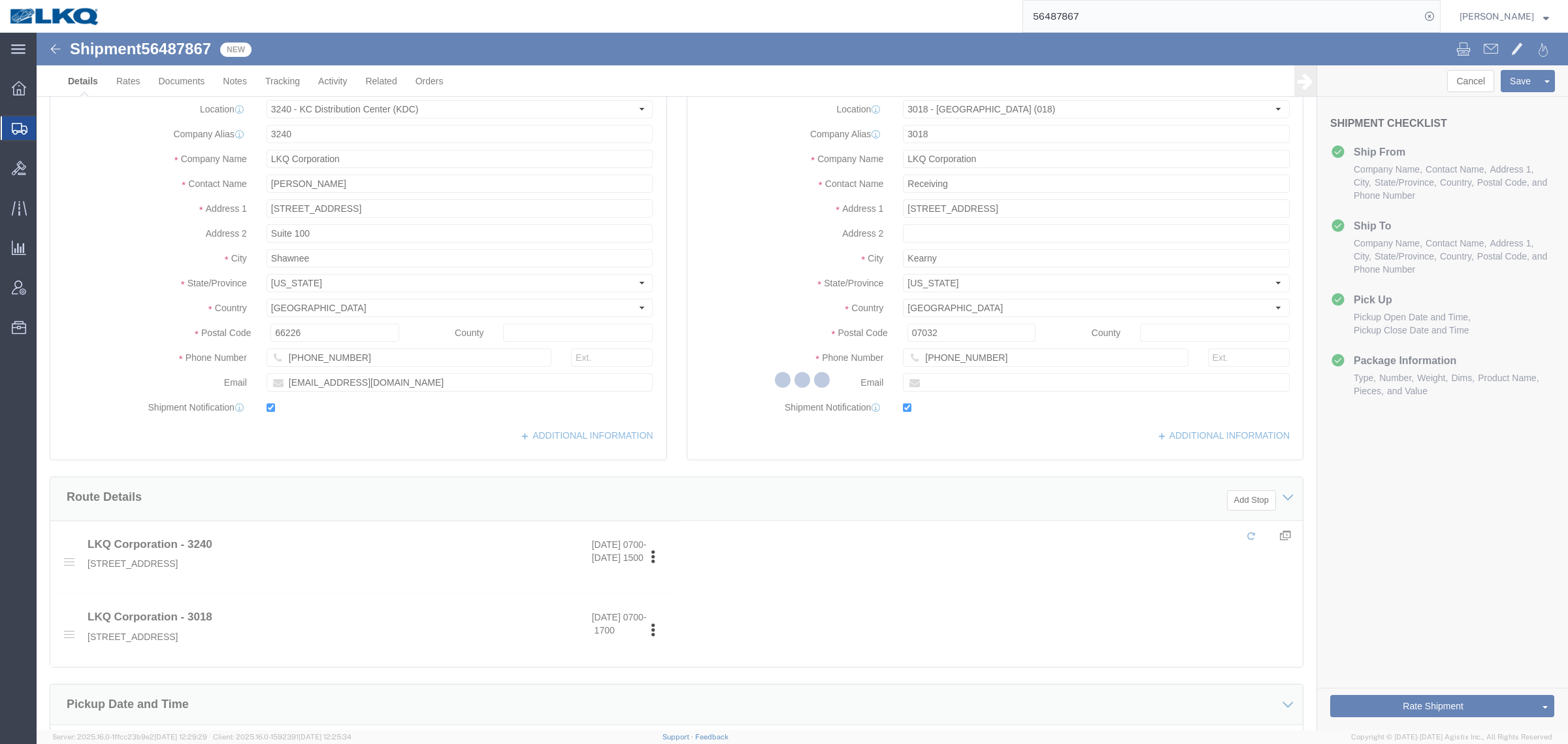
select select "27944"
select select "27734"
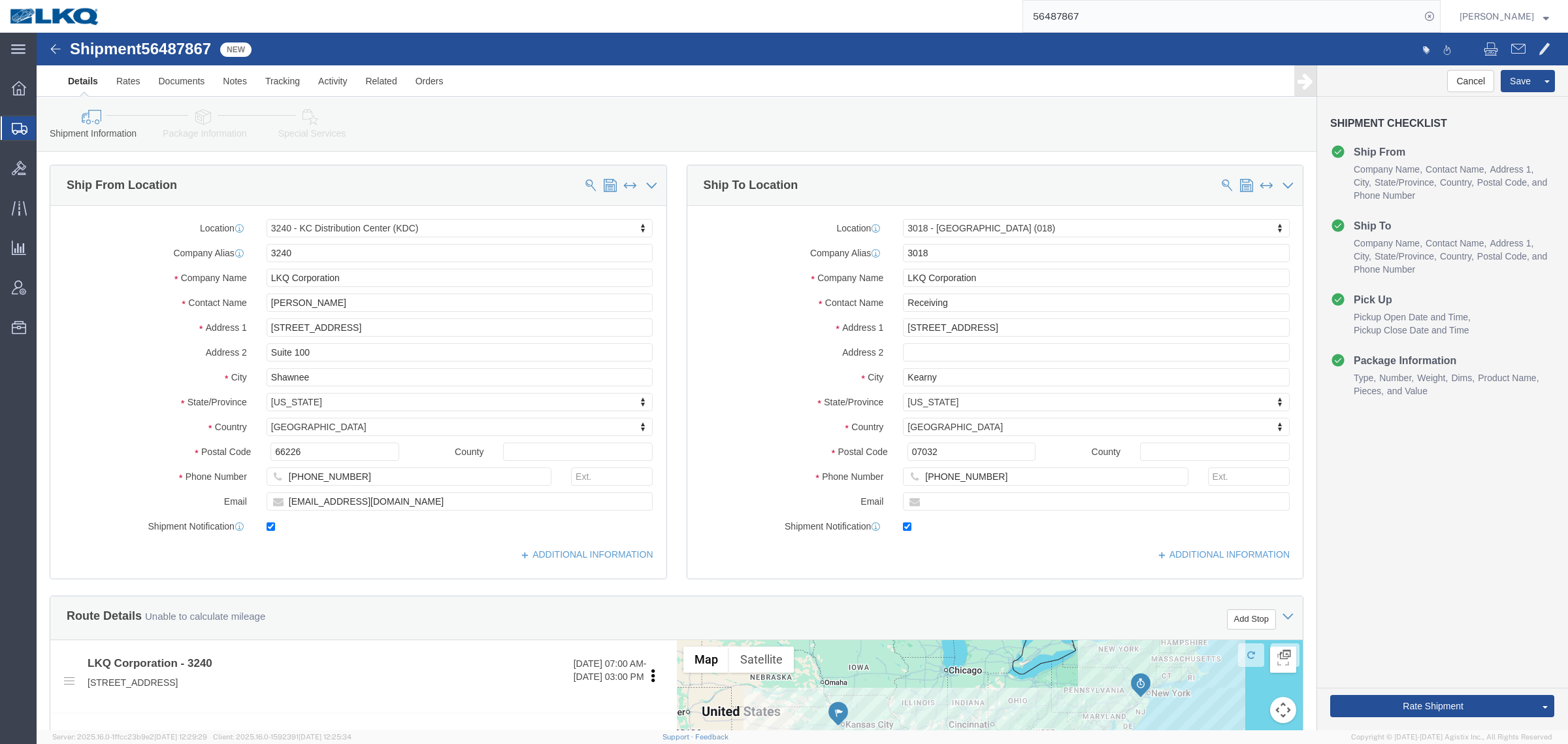
click div "Shipment Information Package Information Special Services Loading Routing"
click link "Rates"
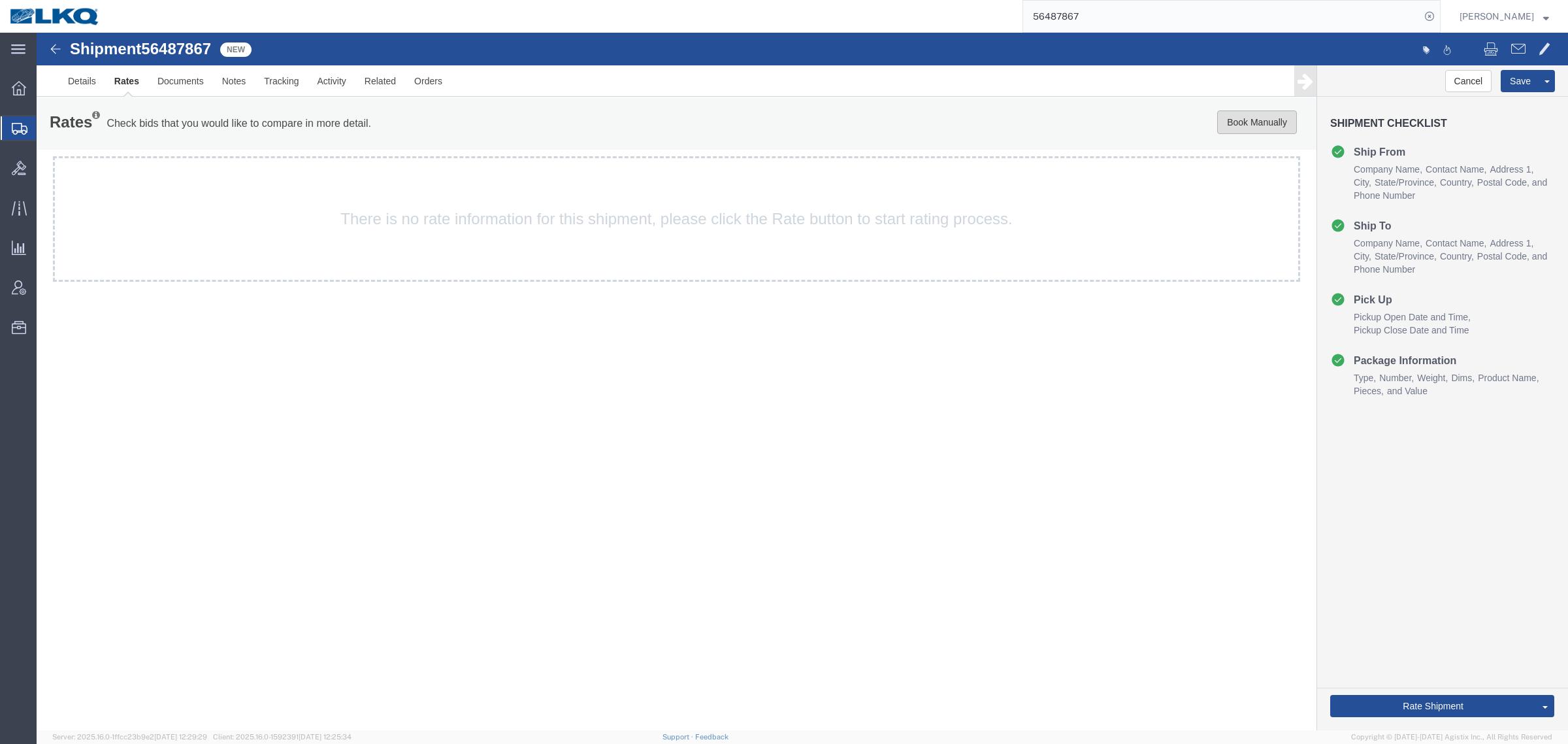
click at [1254, 121] on button "Book Manually" at bounding box center [1257, 122] width 80 height 24
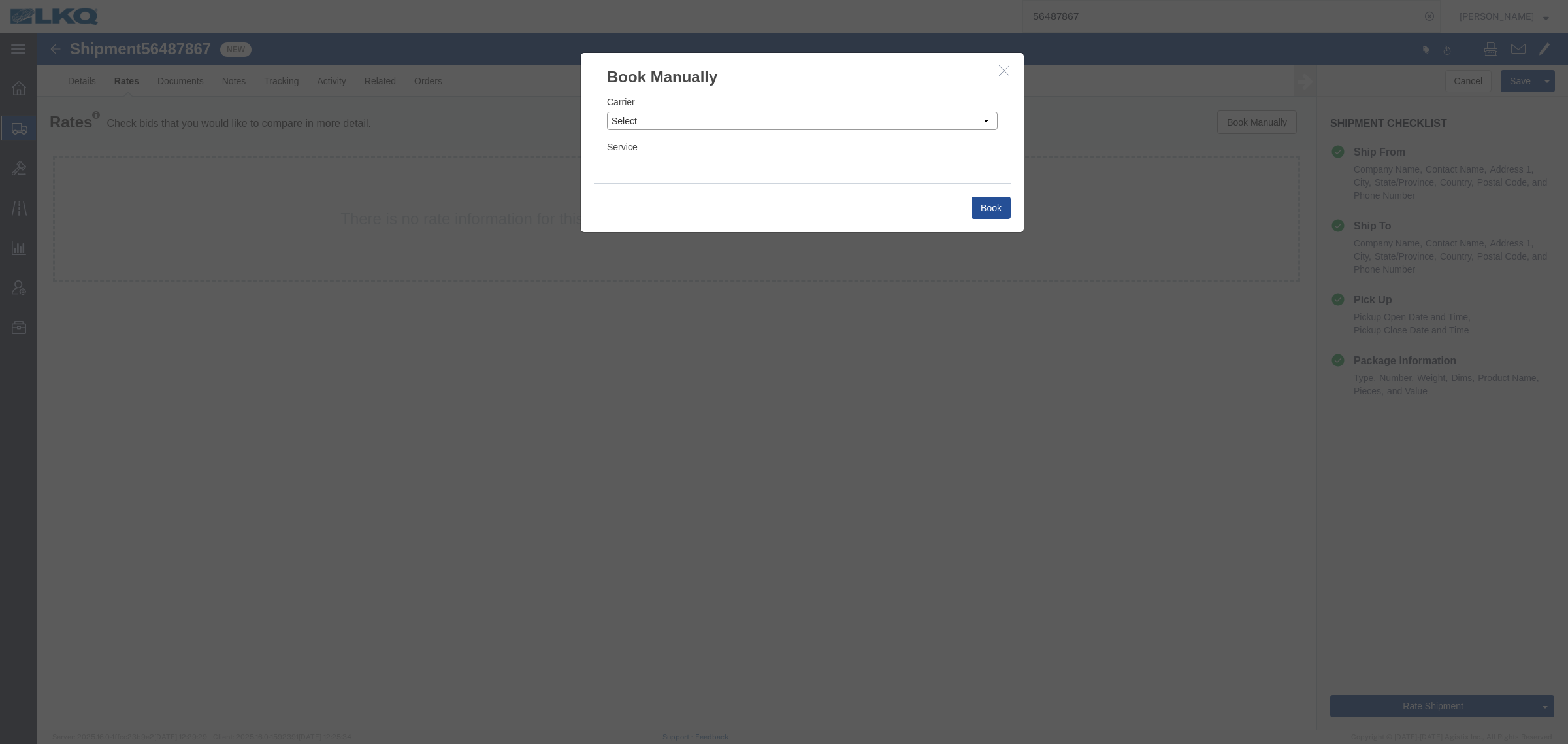
click at [810, 125] on select "Select Add New Carrier (and default service) AG Expedited ARL Logistics Accord …" at bounding box center [802, 121] width 391 height 18
select select "4622"
click at [607, 112] on select "Select Add New Carrier (and default service) AG Expedited ARL Logistics Accord …" at bounding box center [802, 121] width 391 height 18
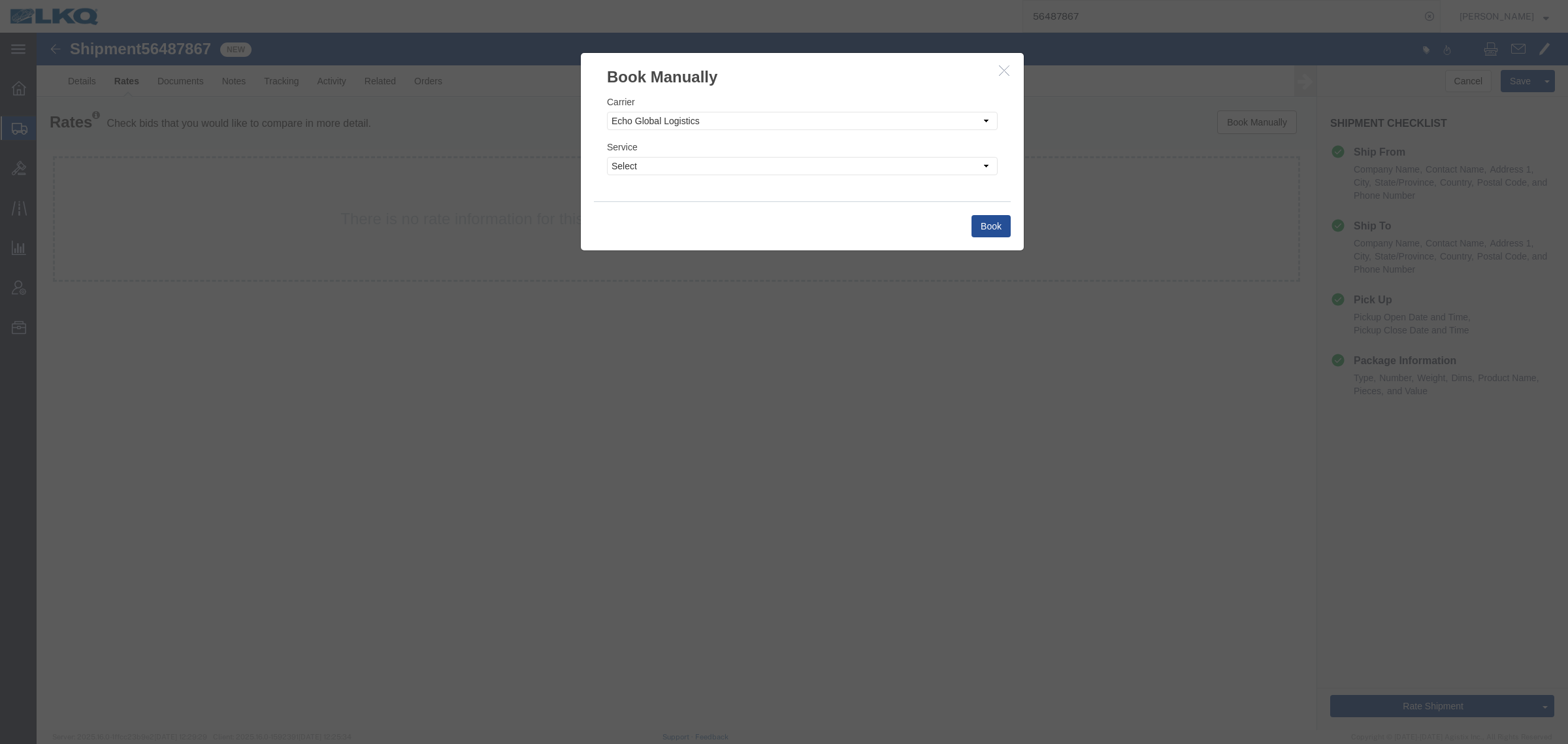
click at [750, 178] on div "Carrier Select Add New Carrier (and default service) AG Expedited ARL Logistics…" at bounding box center [802, 144] width 443 height 113
click at [755, 169] on select "Select Guaranteed Next Day LTL Standard 3-5 Day Rail TL Standard 3 - 5 Day" at bounding box center [802, 165] width 391 height 18
select select "13989"
click at [607, 157] on select "Select Guaranteed Next Day LTL Standard 3-5 Day Rail TL Standard 3 - 5 Day" at bounding box center [802, 165] width 391 height 18
click at [1003, 216] on button "Book" at bounding box center [991, 226] width 39 height 22
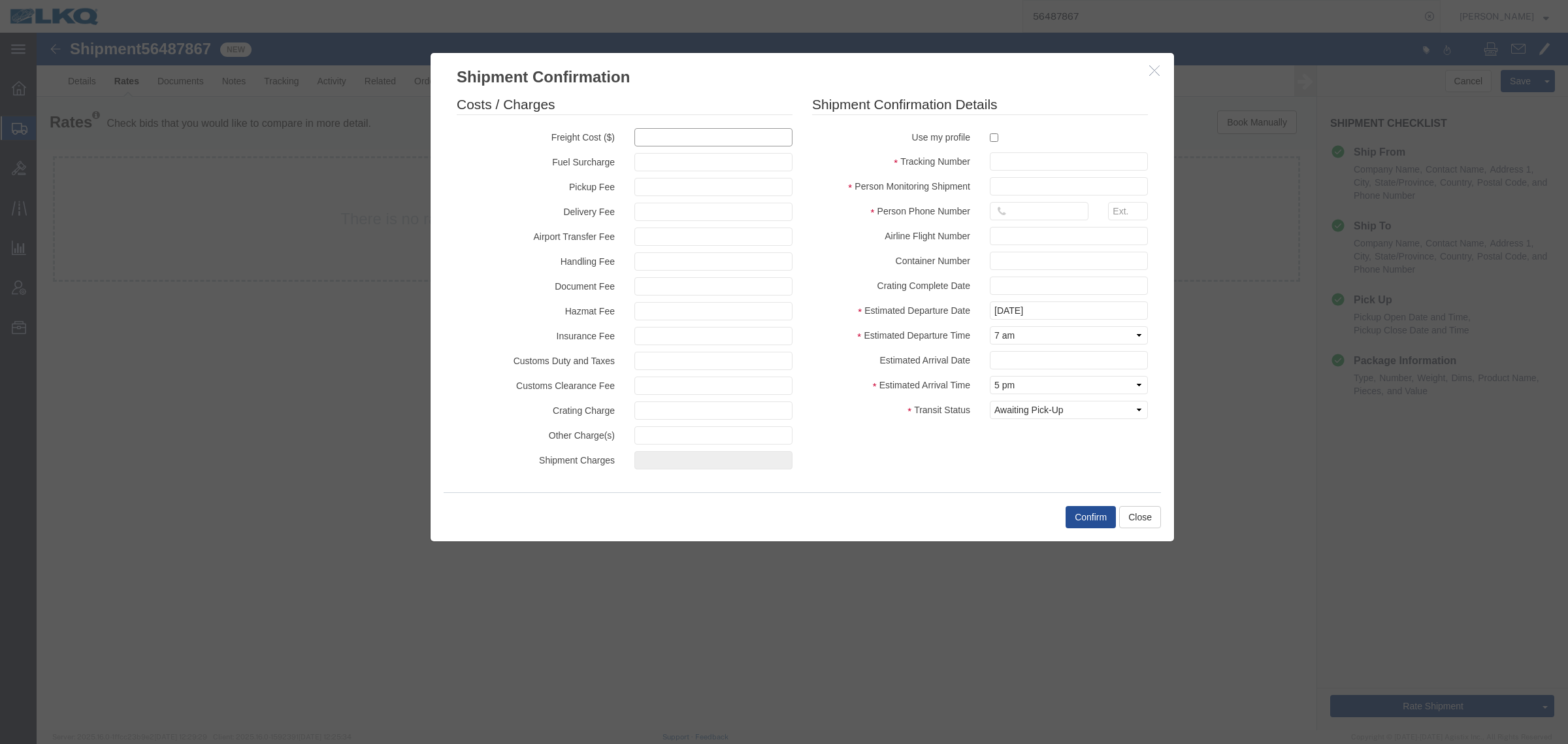
click at [681, 138] on input "text" at bounding box center [713, 137] width 158 height 18
type input "2250"
type input "2,250.00"
click at [1052, 164] on input "text" at bounding box center [1068, 161] width 158 height 18
paste input "56487867"
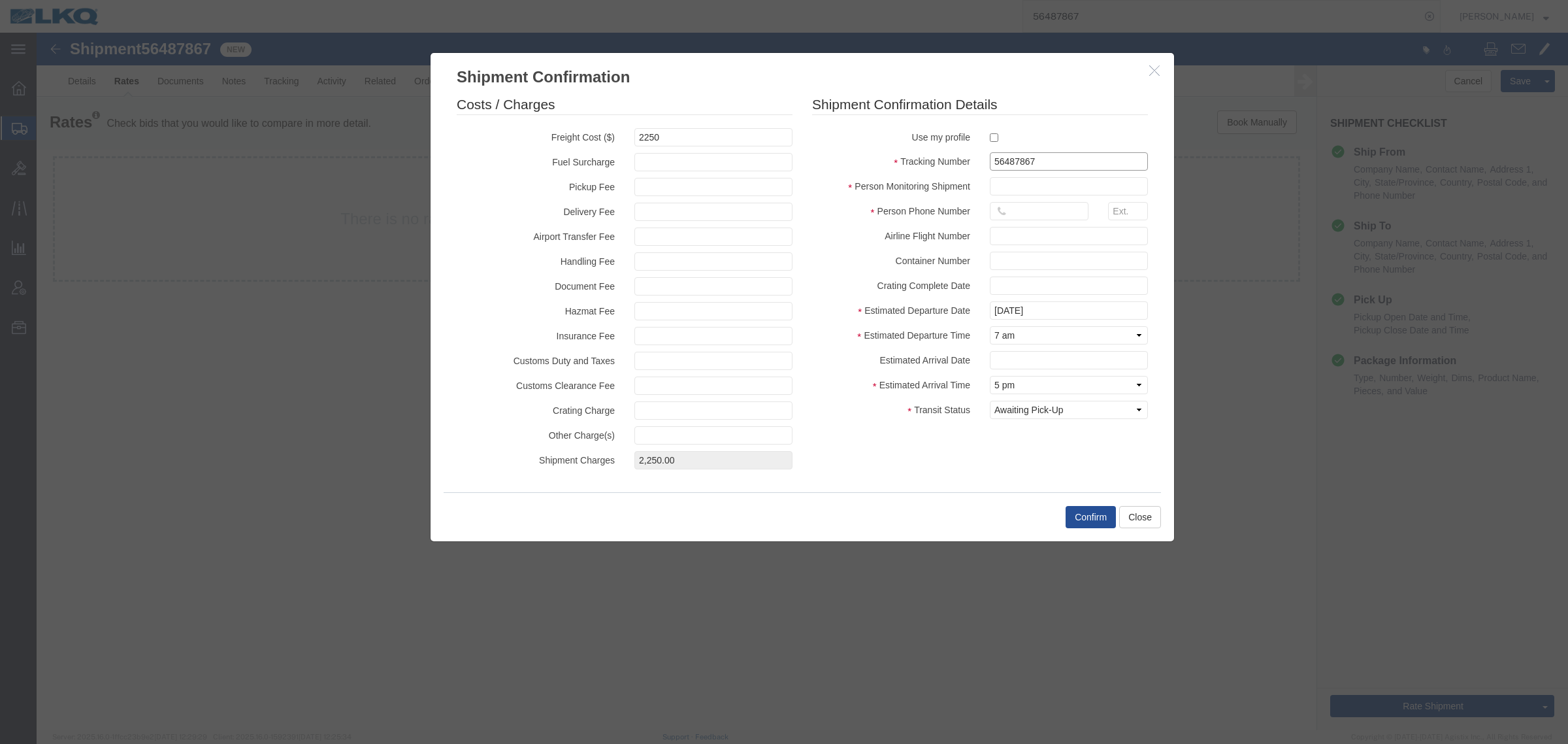
type input "56487867"
click at [1030, 188] on input "text" at bounding box center [1068, 186] width 158 height 18
type input "[PERSON_NAME]"
click at [1017, 213] on input "16159309356" at bounding box center [1039, 211] width 99 height 18
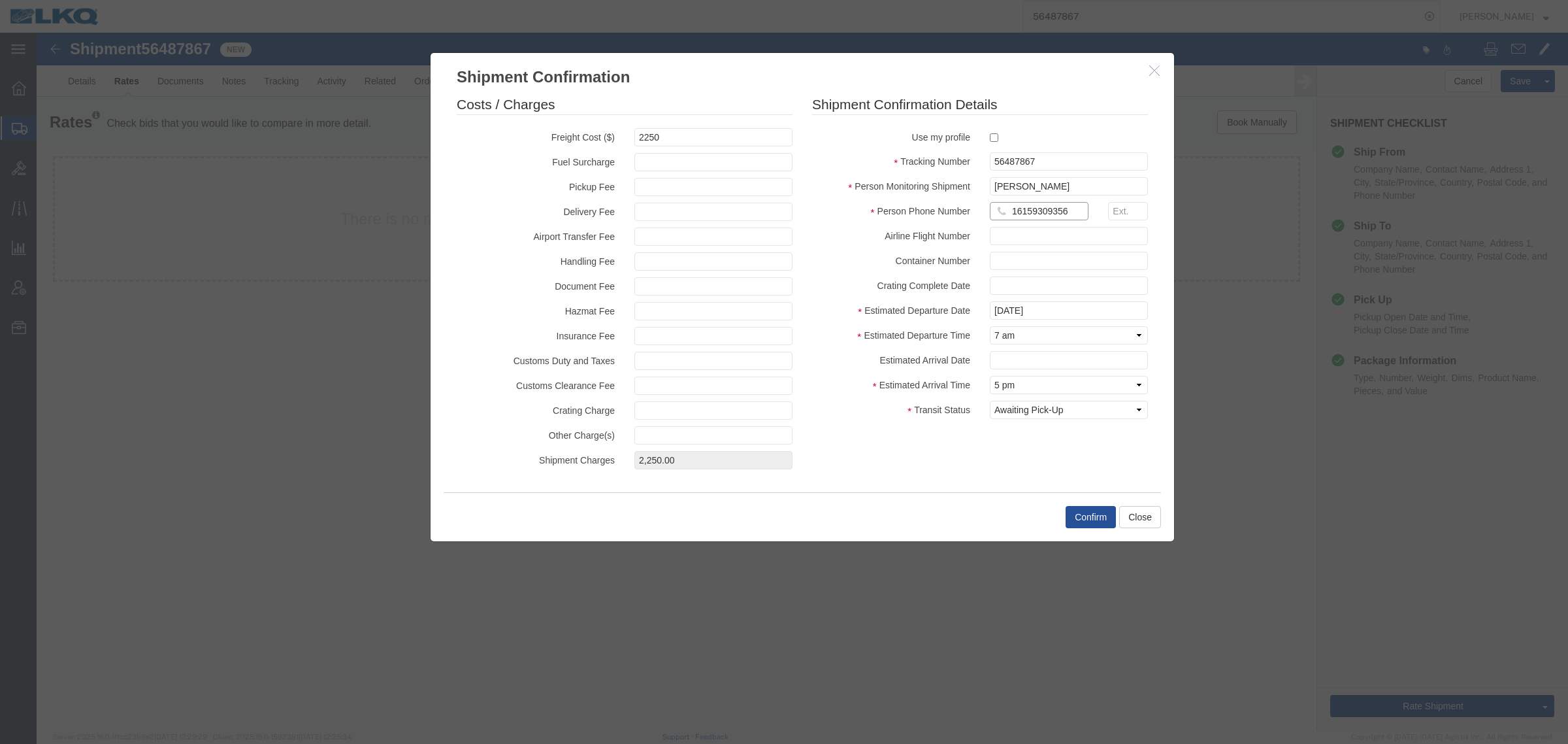
click at [1017, 213] on input "16159309356" at bounding box center [1039, 211] width 99 height 18
type input "6150000000"
click at [1078, 498] on div "Confirm Close" at bounding box center [802, 516] width 717 height 49
click at [1082, 520] on button "Confirm" at bounding box center [1090, 517] width 50 height 22
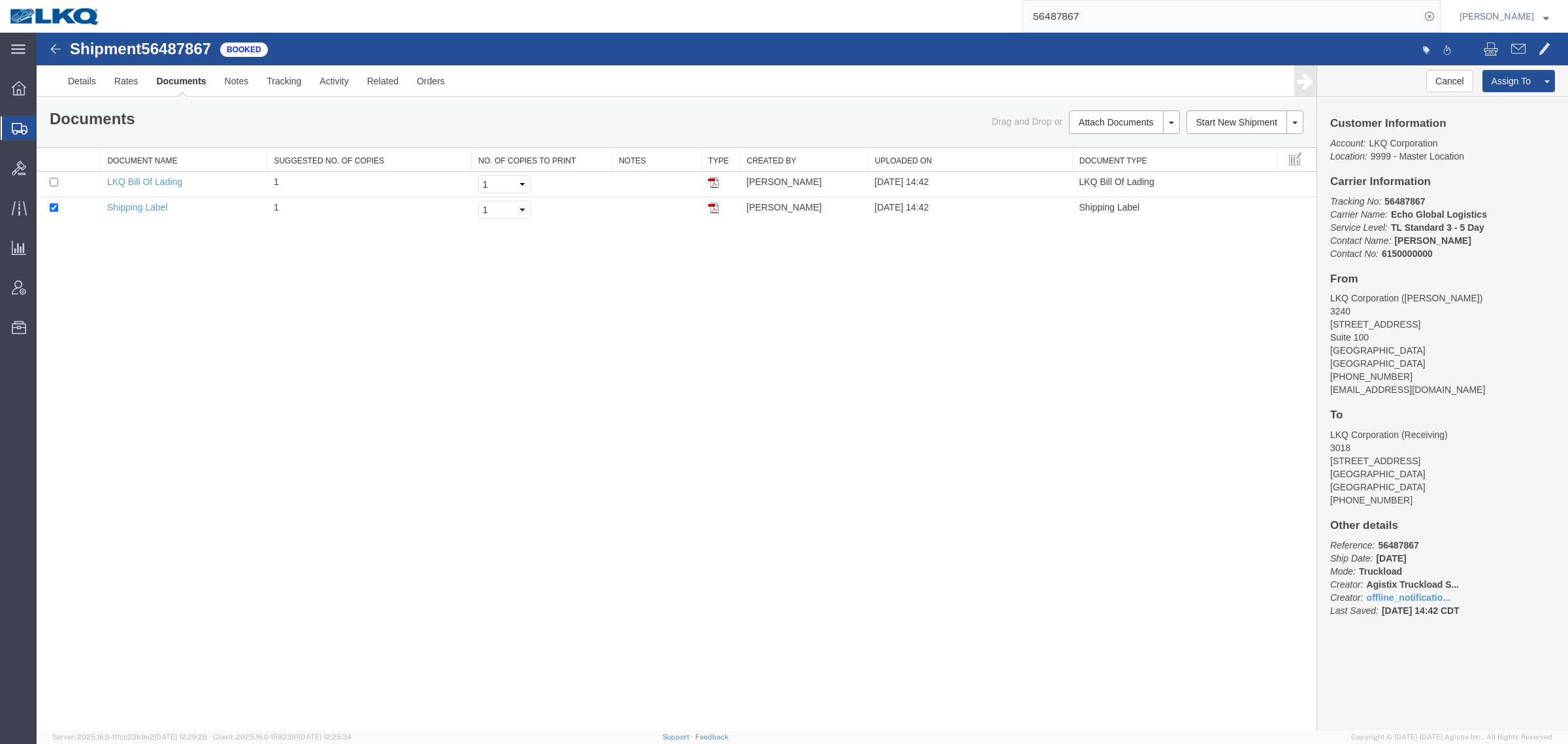
click at [565, 434] on div "Shipment 56487867 2 of 2 Booked Details Rates Documents Notes Tracking Activity…" at bounding box center [802, 381] width 1531 height 697
click at [364, 451] on div "Shipment 56487867 2 of 2 Booked Details Rates Documents Notes Tracking Activity…" at bounding box center [802, 381] width 1531 height 697
drag, startPoint x: 1142, startPoint y: 25, endPoint x: 926, endPoint y: 24, distance: 216.0
click at [955, 24] on div "56487867" at bounding box center [775, 16] width 1331 height 33
paste input "6795"
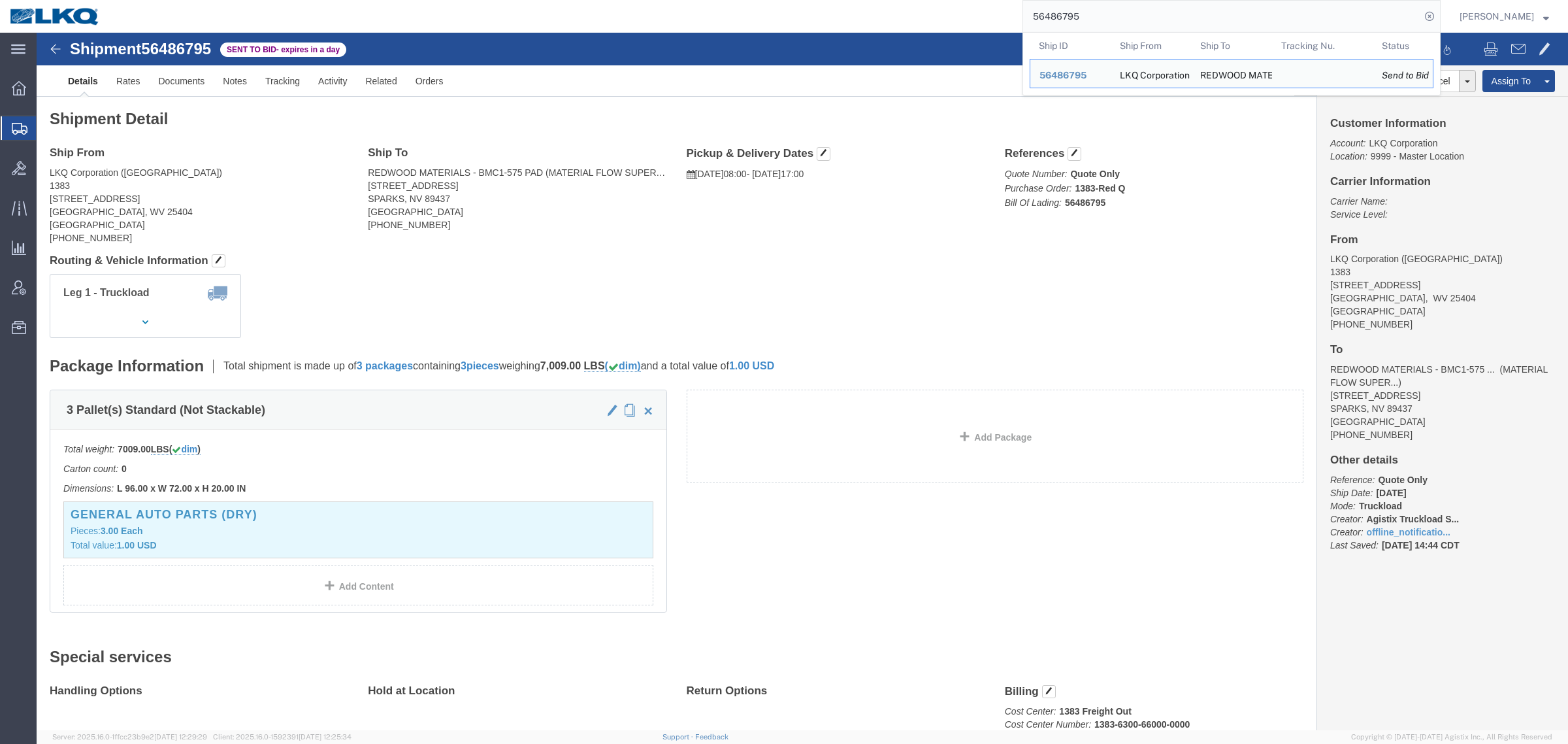
click div "Leg 1 - Truckload Vehicle 1: Standard Dry Van (53 Feet) Number of trucks: 1"
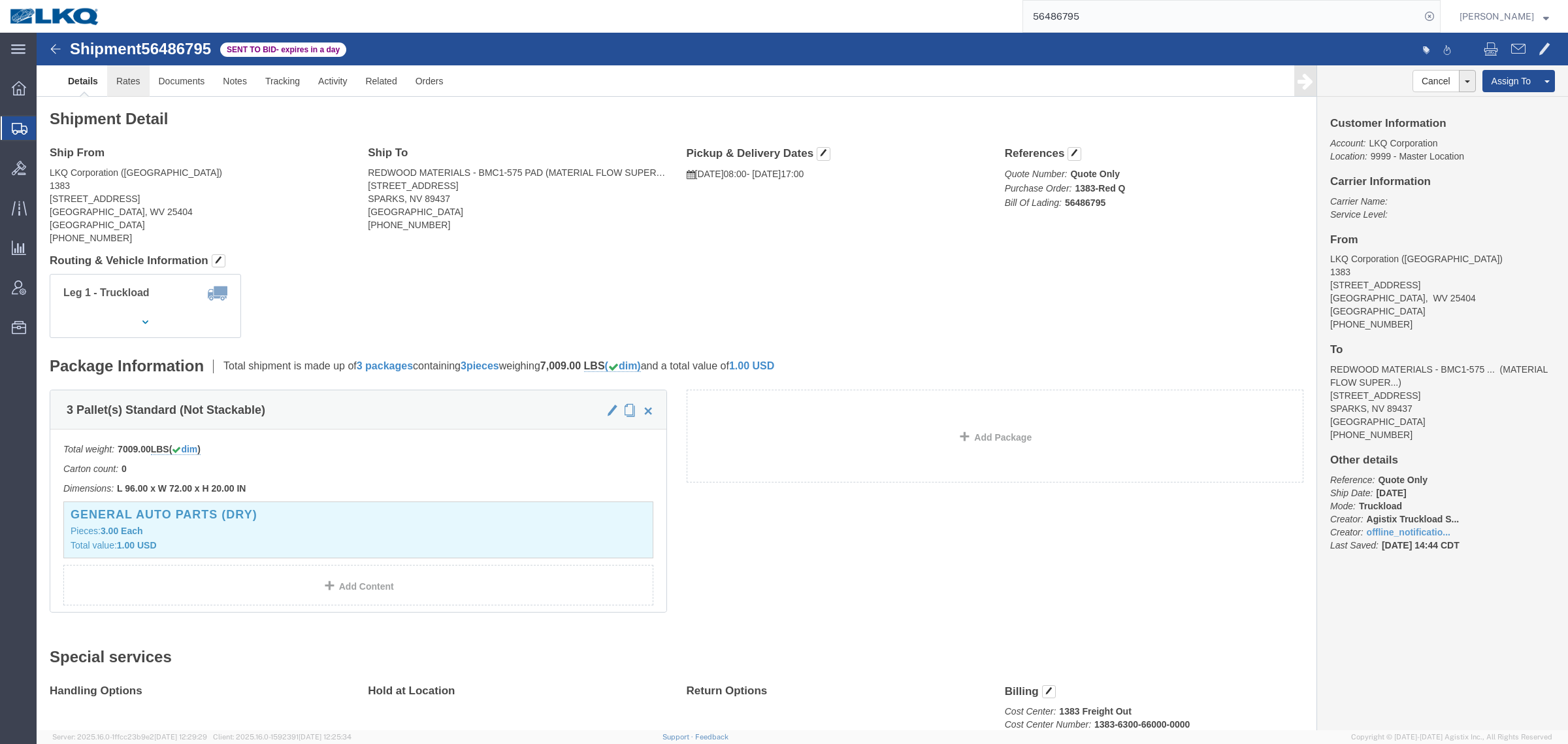
click link "Rates"
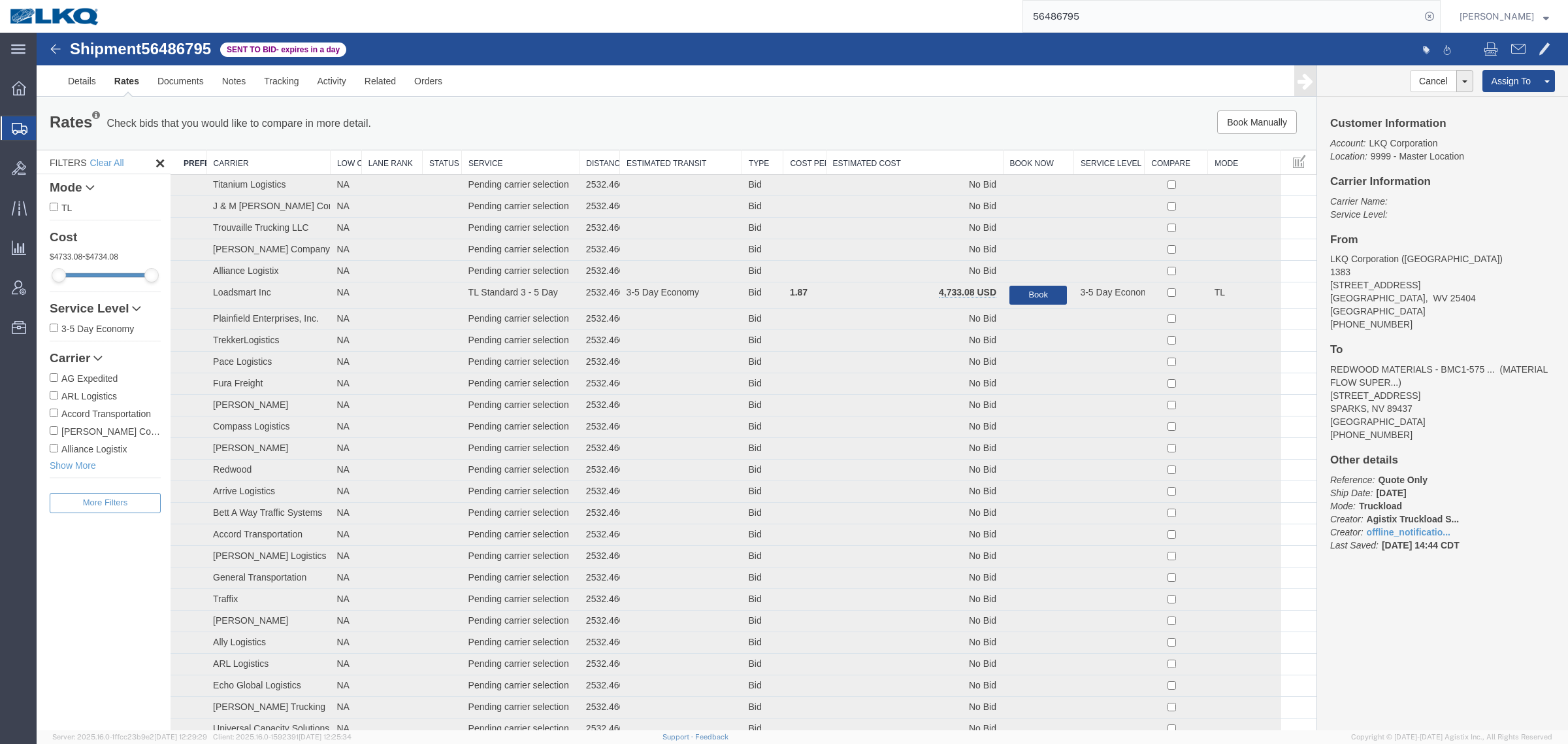
click at [877, 141] on div "Rates Check bids that you would like to compare in more detail. Compare Filter …" at bounding box center [677, 123] width 1280 height 52
click at [892, 164] on th "Estimated Cost" at bounding box center [914, 163] width 177 height 24
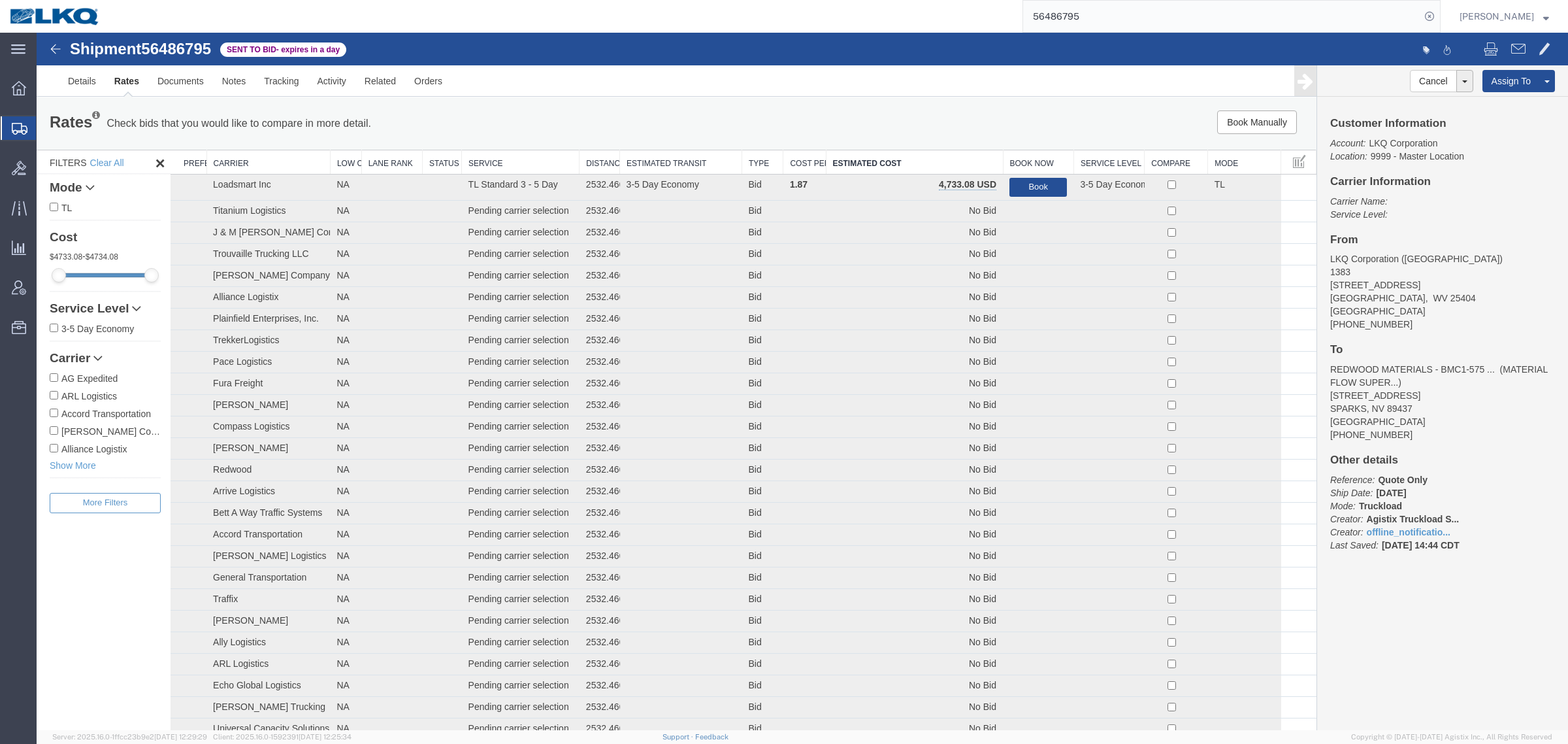
click at [903, 115] on div "Book Manually Pause Continue" at bounding box center [1048, 122] width 530 height 24
click at [715, 112] on div "Rates Check bids that you would like to compare in more detail. Compare Filter" at bounding box center [411, 123] width 743 height 26
click at [657, 92] on ul "Details Rates Documents Notes Tracking Activity Related Orders" at bounding box center [802, 80] width 1487 height 30
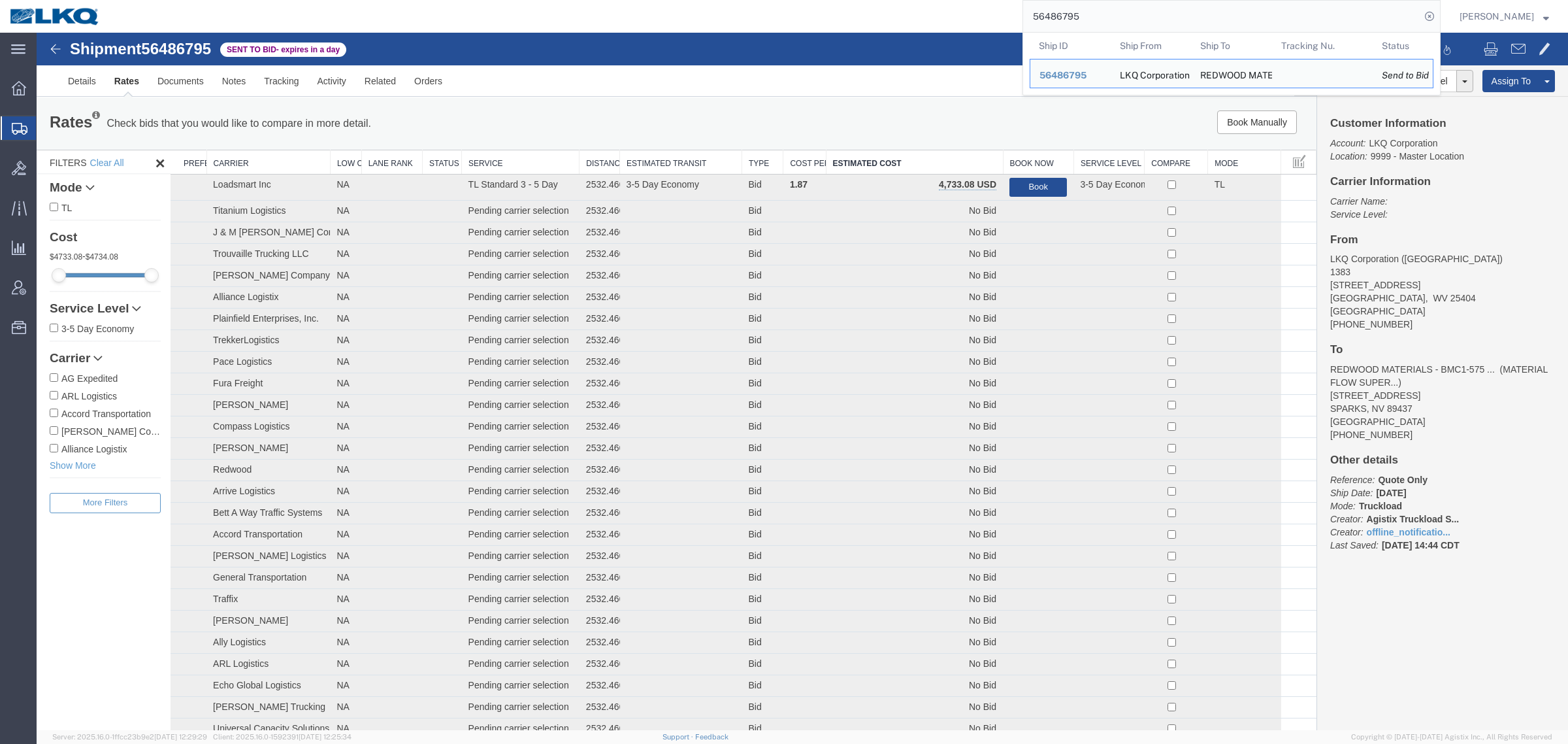
drag, startPoint x: 1124, startPoint y: 15, endPoint x: 841, endPoint y: 18, distance: 283.0
click at [843, 18] on div "56486795 Ship ID Ship From Ship To Tracking Nu. Status Ship ID 56486795 Ship Fr…" at bounding box center [775, 16] width 1331 height 33
paste input "844"
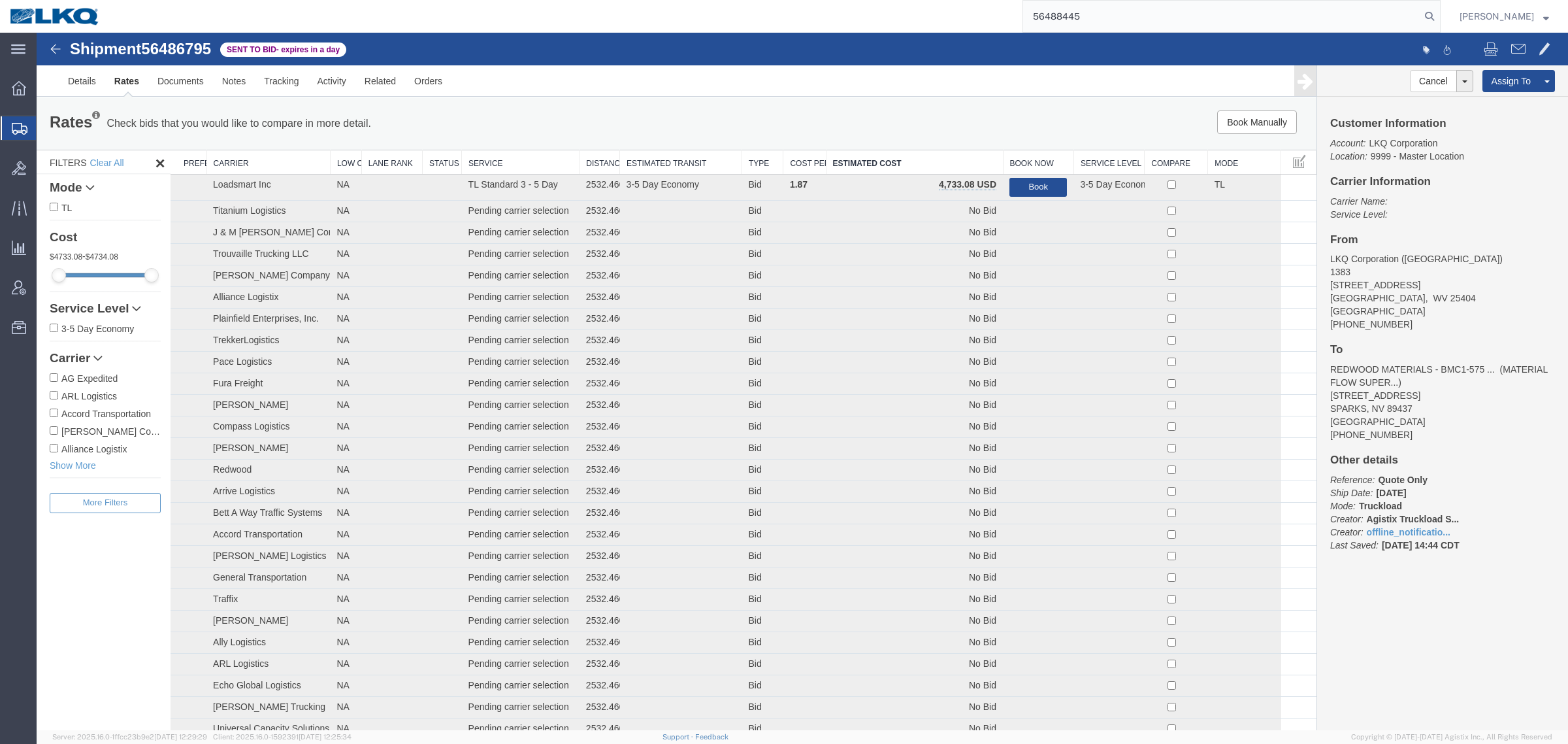
type input "56488445"
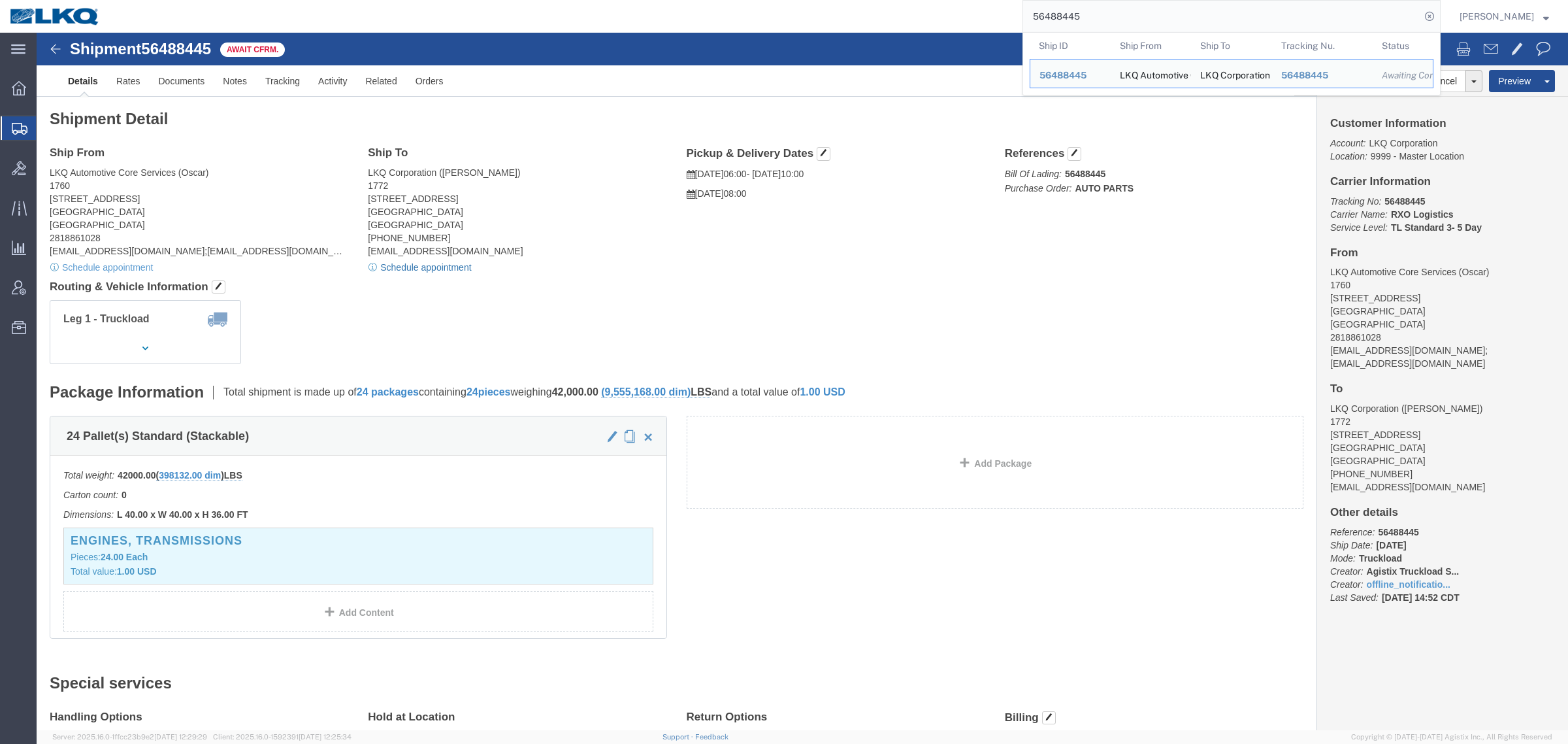
click link "Schedule appointment"
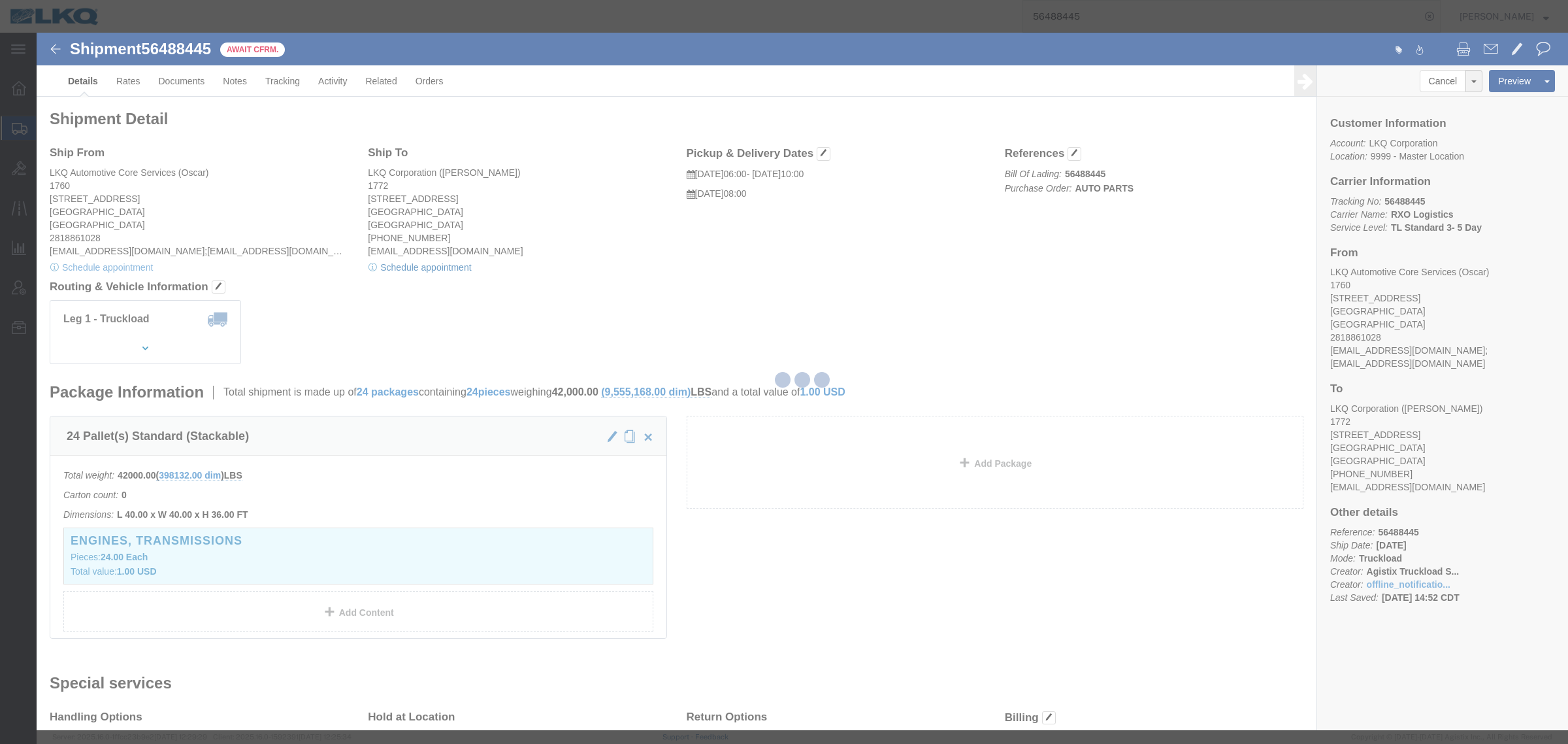
select select
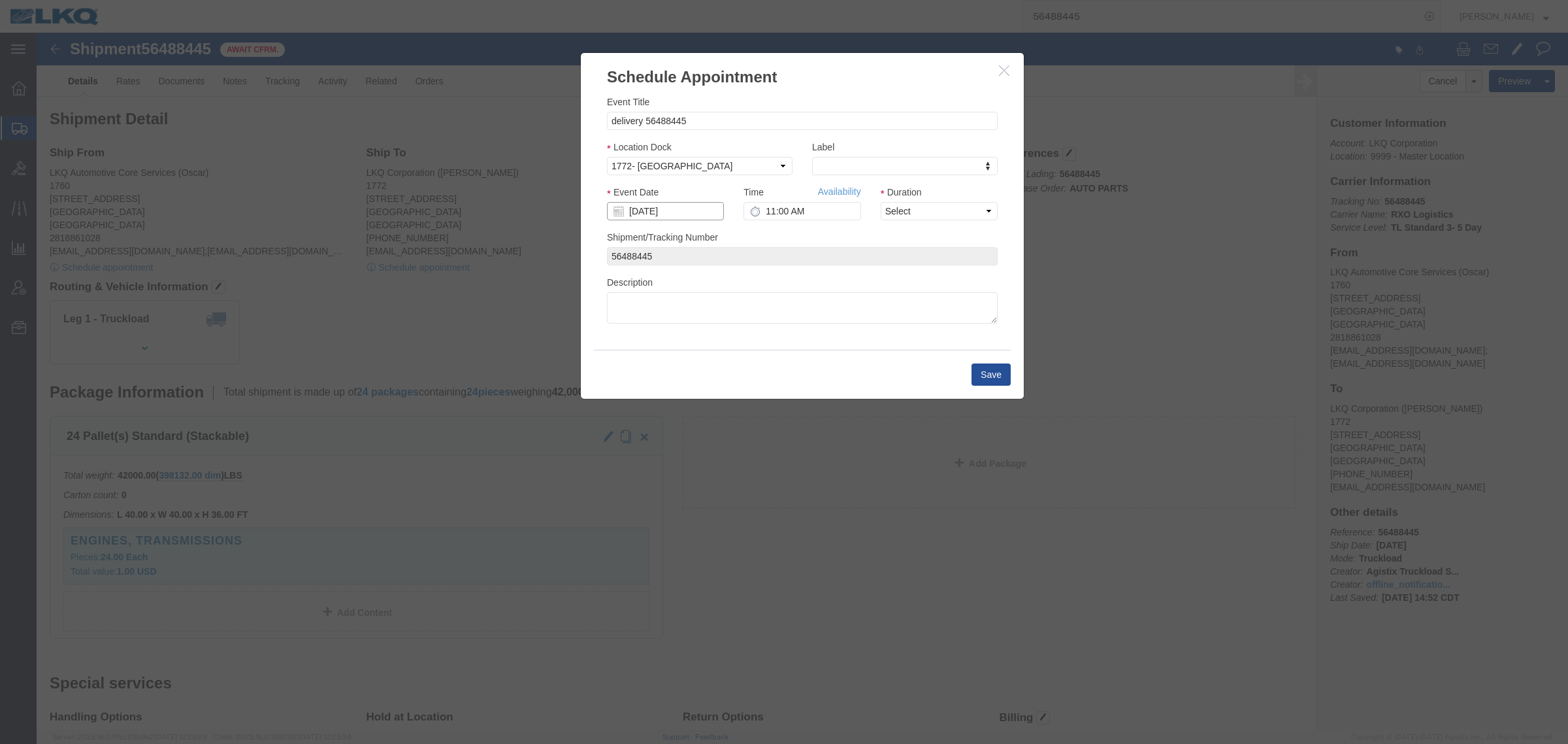
click input "[DATE]"
click td "15"
type input "[DATE]"
click link "Availability"
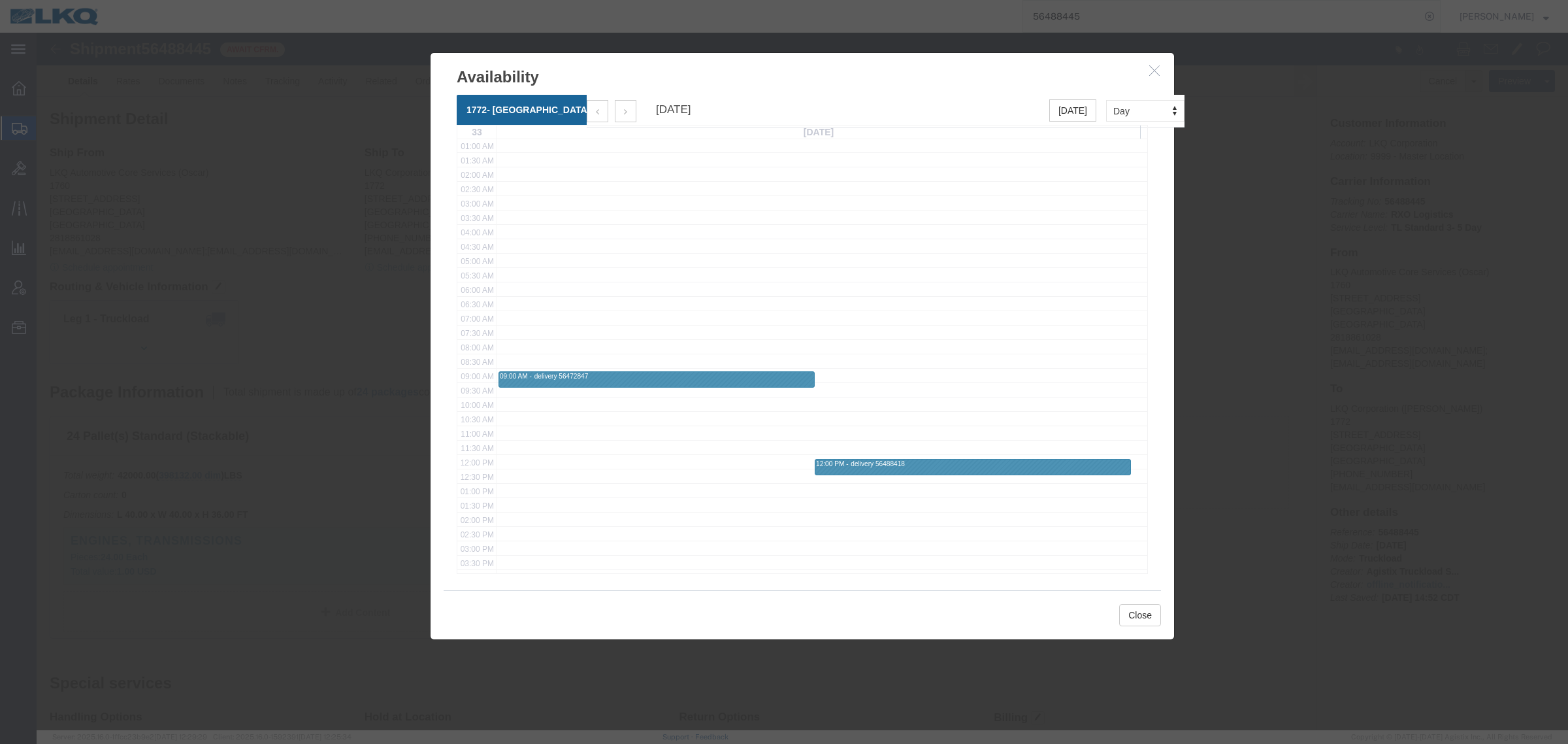
scroll to position [82, 0]
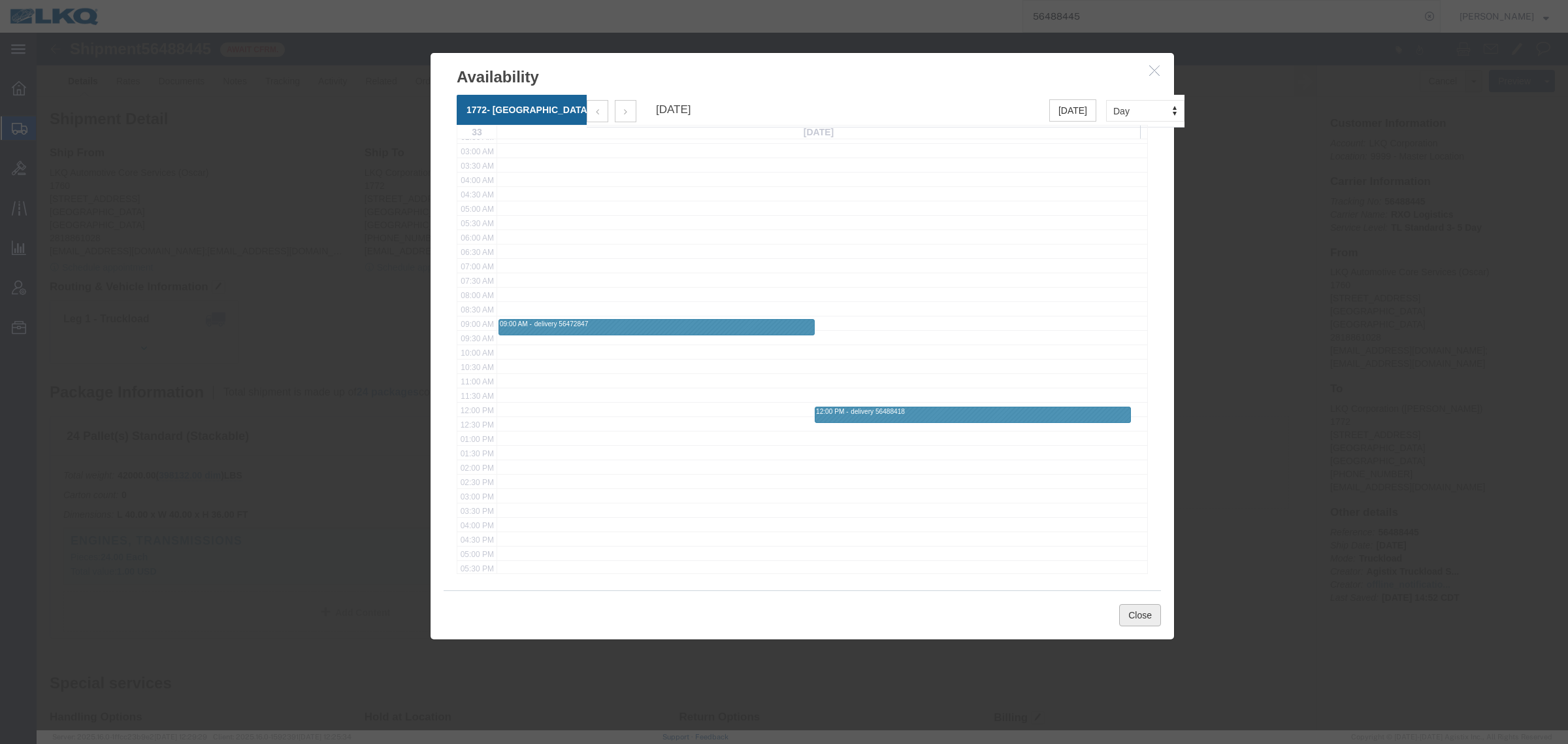
click button "Close"
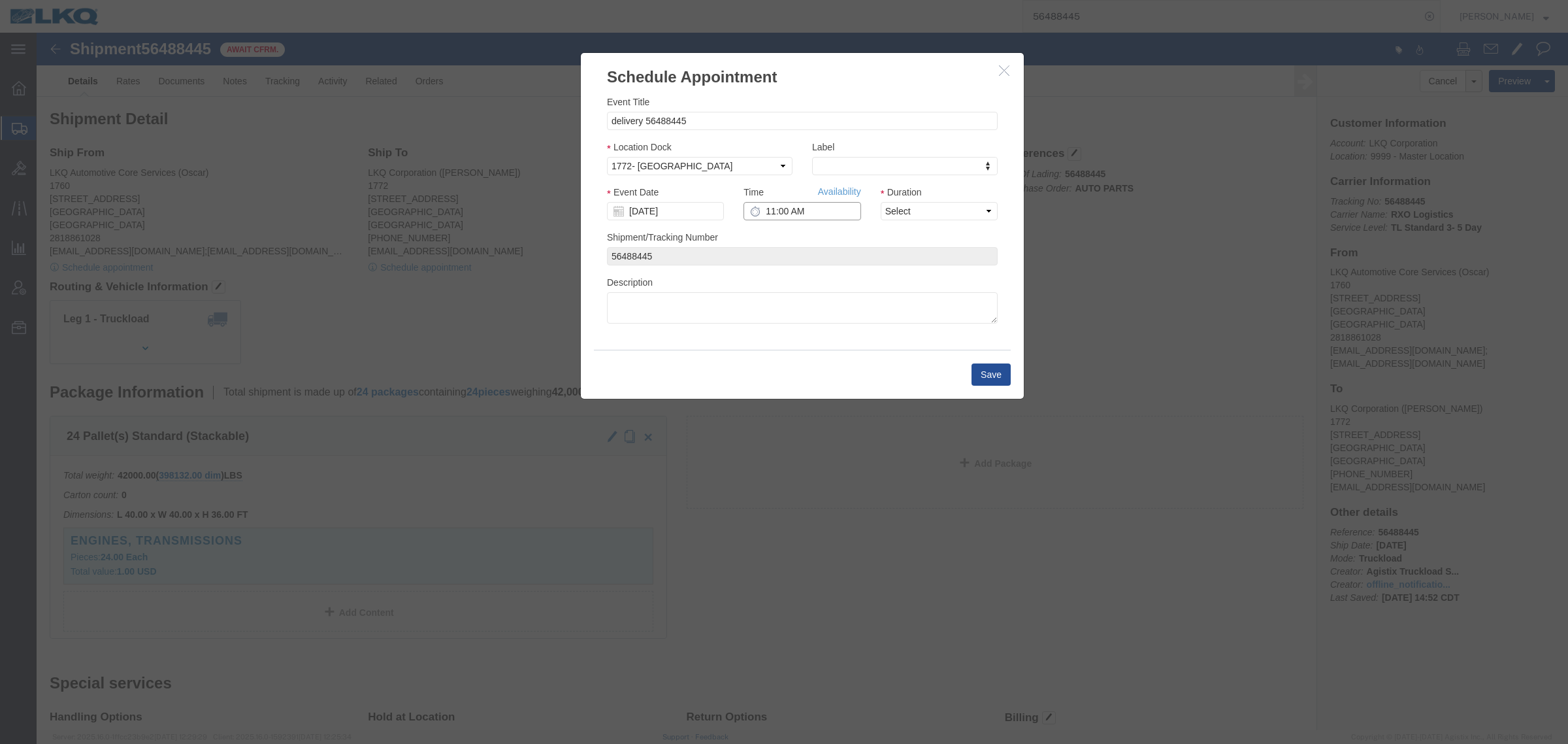
click input "11:00 AM"
type input "7:00 AM"
click select "Select 15 min 30 min 45 min 1 hr 2 hr 3 hr 4 hr"
select select "15"
click select "Select 15 min 30 min 45 min 1 hr 2 hr 3 hr 4 hr"
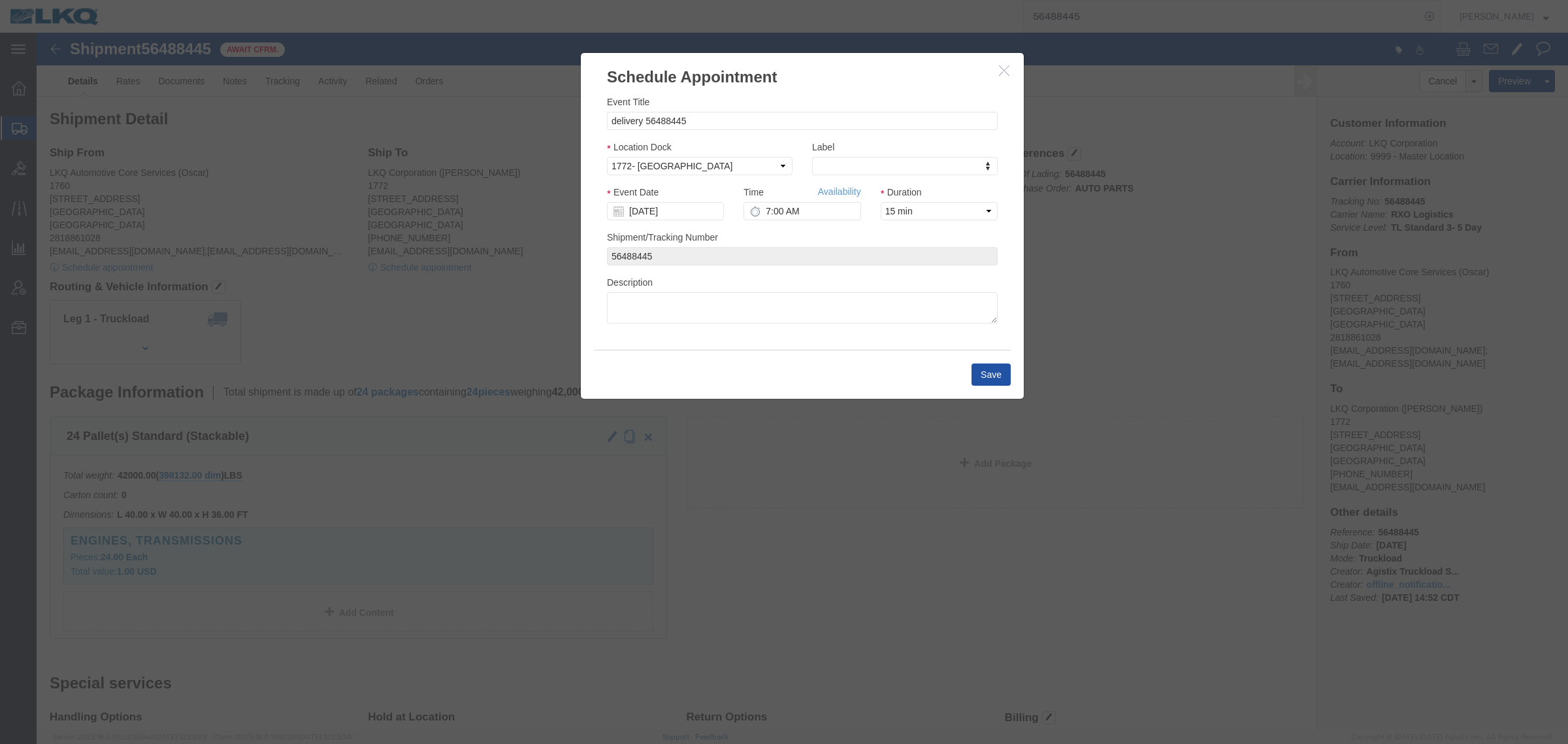
click button "Save"
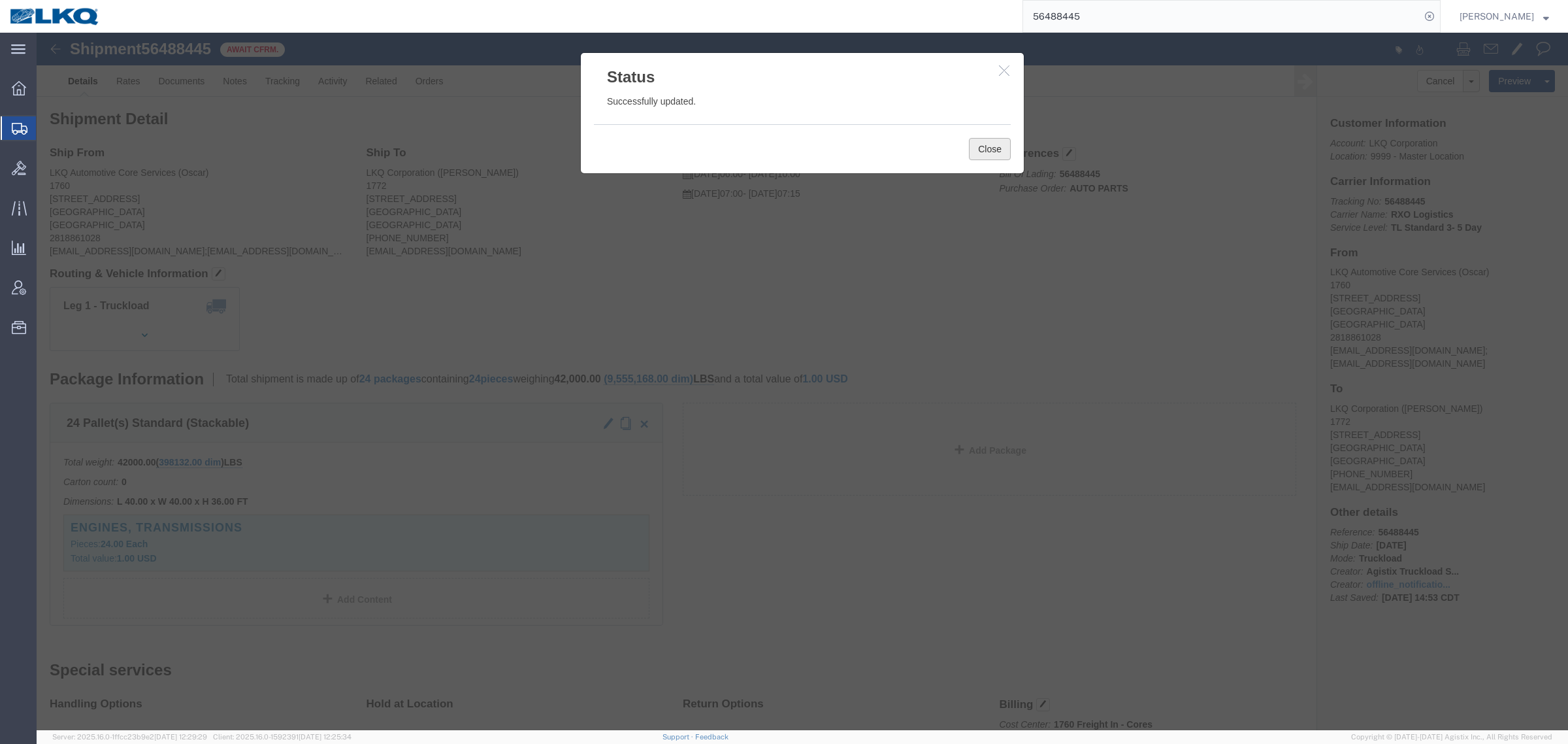
click button "Close"
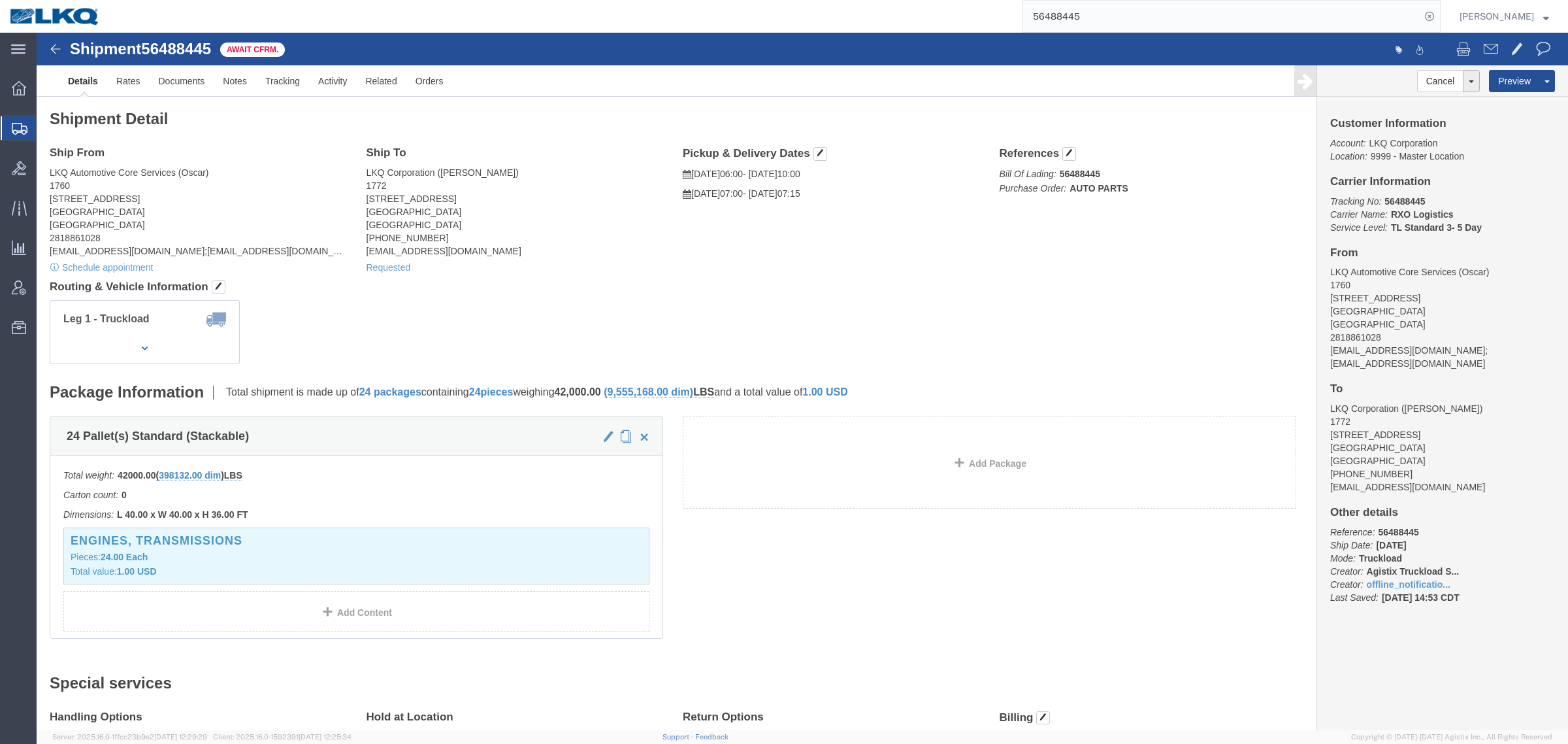
click div "Leg 1 - Truckload Vehicle 1: Standard Dry Van (53 Feet) Number of trucks: 1"
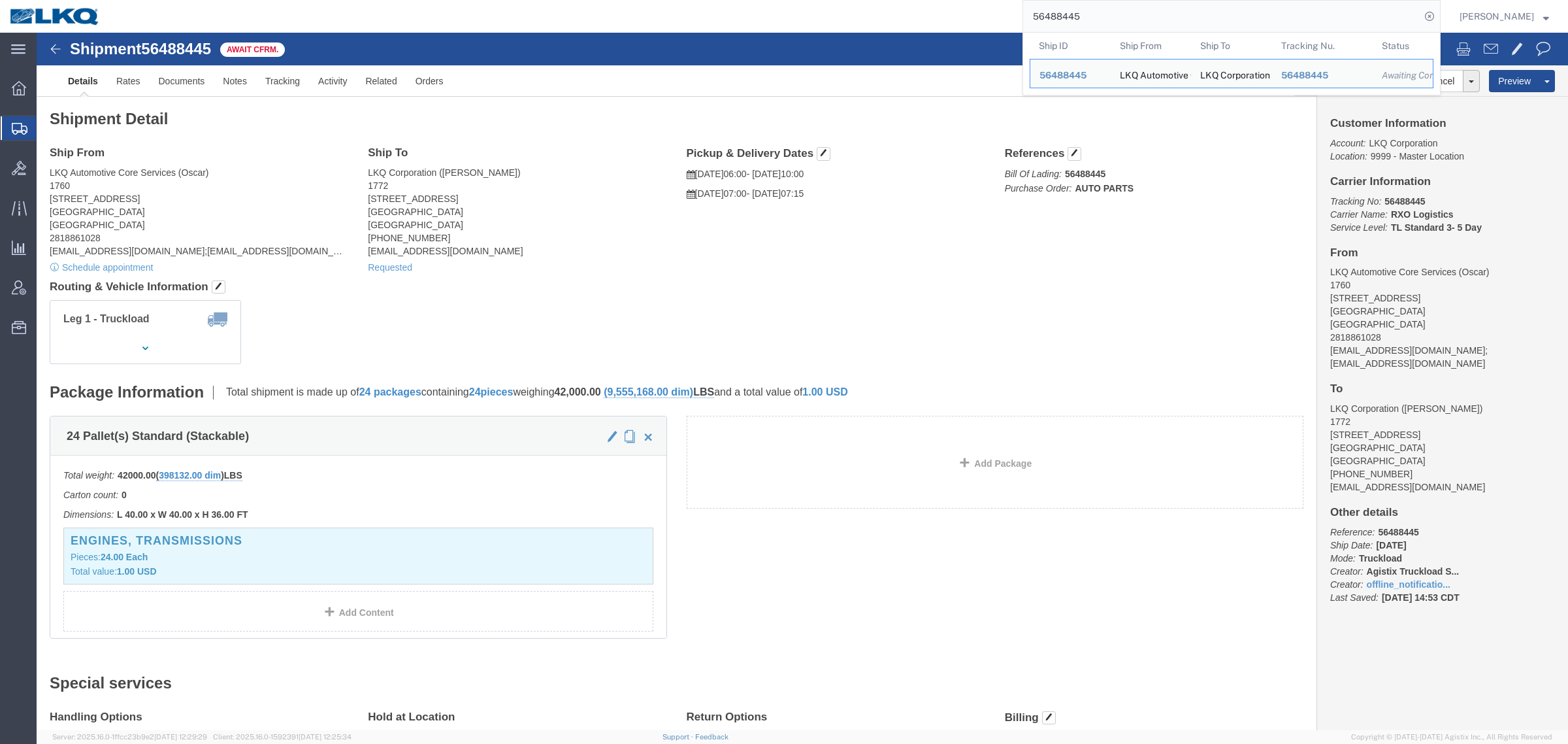
drag, startPoint x: 1114, startPoint y: 24, endPoint x: 956, endPoint y: 26, distance: 158.0
click at [962, 24] on div "56488445 Ship ID Ship From Ship To Tracking Nu. Status Ship ID 56488445 Ship Fr…" at bounding box center [775, 16] width 1331 height 33
paste input "73698"
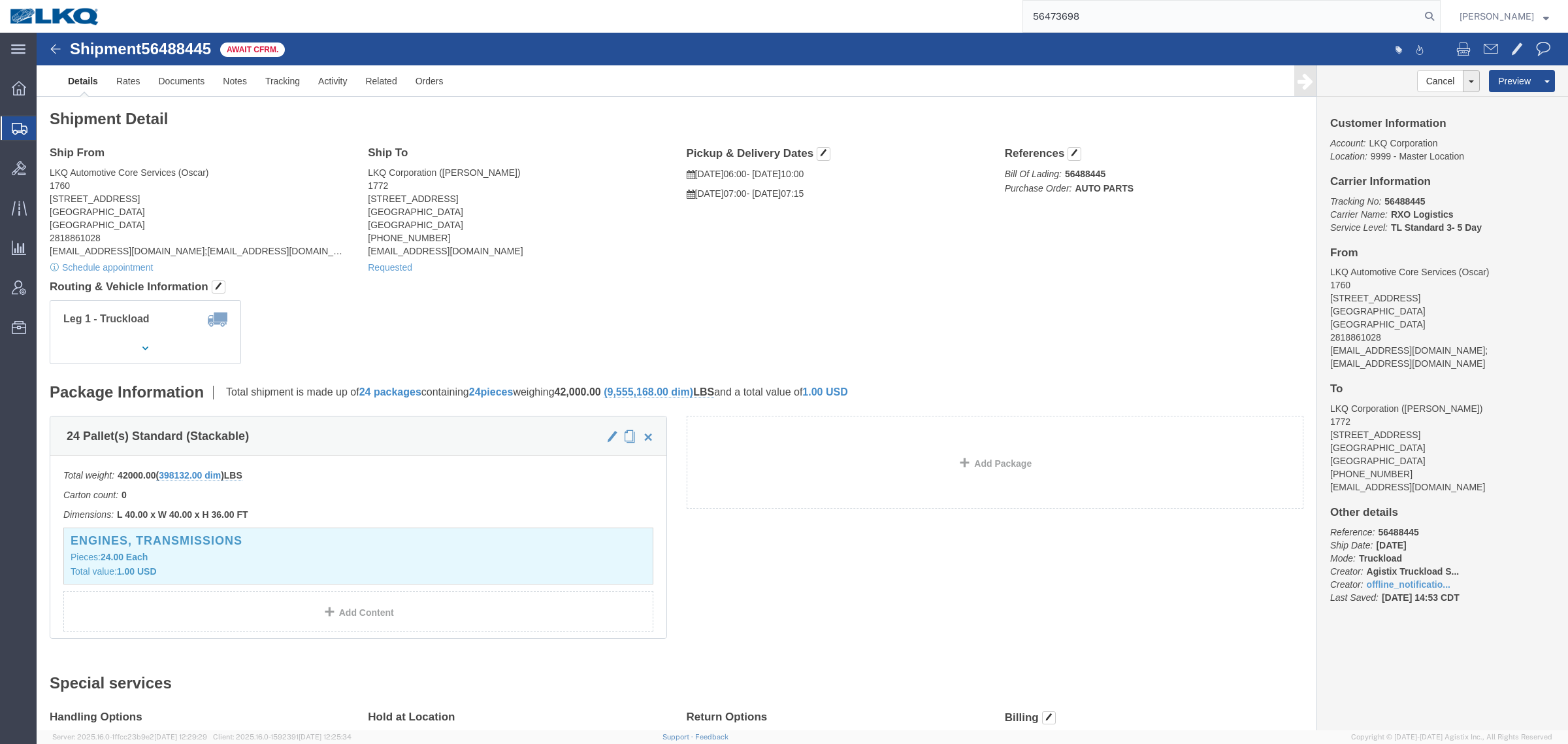
type input "56473698"
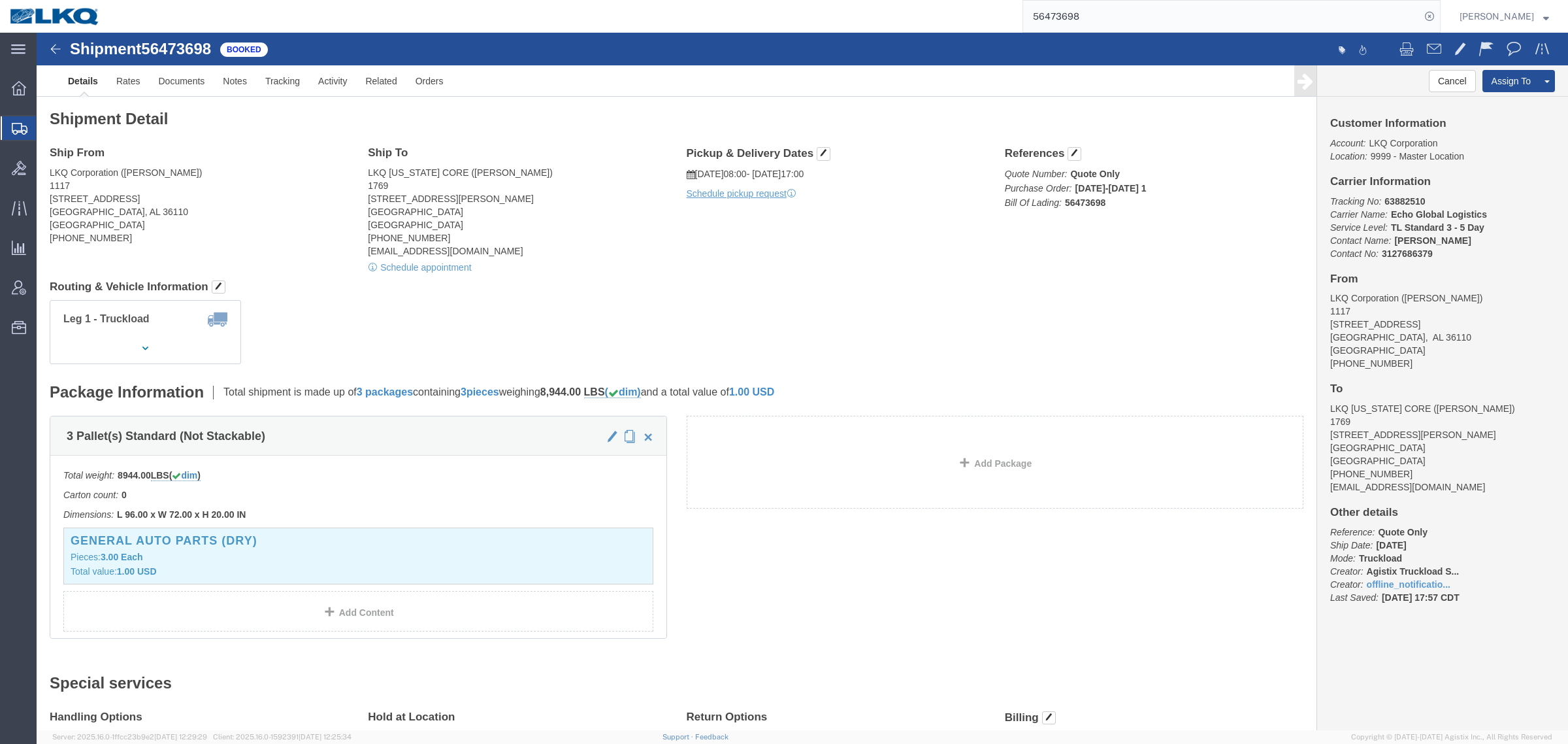
drag, startPoint x: 238, startPoint y: 132, endPoint x: 190, endPoint y: 82, distance: 69.3
click div "Ship From LKQ Corporation (Derek) 1117 5112 Lower Wetumpka Rd Montgomery, AL 36…"
click link "Rates"
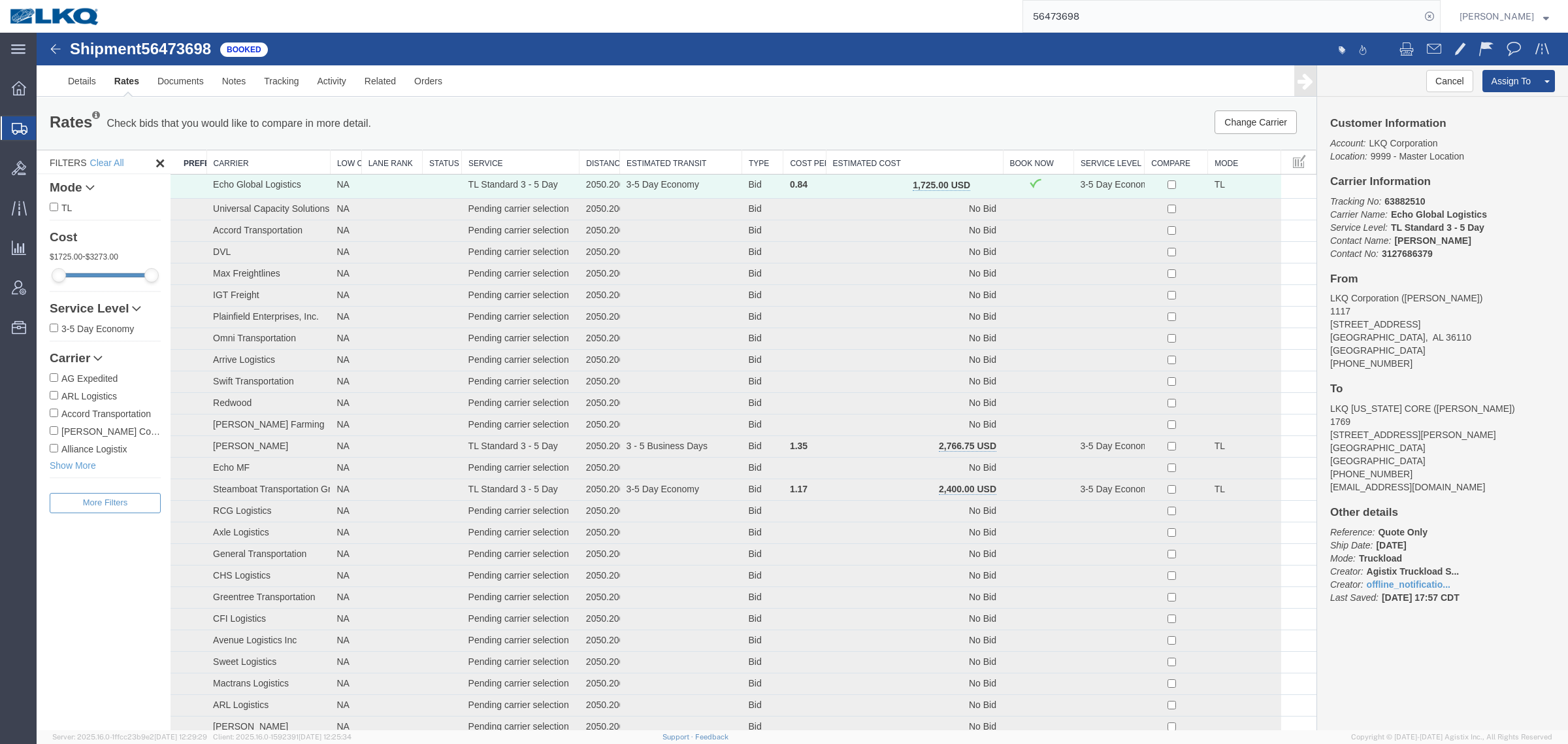
click at [972, 108] on div "Rates Check bids that you would like to compare in more detail. Compare Filter …" at bounding box center [677, 123] width 1280 height 52
click at [961, 159] on th "Estimated Cost" at bounding box center [914, 163] width 177 height 24
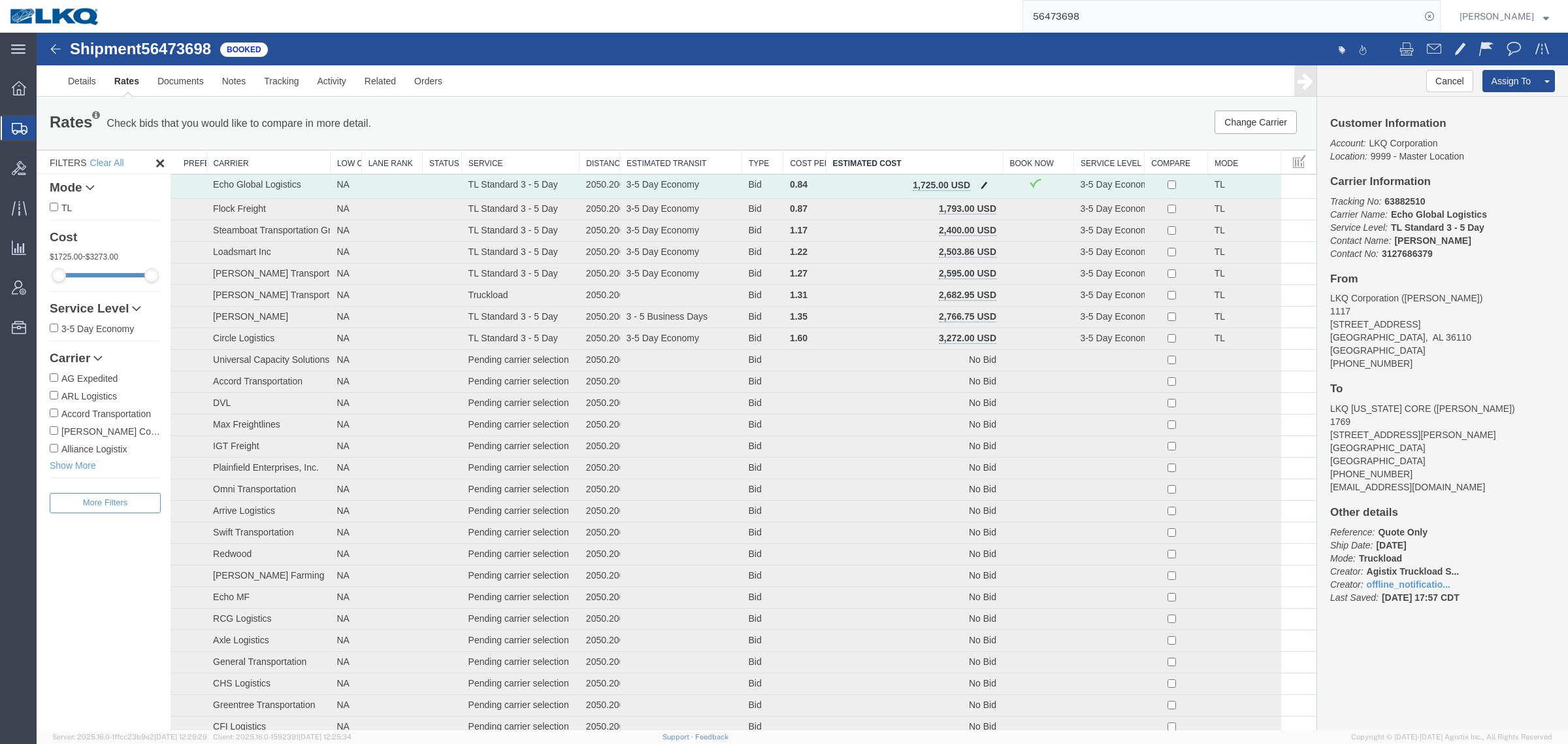
click at [981, 184] on span "button" at bounding box center [984, 185] width 7 height 9
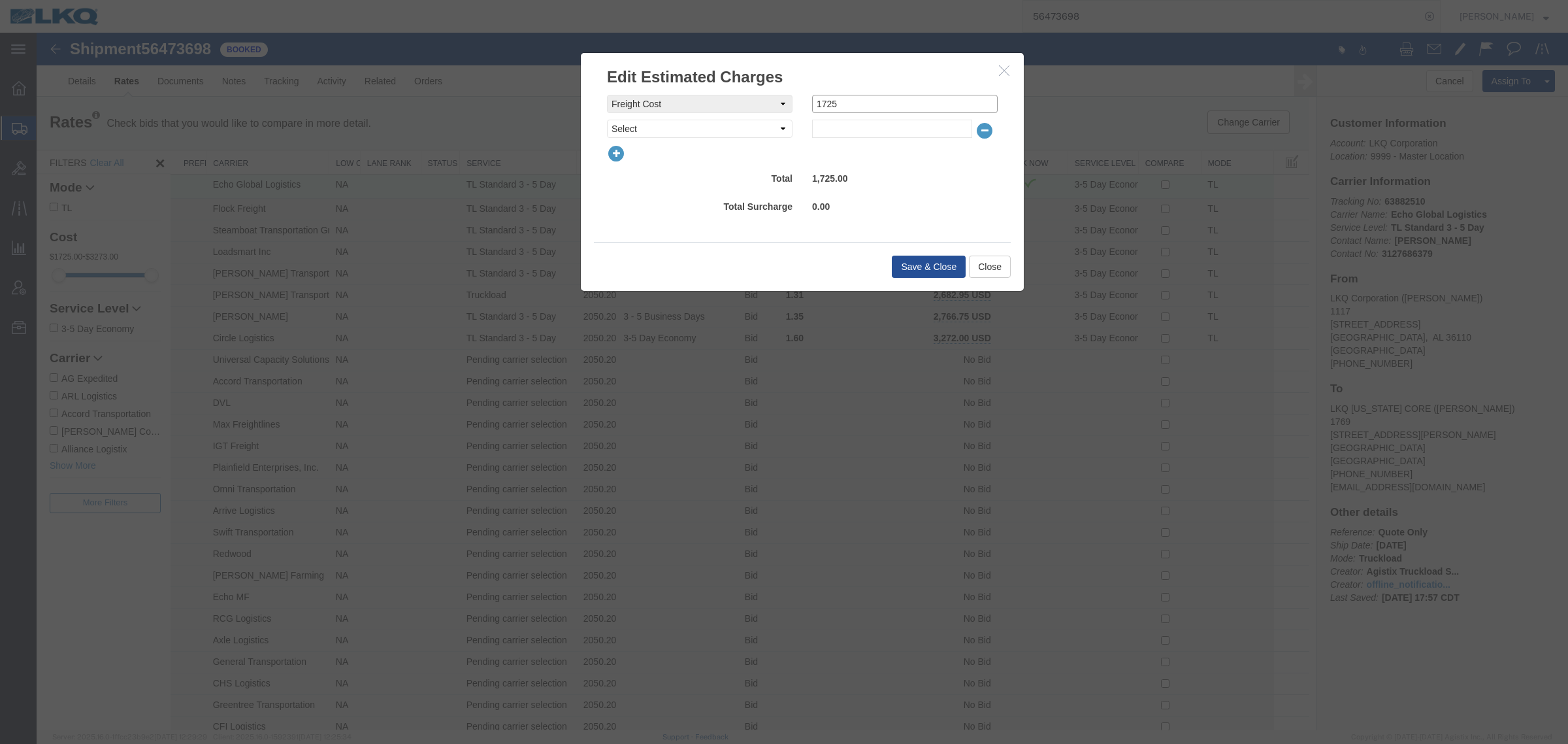
click at [729, 98] on div "freightCost Select AES Filing Accessorial Delivery Charge Additional Invoice De…" at bounding box center [803, 104] width 410 height 18
type input "2300"
click at [904, 266] on button "Save & Close" at bounding box center [929, 266] width 74 height 22
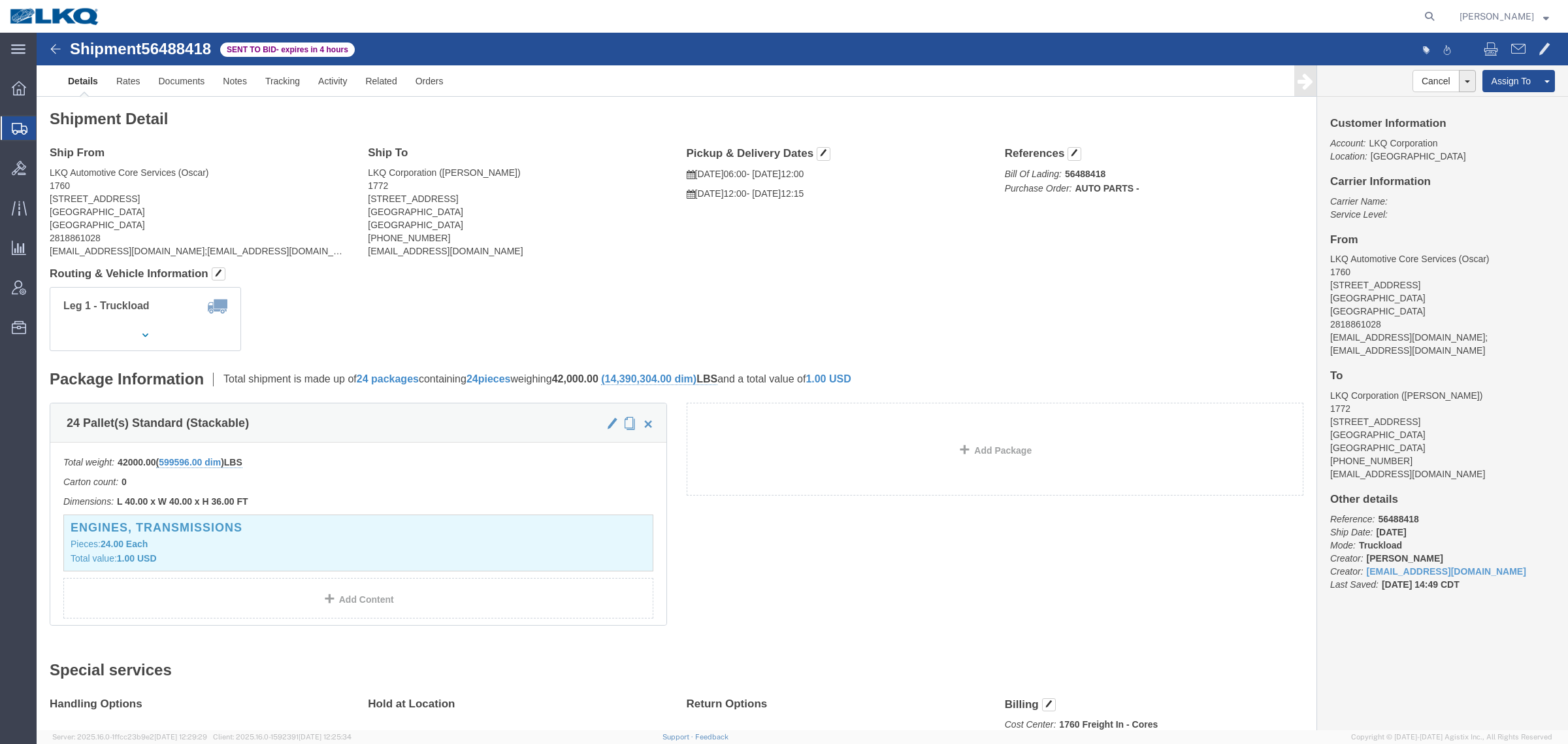
click div "Leg 1 - Truckload Vehicle 1: Standard Dry Van (53 Feet) Number of trucks: 1"
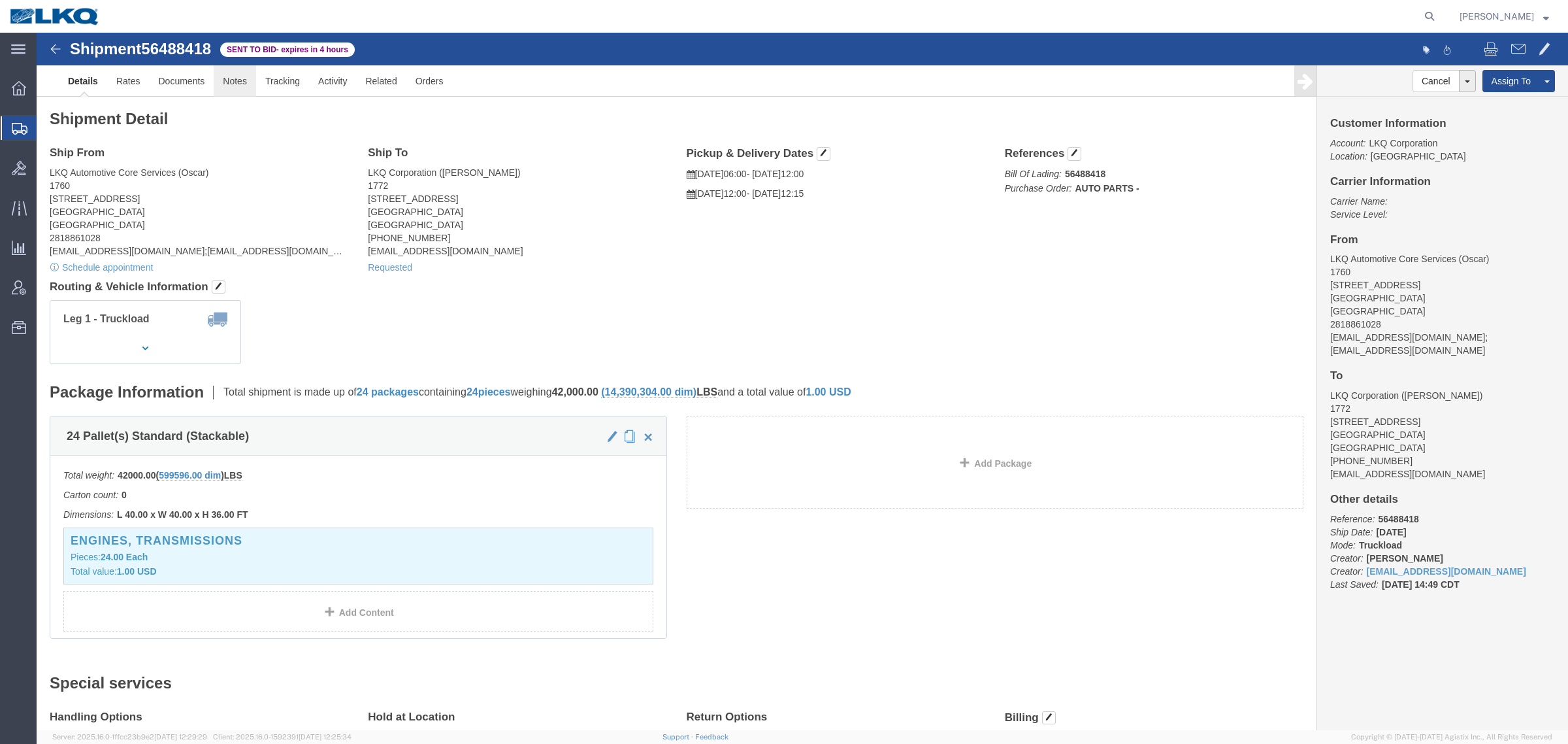
click link "Notes"
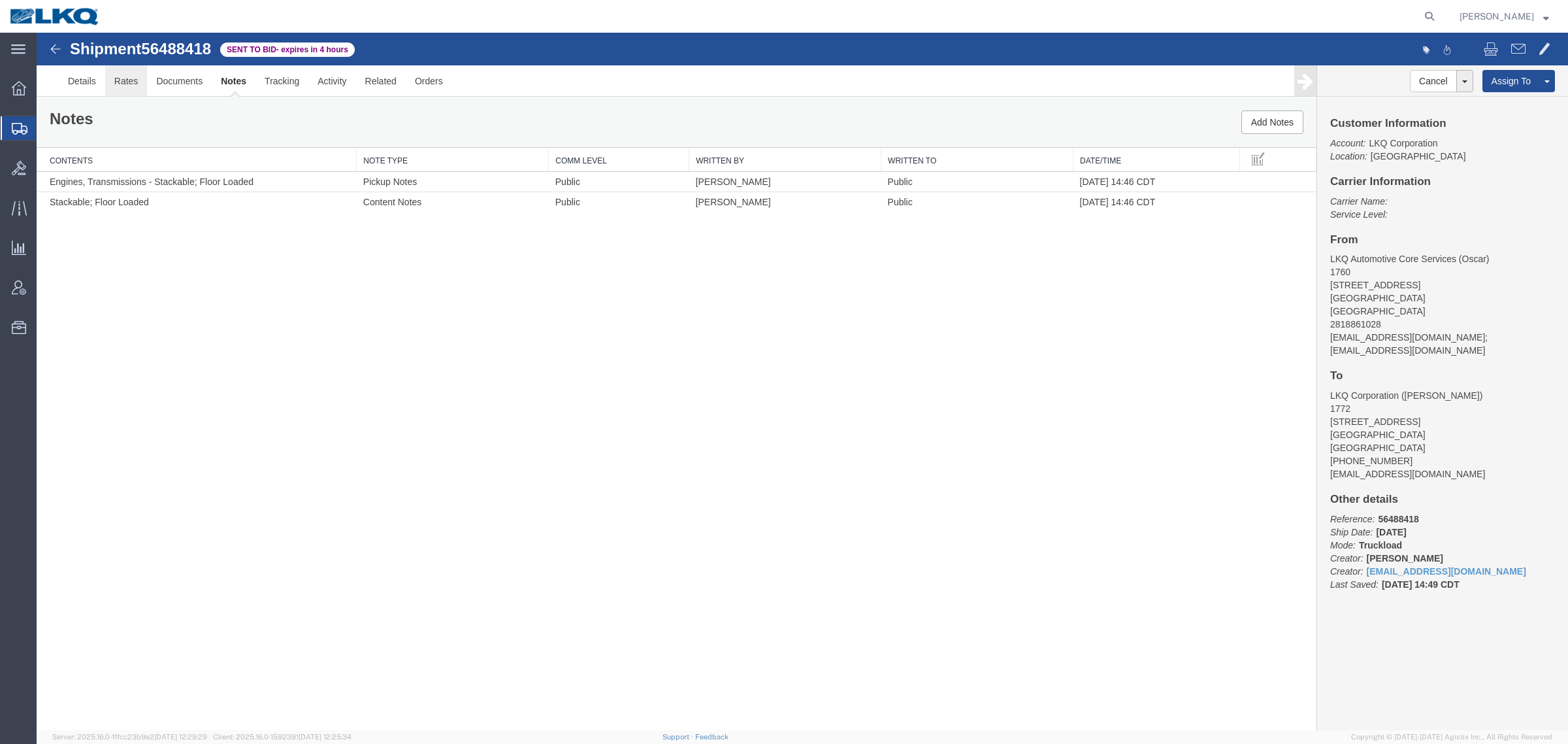
click at [120, 87] on link "Rates" at bounding box center [126, 81] width 43 height 31
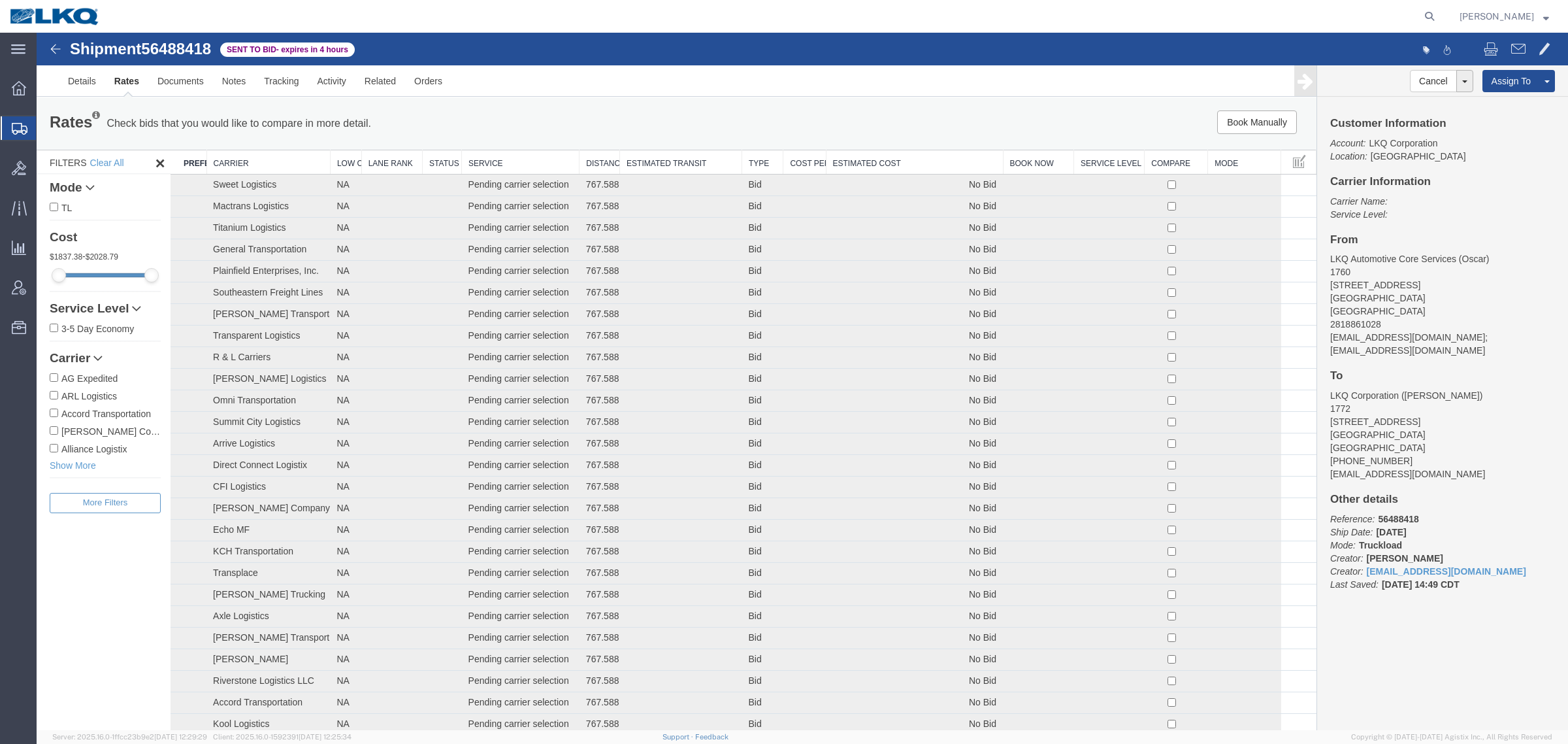
click at [927, 152] on th "Estimated Cost" at bounding box center [914, 163] width 177 height 24
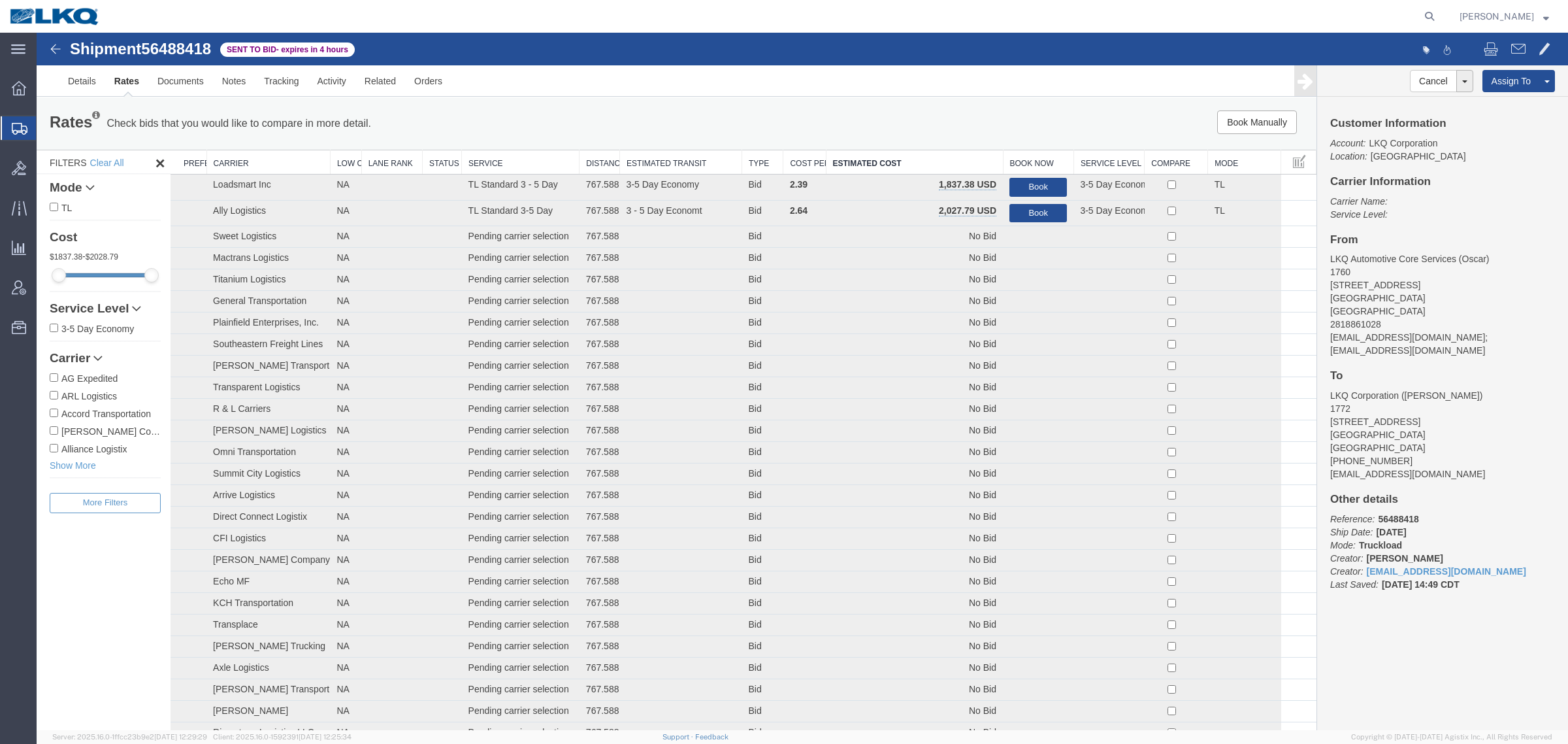
click at [902, 103] on div "Rates Check bids that you would like to compare in more detail. Compare Filter …" at bounding box center [677, 123] width 1280 height 52
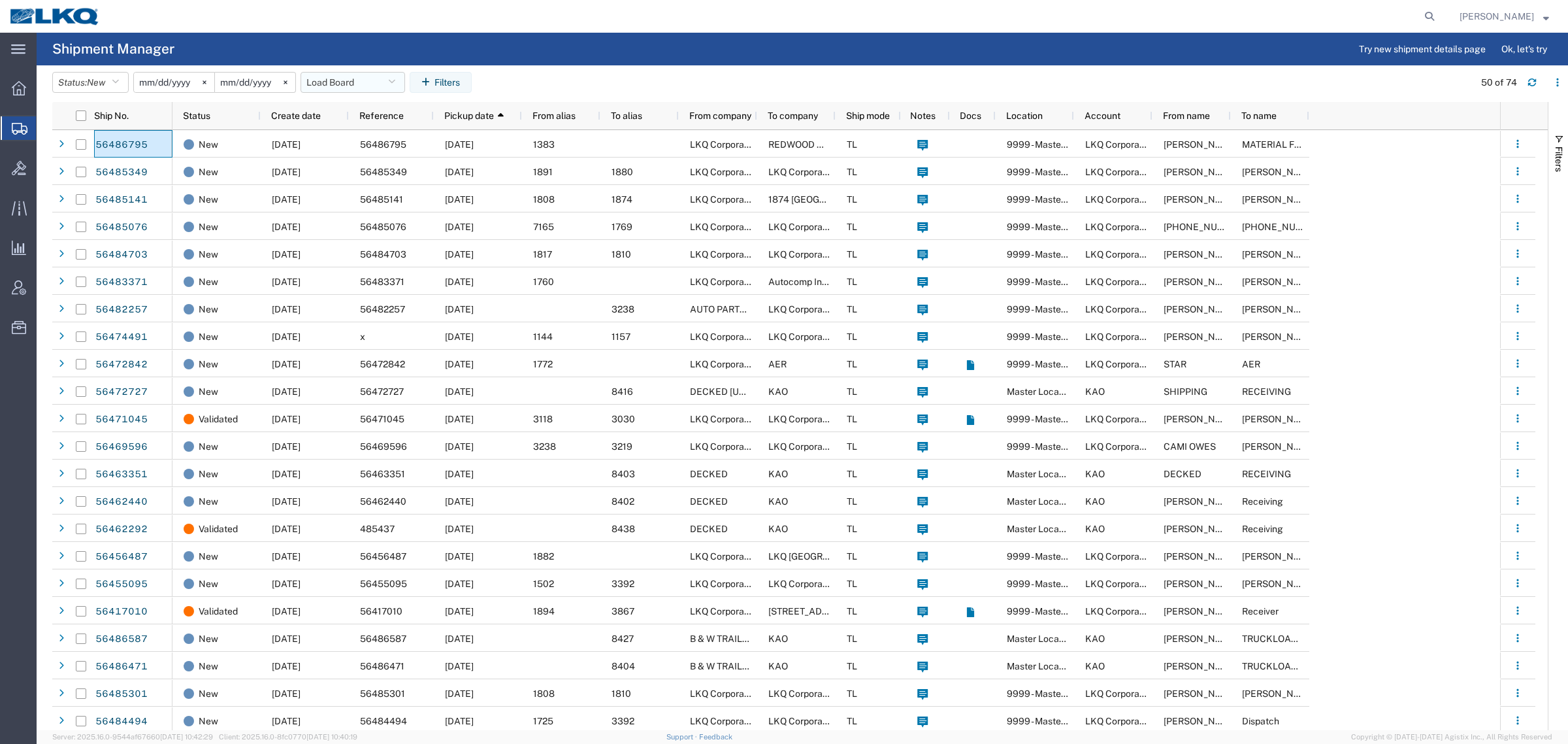
click at [356, 79] on button "Load Board" at bounding box center [353, 82] width 104 height 21
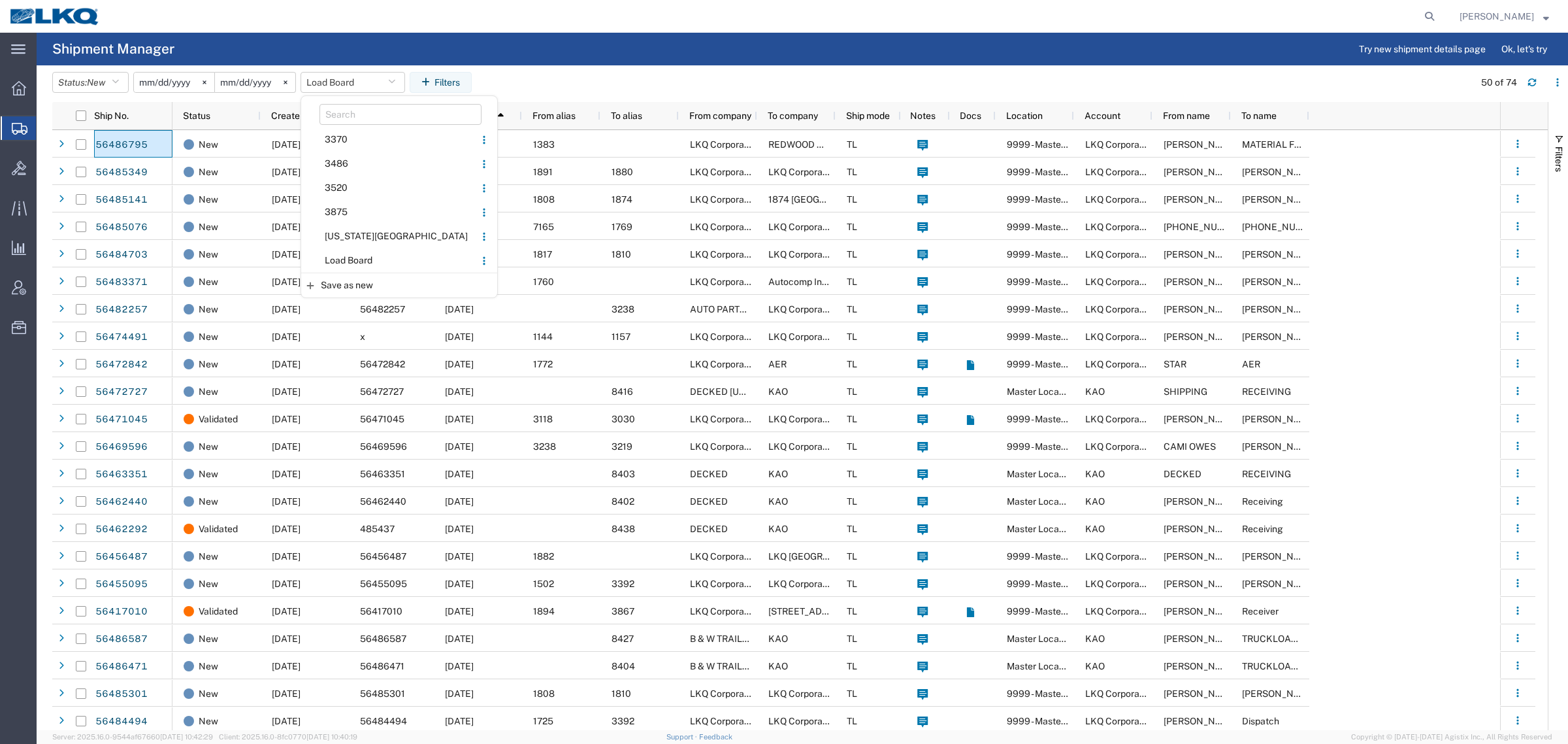
drag, startPoint x: 364, startPoint y: 260, endPoint x: 507, endPoint y: 186, distance: 161.0
click at [366, 260] on span "Load Board" at bounding box center [388, 261] width 171 height 24
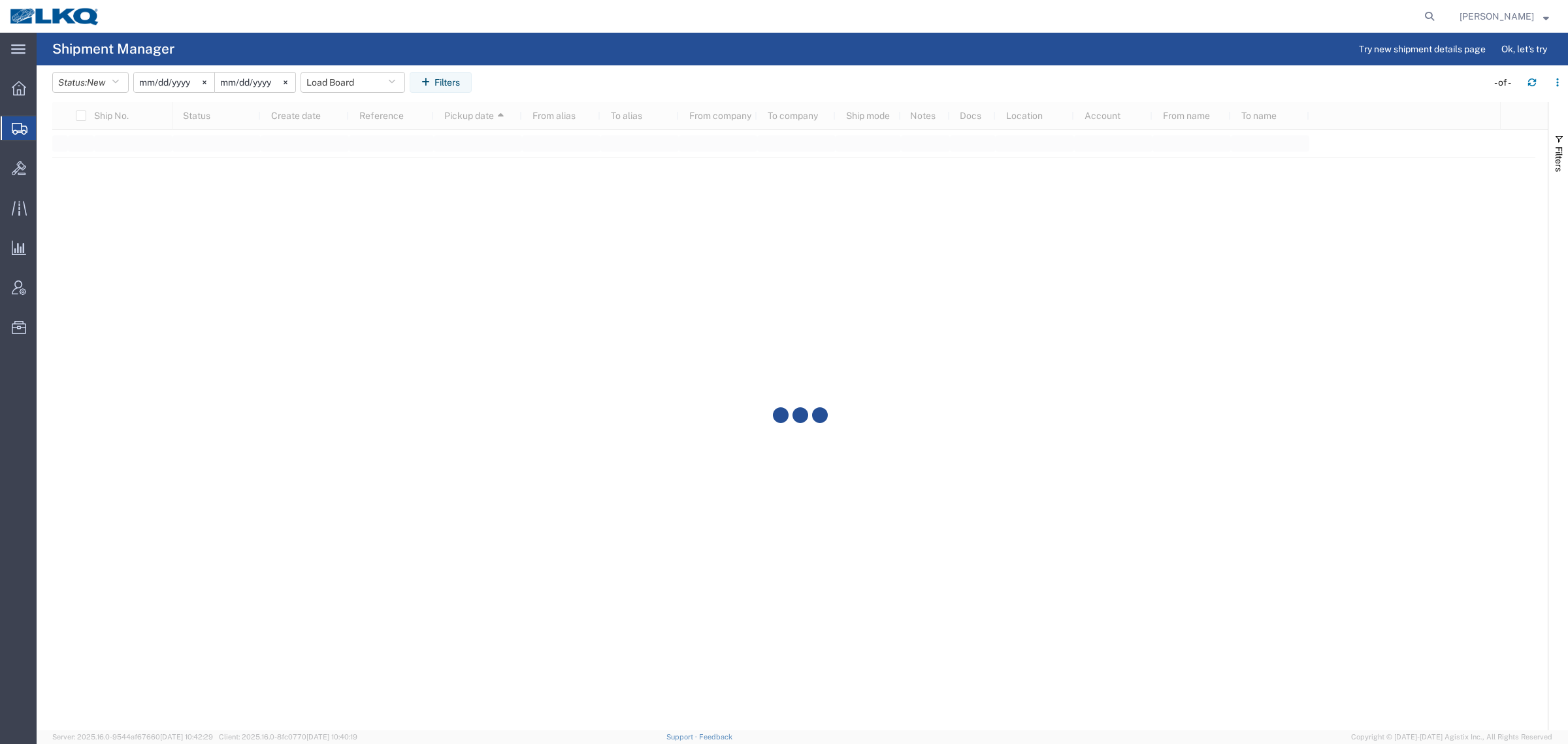
click at [828, 43] on agx-page-header "Shipment Manager Try new shipment details page Ok, let's try" at bounding box center [802, 49] width 1531 height 33
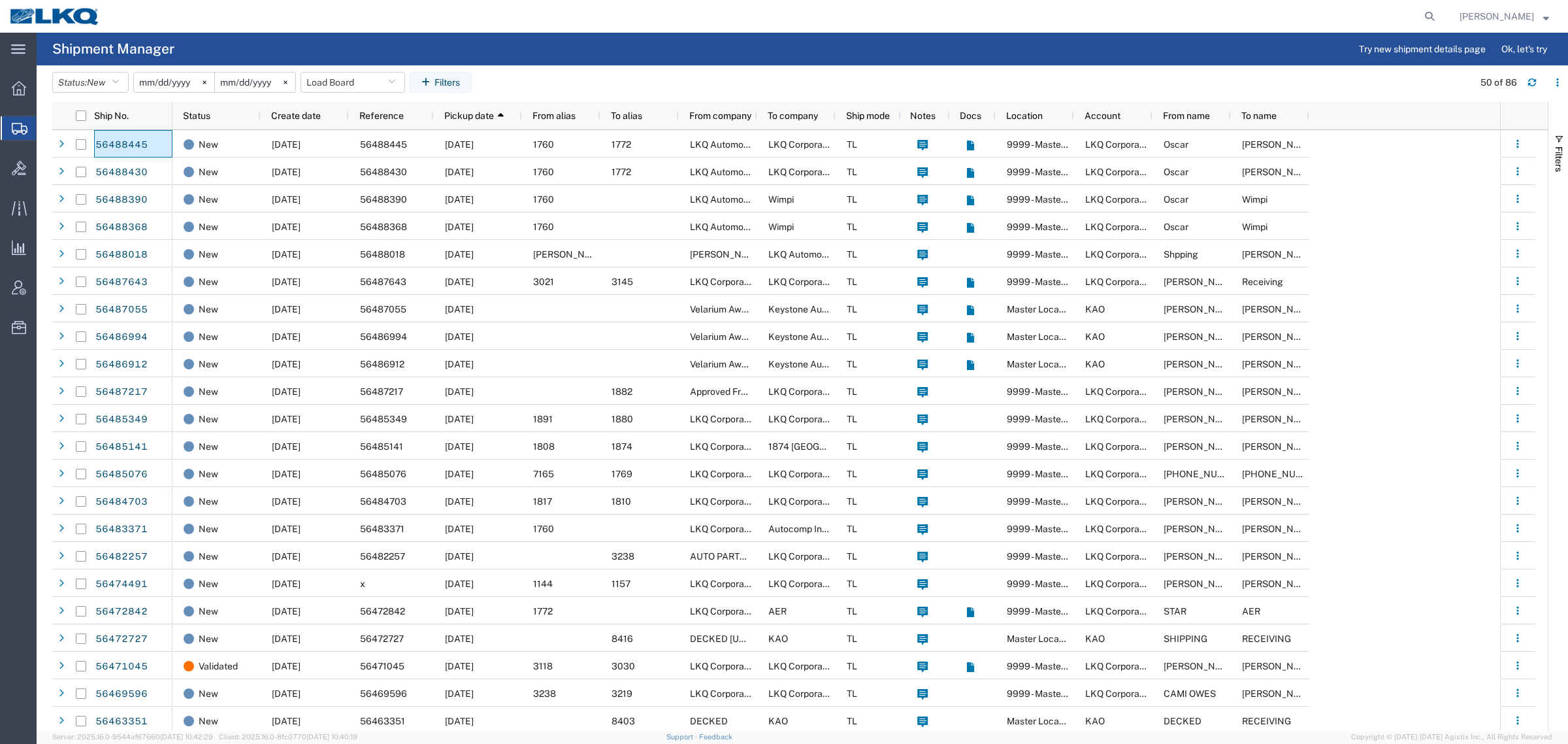
click at [1202, 33] on agx-page-header "Shipment Manager Try new shipment details page Ok, let's try" at bounding box center [802, 49] width 1531 height 33
click at [605, 79] on agx-table-filter-chips "Status: New Active All Approved Booked Canceled Delivered Denied New On Hold Pe…" at bounding box center [759, 87] width 1414 height 30
click at [568, 70] on header "Status: New Active All Approved Booked Canceled Delivered Denied New On Hold Pe…" at bounding box center [810, 83] width 1516 height 37
click at [568, 68] on header "Status: New Active All Approved Booked Canceled Delivered Denied New On Hold Pe…" at bounding box center [810, 83] width 1516 height 37
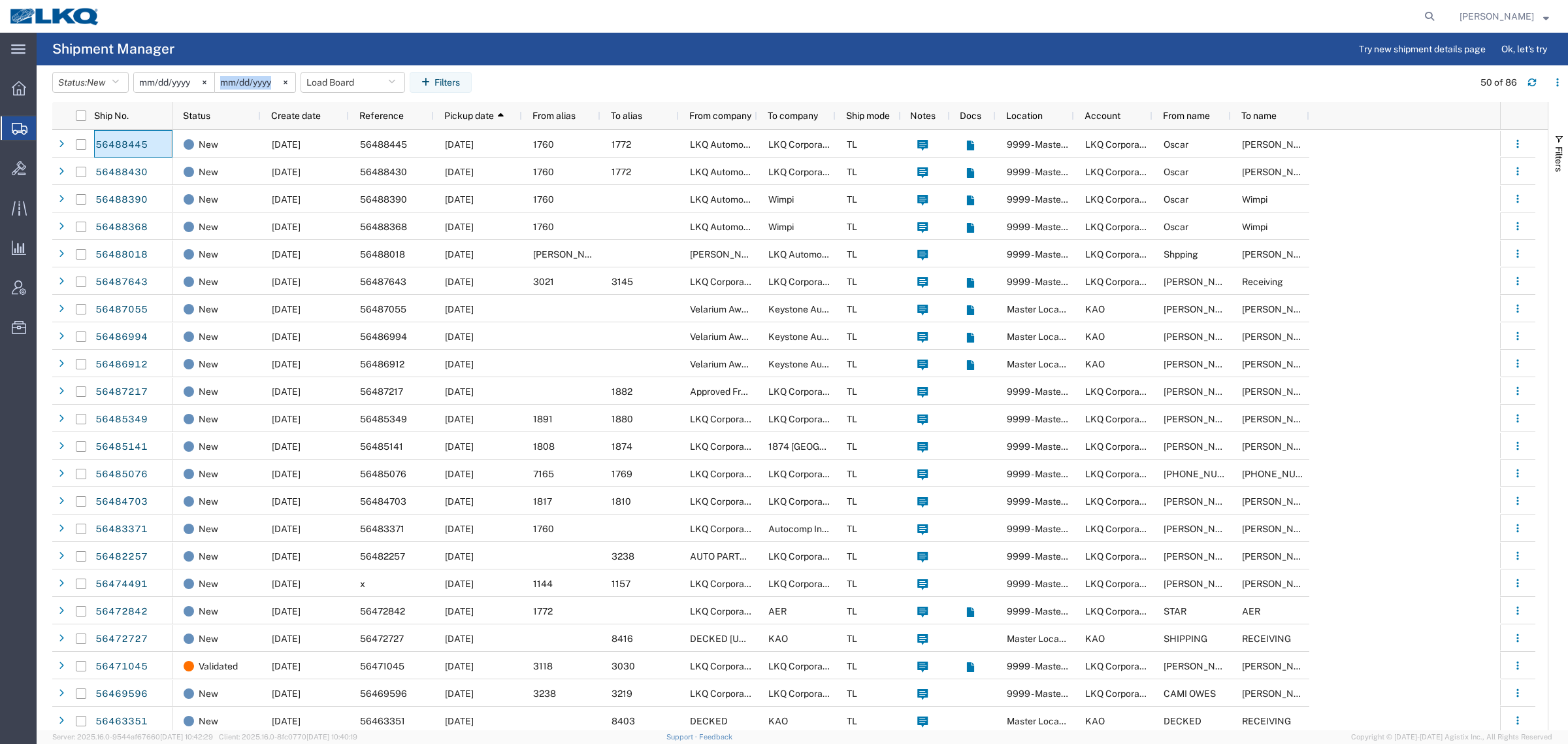
click at [570, 67] on header "Status: New Active All Approved Booked Canceled Delivered Denied New On Hold Pe…" at bounding box center [810, 83] width 1516 height 37
drag, startPoint x: 577, startPoint y: 49, endPoint x: 582, endPoint y: 63, distance: 14.9
click at [583, 57] on agx-page-header "Shipment Manager Try new shipment details page Ok, let's try" at bounding box center [802, 49] width 1531 height 33
click at [624, 35] on agx-page-header "Shipment Manager Try new shipment details page Ok, let's try" at bounding box center [802, 49] width 1531 height 33
click at [624, 37] on agx-page-header "Shipment Manager Try new shipment details page Ok, let's try" at bounding box center [802, 49] width 1531 height 33
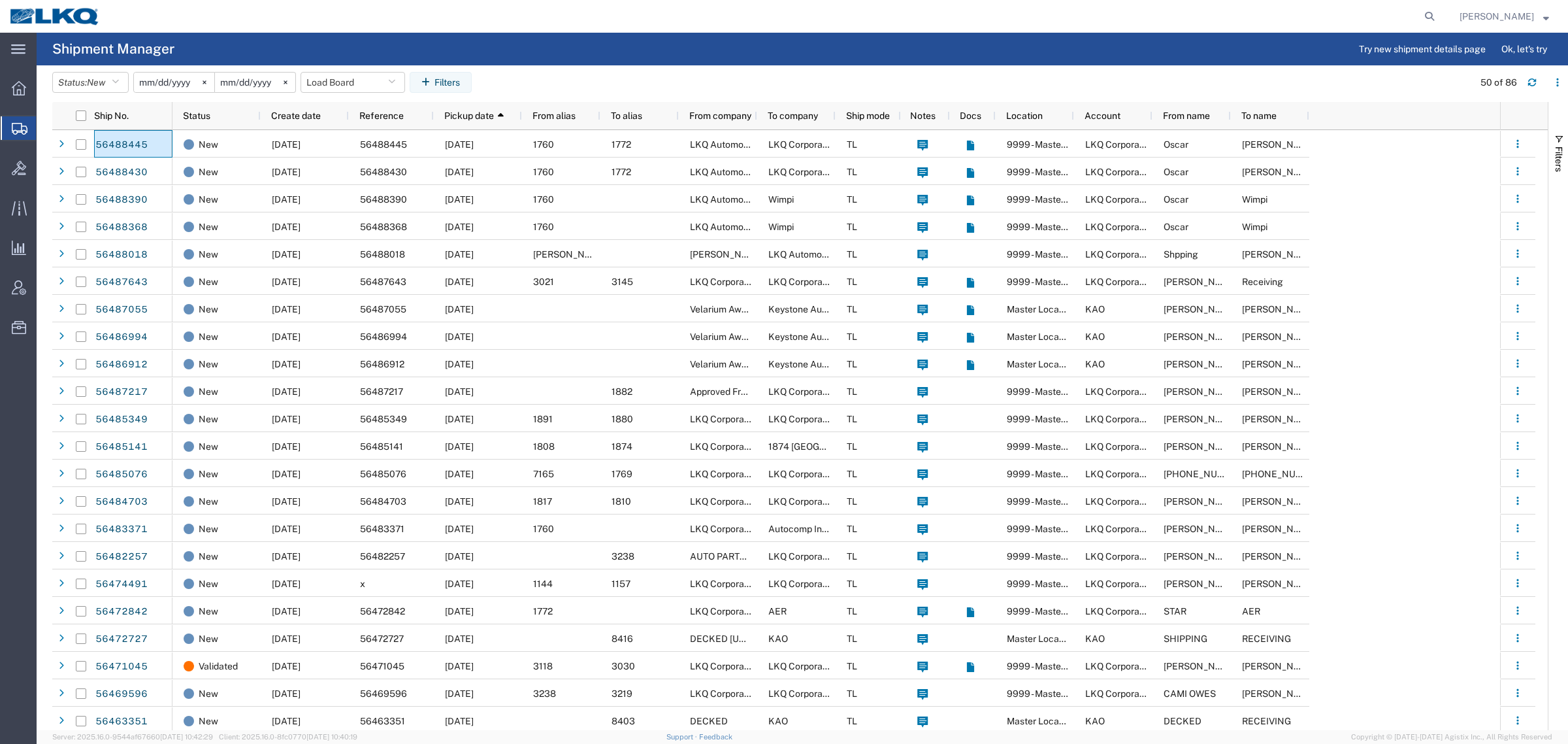
click at [599, 49] on agx-page-header "Shipment Manager Try new shipment details page Ok, let's try" at bounding box center [802, 49] width 1531 height 33
click at [595, 49] on agx-page-header "Shipment Manager Try new shipment details page Ok, let's try" at bounding box center [802, 49] width 1531 height 33
click at [593, 49] on agx-page-header "Shipment Manager Try new shipment details page Ok, let's try" at bounding box center [802, 49] width 1531 height 33
click at [612, 81] on agx-table-filter-chips "Status: New Active All Approved Booked Canceled Delivered Denied New On Hold Pe…" at bounding box center [759, 87] width 1414 height 30
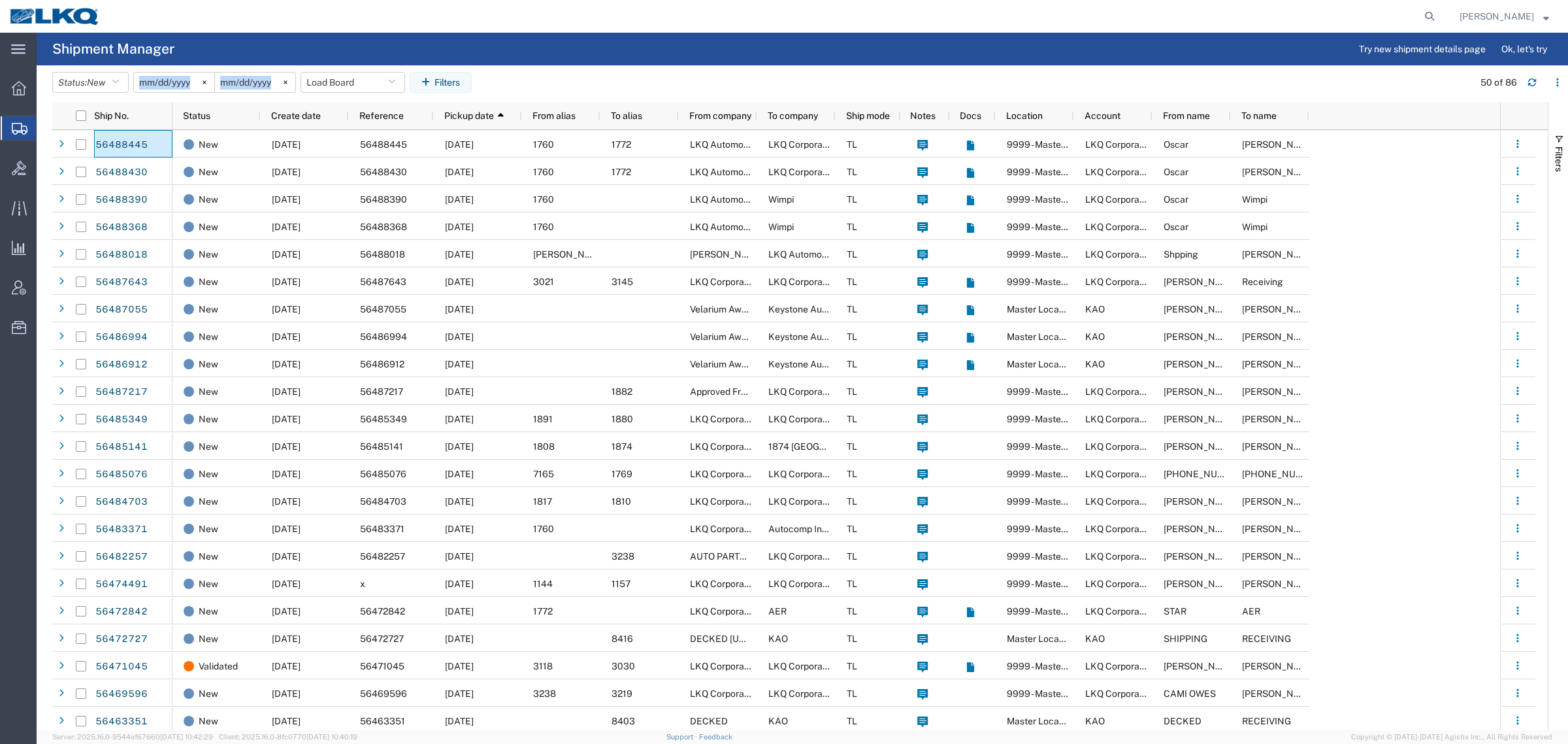
click at [612, 81] on agx-table-filter-chips "Status: New Active All Approved Booked Canceled Delivered Denied New On Hold Pe…" at bounding box center [759, 87] width 1414 height 30
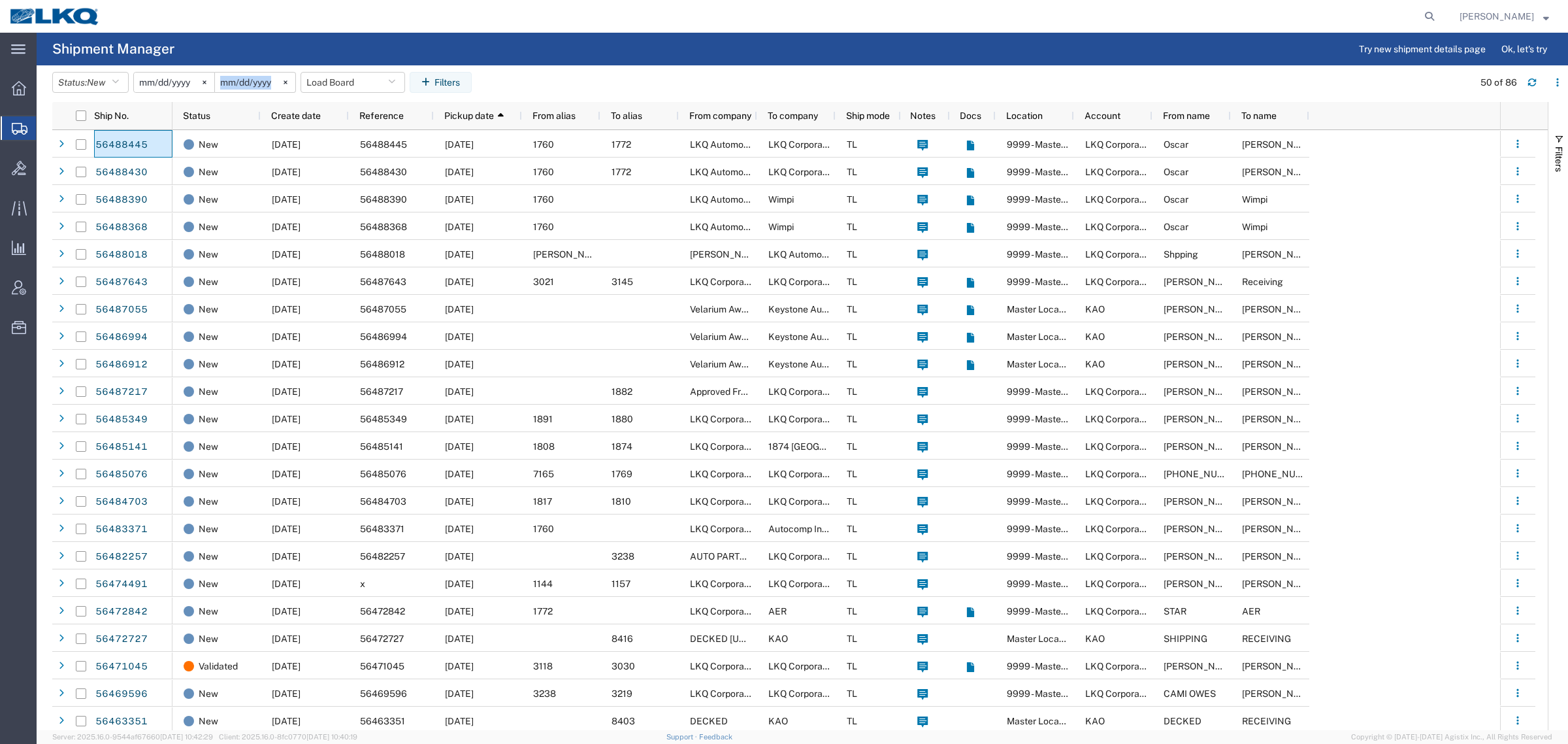
click at [612, 81] on agx-table-filter-chips "Status: New Active All Approved Booked Canceled Delivered Denied New On Hold Pe…" at bounding box center [759, 87] width 1414 height 30
click at [612, 80] on agx-table-filter-chips "Status: New Active All Approved Booked Canceled Delivered Denied New On Hold Pe…" at bounding box center [759, 87] width 1414 height 30
click at [612, 79] on agx-table-filter-chips "Status: New Active All Approved Booked Canceled Delivered Denied New On Hold Pe…" at bounding box center [759, 87] width 1414 height 30
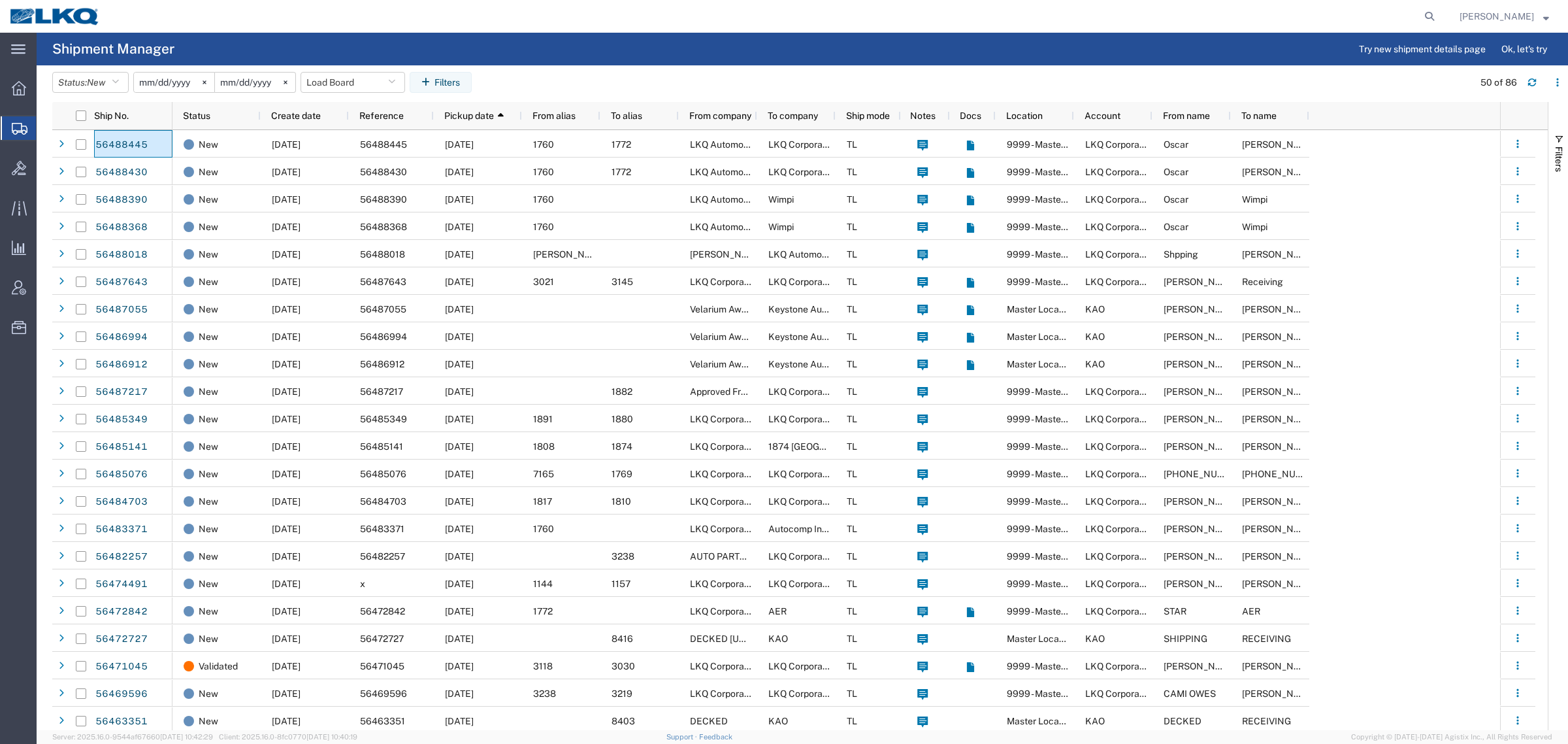
click at [612, 79] on agx-table-filter-chips "Status: New Active All Approved Booked Canceled Delivered Denied New On Hold Pe…" at bounding box center [759, 87] width 1414 height 30
click at [612, 77] on agx-table-filter-chips "Status: New Active All Approved Booked Canceled Delivered Denied New On Hold Pe…" at bounding box center [759, 87] width 1414 height 30
drag, startPoint x: 612, startPoint y: 77, endPoint x: 569, endPoint y: 70, distance: 43.6
click at [611, 77] on agx-table-filter-chips "Status: New Active All Approved Booked Canceled Delivered Denied New On Hold Pe…" at bounding box center [759, 87] width 1414 height 30
click at [517, 81] on agx-table-filter-chips "Status: New Active All Approved Booked Canceled Delivered Denied New On Hold Pe…" at bounding box center [759, 87] width 1414 height 30
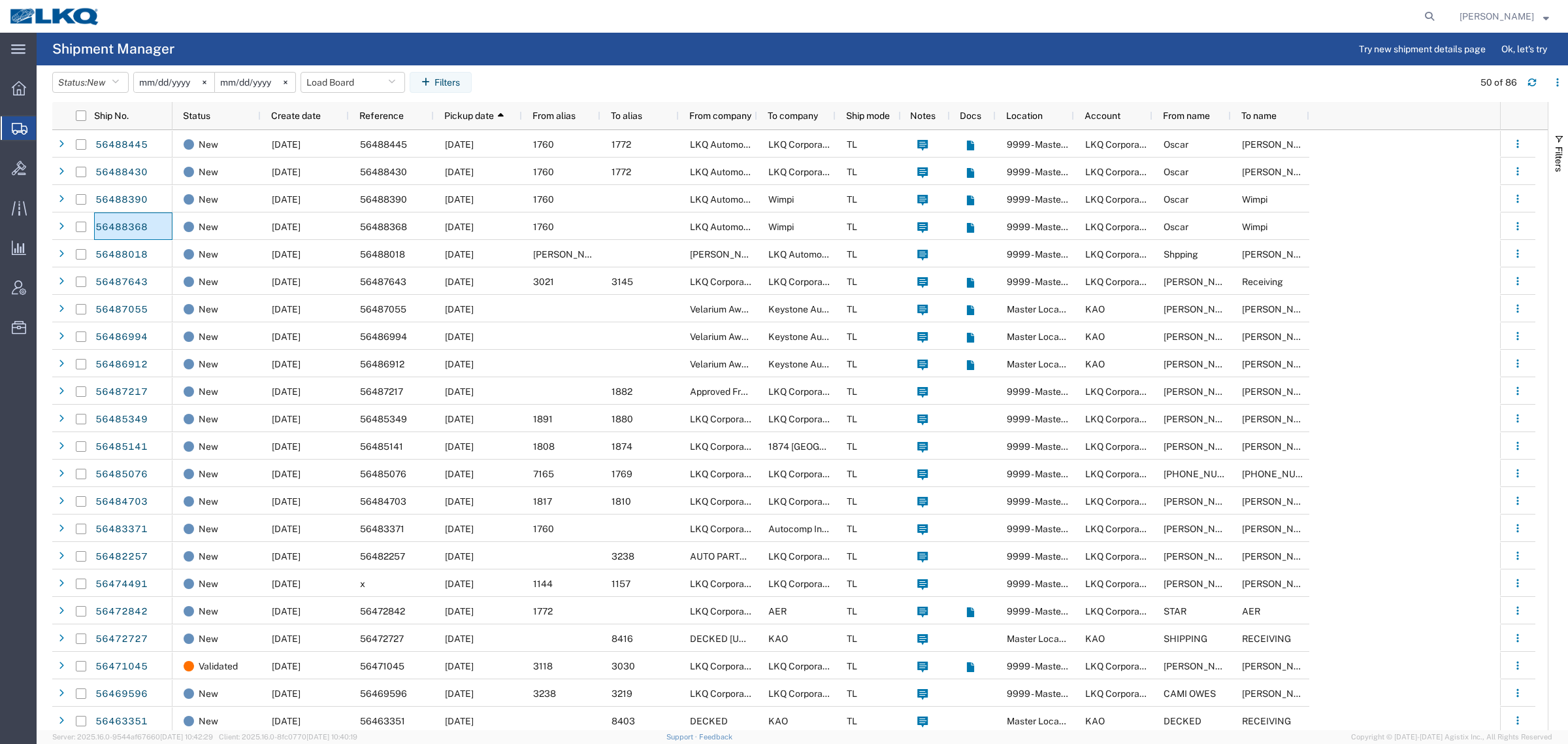
drag, startPoint x: 131, startPoint y: 230, endPoint x: 586, endPoint y: 79, distance: 479.4
click at [586, 79] on agx-table-filter-chips "Status: New Active All Approved Booked Canceled Delivered Denied New On Hold Pe…" at bounding box center [759, 87] width 1414 height 30
click at [622, 56] on agx-page-header "Shipment Manager Try new shipment details page Ok, let's try" at bounding box center [802, 49] width 1531 height 33
click at [340, 82] on button "Load Board" at bounding box center [353, 82] width 104 height 21
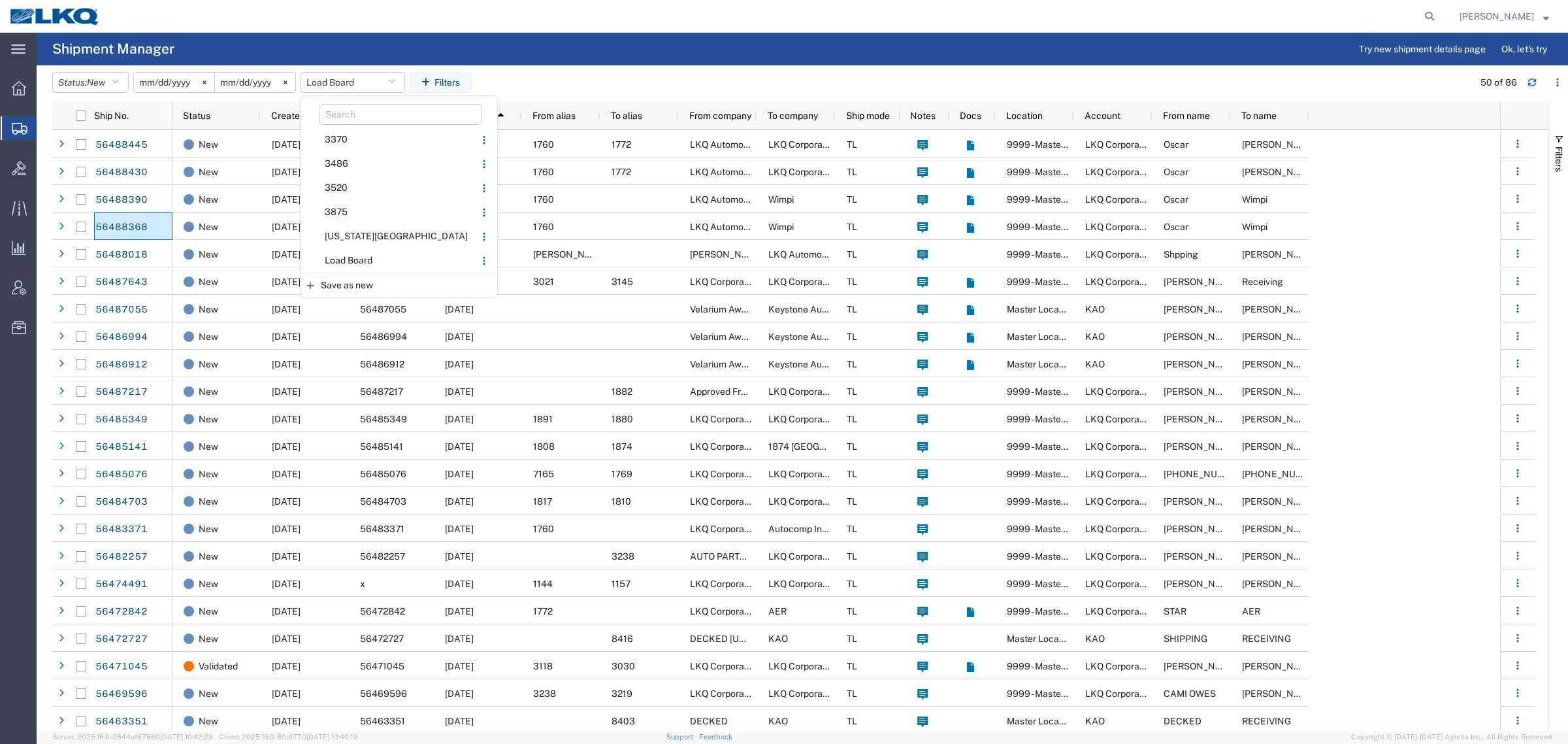
drag, startPoint x: 379, startPoint y: 251, endPoint x: 465, endPoint y: 207, distance: 96.6
click at [378, 251] on span "Load Board" at bounding box center [388, 261] width 171 height 24
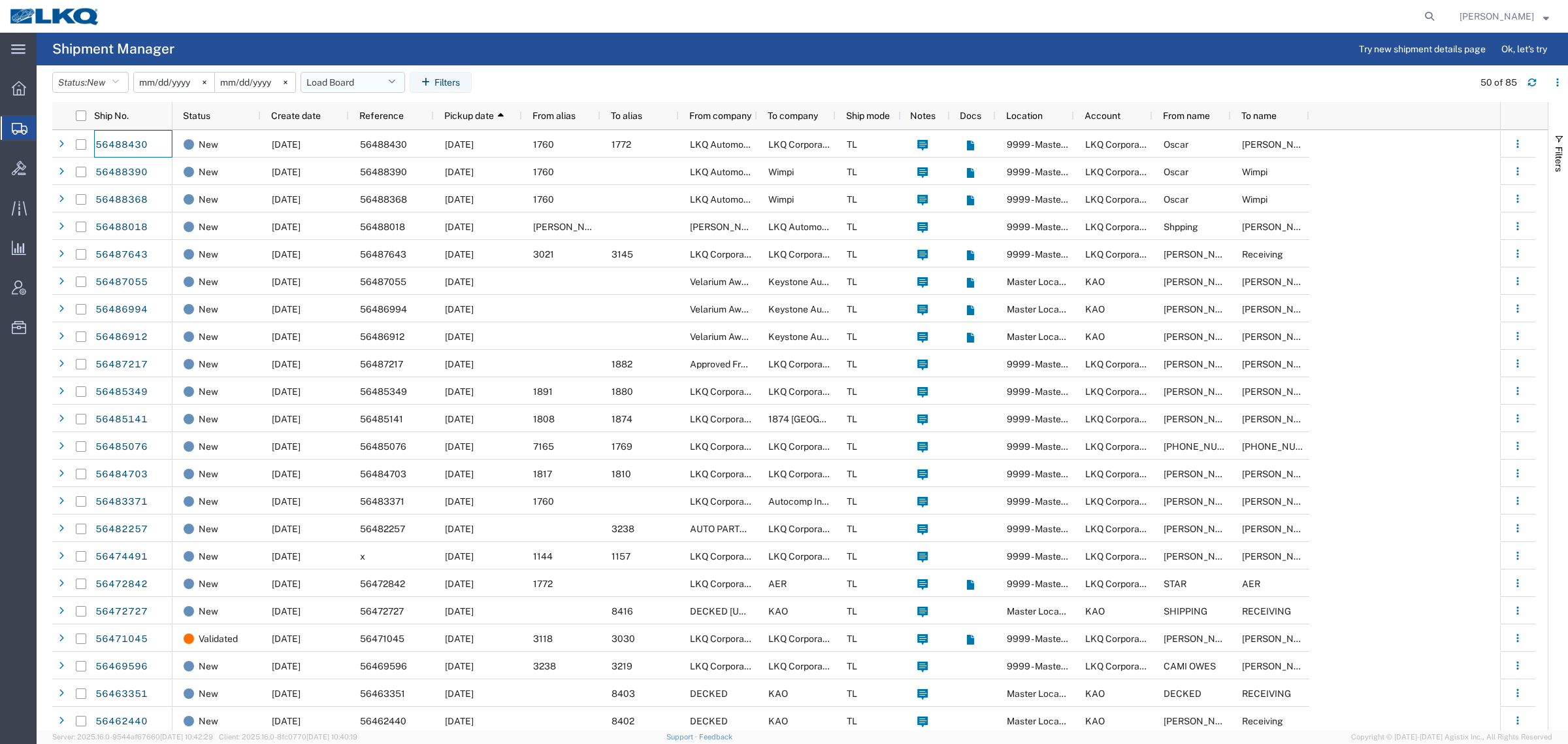
click at [345, 85] on button "Load Board" at bounding box center [353, 82] width 104 height 21
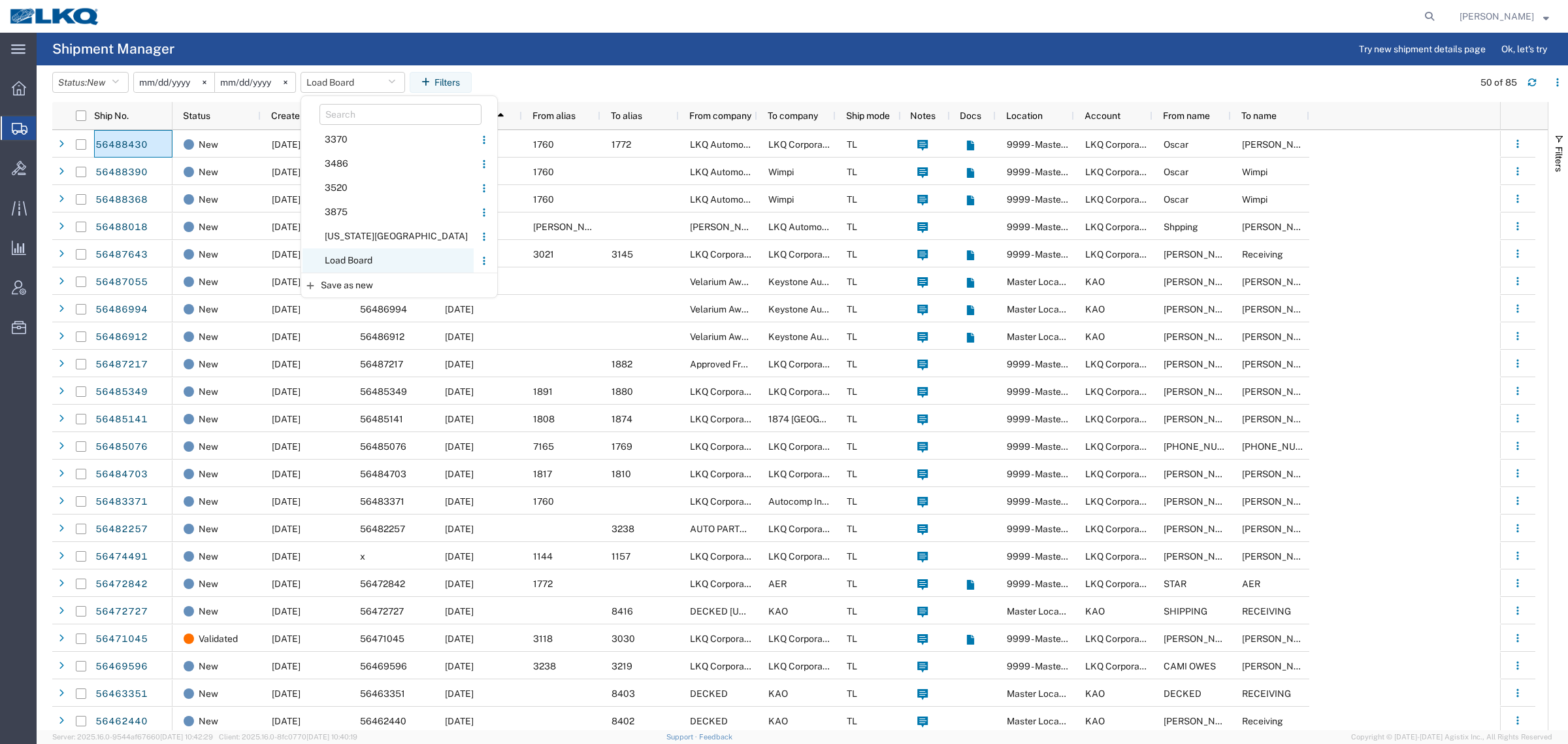
click at [362, 253] on span "Load Board" at bounding box center [388, 261] width 171 height 24
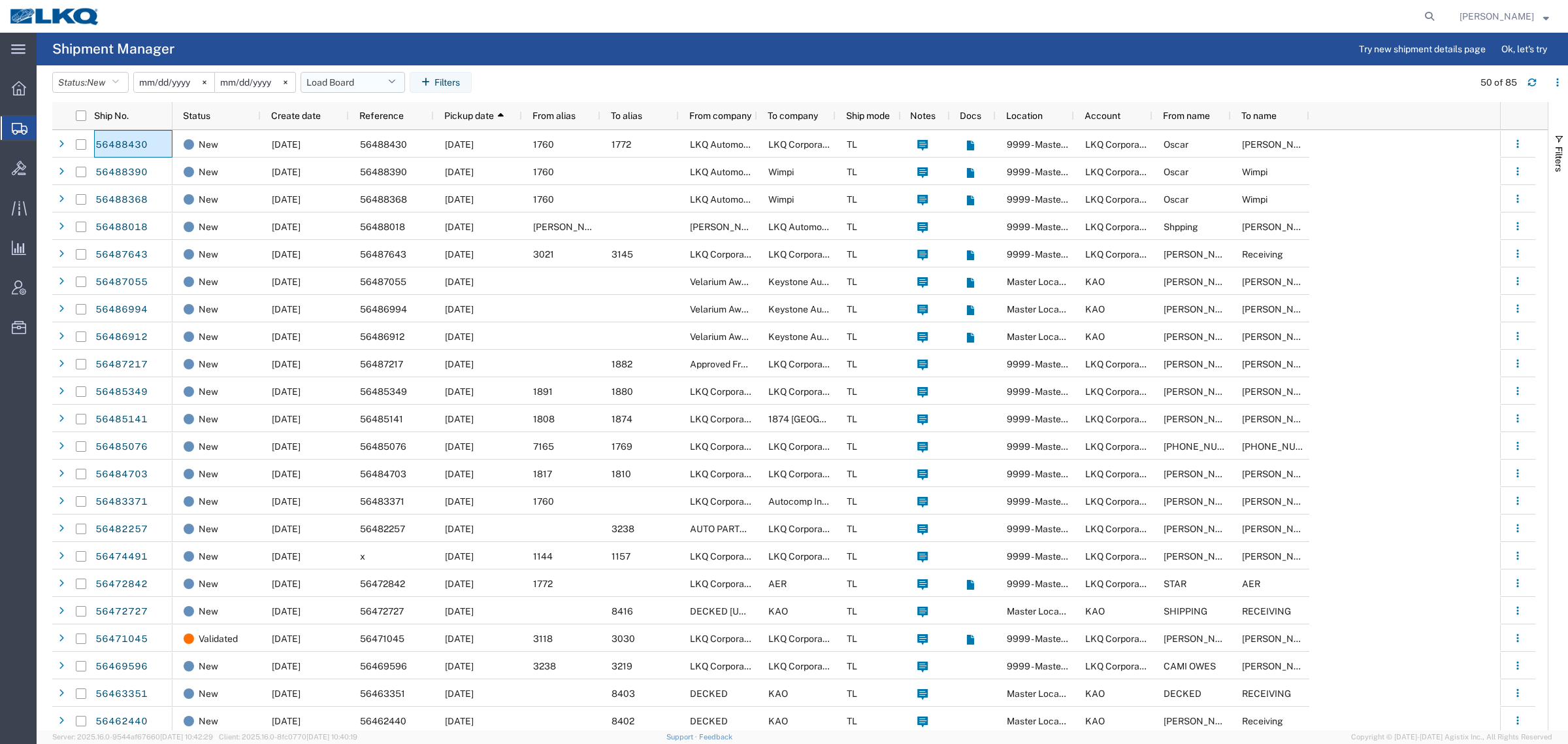
click at [352, 81] on button "Load Board" at bounding box center [353, 82] width 104 height 21
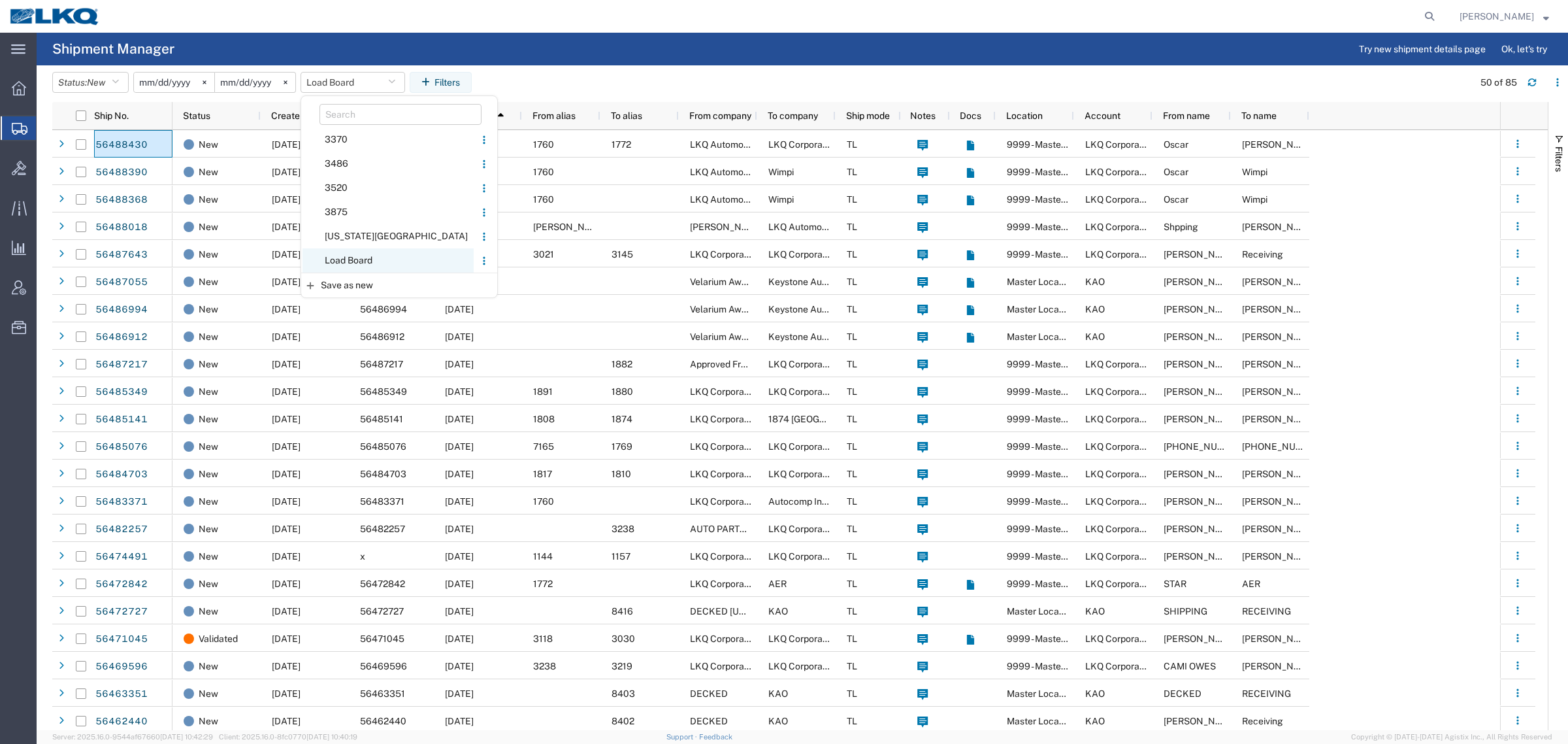
click at [364, 256] on span "Load Board" at bounding box center [388, 261] width 171 height 24
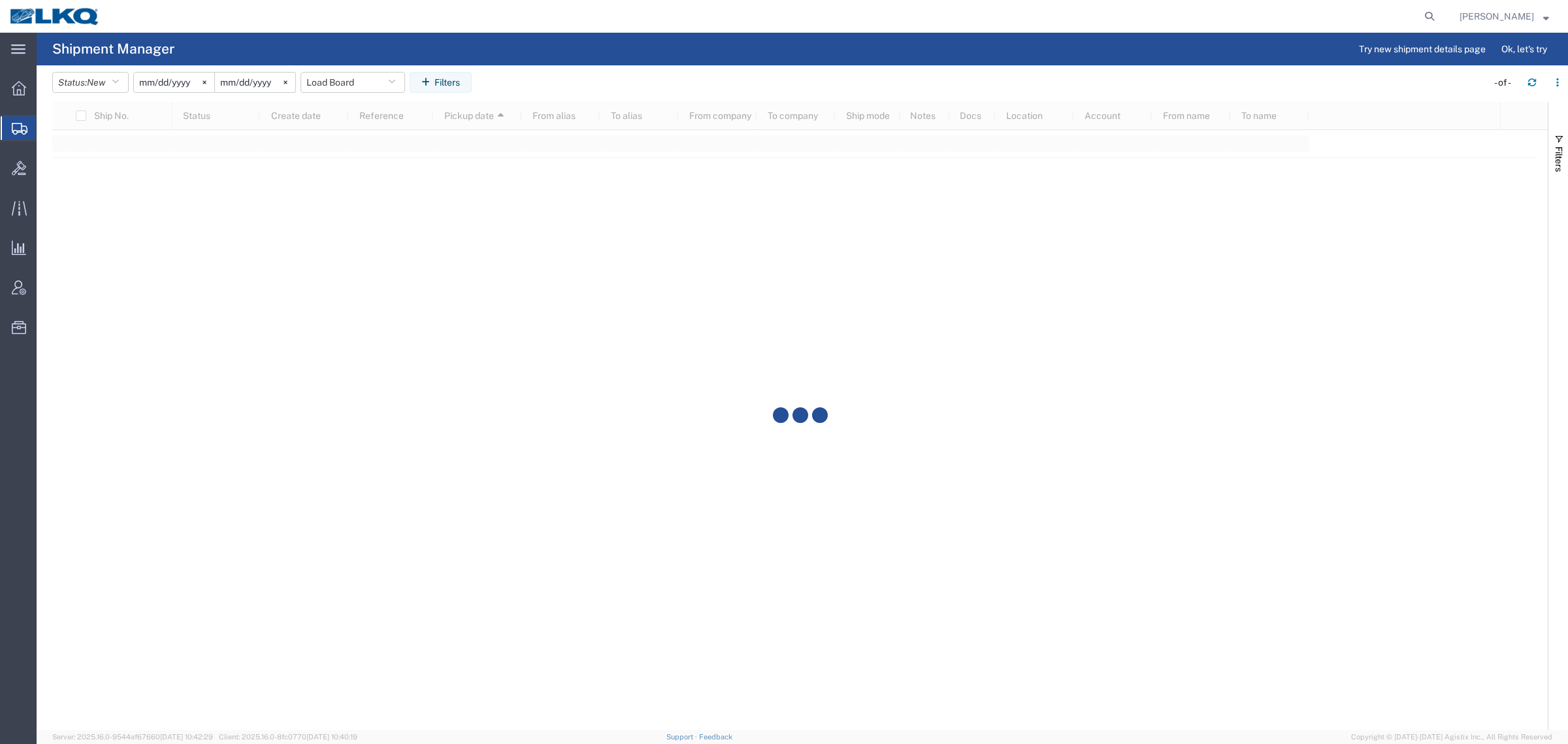
click at [592, 24] on div at bounding box center [775, 16] width 1331 height 33
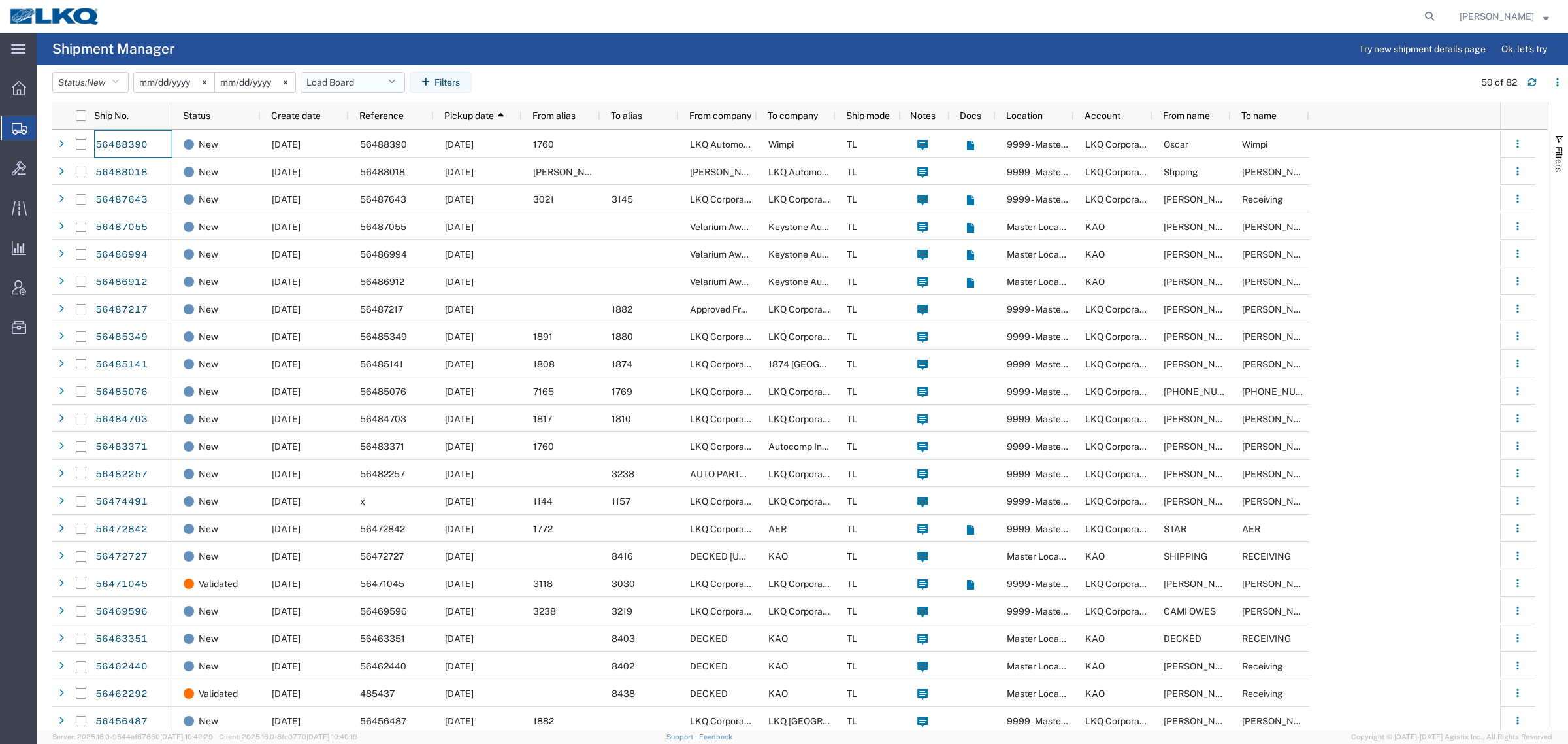
click at [338, 81] on button "Load Board" at bounding box center [353, 82] width 104 height 21
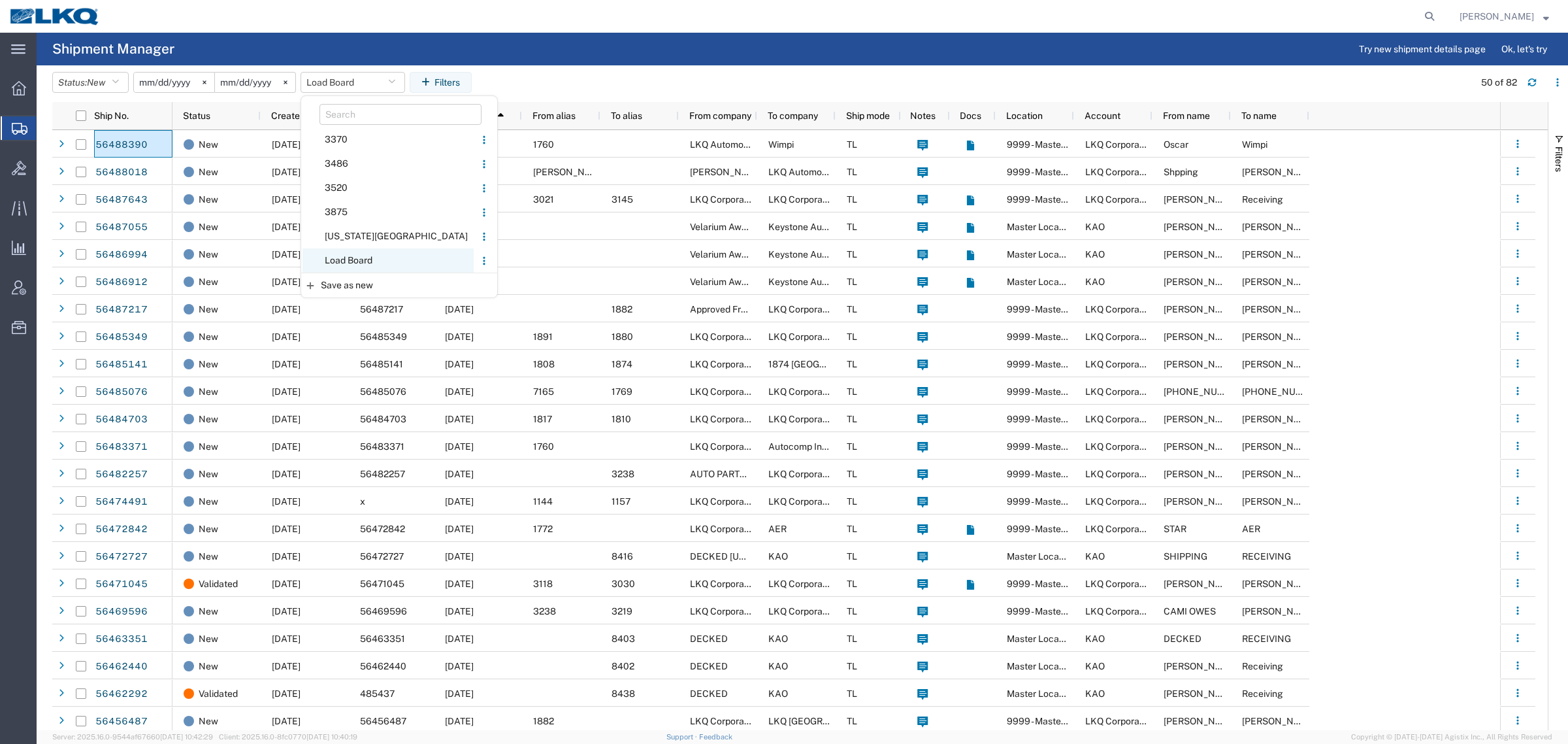
click at [394, 260] on span "Load Board" at bounding box center [388, 261] width 171 height 24
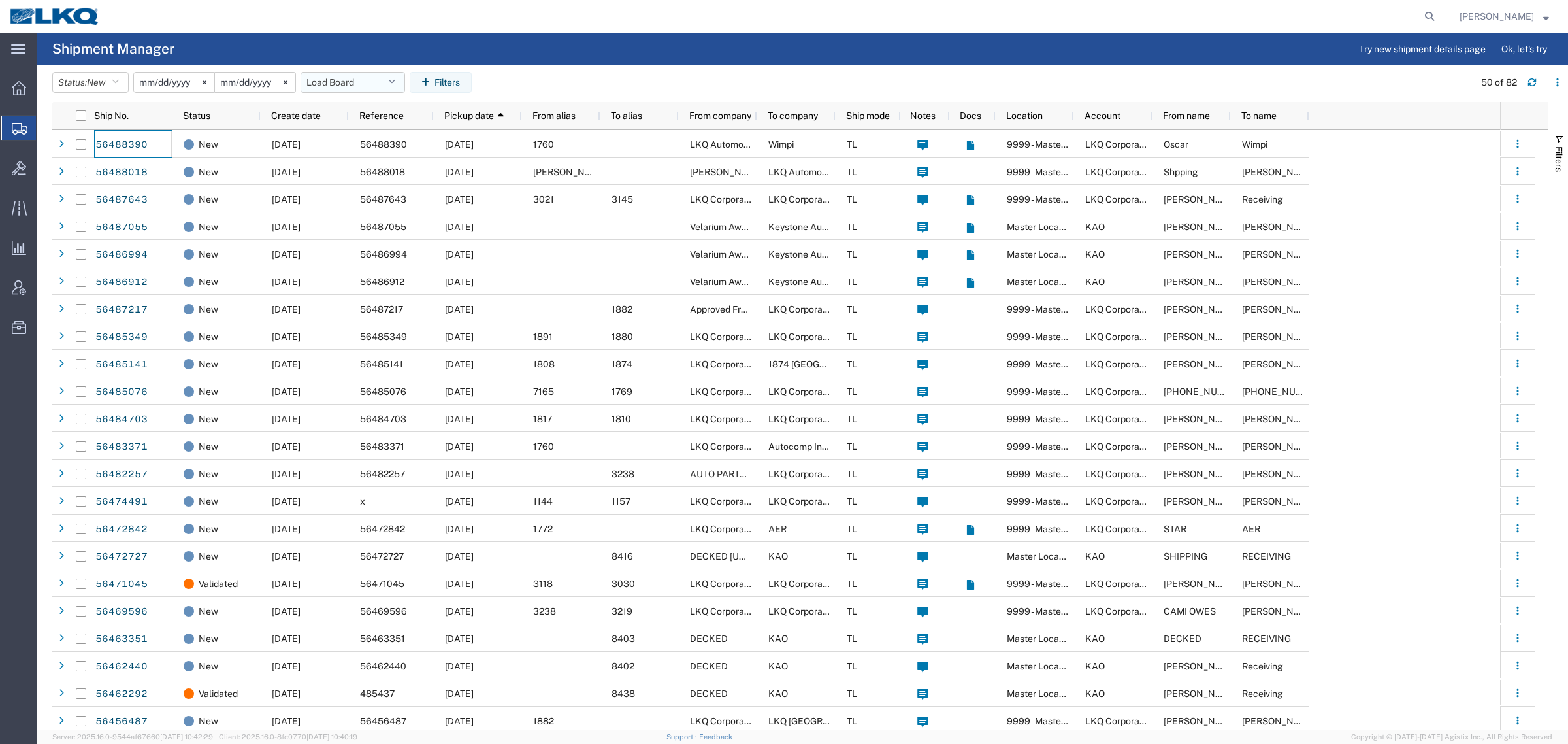
click at [355, 83] on button "Load Board" at bounding box center [353, 82] width 104 height 21
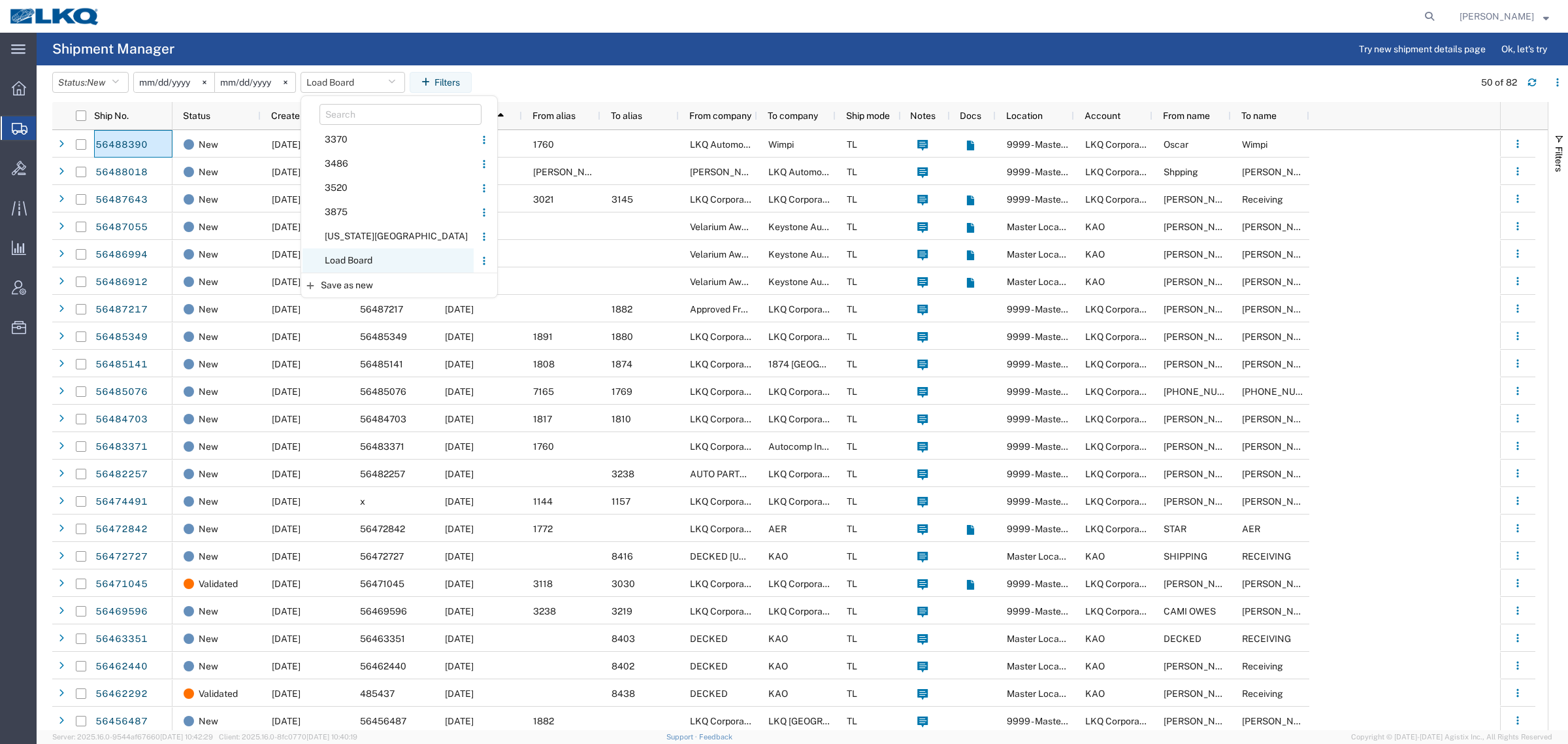
click at [370, 264] on span "Load Board" at bounding box center [388, 261] width 171 height 24
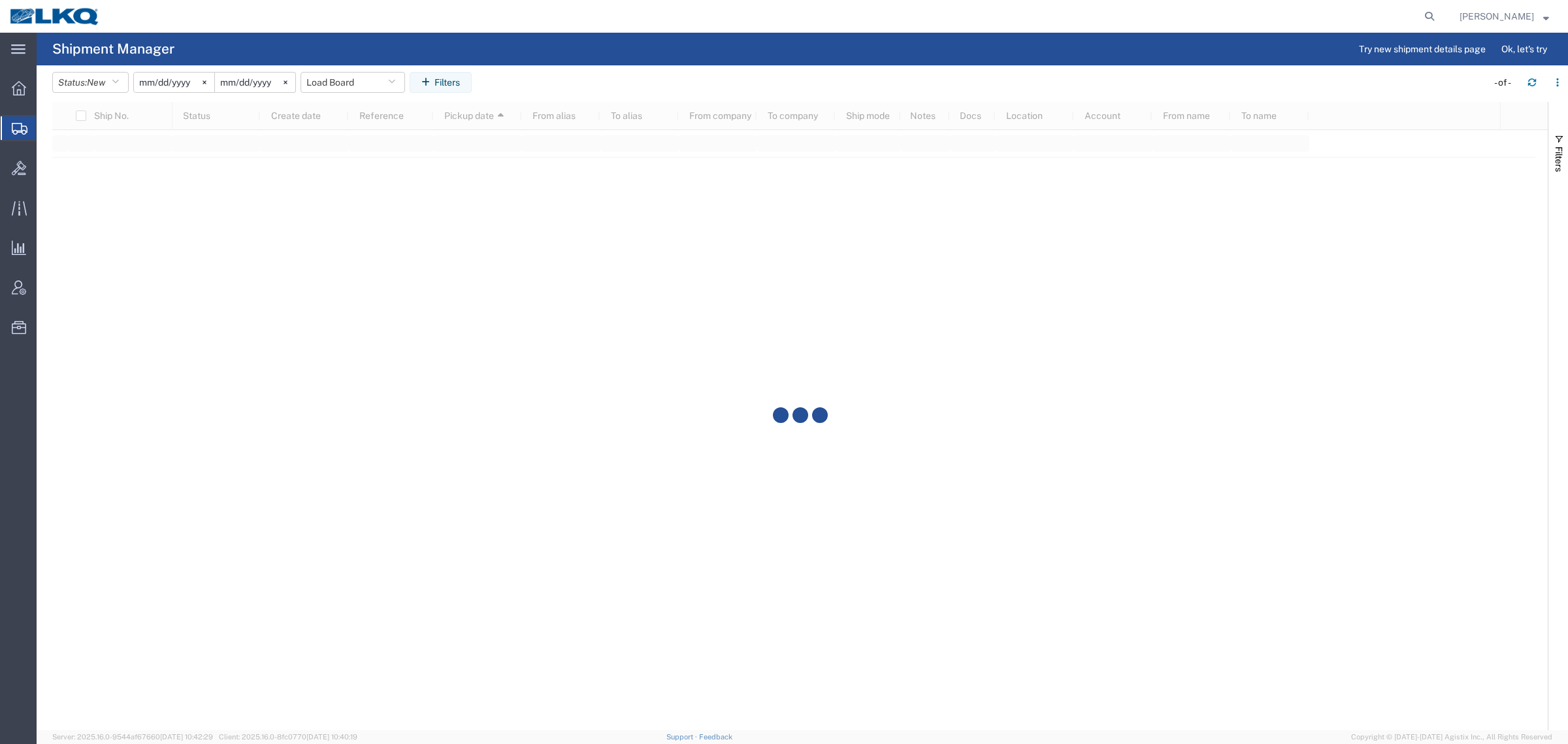
click at [668, 66] on header "Status: New Active All Approved Booked Canceled Delivered Denied New On Hold Pe…" at bounding box center [810, 83] width 1516 height 37
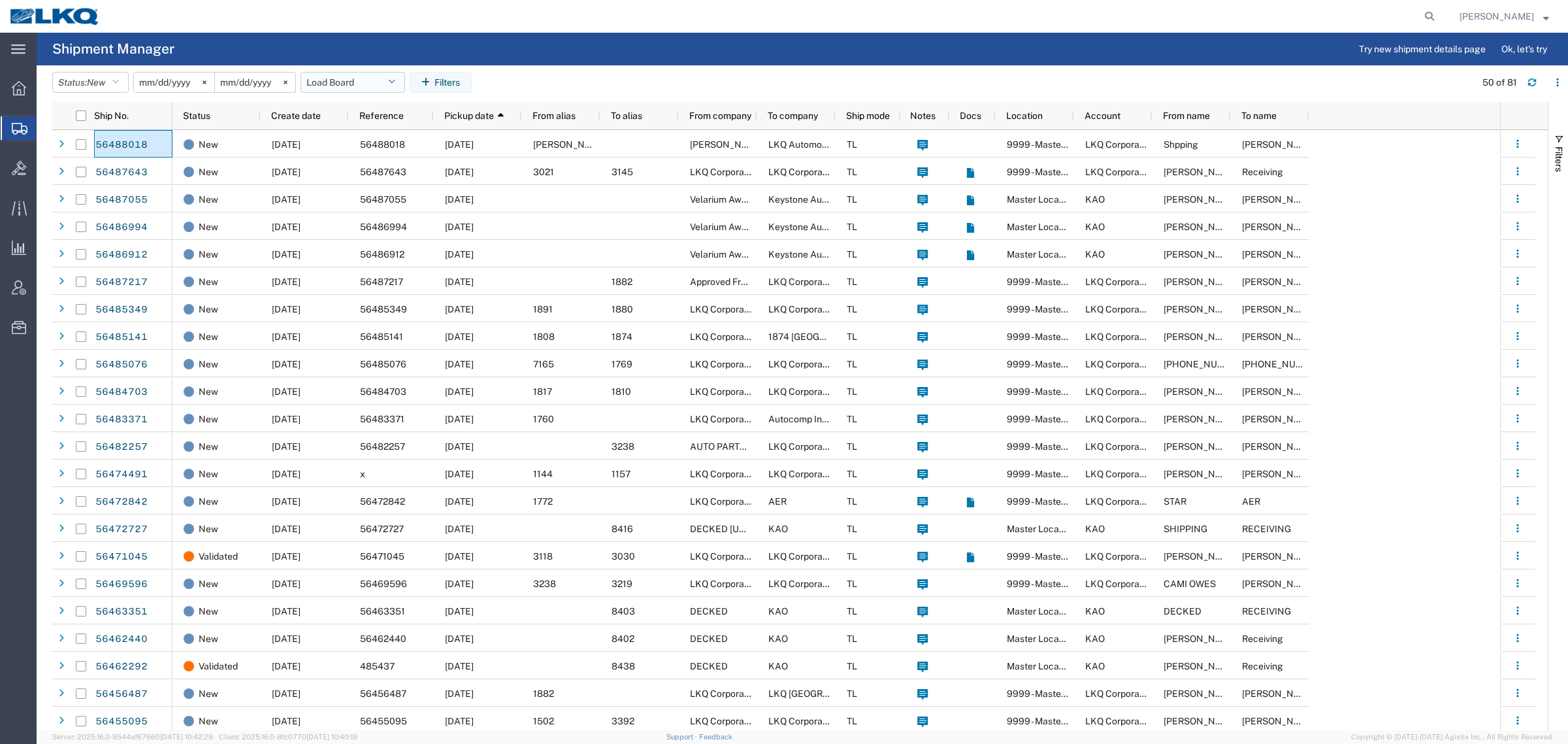
click at [330, 79] on button "Load Board" at bounding box center [353, 82] width 104 height 21
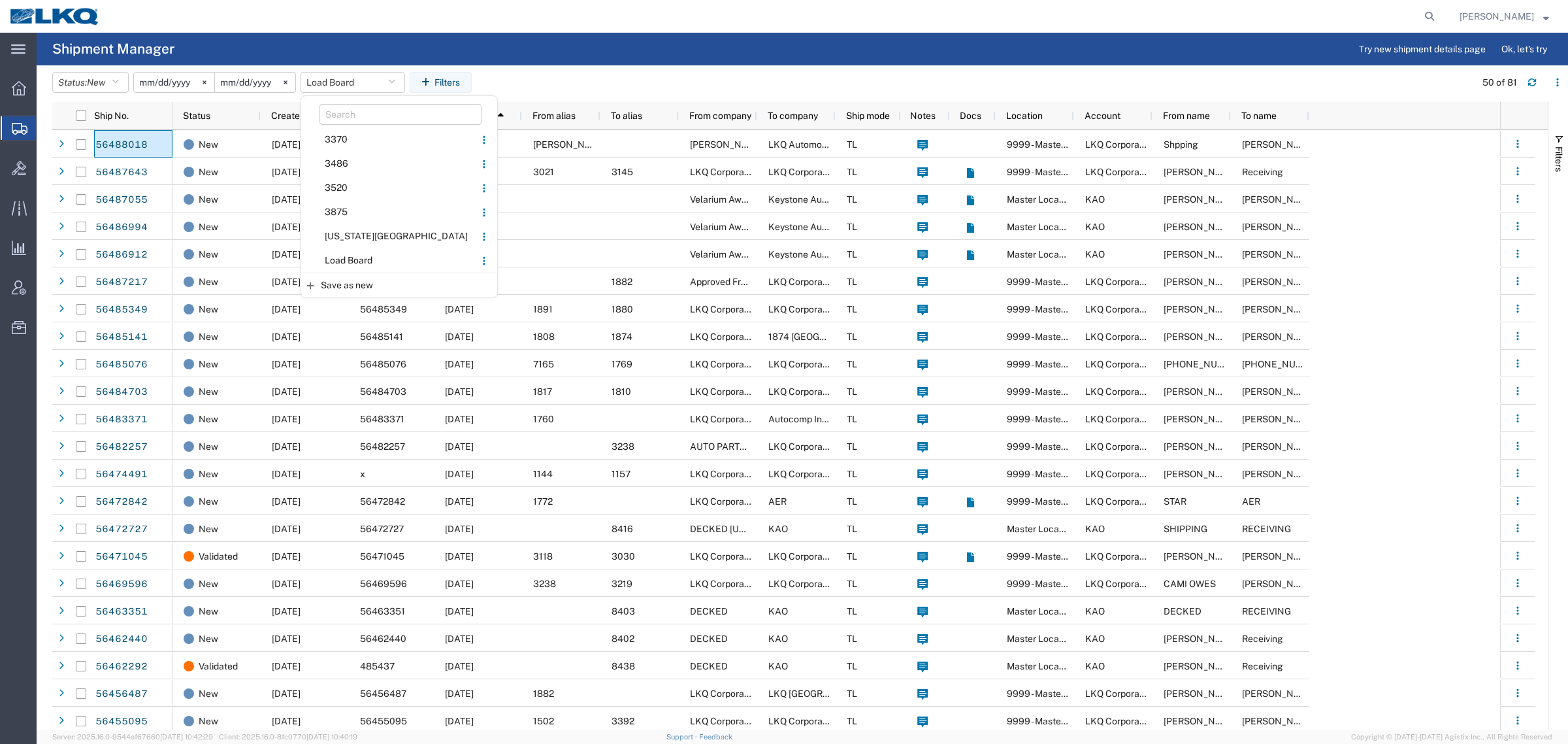
drag, startPoint x: 357, startPoint y: 256, endPoint x: 396, endPoint y: 226, distance: 49.2
click at [358, 256] on span "Load Board" at bounding box center [388, 261] width 171 height 24
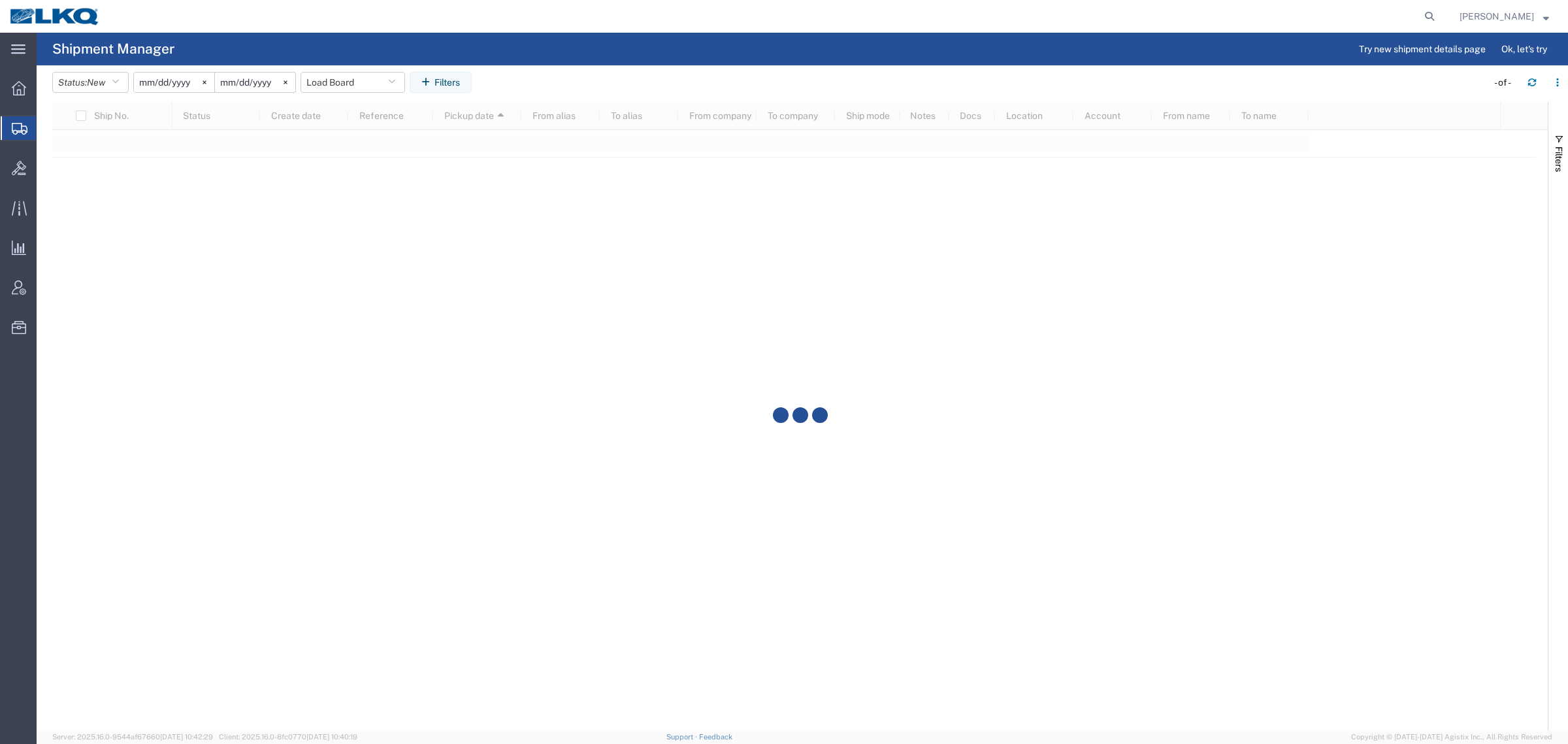
click at [638, 76] on agx-table-filter-chips "Status: New Active All Approved Booked Canceled Delivered Denied New On Hold Pe…" at bounding box center [766, 87] width 1428 height 30
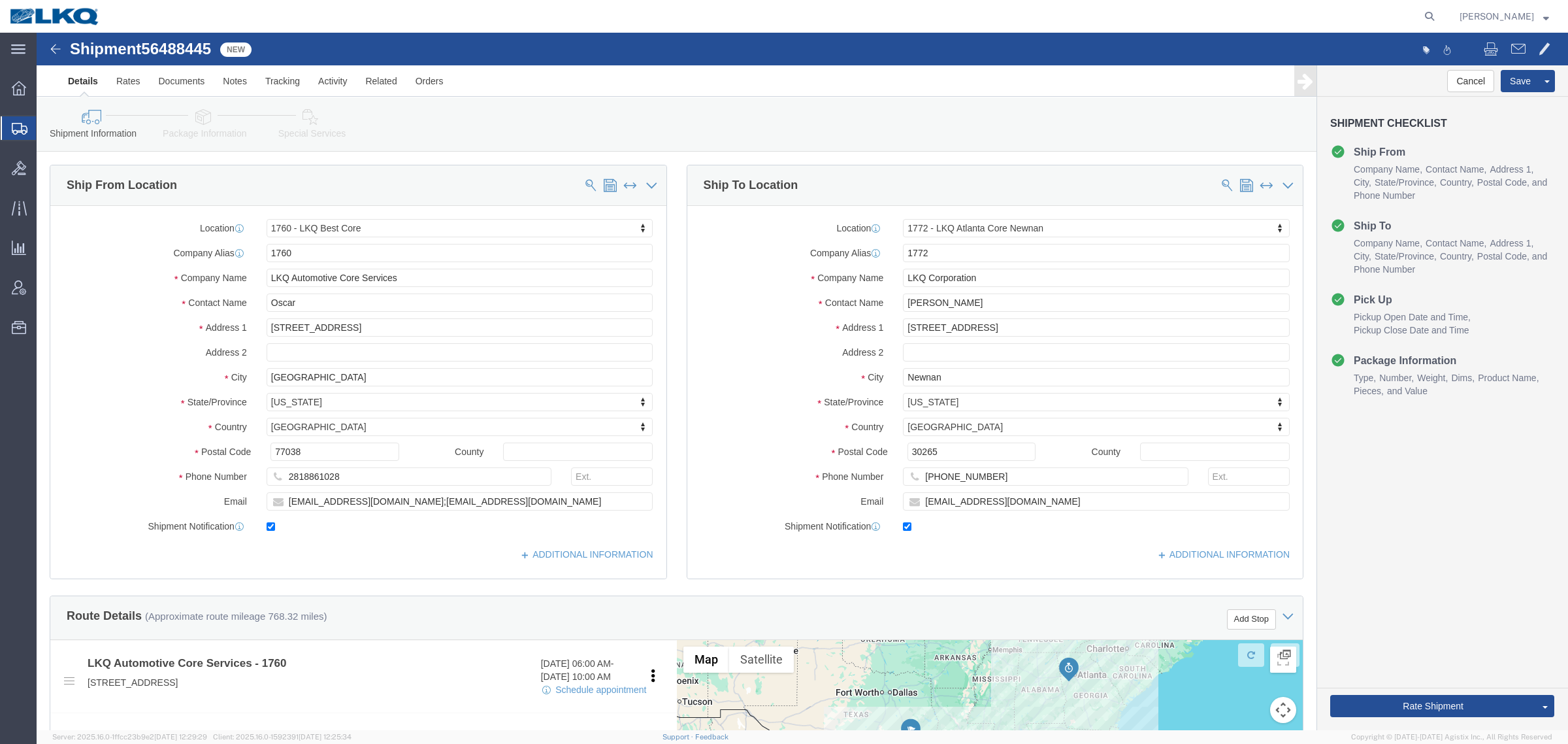
select select "27634"
select select "30704"
click div "Shipment 56488445 New"
copy span "56488445"
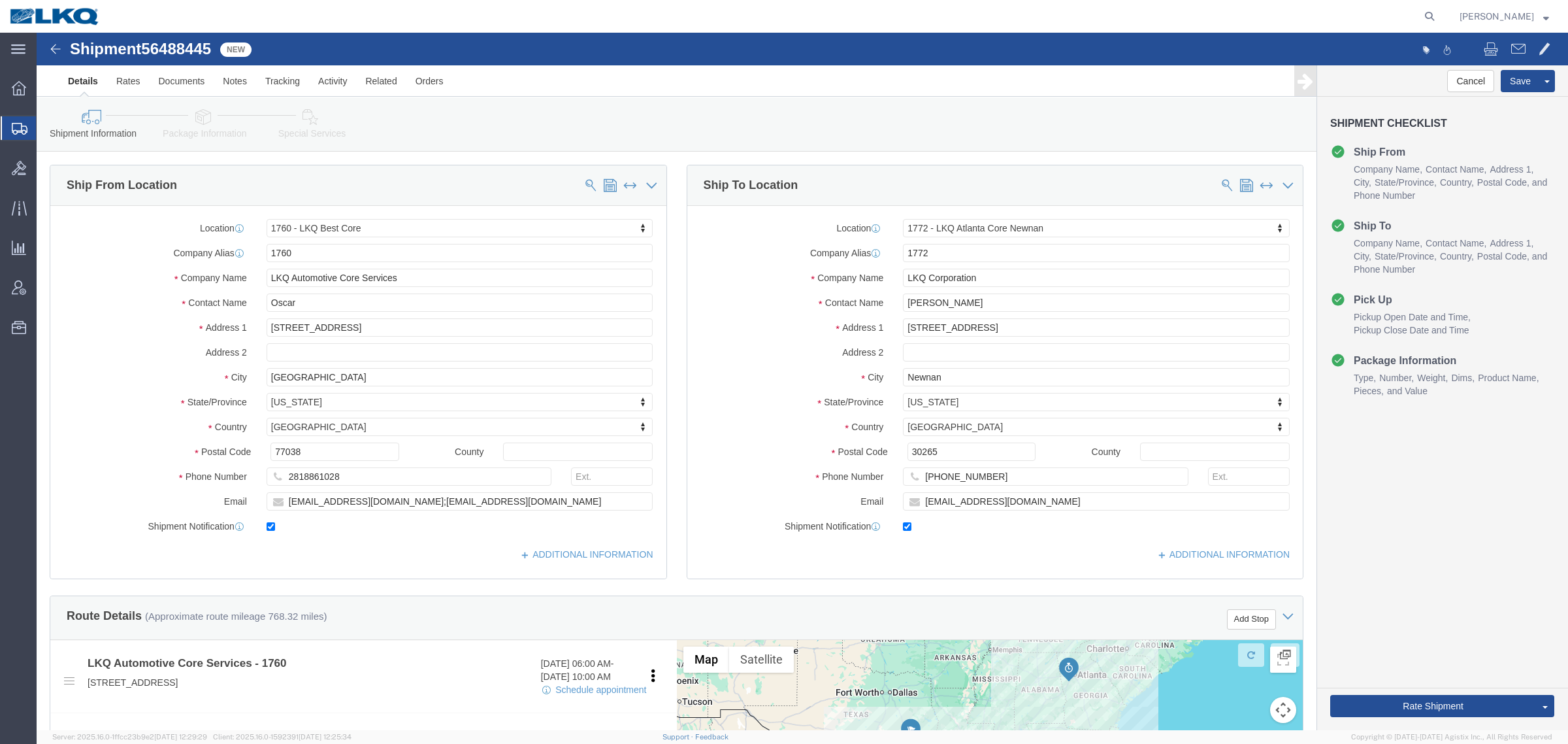
drag, startPoint x: 526, startPoint y: 116, endPoint x: 777, endPoint y: 117, distance: 251.0
click div "Shipment Information Package Information Special Services Loading Routing"
click div "Cancel Save Assign To Clone Shipment Save As Template Shipment Checklist Ship F…"
click button "Rate Shipment"
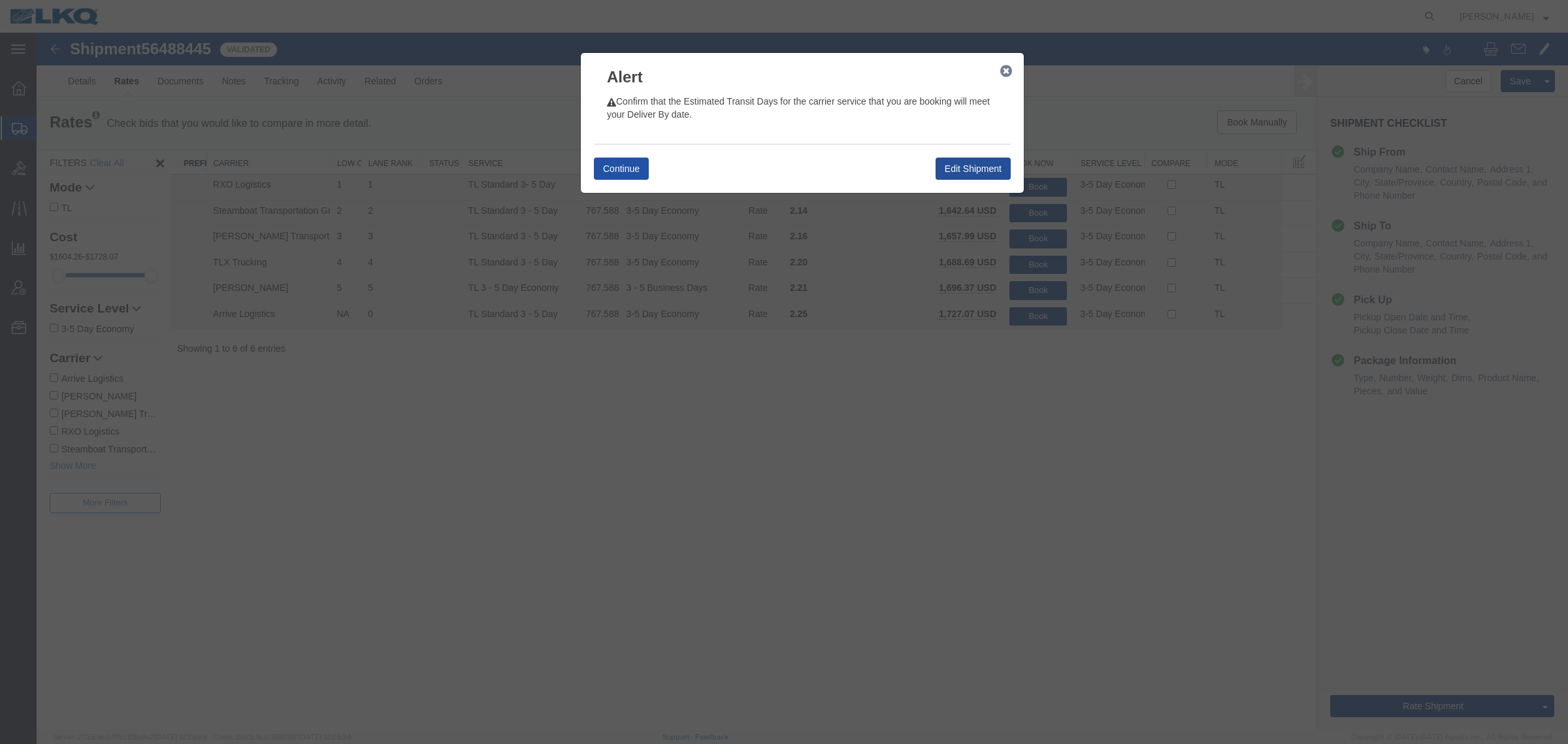
click at [614, 164] on button "Continue" at bounding box center [621, 168] width 55 height 22
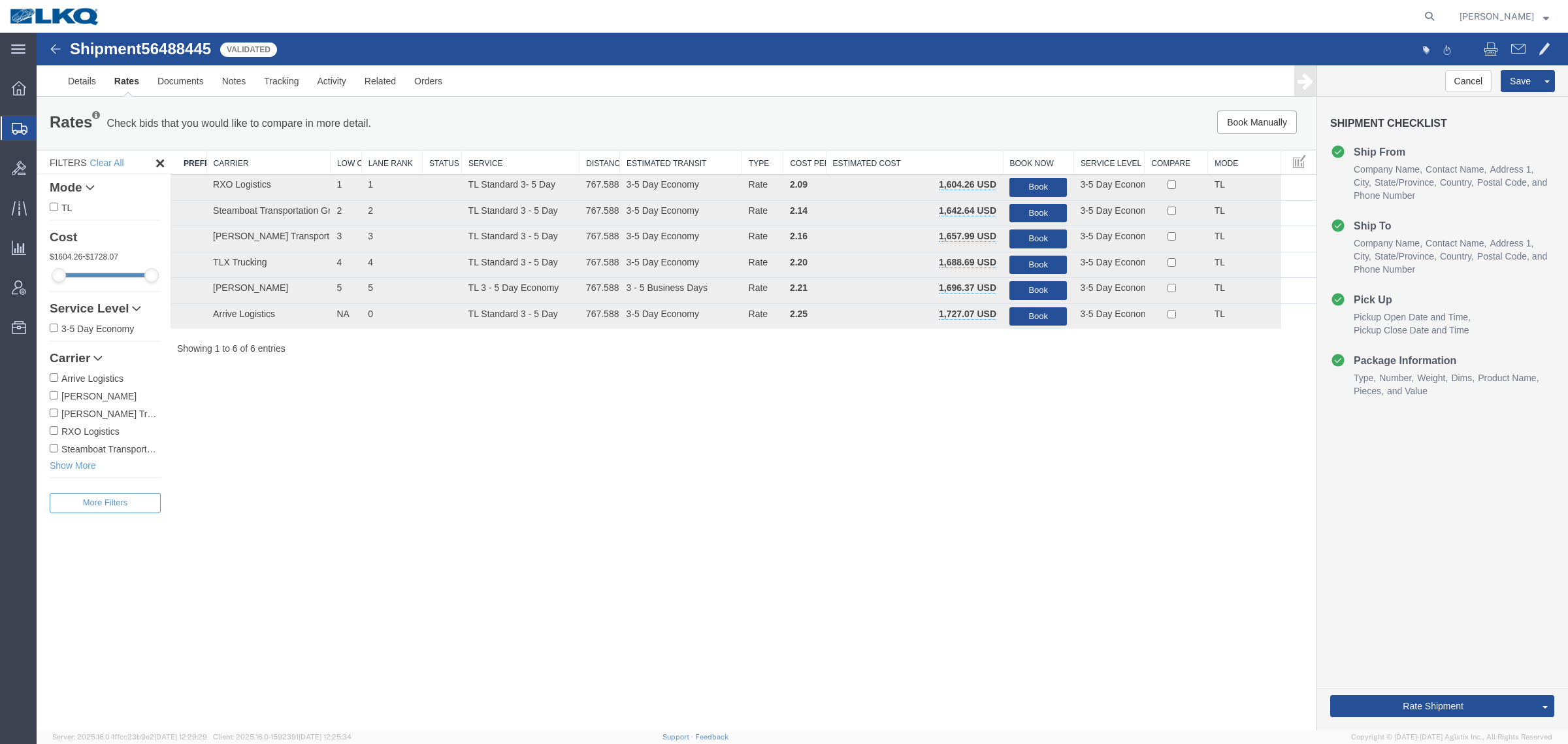
click at [178, 49] on span "56488445" at bounding box center [175, 49] width 70 height 18
copy span "56488445"
drag, startPoint x: 1481, startPoint y: 686, endPoint x: 1423, endPoint y: 683, distance: 58.1
click at [37, 33] on link "Rate And Autotender" at bounding box center [37, 33] width 0 height 0
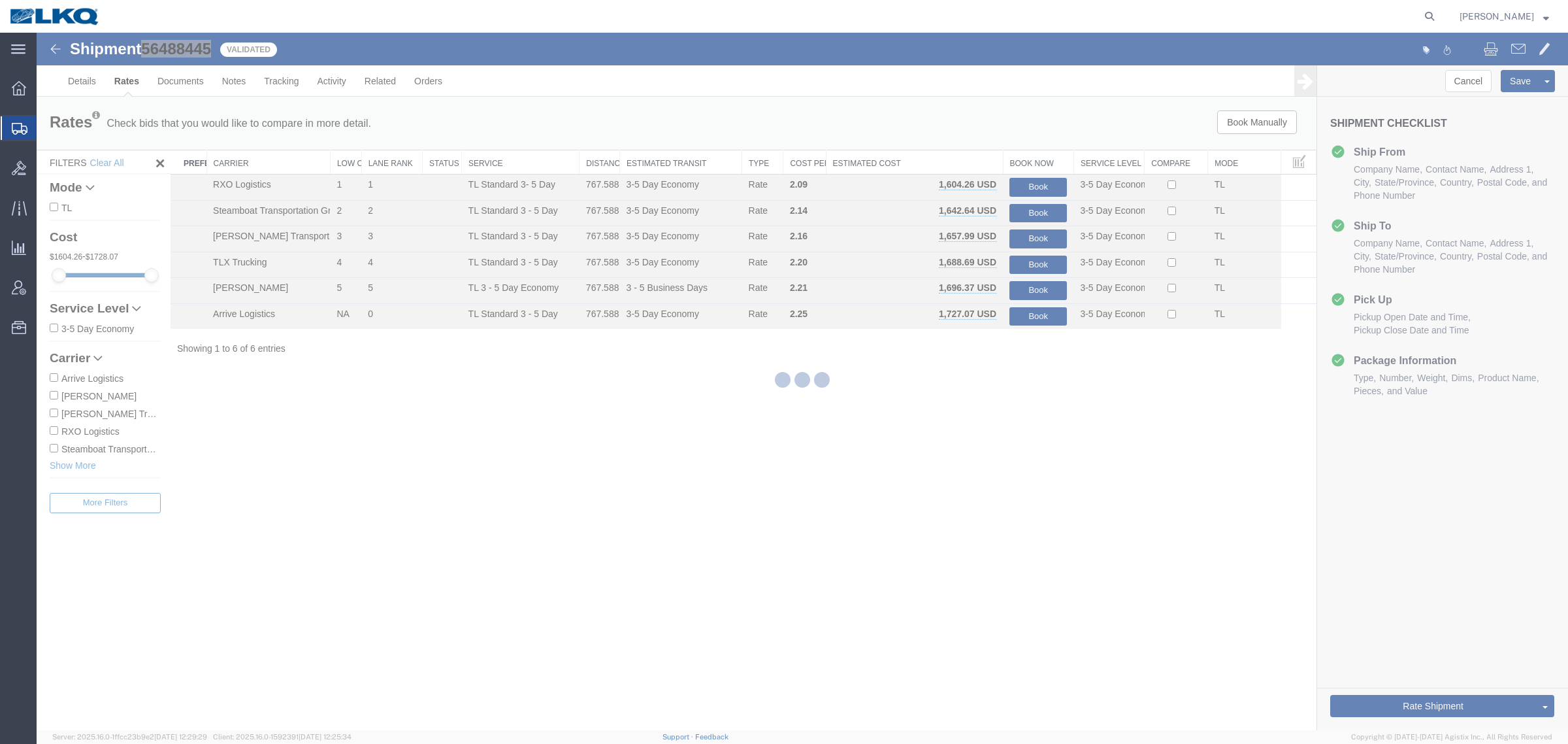
click at [1187, 648] on div at bounding box center [802, 381] width 1531 height 697
select select "27634"
select select "30704"
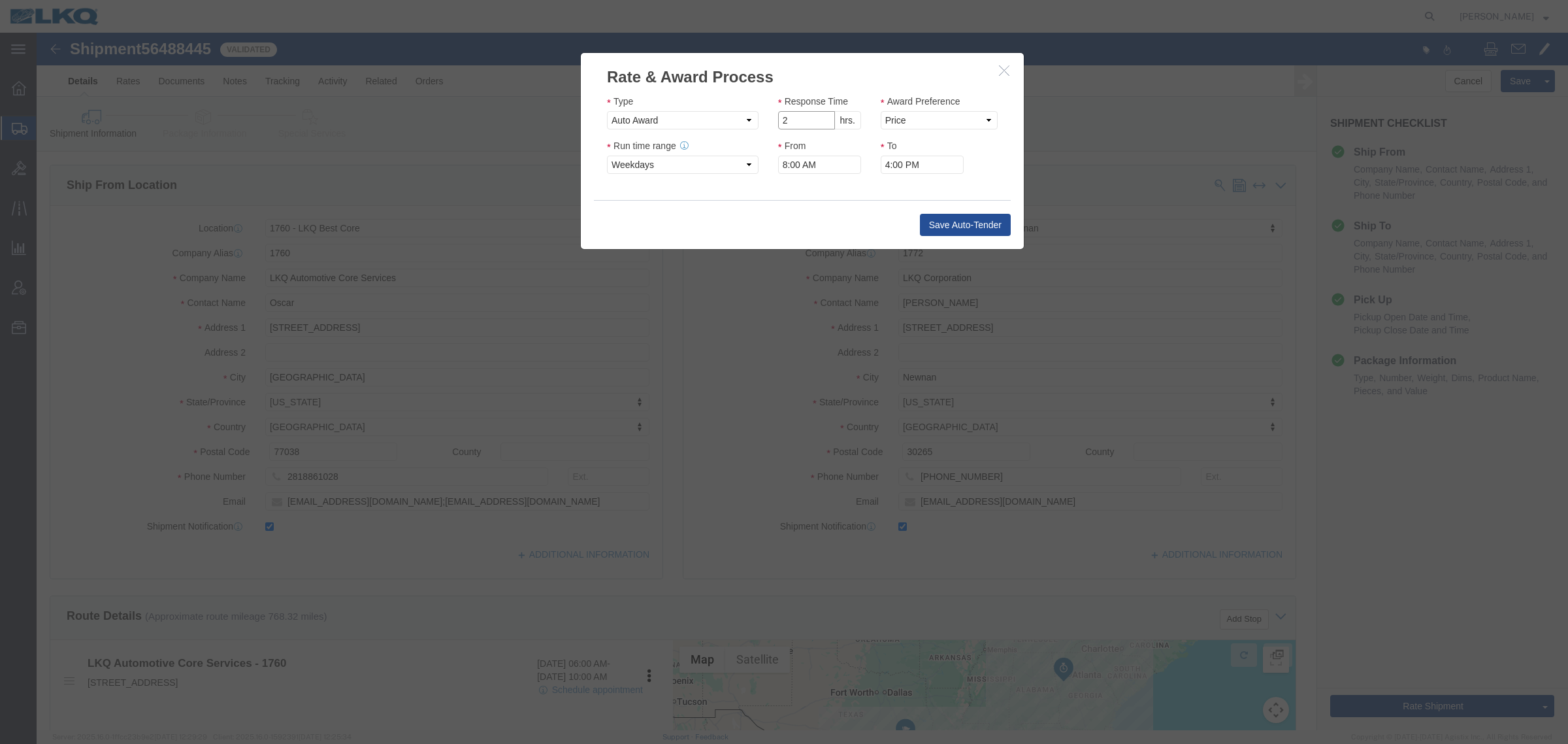
click input "2"
type input "1"
click input "1"
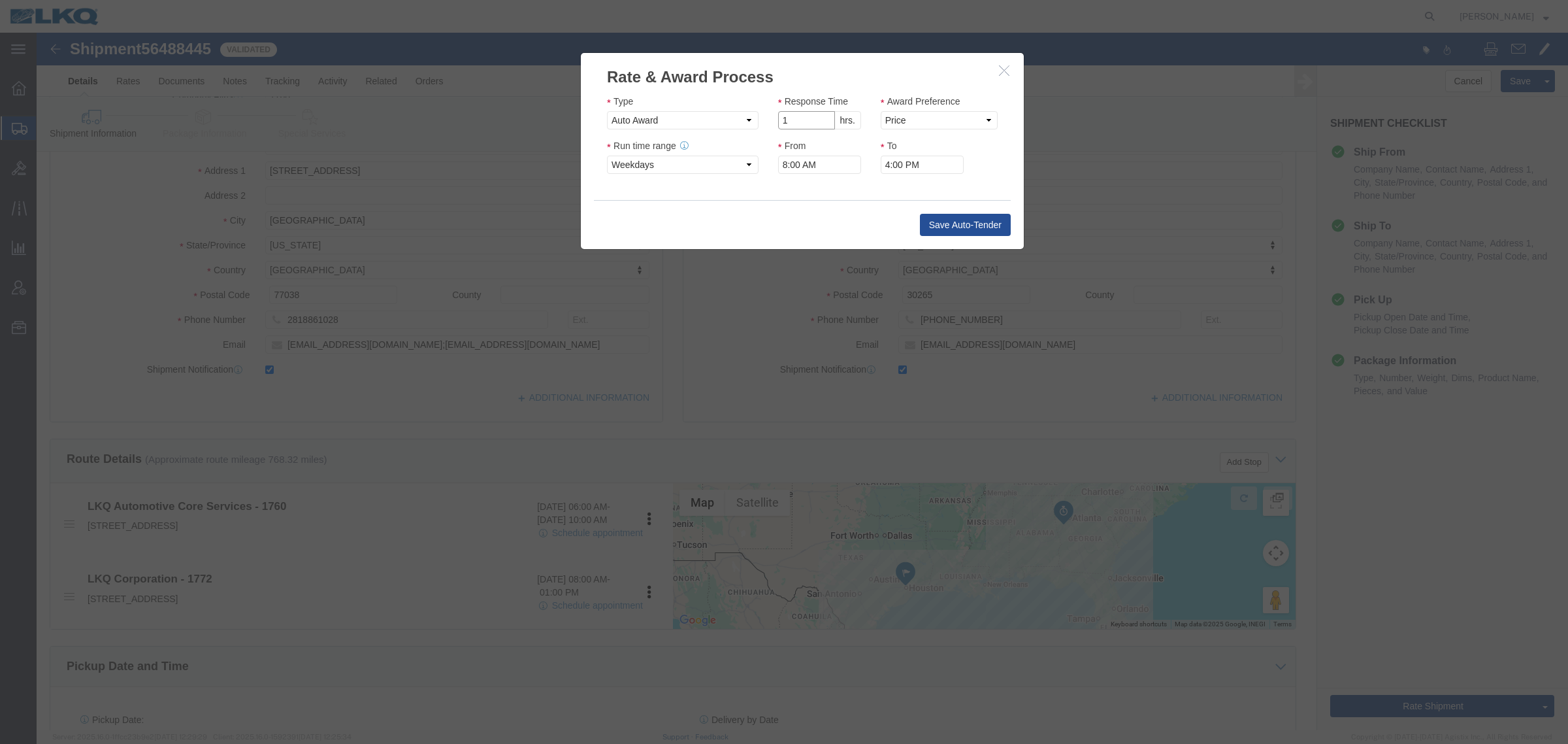
scroll to position [163, 0]
click select "Price Carrier Rank"
select select "LANE_RANK"
click select "Price Carrier Rank"
click div "Type Auto Award Response Time 1 hrs. min. Award Preference Price Carrier Rank R…"
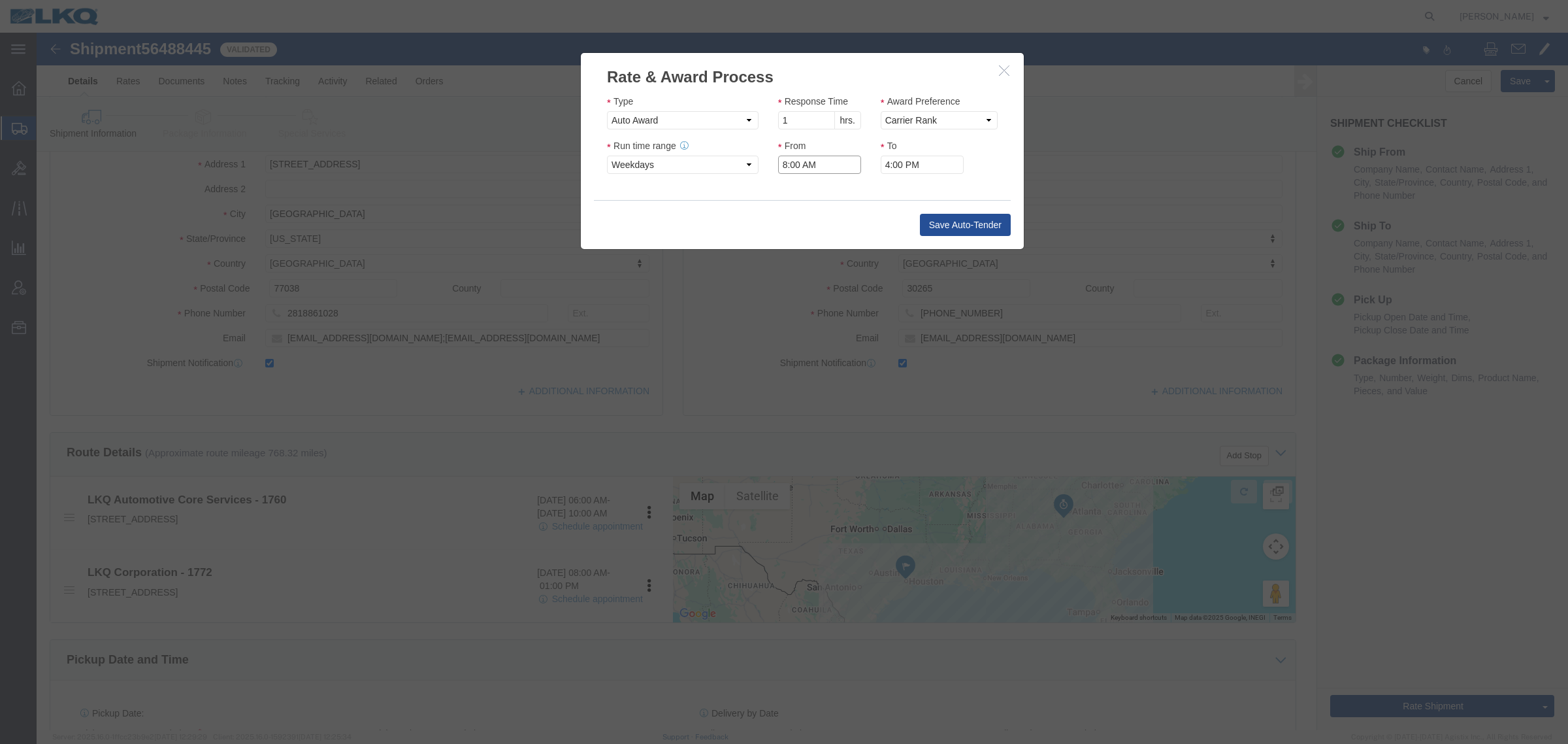
click input "8:00 AM"
type input "7:00 AM"
click button "Save Auto-Tender"
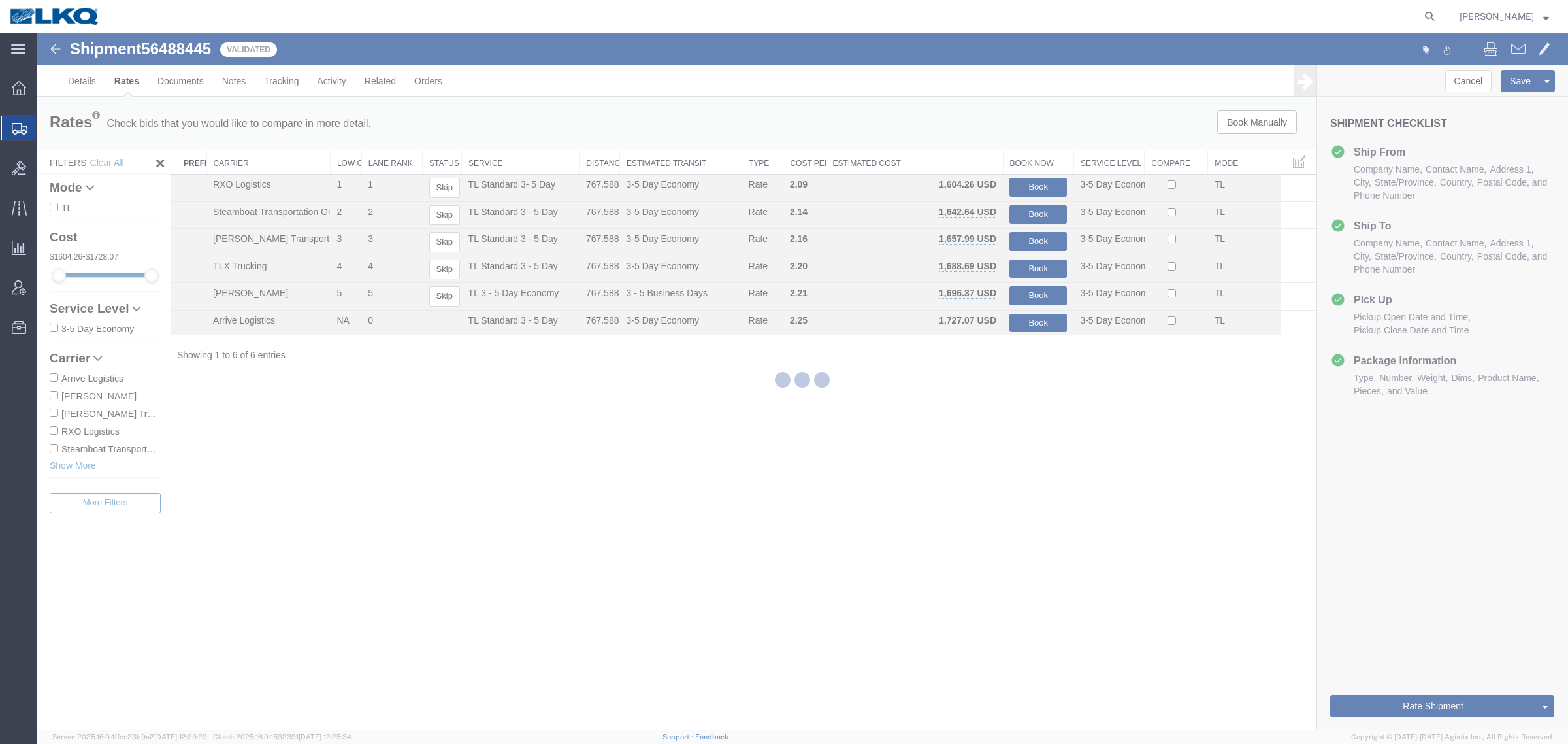
scroll to position [0, 0]
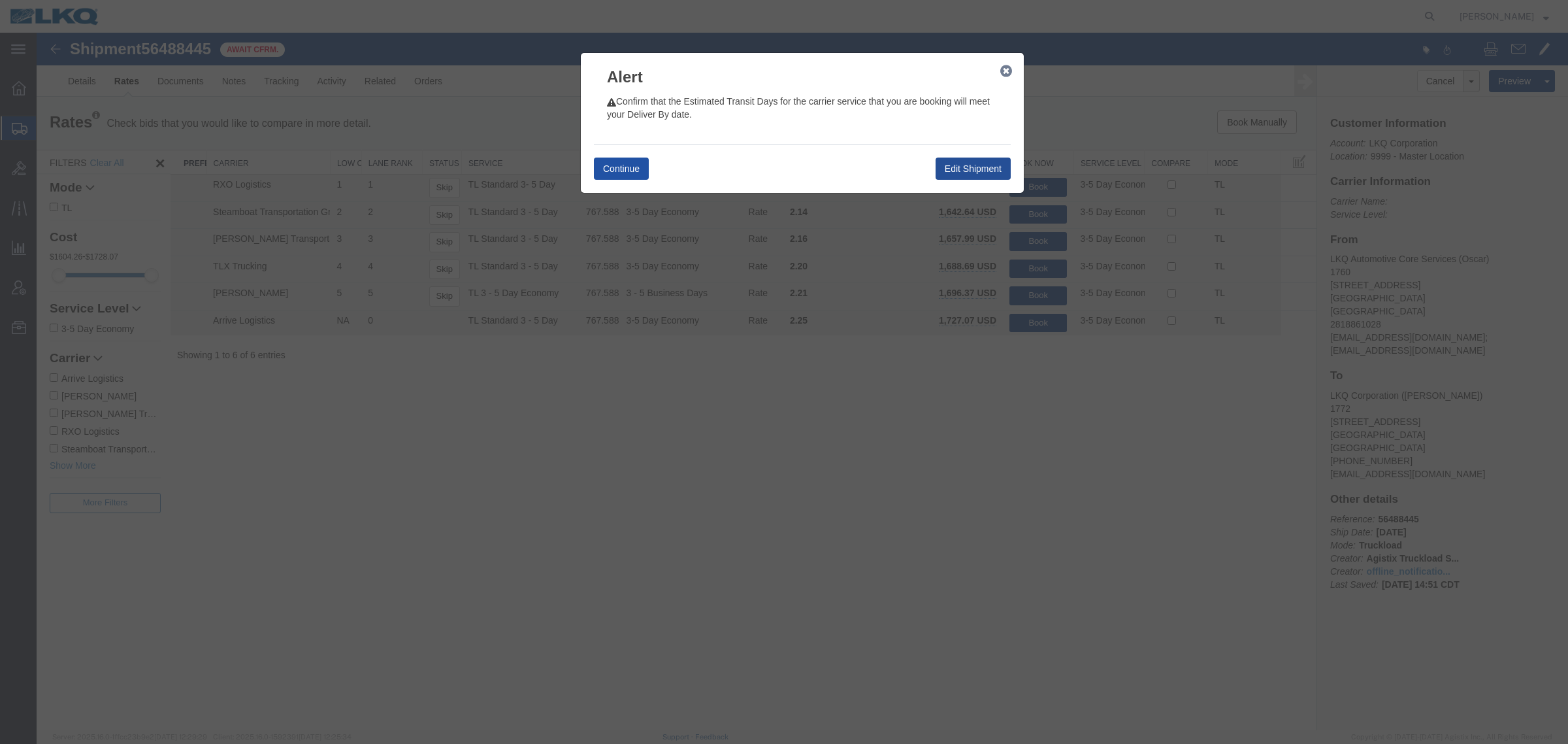
click at [633, 171] on button "Continue" at bounding box center [621, 168] width 55 height 22
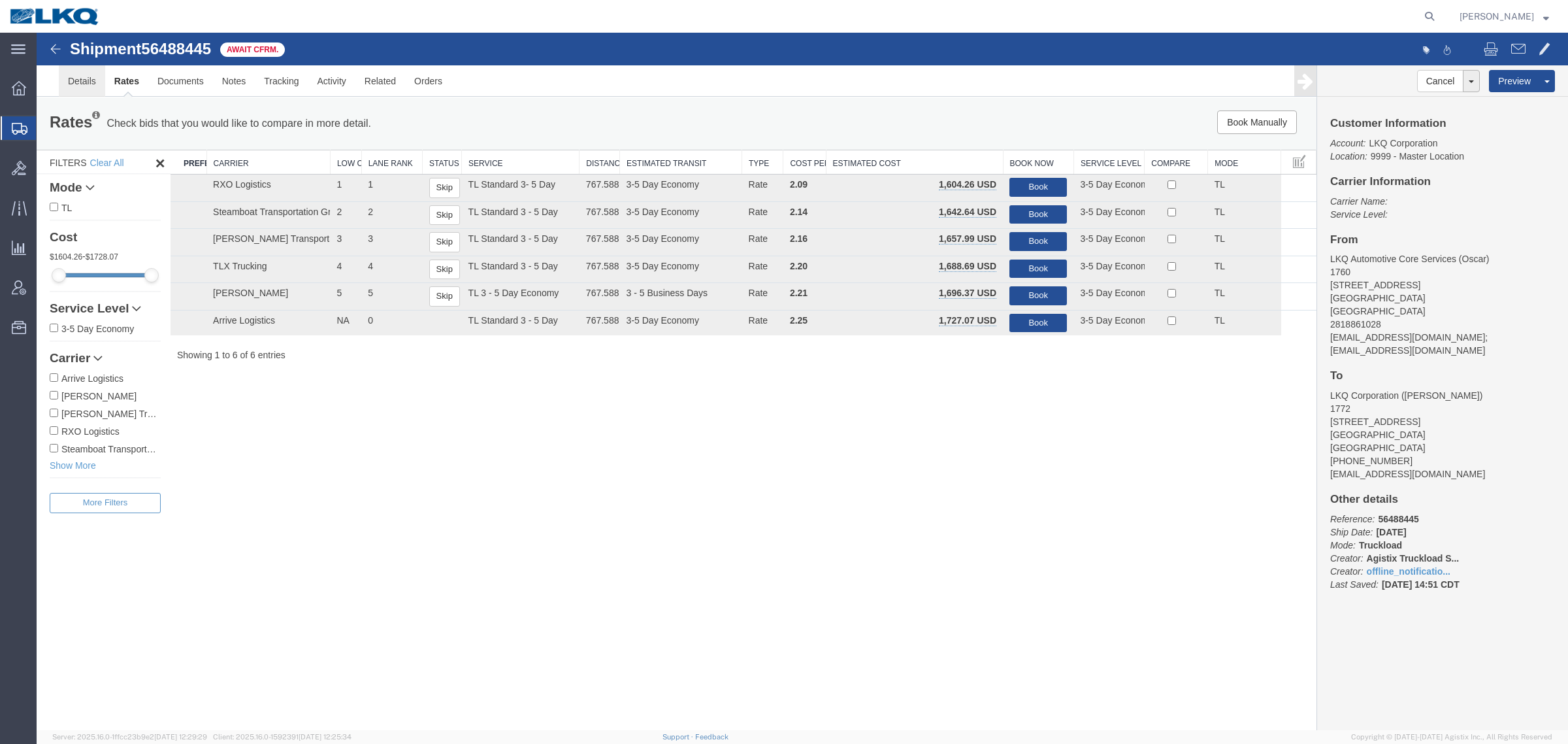
click at [69, 88] on link "Details" at bounding box center [82, 81] width 46 height 31
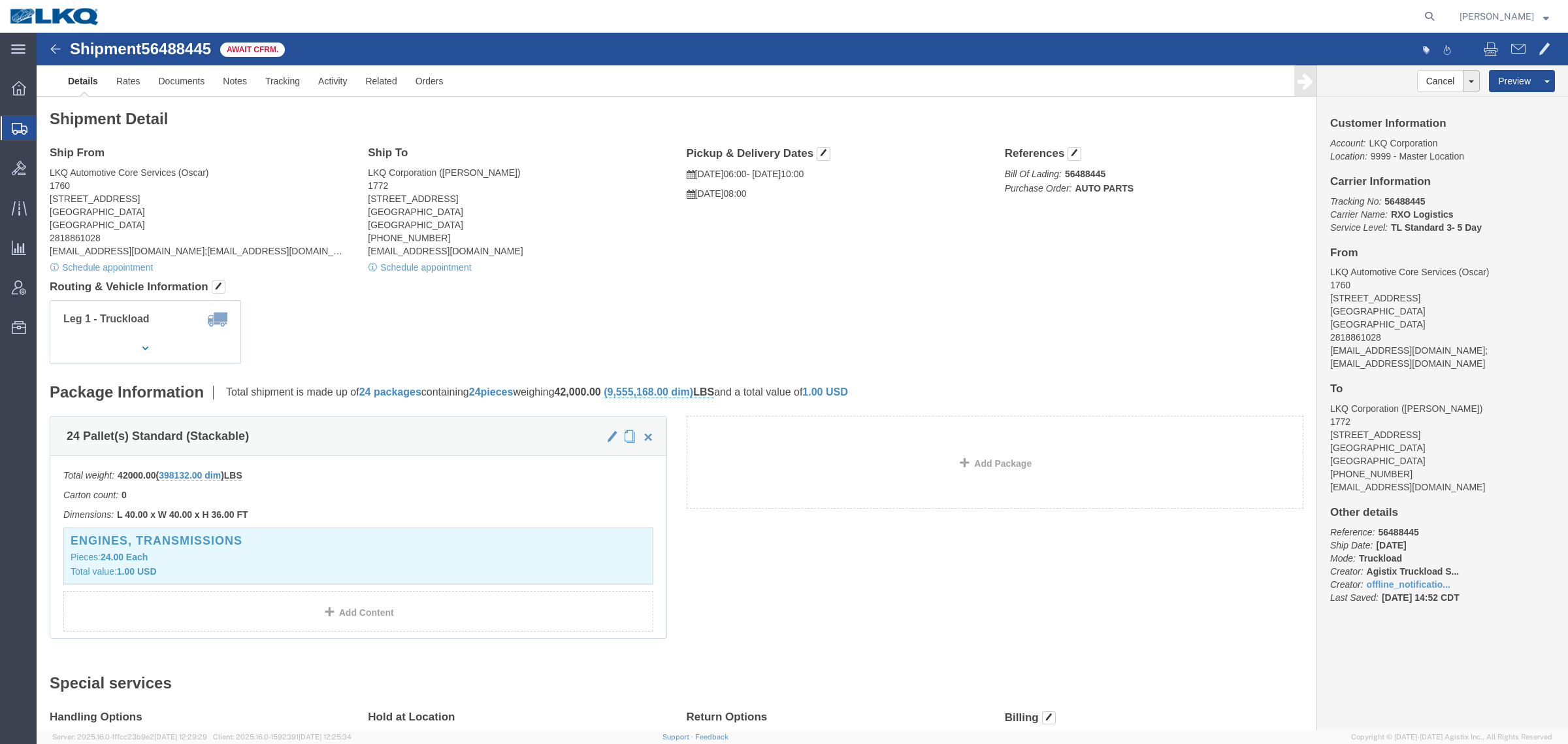
click h4 "Routing & Vehicle Information"
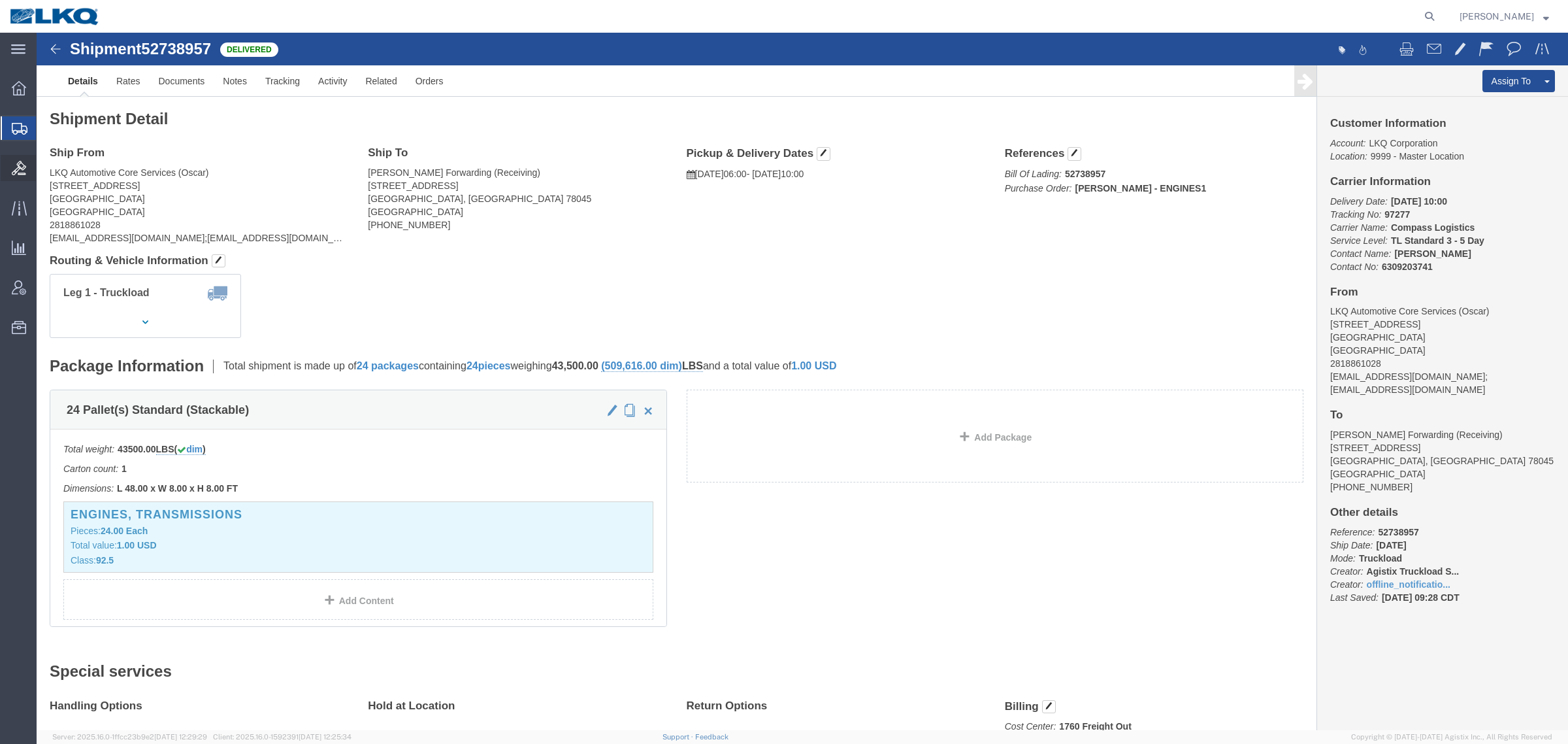
click at [17, 171] on icon at bounding box center [18, 167] width 14 height 14
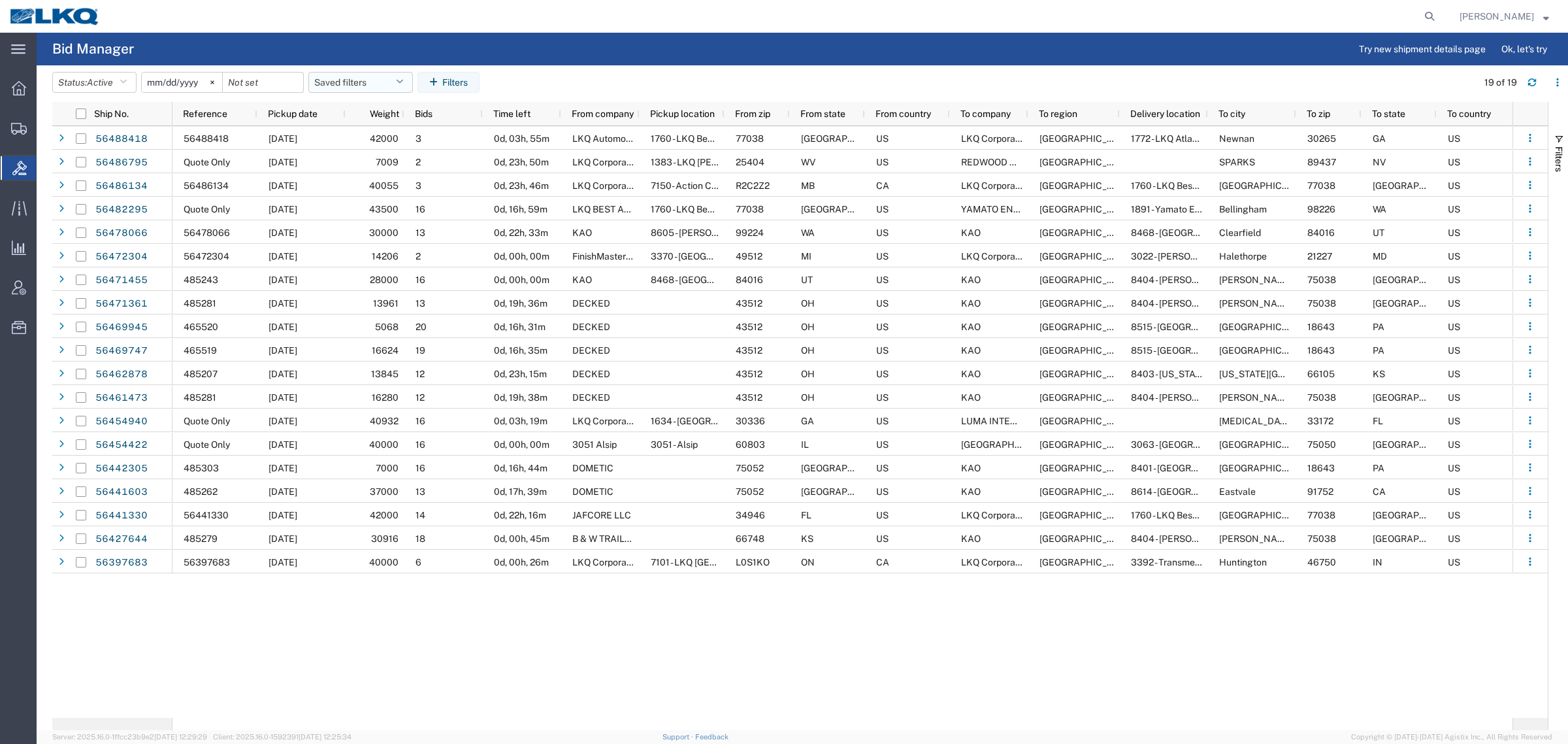
click at [350, 77] on button "Saved filters" at bounding box center [360, 82] width 104 height 21
drag, startPoint x: 358, startPoint y: 138, endPoint x: 438, endPoint y: 95, distance: 90.8
click at [358, 139] on span "Bid Board" at bounding box center [396, 140] width 171 height 24
type input "2024-12-01"
type input "2025-12-31"
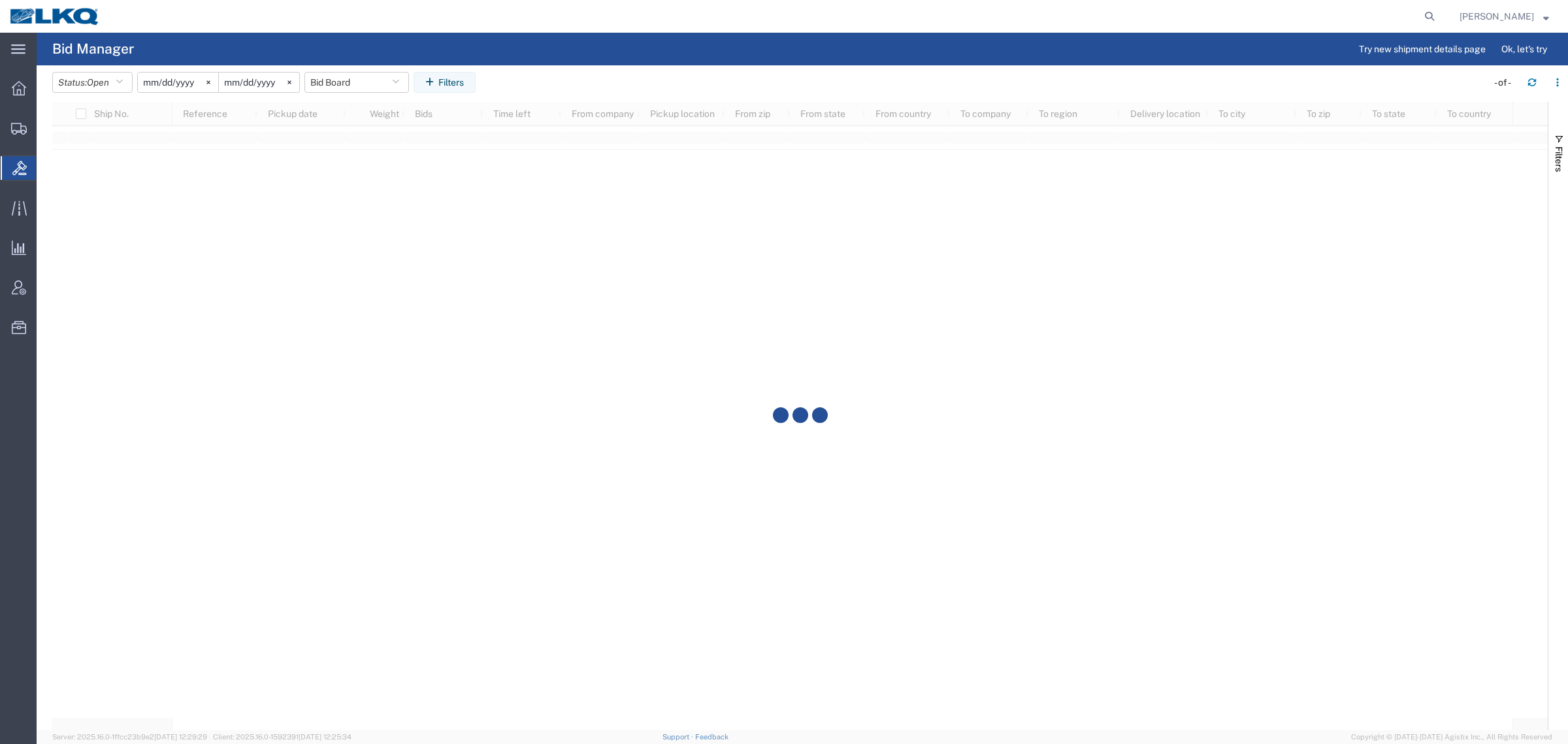
click at [612, 49] on agx-page-header "Bid Manager Try new shipment details page Ok, let's try" at bounding box center [802, 49] width 1531 height 33
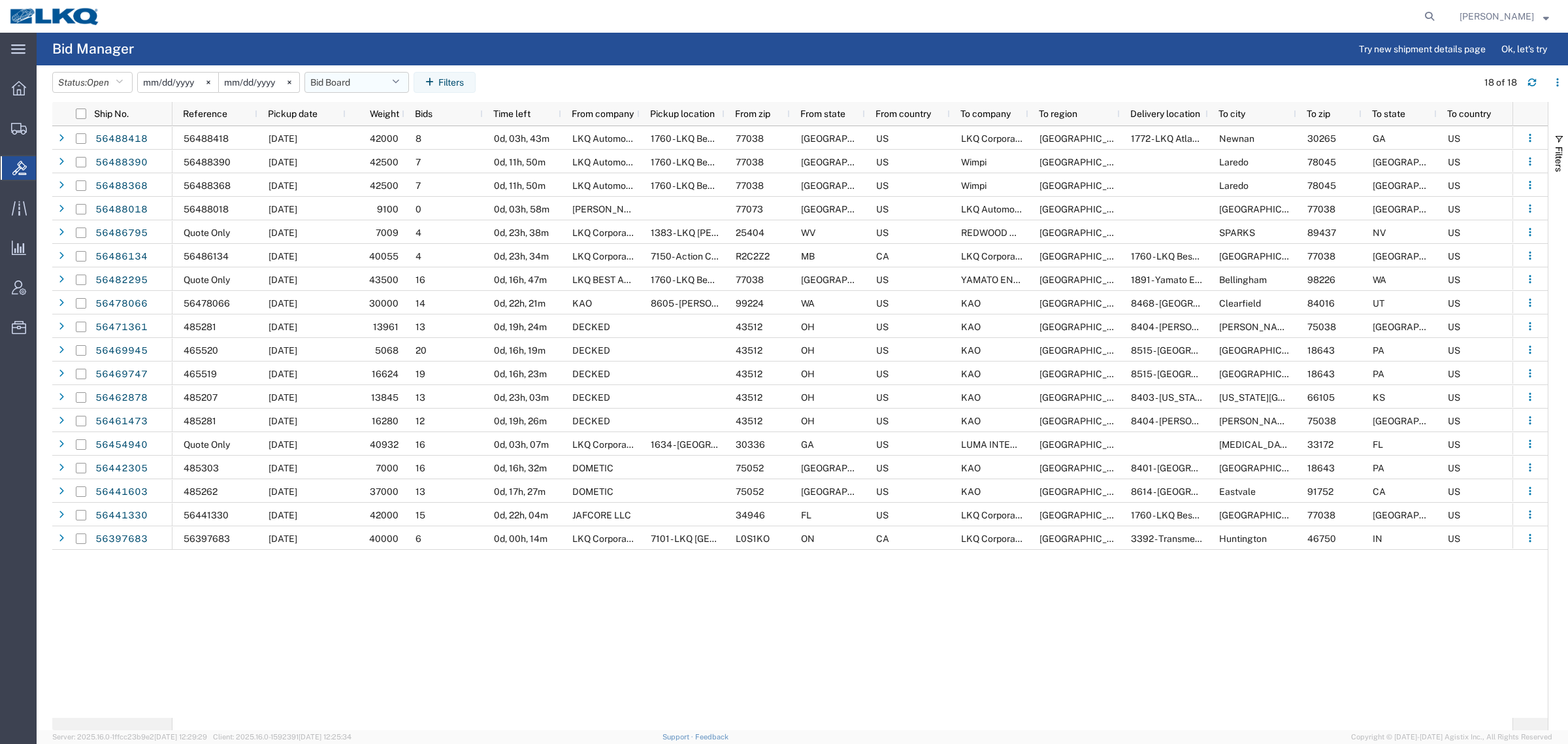
click at [349, 85] on button "Bid Board" at bounding box center [356, 82] width 104 height 21
click at [369, 136] on span "Bid Board" at bounding box center [391, 140] width 171 height 24
click at [588, 83] on agx-table-filter-chips "Status: Open Active All Awaiting Confirmation Awarded Closed Expired Open Withd…" at bounding box center [761, 87] width 1418 height 30
click at [599, 81] on agx-table-filter-chips "Status: Open Active All Awaiting Confirmation Awarded Closed Expired Open Withd…" at bounding box center [761, 87] width 1418 height 30
click at [599, 81] on agx-table-filter-chips "Status: Open Active All Awaiting Confirmation Awarded Closed Expired Open Withd…" at bounding box center [761, 87] width 1418 height 30
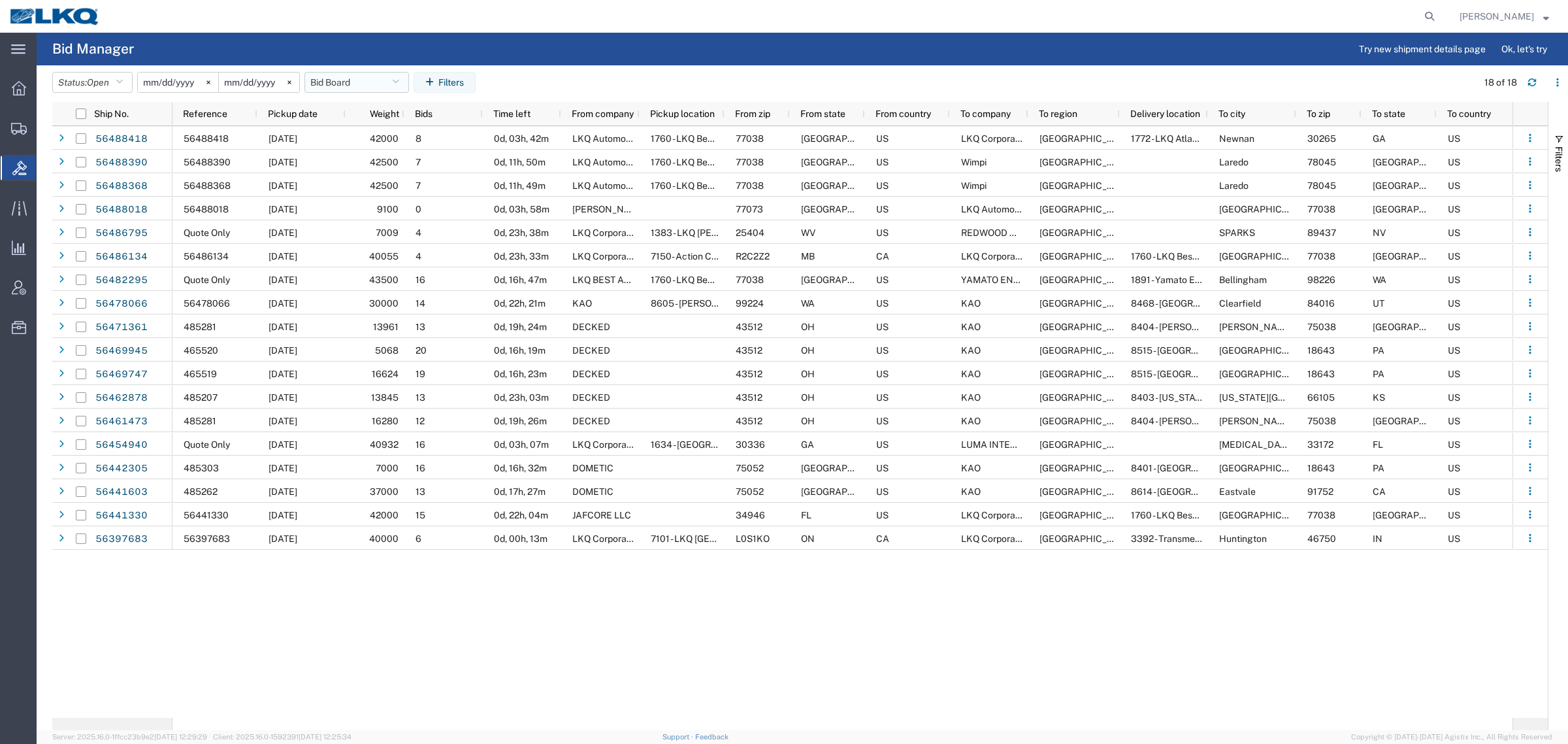
drag, startPoint x: 341, startPoint y: 83, endPoint x: 351, endPoint y: 102, distance: 21.5
click at [341, 83] on button "Bid Board" at bounding box center [356, 82] width 104 height 21
drag, startPoint x: 370, startPoint y: 139, endPoint x: 461, endPoint y: 95, distance: 101.1
click at [377, 136] on span "Bid Board" at bounding box center [391, 140] width 171 height 24
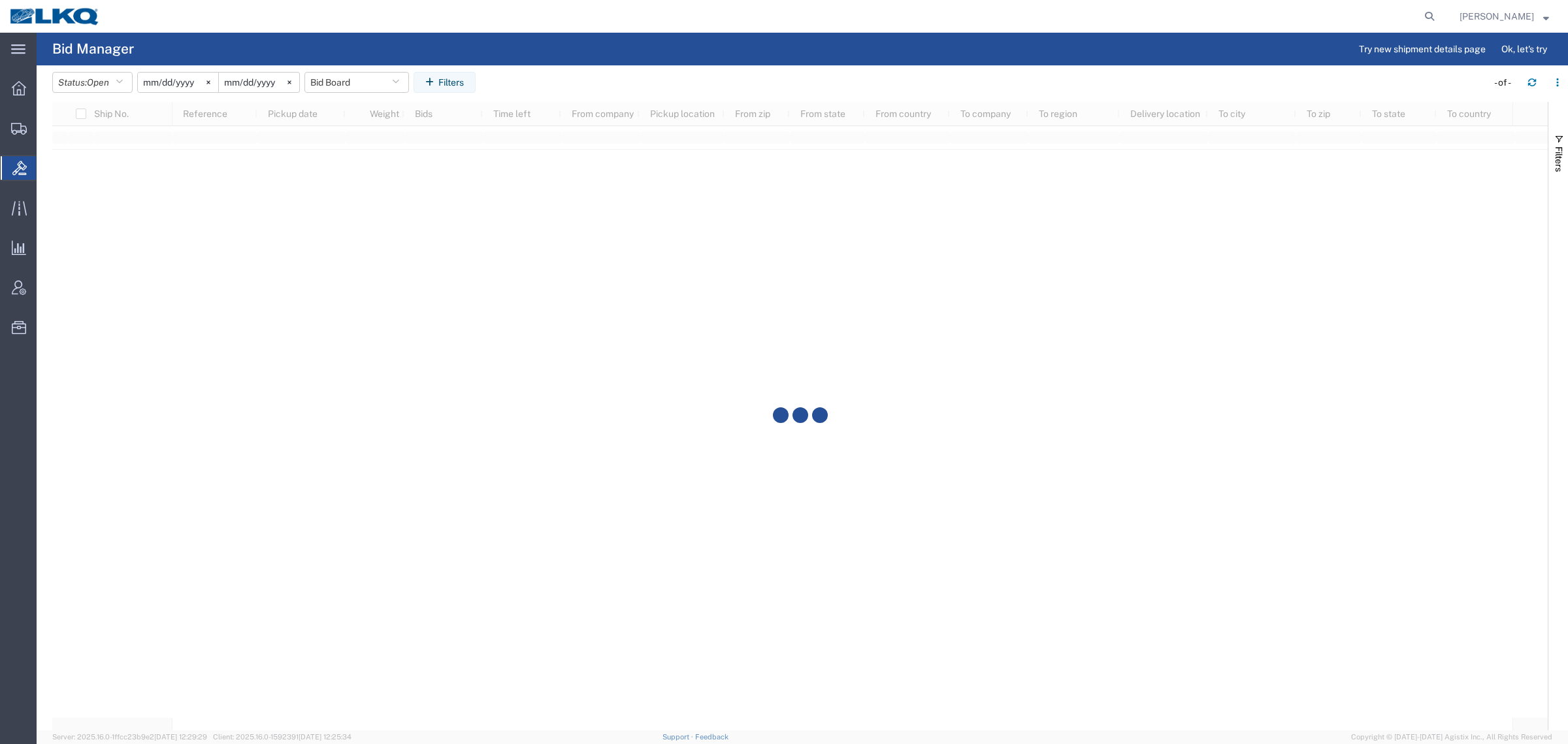
click at [624, 64] on agx-page-header "Bid Manager Try new shipment details page Ok, let's try" at bounding box center [802, 49] width 1531 height 33
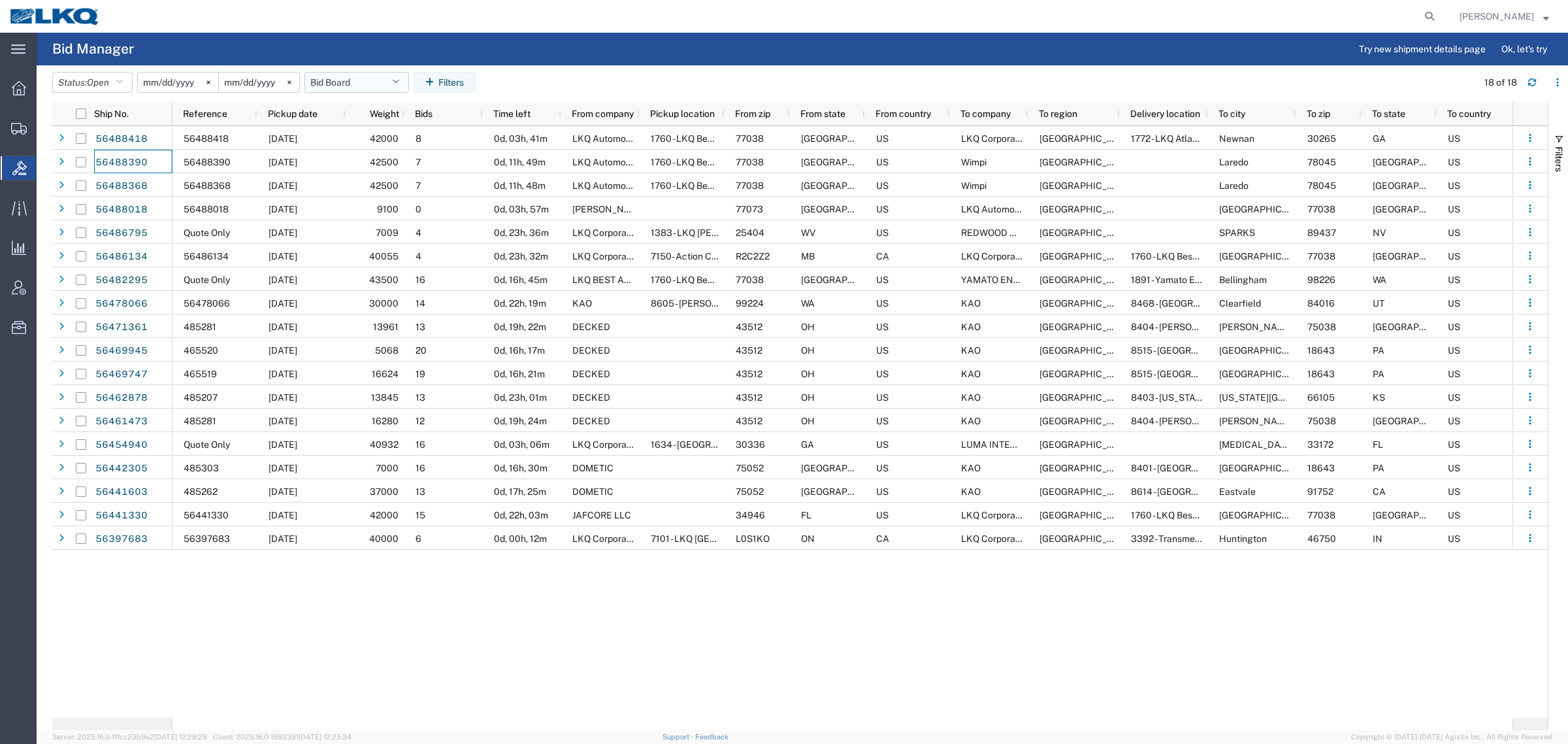
drag, startPoint x: 327, startPoint y: 72, endPoint x: 338, endPoint y: 79, distance: 13.0
click at [327, 72] on agx-table-filter "Status: Open Active All Awaiting Confirmation Awarded Closed Expired Open Withd…" at bounding box center [266, 82] width 428 height 21
click at [346, 68] on header "Status: Open Active All Awaiting Confirmation Awarded Closed Expired Open Withd…" at bounding box center [810, 83] width 1516 height 37
click at [355, 87] on button "Bid Board" at bounding box center [356, 82] width 104 height 21
drag, startPoint x: 369, startPoint y: 139, endPoint x: 468, endPoint y: 108, distance: 103.7
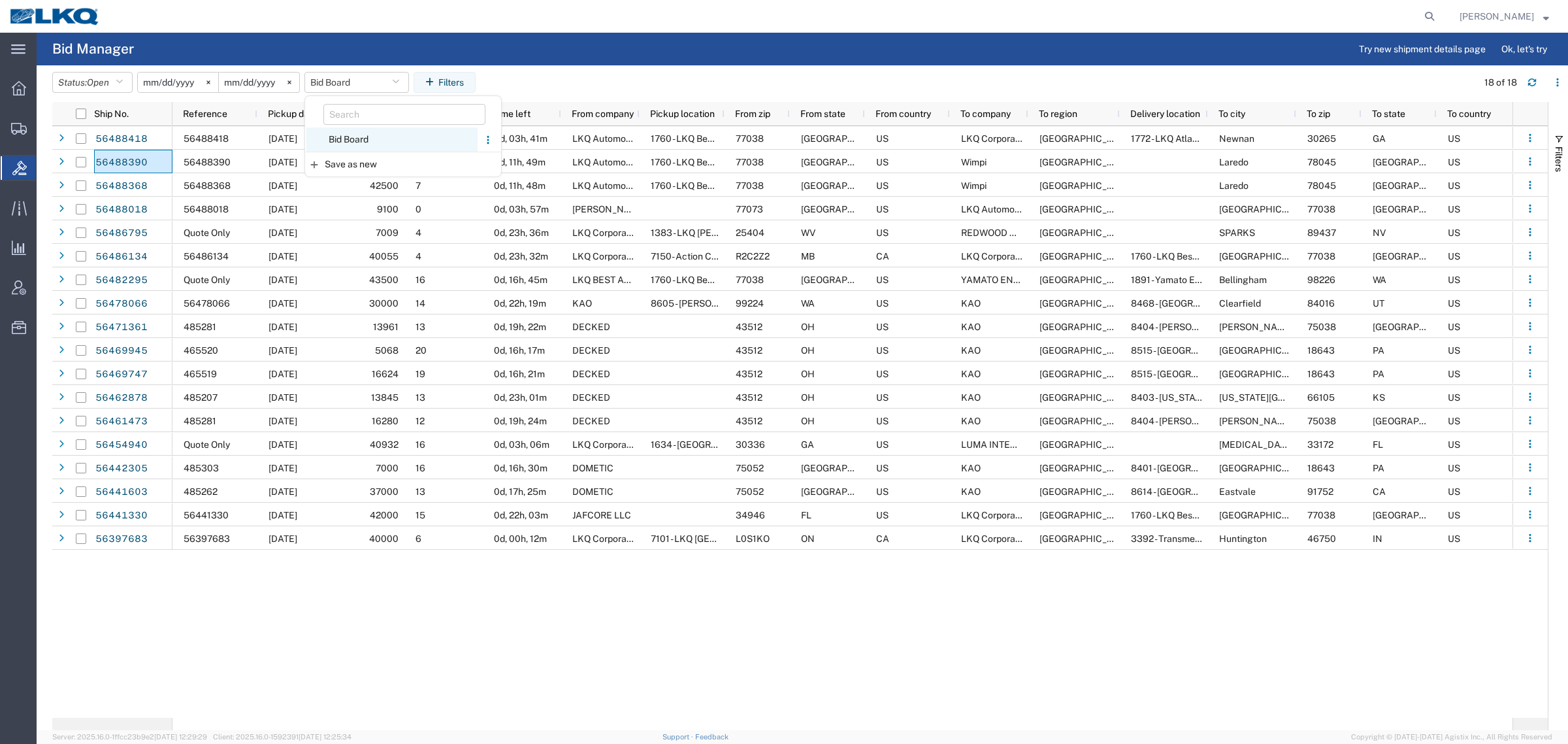
click at [376, 138] on span "Bid Board" at bounding box center [391, 140] width 171 height 24
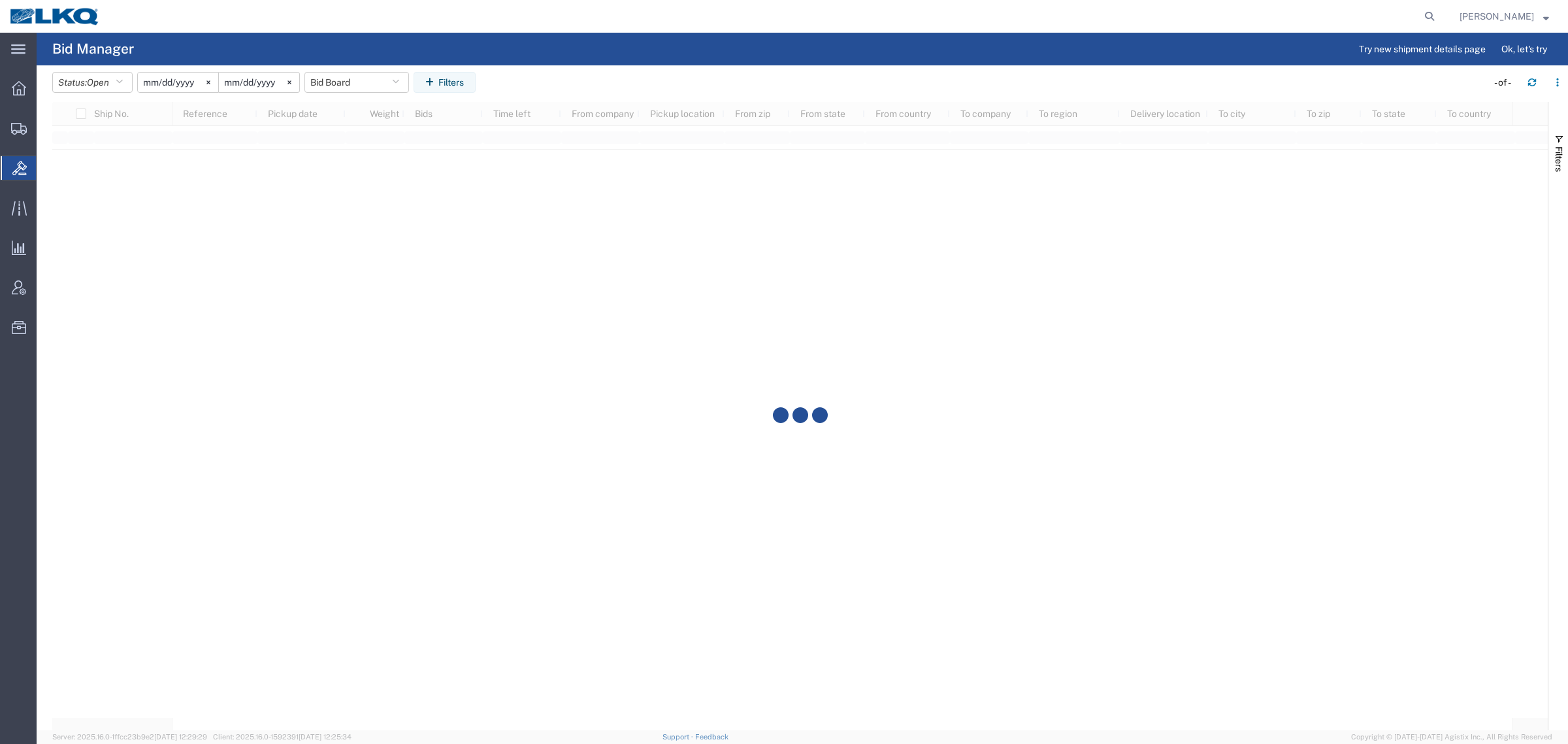
click at [574, 91] on agx-table-filter-chips "Status: Open Active All Awaiting Confirmation Awarded Closed Expired Open Withd…" at bounding box center [766, 87] width 1428 height 30
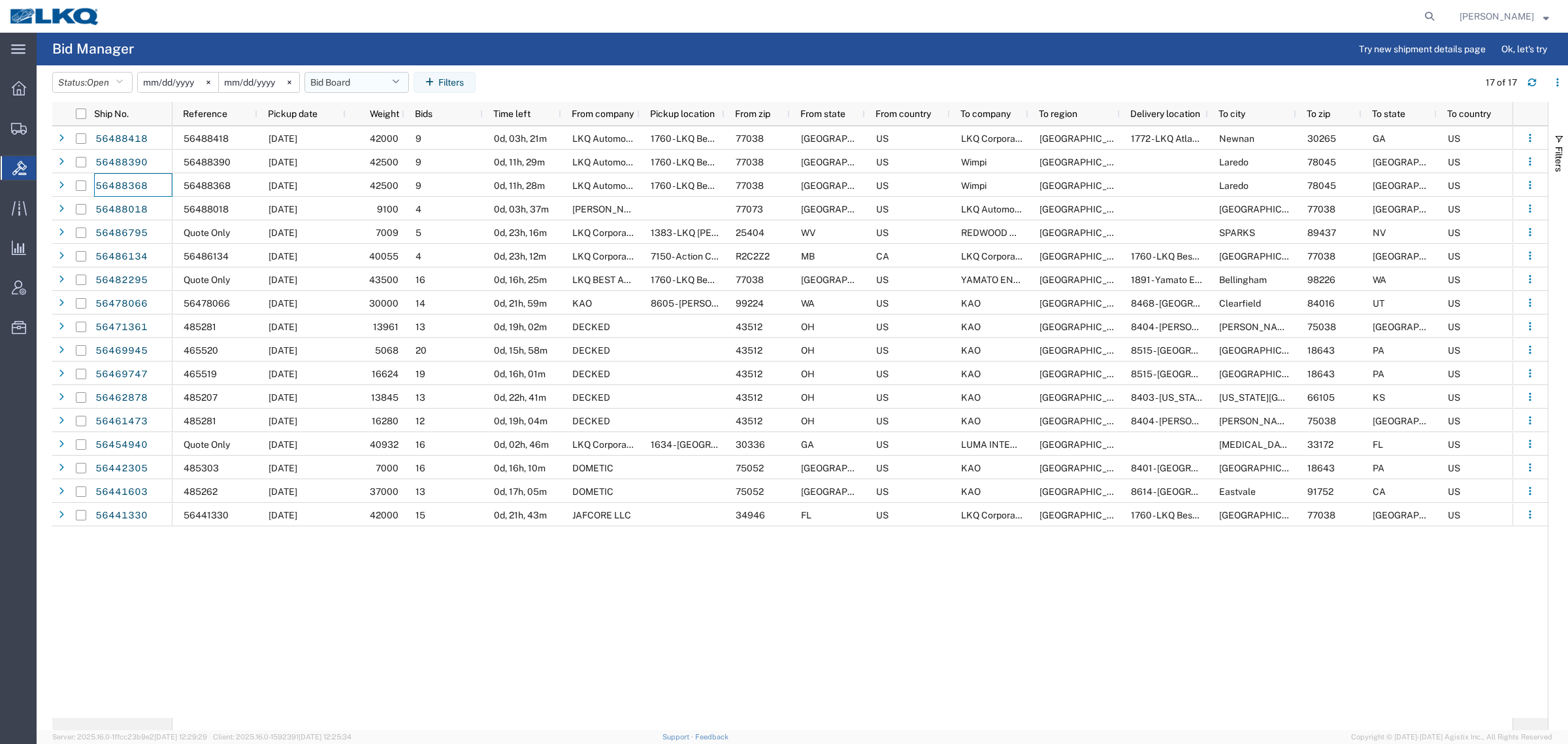
click at [351, 79] on button "Bid Board" at bounding box center [356, 82] width 104 height 21
click at [384, 140] on span "Bid Board" at bounding box center [391, 140] width 171 height 24
click at [380, 77] on button "Bid Board" at bounding box center [356, 82] width 104 height 21
click at [383, 142] on span "Bid Board" at bounding box center [391, 140] width 171 height 24
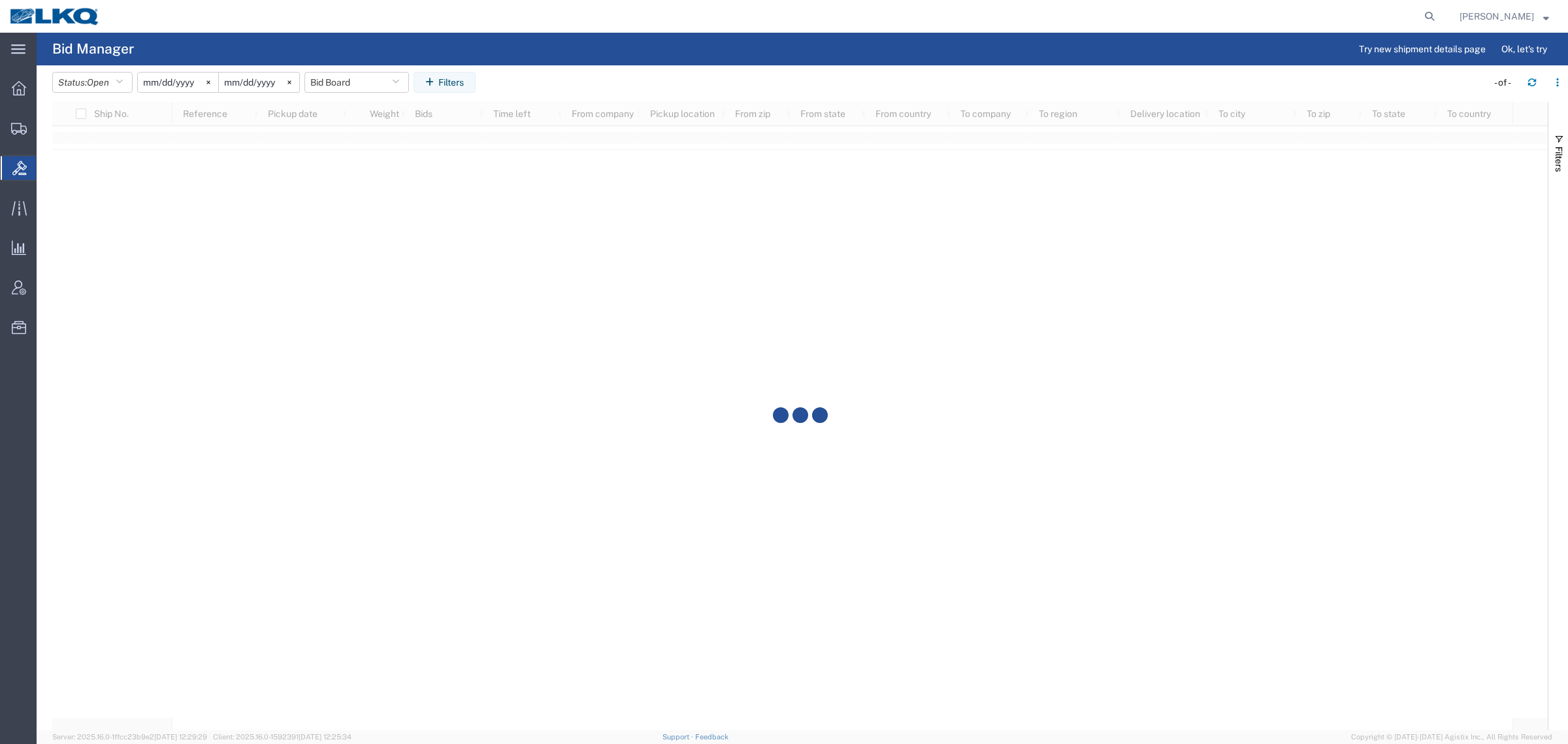
click at [614, 85] on agx-table-filter-chips "Status: Open Active All Awaiting Confirmation Awarded Closed Expired Open Withd…" at bounding box center [766, 87] width 1428 height 30
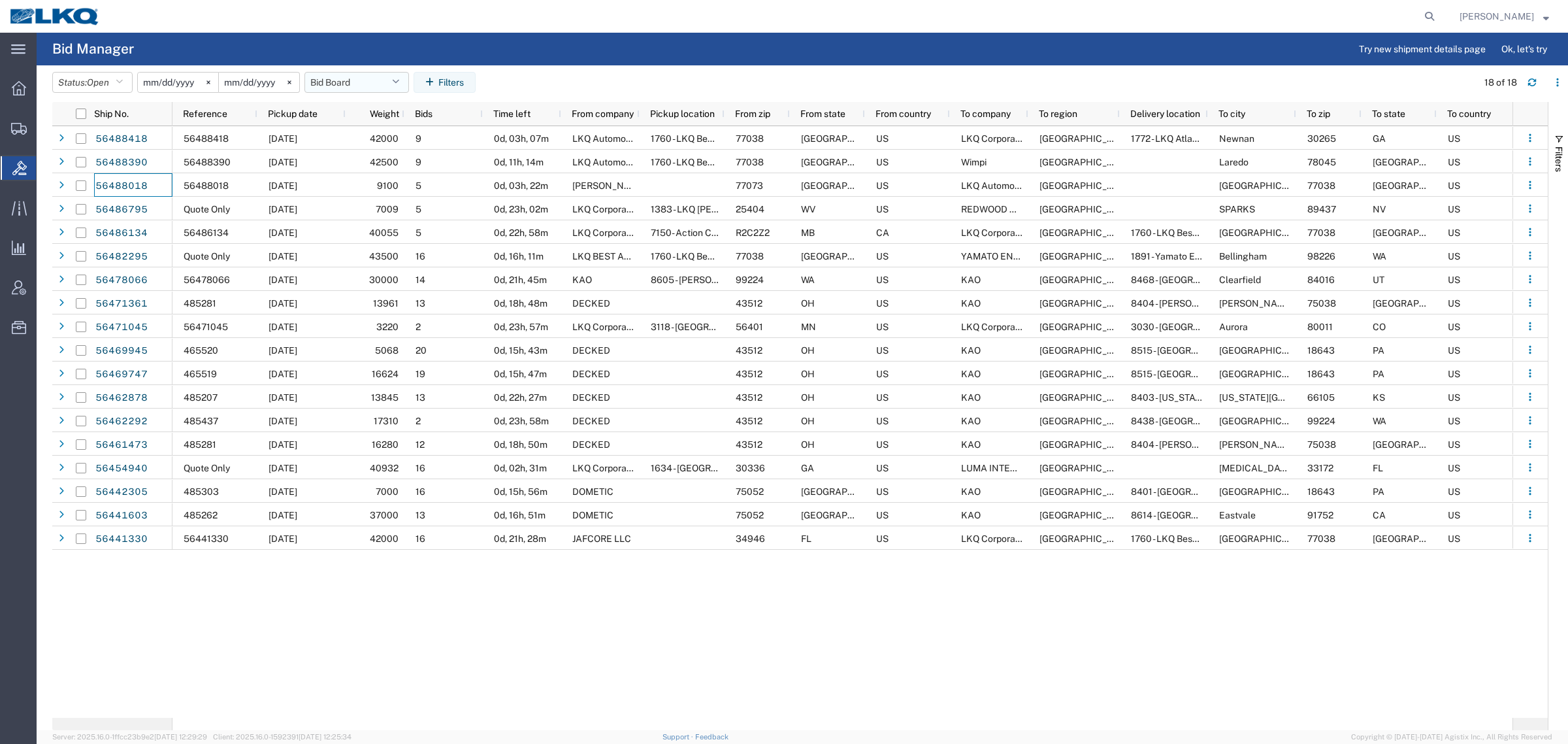
click at [348, 81] on button "Bid Board" at bounding box center [356, 82] width 104 height 21
drag, startPoint x: 348, startPoint y: 140, endPoint x: 518, endPoint y: 70, distance: 183.8
click at [366, 132] on span "Bid Board" at bounding box center [391, 140] width 171 height 24
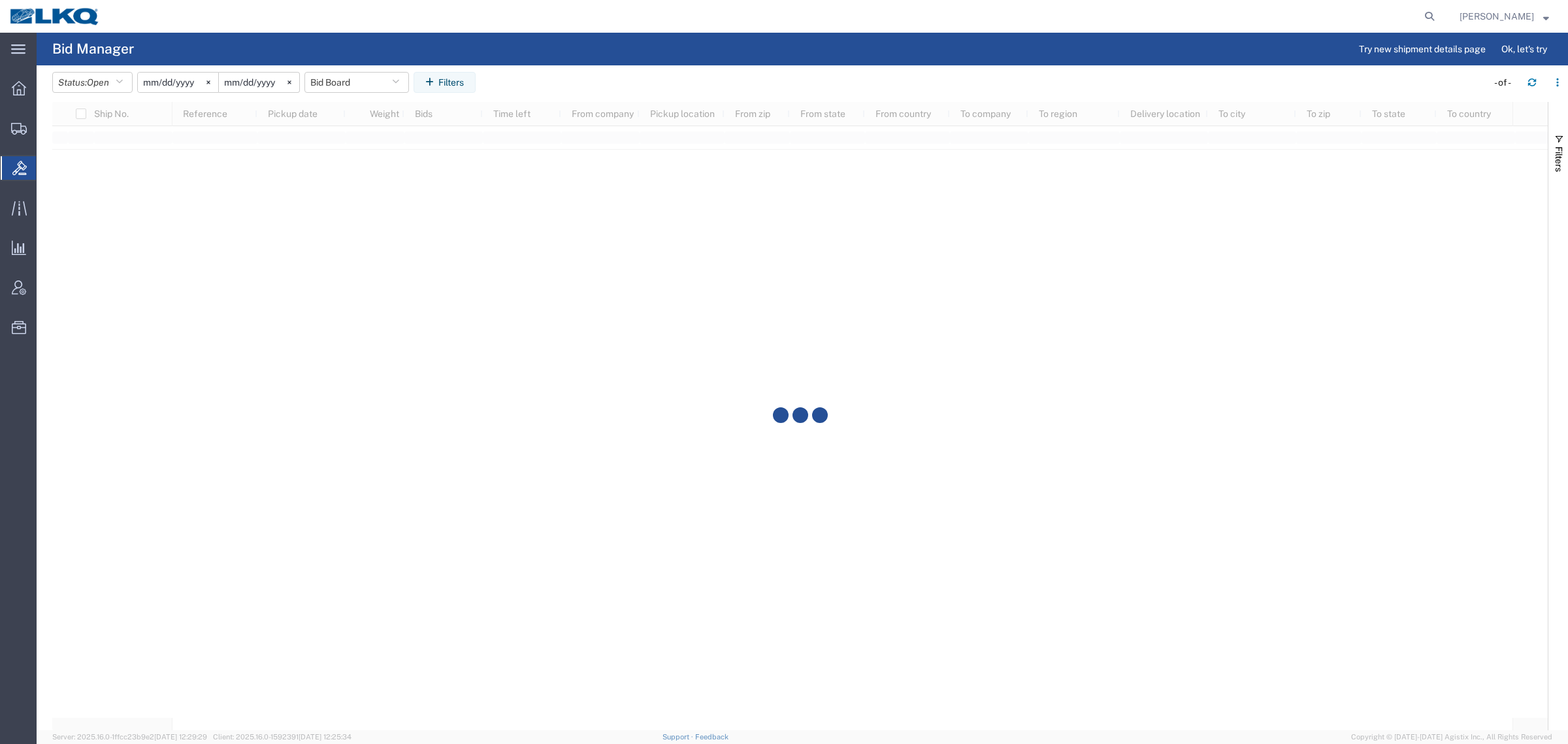
click at [616, 56] on agx-page-header "Bid Manager Try new shipment details page Ok, let's try" at bounding box center [802, 49] width 1531 height 33
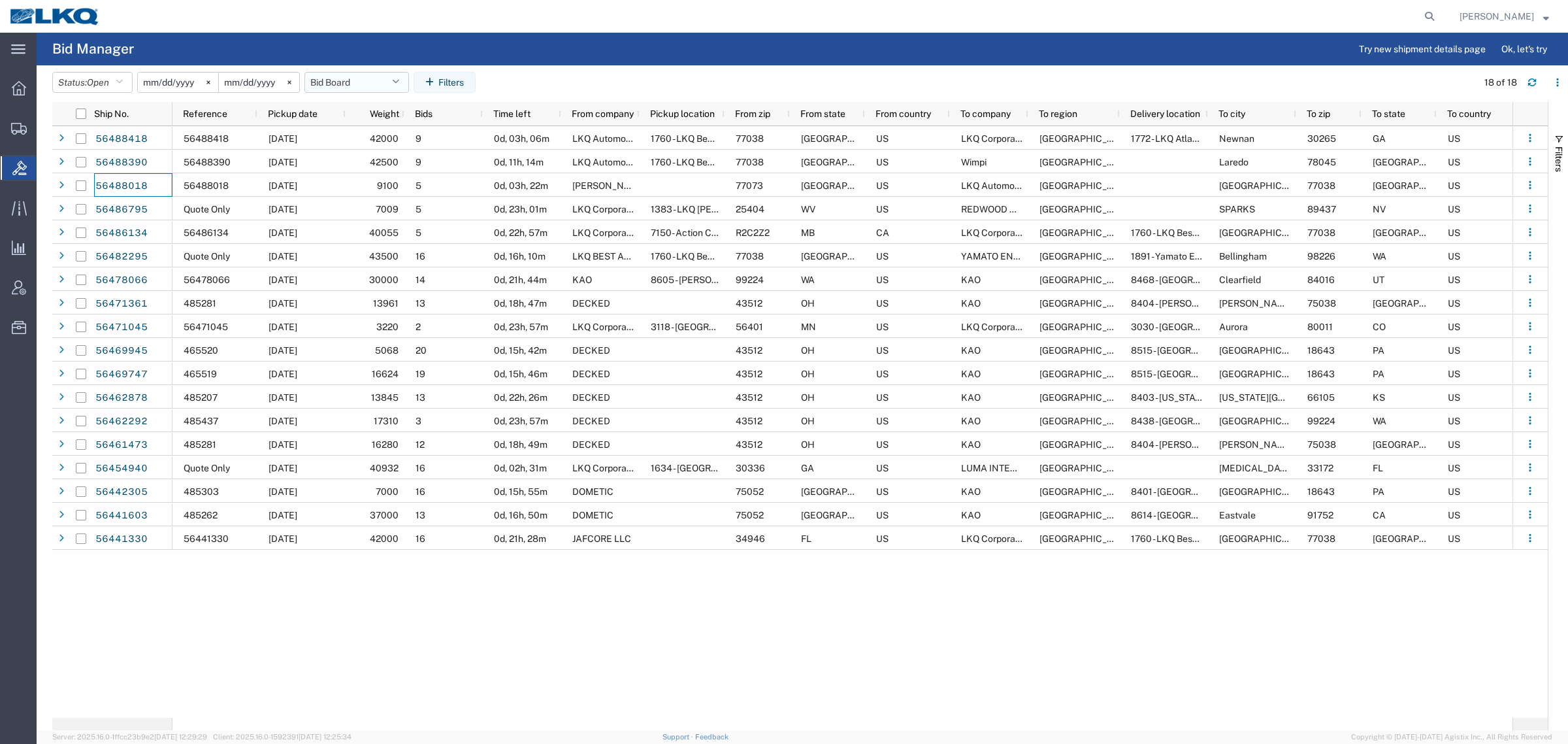
click at [360, 83] on button "Bid Board" at bounding box center [356, 82] width 104 height 21
drag, startPoint x: 366, startPoint y: 138, endPoint x: 440, endPoint y: 20, distance: 139.3
click at [367, 135] on span "Bid Board" at bounding box center [391, 140] width 171 height 24
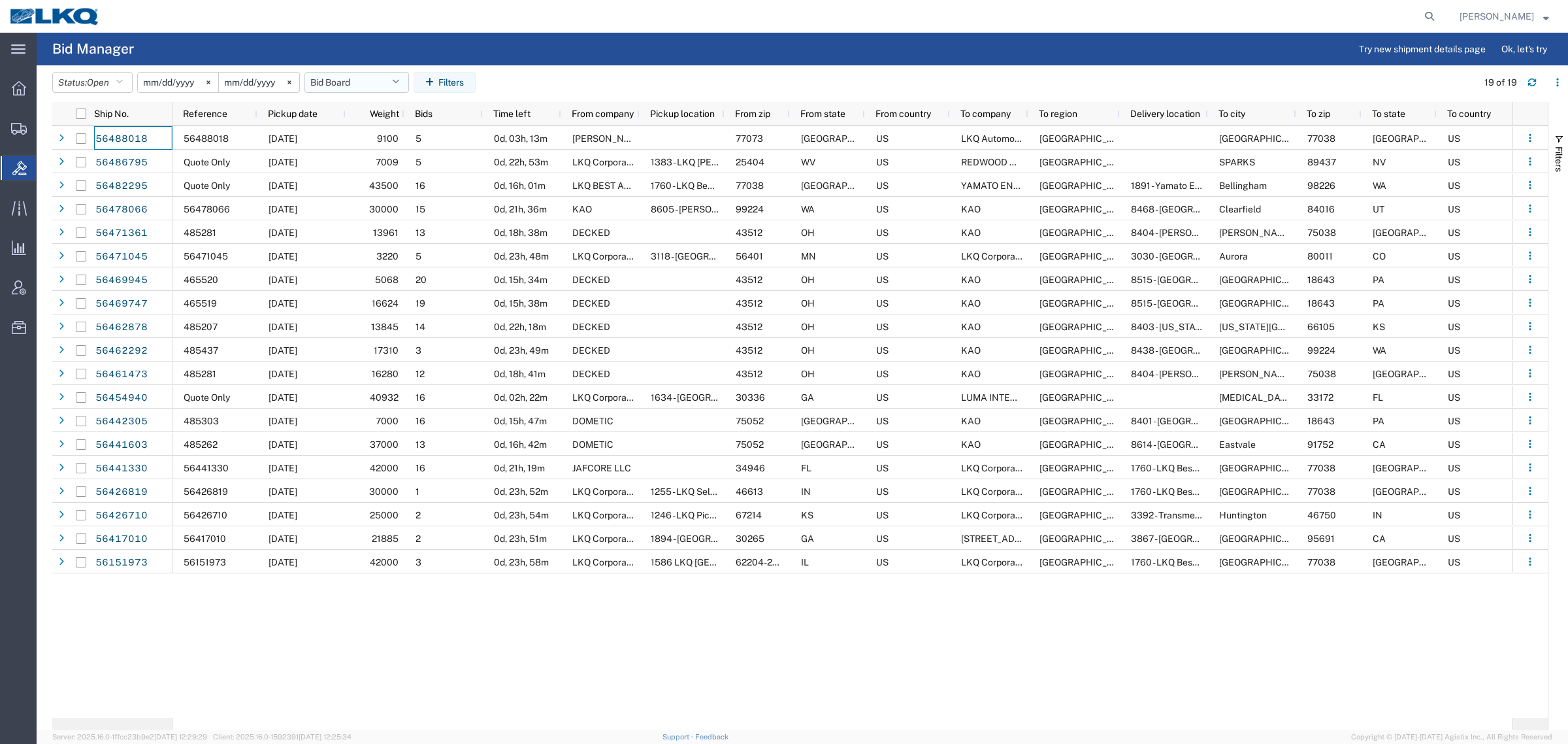
click at [338, 77] on button "Bid Board" at bounding box center [356, 82] width 104 height 21
click at [358, 139] on span "Bid Board" at bounding box center [391, 140] width 171 height 24
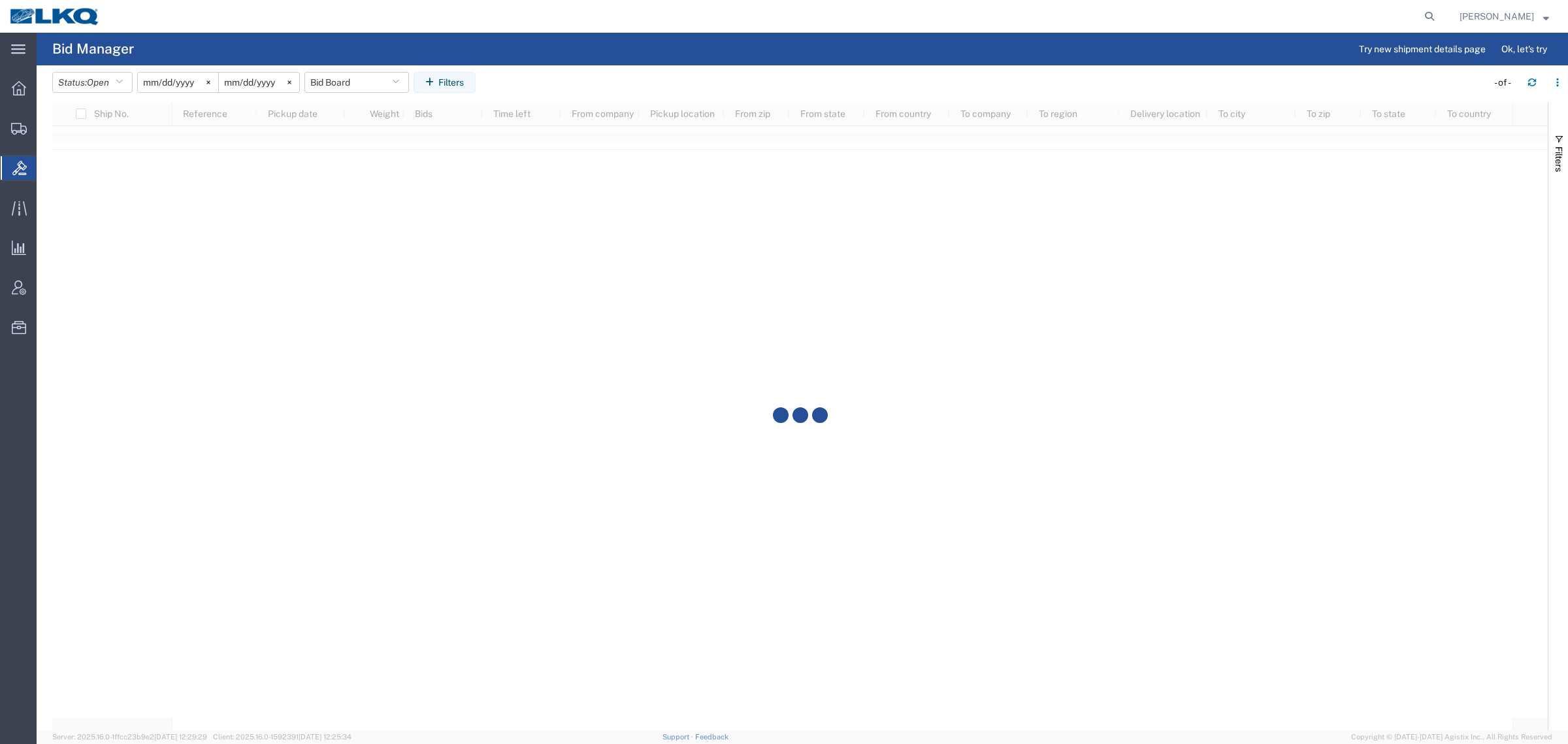
click at [621, 66] on header "Status: Open Active All Awaiting Confirmation Awarded Closed Expired Open Withd…" at bounding box center [810, 83] width 1516 height 37
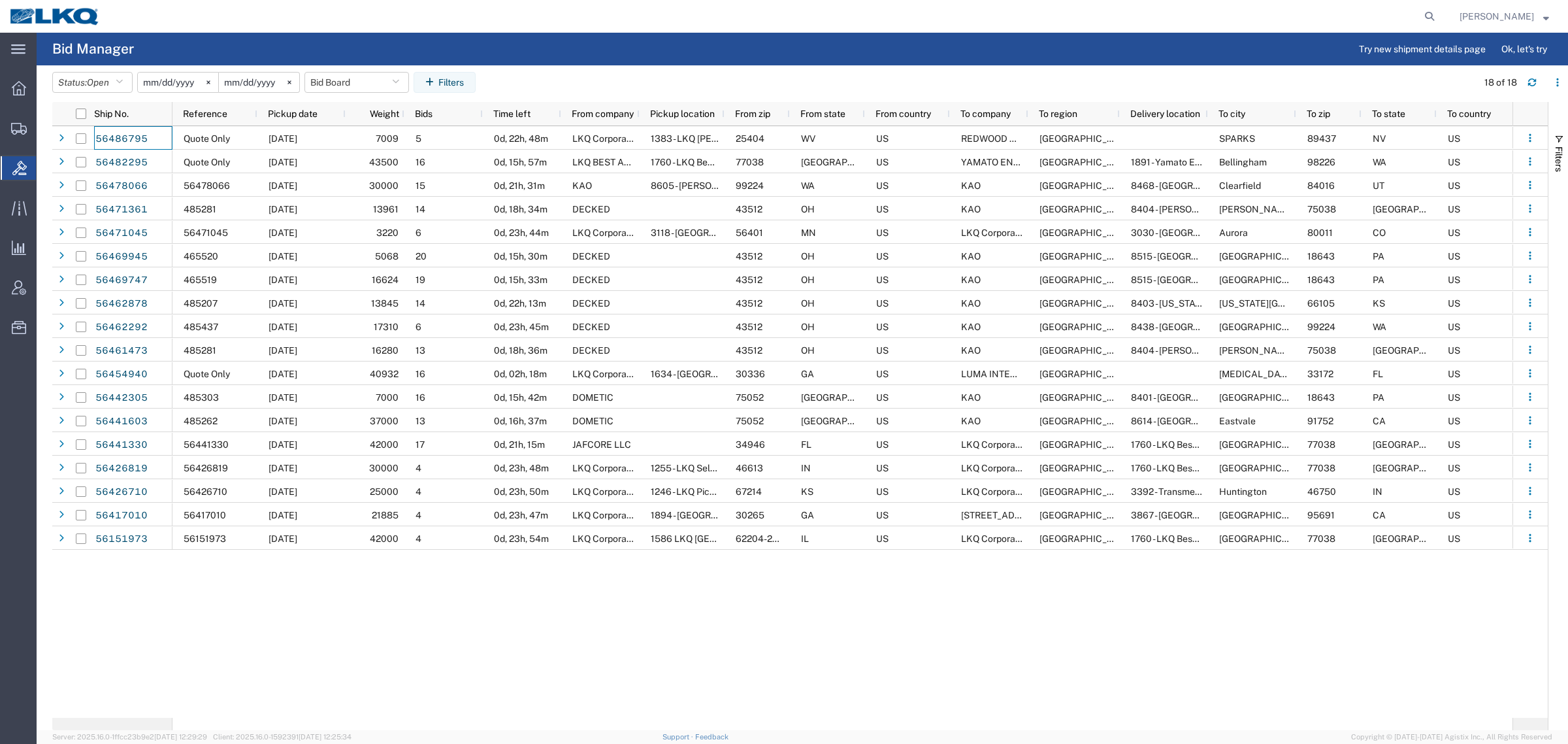
click at [1137, 56] on agx-page-header "Bid Manager Try new shipment details page Ok, let's try" at bounding box center [802, 49] width 1531 height 33
click at [349, 77] on button "Bid Board" at bounding box center [356, 82] width 104 height 21
drag, startPoint x: 406, startPoint y: 139, endPoint x: 643, endPoint y: 40, distance: 256.8
click at [410, 139] on span "Bid Board" at bounding box center [391, 140] width 171 height 24
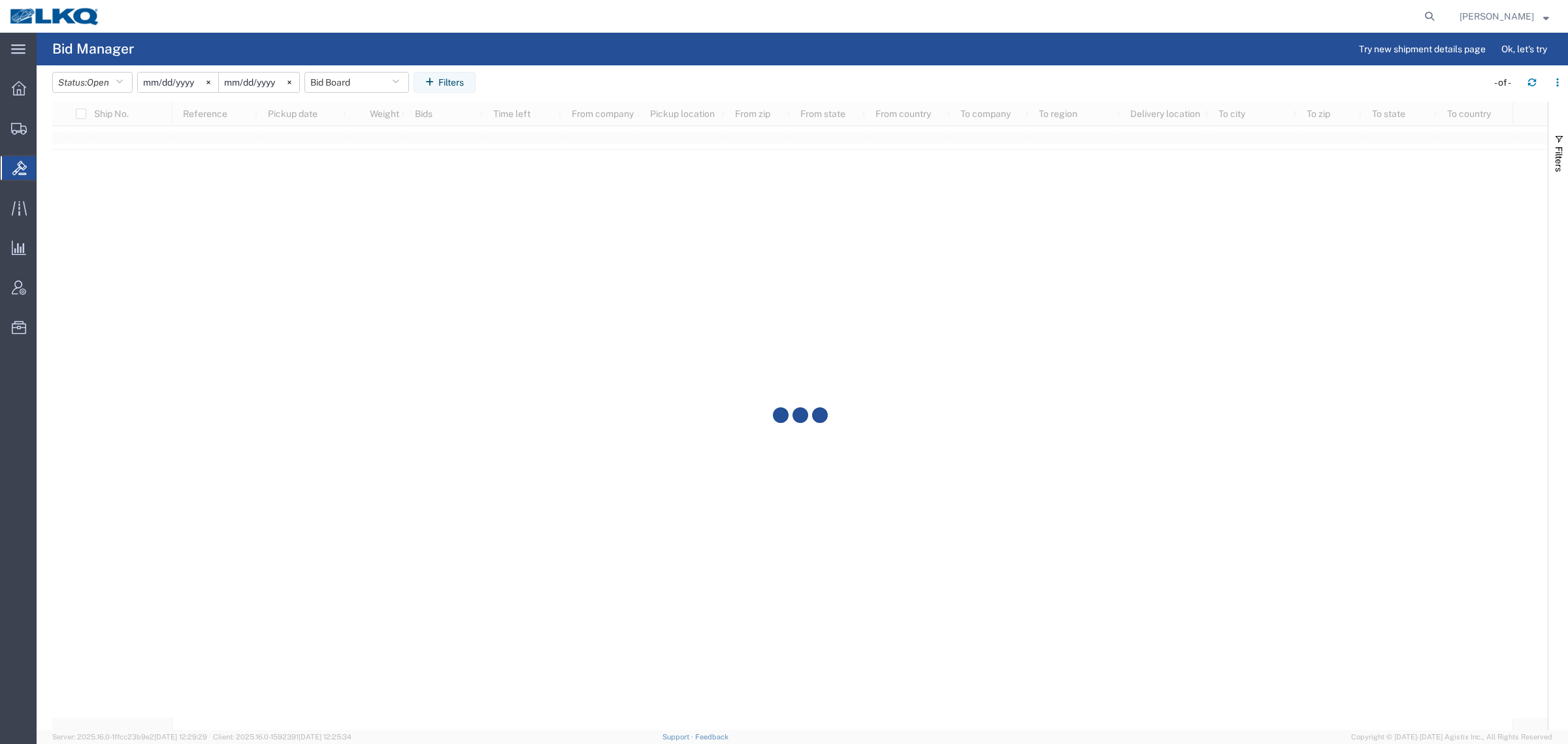
click at [728, 37] on agx-page-header "Bid Manager Try new shipment details page Ok, let's try" at bounding box center [802, 49] width 1531 height 33
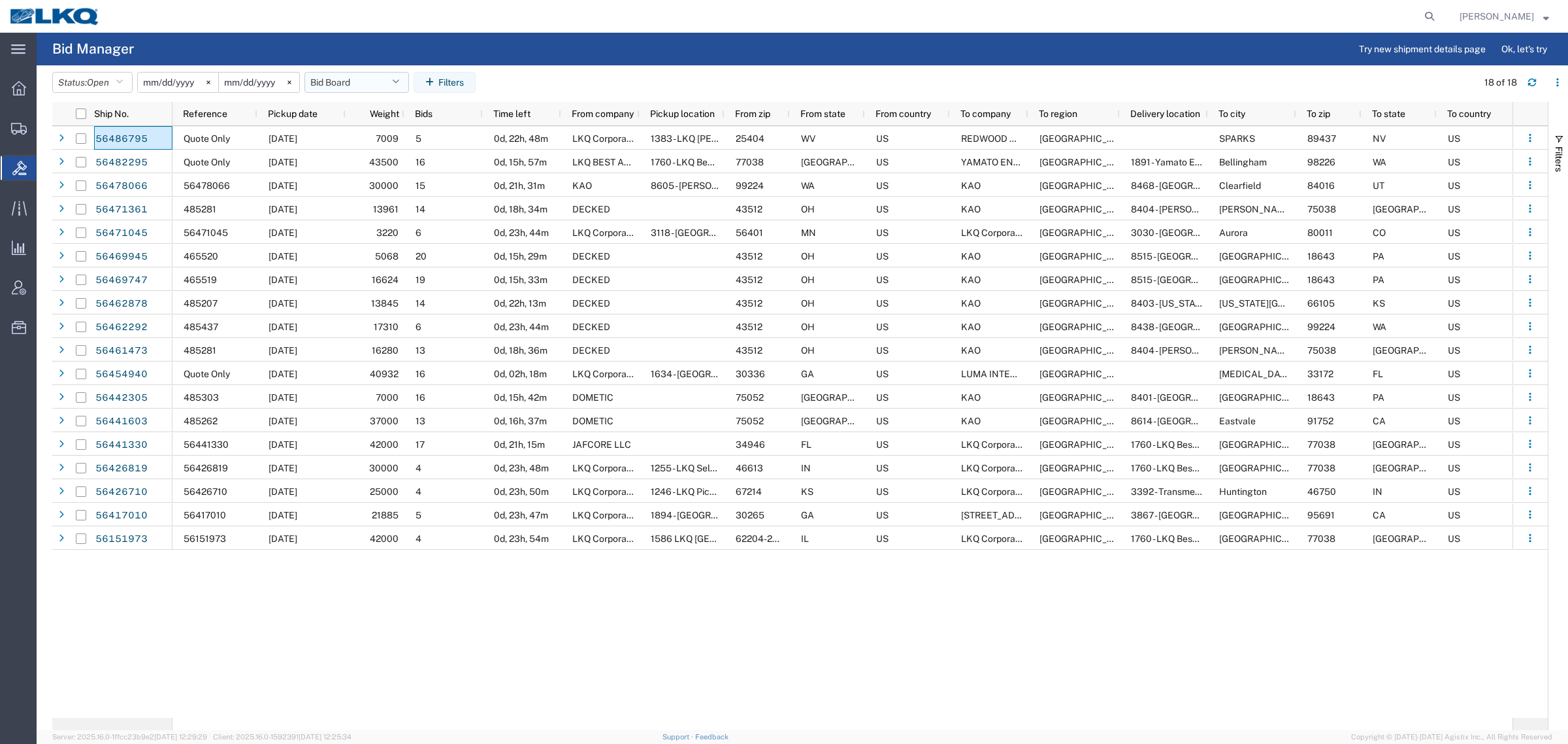
click at [353, 85] on button "Bid Board" at bounding box center [356, 82] width 104 height 21
click at [366, 141] on span "Bid Board" at bounding box center [391, 140] width 171 height 24
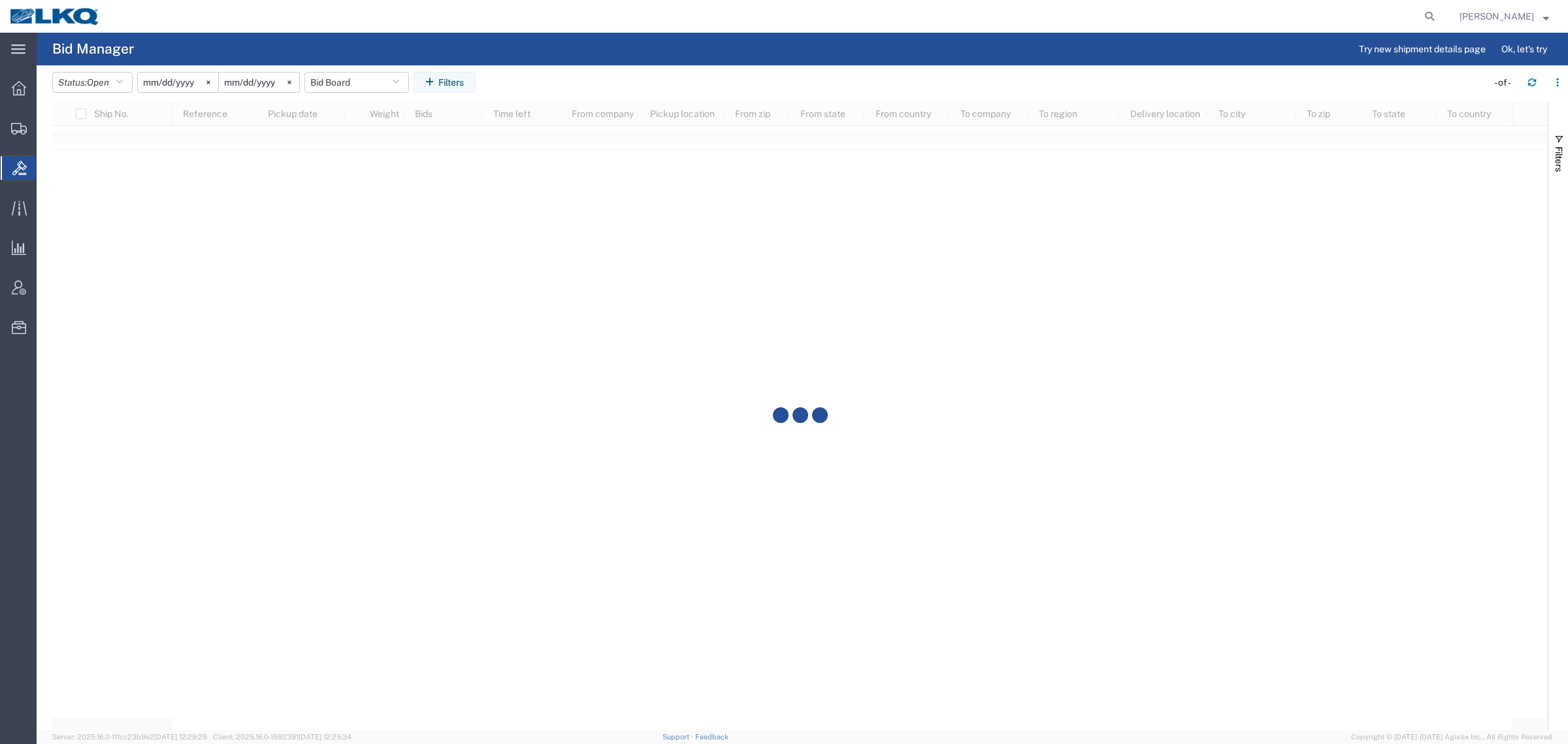
click at [616, 79] on agx-table-filter-chips "Status: Open Active All Awaiting Confirmation Awarded Closed Expired Open Withd…" at bounding box center [766, 87] width 1428 height 30
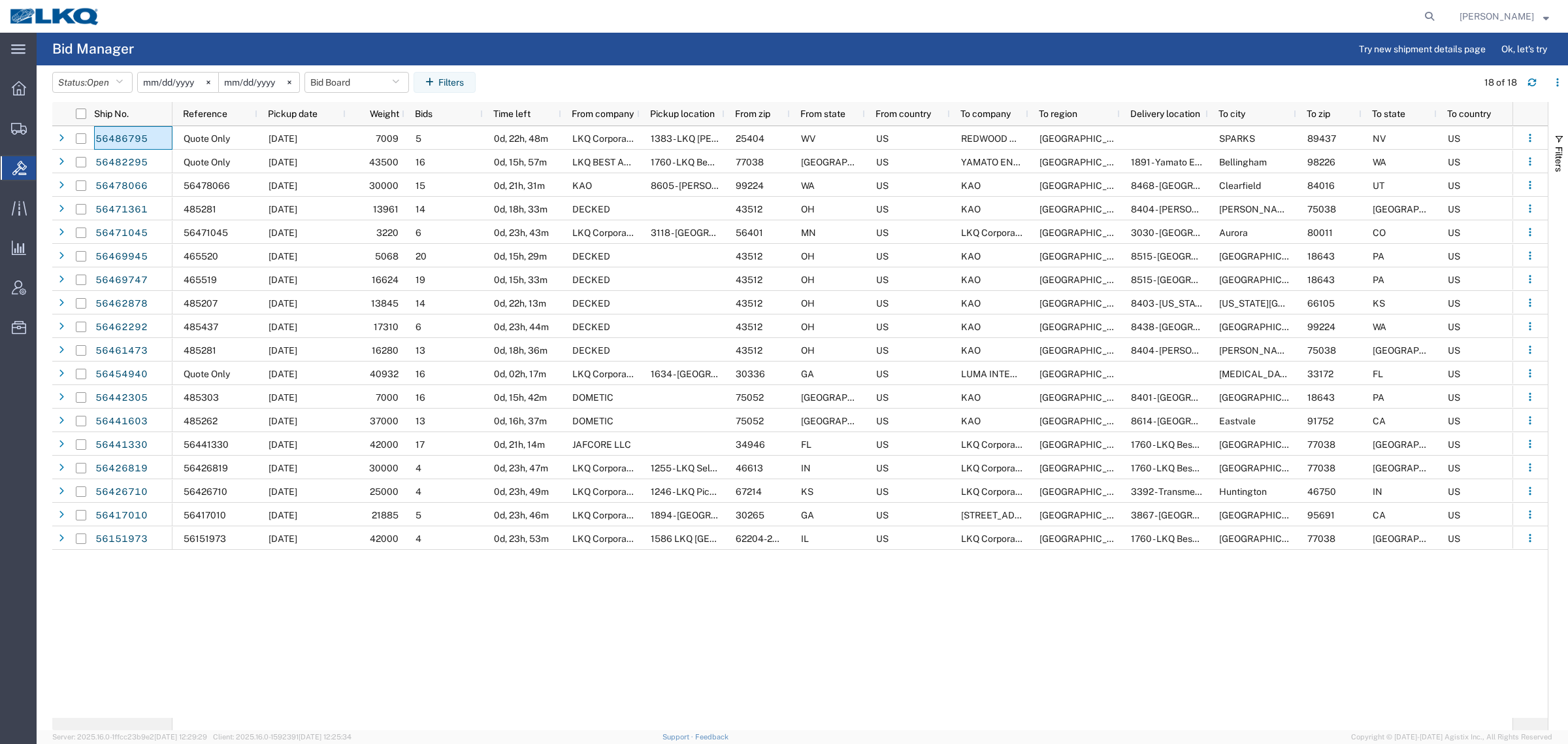
click at [866, 27] on div at bounding box center [775, 16] width 1331 height 33
click at [354, 77] on button "Bid Board" at bounding box center [356, 82] width 104 height 21
click at [373, 139] on span "Bid Board" at bounding box center [391, 140] width 171 height 24
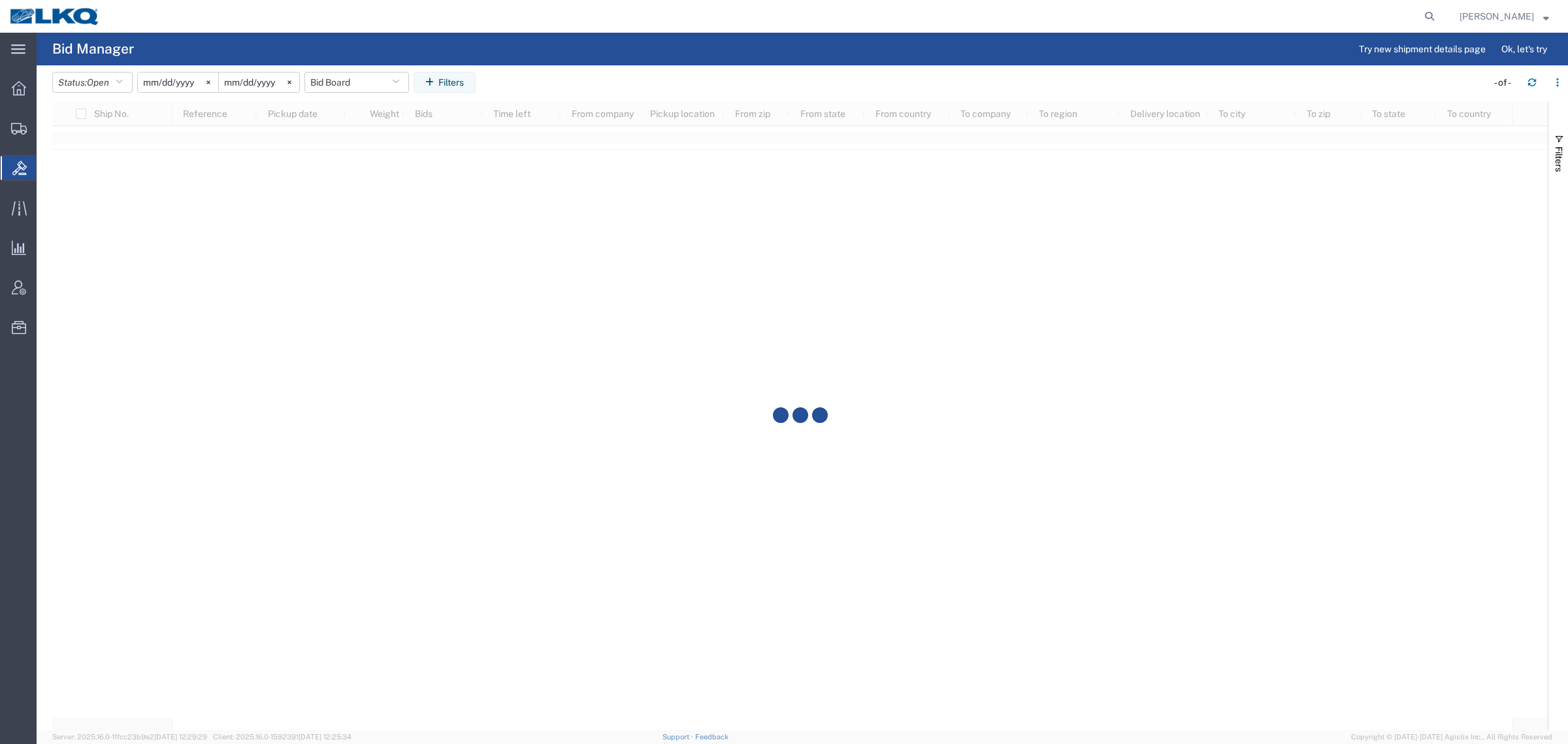
click at [749, 65] on header "Status: Open Active All Awaiting Confirmation Awarded Closed Expired Open Withd…" at bounding box center [810, 83] width 1516 height 37
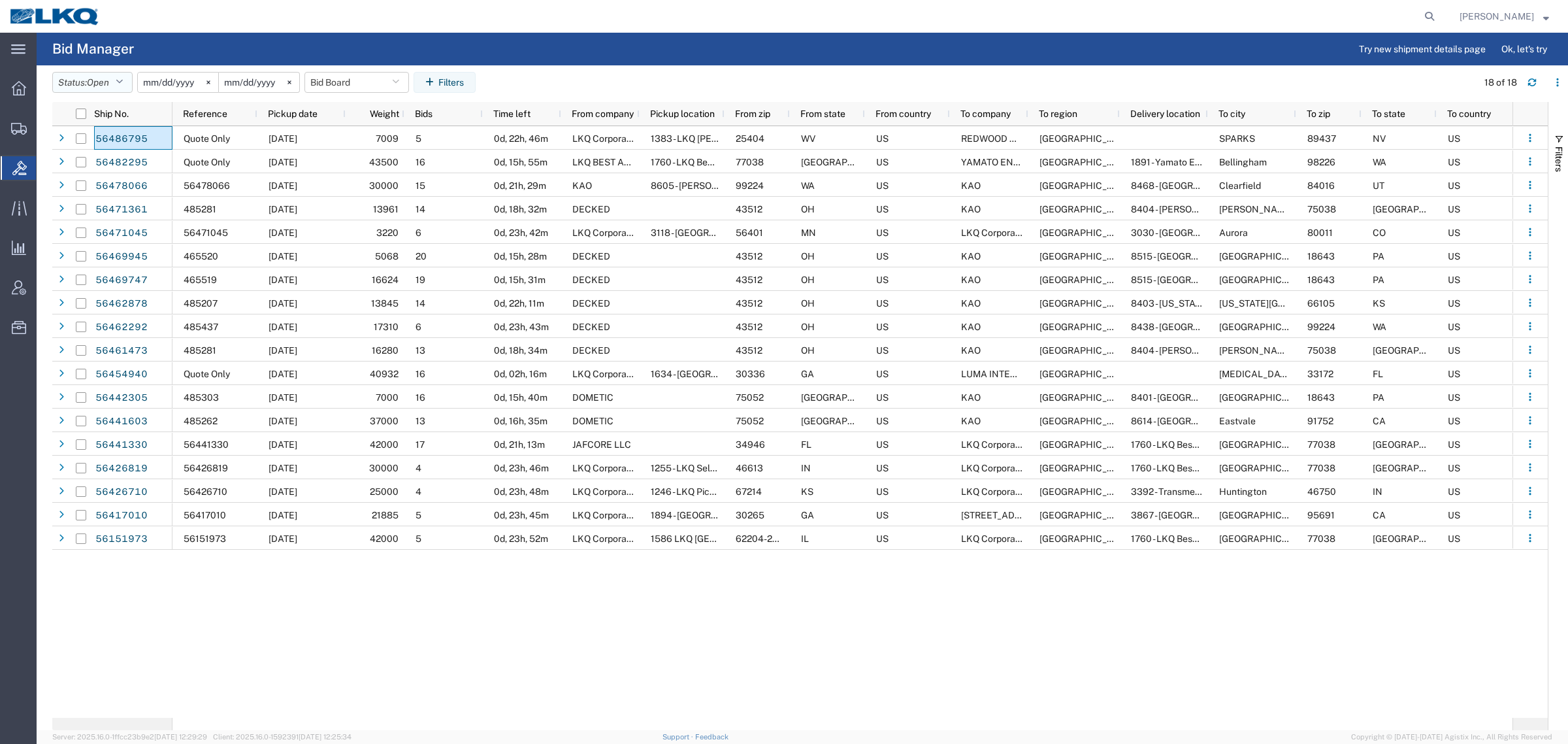
click at [92, 77] on span "Open" at bounding box center [98, 82] width 22 height 10
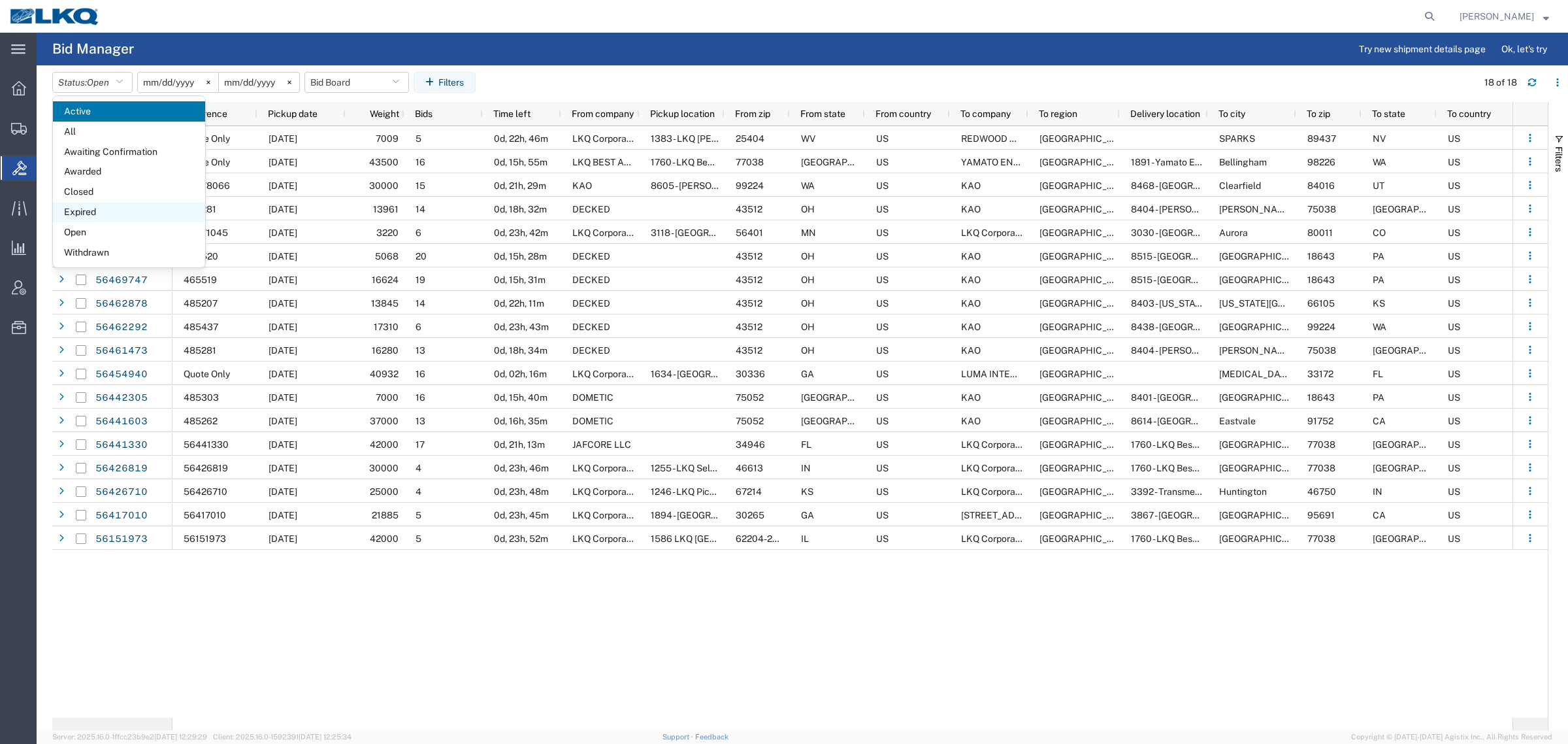
click at [102, 207] on span "Expired" at bounding box center [129, 212] width 152 height 20
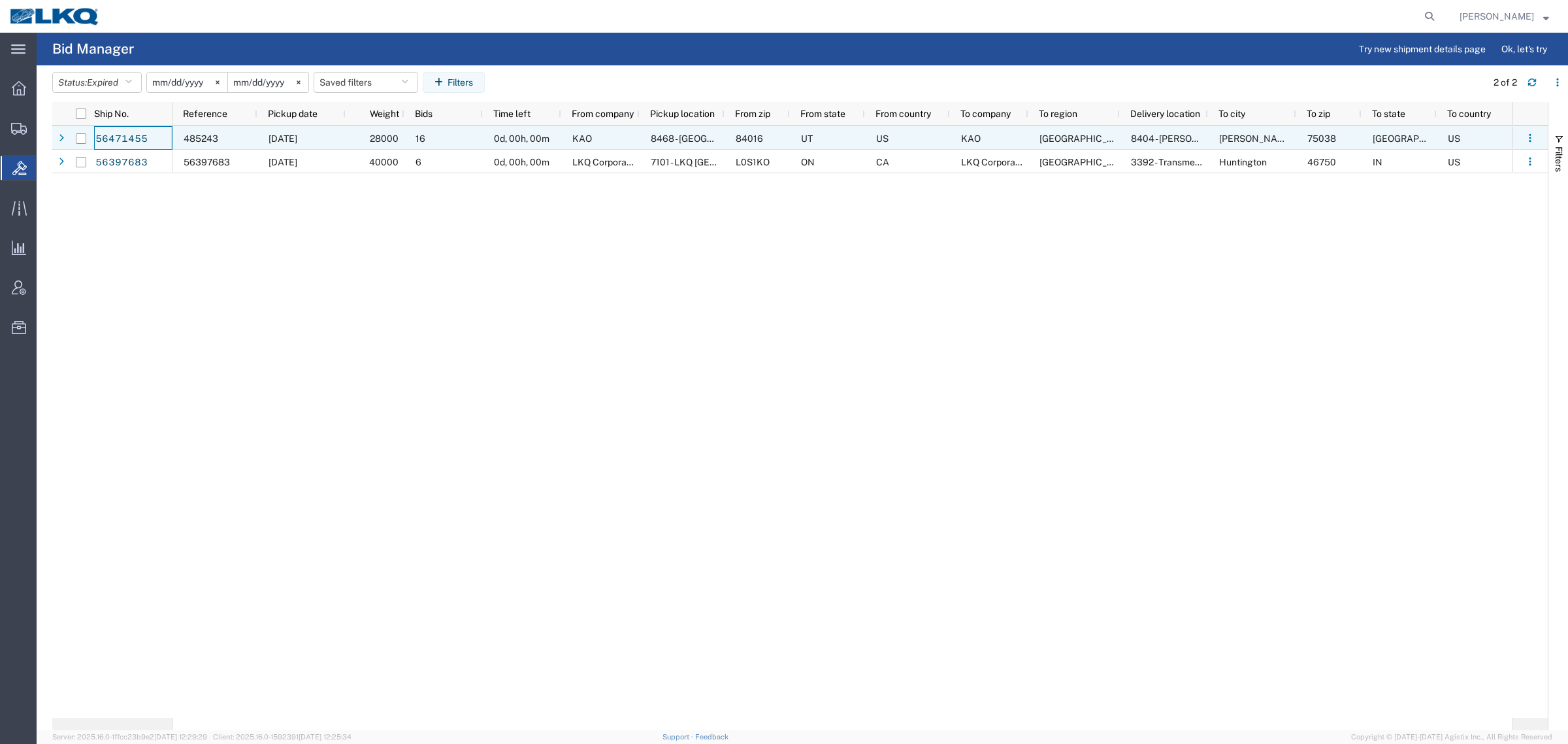
drag, startPoint x: 128, startPoint y: 134, endPoint x: 490, endPoint y: 262, distance: 384.0
click at [497, 260] on div "485243 08/15/2025 28000 16 0d, 00h, 00m KAO 8468 - Salt Lake City, UT - KAO Log…" at bounding box center [843, 421] width 1340 height 592
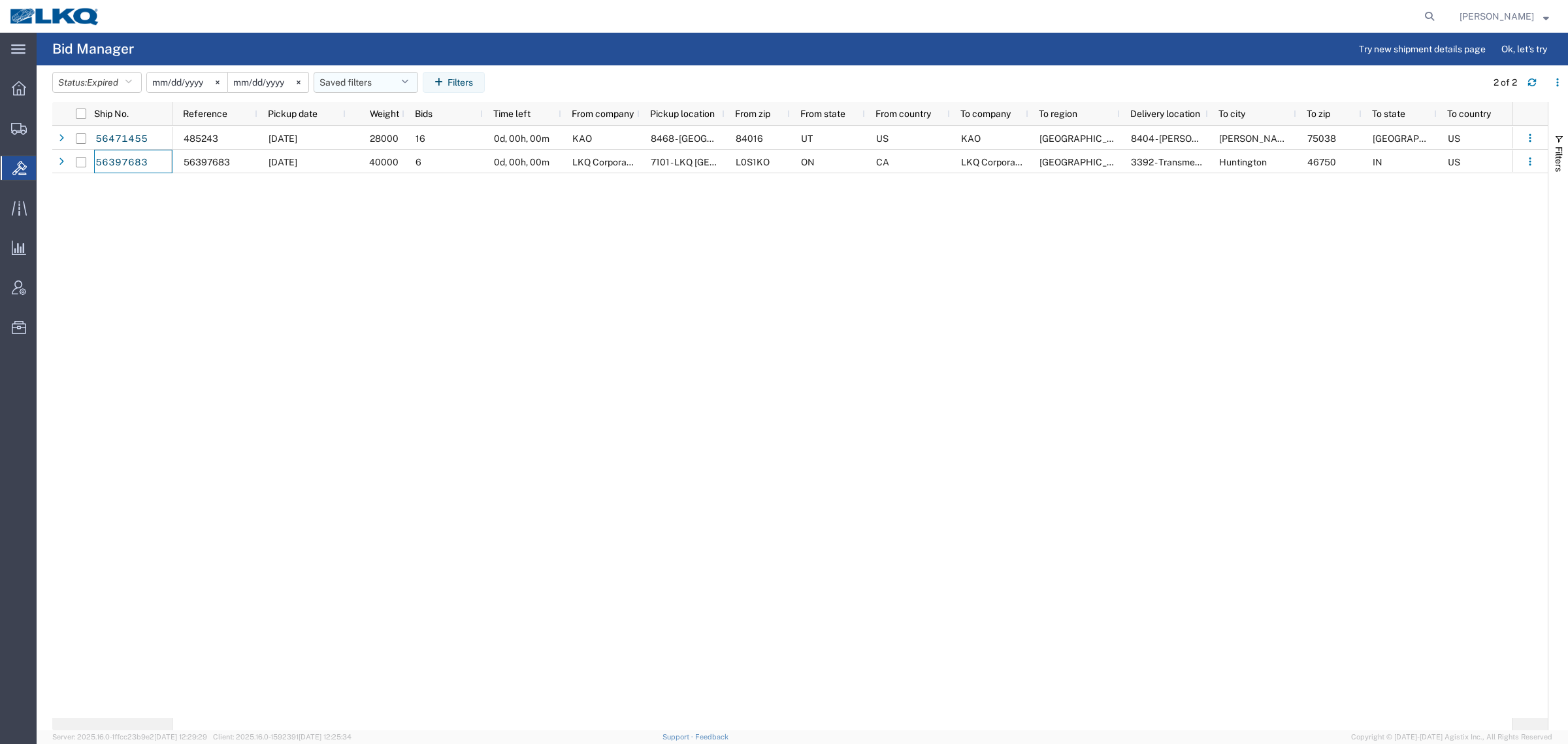
click at [377, 79] on button "Saved filters" at bounding box center [366, 82] width 104 height 21
drag, startPoint x: 393, startPoint y: 136, endPoint x: 522, endPoint y: 74, distance: 143.1
click at [421, 122] on agx-saved-filters "Bid Board Update... Change name... Duplicate... Pin to top Always apply on page…" at bounding box center [412, 136] width 196 height 81
click at [595, 65] on header "Status: Expired Active All Awaiting Confirmation Awarded Closed Expired Open Wi…" at bounding box center [810, 83] width 1516 height 37
click at [1522, 80] on button "button" at bounding box center [1531, 82] width 21 height 21
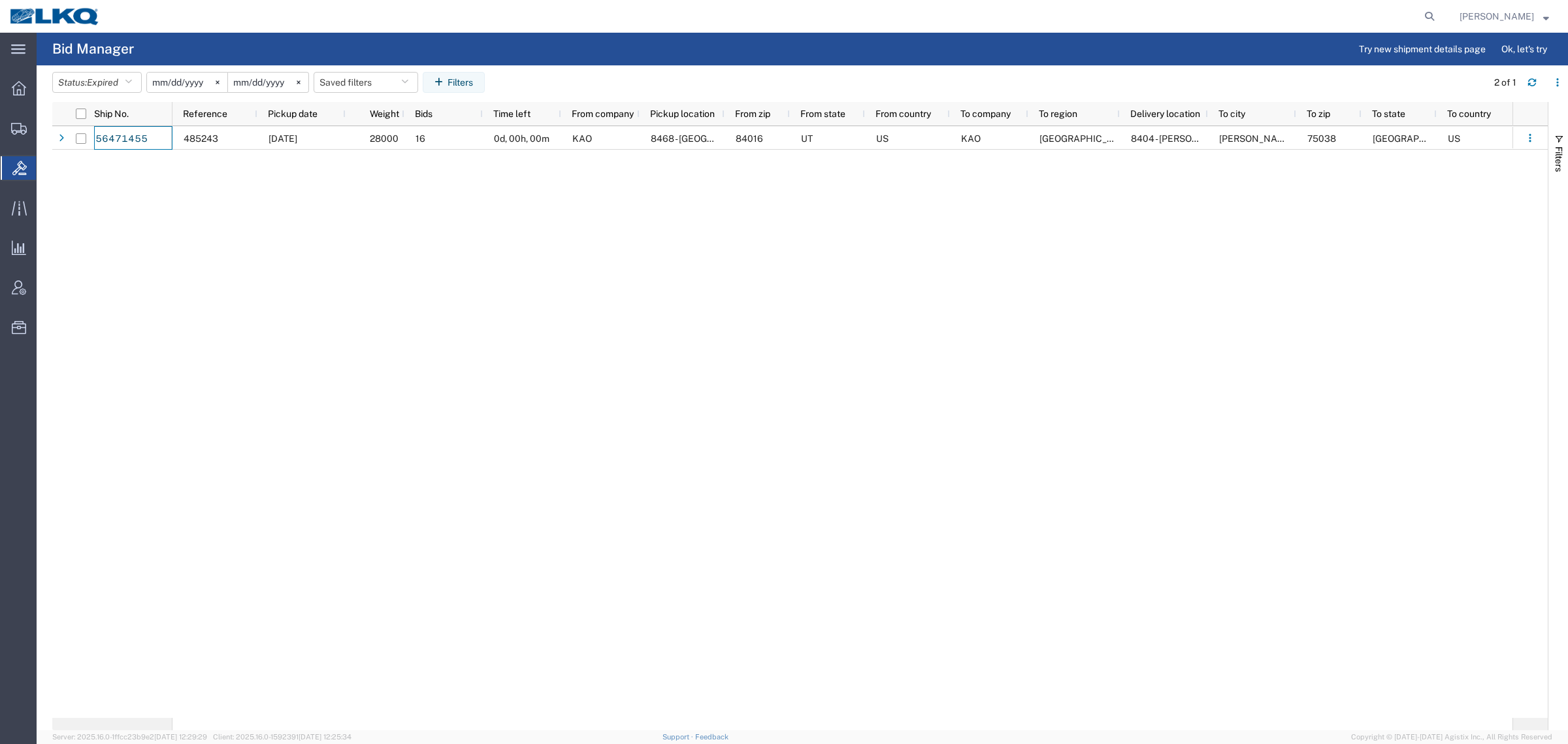
click at [1120, 465] on div "485243 08/15/2025 28000 16 0d, 00h, 00m KAO 8468 - Salt Lake City, UT - KAO Log…" at bounding box center [843, 421] width 1340 height 592
click at [368, 80] on button "Saved filters" at bounding box center [366, 82] width 104 height 21
click at [383, 142] on span "Bid Board" at bounding box center [401, 140] width 171 height 24
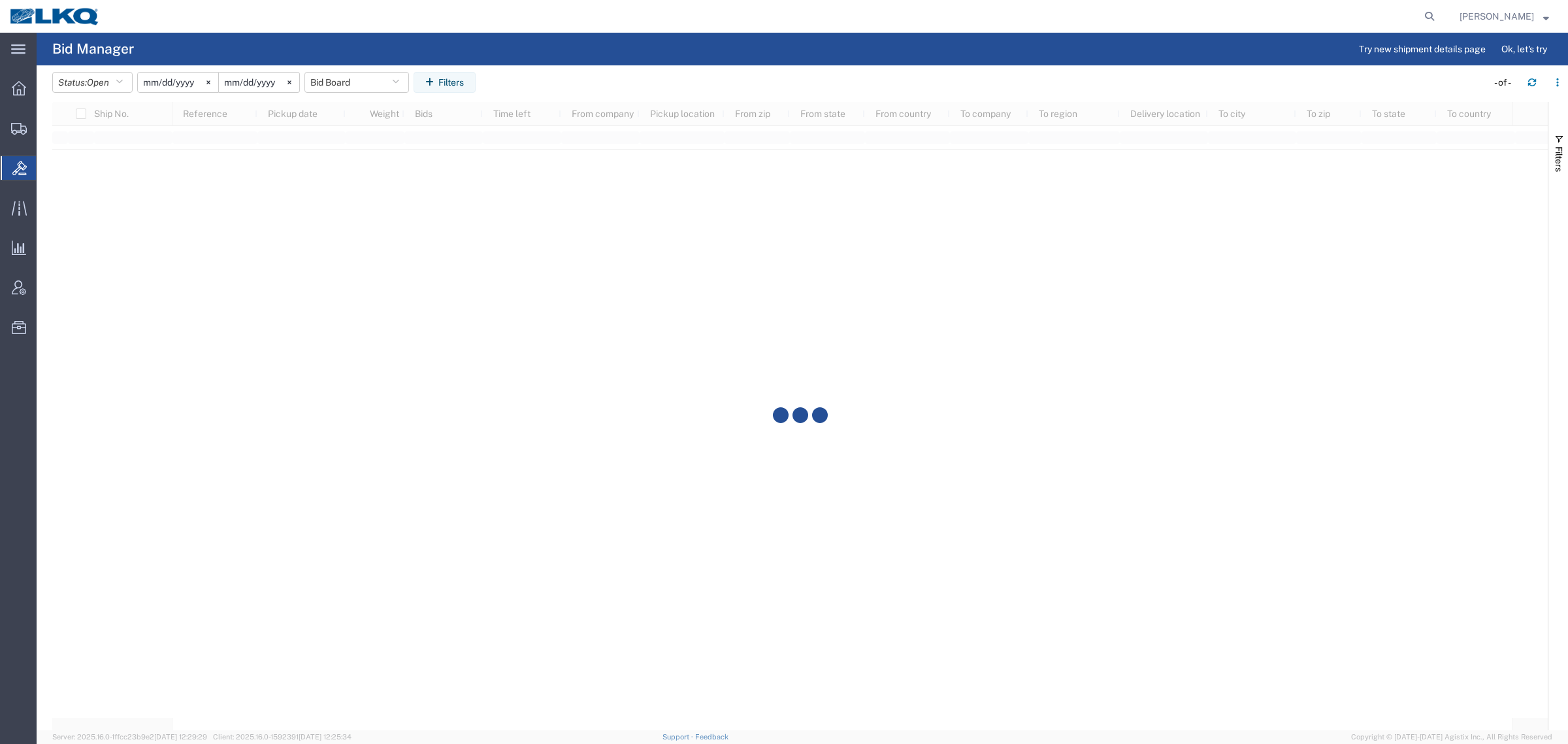
click at [633, 86] on agx-table-filter-chips "Status: Open Active All Awaiting Confirmation Awarded Closed Expired Open Withd…" at bounding box center [766, 87] width 1428 height 30
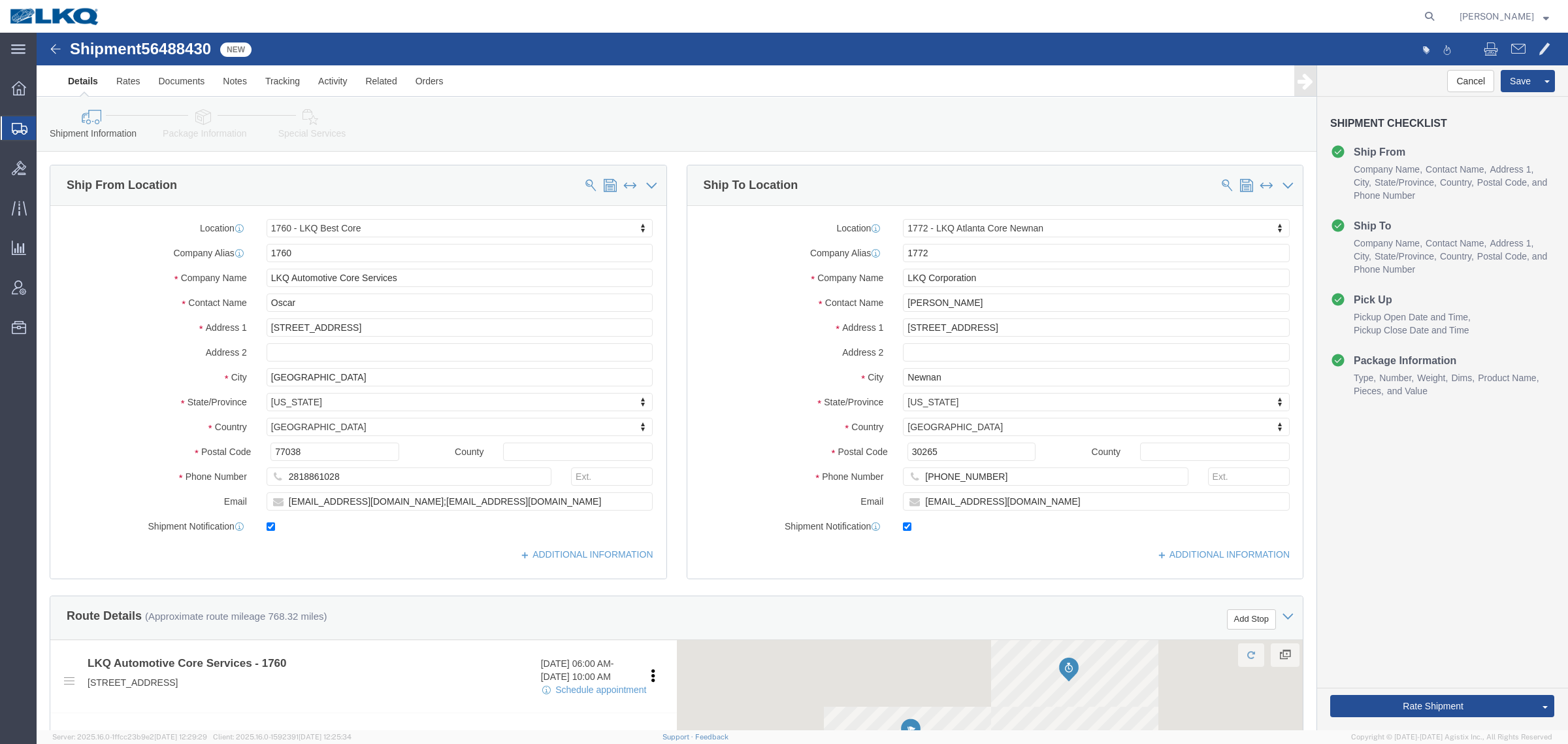
click span "56488430"
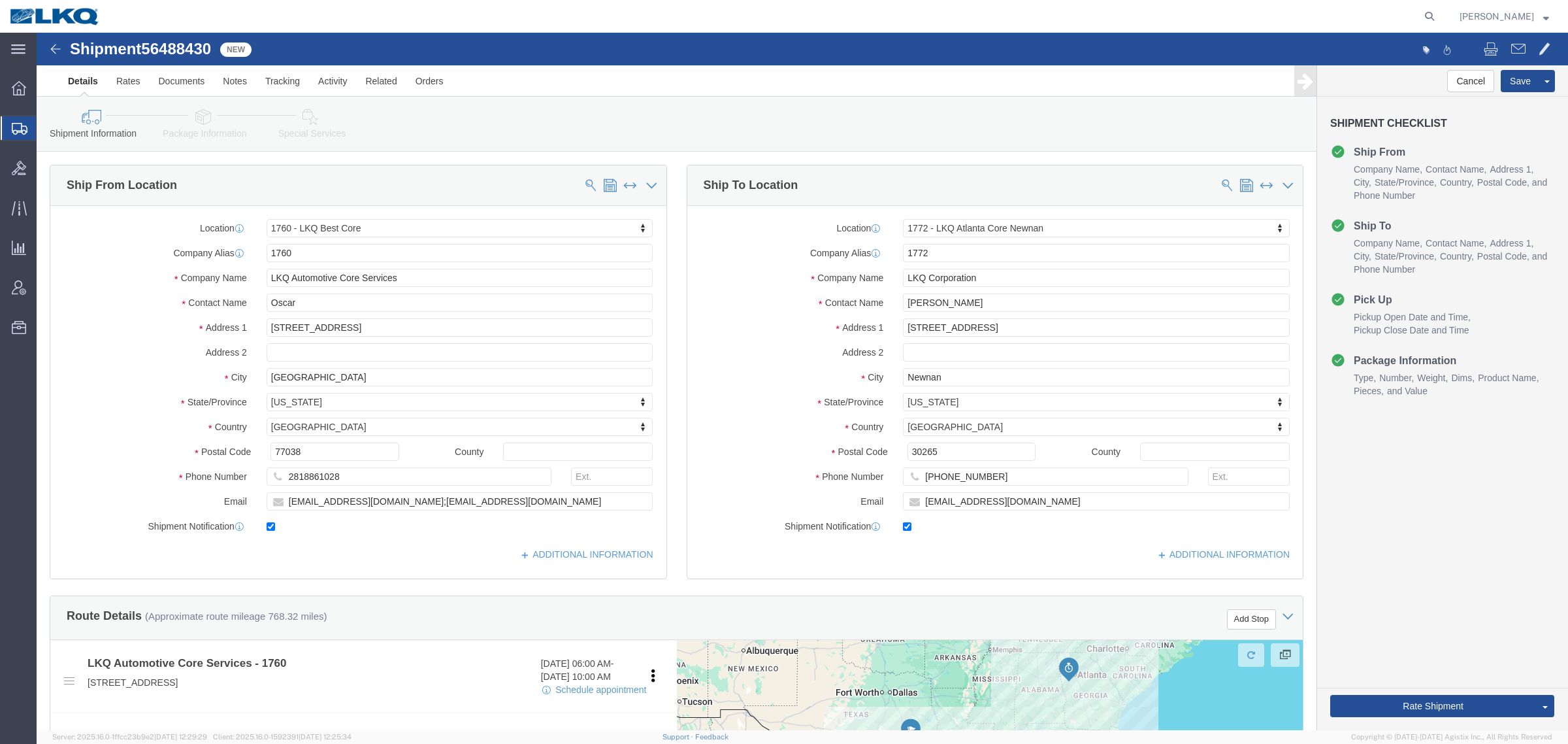
click span "56488430"
select select "27634"
select select "30704"
copy span "56488430"
click icon
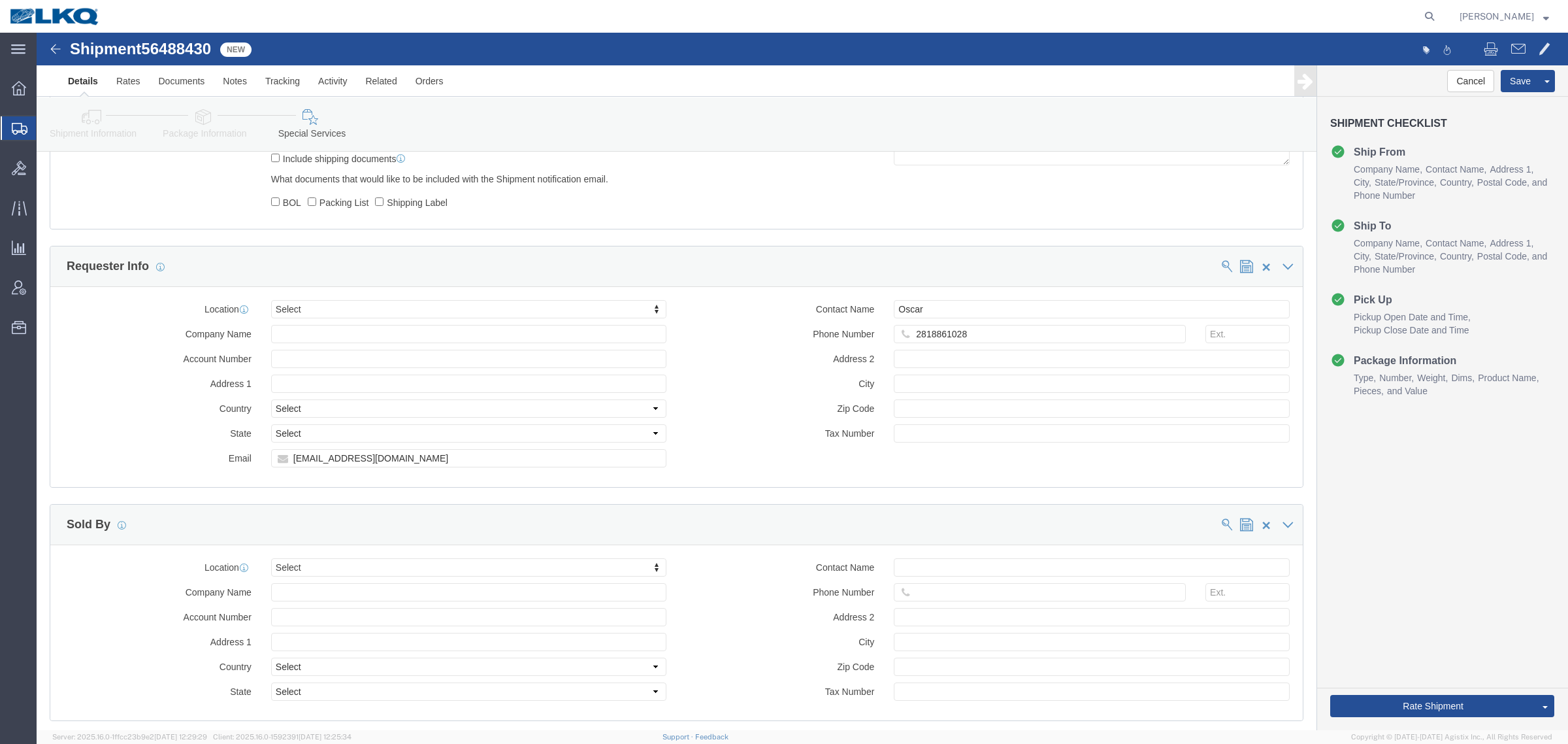
scroll to position [1285, 0]
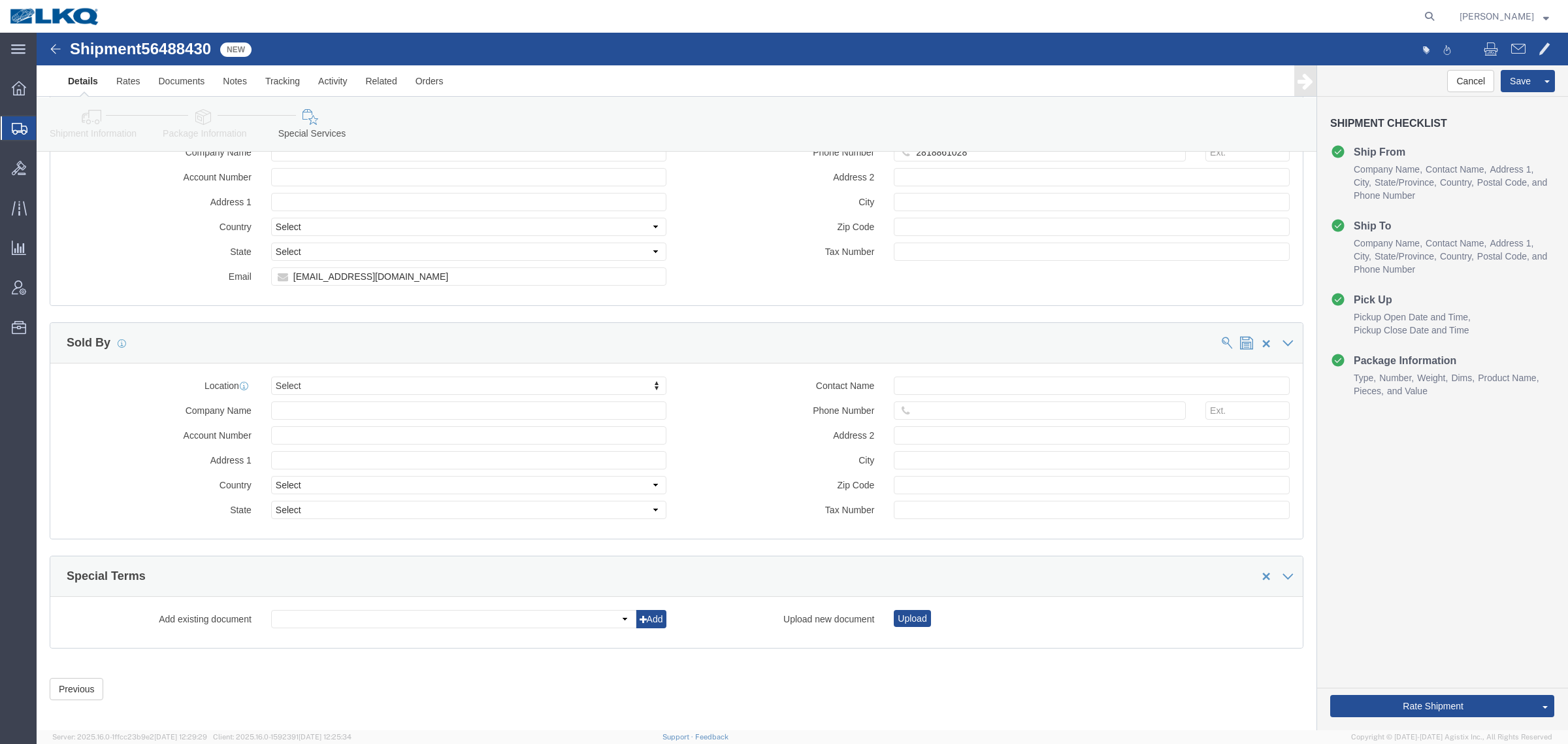
click div "Location Select Select My Profile Location 1100 - LKQ Crystal River 1103 - LKQ …"
click input "oxdavila@lkqcorp.com"
click icon
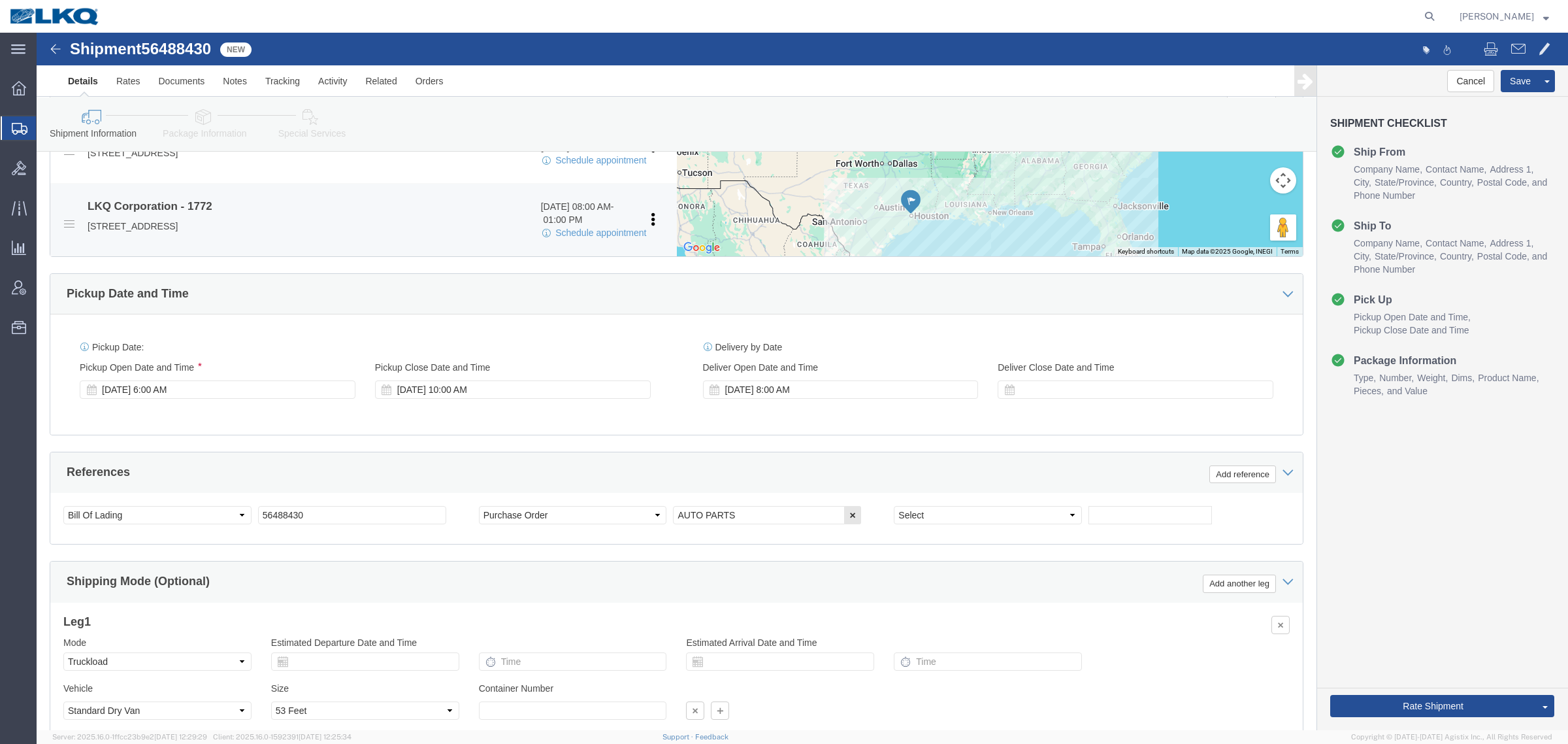
scroll to position [393, 0]
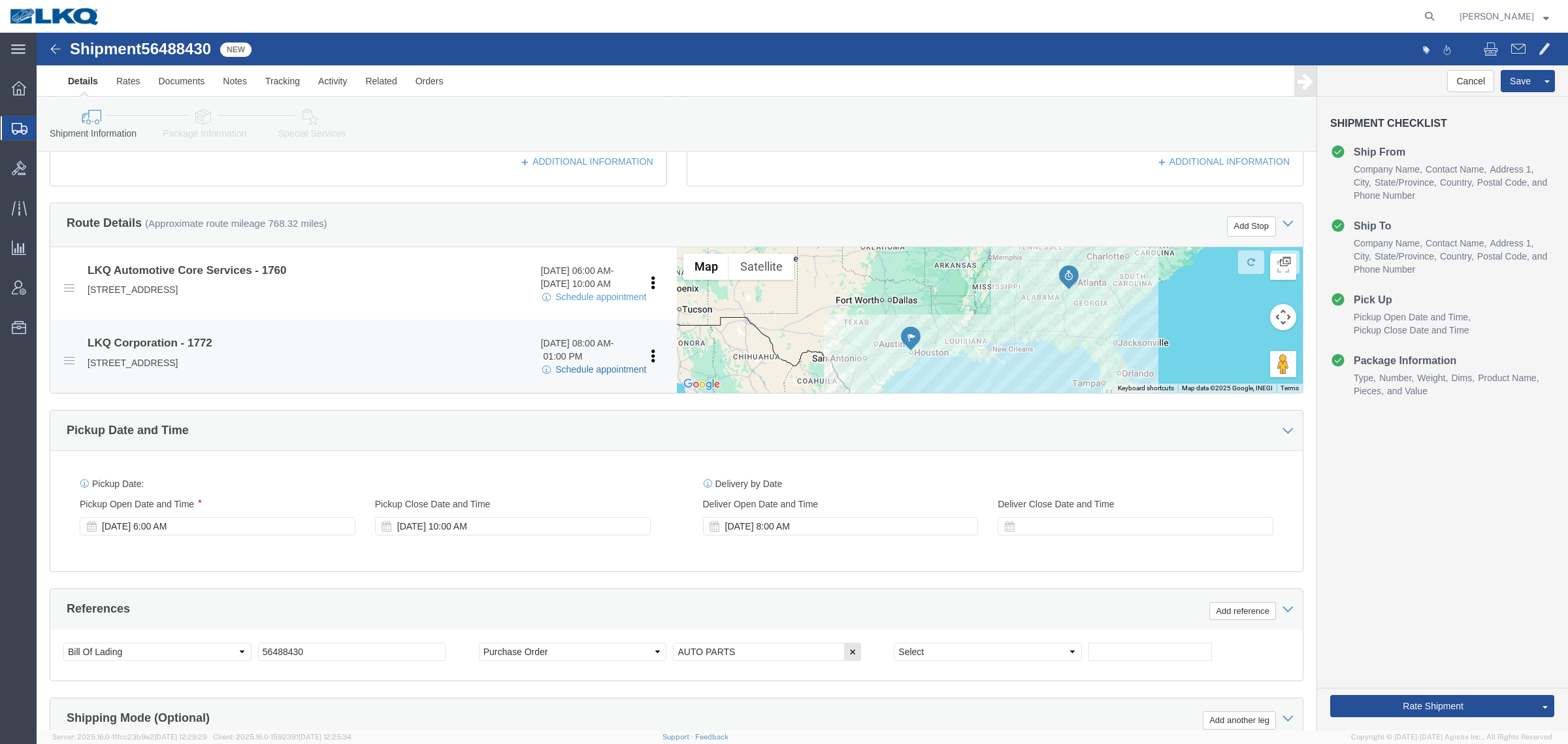
click link "Schedule appointment"
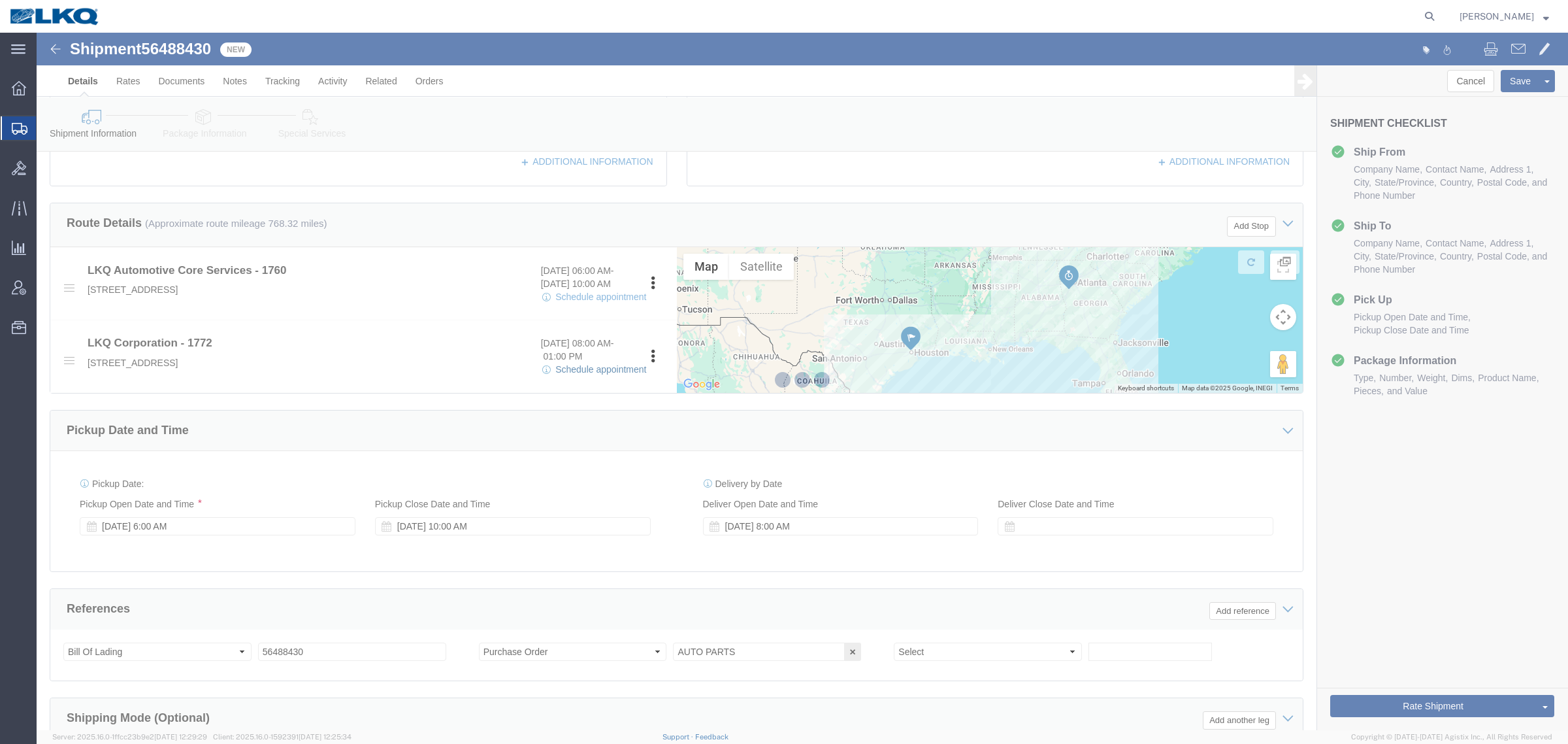
select select
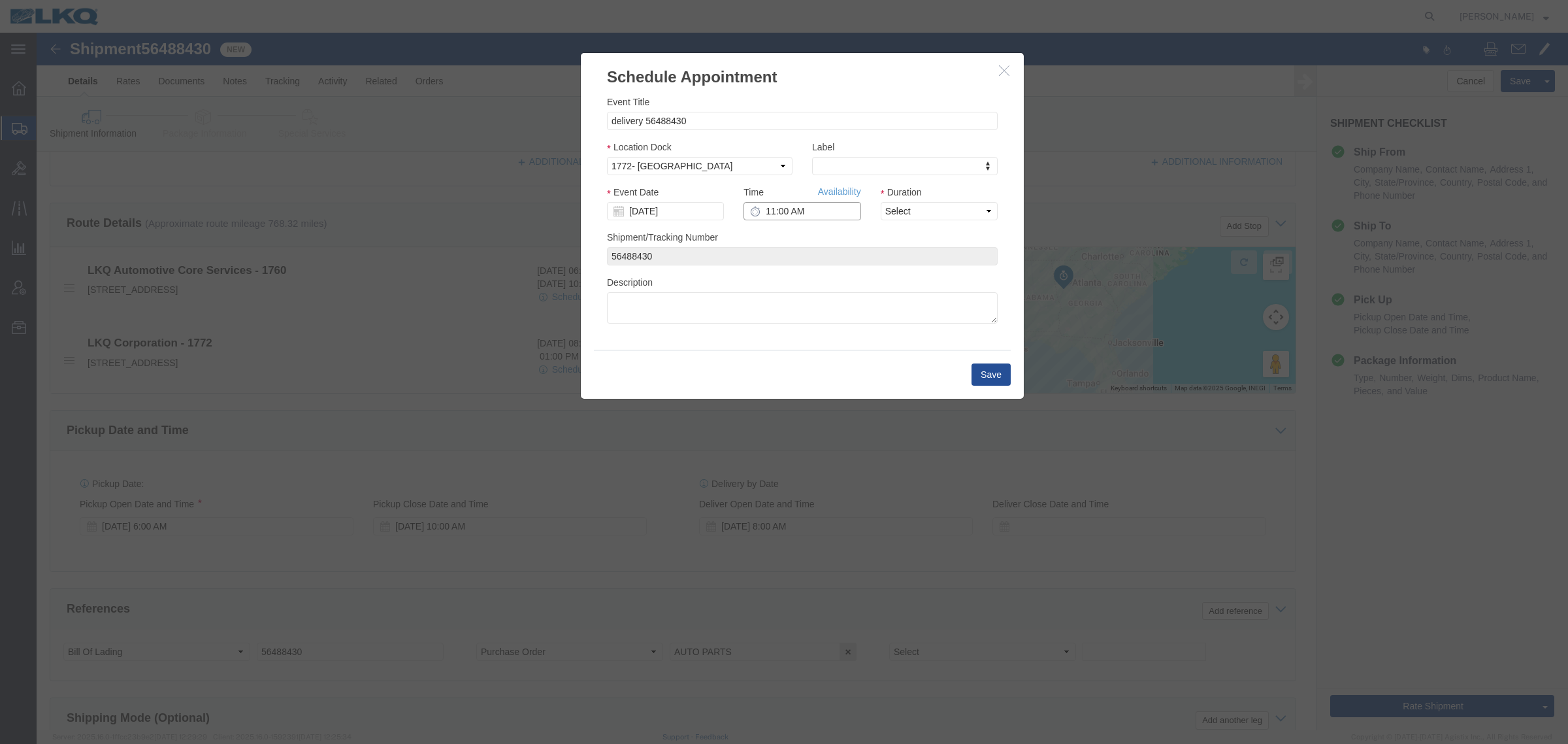
click input "11:00 AM"
click link "Availability"
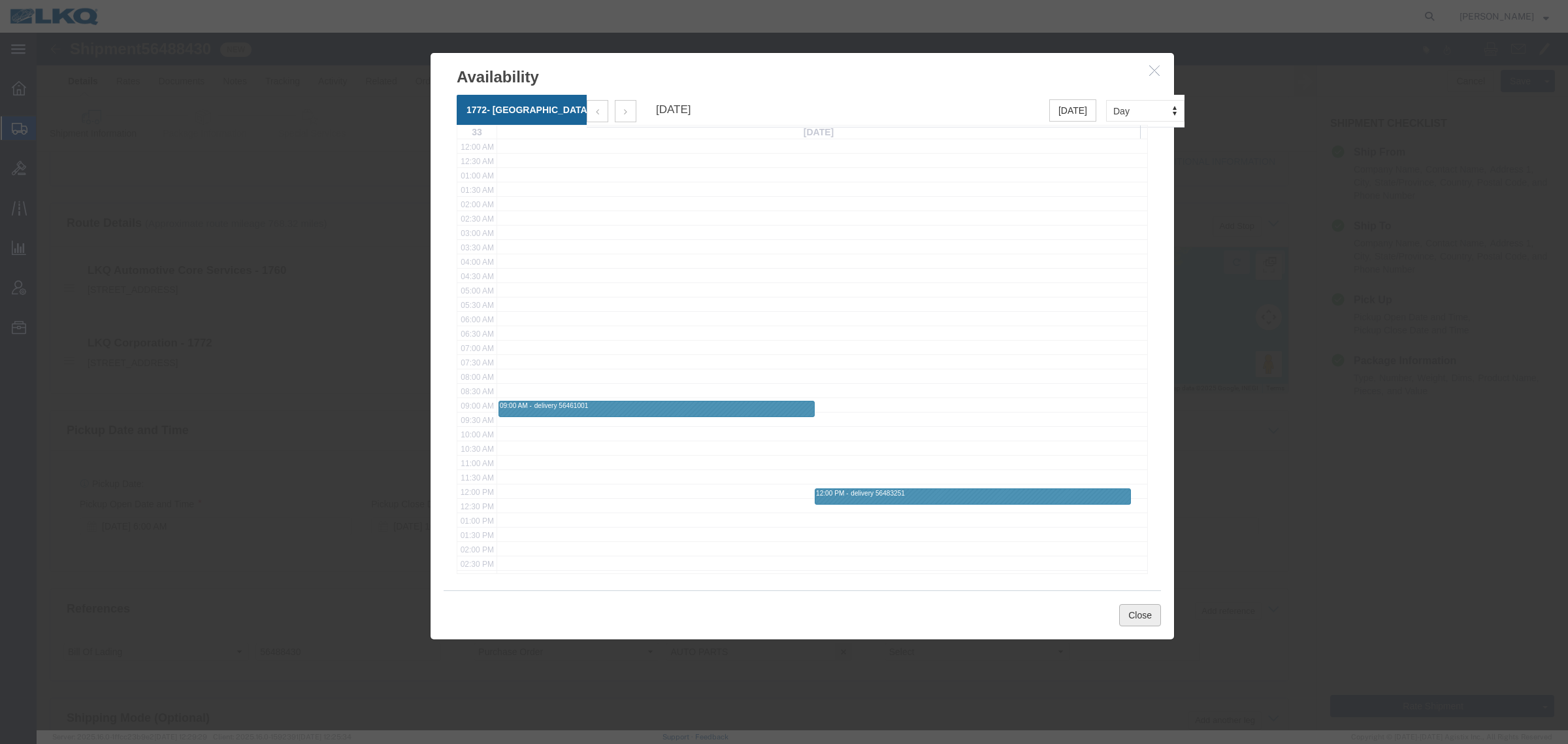
click button "Close"
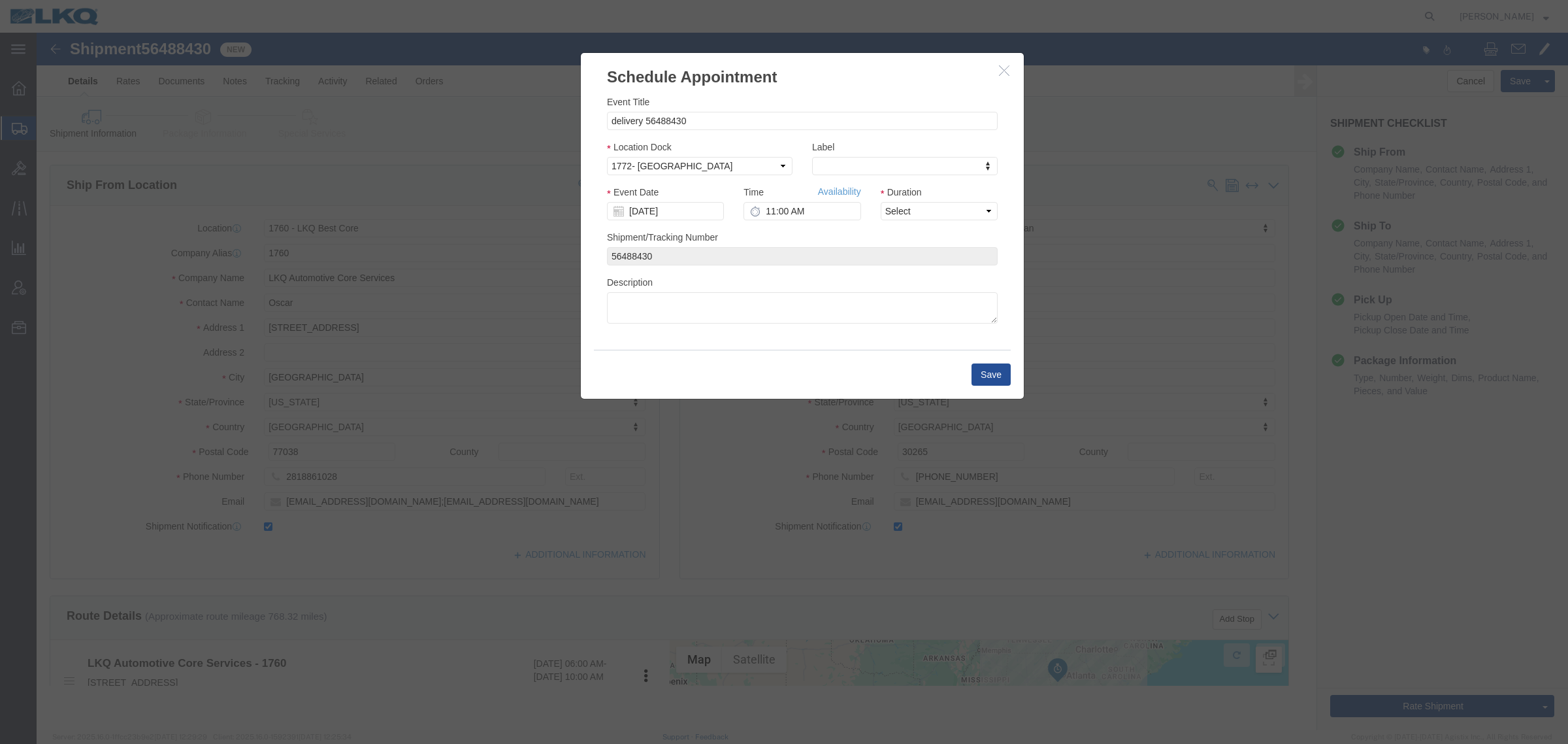
scroll to position [0, 0]
click input "[DATE]"
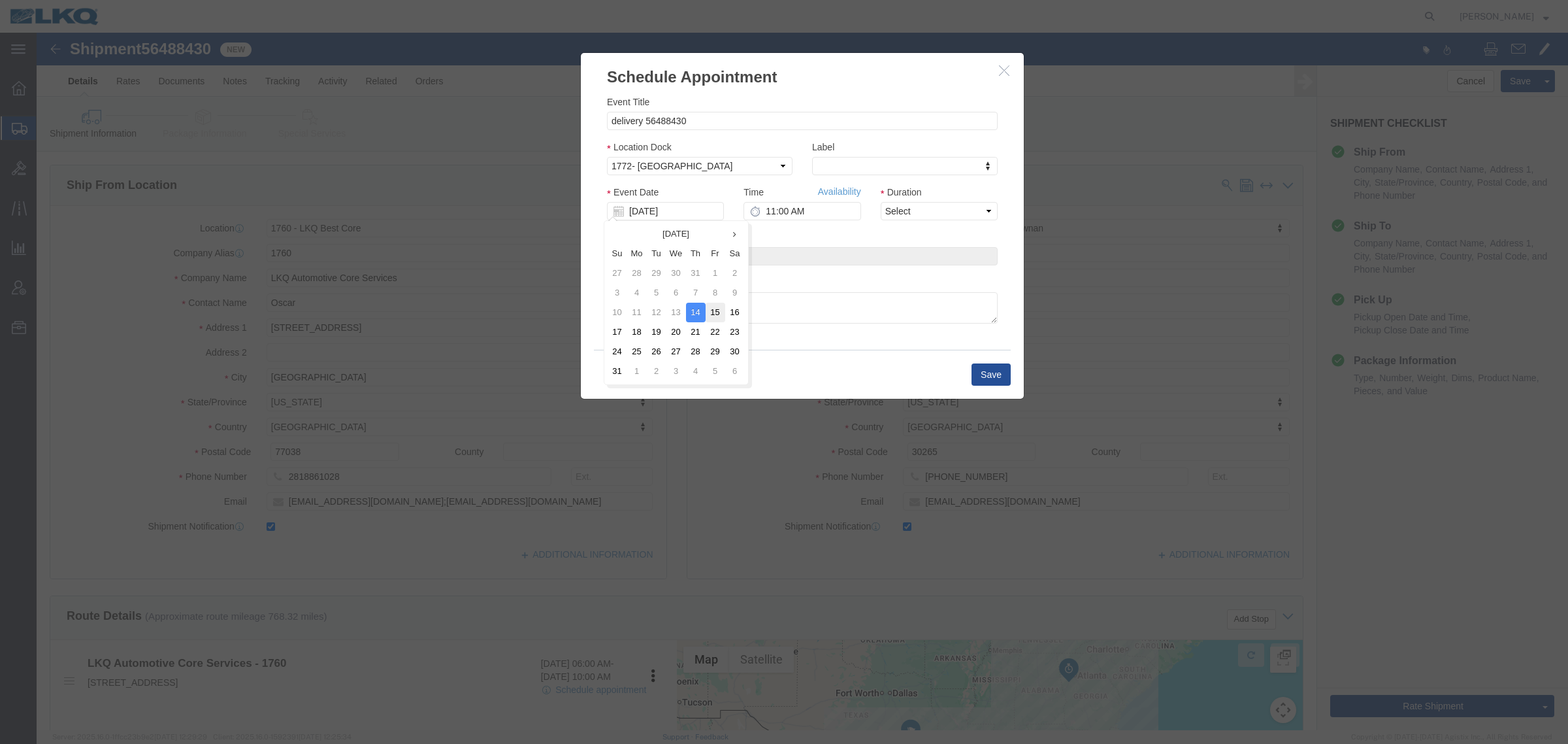
click td "15"
type input "08/15/2025"
click link "Availability"
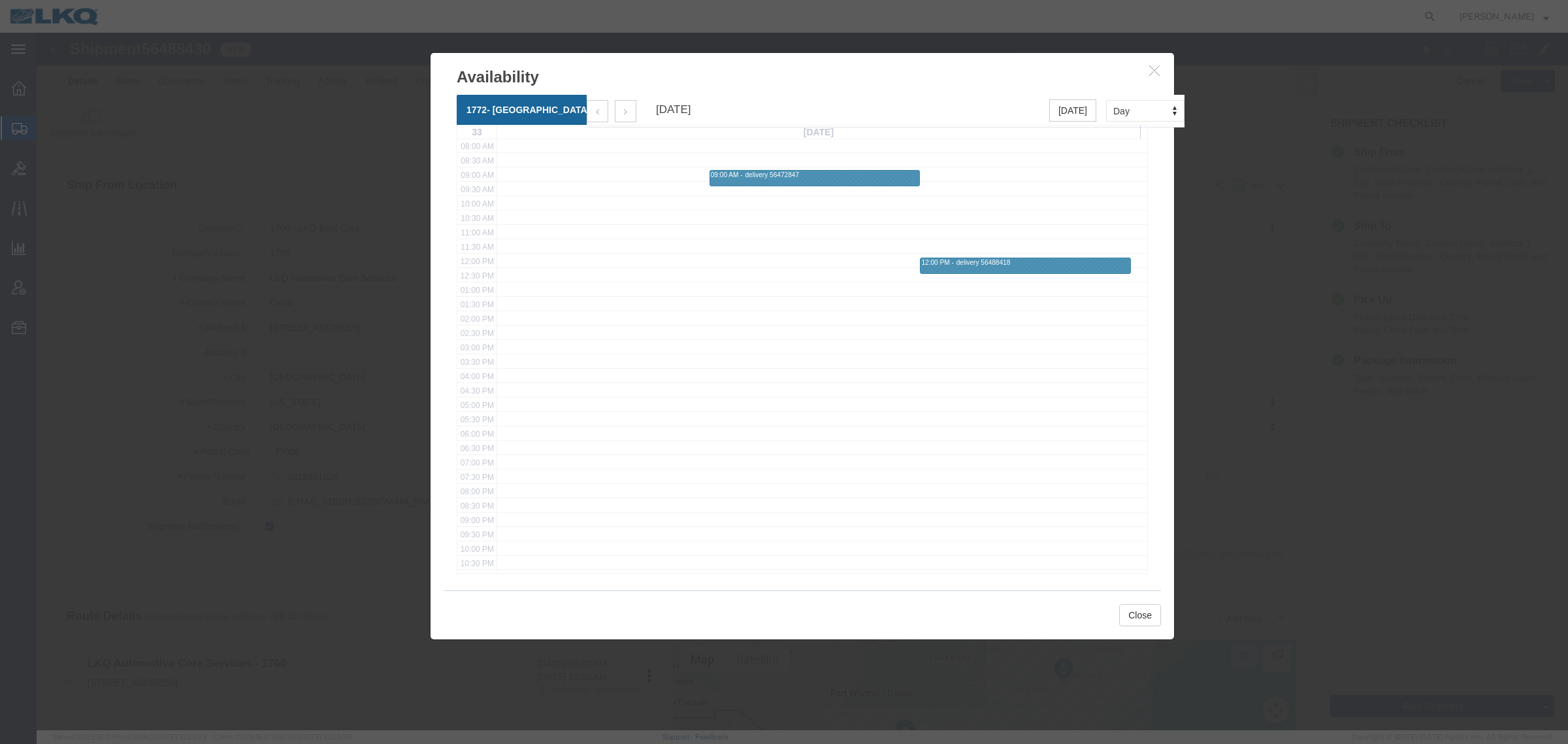
scroll to position [245, 0]
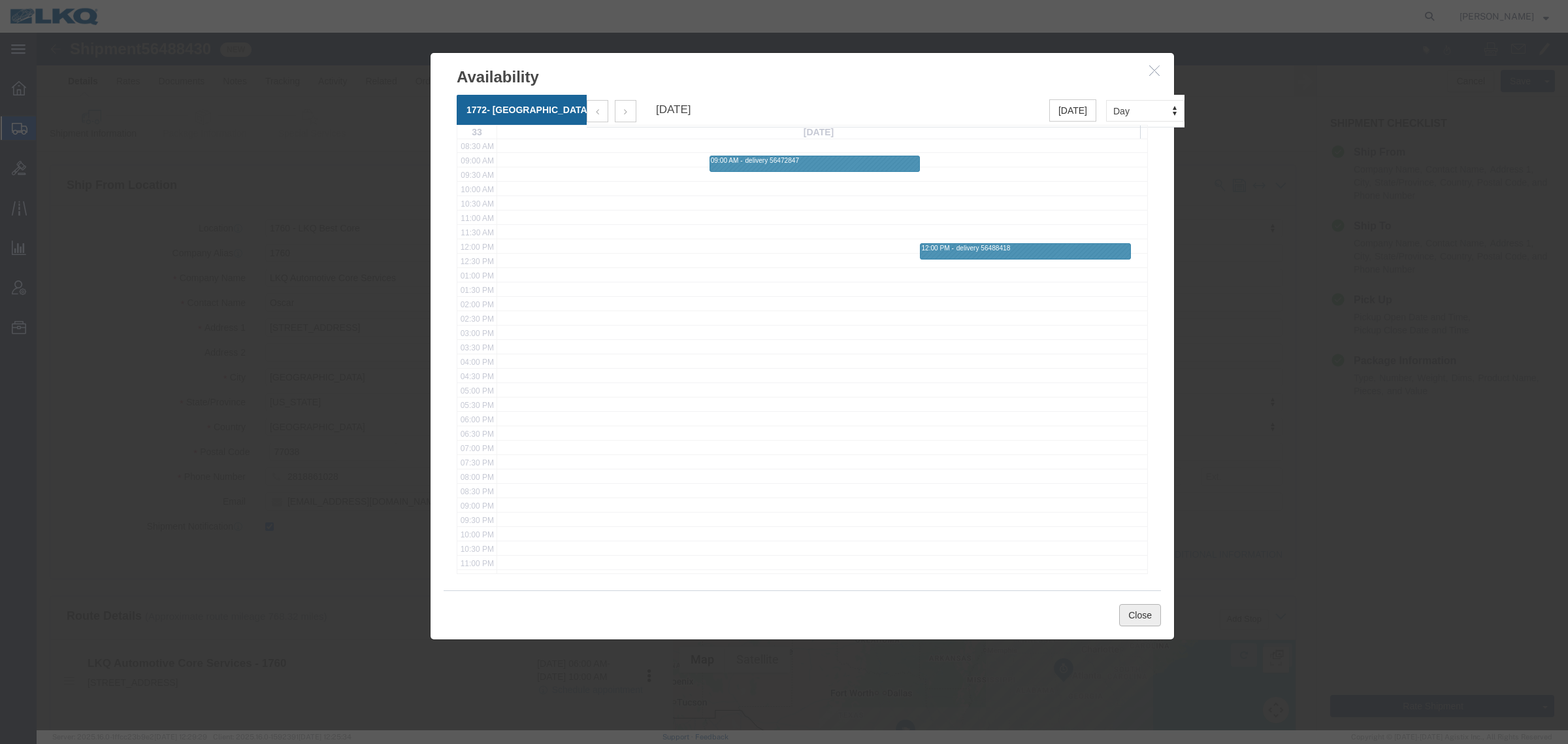
click button "Close"
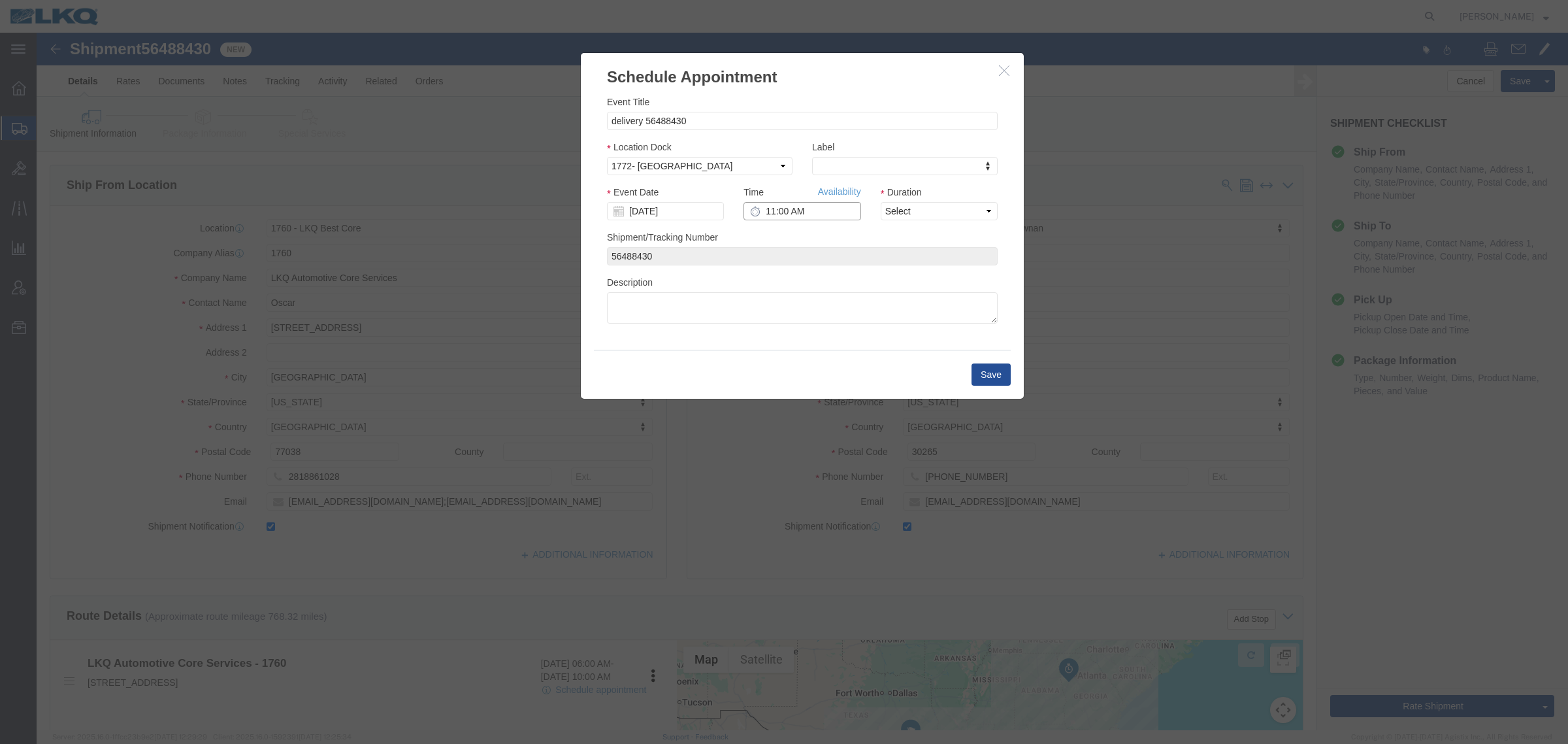
click input "11:00 AM"
type input "2:00 PM"
click select "Select 15 min 30 min 45 min 1 hr 2 hr 3 hr 4 hr"
select select "15"
click select "Select 15 min 30 min 45 min 1 hr 2 hr 3 hr 4 hr"
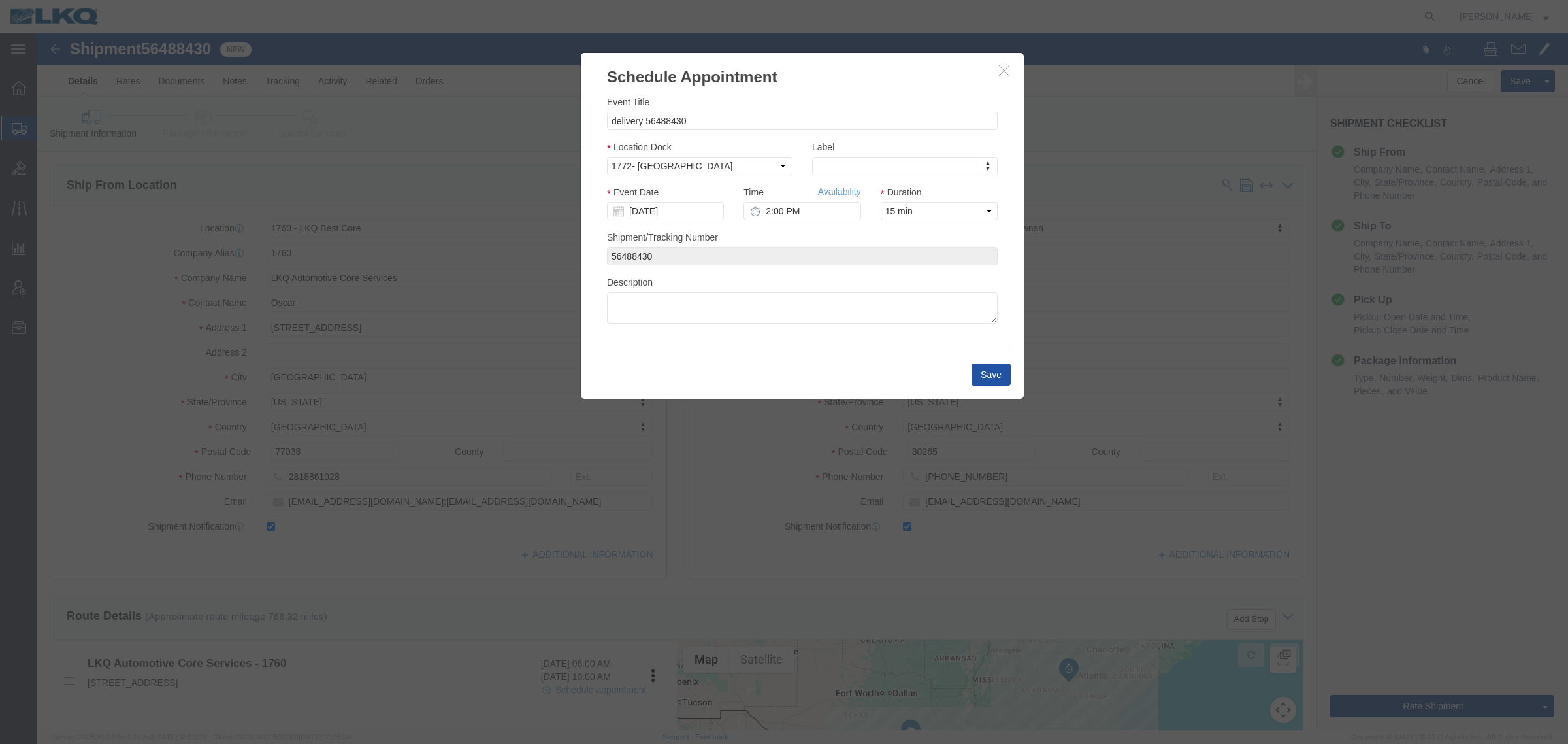
drag, startPoint x: 946, startPoint y: 337, endPoint x: 954, endPoint y: 338, distance: 8.1
click button "Save"
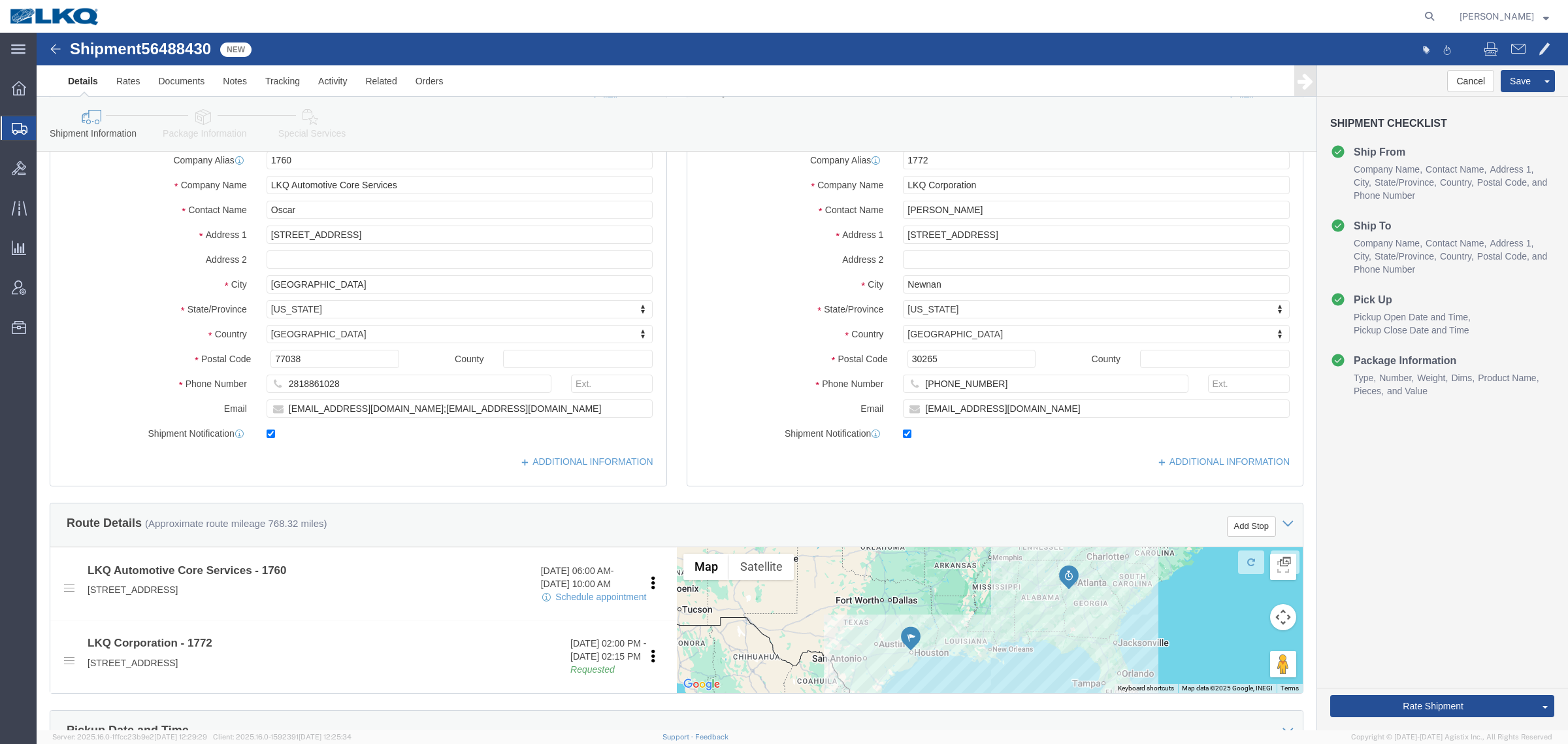
scroll to position [409, 0]
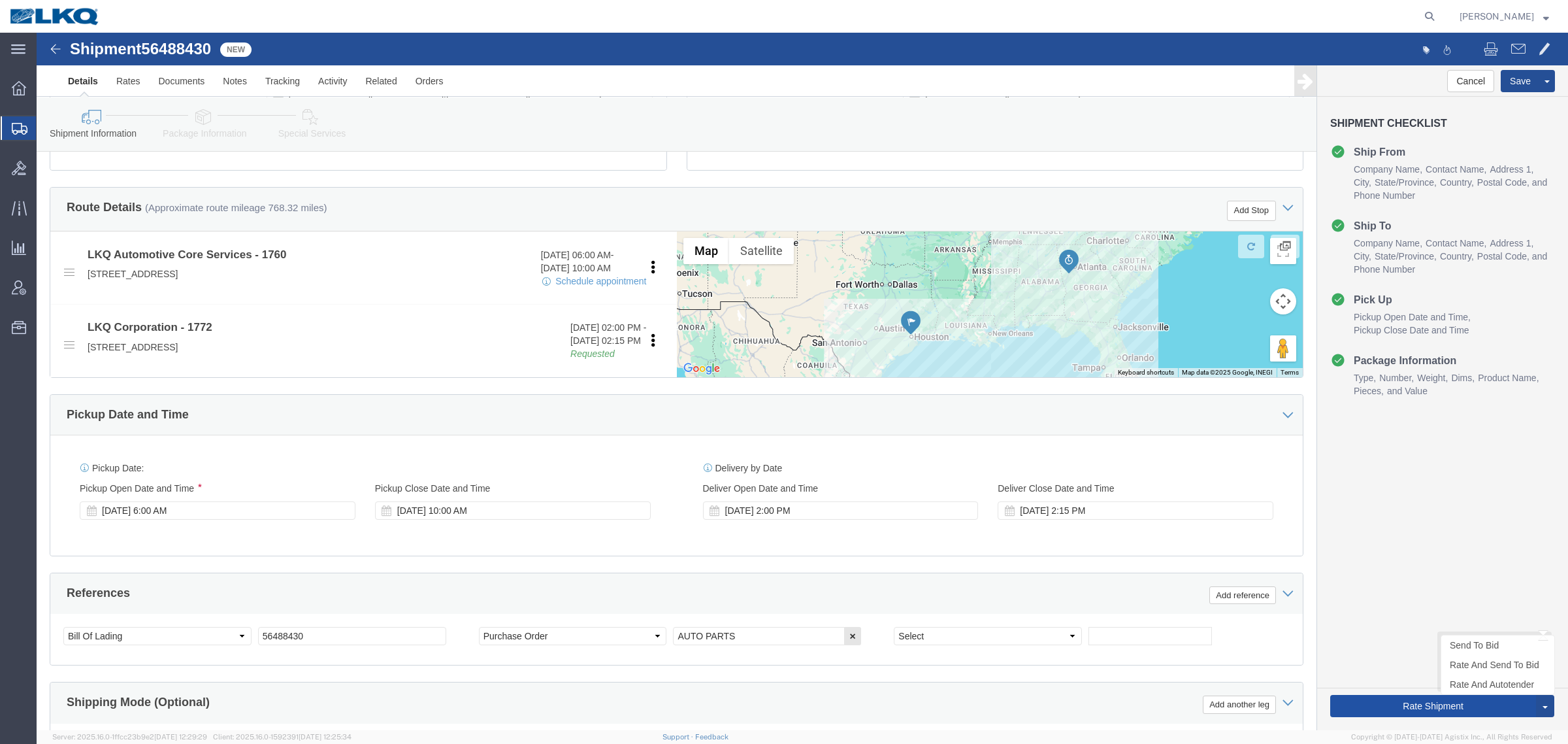
click button "Rate Shipment"
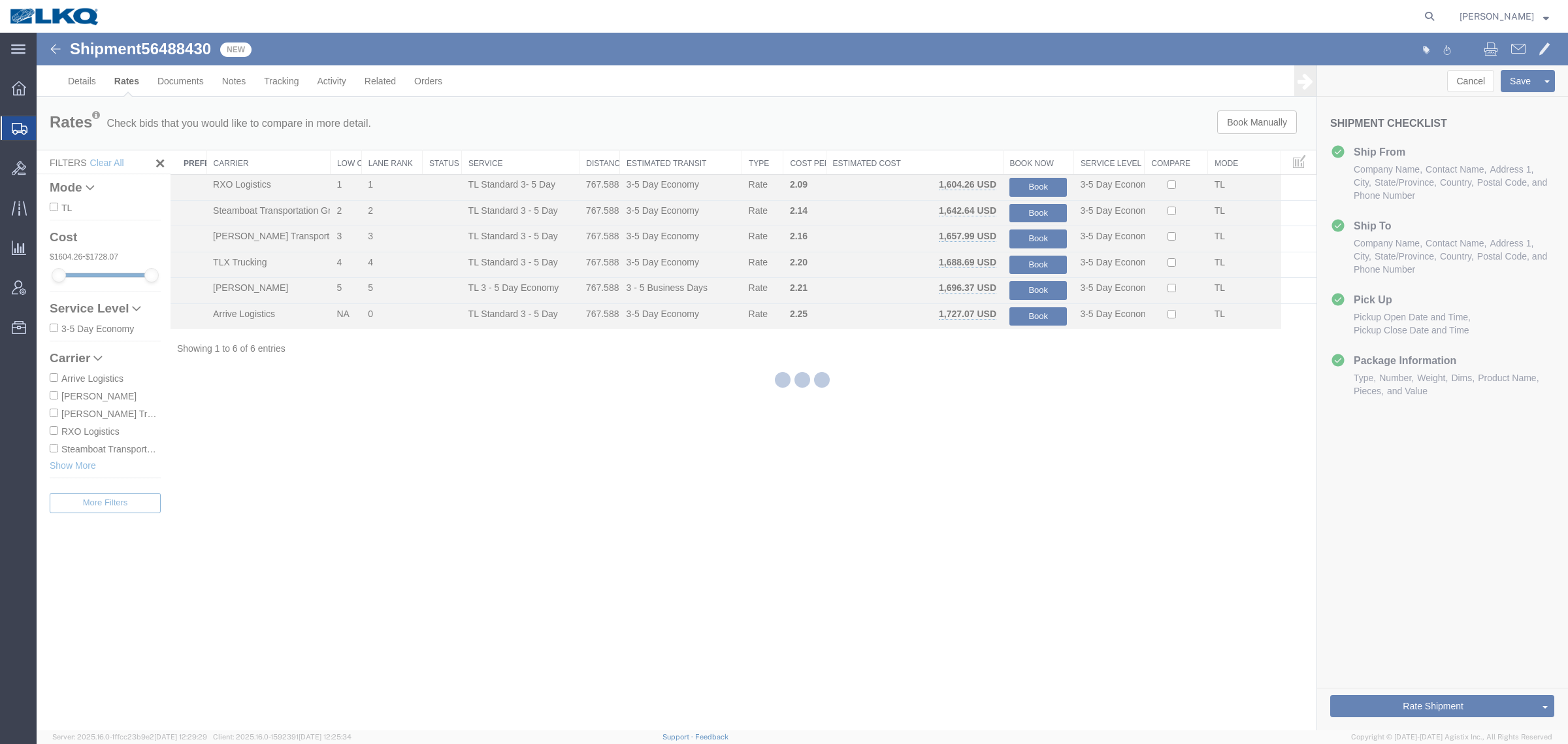
scroll to position [0, 0]
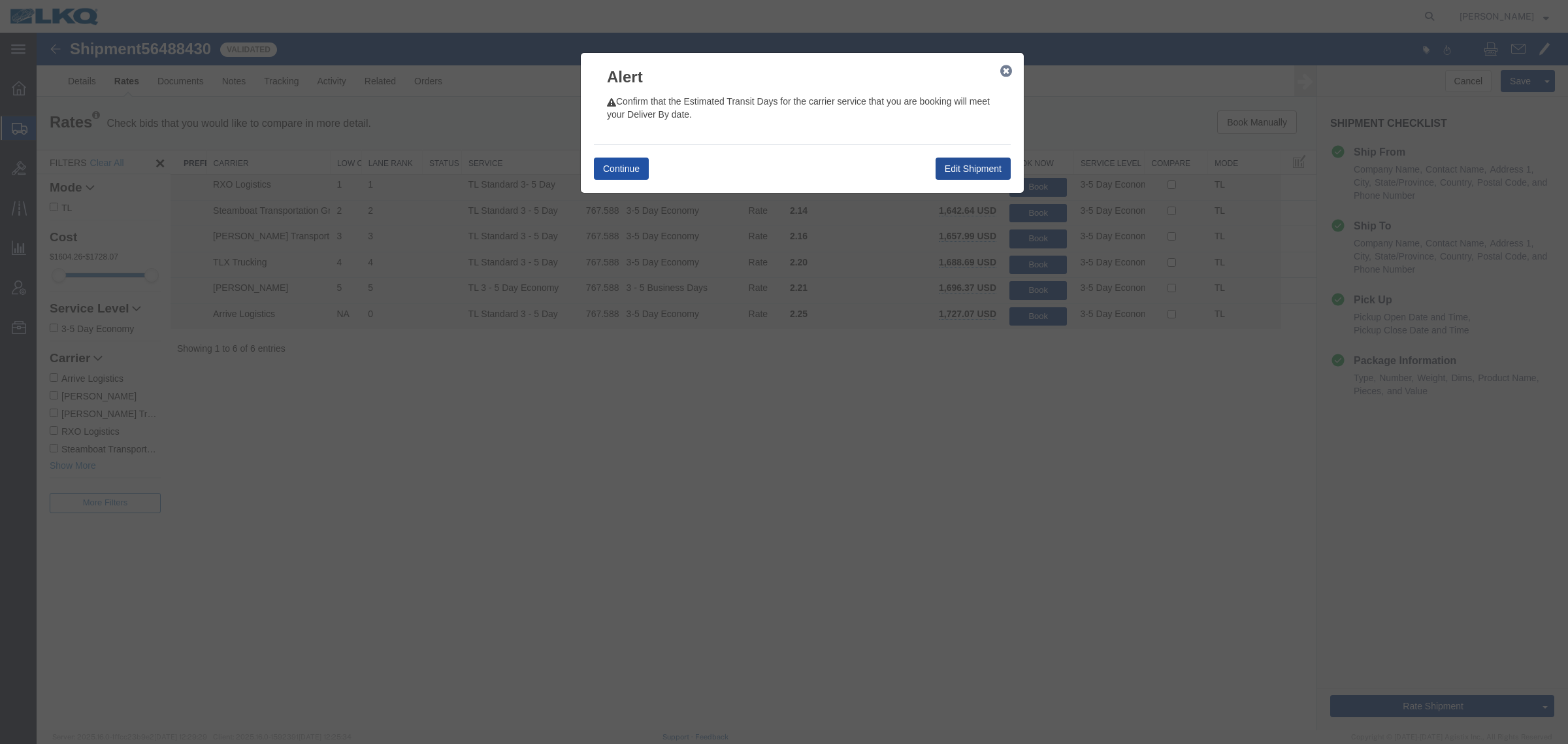
click at [618, 175] on button "Continue" at bounding box center [621, 168] width 55 height 22
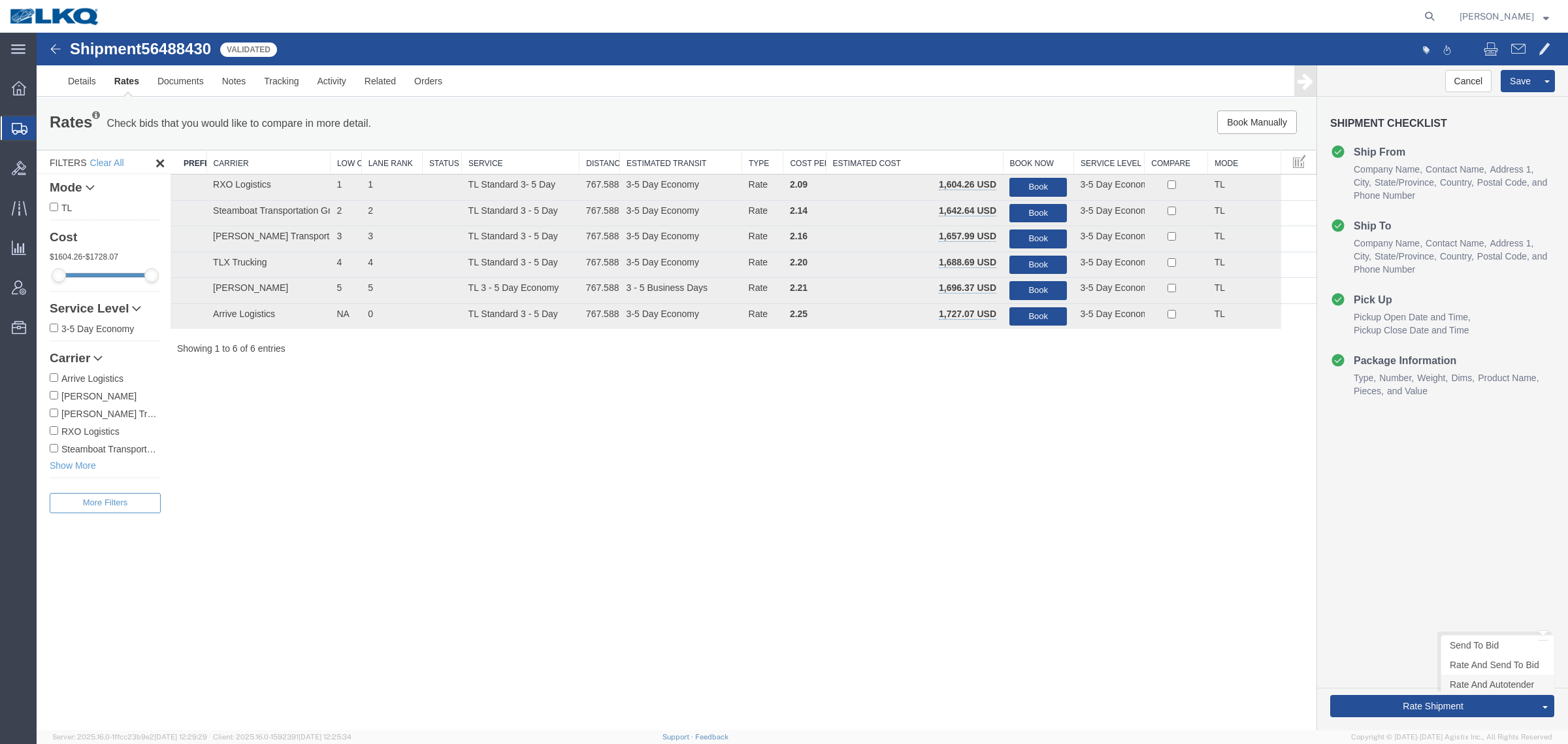
click at [1503, 676] on link "Rate And Autotender" at bounding box center [1498, 684] width 113 height 20
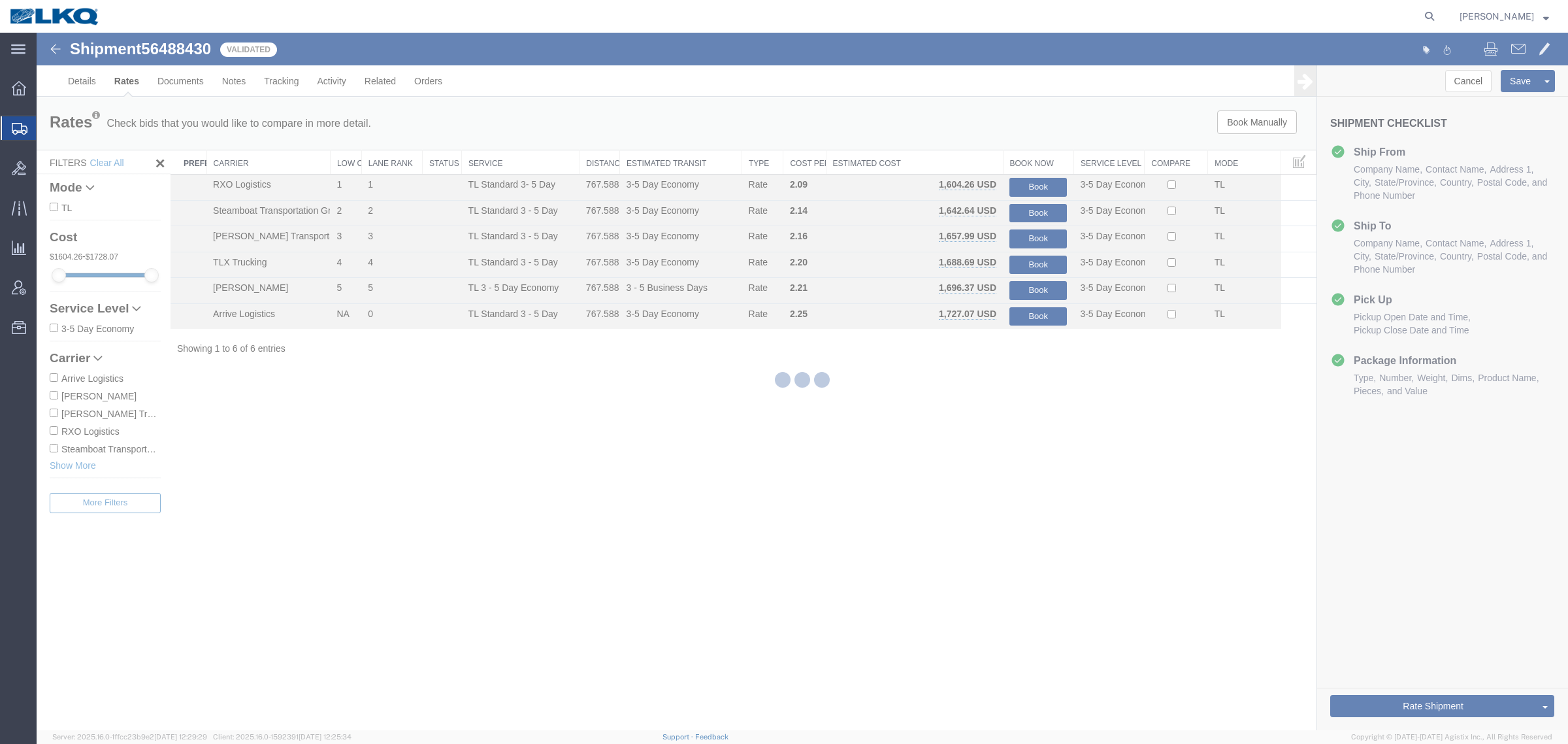
click at [1039, 625] on div at bounding box center [802, 381] width 1531 height 697
select select "27634"
select select "30704"
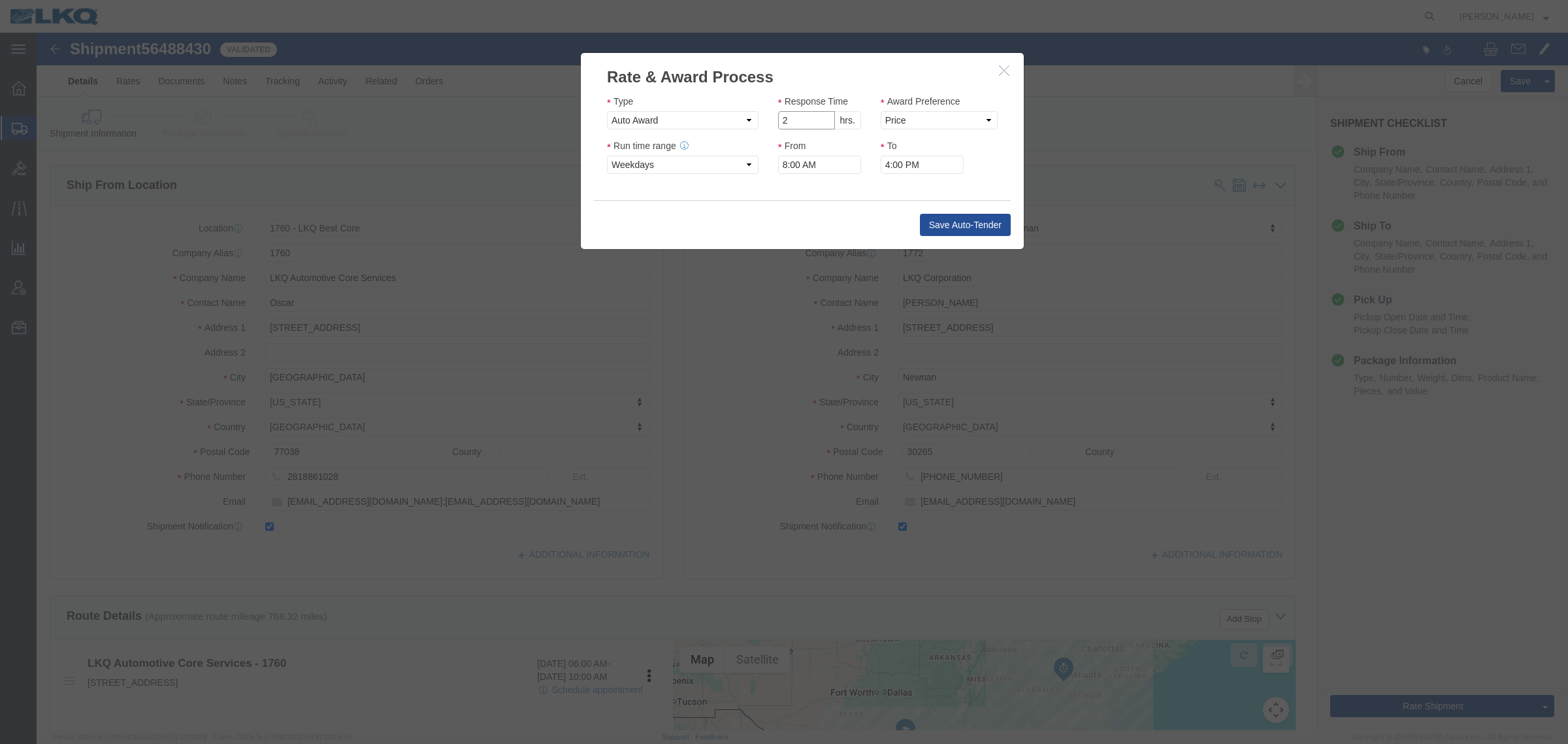
click input "2"
type input "1"
click input "1"
click button "Save Auto-Tender"
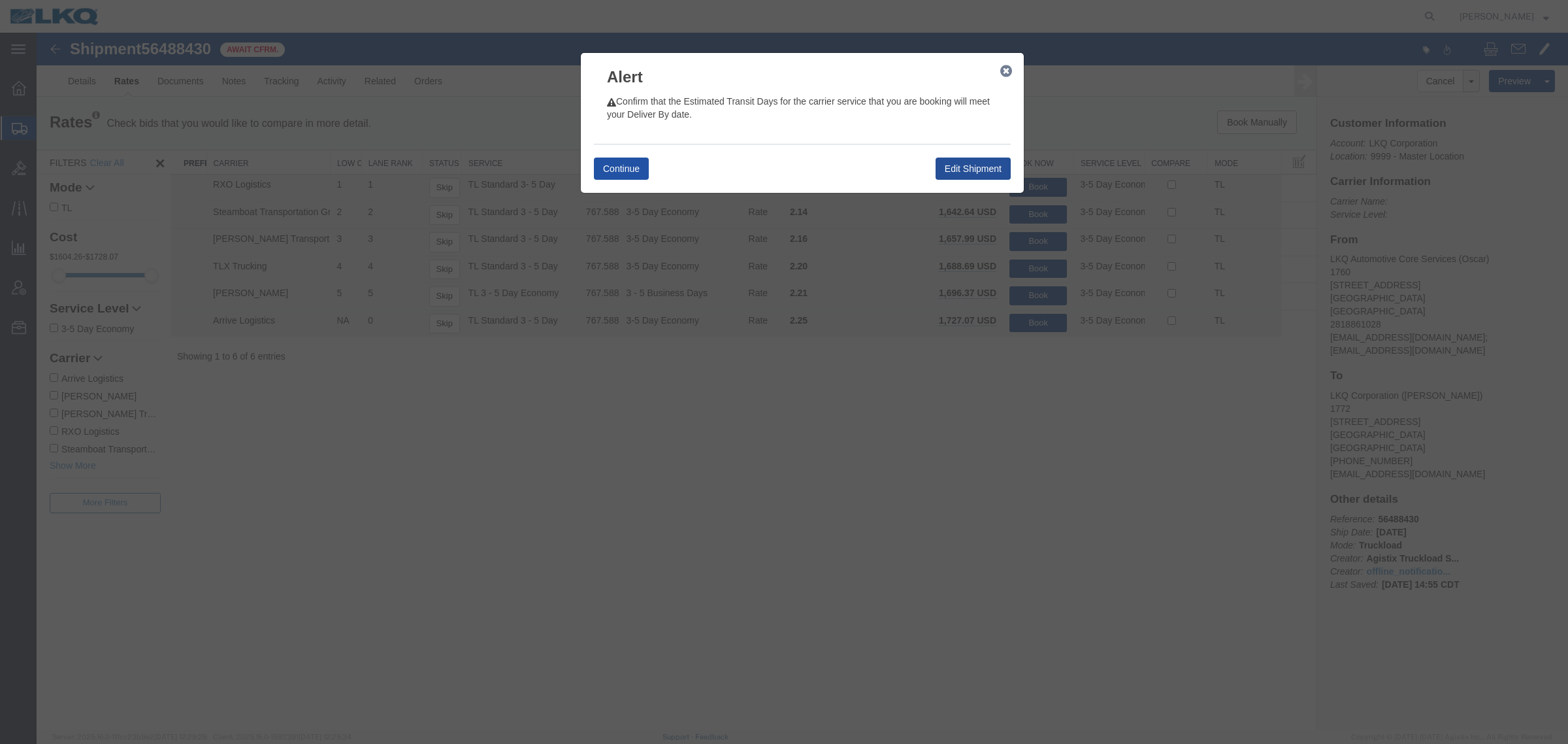
click at [631, 167] on button "Continue" at bounding box center [621, 168] width 55 height 22
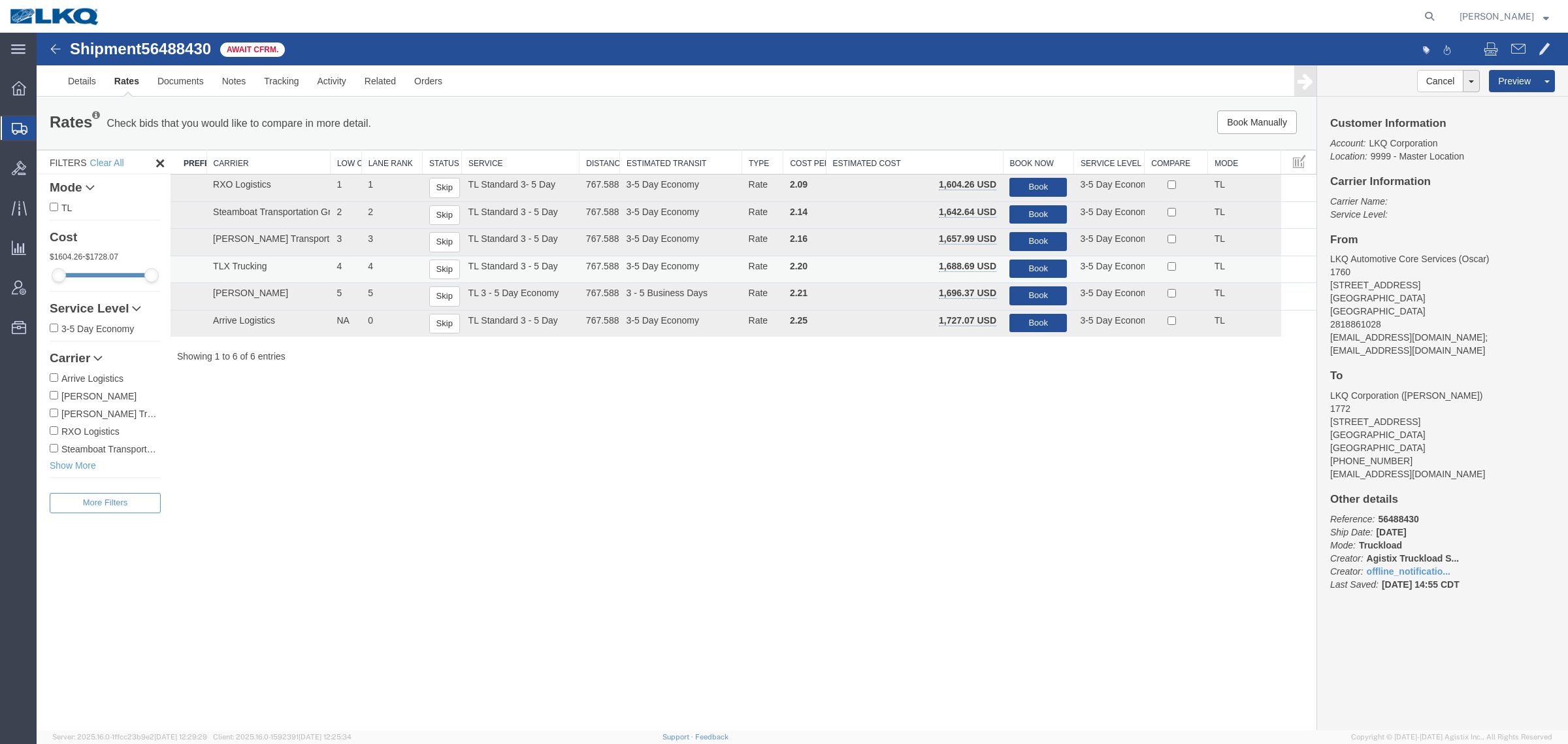
drag, startPoint x: 553, startPoint y: 119, endPoint x: 988, endPoint y: 281, distance: 464.2
click at [562, 117] on div "Rates Check bids that you would like to compare in more detail. Compare Filter" at bounding box center [411, 123] width 743 height 26
click at [1030, 623] on div "Shipment 56488430 6 of 6 Await Cfrm. Details Rates Documents Notes Tracking Act…" at bounding box center [802, 381] width 1531 height 697
drag, startPoint x: 1431, startPoint y: 103, endPoint x: 1321, endPoint y: 110, distance: 110.2
click at [1431, 103] on link "Withdraw Shipment" at bounding box center [1422, 102] width 113 height 20
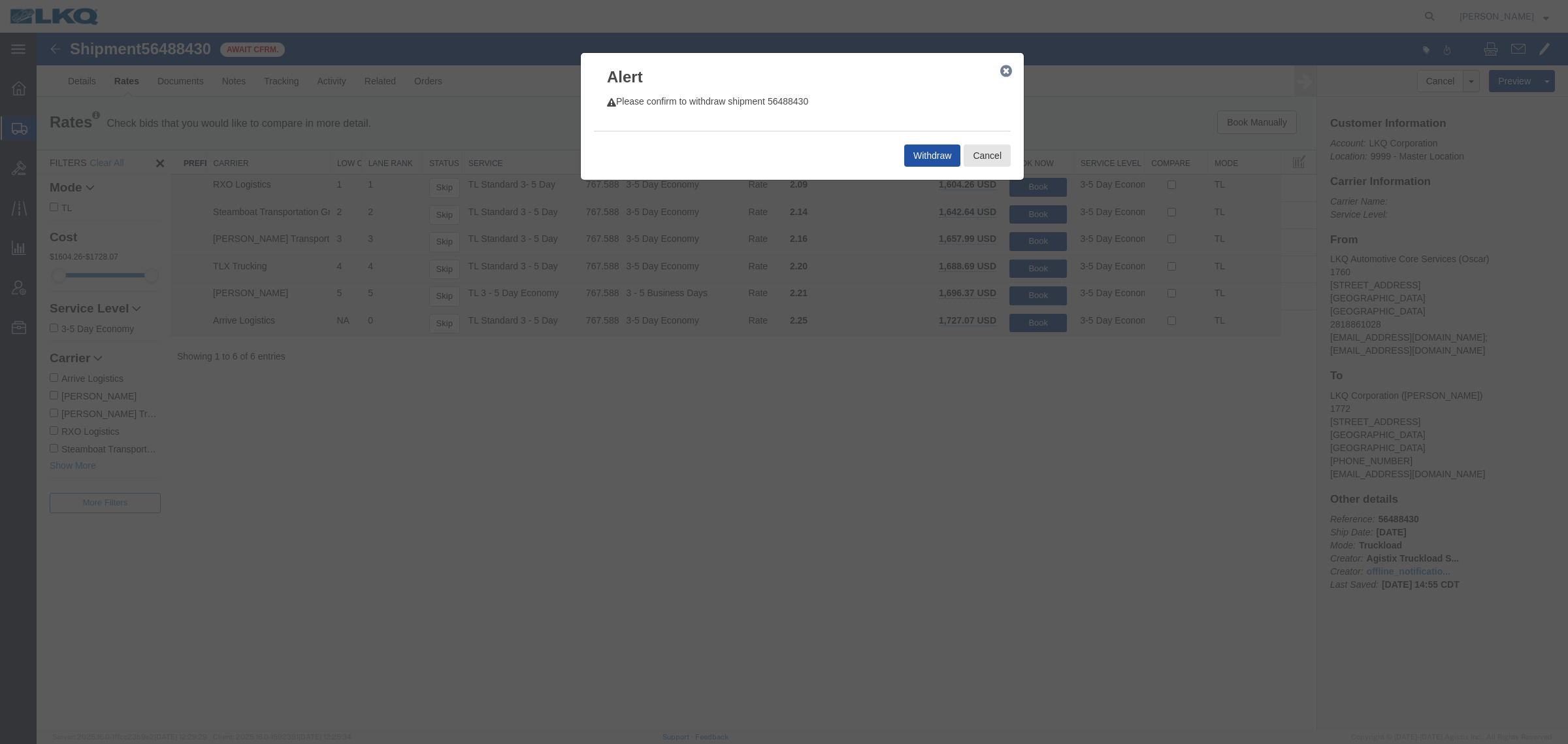
click at [935, 151] on button "Withdraw" at bounding box center [932, 155] width 56 height 22
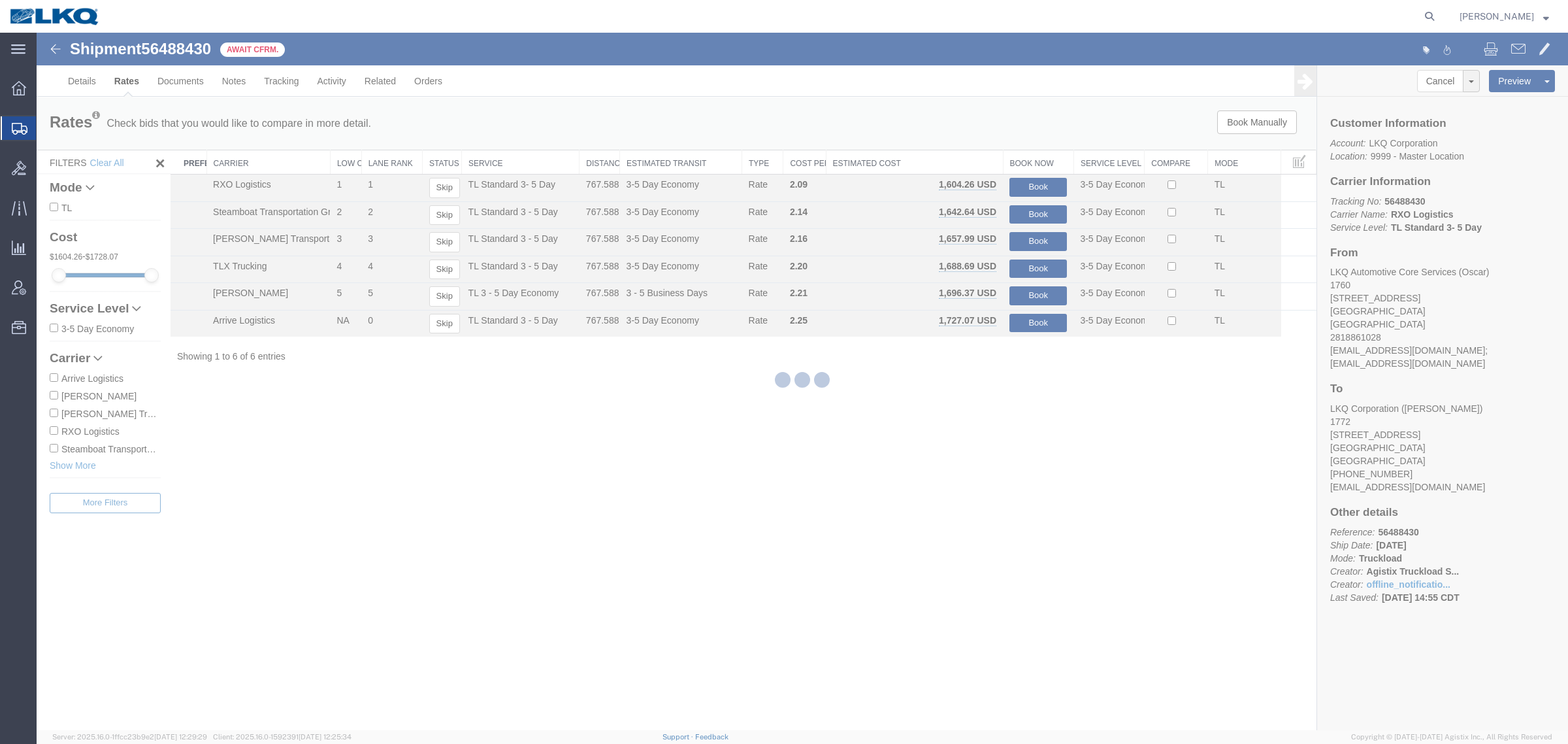
select select "27634"
select select "30704"
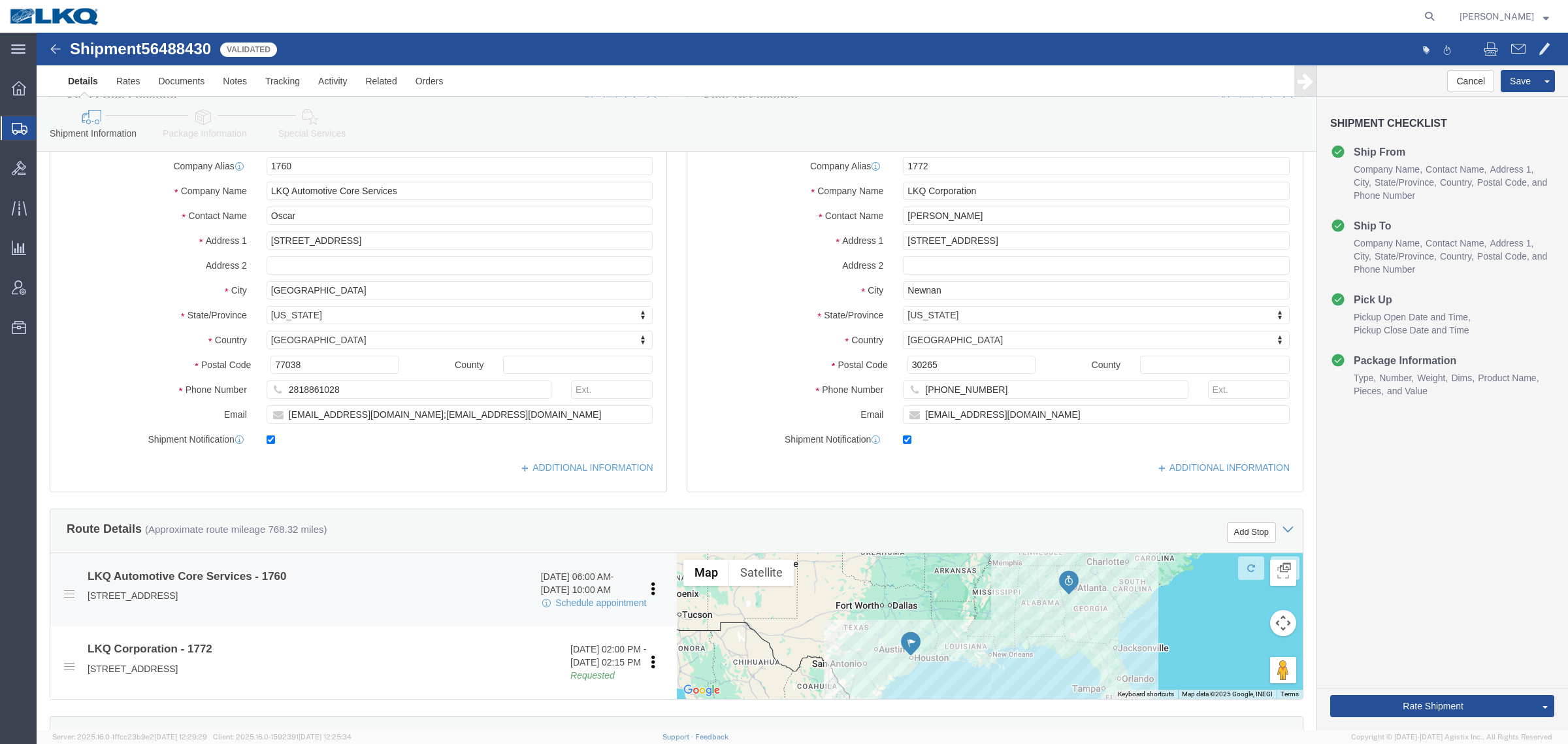
scroll to position [245, 0]
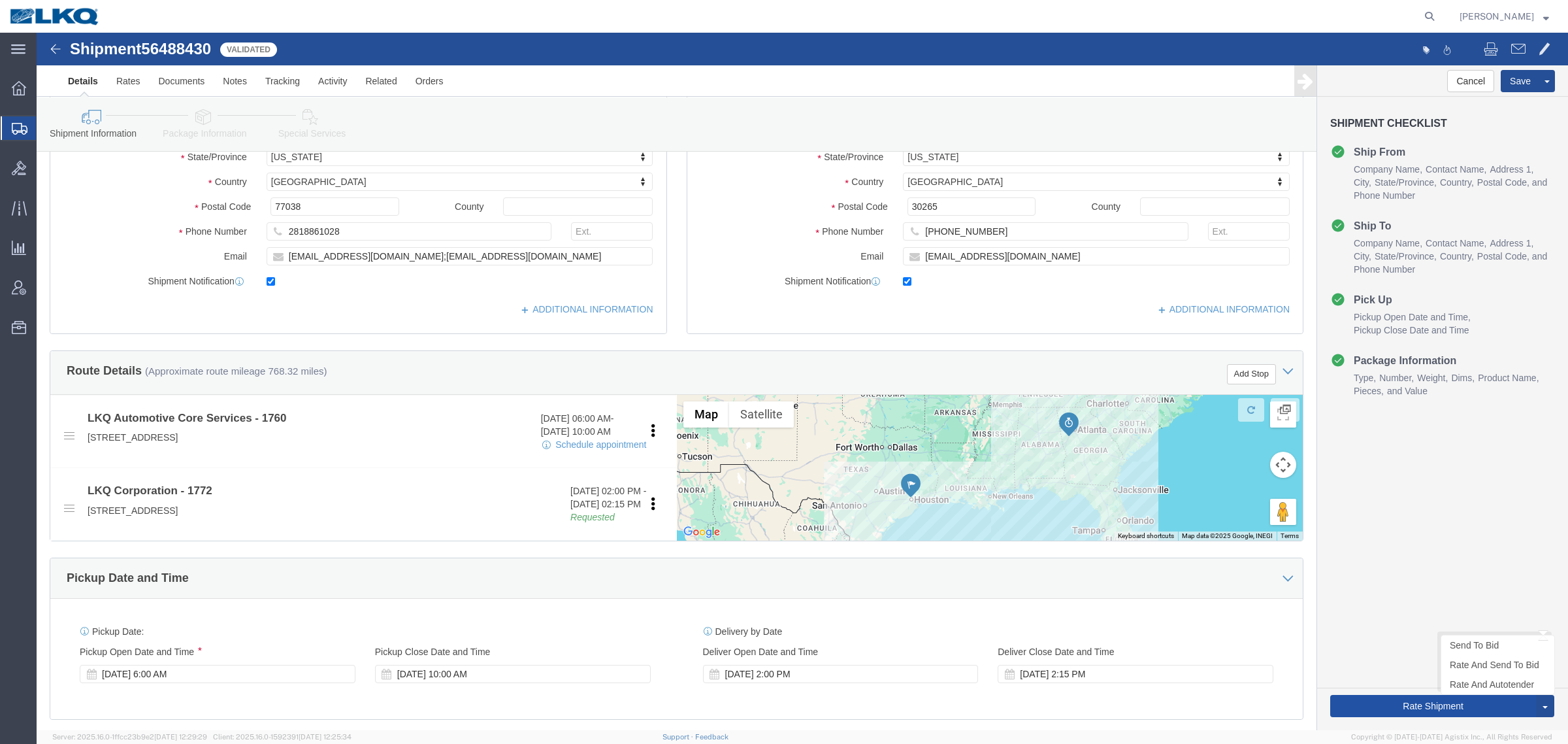
click button "Rate Shipment"
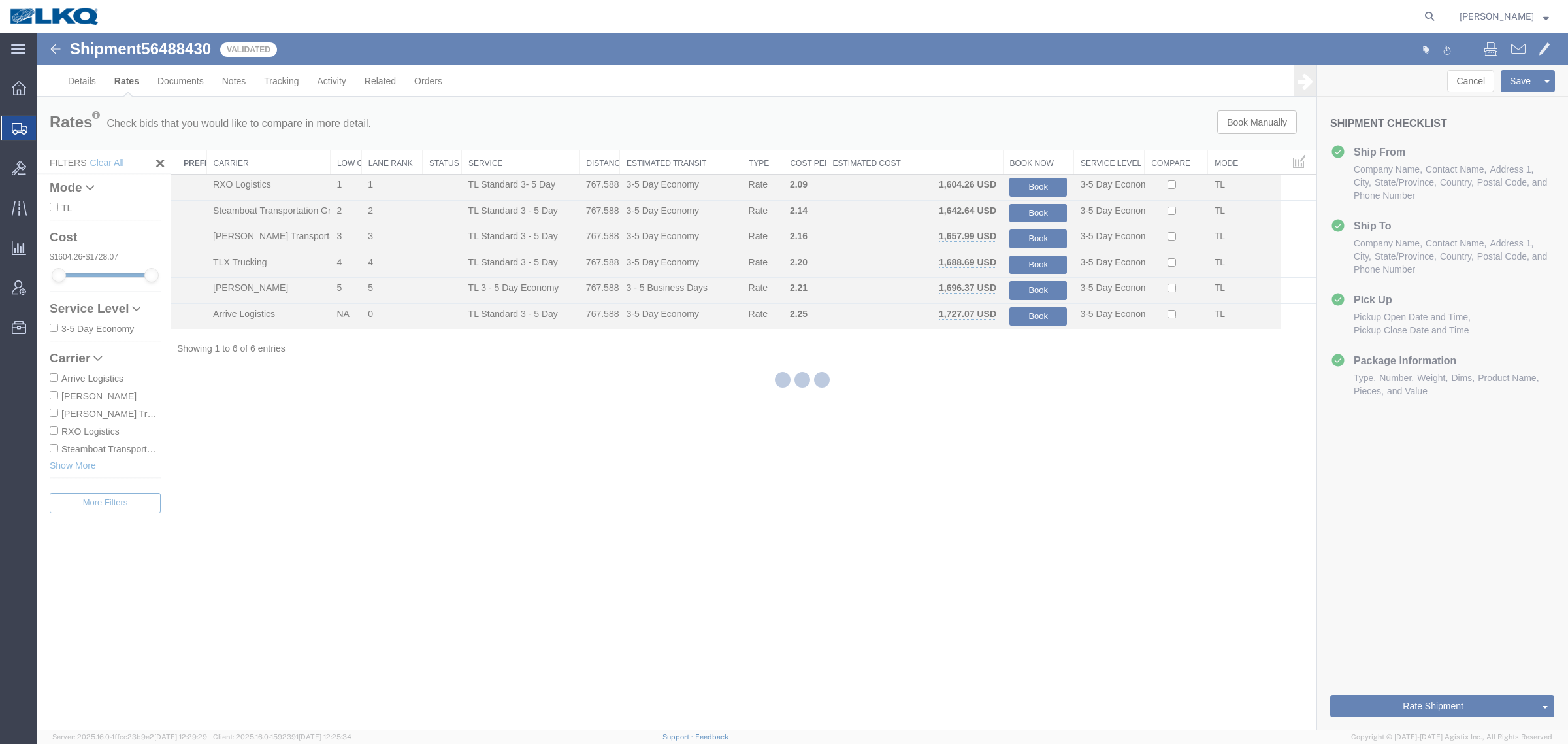
scroll to position [0, 0]
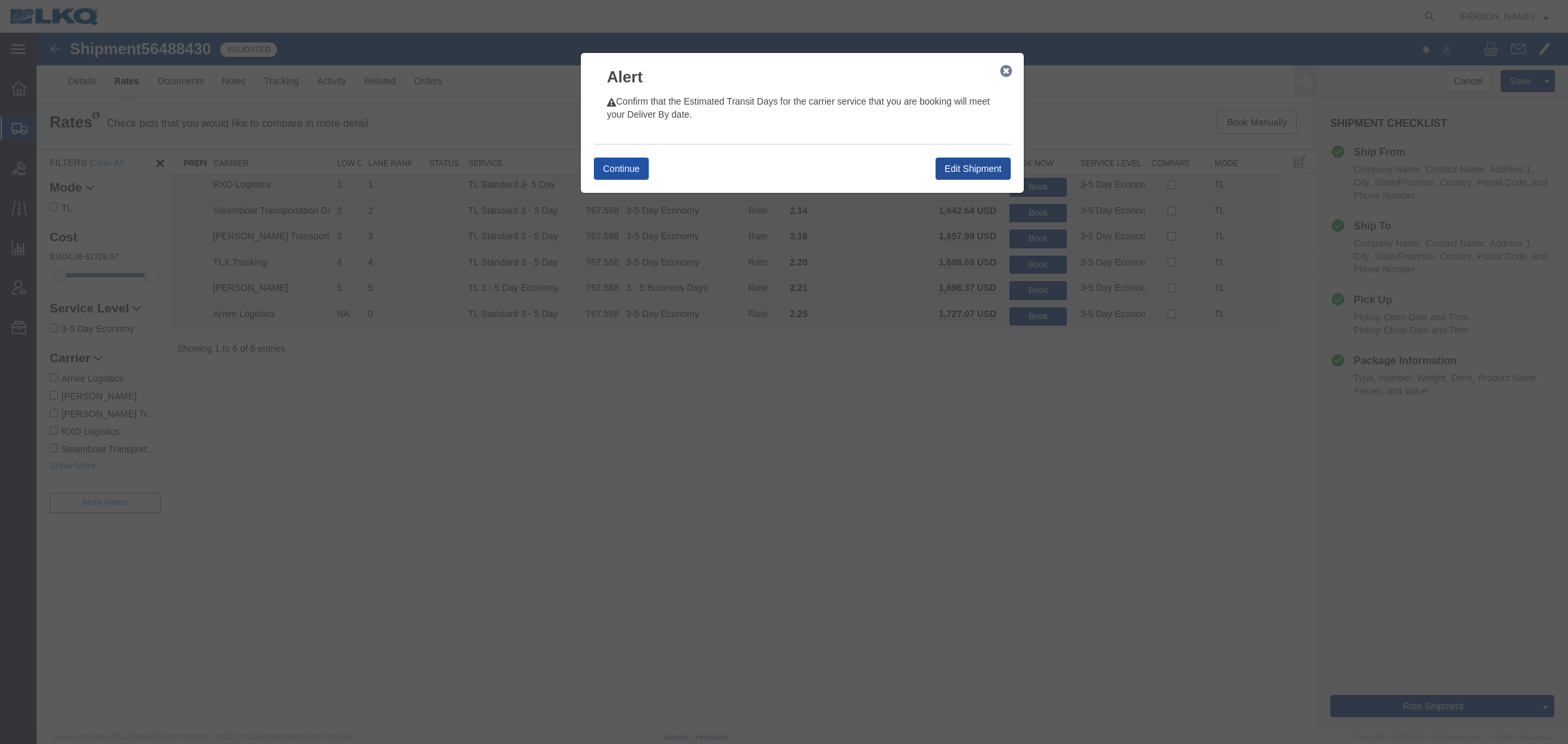
click at [610, 158] on button "Continue" at bounding box center [621, 168] width 55 height 22
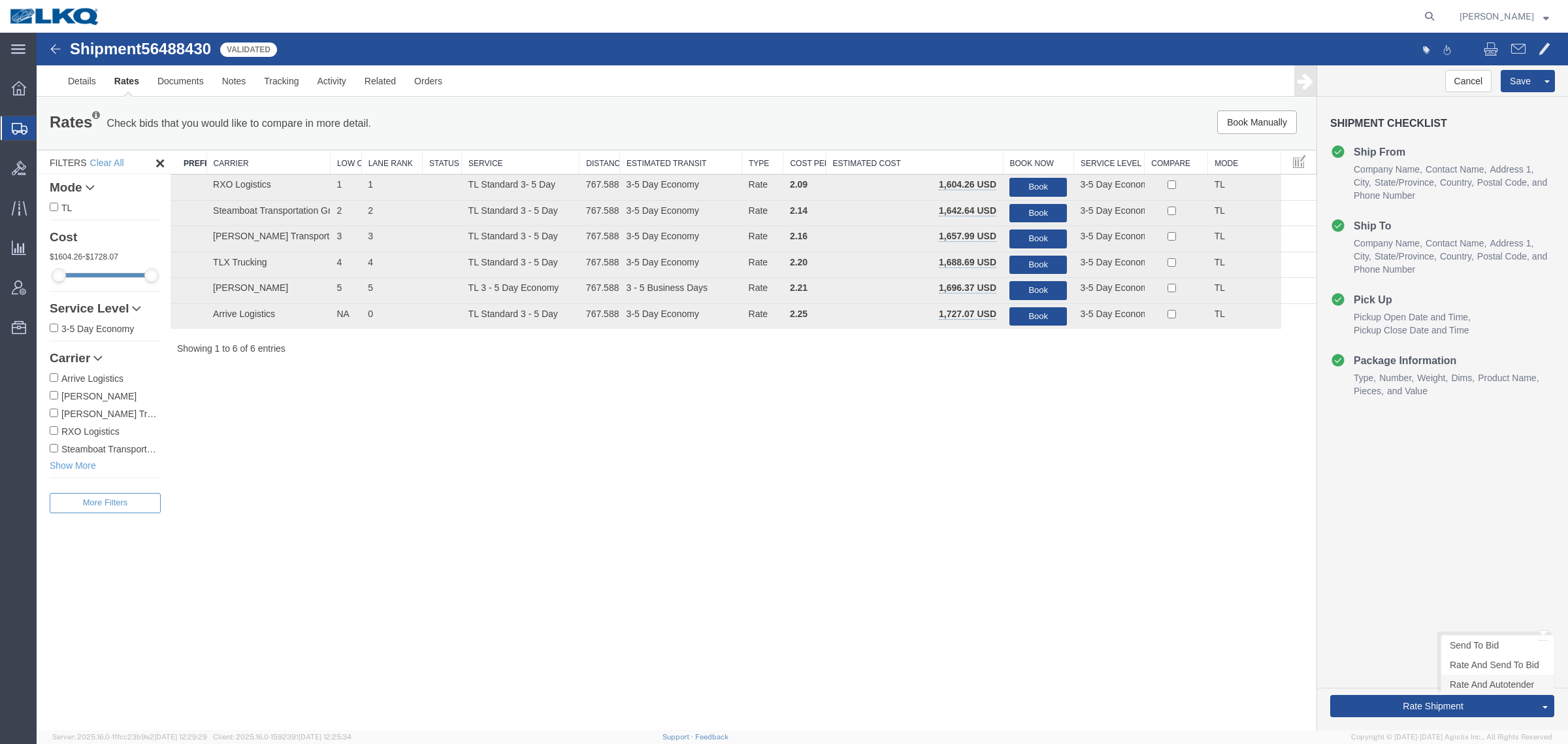
click at [1488, 682] on link "Rate And Autotender" at bounding box center [1498, 684] width 113 height 20
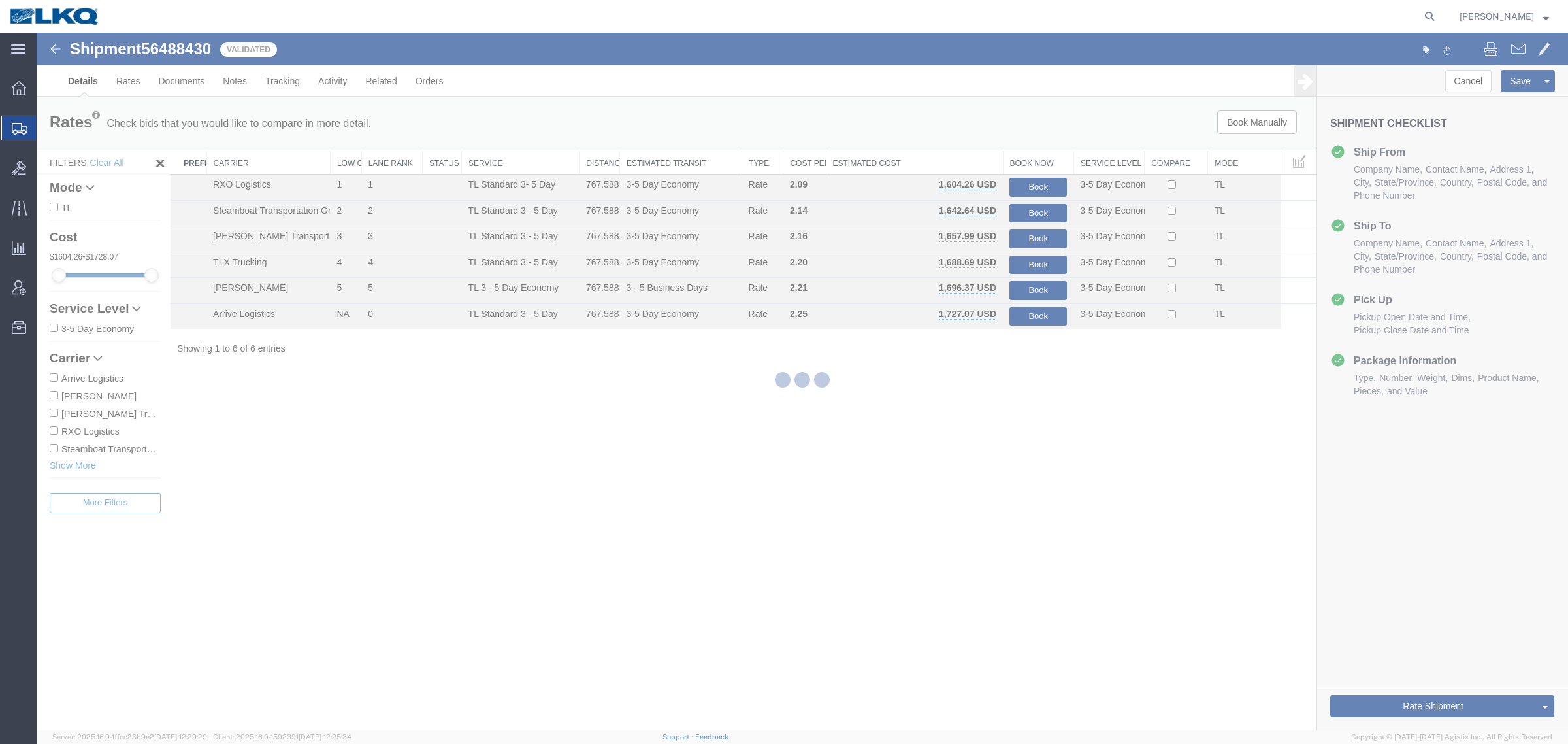
select select "27634"
select select "30704"
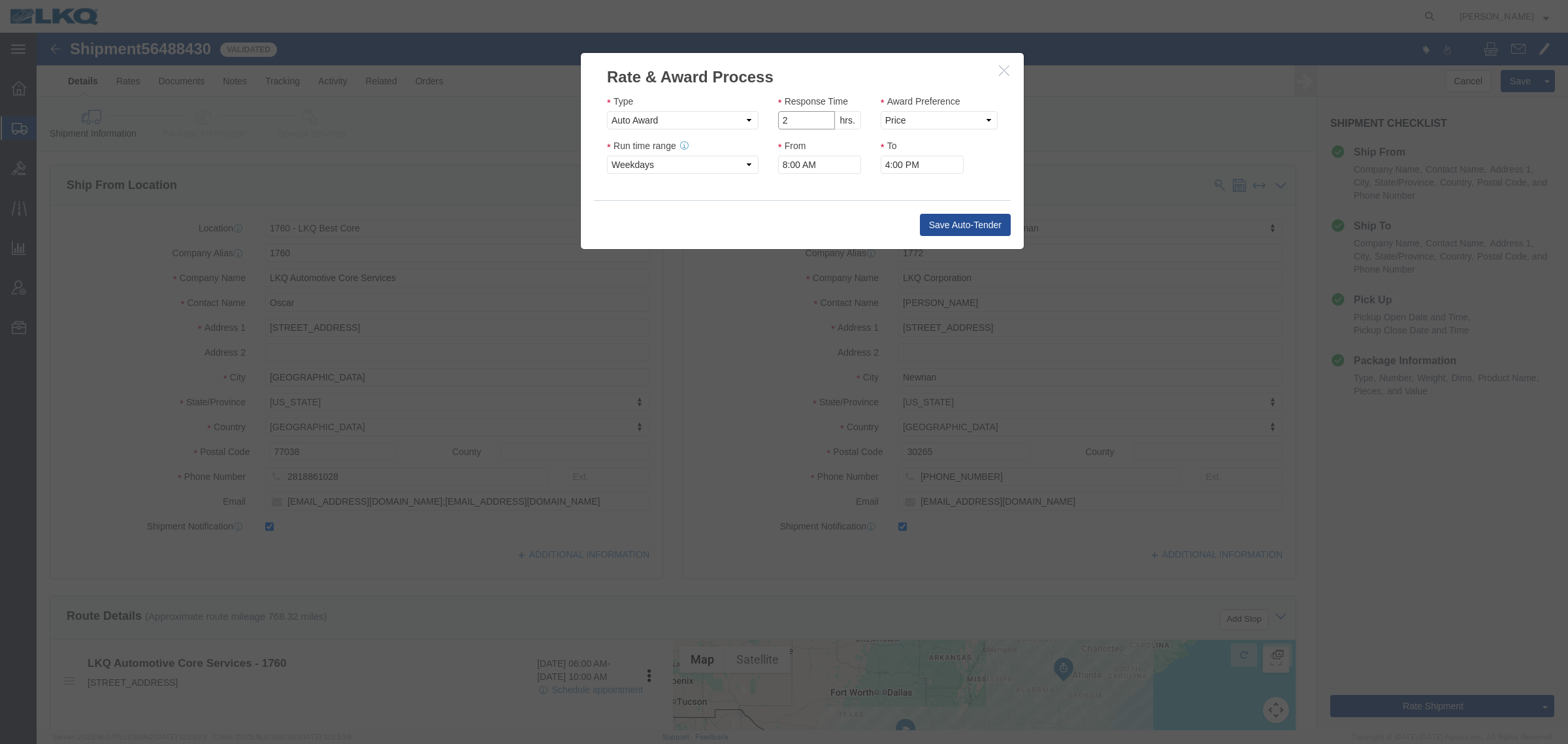
click input "2"
type input "1"
click input "1"
click select "Price Carrier Rank"
select select "LANE_RANK"
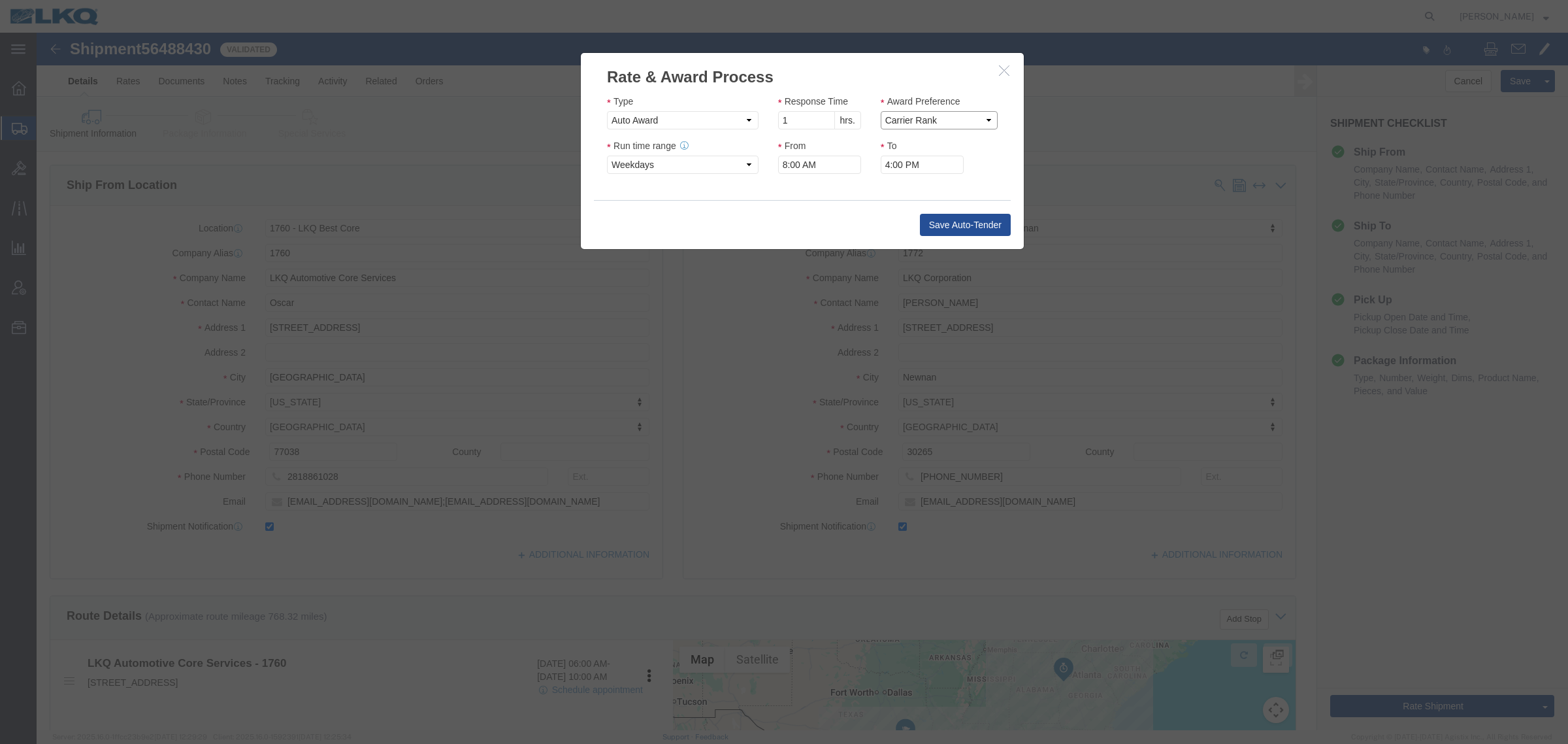
click select "Price Carrier Rank"
click input "8:00 AM"
type input "7:00 AM"
click button "Save Auto-Tender"
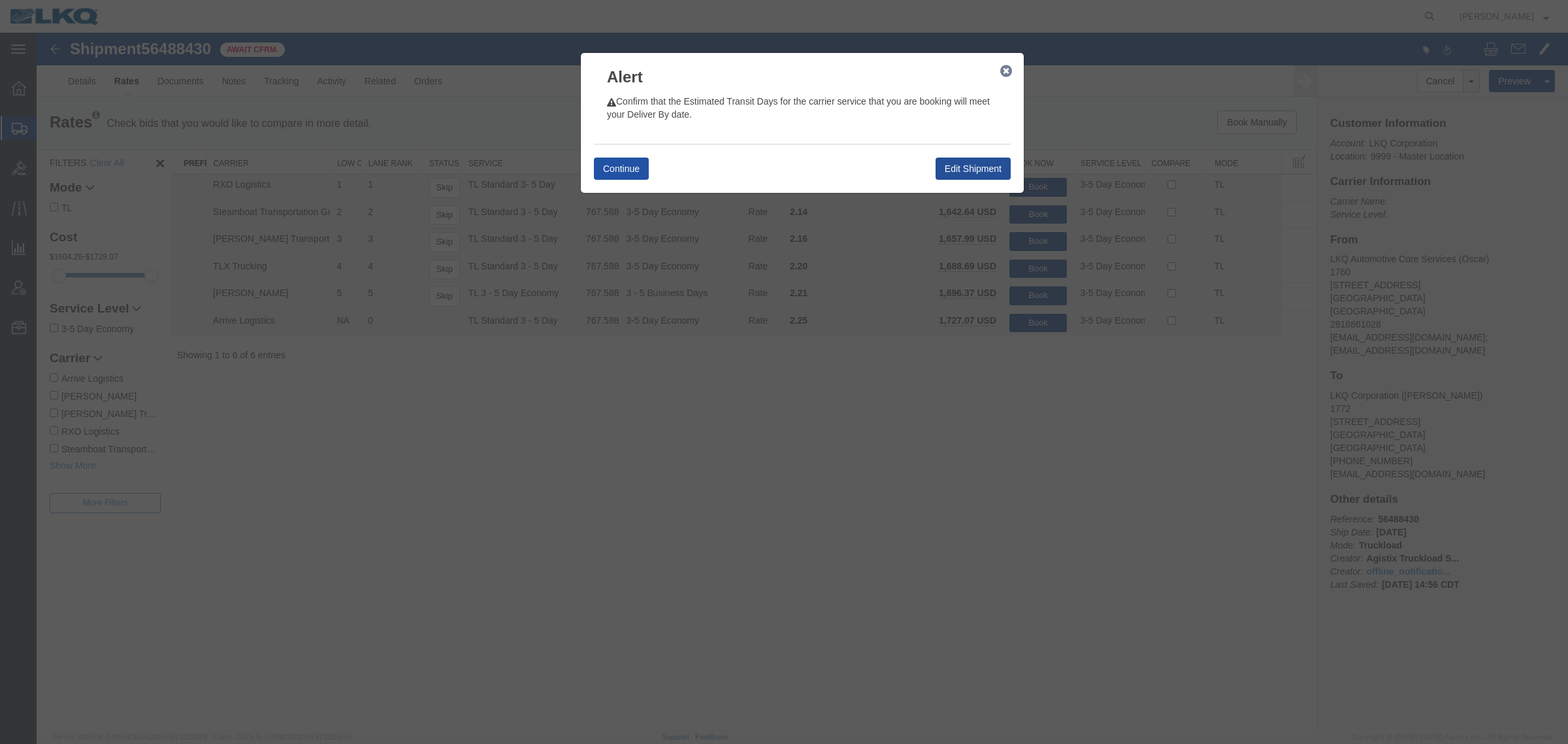
click at [628, 165] on button "Continue" at bounding box center [621, 168] width 55 height 22
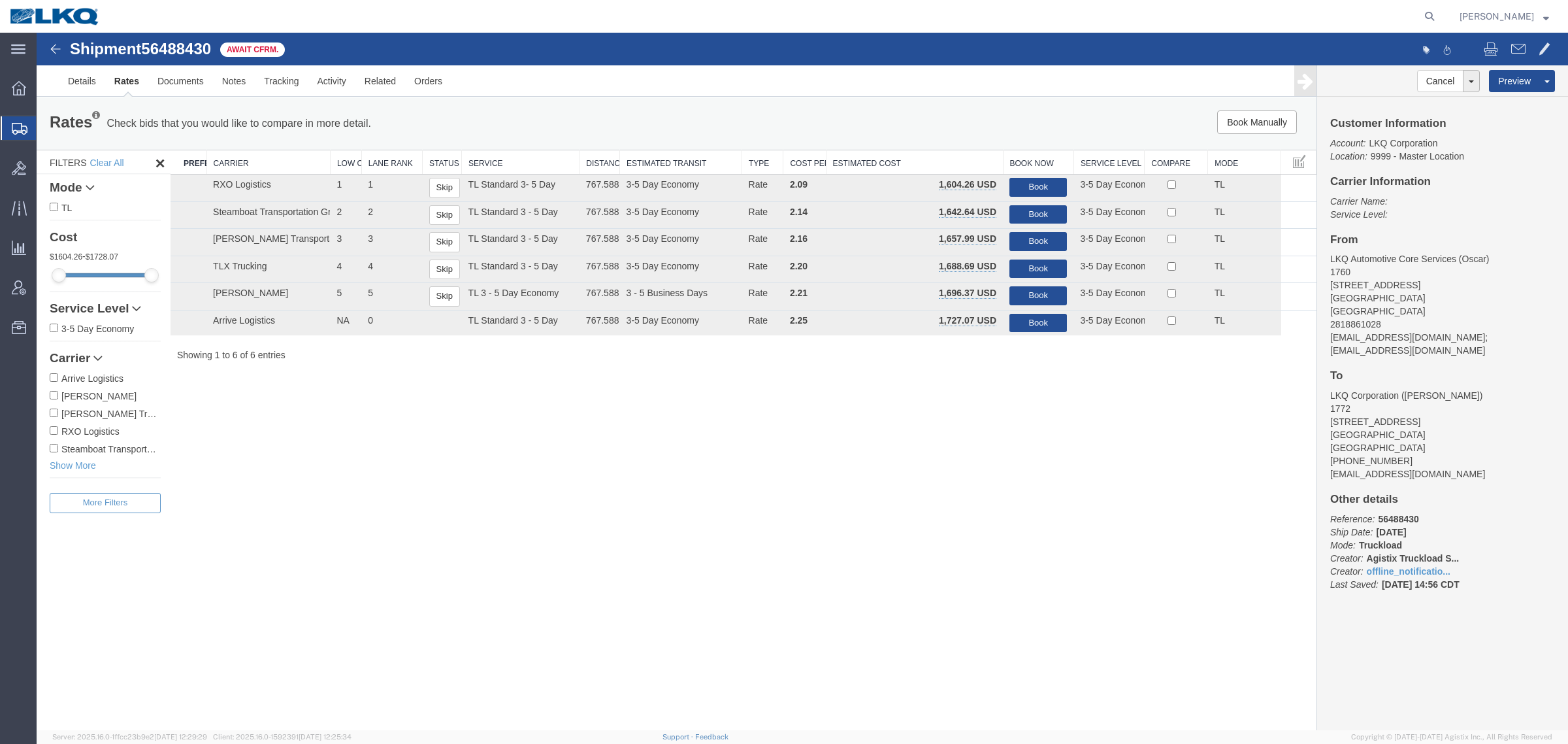
click at [360, 414] on div "Shipment 56488430 6 of 6 Await Cfrm. Details Rates Documents Notes Tracking Act…" at bounding box center [802, 381] width 1531 height 697
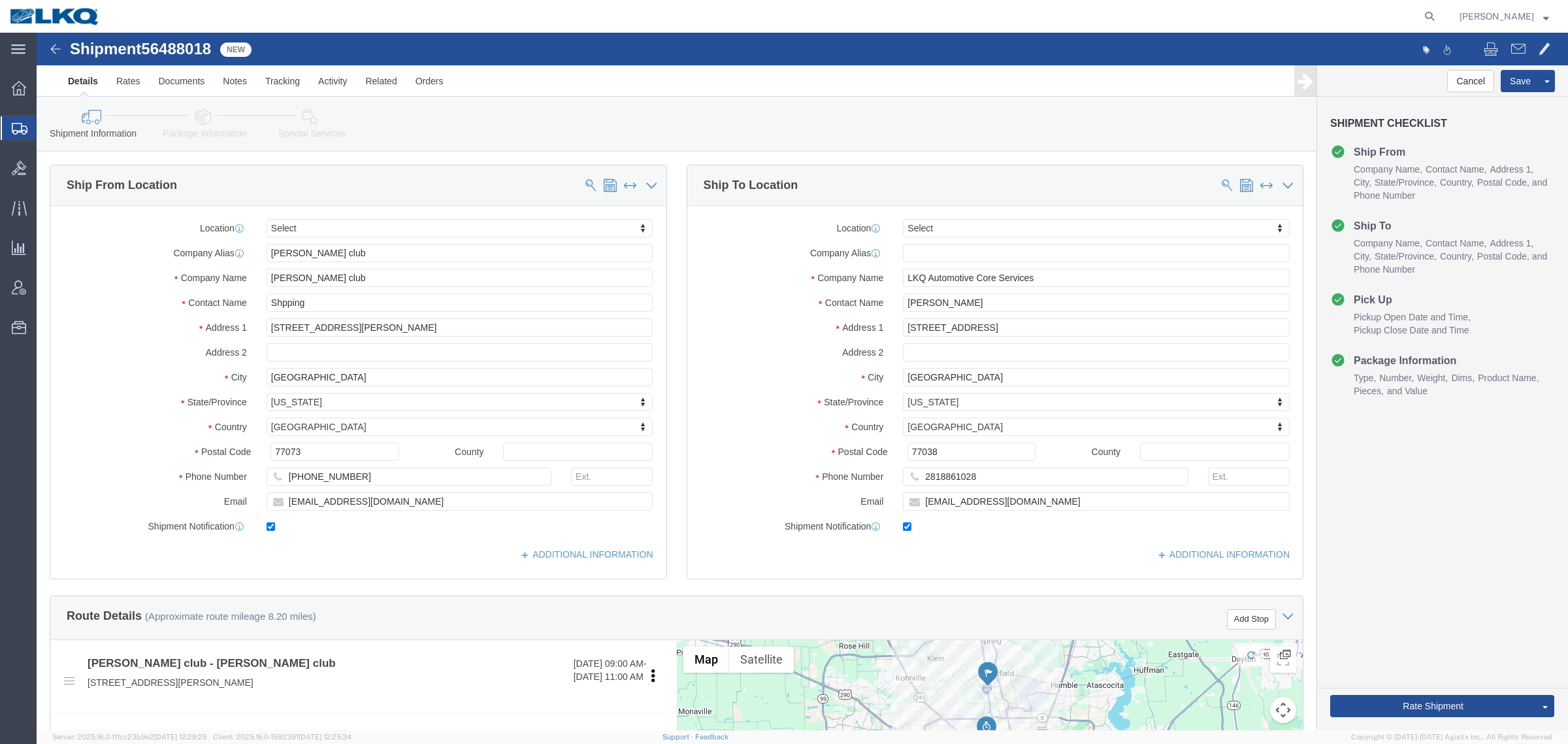
select select
click div "Shipment Information Package Information Special Services Loading Routing"
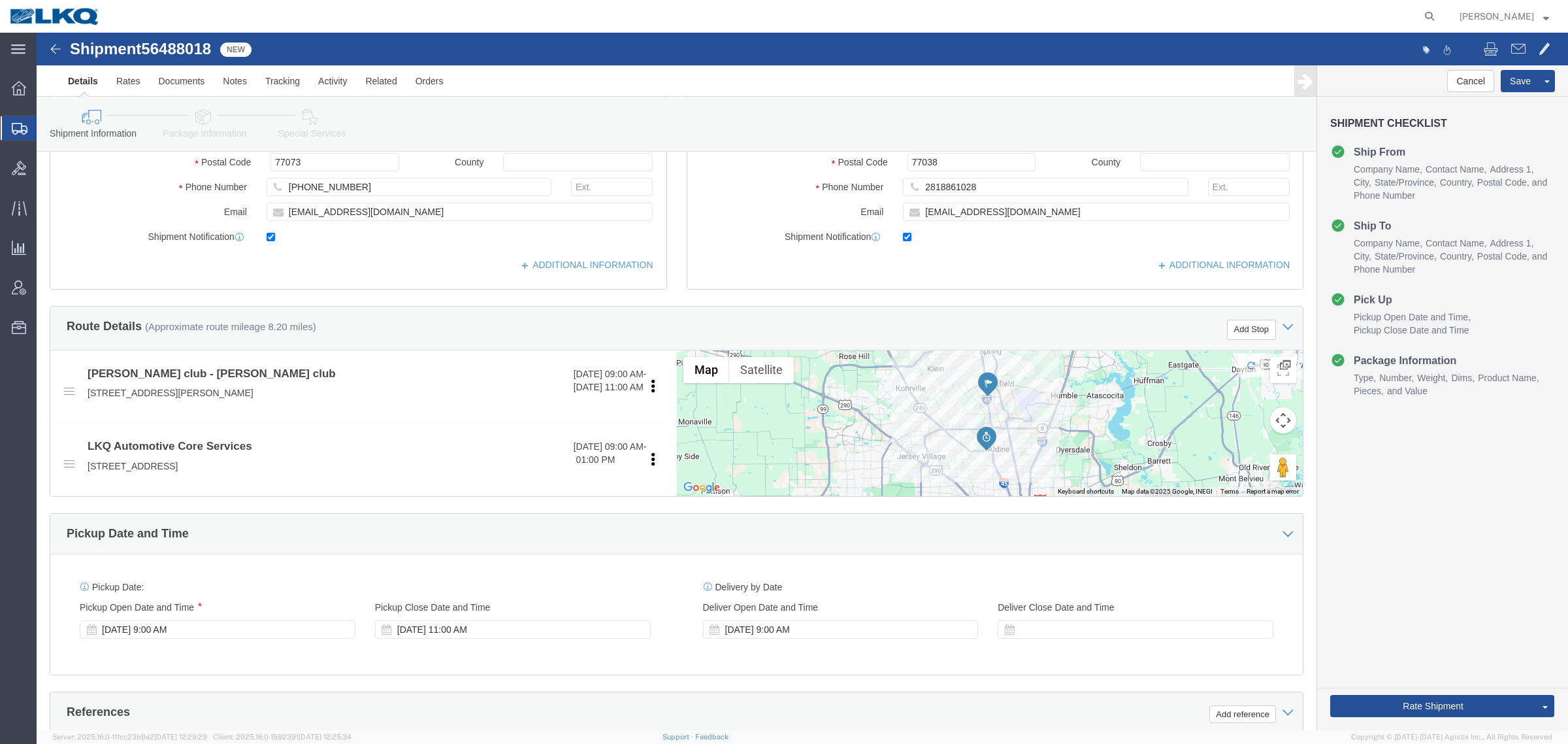
scroll to position [327, 0]
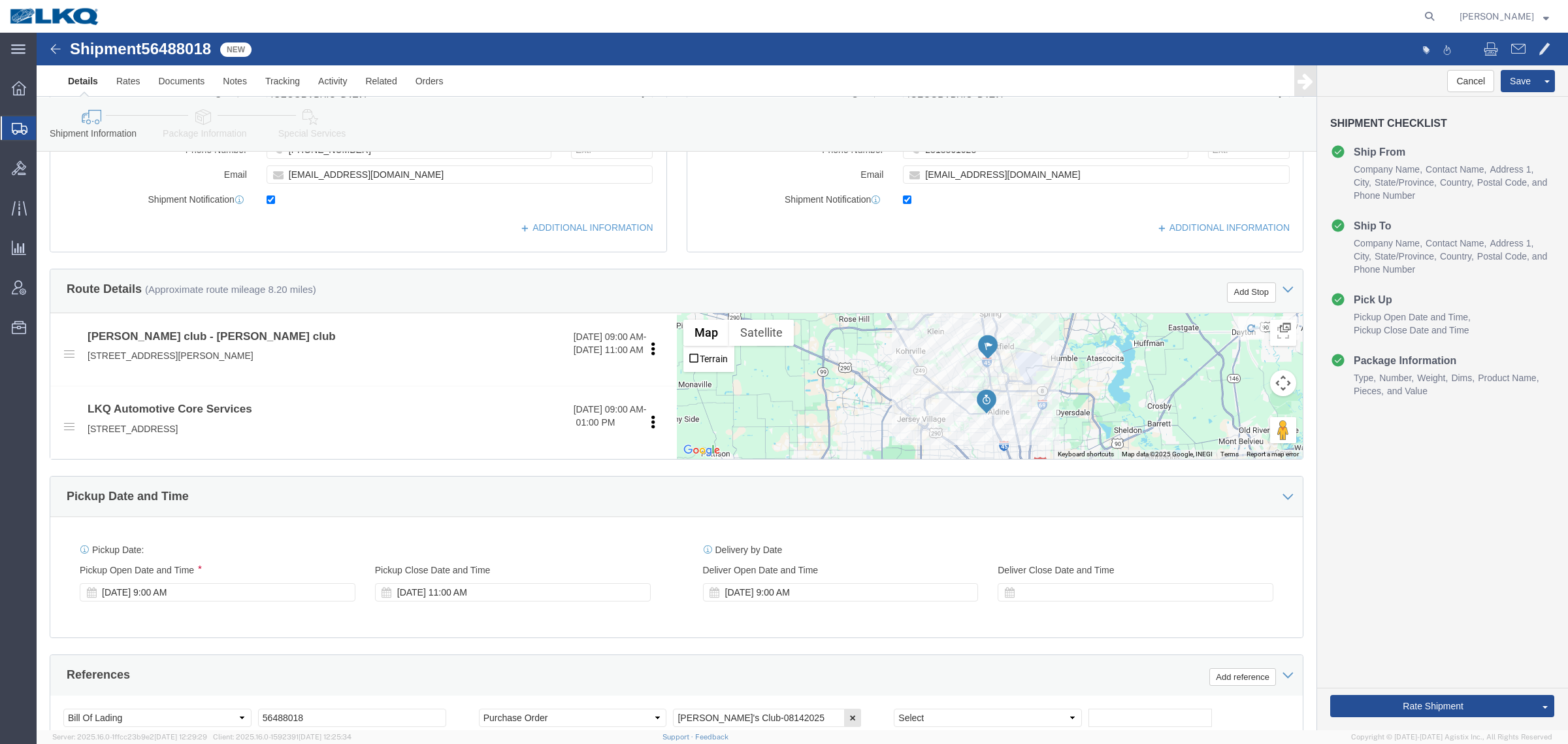
click div "Route Details (Approximate route mileage 8.20 miles) Add Stop"
click span "56488018"
copy span "56488018"
click icon
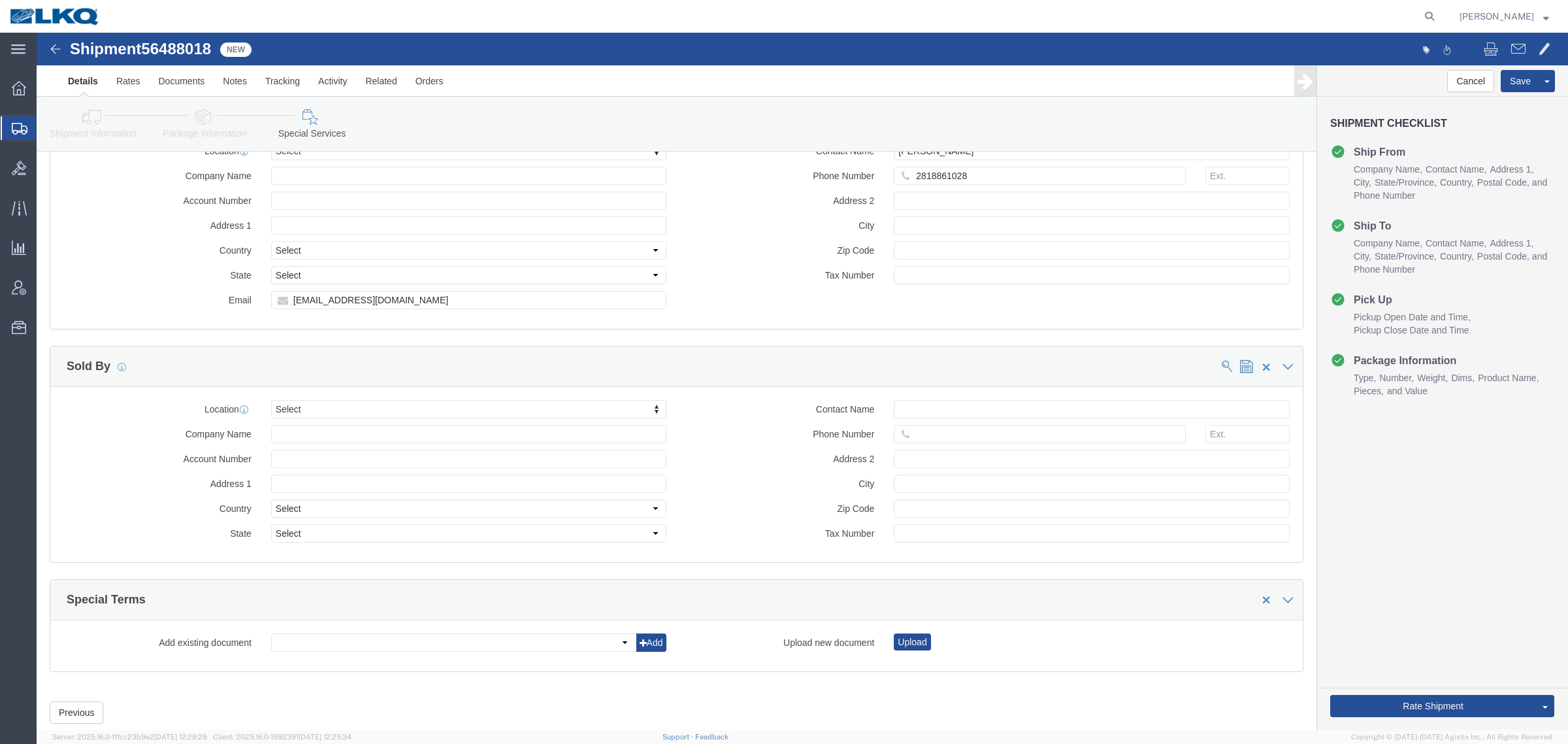
scroll to position [1285, 0]
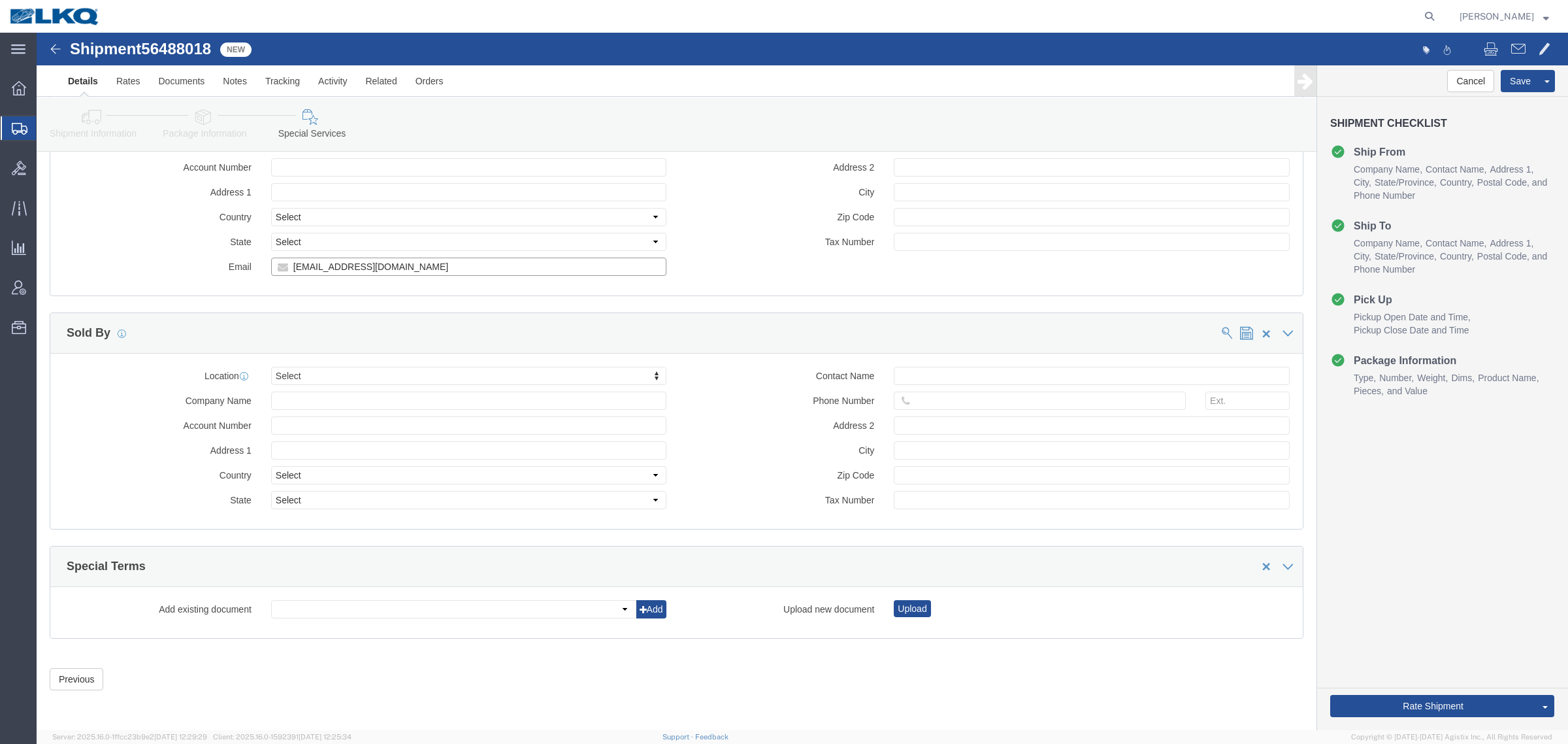
click input "[EMAIL_ADDRESS][DOMAIN_NAME]"
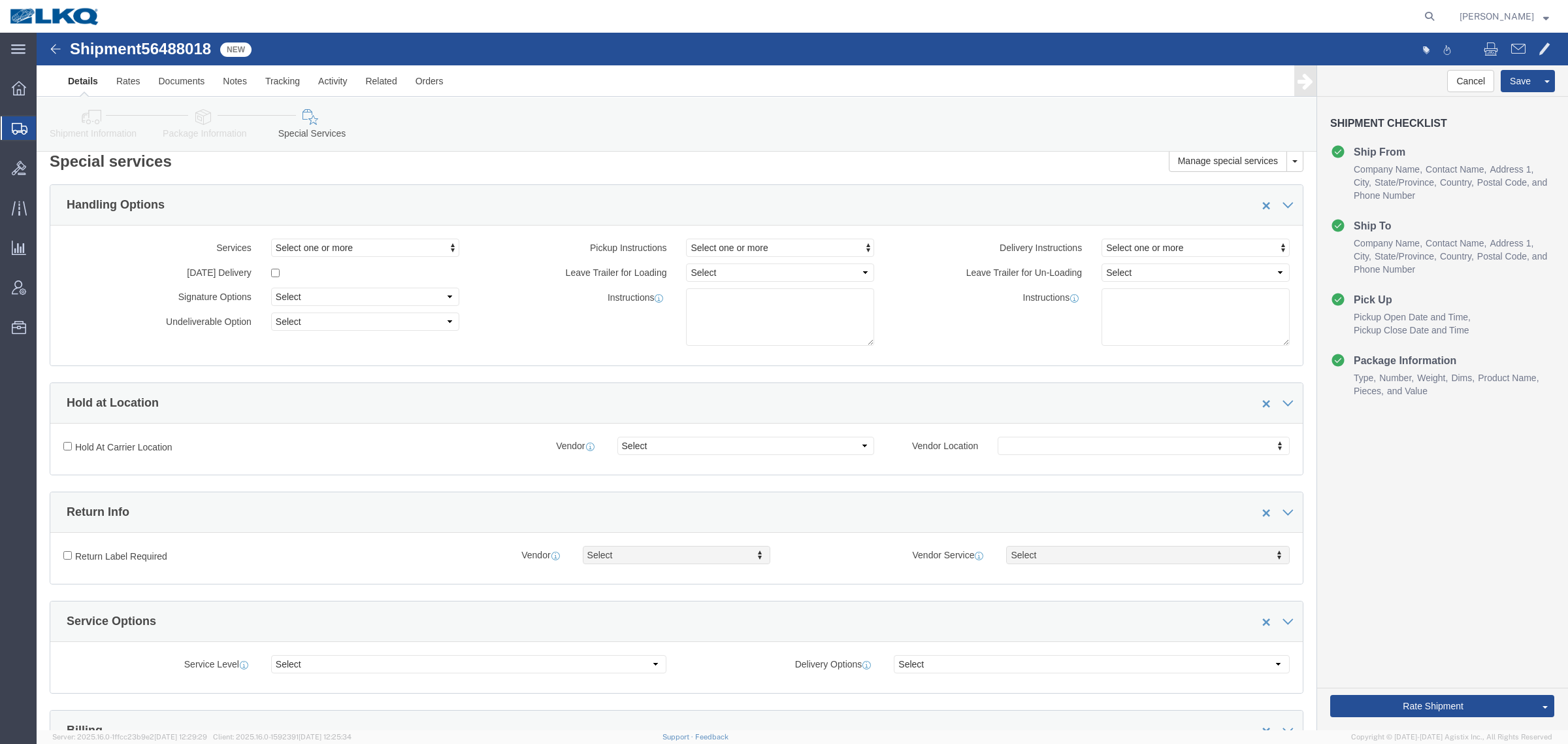
scroll to position [0, 0]
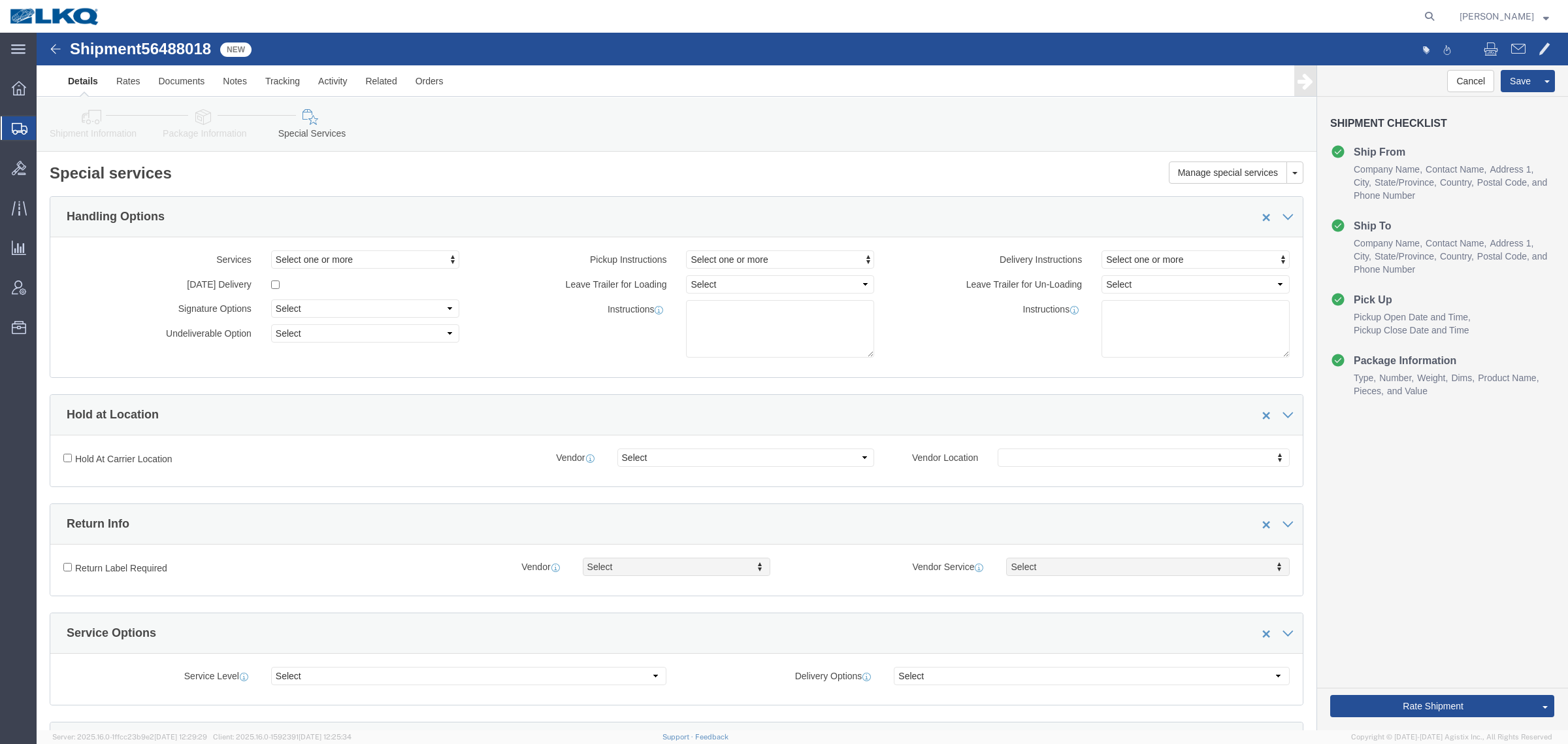
click div "Shipment Information Package Information Special Services Loading Routing"
click link "Shipment Information"
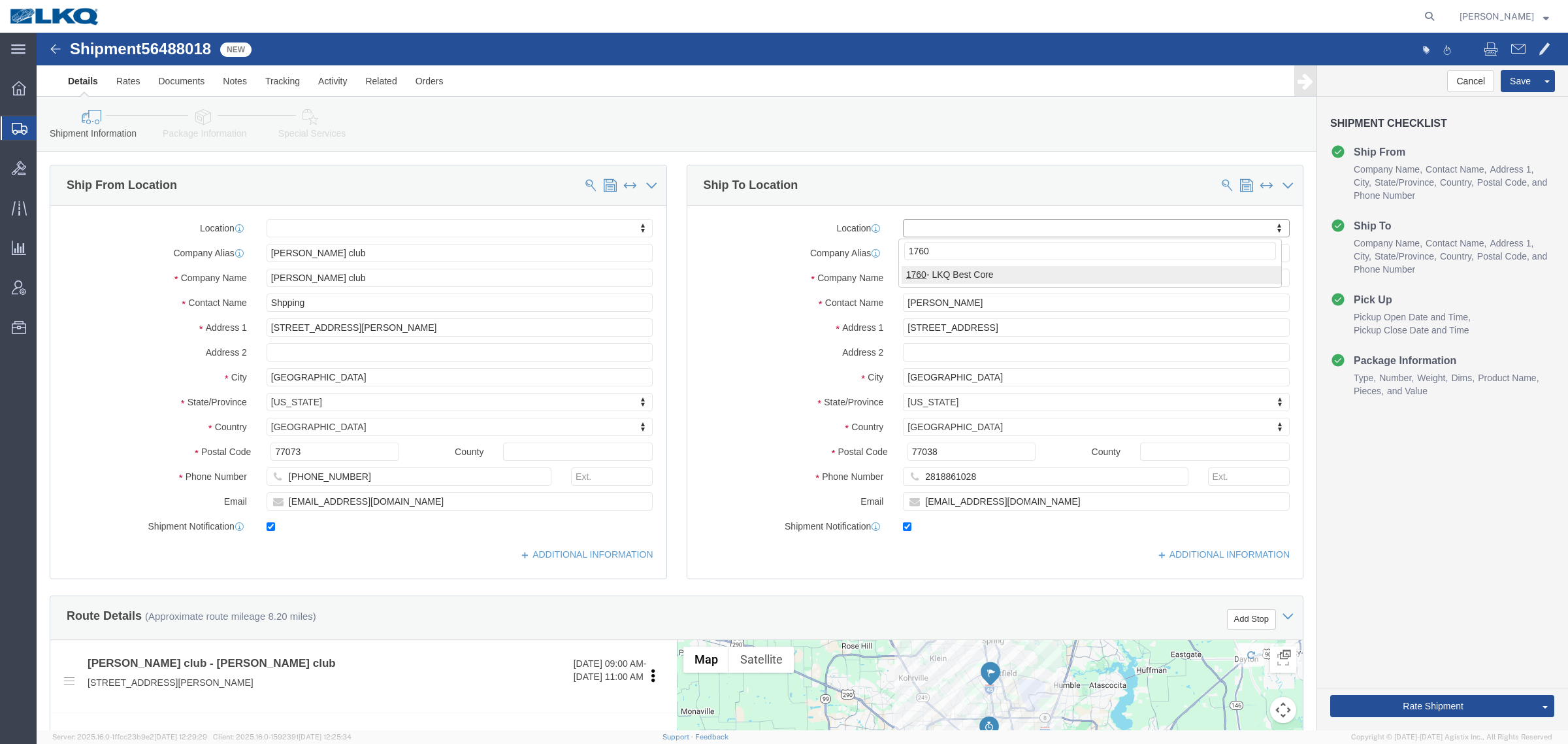
type input "1760"
select select "27634"
type input "[STREET_ADDRESS]"
type input "[PHONE_NUMBER]"
checkbox input "false"
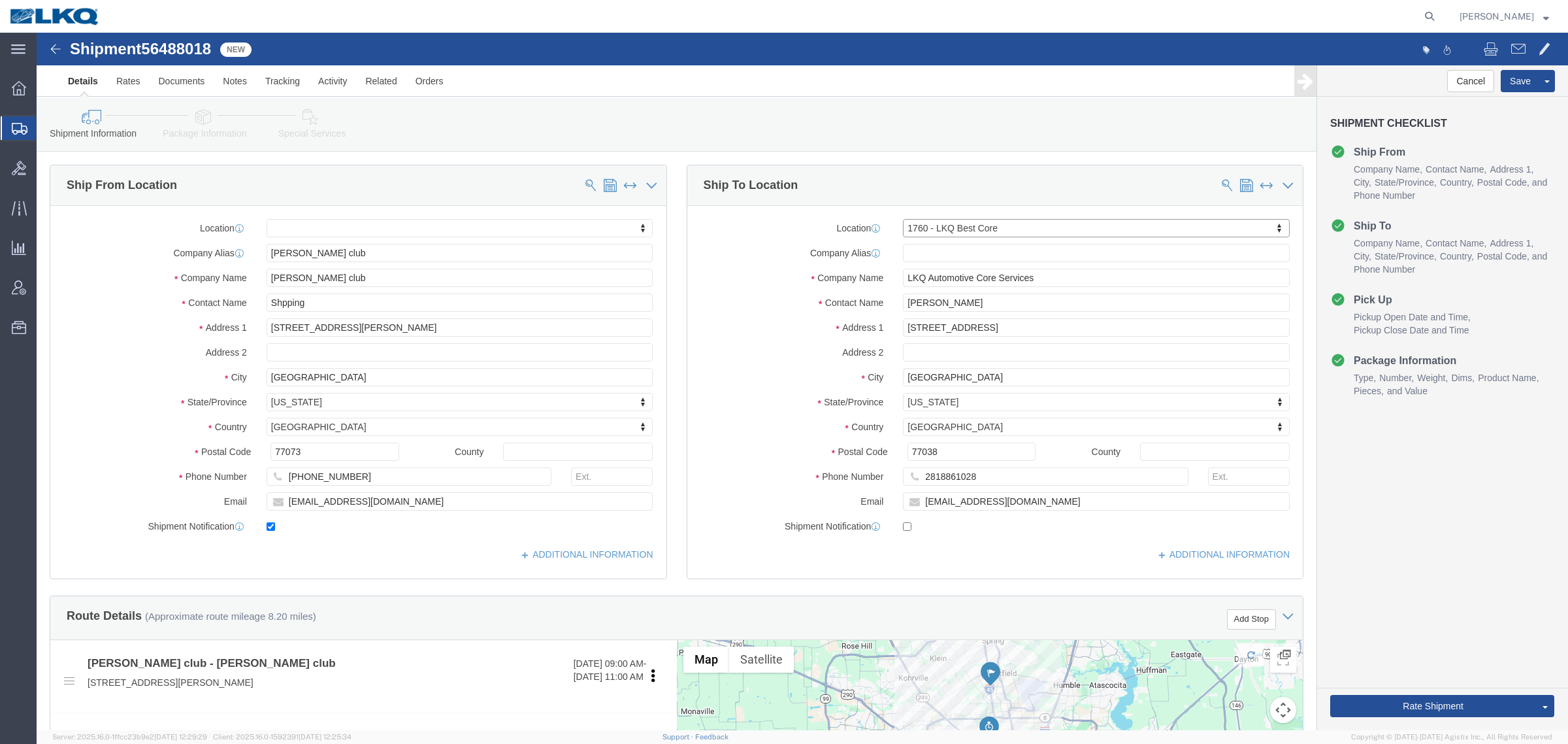
type input "1760"
type input "LKQ Corporation"
select select "[GEOGRAPHIC_DATA]"
select select
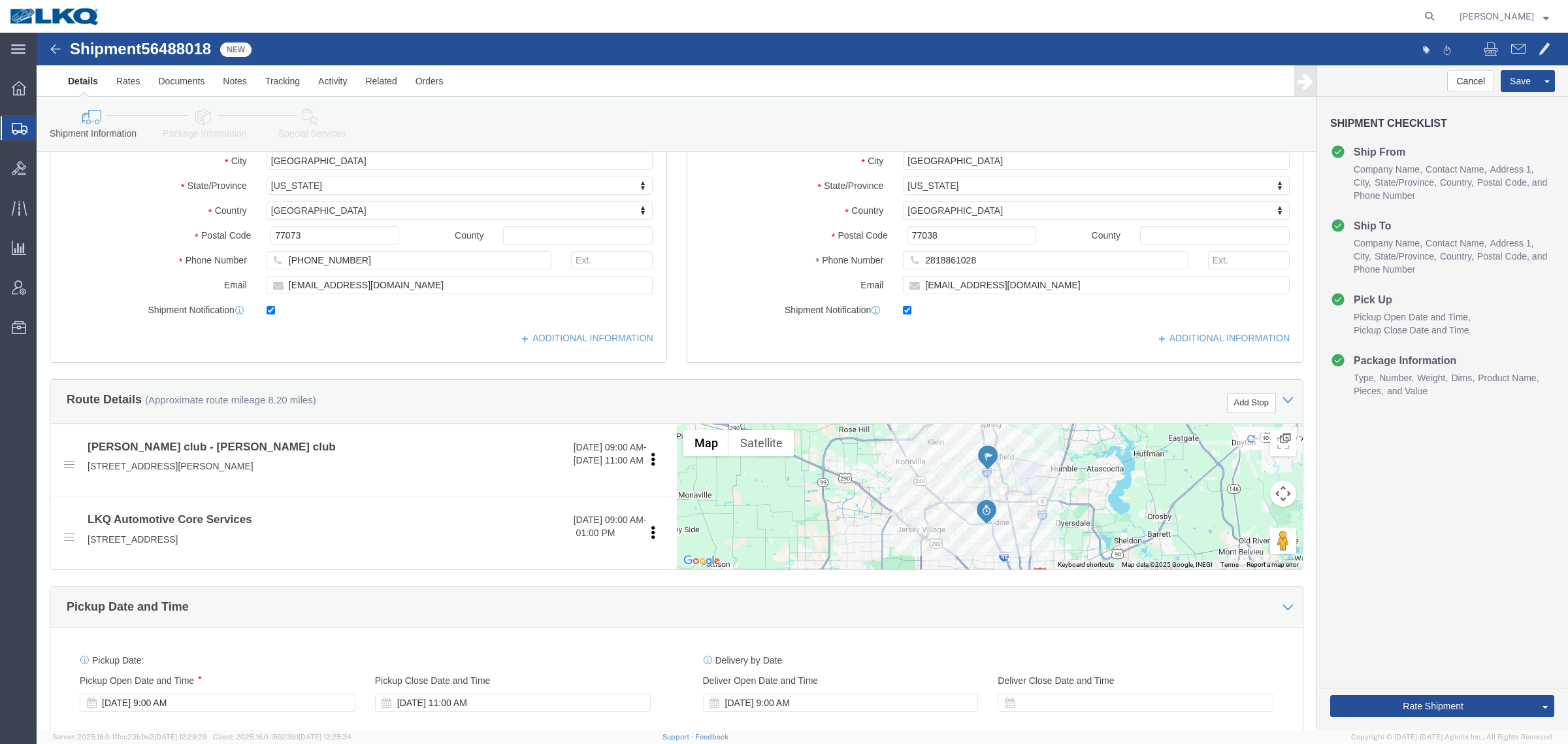
scroll to position [245, 0]
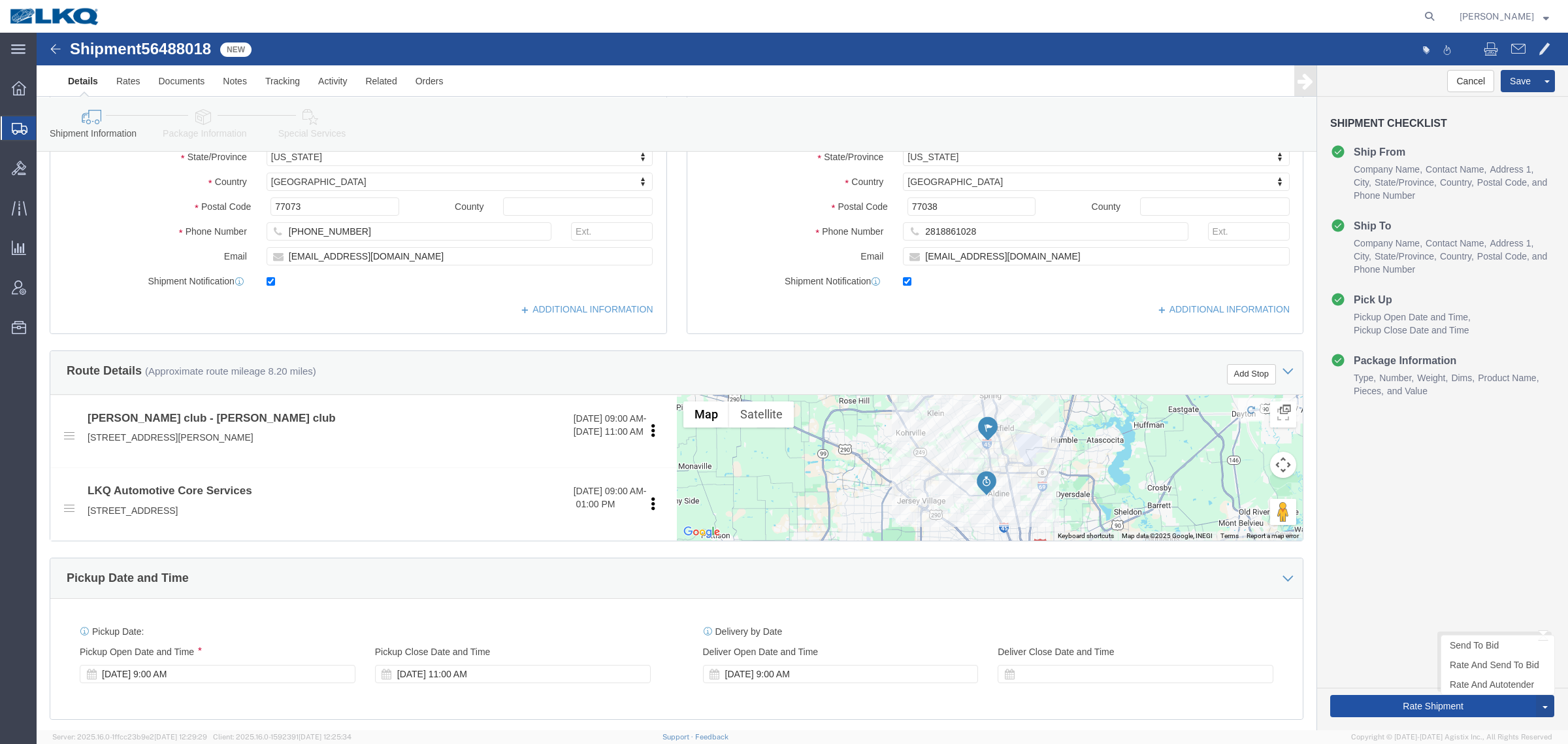
click button "Rate Shipment"
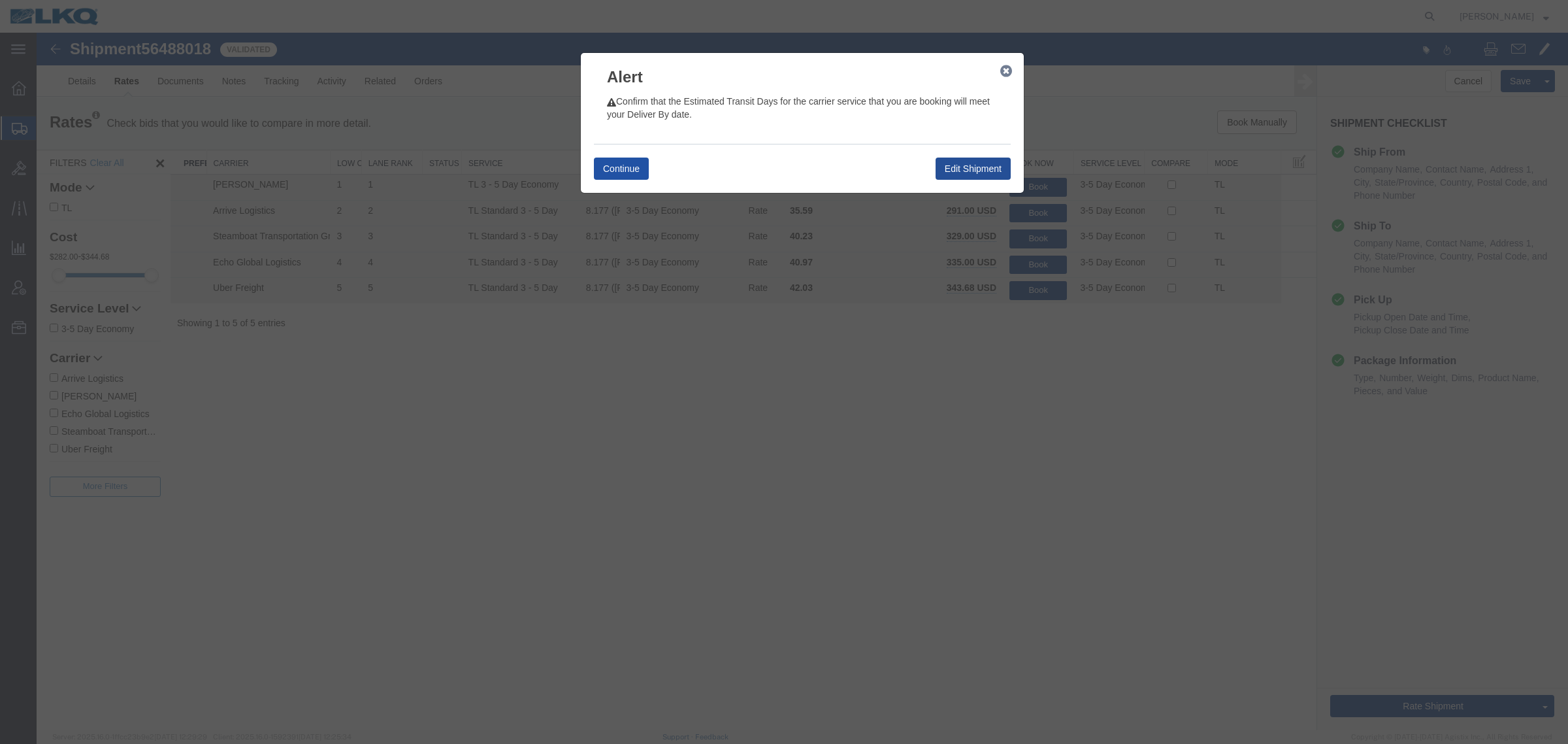
click at [643, 162] on button "Continue" at bounding box center [621, 168] width 55 height 22
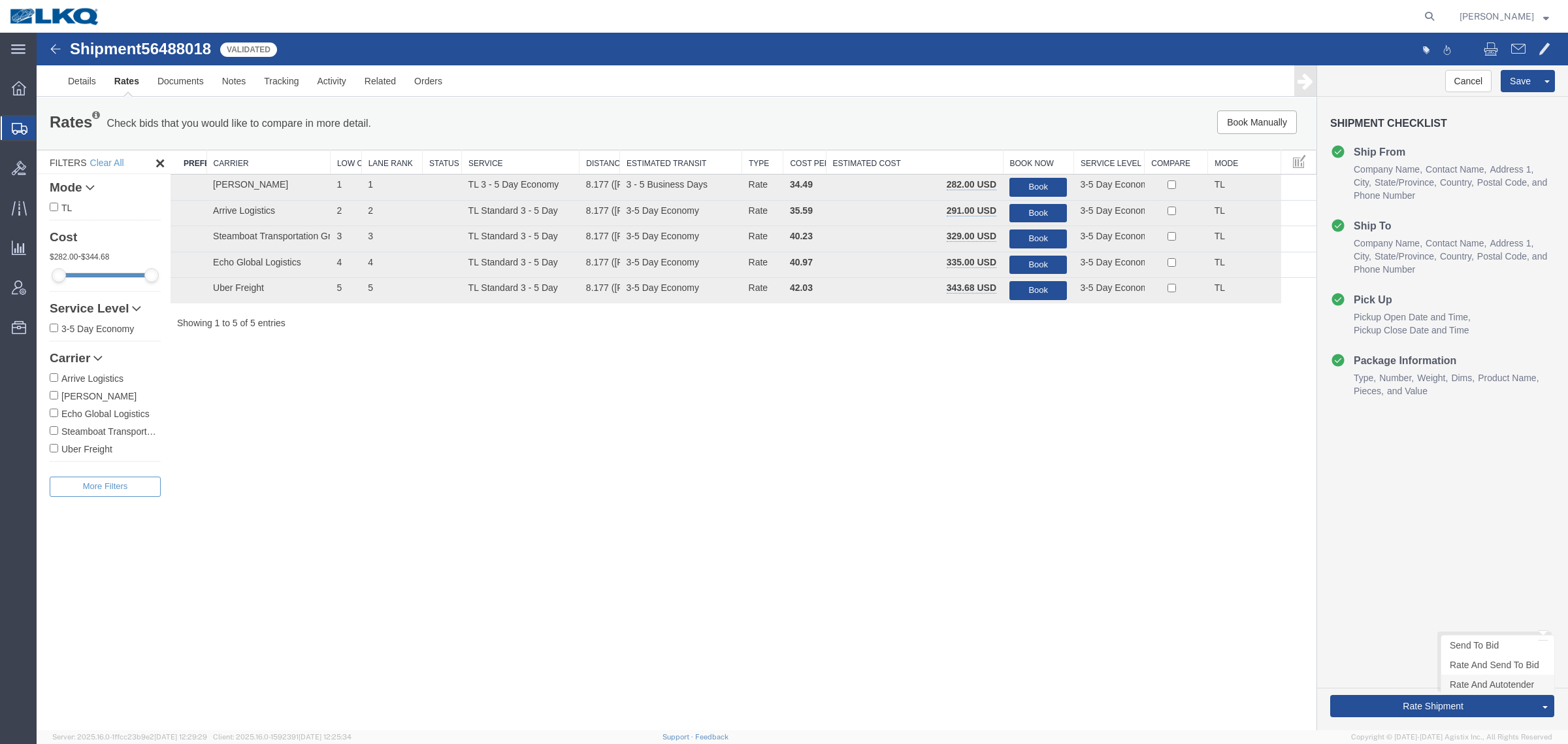
click at [1461, 688] on link "Rate And Autotender" at bounding box center [1498, 684] width 113 height 20
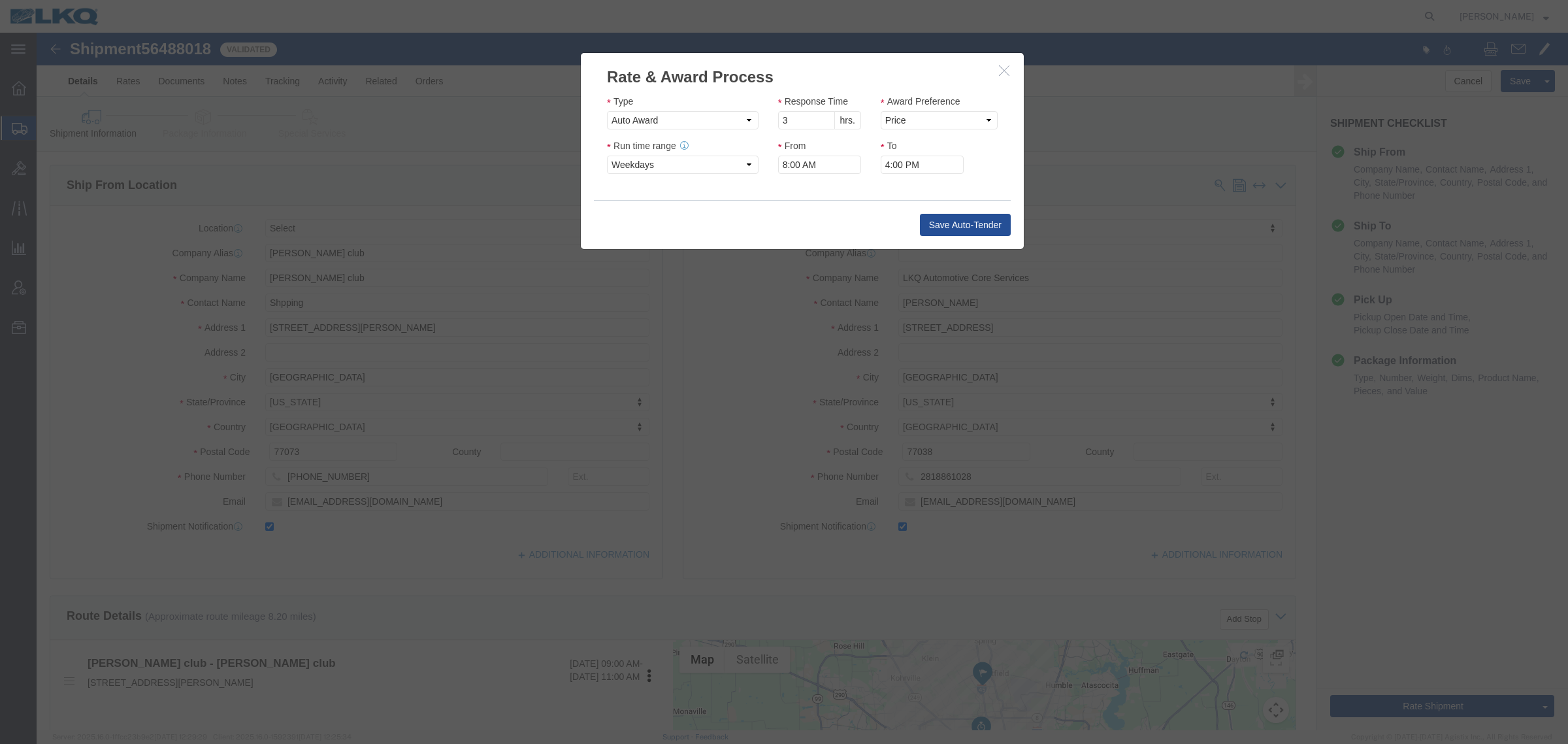
click button "button"
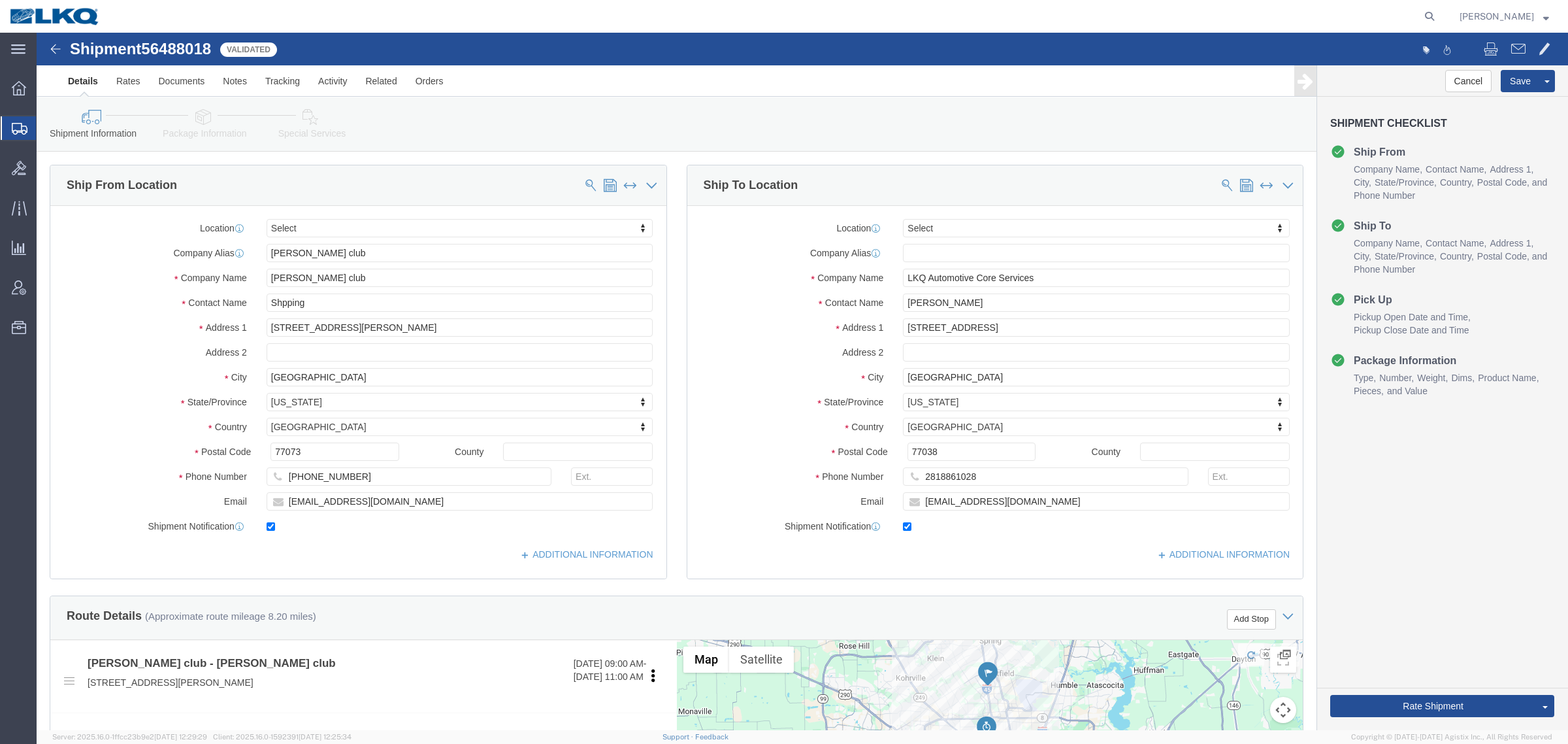
click div "Shipment Information Package Information Special Services Loading Routing"
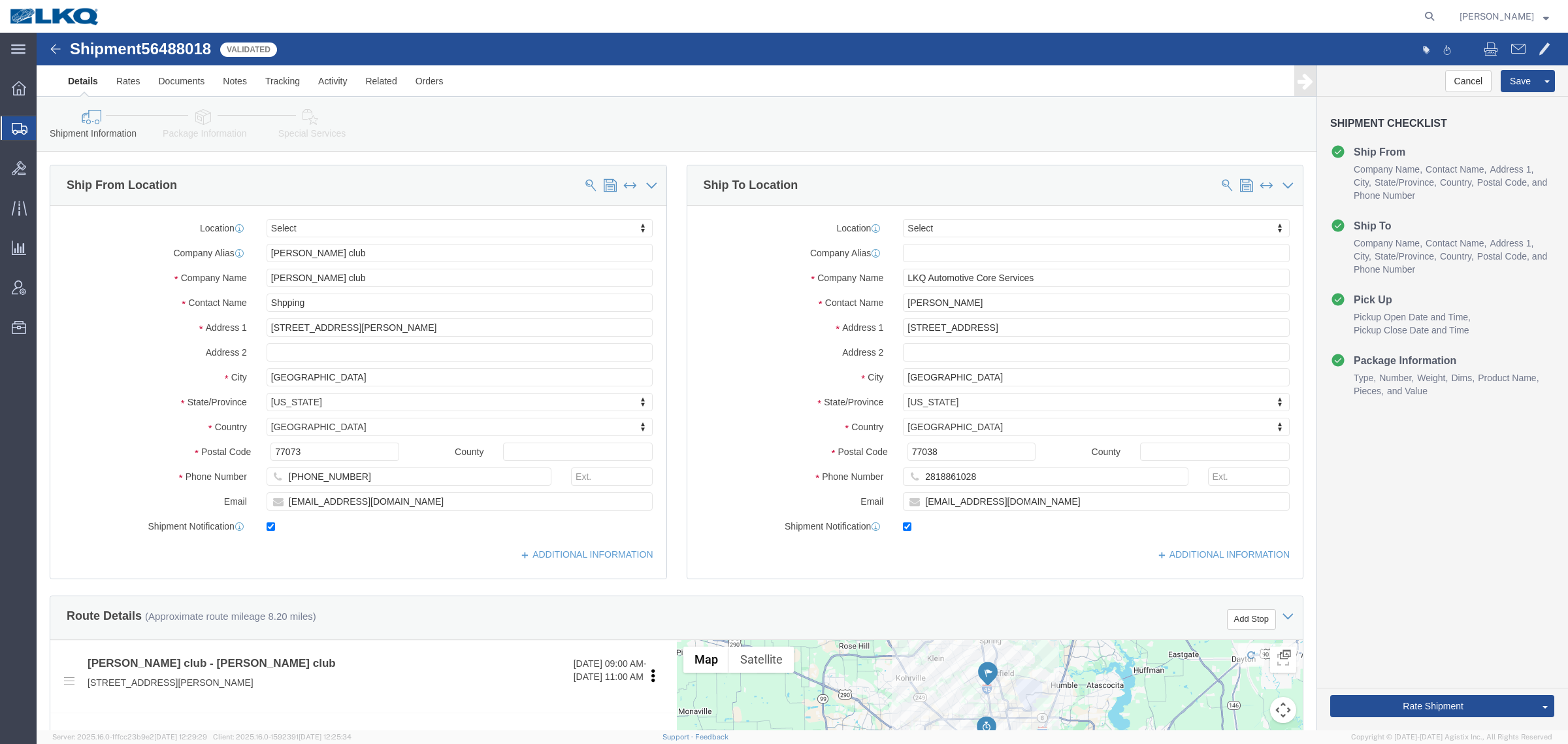
click div "Shipment Information Package Information Special Services Loading Routing"
click span "56488018"
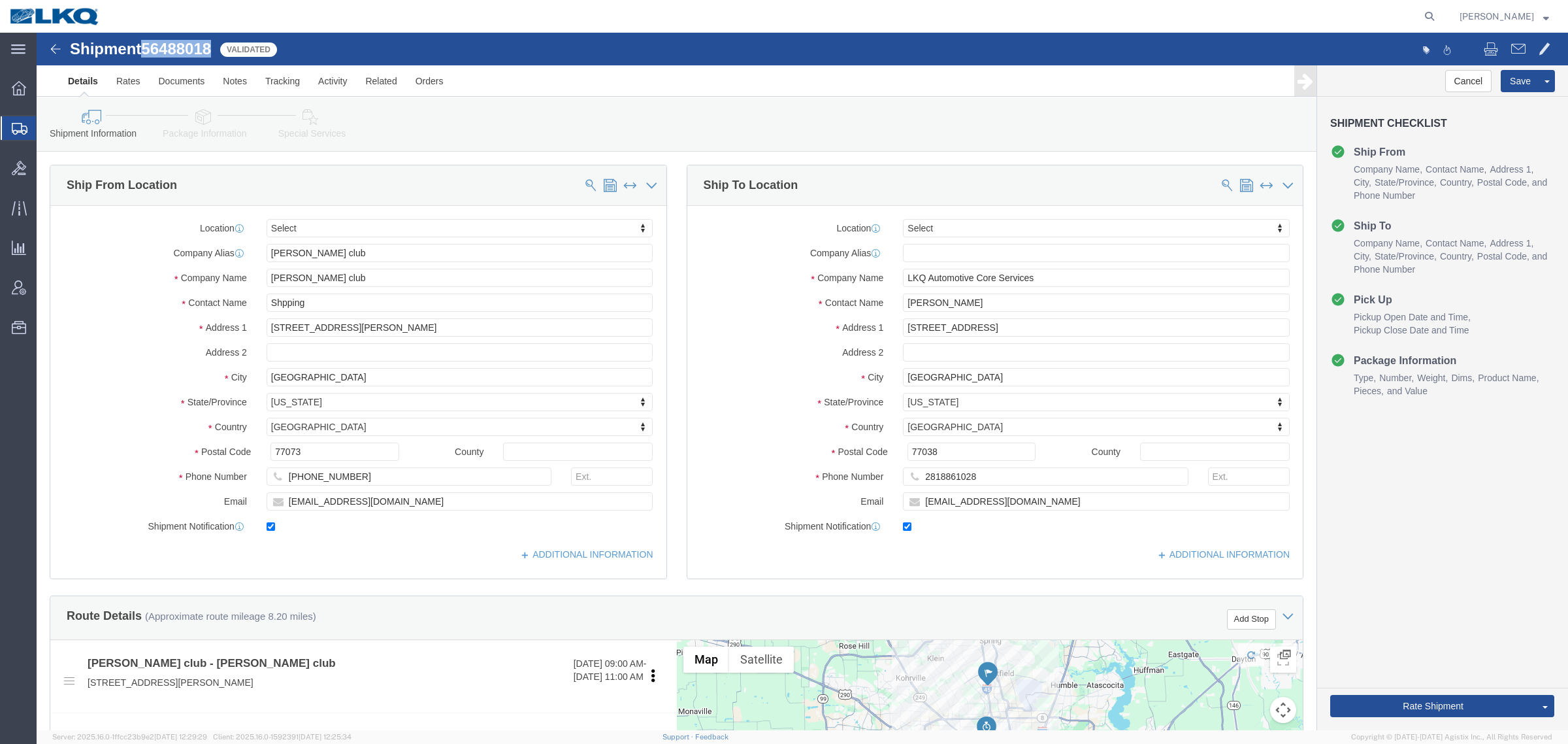
copy span "56488018"
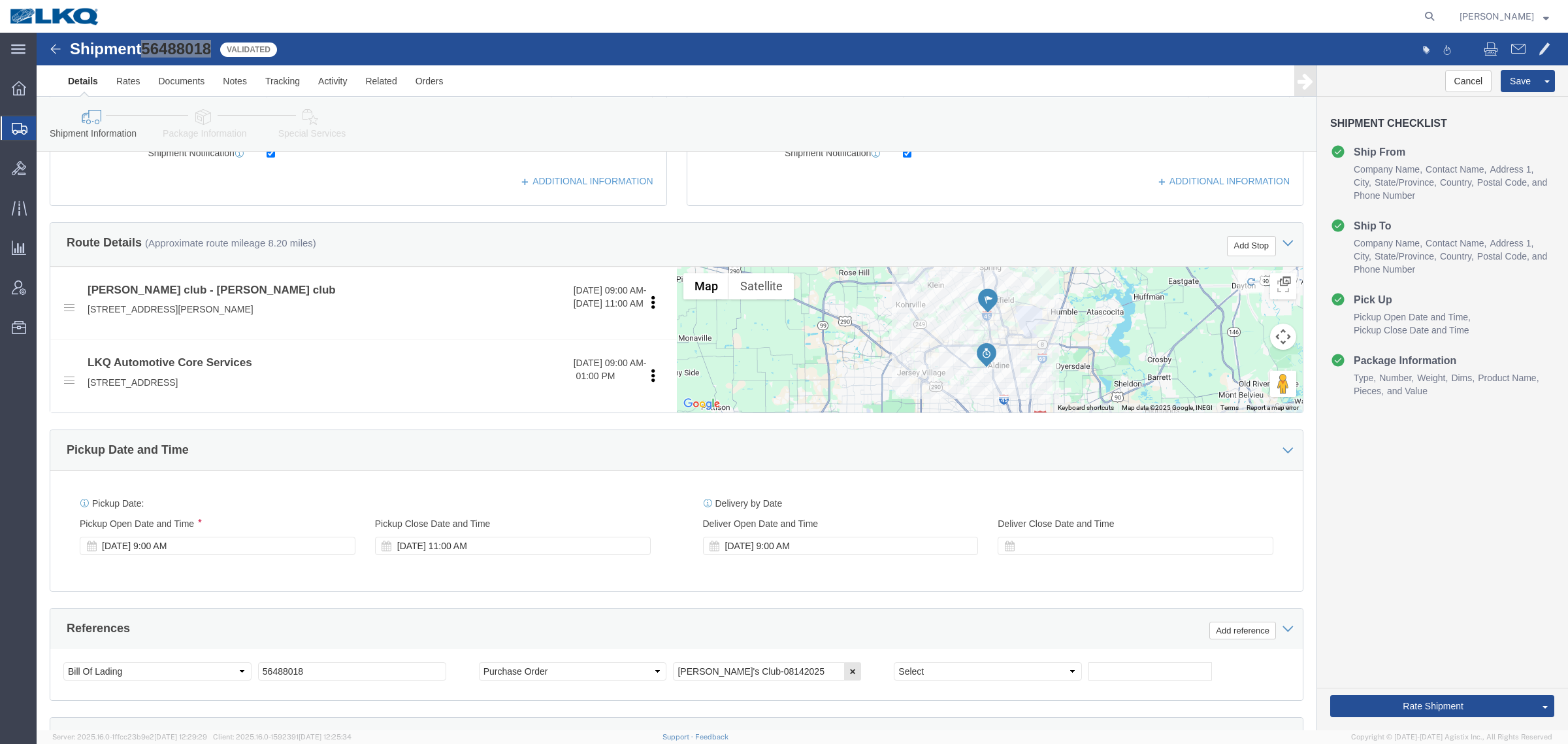
scroll to position [409, 0]
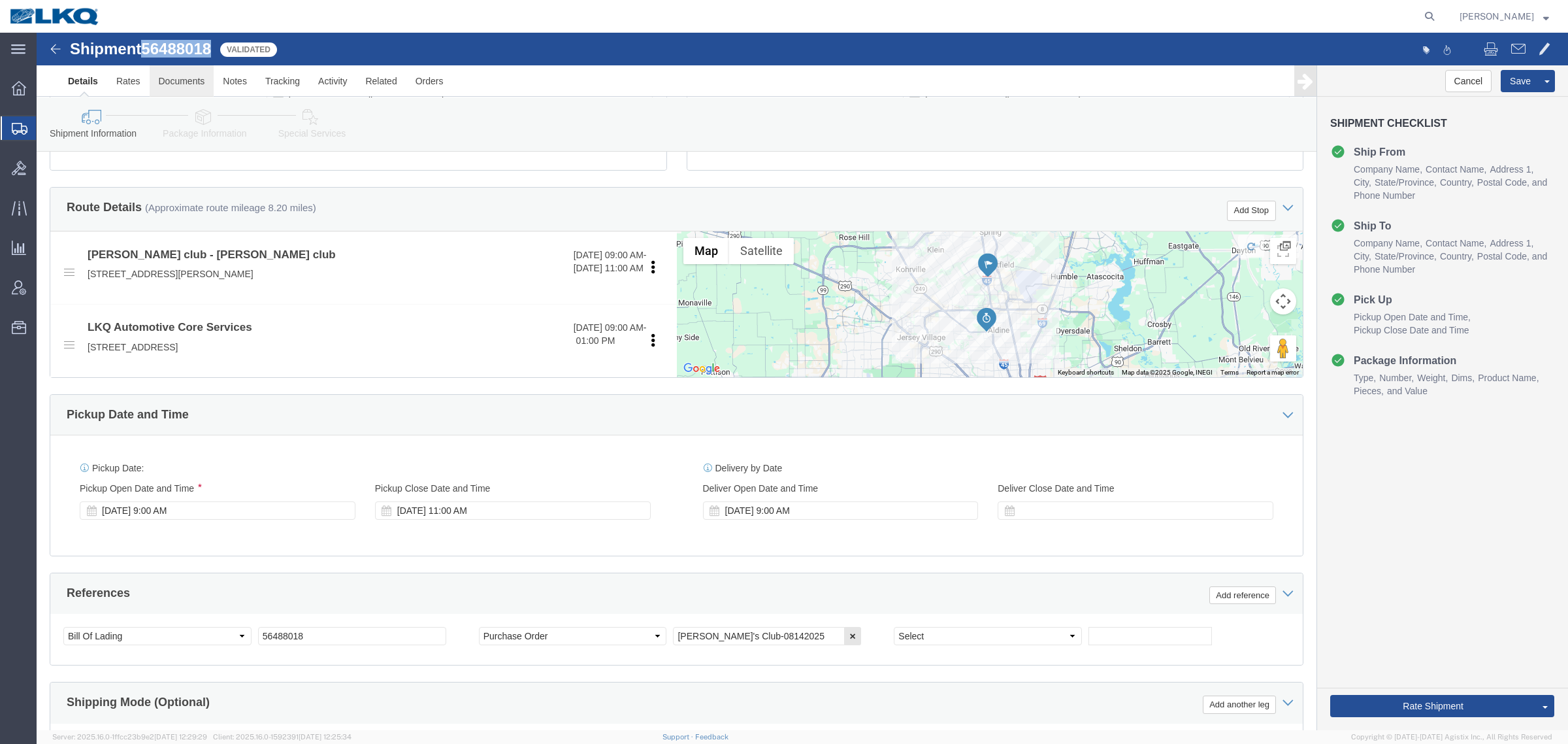
click link "Documents"
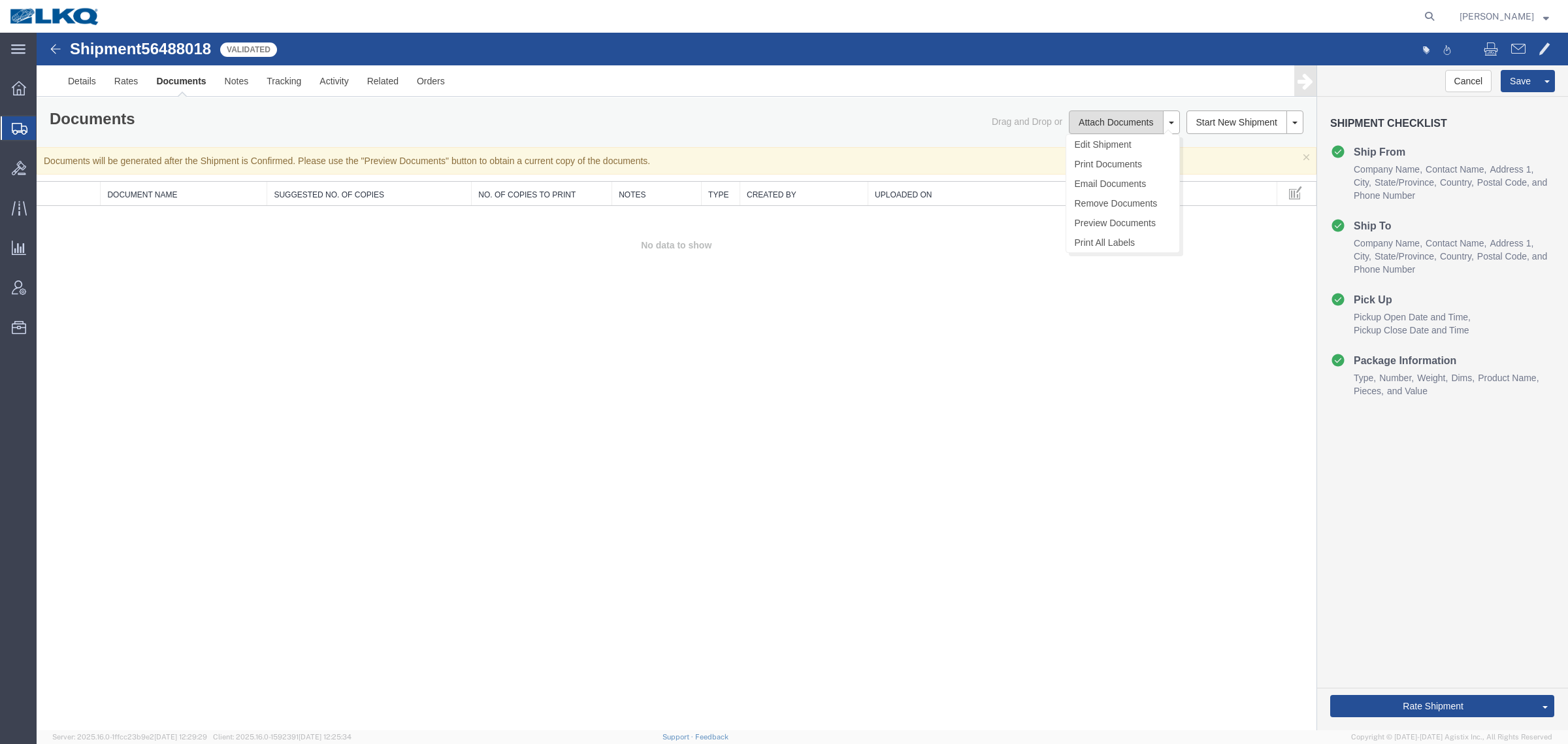
click at [1088, 110] on div "Documents Ship Label Format: Plain Thermal Drag and Drop or Attach Documents Ed…" at bounding box center [677, 122] width 1280 height 49
click at [1092, 121] on button "Attach Documents" at bounding box center [1116, 122] width 94 height 24
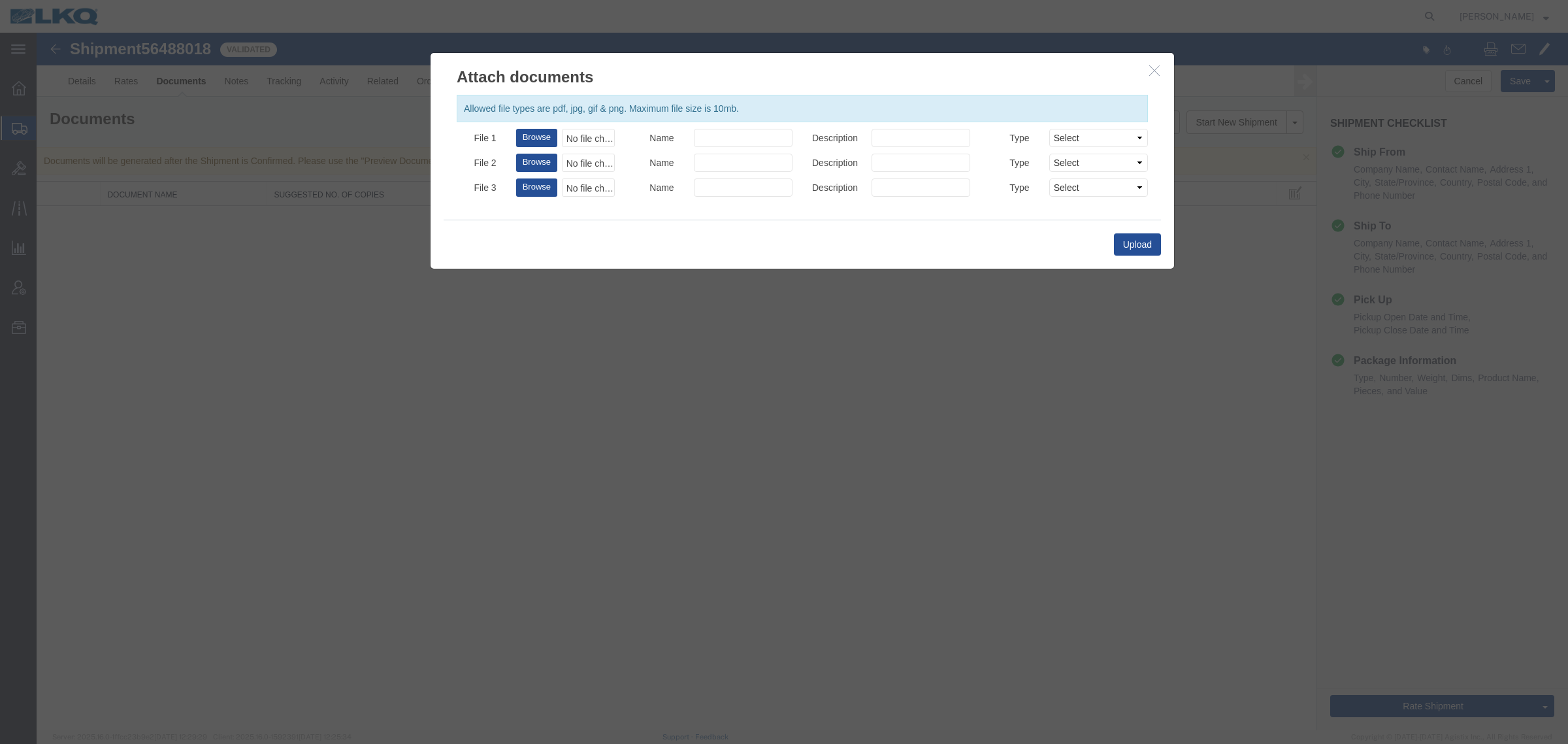
click at [573, 138] on div "No file chosen" at bounding box center [589, 138] width 53 height 18
type input "C:\fakepath\Flatbed Required.jpg"
click at [716, 138] on input "Name" at bounding box center [743, 138] width 99 height 18
type input "Flatbed Required"
drag, startPoint x: 943, startPoint y: 138, endPoint x: 943, endPoint y: 147, distance: 9.0
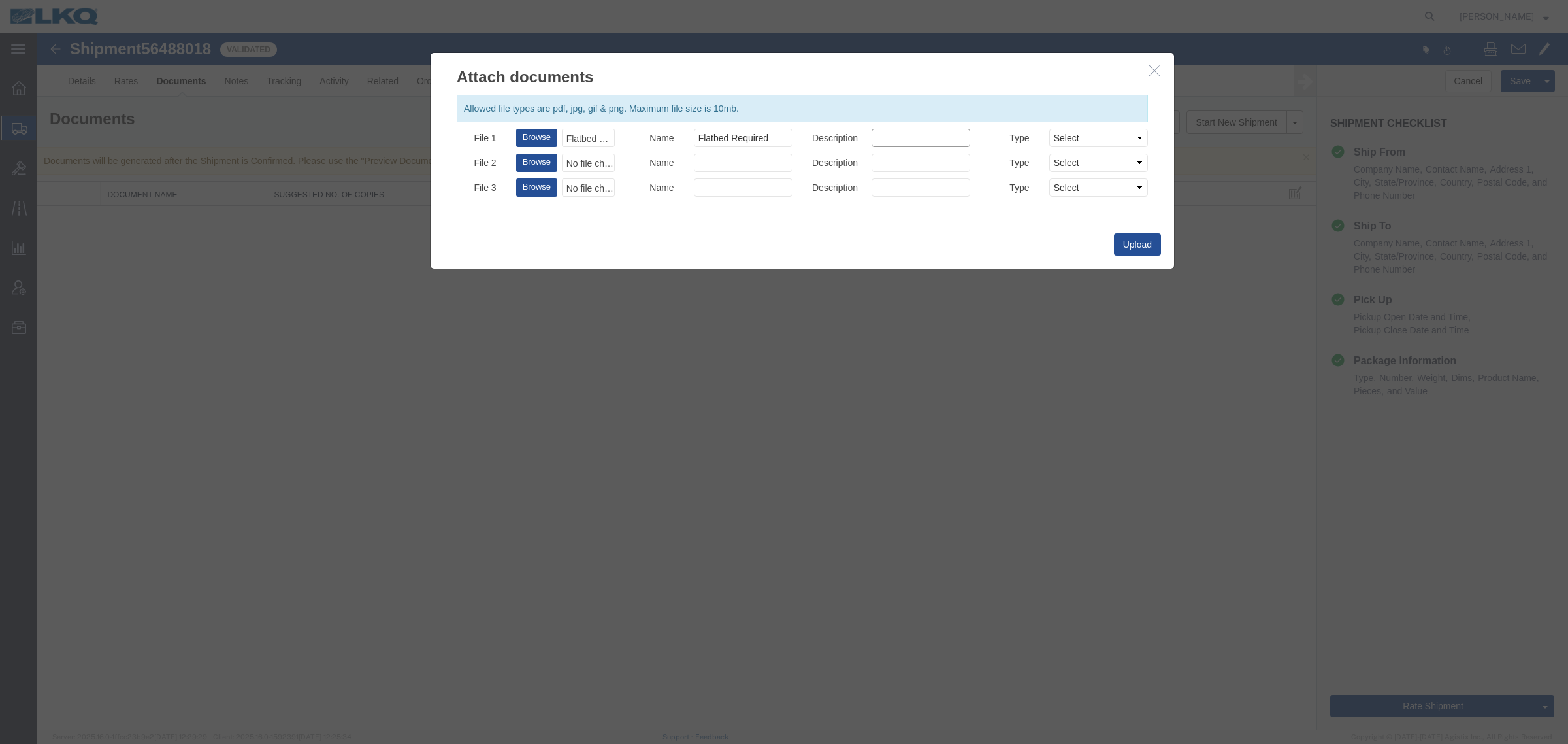
click at [943, 138] on input "Description" at bounding box center [921, 138] width 99 height 18
type input "Flatbed Required"
click at [1141, 249] on button "Upload" at bounding box center [1137, 244] width 47 height 22
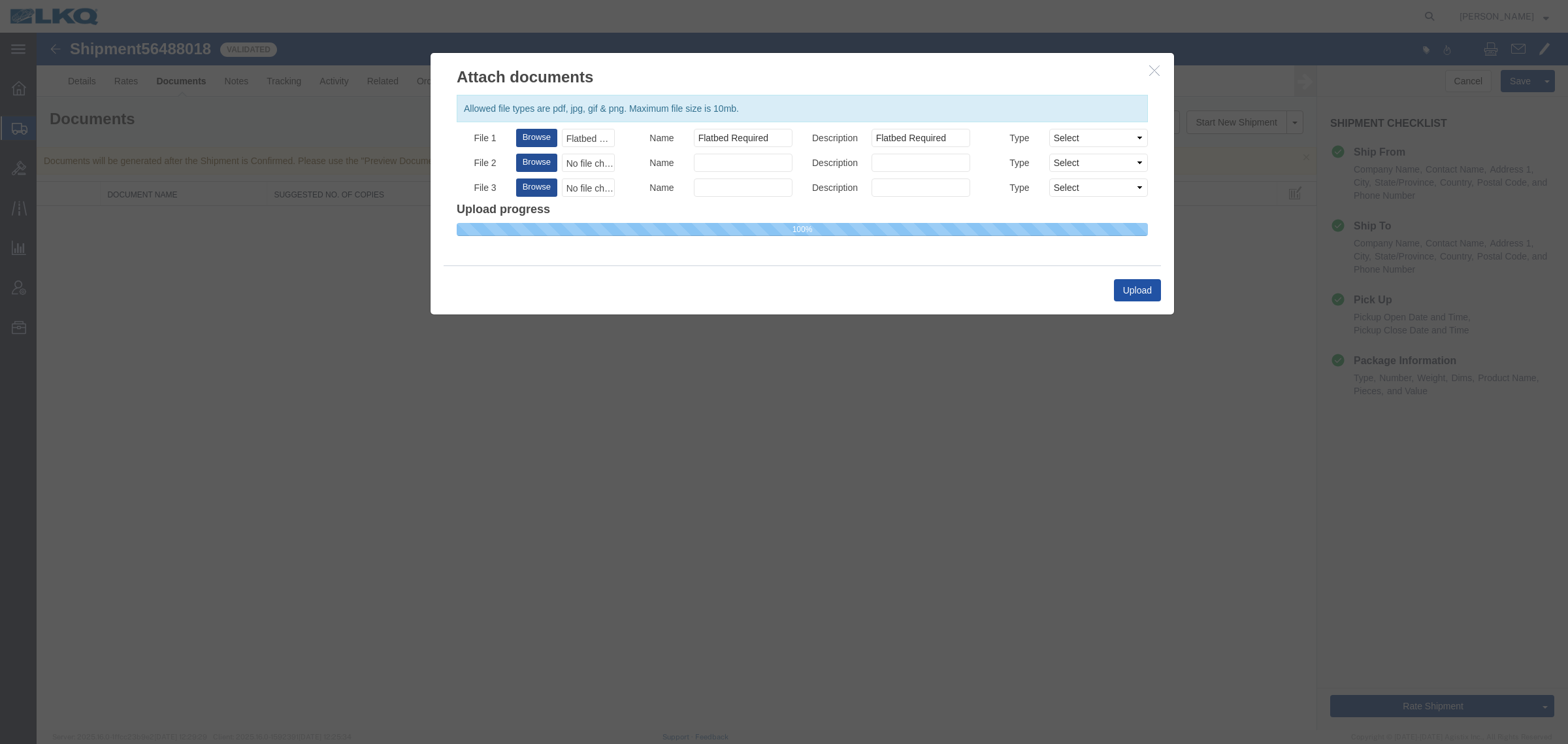
select select
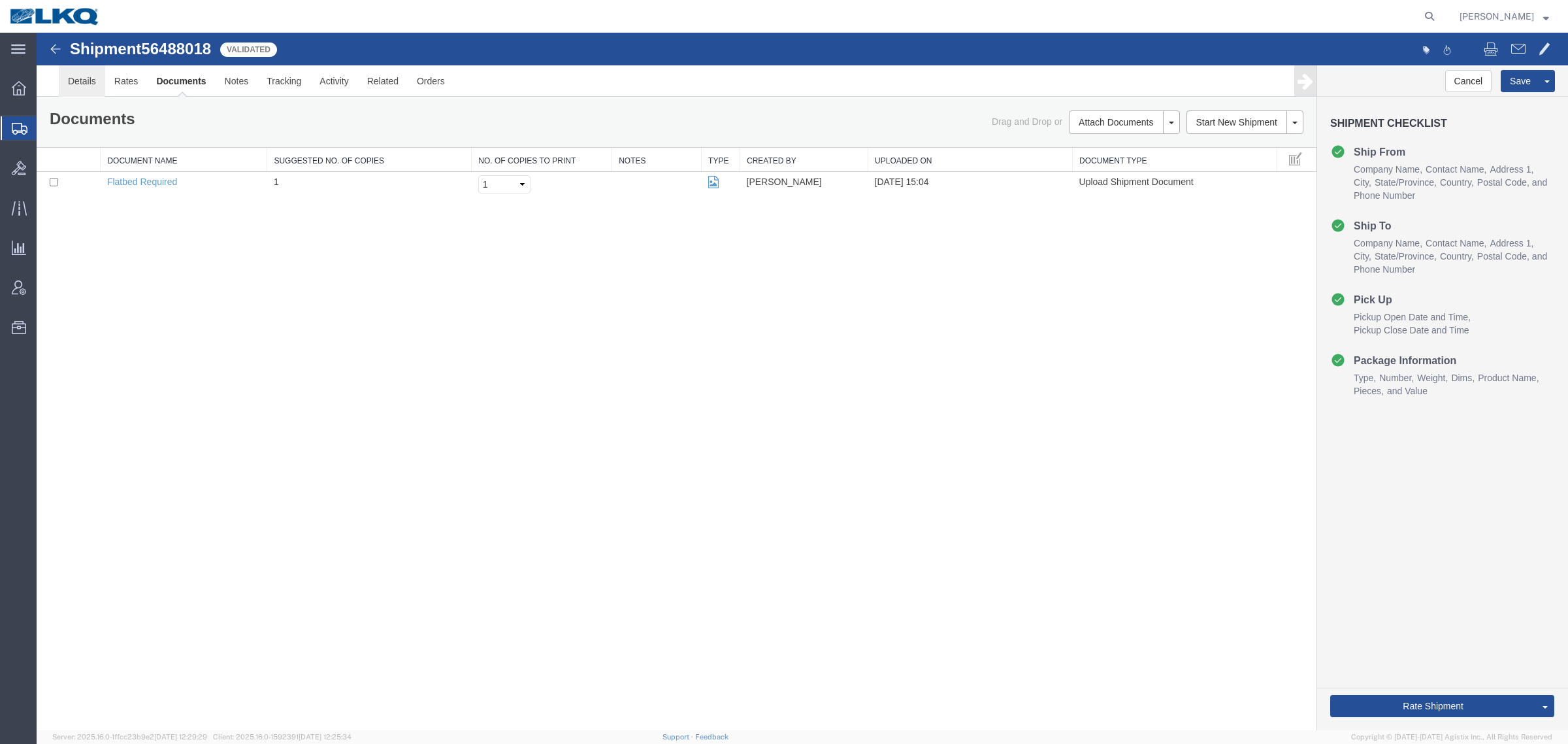
click at [81, 87] on link "Details" at bounding box center [82, 81] width 46 height 31
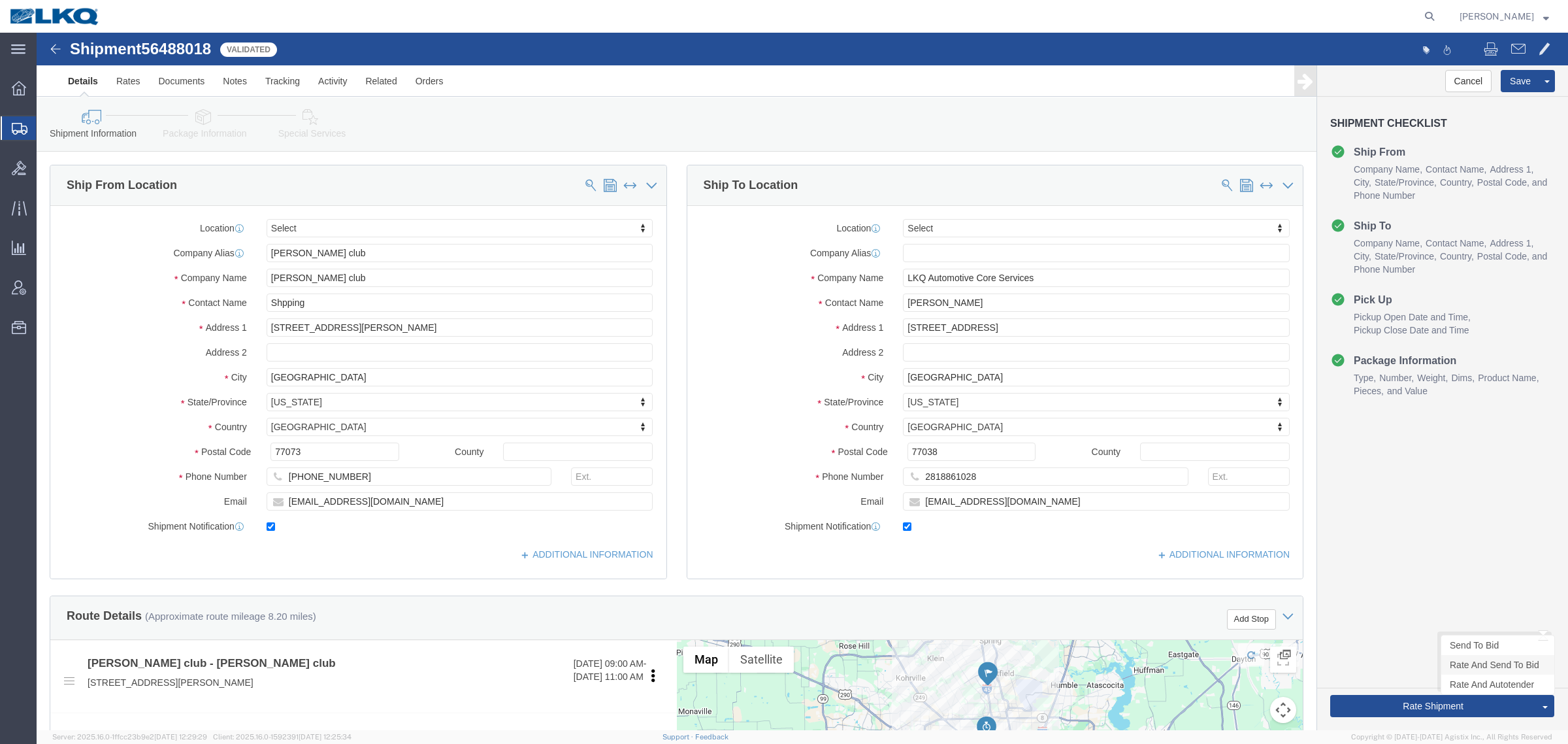
click link "Rate And Send To Bid"
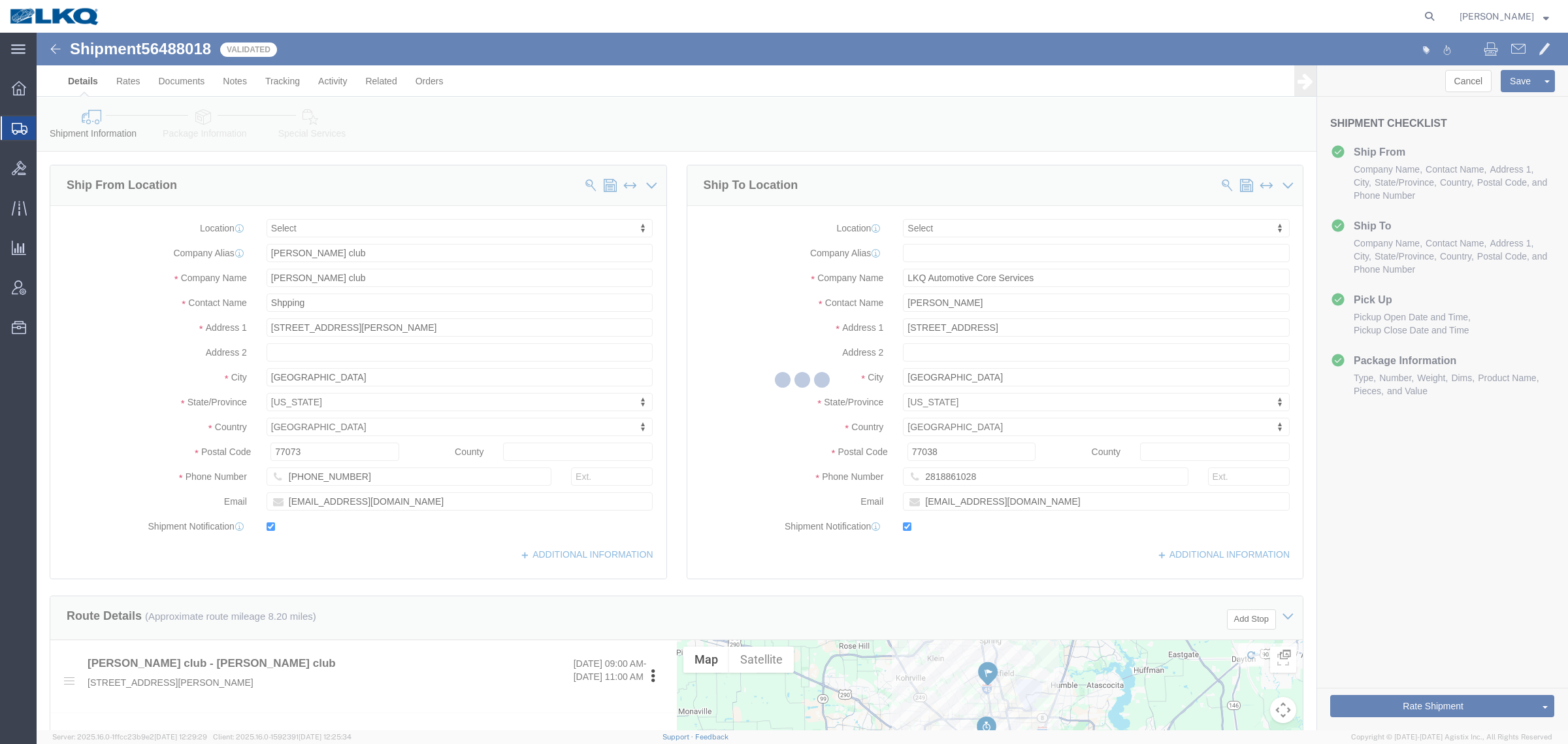
select select "TL"
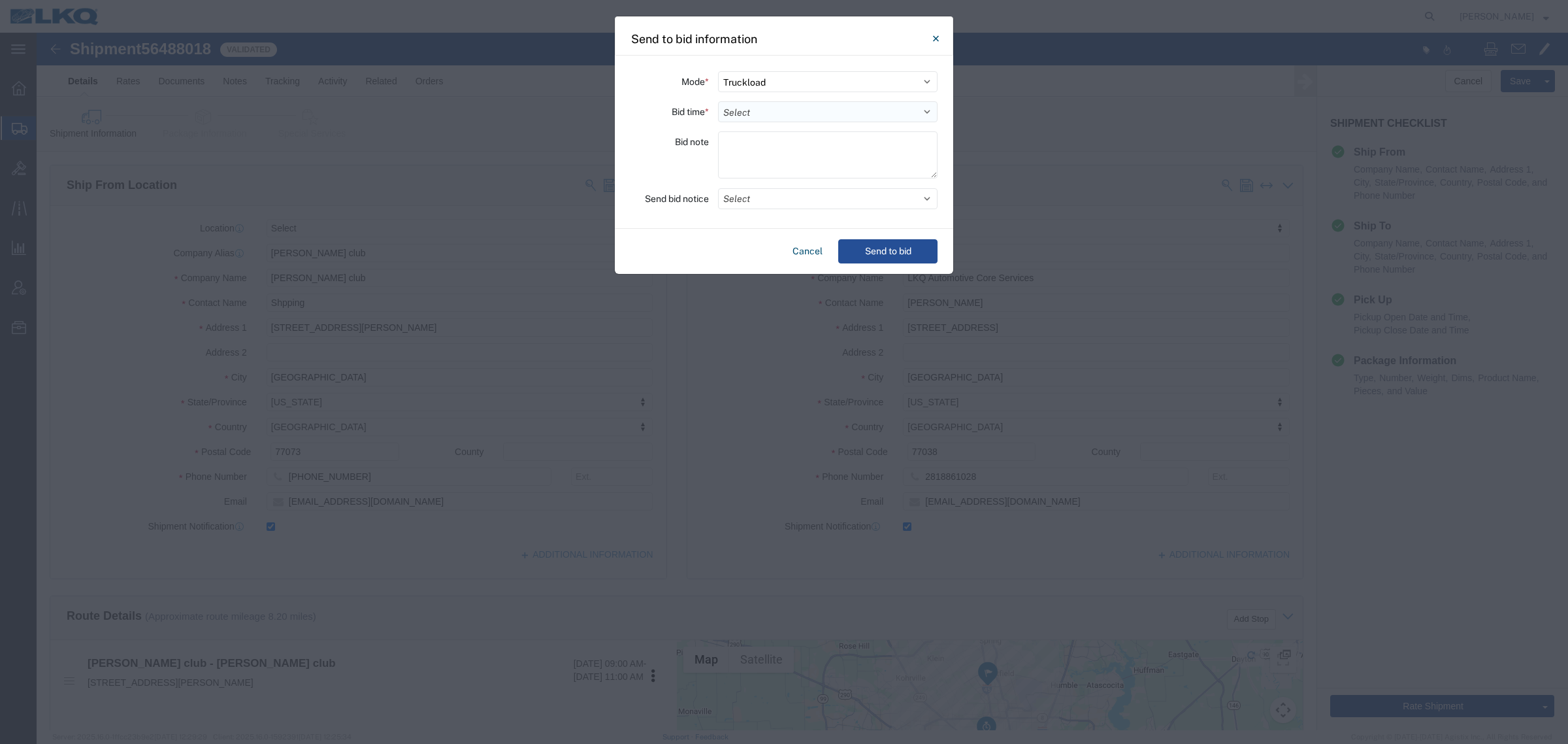
click at [799, 115] on select "Select 30 Min (Rush) 1 Hour (Rush) 2 Hours (Rush) 4 Hours (Rush) 8 Hours (Rush)…" at bounding box center [828, 112] width 219 height 21
select select "4"
click at [718, 102] on select "Select 30 Min (Rush) 1 Hour (Rush) 2 Hours (Rush) 4 Hours (Rush) 8 Hours (Rush)…" at bounding box center [828, 112] width 219 height 21
click at [853, 191] on button "Select" at bounding box center [828, 199] width 219 height 21
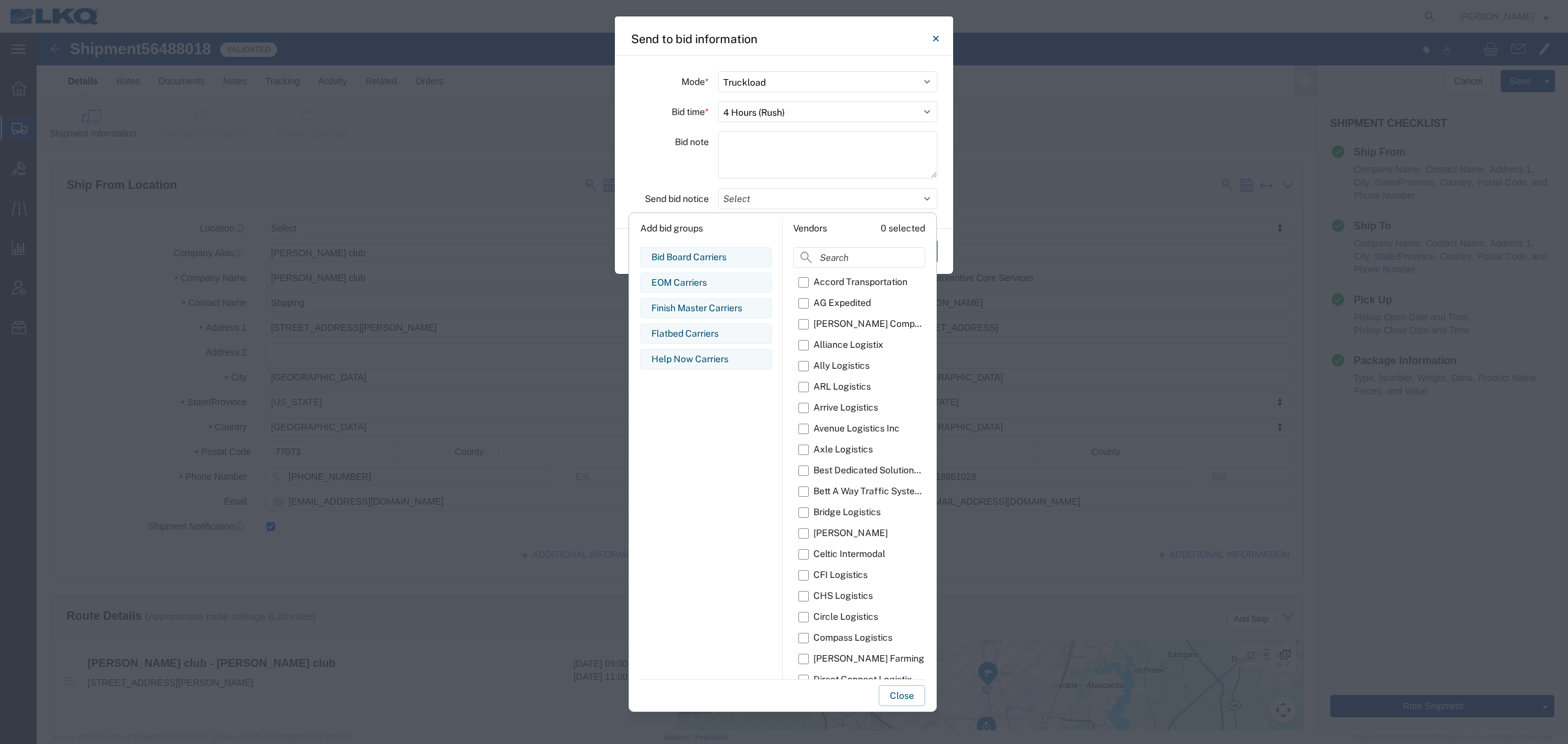
click at [707, 331] on div "Flatbed Carriers" at bounding box center [706, 333] width 109 height 14
click at [892, 688] on button "Close" at bounding box center [902, 695] width 46 height 21
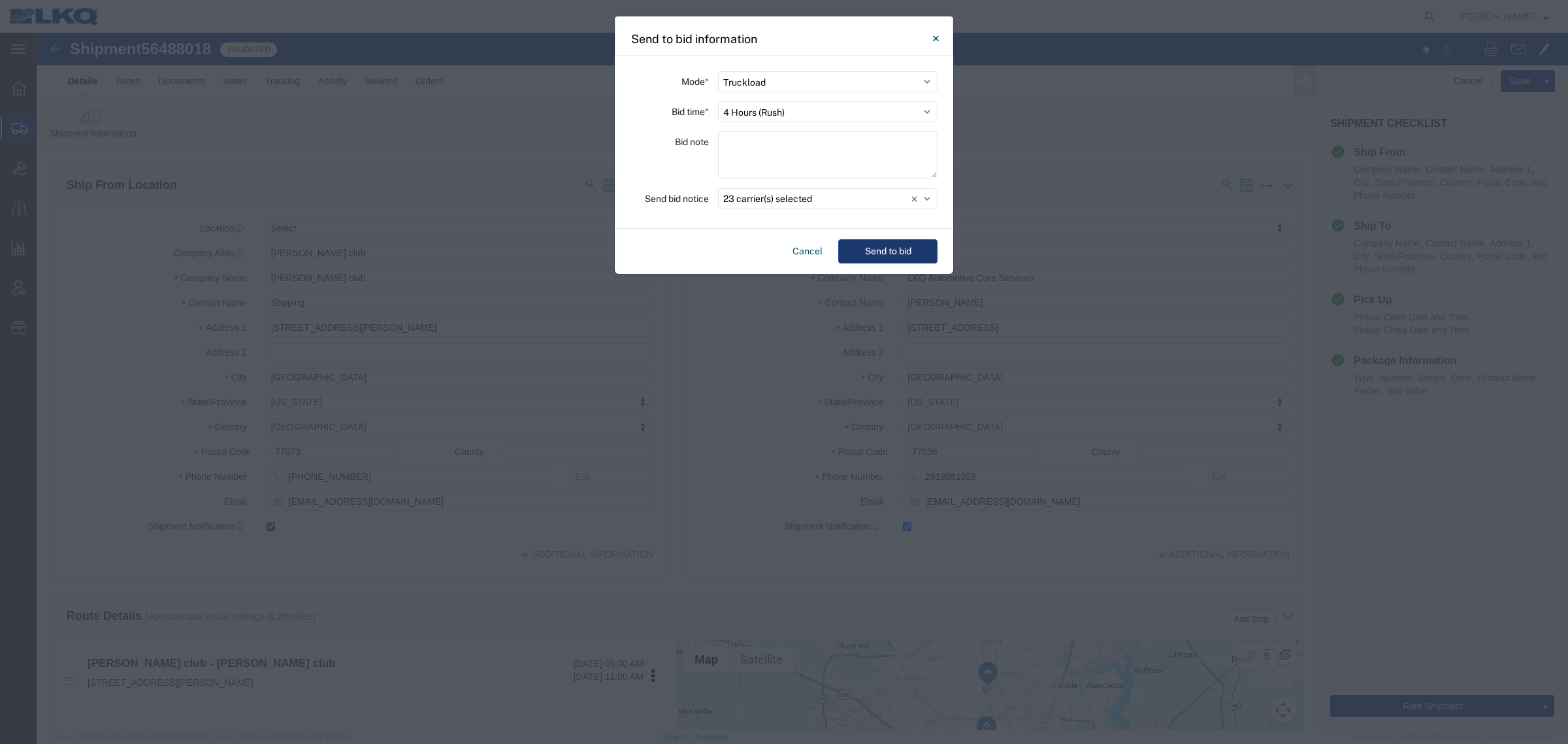
click at [883, 249] on button "Send to bid" at bounding box center [888, 251] width 100 height 24
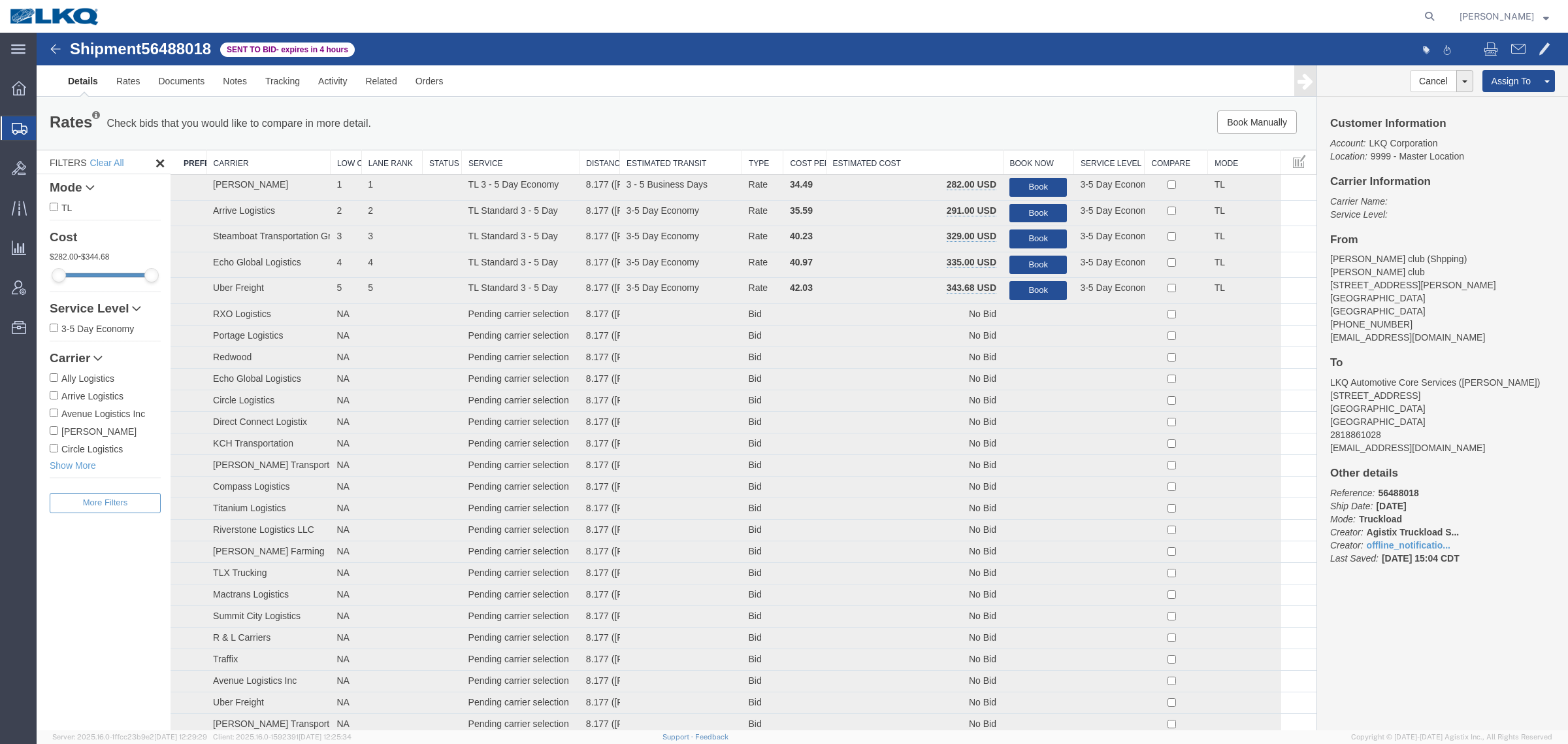
drag, startPoint x: 60, startPoint y: 95, endPoint x: 83, endPoint y: 83, distance: 25.9
click at [83, 83] on link "Details" at bounding box center [83, 81] width 48 height 31
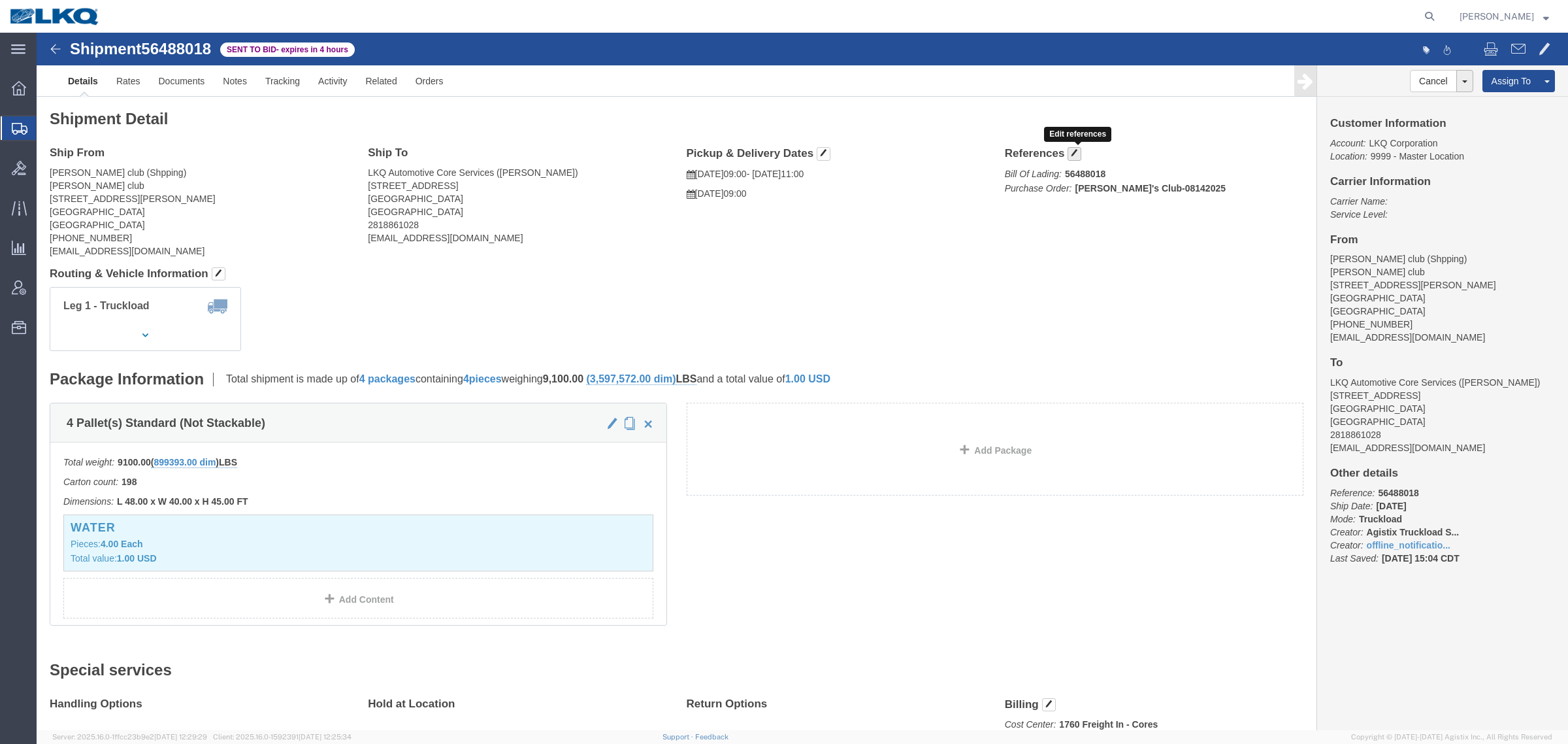
click button "button"
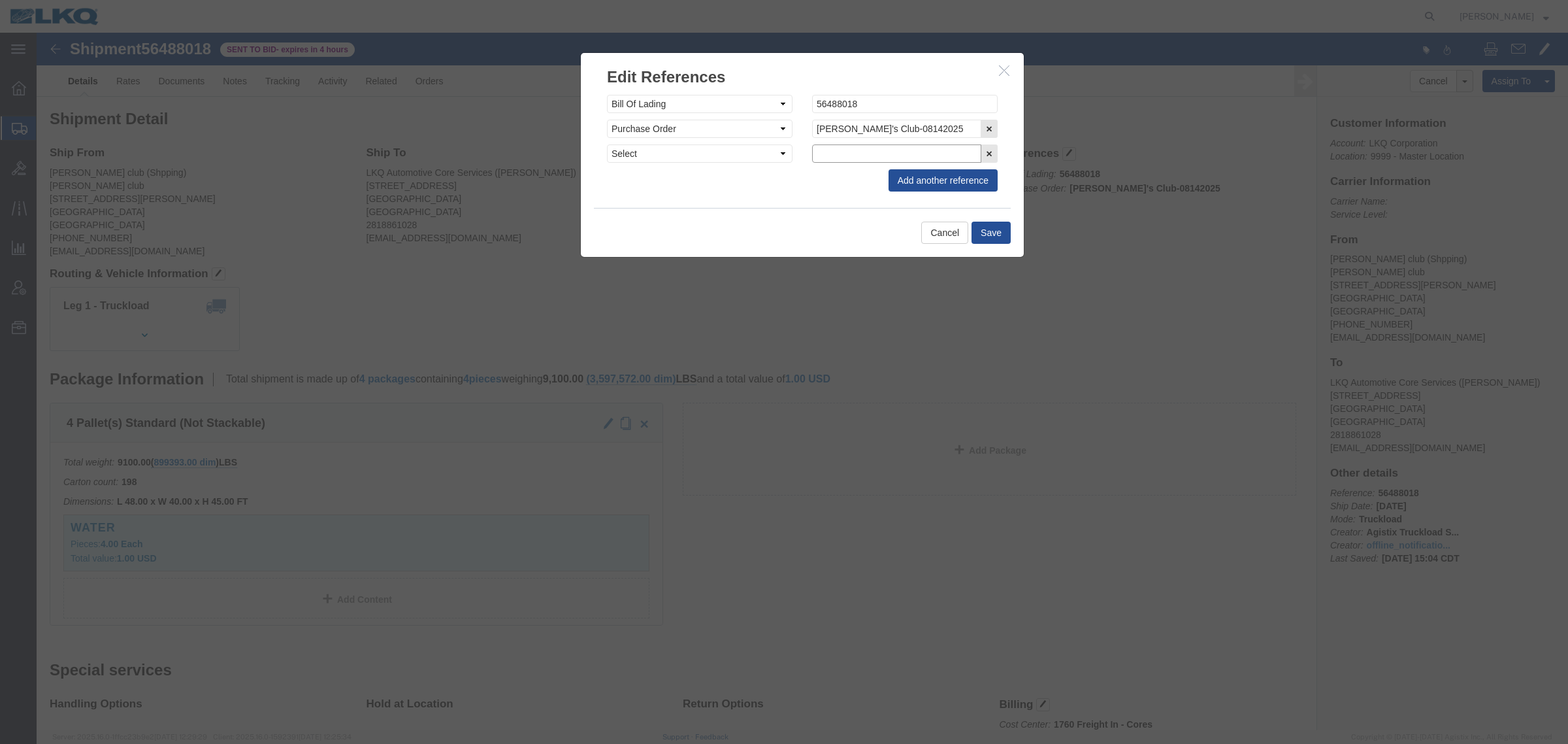
click input "text"
type input "FLATBED REQ"
click button "Save"
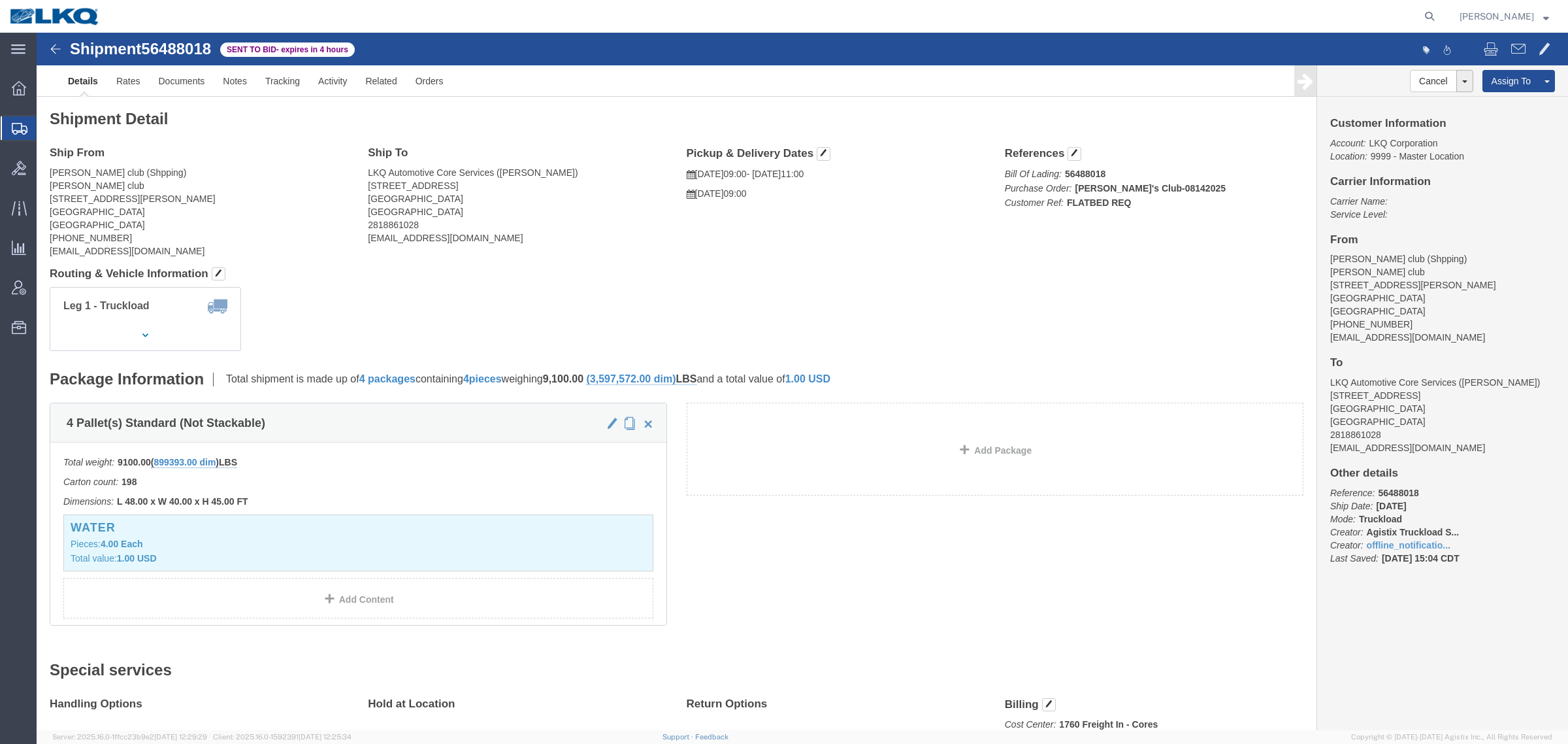
click div "Shipment Detail Ship From Sams club (Shpping) Sams club 325 E. Richey Rd, Houst…"
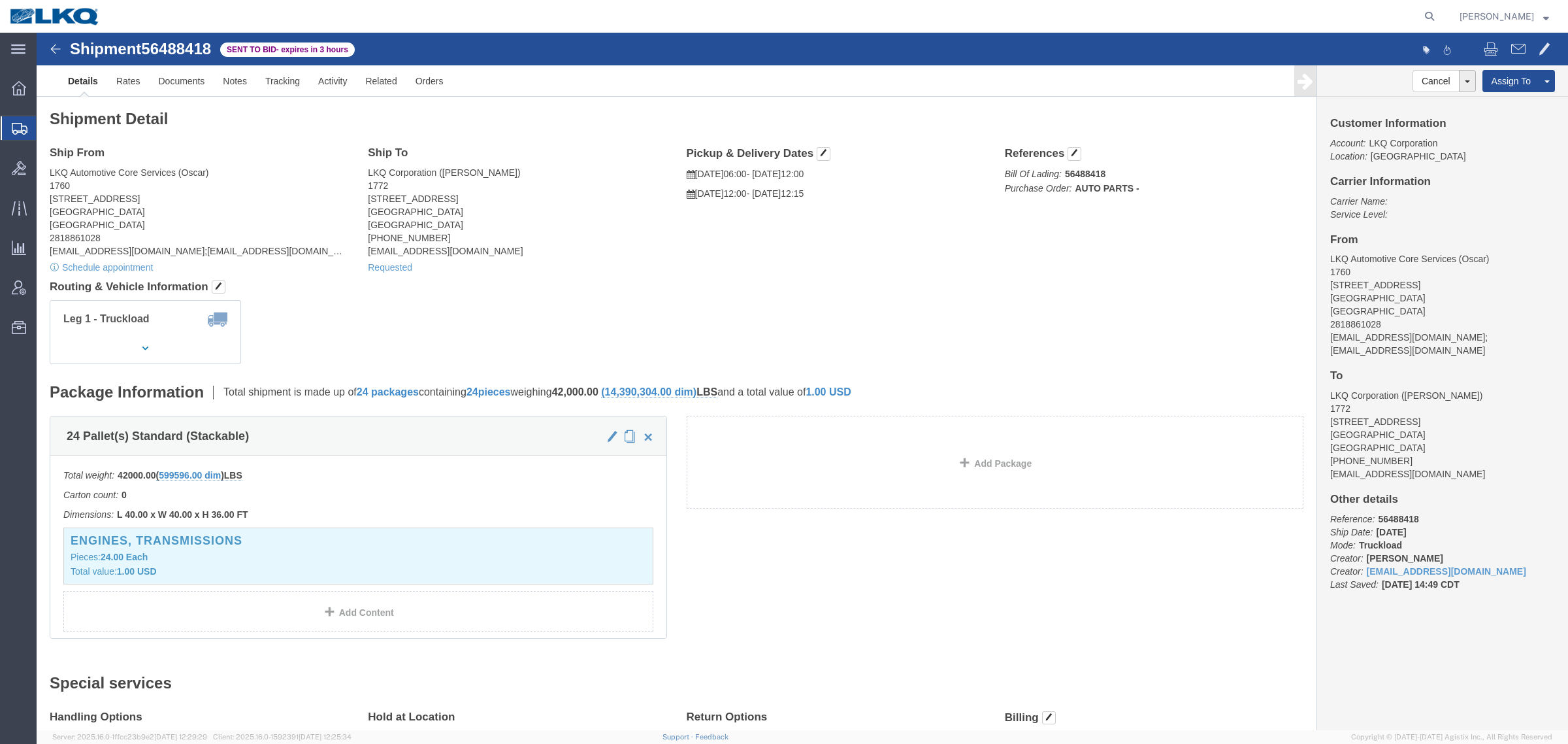
drag, startPoint x: 213, startPoint y: 108, endPoint x: 153, endPoint y: 86, distance: 63.9
click div "Shipment Detail Ship From LKQ Automotive Core Services (Oscar) 1760 [STREET_ADD…"
click link "Notes"
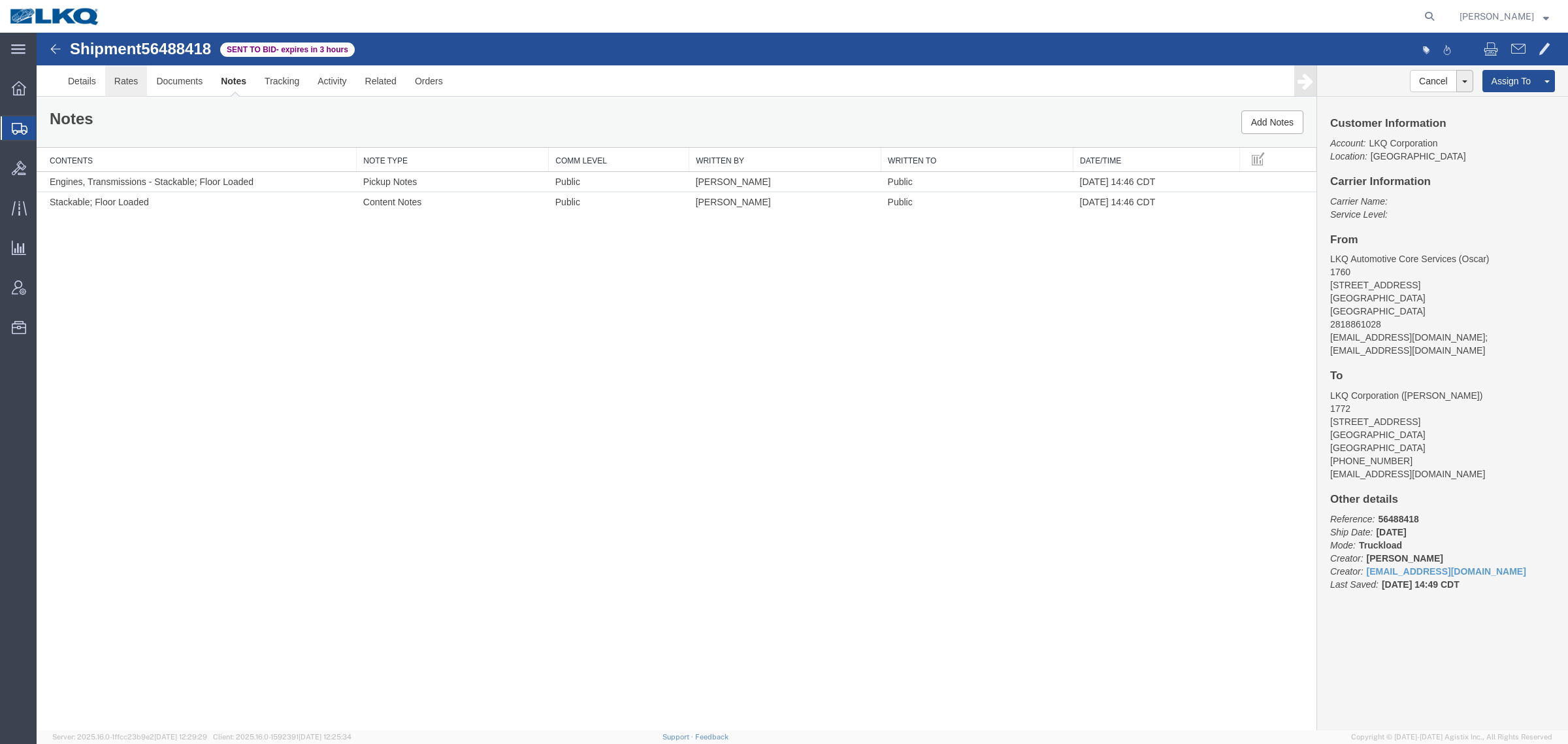
click at [114, 79] on link "Rates" at bounding box center [126, 81] width 43 height 31
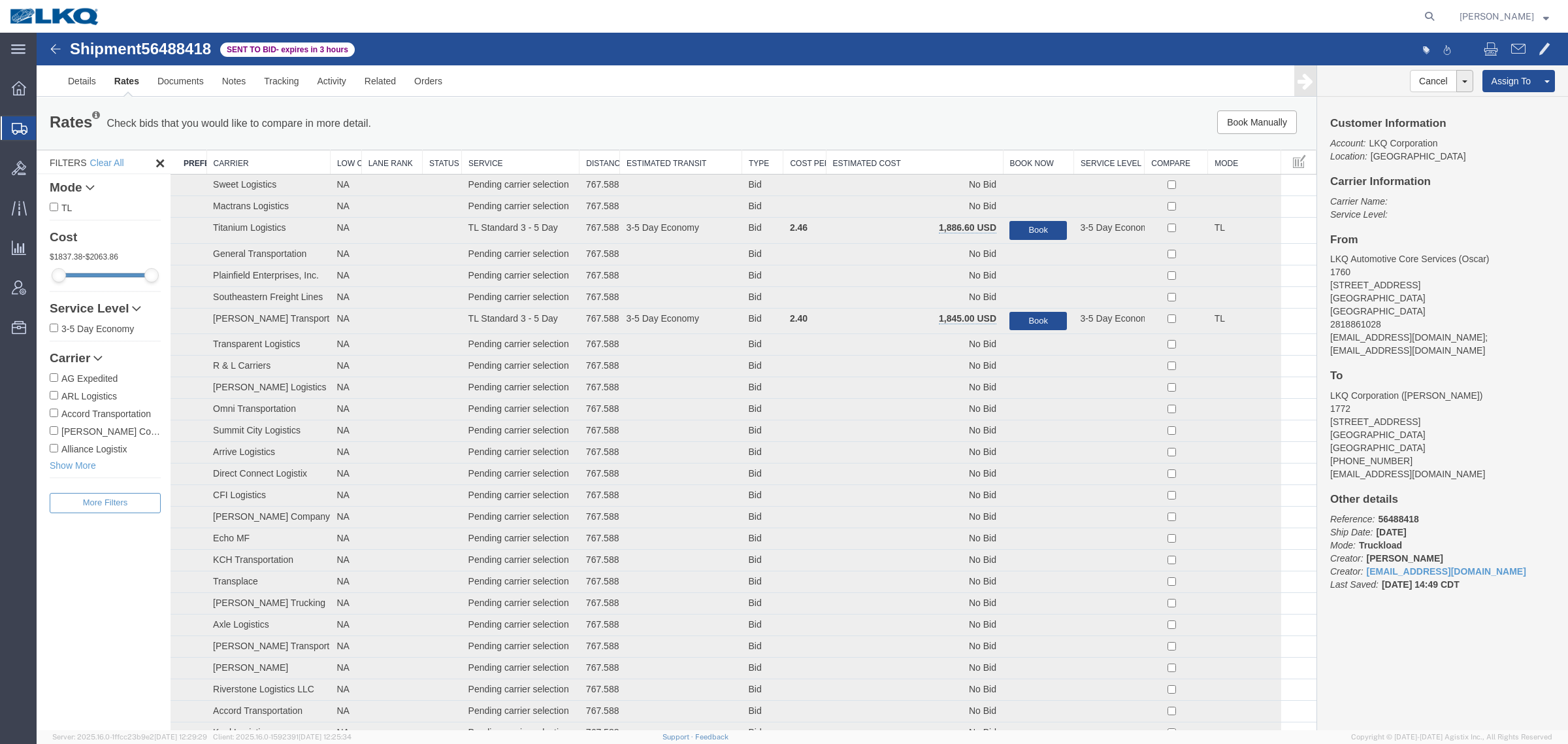
click at [908, 162] on th "Estimated Cost" at bounding box center [914, 163] width 177 height 24
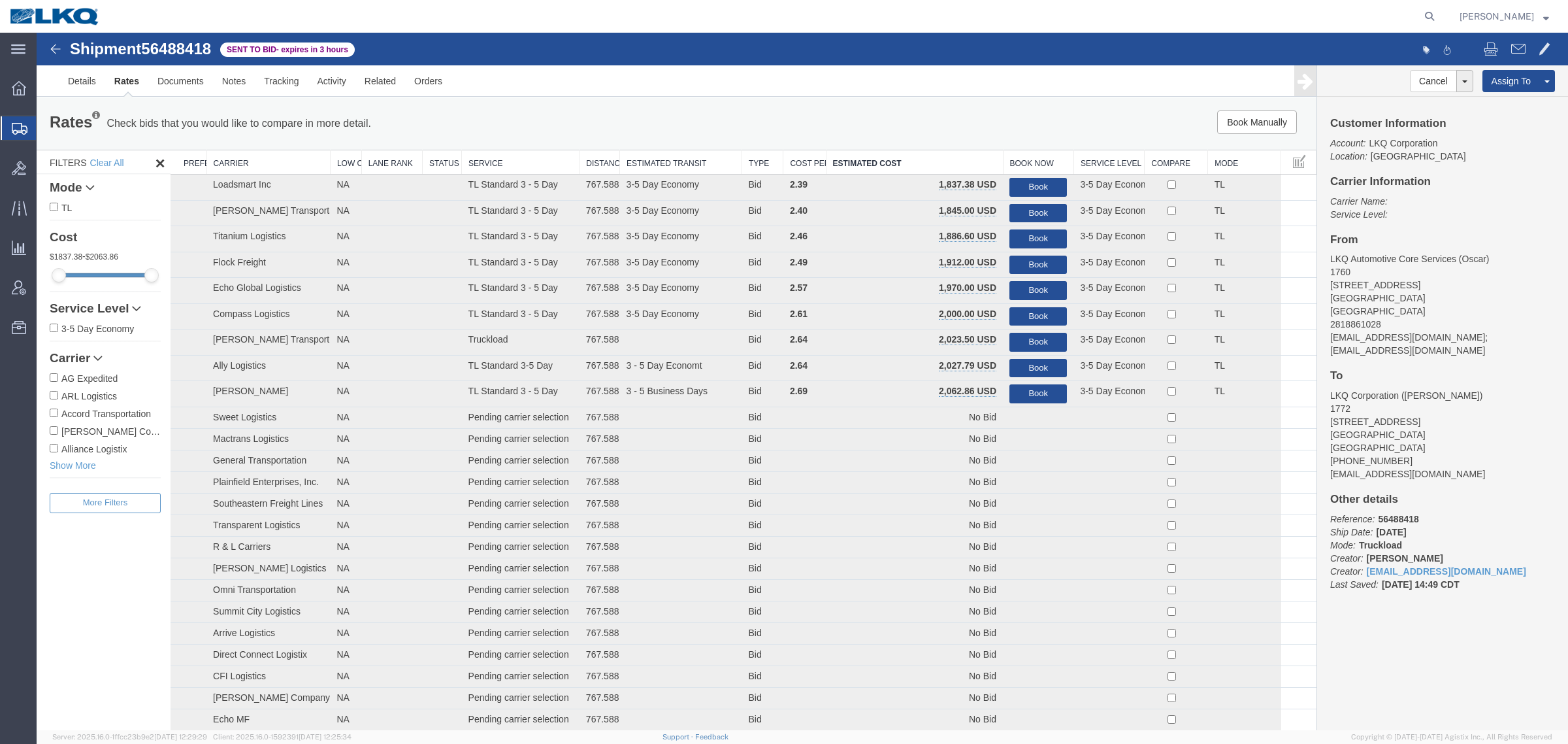
click at [658, 109] on div "Rates Check bids that you would like to compare in more detail. Compare Filter …" at bounding box center [677, 123] width 1280 height 52
click at [746, 110] on div "Rates Check bids that you would like to compare in more detail. Compare Filter" at bounding box center [411, 123] width 743 height 26
click at [636, 106] on div "Rates Check bids that you would like to compare in more detail. Compare Filter …" at bounding box center [677, 123] width 1280 height 52
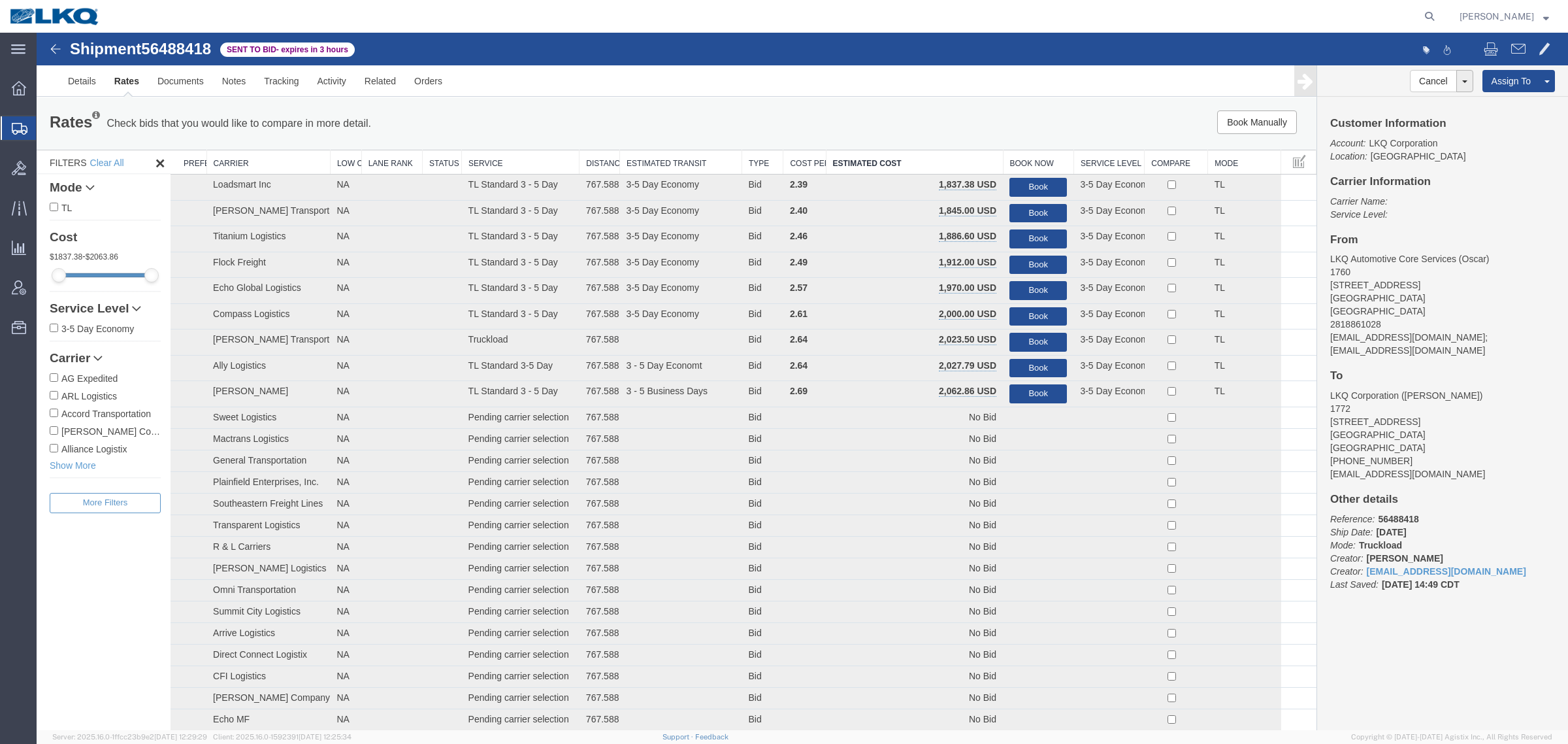
click at [136, 92] on link "Rates" at bounding box center [127, 81] width 43 height 31
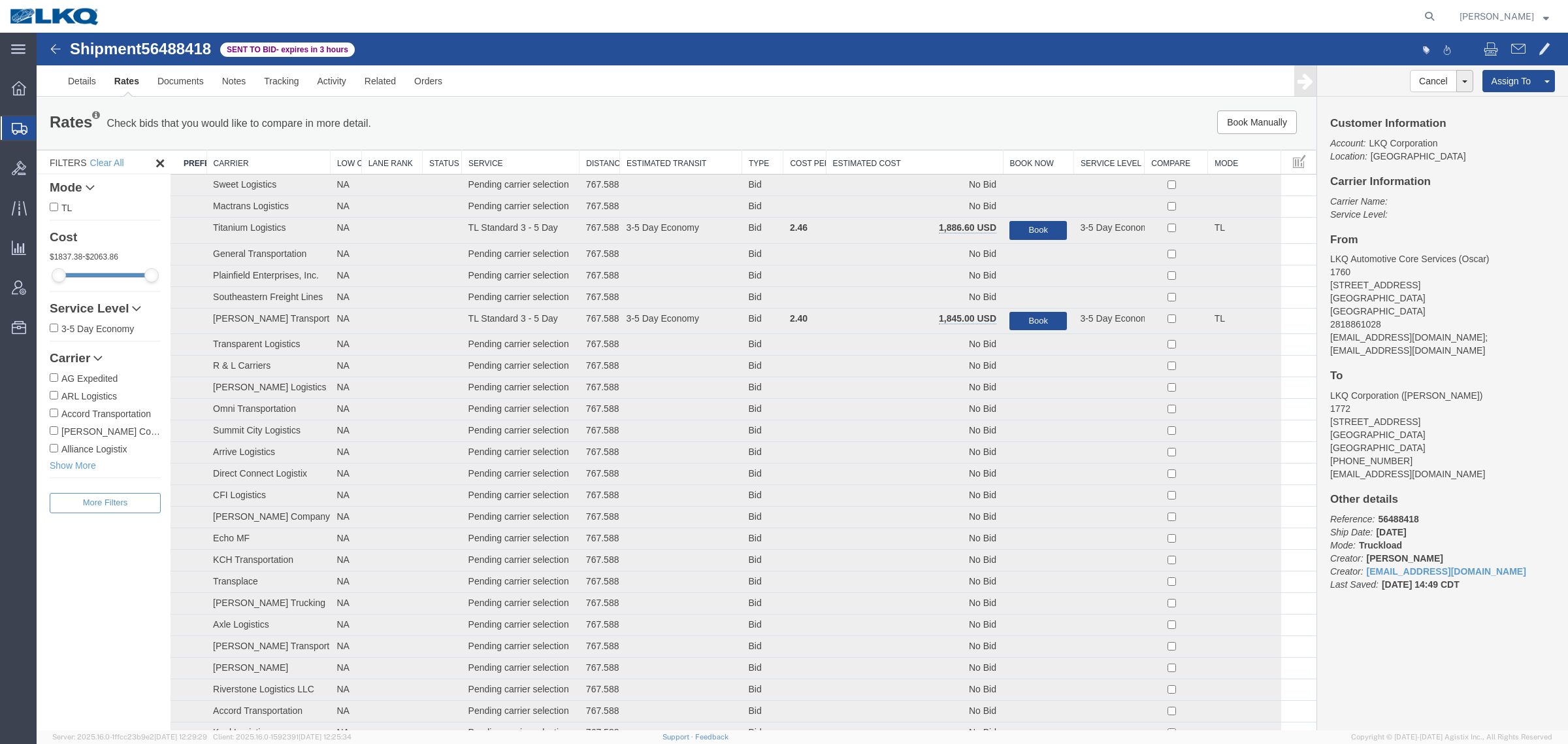
drag, startPoint x: 950, startPoint y: 113, endPoint x: 916, endPoint y: 138, distance: 42.2
click at [946, 117] on div "Book Manually Pause Continue" at bounding box center [1048, 122] width 530 height 24
click at [912, 161] on th "Estimated Cost" at bounding box center [914, 163] width 177 height 24
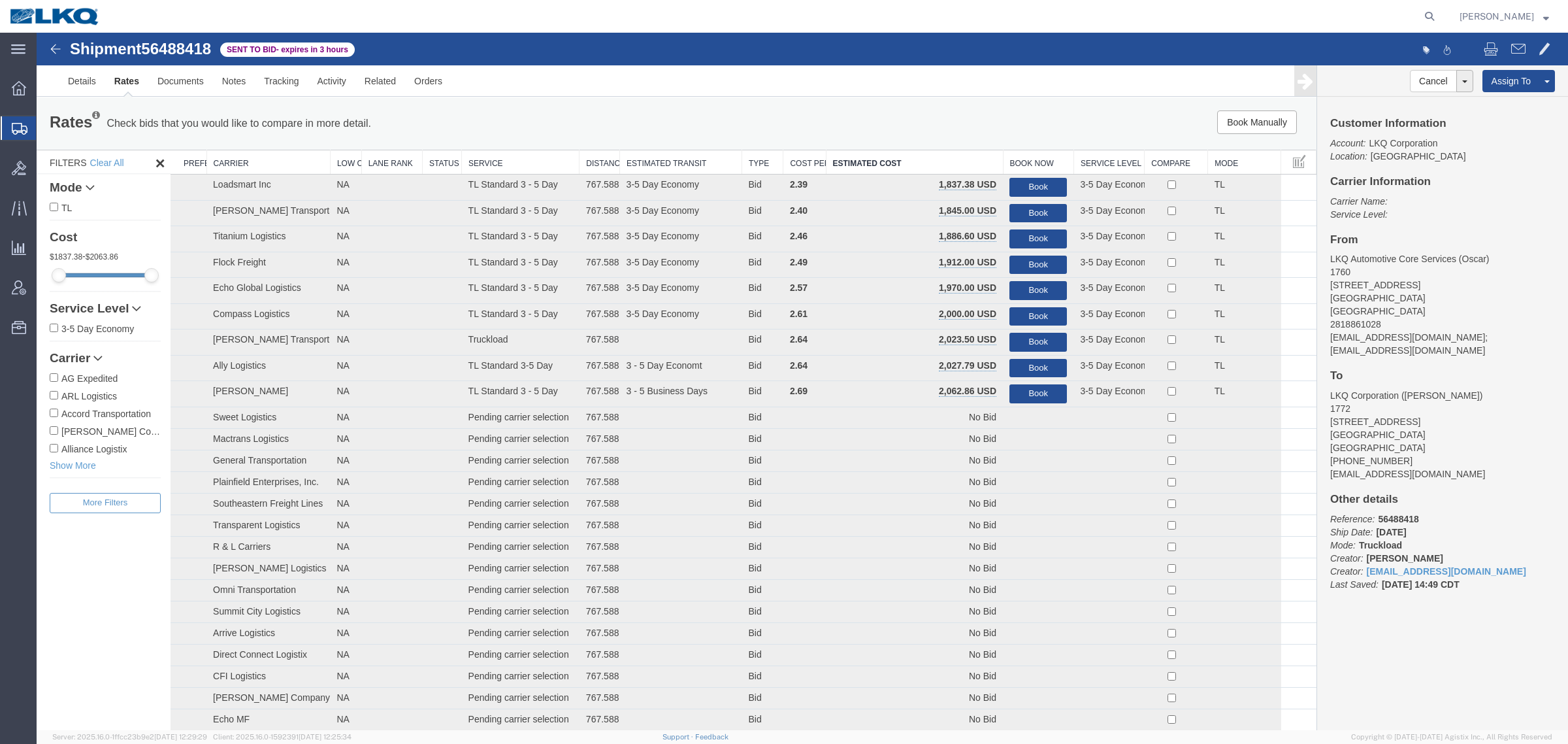
click at [863, 131] on div "Book Manually Pause Continue" at bounding box center [1048, 122] width 530 height 24
click at [712, 108] on div "Rates Check bids that you would like to compare in more detail. Compare Filter …" at bounding box center [677, 123] width 1280 height 52
click at [853, 102] on div "Rates Check bids that you would like to compare in more detail. Compare Filter …" at bounding box center [677, 123] width 1280 height 52
click at [236, 88] on link "Notes" at bounding box center [234, 81] width 43 height 31
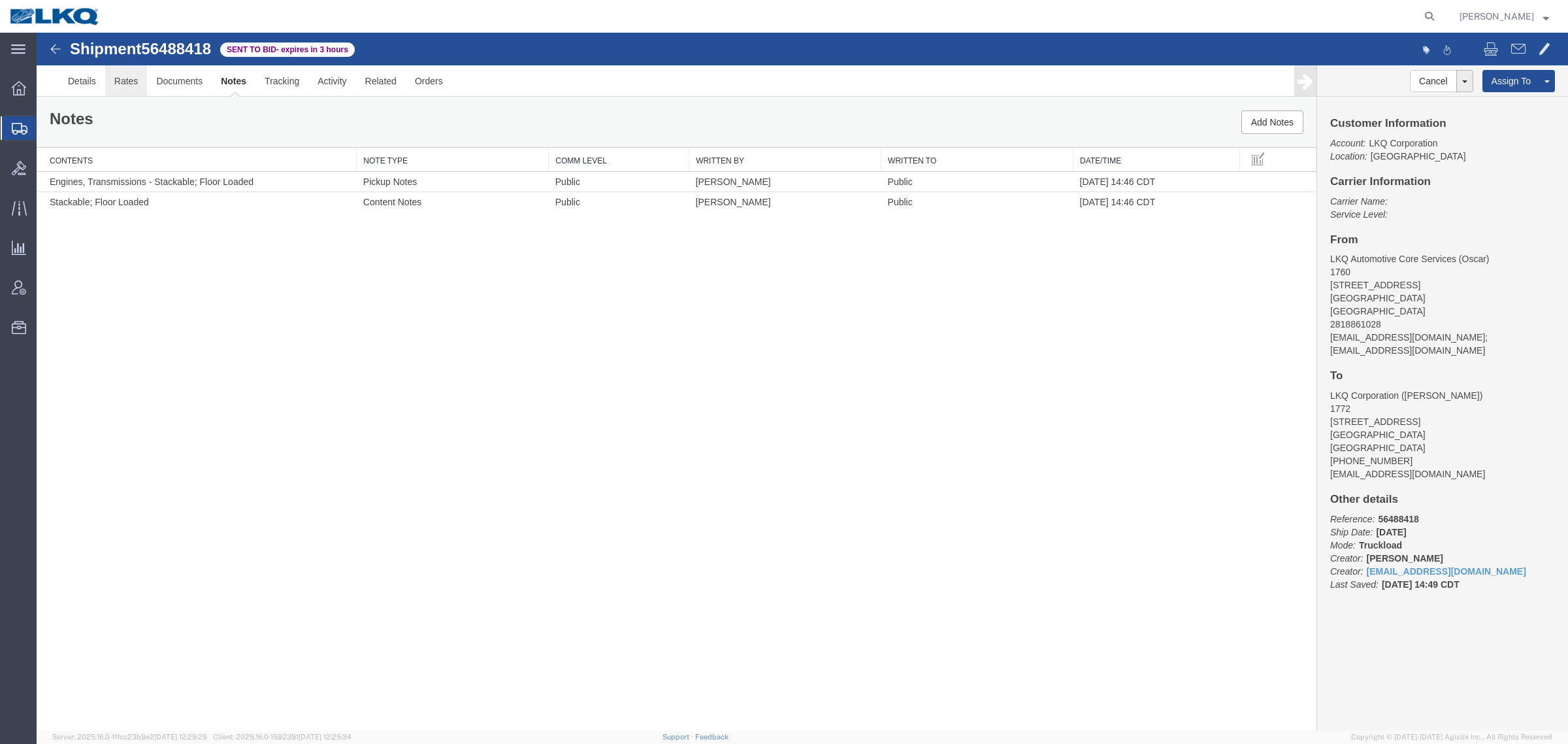
click at [131, 83] on link "Rates" at bounding box center [126, 81] width 43 height 31
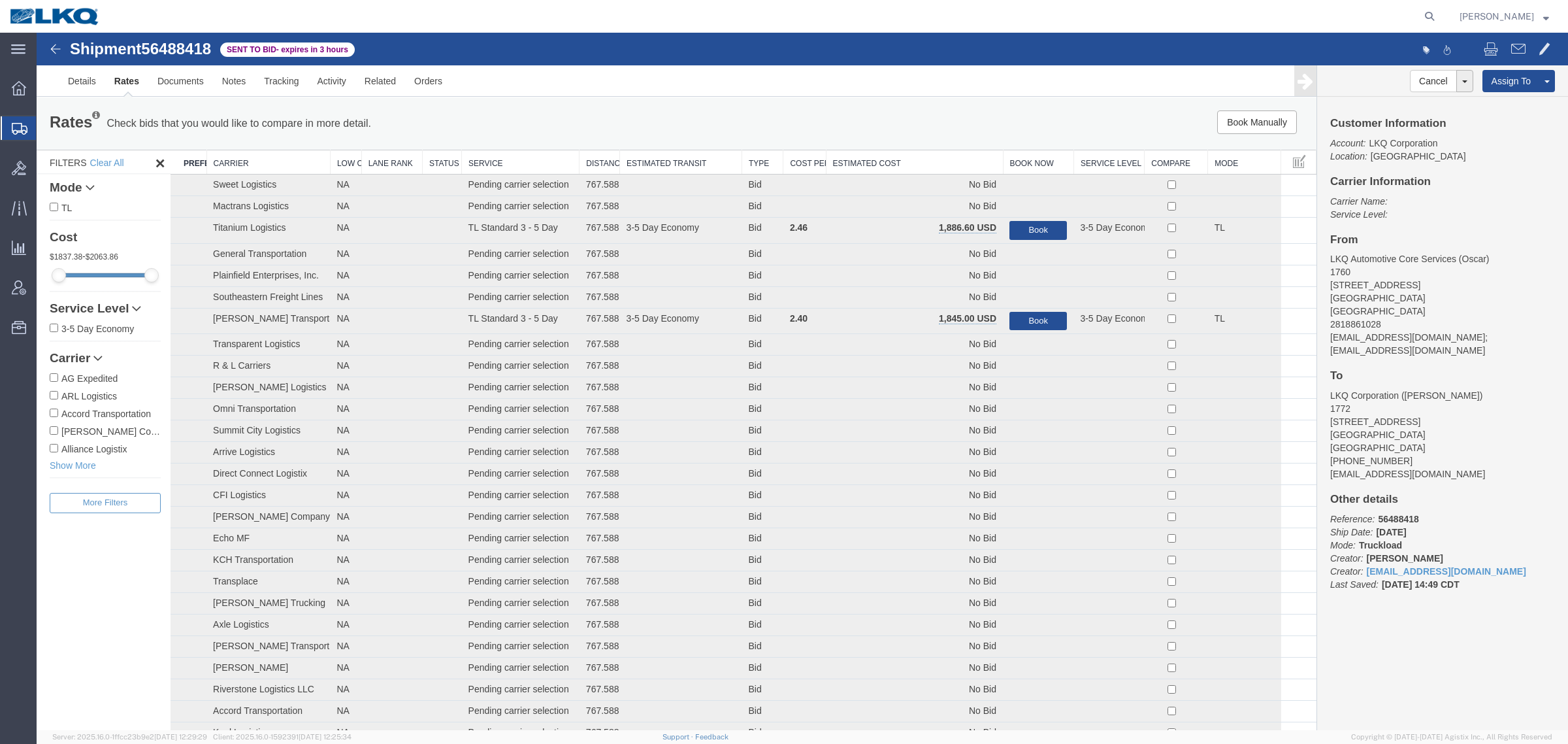
drag, startPoint x: 884, startPoint y: 168, endPoint x: 880, endPoint y: 157, distance: 11.7
click at [883, 165] on th "Estimated Cost" at bounding box center [914, 163] width 177 height 24
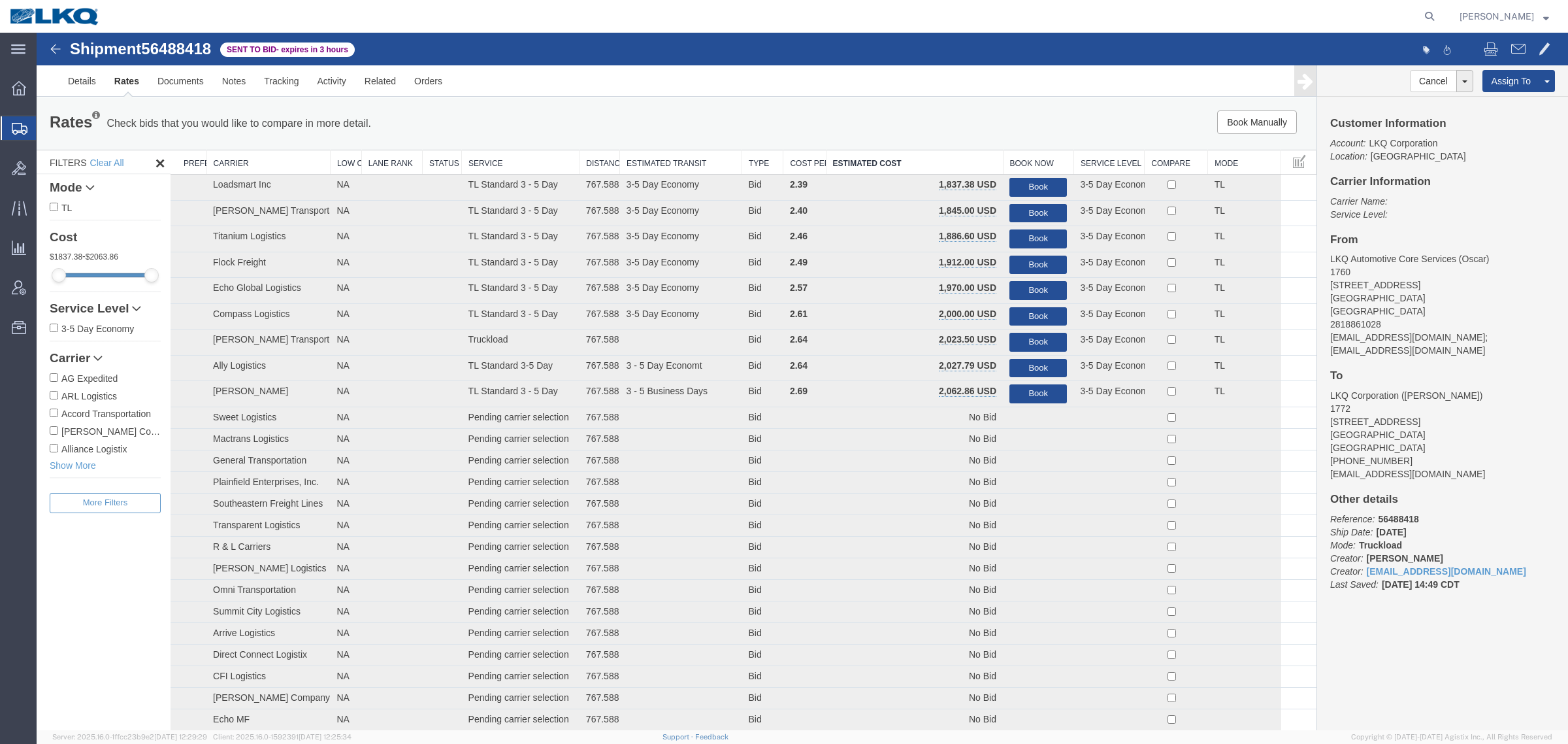
click at [880, 157] on th "Estimated Cost" at bounding box center [914, 163] width 177 height 24
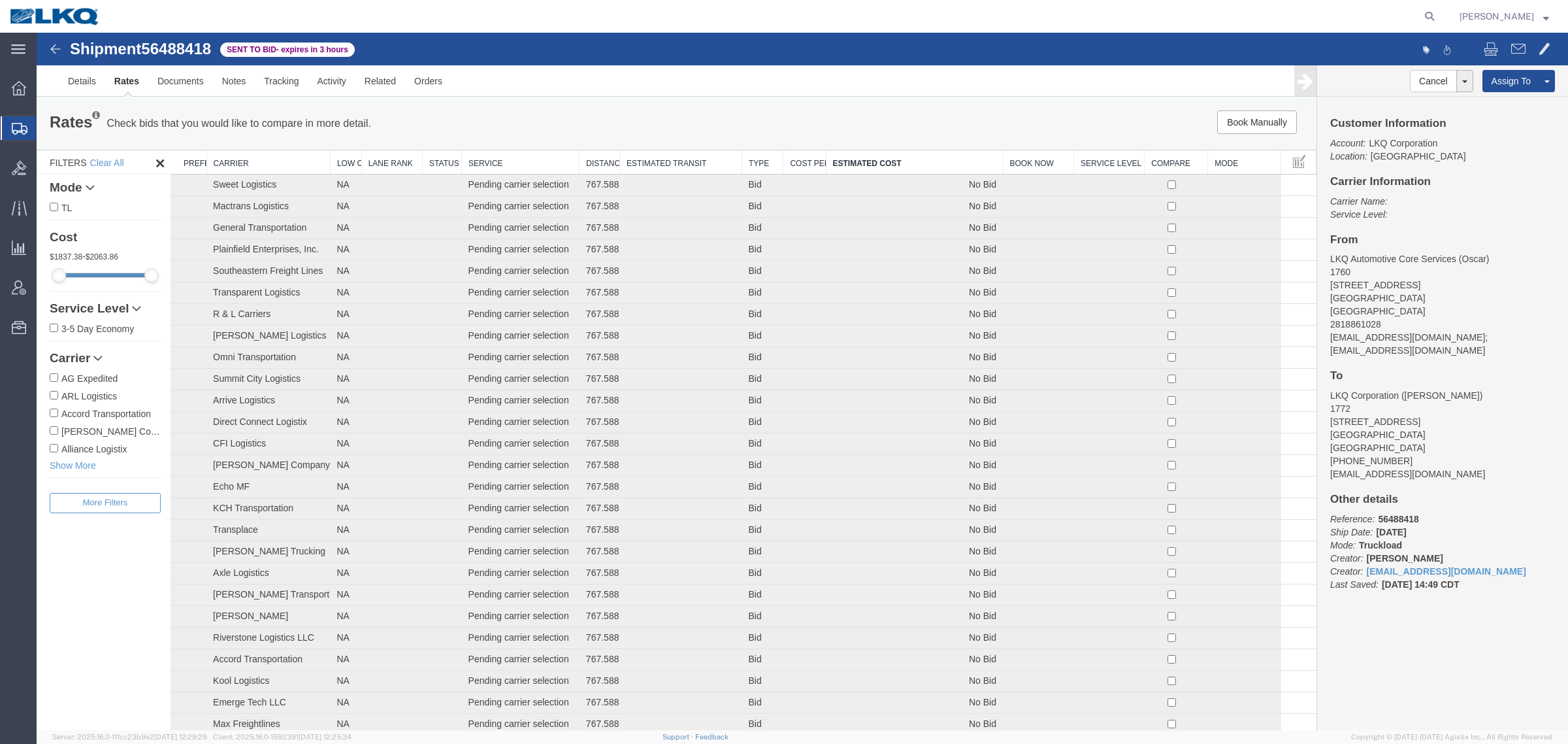
click at [879, 155] on th "Estimated Cost" at bounding box center [914, 163] width 177 height 24
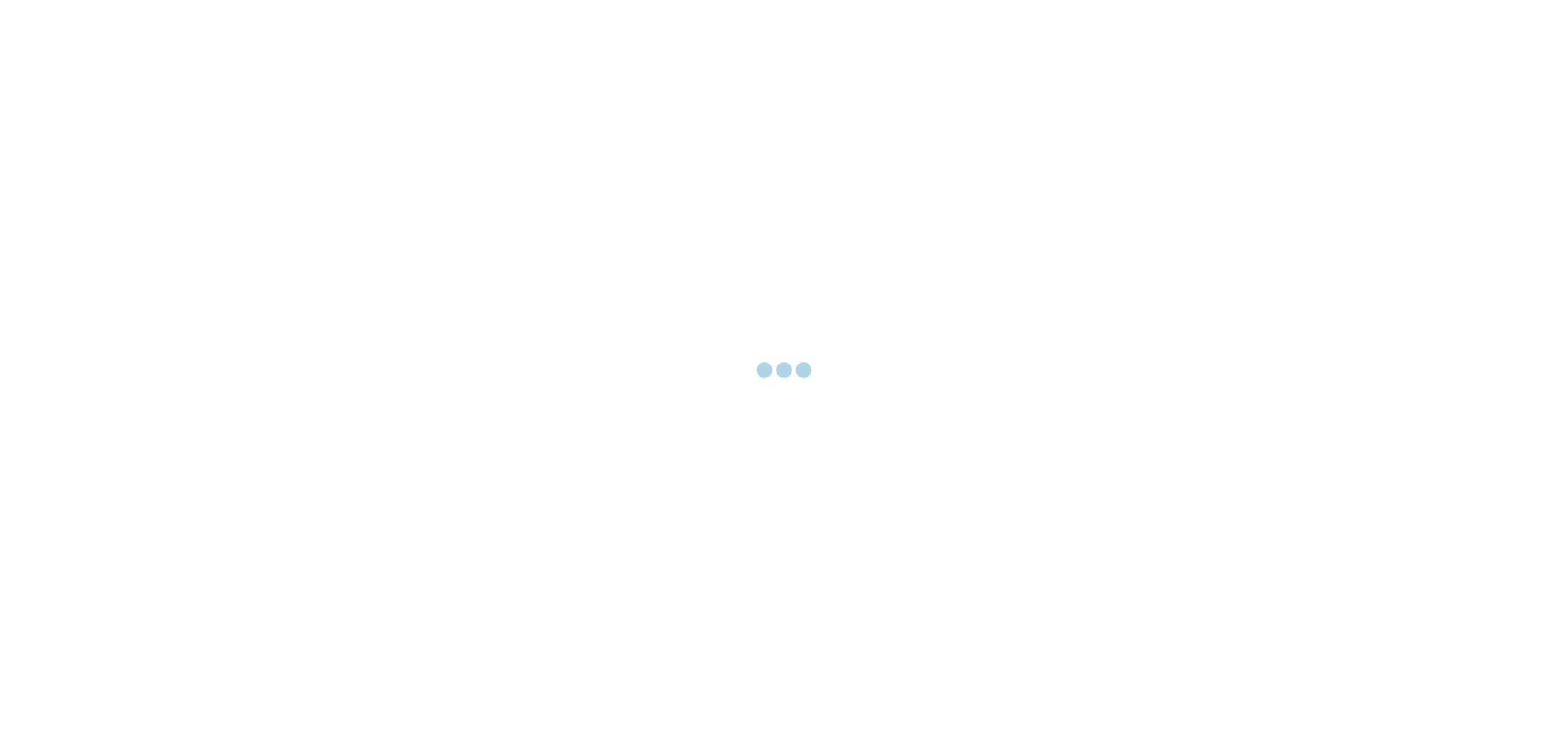
click at [286, 119] on div at bounding box center [784, 372] width 1568 height 744
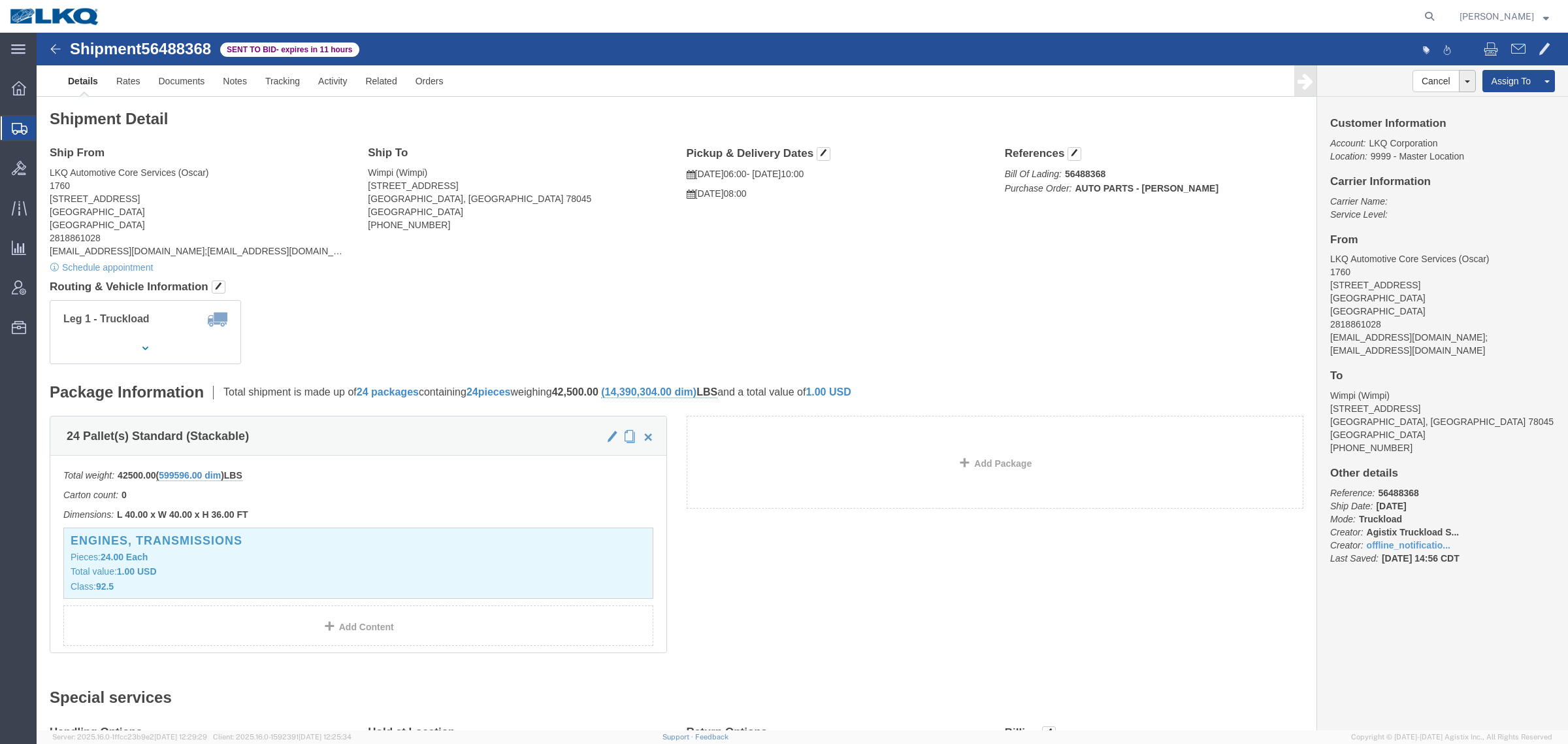
click link "Details"
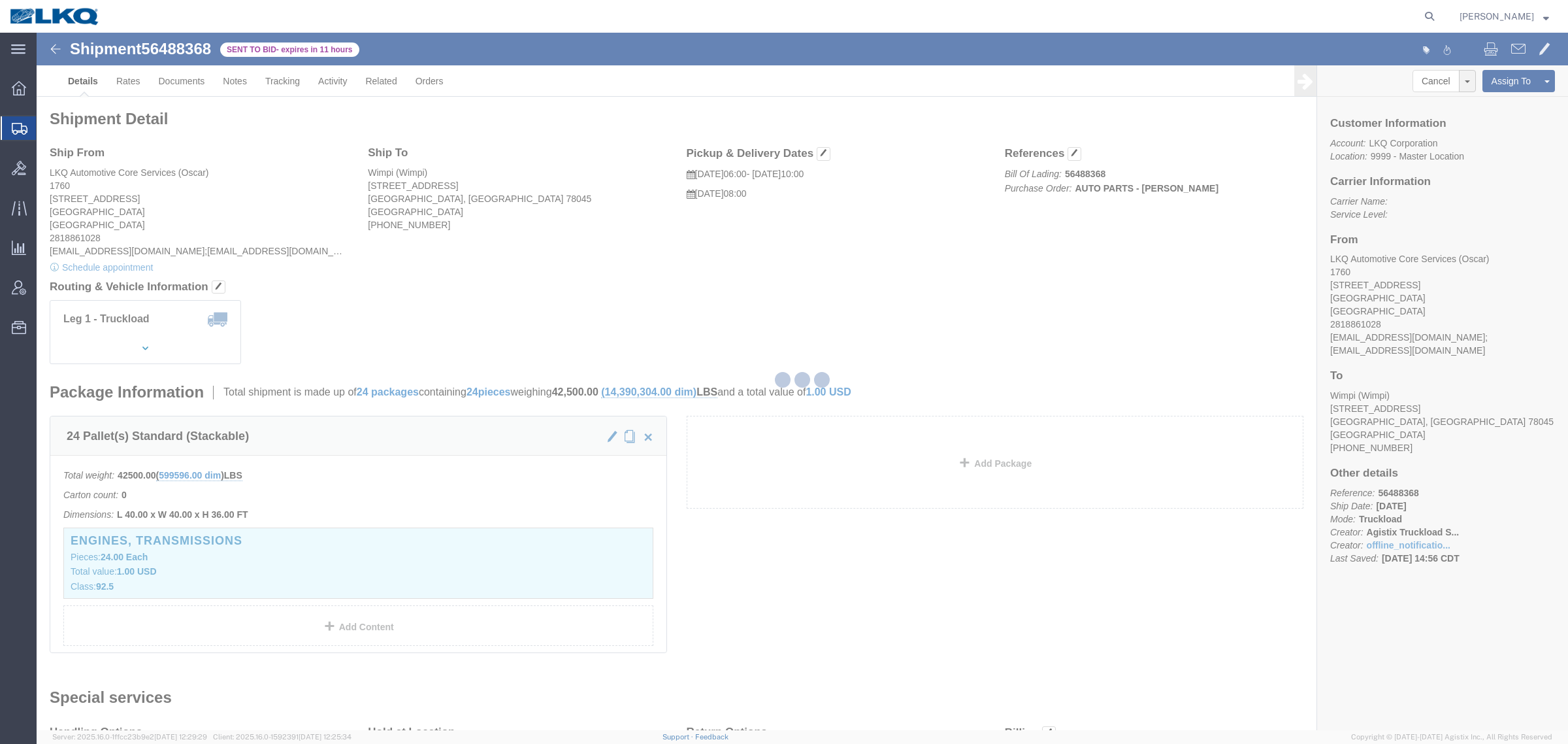
click at [131, 80] on div at bounding box center [802, 381] width 1531 height 697
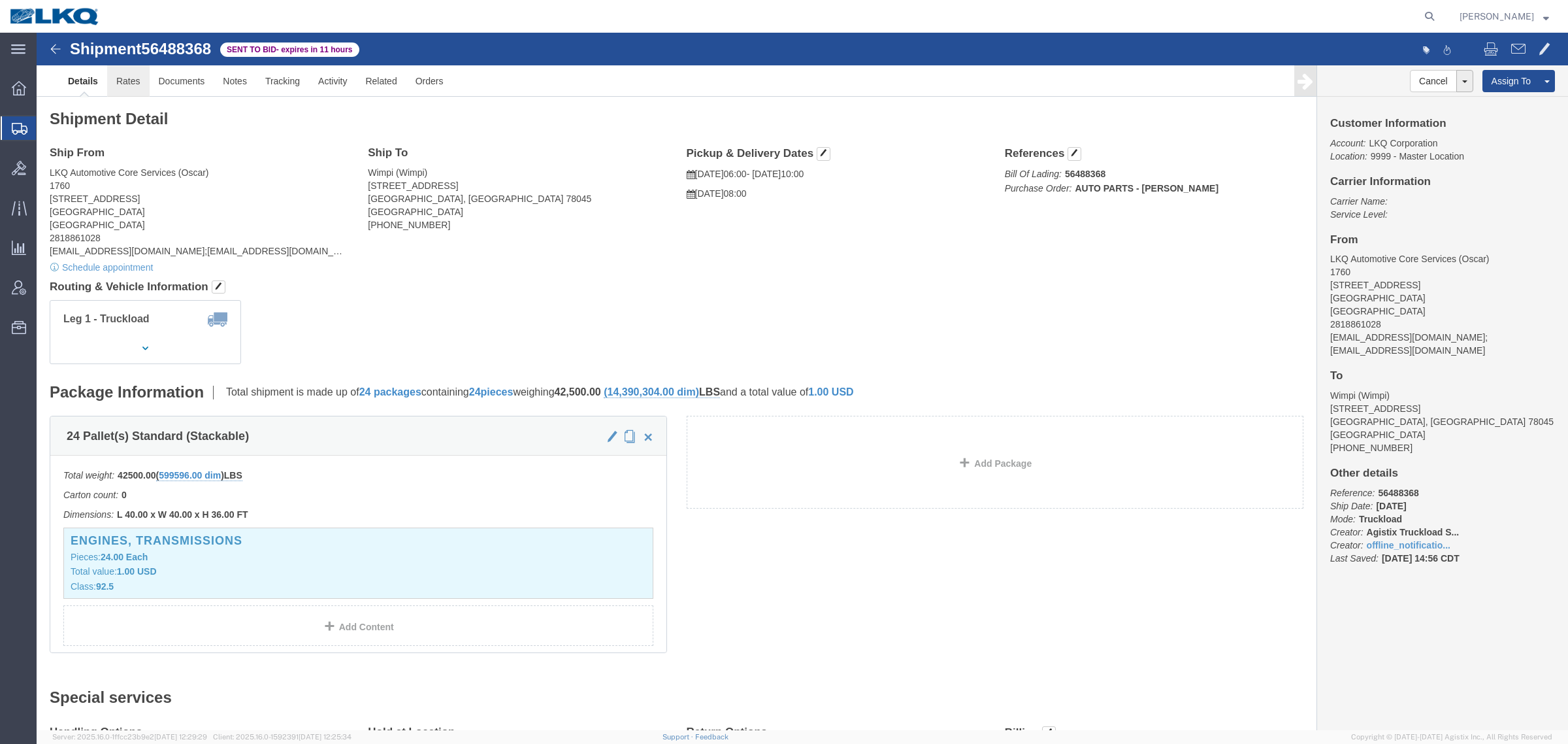
click link "Rates"
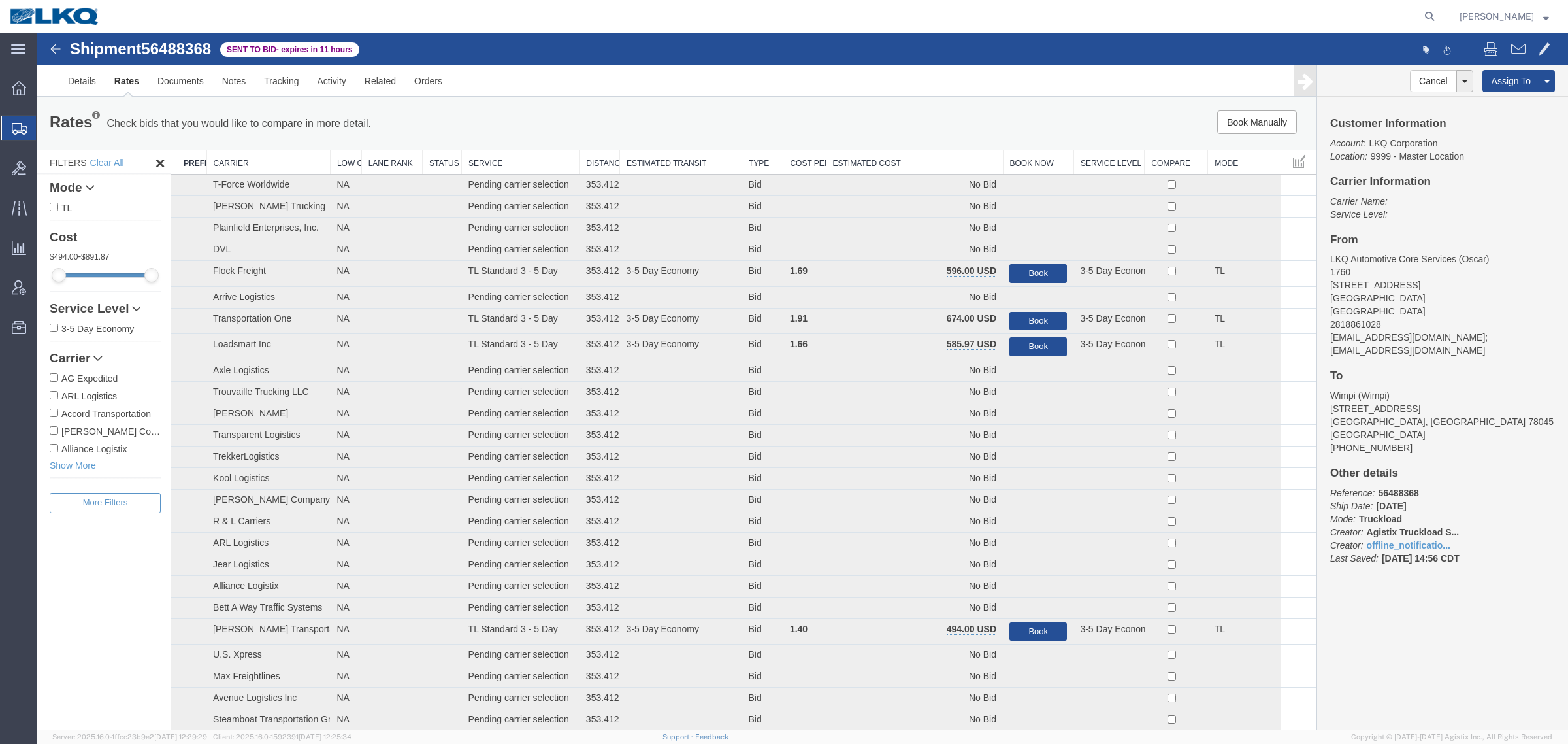
click at [910, 128] on div "Book Manually Pause Continue" at bounding box center [1048, 122] width 530 height 24
click at [908, 159] on th "Estimated Cost" at bounding box center [914, 163] width 177 height 24
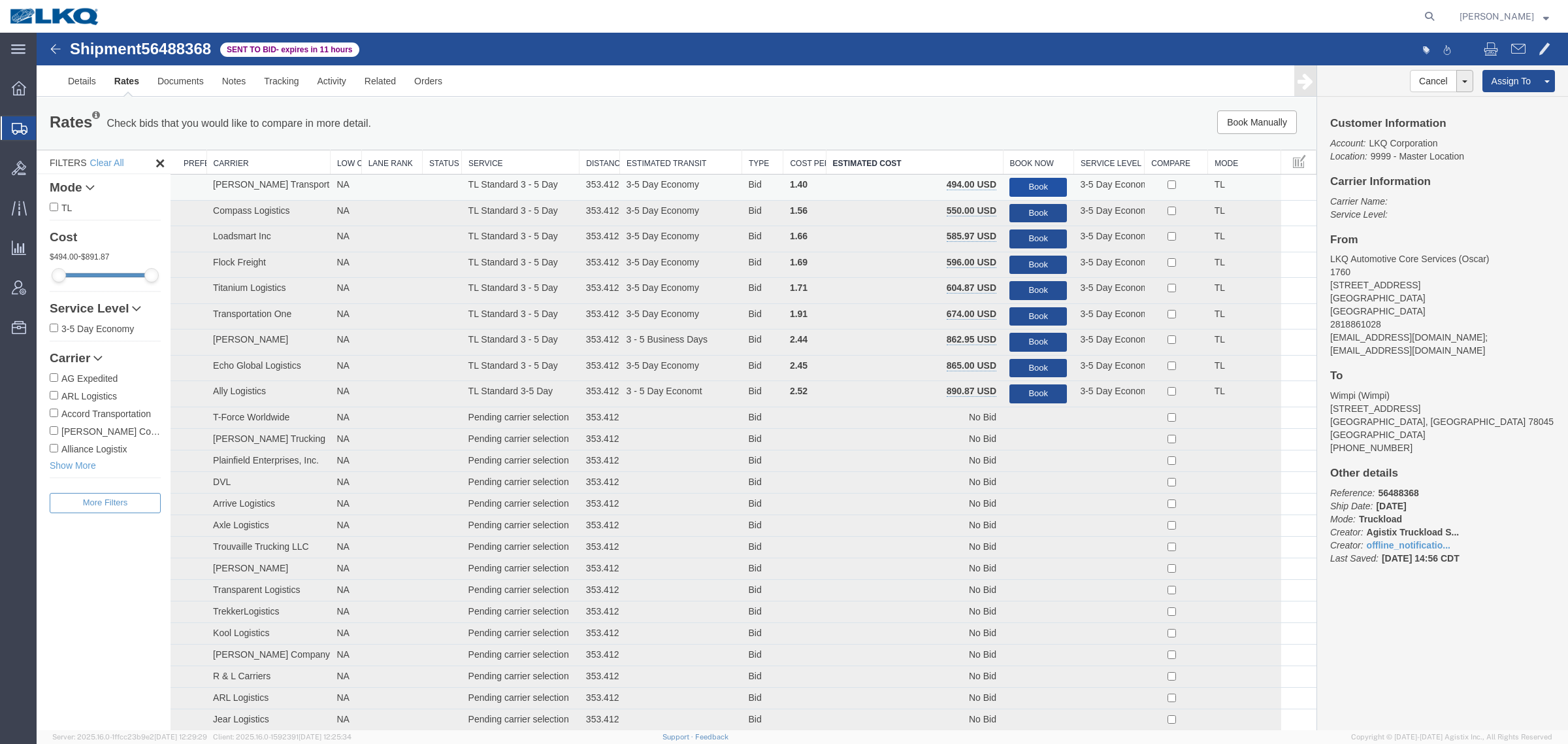
click at [1023, 180] on button "Book" at bounding box center [1038, 187] width 58 height 19
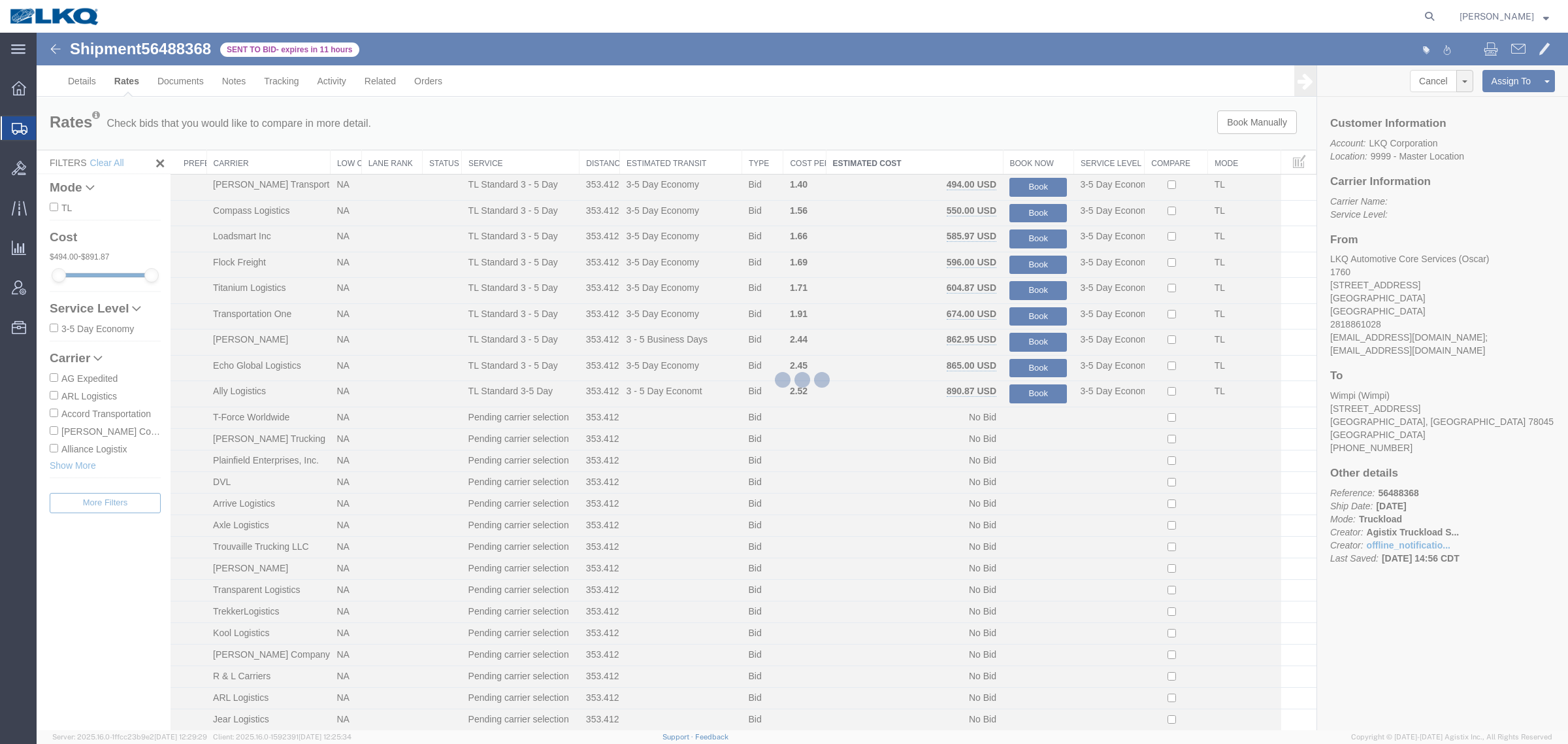
click at [1005, 136] on div at bounding box center [802, 381] width 1531 height 697
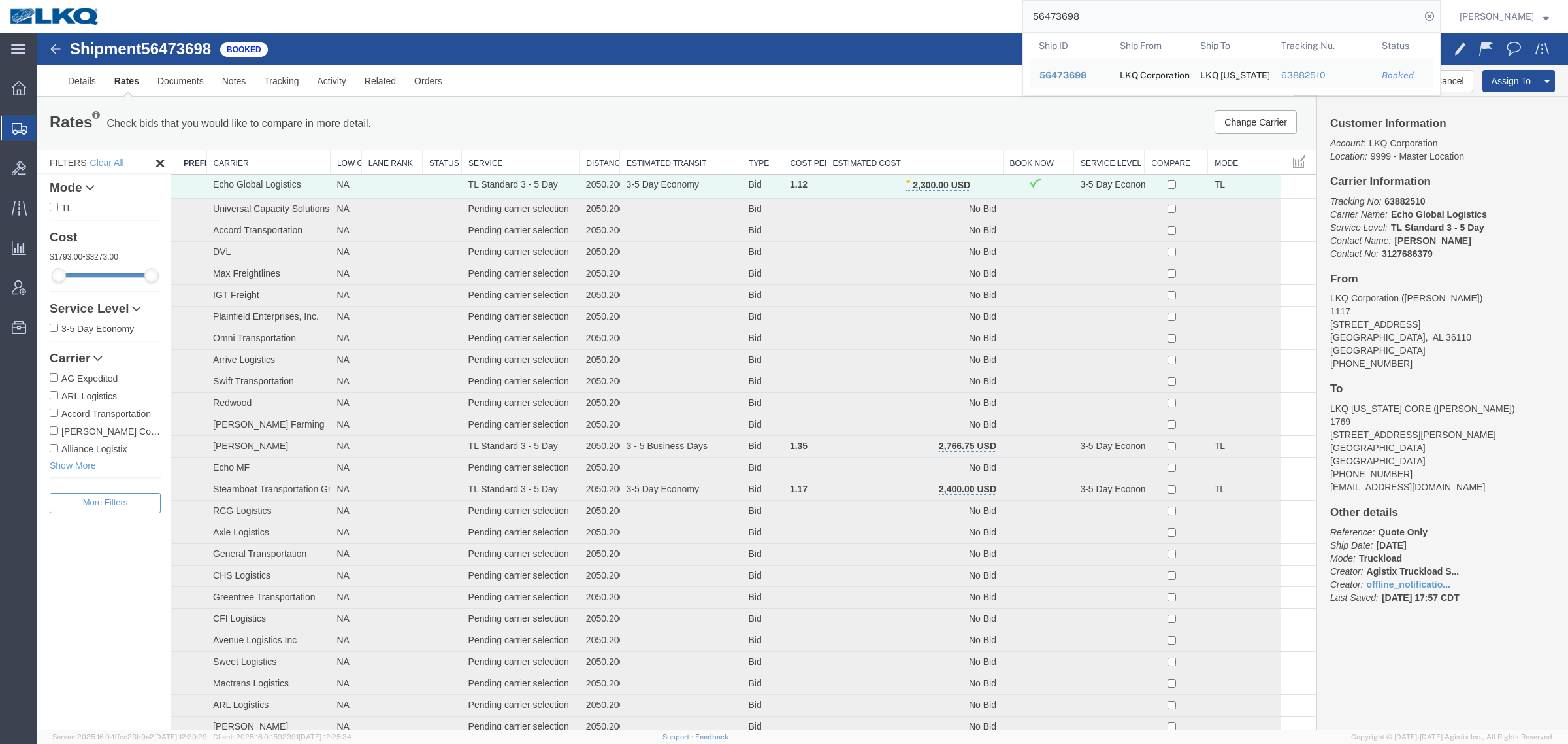
drag, startPoint x: 1060, startPoint y: 18, endPoint x: 774, endPoint y: 20, distance: 286.0
click at [814, 20] on div "56473698 Ship ID Ship From Ship To Tracking Nu. Status Ship ID 56473698 Ship Fr…" at bounding box center [775, 16] width 1331 height 33
paste input "87643"
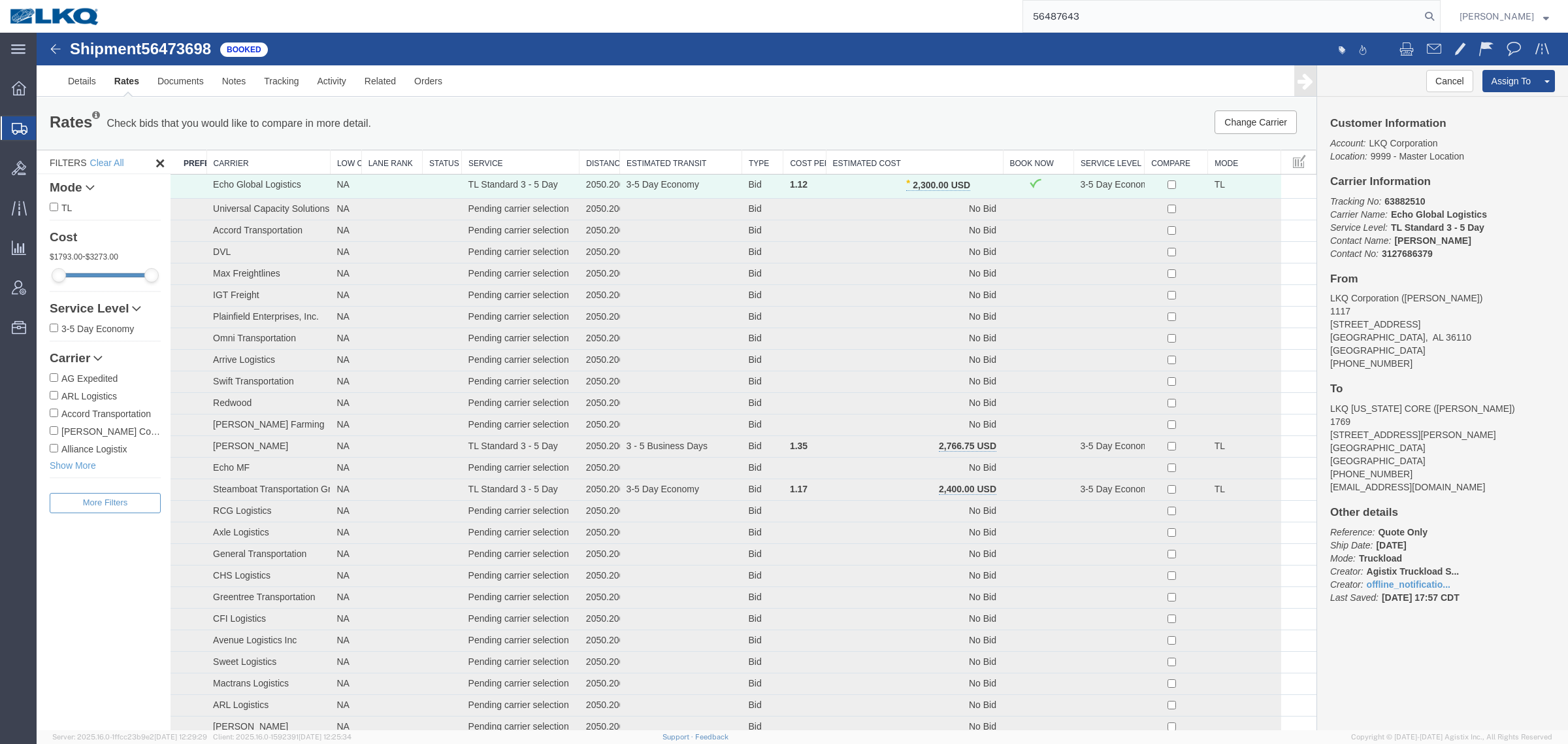
type input "56487643"
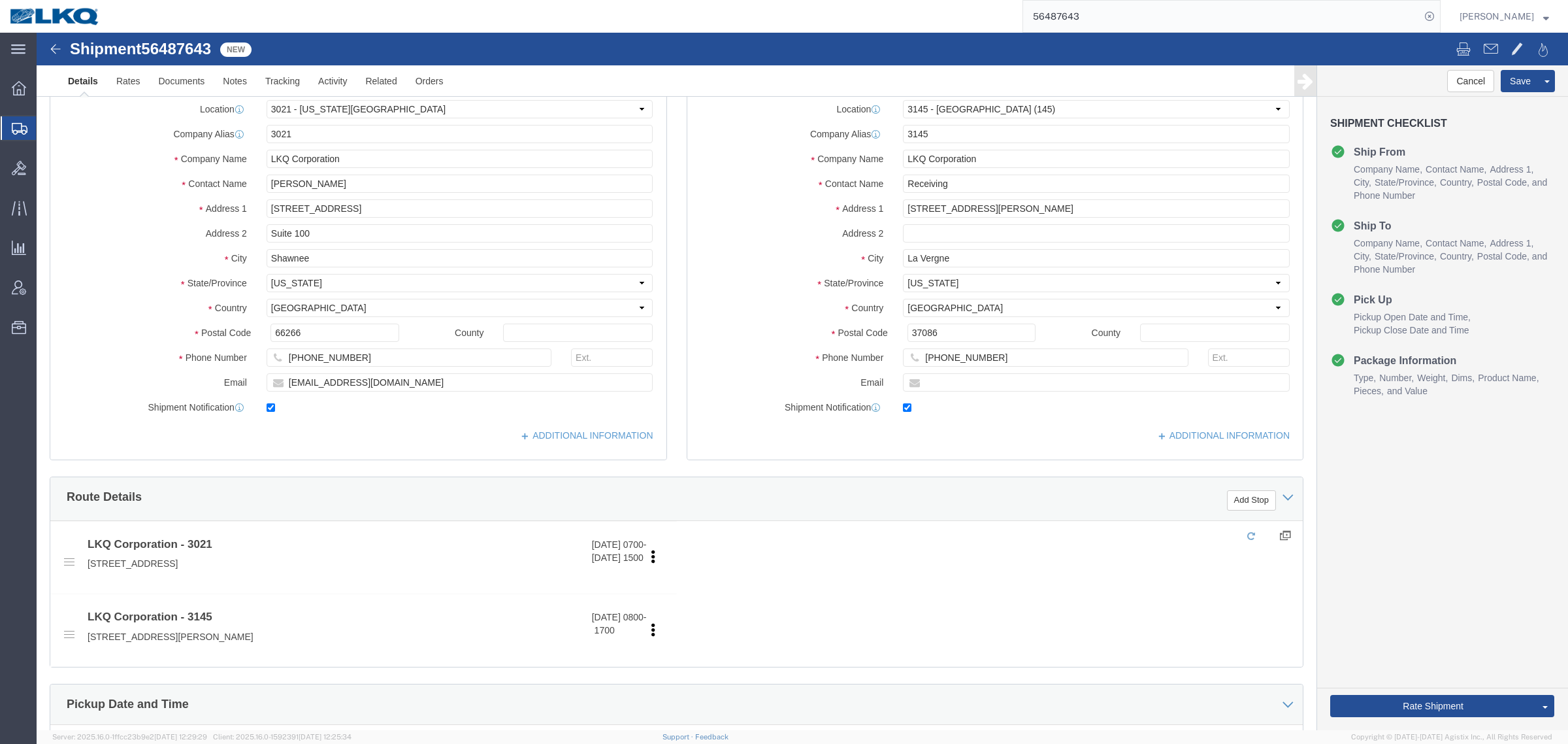
select select "27738"
select select "27874"
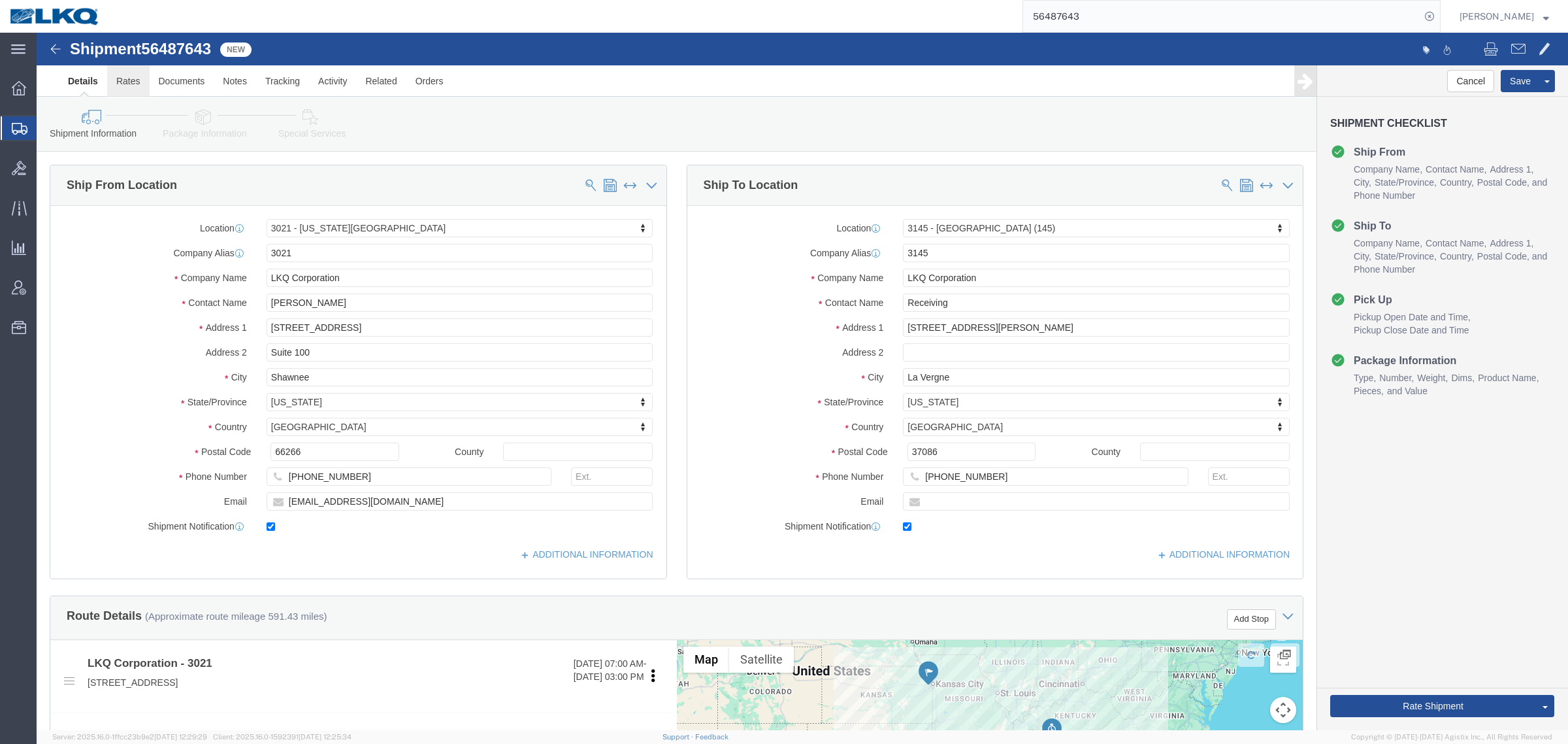
click link "Rates"
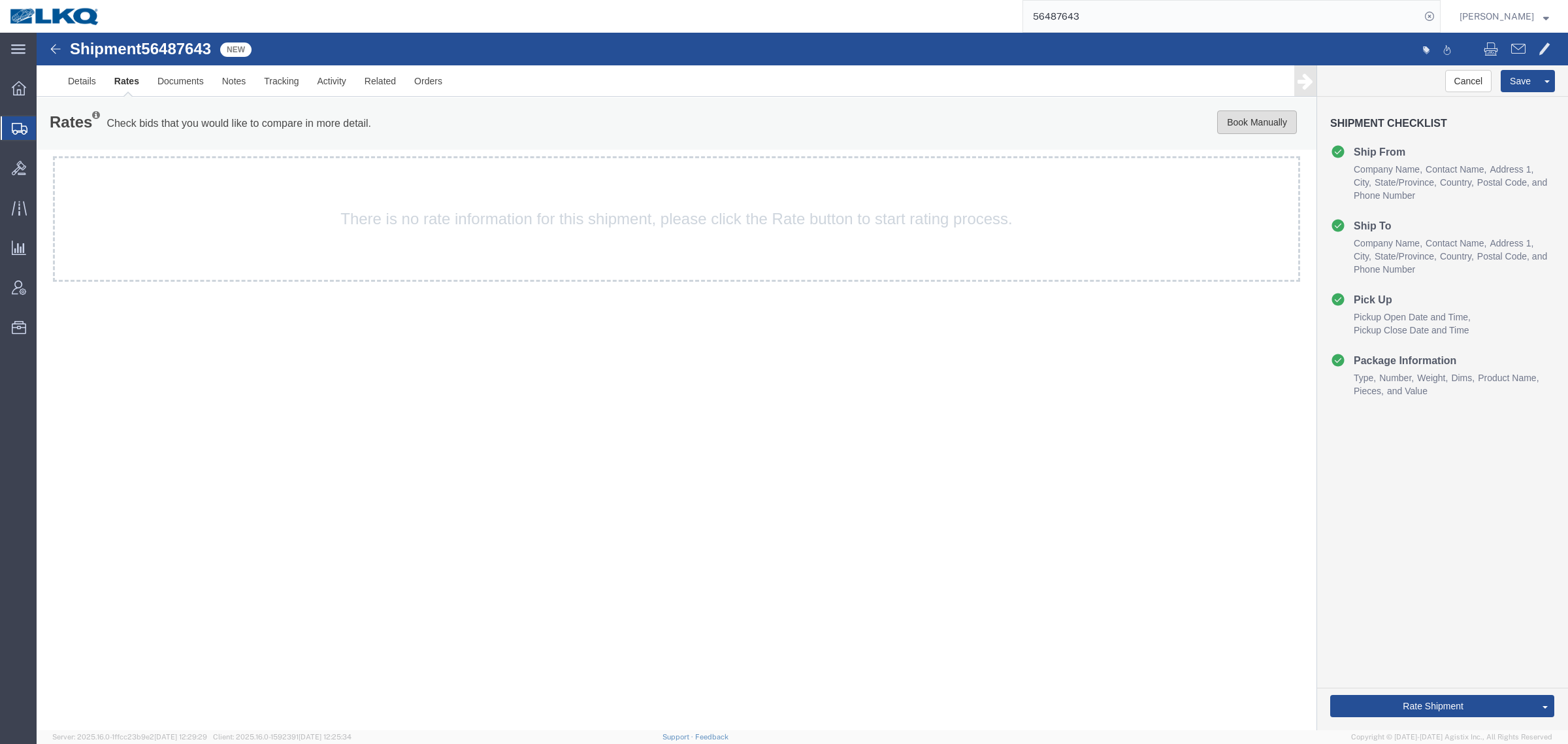
click at [1246, 127] on button "Book Manually" at bounding box center [1257, 122] width 80 height 24
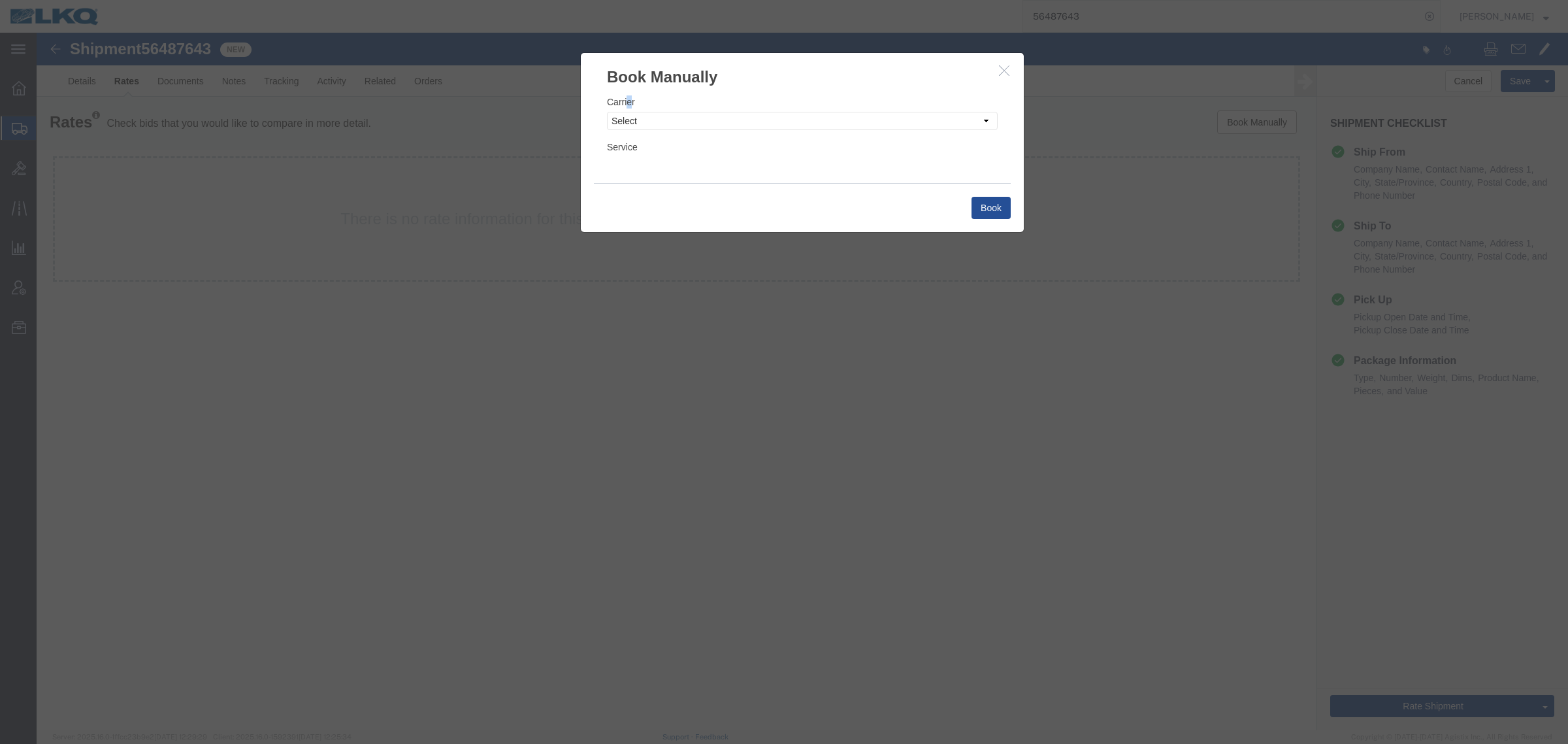
drag, startPoint x: 629, startPoint y: 102, endPoint x: 634, endPoint y: 111, distance: 10.3
click at [633, 106] on label "Carrier" at bounding box center [620, 102] width 28 height 13
click at [641, 124] on select "Select Add New Carrier (and default service) AG Expedited ARL Logistics Accord …" at bounding box center [802, 121] width 391 height 18
click at [607, 112] on select "Select Add New Carrier (and default service) AG Expedited ARL Logistics Accord …" at bounding box center [802, 121] width 391 height 18
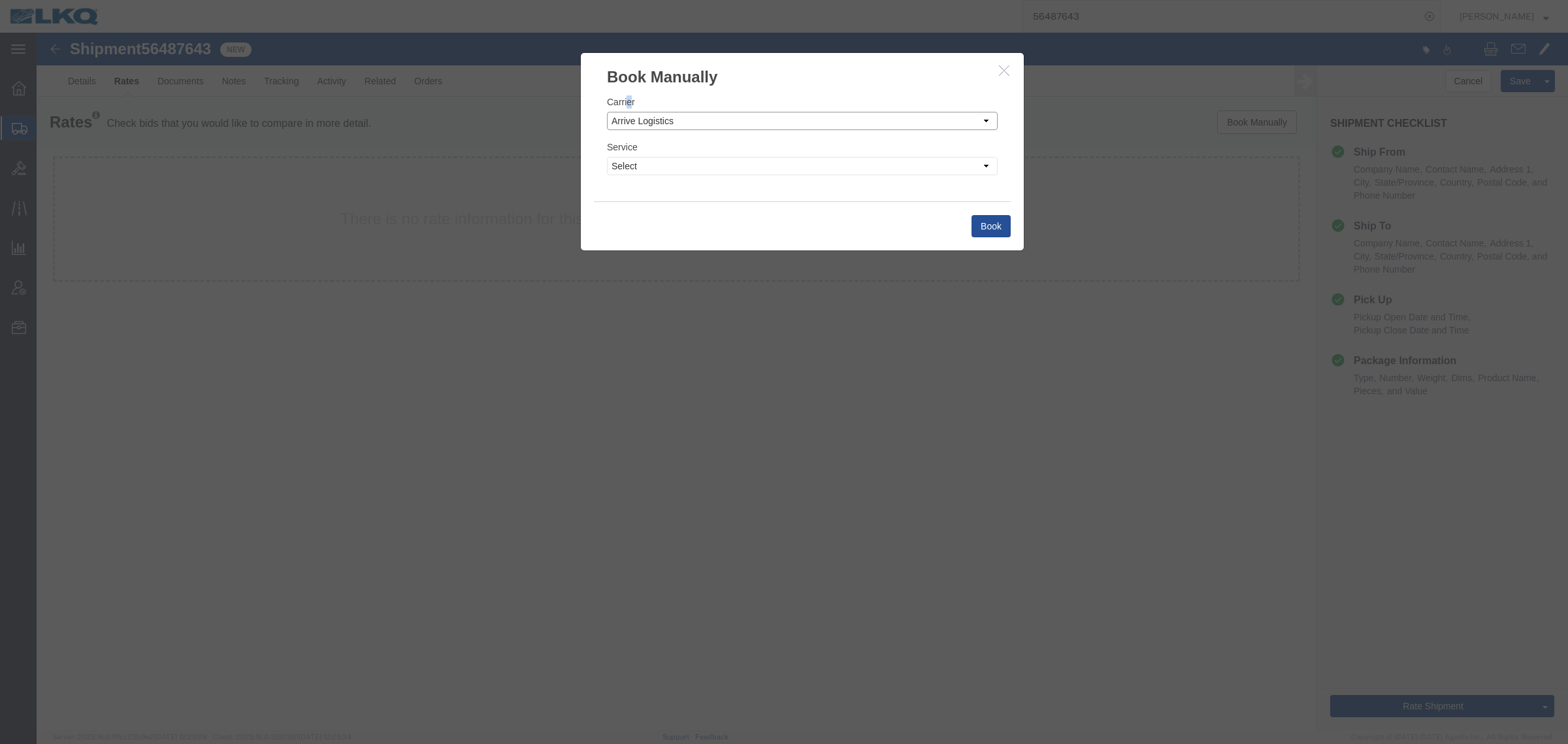
click at [677, 126] on select "Select Add New Carrier (and default service) AG Expedited ARL Logistics Accord …" at bounding box center [802, 121] width 391 height 18
select select "4622"
click at [607, 112] on select "Select Add New Carrier (and default service) AG Expedited ARL Logistics Accord …" at bounding box center [802, 121] width 391 height 18
click at [706, 173] on select "Select Guaranteed Next Day LTL Standard 3-5 Day Rail TL Standard 3 - 5 Day" at bounding box center [802, 165] width 391 height 18
select select "13989"
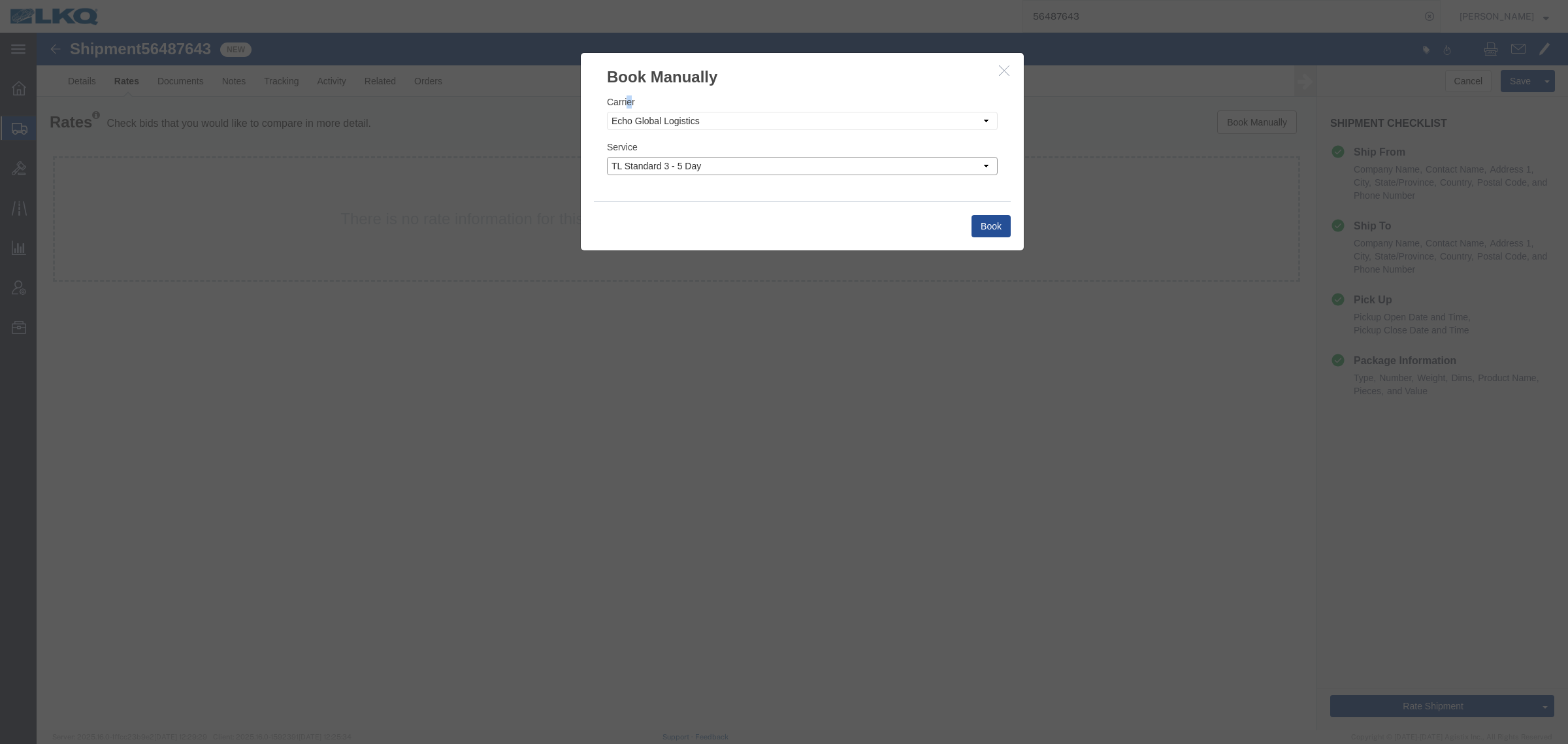
click at [607, 157] on select "Select Guaranteed Next Day LTL Standard 3-5 Day Rail TL Standard 3 - 5 Day" at bounding box center [802, 165] width 391 height 18
click at [997, 228] on button "Book" at bounding box center [991, 226] width 39 height 22
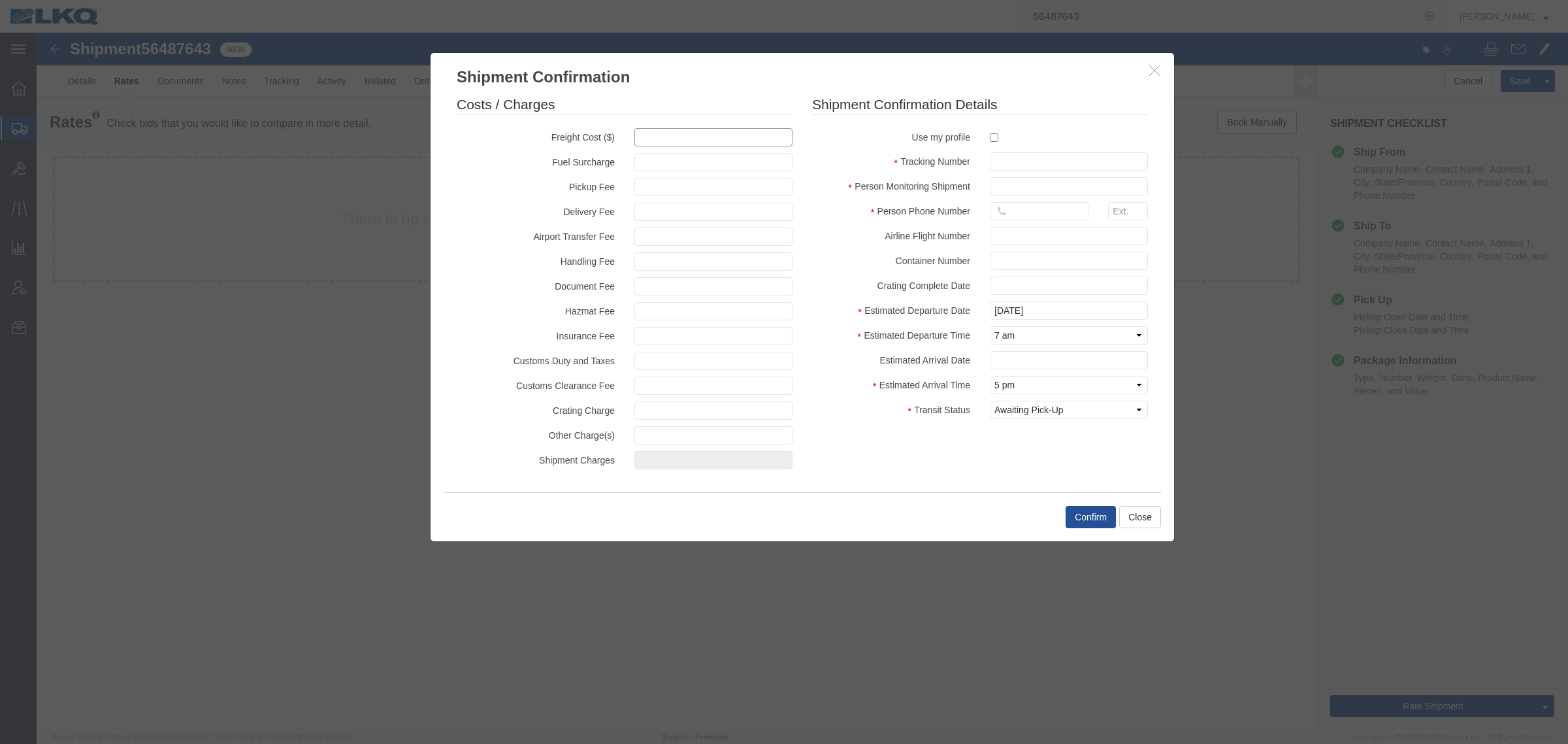
click at [665, 131] on input "text" at bounding box center [713, 137] width 158 height 18
click at [746, 131] on input "text" at bounding box center [713, 137] width 158 height 18
type input "1100"
type input "1,100.00"
click at [1013, 157] on input "text" at bounding box center [1068, 161] width 158 height 18
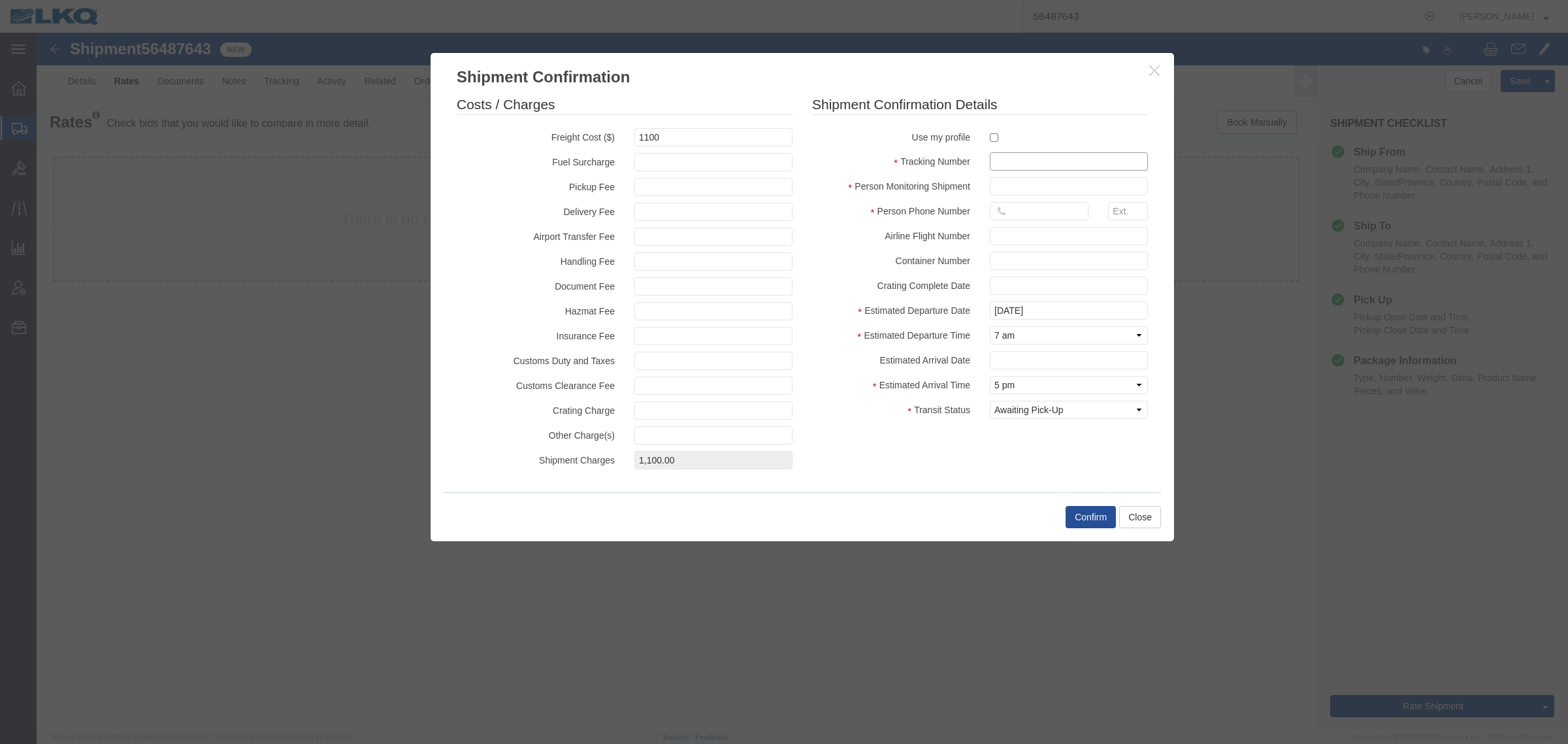
paste input "56487643"
type input "56487643"
click at [1032, 182] on input "text" at bounding box center [1068, 186] width 158 height 18
type input "[PERSON_NAME]"
click at [1034, 215] on input "16159309356" at bounding box center [1039, 211] width 99 height 18
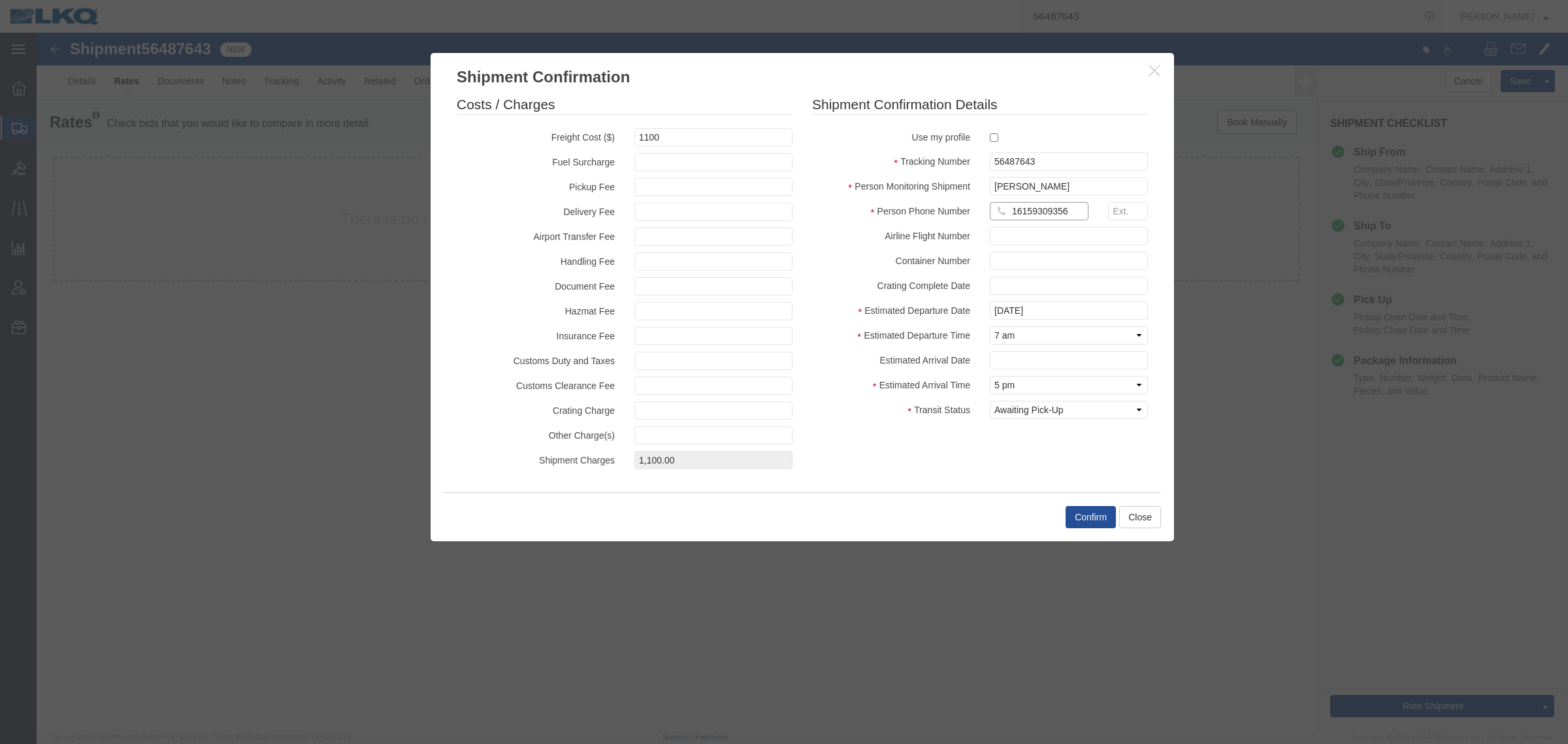
click at [1034, 213] on input "16159309356" at bounding box center [1039, 211] width 99 height 18
type input "6150000000"
click at [1088, 518] on button "Confirm" at bounding box center [1090, 517] width 50 height 22
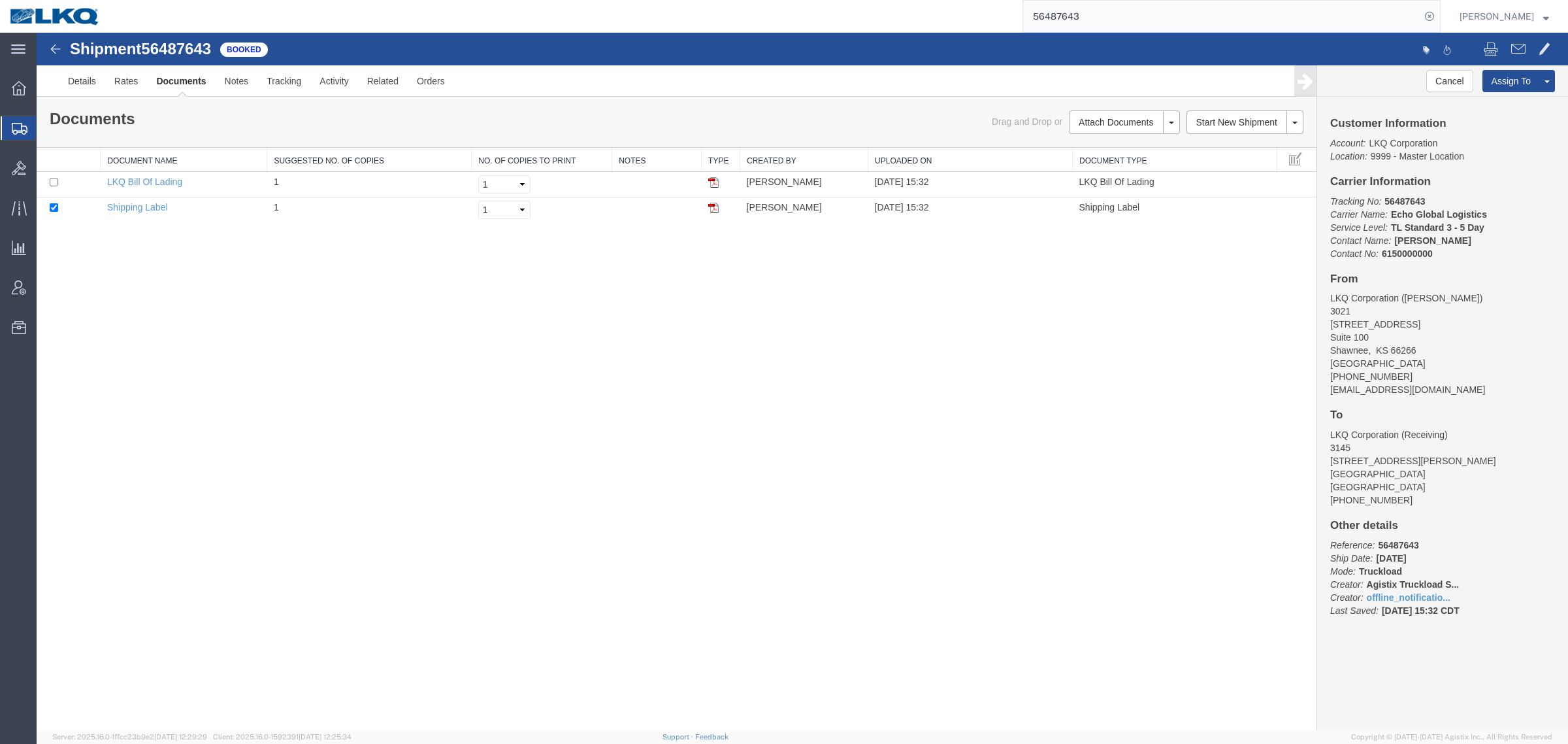
drag, startPoint x: 1121, startPoint y: 51, endPoint x: 732, endPoint y: 33, distance: 389.4
paste input "6795"
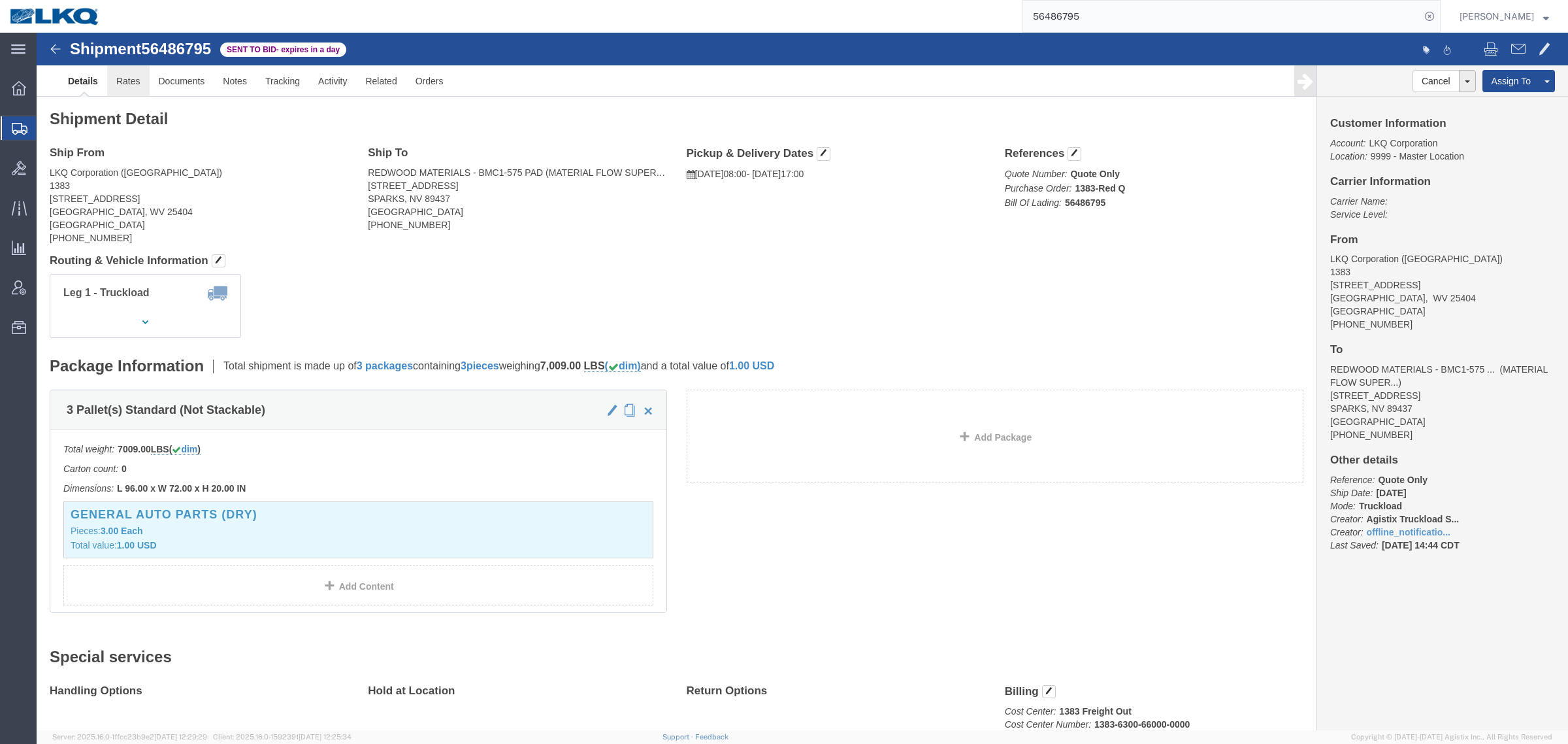
click link "Rates"
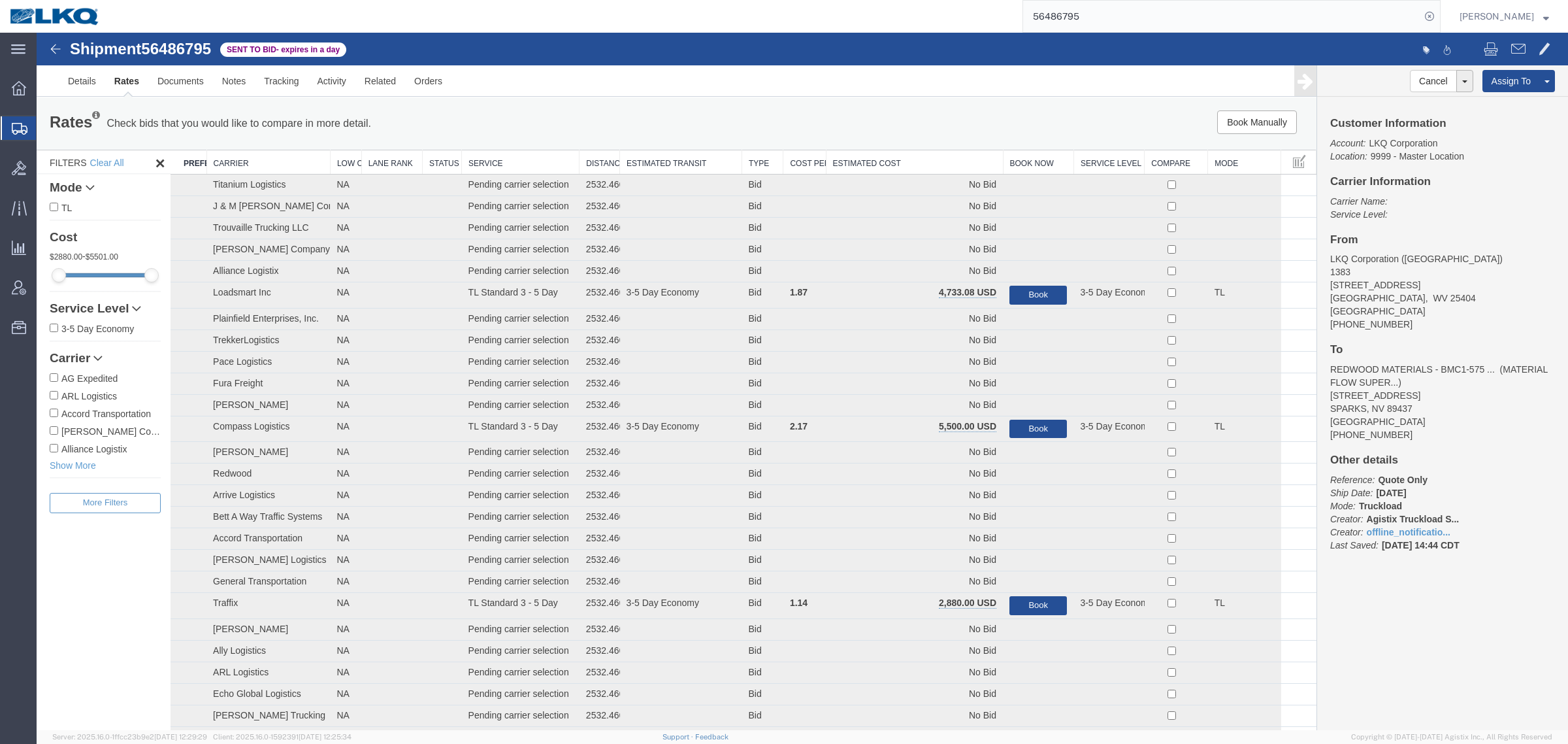
click at [859, 127] on div "Book Manually Pause Continue" at bounding box center [1048, 122] width 530 height 24
click at [874, 169] on th "Estimated Cost" at bounding box center [914, 163] width 177 height 24
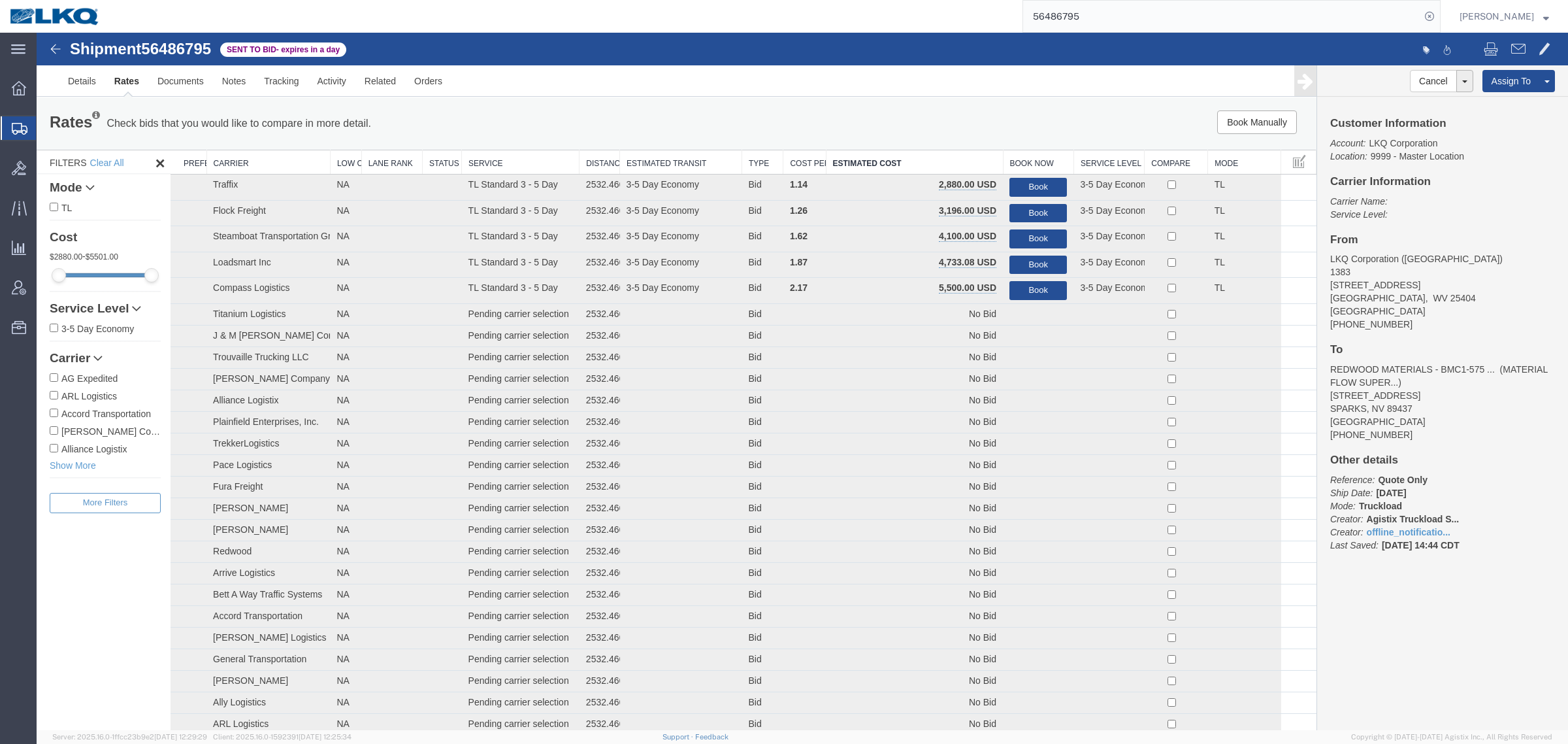
click at [877, 125] on div "Book Manually Pause Continue" at bounding box center [1048, 122] width 530 height 24
click at [83, 80] on link "Details" at bounding box center [82, 81] width 46 height 31
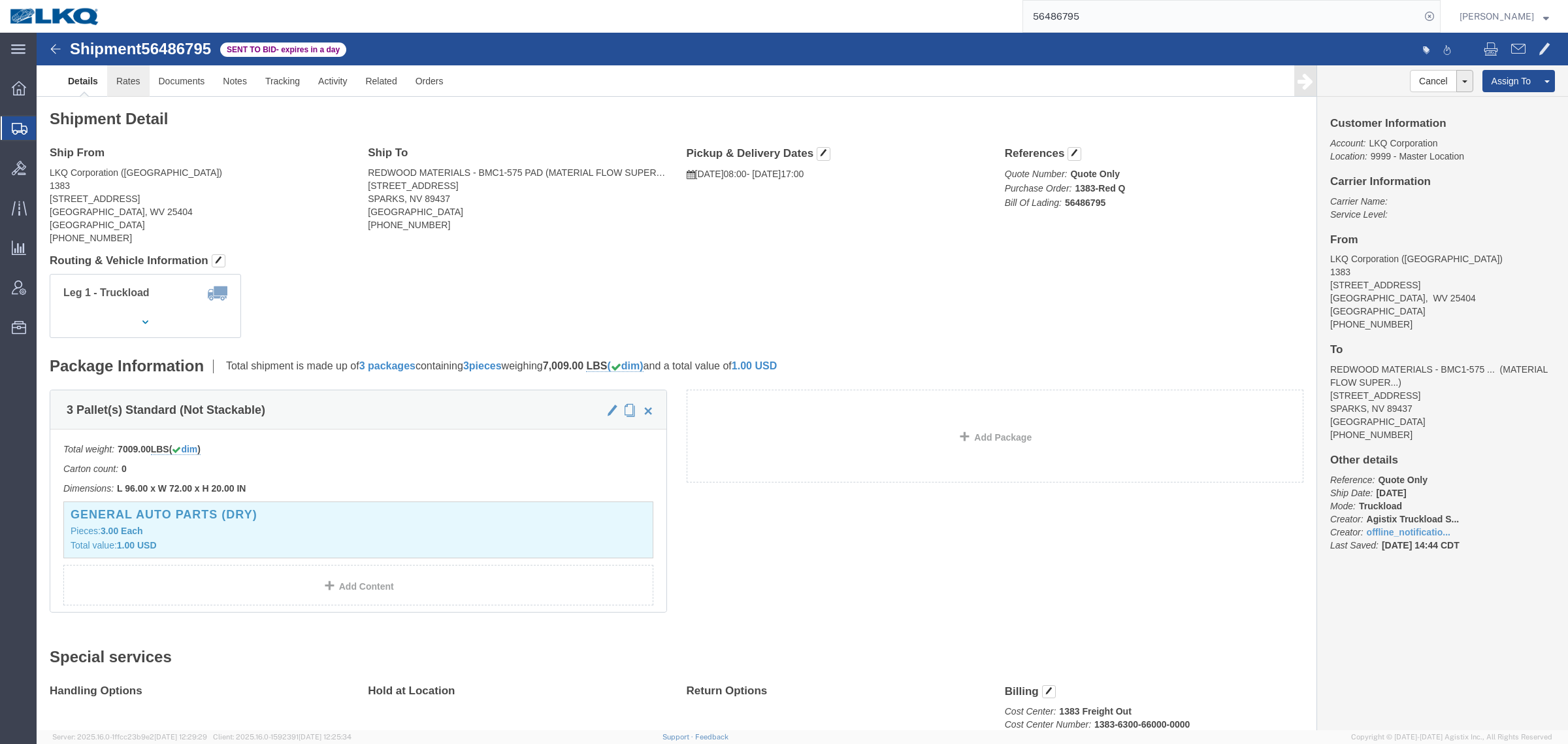
click link "Rates"
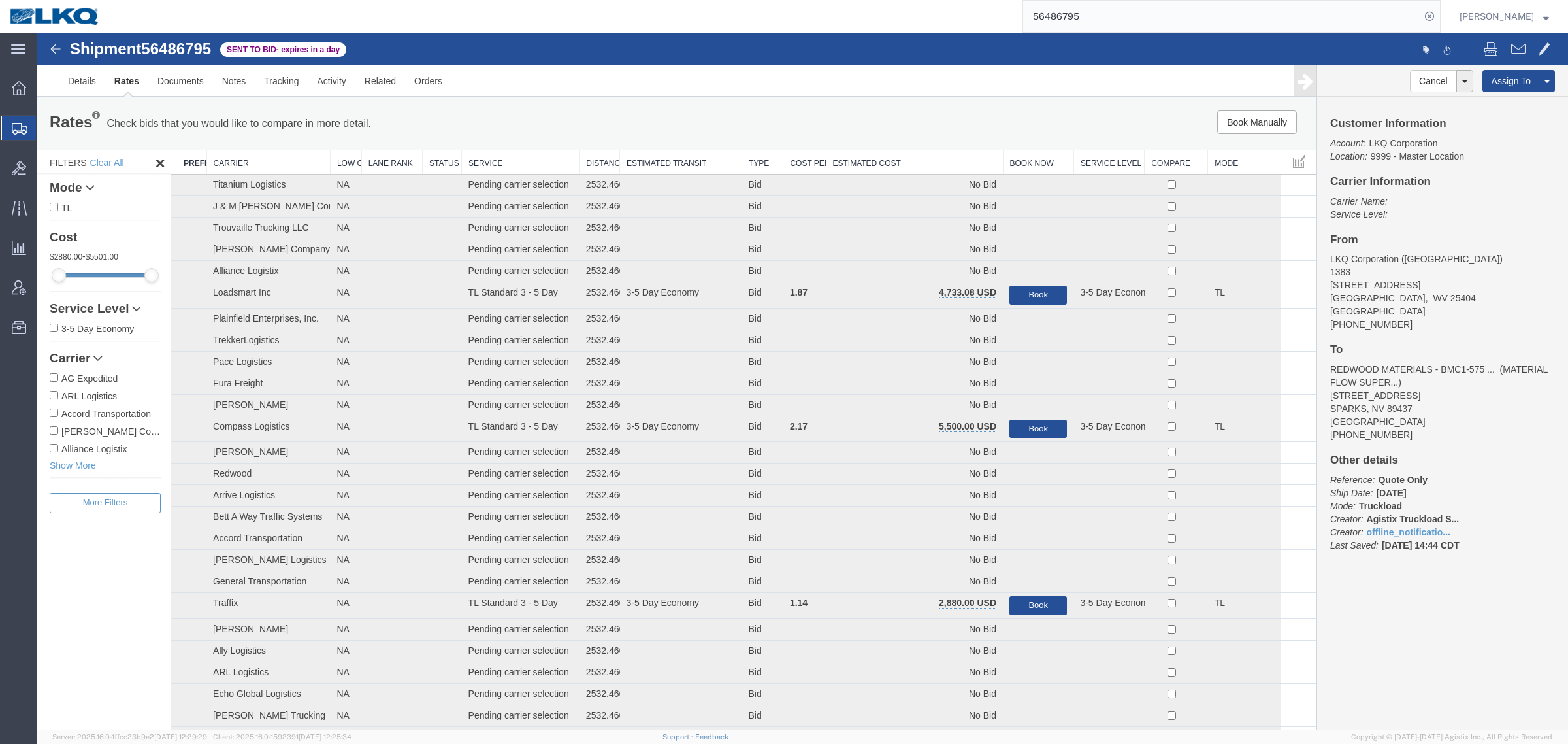
click at [851, 152] on th "Estimated Cost" at bounding box center [914, 163] width 177 height 24
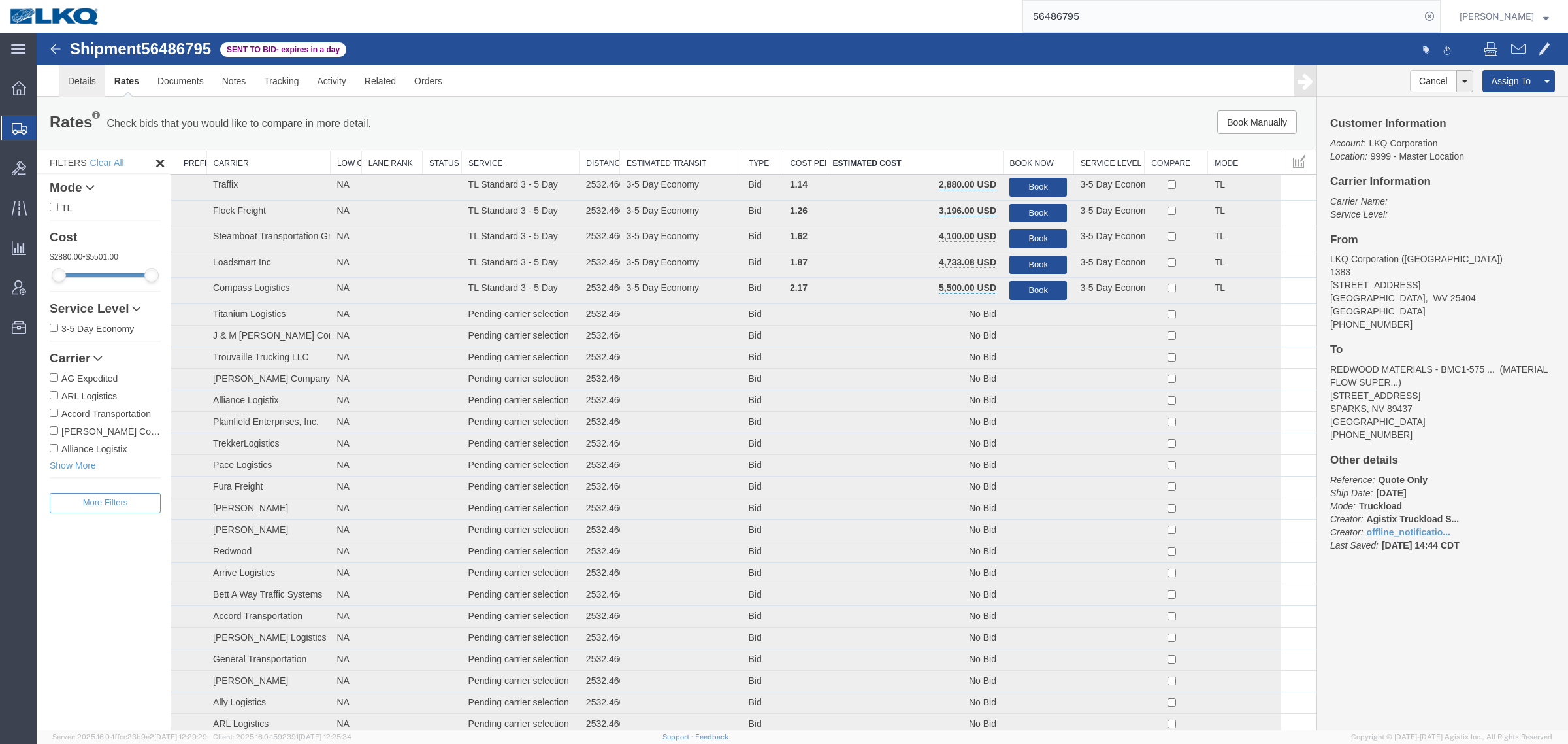
click at [86, 72] on link "Details" at bounding box center [82, 81] width 46 height 31
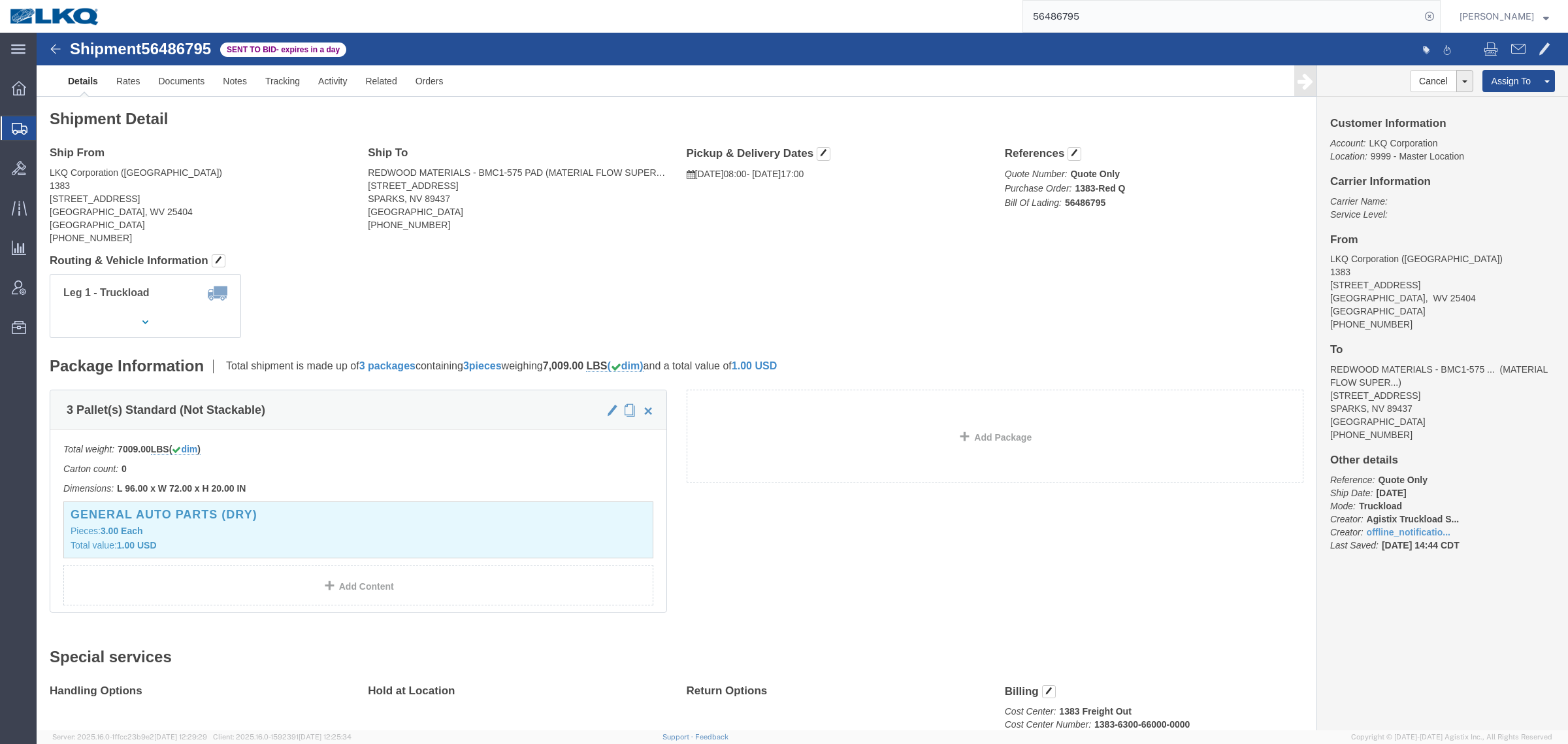
click div "Leg 1 - Truckload Vehicle 1: Standard Dry Van (53 Feet) Number of trucks: 1"
drag, startPoint x: 507, startPoint y: 247, endPoint x: 480, endPoint y: 249, distance: 27.1
click div "Leg 1 - Truckload Vehicle 1: Standard Dry Van (53 Feet) Number of trucks: 1"
drag, startPoint x: 255, startPoint y: 204, endPoint x: 396, endPoint y: 203, distance: 141.0
click address "LKQ Corporation ([GEOGRAPHIC_DATA]) [STREET_ADDRESS] [PHONE_NUMBER]"
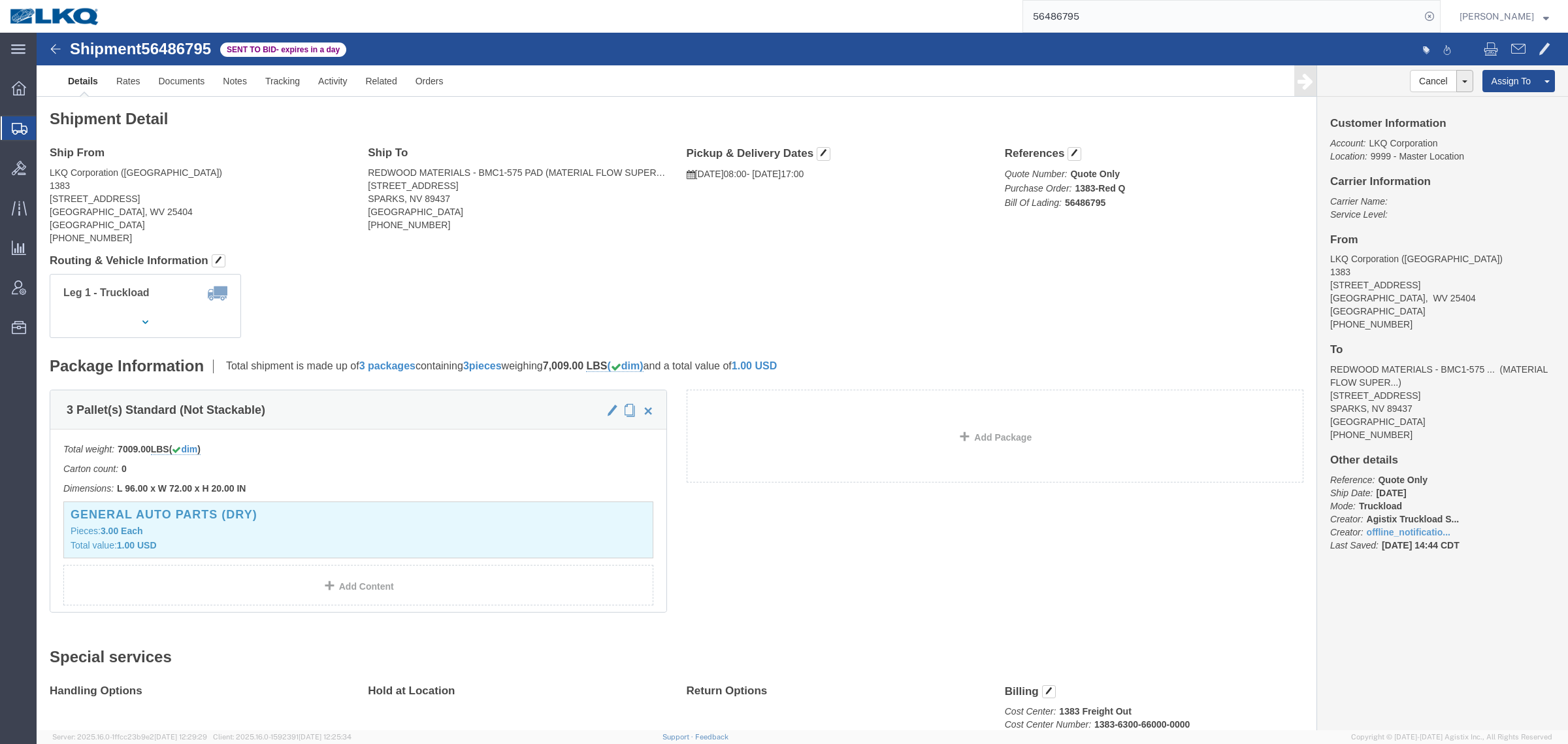
click address "LKQ Corporation ([GEOGRAPHIC_DATA]) [STREET_ADDRESS] [PHONE_NUMBER]"
click div "Ship From LKQ Corporation ([GEOGRAPHIC_DATA]) 1383 [STREET_ADDRESS] [PHONE_NUMB…"
click div "3 Pallet(s) Standard (Not Stackable) Total weight: 7009.00 LBS ( dim ) Carton c…"
drag, startPoint x: 596, startPoint y: 242, endPoint x: 631, endPoint y: 243, distance: 35.0
click div "Leg 1 - Truckload Vehicle 1: Standard Dry Van (53 Feet) Number of trucks: 1"
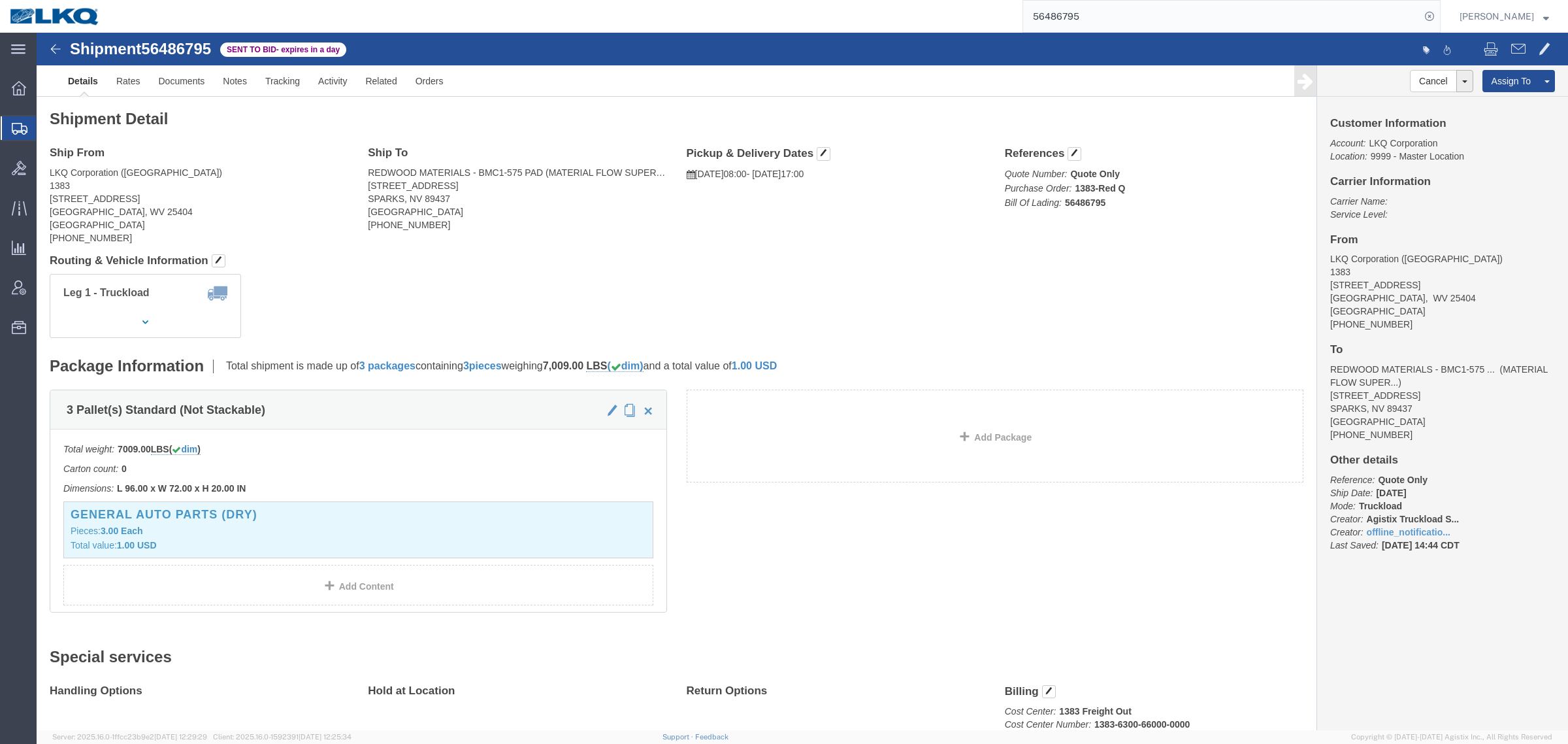
click div "Leg 1 - Truckload Vehicle 1: Standard Dry Van (53 Feet) Number of trucks: 1"
drag, startPoint x: 894, startPoint y: 24, endPoint x: 537, endPoint y: 18, distance: 357.1
paste input "134"
type input "56486134"
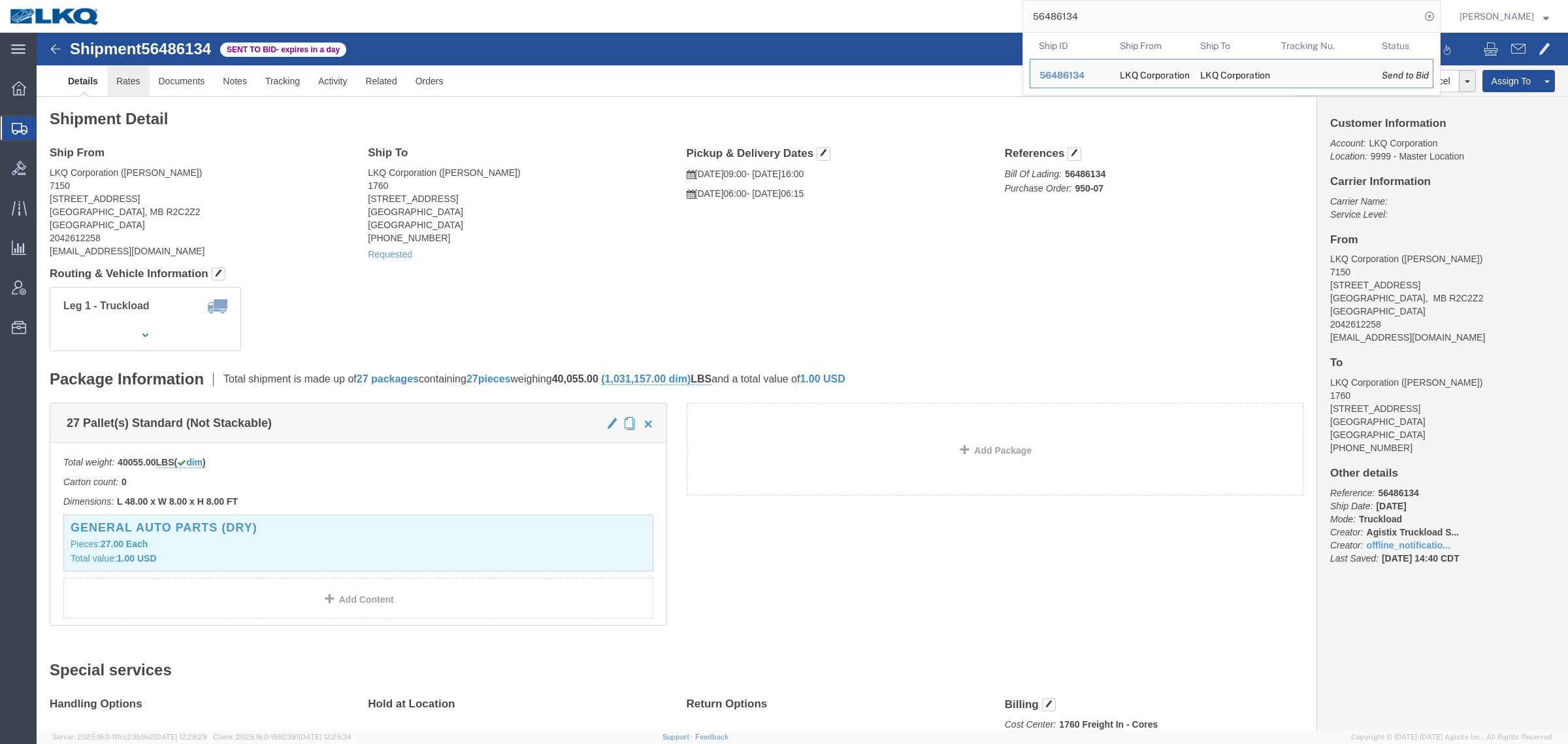
click link "Rates"
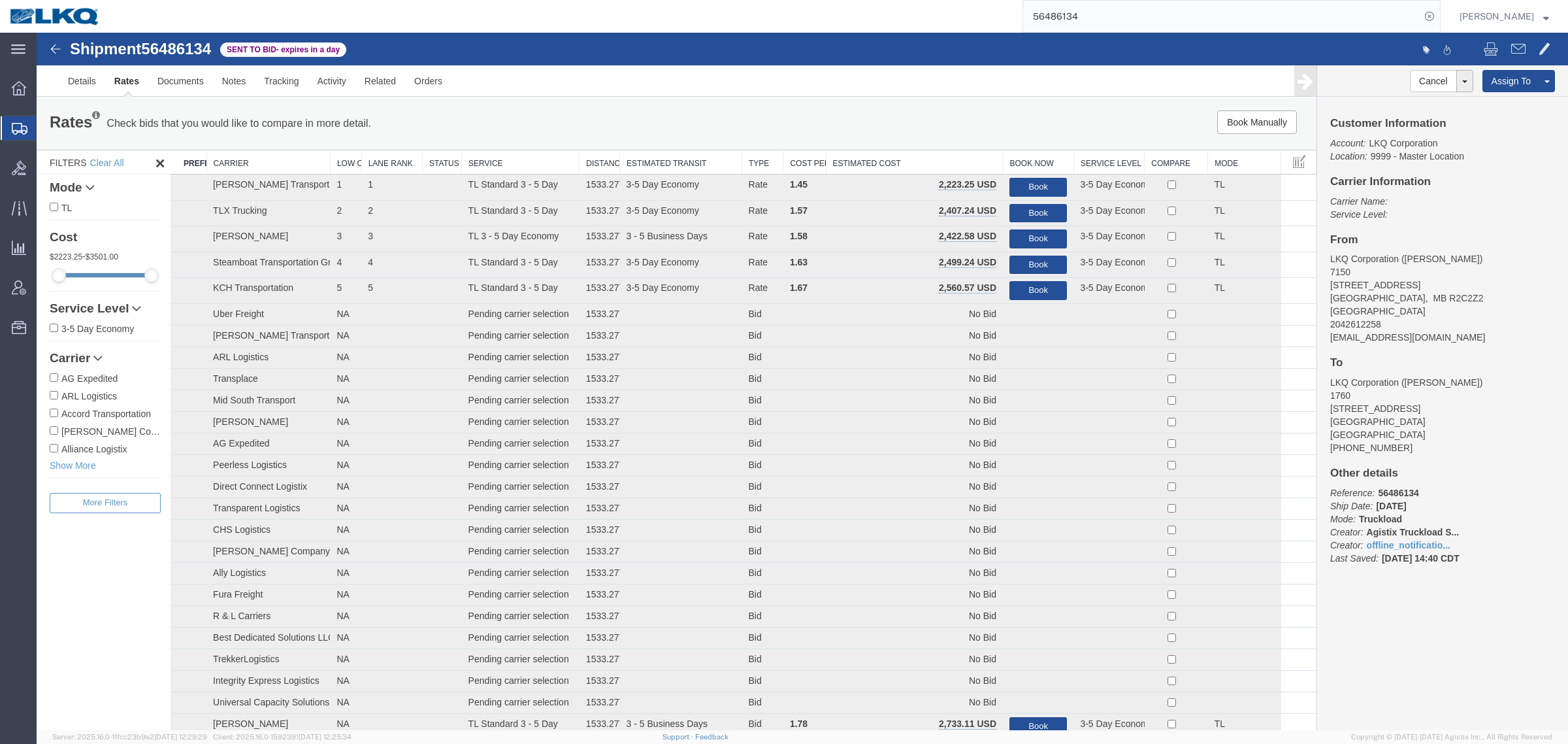
click at [918, 123] on div "Book Manually Pause Continue" at bounding box center [1048, 122] width 530 height 24
click at [930, 161] on th "Estimated Cost" at bounding box center [914, 163] width 177 height 24
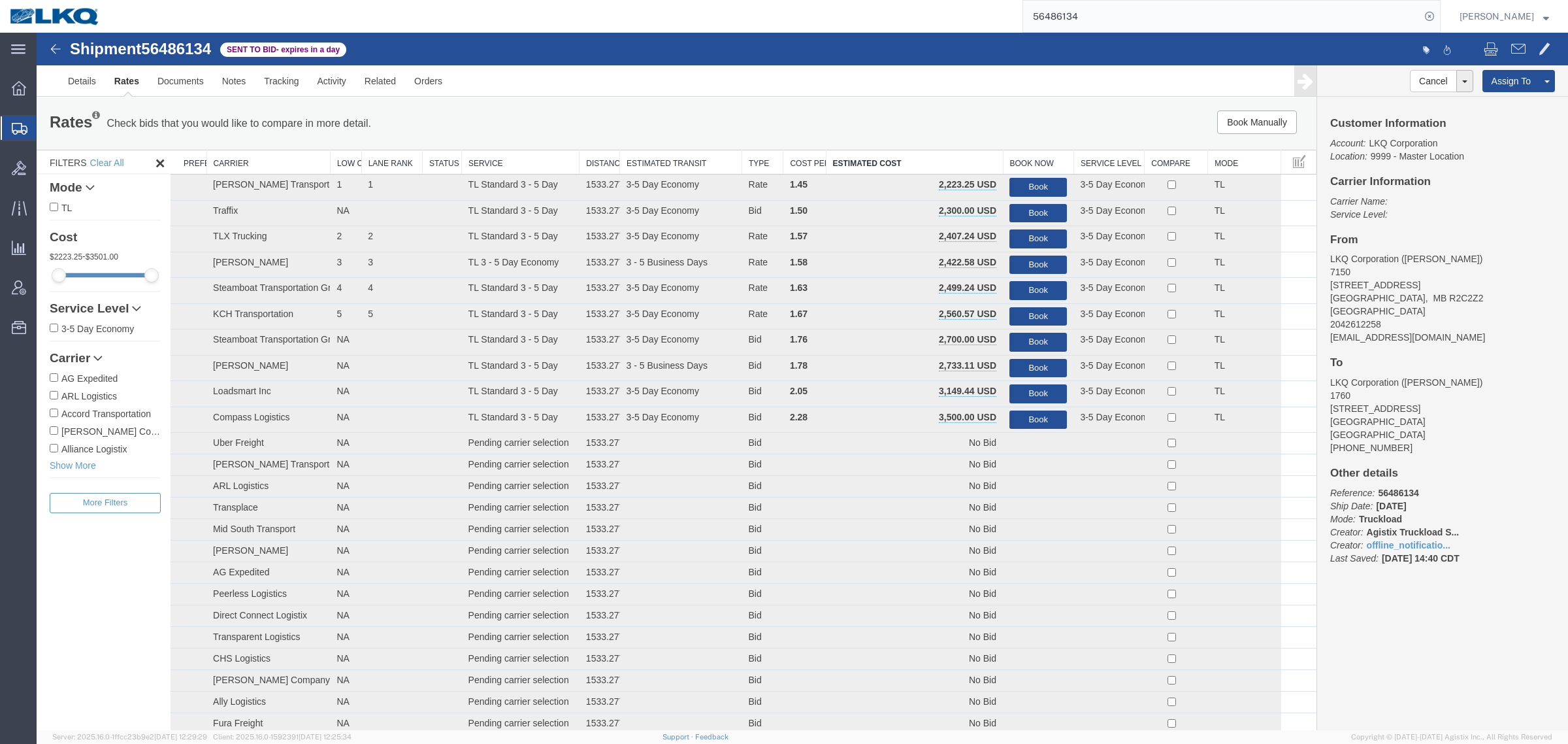
click at [526, 115] on div "Rates Check bids that you would like to compare in more detail. Compare Filter" at bounding box center [411, 123] width 743 height 26
drag, startPoint x: 871, startPoint y: 119, endPoint x: 738, endPoint y: 95, distance: 135.1
click at [870, 119] on div "Book Manually Pause Continue" at bounding box center [1048, 122] width 530 height 24
drag, startPoint x: 944, startPoint y: 17, endPoint x: 909, endPoint y: 20, distance: 35.1
click at [910, 18] on div "56486134" at bounding box center [775, 16] width 1331 height 33
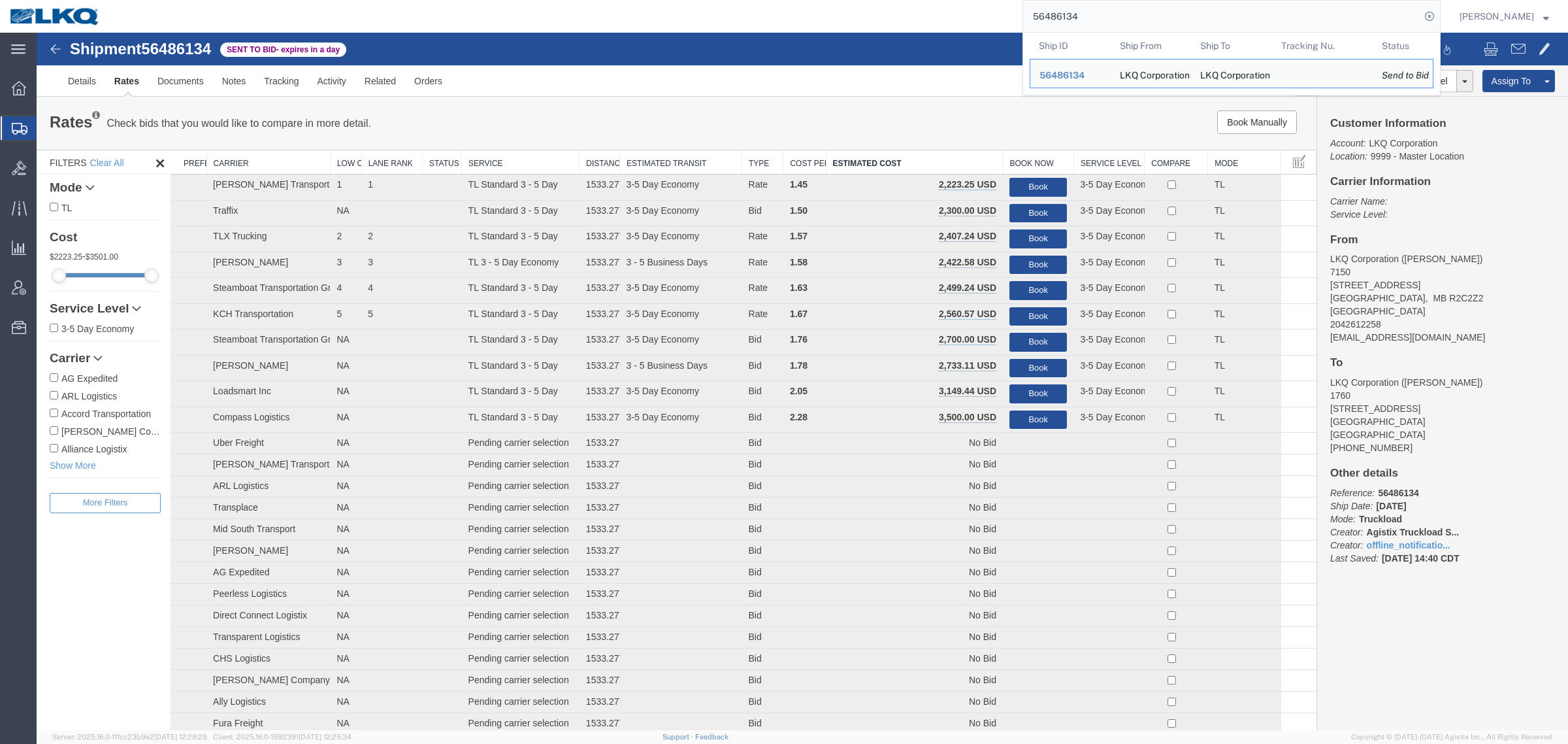
click at [110, 82] on link "Rates" at bounding box center [127, 81] width 43 height 31
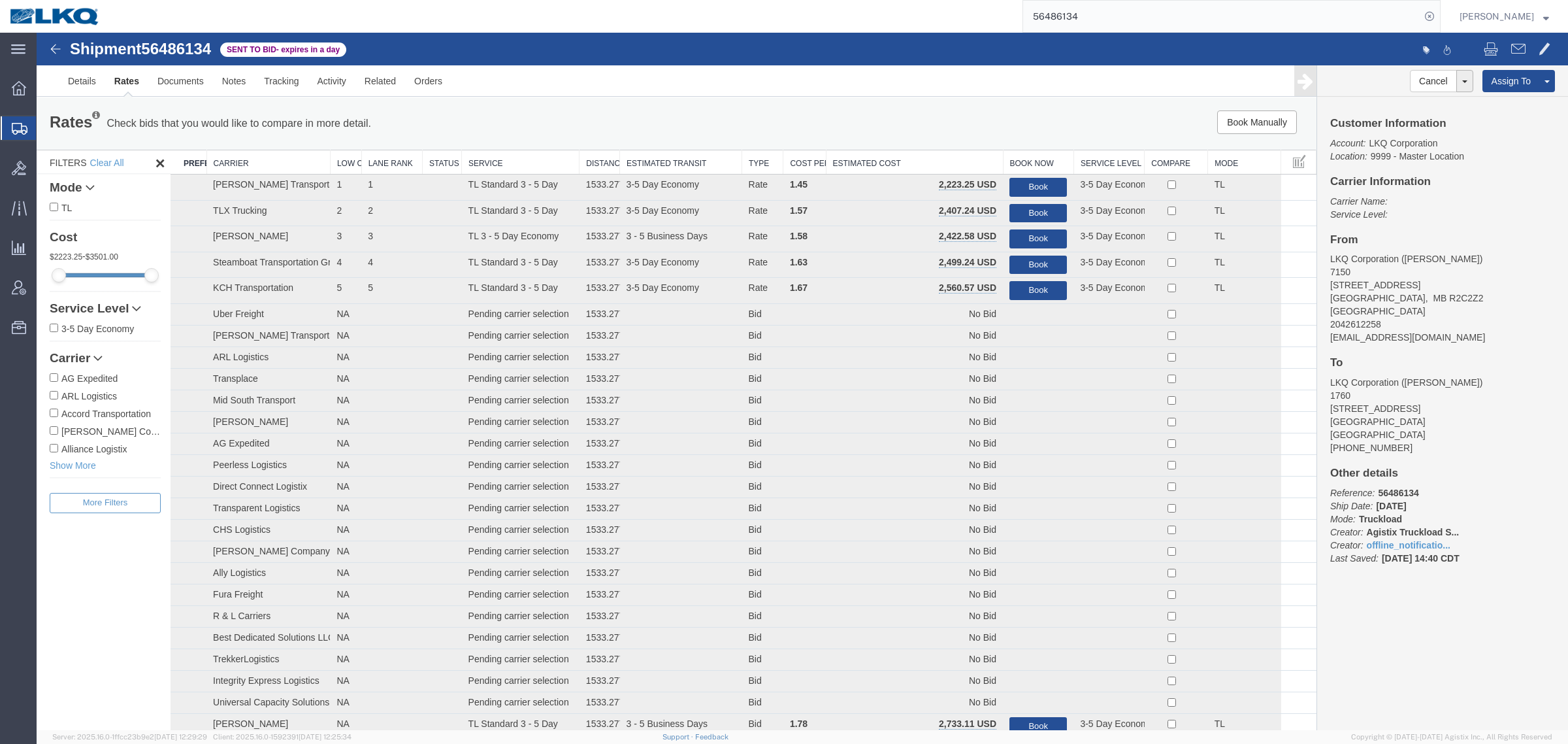
click at [866, 157] on th "Estimated Cost" at bounding box center [914, 163] width 177 height 24
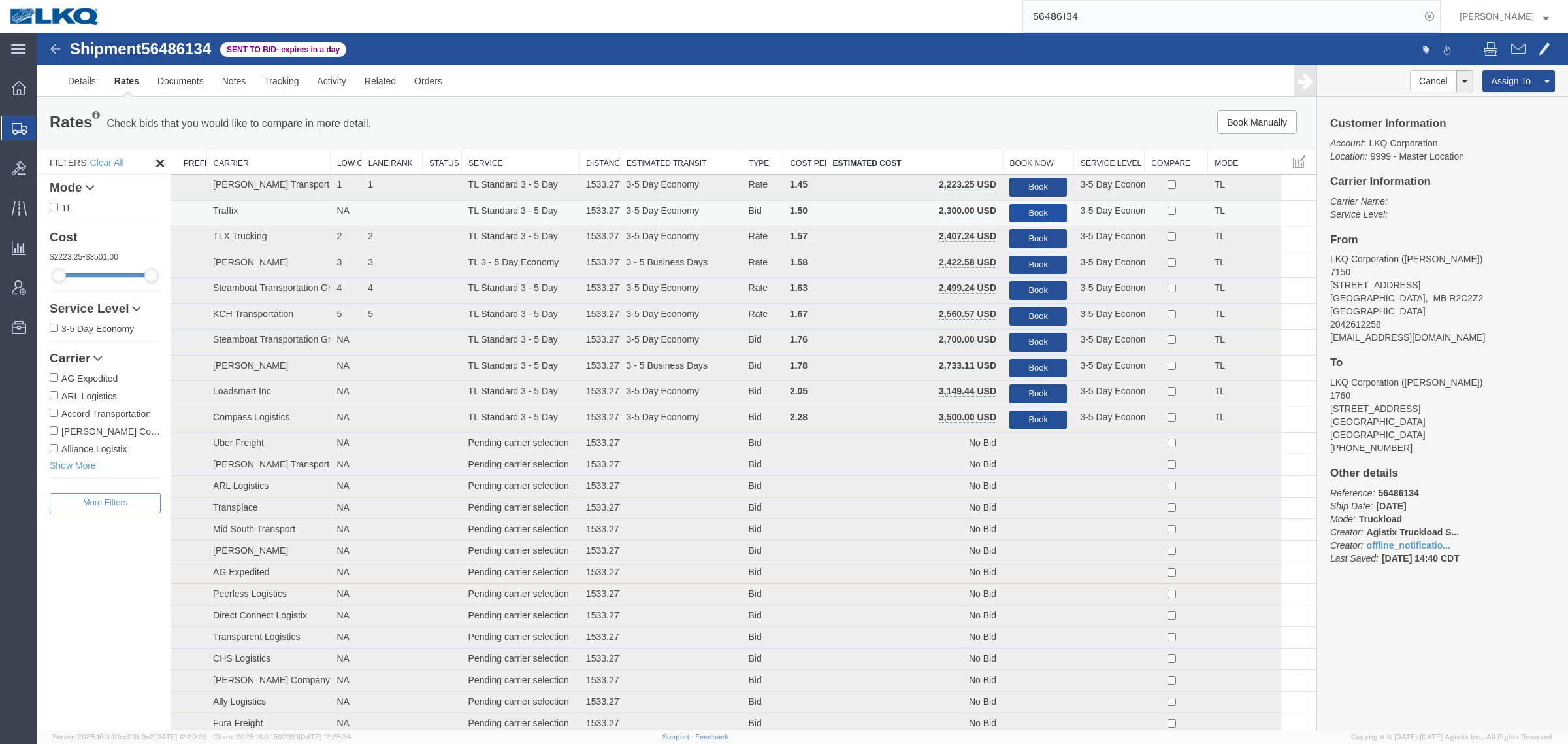
click at [1021, 207] on button "Book" at bounding box center [1038, 213] width 58 height 19
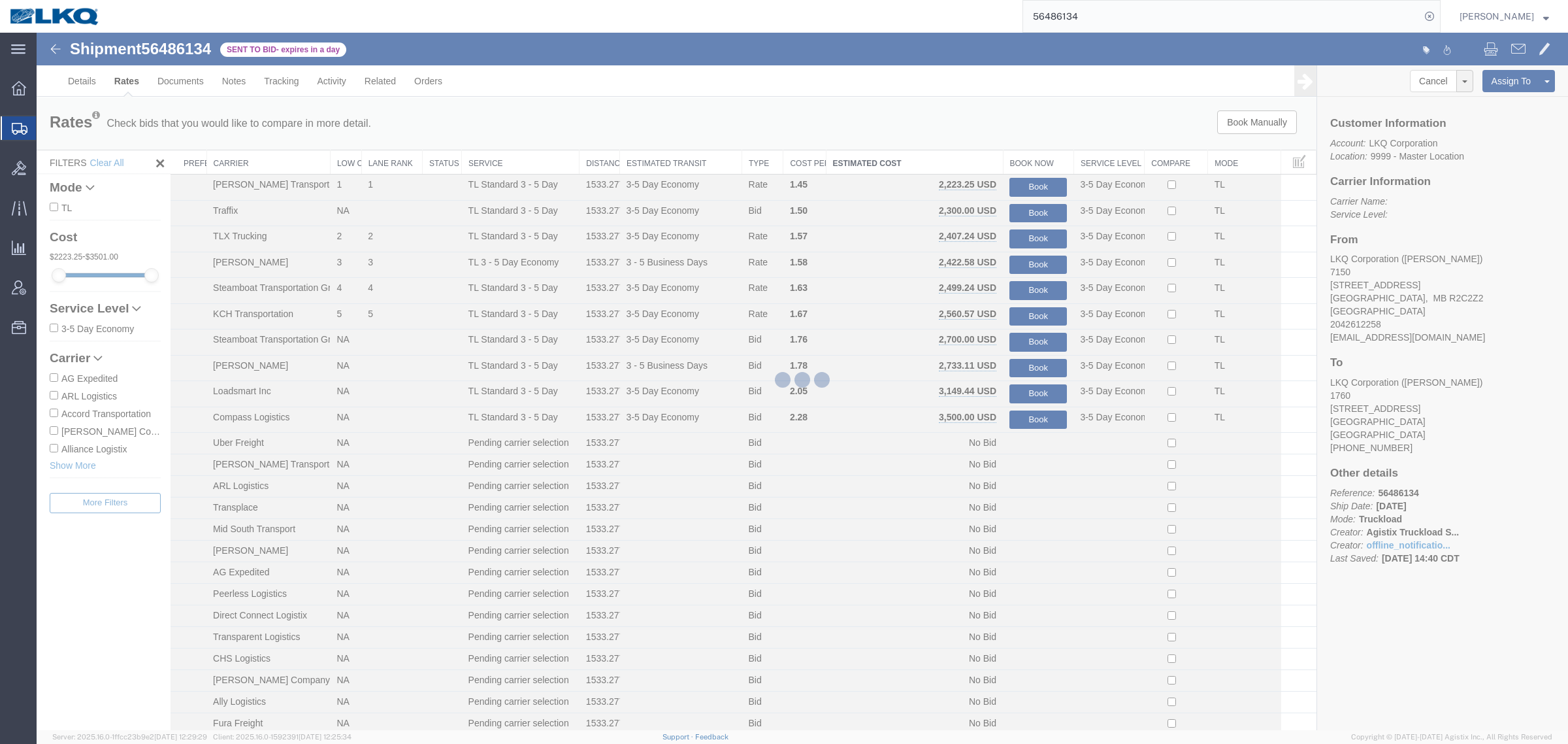
click at [652, 110] on div at bounding box center [802, 381] width 1531 height 697
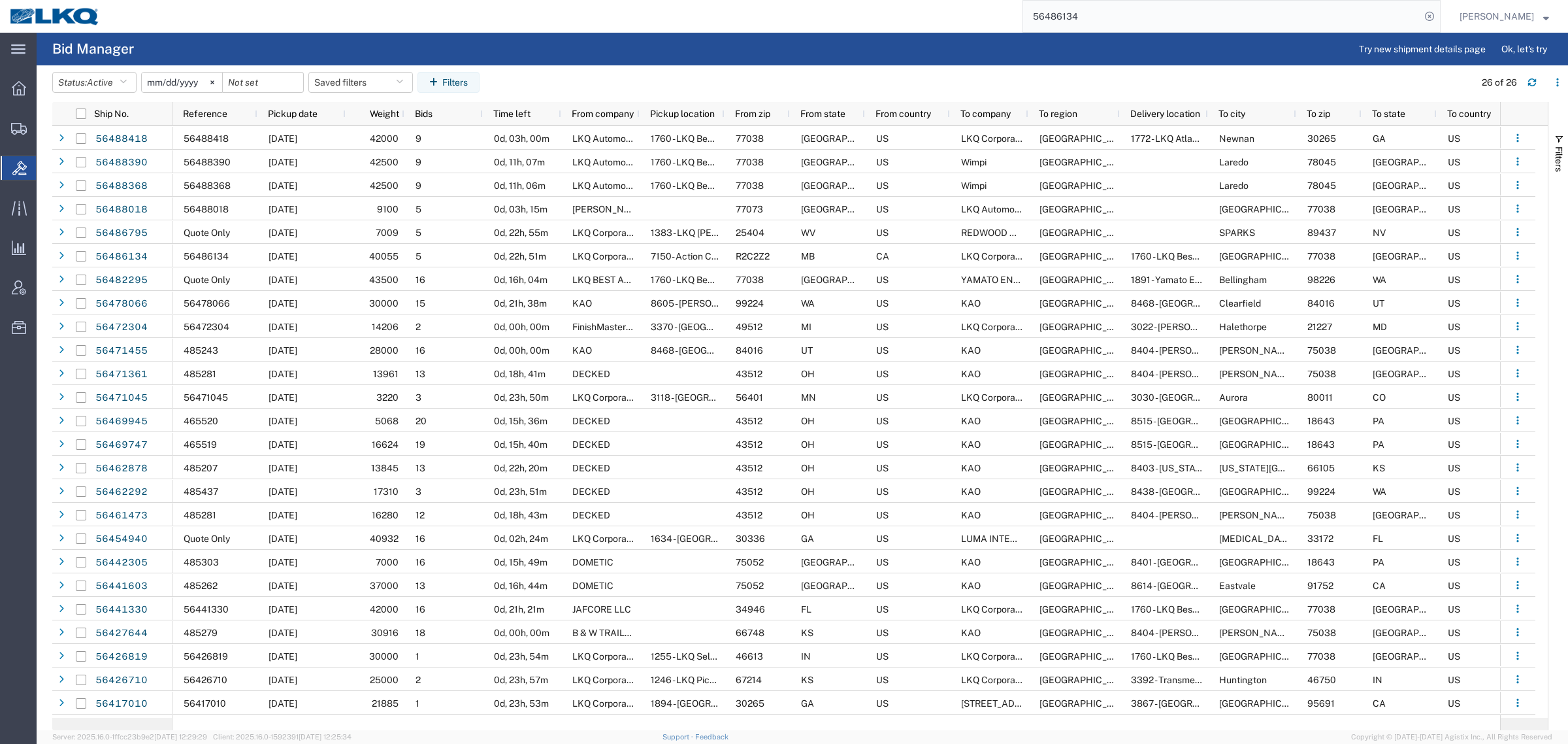
click at [1127, 13] on input "56486134" at bounding box center [1222, 16] width 397 height 31
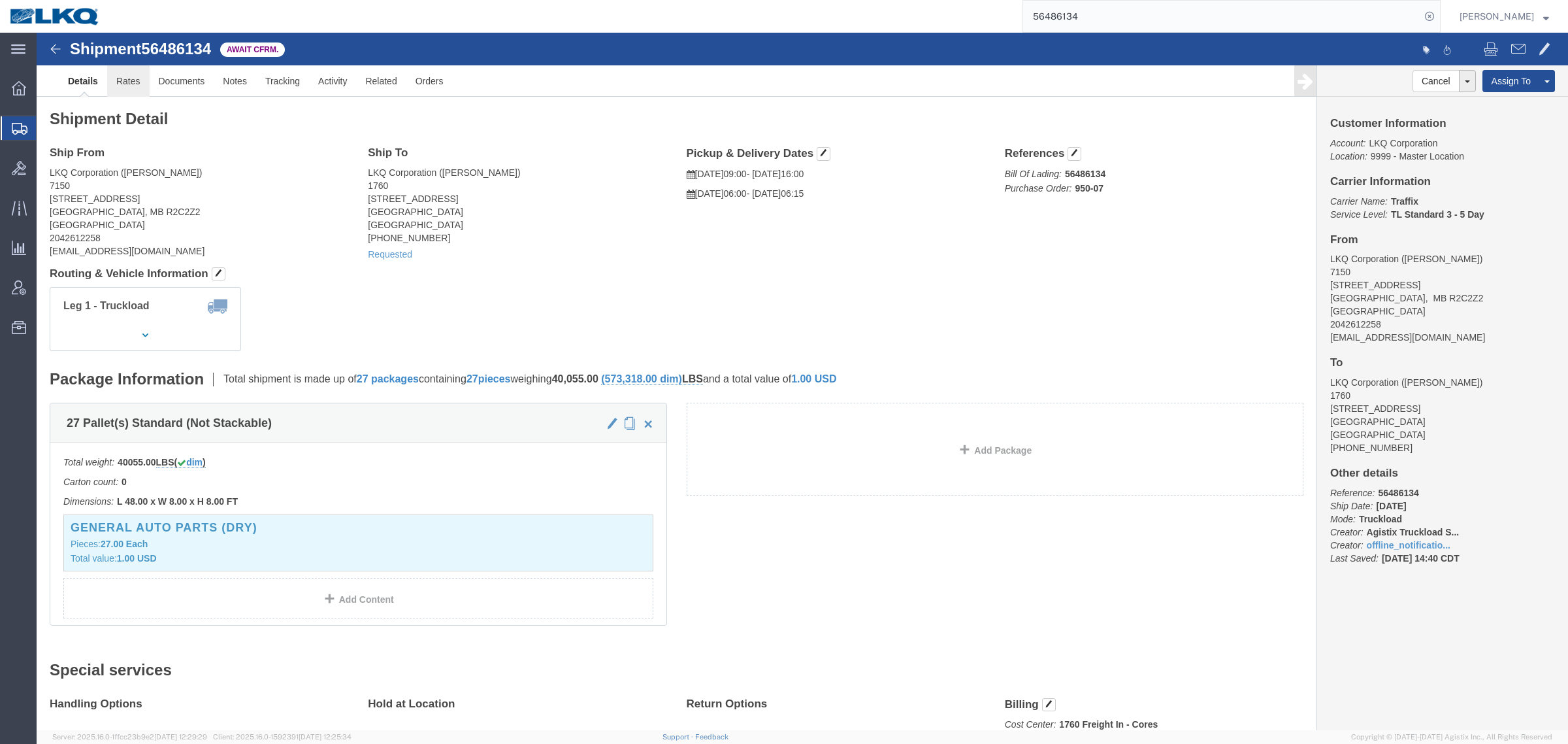
click link "Rates"
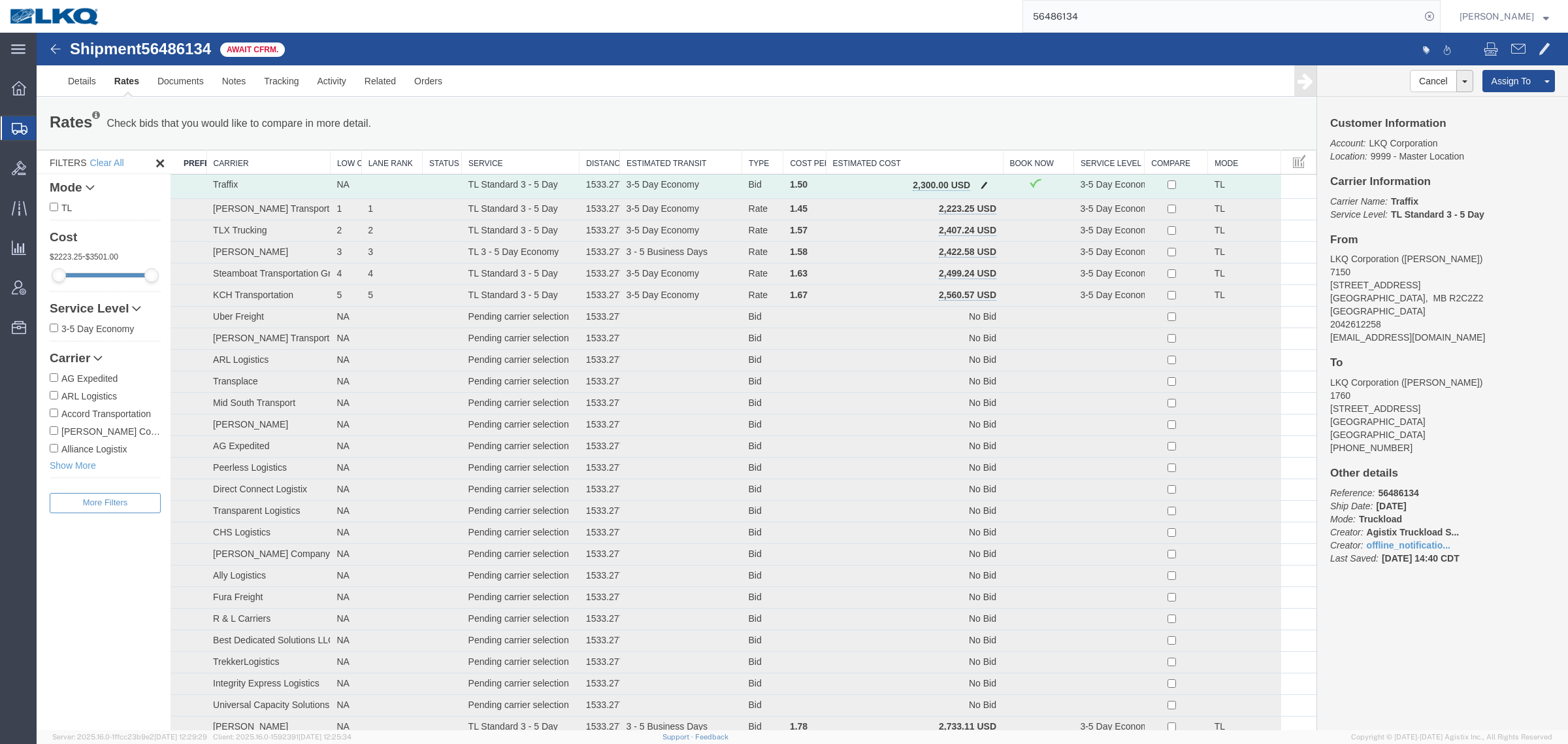
click at [975, 184] on button "button" at bounding box center [984, 186] width 18 height 17
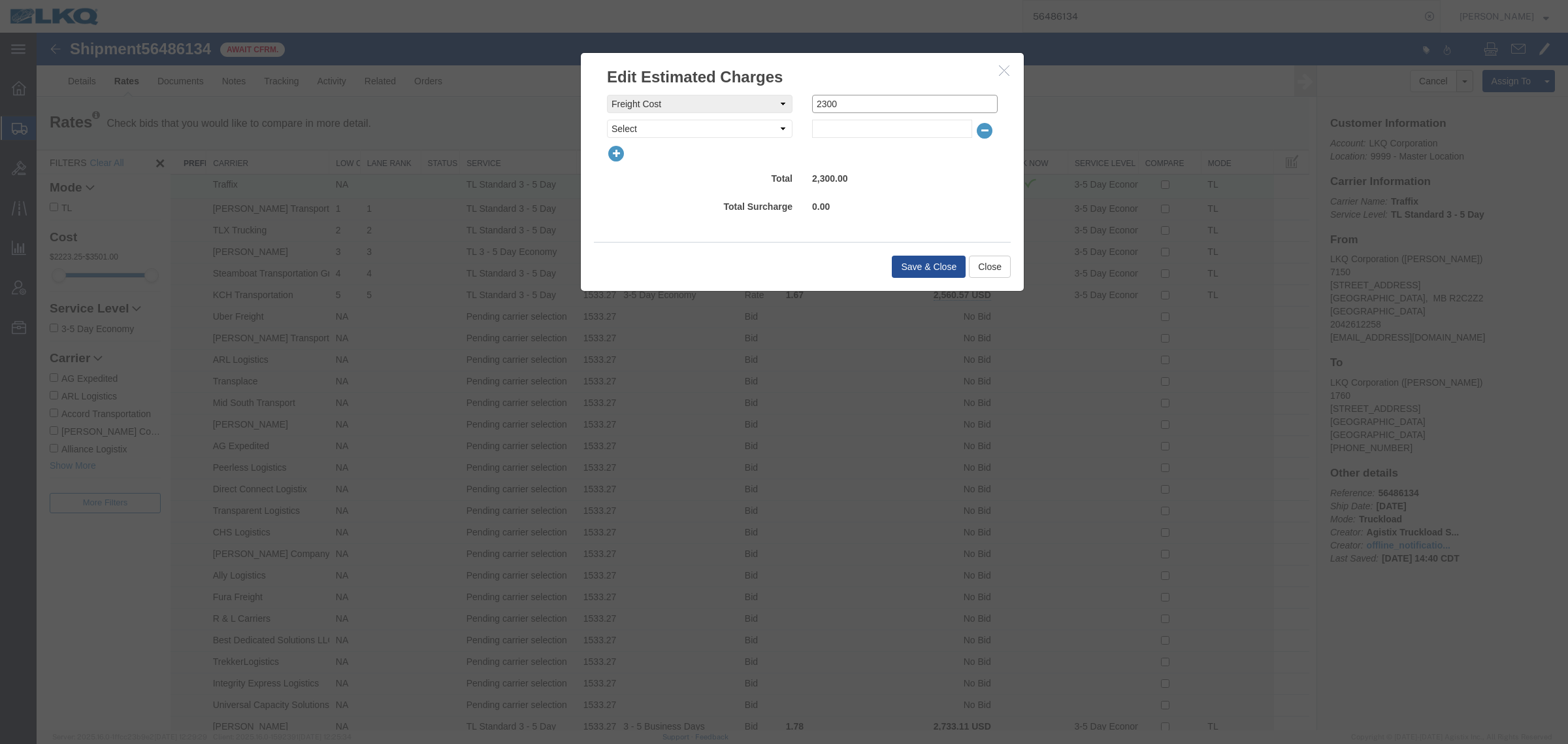
click at [763, 103] on div "freightCost Select AES Filing Accessorial Delivery Charge Additional Invoice De…" at bounding box center [803, 104] width 410 height 18
type input "2275"
click at [897, 269] on button "Save & Close" at bounding box center [929, 266] width 74 height 22
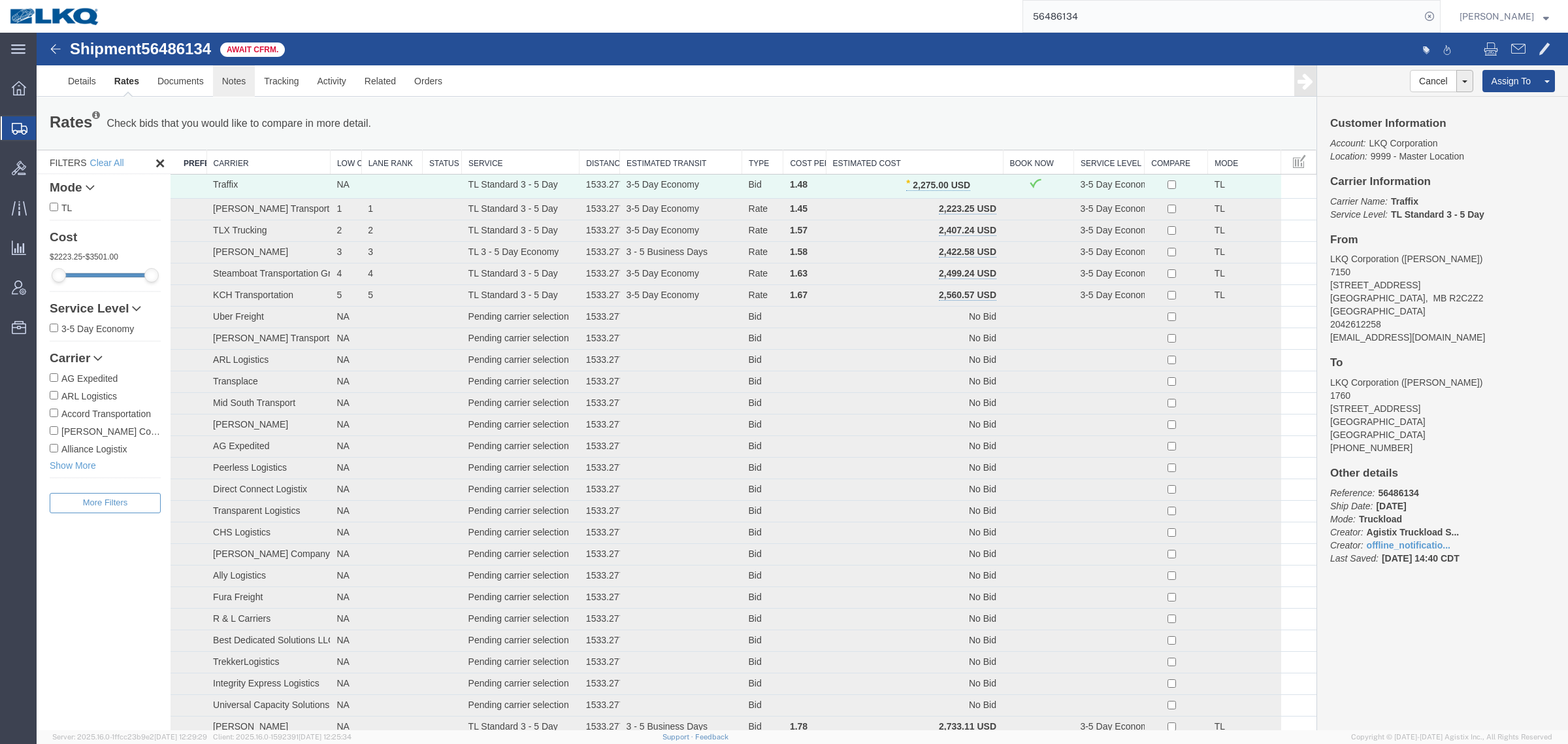
click at [232, 81] on link "Notes" at bounding box center [234, 81] width 43 height 31
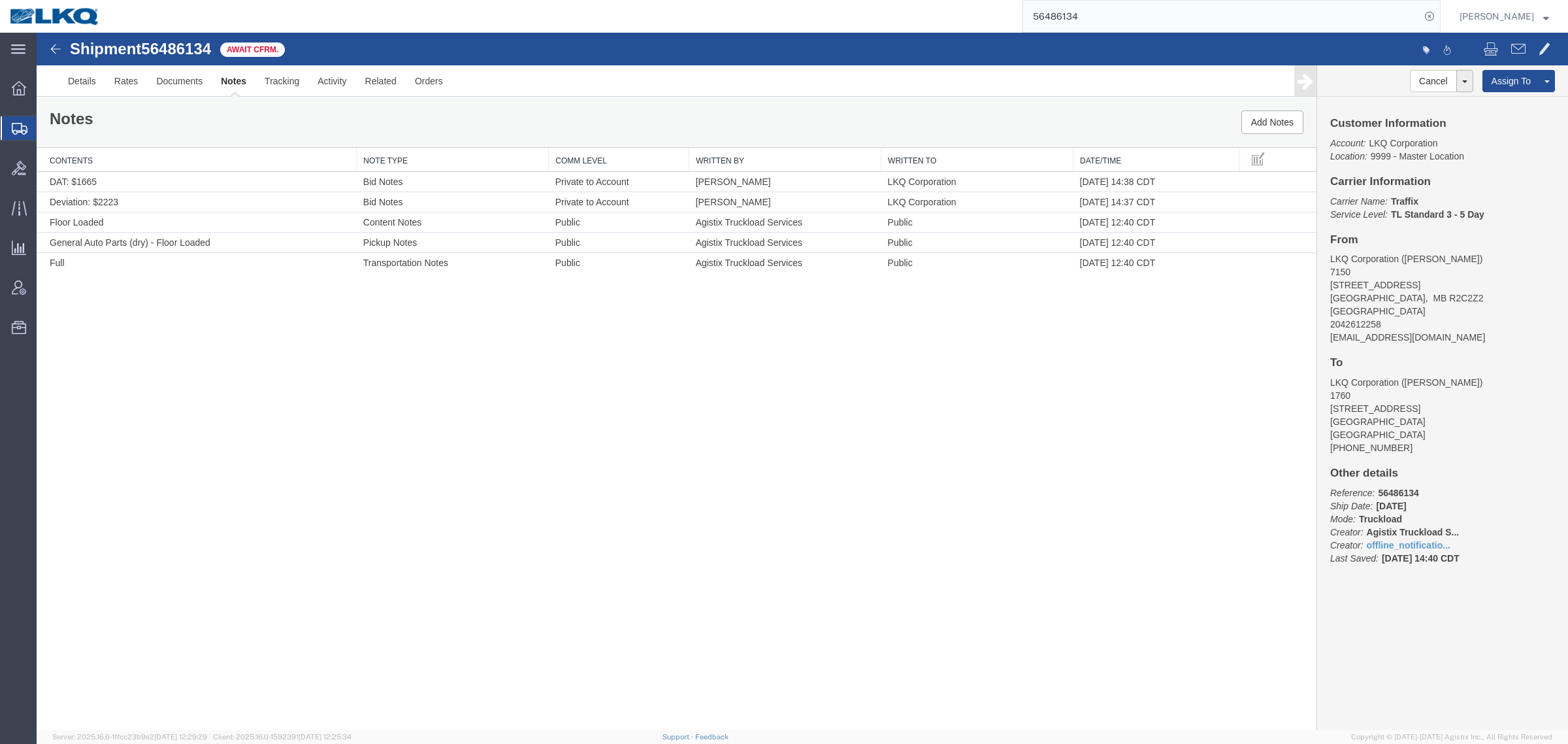
click at [502, 422] on div "Shipment 56486134 5 of 5 Await Cfrm. Details Rates Documents Notes Tracking Act…" at bounding box center [802, 381] width 1531 height 697
click at [801, 388] on div "Shipment 56486134 5 of 5 Await Cfrm. Details Rates Documents Notes Tracking Act…" at bounding box center [802, 381] width 1531 height 697
drag, startPoint x: 186, startPoint y: 125, endPoint x: 177, endPoint y: 123, distance: 9.2
click at [185, 125] on div "Notes Add Notes" at bounding box center [677, 122] width 1280 height 49
click at [113, 82] on link "Rates" at bounding box center [126, 81] width 43 height 31
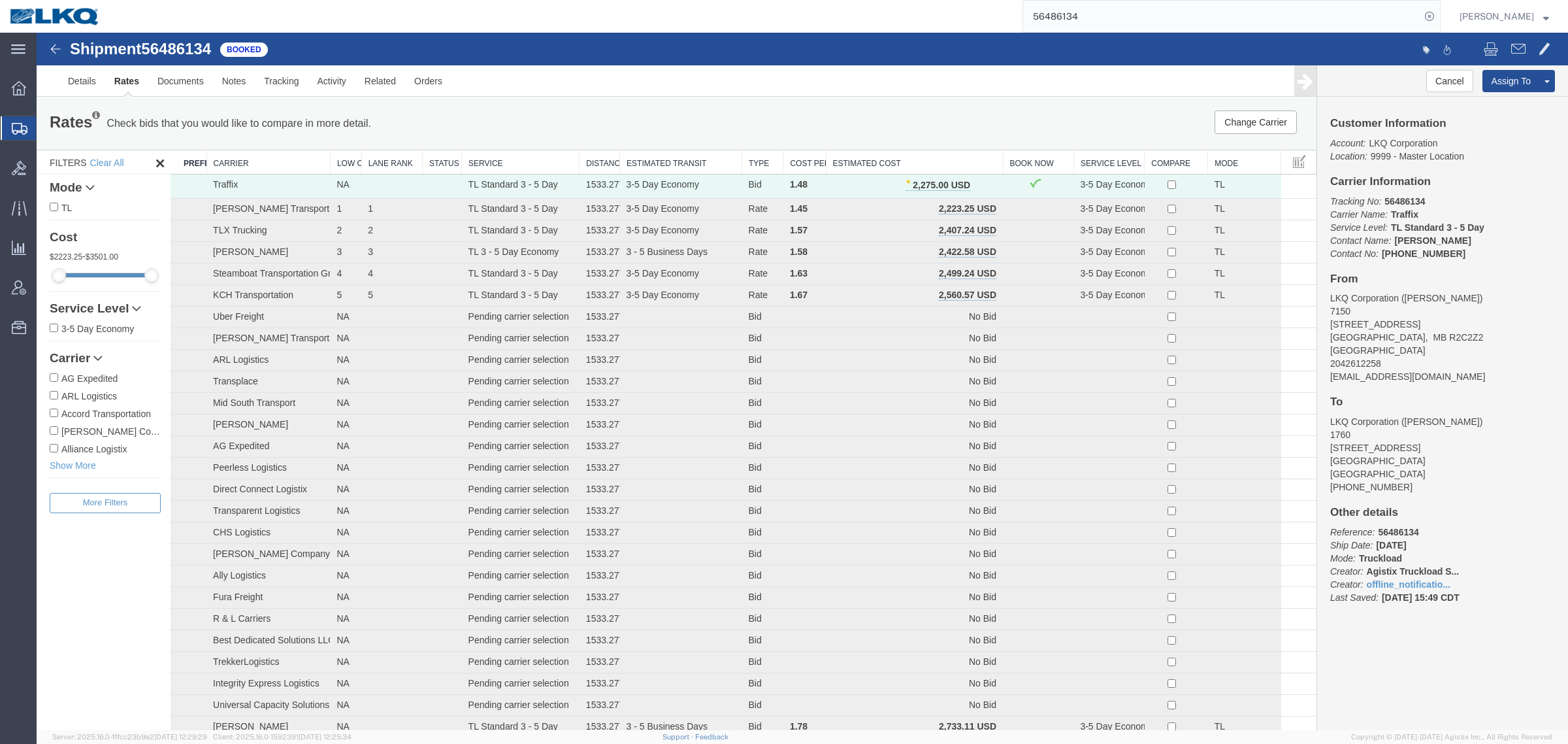
click at [925, 154] on th "Estimated Cost" at bounding box center [914, 163] width 177 height 24
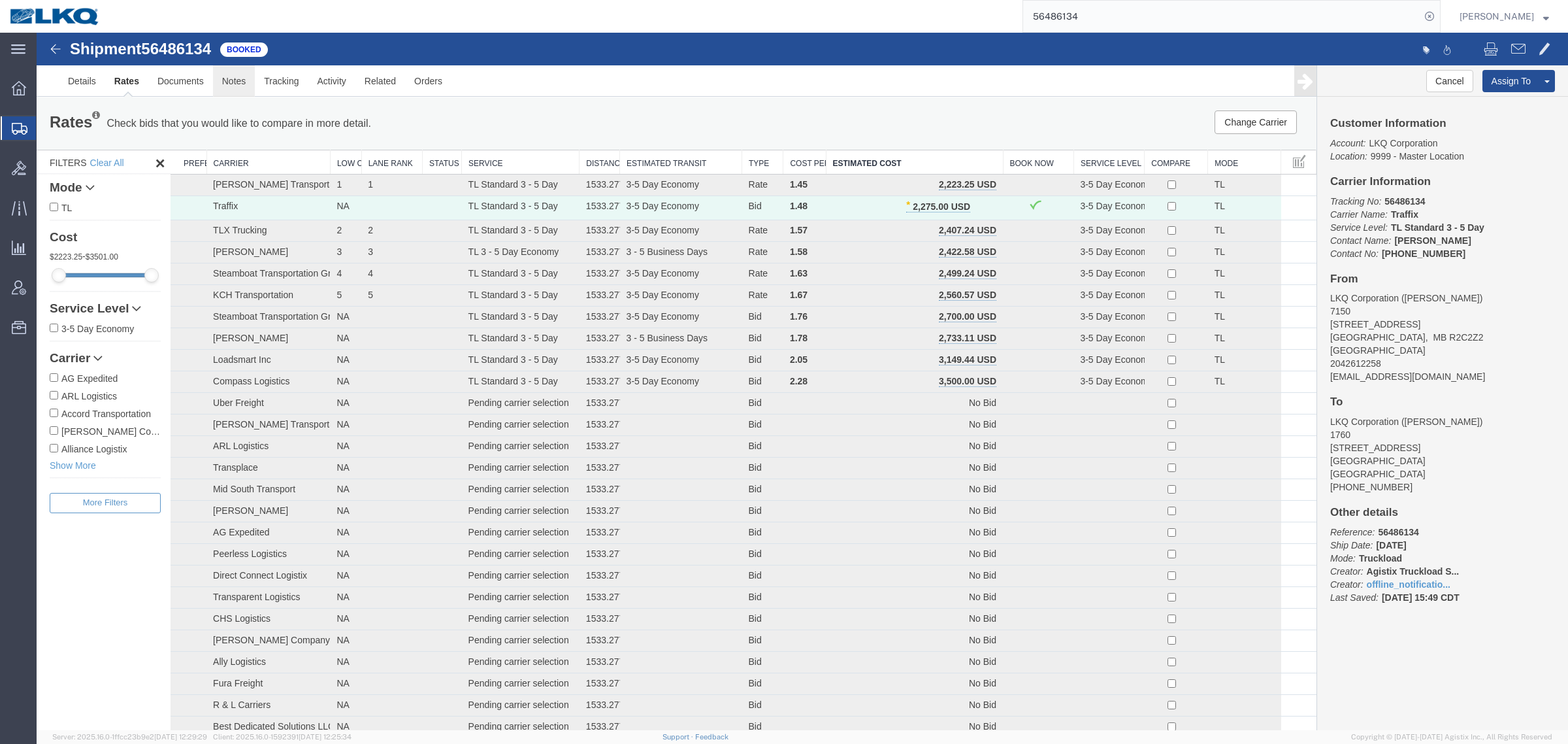
click at [244, 83] on link "Notes" at bounding box center [234, 81] width 43 height 31
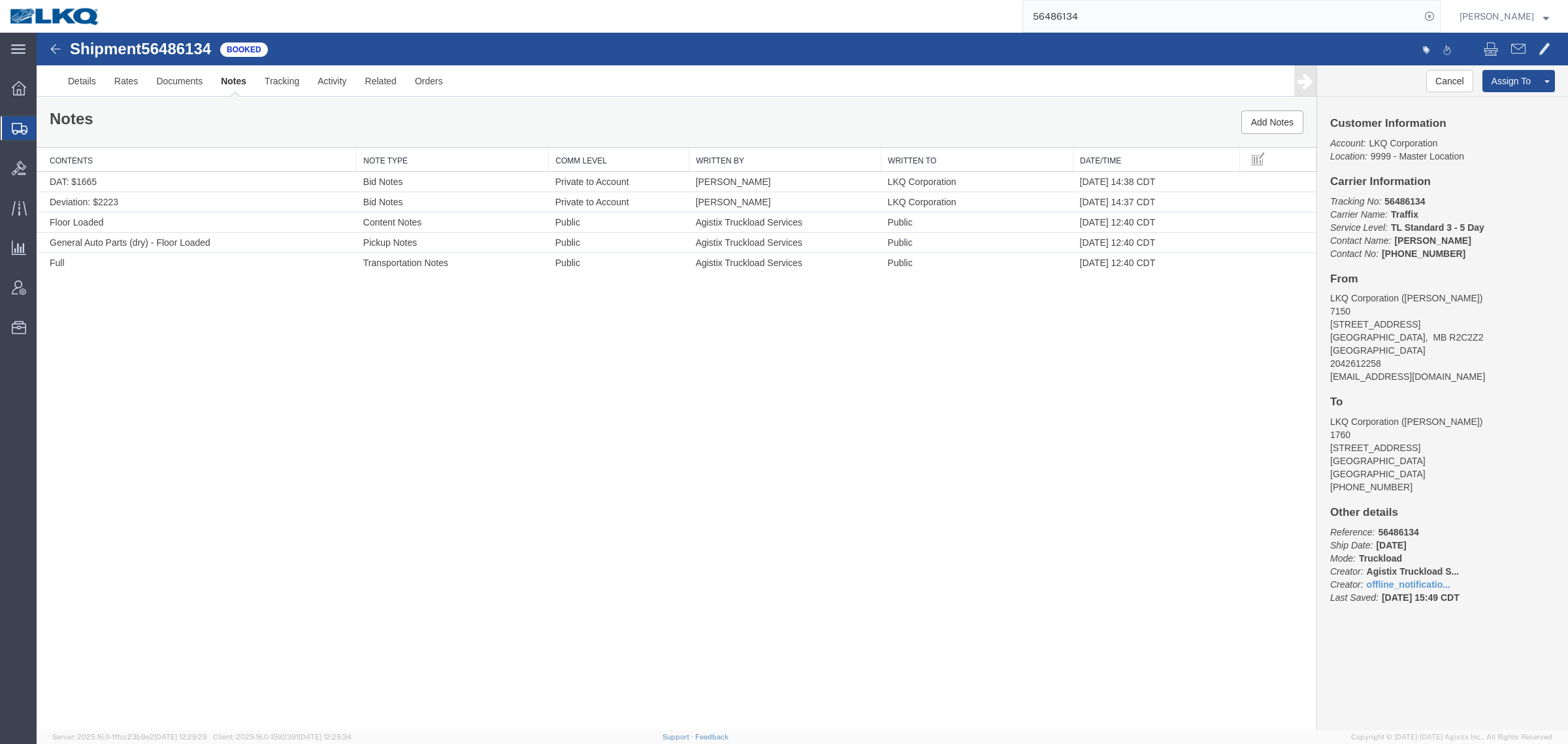
click at [515, 406] on div "Shipment 56486134 5 of 5 Booked Details Rates Documents Notes Tracking Activity…" at bounding box center [802, 381] width 1531 height 697
click at [461, 452] on div "Shipment 56486134 5 of 5 Booked Details Rates Documents Notes Tracking Activity…" at bounding box center [802, 381] width 1531 height 697
click at [409, 100] on div "Notes Add Notes" at bounding box center [677, 122] width 1280 height 49
click at [136, 80] on link "Rates" at bounding box center [126, 81] width 43 height 31
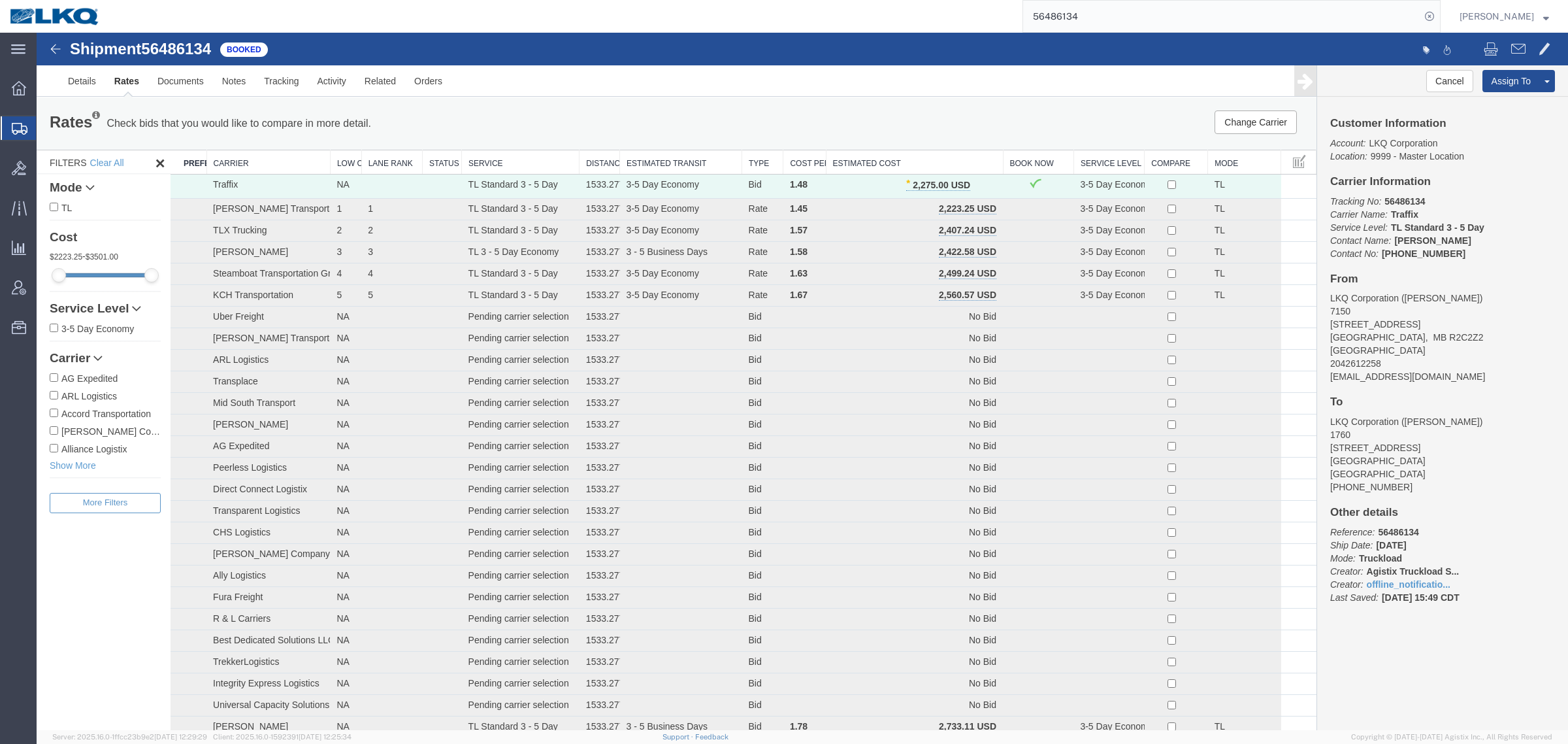
drag, startPoint x: 987, startPoint y: 154, endPoint x: 954, endPoint y: 139, distance: 36.2
click at [986, 154] on th "Estimated Cost" at bounding box center [914, 163] width 177 height 24
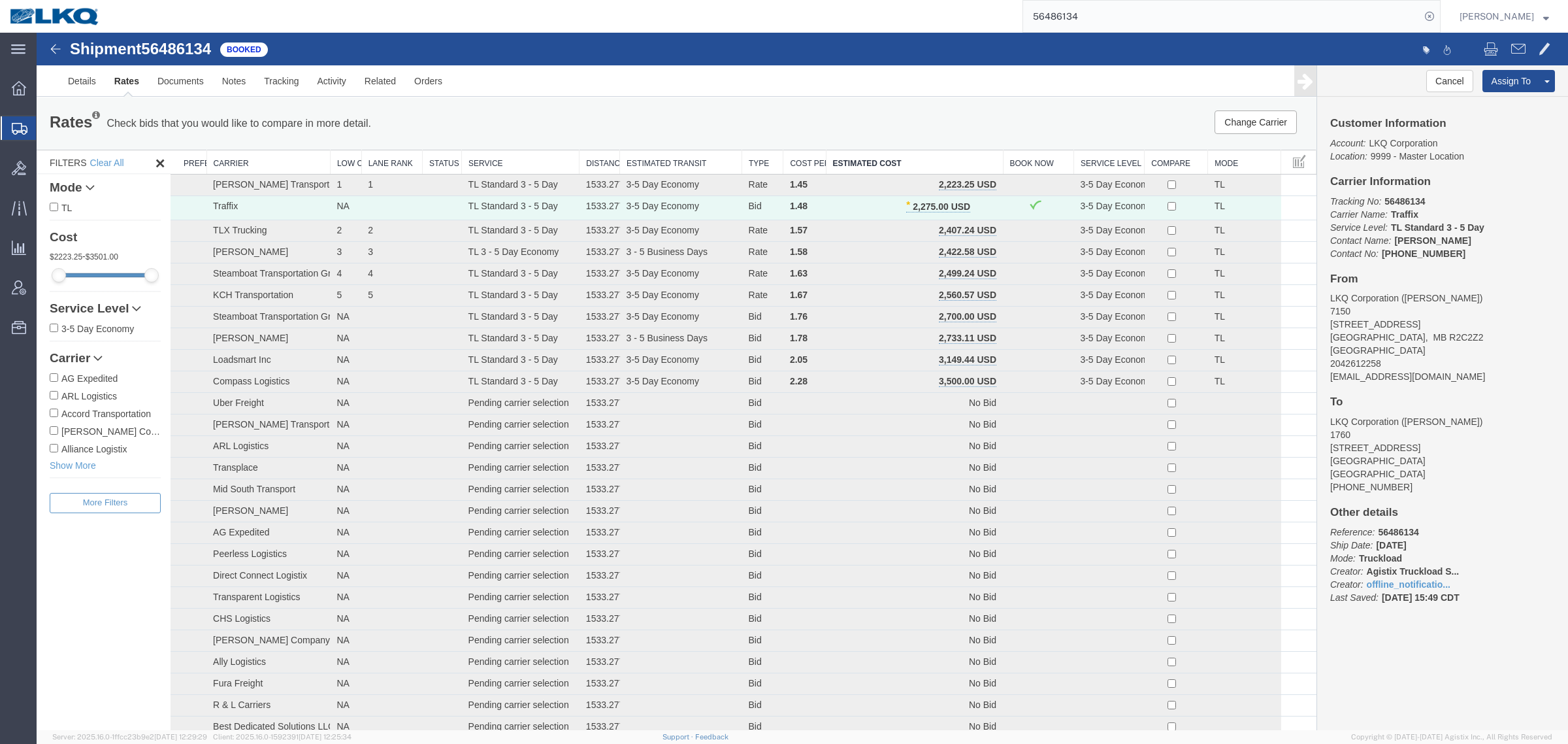
click at [918, 108] on div "Rates Check bids that you would like to compare in more detail. Compare Filter …" at bounding box center [677, 123] width 1280 height 52
click at [637, 113] on div "Rates Check bids that you would like to compare in more detail. Compare Filter" at bounding box center [411, 123] width 743 height 26
click at [897, 16] on div "56486134" at bounding box center [775, 16] width 1331 height 33
paste input "8018"
type input "56488018"
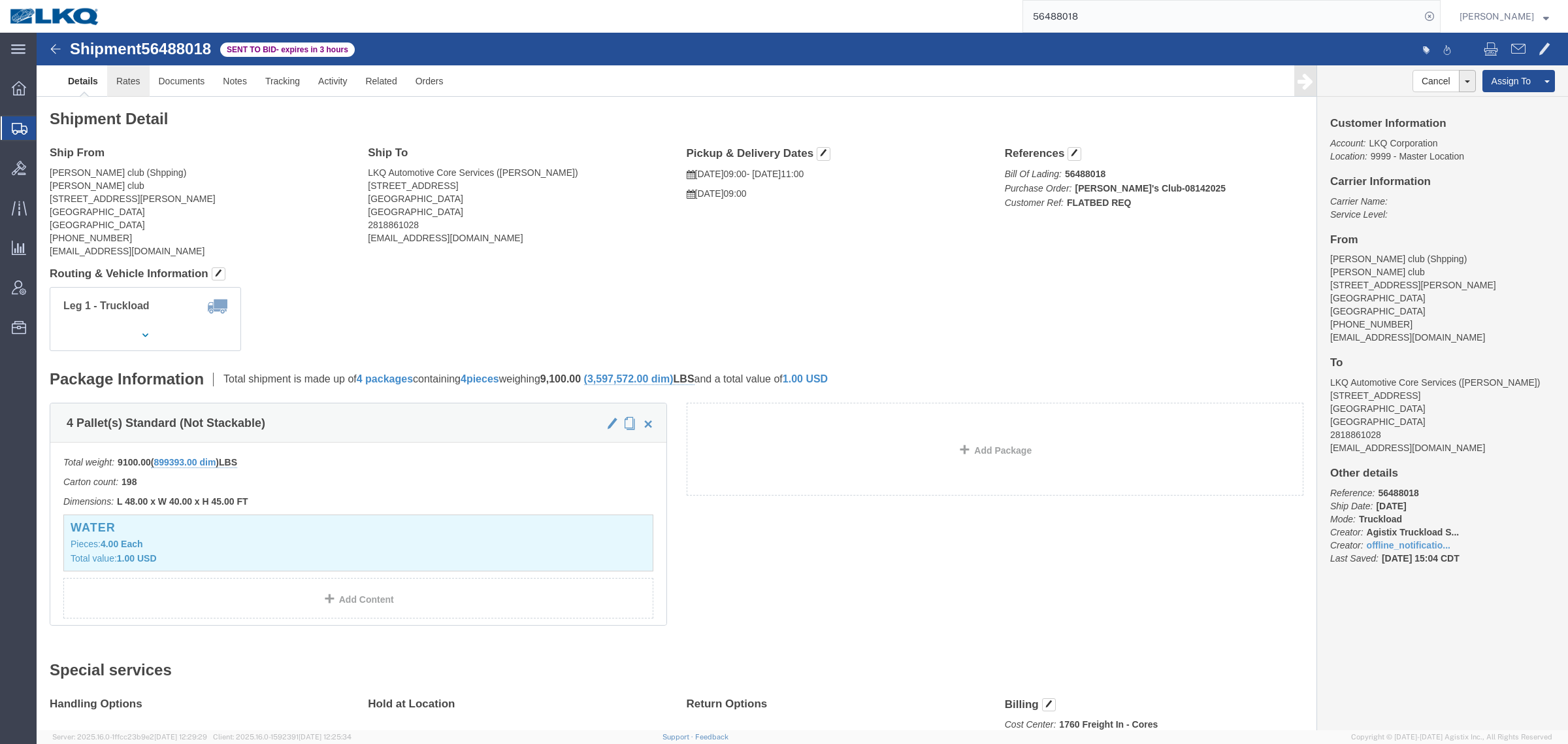
click link "Rates"
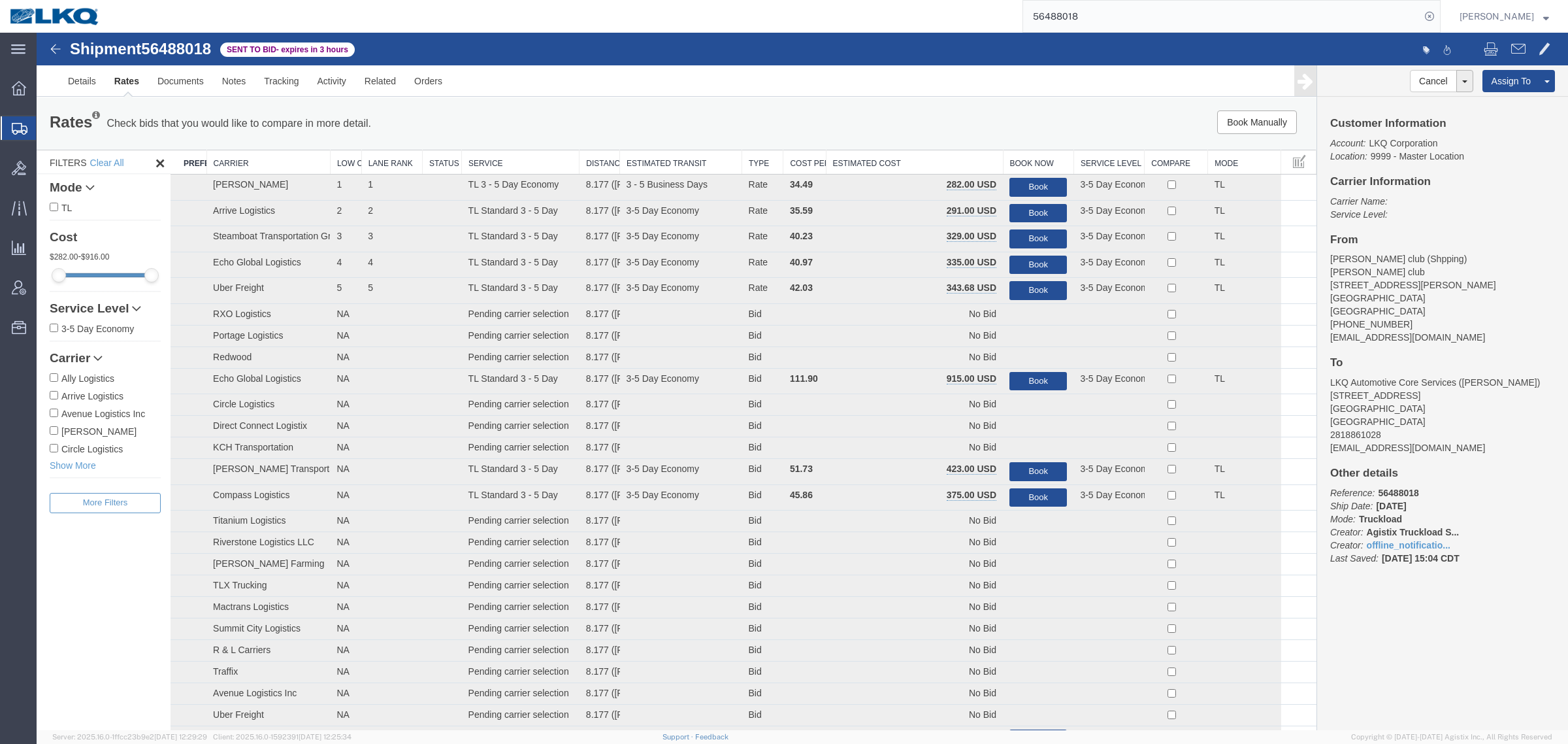
click at [893, 157] on th "Estimated Cost" at bounding box center [914, 163] width 177 height 24
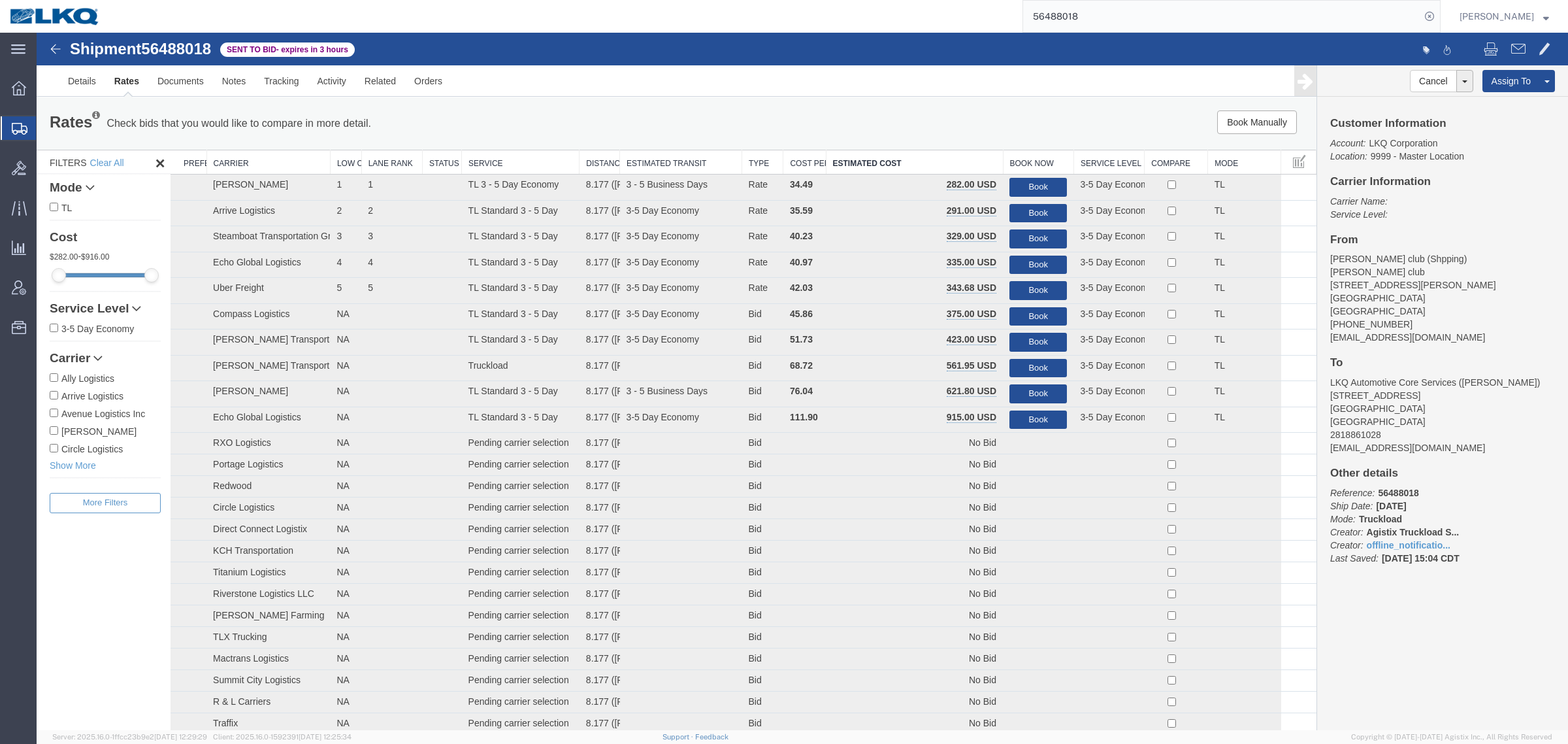
click at [133, 85] on link "Rates" at bounding box center [127, 81] width 43 height 31
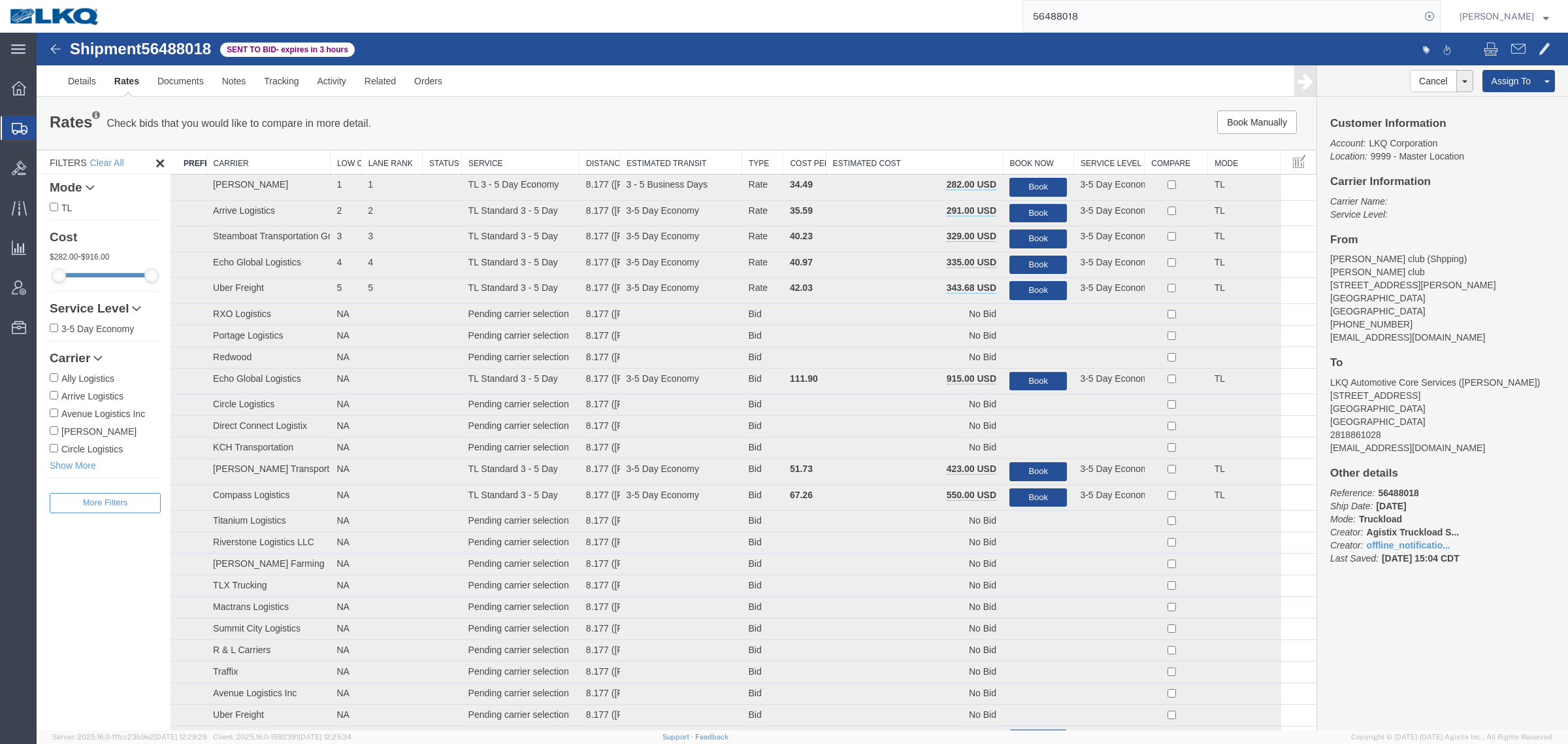
click at [918, 159] on th "Estimated Cost" at bounding box center [914, 163] width 177 height 24
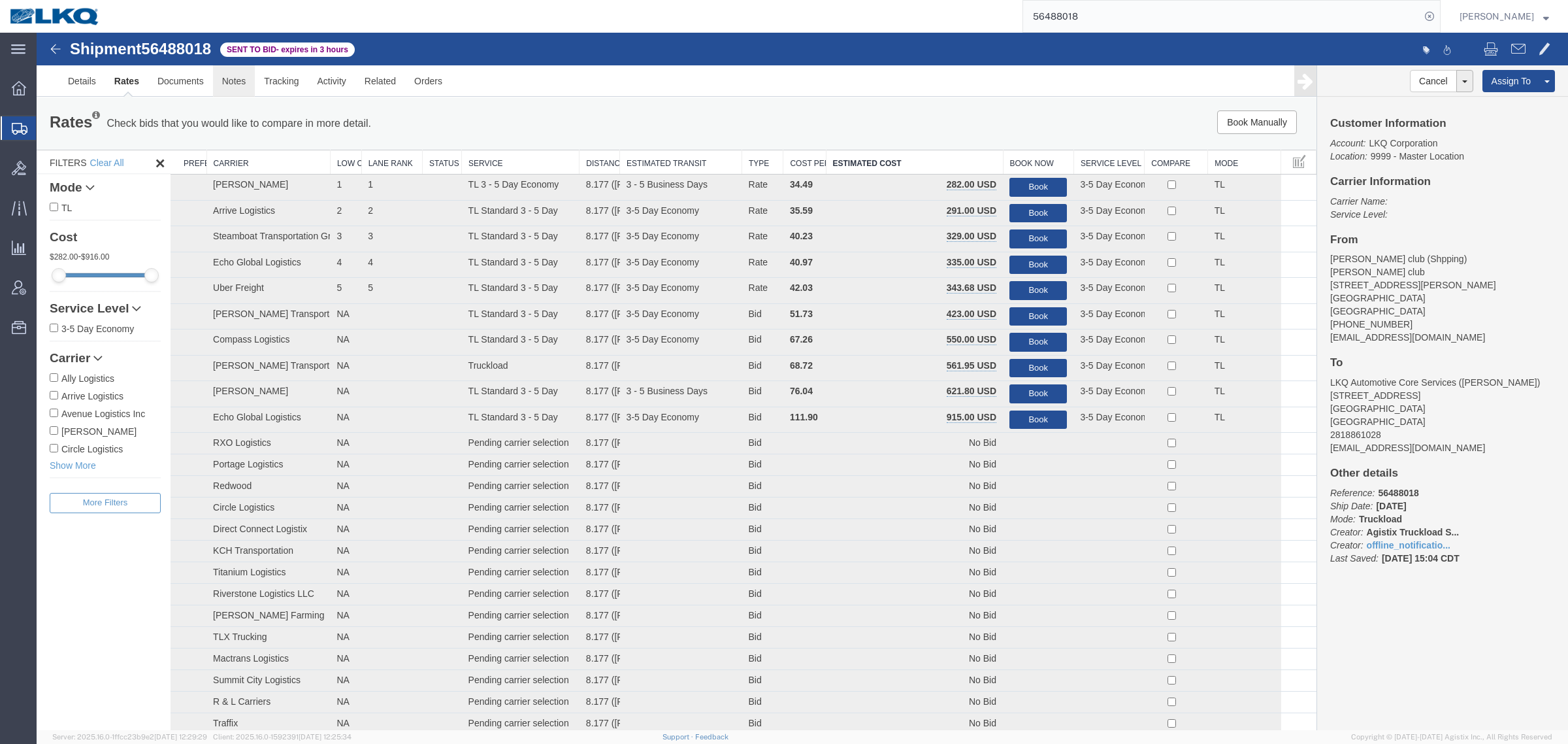
click at [226, 83] on link "Notes" at bounding box center [234, 81] width 43 height 31
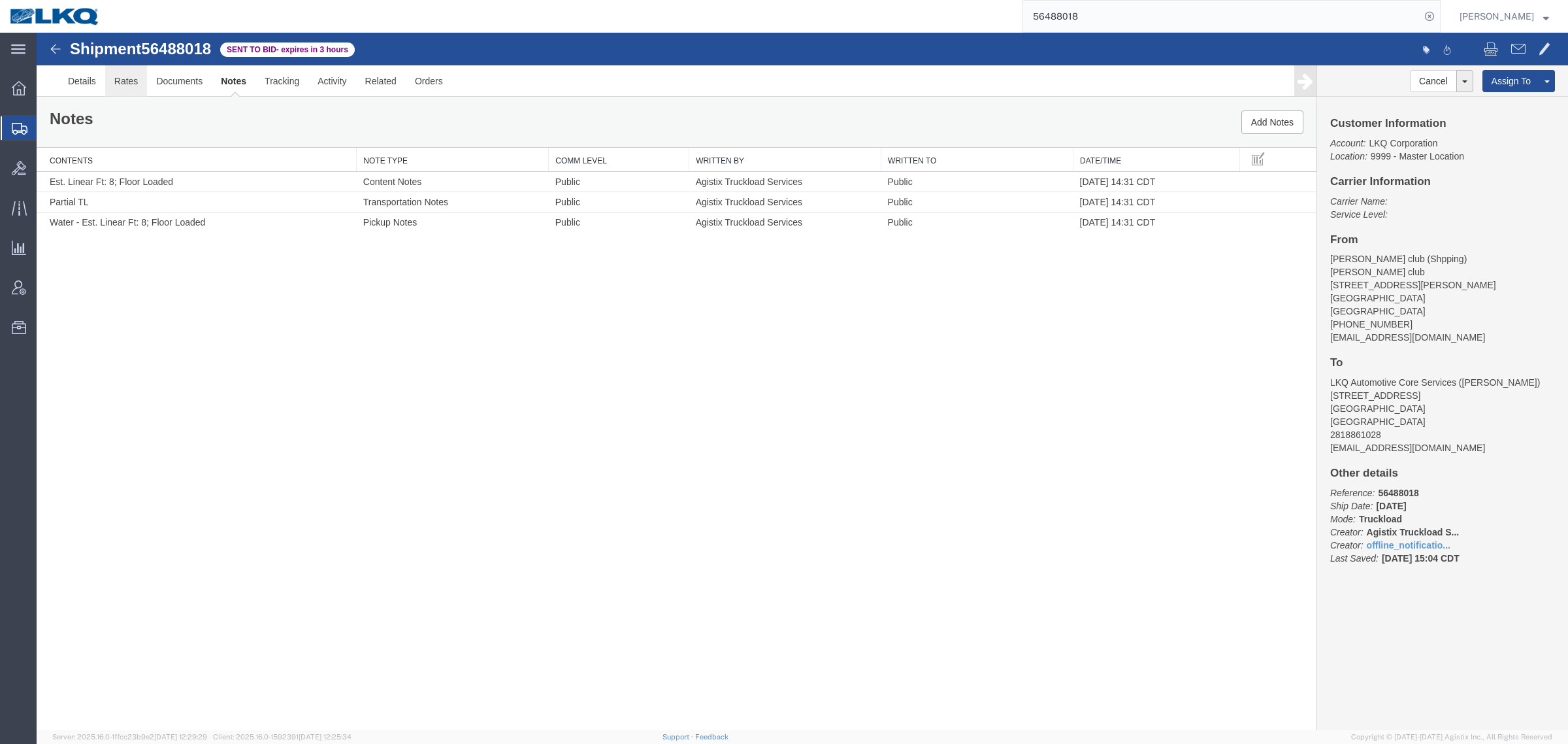
click at [127, 79] on link "Rates" at bounding box center [126, 81] width 43 height 31
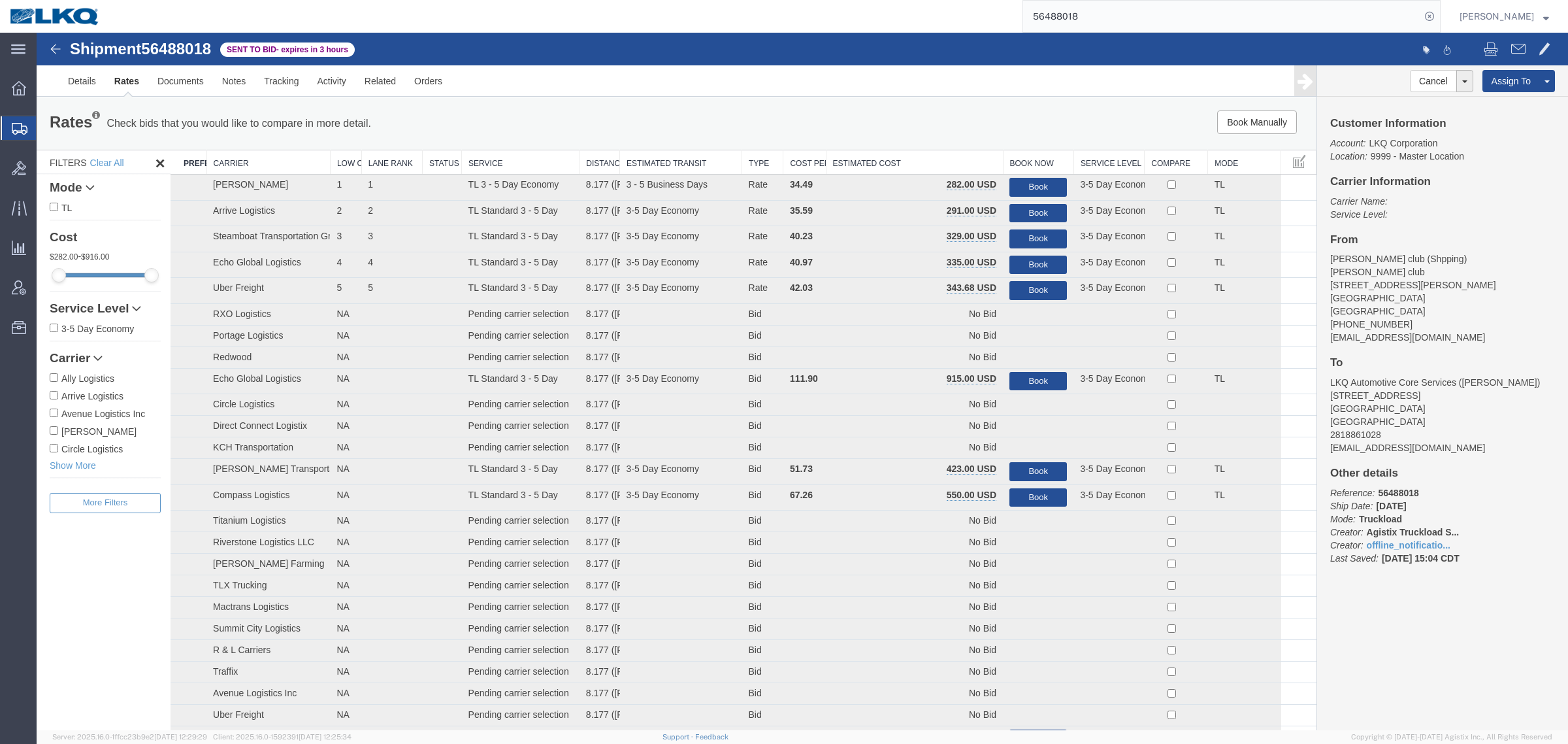
click at [1391, 301] on address "Sams club (Shpping) Sams club 325 E. Richey Rd, Houston, TX 77073 United States…" at bounding box center [1443, 297] width 225 height 91
copy address "77073"
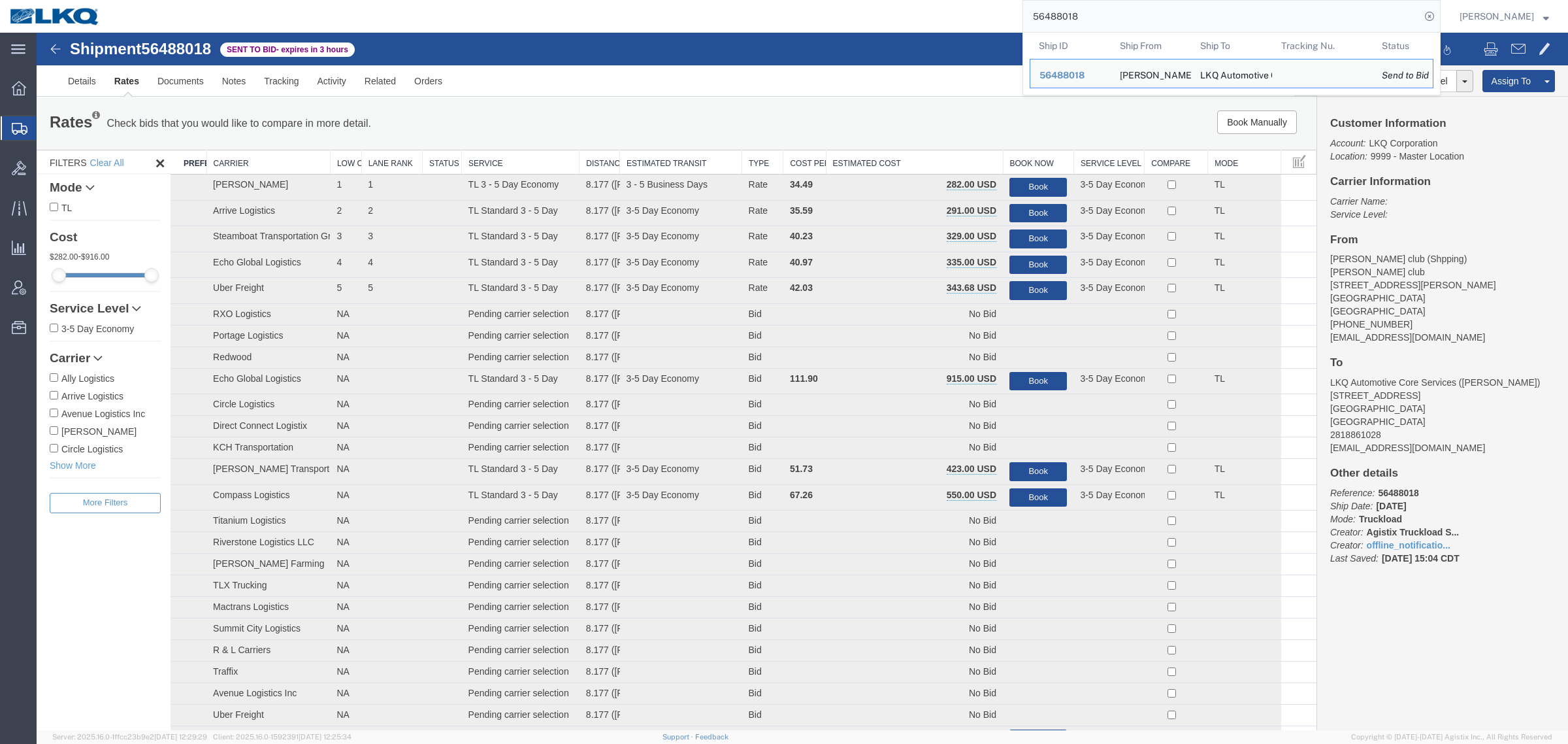
click at [1117, 13] on input "56488018" at bounding box center [1222, 16] width 397 height 31
click at [960, 171] on th "Estimated Cost" at bounding box center [914, 163] width 177 height 24
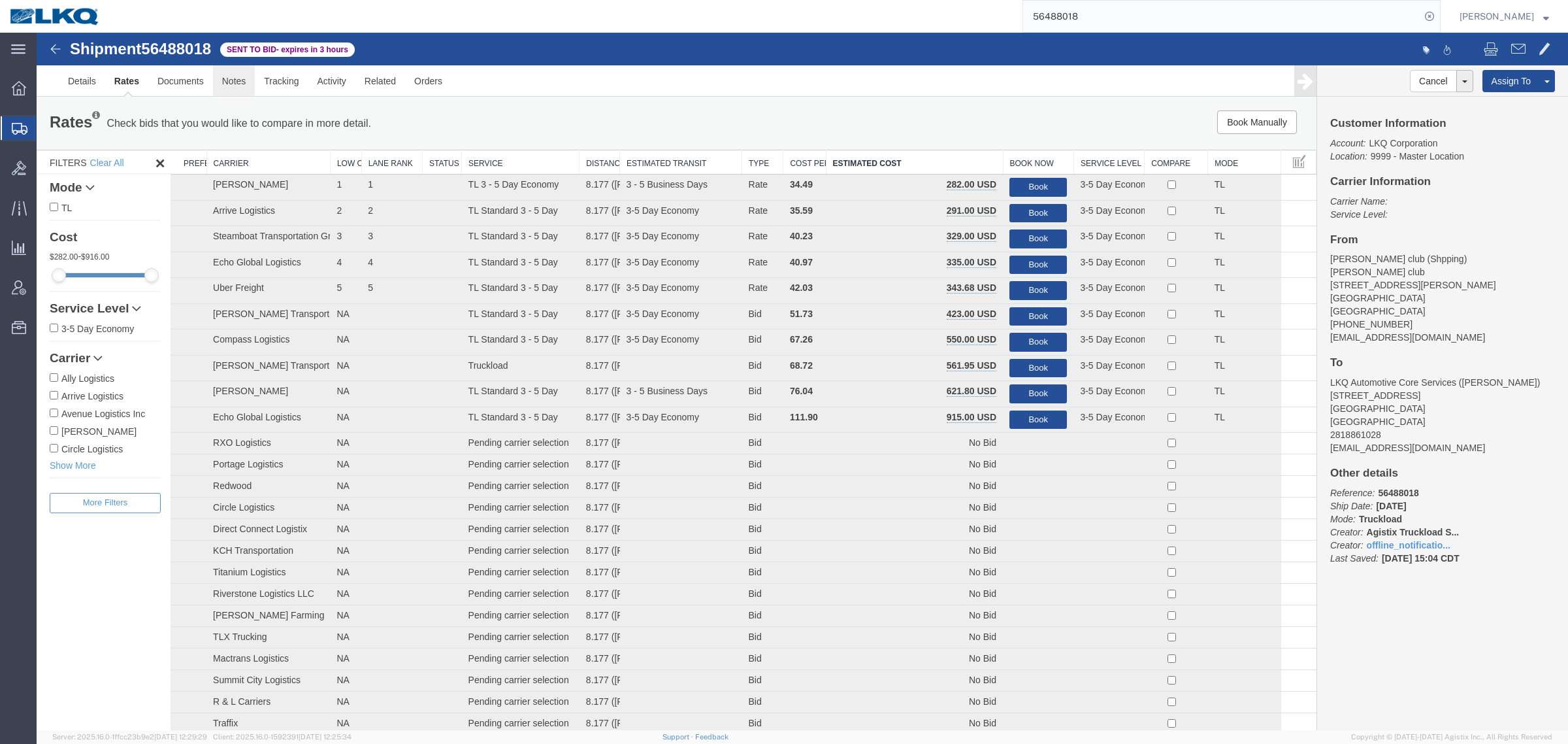
click at [223, 74] on link "Notes" at bounding box center [234, 81] width 43 height 31
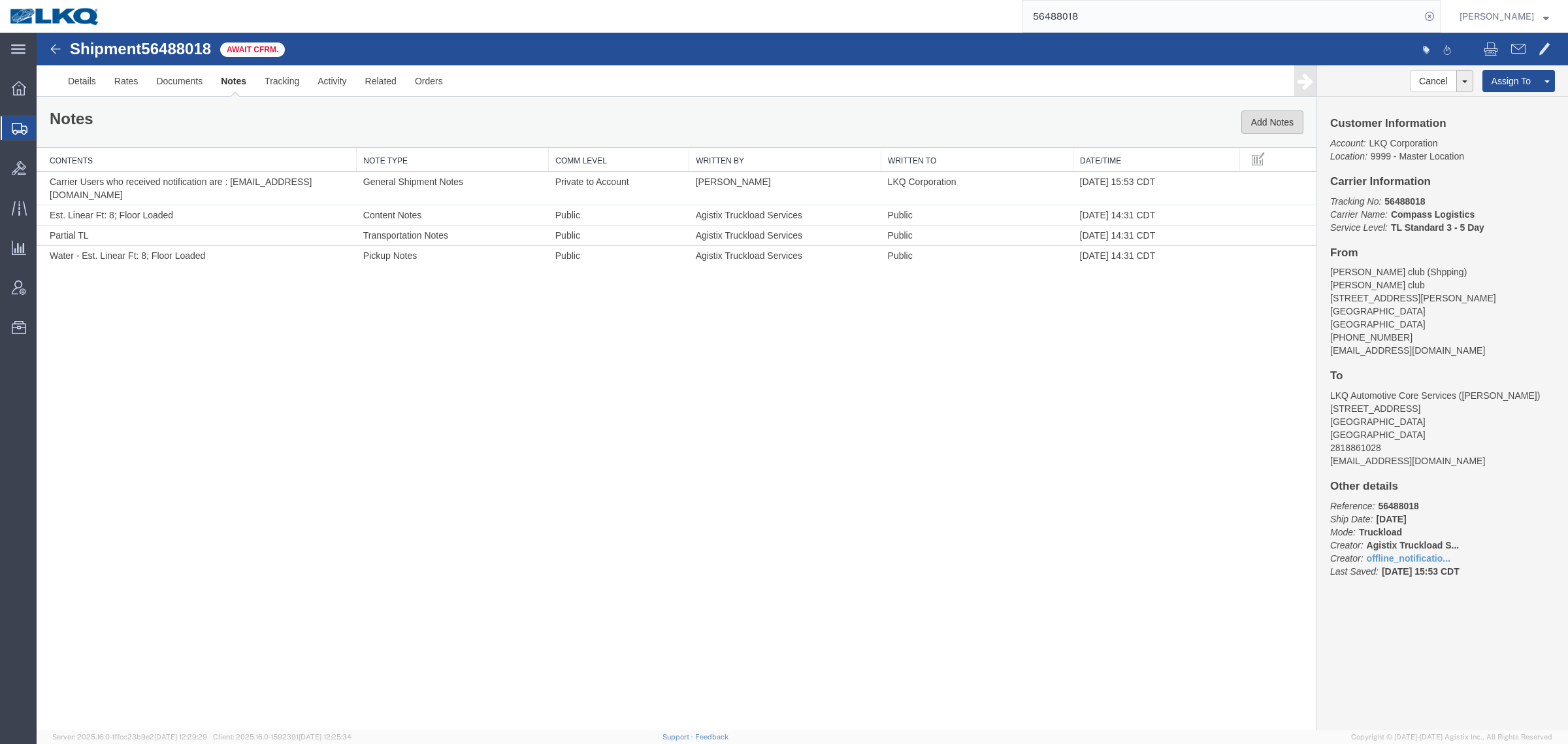
click at [1251, 124] on button "Add Notes" at bounding box center [1273, 122] width 62 height 24
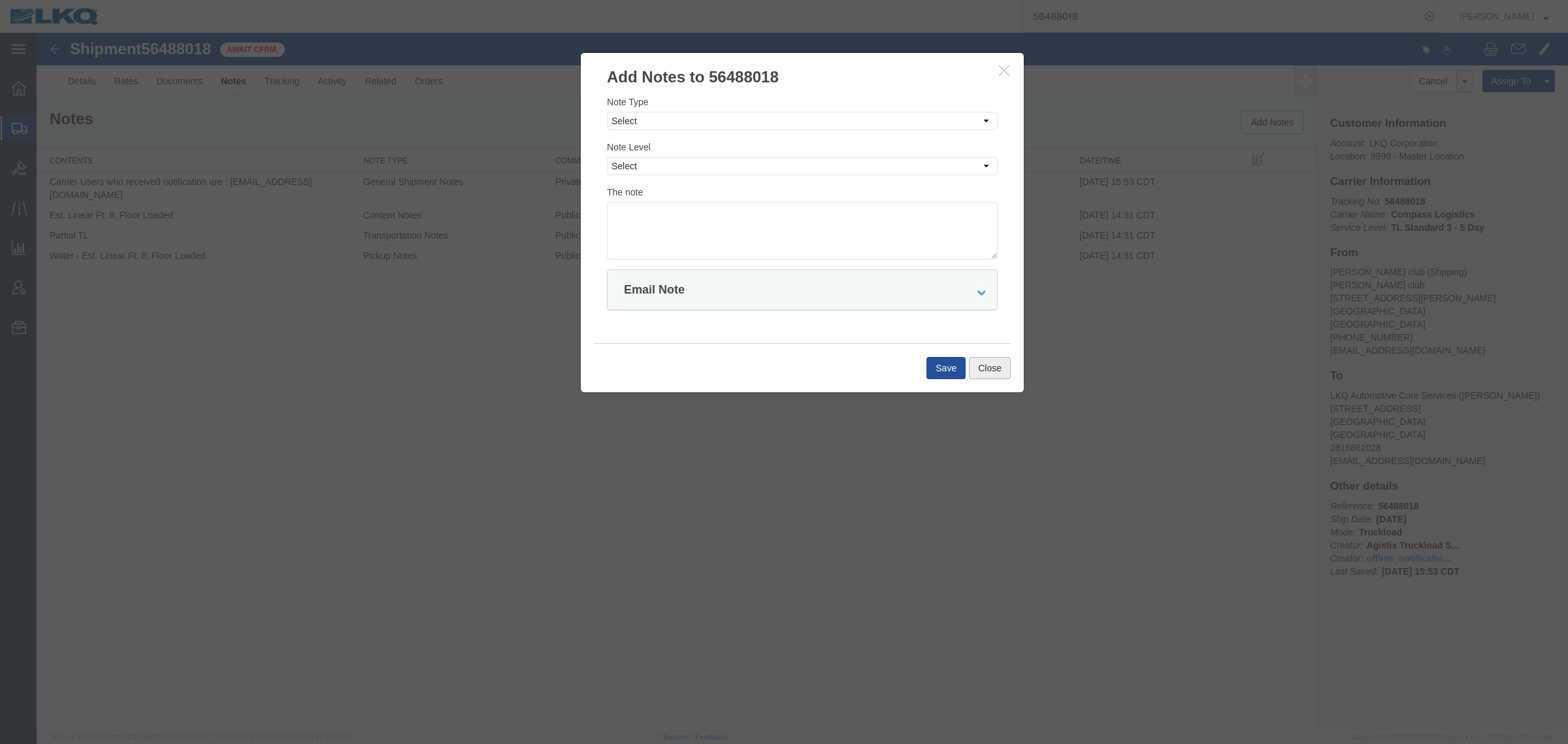
click at [996, 373] on button "Close" at bounding box center [990, 368] width 42 height 22
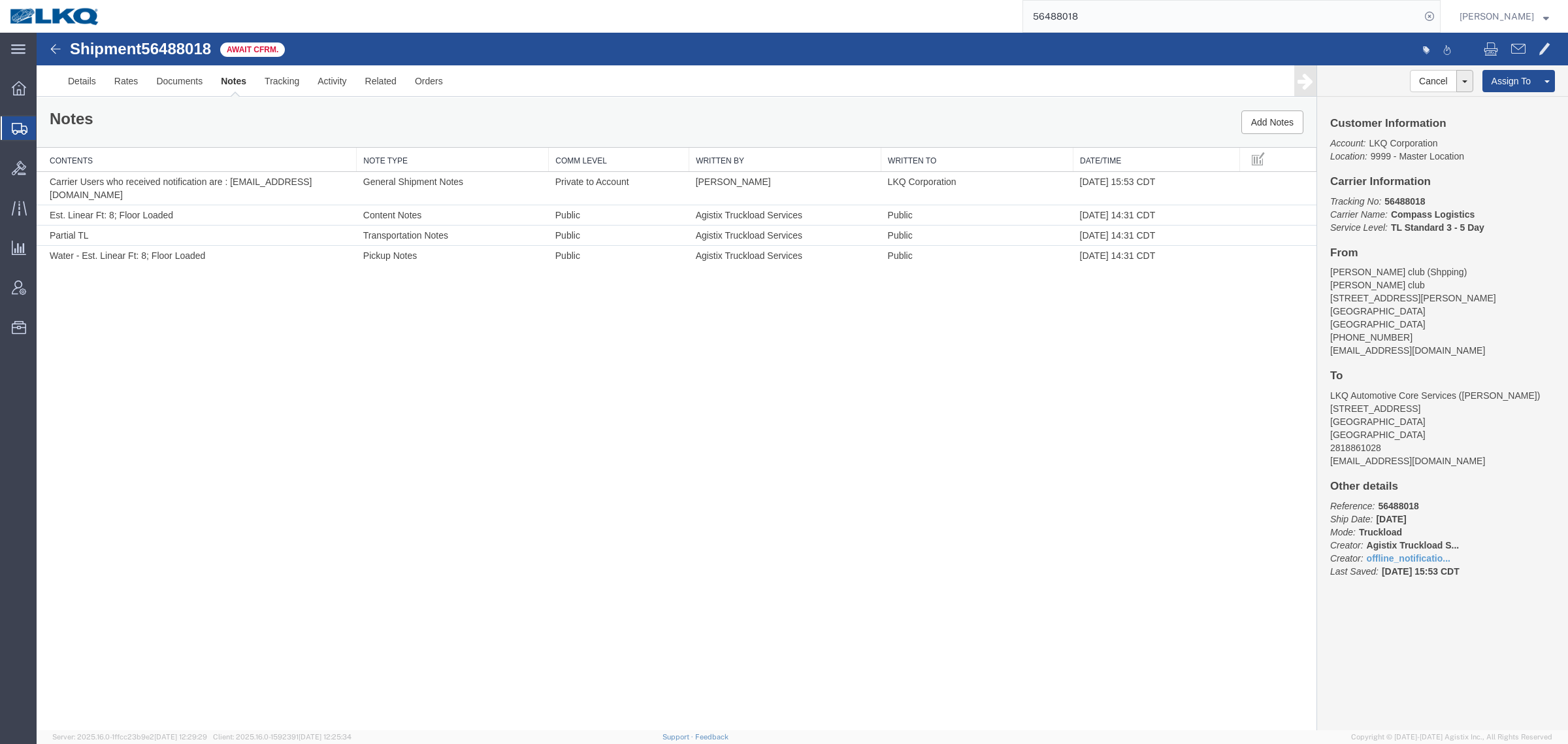
click at [1393, 307] on address "Sams club (Shpping) Sams club 325 E. Richey Rd, Houston, TX 77073 United States…" at bounding box center [1443, 311] width 225 height 91
copy address "77073"
click at [1261, 121] on button "Add Notes" at bounding box center [1273, 122] width 62 height 24
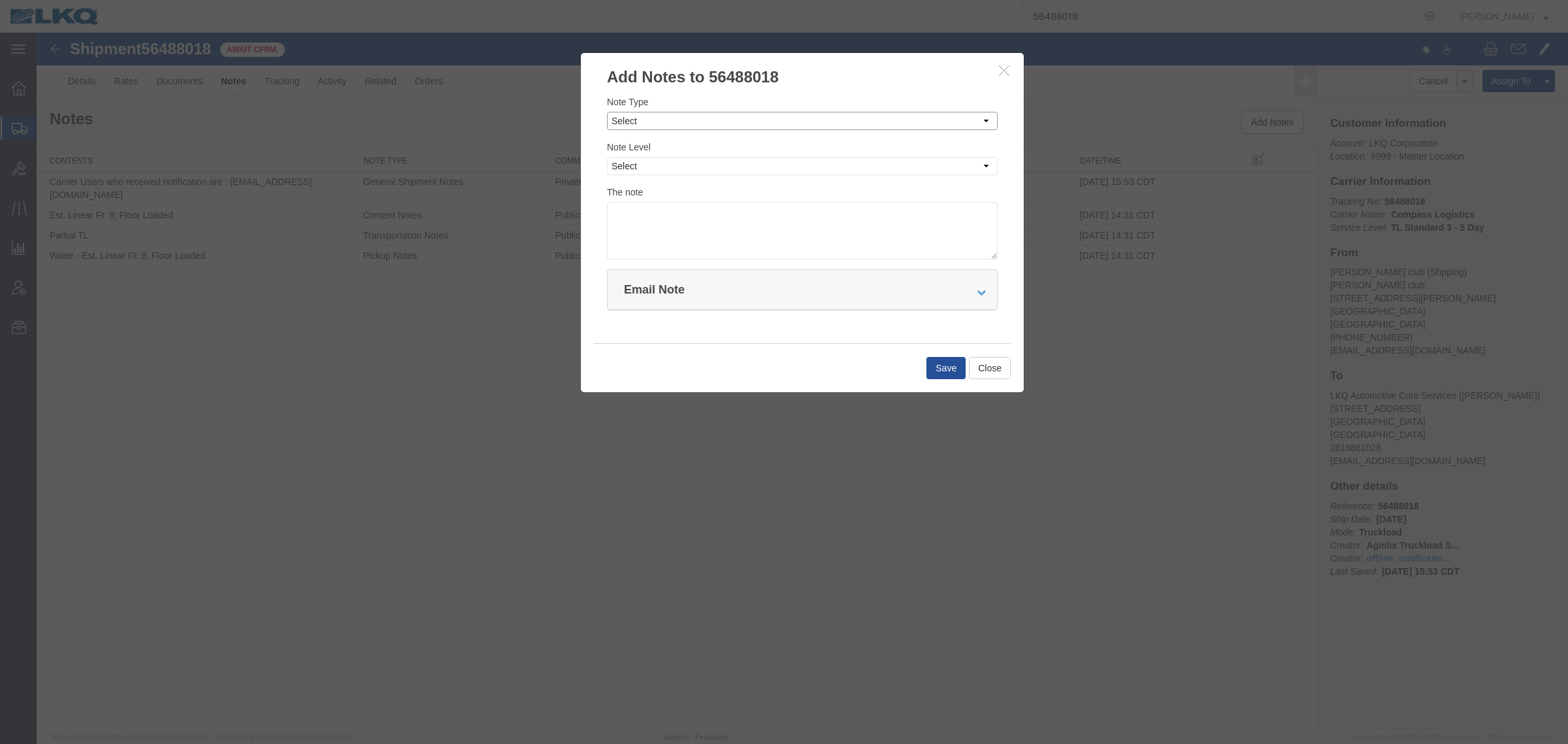
drag, startPoint x: 727, startPoint y: 121, endPoint x: 726, endPoint y: 129, distance: 8.1
click at [727, 123] on select "Select Approval Bid Notes Carrier Change Notes Claim Notes Content Hazmat Notes…" at bounding box center [802, 121] width 391 height 18
select select "BID_NOTES"
click at [607, 112] on select "Select Approval Bid Notes Carrier Change Notes Claim Notes Content Hazmat Notes…" at bounding box center [802, 121] width 391 height 18
click at [704, 169] on select "Select Private to Account Private to Vendor Public" at bounding box center [802, 165] width 391 height 18
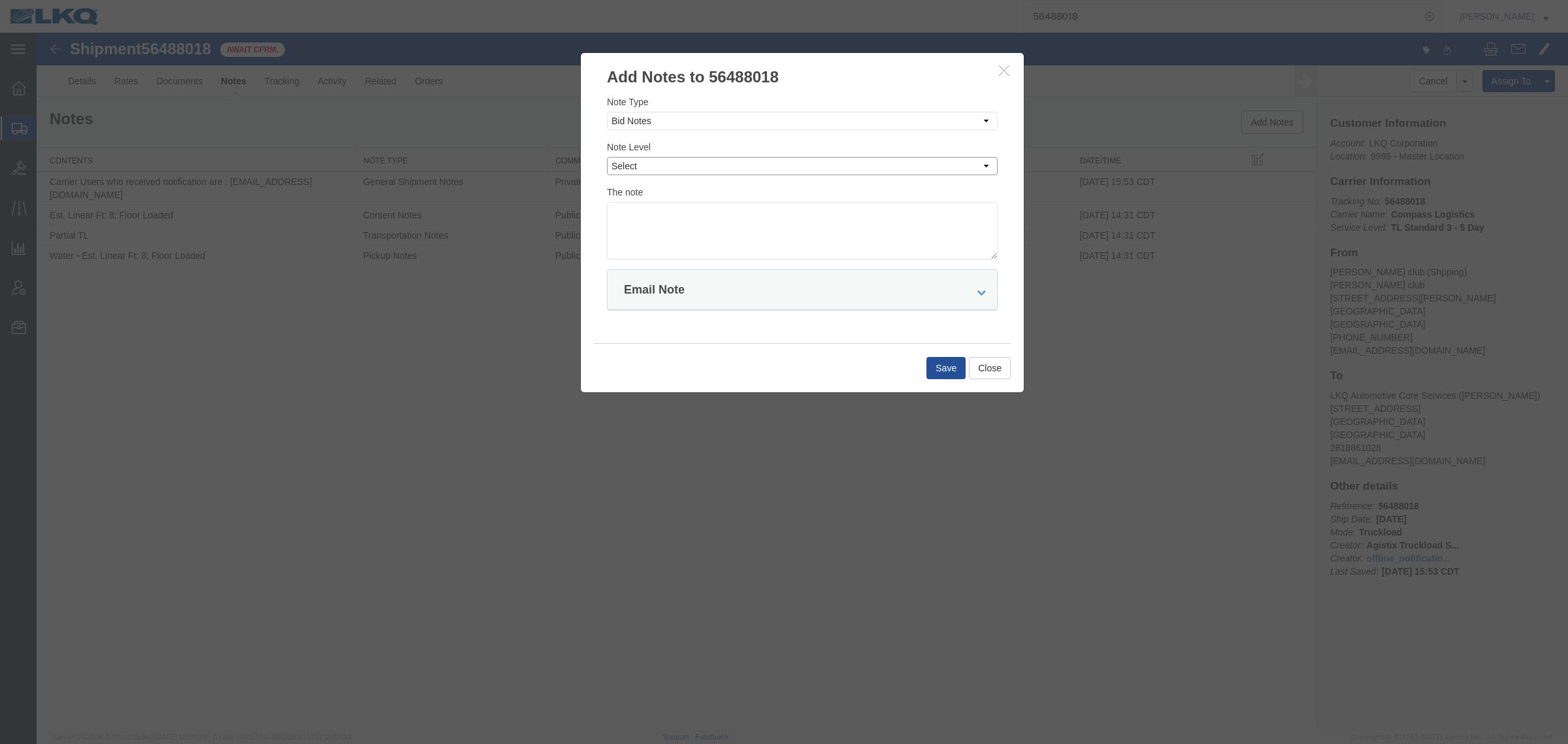
select select "PRIVATE_TO_ACCOUNT"
click at [607, 157] on select "Select Private to Account Private to Vendor Public" at bounding box center [802, 165] width 391 height 18
click at [716, 213] on textarea at bounding box center [802, 230] width 391 height 58
type textarea "DAT: $308"
click at [939, 367] on button "Save" at bounding box center [946, 368] width 39 height 22
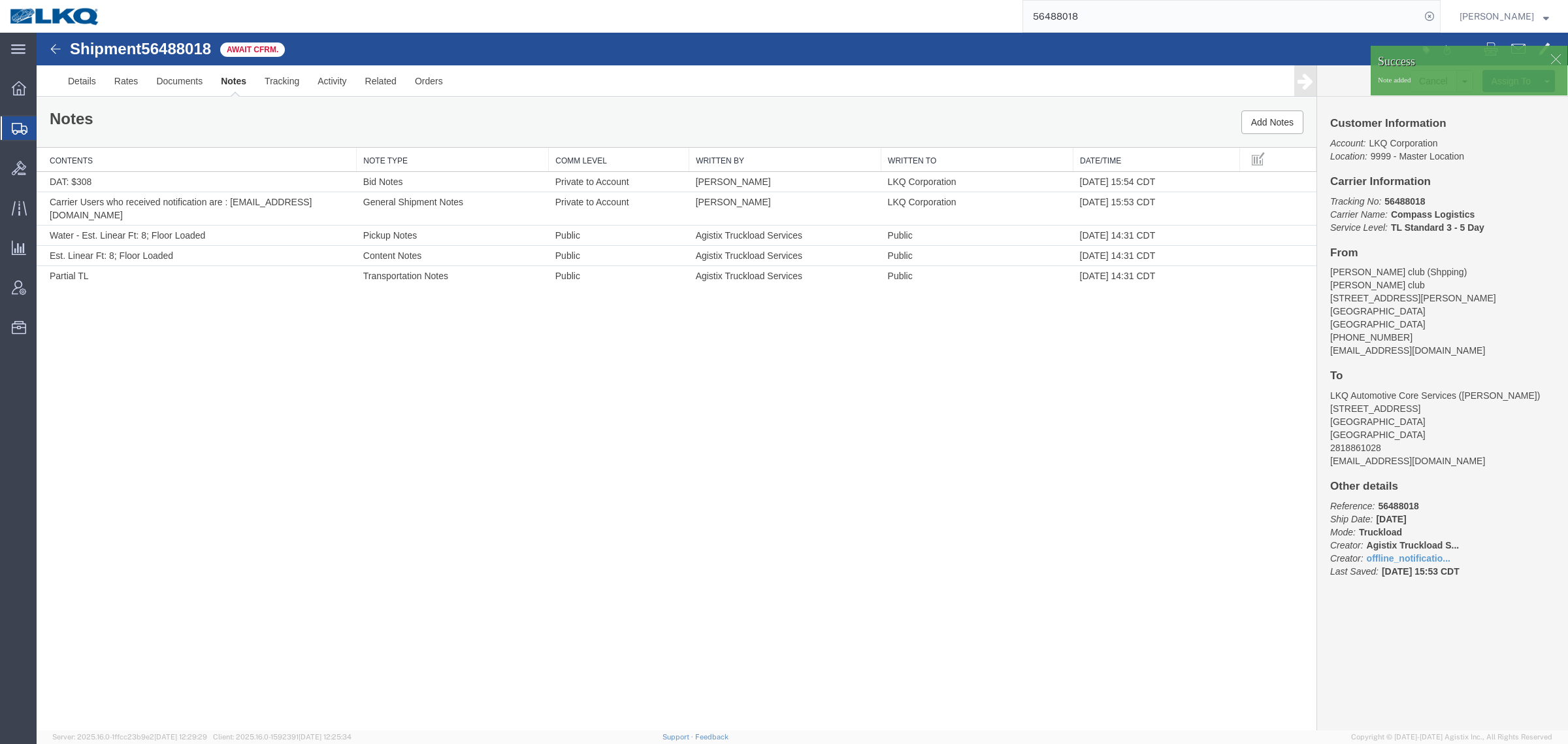
click at [144, 111] on div "Notes Add Notes" at bounding box center [677, 122] width 1280 height 49
click at [1254, 121] on button "Add Notes" at bounding box center [1273, 122] width 62 height 24
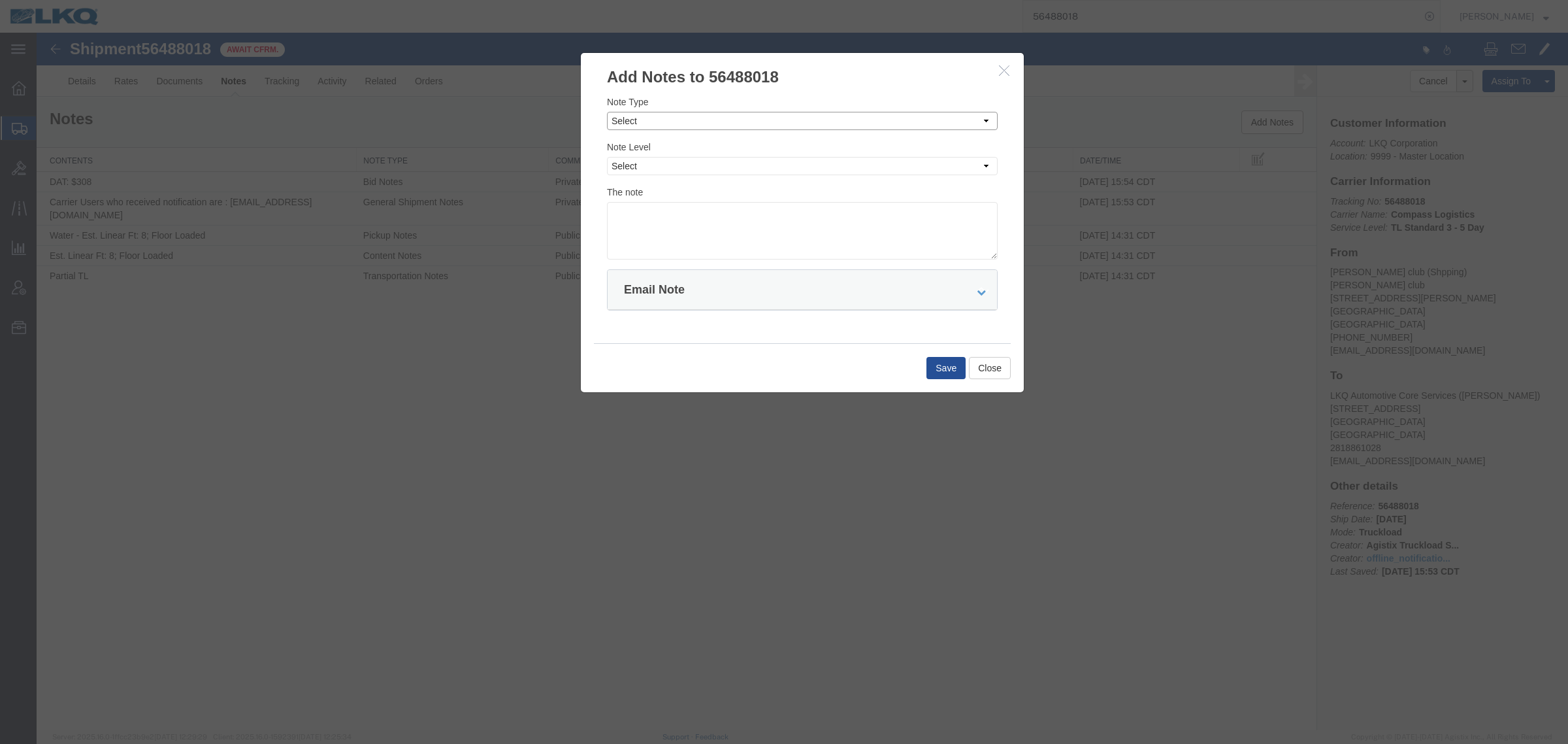
drag, startPoint x: 712, startPoint y: 122, endPoint x: 706, endPoint y: 133, distance: 12.5
click at [706, 133] on div "Note Type Select Approval Bid Notes Carrier Change Notes Claim Notes Content Ha…" at bounding box center [802, 177] width 391 height 165
select select "BID_NOTES"
click at [607, 112] on select "Select Approval Bid Notes Carrier Change Notes Claim Notes Content Hazmat Notes…" at bounding box center [802, 121] width 391 height 18
click at [724, 165] on select "Select Private to Account Private to Vendor Public" at bounding box center [802, 165] width 391 height 18
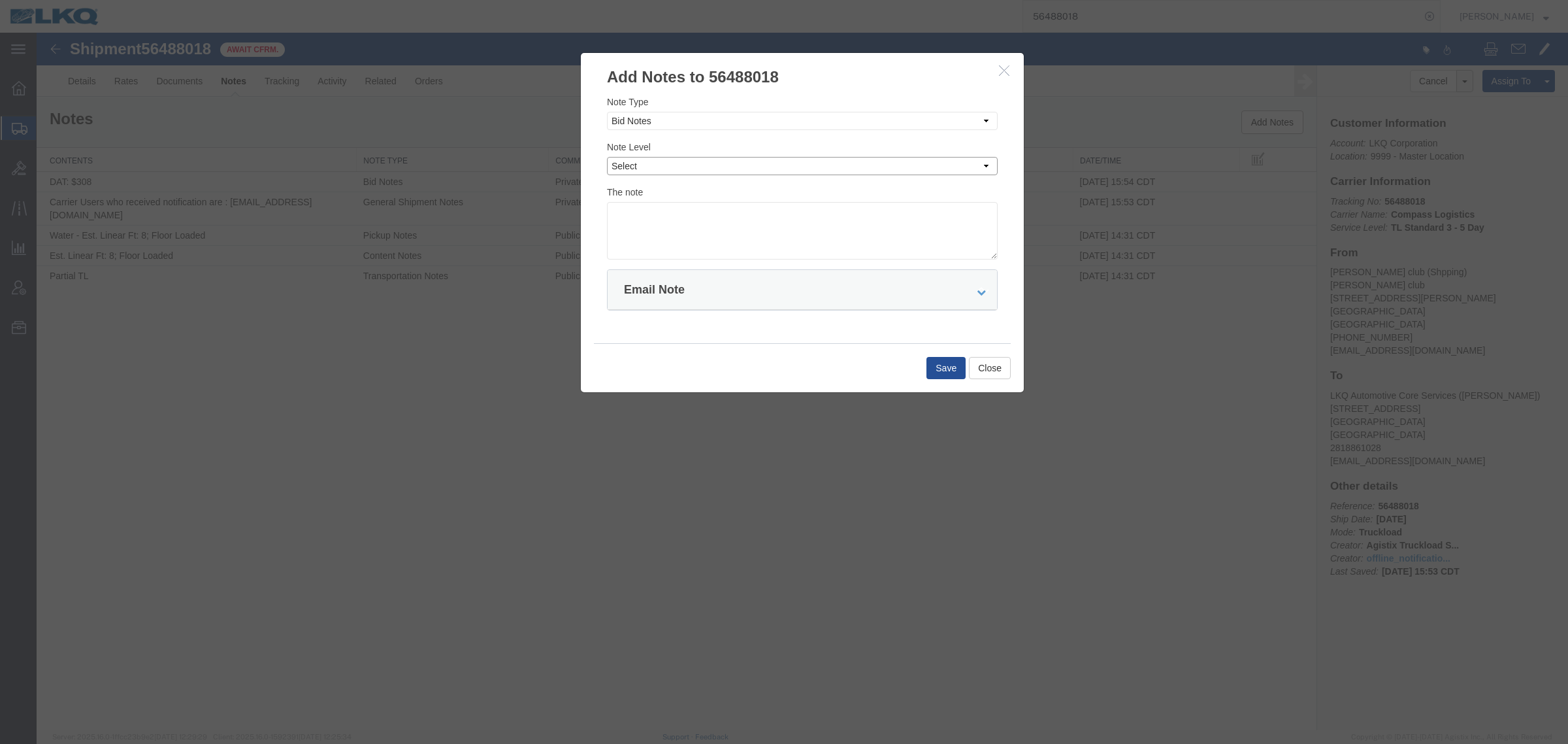
select select "PRIVATE_TO_ACCOUNT"
click at [607, 157] on select "Select Private to Account Private to Vendor Public" at bounding box center [802, 165] width 391 height 18
click at [733, 226] on textarea at bounding box center [802, 230] width 391 height 58
type textarea "DEVIATION: $"
click at [990, 370] on button "Close" at bounding box center [990, 368] width 42 height 22
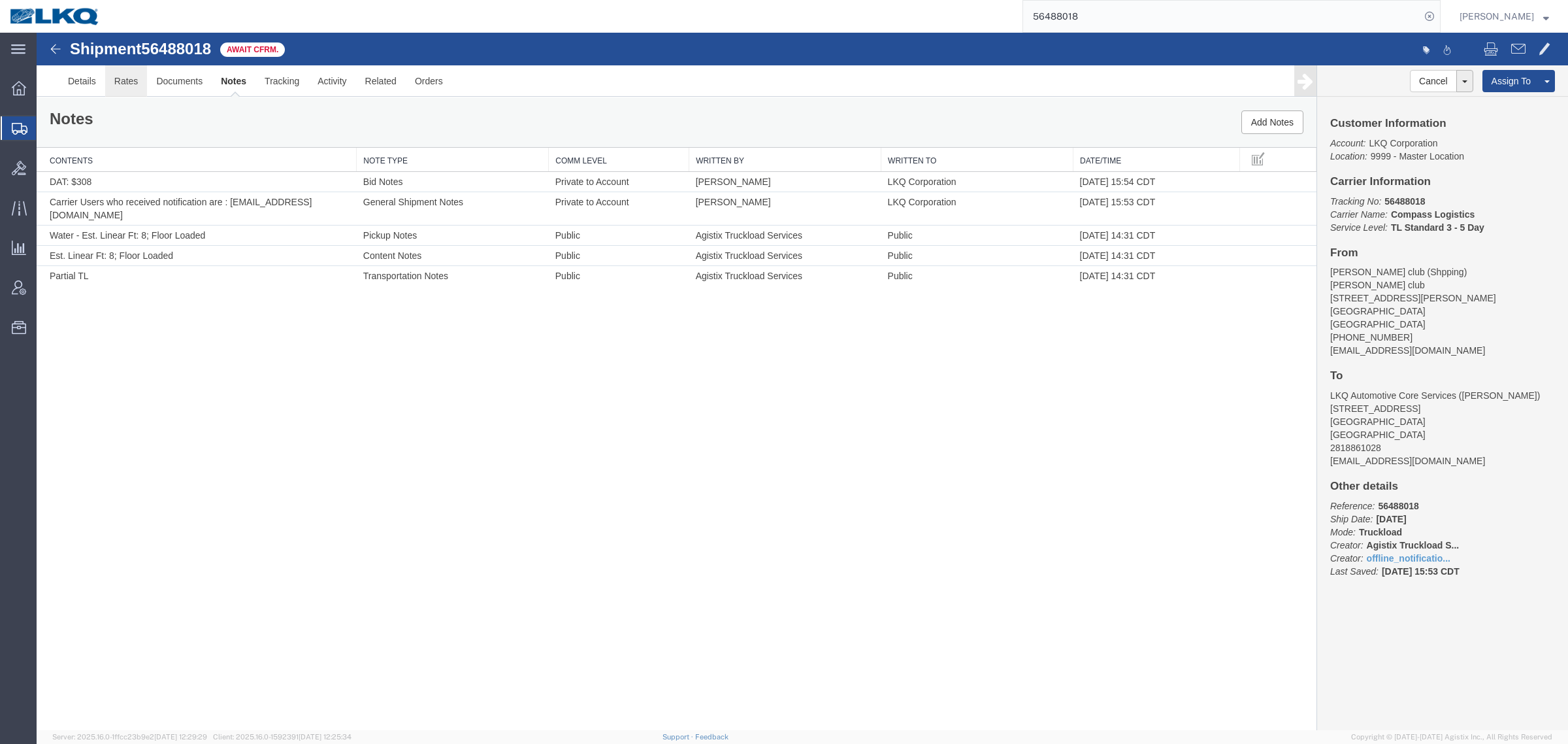
click at [110, 83] on link "Rates" at bounding box center [126, 81] width 43 height 31
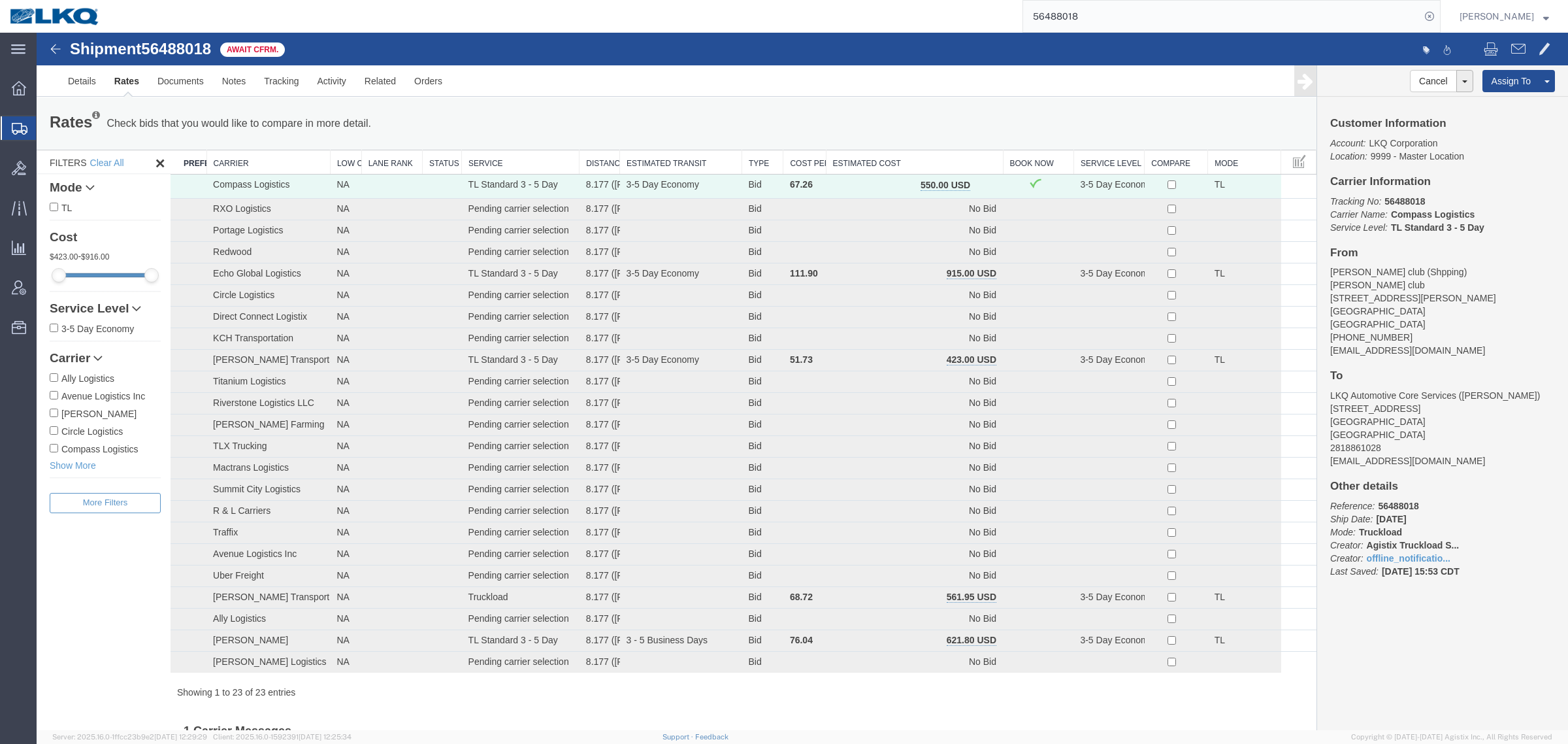
click at [899, 155] on th "Estimated Cost" at bounding box center [914, 163] width 177 height 24
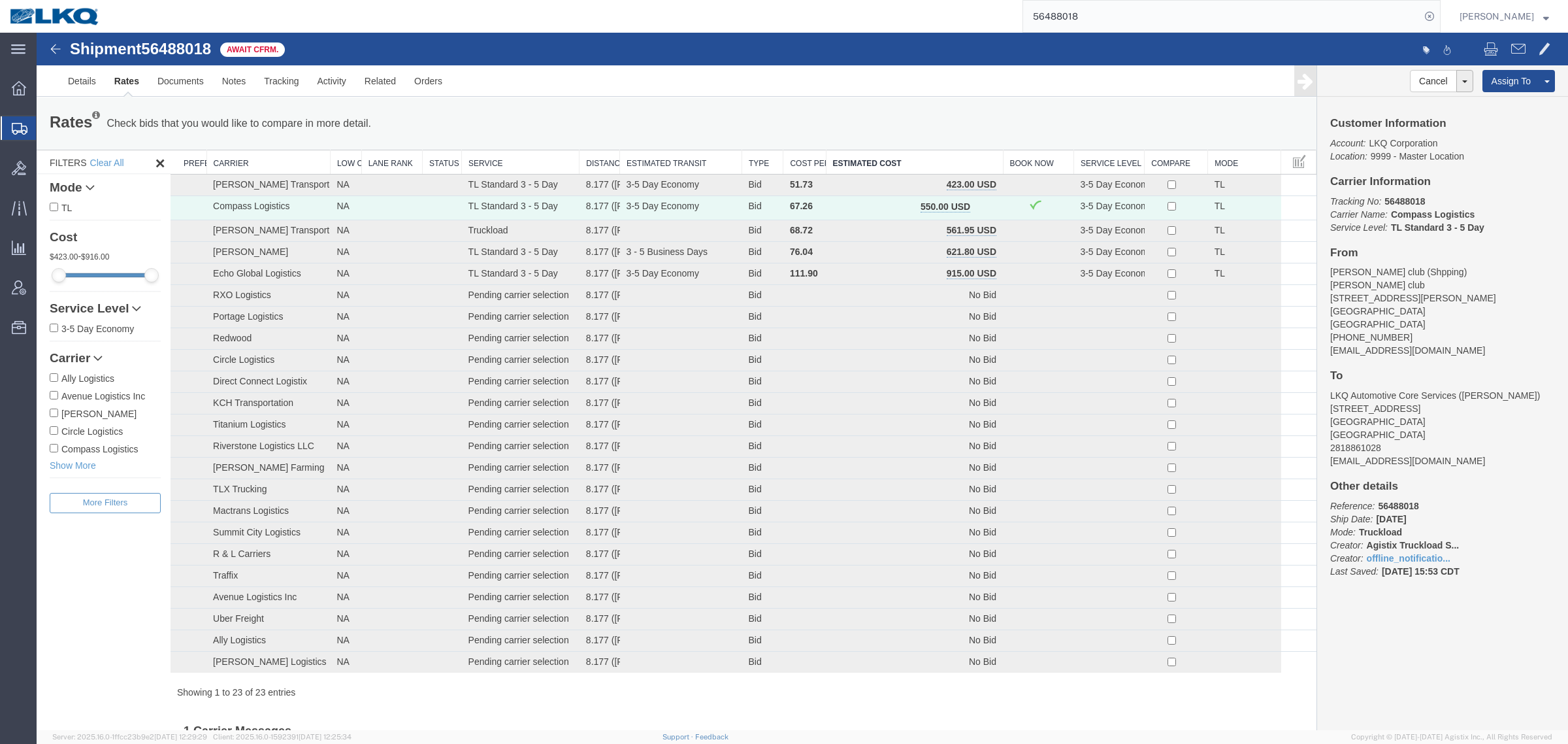
click at [726, 99] on div "Rates Check bids that you would like to compare in more detail. Compare Filter …" at bounding box center [677, 123] width 1280 height 52
click at [726, 98] on div "Rates Check bids that you would like to compare in more detail. Compare Filter …" at bounding box center [677, 123] width 1280 height 52
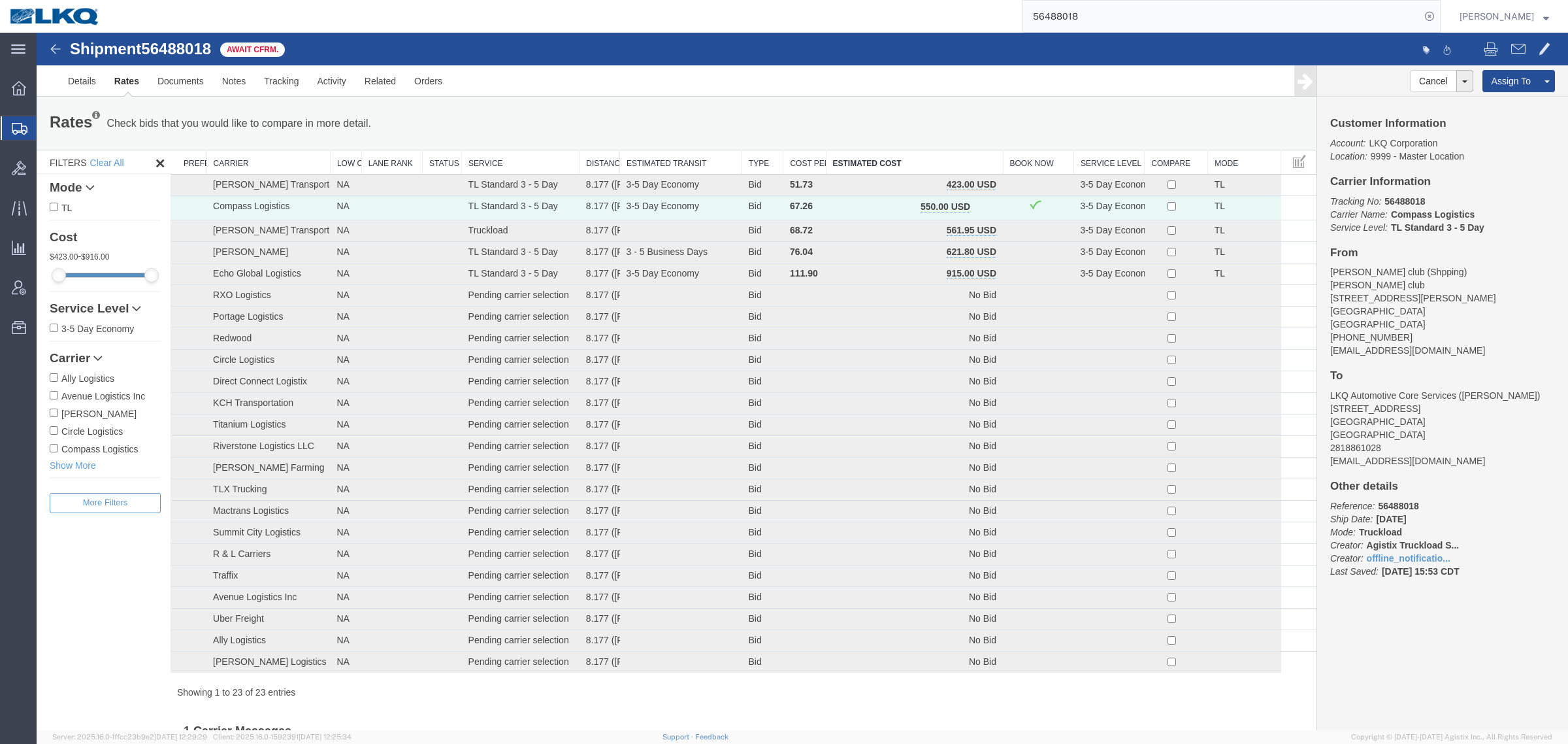
click at [726, 98] on div "Rates Check bids that you would like to compare in more detail. Compare Filter …" at bounding box center [677, 123] width 1280 height 52
drag, startPoint x: 564, startPoint y: 113, endPoint x: 710, endPoint y: 168, distance: 156.0
click at [572, 113] on div "Rates Check bids that you would like to compare in more detail. Compare Filter" at bounding box center [411, 123] width 743 height 26
click at [244, 85] on link "Notes" at bounding box center [234, 81] width 43 height 31
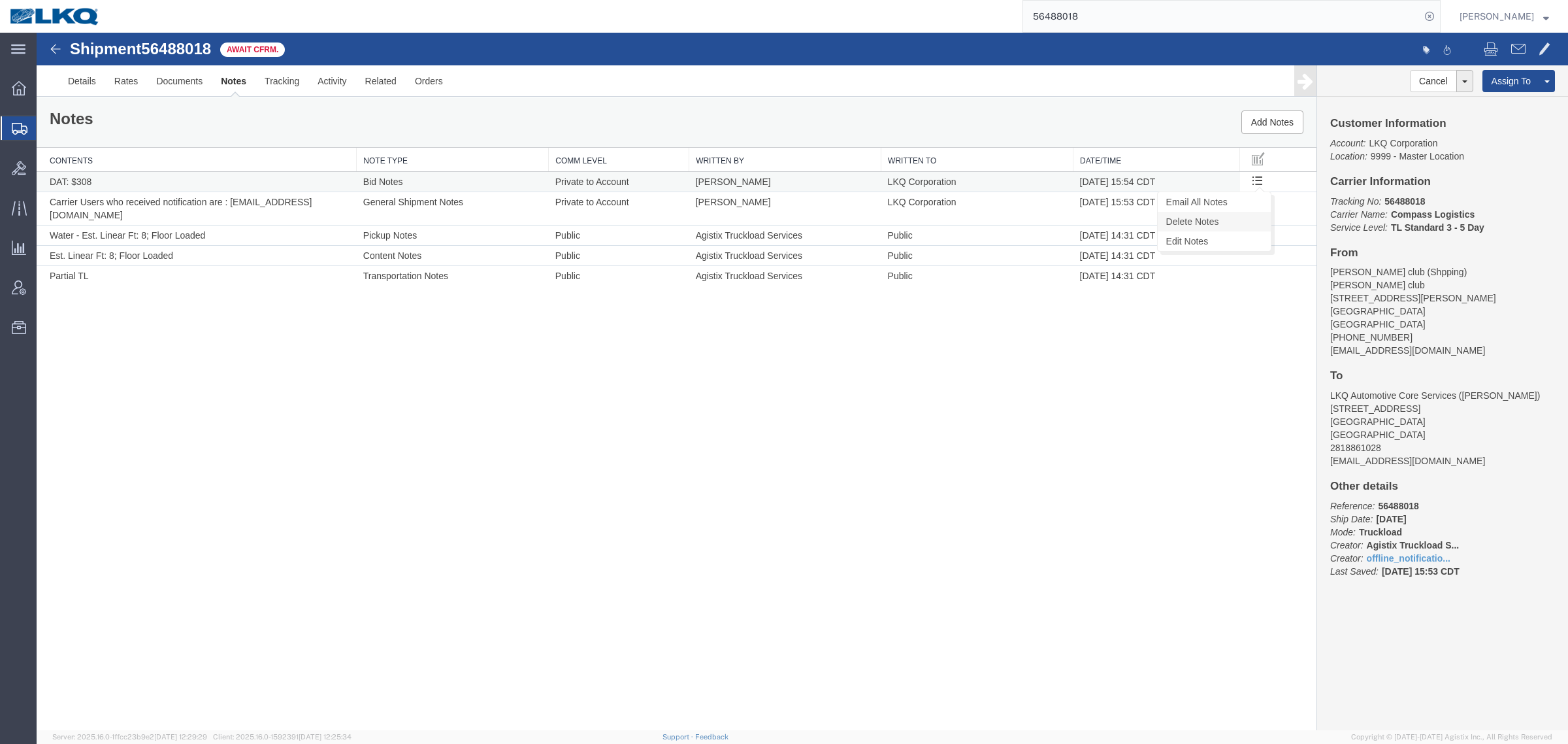
click at [1236, 224] on link "Delete Notes" at bounding box center [1214, 222] width 113 height 20
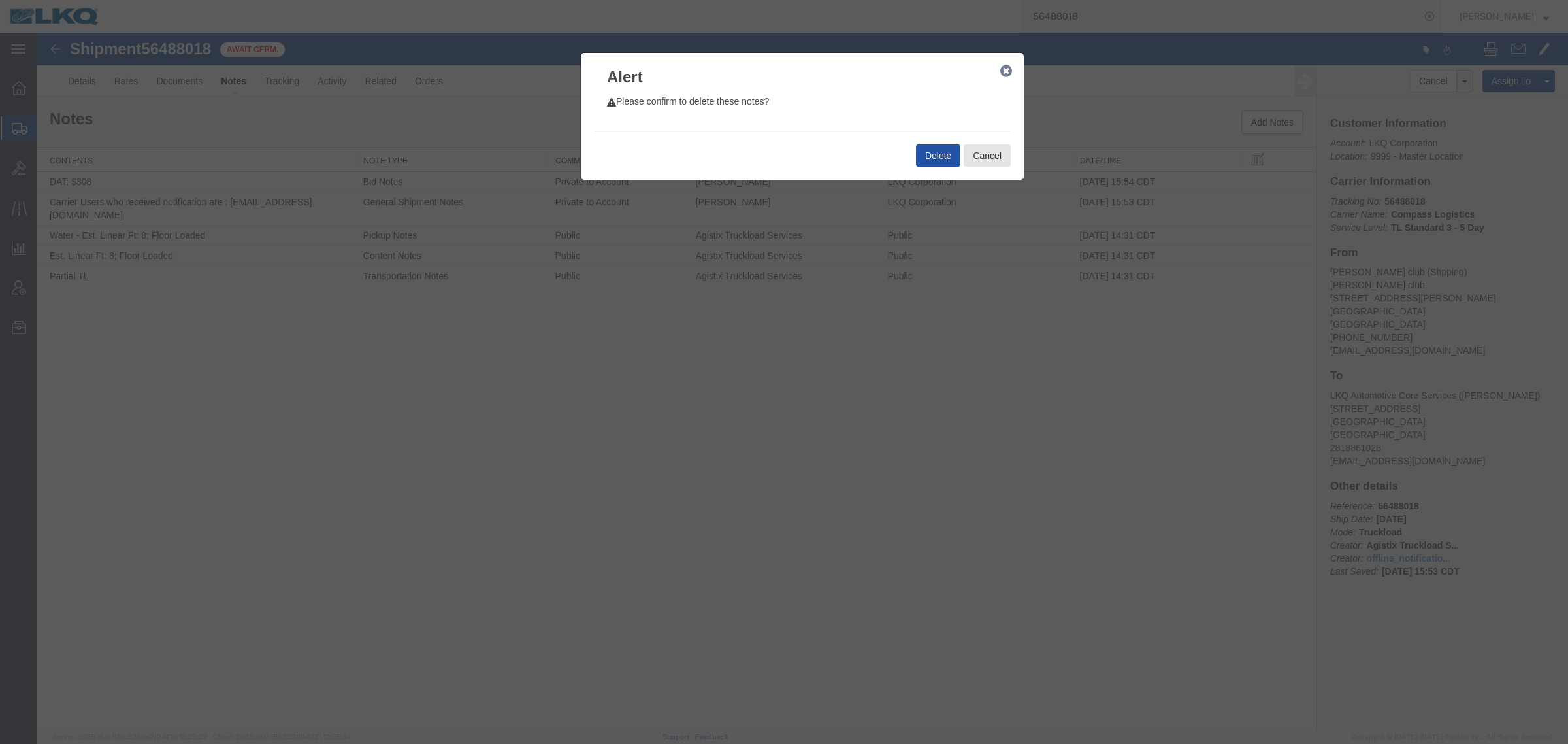
click at [929, 154] on button "Delete" at bounding box center [938, 155] width 45 height 22
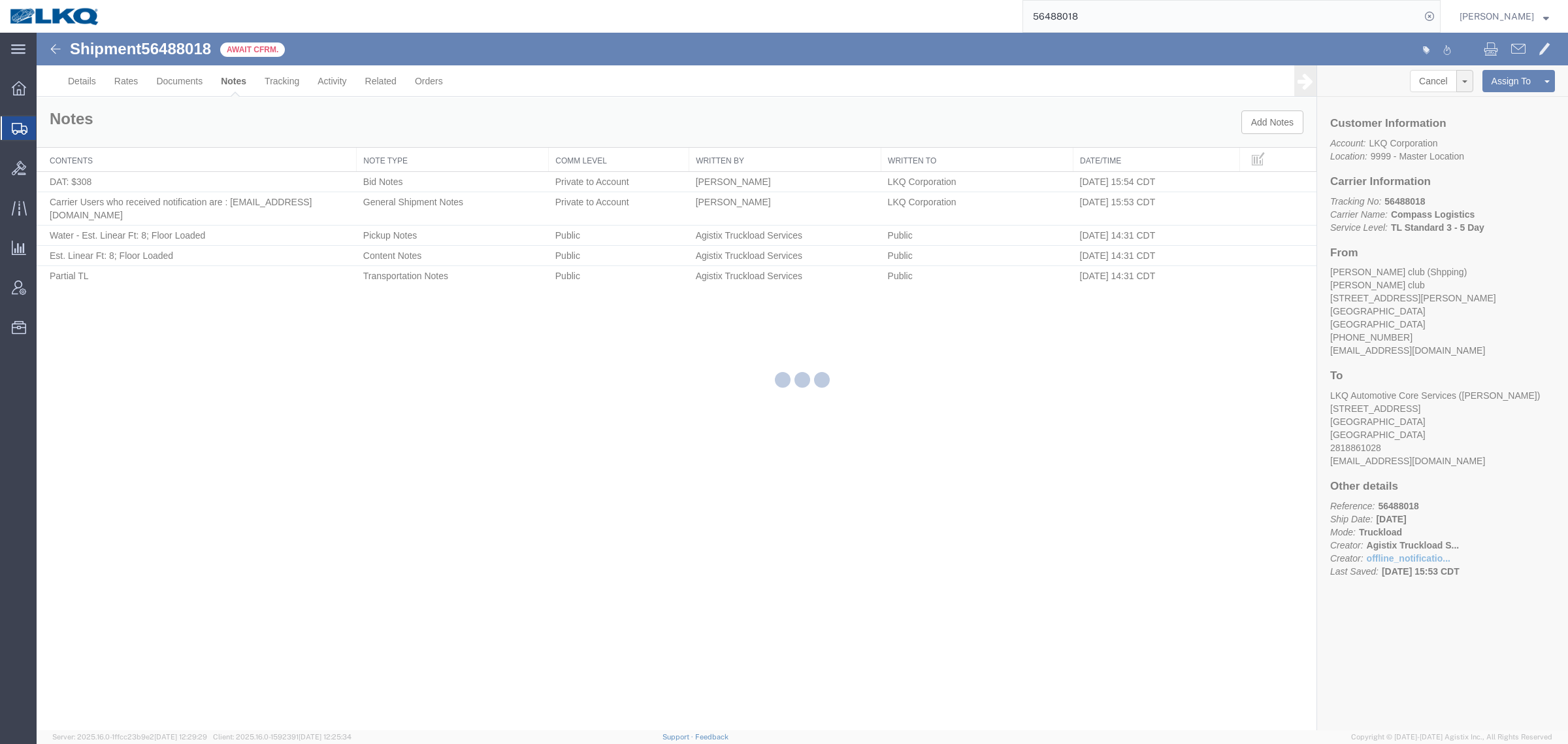
click at [913, 106] on div at bounding box center [802, 381] width 1531 height 697
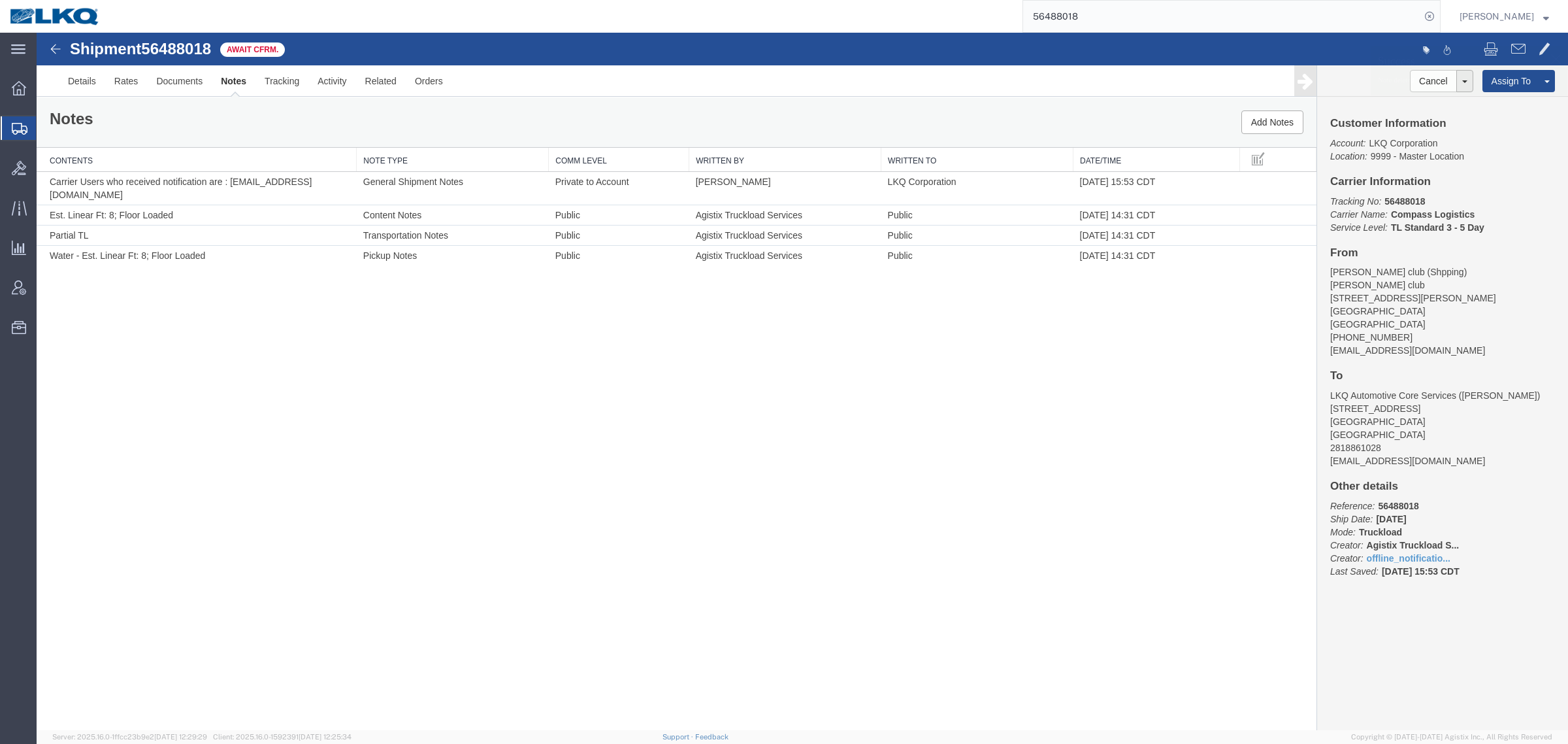
click at [916, 69] on ul "Details Rates Documents Notes Tracking Activity Related Orders" at bounding box center [802, 80] width 1487 height 30
click at [448, 26] on div "56488018" at bounding box center [775, 16] width 1331 height 33
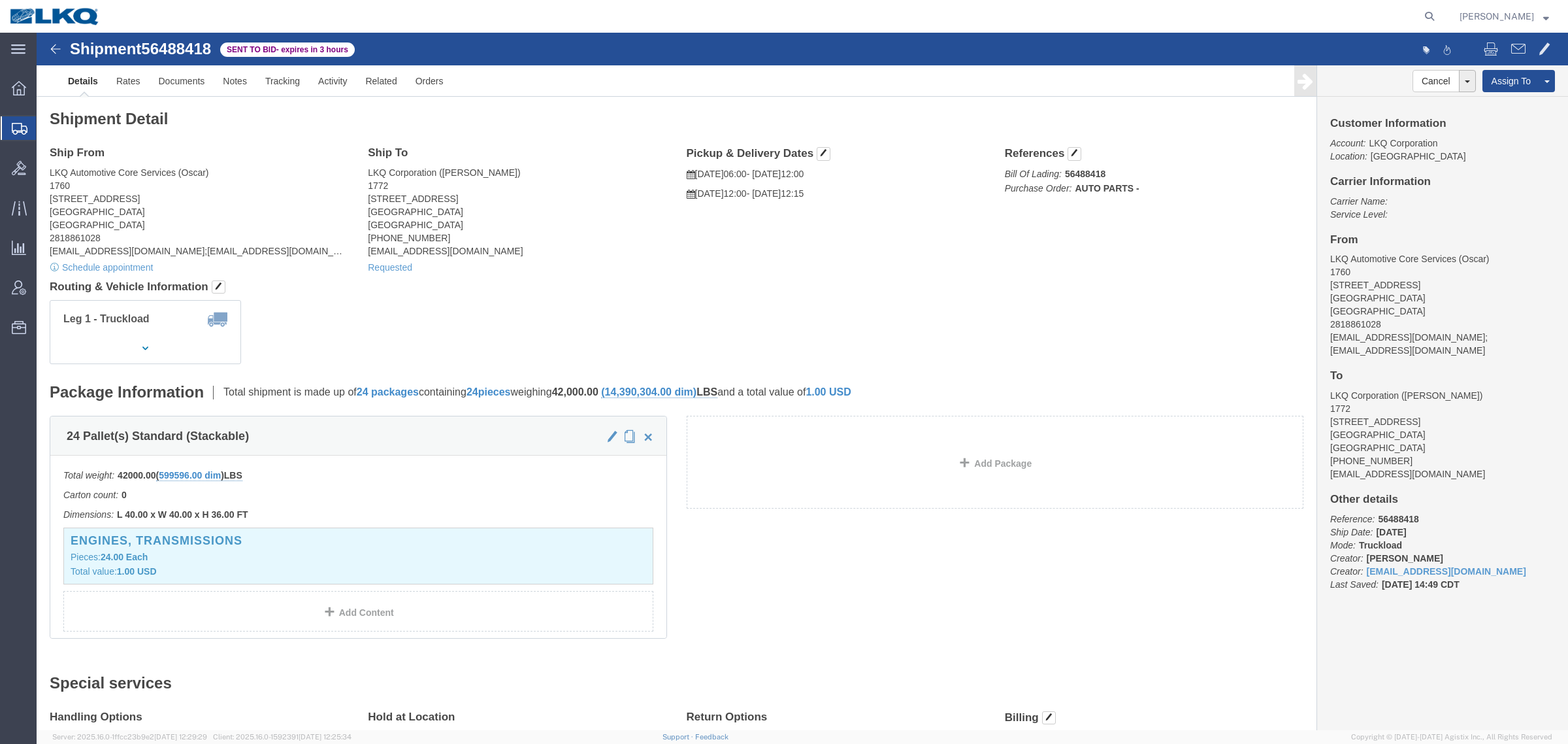
drag, startPoint x: 710, startPoint y: 243, endPoint x: 671, endPoint y: 230, distance: 41.1
click div "Shipment Detail Ship From LKQ Automotive Core Services (Oscar) 1760 [STREET_ADD…"
click link "Rates"
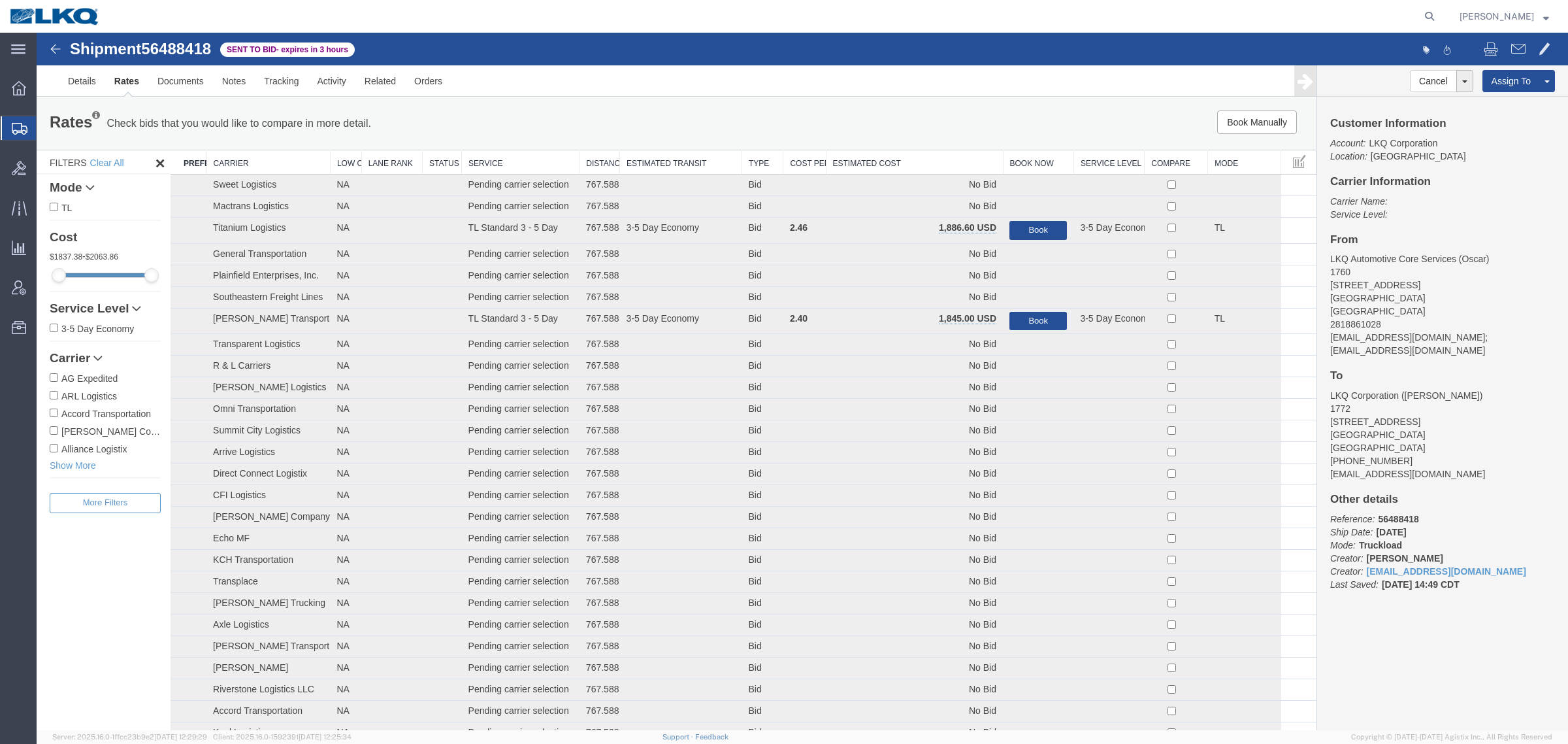
click at [870, 125] on div "Book Manually Pause Continue" at bounding box center [1048, 122] width 530 height 24
click at [894, 162] on th "Estimated Cost" at bounding box center [914, 163] width 177 height 24
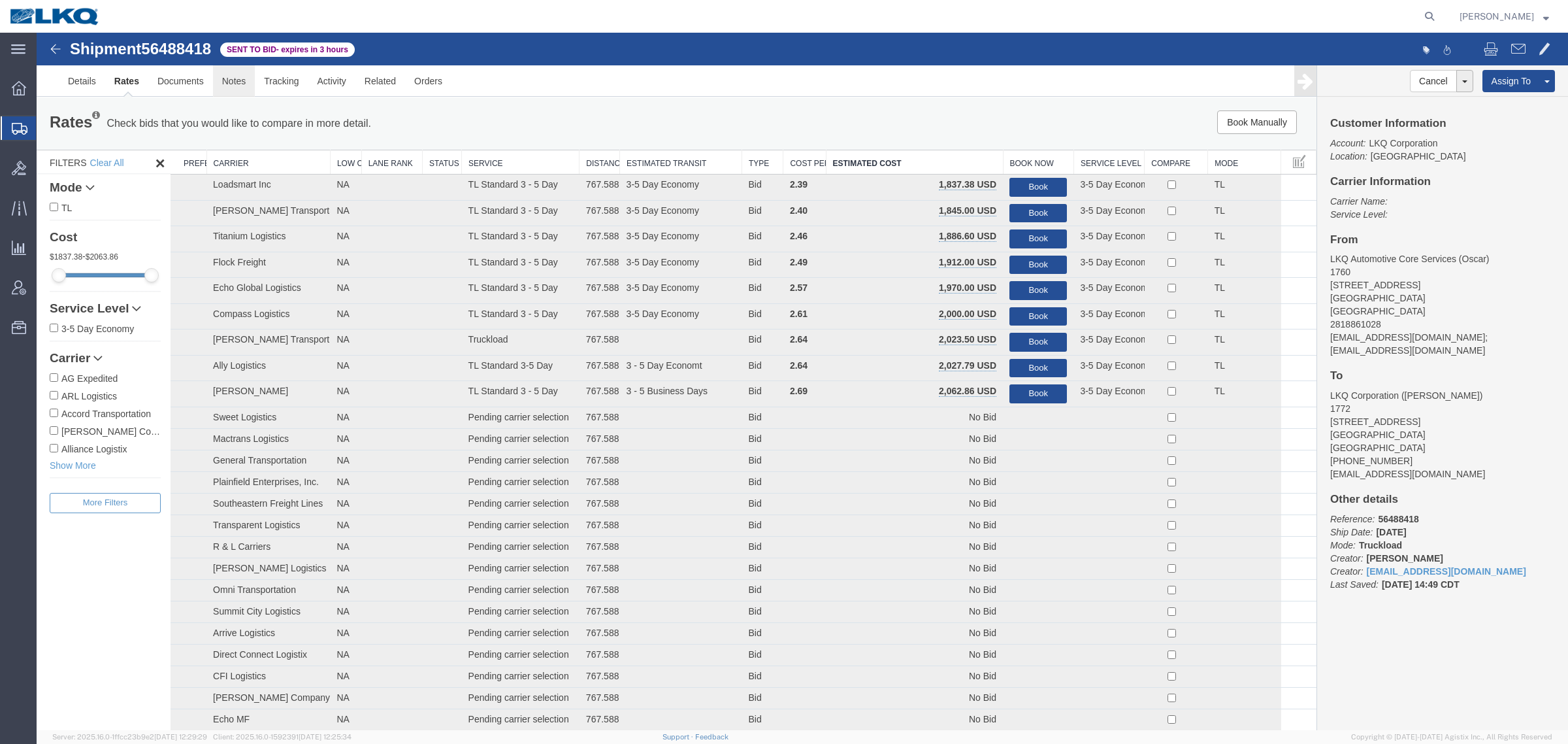
click at [232, 85] on link "Notes" at bounding box center [234, 81] width 43 height 31
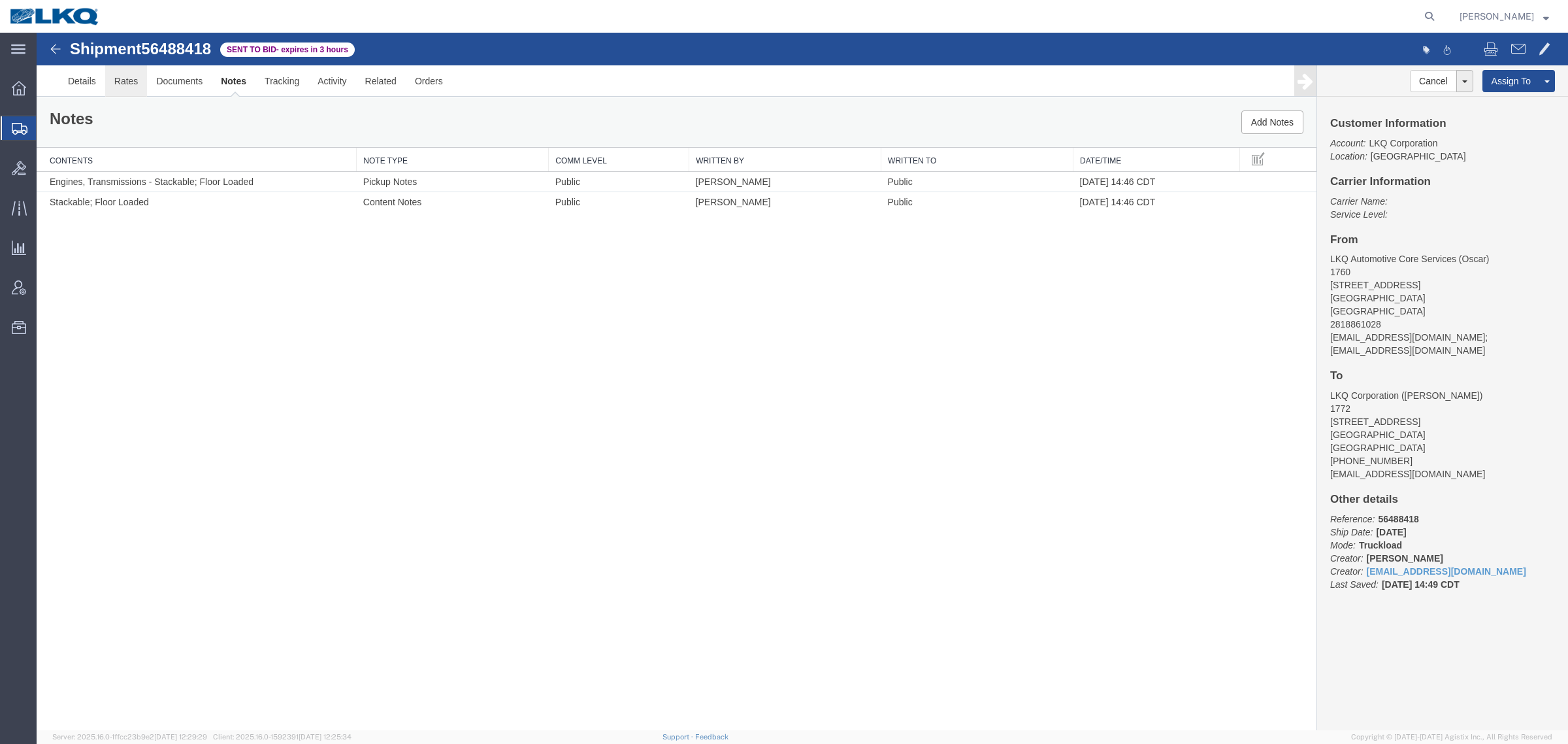
click at [108, 83] on link "Rates" at bounding box center [126, 81] width 43 height 31
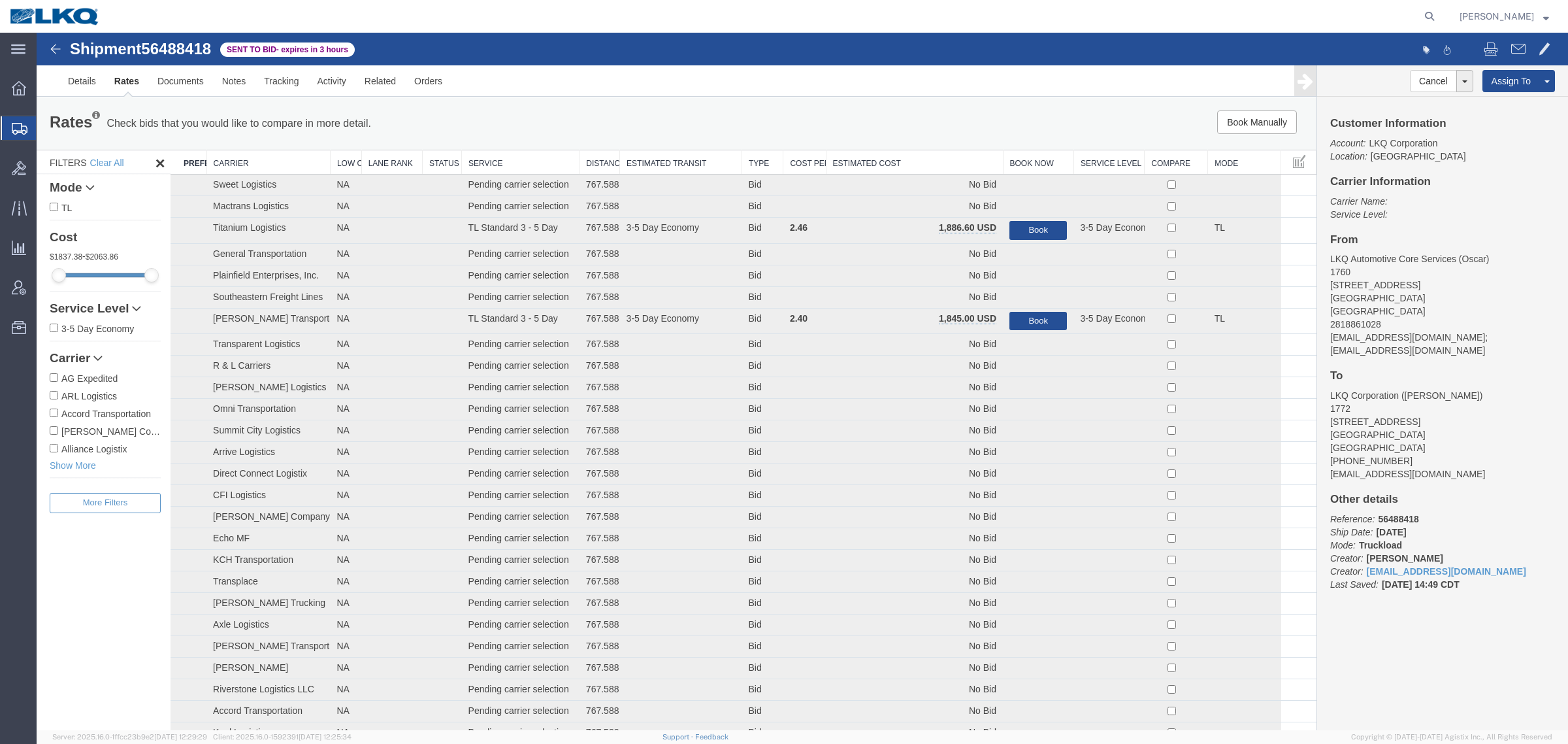
click at [941, 147] on div "Rates Check bids that you would like to compare in more detail. Compare Filter …" at bounding box center [677, 123] width 1280 height 52
click at [929, 156] on th "Estimated Cost" at bounding box center [914, 163] width 177 height 24
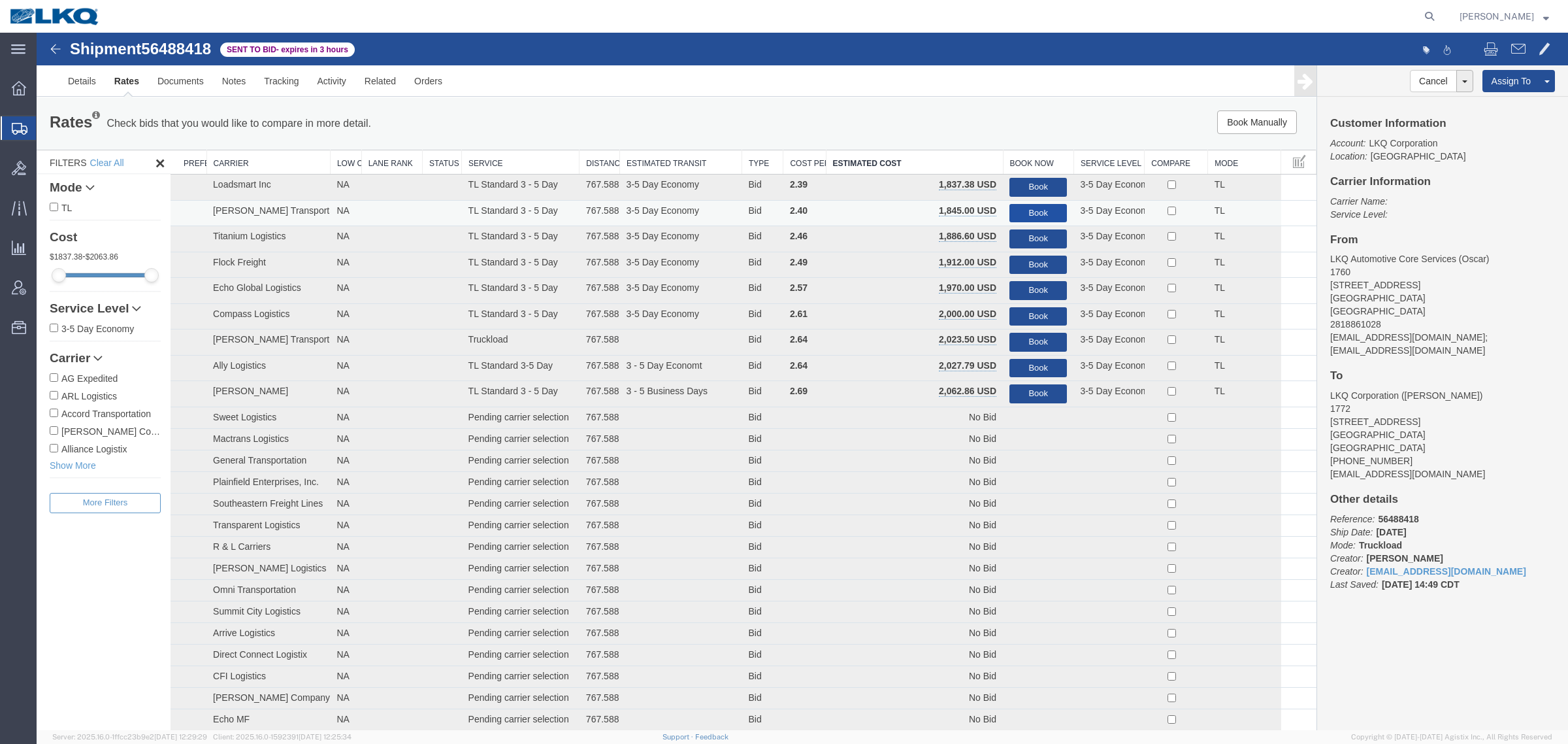
click at [1036, 206] on button "Book" at bounding box center [1038, 213] width 58 height 19
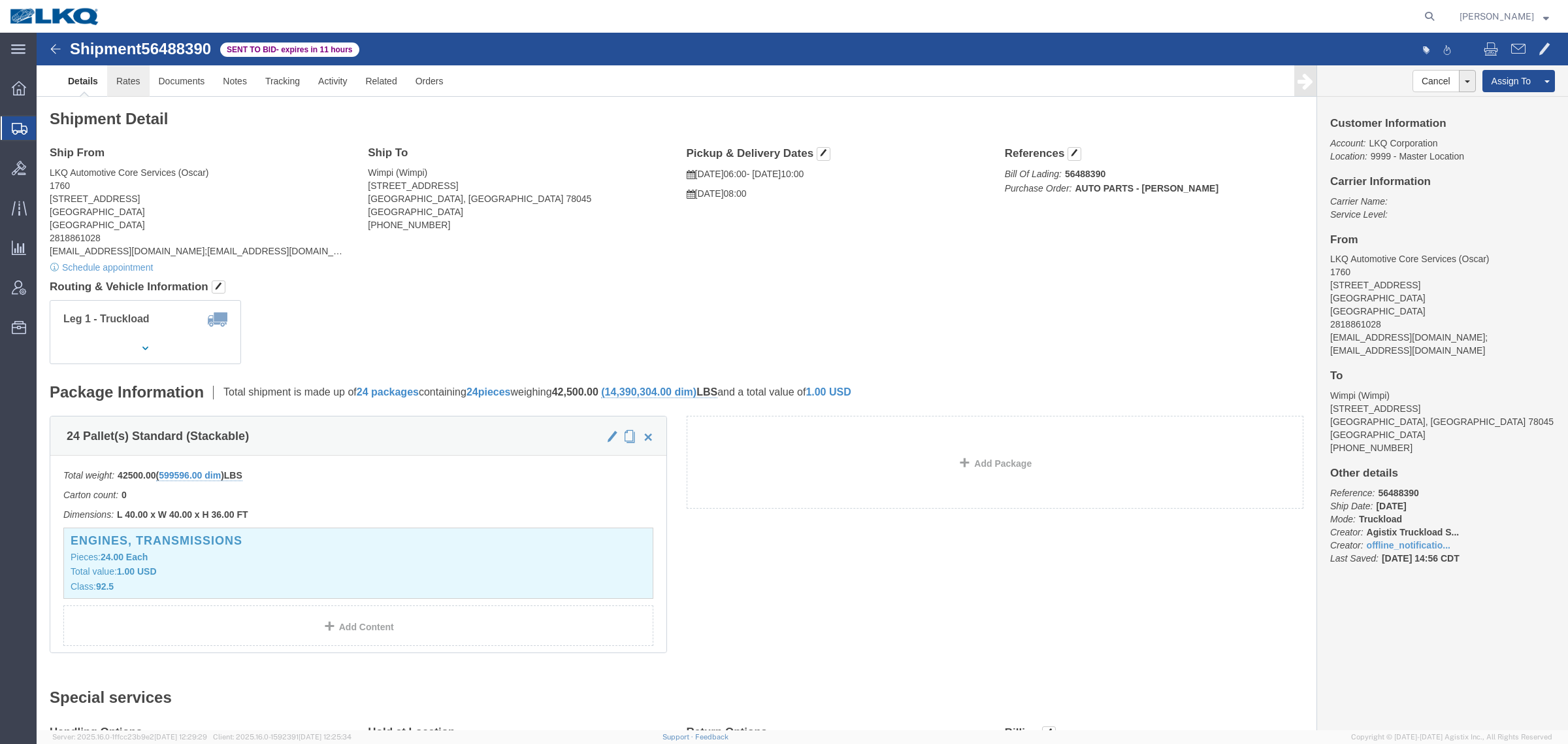
click link "Rates"
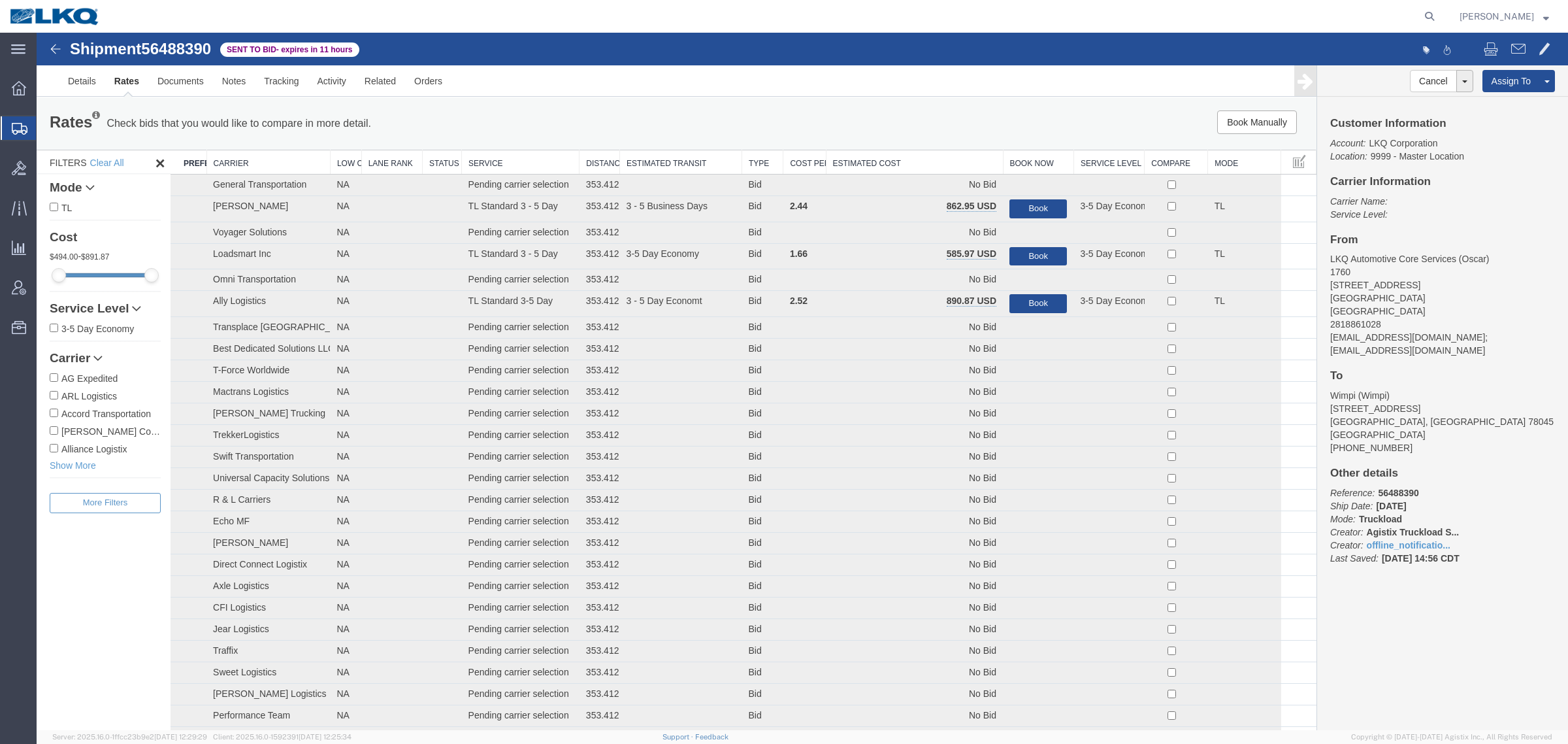
drag, startPoint x: 902, startPoint y: 119, endPoint x: 906, endPoint y: 128, distance: 9.8
click at [905, 123] on div "Book Manually Pause Continue" at bounding box center [1048, 122] width 530 height 24
click at [915, 159] on th "Estimated Cost" at bounding box center [914, 163] width 177 height 24
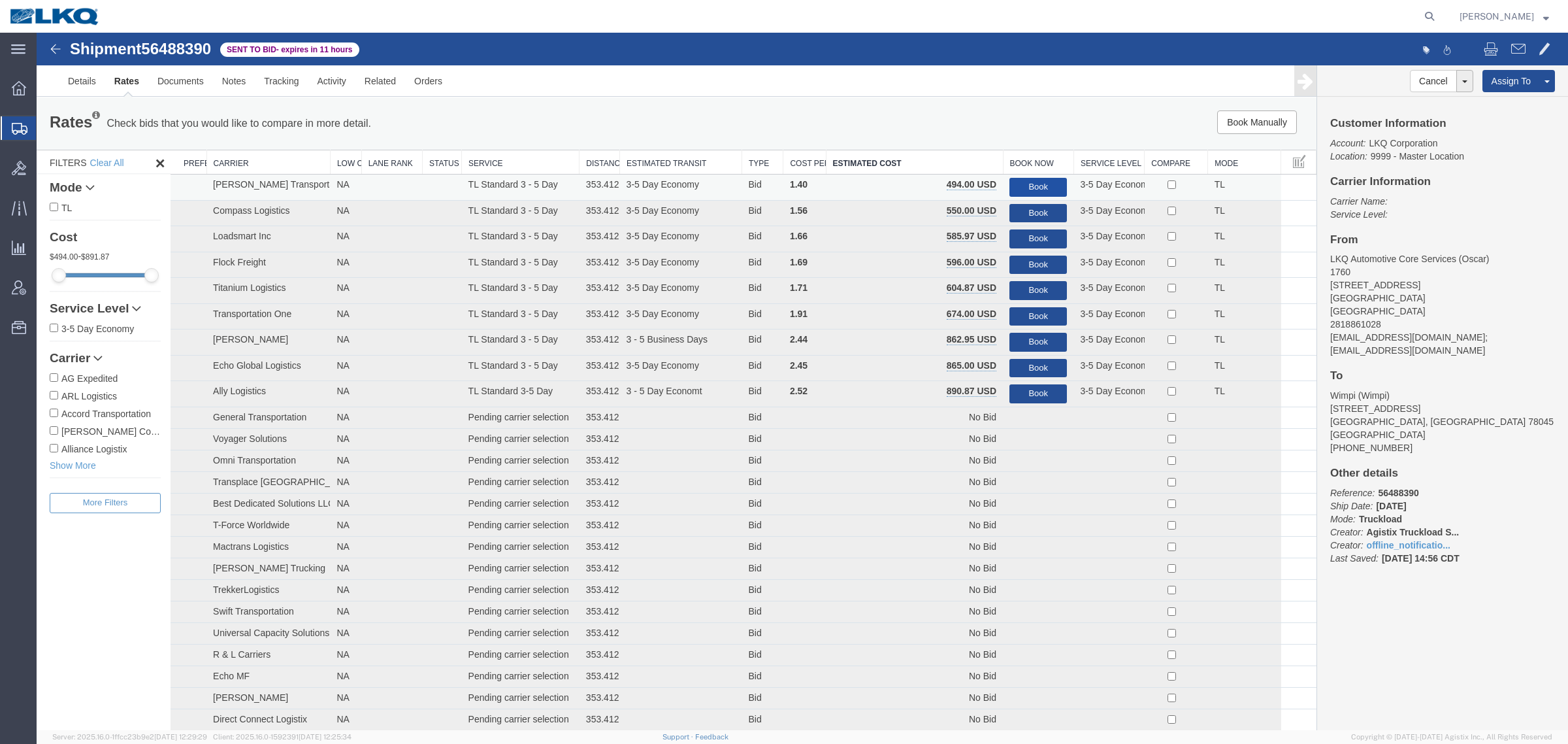
click at [1025, 178] on button "Book" at bounding box center [1038, 187] width 58 height 19
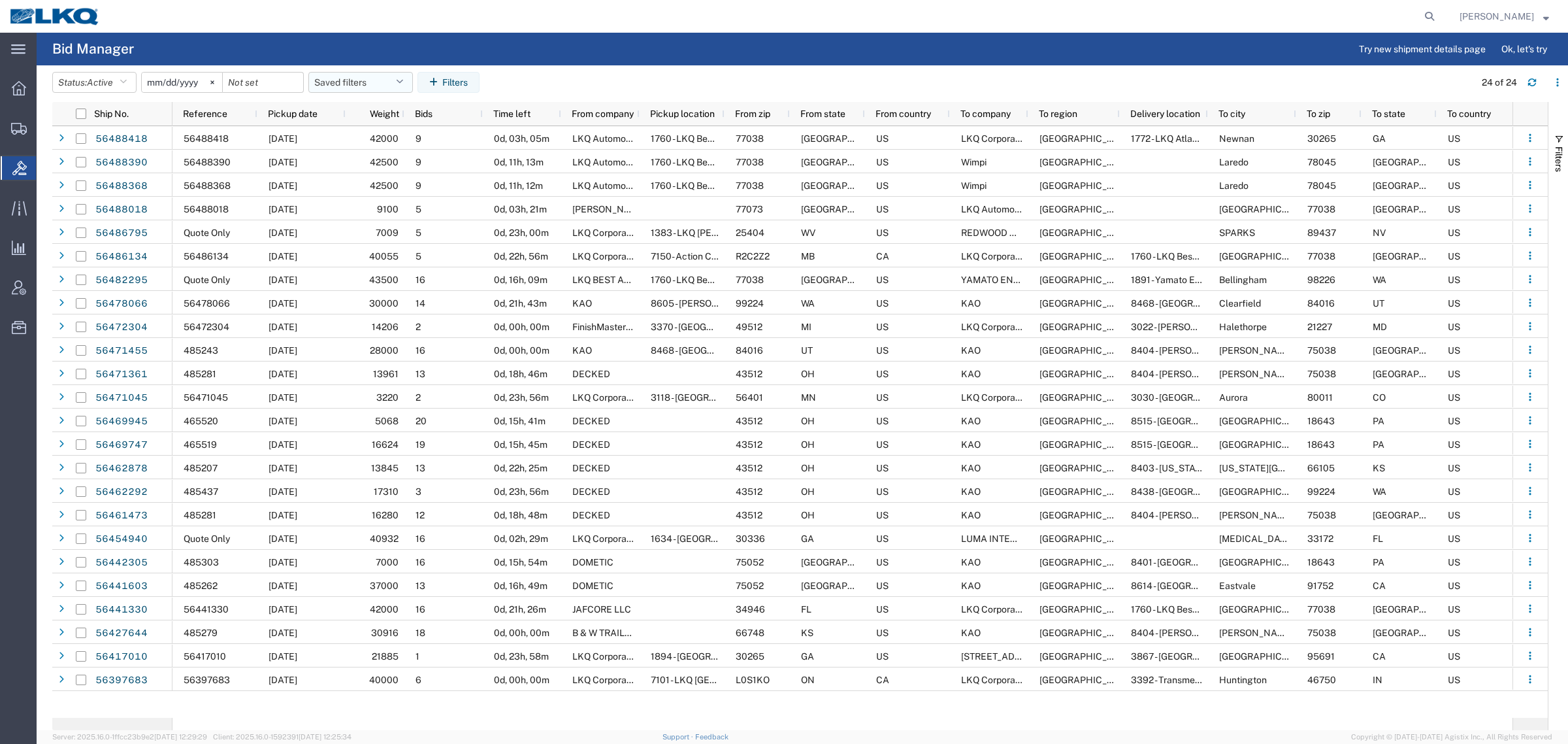
click at [344, 79] on button "Saved filters" at bounding box center [360, 82] width 104 height 21
click at [368, 142] on span "Bid Board" at bounding box center [396, 140] width 171 height 24
type input "[DATE]"
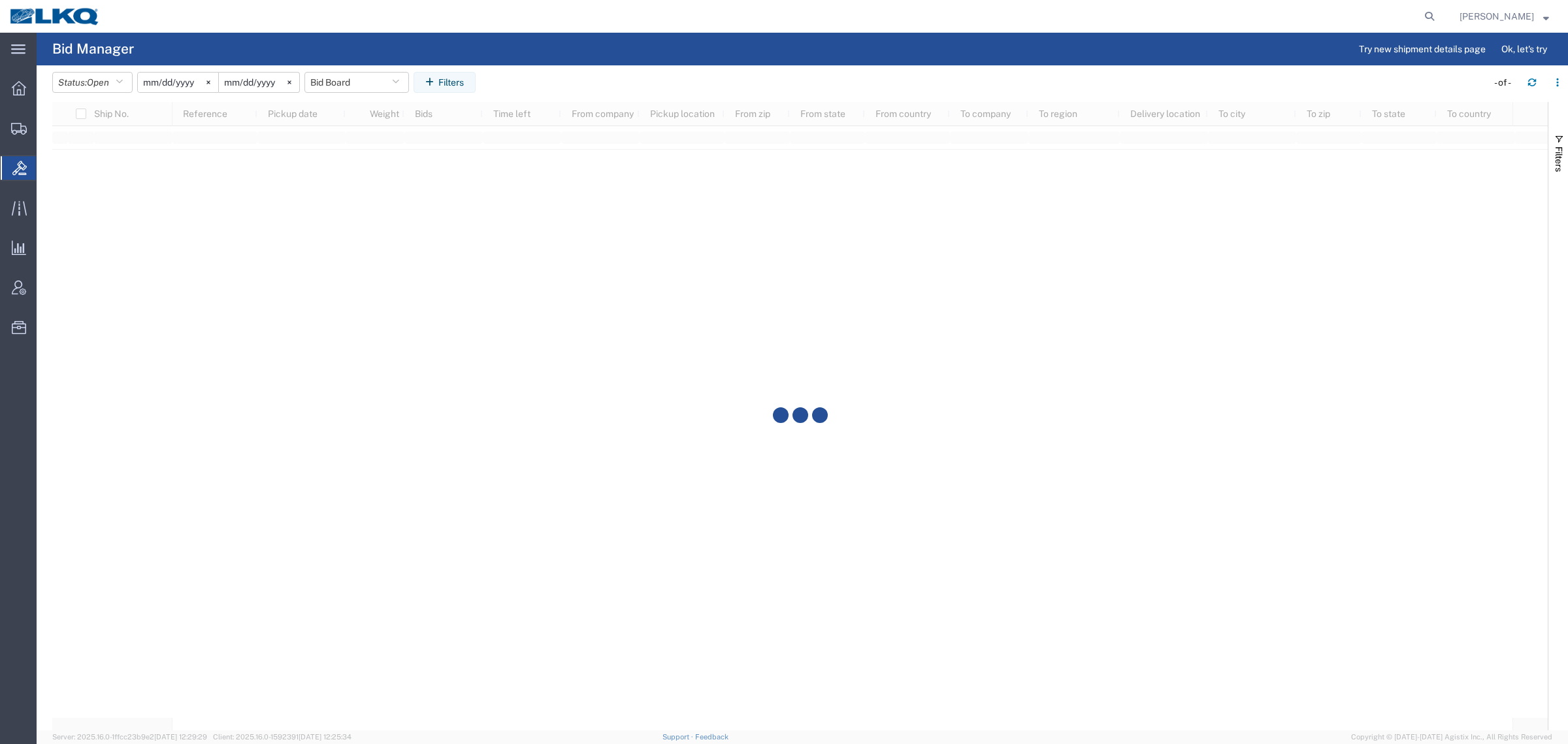
click at [568, 89] on agx-table-filter-chips "Status: Open Active All Awaiting Confirmation Awarded Closed Expired Open Withd…" at bounding box center [766, 87] width 1428 height 30
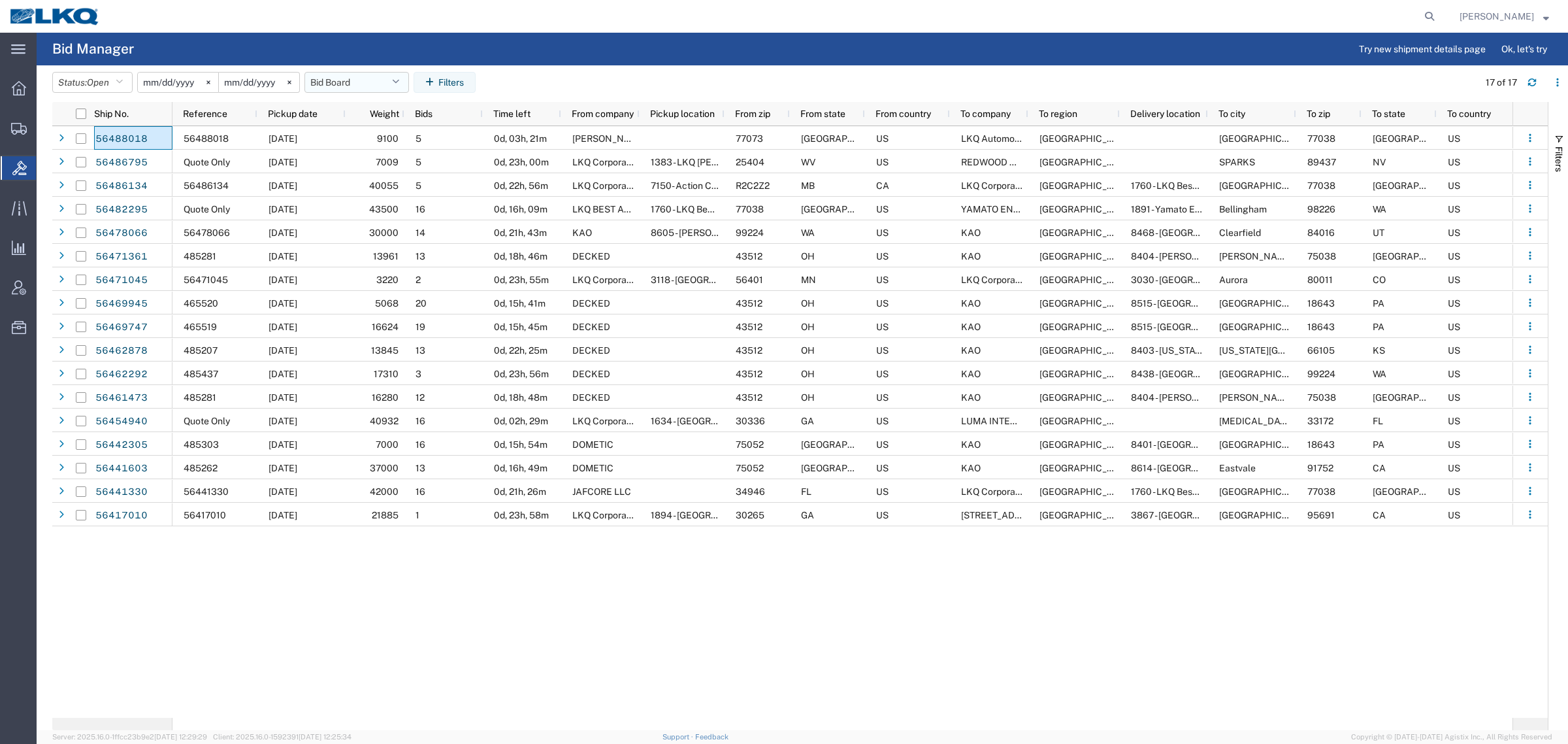
click at [330, 81] on button "Bid Board" at bounding box center [356, 82] width 104 height 21
drag, startPoint x: 360, startPoint y: 142, endPoint x: 581, endPoint y: 100, distance: 225.0
click at [373, 140] on span "Bid Board" at bounding box center [391, 140] width 171 height 24
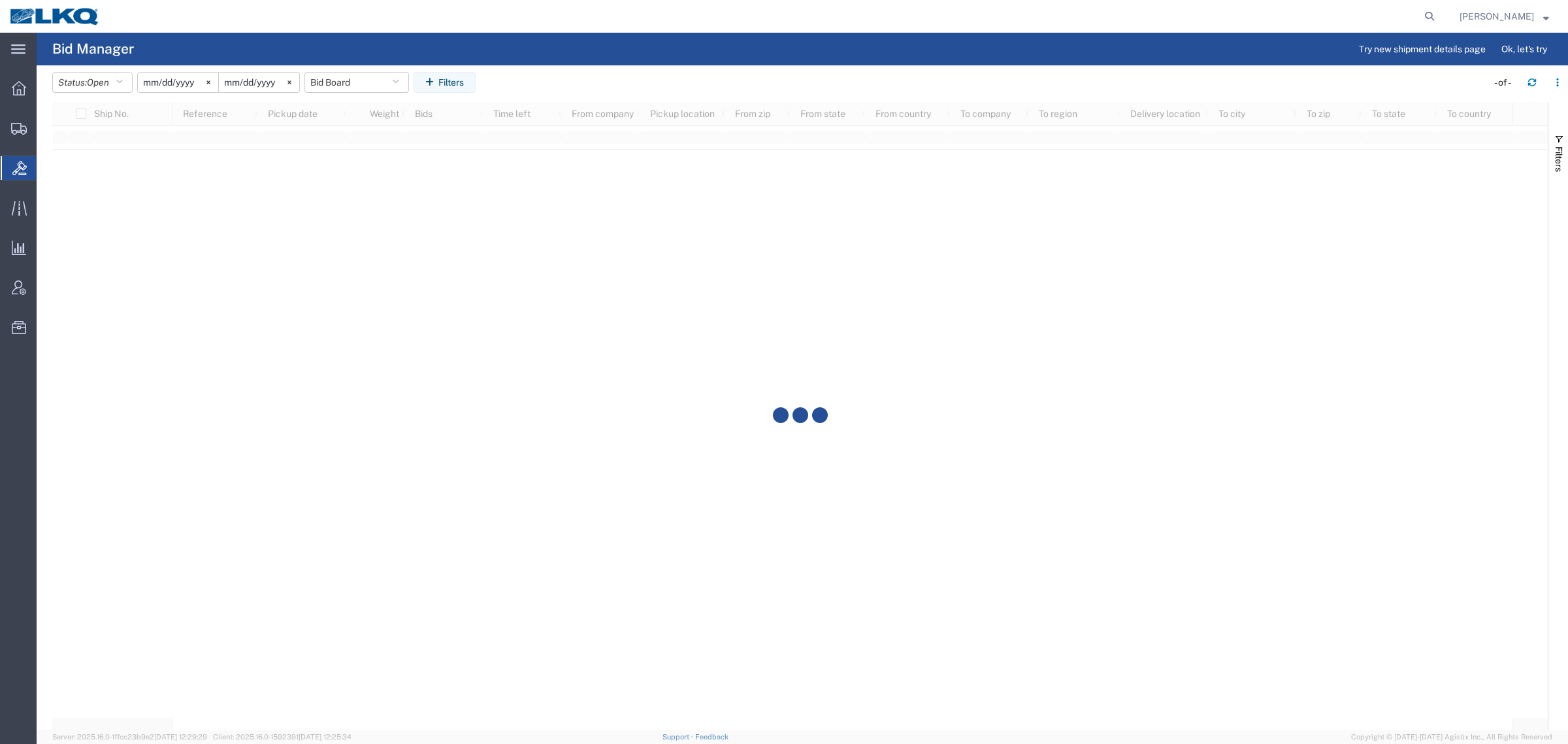
click at [663, 74] on agx-table-filter-chips "Status: Open Active All Awaiting Confirmation Awarded Closed Expired Open Withd…" at bounding box center [766, 87] width 1428 height 30
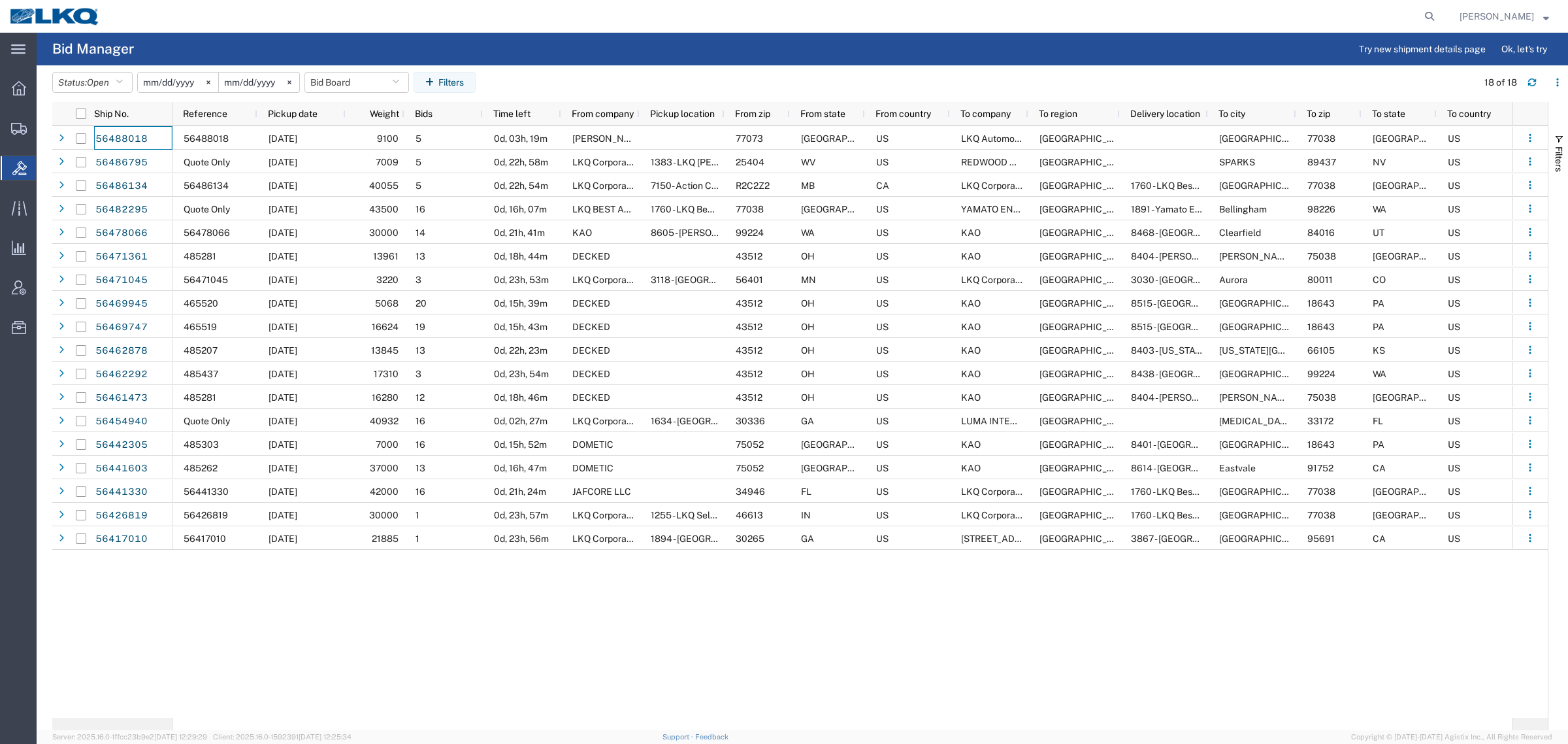
click at [604, 25] on div at bounding box center [775, 16] width 1331 height 33
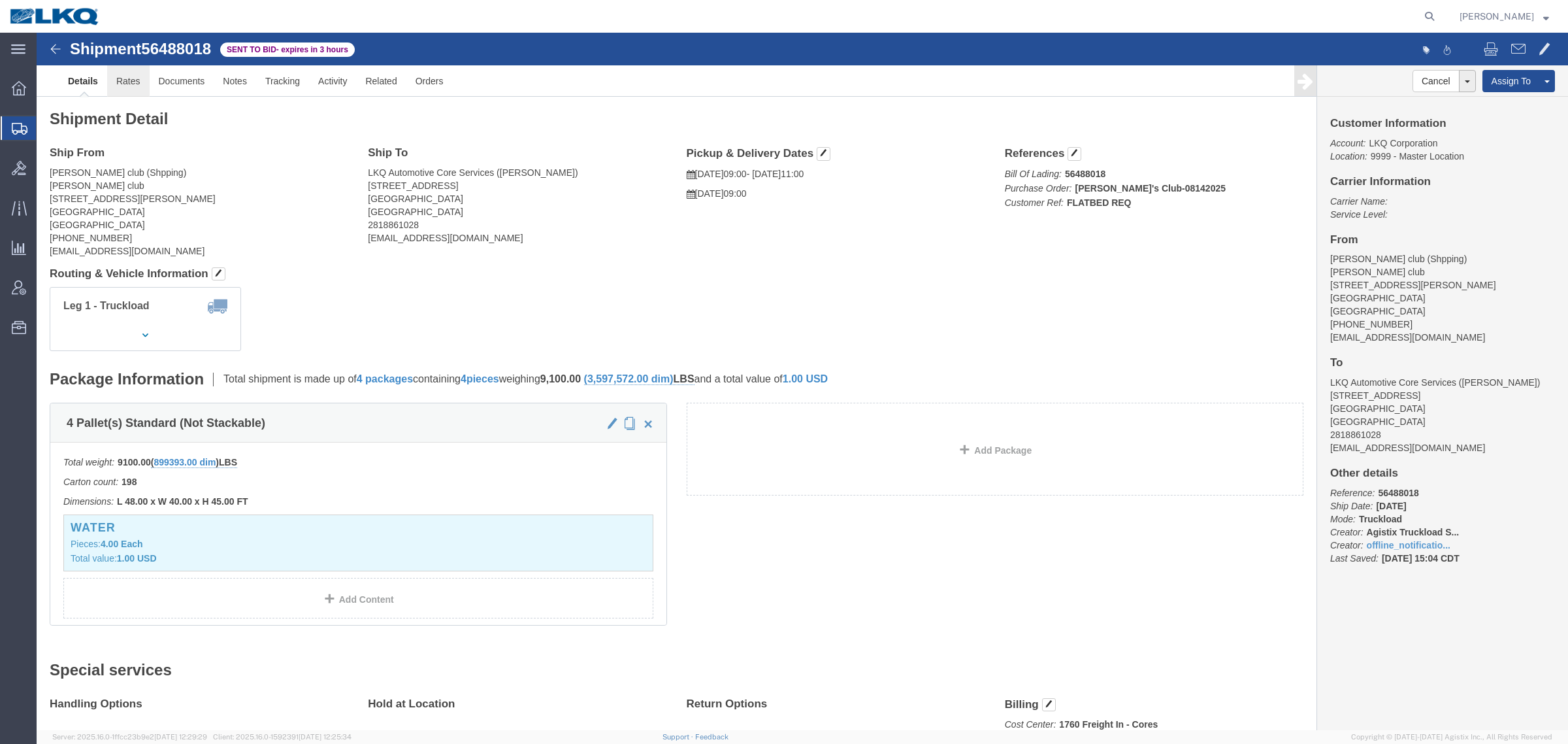
click link "Rates"
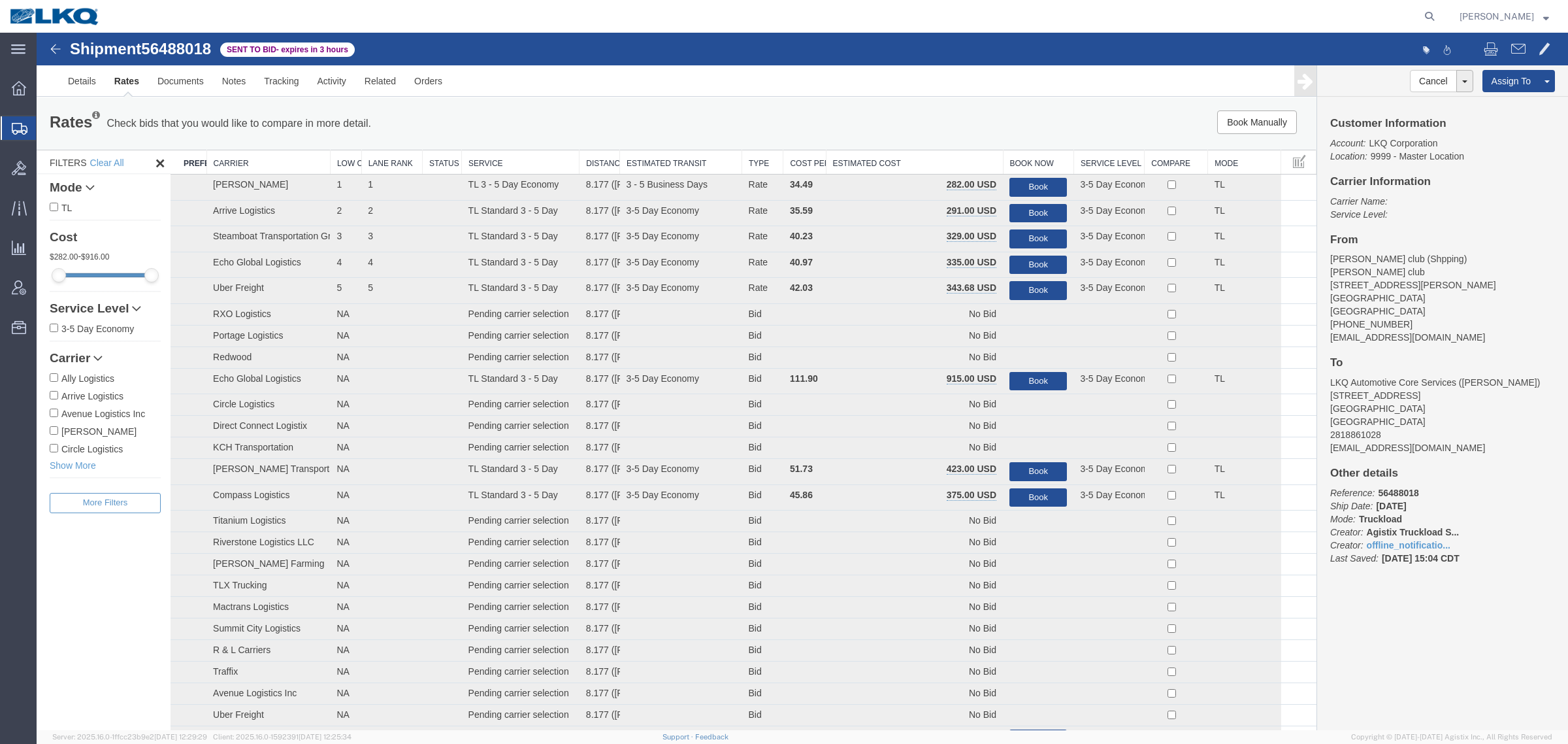
click at [915, 158] on th "Estimated Cost" at bounding box center [914, 163] width 177 height 24
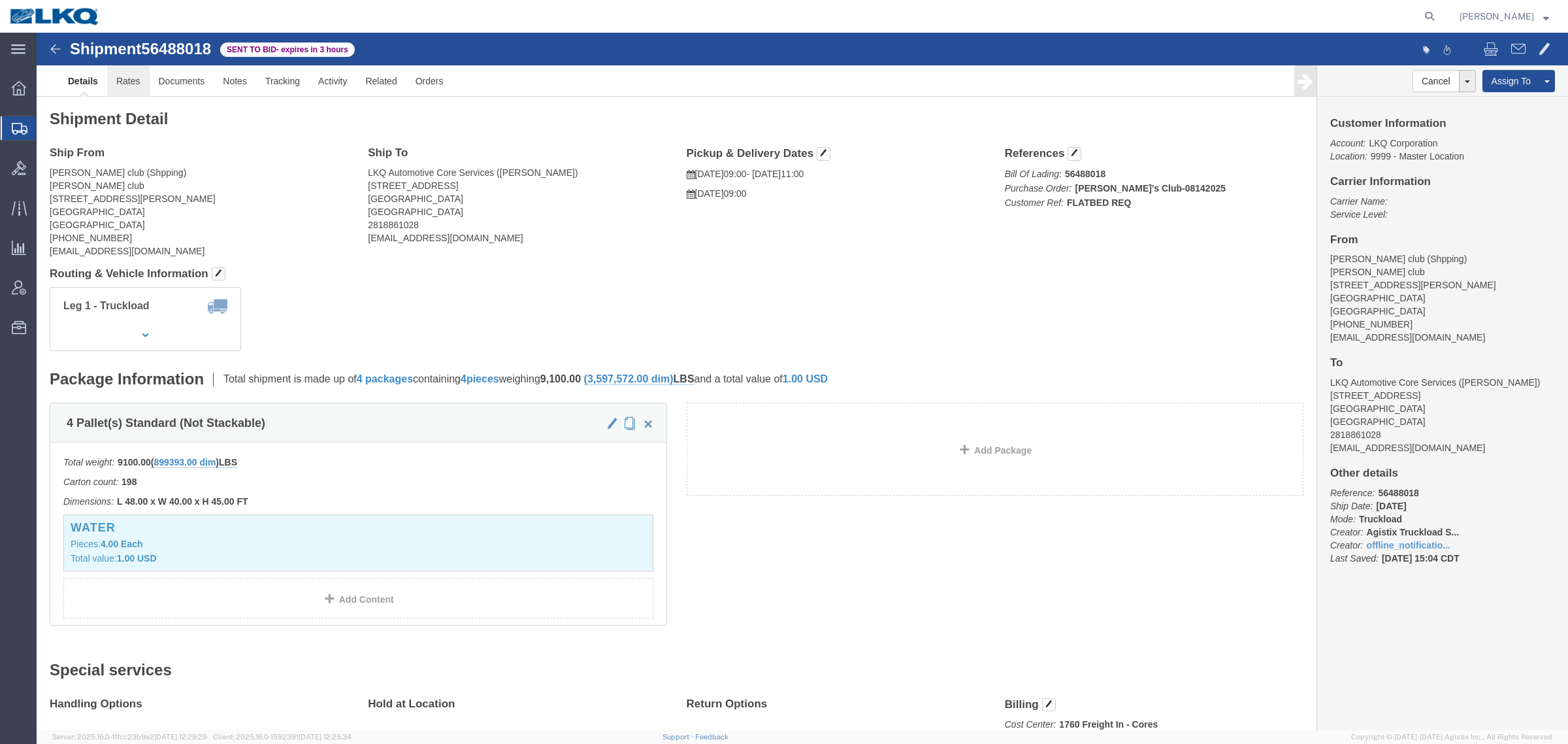
click link "Rates"
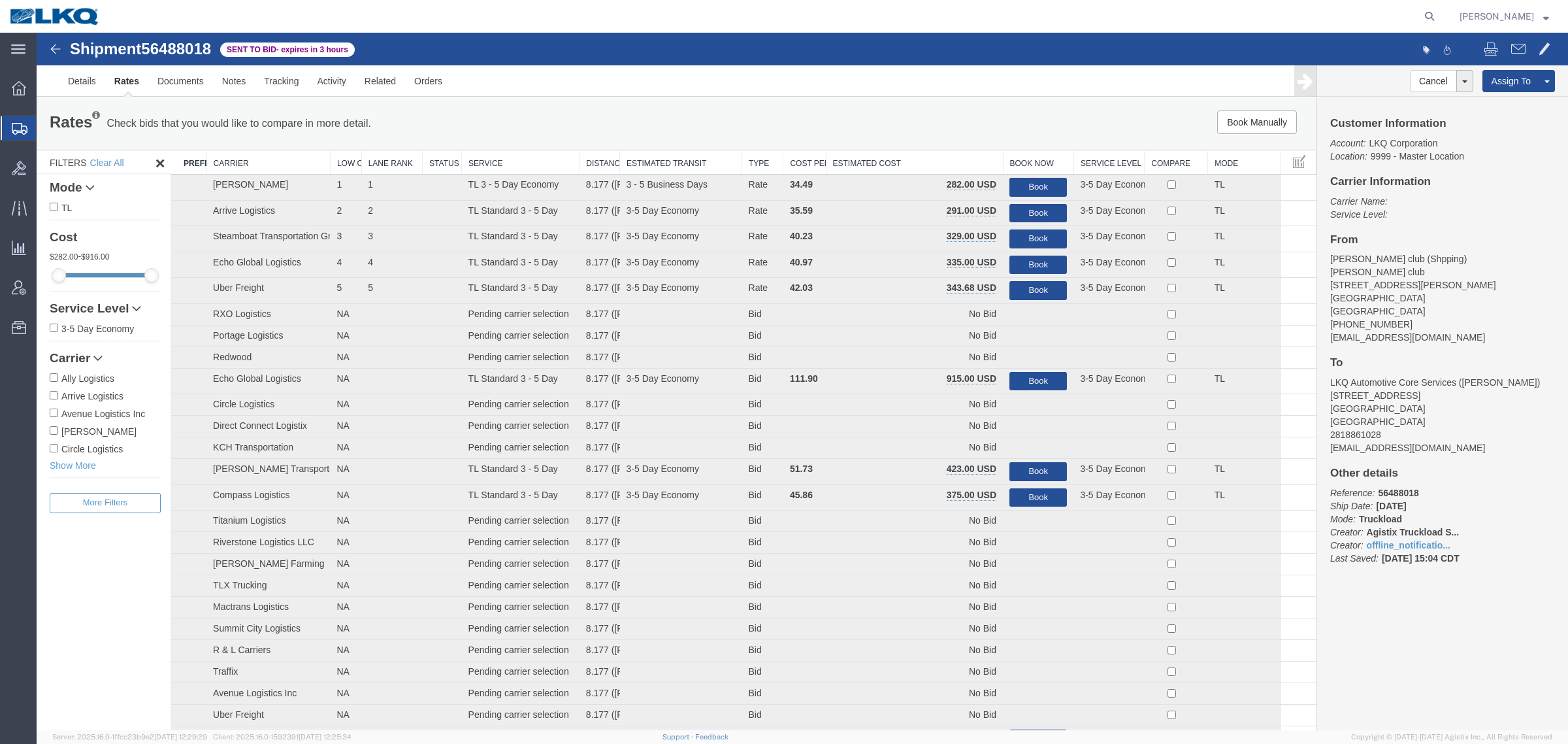
click at [912, 154] on th "Estimated Cost" at bounding box center [914, 163] width 177 height 24
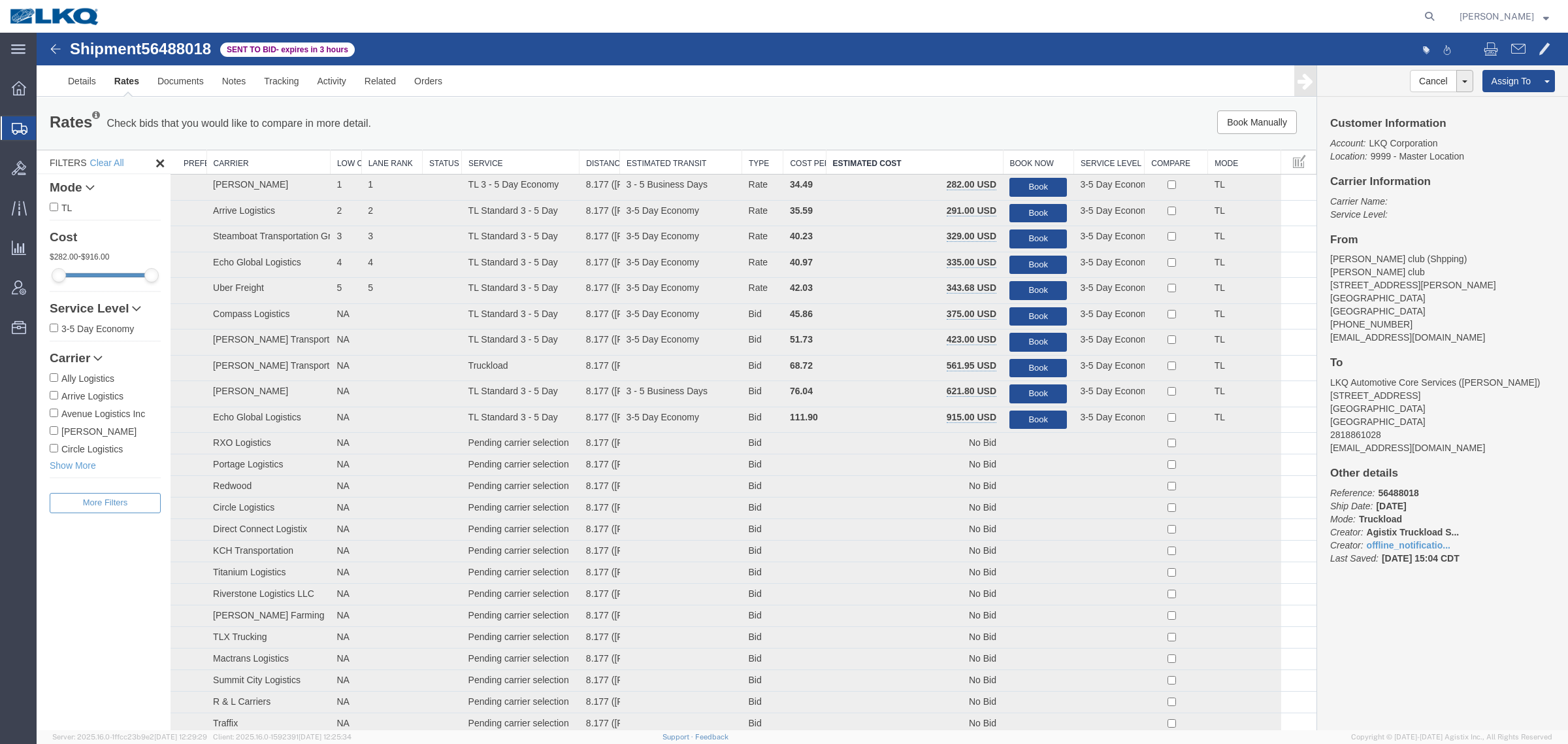
click at [177, 43] on span "56488018" at bounding box center [175, 49] width 70 height 18
copy span "56488018"
click at [1007, 100] on div "Rates Check bids that you would like to compare in more detail. Compare Filter …" at bounding box center [677, 123] width 1280 height 52
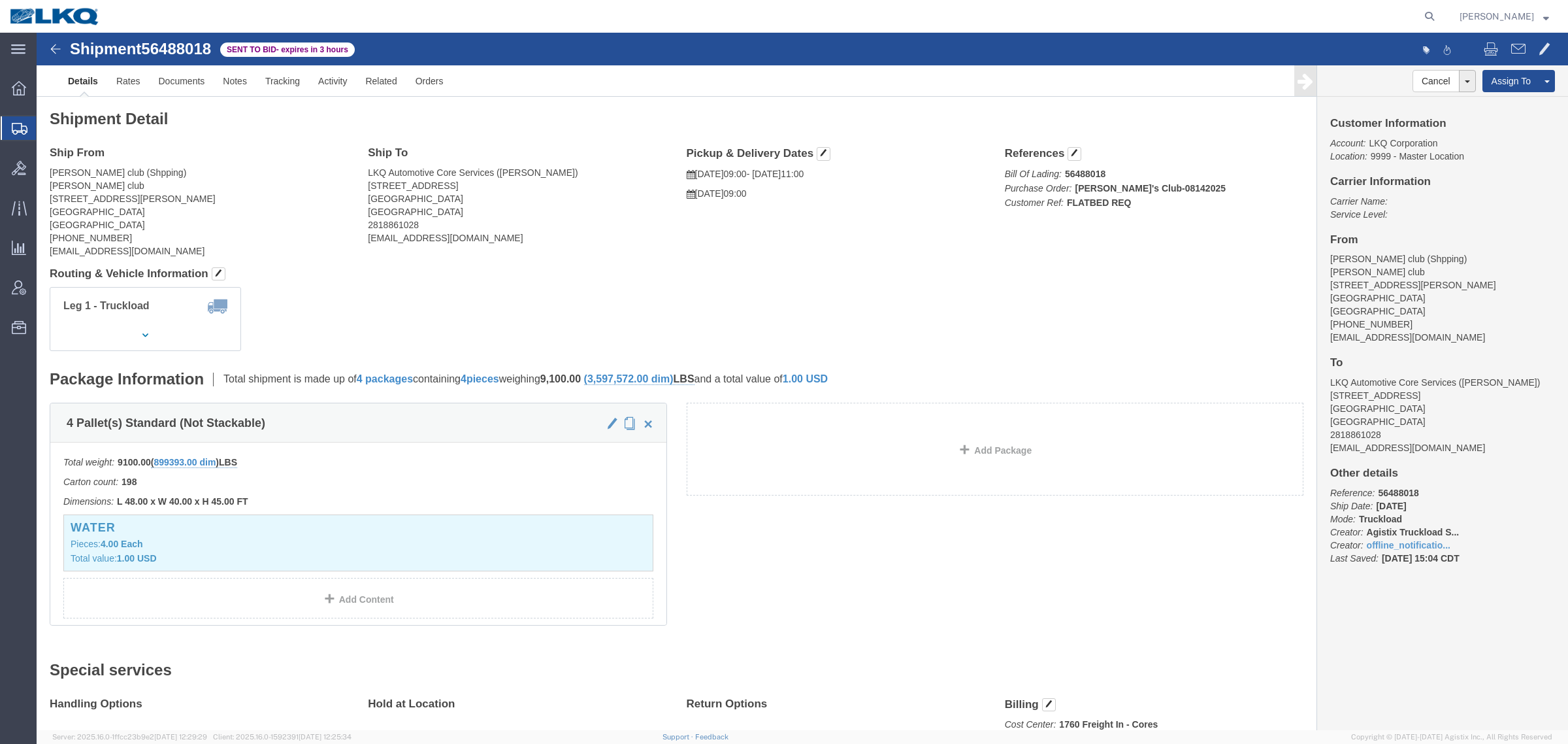
click address "LKQ Automotive Core Services ([PERSON_NAME]) [STREET_ADDRESS] 2818861028 [EMAIL…"
copy address "77038"
click link "Rates"
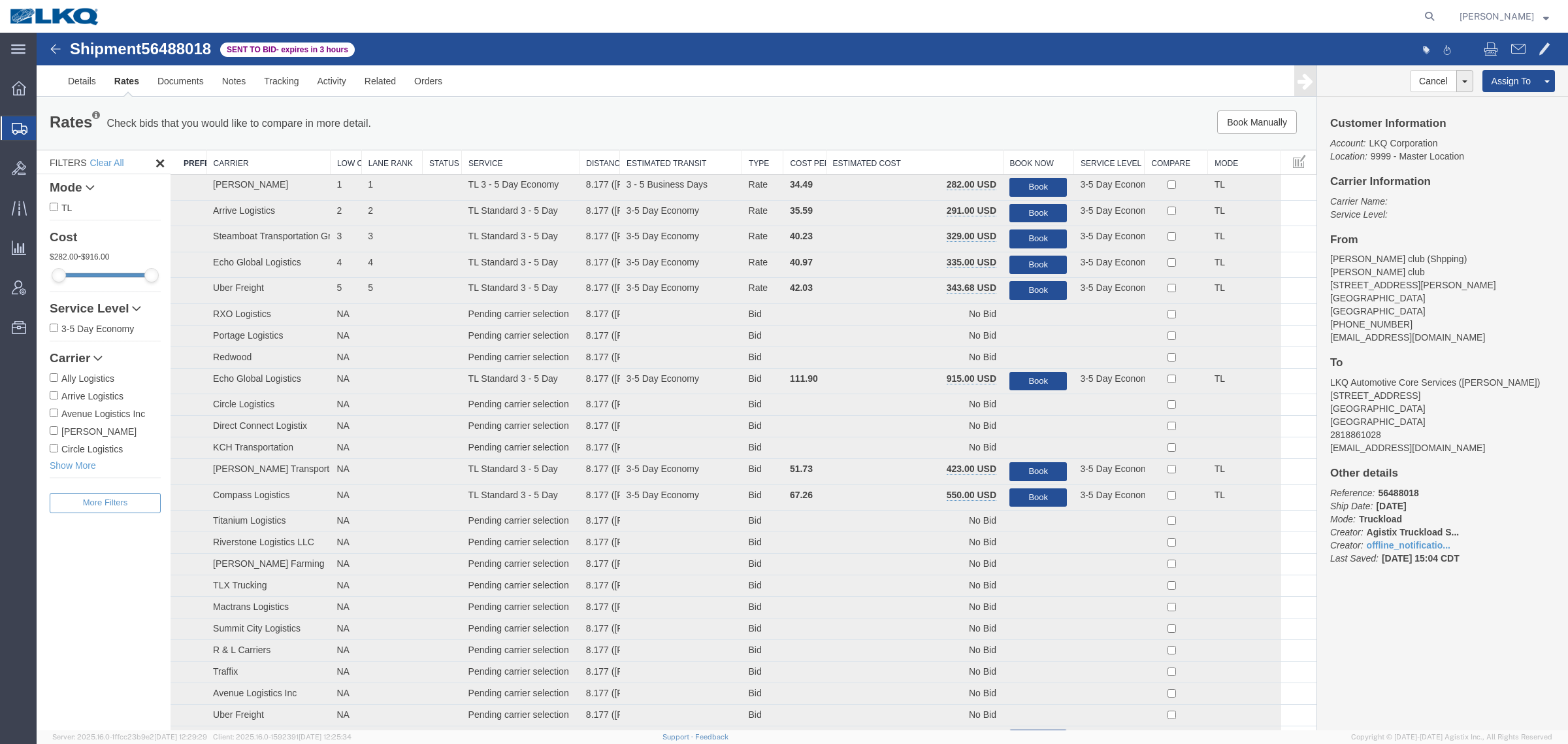
drag, startPoint x: 895, startPoint y: 162, endPoint x: 941, endPoint y: 164, distance: 46.0
click at [896, 162] on th "Estimated Cost" at bounding box center [914, 163] width 177 height 24
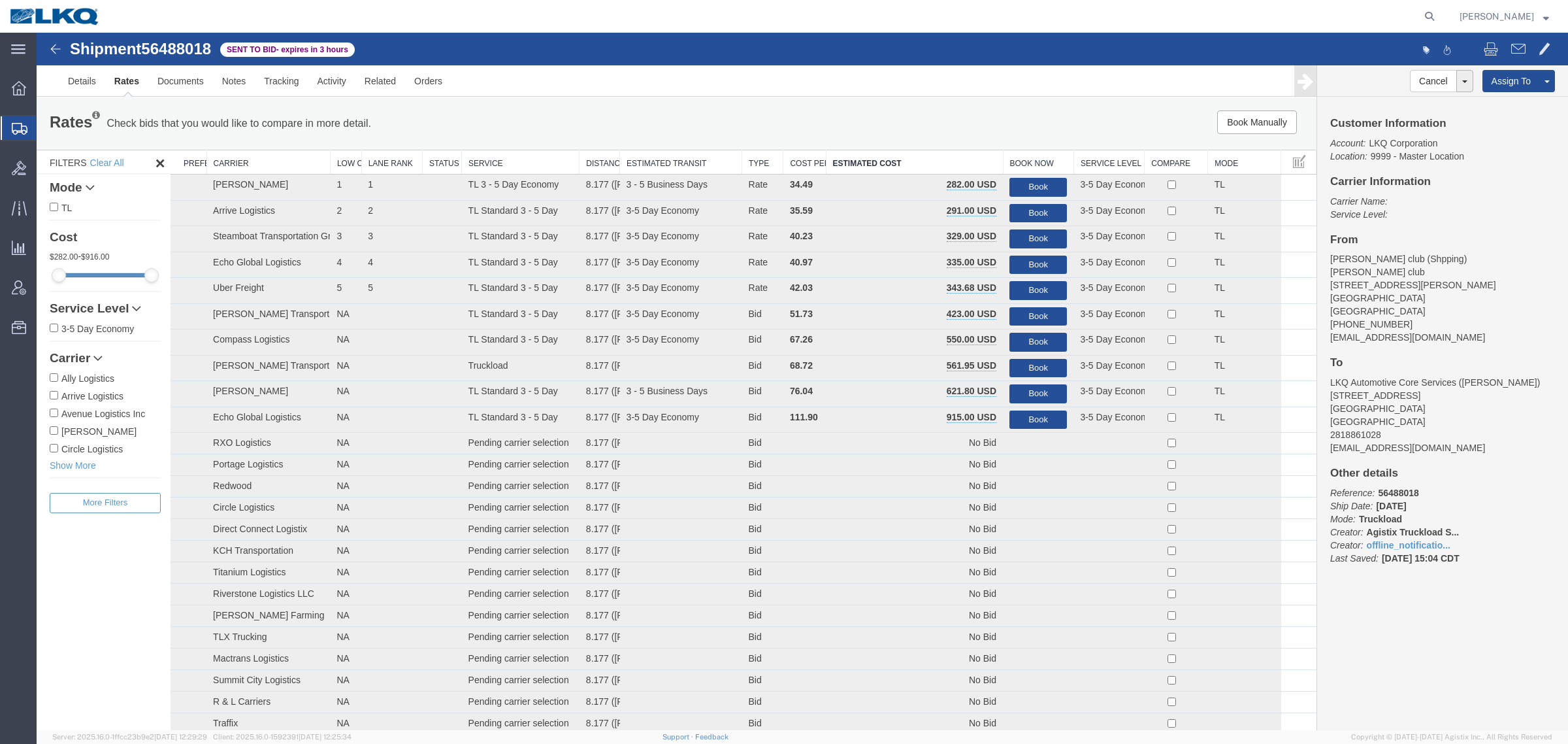
click at [955, 102] on div "Rates Check bids that you would like to compare in more detail. Compare Filter …" at bounding box center [677, 123] width 1280 height 52
click at [1021, 338] on button "Book" at bounding box center [1038, 342] width 58 height 19
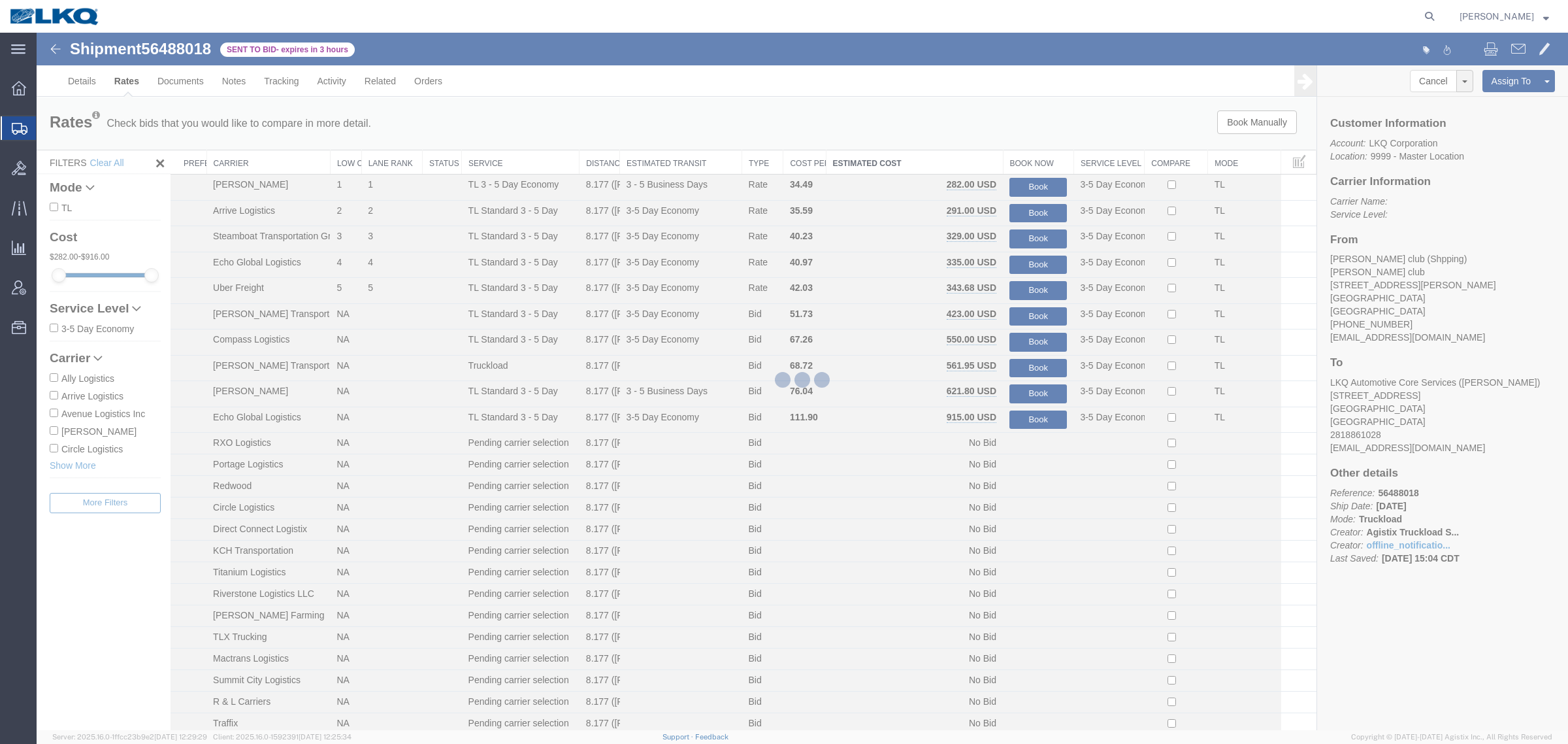
click at [792, 103] on div at bounding box center [802, 381] width 1531 height 697
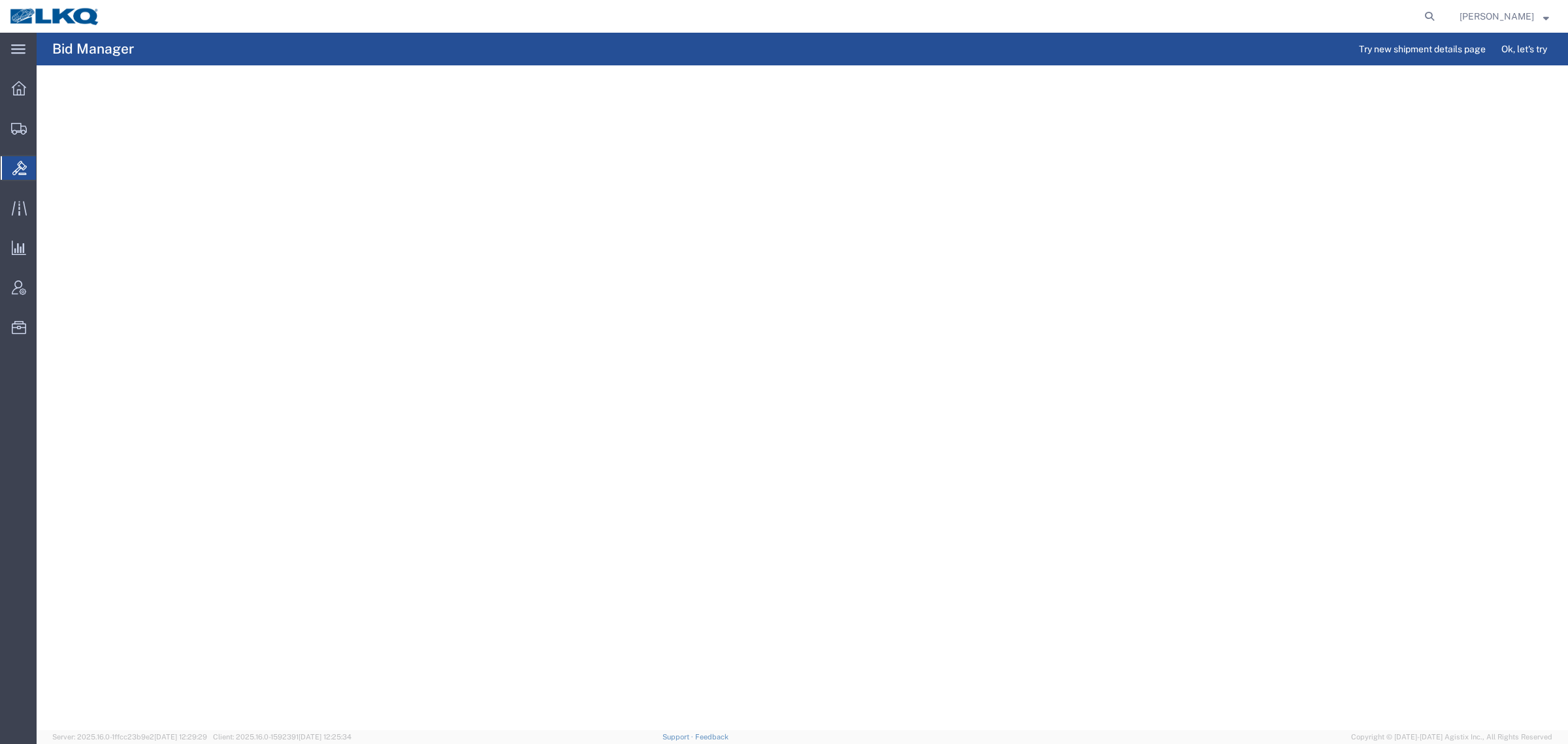
click at [193, 47] on agx-page-header "Bid Manager Try new shipment details page Ok, let's try" at bounding box center [802, 49] width 1531 height 33
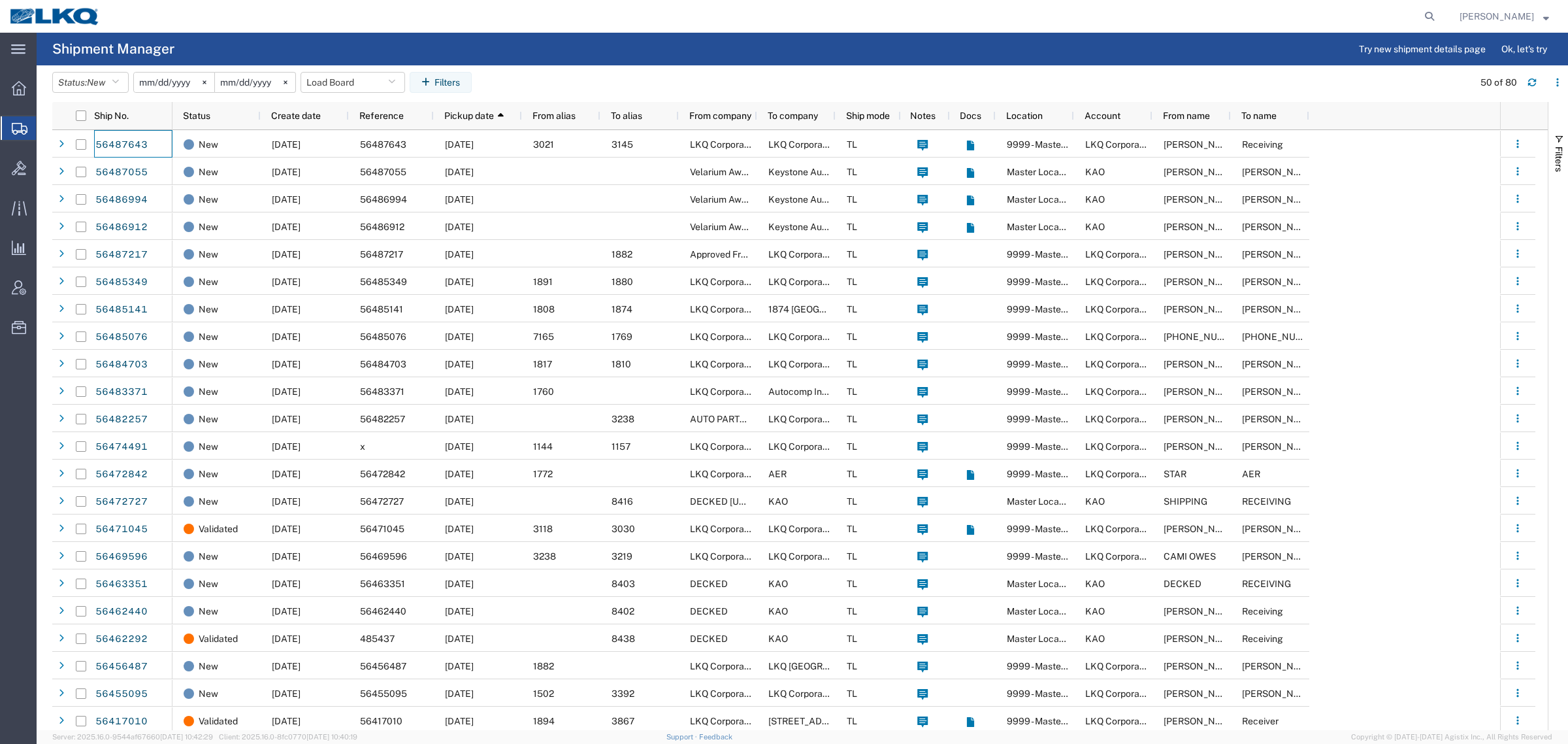
click at [371, 47] on agx-page-header "Shipment Manager Try new shipment details page Ok, let's try" at bounding box center [802, 49] width 1531 height 33
click at [389, 44] on agx-page-header "Shipment Manager Try new shipment details page Ok, let's try" at bounding box center [802, 49] width 1531 height 33
click at [334, 75] on button "Load Board" at bounding box center [353, 82] width 104 height 21
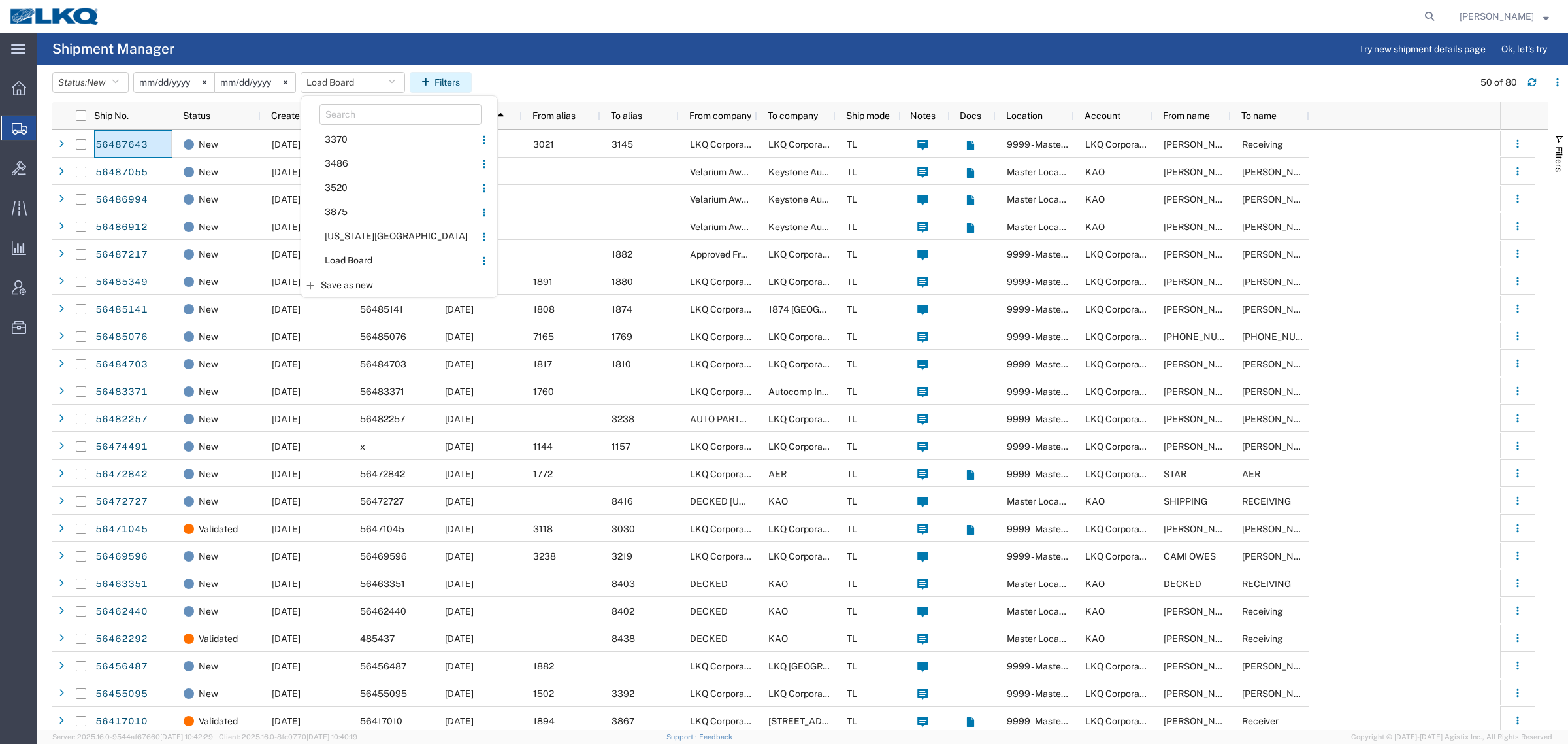
drag, startPoint x: 373, startPoint y: 256, endPoint x: 466, endPoint y: 76, distance: 202.6
click at [373, 255] on span "Load Board" at bounding box center [388, 261] width 171 height 24
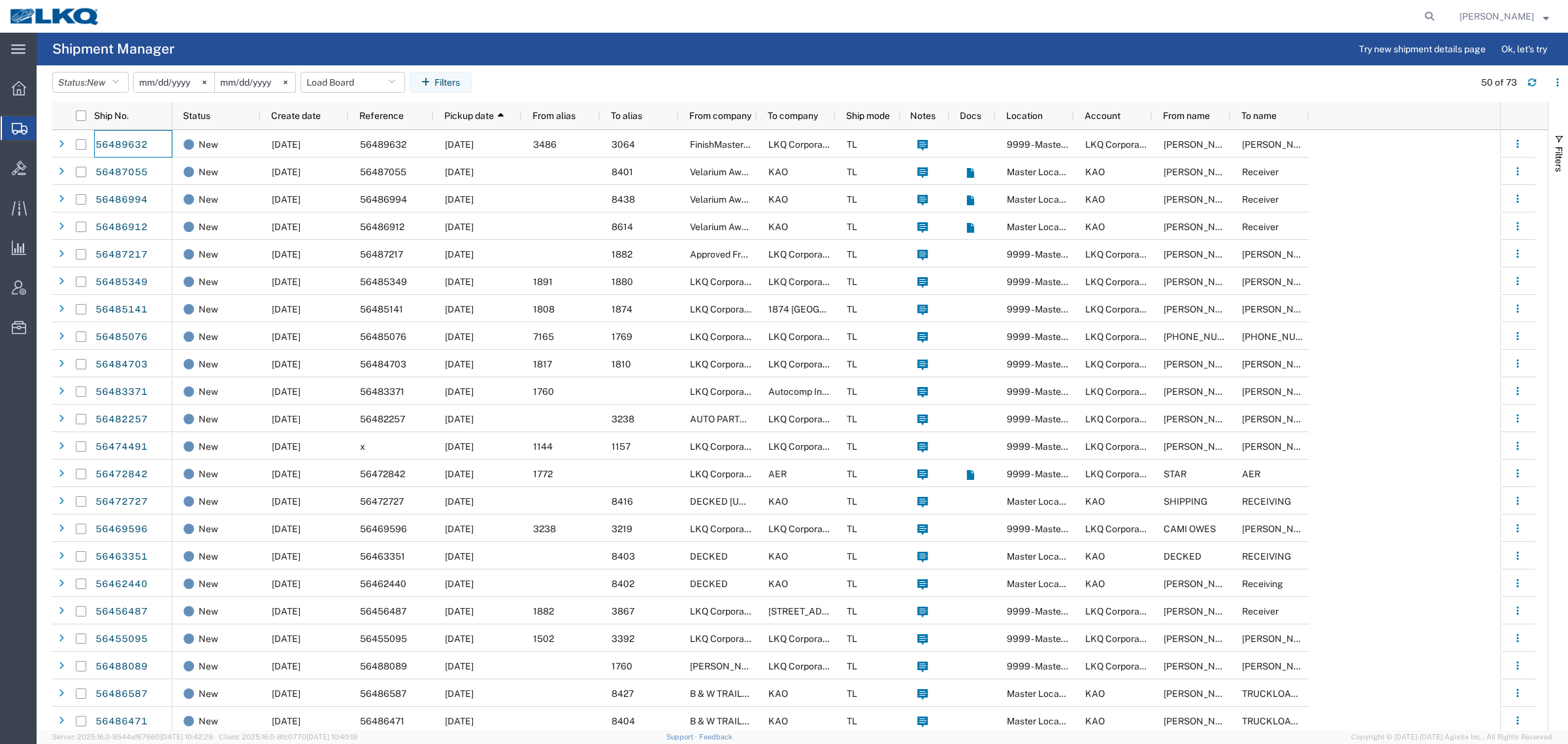
click at [652, 72] on agx-table-filter-chips "Status: New Active All Approved Booked Canceled Delivered Denied New On Hold Pe…" at bounding box center [759, 87] width 1415 height 30
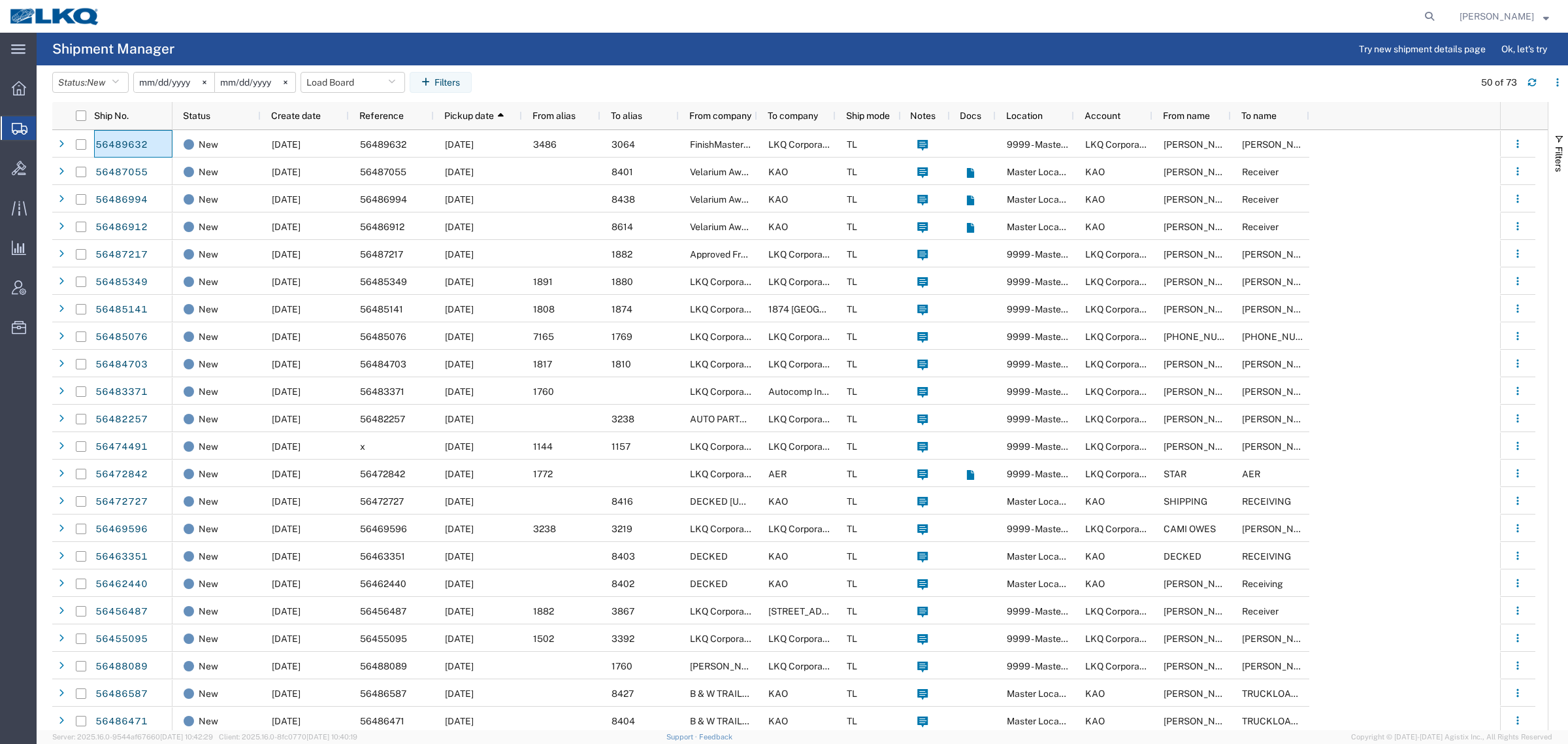
click at [652, 72] on agx-table-filter-chips "Status: New Active All Approved Booked Canceled Delivered Denied New On Hold Pe…" at bounding box center [759, 87] width 1415 height 30
click at [576, 68] on header "Status: New Active All Approved Booked Canceled Delivered Denied New On Hold Pe…" at bounding box center [810, 83] width 1516 height 37
click at [354, 79] on button "Load Board" at bounding box center [353, 82] width 104 height 21
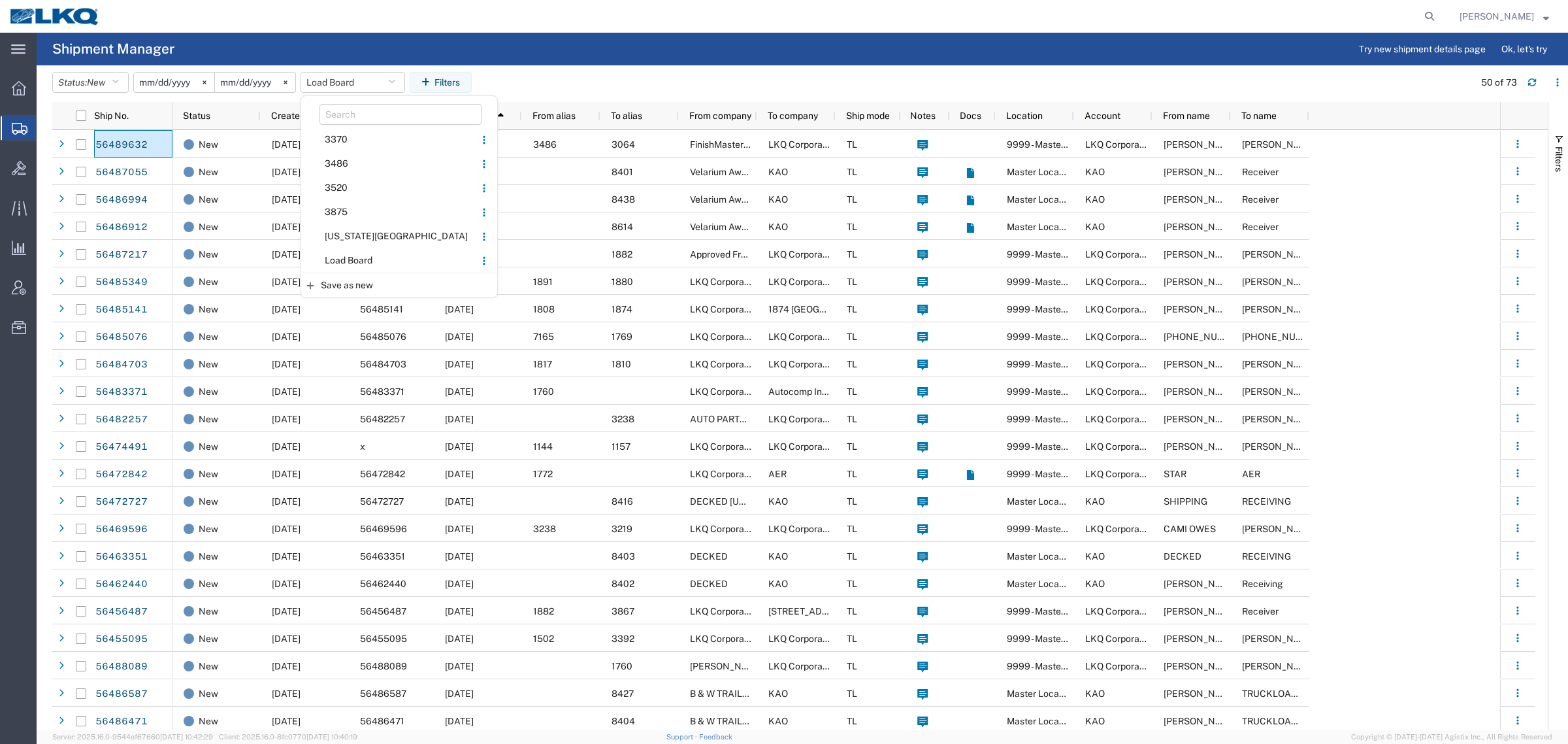
drag, startPoint x: 374, startPoint y: 250, endPoint x: 488, endPoint y: 183, distance: 132.2
click at [375, 250] on span "Load Board" at bounding box center [388, 261] width 171 height 24
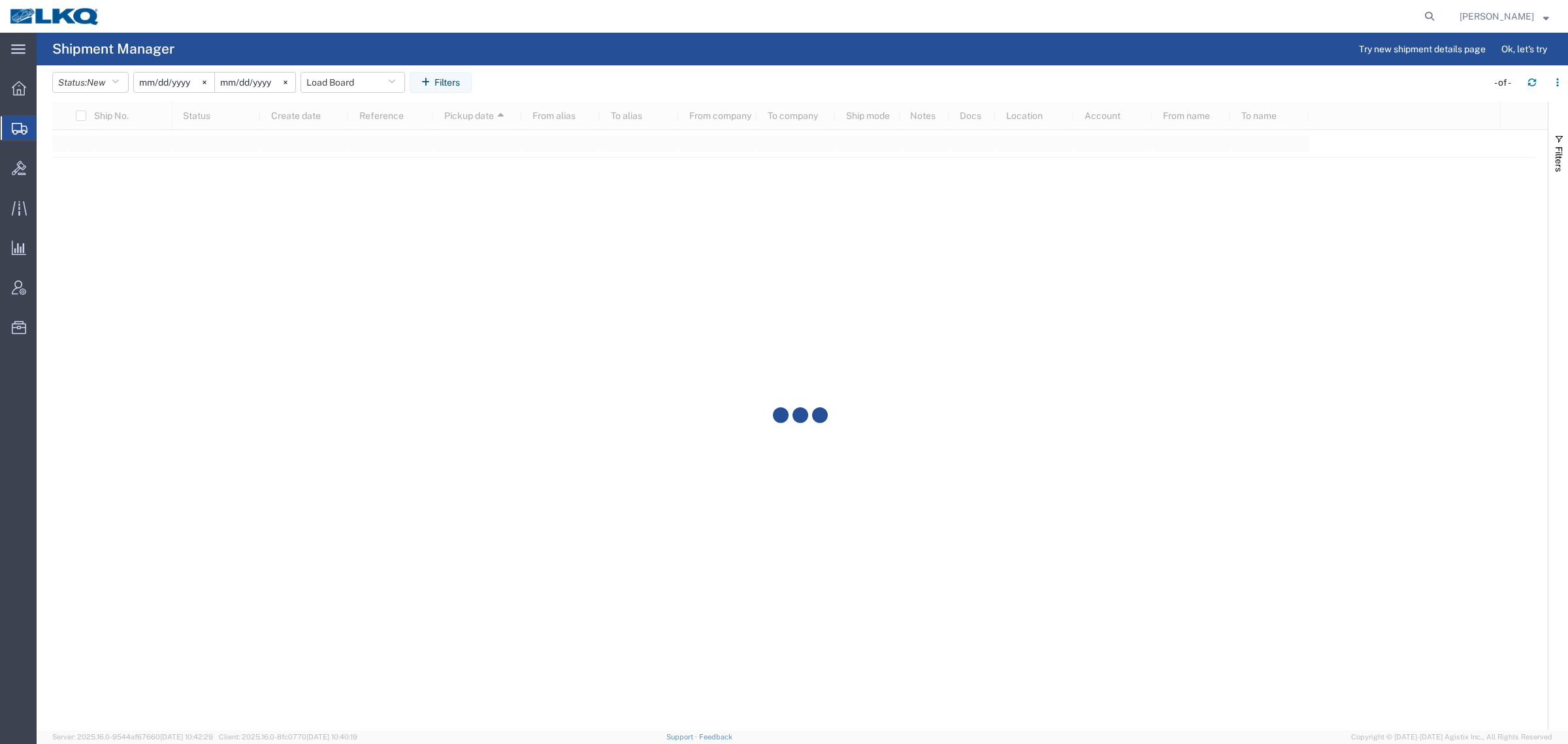
click at [657, 79] on agx-table-filter-chips "Status: New Active All Approved Booked Canceled Delivered Denied New On Hold Pe…" at bounding box center [766, 87] width 1428 height 30
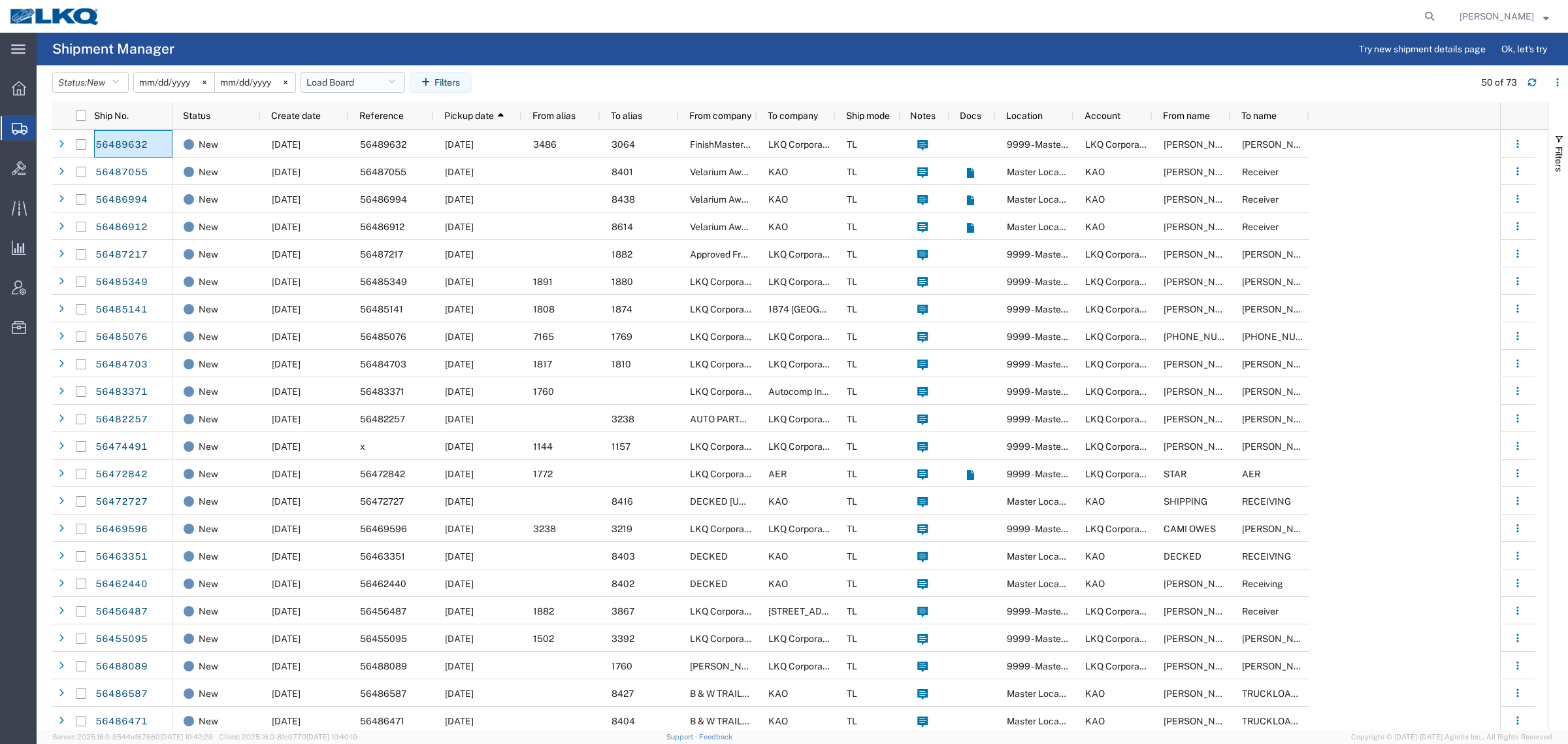
drag, startPoint x: 331, startPoint y: 81, endPoint x: 345, endPoint y: 100, distance: 23.6
click at [332, 81] on button "Load Board" at bounding box center [353, 82] width 104 height 21
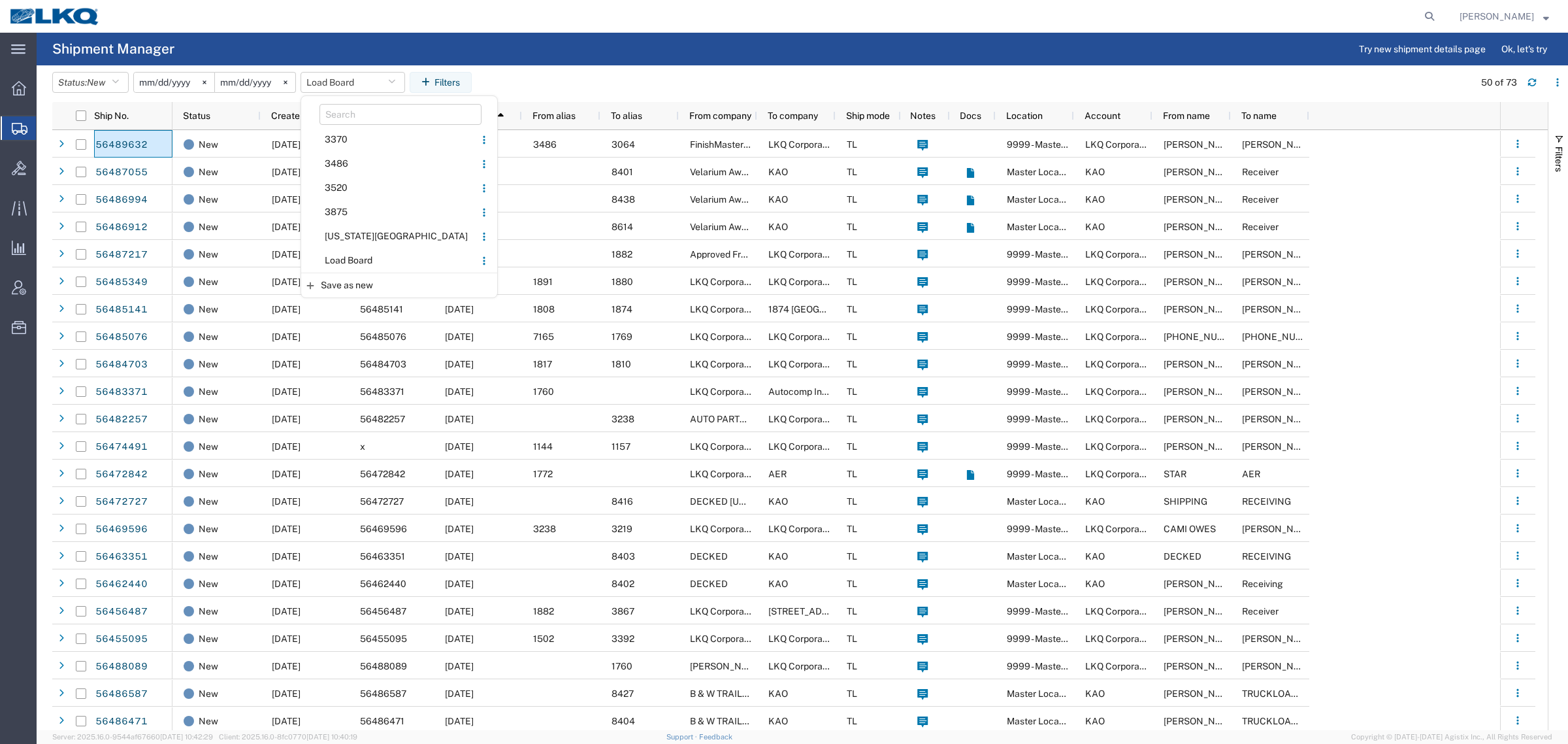
drag, startPoint x: 379, startPoint y: 253, endPoint x: 523, endPoint y: 138, distance: 184.3
click at [383, 252] on span "Load Board" at bounding box center [388, 261] width 171 height 24
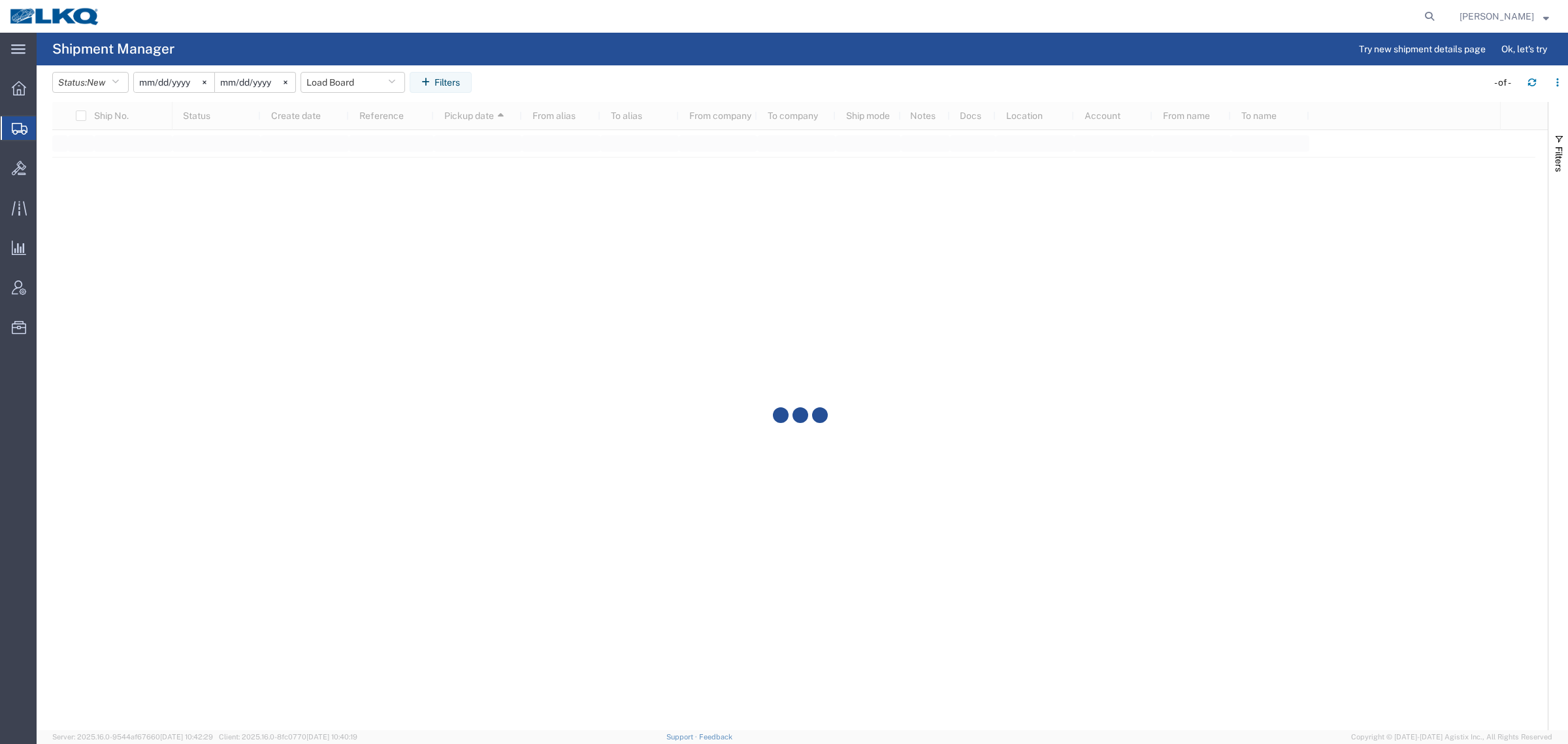
click at [603, 65] on header "Status: New Active All Approved Booked Canceled Delivered Denied New On Hold Pe…" at bounding box center [810, 83] width 1516 height 37
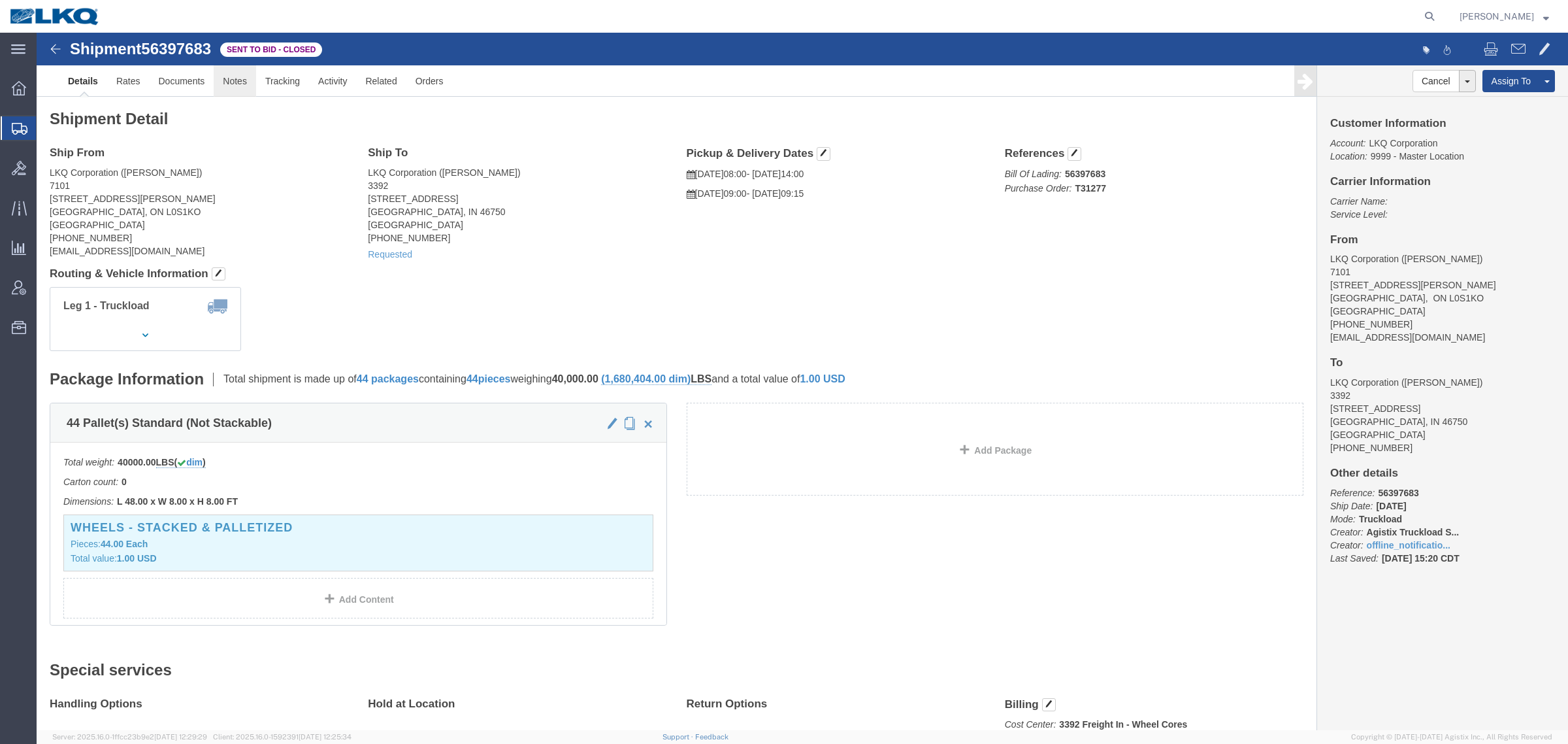
click link "Notes"
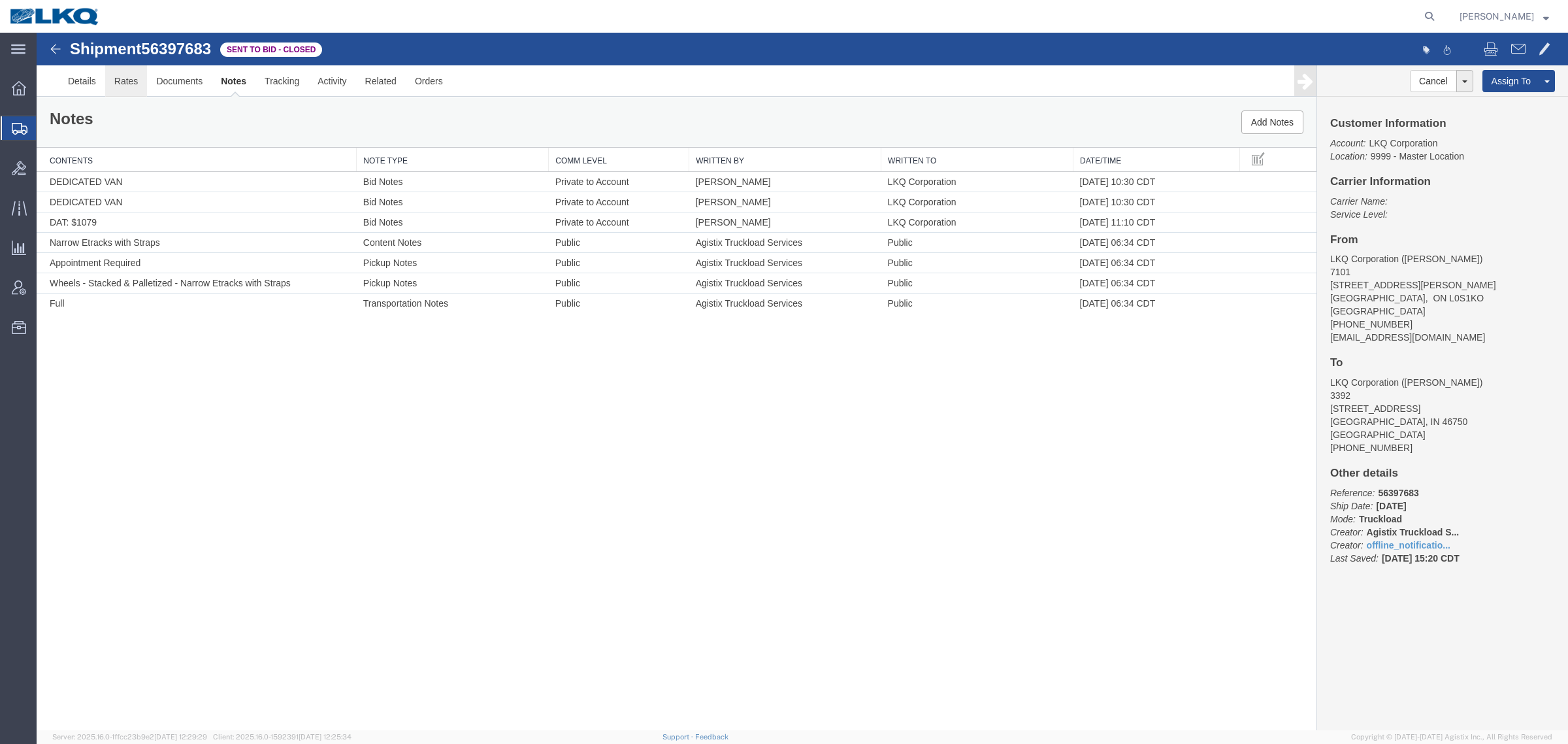
click at [124, 76] on link "Rates" at bounding box center [126, 81] width 43 height 31
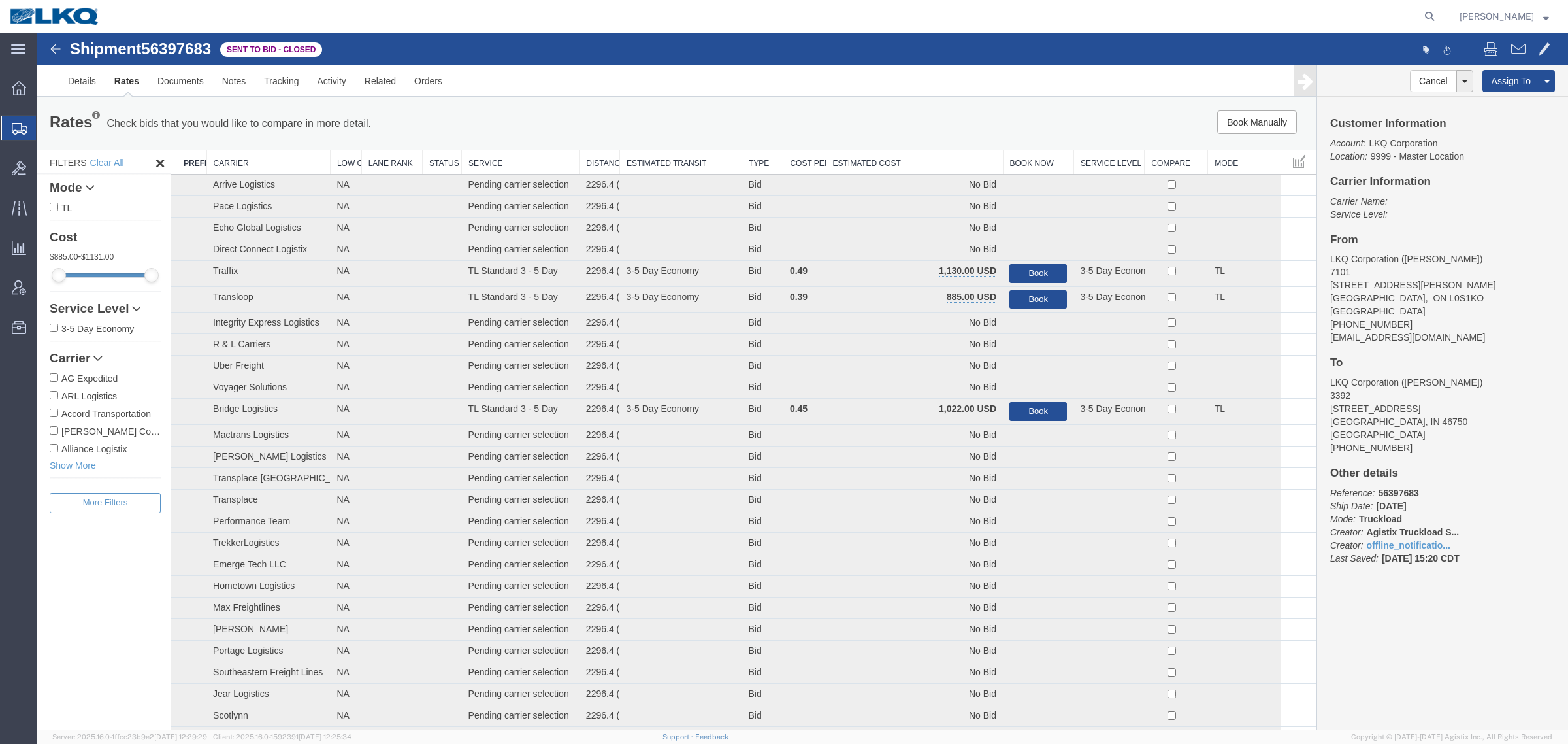
click at [923, 161] on th "Estimated Cost" at bounding box center [914, 163] width 177 height 24
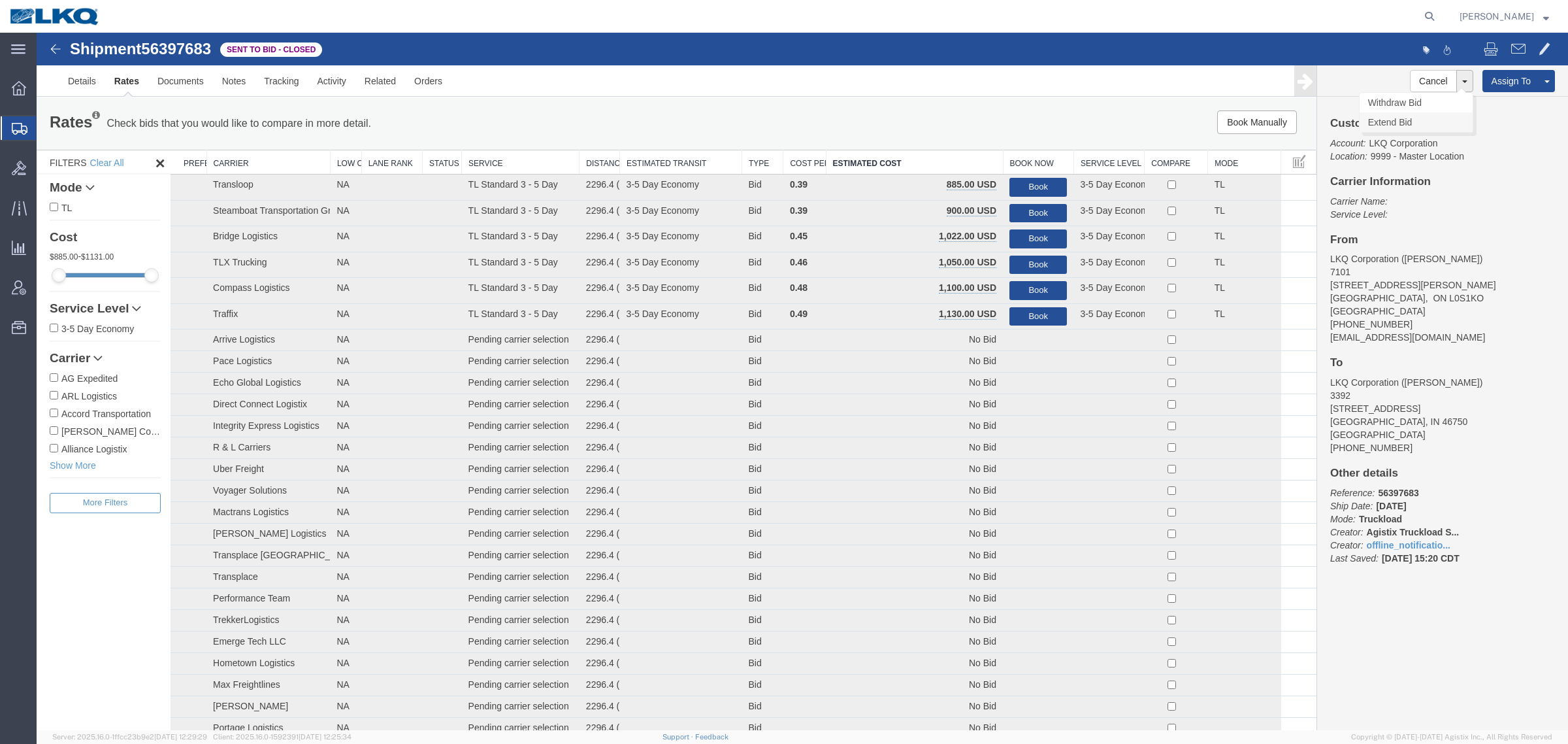
click at [1408, 123] on link "Extend Bid" at bounding box center [1416, 122] width 113 height 20
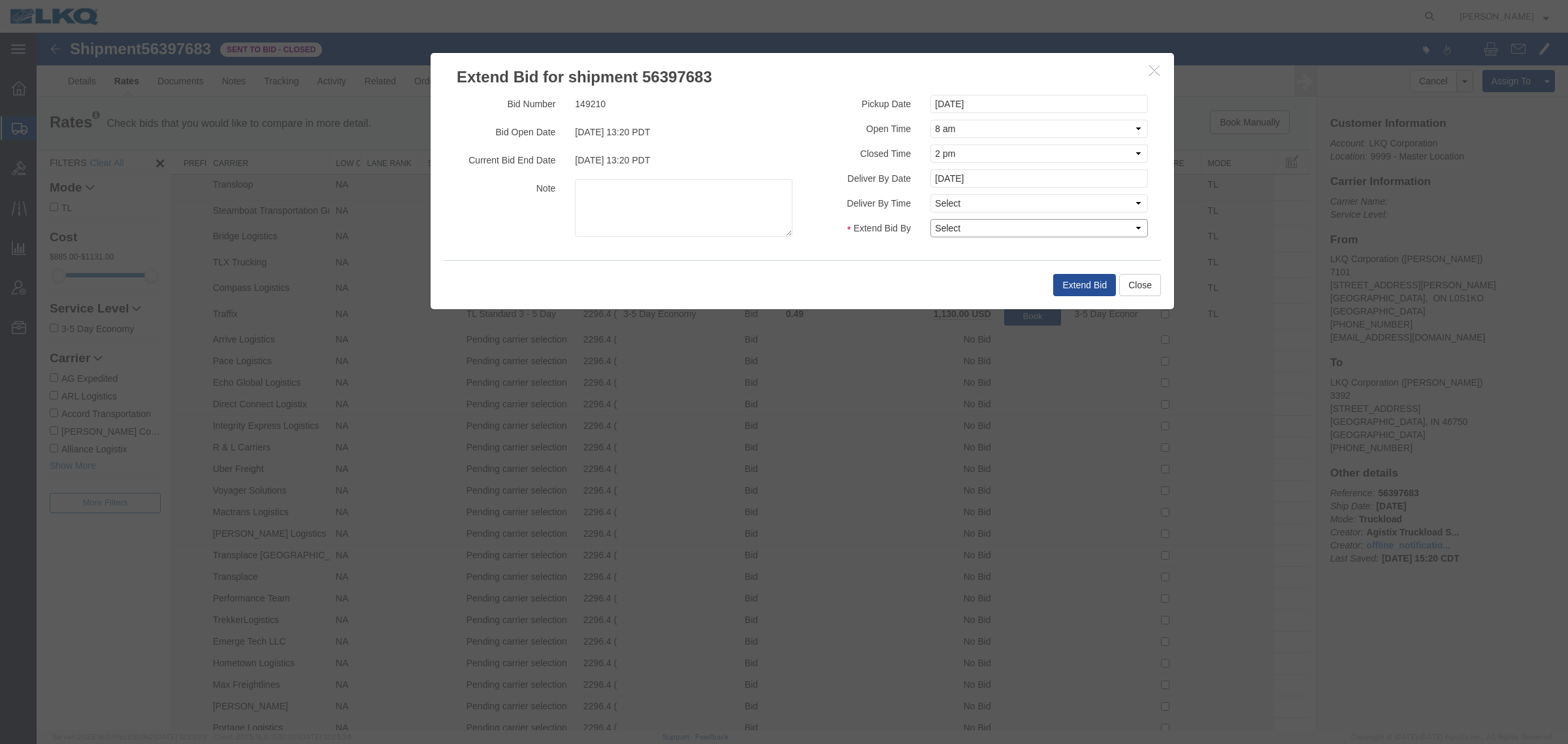
click at [959, 232] on select "Select 30 Min (Rush) 1 Hour (Rush) 2 Hours (Rush) 4 Hours (Rush) 8 Hours (Rush)…" at bounding box center [1039, 228] width 217 height 18
select select "24"
click at [931, 219] on select "Select 30 Min (Rush) 1 Hour (Rush) 2 Hours (Rush) 4 Hours (Rush) 8 Hours (Rush)…" at bounding box center [1039, 228] width 217 height 18
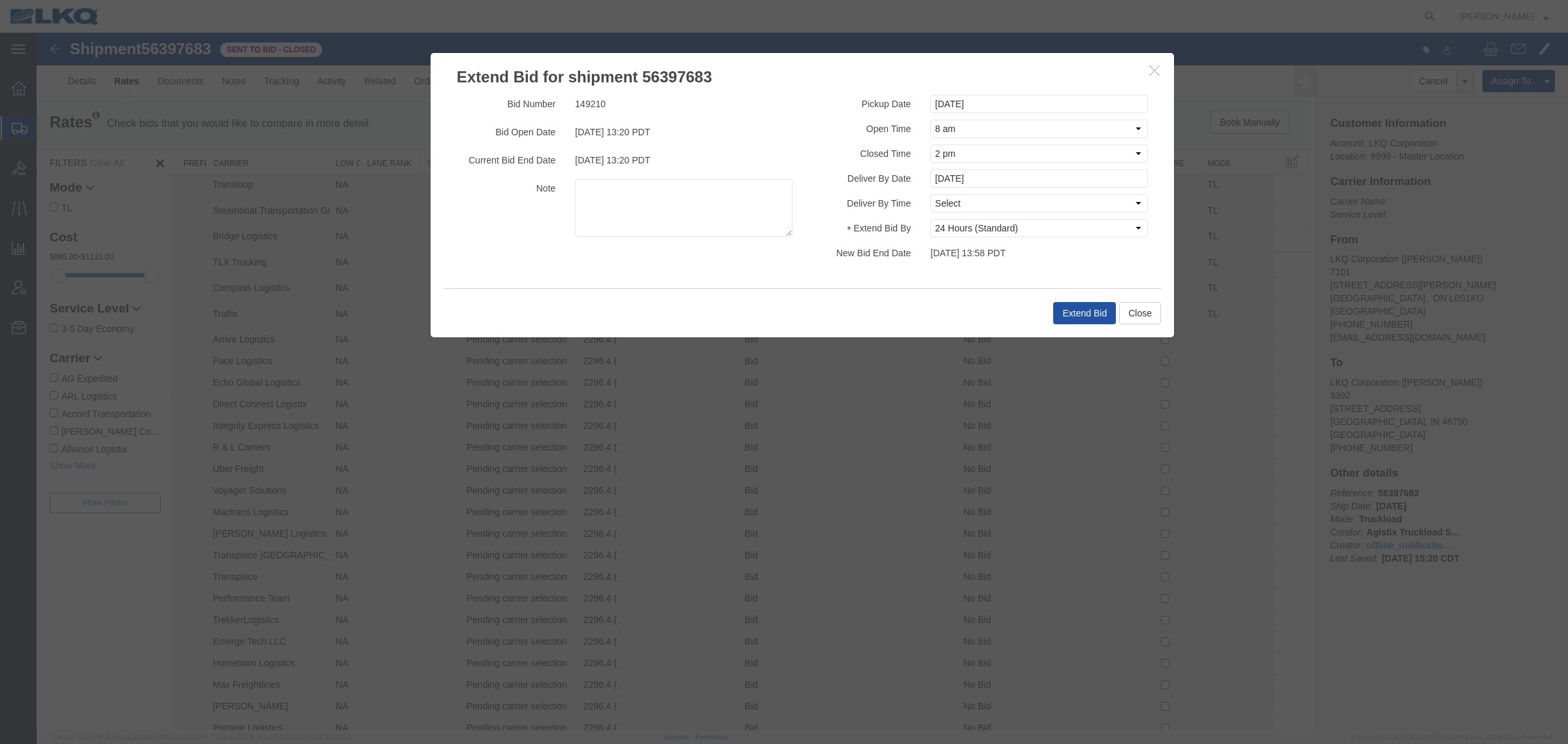
click at [1076, 304] on button "Extend Bid" at bounding box center [1084, 313] width 63 height 22
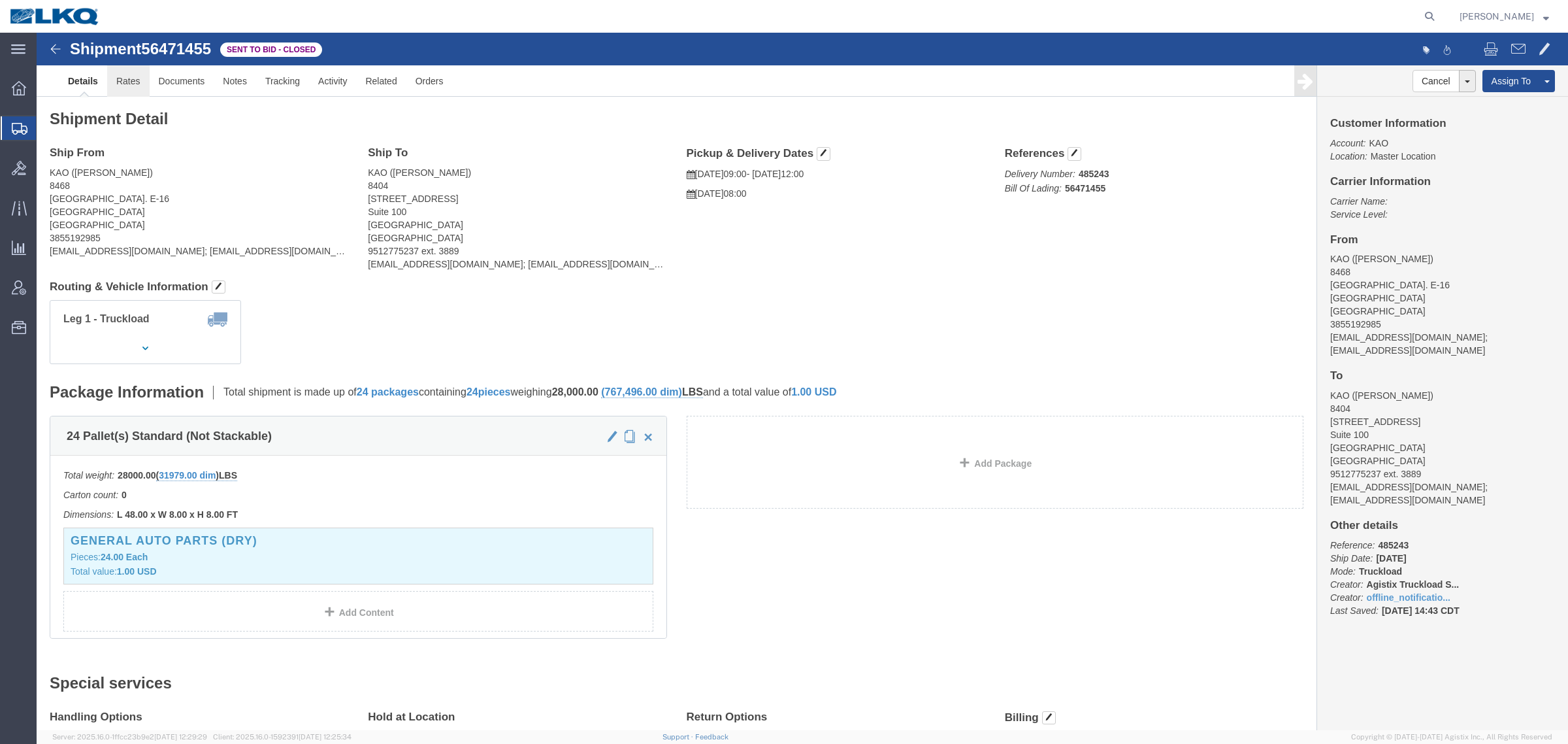
click link "Rates"
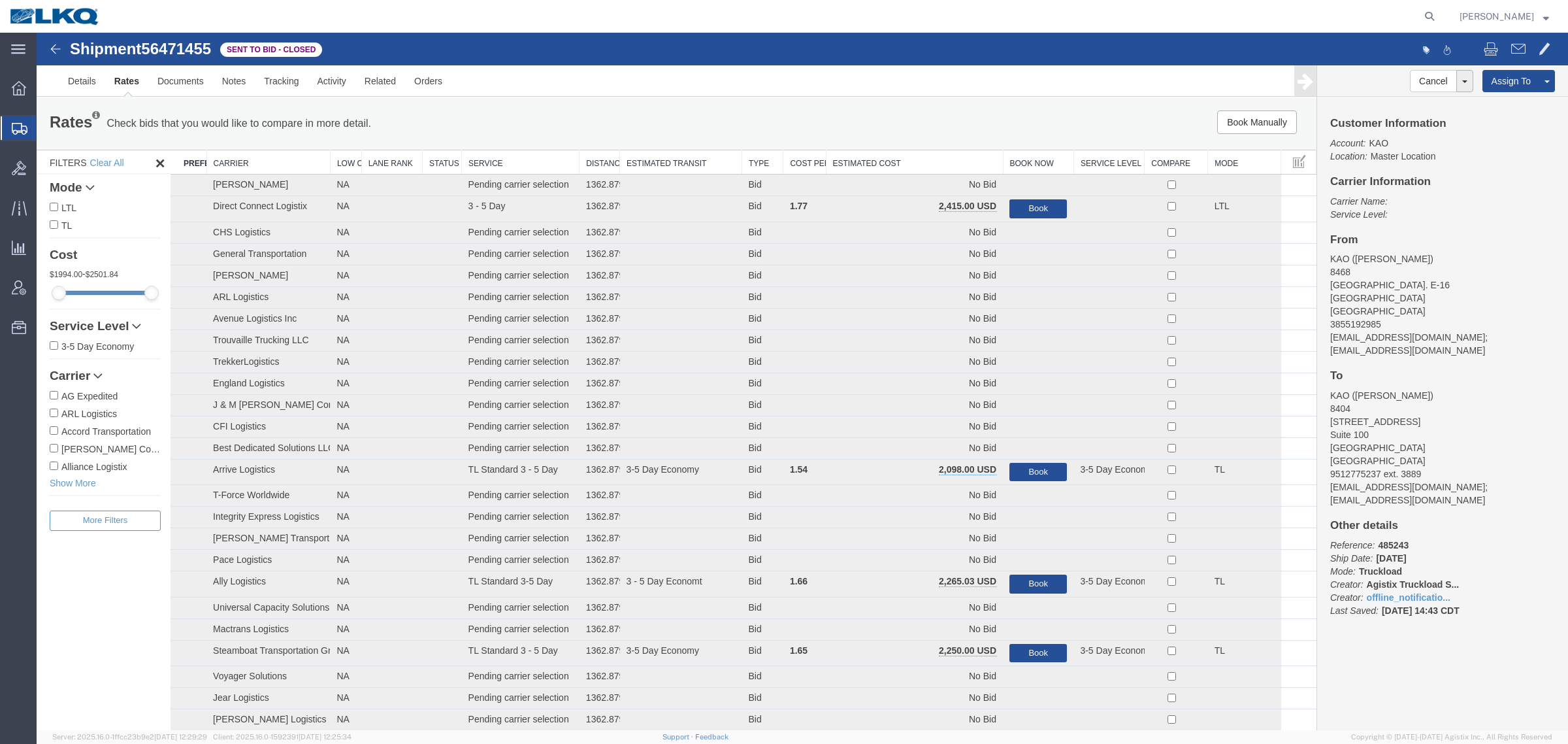
click at [897, 160] on th "Estimated Cost" at bounding box center [914, 163] width 177 height 24
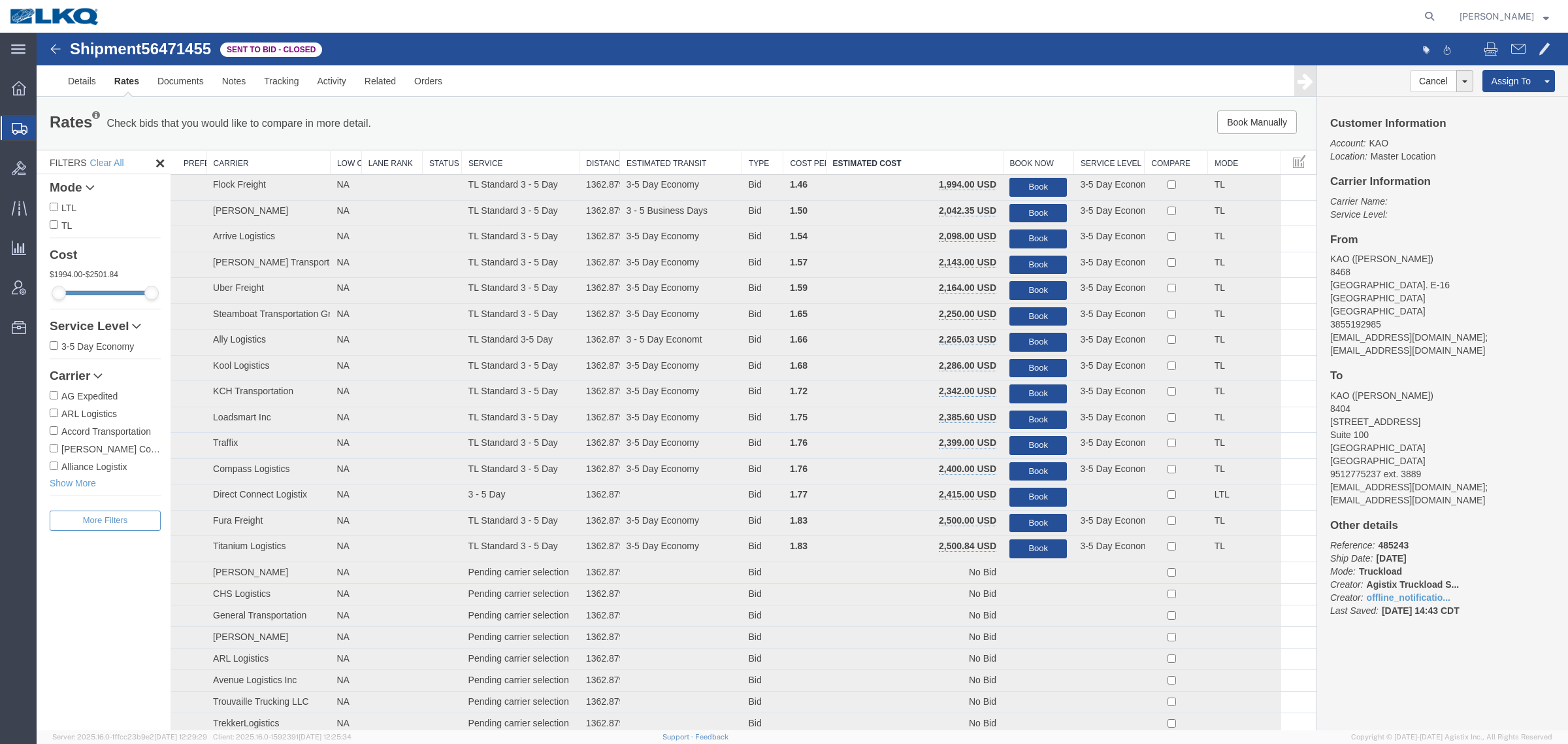
click at [864, 118] on div "Book Manually Pause Continue" at bounding box center [1048, 122] width 530 height 24
click at [763, 121] on div "Rates Check bids that you would like to compare in more detail. Compare Filter" at bounding box center [411, 123] width 743 height 26
click at [815, 103] on div "Rates Check bids that you would like to compare in more detail. Compare Filter …" at bounding box center [677, 123] width 1280 height 52
click at [229, 83] on link "Notes" at bounding box center [234, 81] width 43 height 31
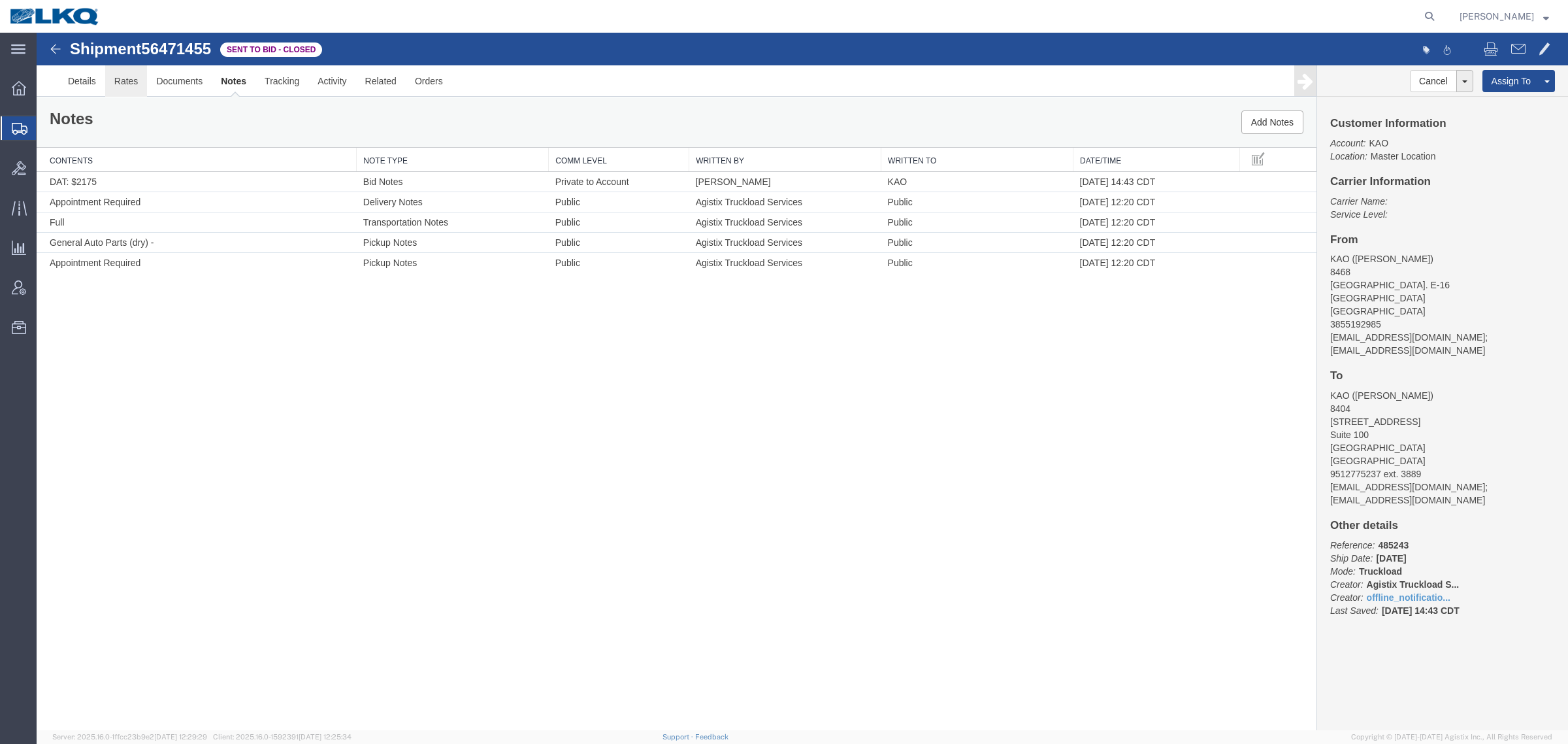
click at [125, 83] on link "Rates" at bounding box center [126, 81] width 43 height 31
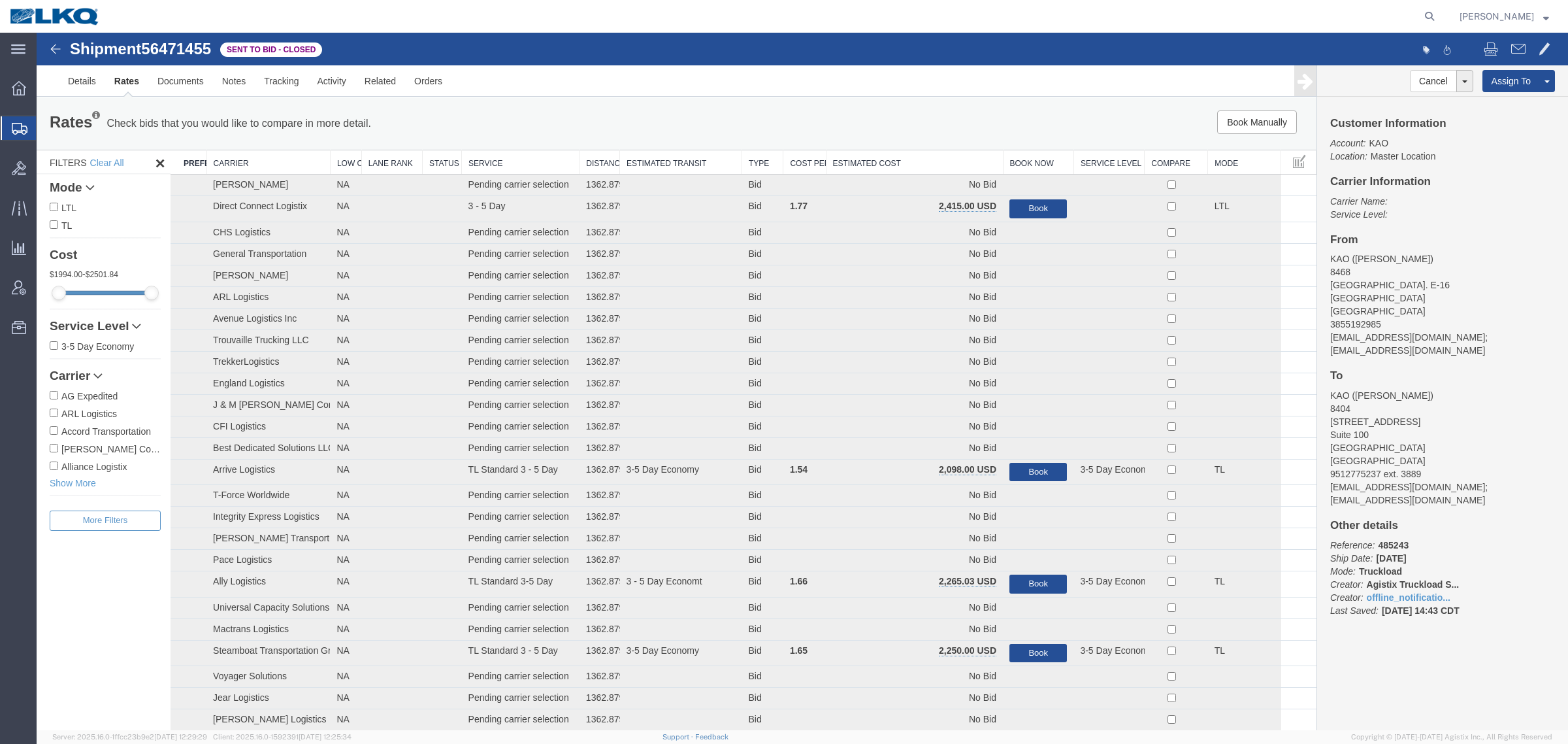
click at [922, 158] on th "Estimated Cost" at bounding box center [914, 163] width 177 height 24
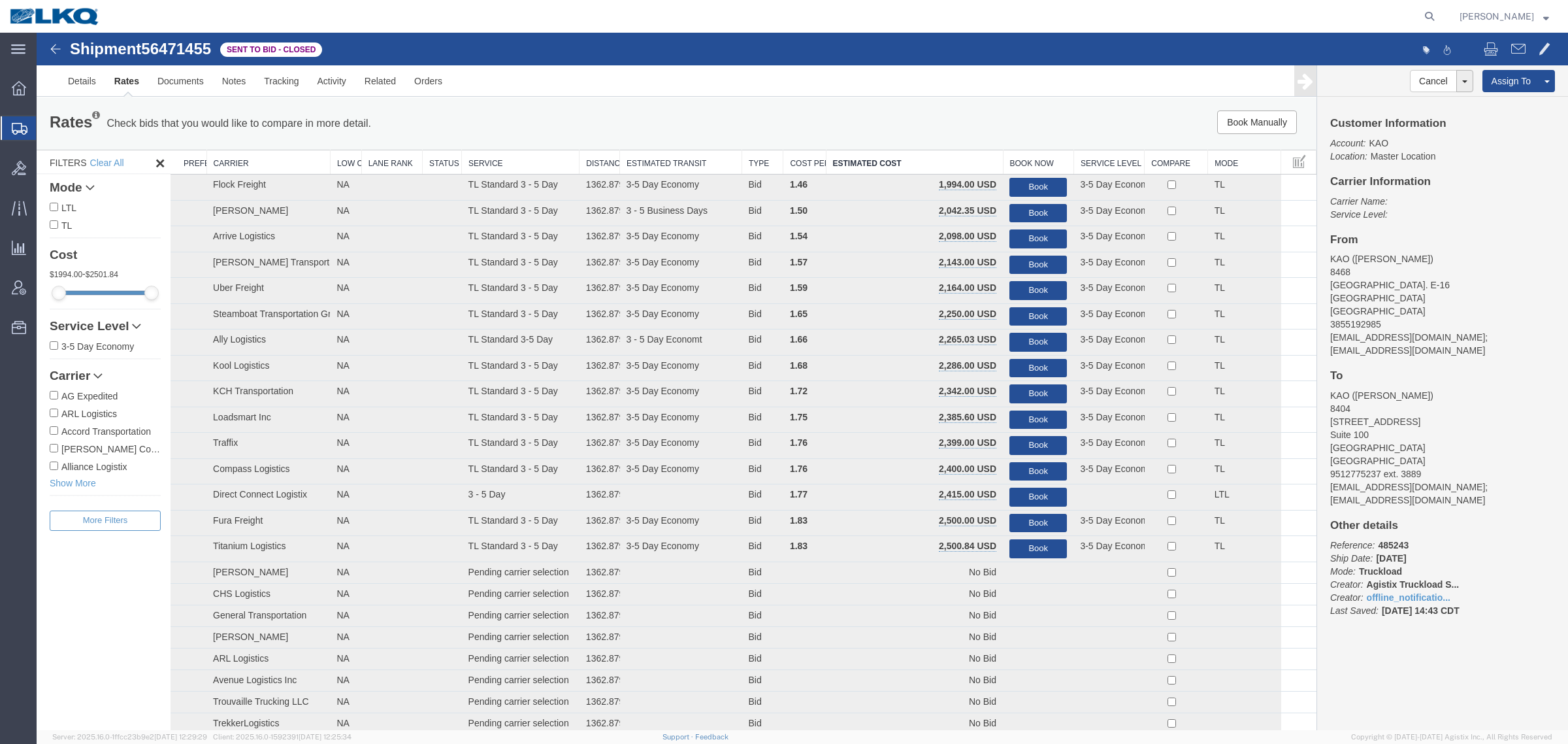
click at [204, 53] on span "56471455" at bounding box center [175, 49] width 70 height 18
click at [180, 47] on span "56471455" at bounding box center [175, 49] width 70 height 18
copy span "56471455"
click at [958, 123] on div "Book Manually Pause Continue" at bounding box center [1048, 122] width 530 height 24
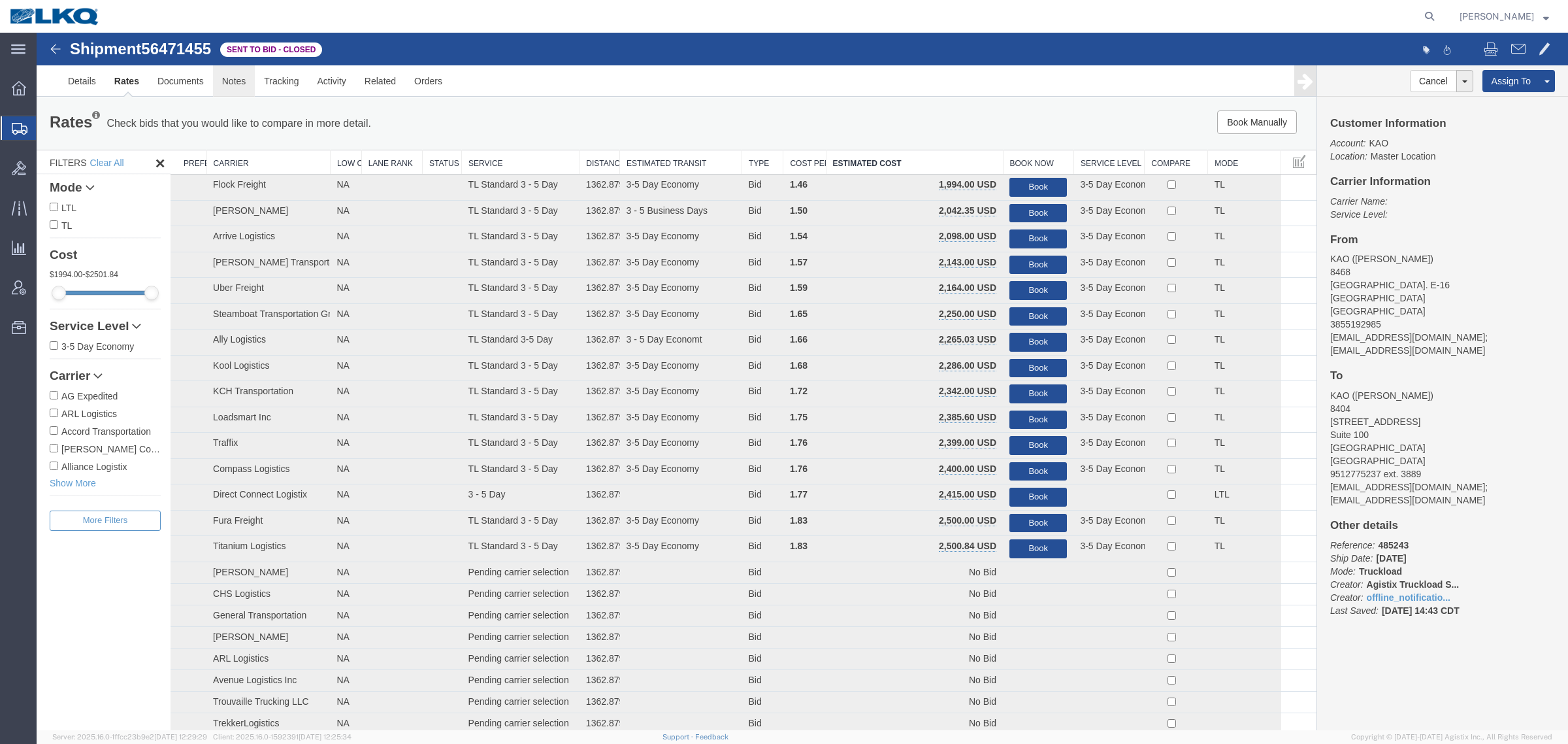
click at [230, 82] on link "Notes" at bounding box center [234, 81] width 43 height 31
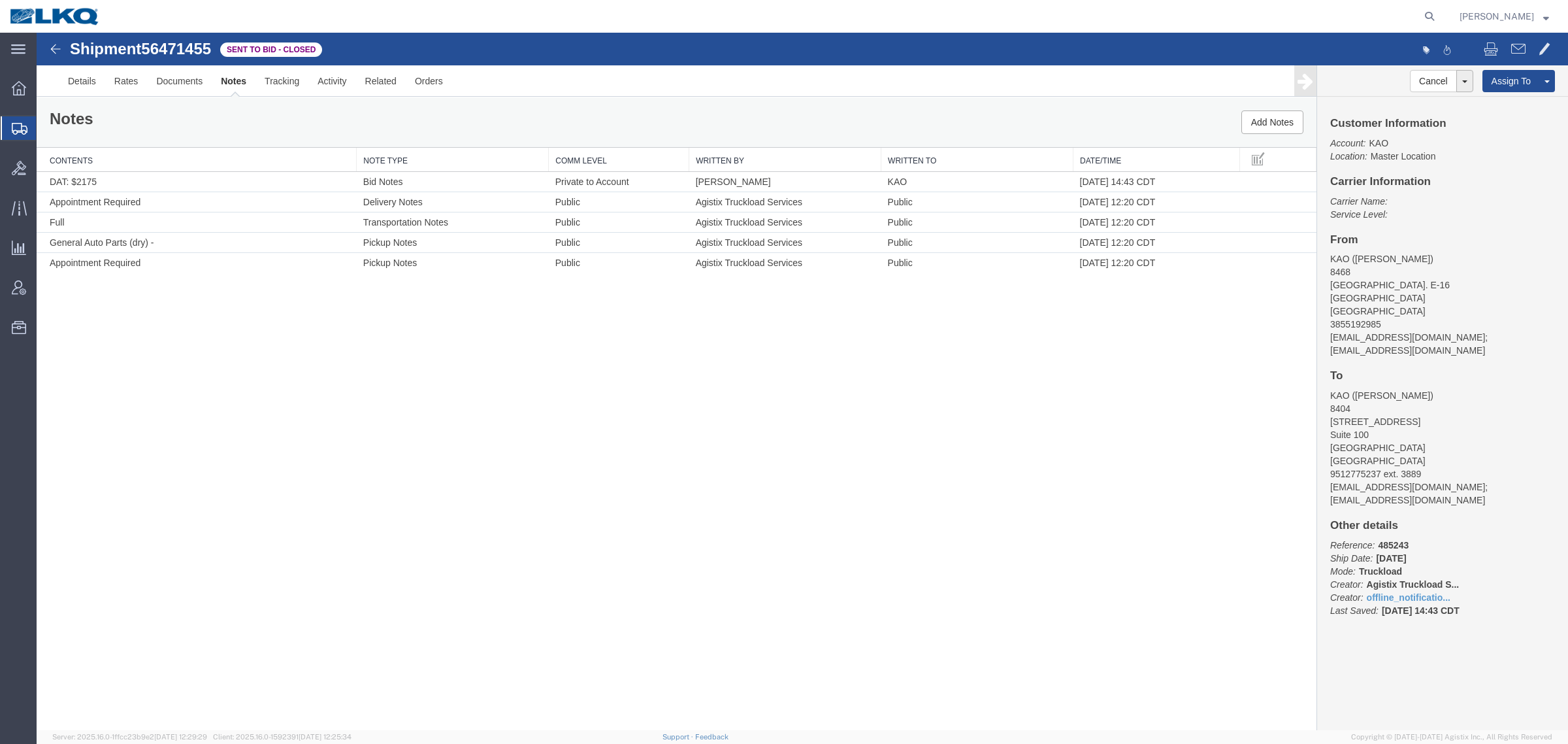
click at [226, 126] on div "Notes Add Notes" at bounding box center [677, 122] width 1280 height 49
click at [379, 121] on div "Notes Add Notes" at bounding box center [677, 122] width 1280 height 49
click at [167, 124] on div "Notes Add Notes" at bounding box center [677, 122] width 1280 height 49
click at [654, 337] on div "Shipment 56471455 5 of 5 Sent to Bid - Closed Details Rates Documents Notes Tra…" at bounding box center [802, 381] width 1531 height 697
